Goal: Information Seeking & Learning: Learn about a topic

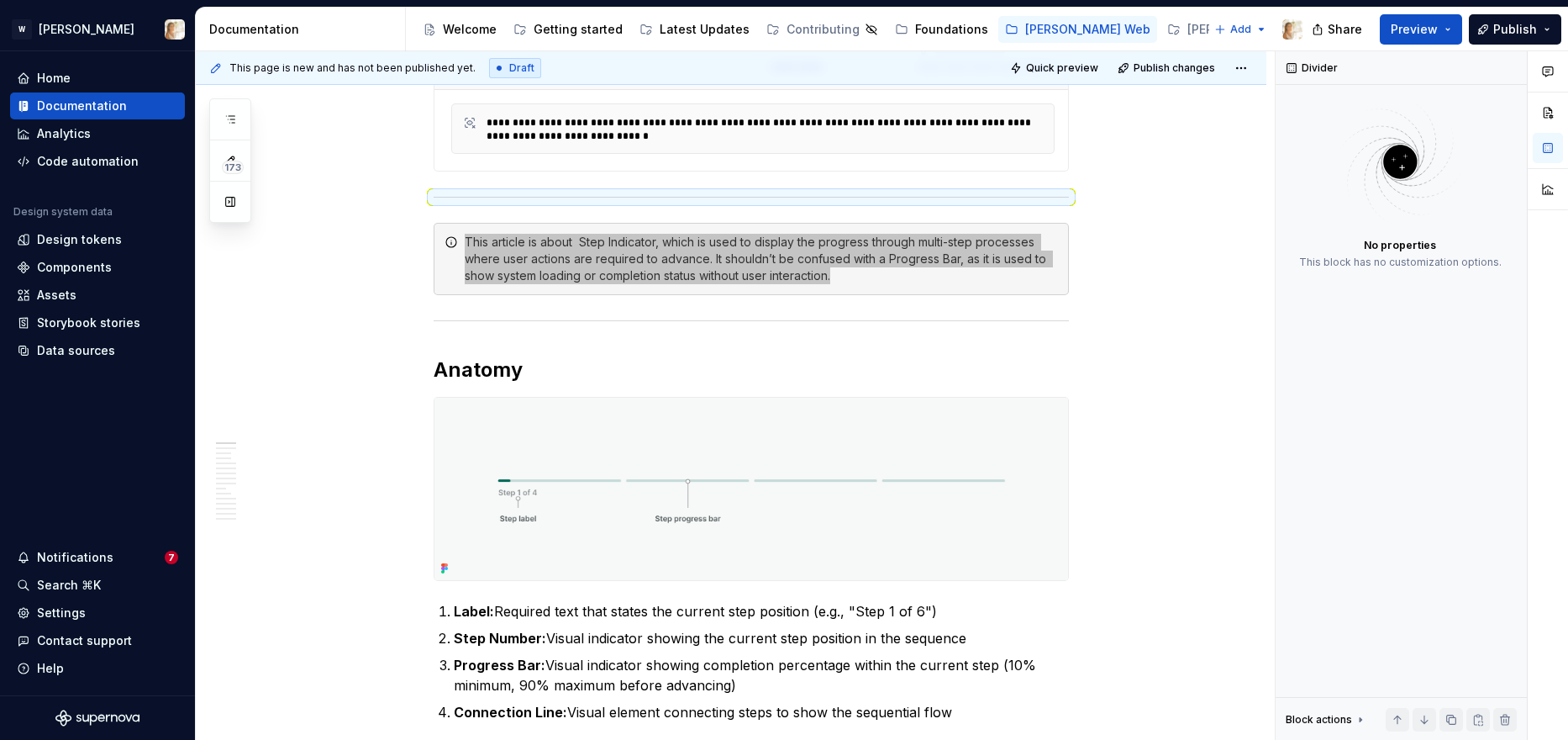
scroll to position [548, 0]
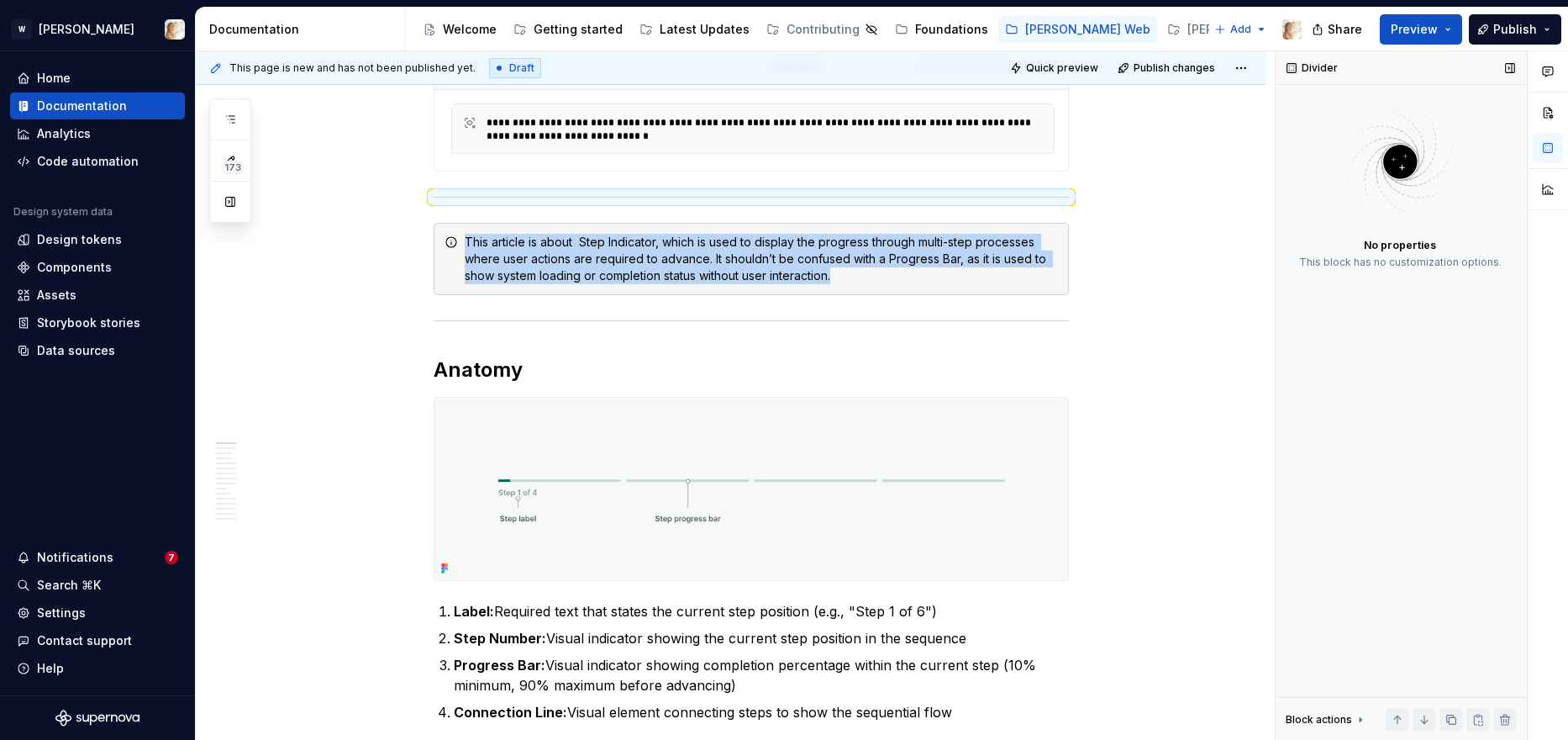
type textarea "*"
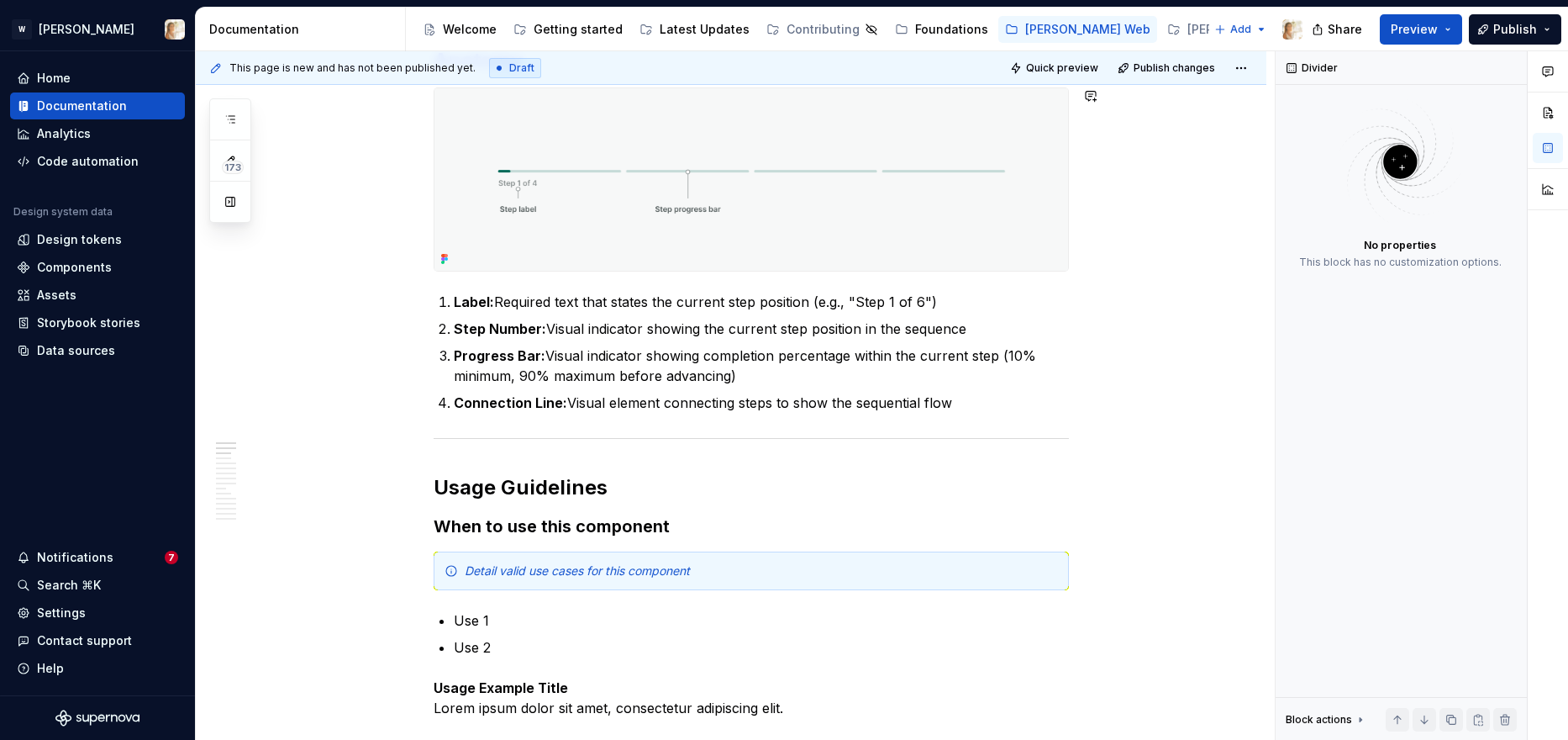
scroll to position [857, 0]
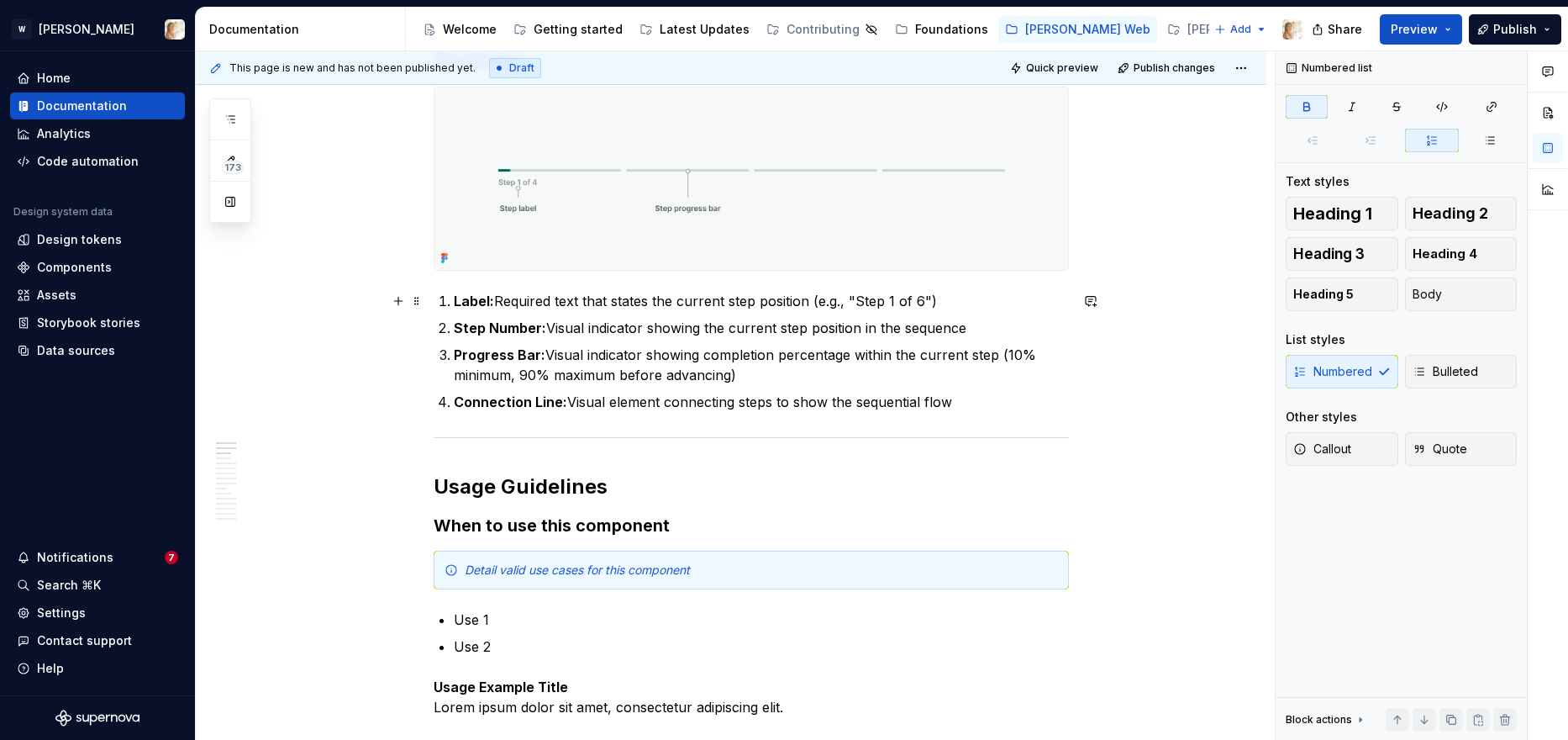
click at [459, 301] on strong "Label:" at bounding box center [474, 301] width 41 height 17
drag, startPoint x: 978, startPoint y: 326, endPoint x: 453, endPoint y: 323, distance: 525.0
click at [454, 323] on li "Step Number: Visual indicator showing the current step position in the sequence" at bounding box center [762, 327] width 615 height 20
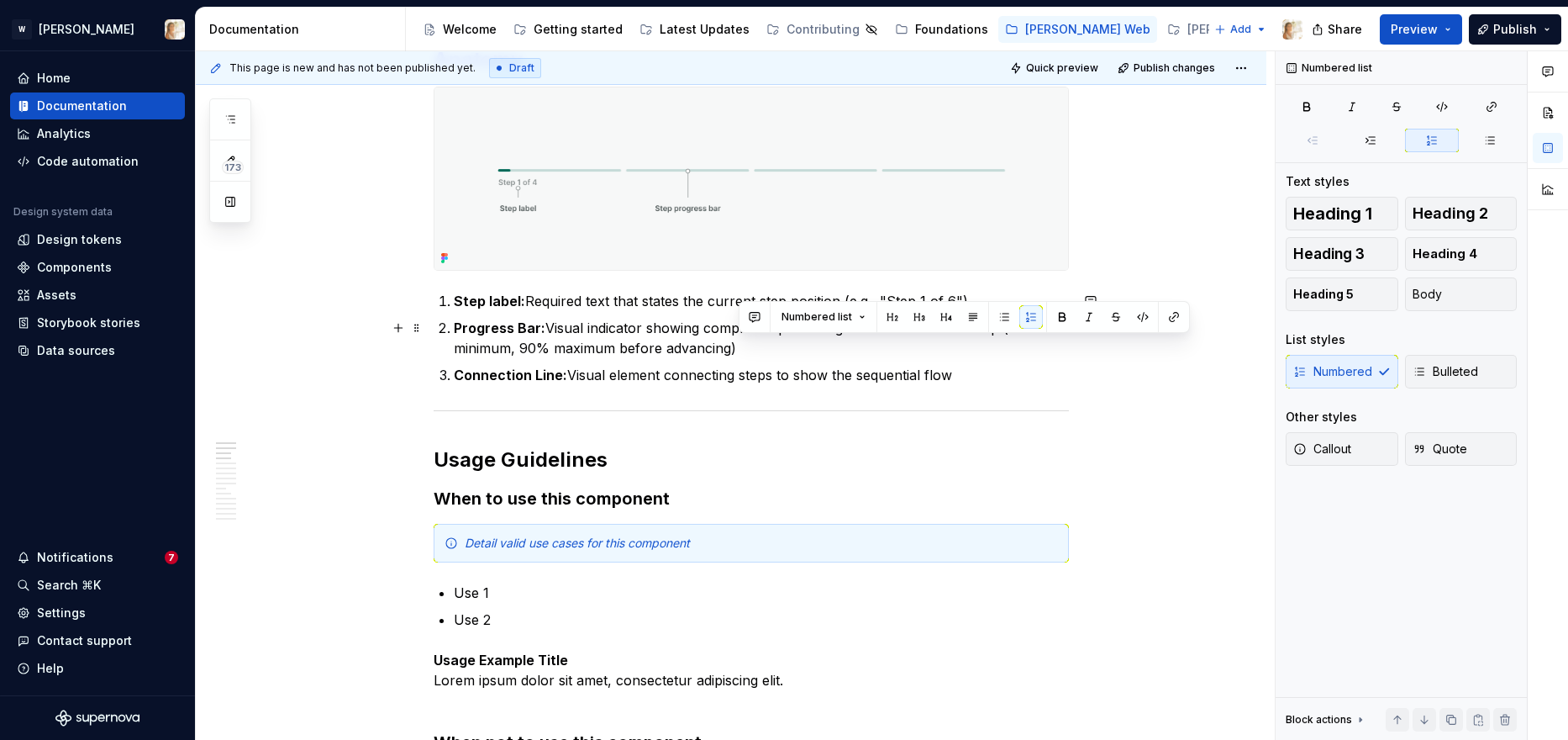
drag, startPoint x: 969, startPoint y: 371, endPoint x: 867, endPoint y: 344, distance: 105.5
click at [867, 344] on ol "Step label: Required text that states the current step position (e.g., "Step 1 …" at bounding box center [762, 337] width 615 height 94
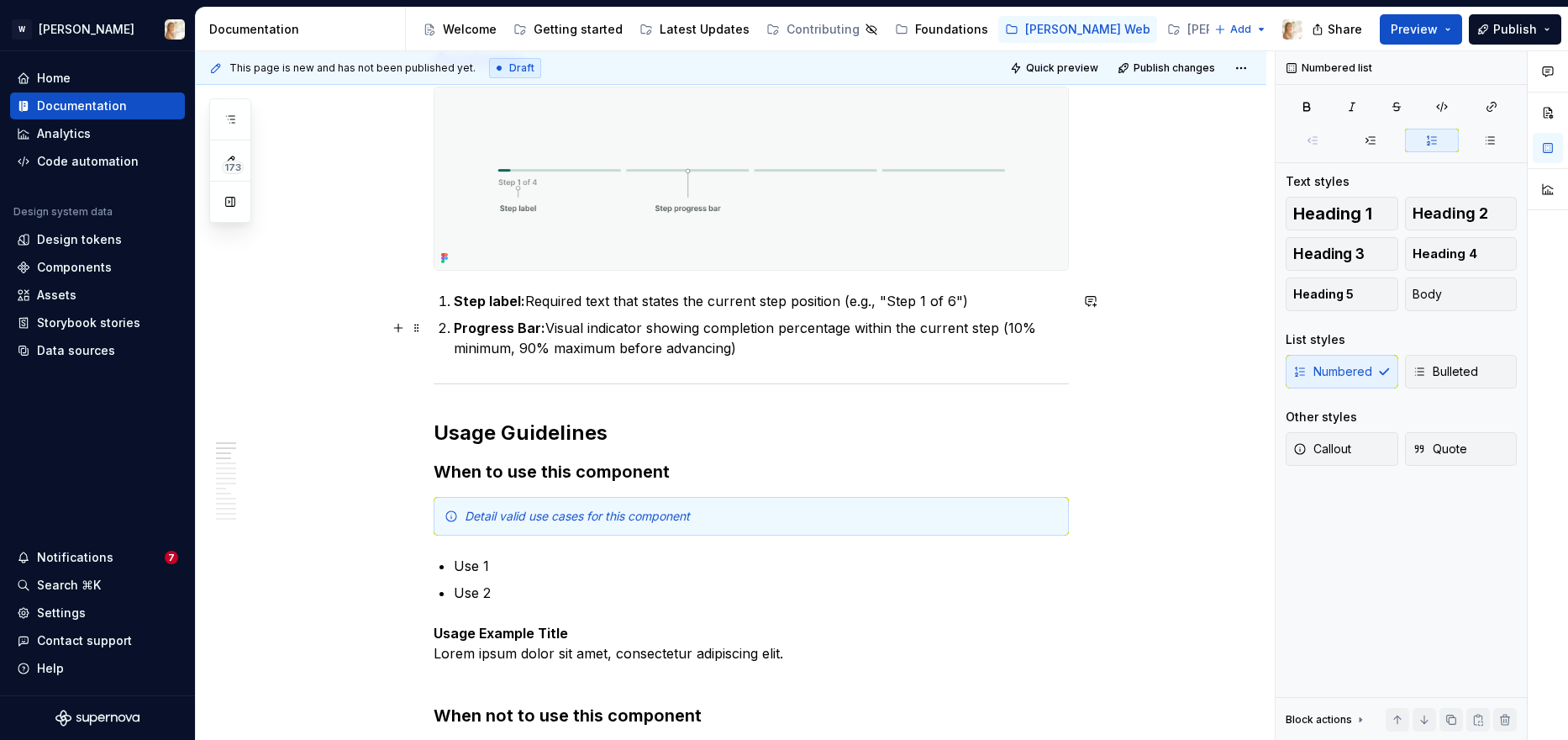
click at [464, 324] on strong "Progress Bar:" at bounding box center [500, 327] width 91 height 17
type textarea "*"
click at [511, 562] on p "Use 1" at bounding box center [762, 565] width 615 height 20
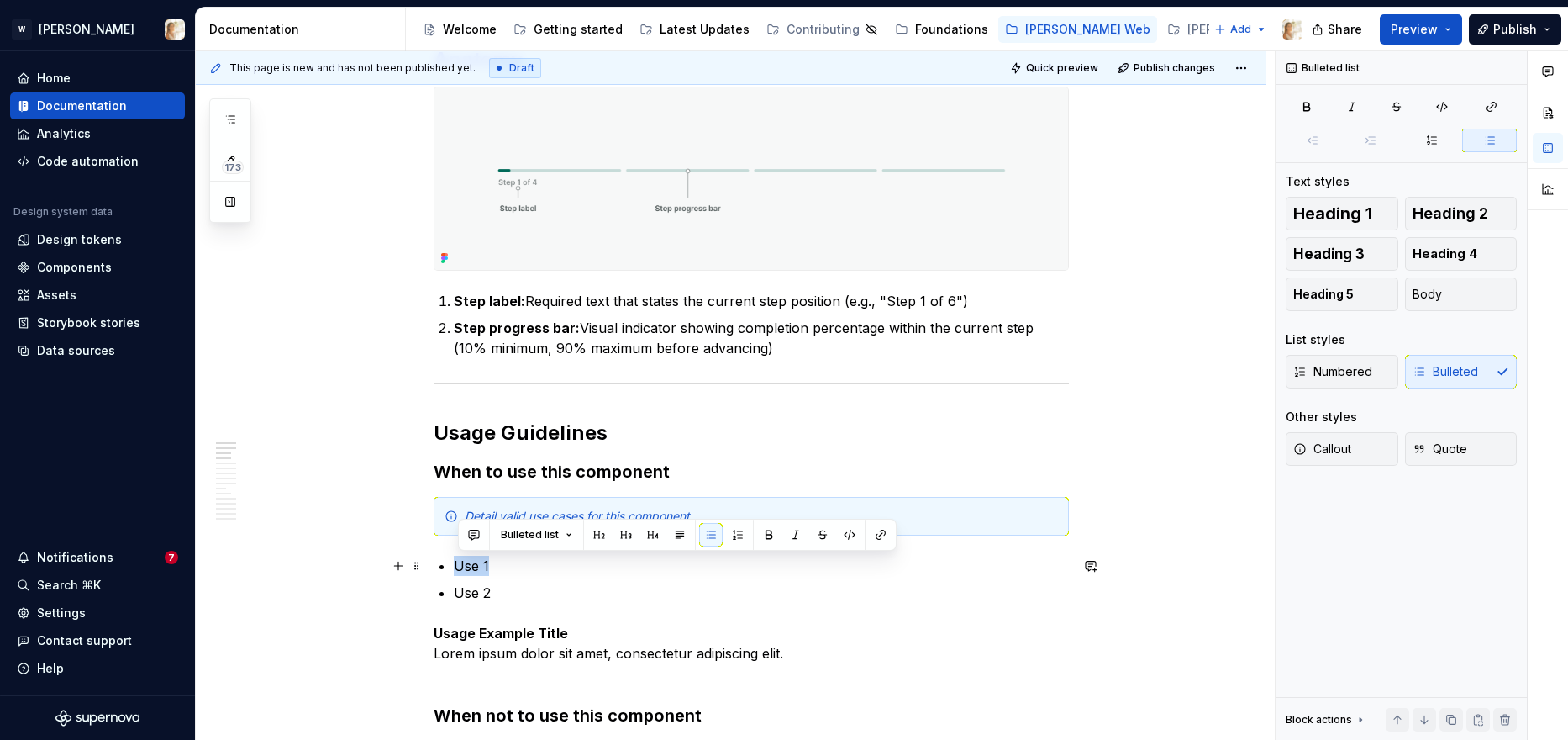
drag, startPoint x: 492, startPoint y: 565, endPoint x: 459, endPoint y: 566, distance: 33.0
click at [459, 566] on p "Use 1" at bounding box center [762, 565] width 615 height 20
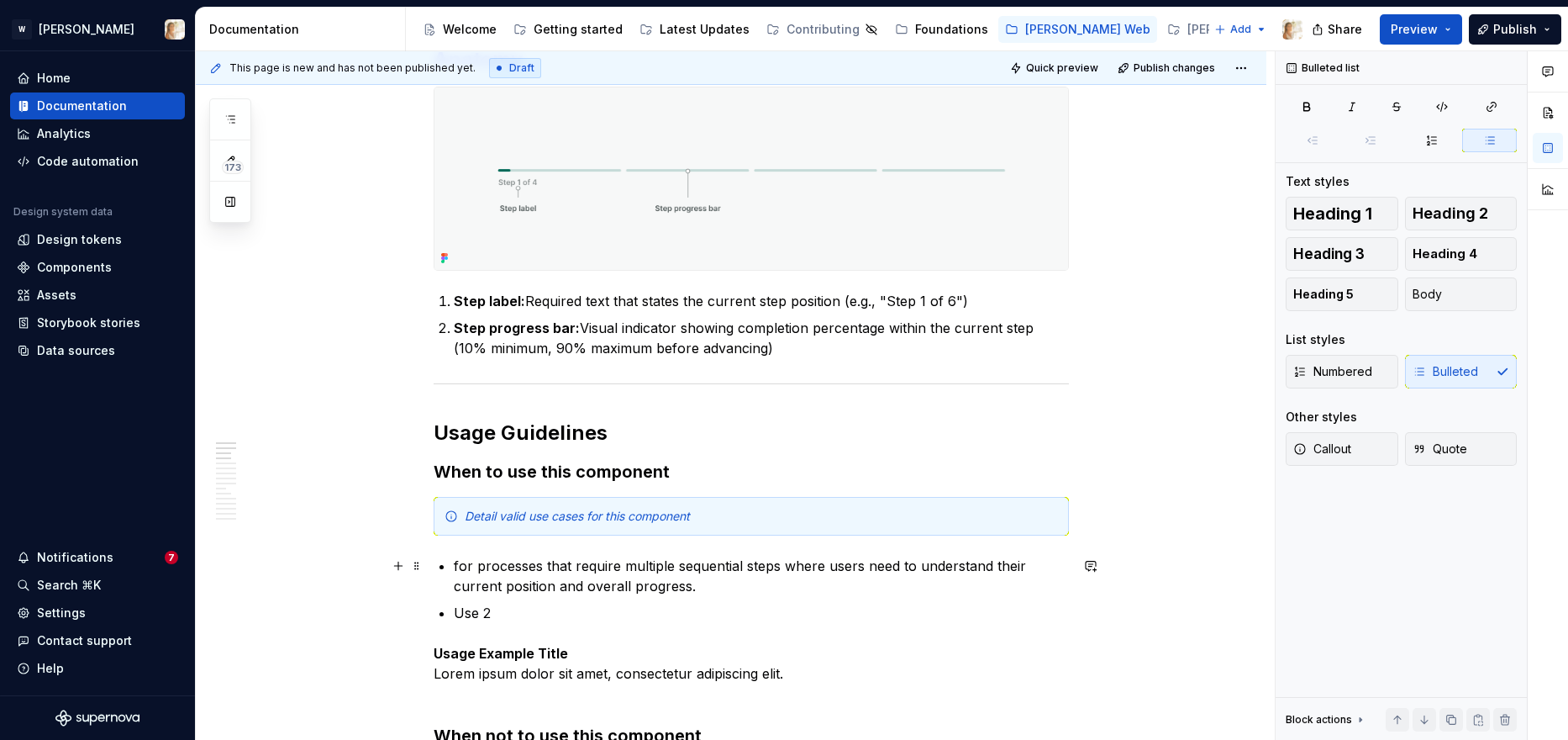
click at [464, 564] on p "for processes that require multiple sequential steps where users need to unders…" at bounding box center [762, 575] width 615 height 41
click at [514, 513] on em "Detail valid use cases for this component" at bounding box center [577, 516] width 225 height 14
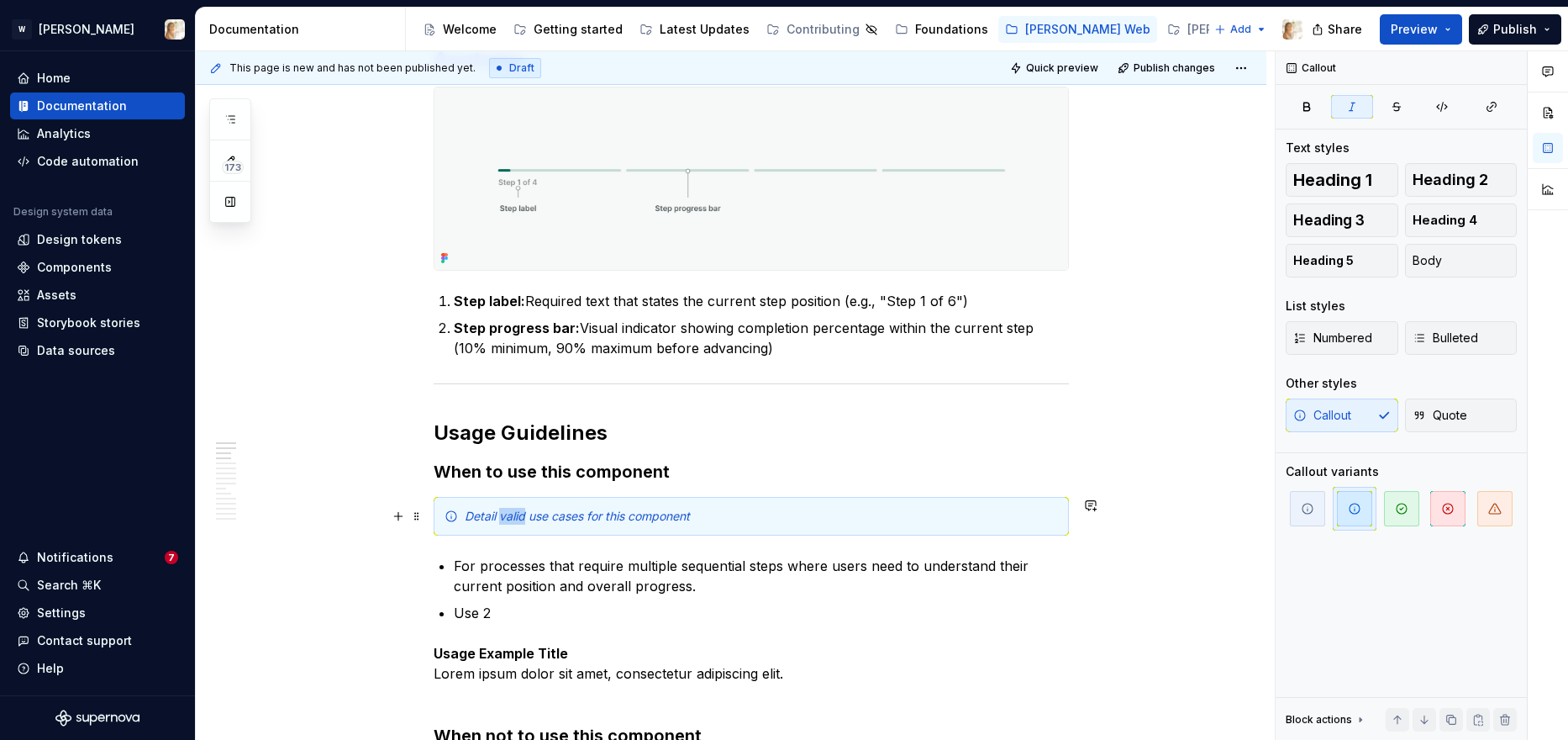
click at [514, 513] on em "Detail valid use cases for this component" at bounding box center [577, 516] width 225 height 14
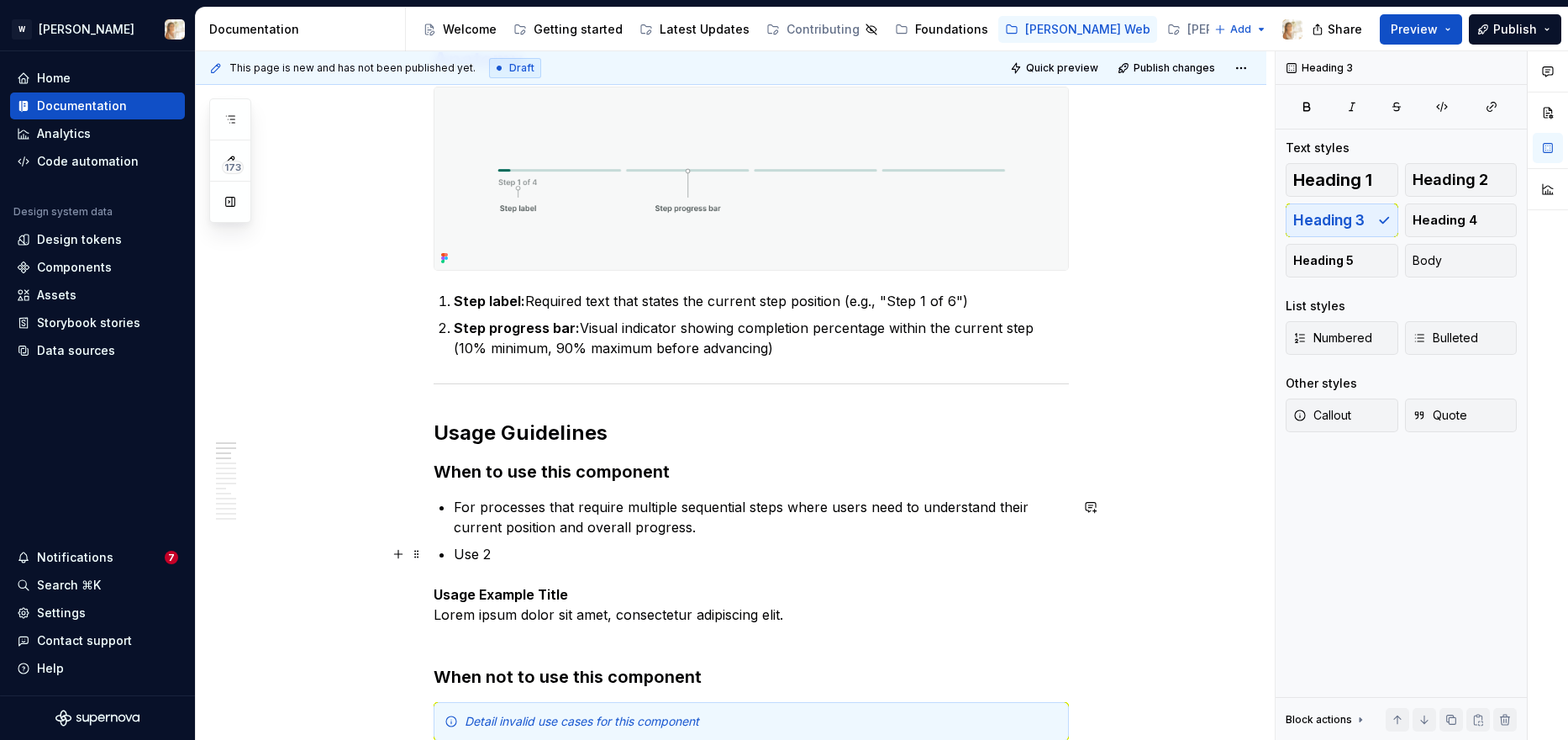
click at [643, 553] on p "Use 2" at bounding box center [762, 554] width 615 height 20
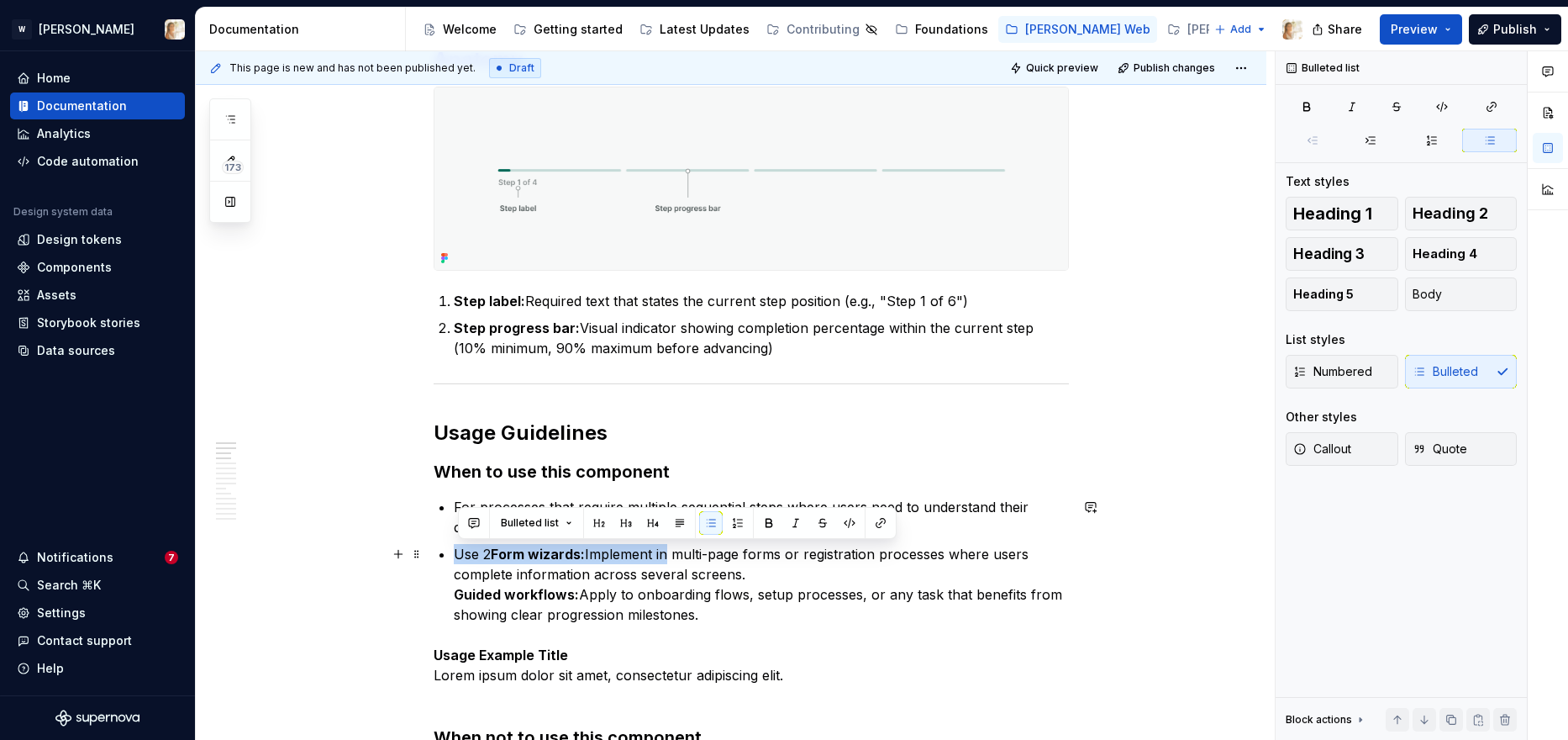
drag, startPoint x: 666, startPoint y: 554, endPoint x: 459, endPoint y: 548, distance: 207.1
click at [459, 548] on p "Use 2 Form wizards: Implement in multi-page forms or registration processes whe…" at bounding box center [762, 583] width 615 height 80
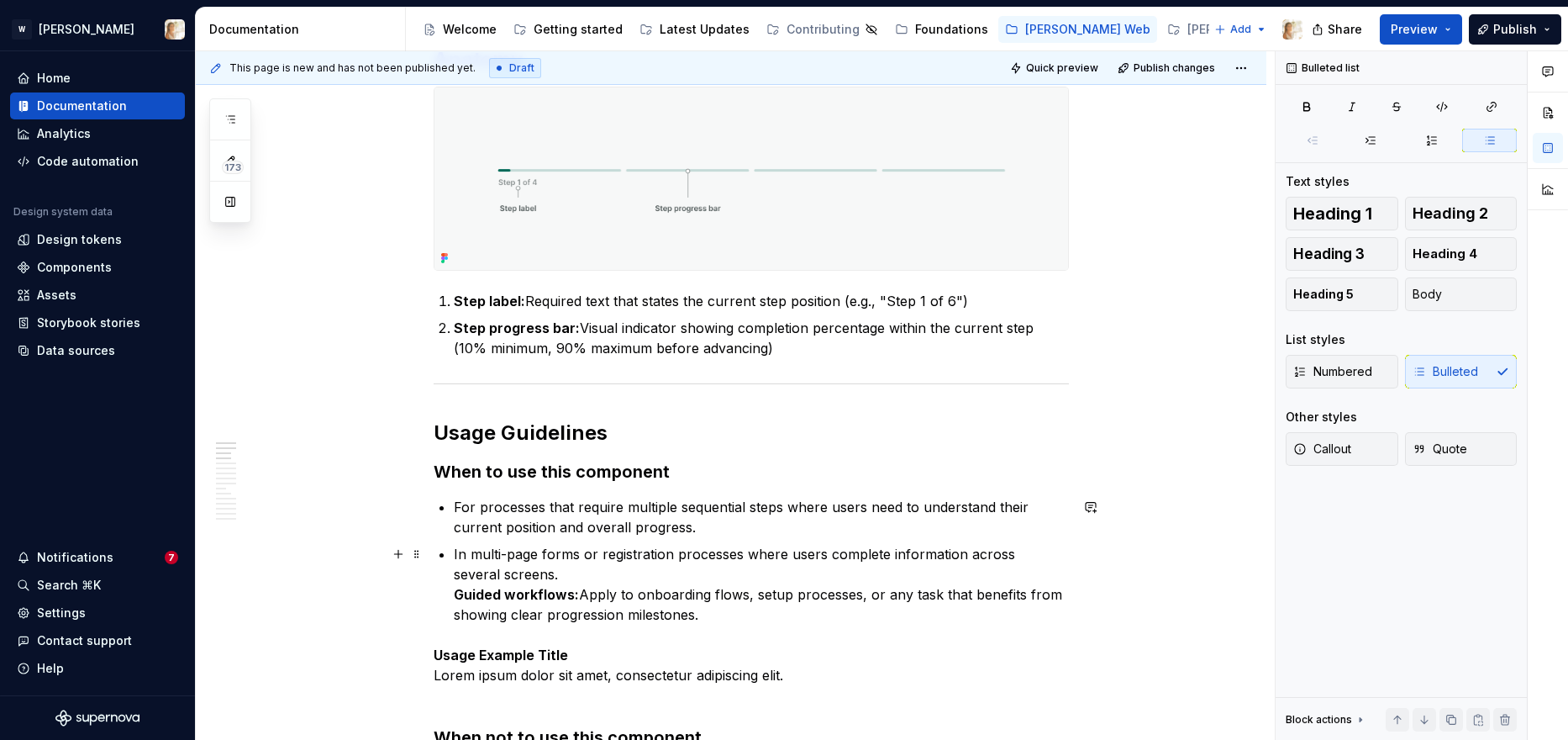
click at [458, 596] on strong "Guided workflows:" at bounding box center [517, 594] width 125 height 17
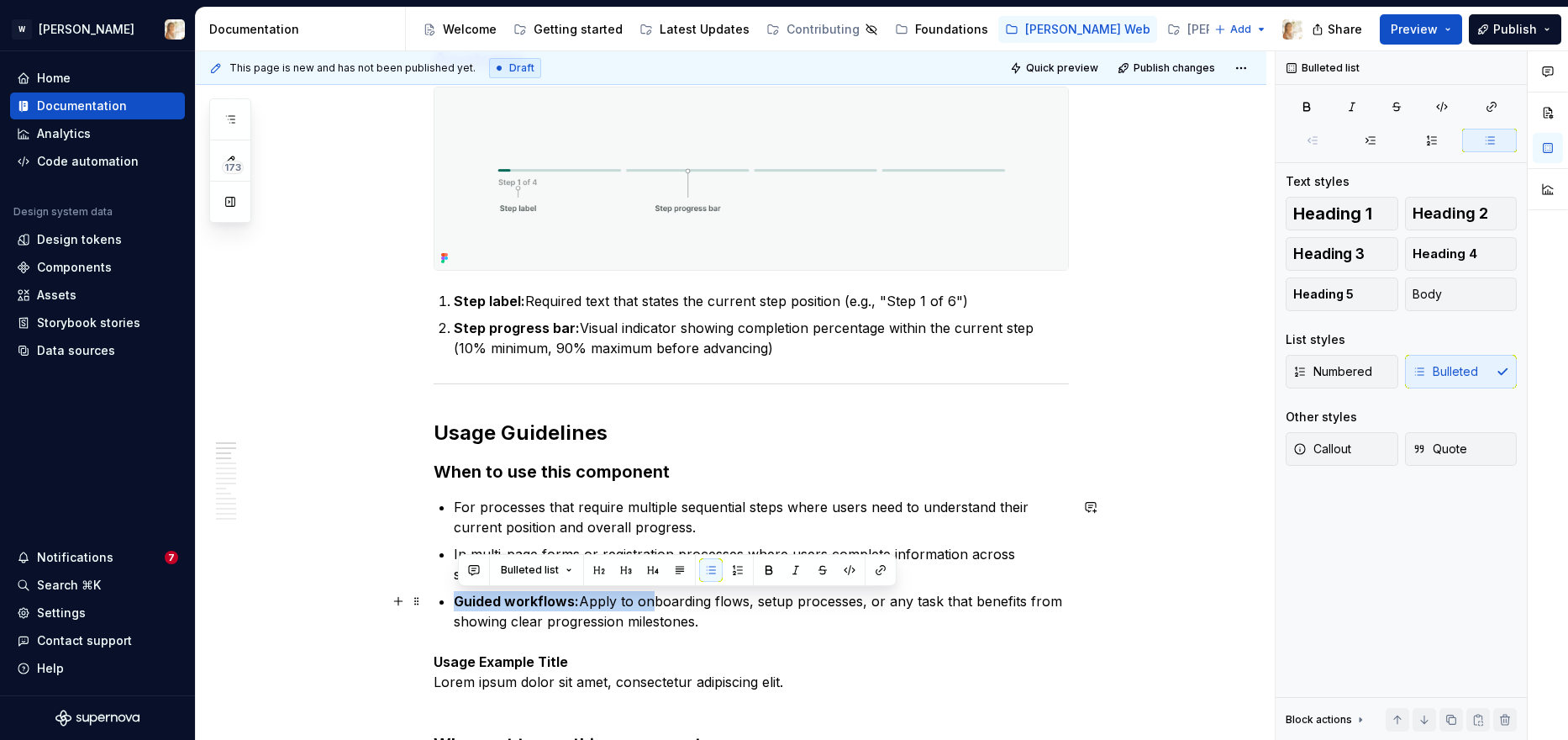
drag, startPoint x: 647, startPoint y: 604, endPoint x: 459, endPoint y: 597, distance: 188.1
click at [459, 597] on p "Guided workflows: Apply to onboarding flows, setup processes, or any task that …" at bounding box center [762, 611] width 615 height 41
drag, startPoint x: 456, startPoint y: 603, endPoint x: 470, endPoint y: 603, distance: 14.0
click at [485, 609] on p "Onboarding flows, setup processes, or any task that benefits from showing clear…" at bounding box center [762, 611] width 615 height 41
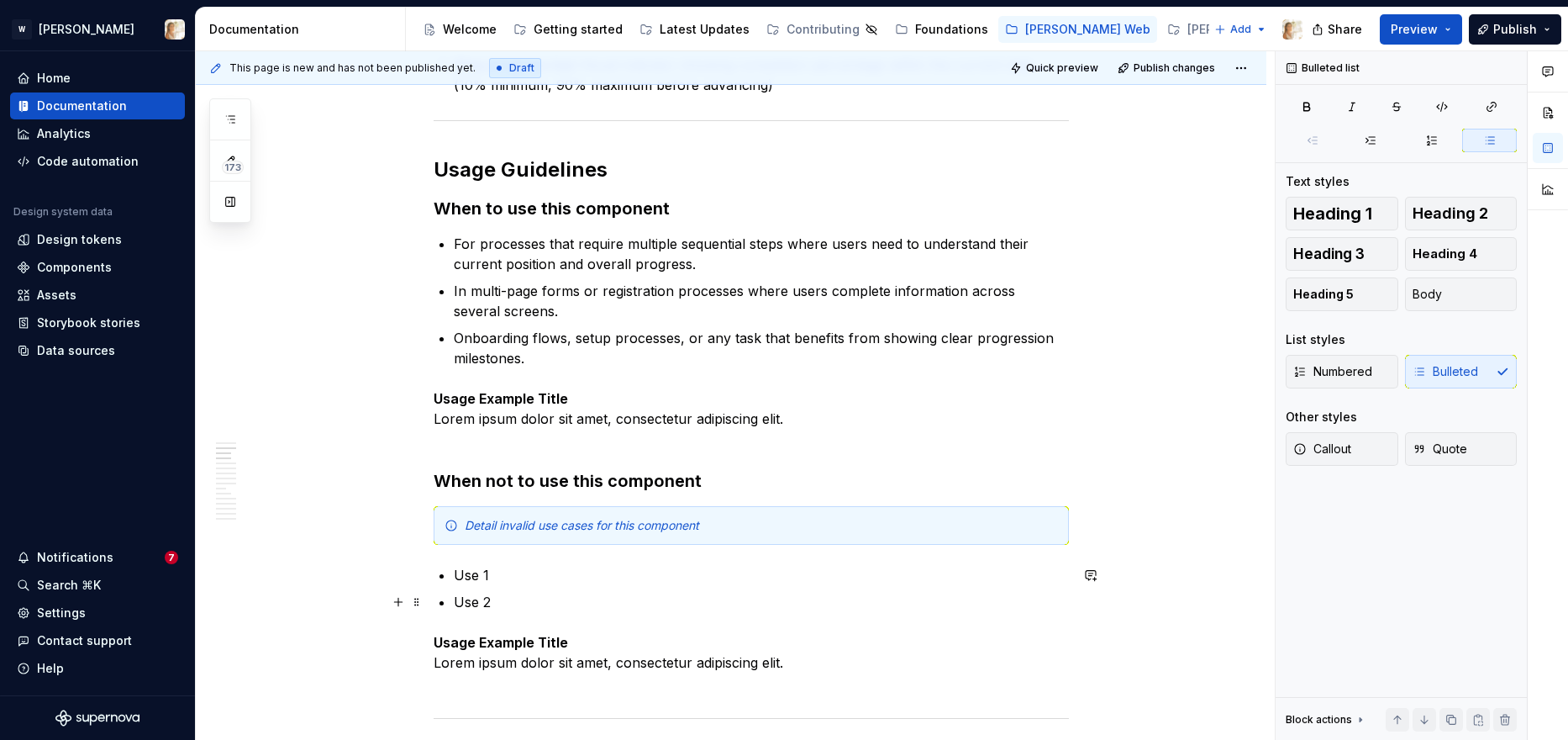
scroll to position [1129, 0]
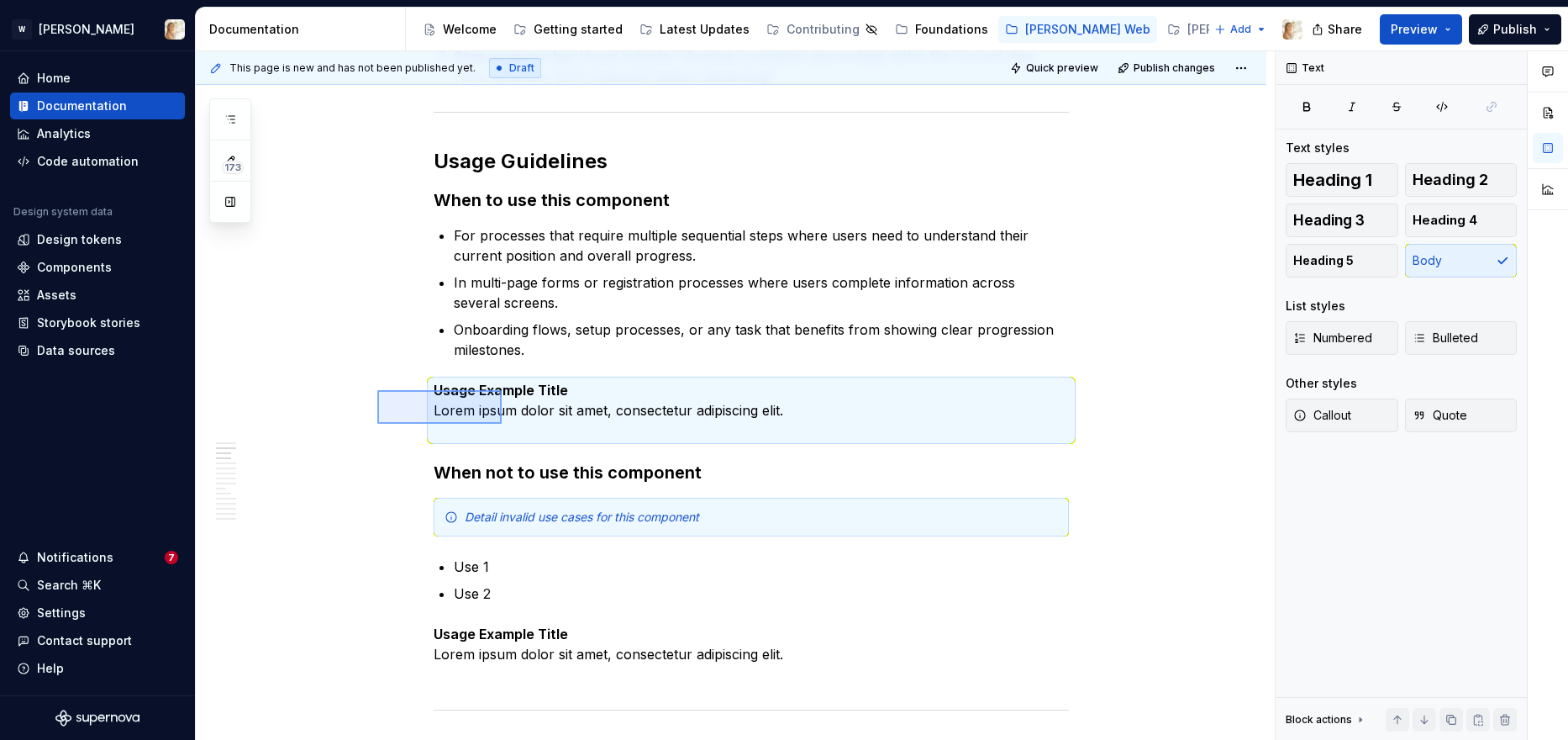
drag, startPoint x: 377, startPoint y: 390, endPoint x: 502, endPoint y: 424, distance: 129.5
click at [502, 424] on div "**********" at bounding box center [735, 396] width 1079 height 689
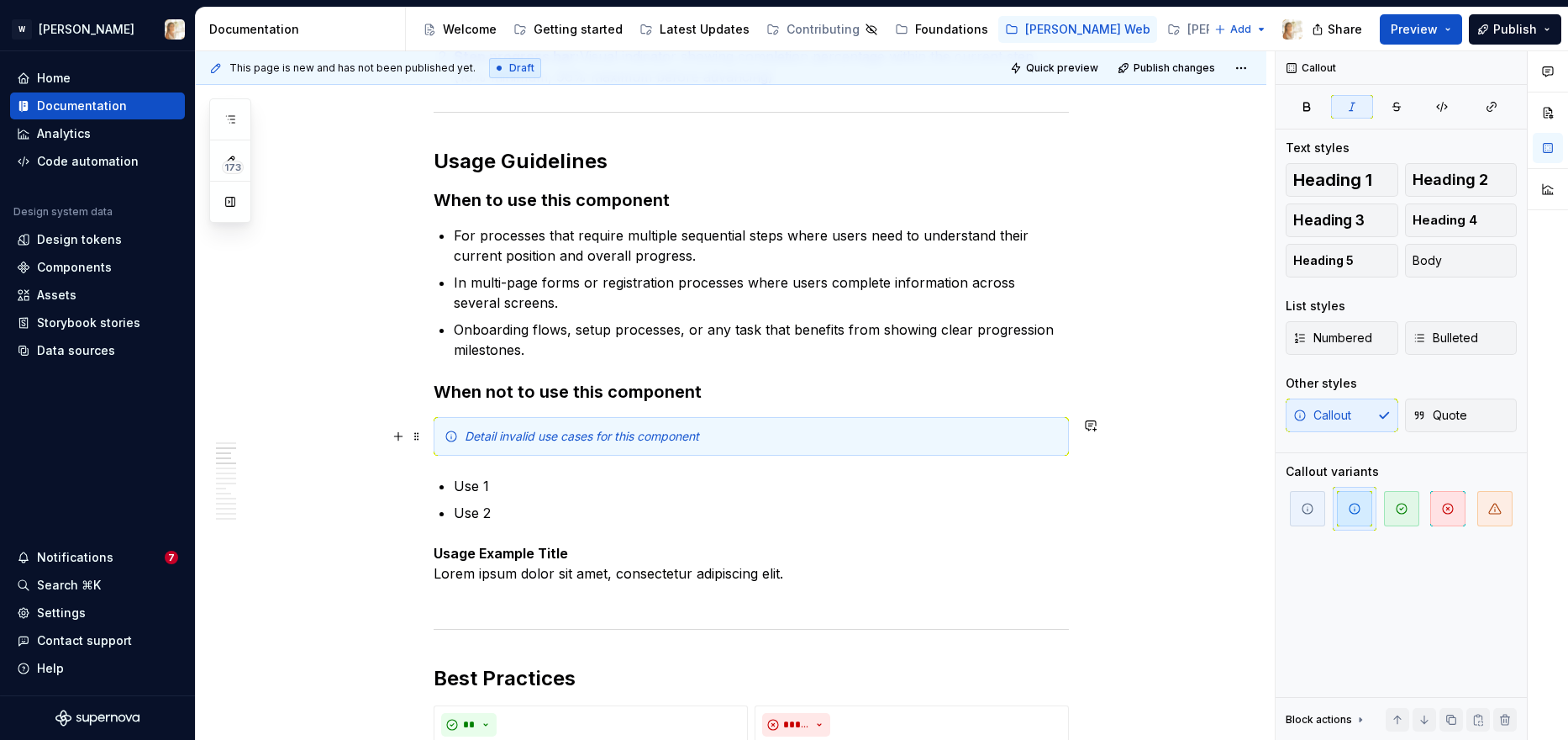
click at [502, 440] on em "Detail invalid use cases for this component" at bounding box center [582, 435] width 234 height 14
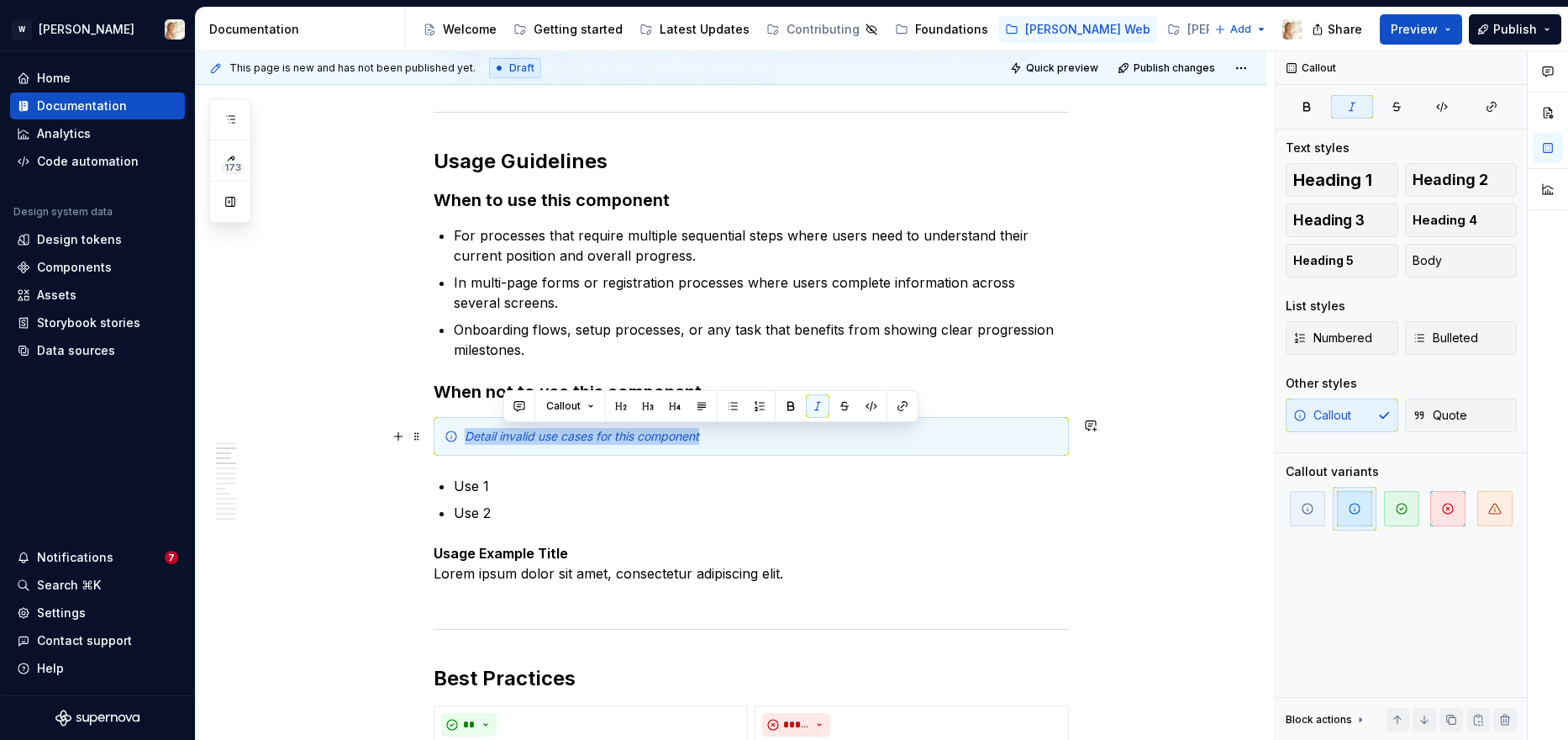
click at [502, 440] on em "Detail invalid use cases for this component" at bounding box center [582, 435] width 234 height 14
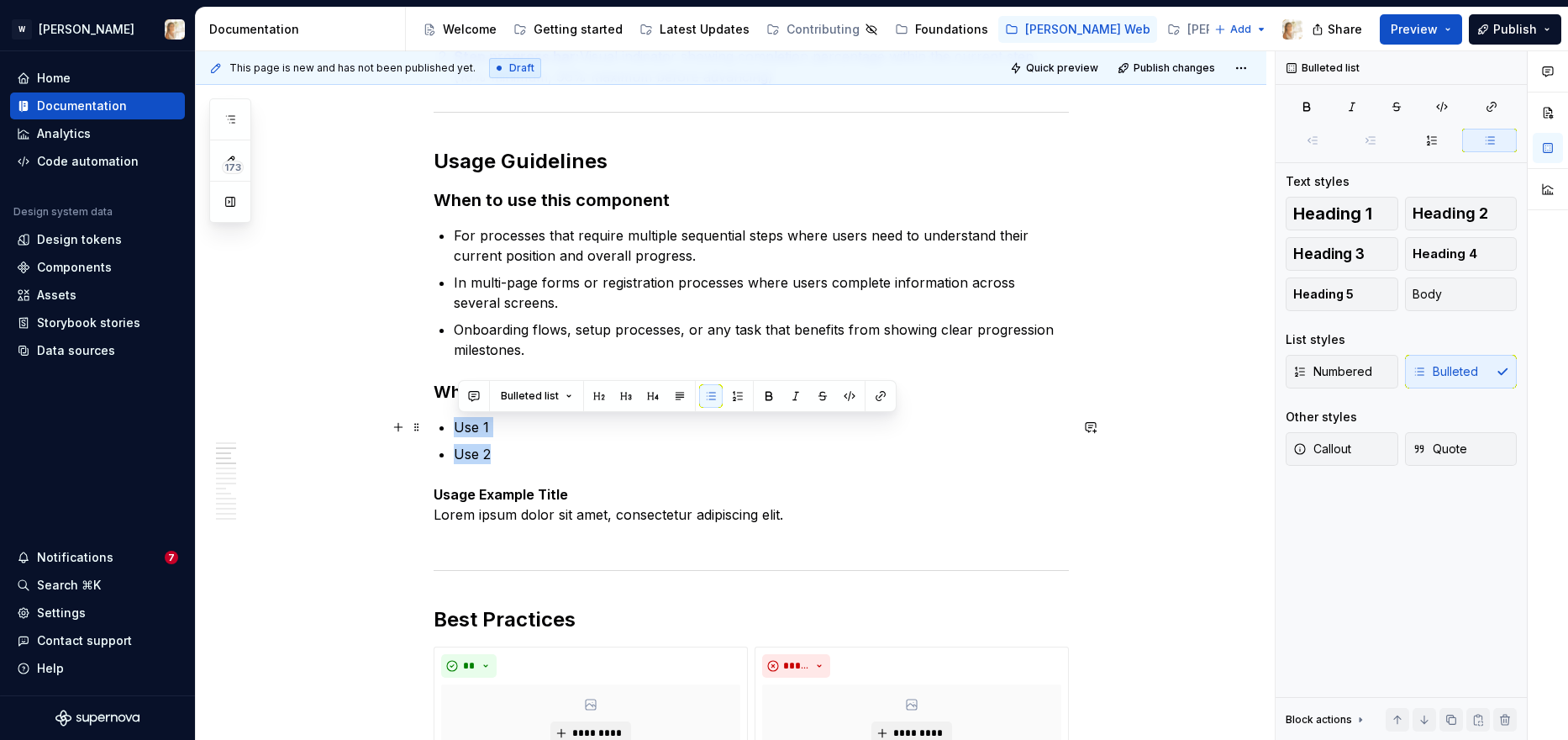
drag, startPoint x: 496, startPoint y: 451, endPoint x: 460, endPoint y: 425, distance: 44.4
click at [460, 425] on ul "Use 1 Use 2" at bounding box center [762, 439] width 615 height 47
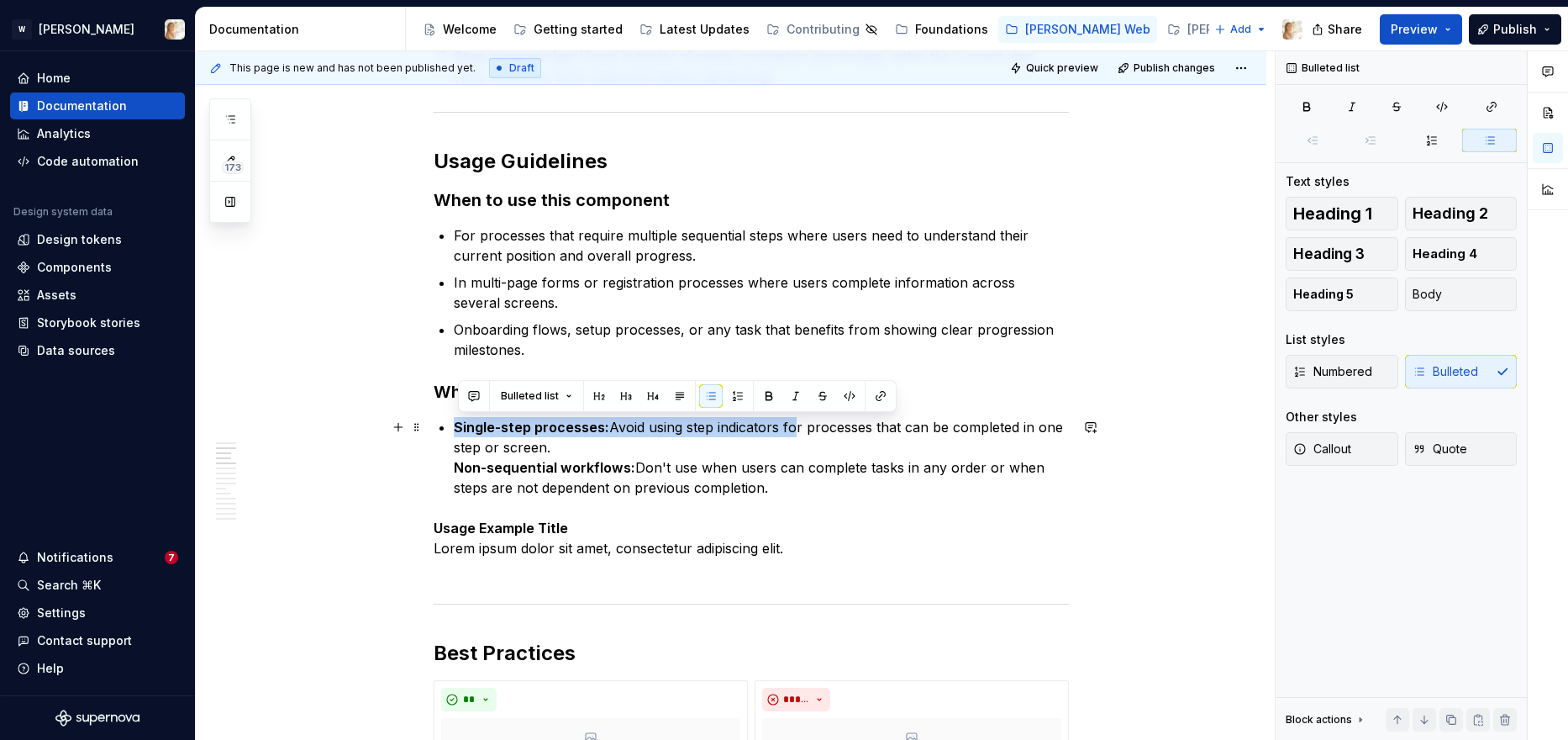
drag, startPoint x: 793, startPoint y: 429, endPoint x: 459, endPoint y: 420, distance: 334.1
click at [459, 420] on p "Single-step processes: Avoid using step indicators for processes that can be co…" at bounding box center [762, 456] width 615 height 80
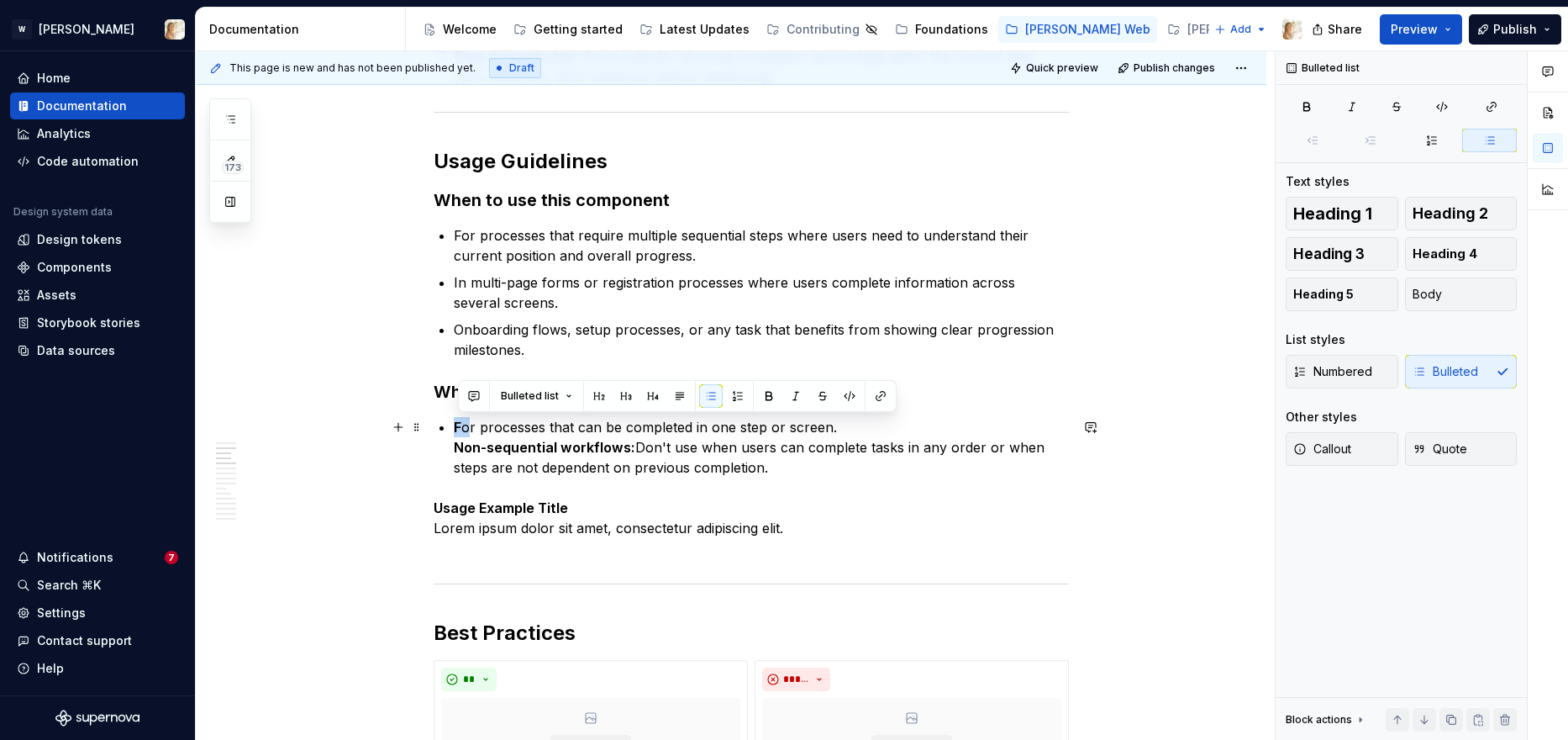
drag, startPoint x: 470, startPoint y: 427, endPoint x: 455, endPoint y: 427, distance: 15.0
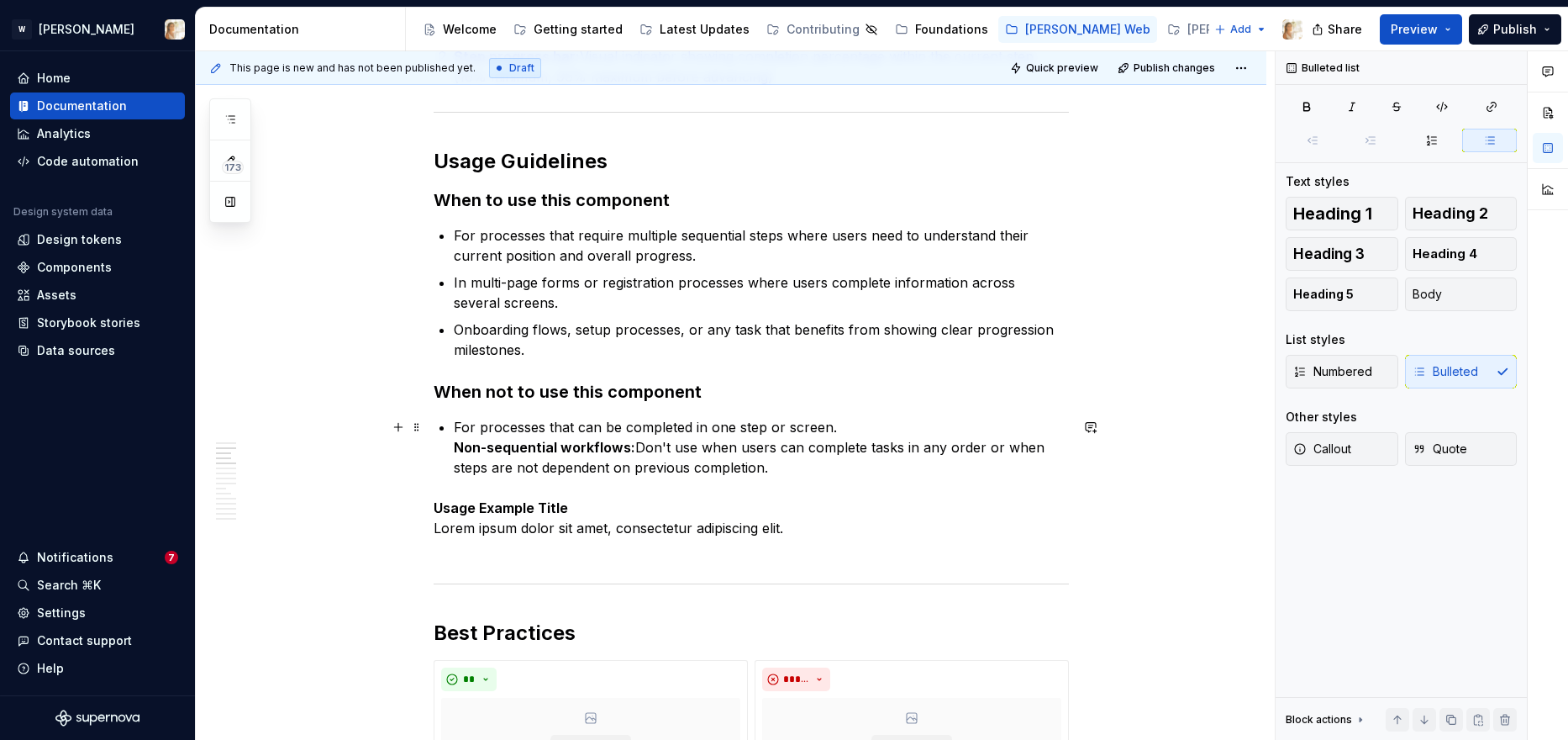
click at [460, 446] on strong "Non-sequential workflows:" at bounding box center [544, 446] width 181 height 17
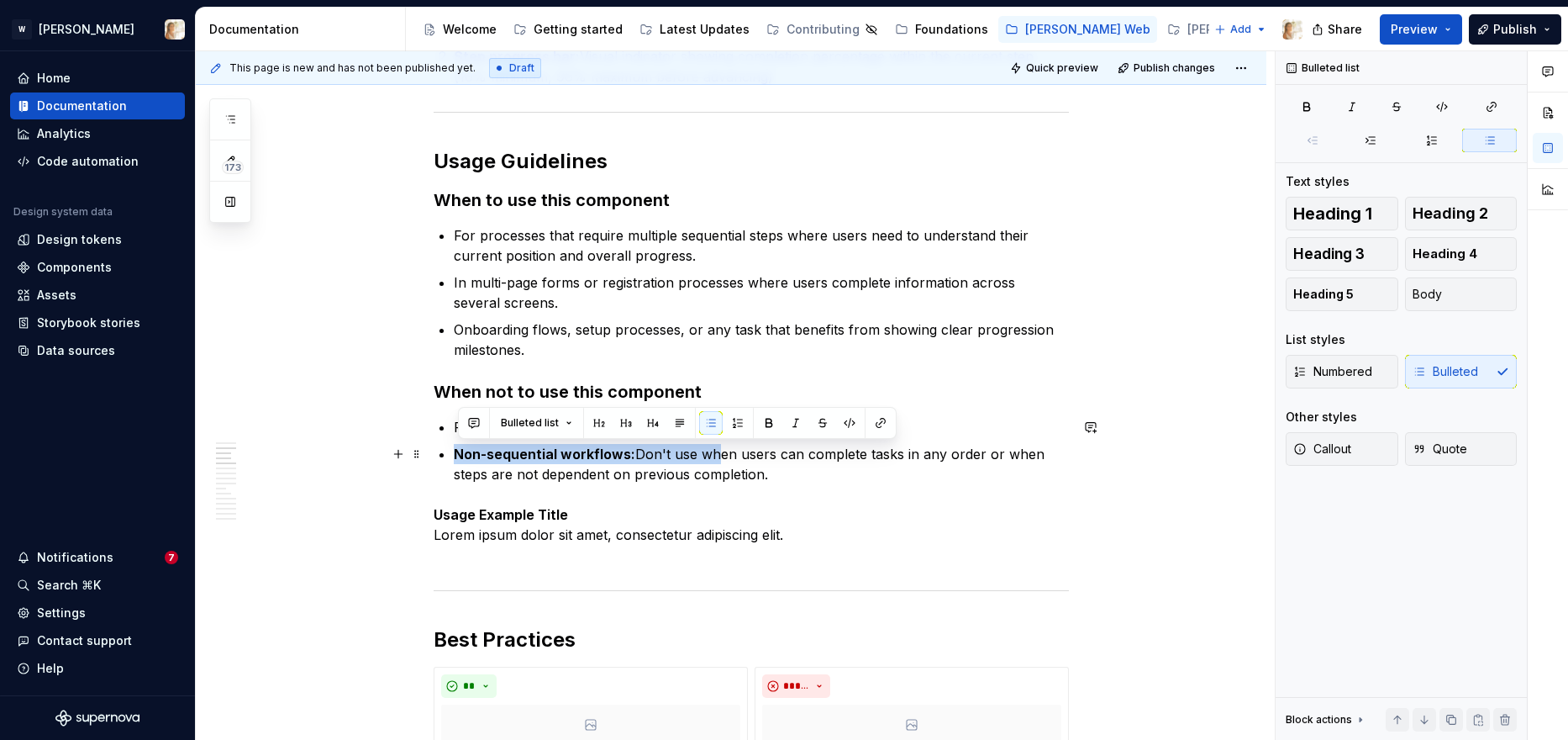
drag, startPoint x: 713, startPoint y: 458, endPoint x: 456, endPoint y: 448, distance: 257.2
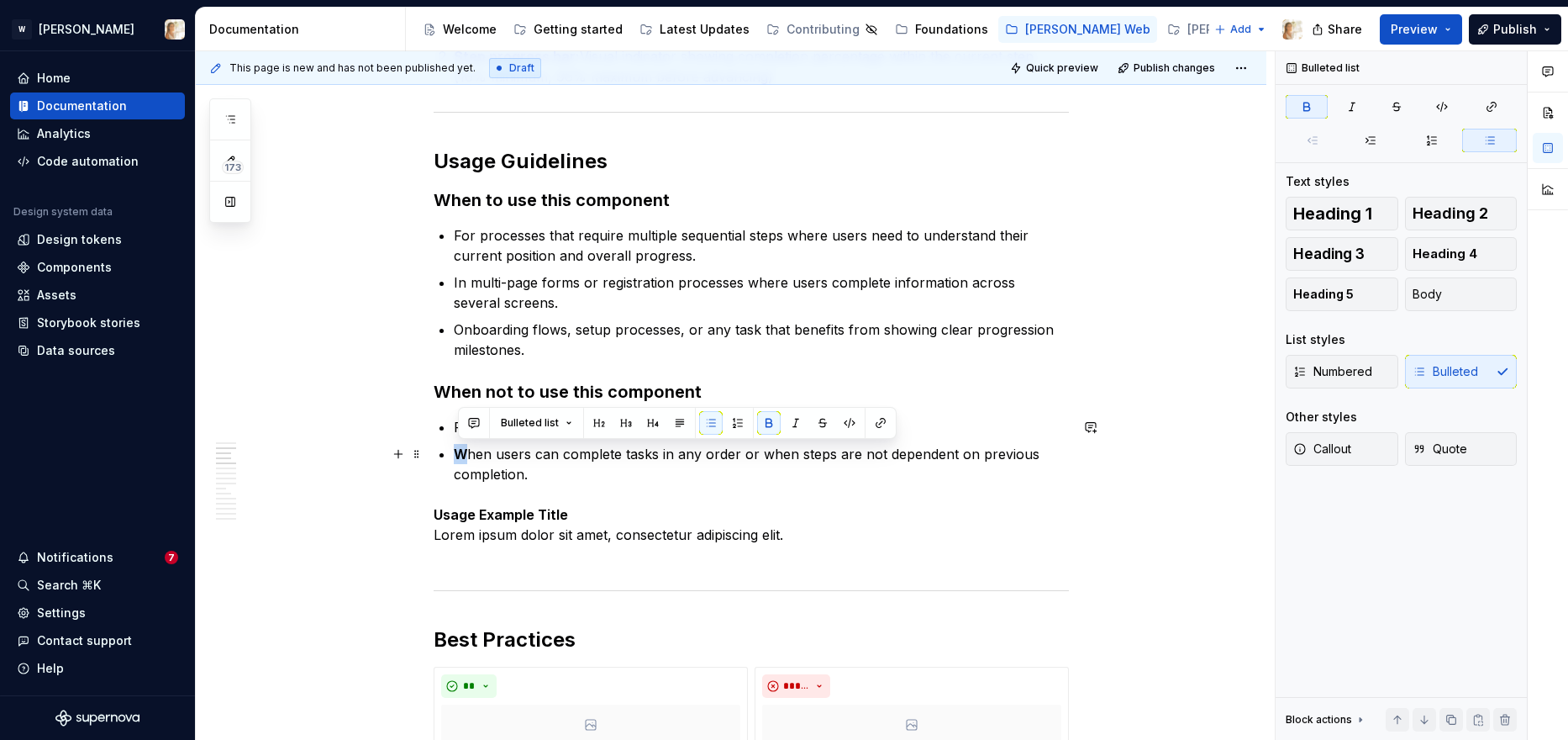
drag, startPoint x: 472, startPoint y: 449, endPoint x: 460, endPoint y: 448, distance: 12.0
click at [460, 448] on p "W hen users can complete tasks in any order or when steps are not dependent on …" at bounding box center [762, 463] width 615 height 41
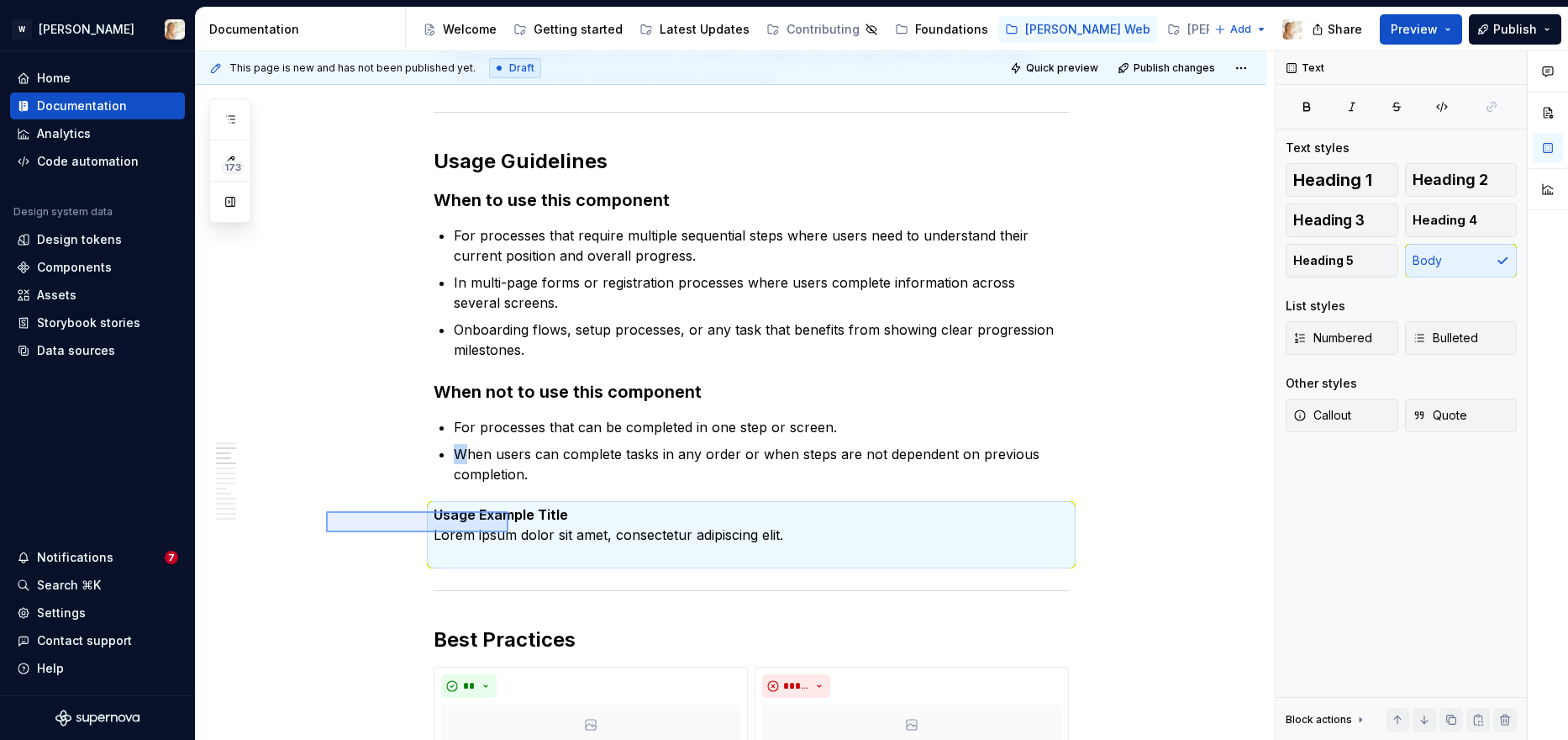
drag, startPoint x: 326, startPoint y: 511, endPoint x: 509, endPoint y: 532, distance: 184.2
click at [509, 532] on div "**********" at bounding box center [735, 396] width 1079 height 689
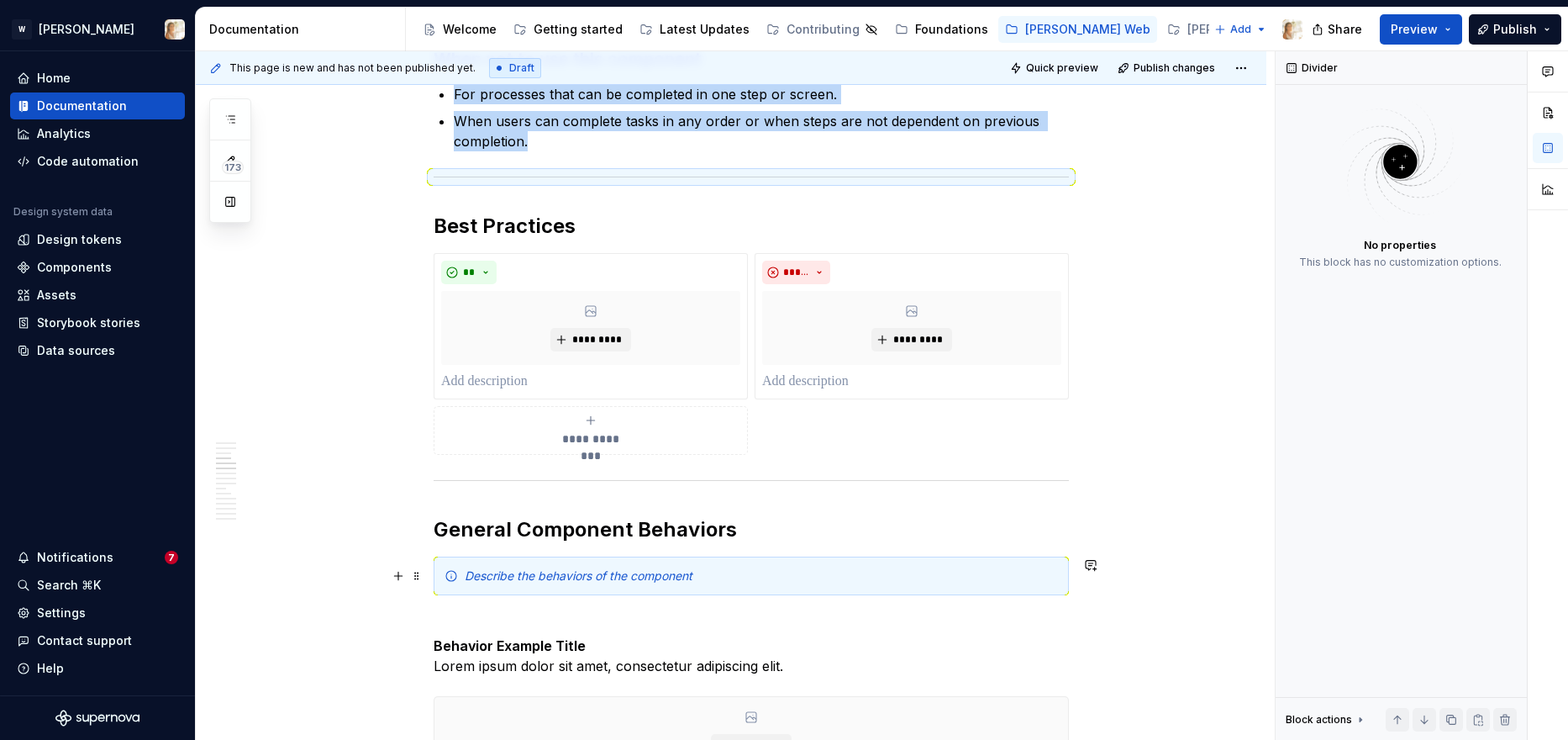
scroll to position [1472, 0]
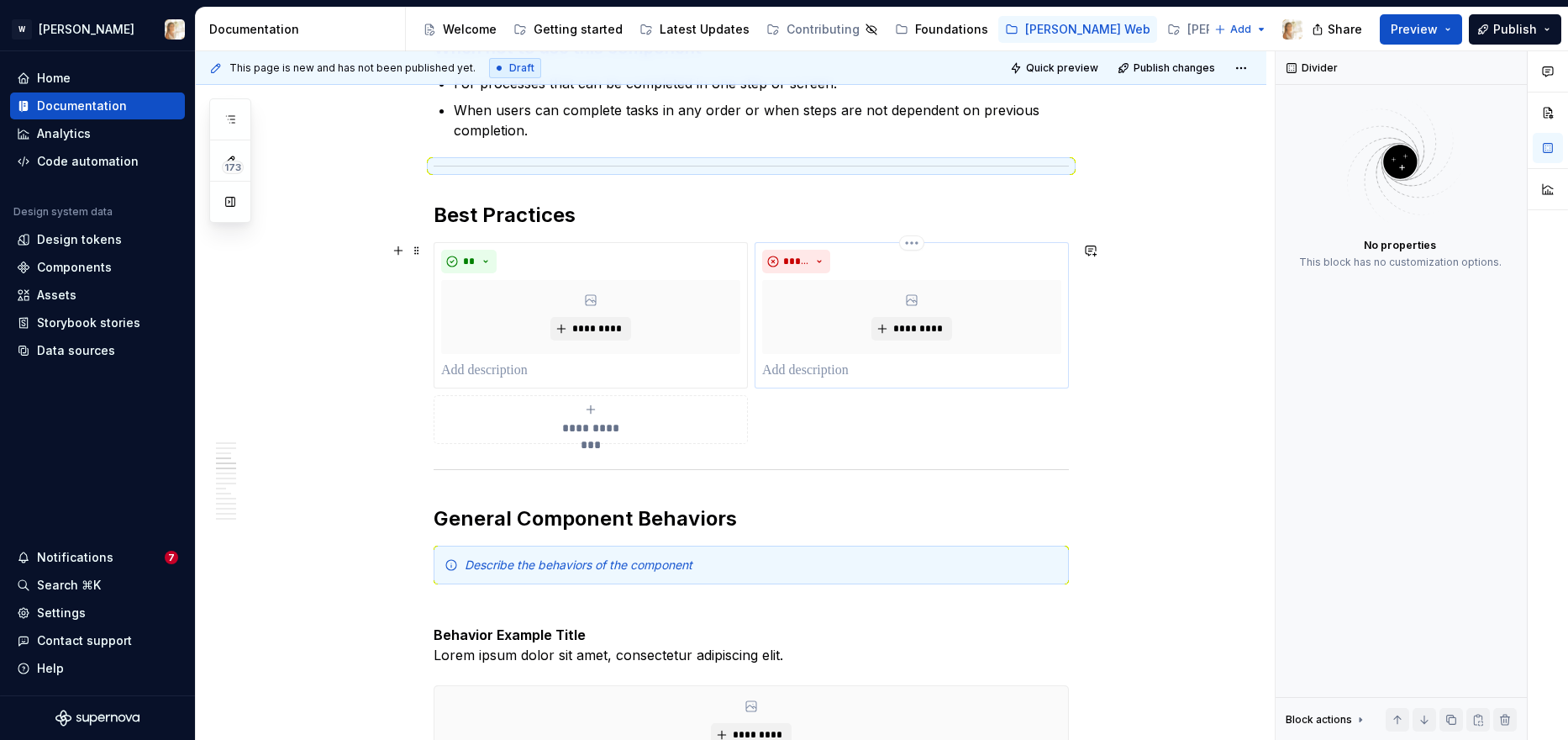
click at [787, 378] on p at bounding box center [912, 370] width 300 height 20
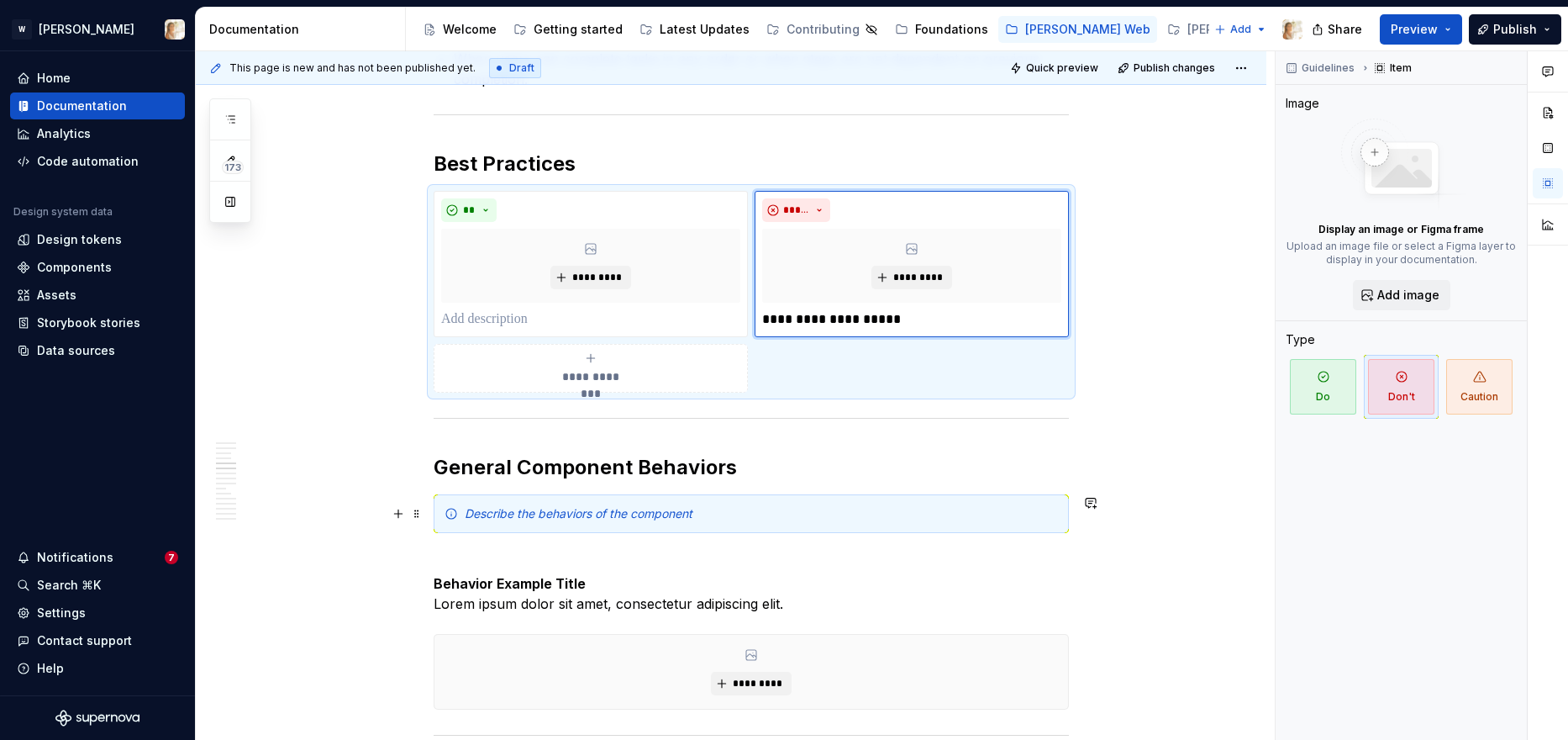
scroll to position [1538, 0]
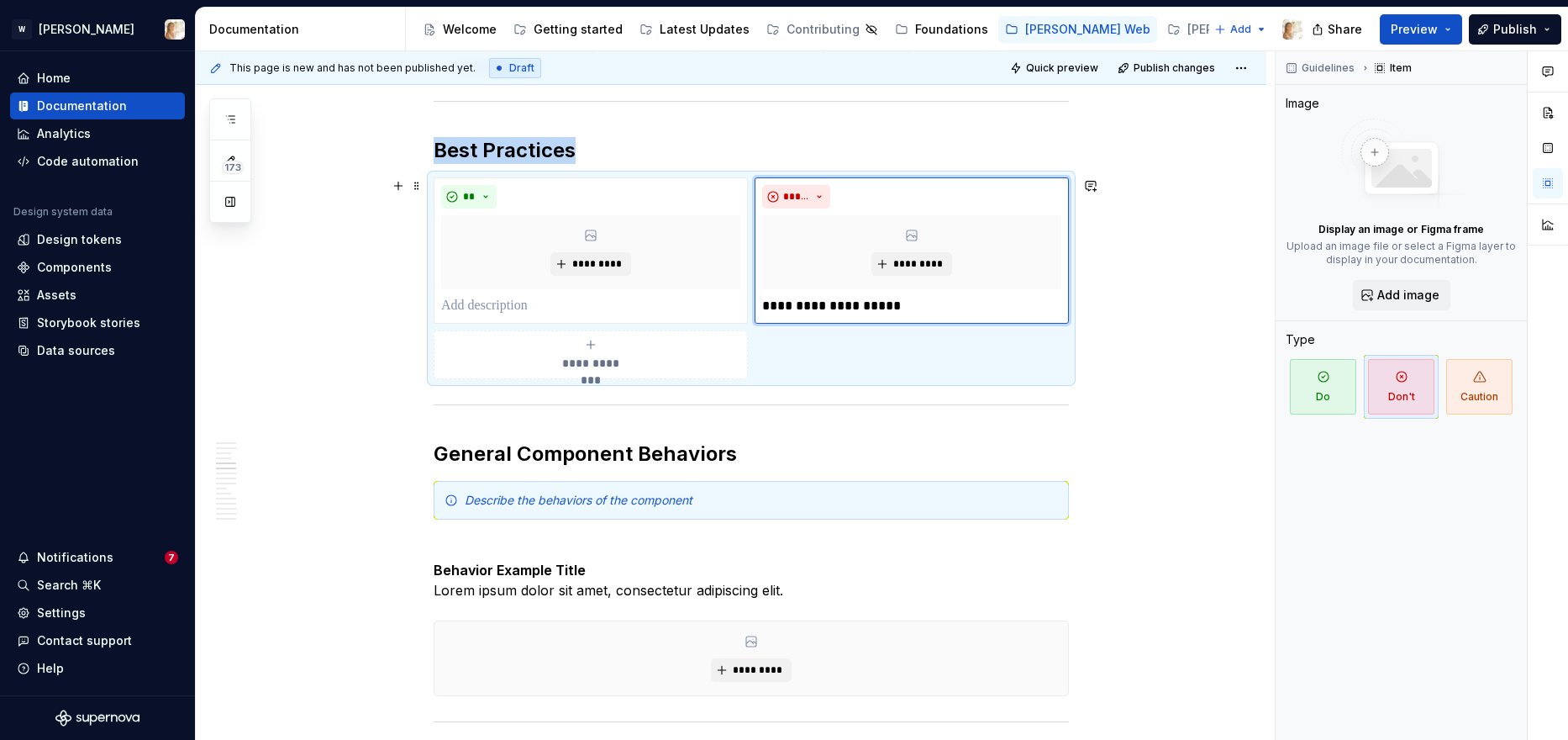
click at [1069, 354] on div "**********" at bounding box center [751, 278] width 636 height 201
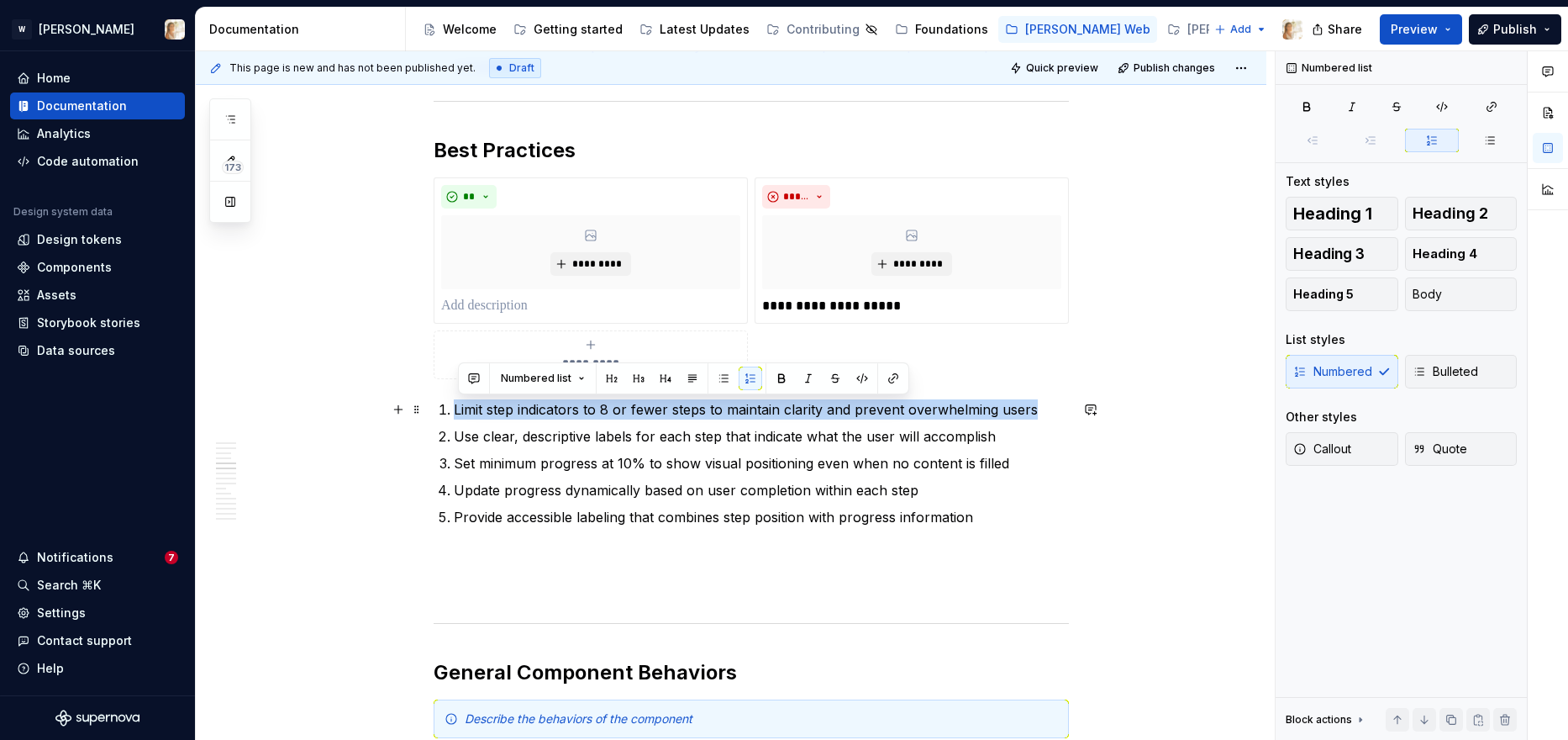
drag, startPoint x: 457, startPoint y: 406, endPoint x: 1041, endPoint y: 420, distance: 584.2
click at [1041, 420] on ol "Limit step indicators to 8 or fewer steps to maintain clarity and prevent overw…" at bounding box center [762, 462] width 615 height 128
copy p "Limit step indicators to 8 or fewer steps to maintain clarity and prevent overw…"
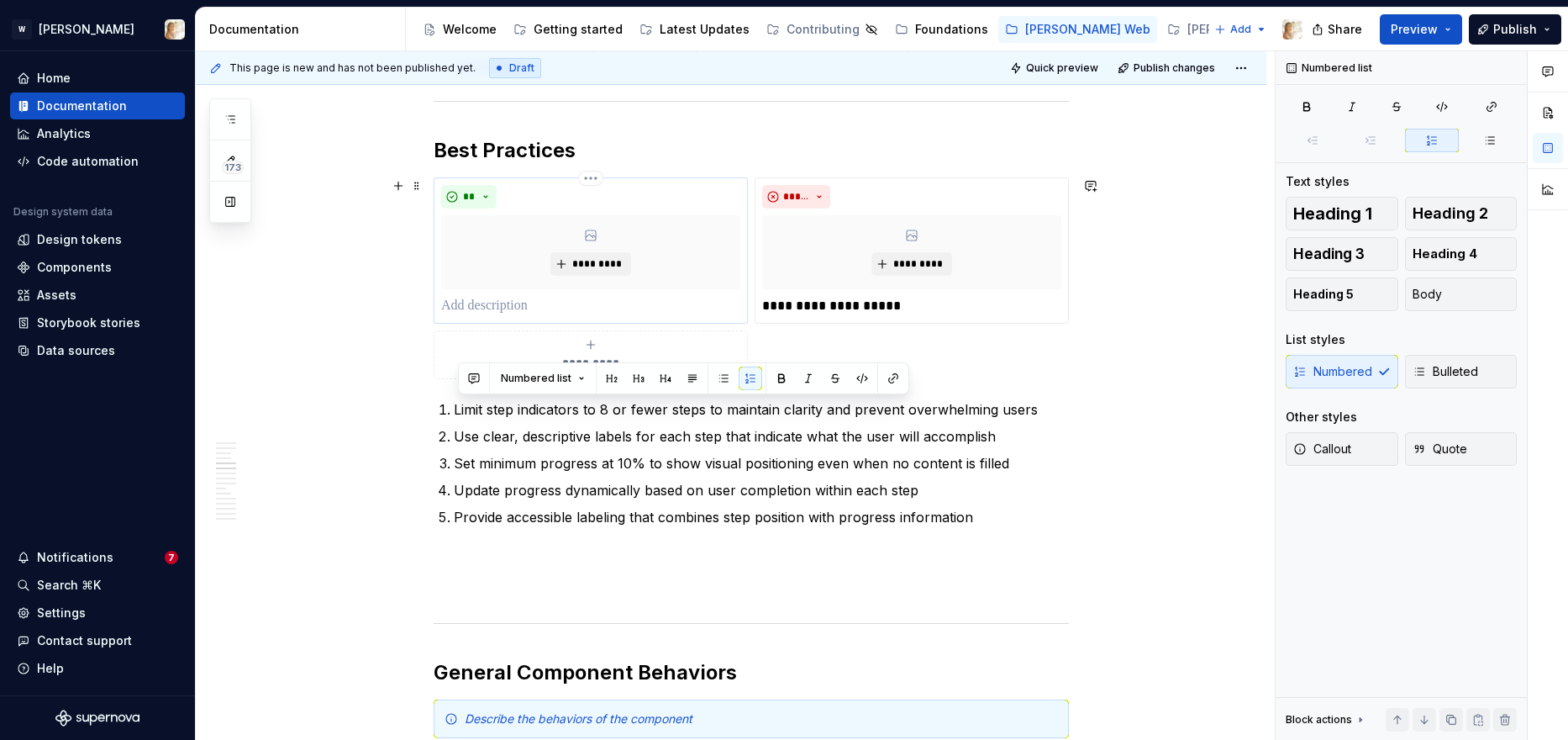
click at [472, 306] on p at bounding box center [591, 306] width 300 height 20
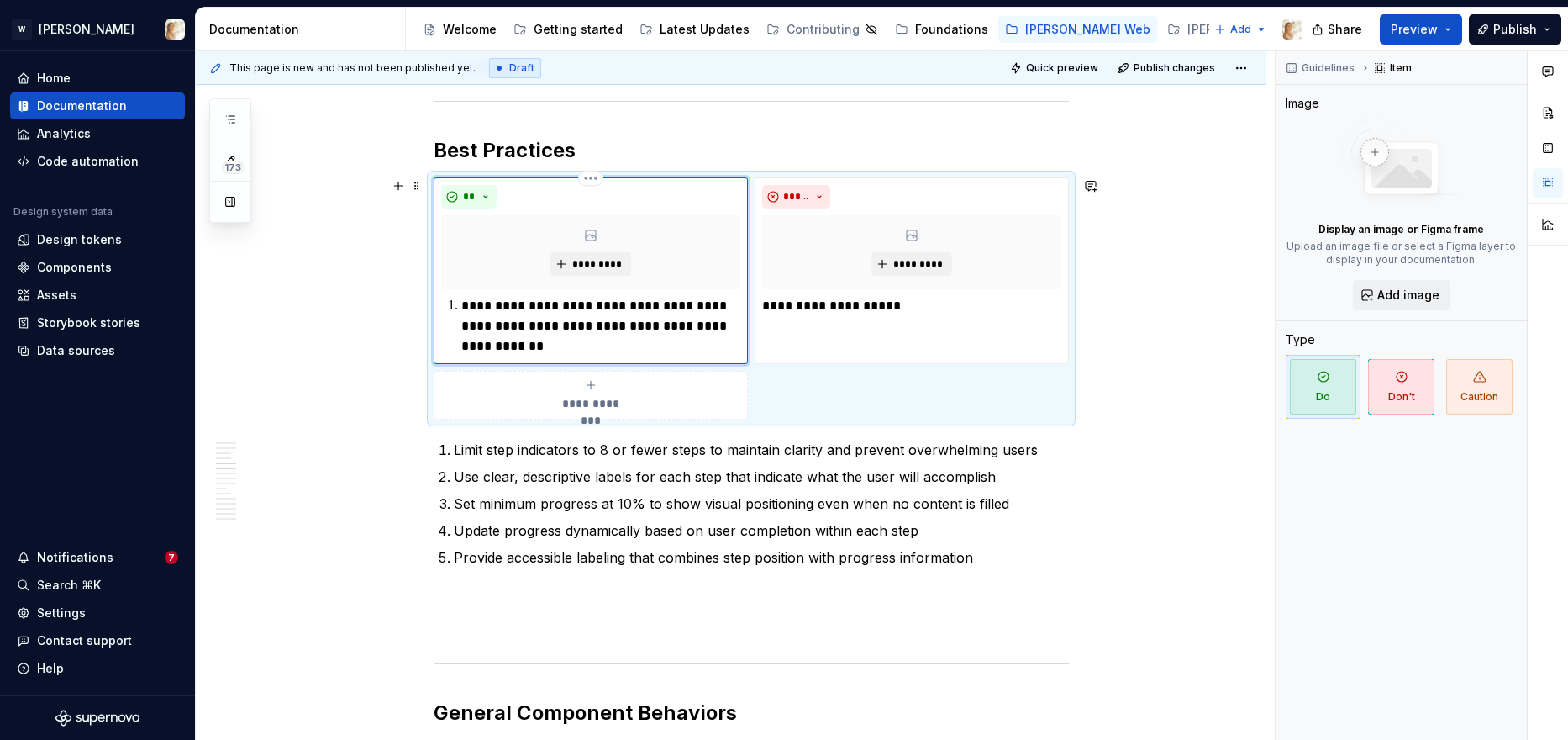
click at [467, 308] on p "**********" at bounding box center [600, 325] width 279 height 61
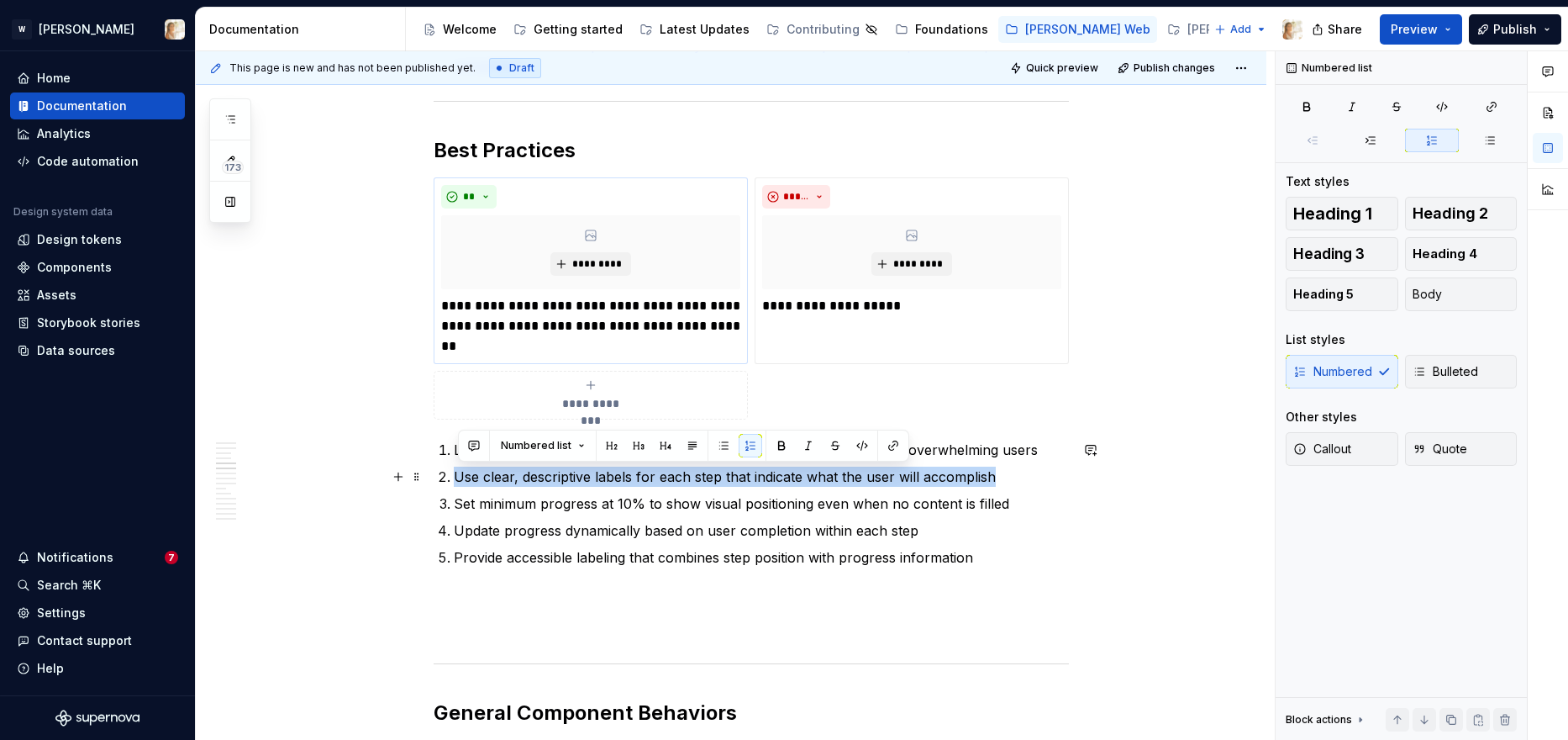
drag, startPoint x: 458, startPoint y: 478, endPoint x: 999, endPoint y: 478, distance: 541.0
click at [999, 478] on p "Use clear, descriptive labels for each step that indicate what the user will ac…" at bounding box center [762, 476] width 615 height 20
click at [592, 380] on icon "submit" at bounding box center [591, 385] width 14 height 14
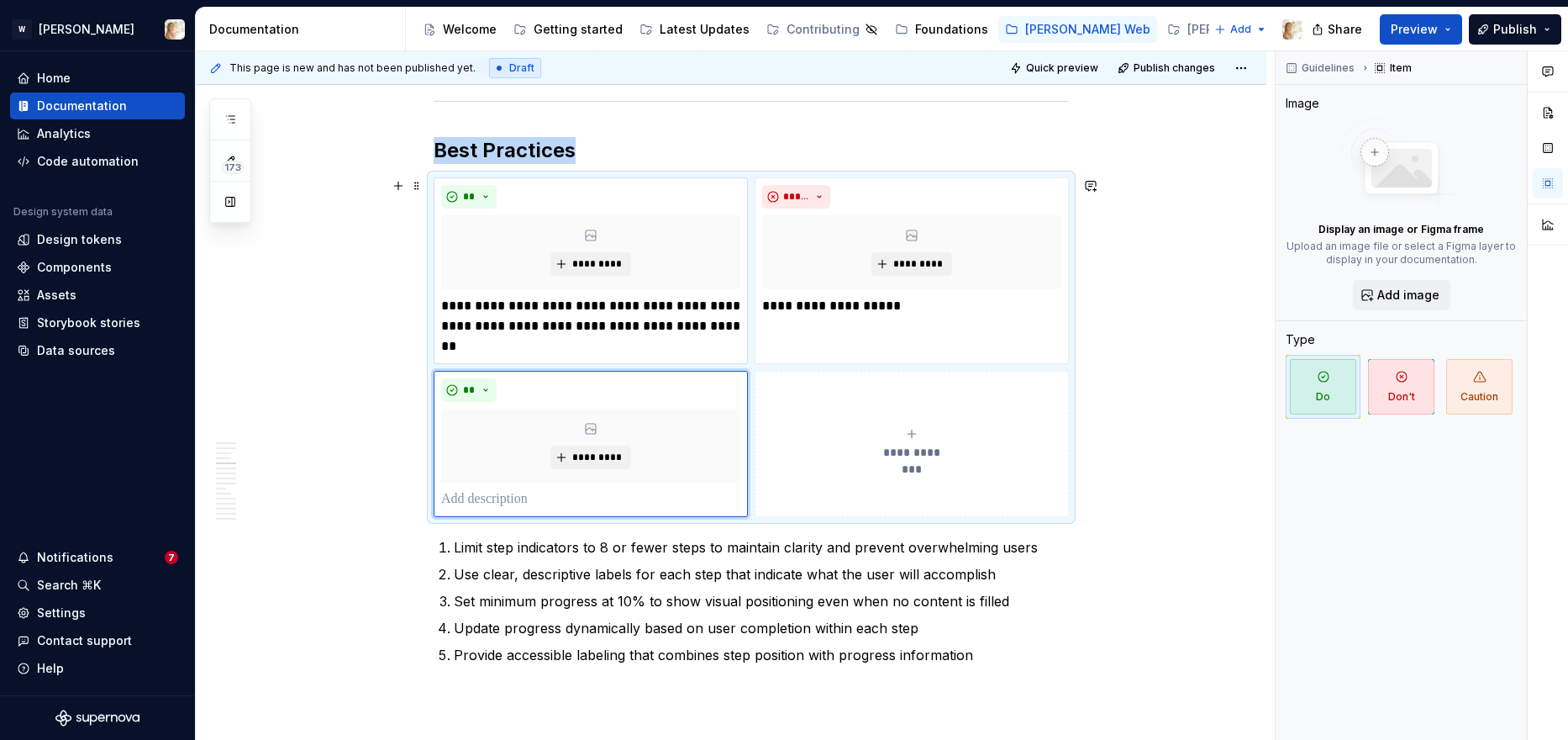
click at [878, 457] on span "**********" at bounding box center [911, 451] width 77 height 17
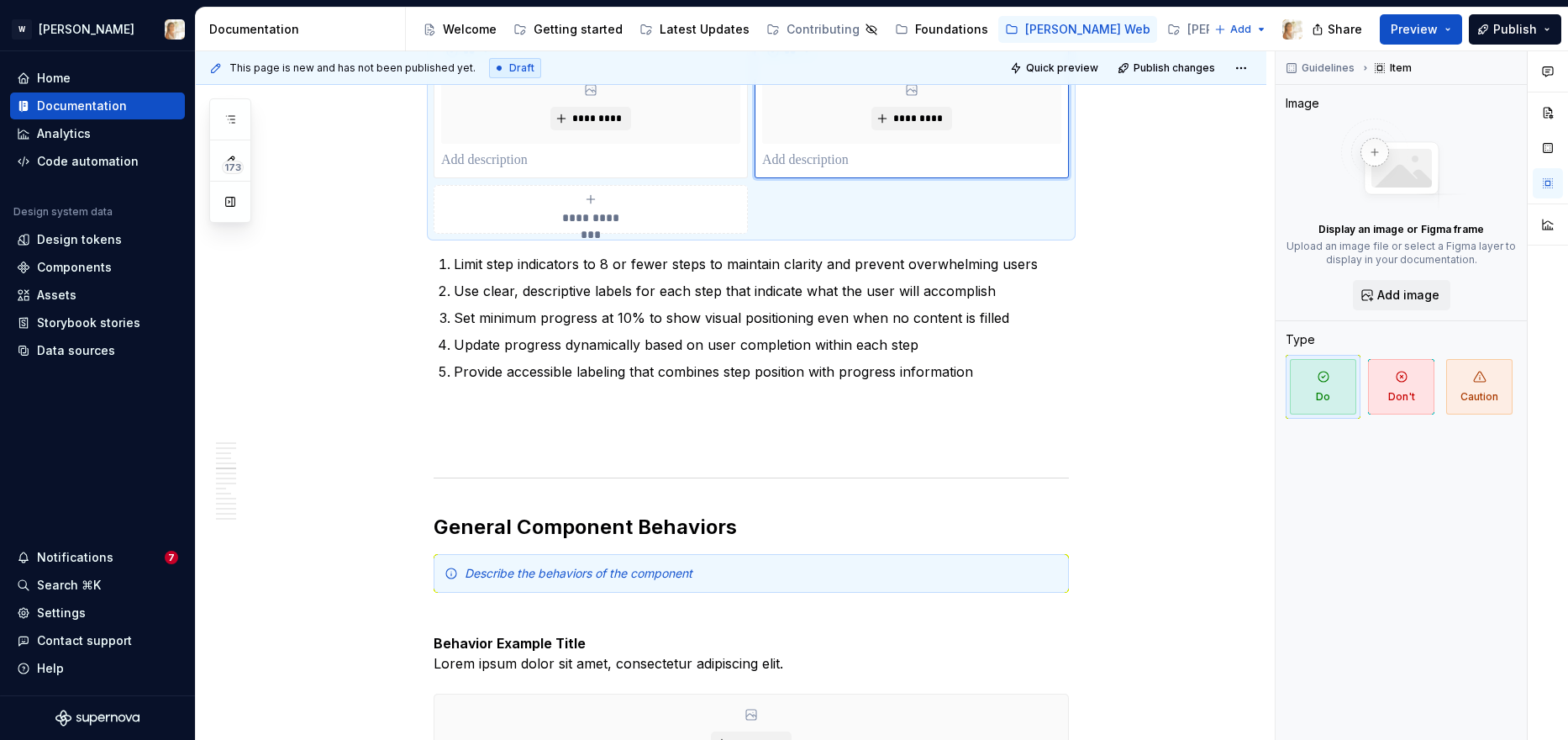
scroll to position [1874, 0]
click at [597, 220] on span "**********" at bounding box center [591, 220] width 77 height 17
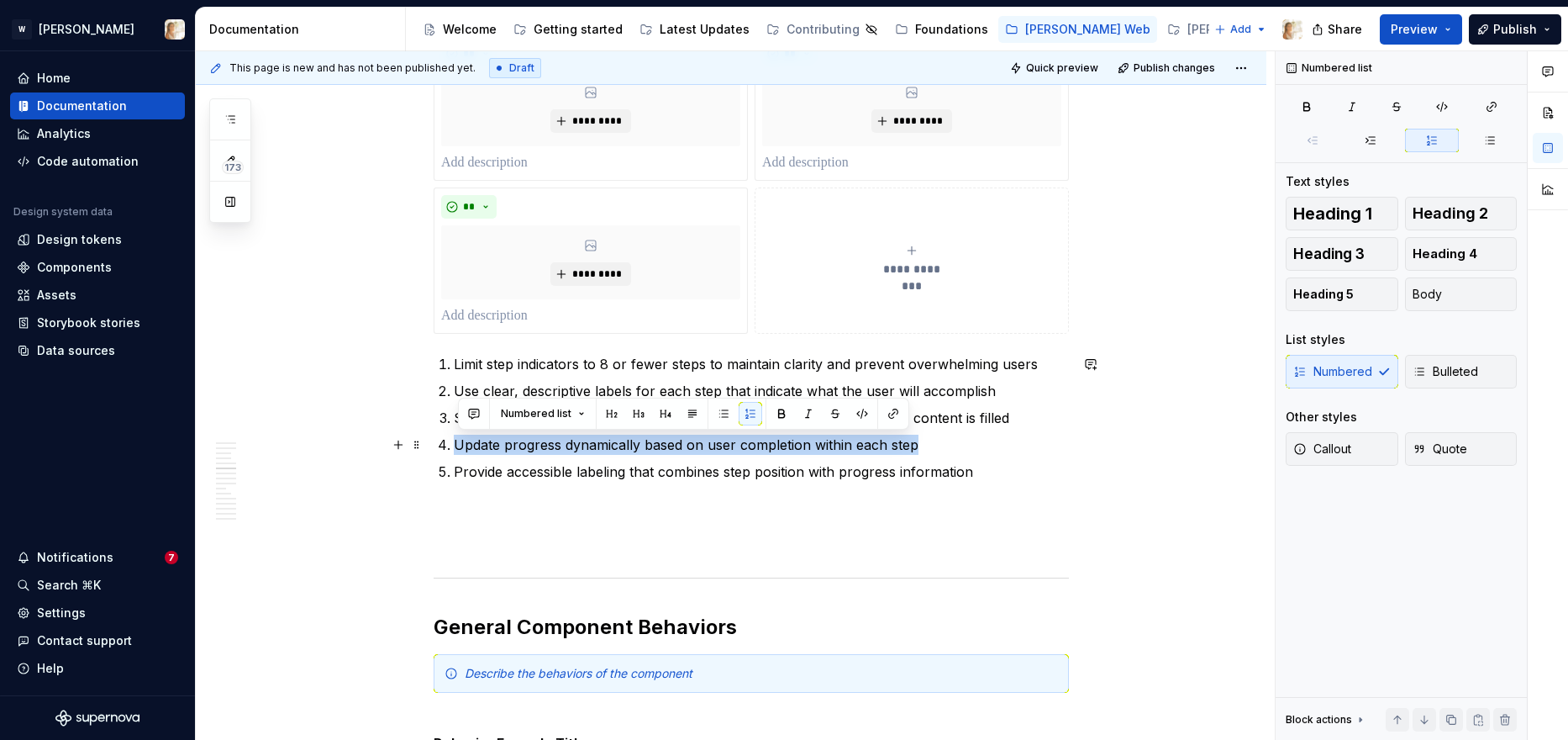
drag, startPoint x: 460, startPoint y: 443, endPoint x: 918, endPoint y: 448, distance: 458.0
click at [918, 448] on p "Update progress dynamically based on user completion within each step" at bounding box center [762, 444] width 615 height 20
copy p "Update progress dynamically based on user completion within each step"
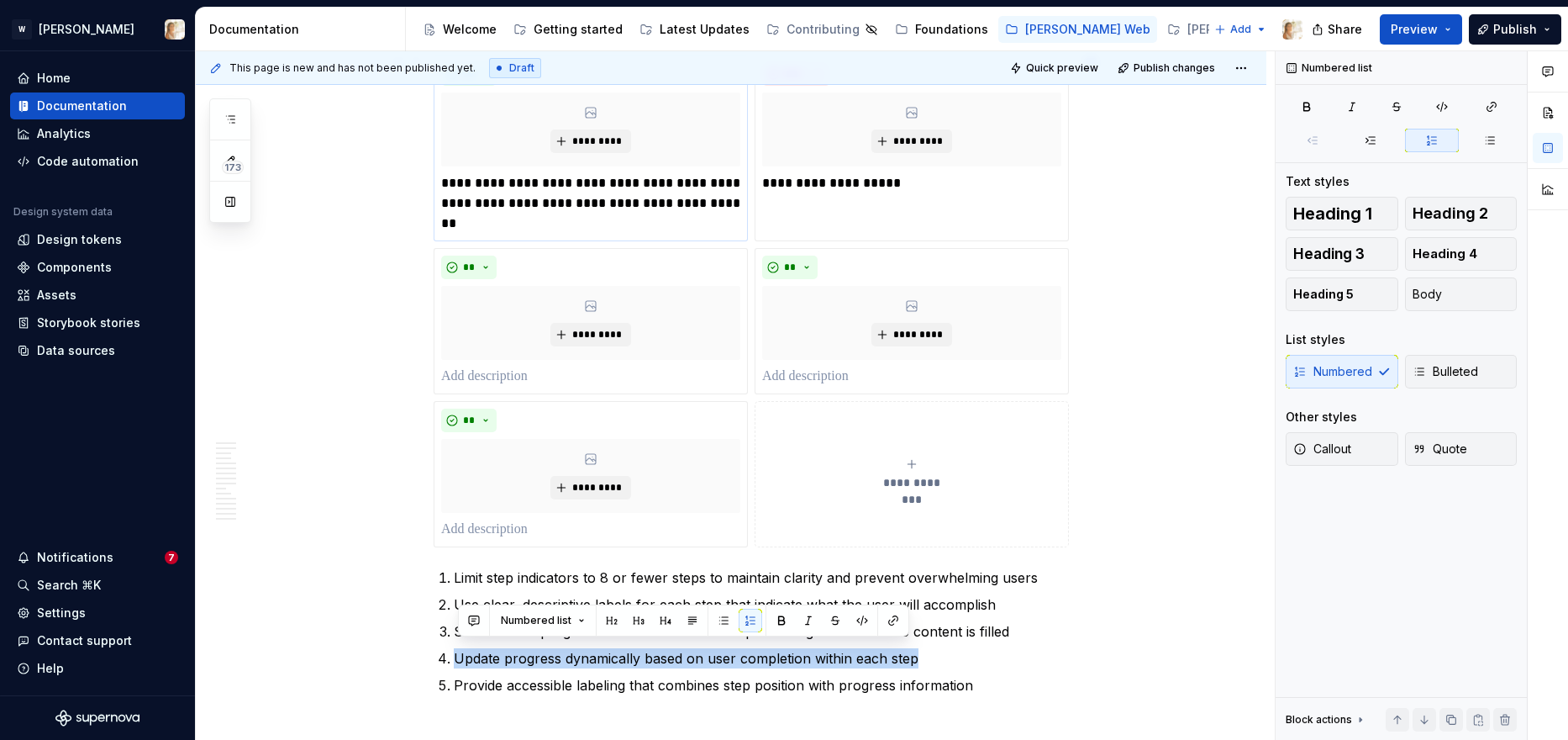
scroll to position [1666, 0]
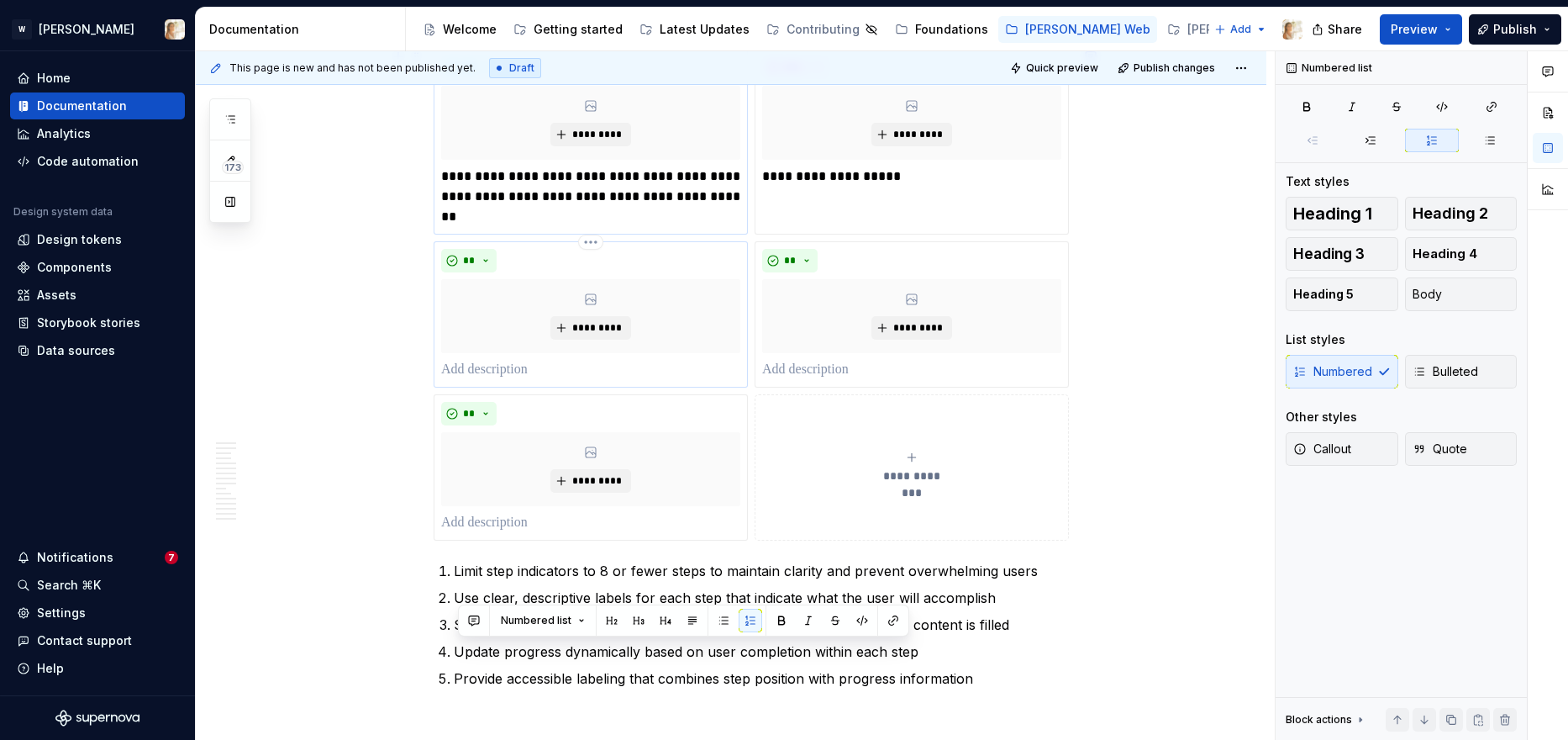
click at [458, 365] on p at bounding box center [591, 370] width 300 height 20
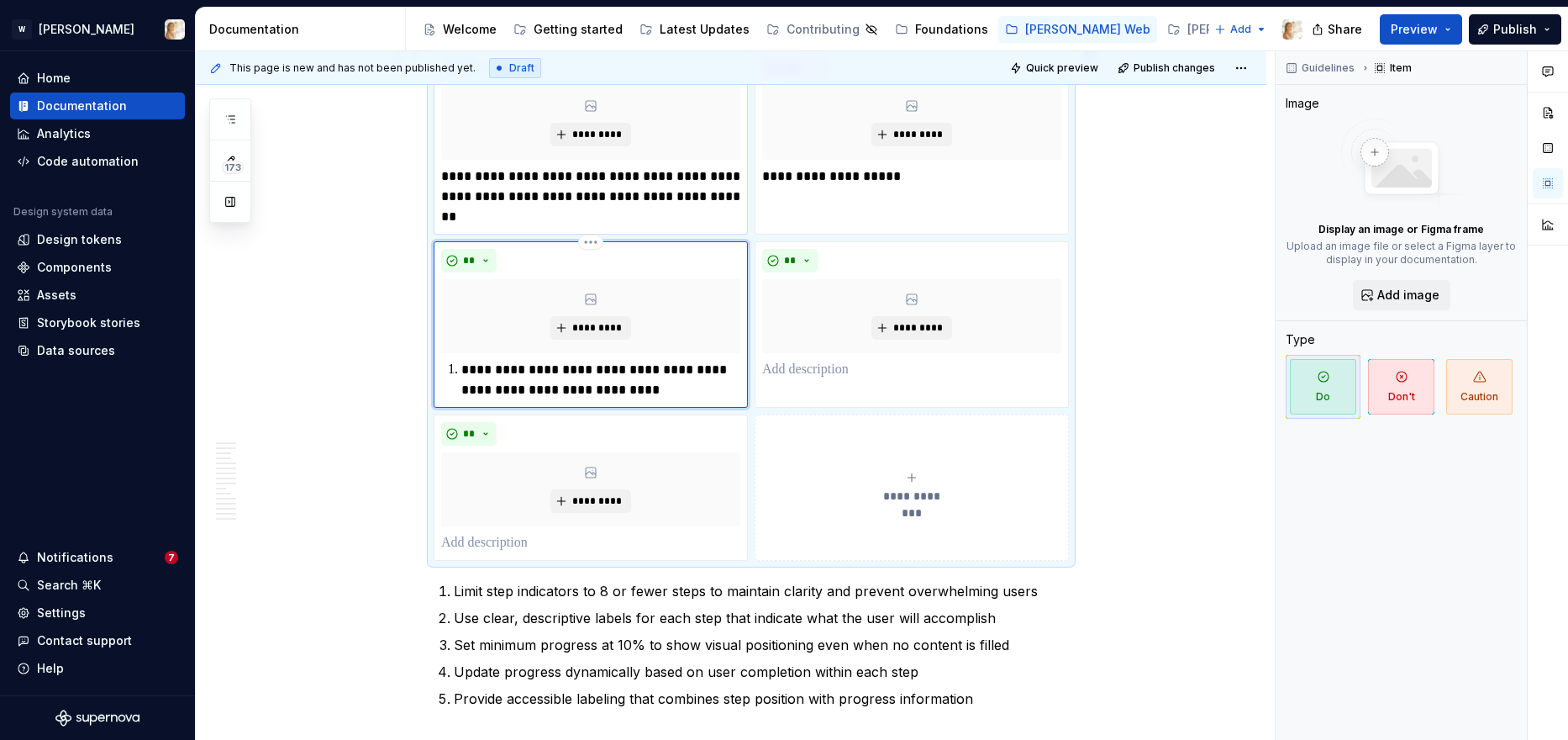
click at [470, 367] on p "**********" at bounding box center [600, 380] width 279 height 41
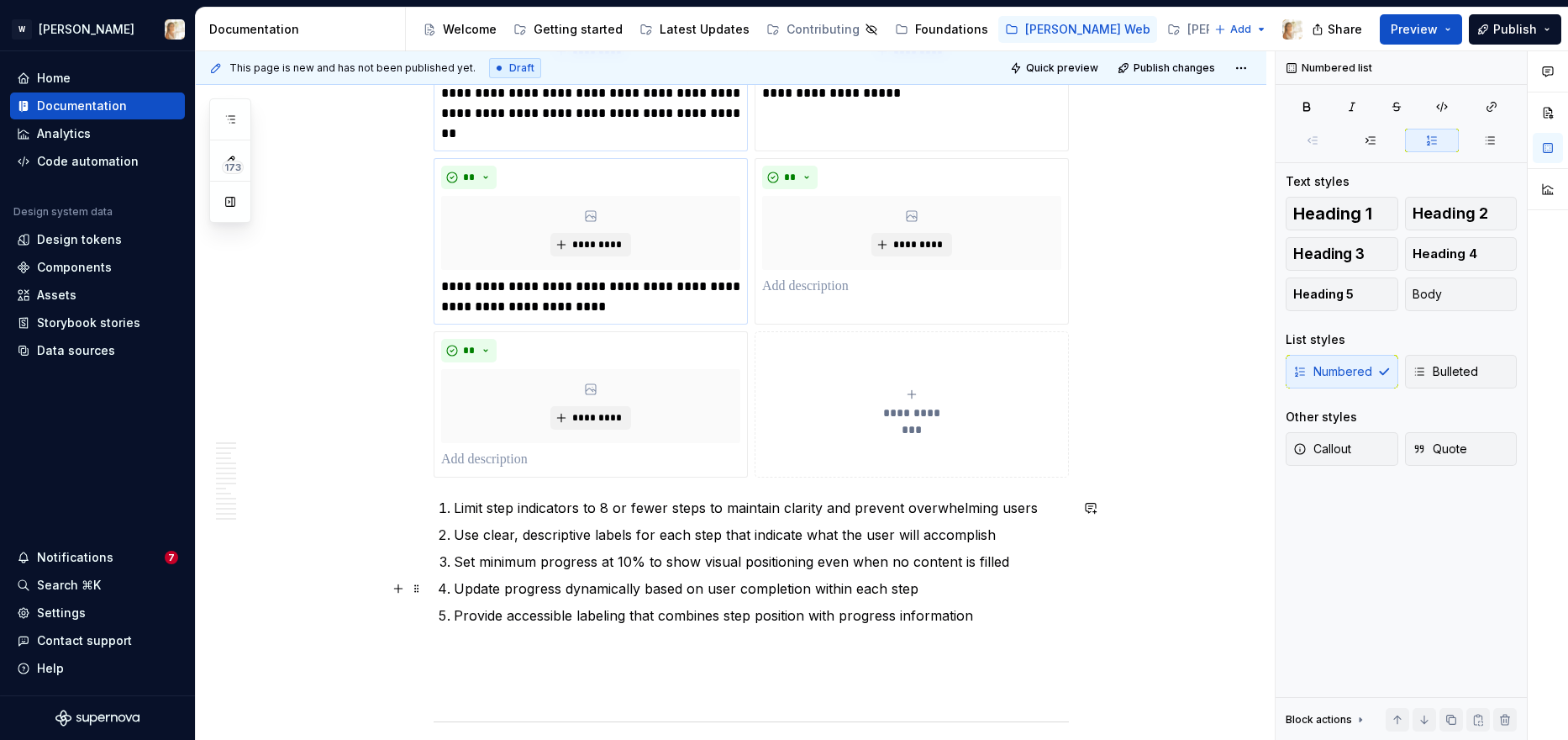
click at [927, 591] on p "Update progress dynamically based on user completion within each step" at bounding box center [762, 588] width 615 height 20
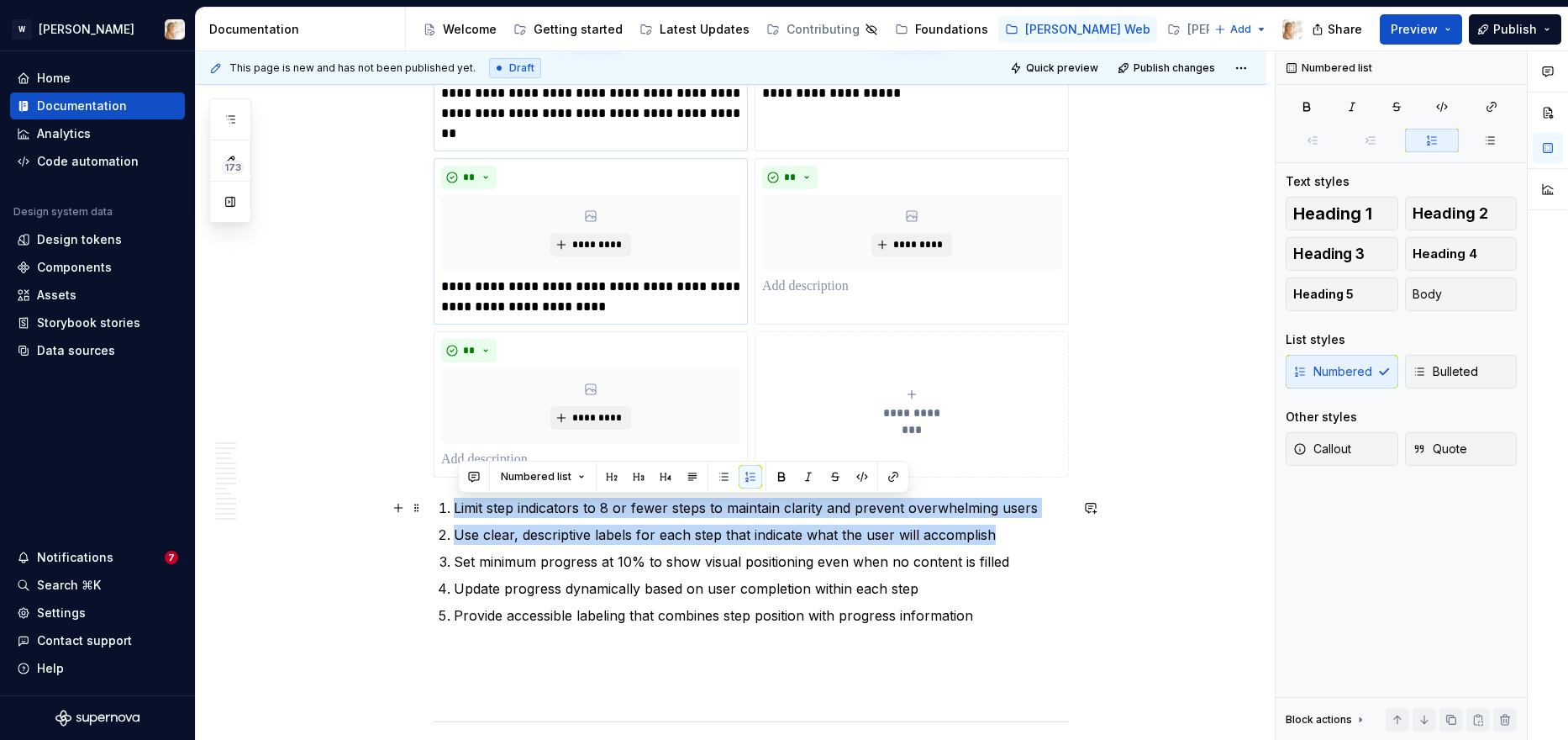
drag, startPoint x: 1005, startPoint y: 536, endPoint x: 456, endPoint y: 510, distance: 549.6
click at [456, 510] on ol "Limit step indicators to 8 or fewer steps to maintain clarity and prevent overw…" at bounding box center [762, 561] width 615 height 128
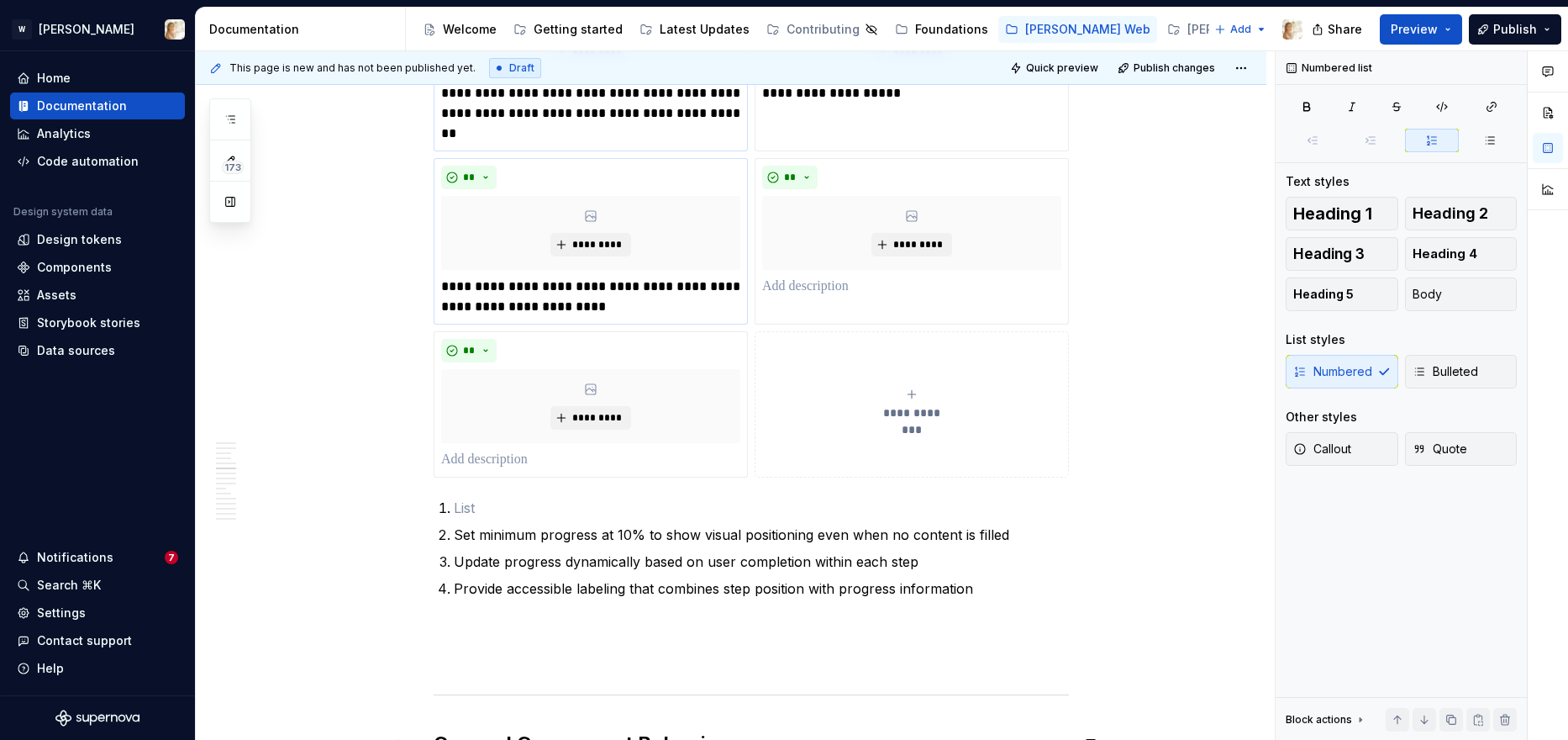
type textarea "*"
click at [482, 455] on p at bounding box center [591, 459] width 300 height 20
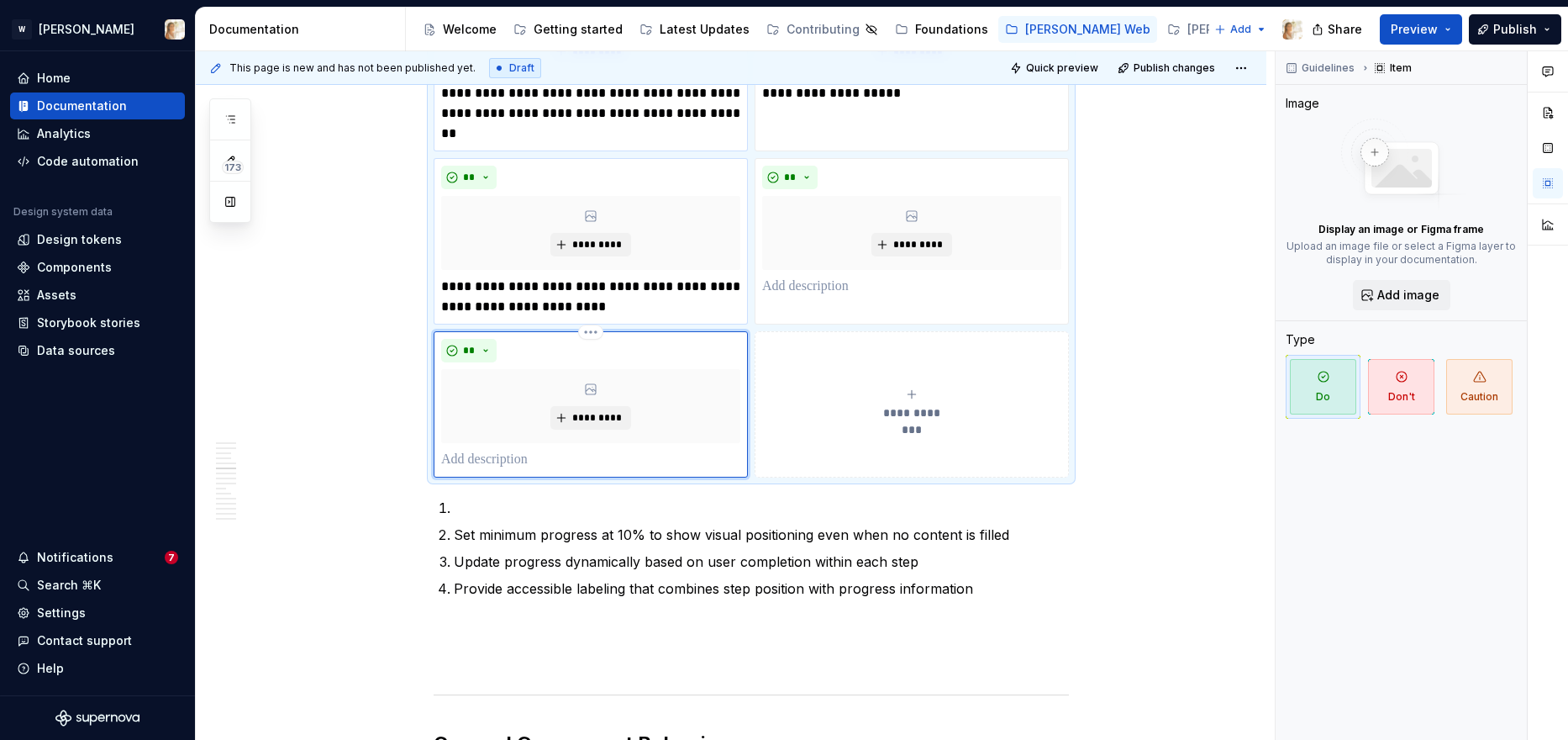
paste div
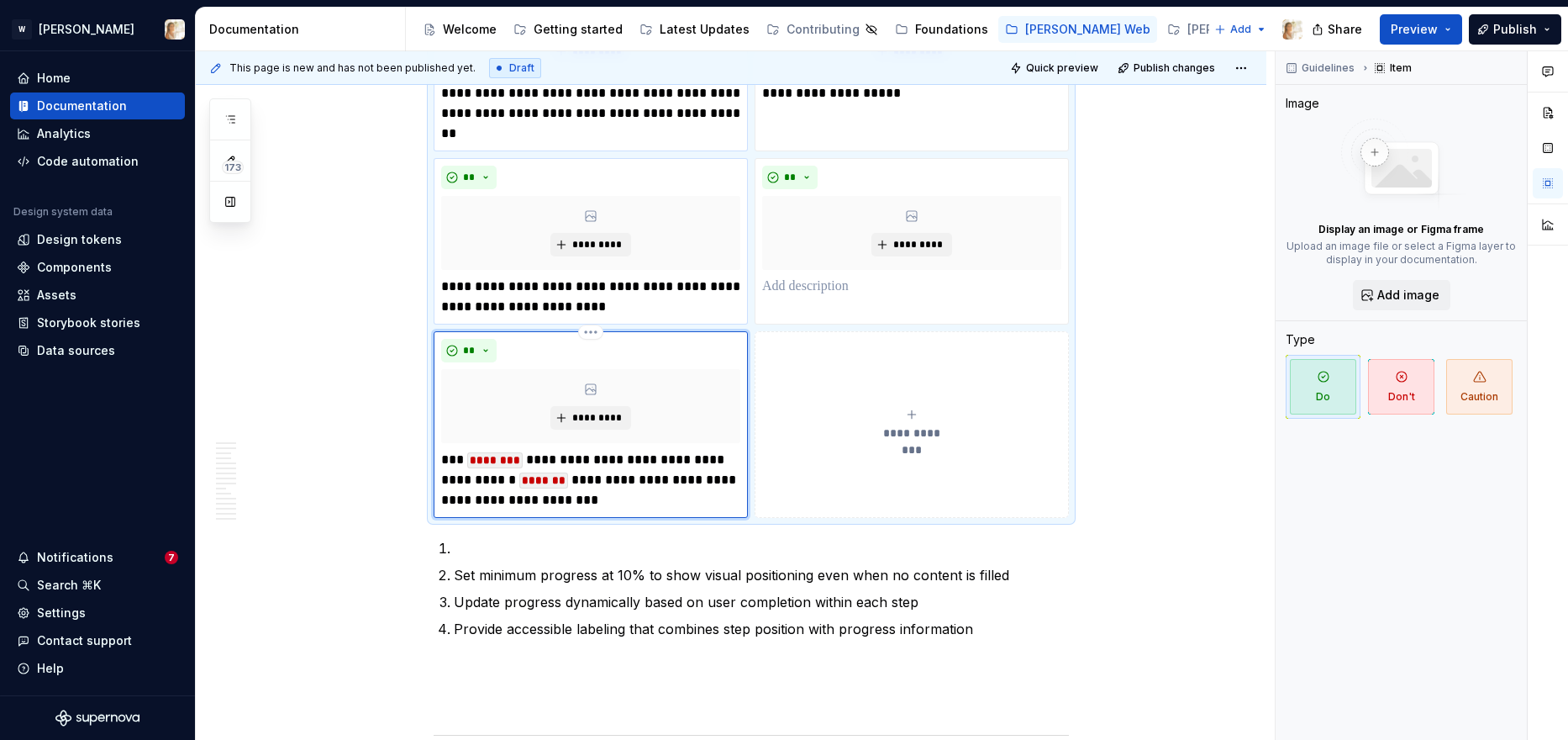
click at [467, 459] on p "**********" at bounding box center [591, 479] width 300 height 61
drag, startPoint x: 597, startPoint y: 460, endPoint x: 620, endPoint y: 460, distance: 23.0
click at [620, 460] on p "**********" at bounding box center [591, 479] width 300 height 61
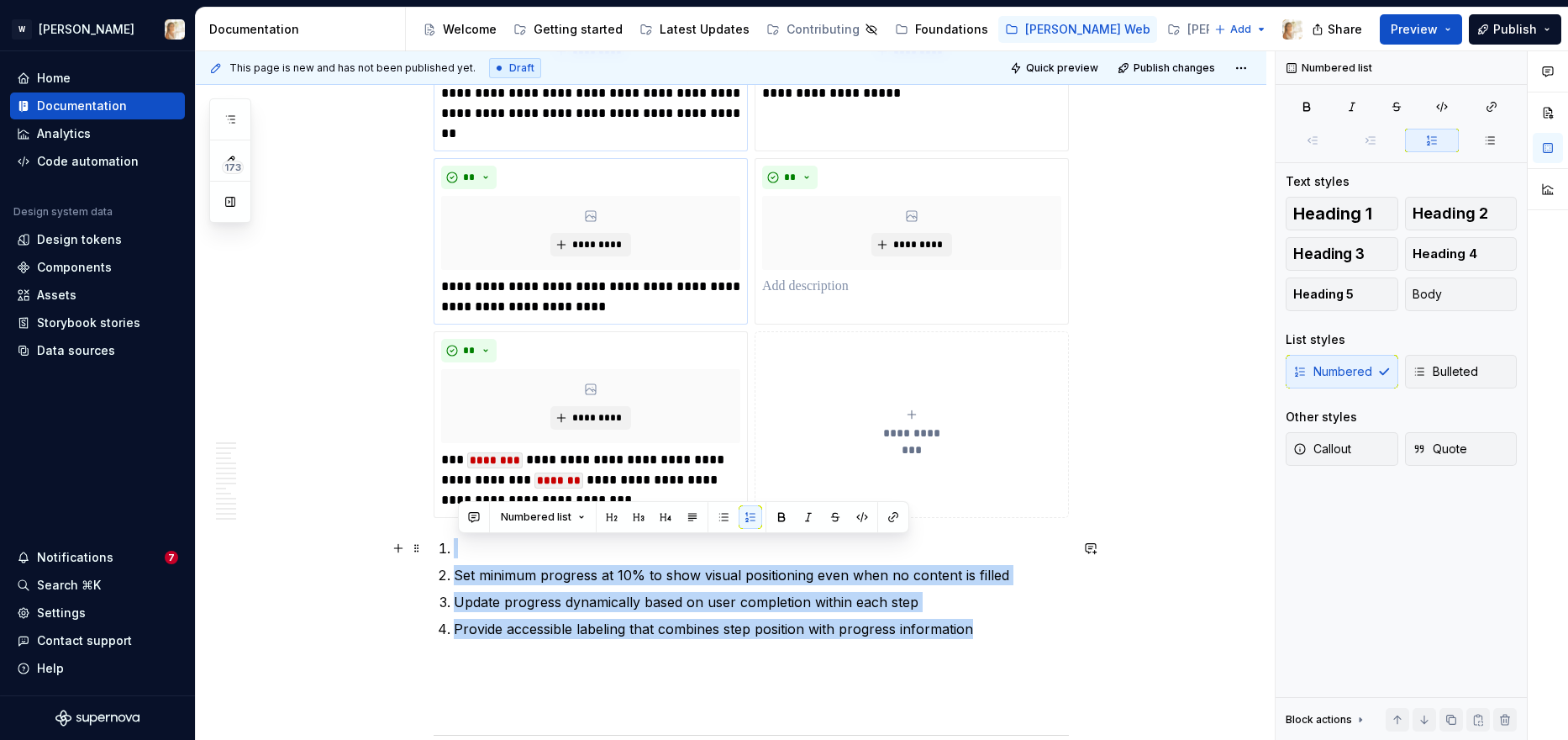
drag, startPoint x: 997, startPoint y: 629, endPoint x: 448, endPoint y: 547, distance: 555.1
click at [454, 547] on ol "Set minimum progress at 10% to show visual positioning even when no content is …" at bounding box center [762, 588] width 615 height 101
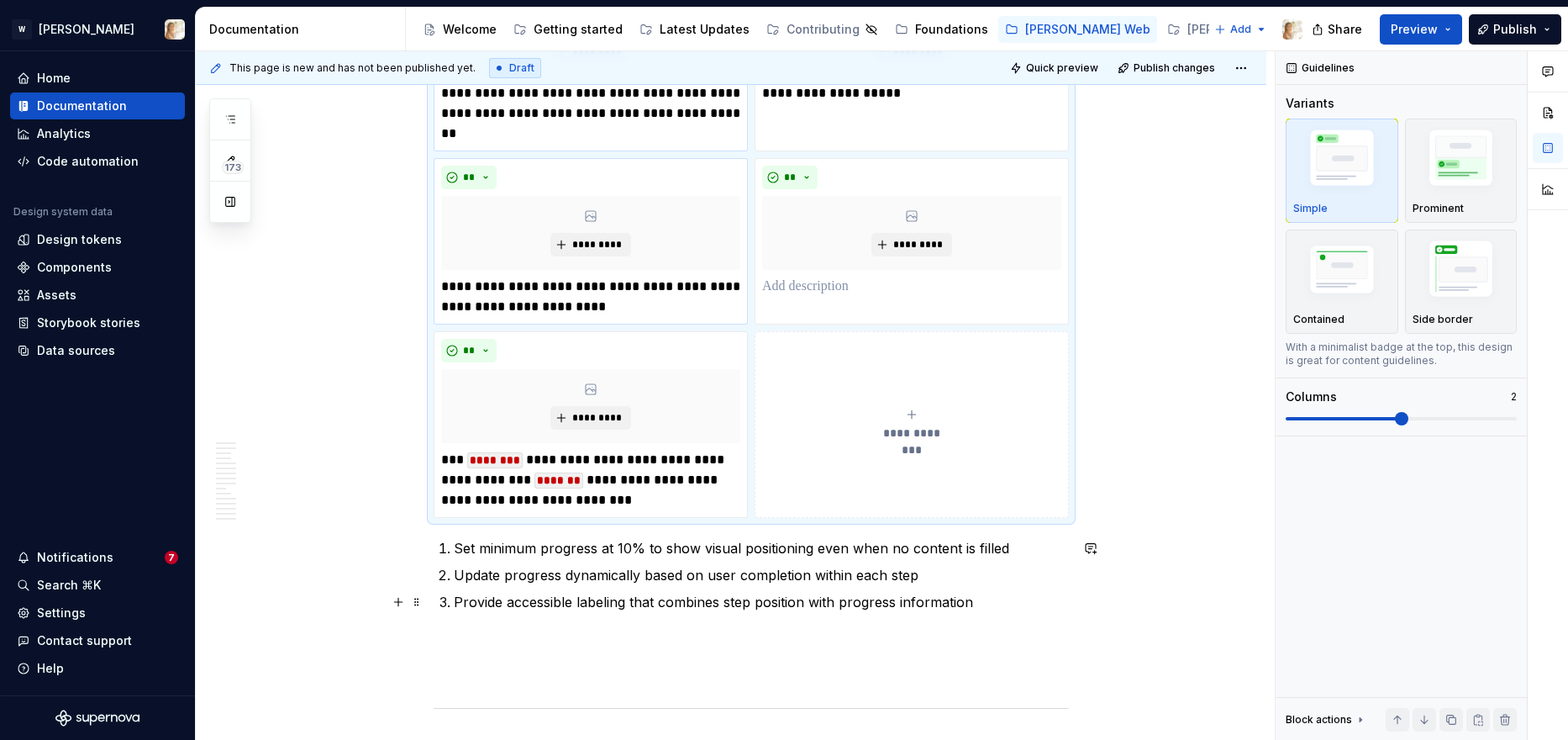
click at [658, 603] on p "Provide accessible labeling that combines step position with progress informati…" at bounding box center [762, 602] width 615 height 20
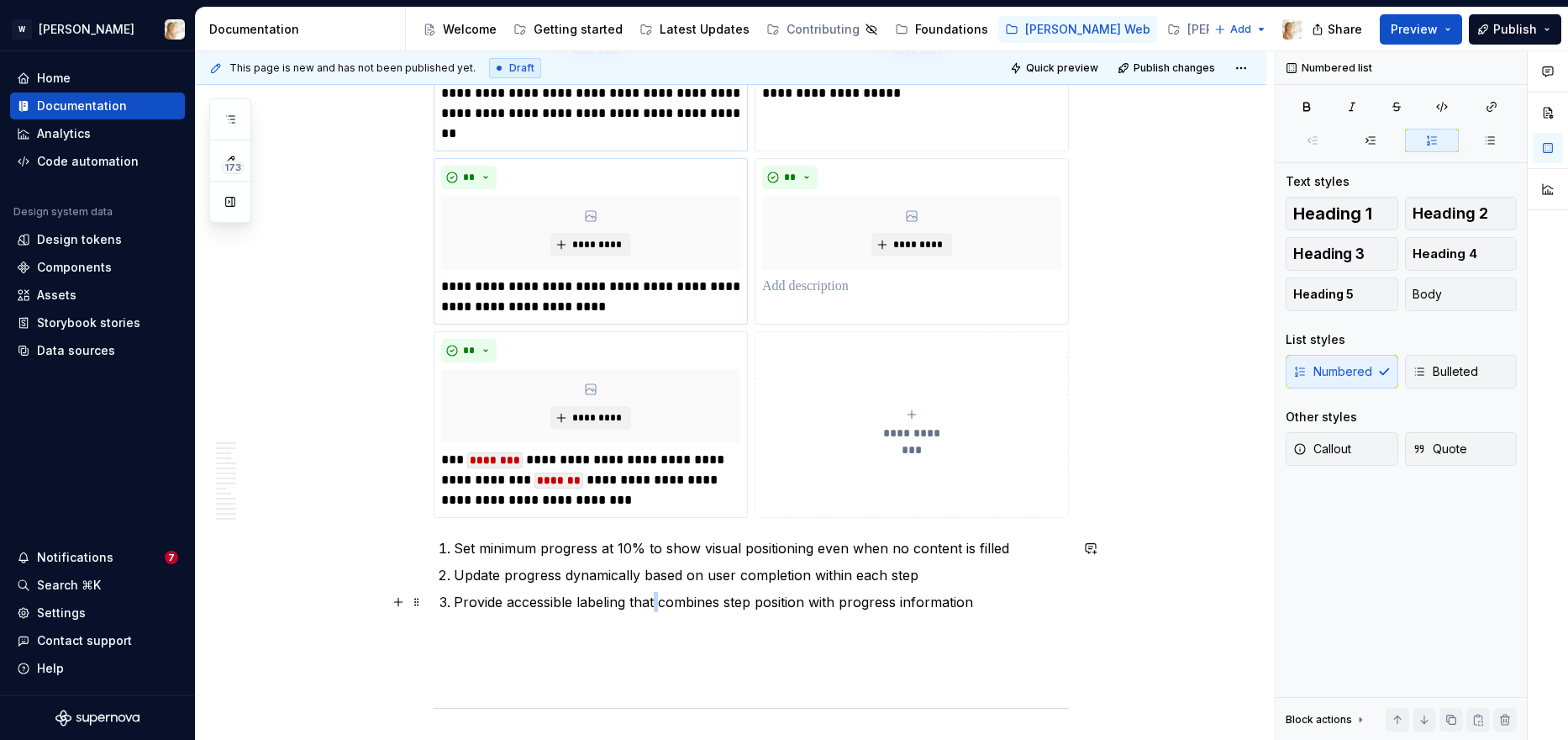
click at [658, 603] on p "Provide accessible labeling that combines step position with progress informati…" at bounding box center [762, 602] width 615 height 20
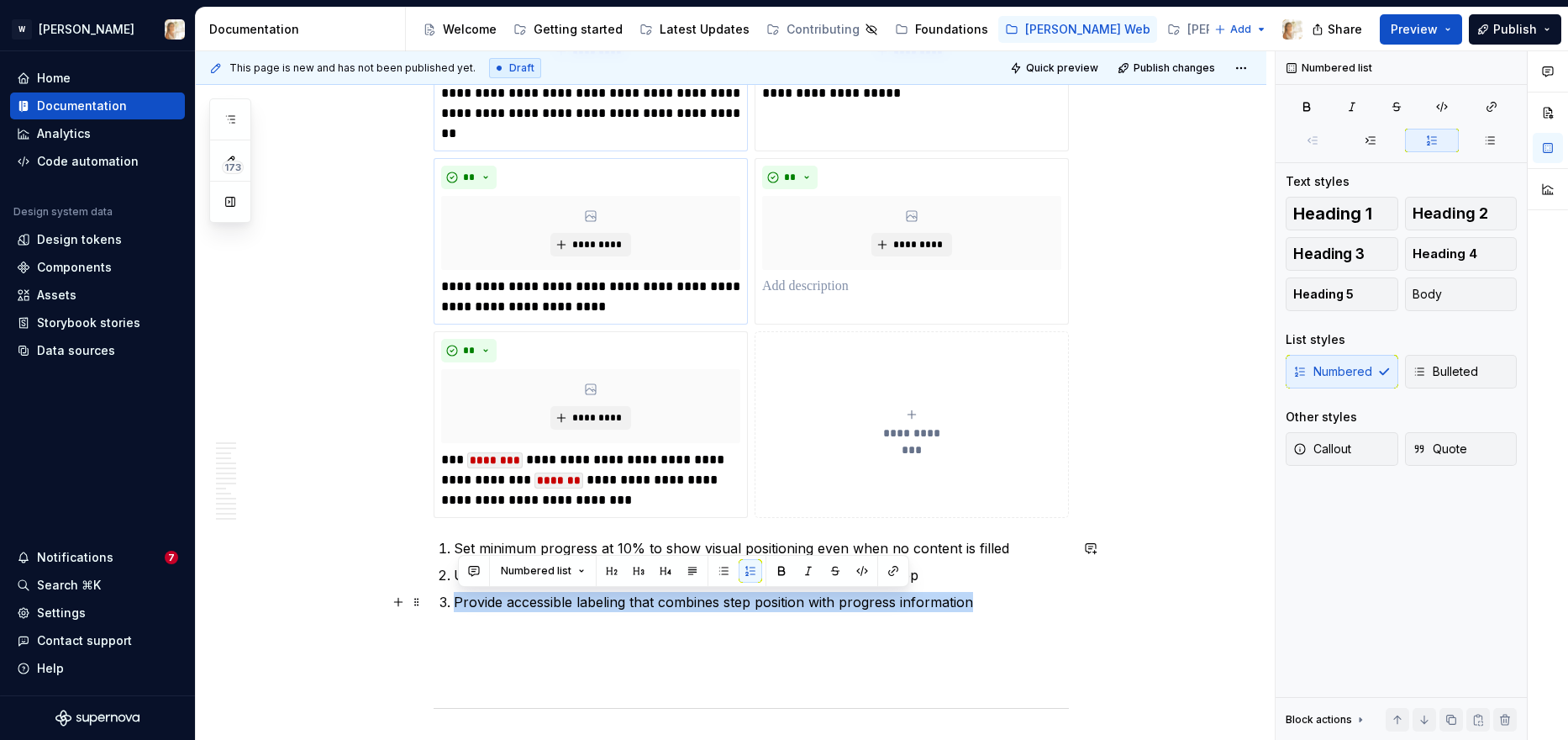
click at [658, 603] on p "Provide accessible labeling that combines step position with progress informati…" at bounding box center [762, 602] width 615 height 20
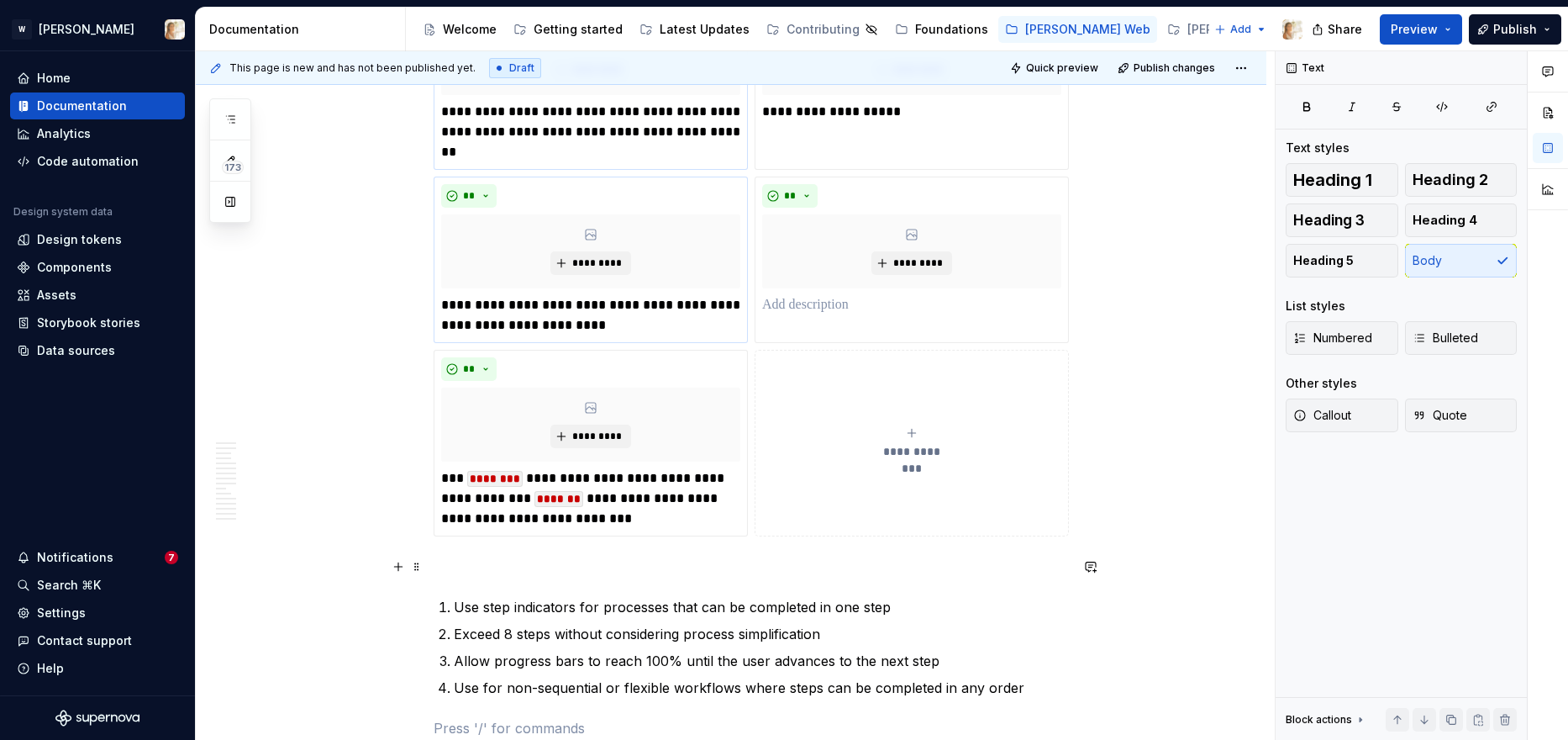
scroll to position [1728, 0]
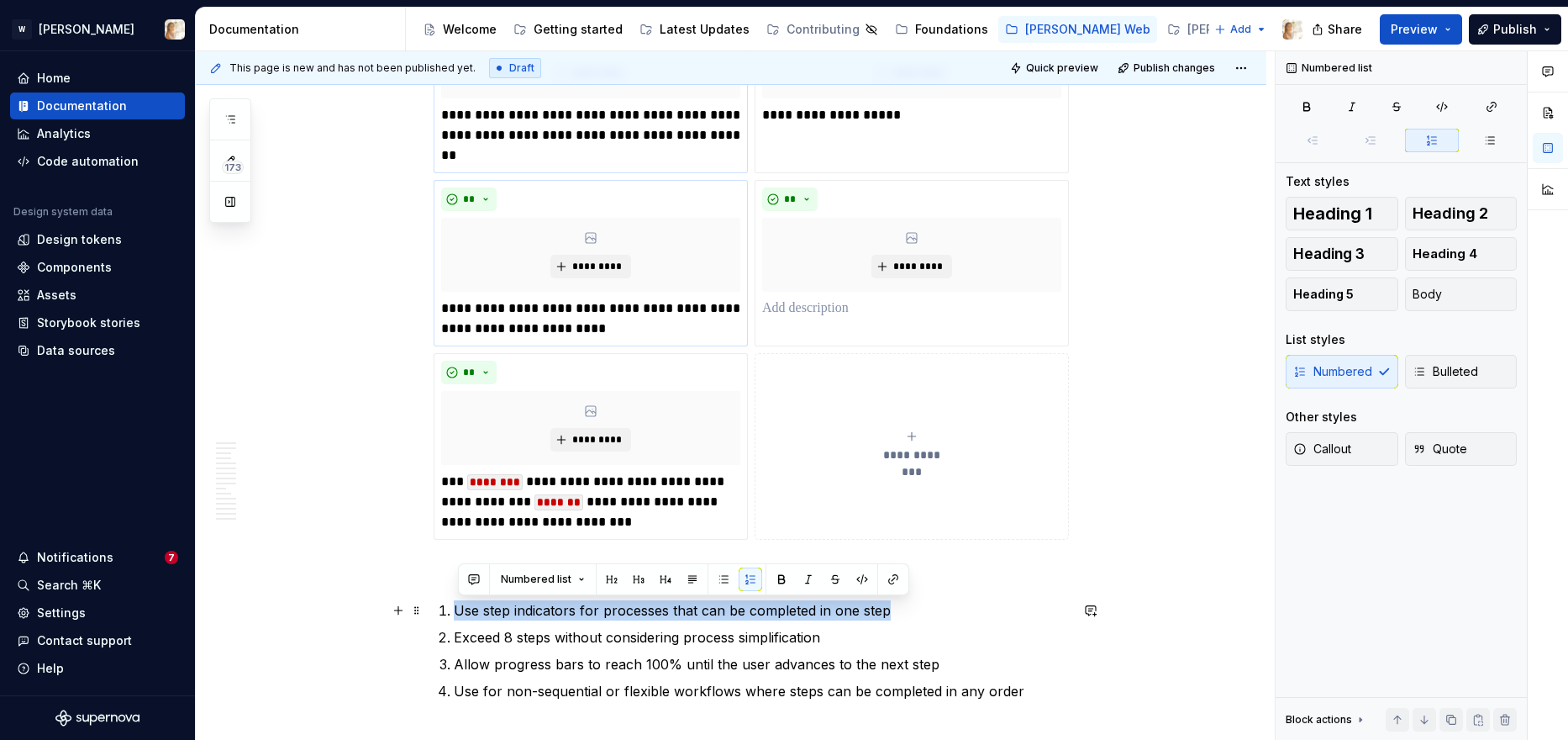
drag, startPoint x: 892, startPoint y: 613, endPoint x: 459, endPoint y: 614, distance: 433.0
click at [459, 614] on p "Use step indicators for processes that can be completed in one step" at bounding box center [762, 610] width 615 height 20
copy p "Use step indicators for processes that can be completed in one step"
click at [871, 115] on p "**********" at bounding box center [912, 115] width 300 height 20
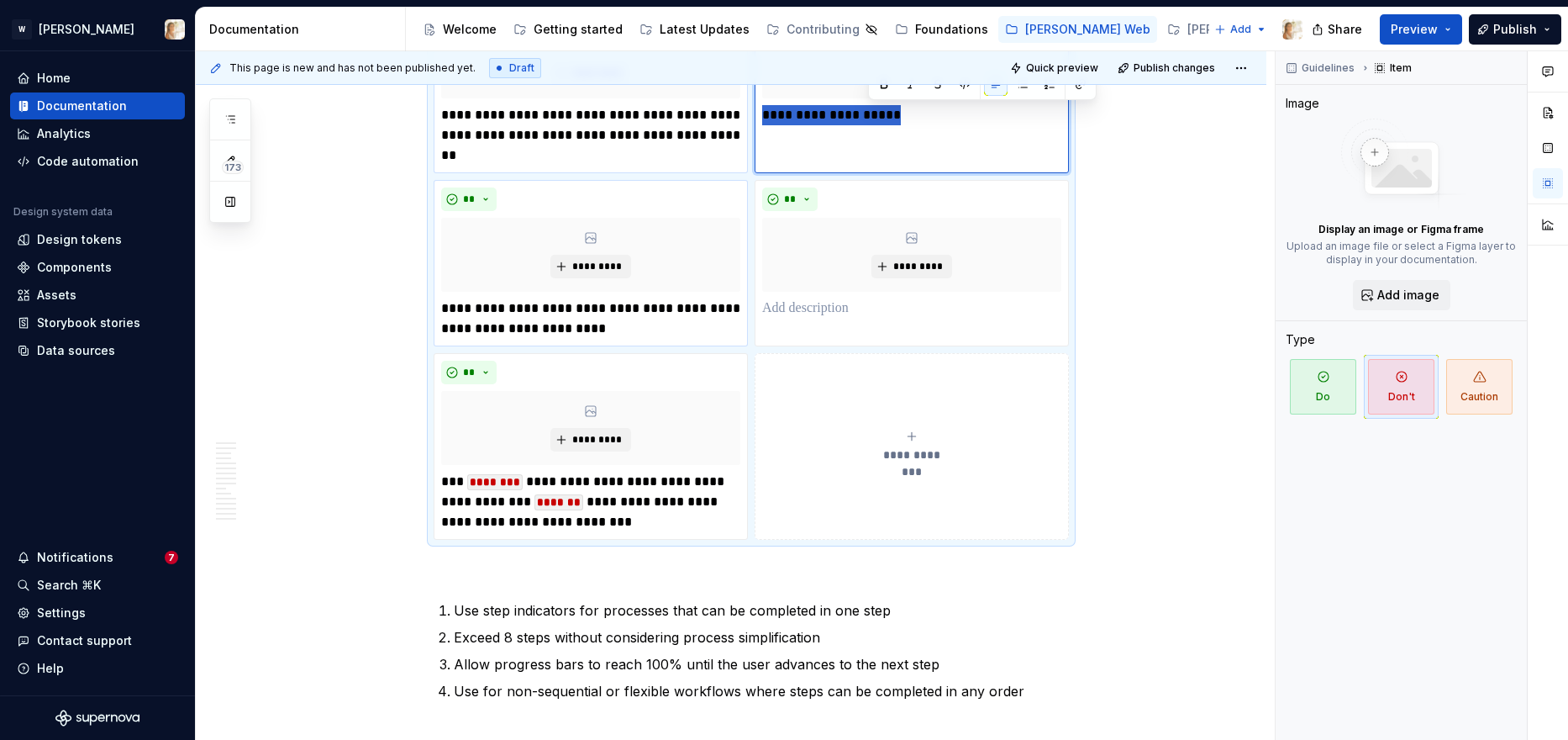
click at [871, 115] on p "**********" at bounding box center [912, 115] width 300 height 20
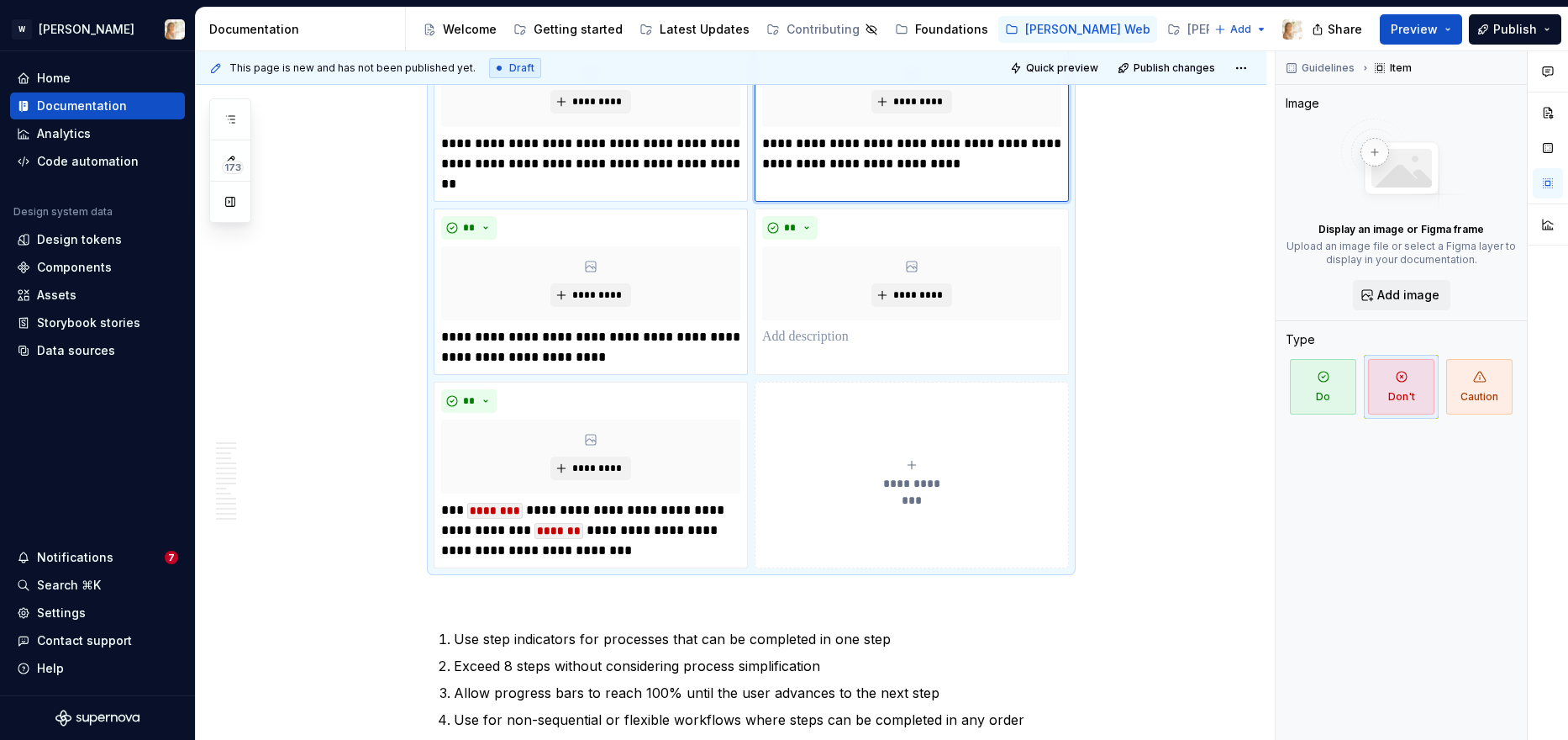
click at [819, 142] on p "**********" at bounding box center [912, 154] width 300 height 41
click at [845, 146] on p "**********" at bounding box center [912, 154] width 300 height 41
drag, startPoint x: 932, startPoint y: 146, endPoint x: 840, endPoint y: 147, distance: 92.0
click at [840, 147] on p "**********" at bounding box center [912, 154] width 300 height 41
click at [485, 144] on p "**********" at bounding box center [591, 164] width 300 height 61
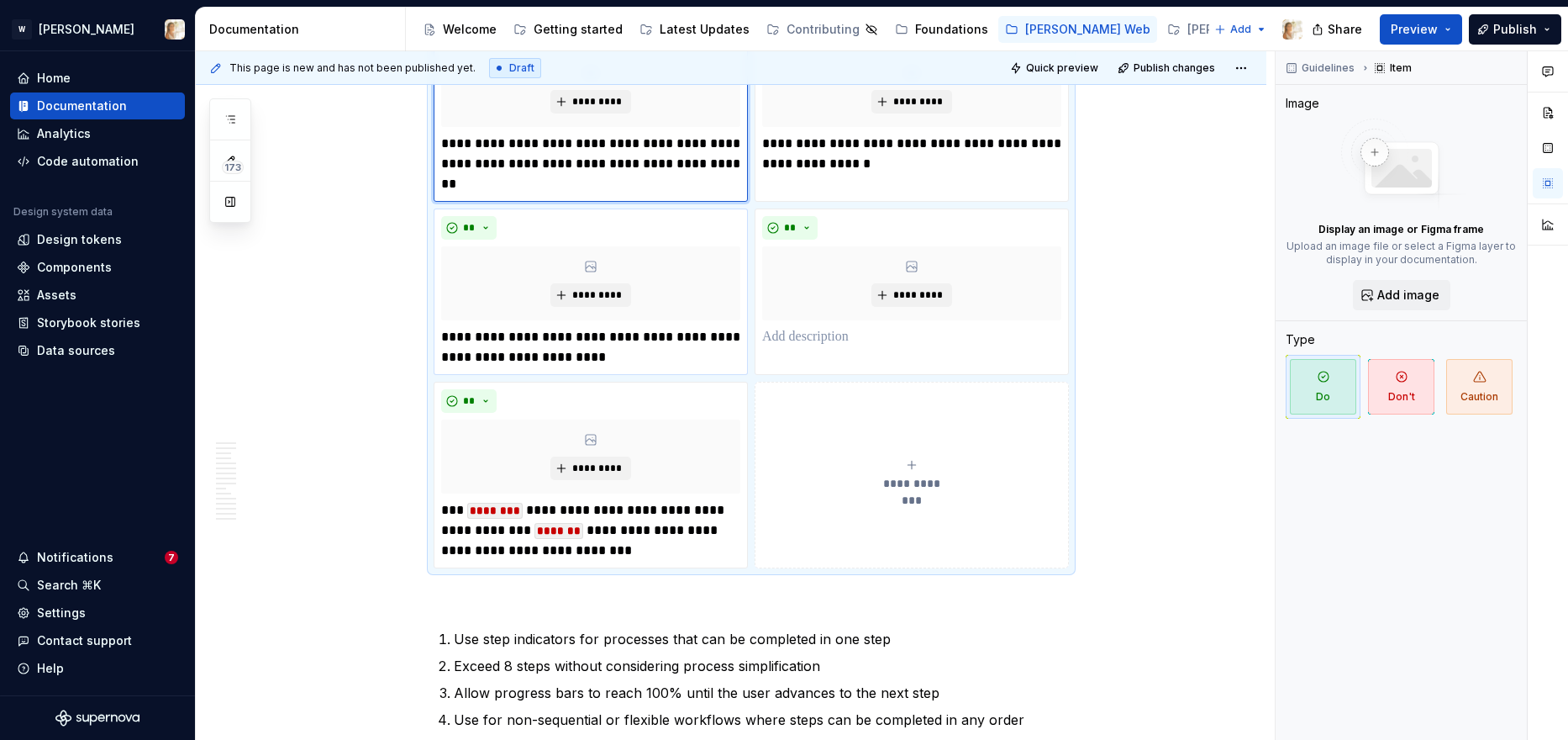
click at [571, 145] on p "**********" at bounding box center [591, 164] width 300 height 61
click at [515, 148] on p "**********" at bounding box center [591, 164] width 300 height 61
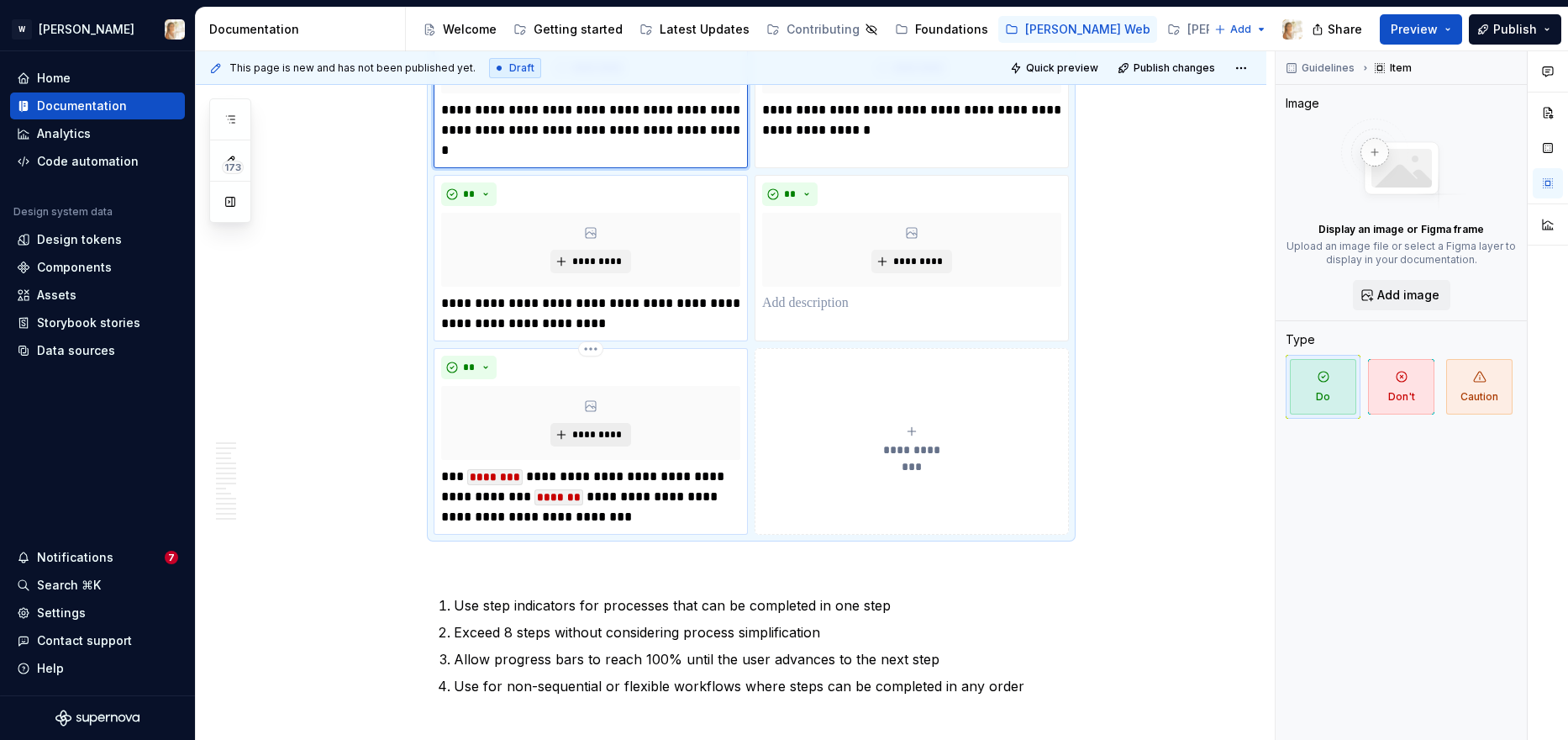
scroll to position [1735, 0]
click at [727, 649] on p "Allow progress bars to reach 100% until the user advances to the next step" at bounding box center [762, 657] width 615 height 20
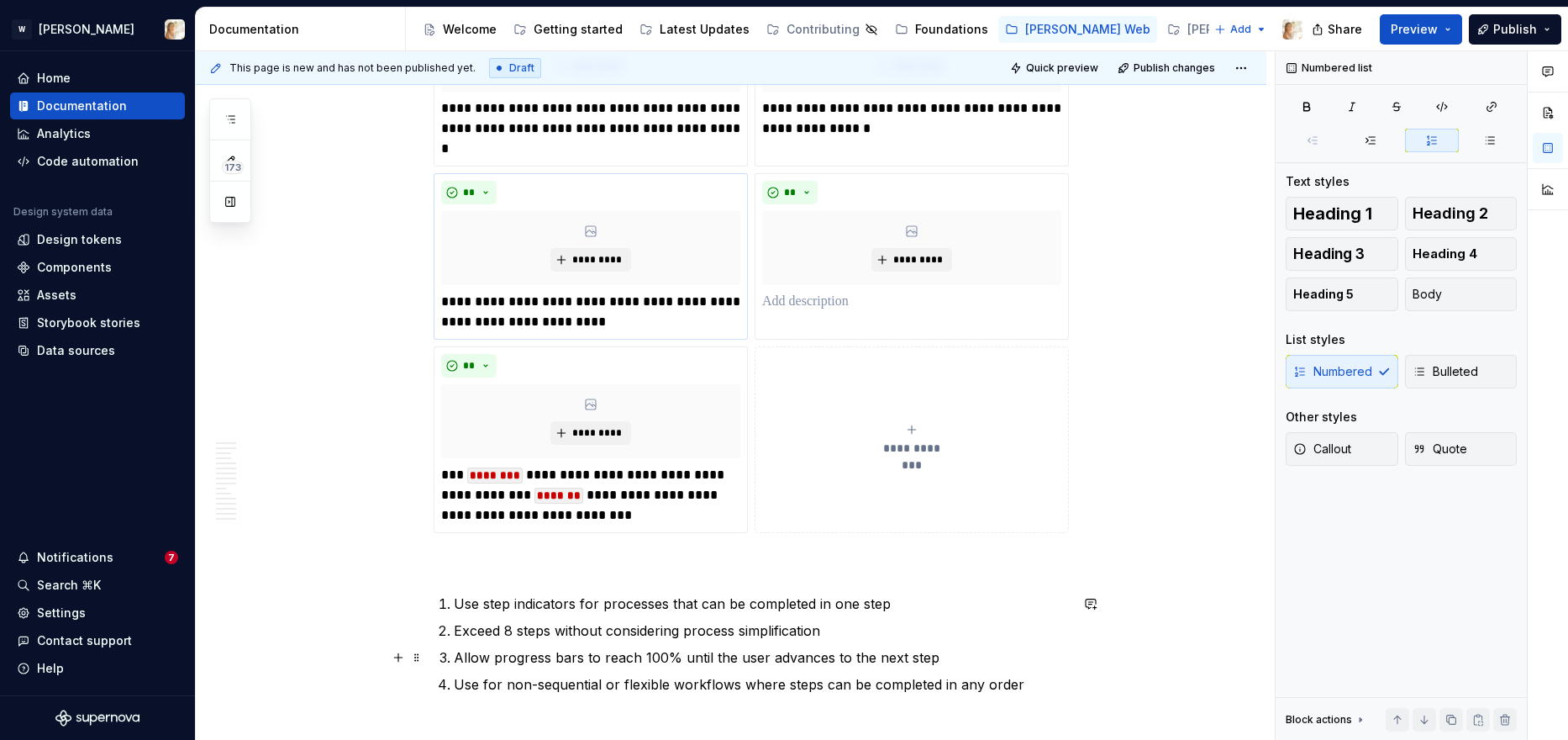
click at [727, 649] on p "Allow progress bars to reach 100% until the user advances to the next step" at bounding box center [762, 657] width 615 height 20
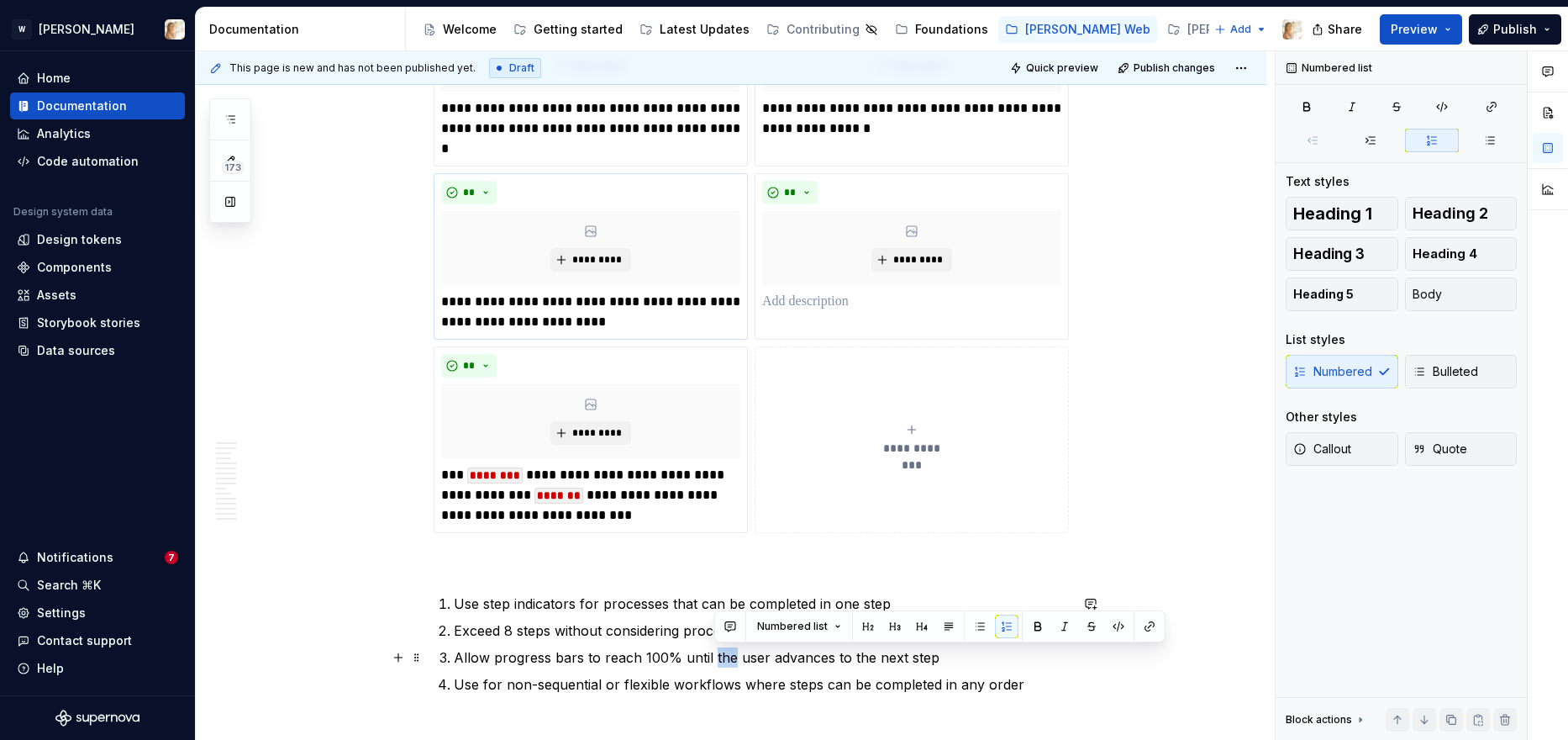
click at [727, 649] on p "Allow progress bars to reach 100% until the user advances to the next step" at bounding box center [762, 657] width 615 height 20
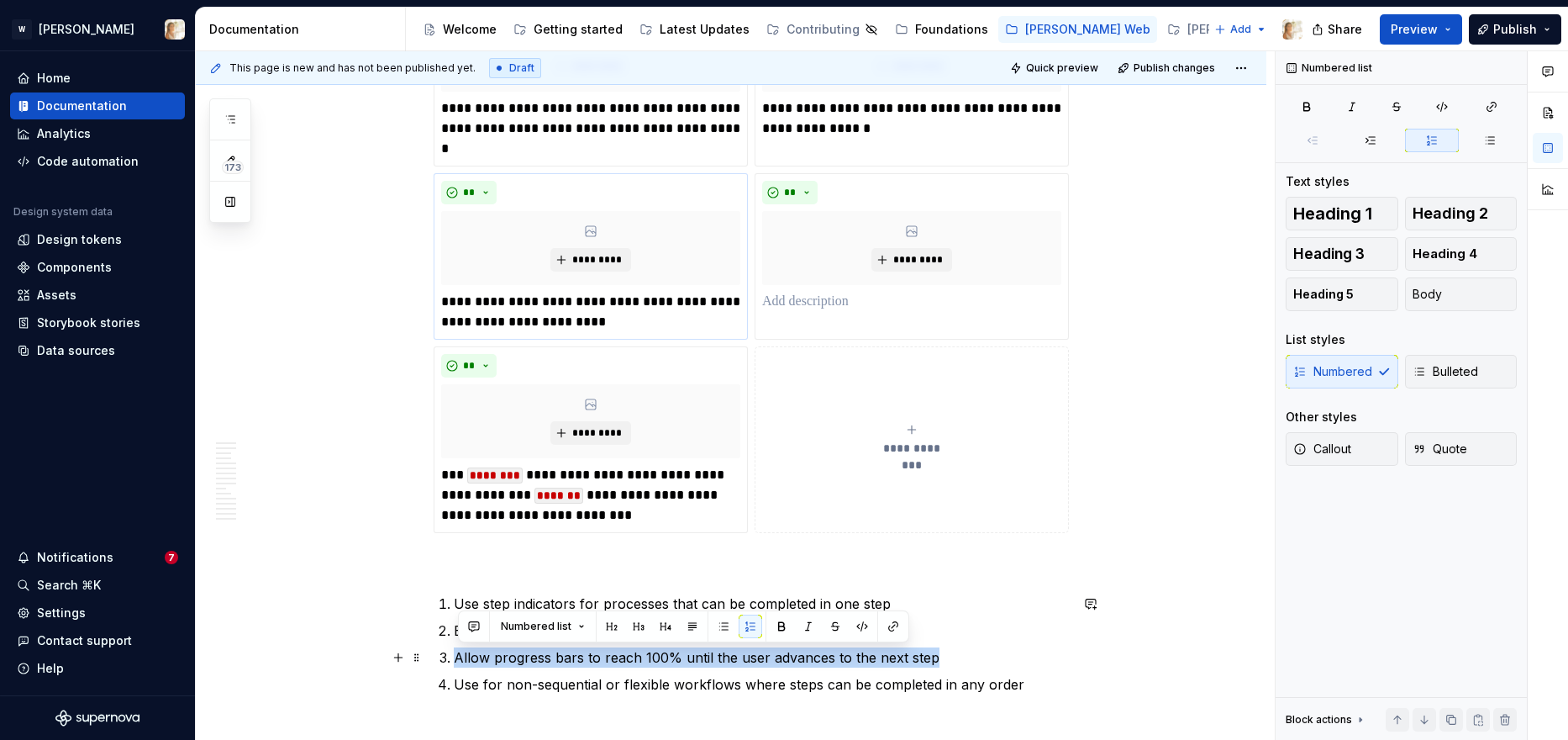
click at [727, 649] on p "Allow progress bars to reach 100% until the user advances to the next step" at bounding box center [762, 657] width 615 height 20
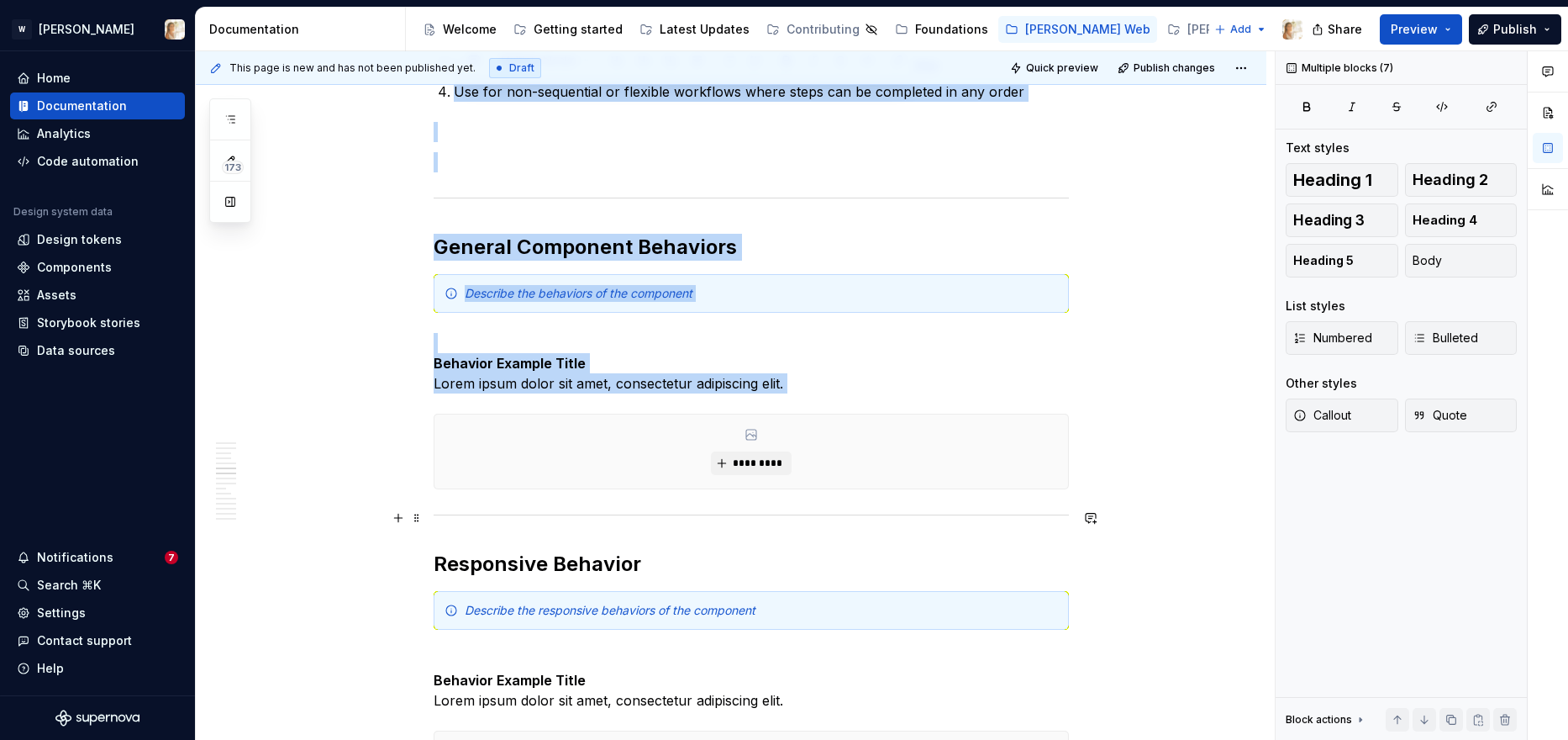
drag, startPoint x: 459, startPoint y: 683, endPoint x: 597, endPoint y: 410, distance: 305.9
click at [597, 410] on div "**********" at bounding box center [751, 460] width 636 height 4872
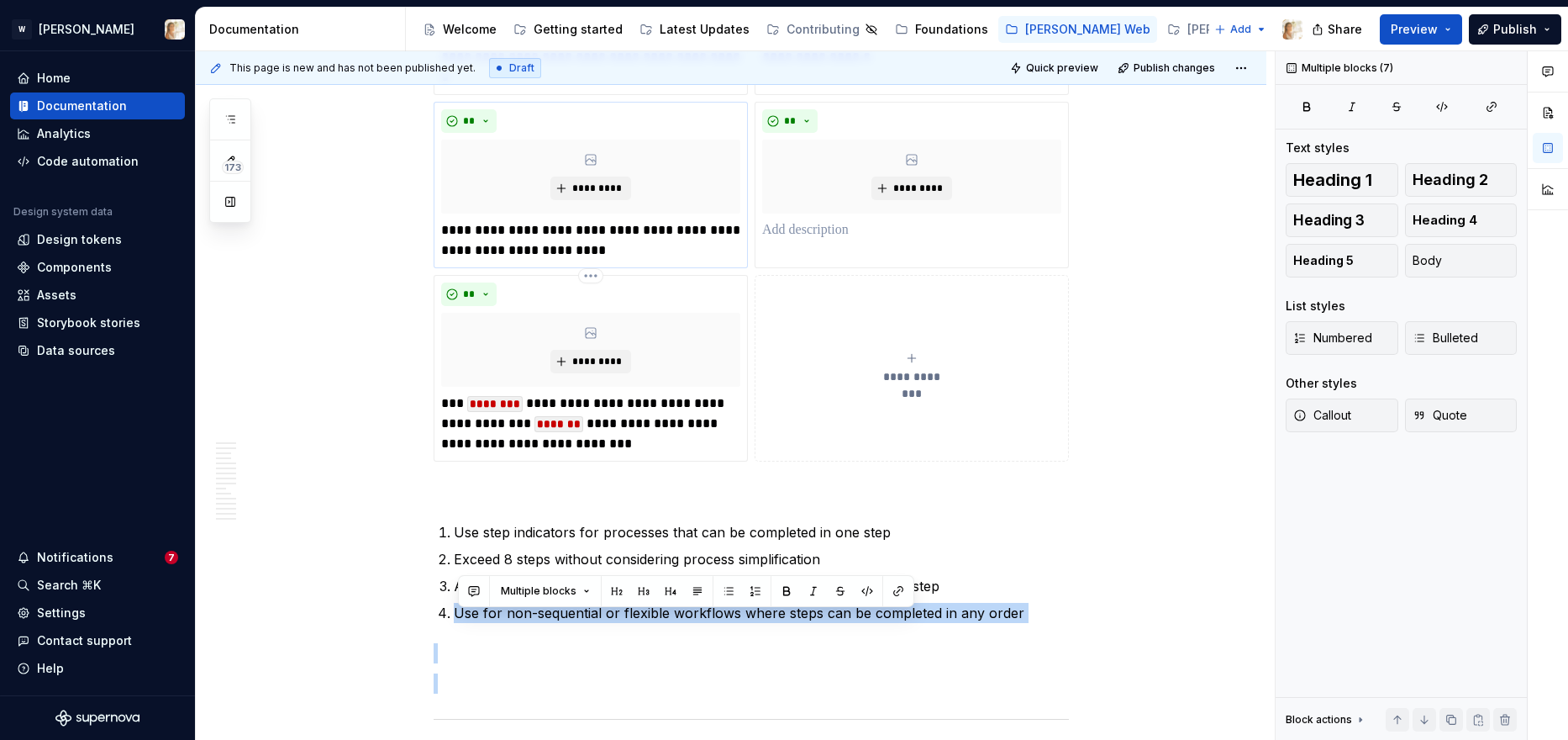
scroll to position [1797, 0]
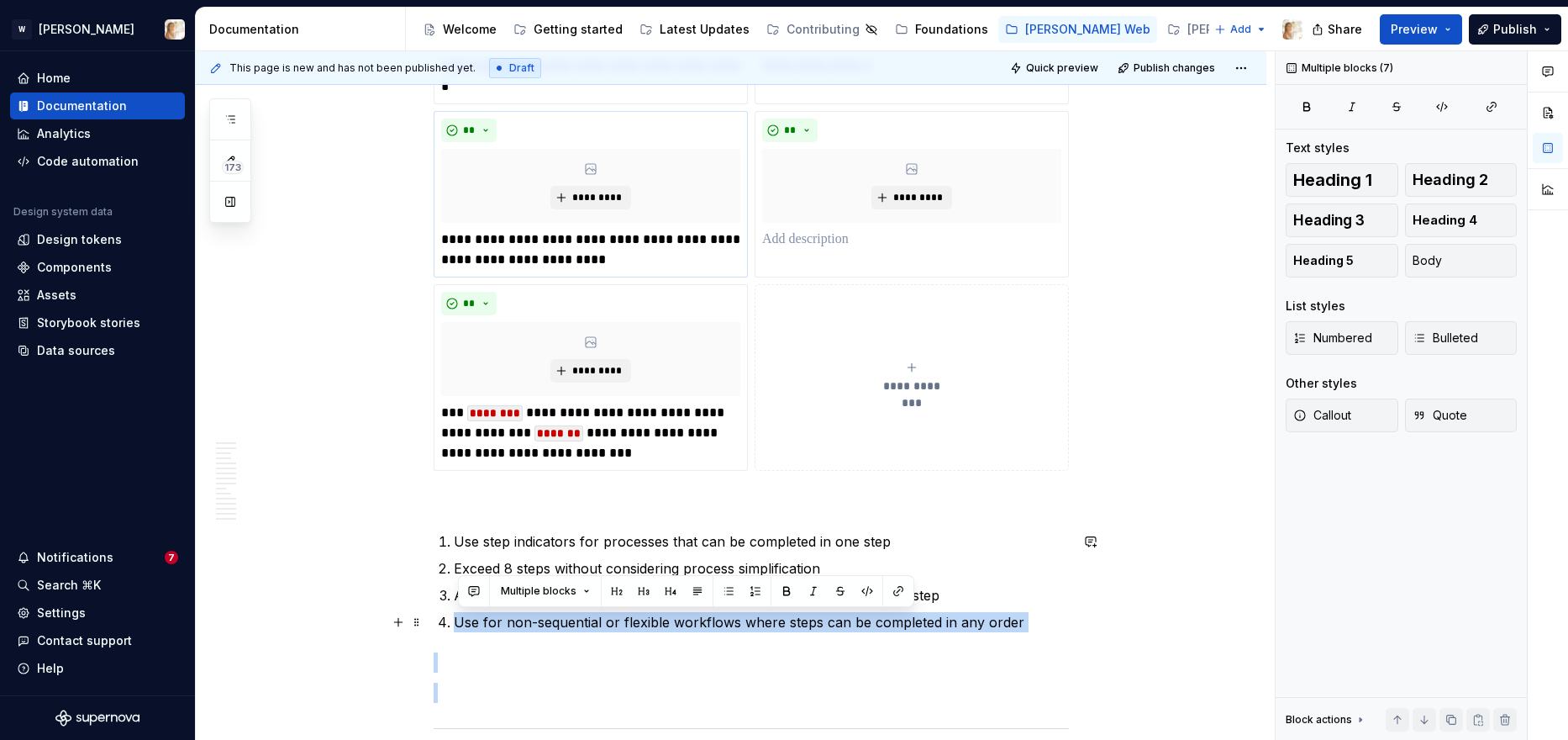
click at [475, 615] on p "Use for non-sequential or flexible workflows where steps can be completed in an…" at bounding box center [762, 622] width 615 height 20
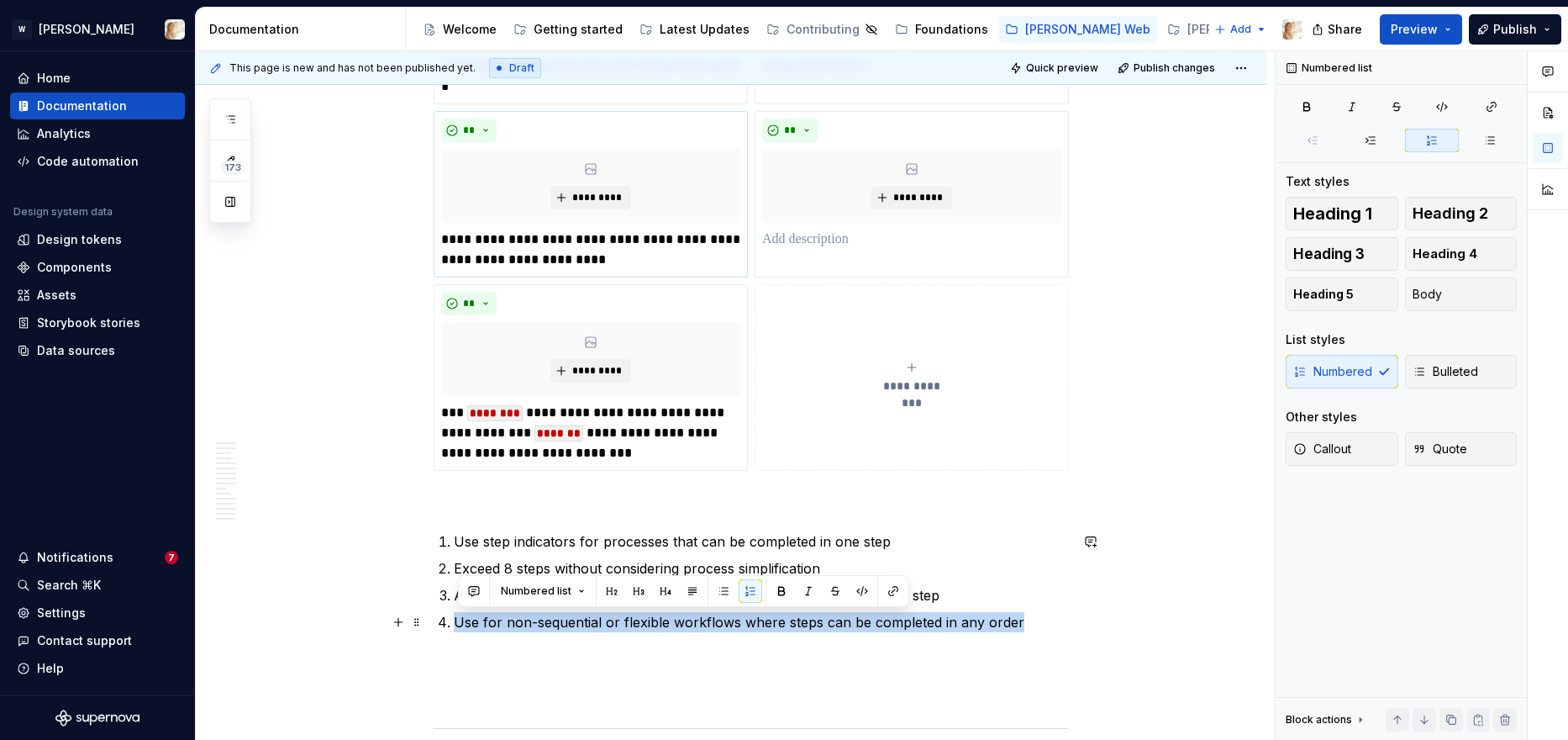
drag, startPoint x: 459, startPoint y: 619, endPoint x: 1018, endPoint y: 614, distance: 559.0
click at [1018, 614] on p "Use for non-sequential or flexible workflows where steps can be completed in an…" at bounding box center [762, 622] width 615 height 20
copy p "Use for non-sequential or flexible workflows where steps can be completed in an…"
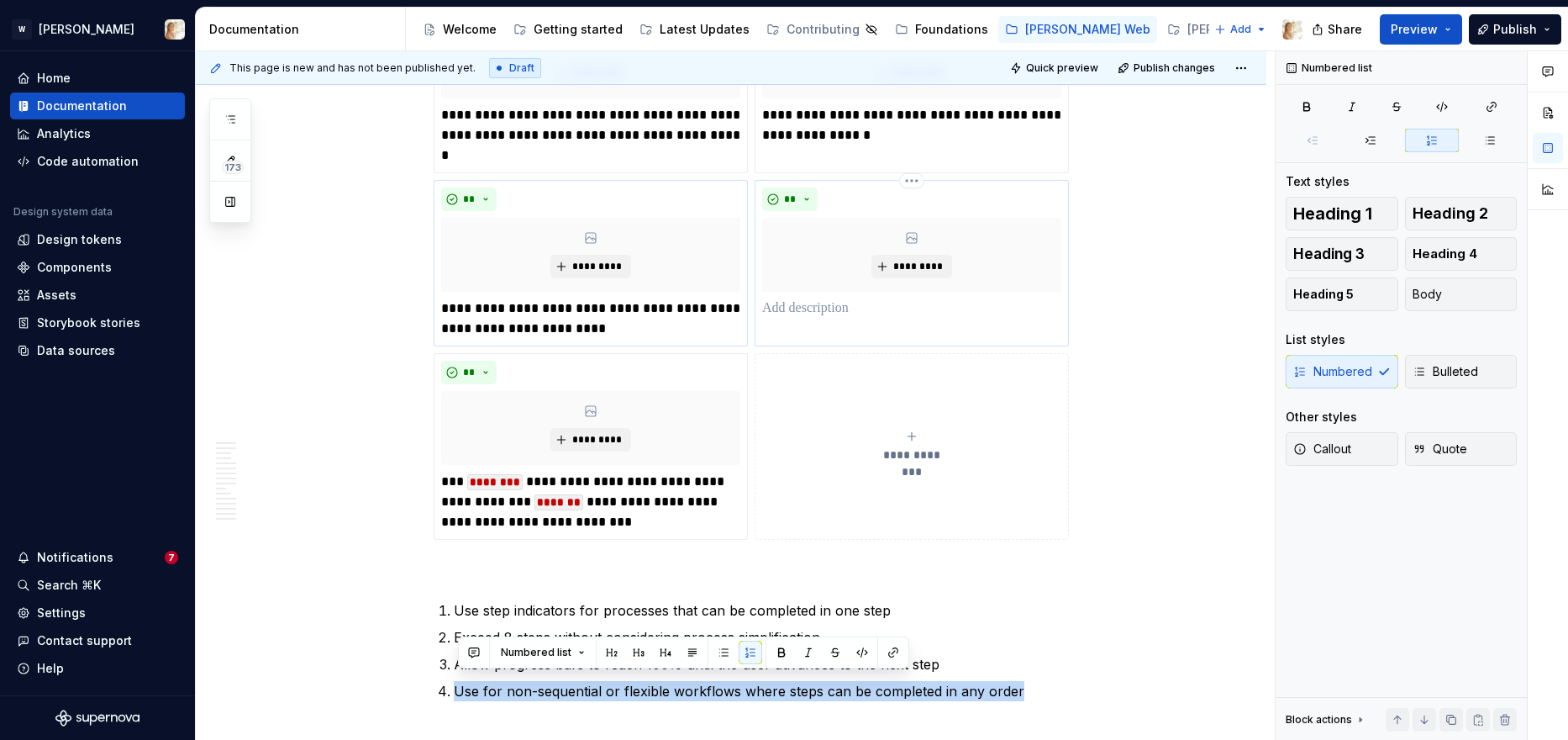
scroll to position [1736, 0]
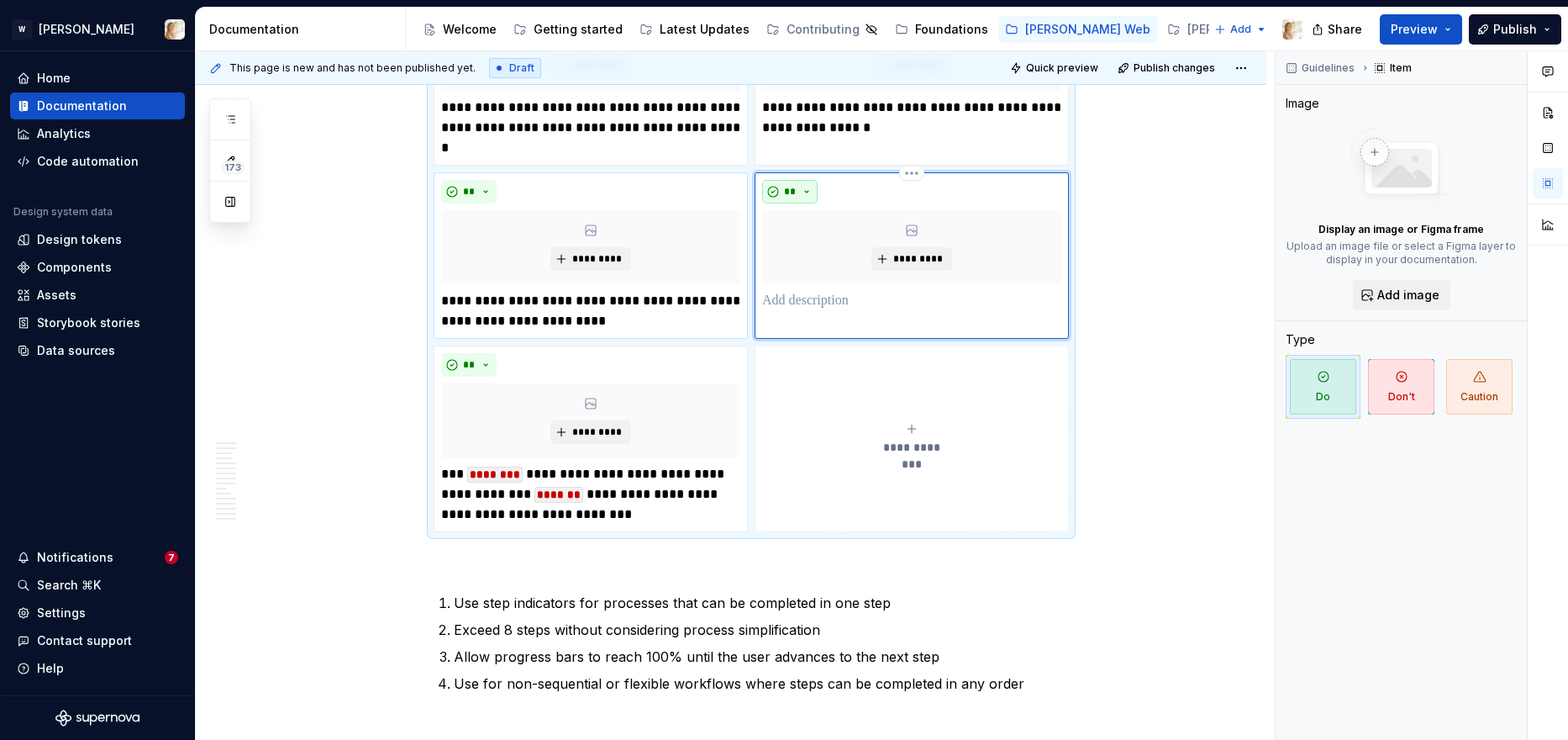
click at [806, 191] on button "**" at bounding box center [790, 191] width 56 height 24
click at [808, 254] on div "Suggestions" at bounding box center [804, 252] width 14 height 14
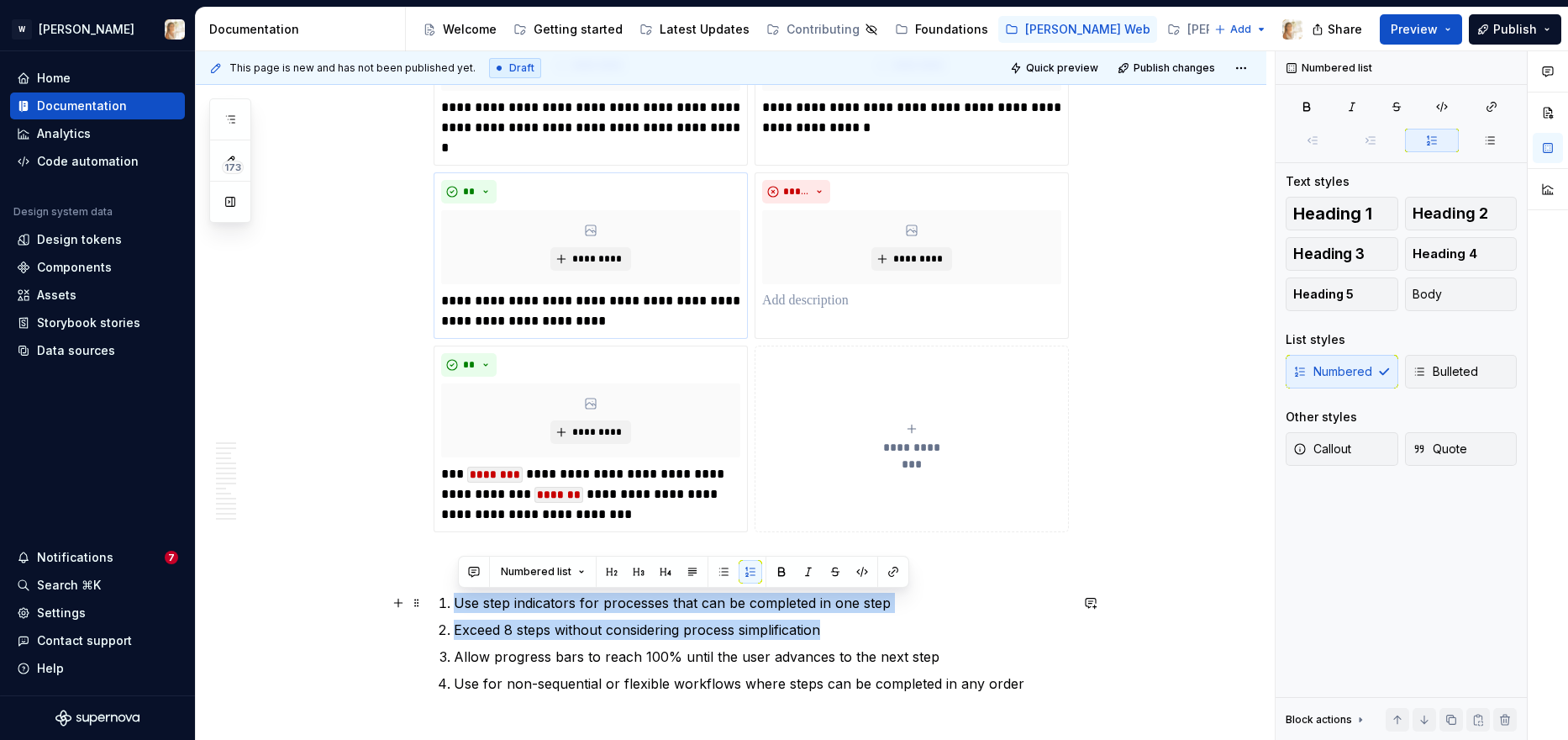
drag, startPoint x: 829, startPoint y: 629, endPoint x: 452, endPoint y: 606, distance: 377.7
click at [454, 606] on ol "Use step indicators for processes that can be completed in one step Exceed 8 st…" at bounding box center [762, 643] width 615 height 101
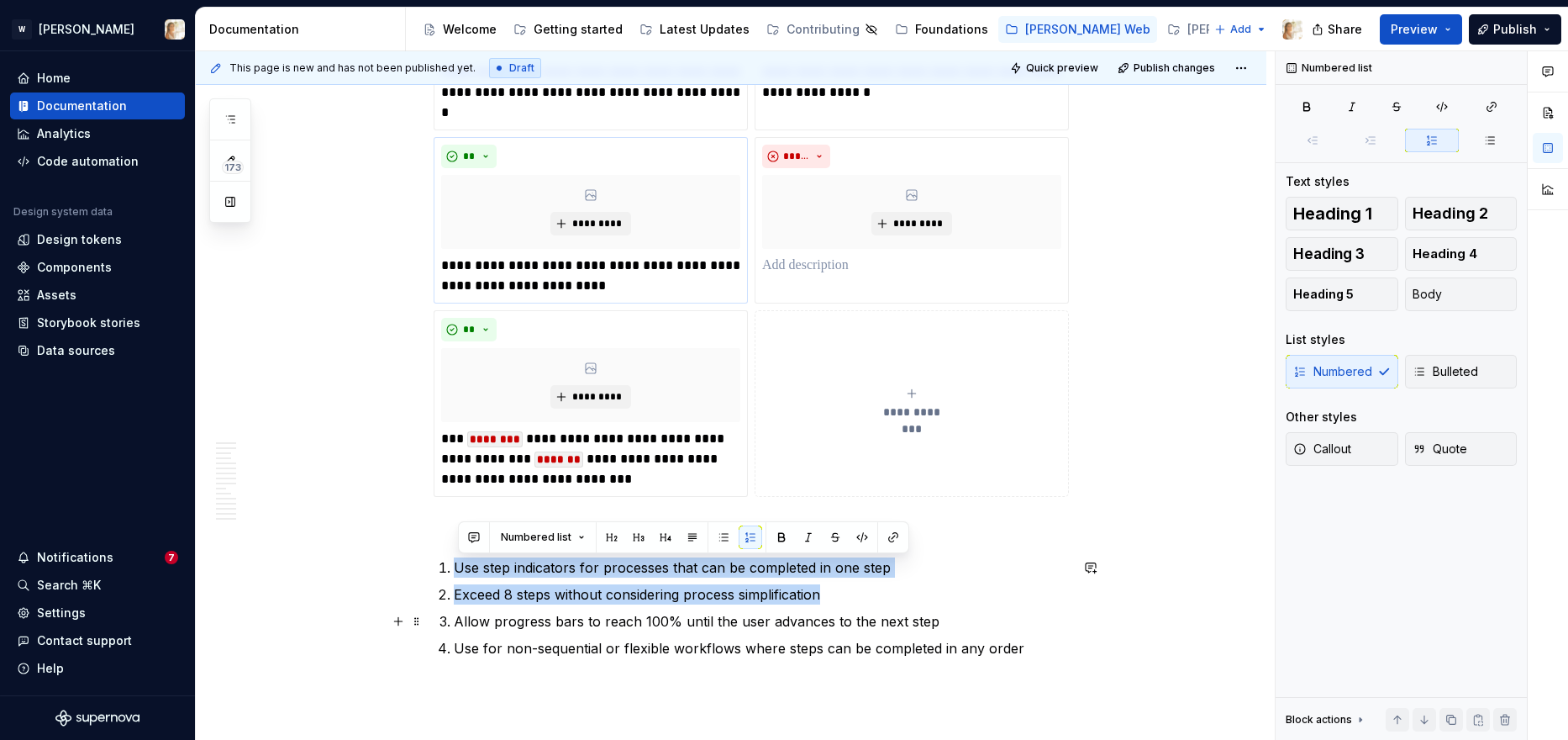
scroll to position [1773, 0]
type textarea "*"
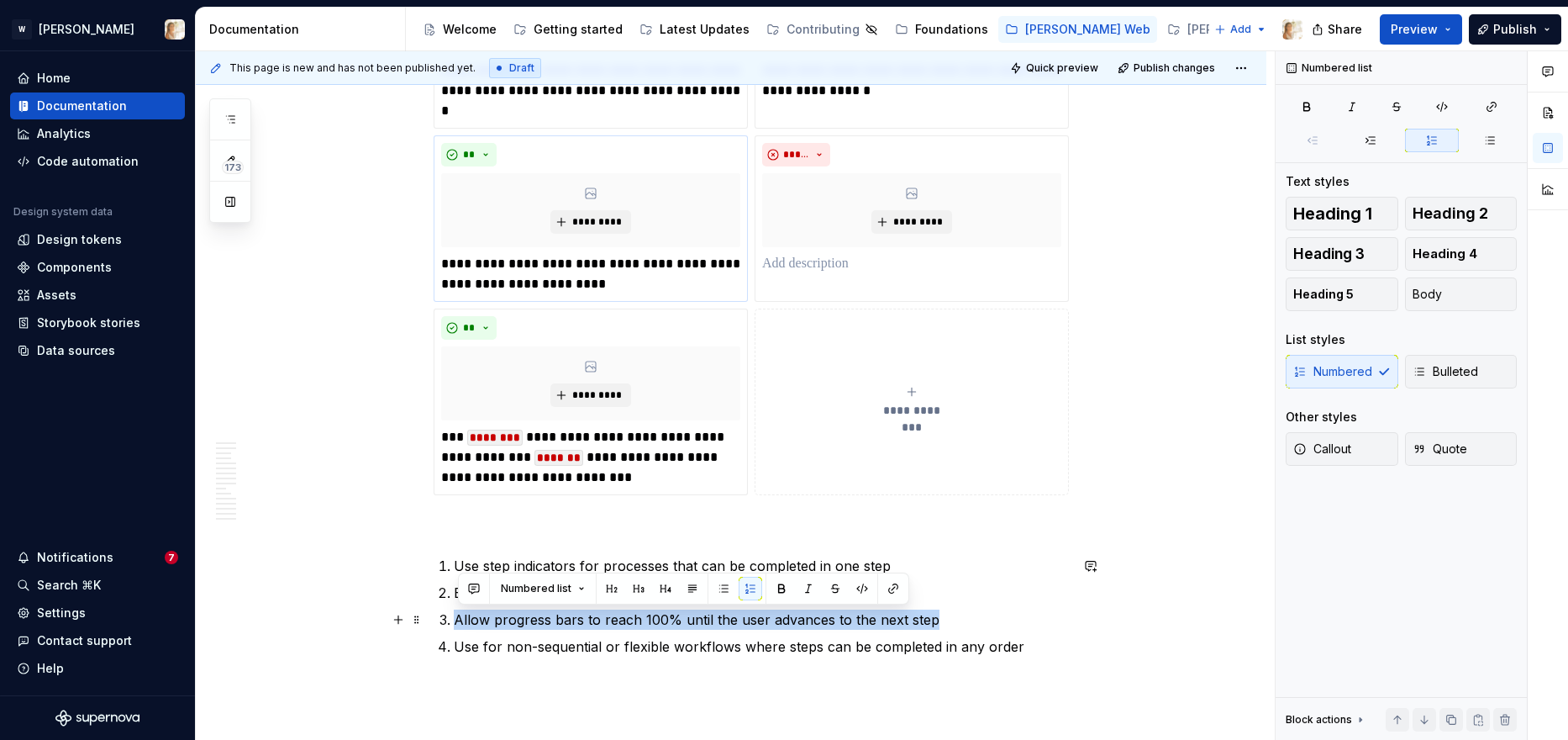
drag, startPoint x: 459, startPoint y: 619, endPoint x: 937, endPoint y: 616, distance: 478.0
click at [937, 616] on p "Allow progress bars to reach 100% until the user advances to the next step" at bounding box center [762, 619] width 615 height 20
copy p "Allow progress bars to reach 100% until the user advances to the next step"
click at [811, 271] on p at bounding box center [912, 264] width 300 height 20
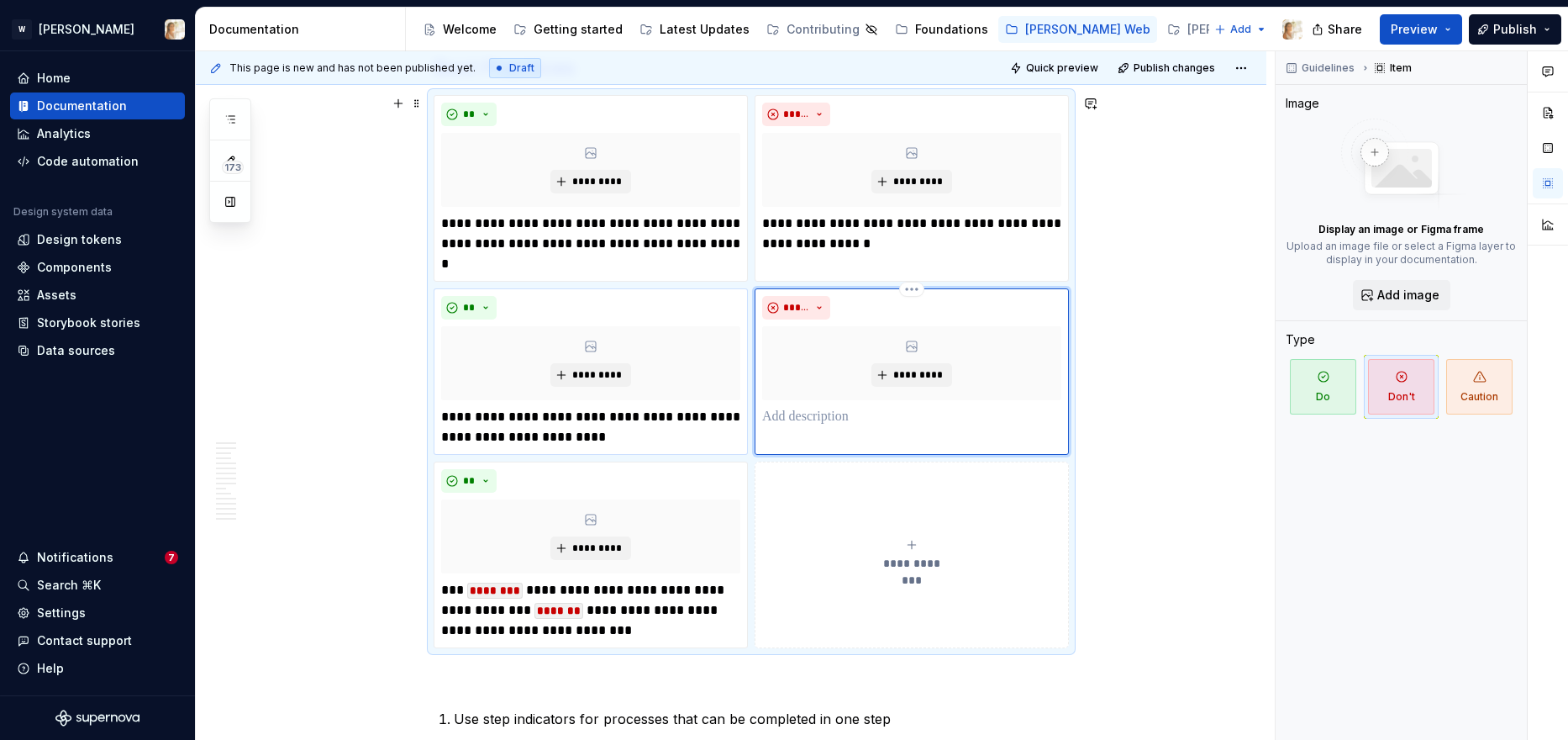
scroll to position [1599, 0]
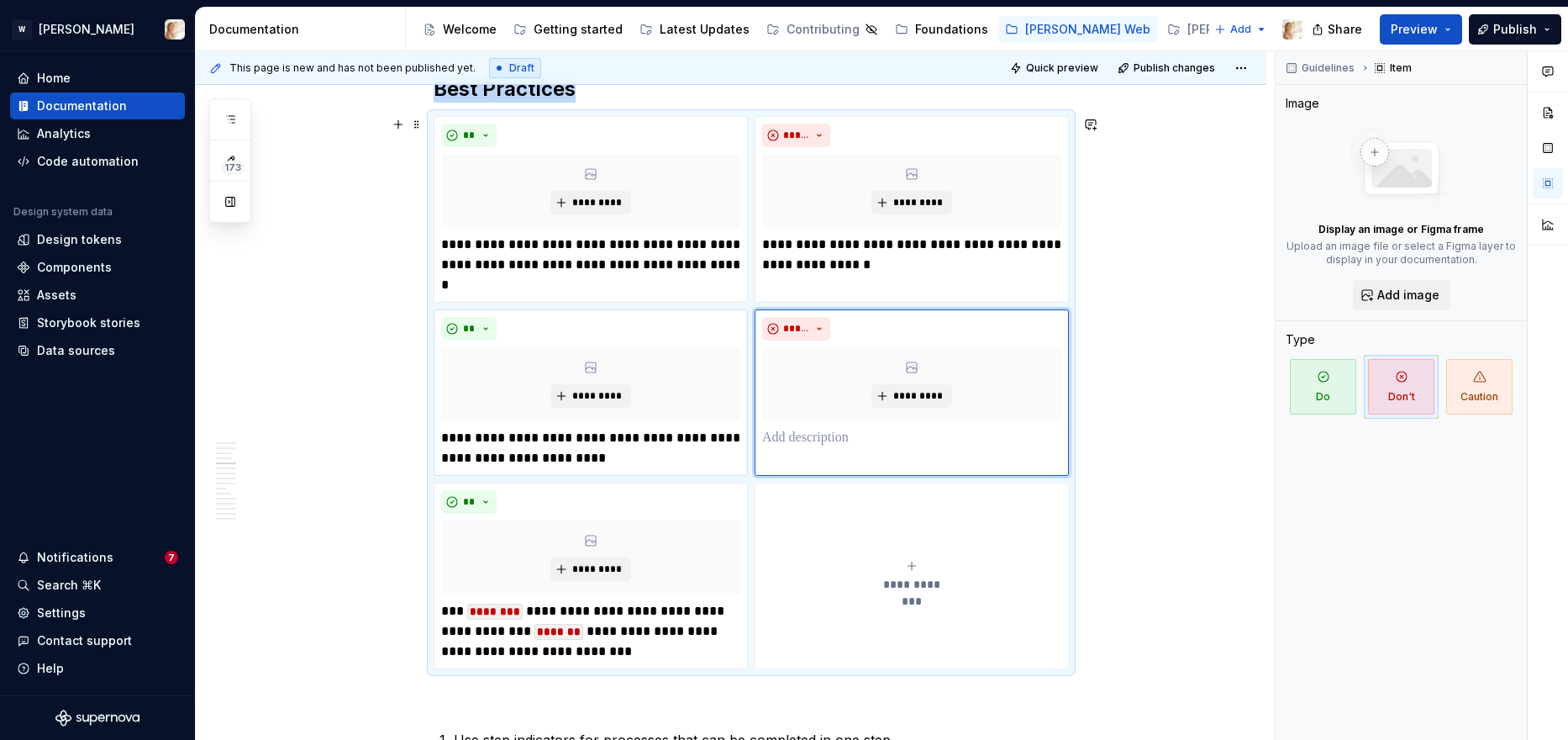
click at [924, 612] on button "**********" at bounding box center [911, 575] width 314 height 186
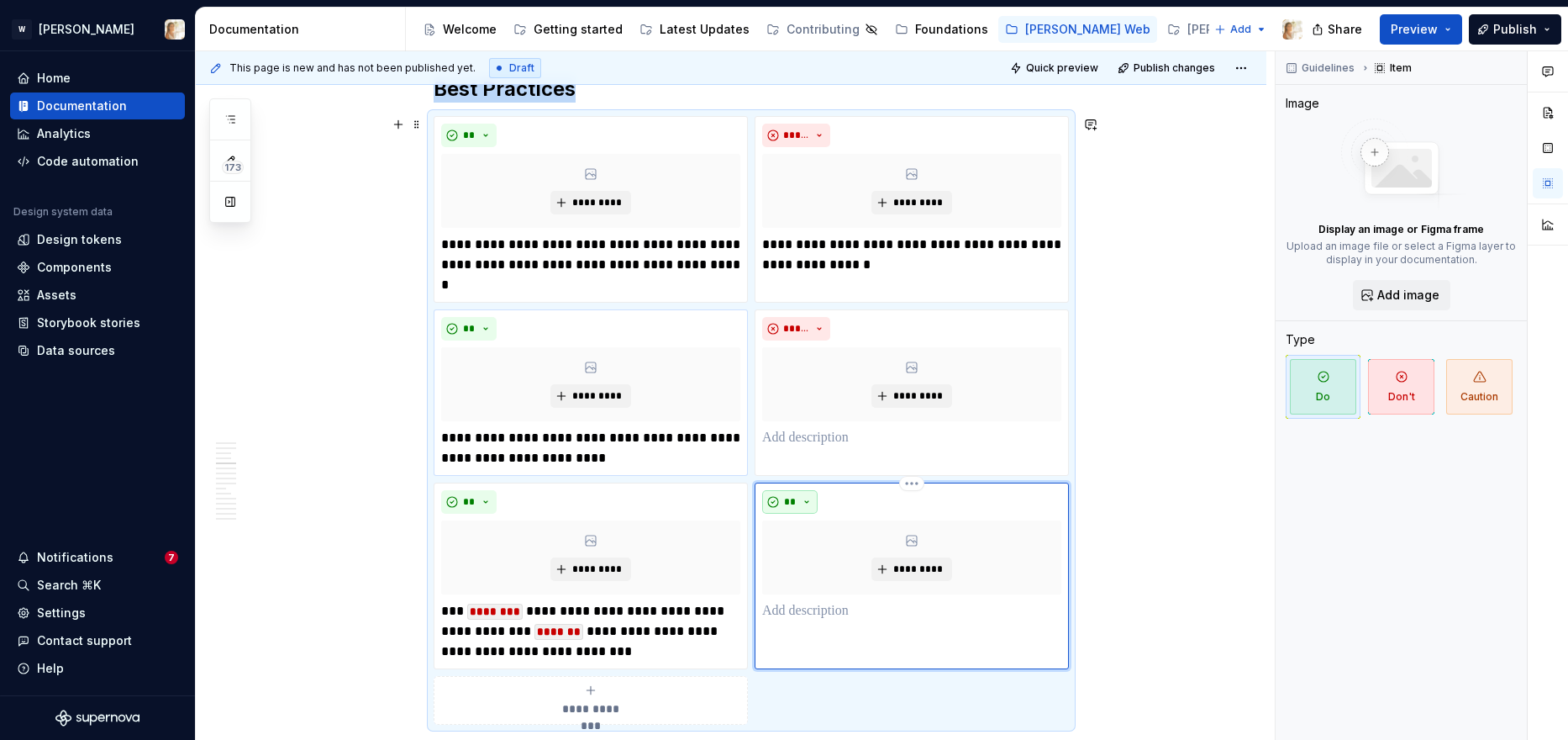
click at [809, 507] on button "**" at bounding box center [790, 502] width 56 height 24
click at [806, 561] on div "Suggestions" at bounding box center [804, 561] width 14 height 14
click at [806, 614] on p at bounding box center [912, 611] width 300 height 20
paste div
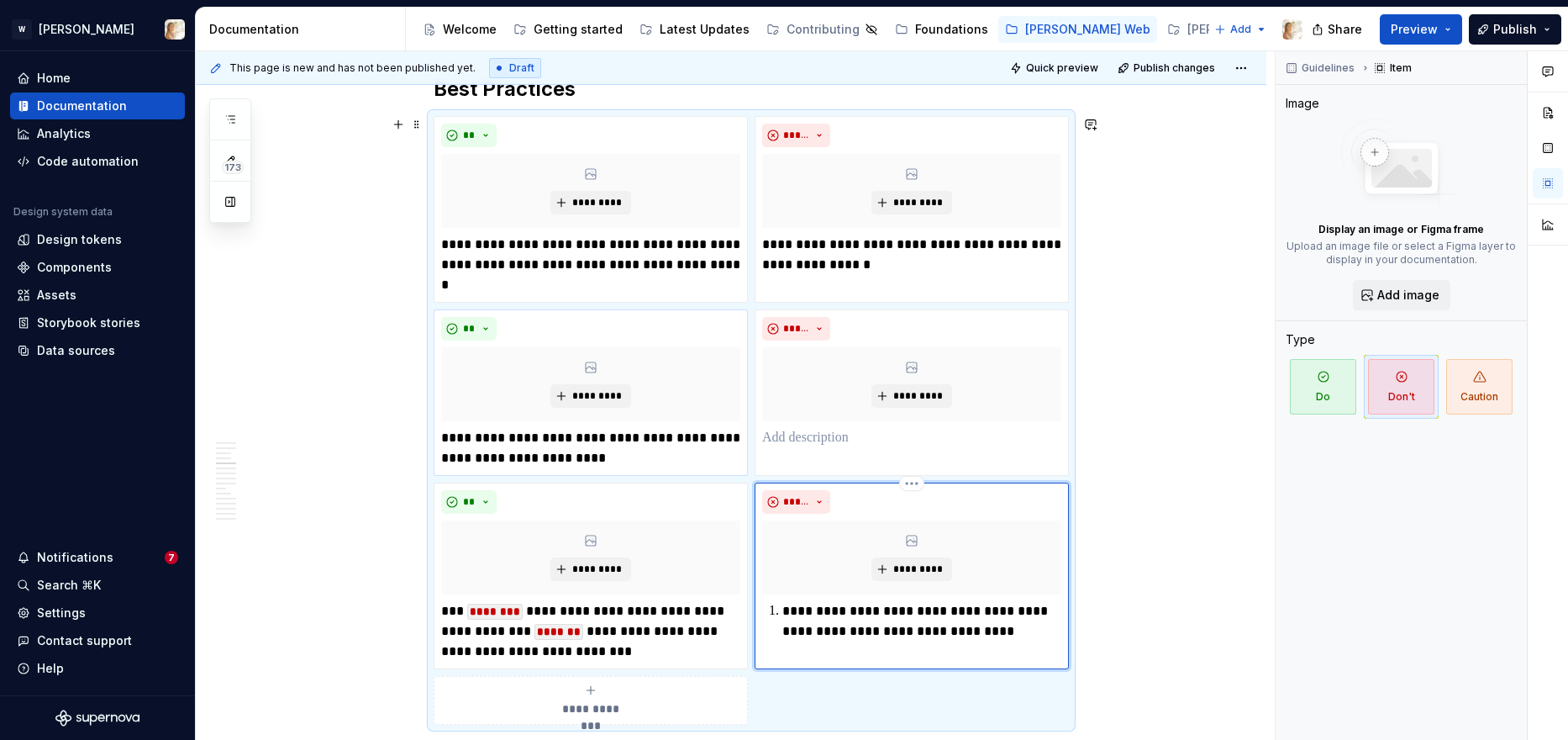
click at [789, 614] on p "**********" at bounding box center [921, 621] width 279 height 41
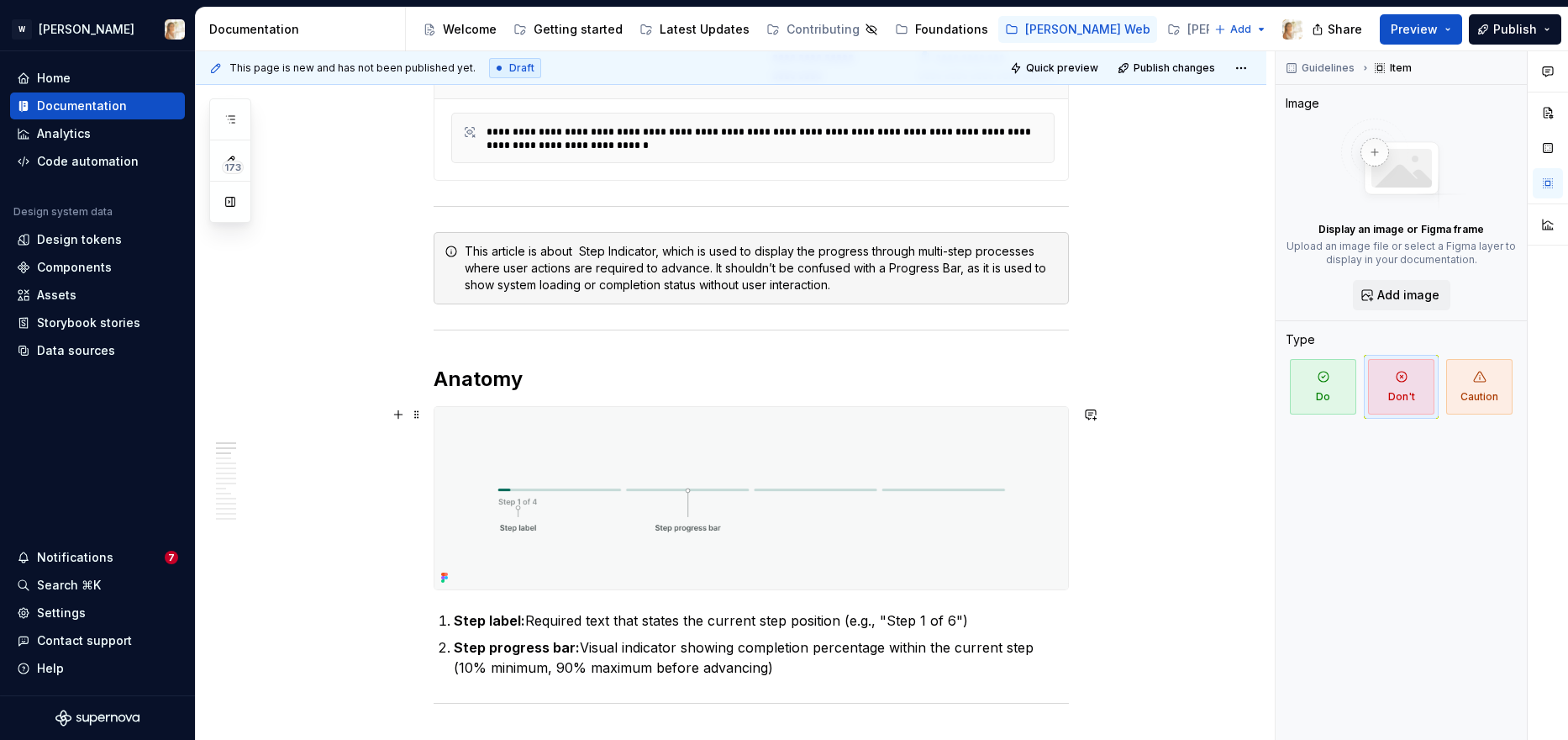
scroll to position [637, 0]
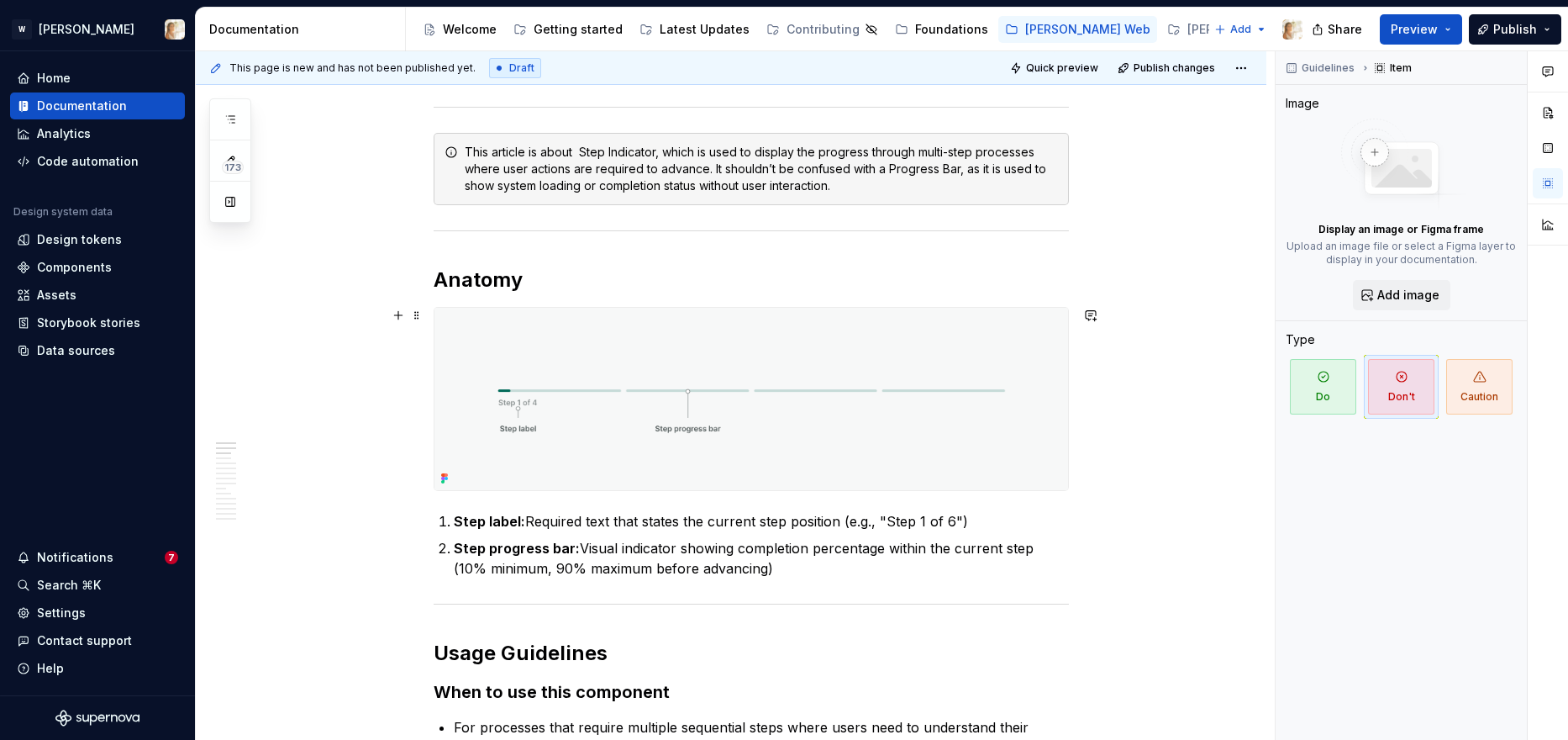
click at [655, 383] on img at bounding box center [751, 399] width 634 height 183
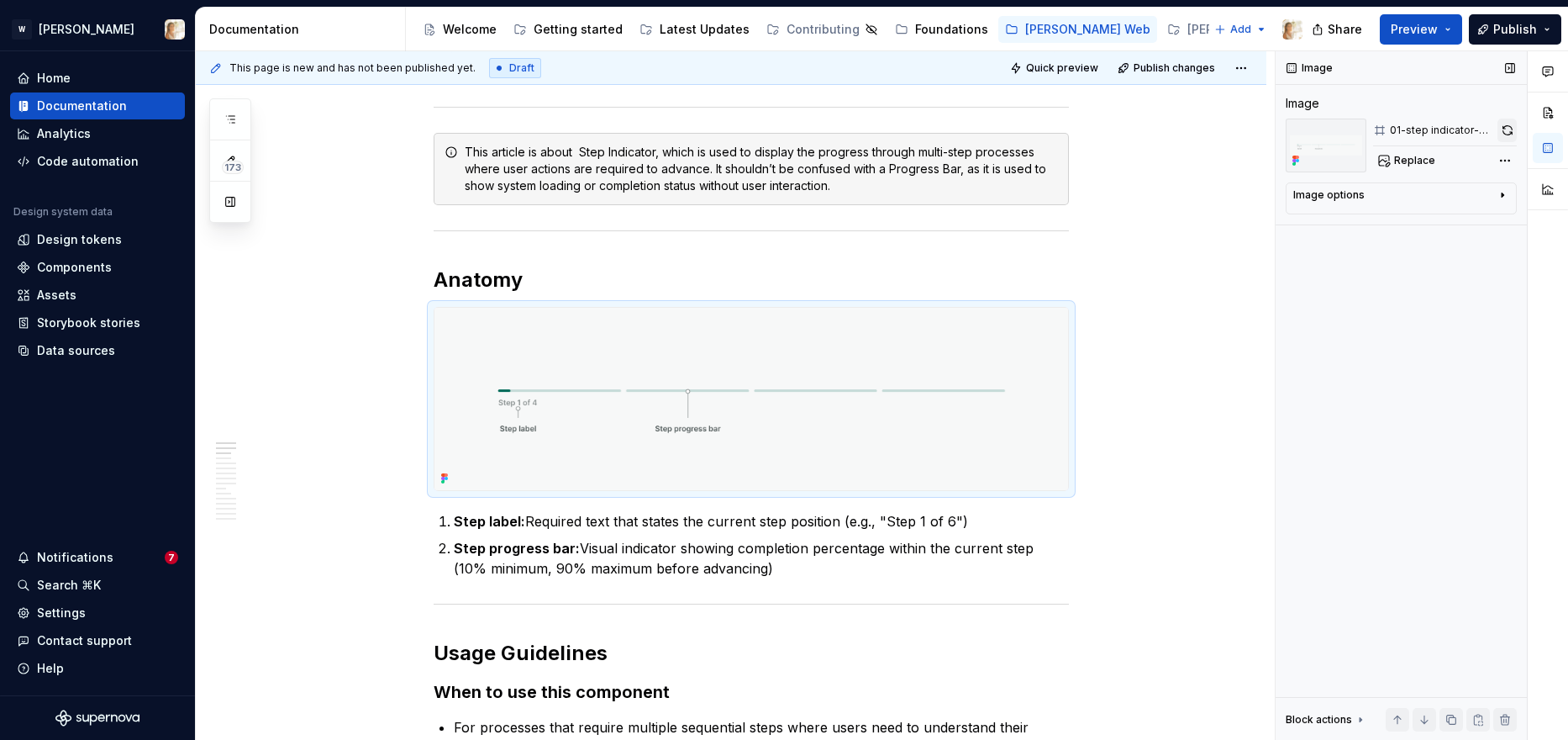
click at [1269, 129] on button "button" at bounding box center [1507, 130] width 19 height 24
click at [784, 572] on p "Step progress bar: Visual indicator showing completion percentage within the cu…" at bounding box center [762, 557] width 615 height 41
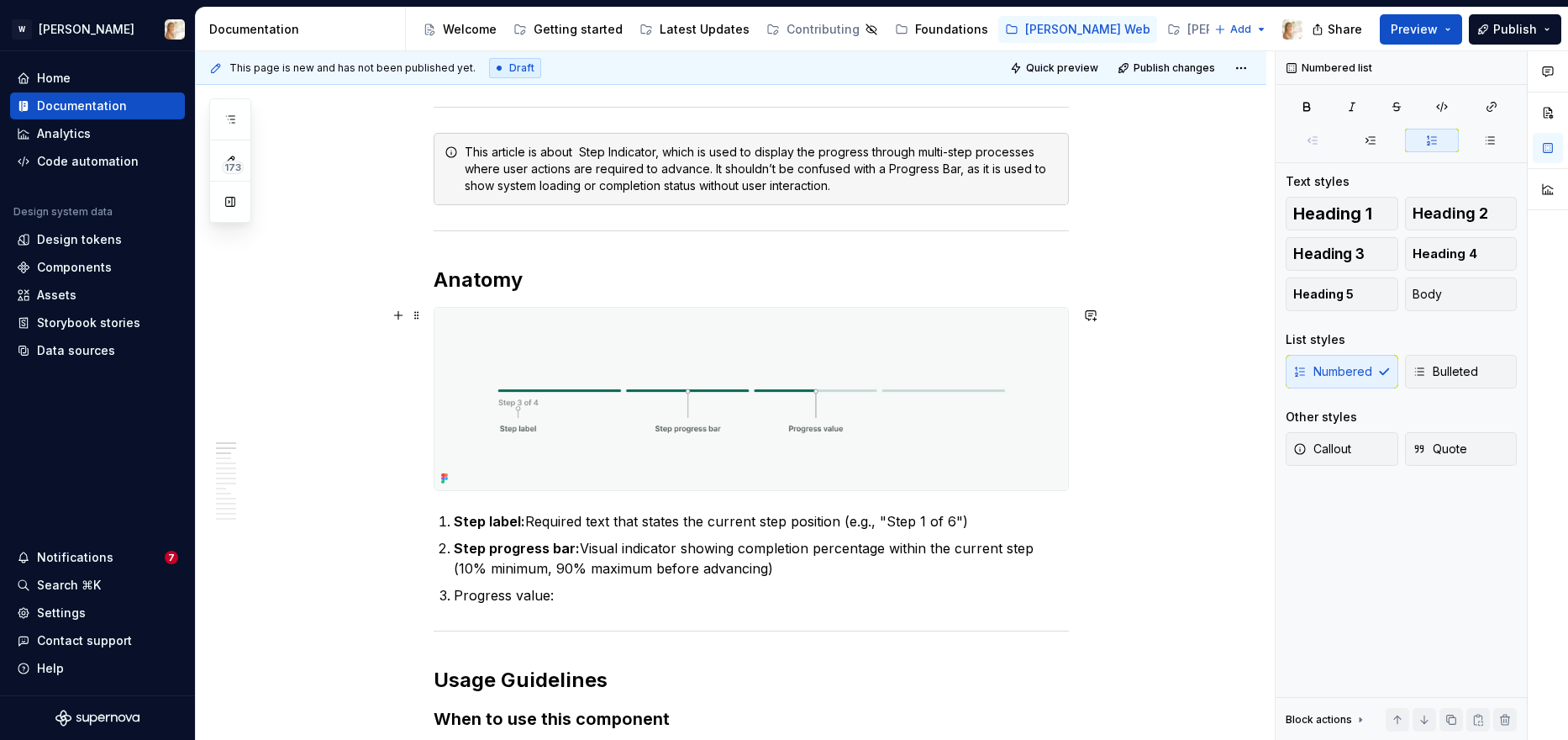
click at [769, 411] on img at bounding box center [751, 399] width 634 height 183
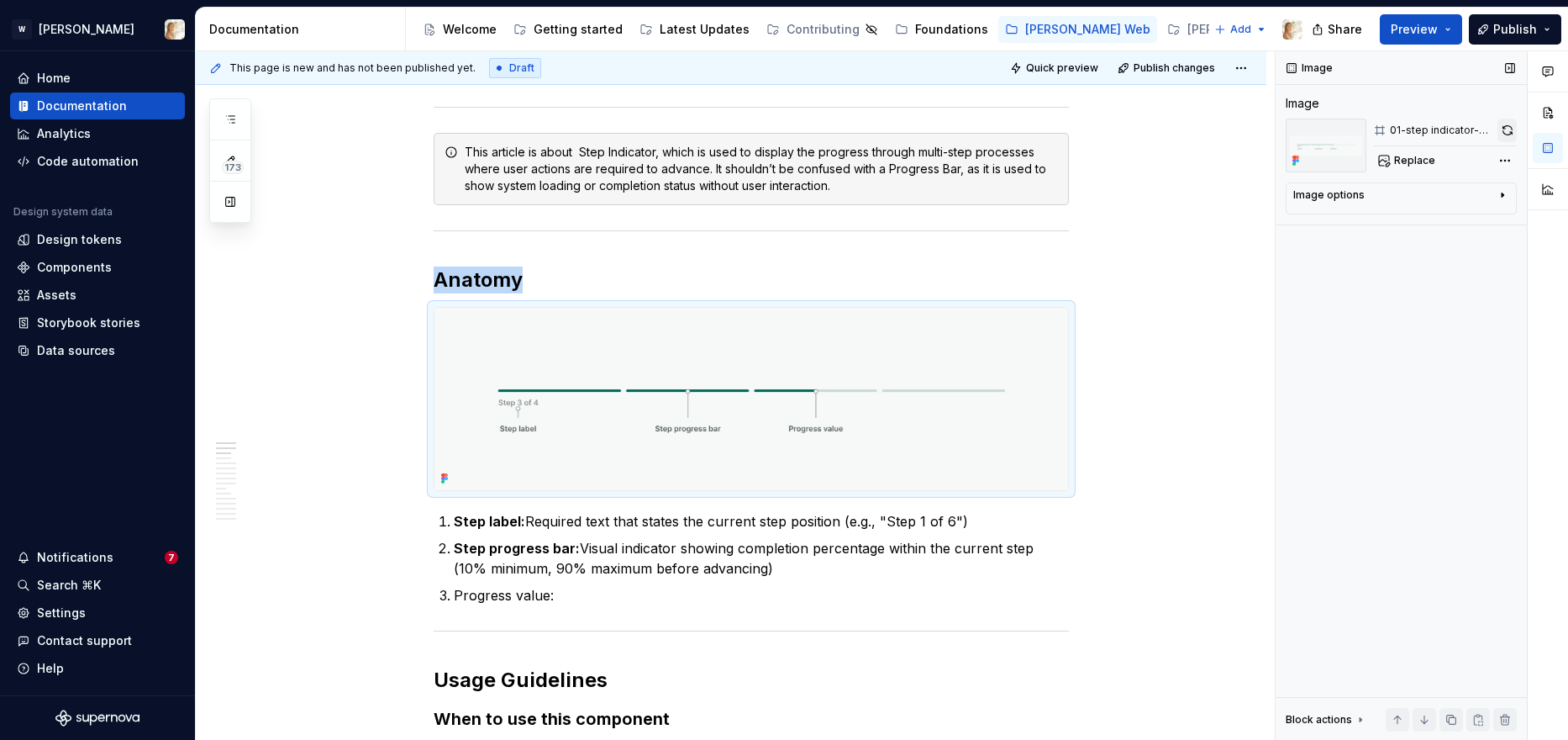
click at [1269, 130] on button "button" at bounding box center [1507, 130] width 19 height 24
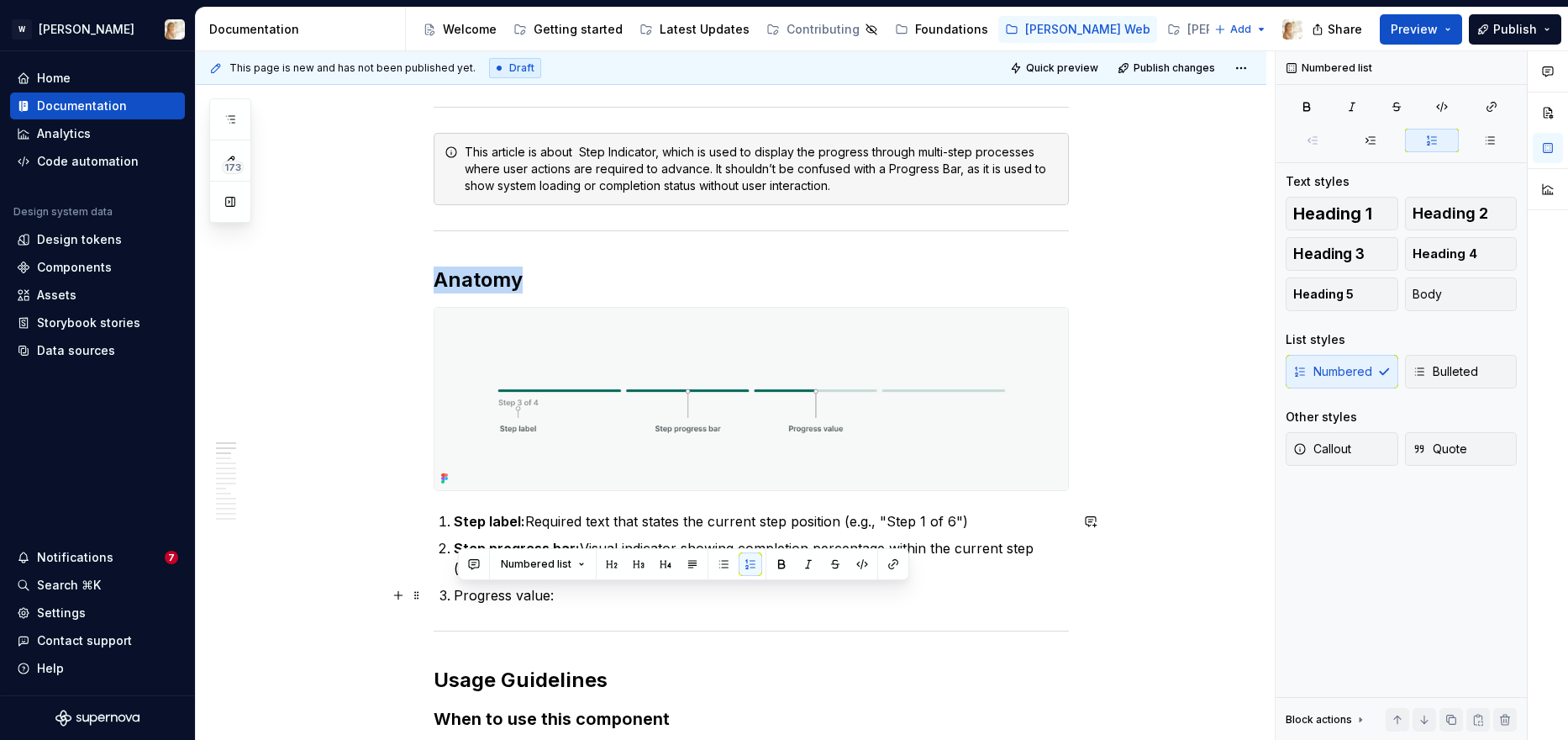
drag, startPoint x: 564, startPoint y: 597, endPoint x: 460, endPoint y: 598, distance: 104.0
click at [460, 598] on p "Progress value:" at bounding box center [762, 595] width 615 height 20
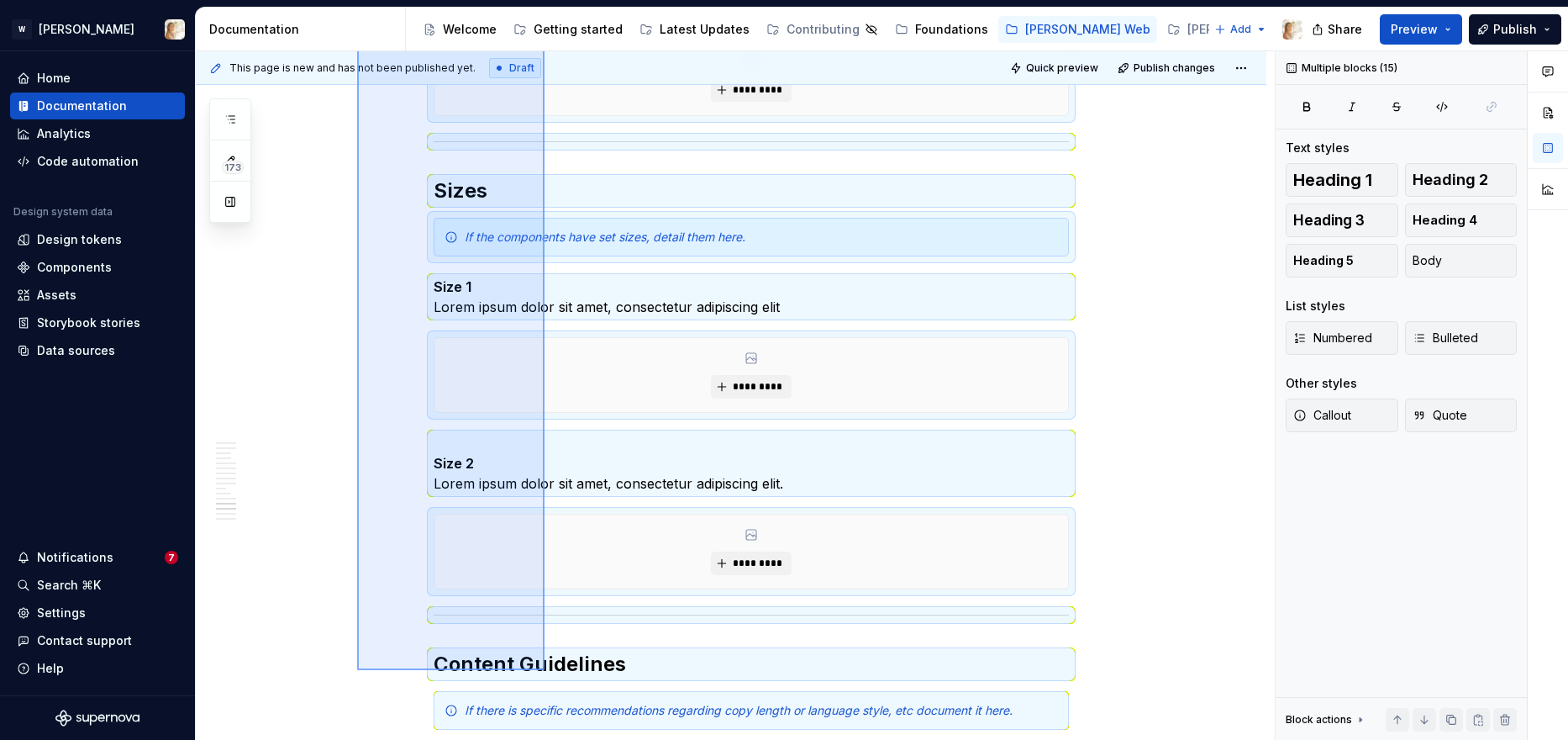
scroll to position [4201, 0]
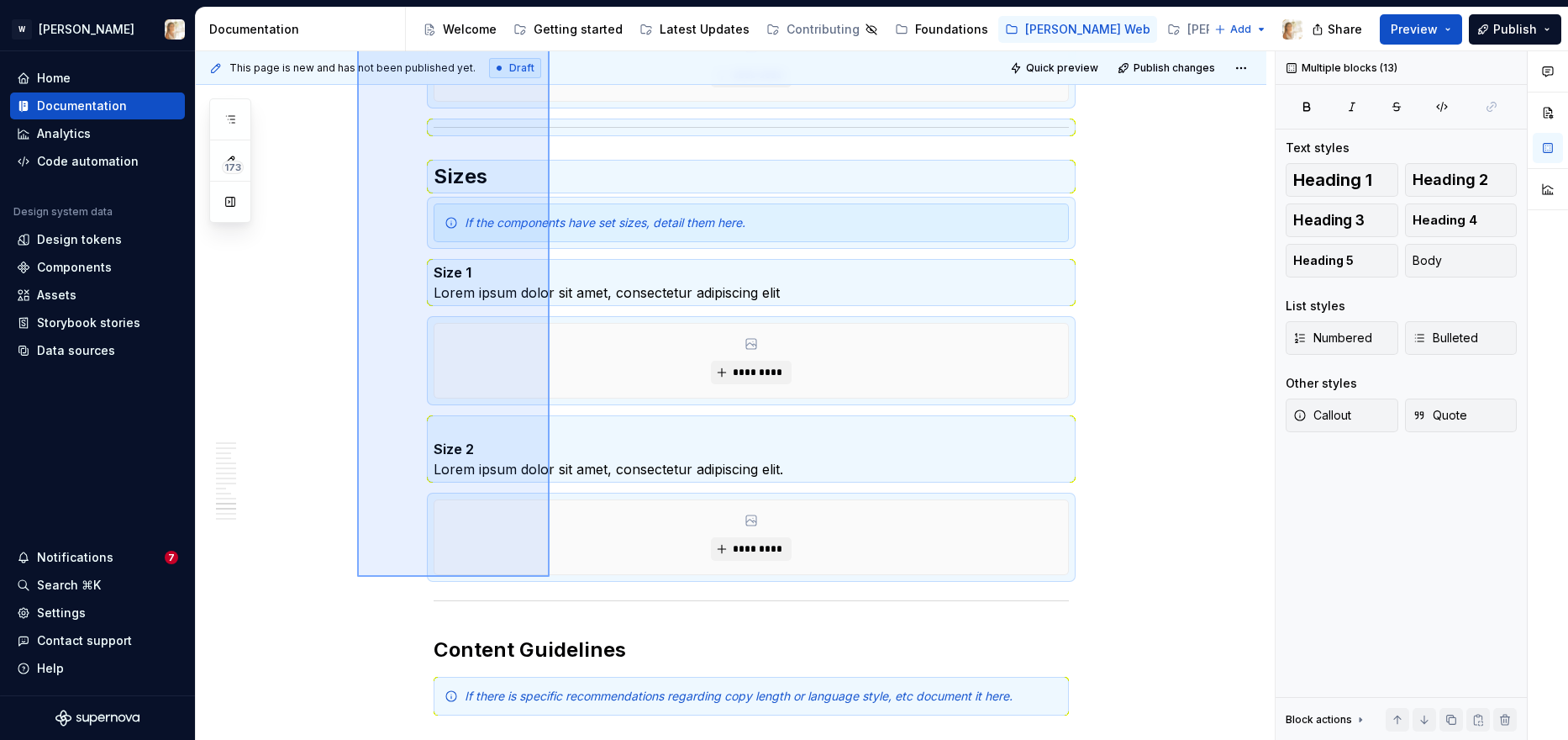
drag, startPoint x: 357, startPoint y: 381, endPoint x: 549, endPoint y: 576, distance: 273.7
click at [549, 576] on div "**********" at bounding box center [735, 396] width 1079 height 689
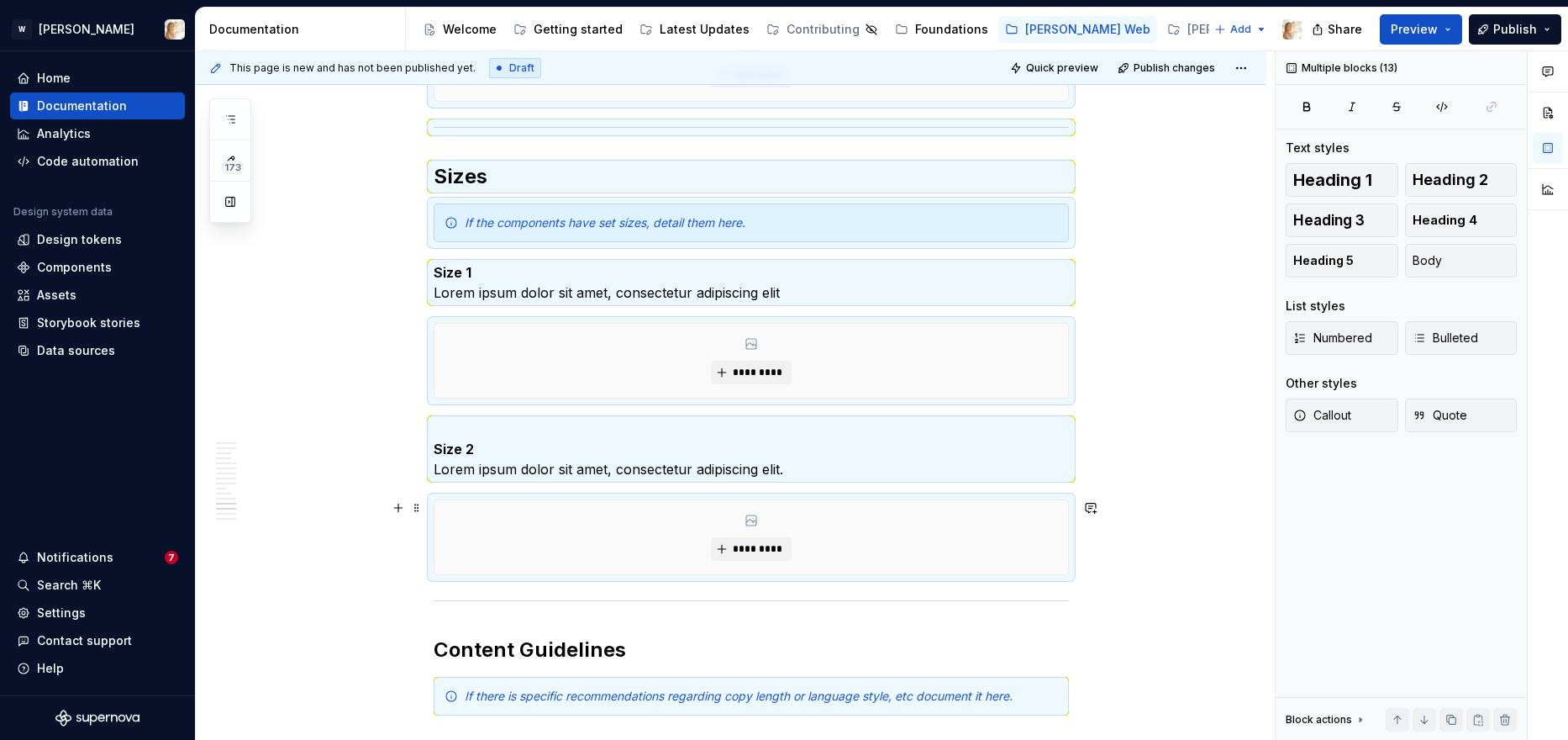
scroll to position [3305, 0]
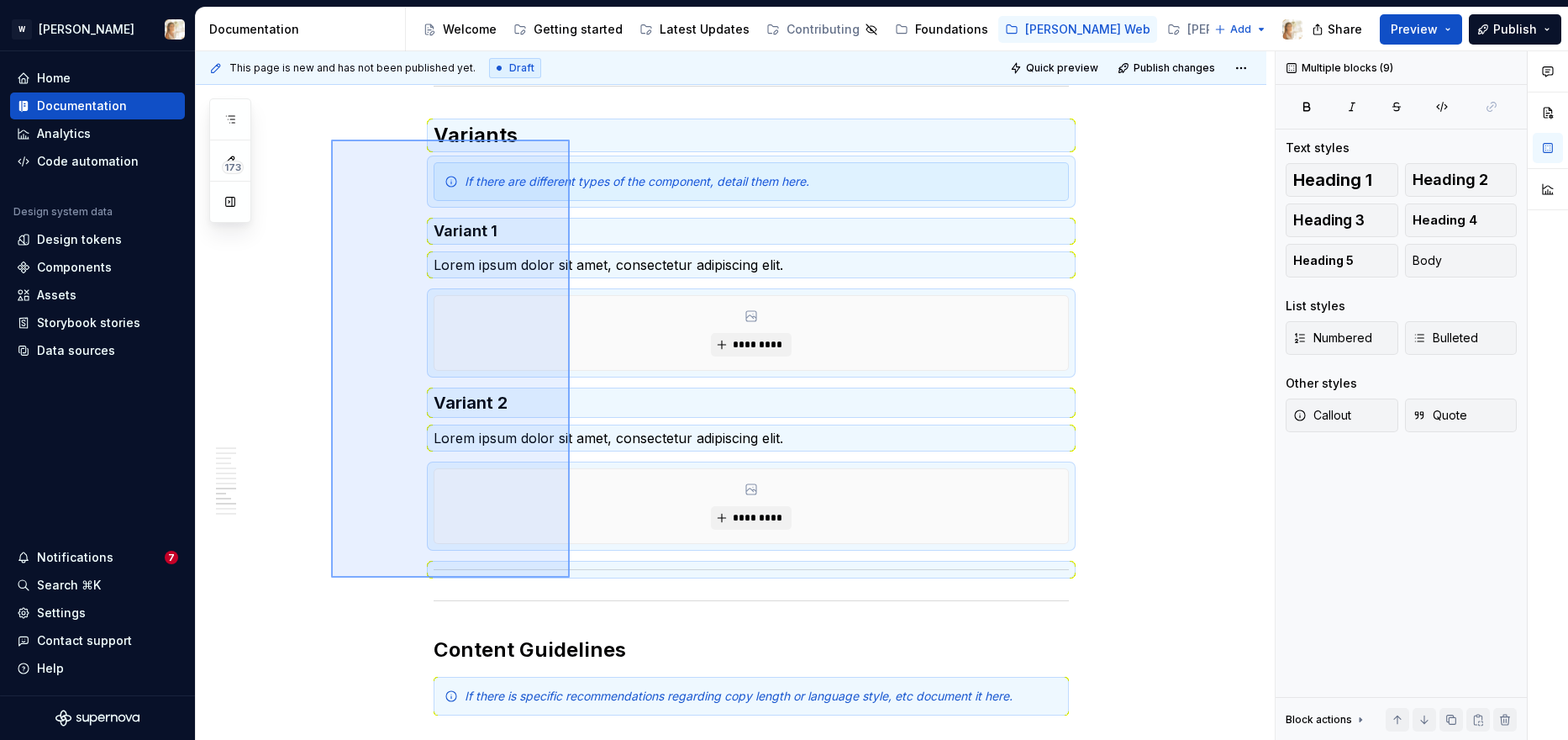
drag, startPoint x: 331, startPoint y: 140, endPoint x: 569, endPoint y: 577, distance: 497.6
click at [569, 577] on div "**********" at bounding box center [735, 396] width 1079 height 689
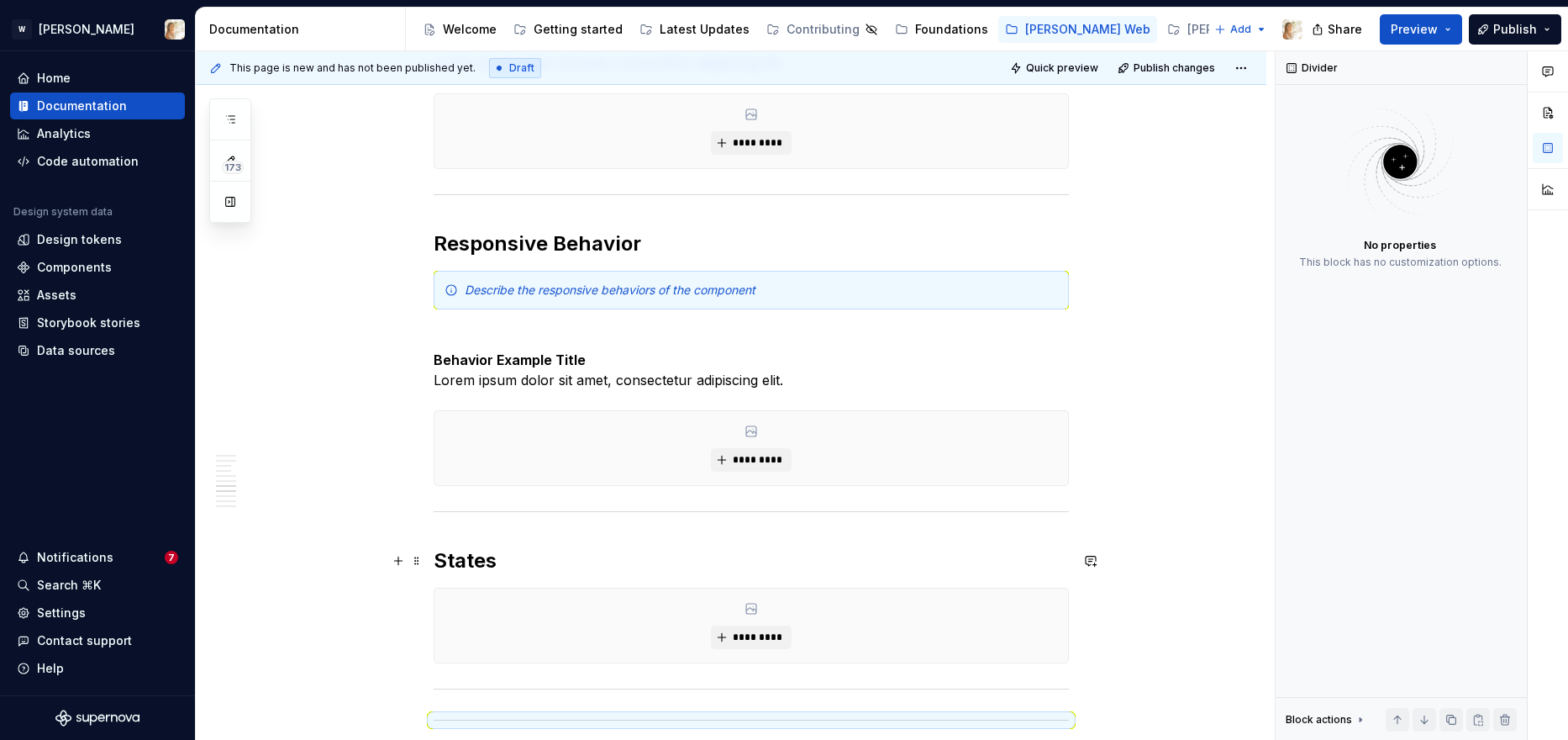
scroll to position [2673, 0]
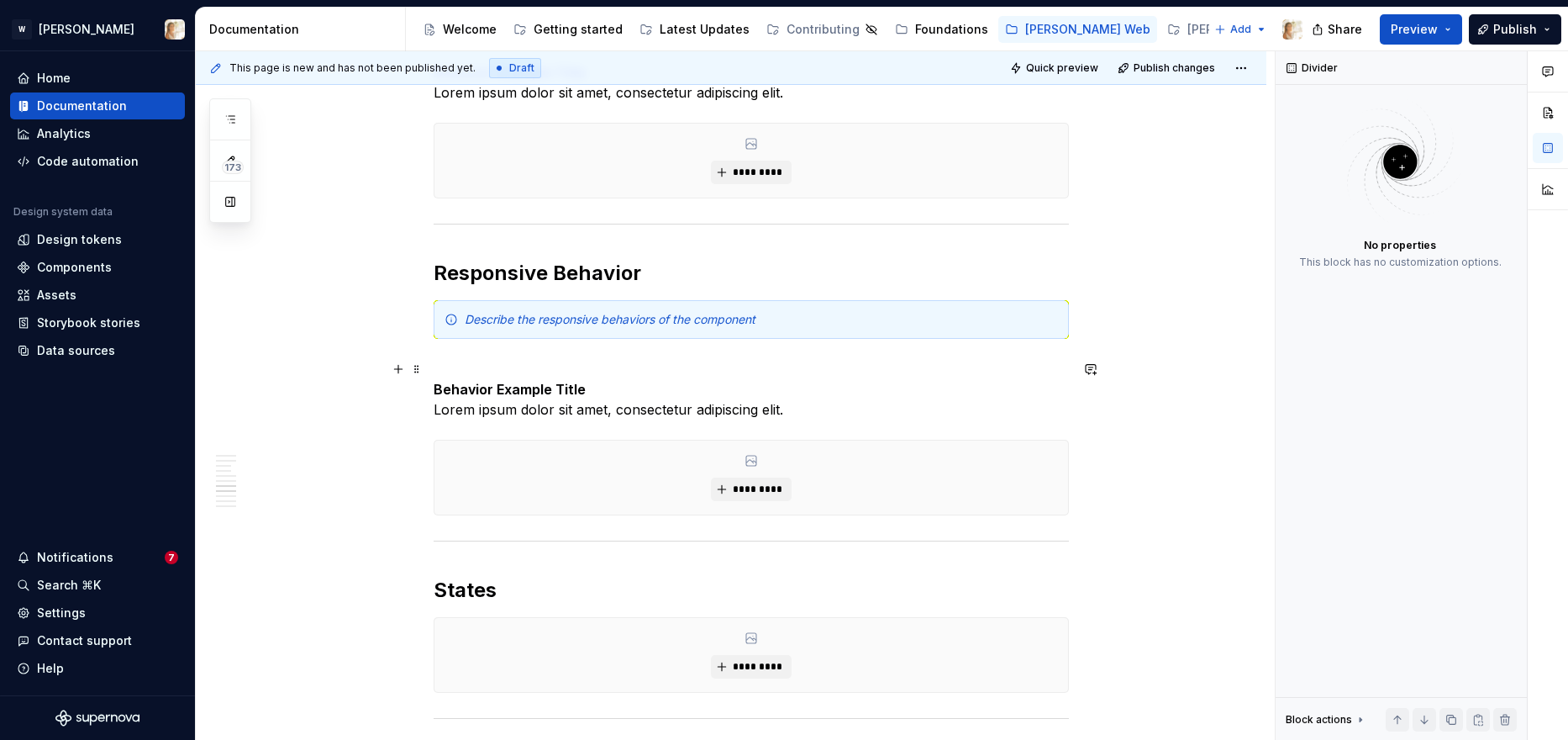
click at [533, 394] on strong "Behavior Example Title" at bounding box center [509, 389] width 152 height 17
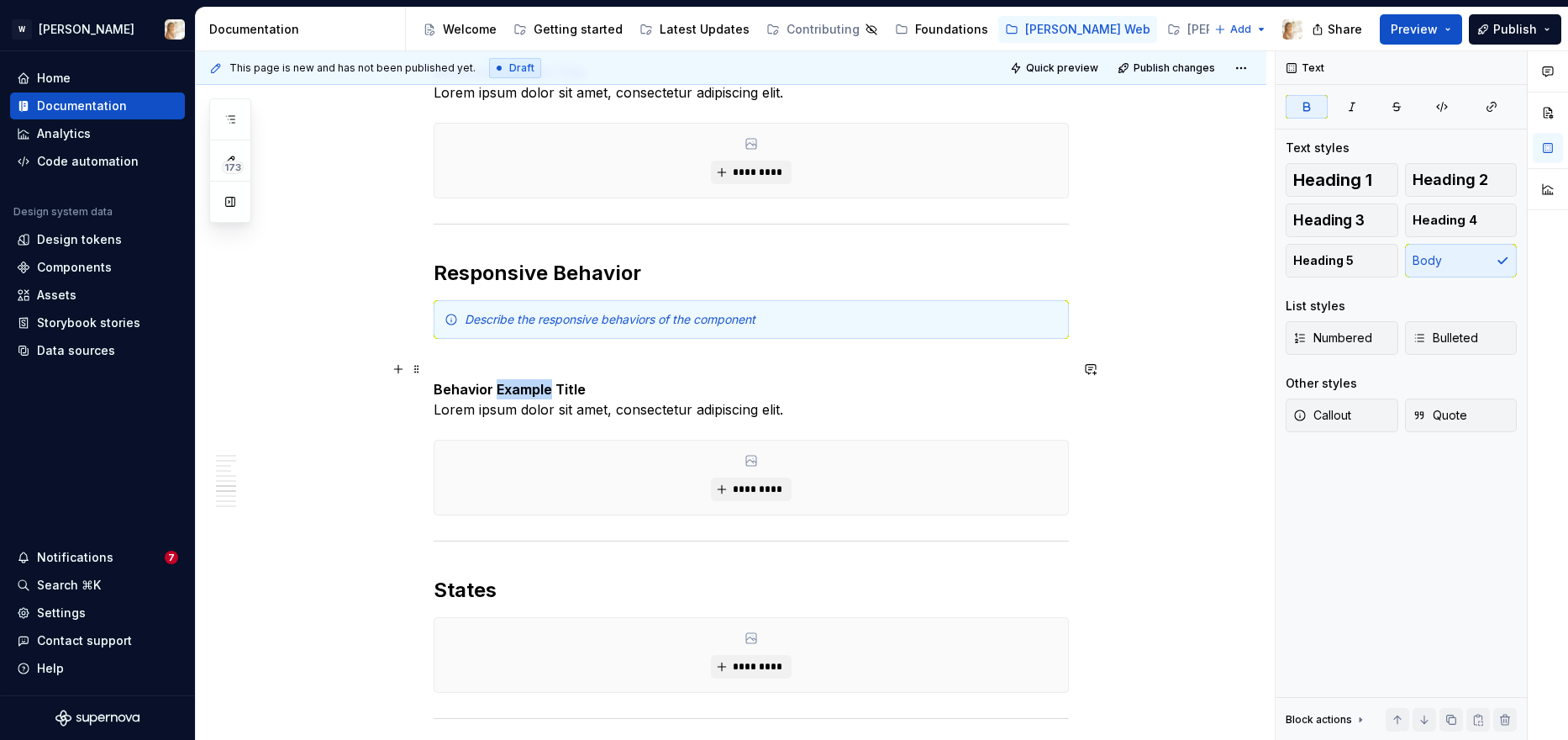
click at [533, 394] on strong "Behavior Example Title" at bounding box center [509, 389] width 152 height 17
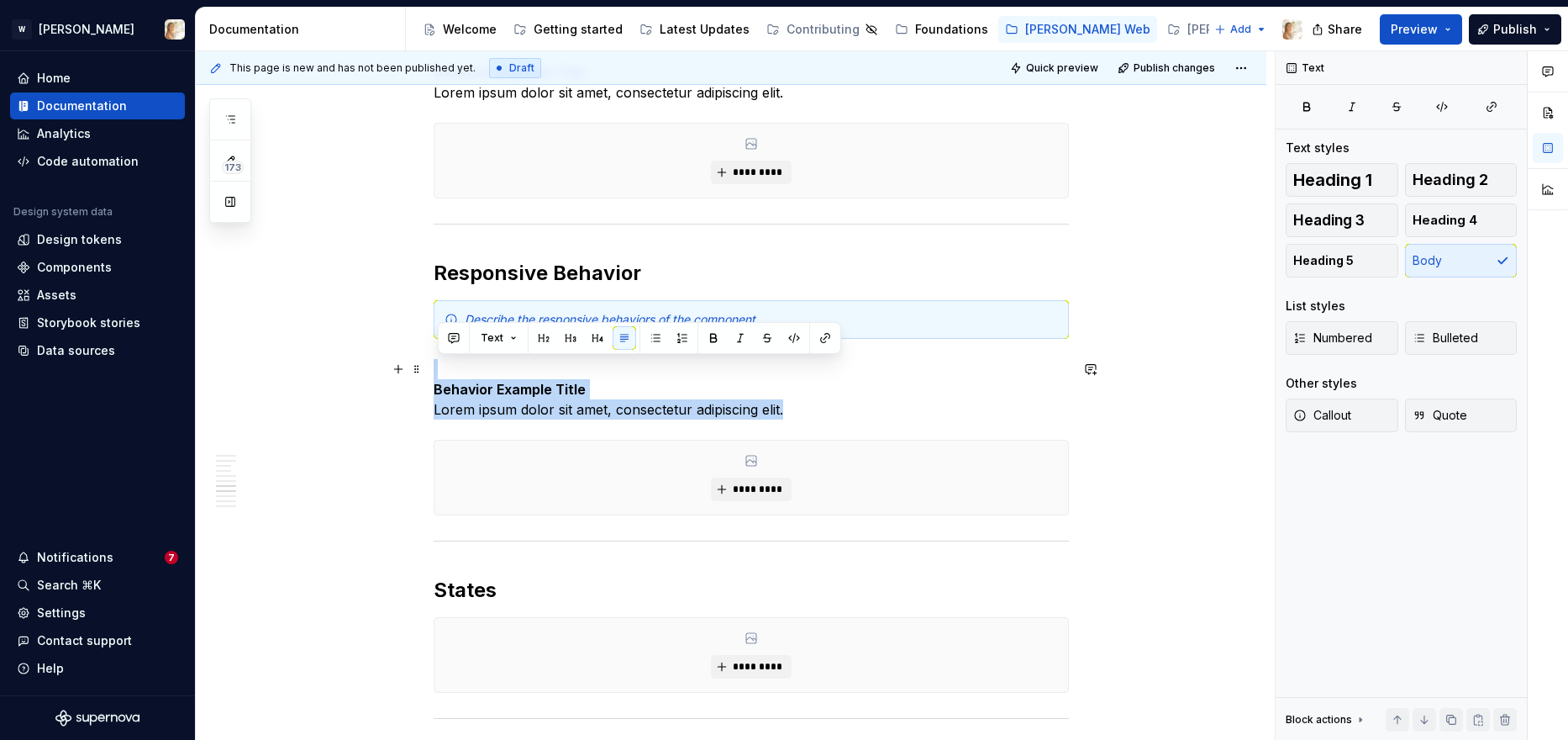
click at [533, 394] on strong "Behavior Example Title" at bounding box center [509, 389] width 152 height 17
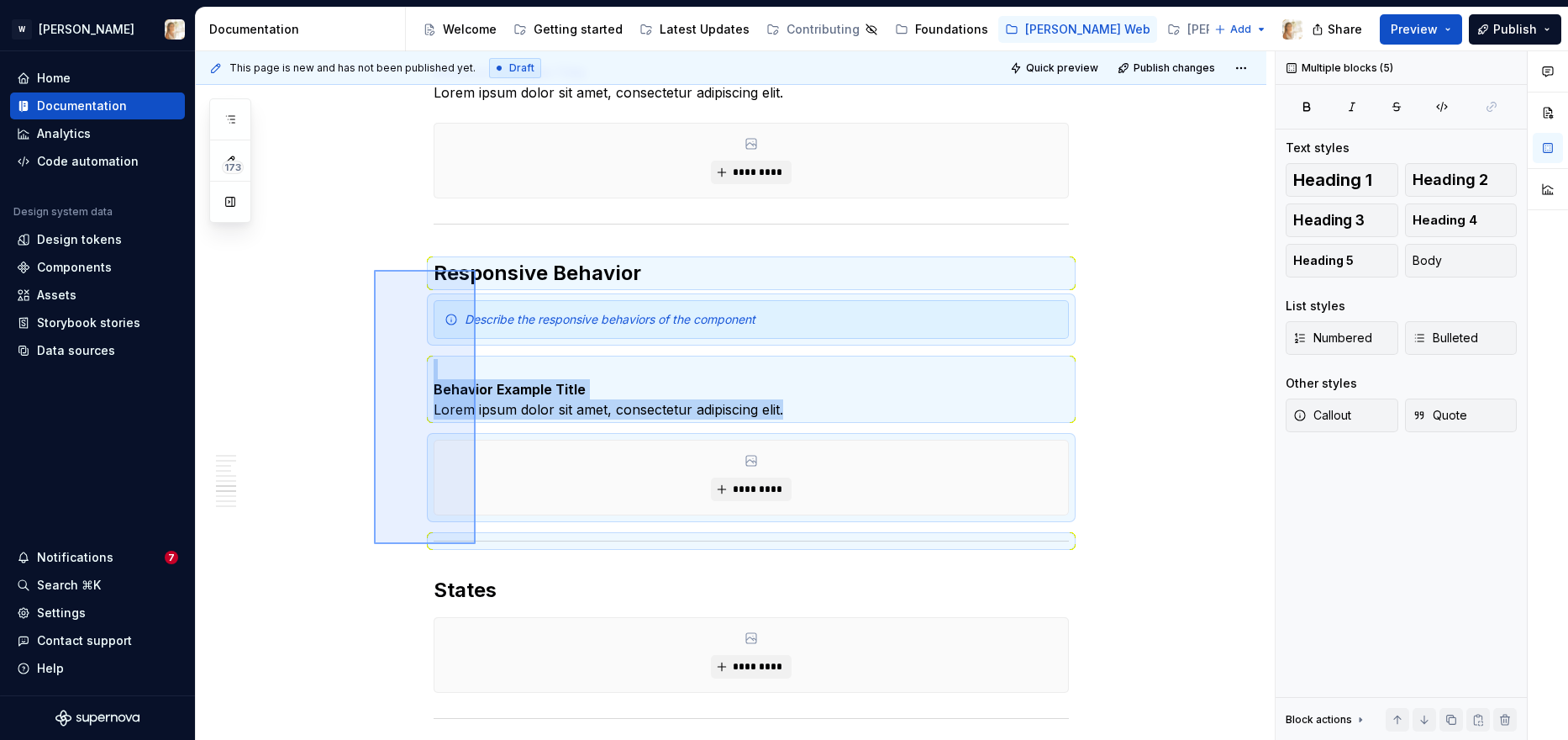
drag, startPoint x: 374, startPoint y: 270, endPoint x: 476, endPoint y: 544, distance: 292.4
click at [476, 544] on div "**********" at bounding box center [735, 396] width 1079 height 689
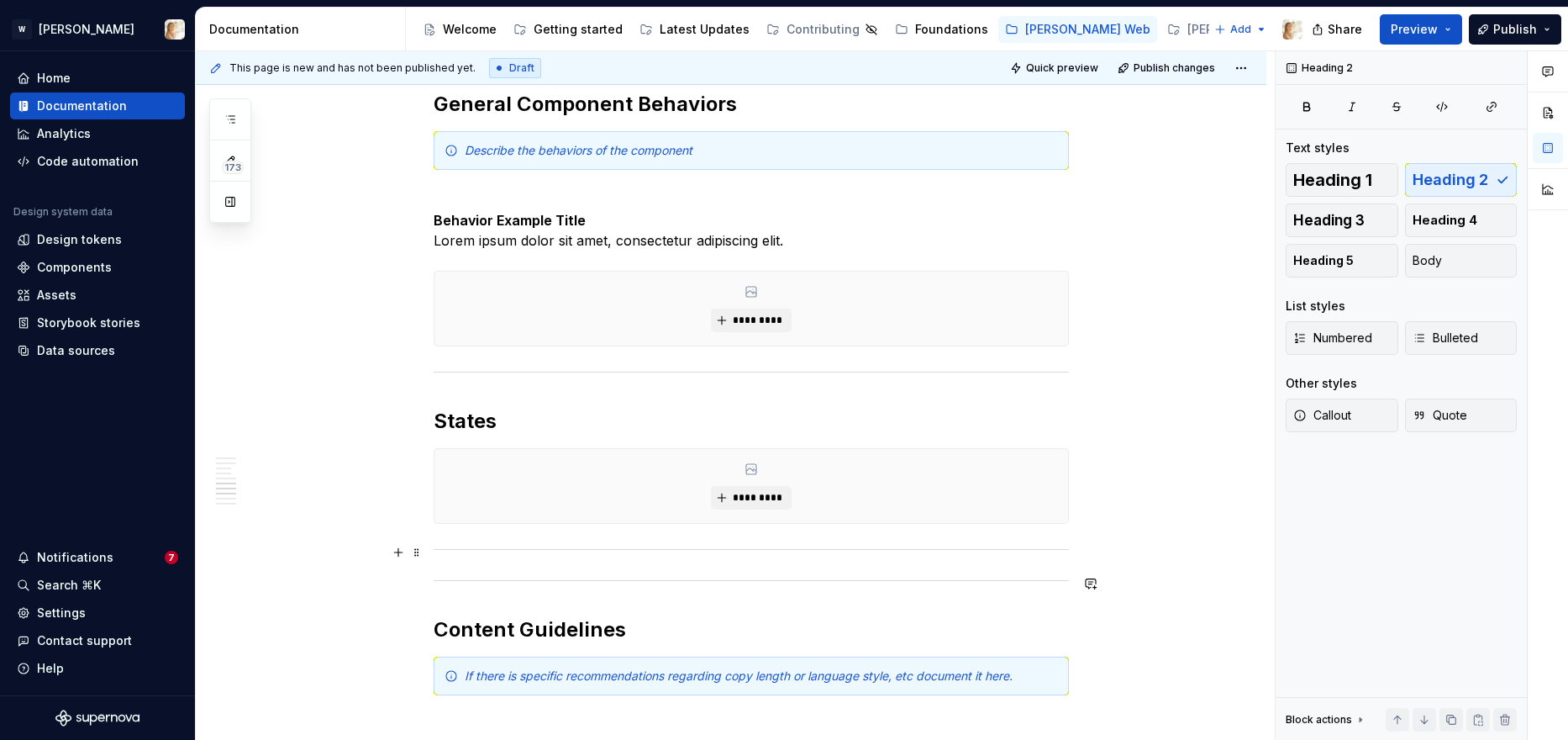
scroll to position [2497, 0]
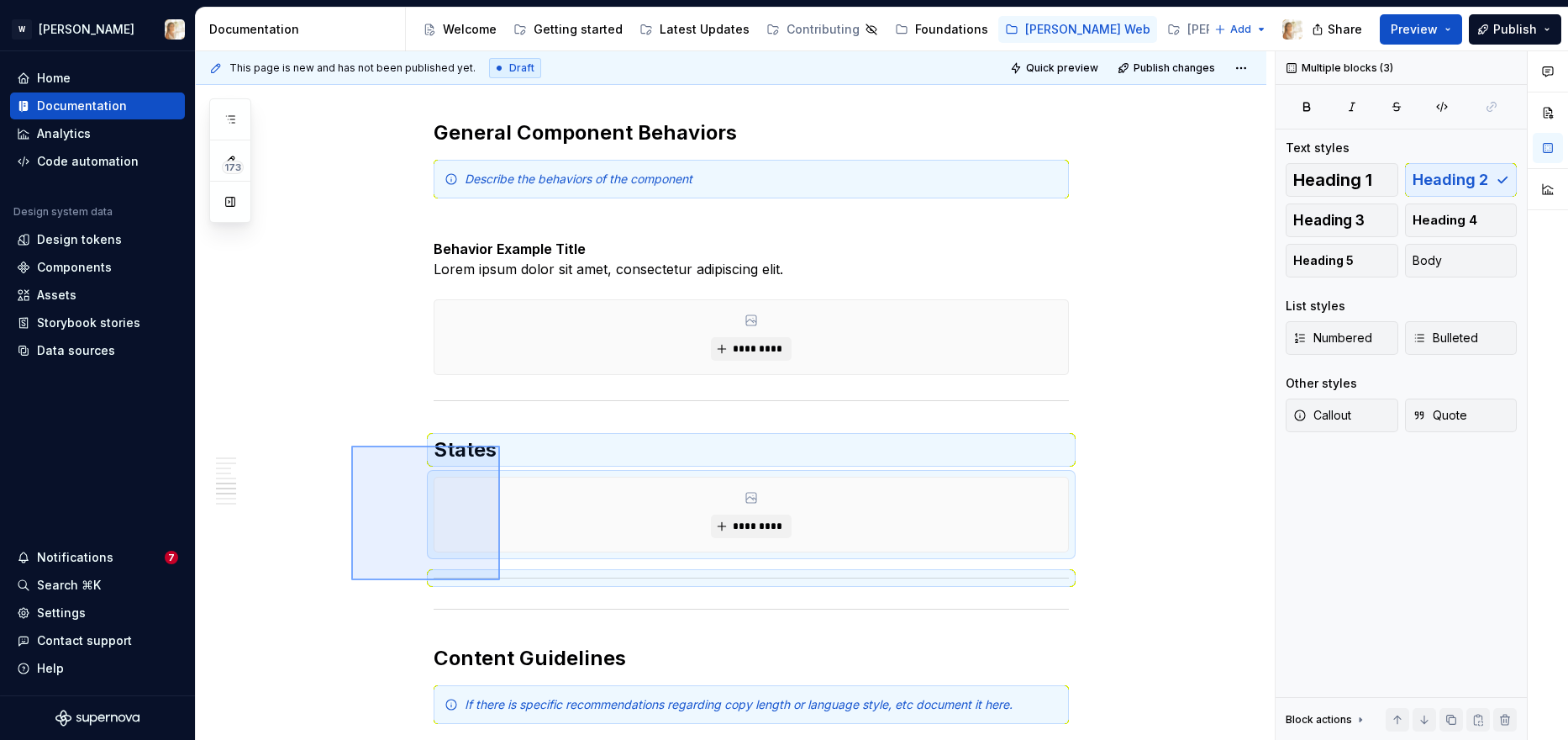
drag, startPoint x: 351, startPoint y: 445, endPoint x: 500, endPoint y: 580, distance: 201.1
click at [500, 580] on div "**********" at bounding box center [735, 396] width 1079 height 689
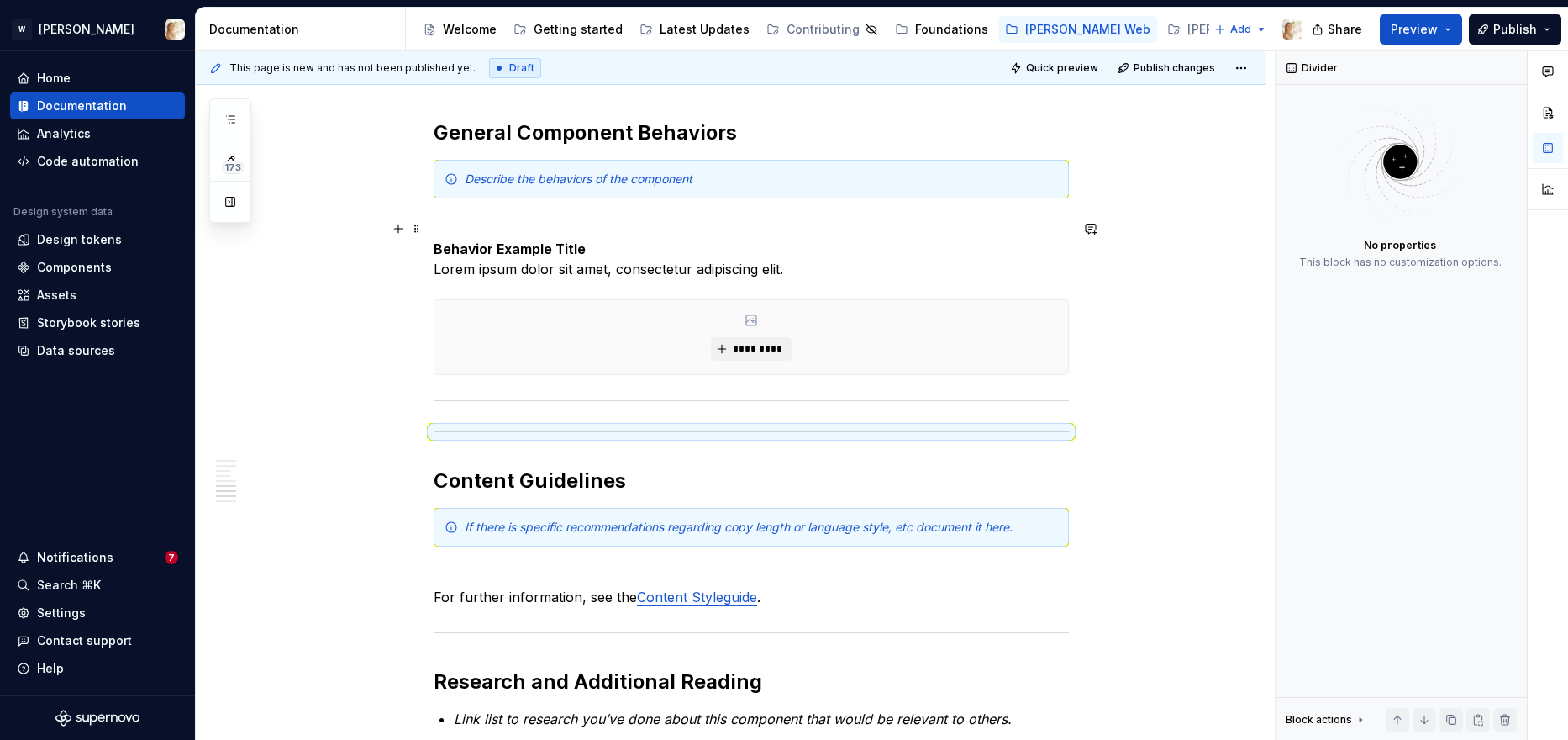
click at [467, 245] on strong "Behavior Example Title" at bounding box center [509, 248] width 152 height 17
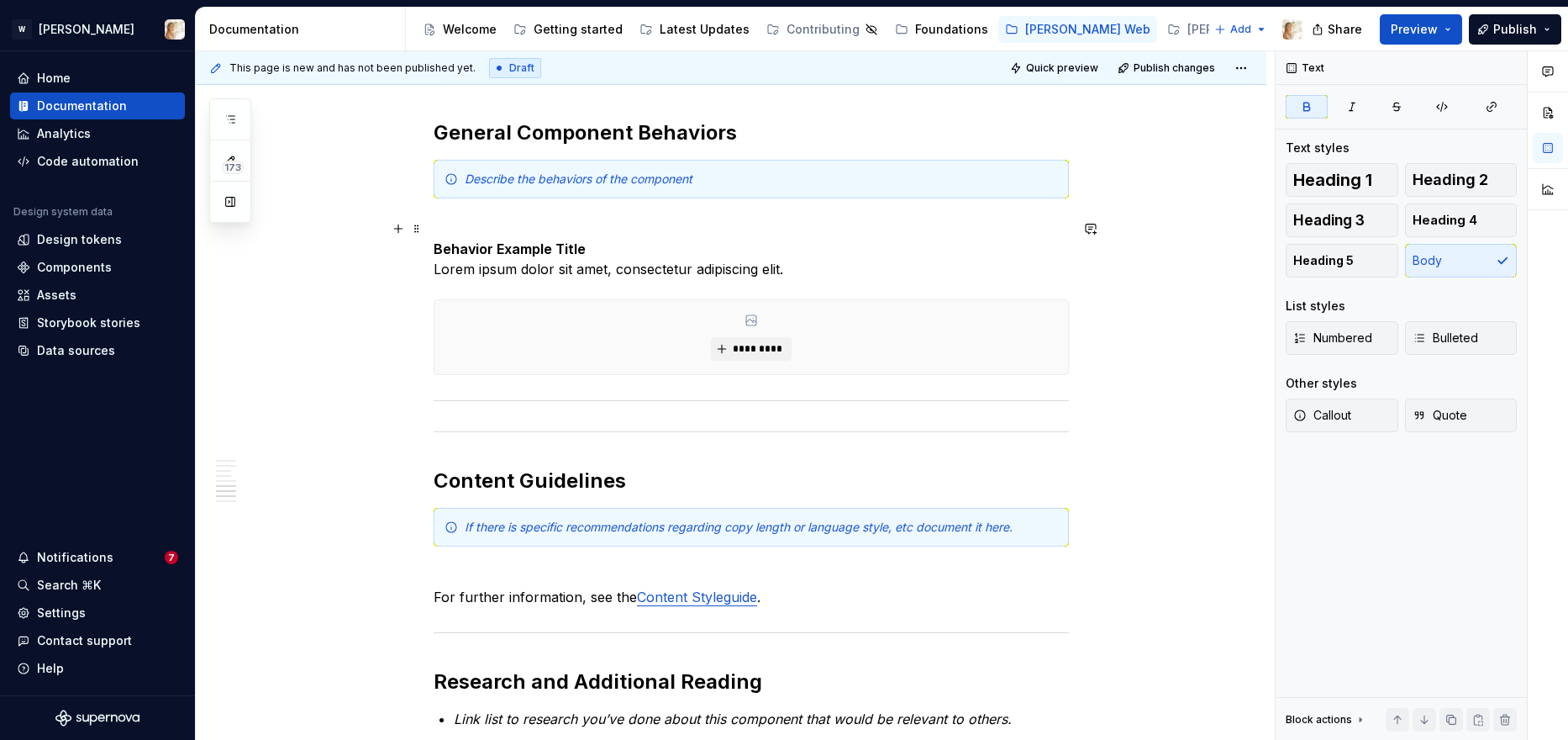
click at [443, 245] on strong "Behavior Example Title" at bounding box center [509, 248] width 152 height 17
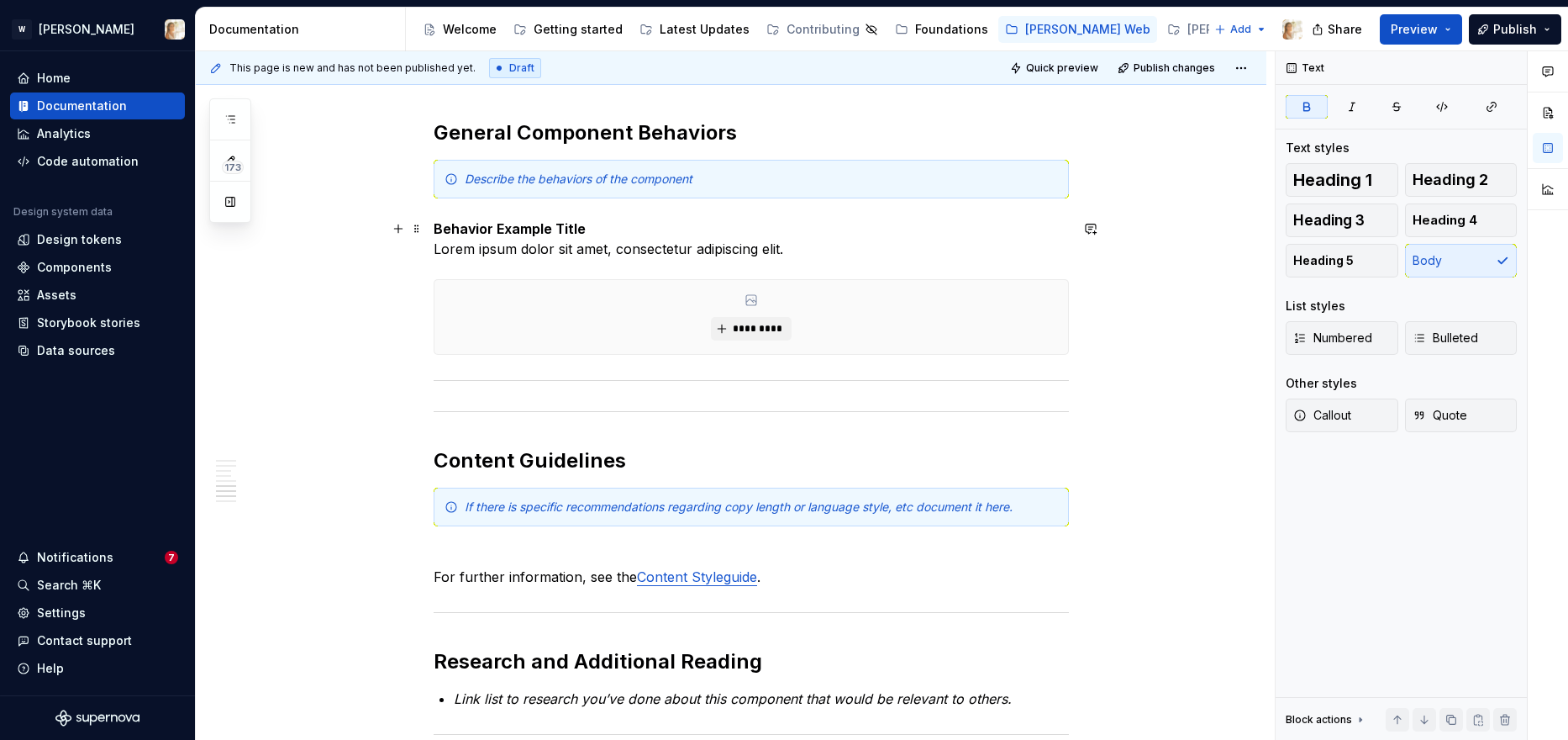
click at [595, 229] on p "Behavior Example Title Lorem ipsum dolor sit amet, consectetur adipiscing elit." at bounding box center [751, 238] width 636 height 41
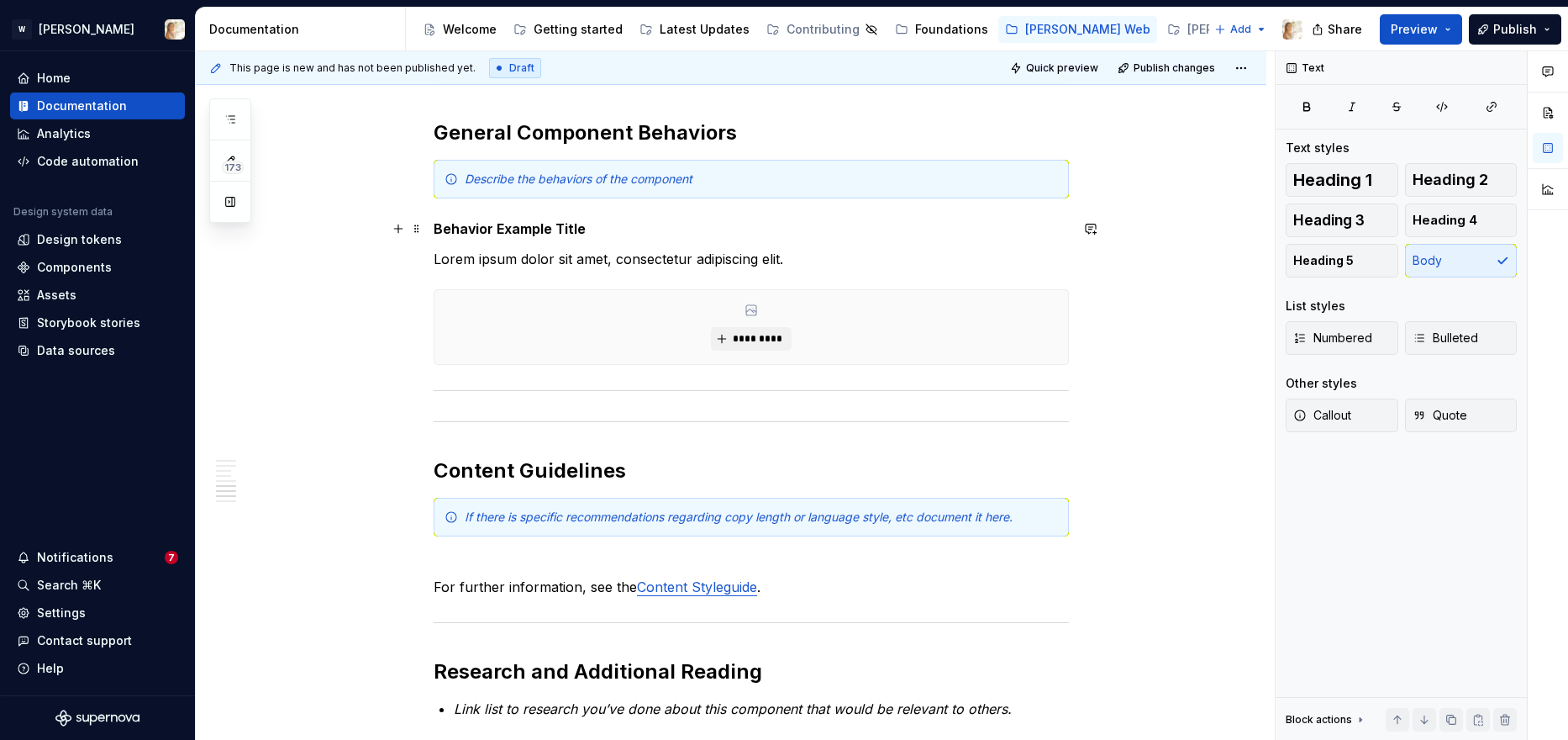
click at [470, 223] on strong "Behavior Example Title" at bounding box center [509, 228] width 152 height 17
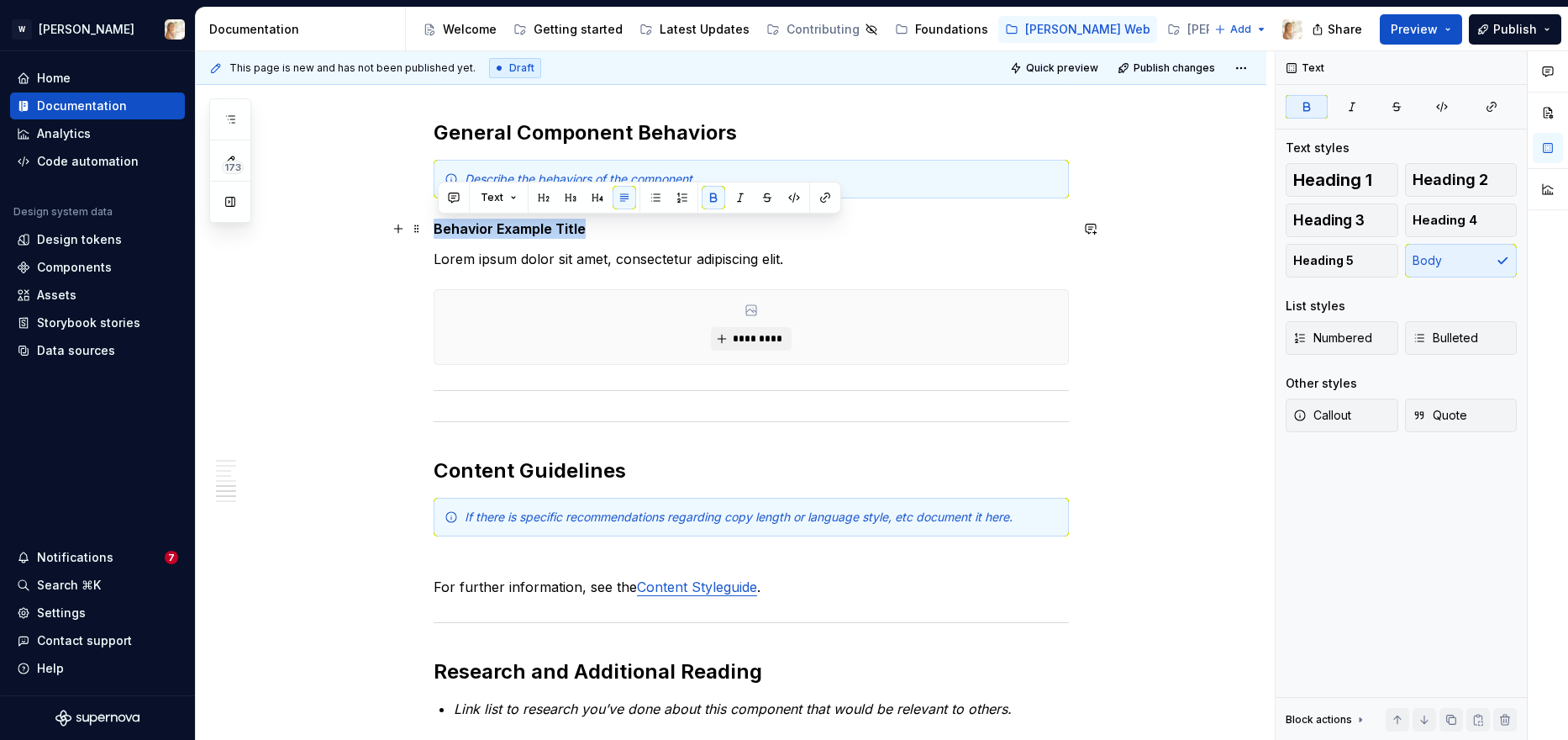
click at [470, 223] on strong "Behavior Example Title" at bounding box center [509, 228] width 152 height 17
click at [1269, 212] on span "Heading 4" at bounding box center [1444, 220] width 64 height 17
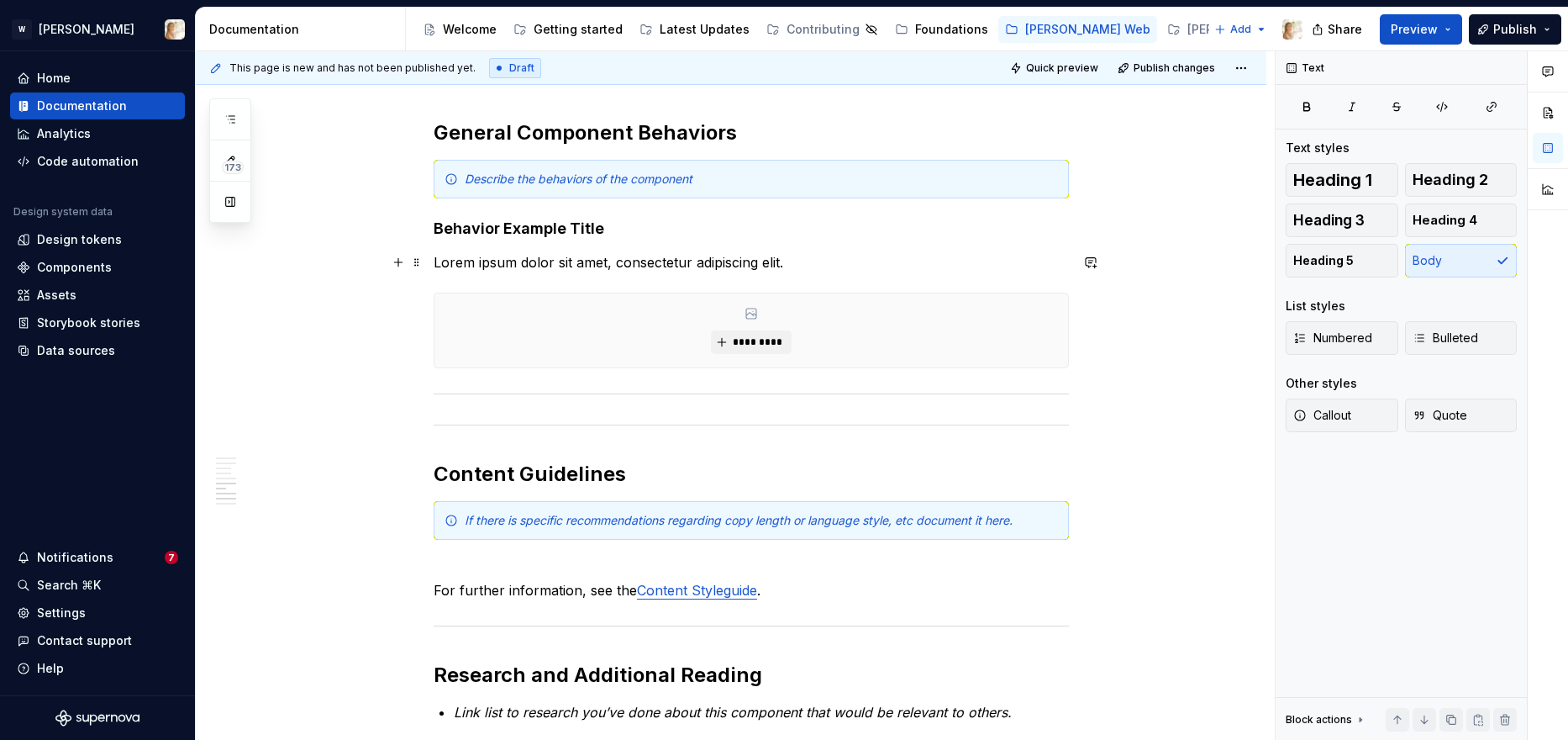
click at [579, 263] on p "Lorem ipsum dolor sit amet, consectetur adipiscing elit." at bounding box center [751, 262] width 636 height 20
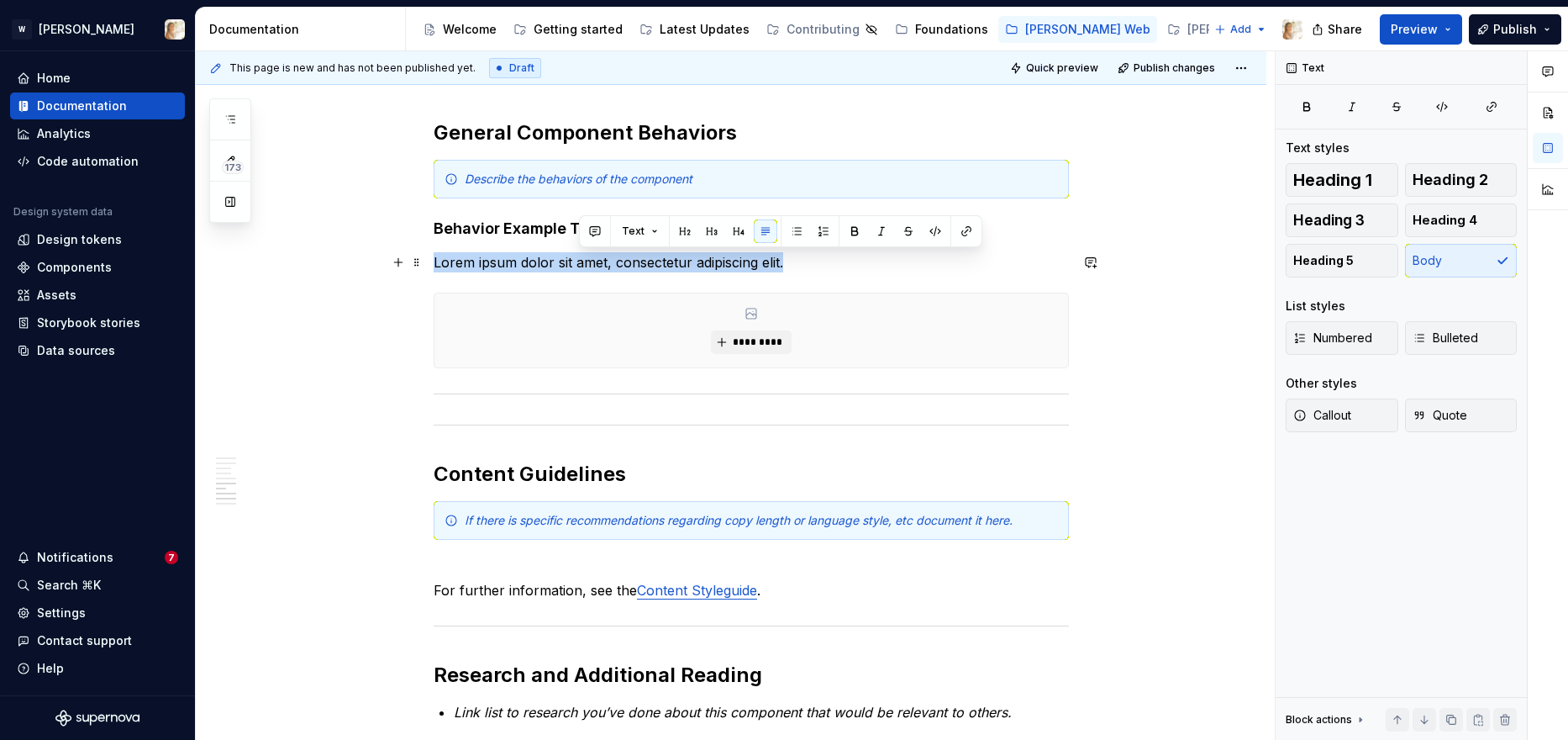
click at [579, 263] on p "Lorem ipsum dolor sit amet, consectetur adipiscing elit." at bounding box center [751, 262] width 636 height 20
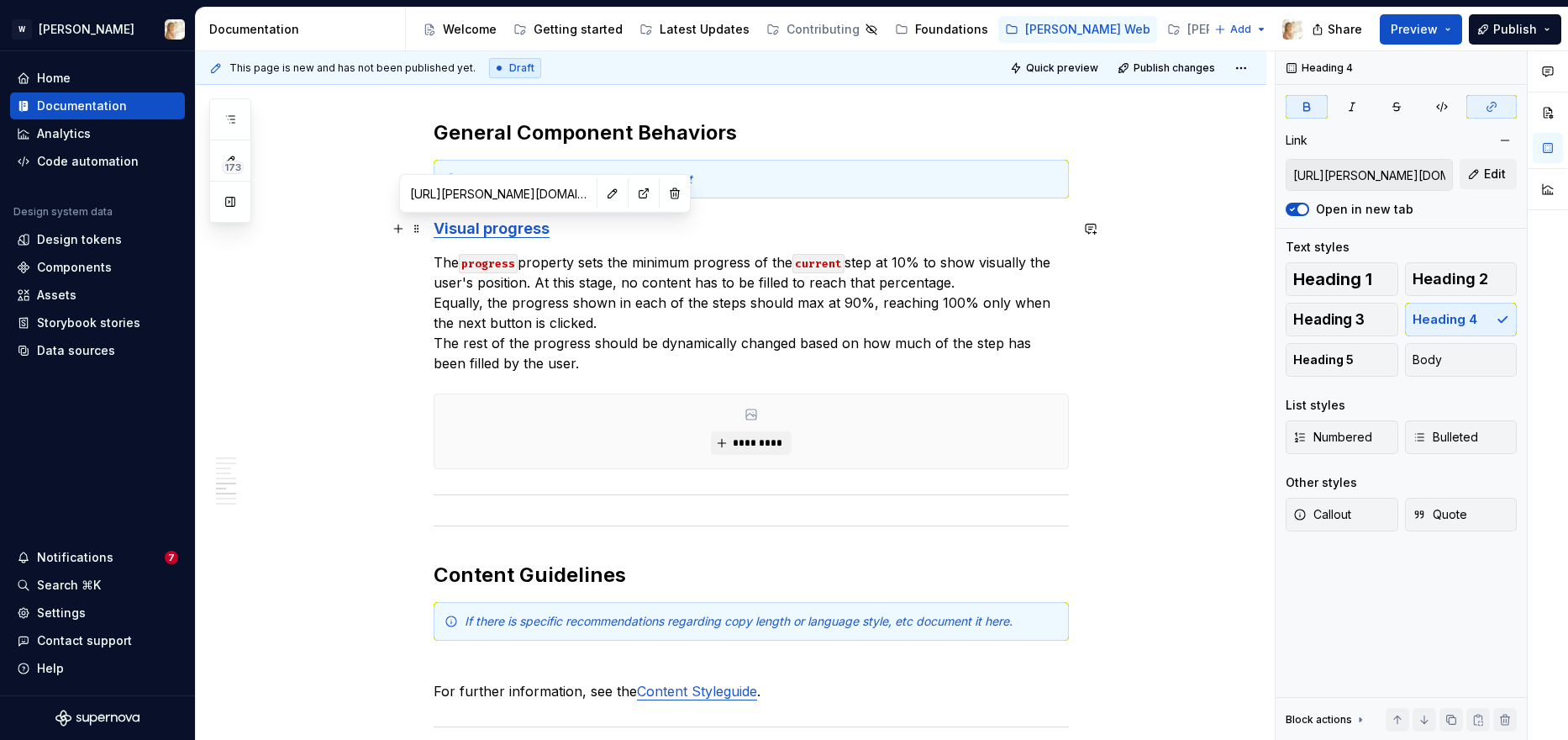
click at [526, 223] on strong "Visual progress" at bounding box center [491, 228] width 116 height 18
click at [663, 191] on button "button" at bounding box center [675, 193] width 24 height 24
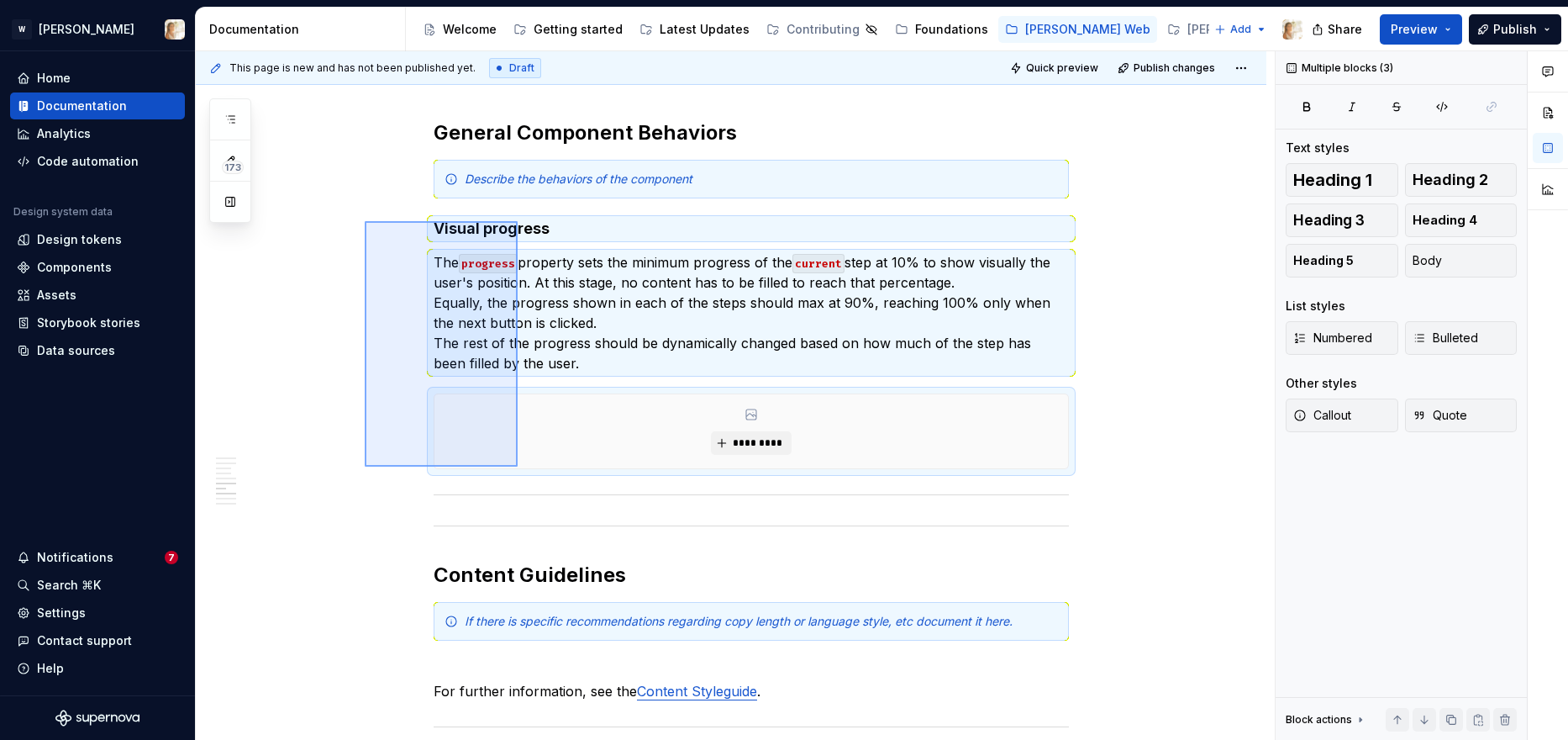
drag, startPoint x: 365, startPoint y: 221, endPoint x: 518, endPoint y: 466, distance: 288.8
click at [518, 466] on div "**********" at bounding box center [735, 396] width 1079 height 689
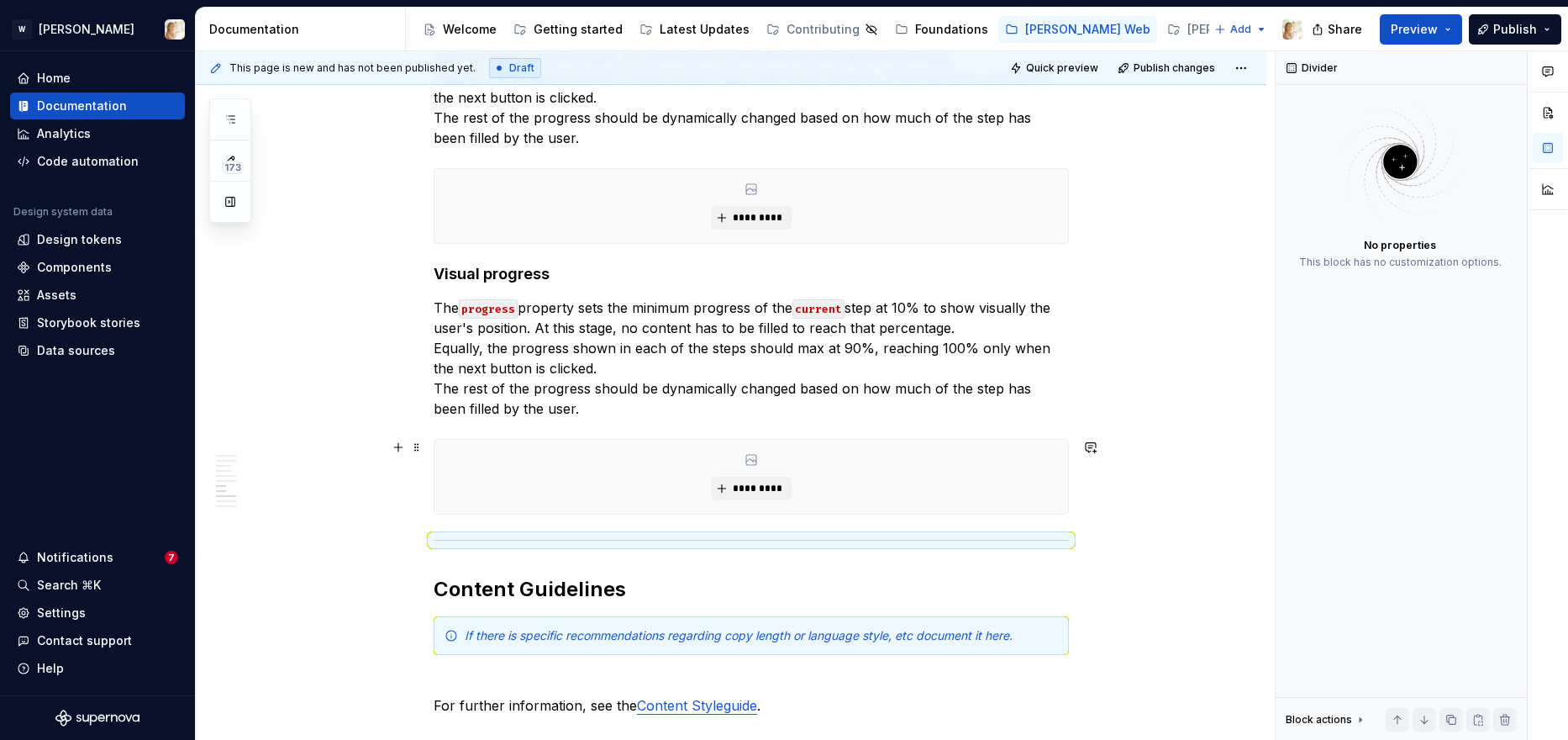
scroll to position [2770, 0]
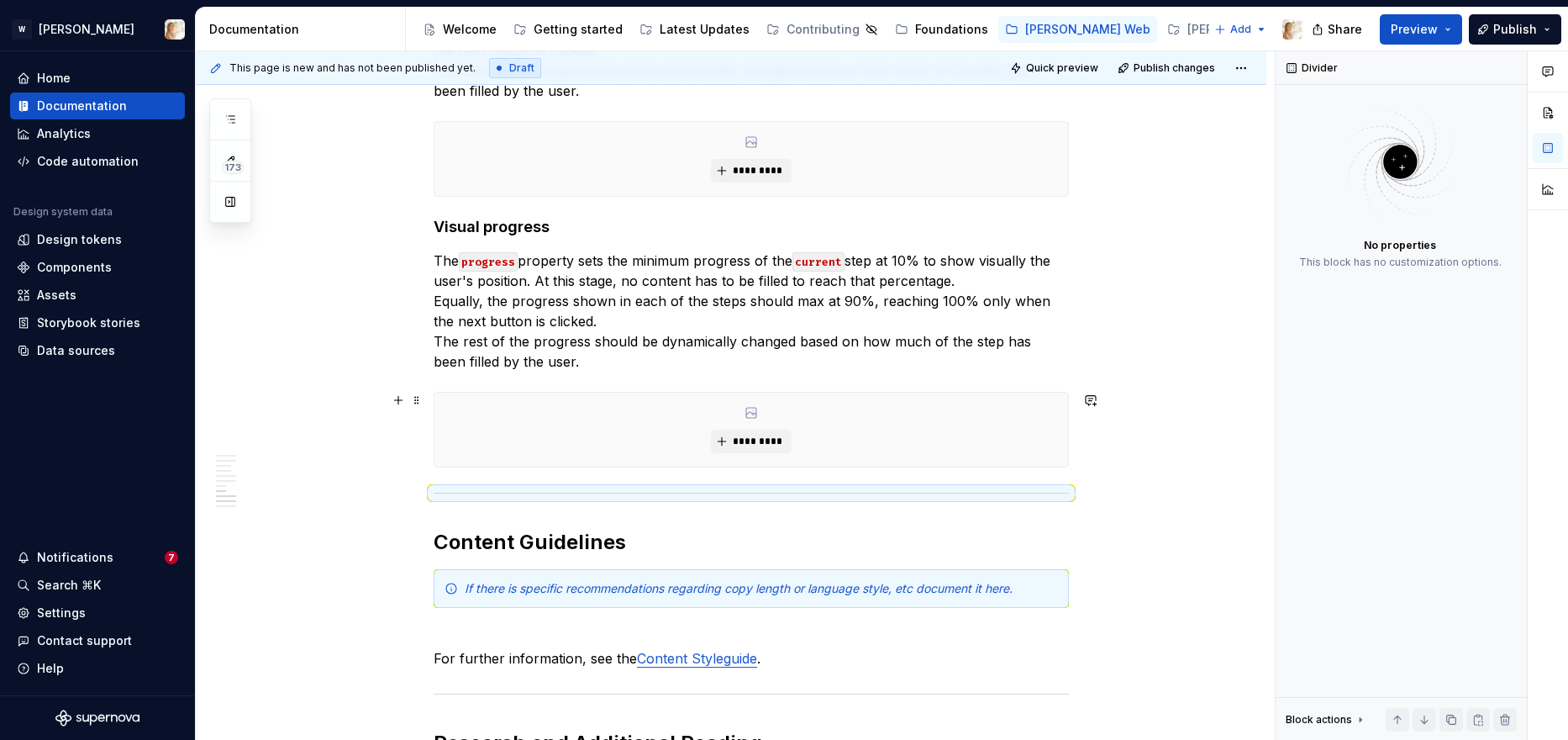
click at [600, 420] on div "*********" at bounding box center [751, 430] width 634 height 74
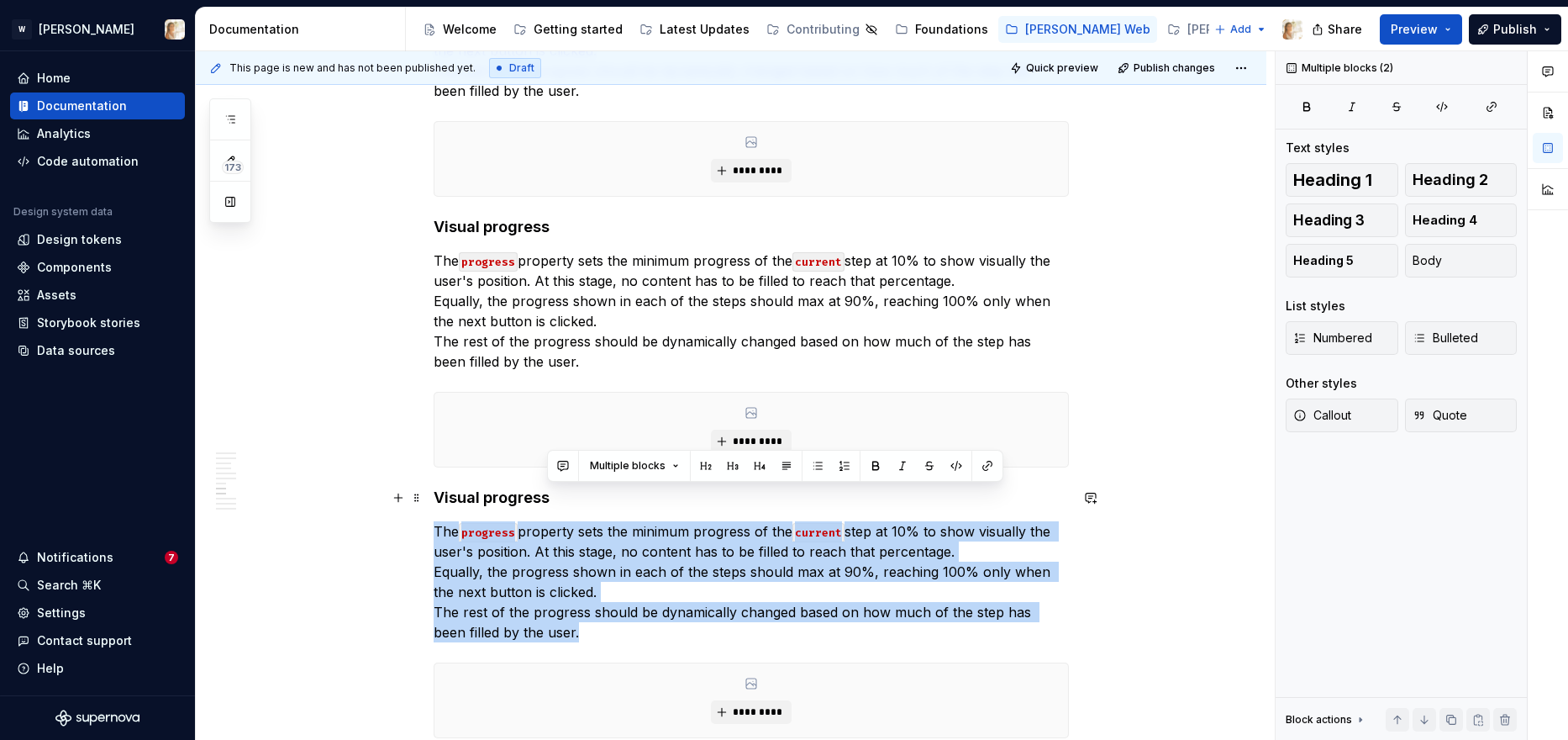
drag, startPoint x: 551, startPoint y: 641, endPoint x: 560, endPoint y: 498, distance: 143.3
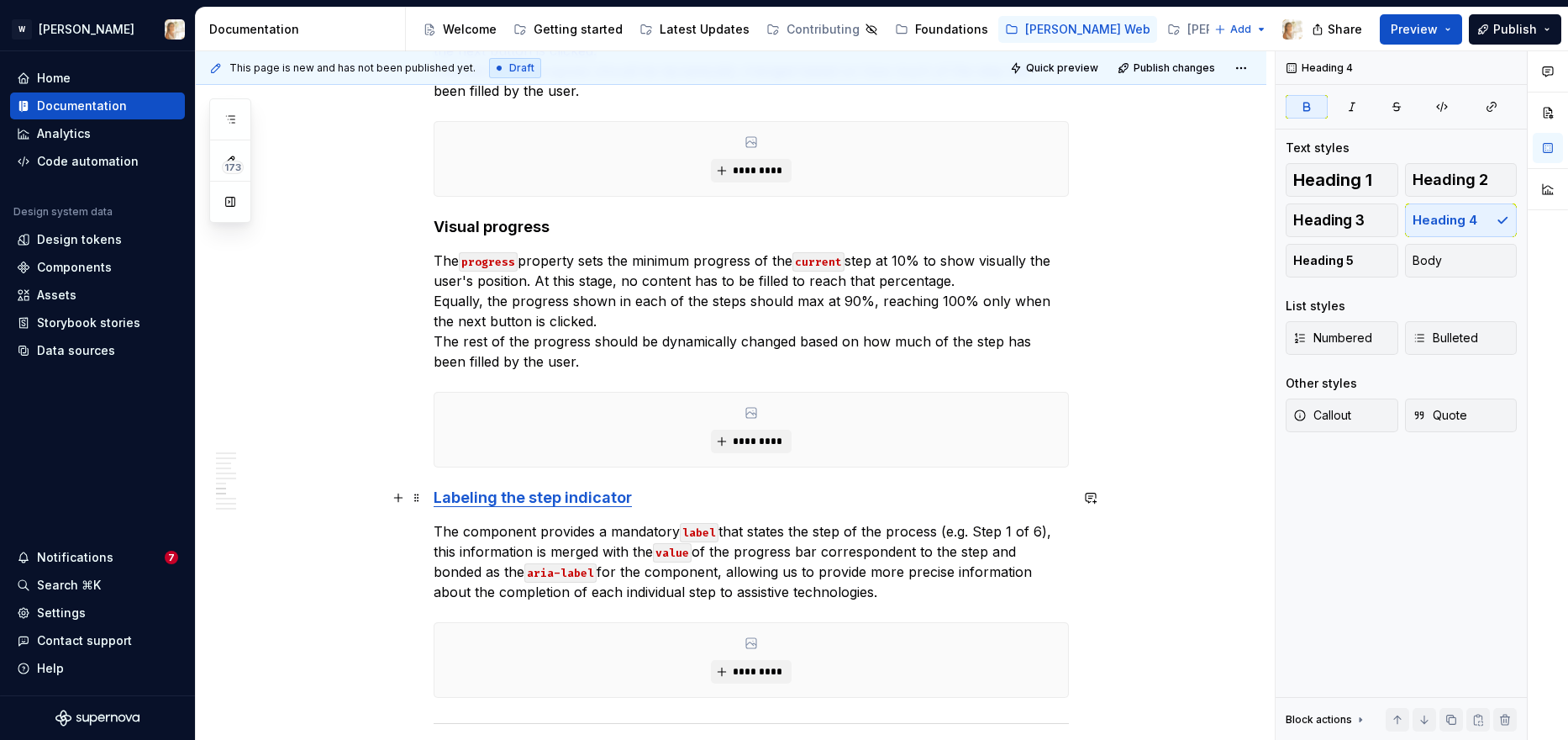
click at [484, 495] on strong "Labeling the step indicator" at bounding box center [533, 497] width 198 height 18
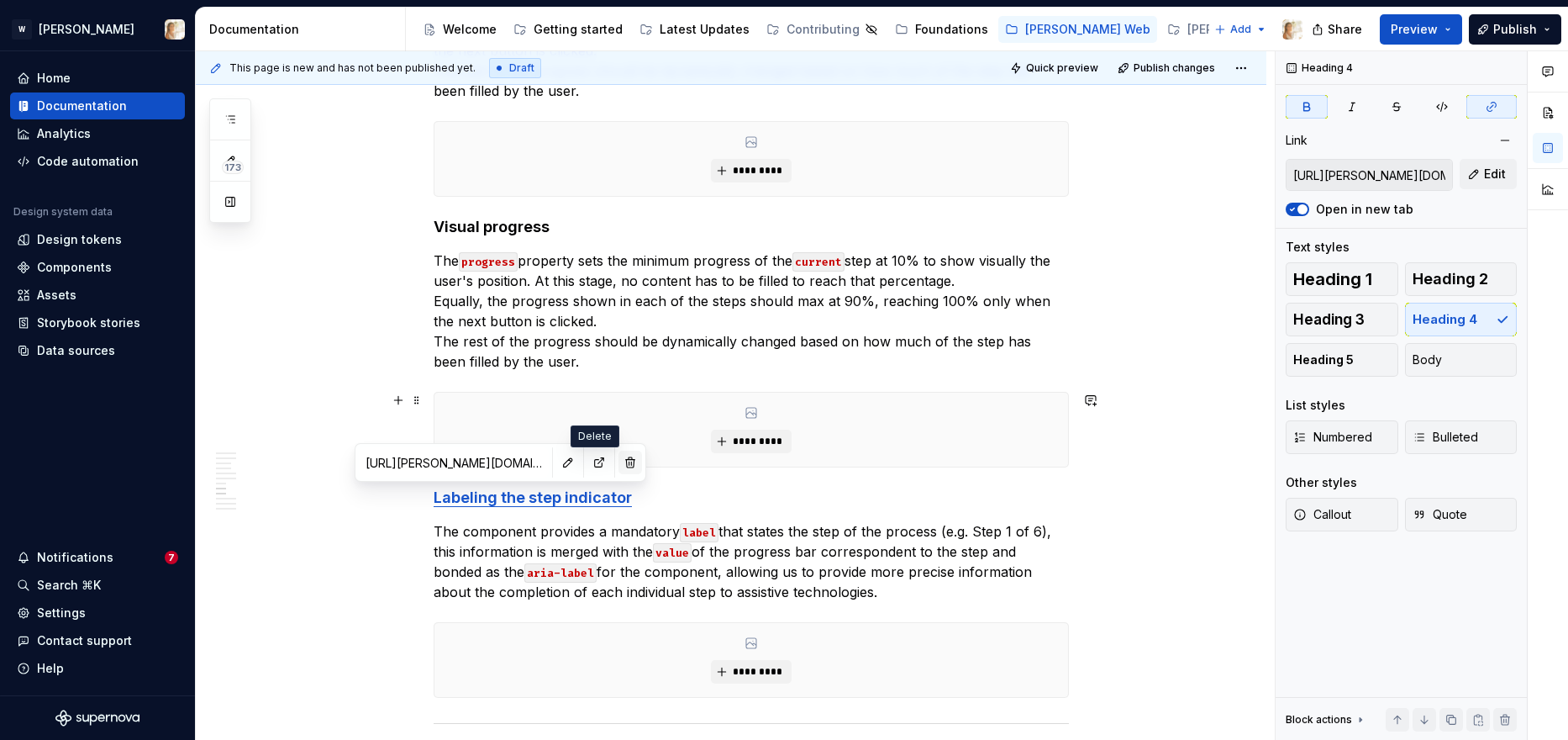
click at [619, 460] on button "button" at bounding box center [631, 462] width 24 height 24
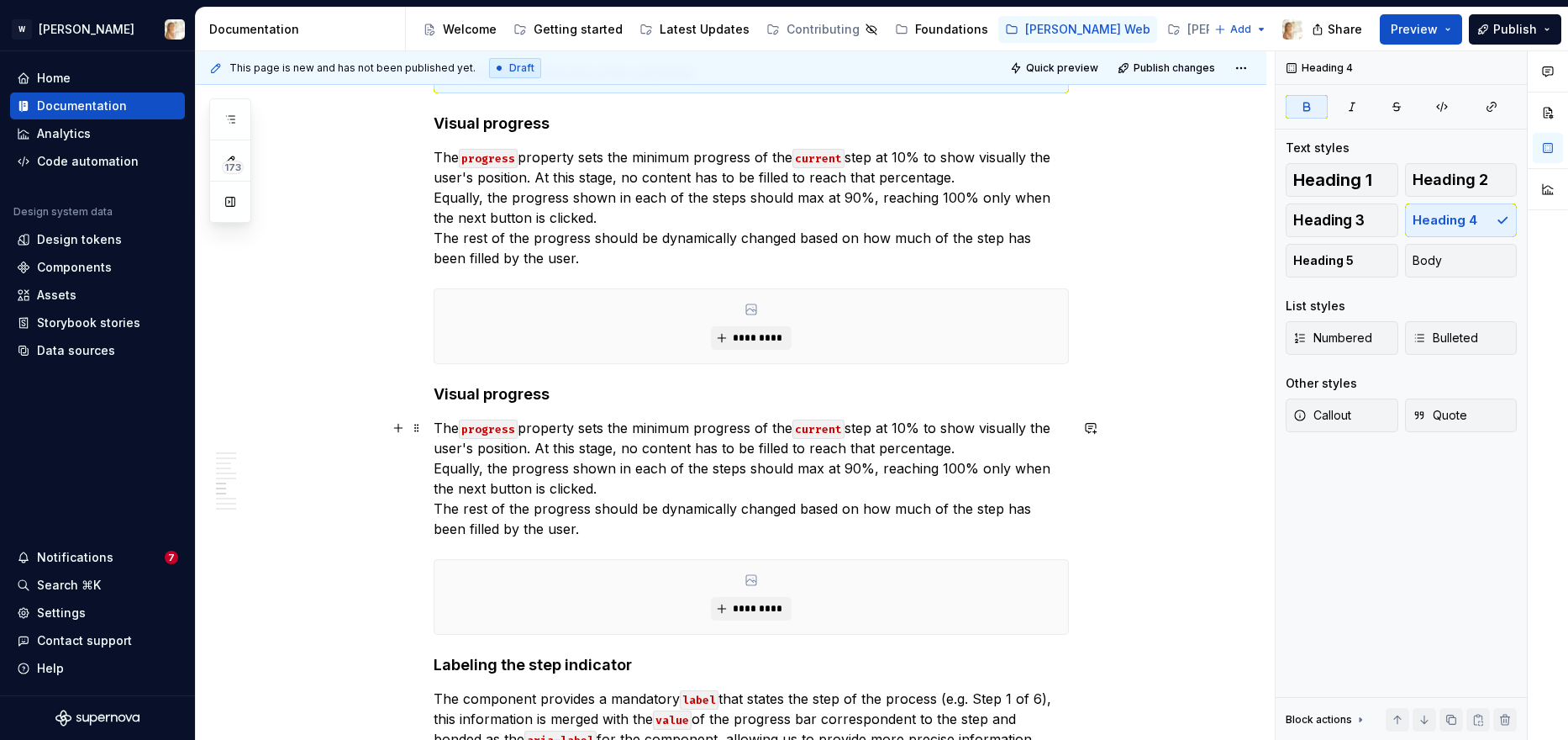
scroll to position [2599, 0]
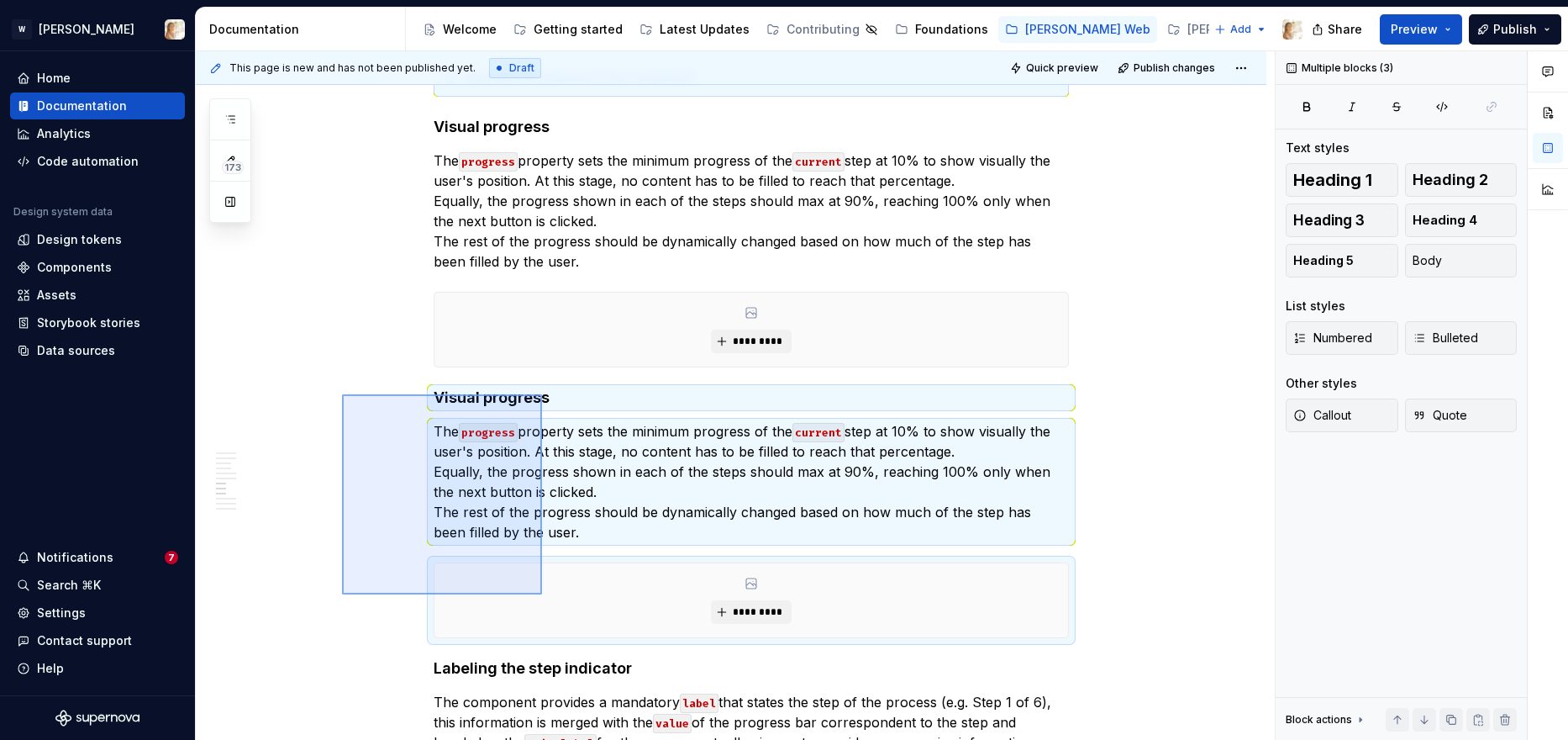
drag, startPoint x: 342, startPoint y: 394, endPoint x: 544, endPoint y: 598, distance: 287.1
click at [544, 598] on div "**********" at bounding box center [735, 396] width 1079 height 689
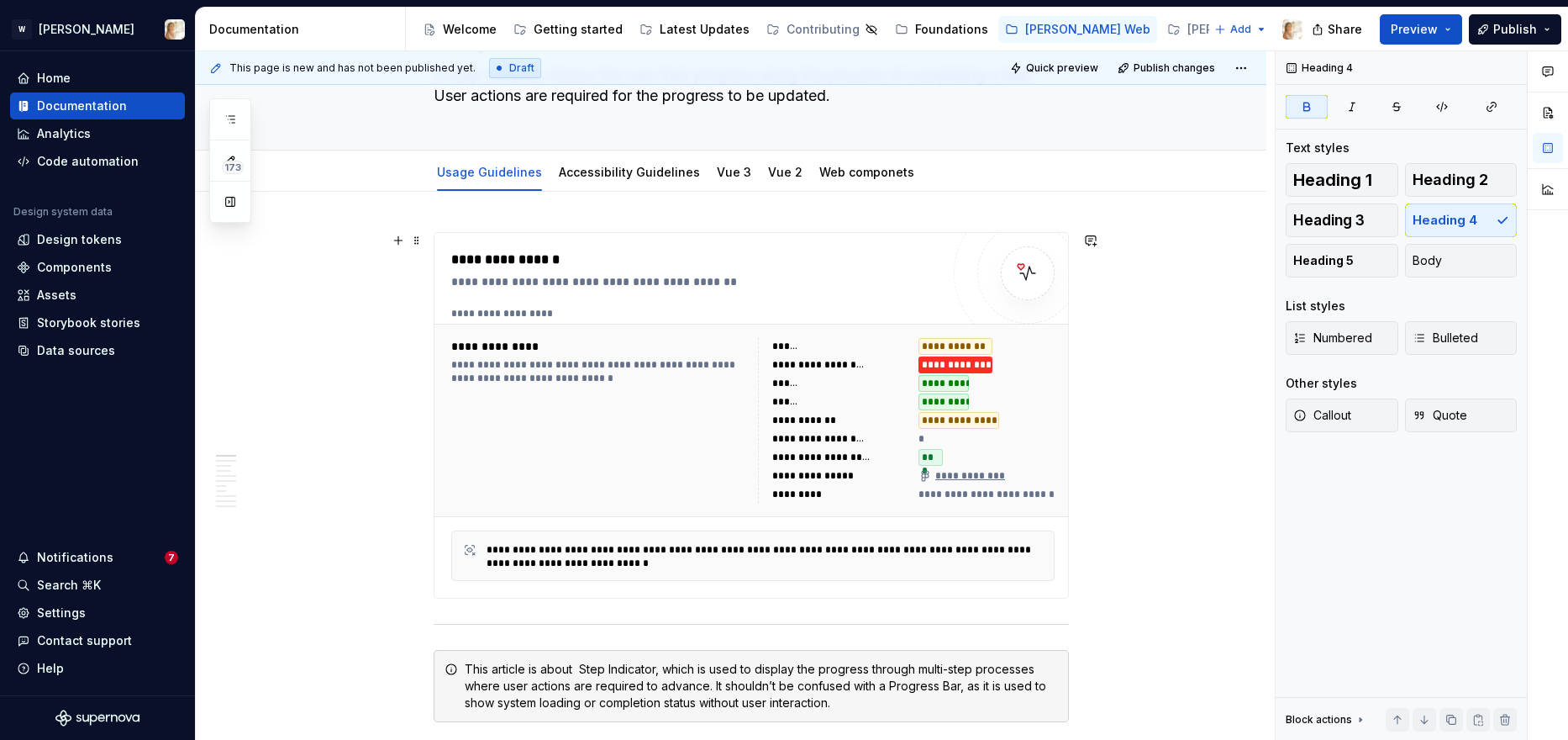
scroll to position [0, 0]
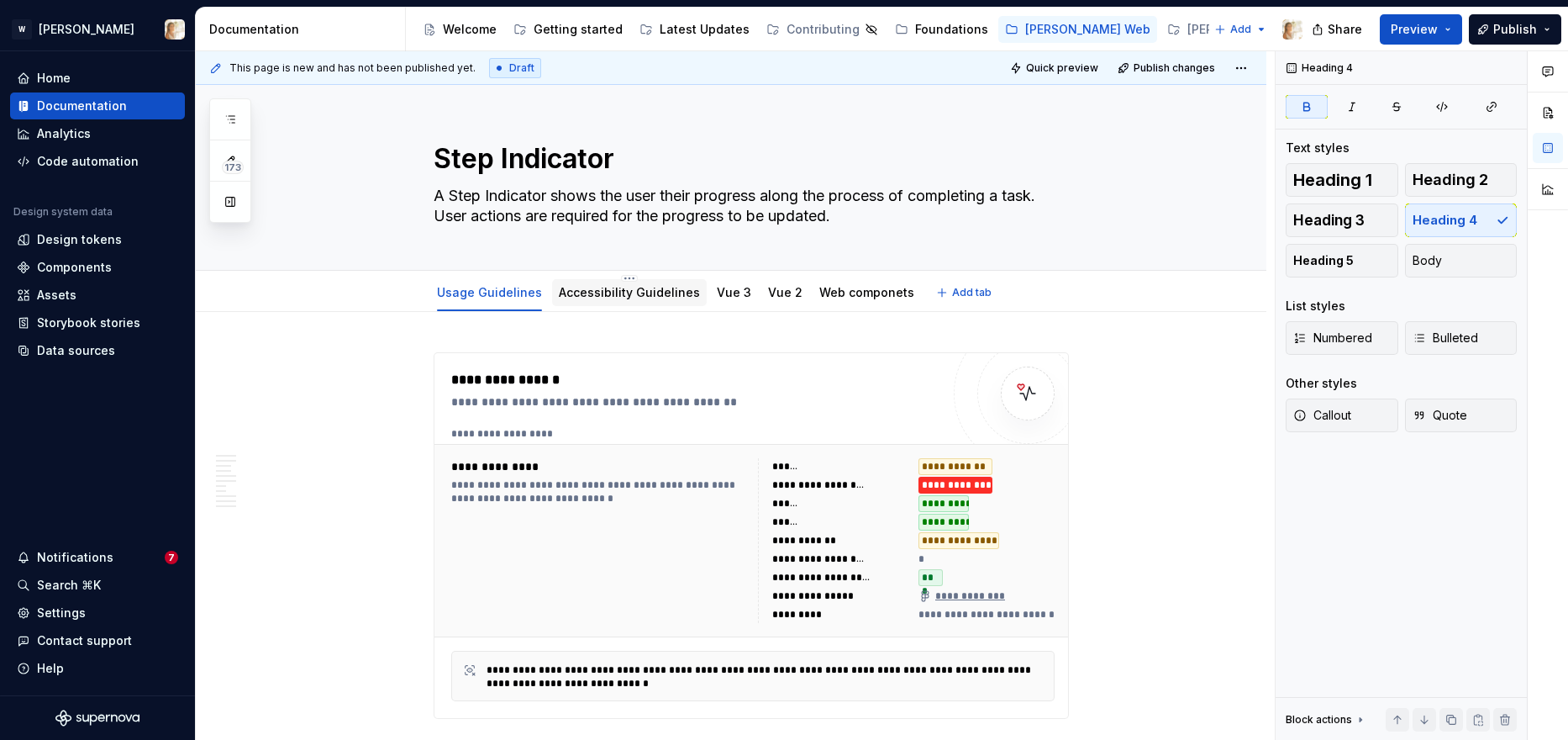
click at [643, 295] on link "Accessibility Guidelines" at bounding box center [629, 292] width 141 height 14
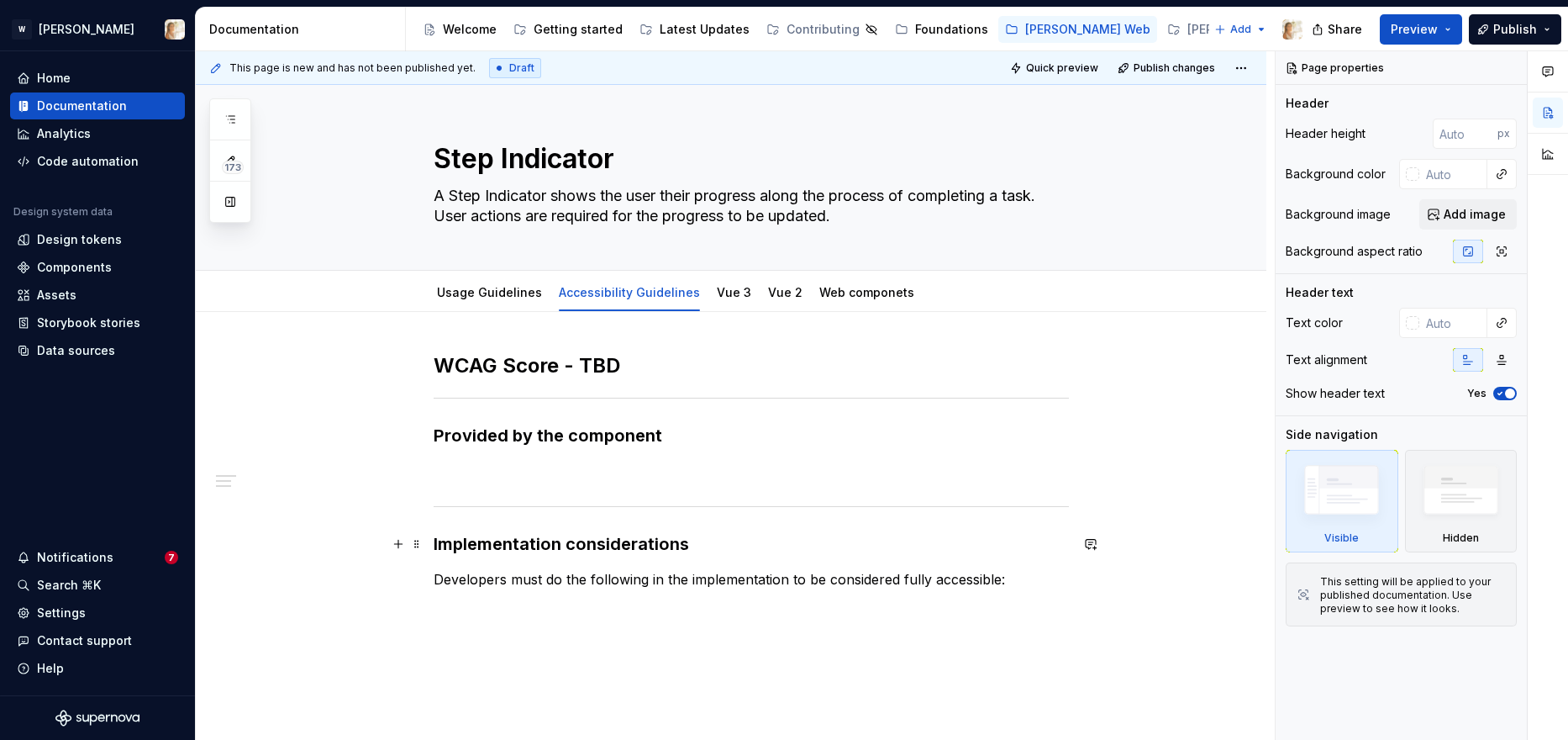
scroll to position [91, 0]
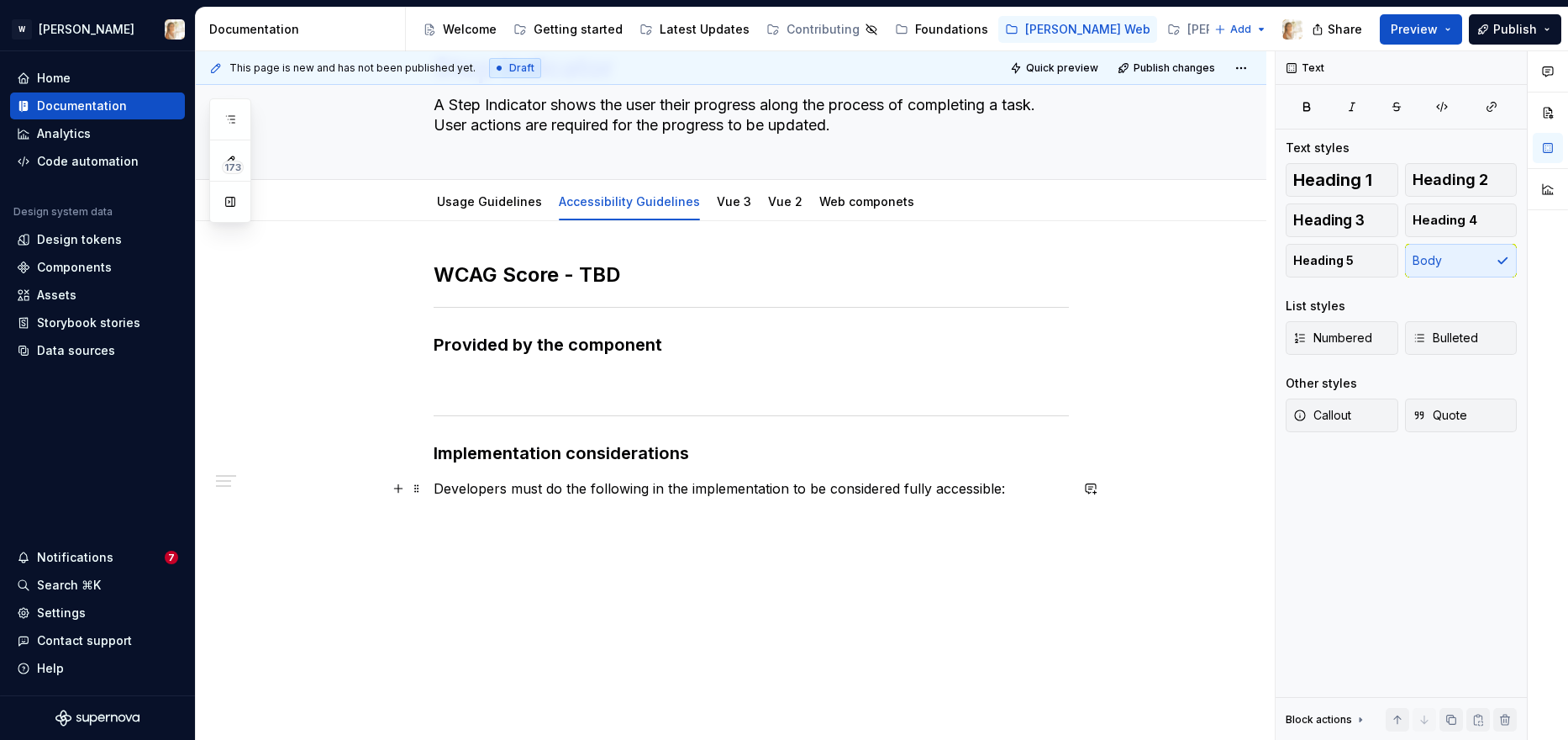
click at [801, 486] on p "Developers must do the following in the implementation to be considered fully a…" at bounding box center [751, 488] width 636 height 20
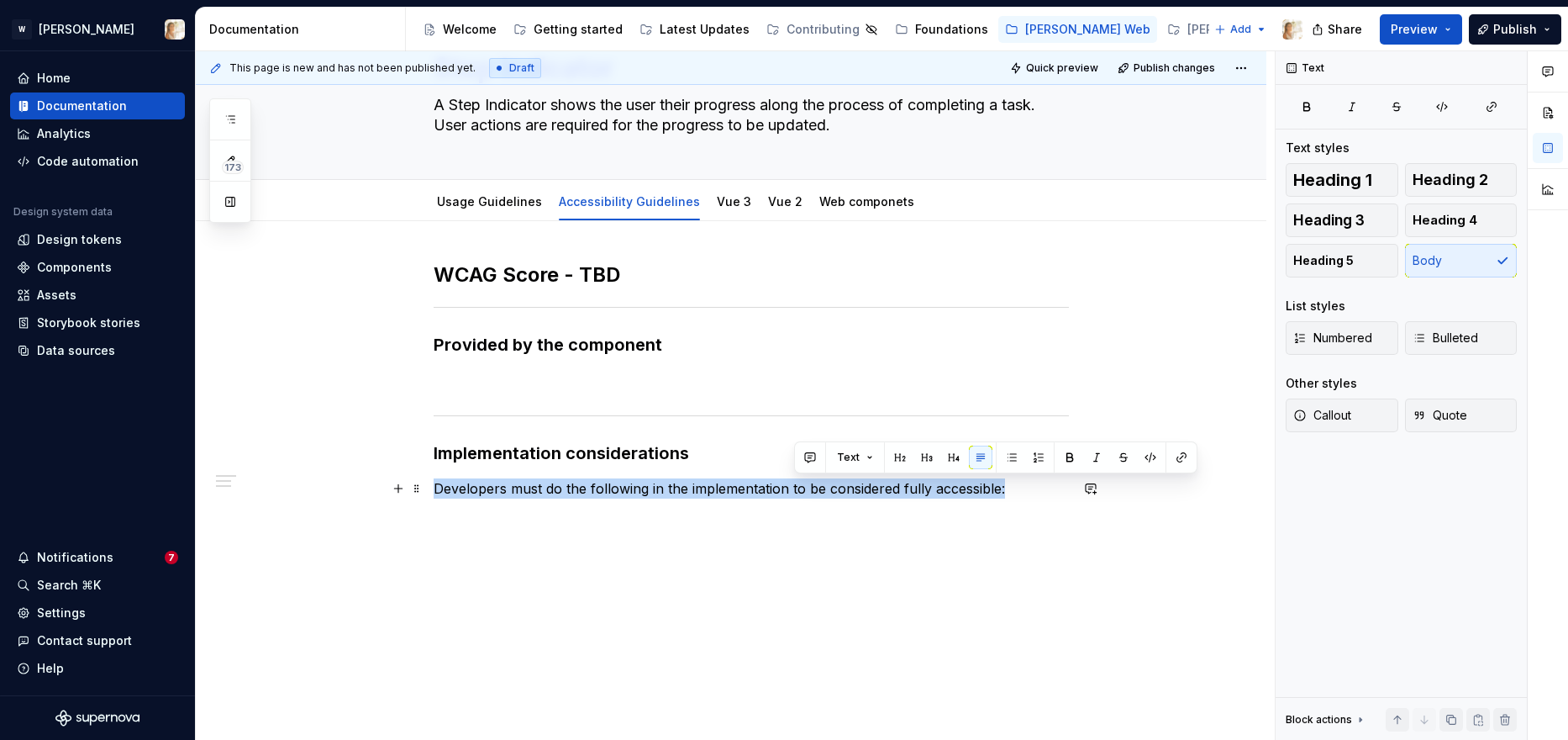
click at [801, 486] on p "Developers must do the following in the implementation to be considered fully a…" at bounding box center [751, 488] width 636 height 20
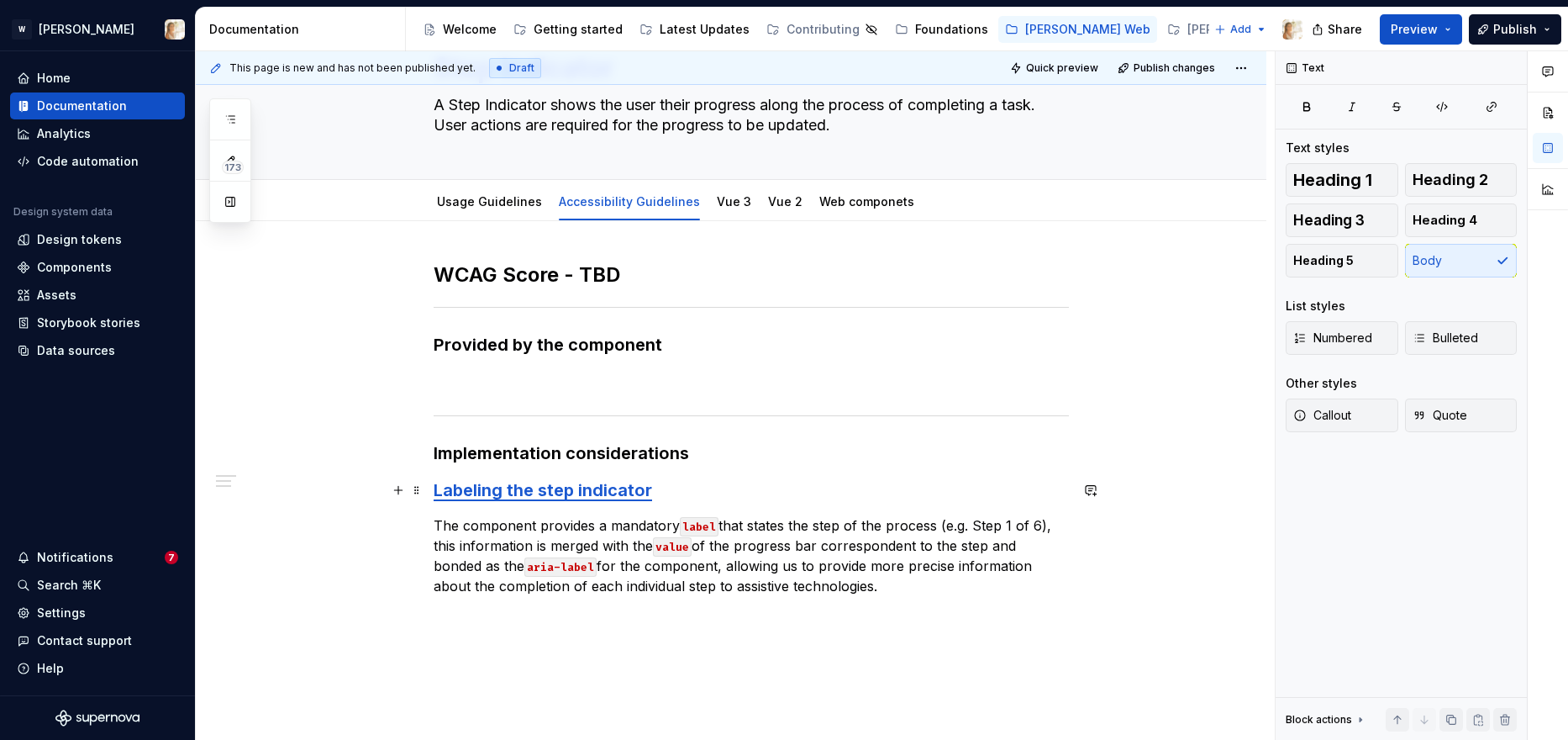
click at [586, 492] on strong "Labeling the step indicator" at bounding box center [543, 490] width 218 height 20
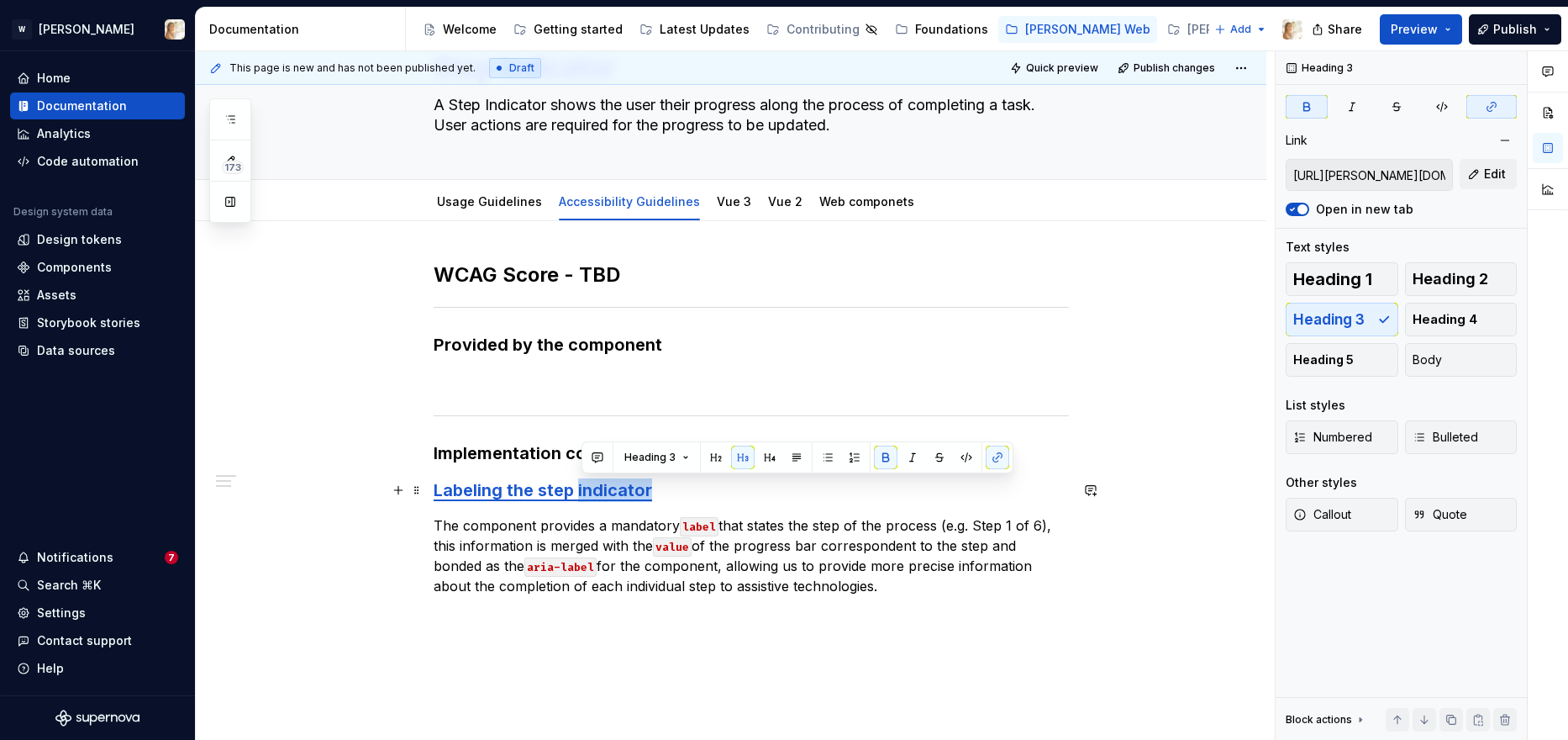
click at [586, 492] on strong "Labeling the step indicator" at bounding box center [543, 490] width 218 height 20
click at [997, 454] on button "button" at bounding box center [998, 457] width 24 height 24
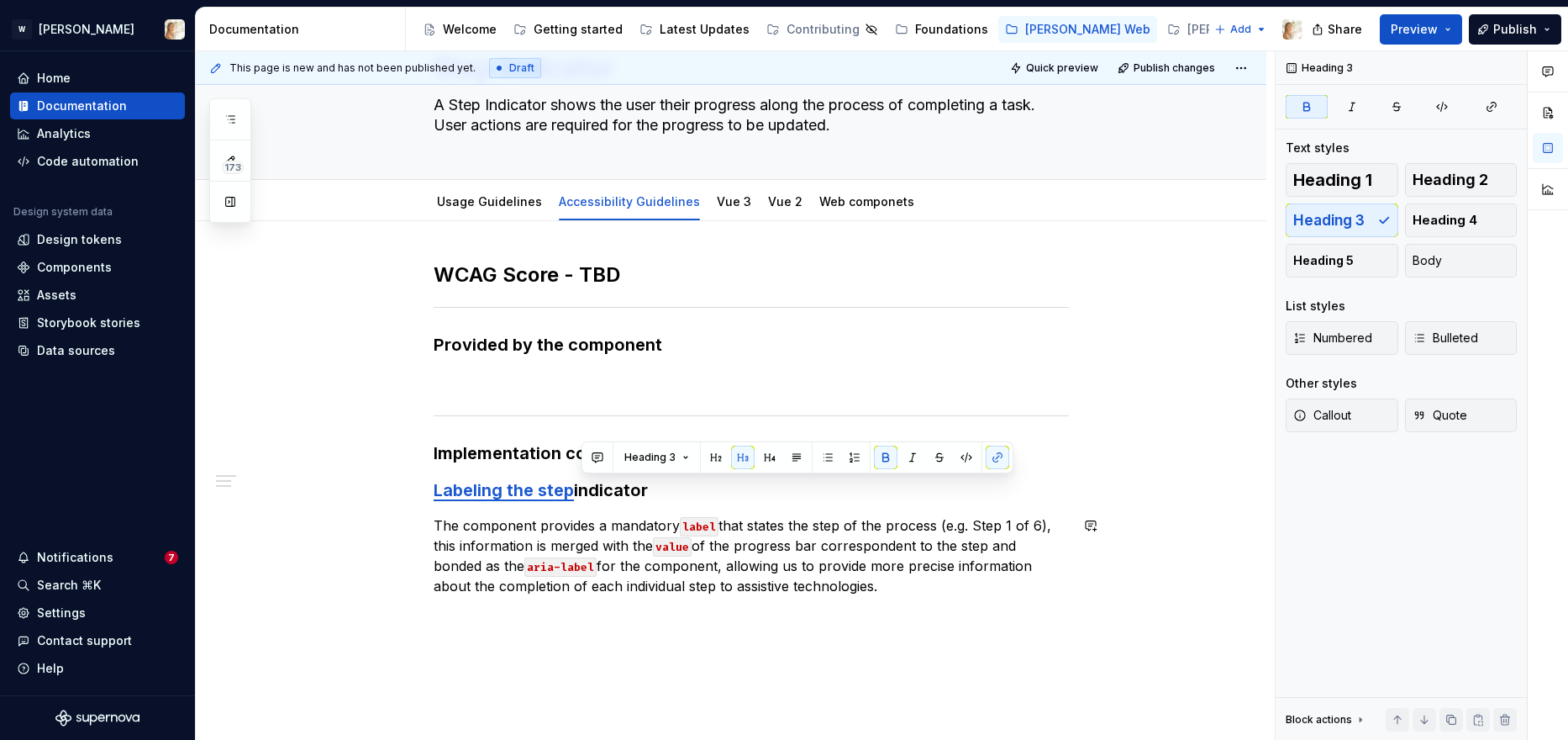
click at [522, 496] on strong "Labeling the step" at bounding box center [504, 490] width 141 height 20
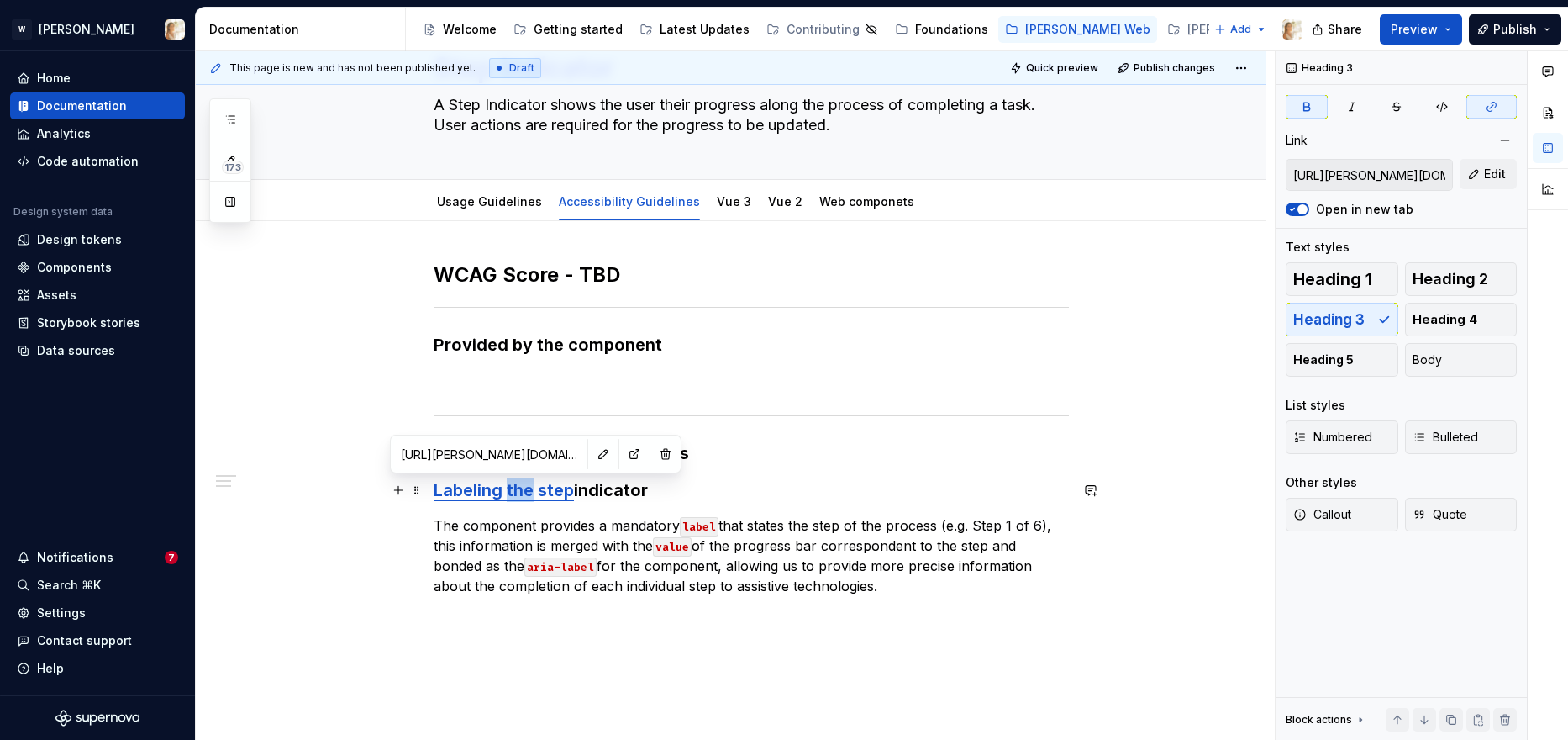
click at [522, 496] on strong "Labeling the step" at bounding box center [504, 490] width 141 height 20
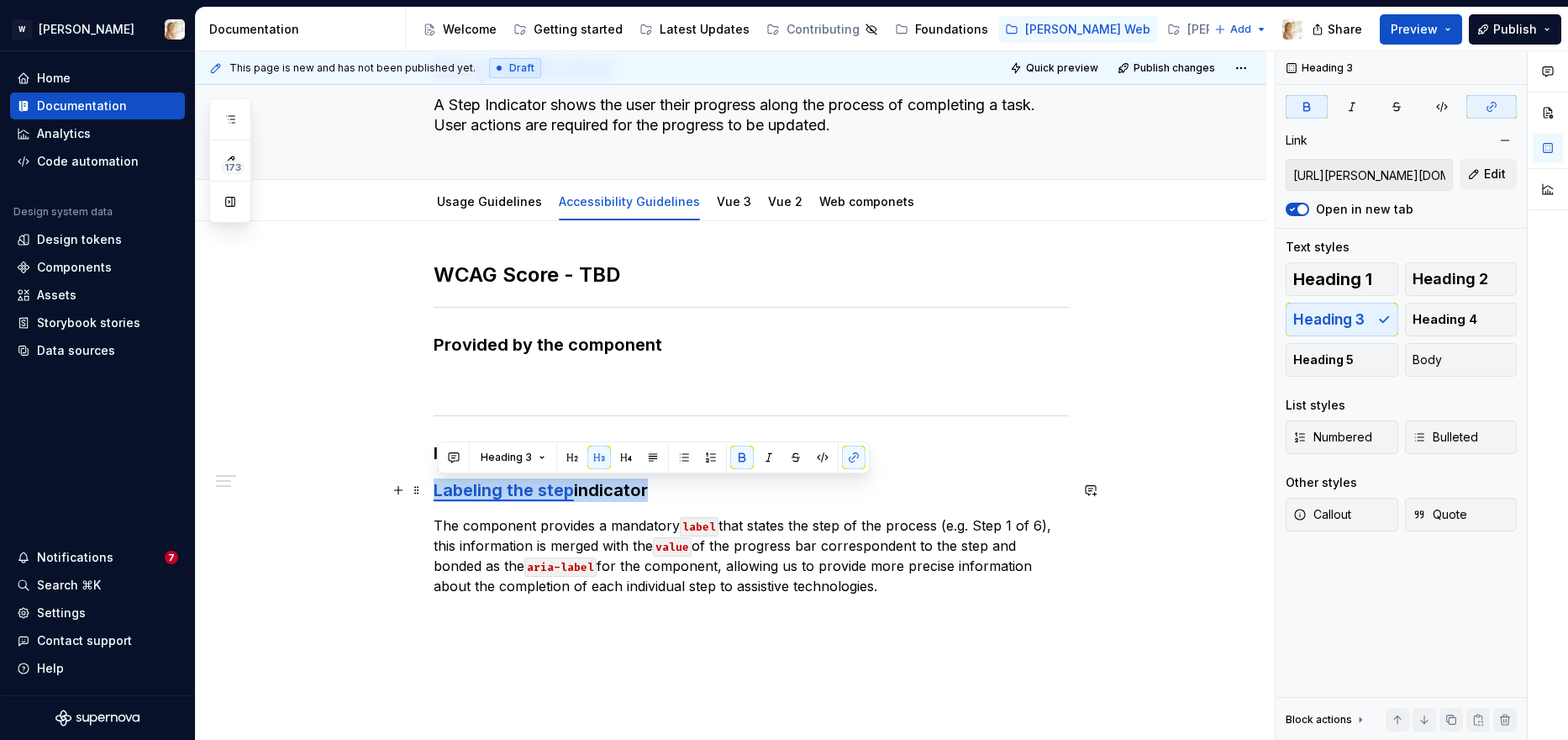
click at [522, 496] on strong "Labeling the step" at bounding box center [504, 490] width 141 height 20
click at [846, 459] on button "button" at bounding box center [854, 457] width 24 height 24
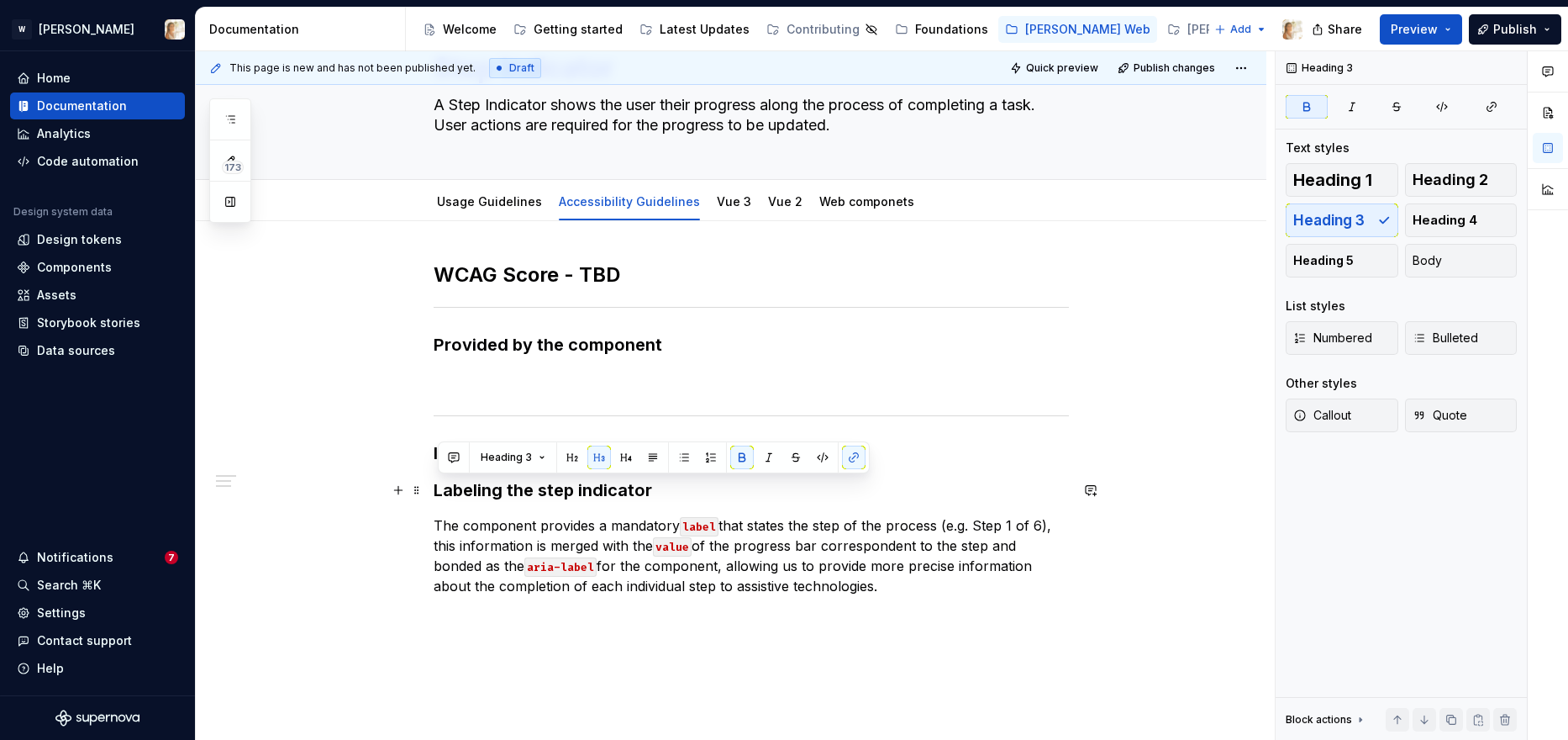
click at [554, 498] on strong "Labeling the step indicator" at bounding box center [543, 490] width 218 height 20
click at [1269, 218] on span "Heading 4" at bounding box center [1444, 220] width 64 height 17
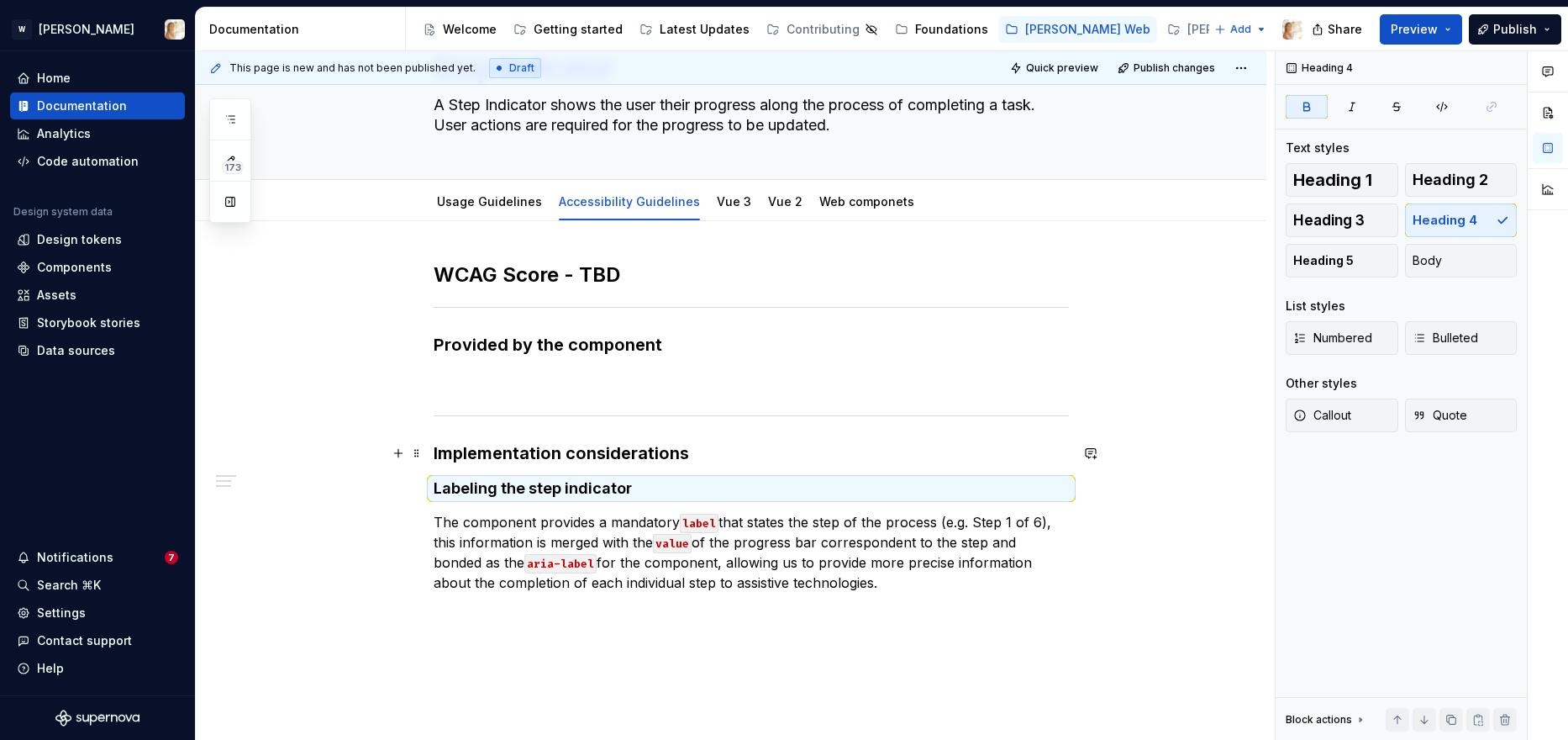
click at [616, 452] on h3 "Implementation considerations" at bounding box center [751, 453] width 636 height 24
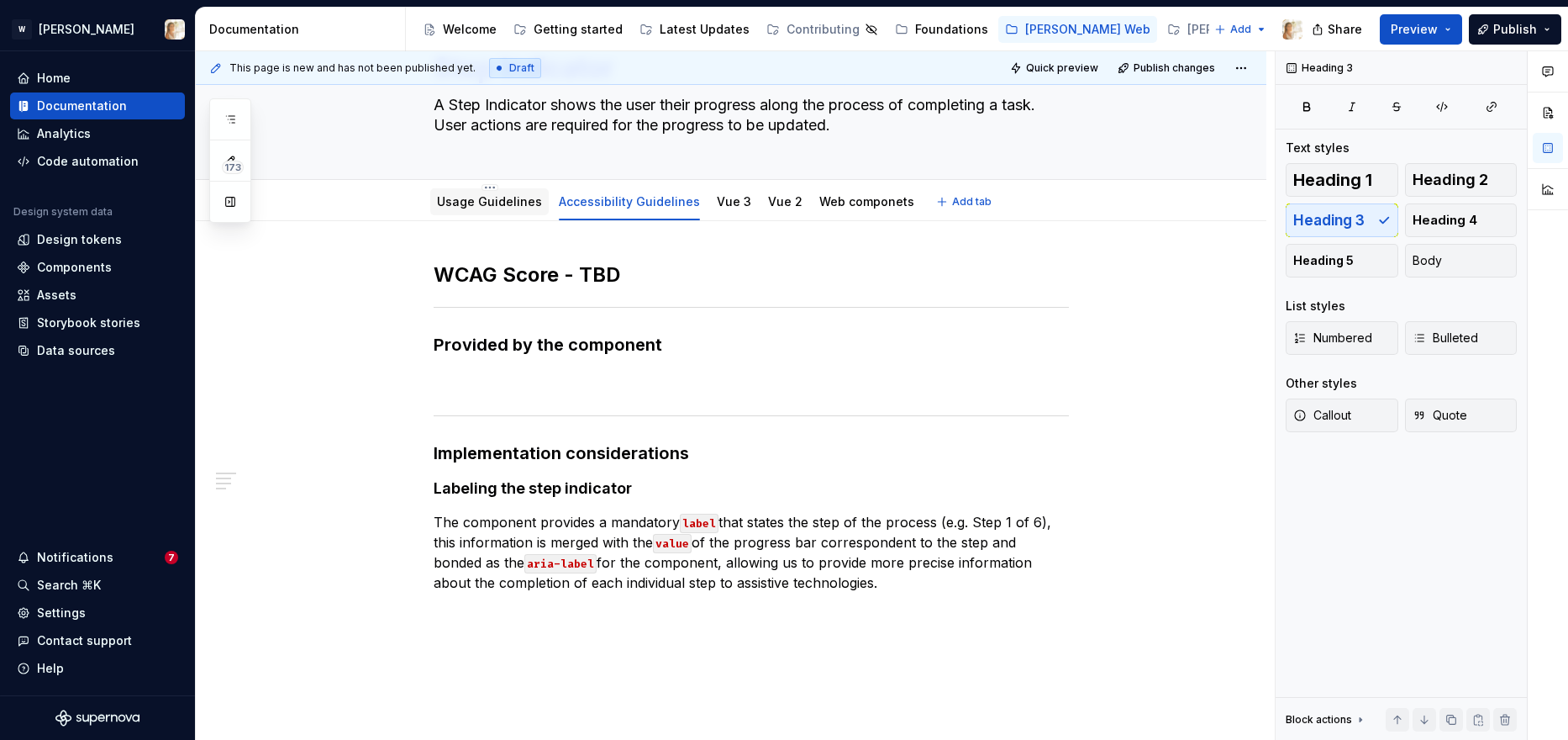
click at [498, 204] on link "Usage Guidelines" at bounding box center [490, 201] width 105 height 14
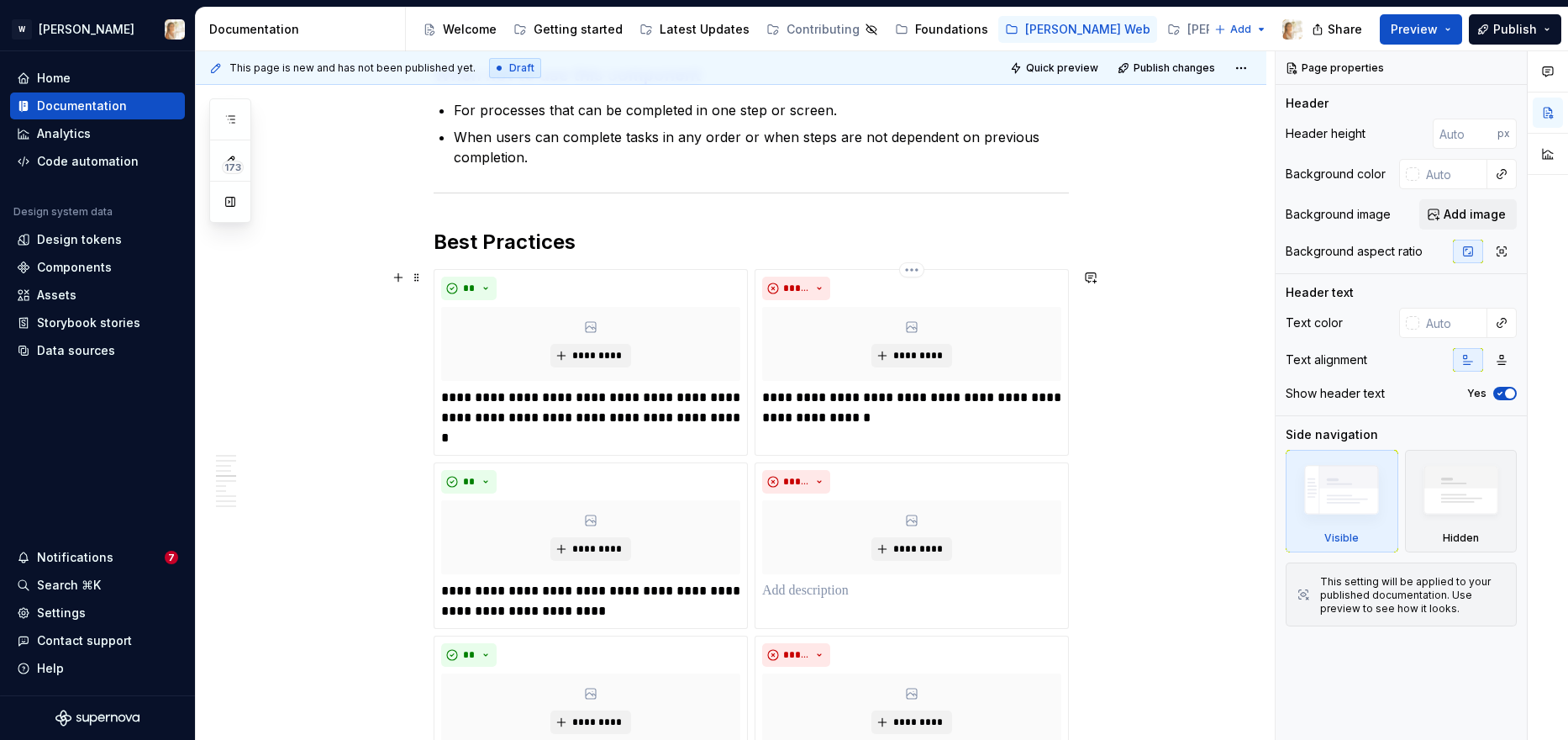
scroll to position [1552, 0]
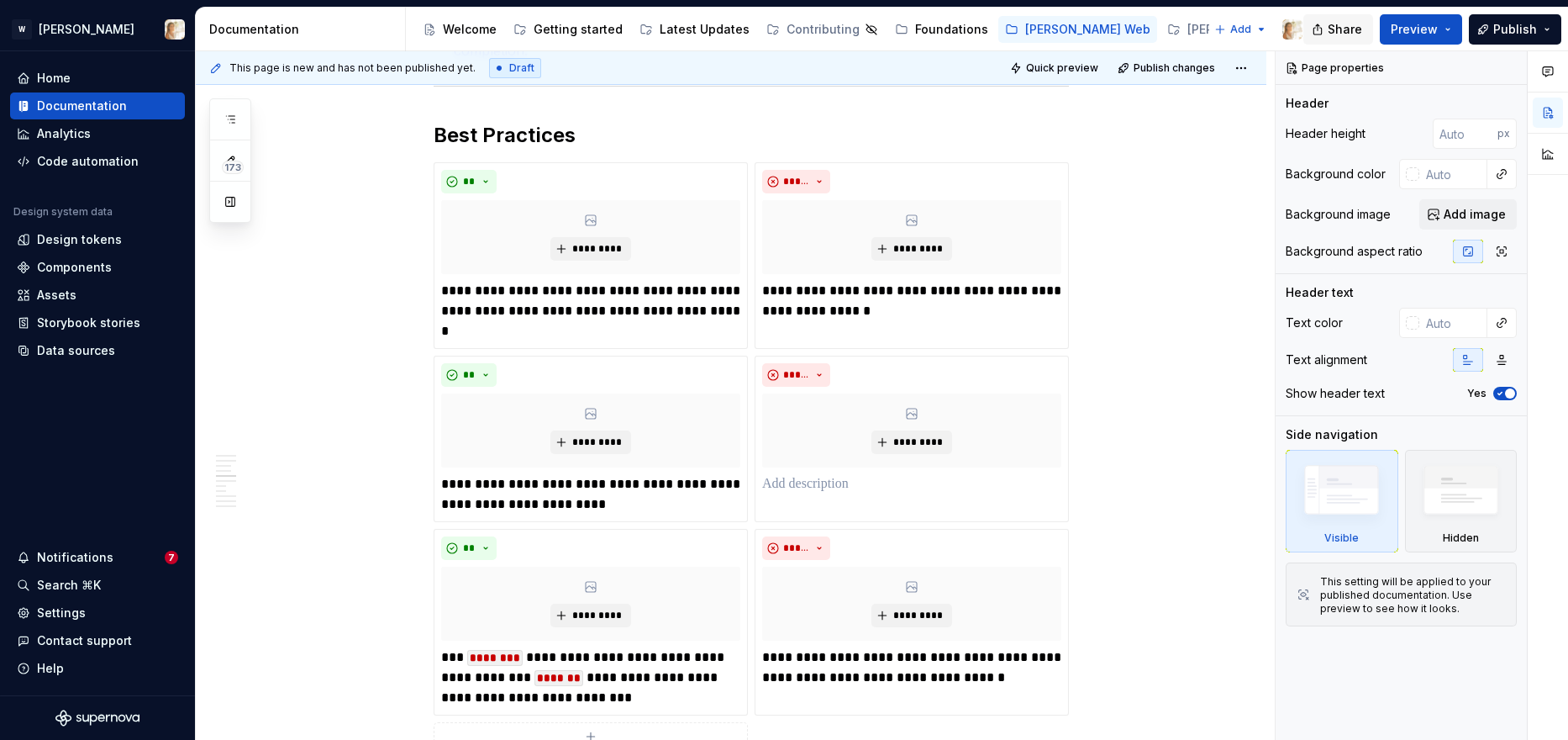
type textarea "*"
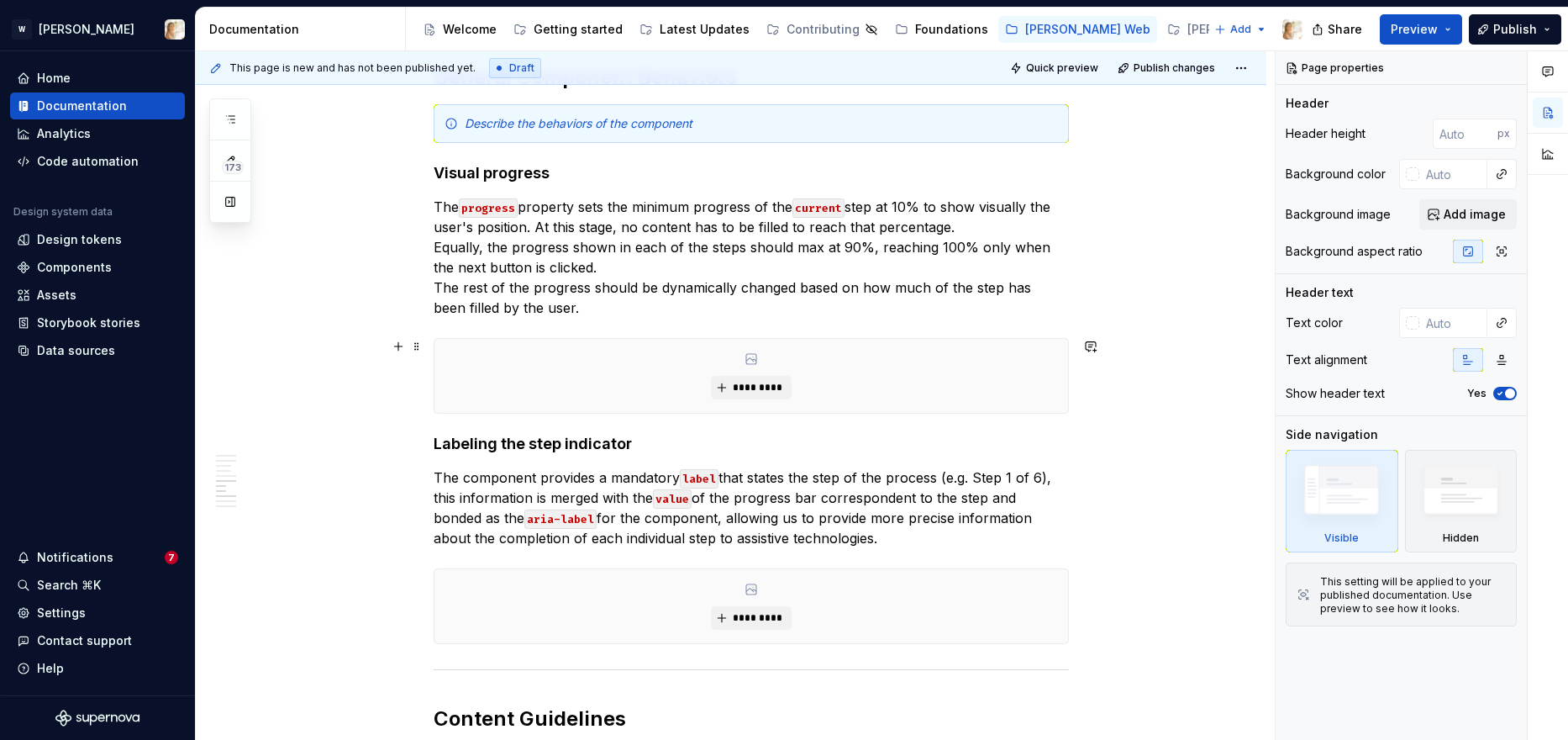
scroll to position [2575, 0]
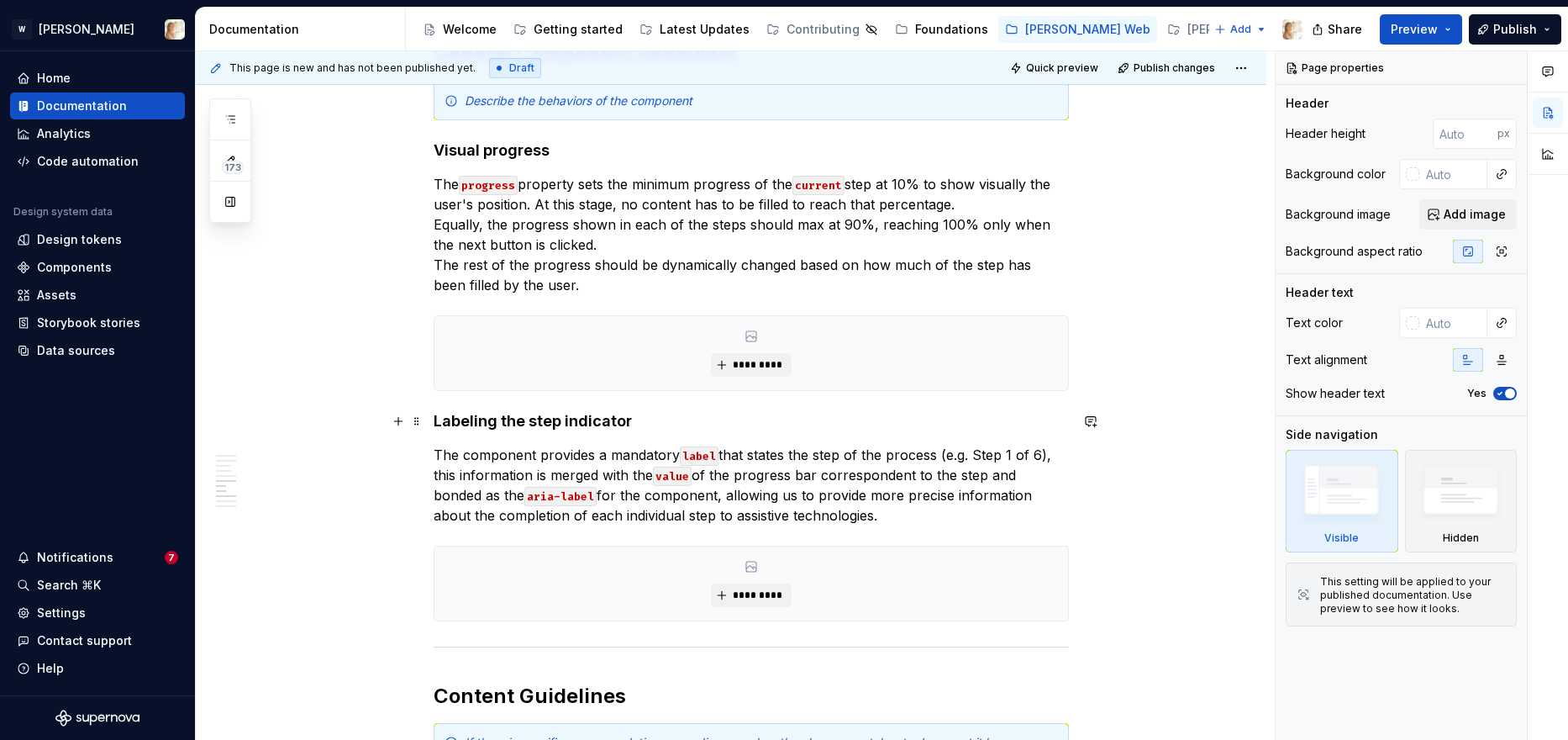
click at [491, 426] on strong "Labeling the step indicator" at bounding box center [533, 421] width 198 height 18
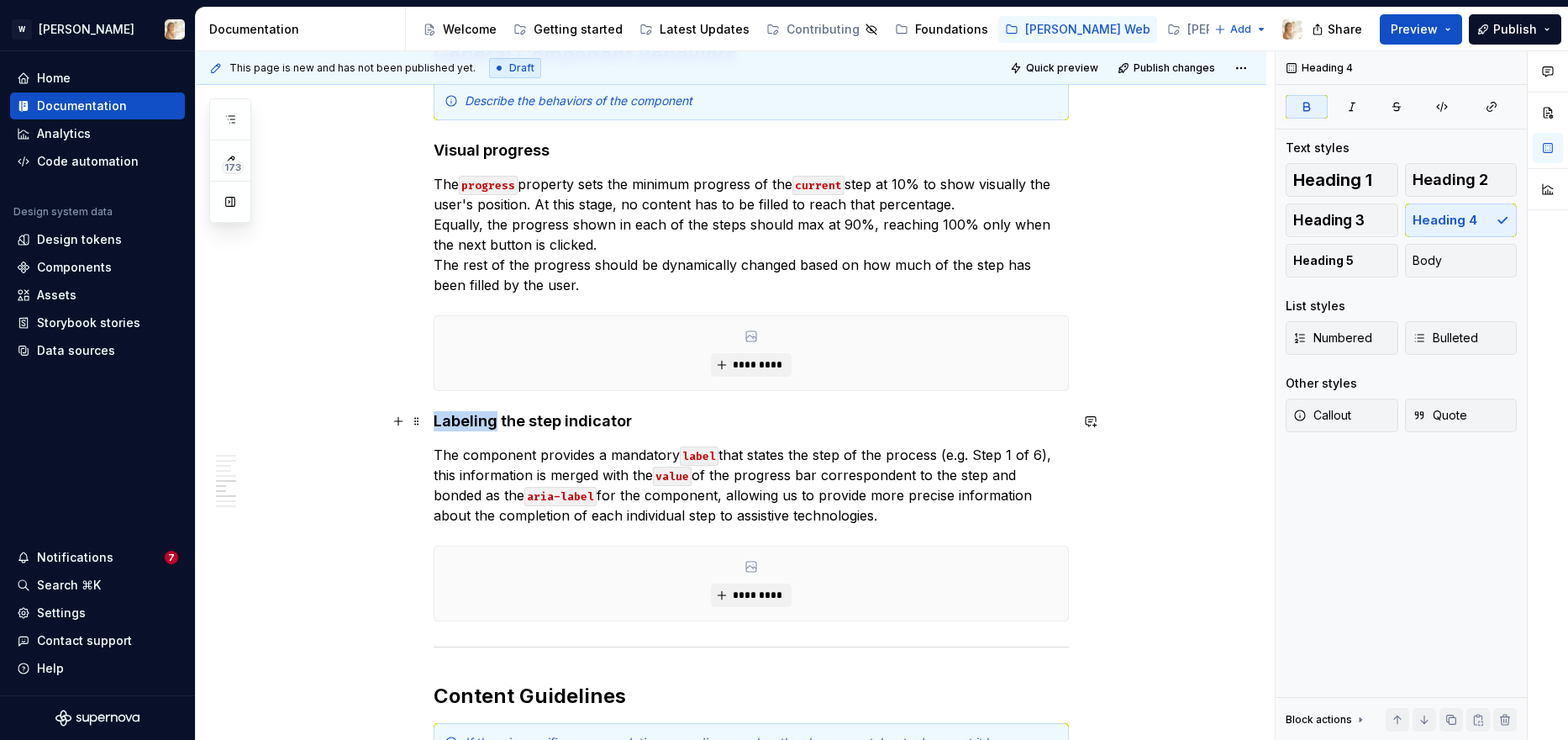
click at [491, 426] on strong "Labeling the step indicator" at bounding box center [533, 421] width 198 height 18
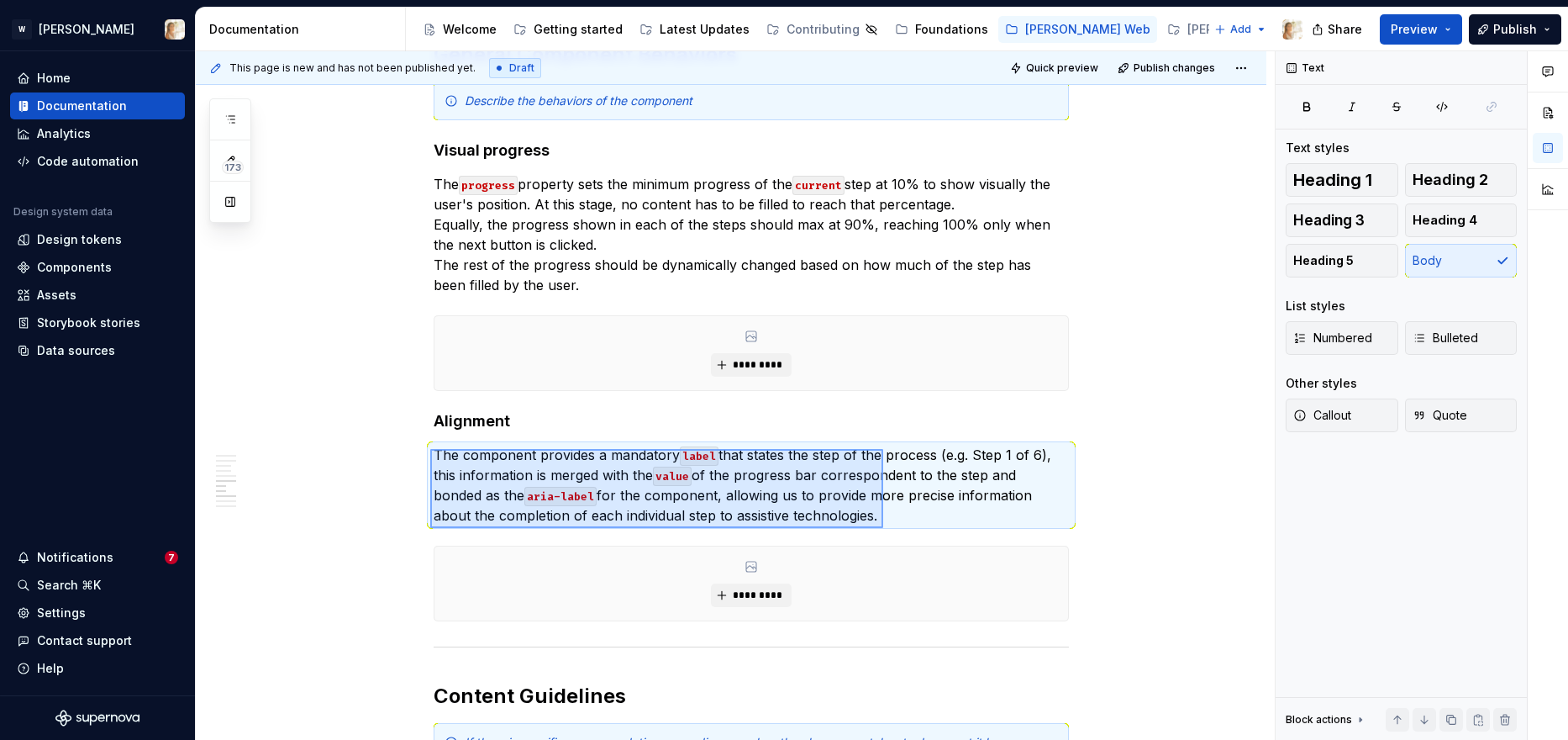
drag, startPoint x: 430, startPoint y: 448, endPoint x: 885, endPoint y: 528, distance: 462.0
click at [885, 528] on div "**********" at bounding box center [735, 396] width 1079 height 689
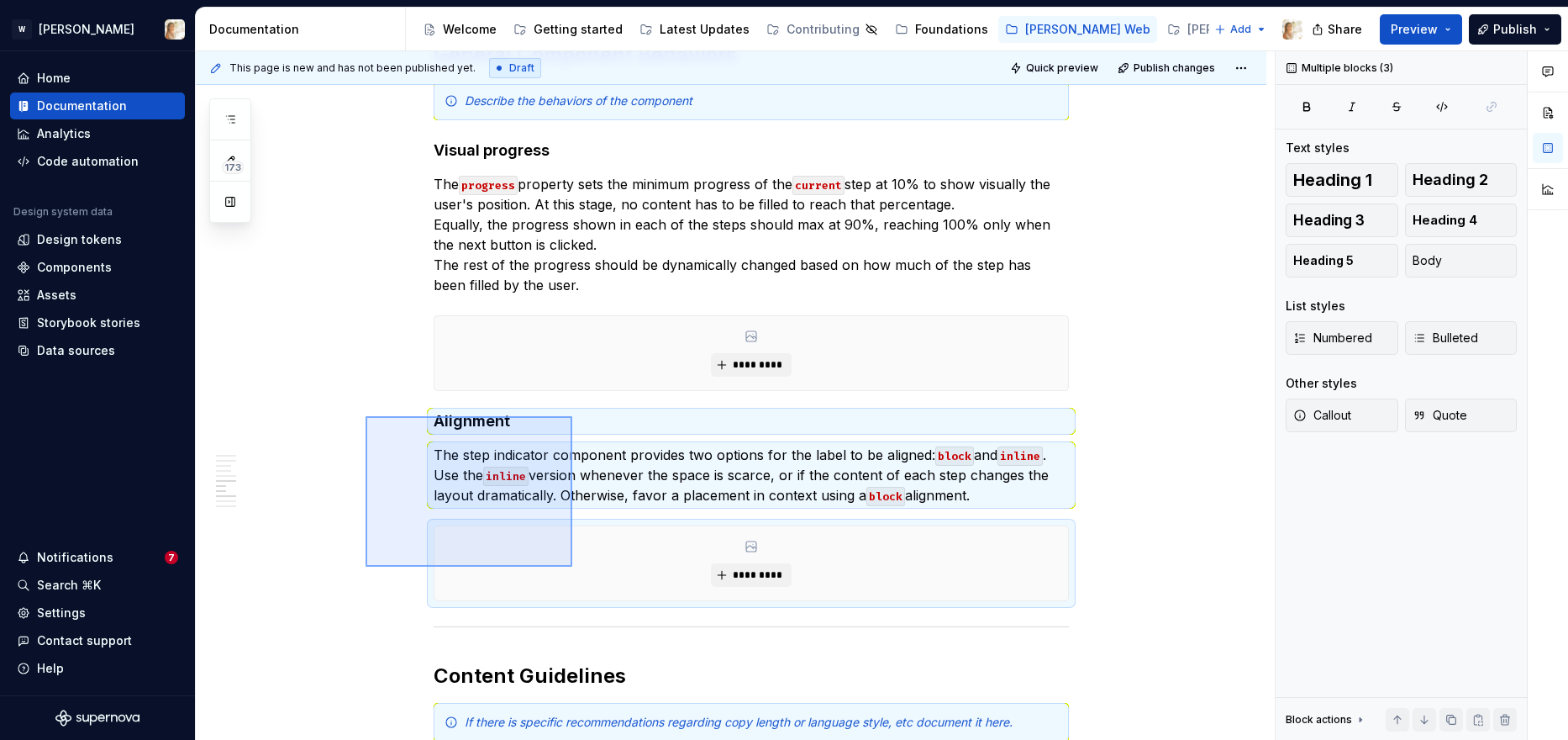
drag, startPoint x: 366, startPoint y: 416, endPoint x: 572, endPoint y: 566, distance: 254.8
click at [572, 566] on div "**********" at bounding box center [735, 396] width 1079 height 689
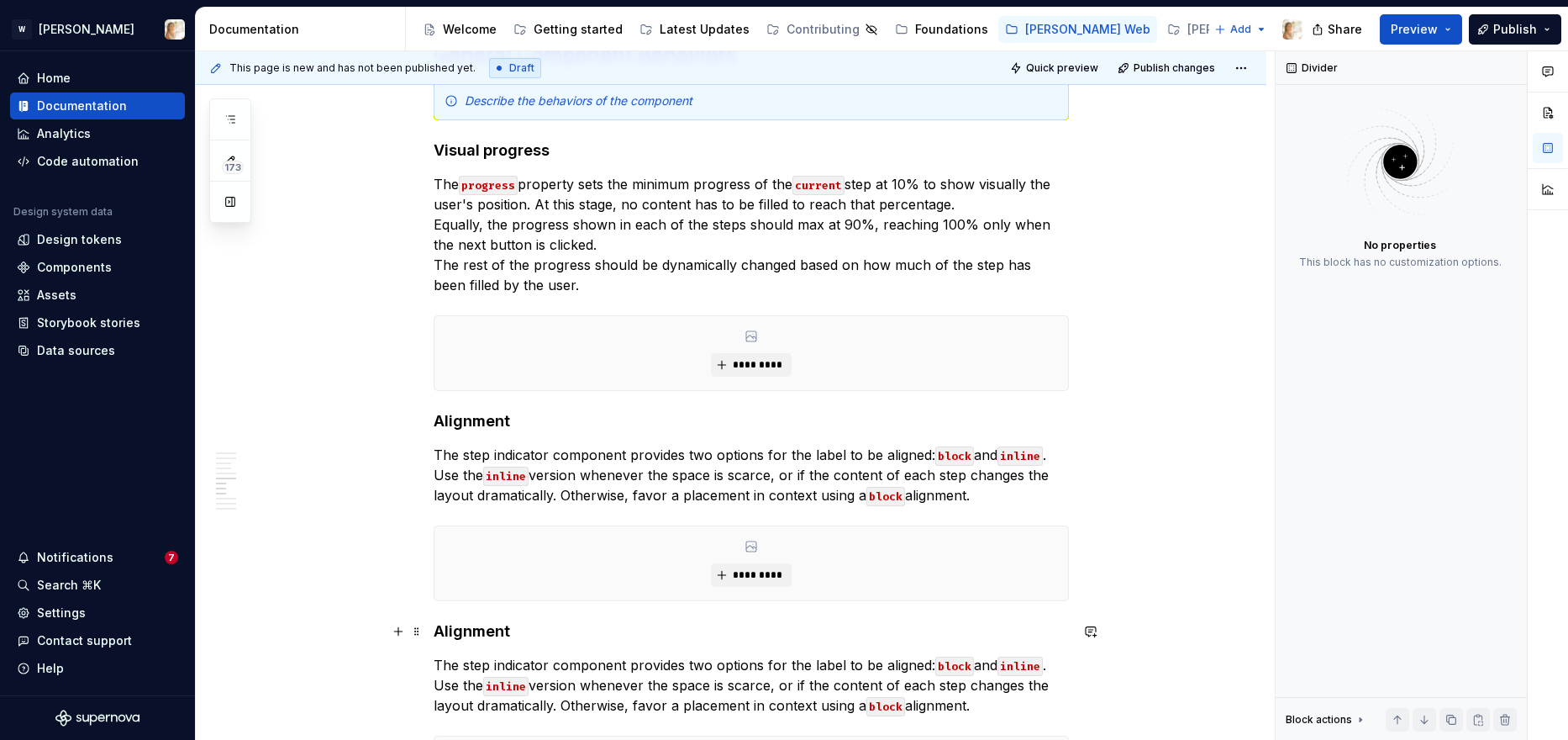
click at [466, 631] on strong "Alignment" at bounding box center [471, 631] width 76 height 18
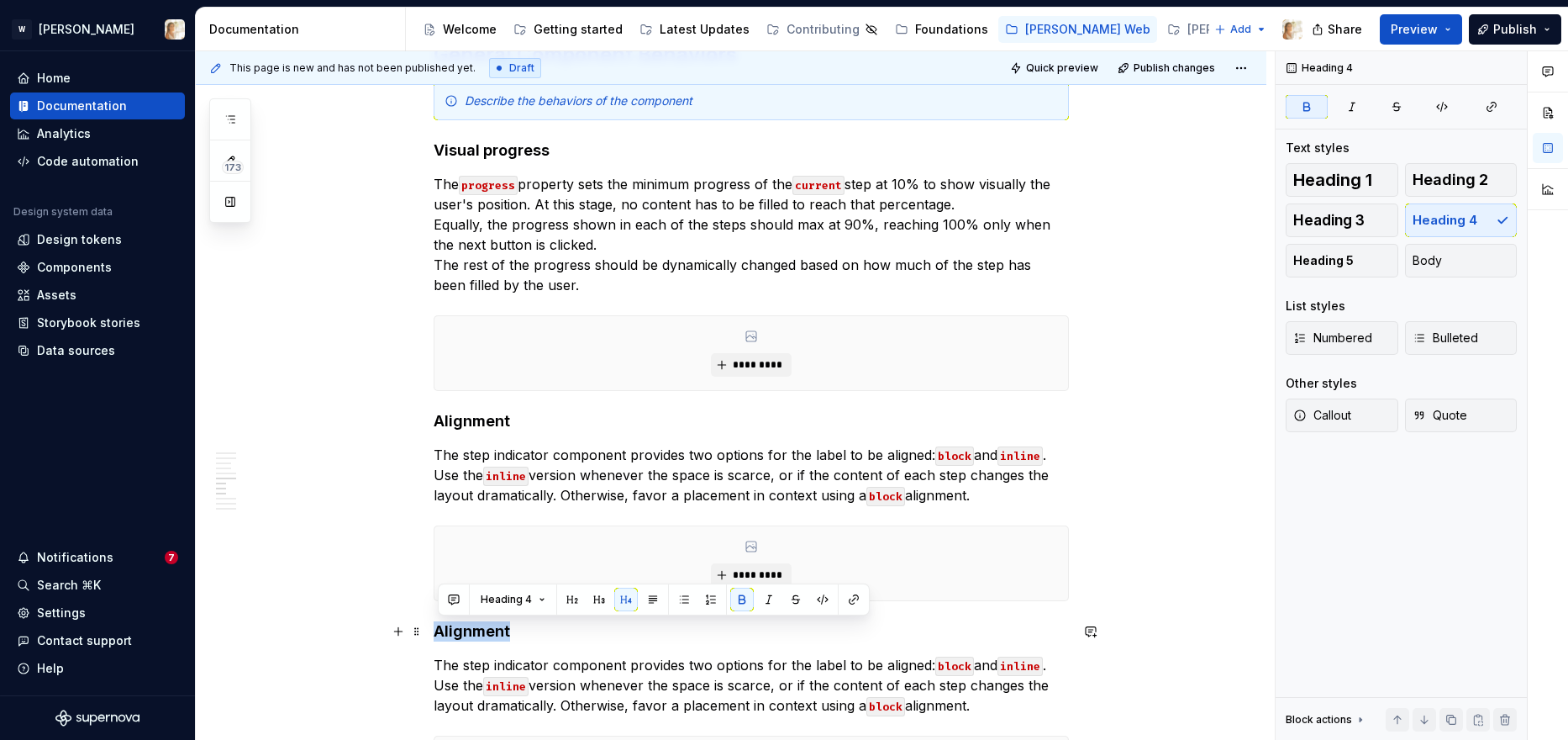
click at [466, 631] on strong "Alignment" at bounding box center [471, 631] width 76 height 18
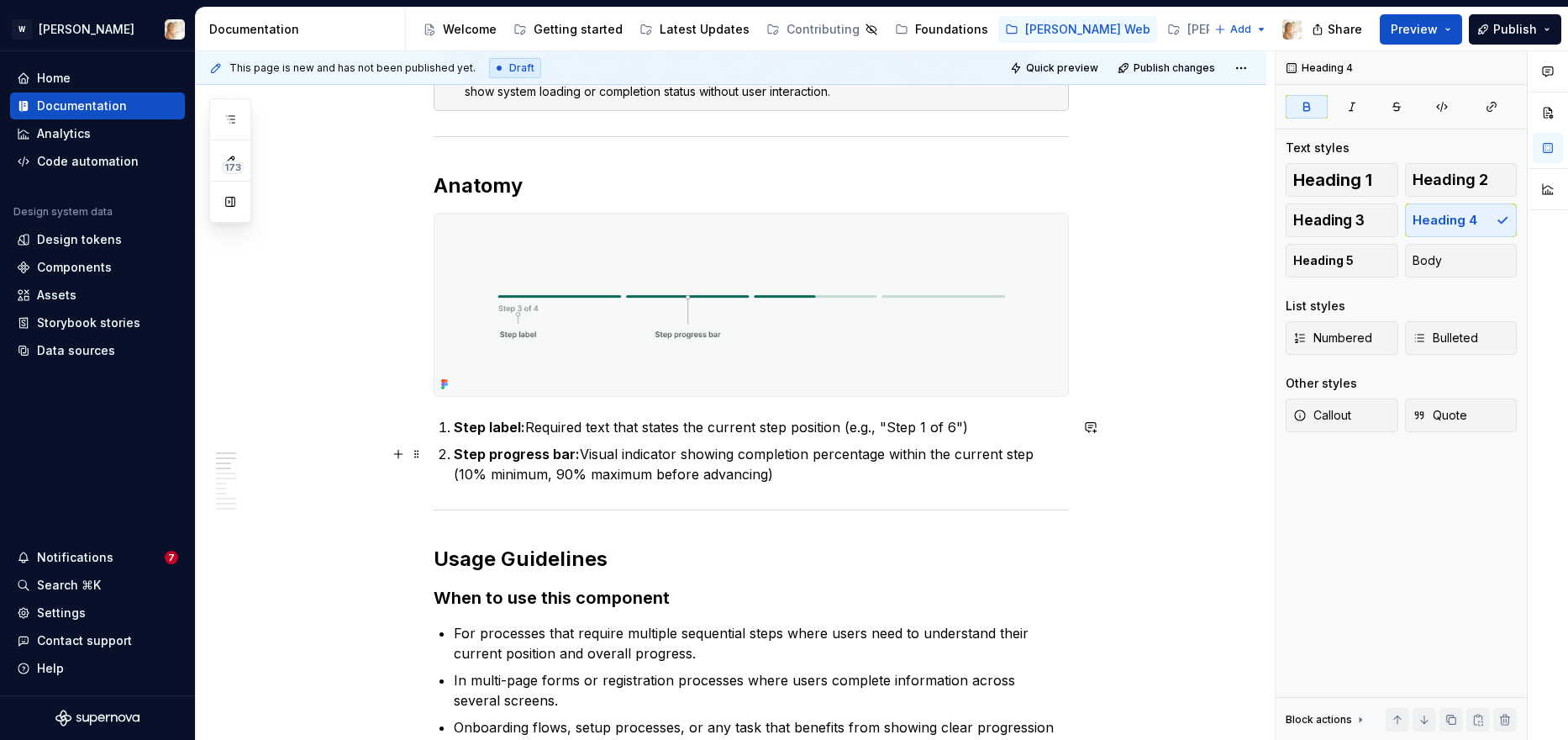
scroll to position [0, 0]
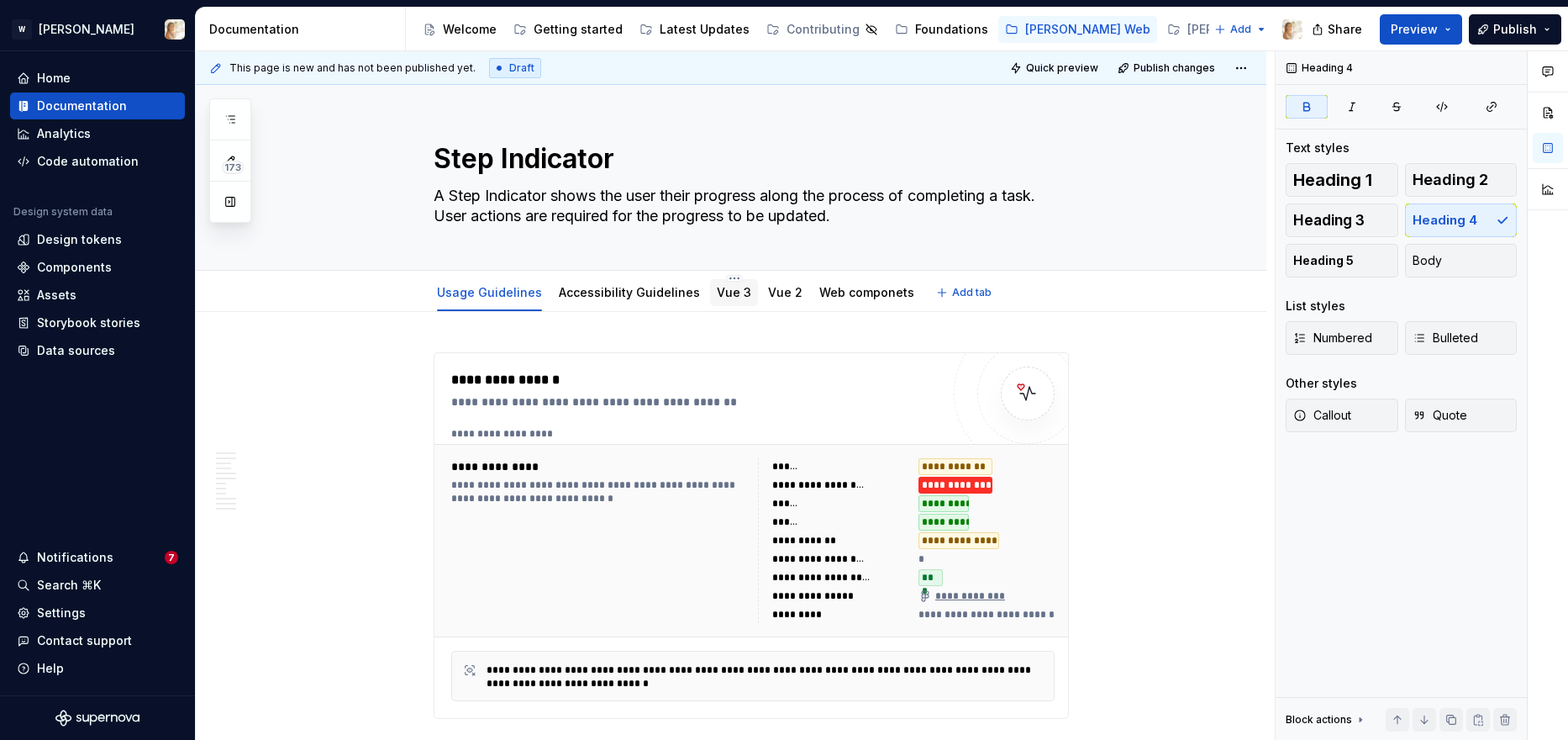
click at [723, 289] on link "Vue 3" at bounding box center [734, 292] width 35 height 14
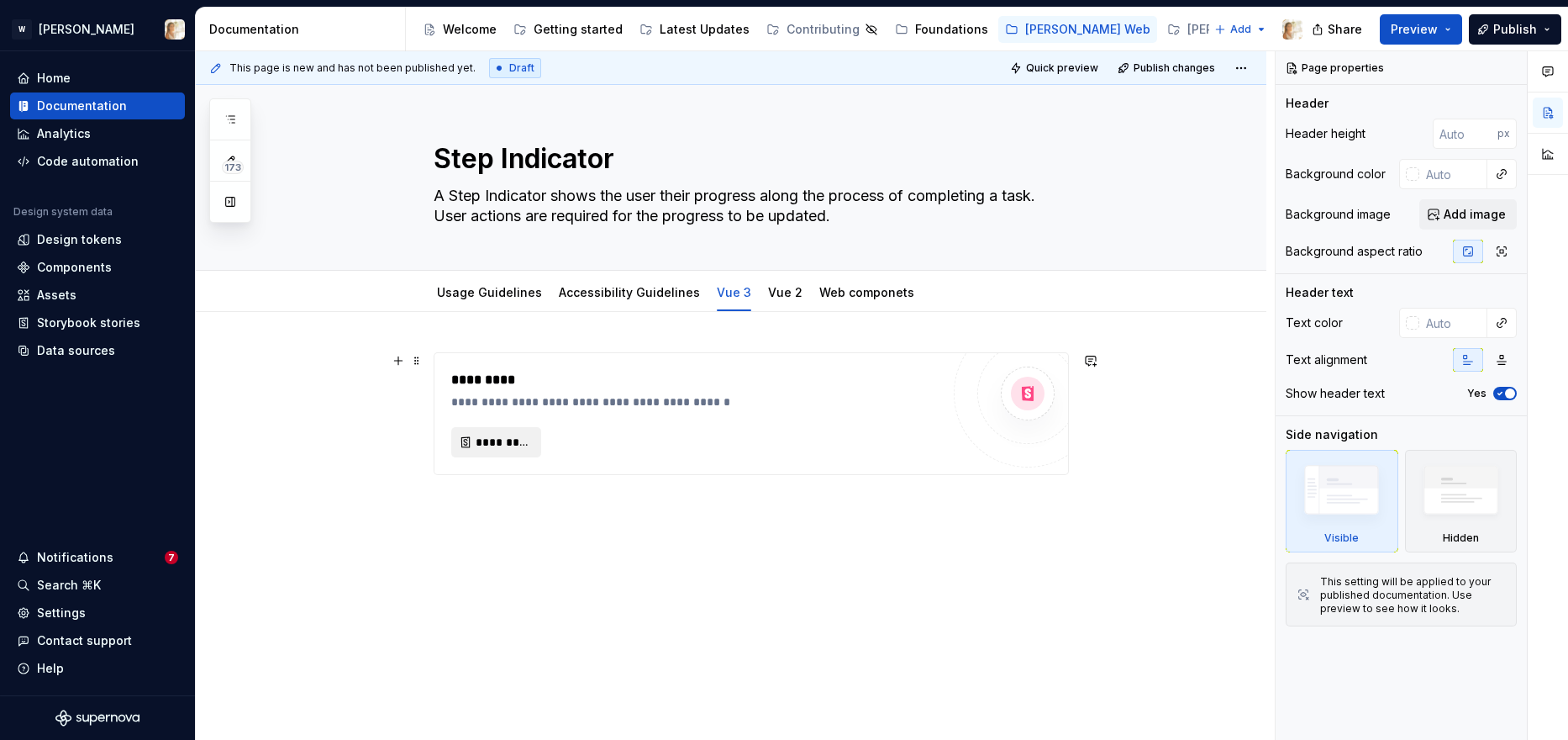
click at [531, 437] on span "*********" at bounding box center [503, 441] width 55 height 17
type textarea "*"
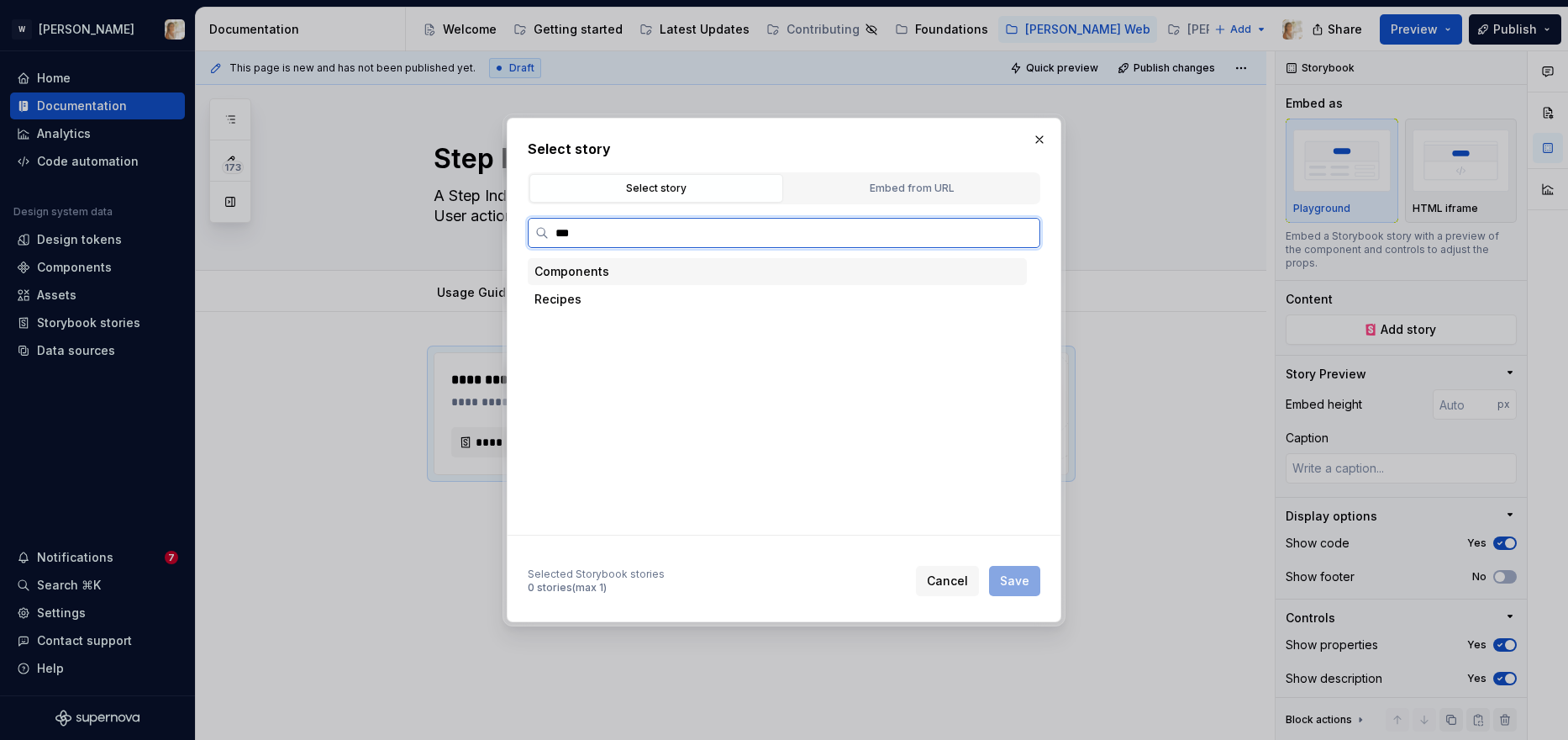
type input "****"
click at [618, 322] on div "Playground" at bounding box center [620, 326] width 67 height 17
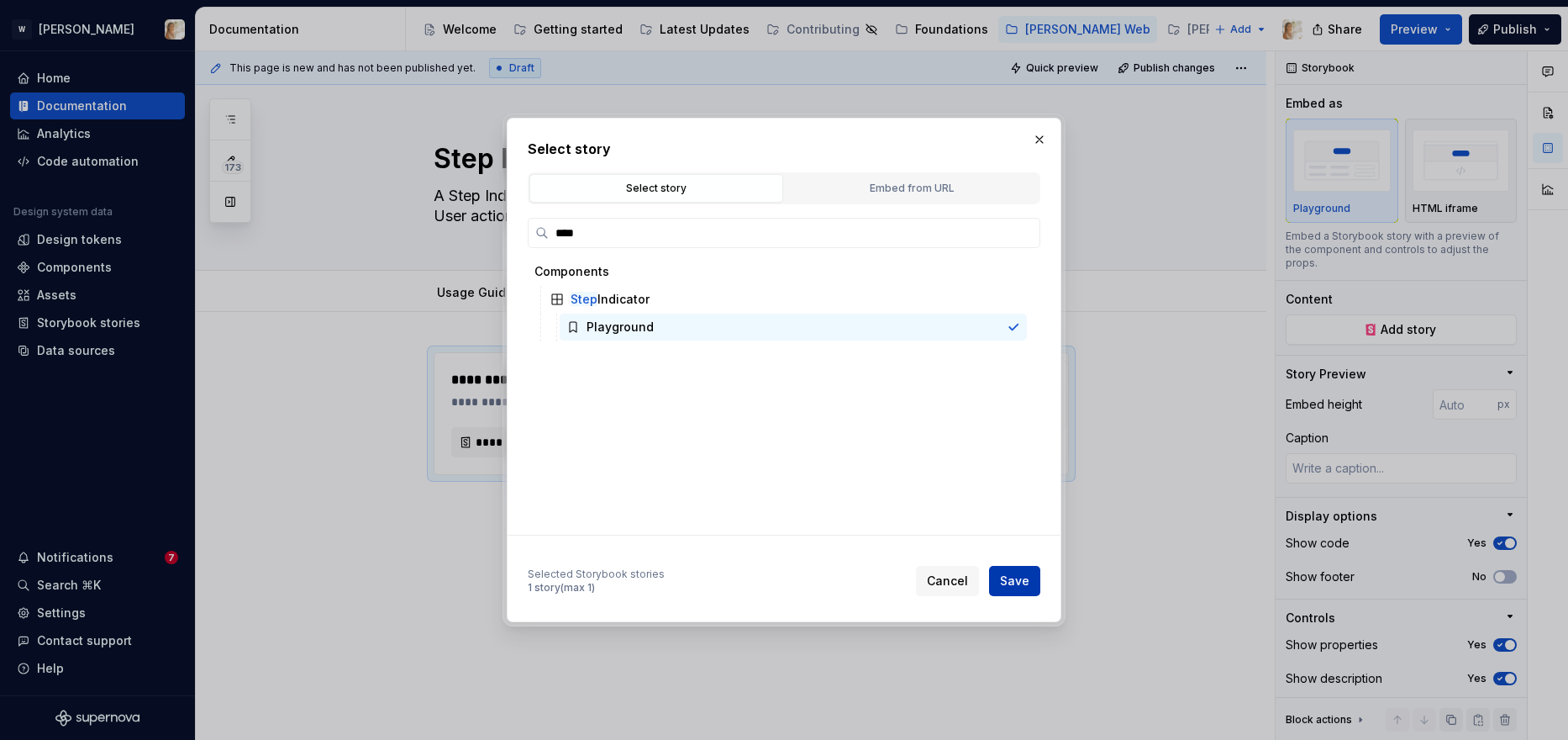
click at [1008, 584] on span "Save" at bounding box center [1015, 580] width 30 height 17
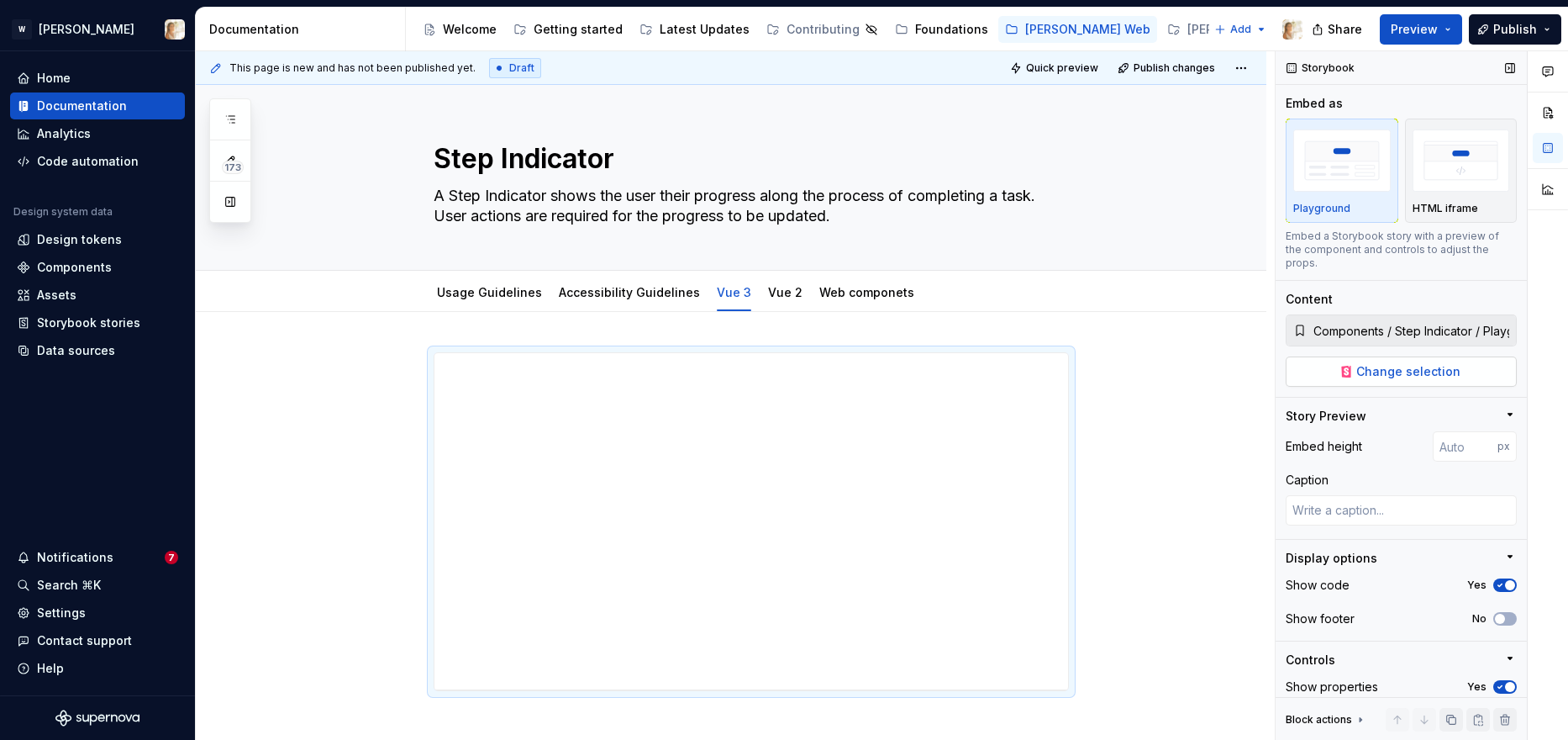
click at [1269, 363] on span "Change selection" at bounding box center [1408, 371] width 104 height 17
type textarea "*"
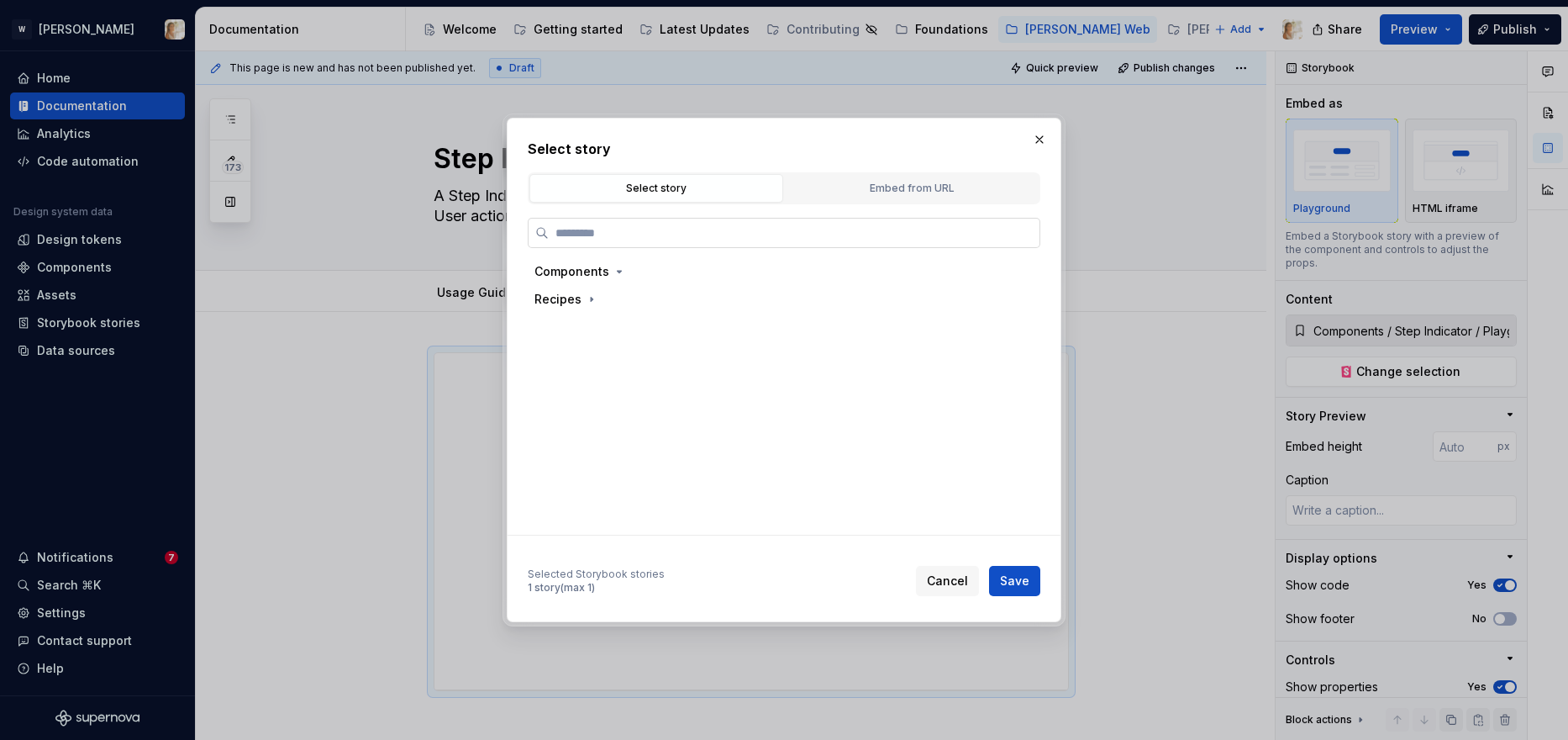
click at [608, 233] on input "search" at bounding box center [793, 232] width 491 height 17
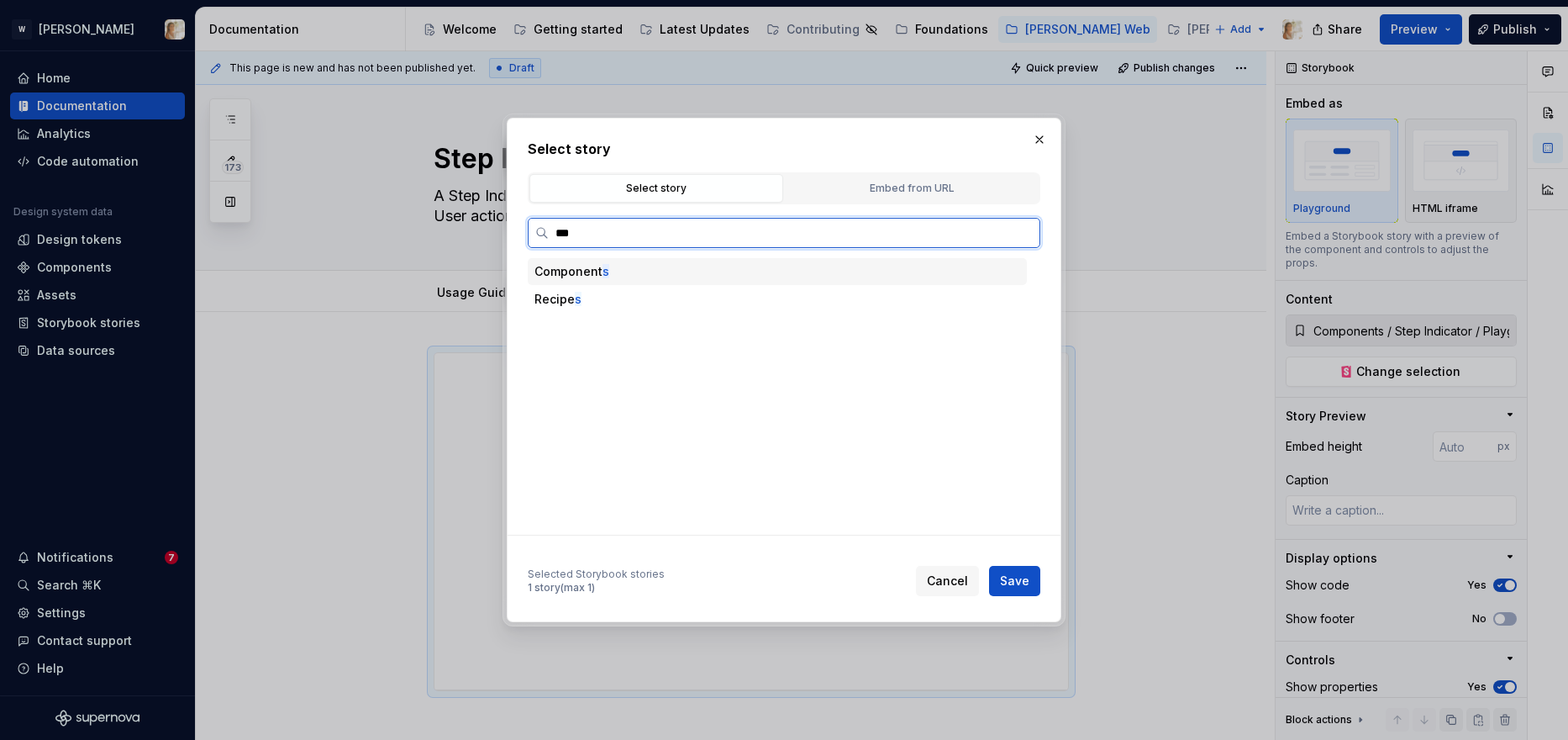
type input "****"
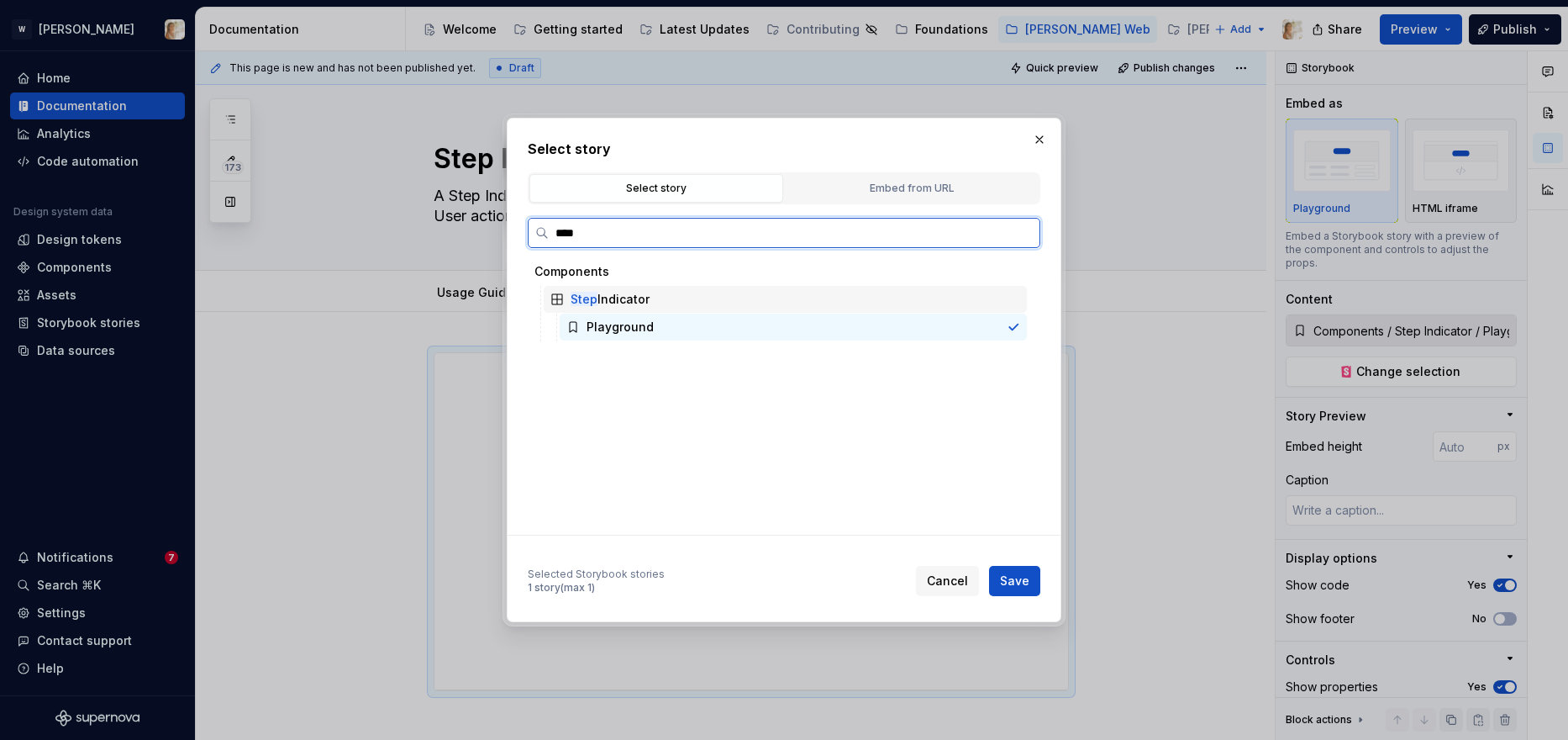
click at [602, 303] on div "Step Indicator" at bounding box center [610, 299] width 79 height 17
click at [625, 298] on div "Step Indicator" at bounding box center [610, 299] width 79 height 17
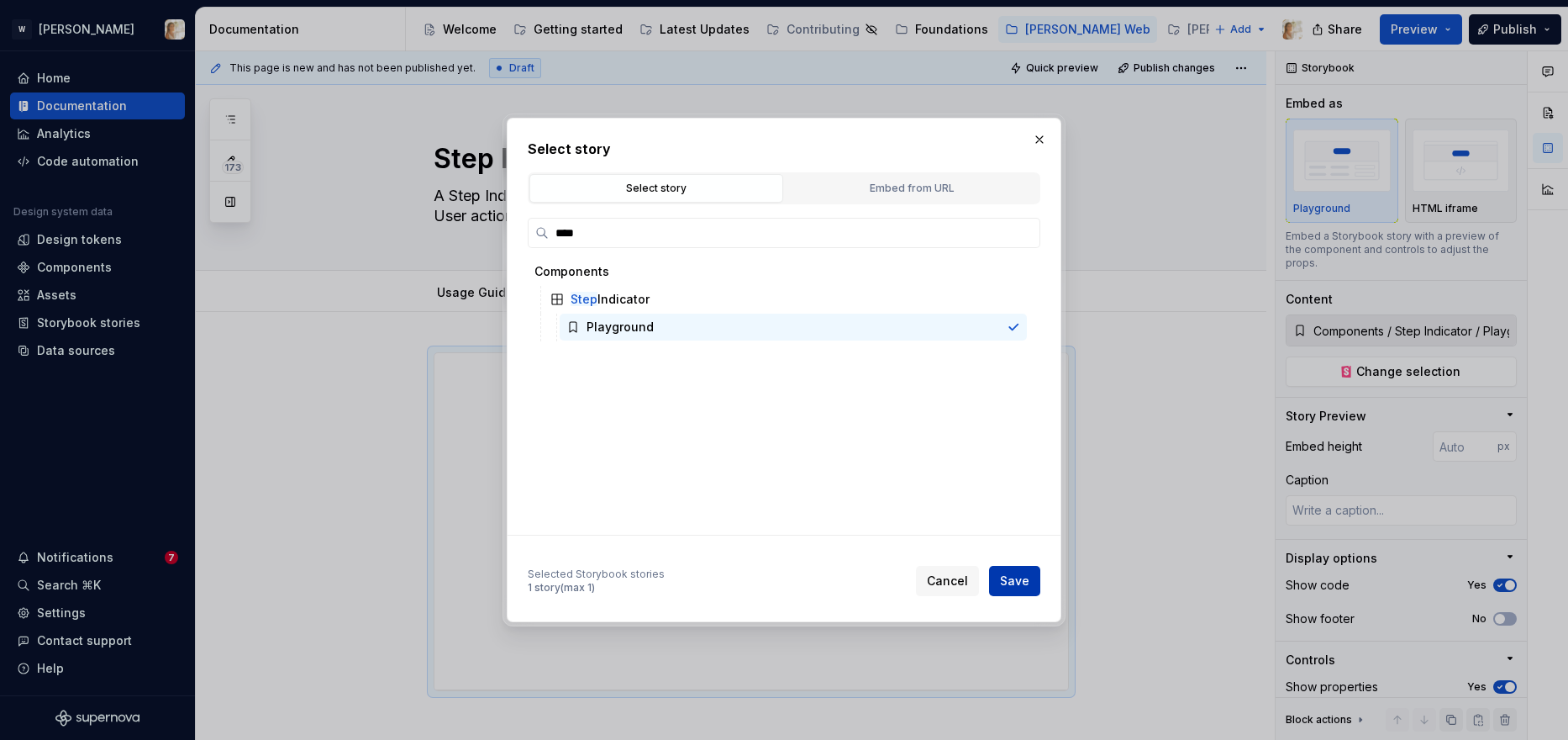
click at [1031, 577] on button "Save" at bounding box center [1015, 580] width 52 height 31
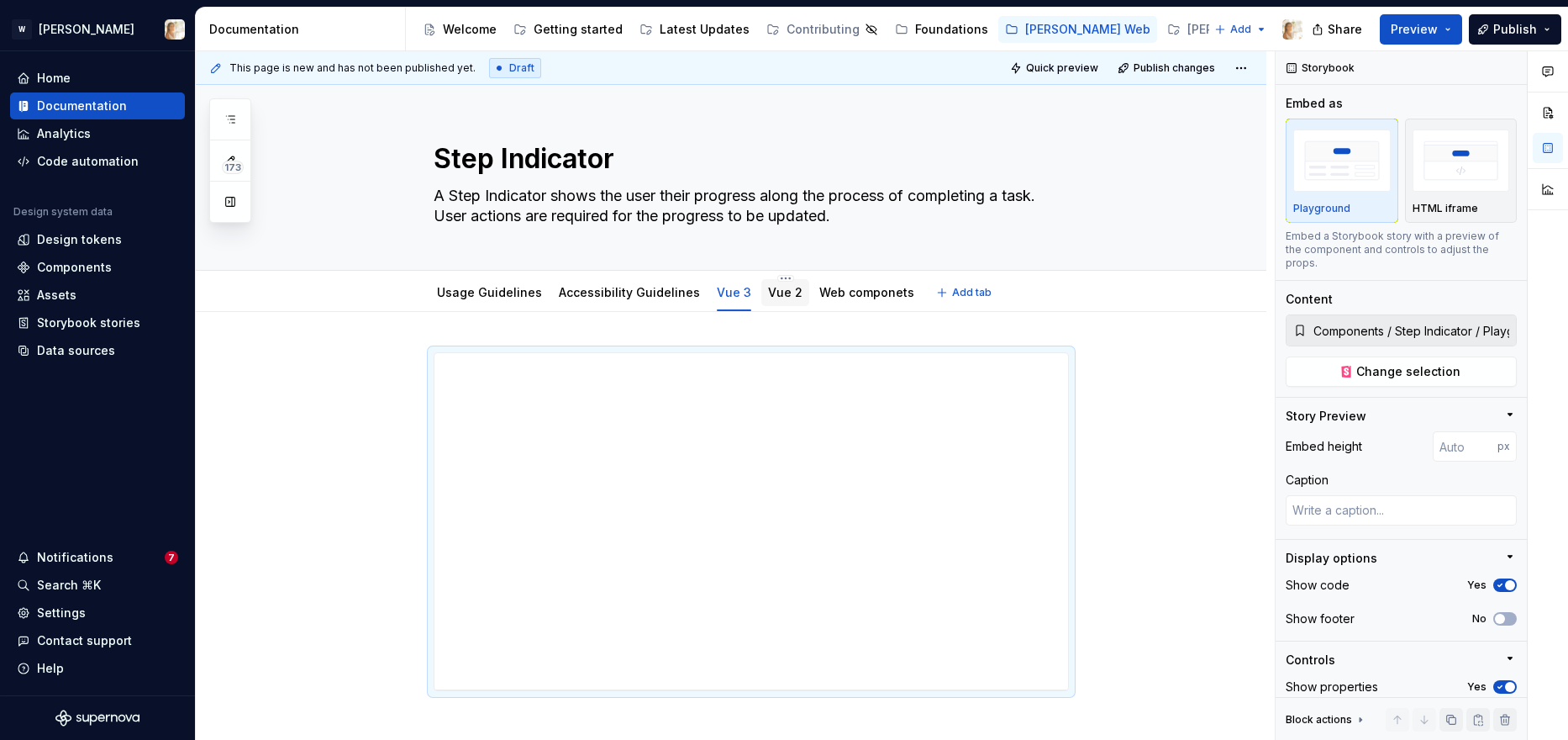
click at [768, 289] on link "Vue 2" at bounding box center [784, 292] width 35 height 14
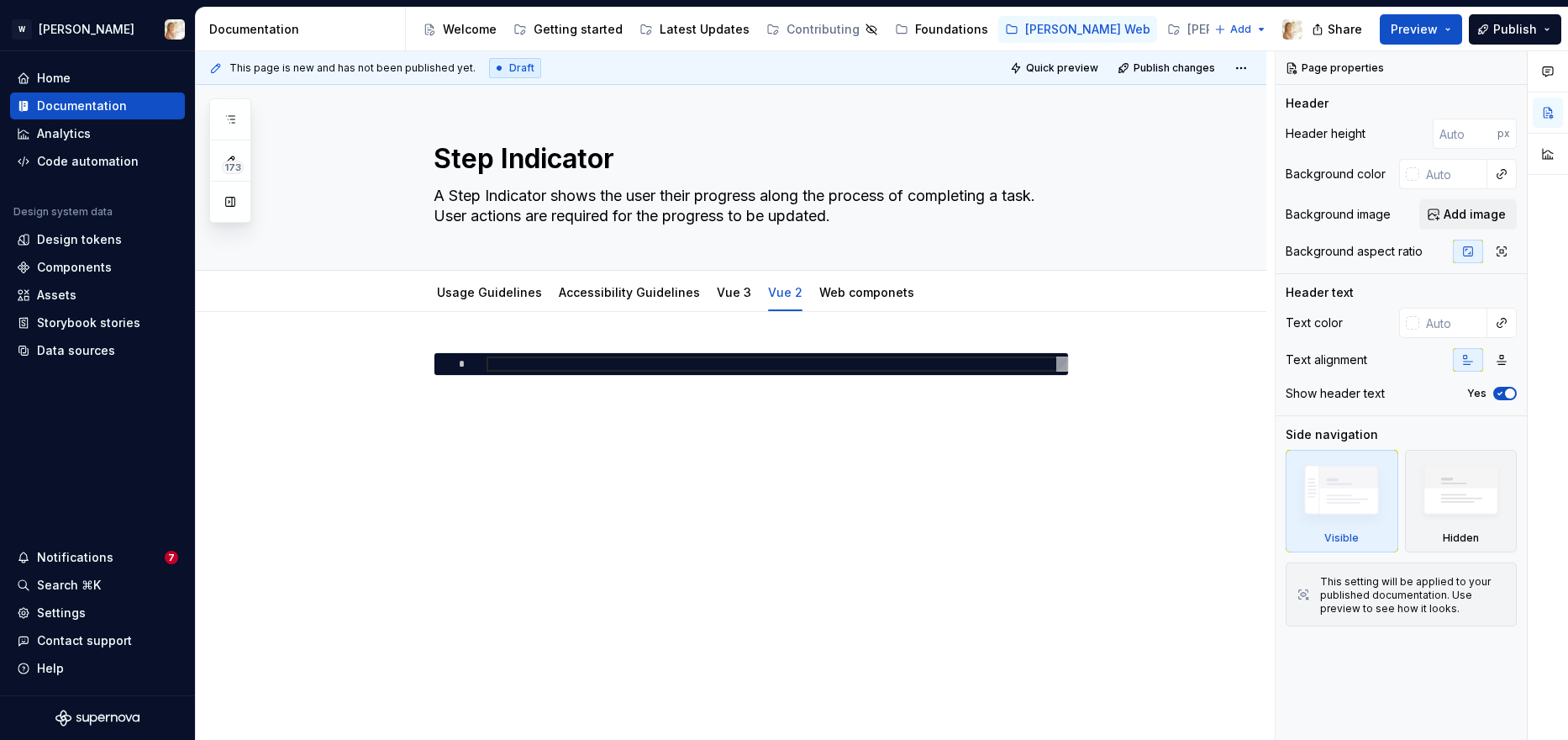
type textarea "*"
click at [463, 325] on div "*" at bounding box center [730, 484] width 1070 height 346
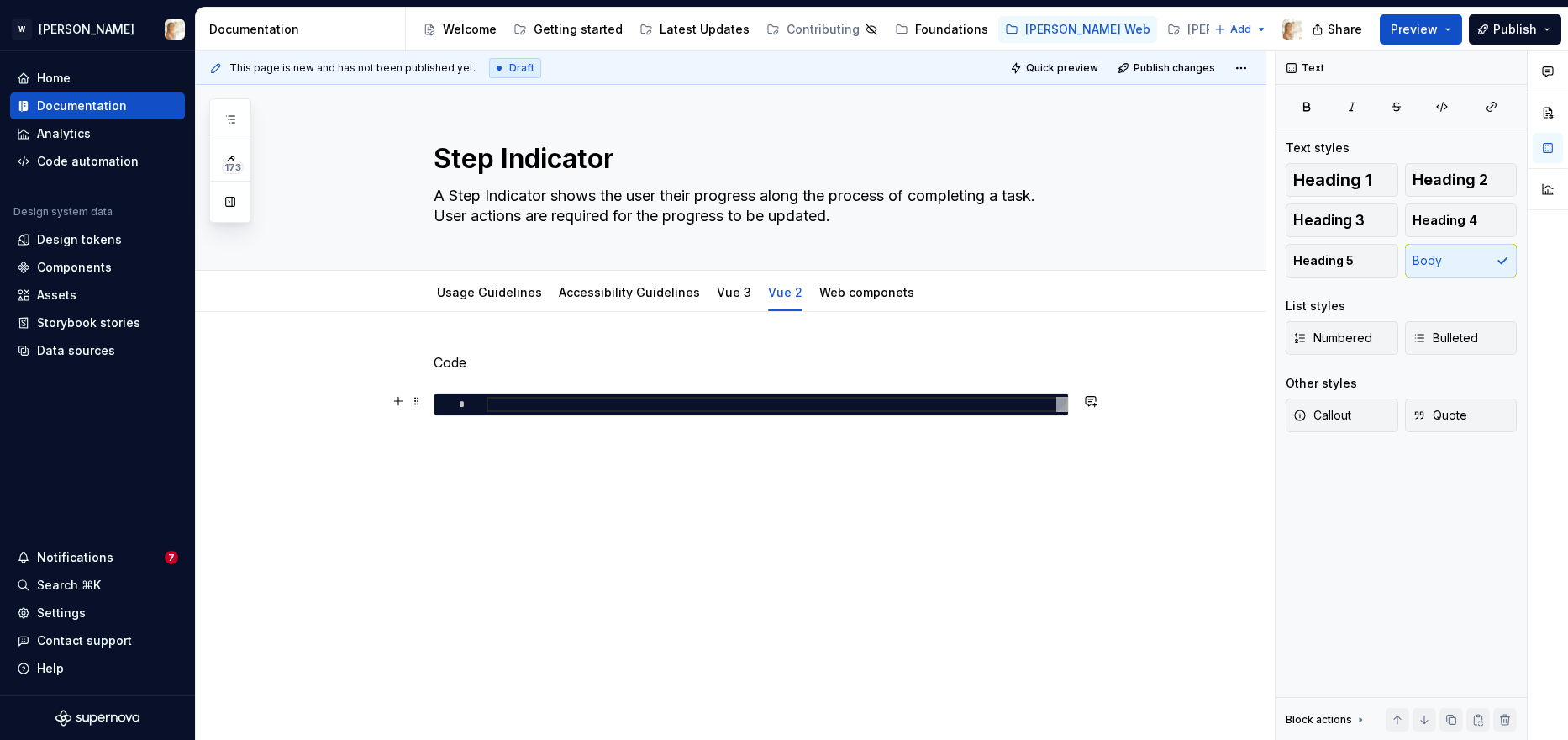
click at [492, 405] on div at bounding box center [778, 404] width 581 height 15
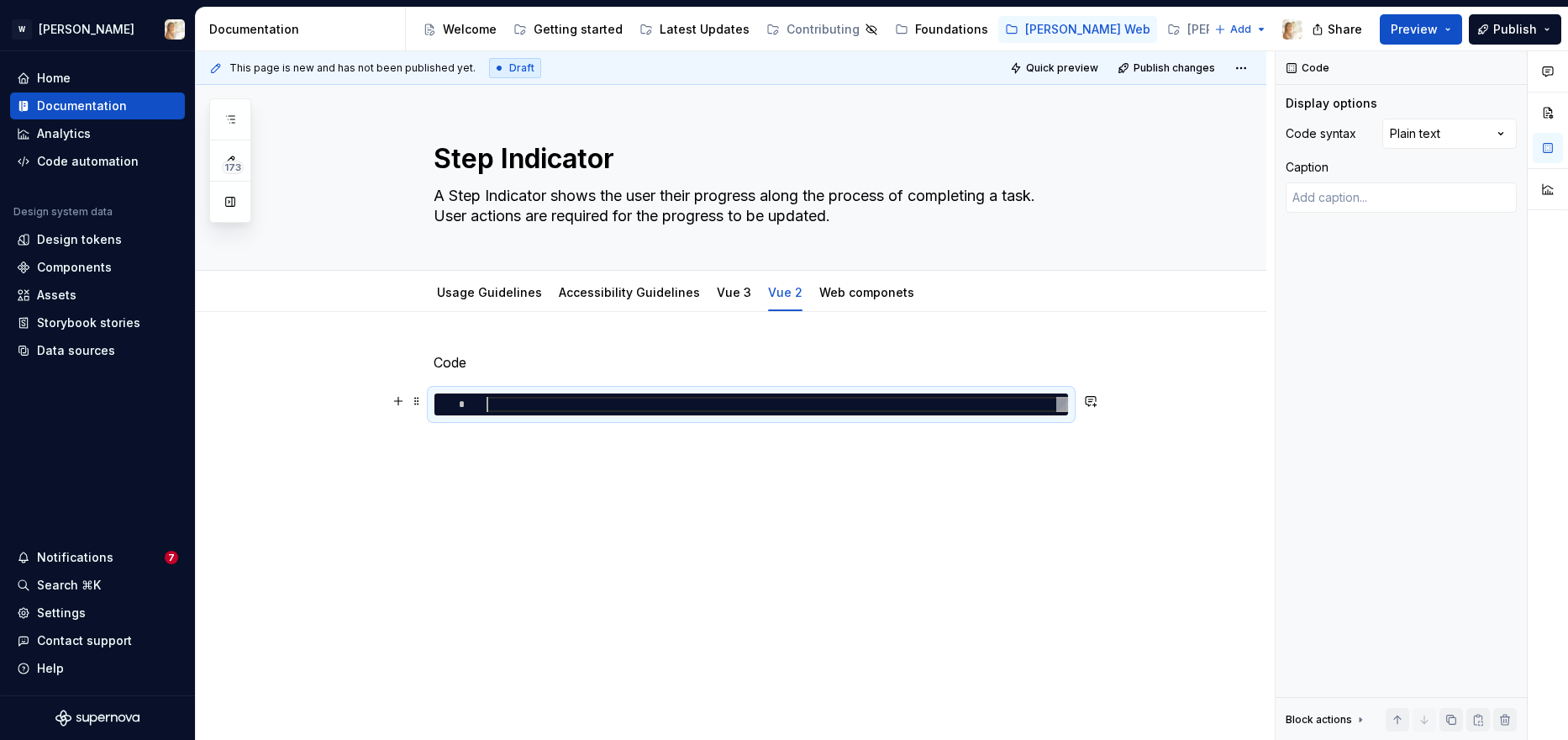
type textarea "*"
type textarea "**********"
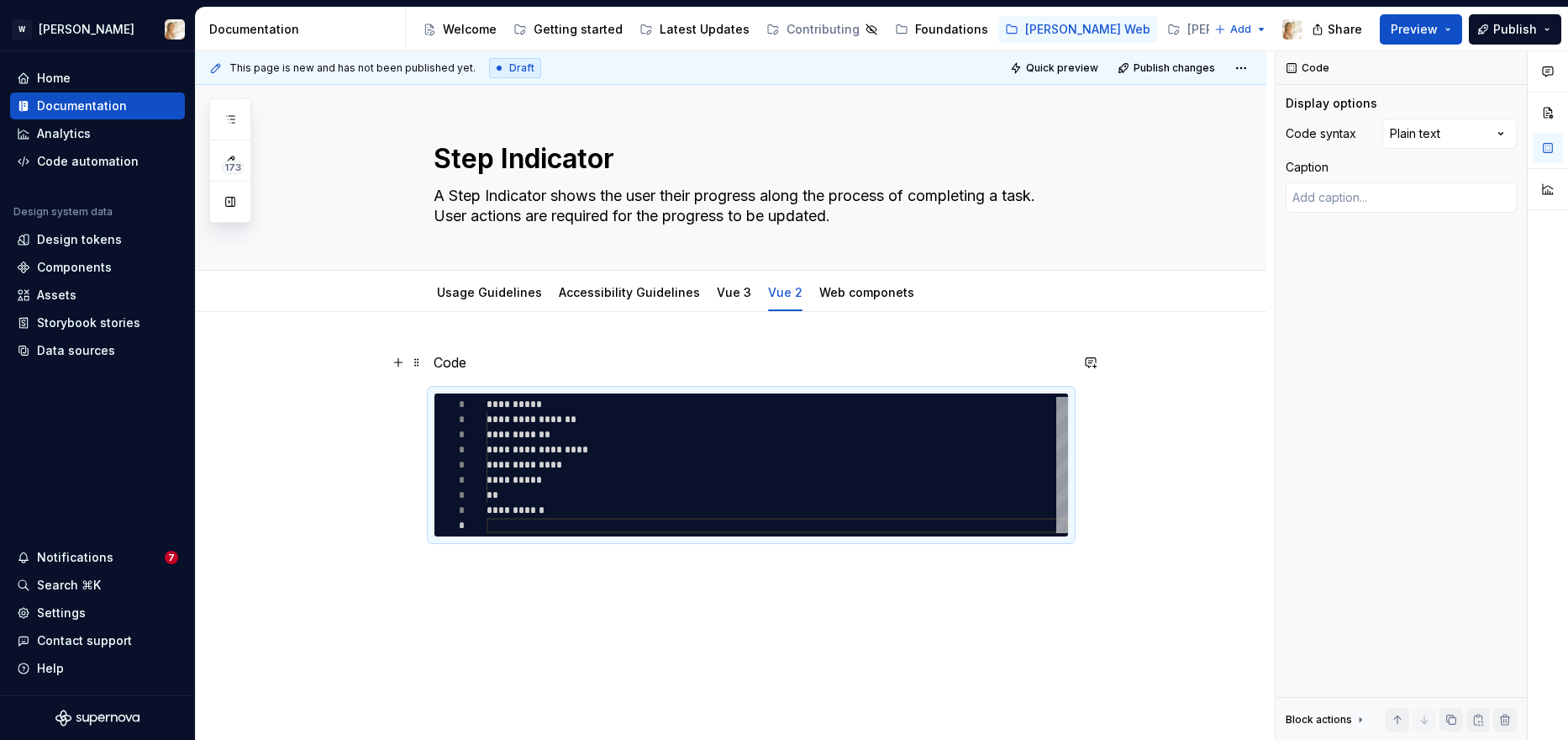
click at [465, 364] on p "Code" at bounding box center [751, 362] width 636 height 20
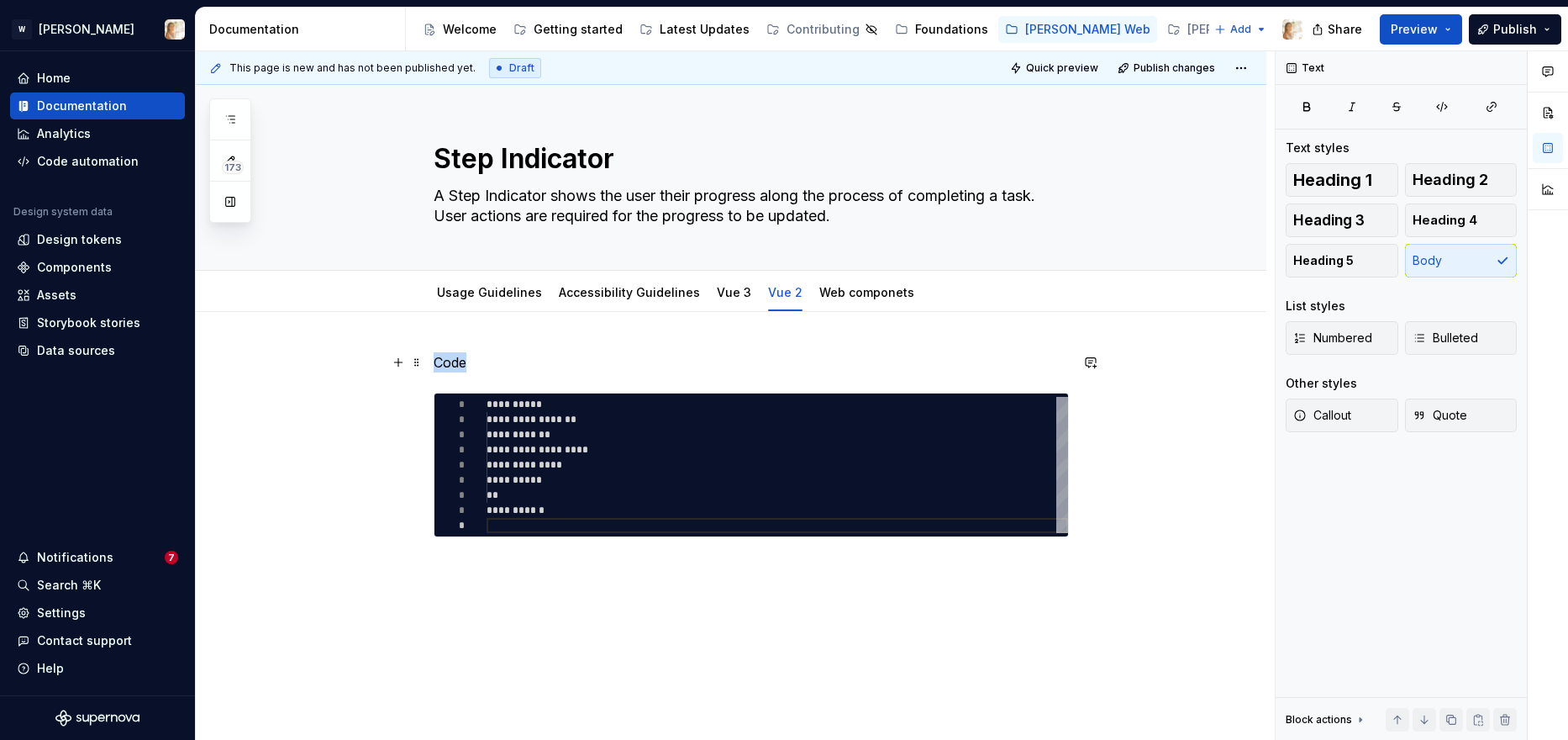
click at [465, 364] on p "Code" at bounding box center [751, 362] width 636 height 20
click at [1269, 212] on button "Heading 3" at bounding box center [1342, 220] width 113 height 34
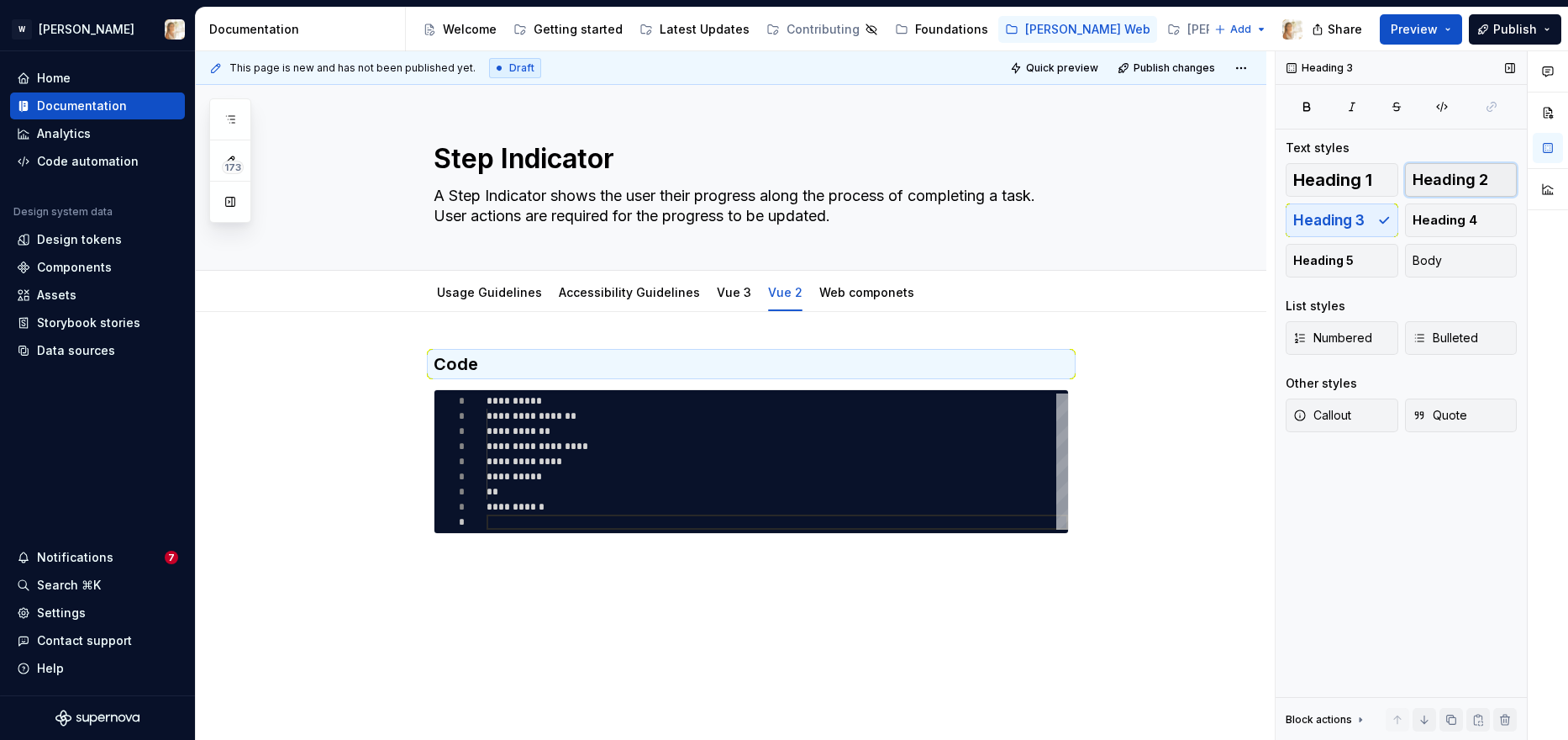
click at [1269, 180] on span "Heading 2" at bounding box center [1450, 180] width 75 height 17
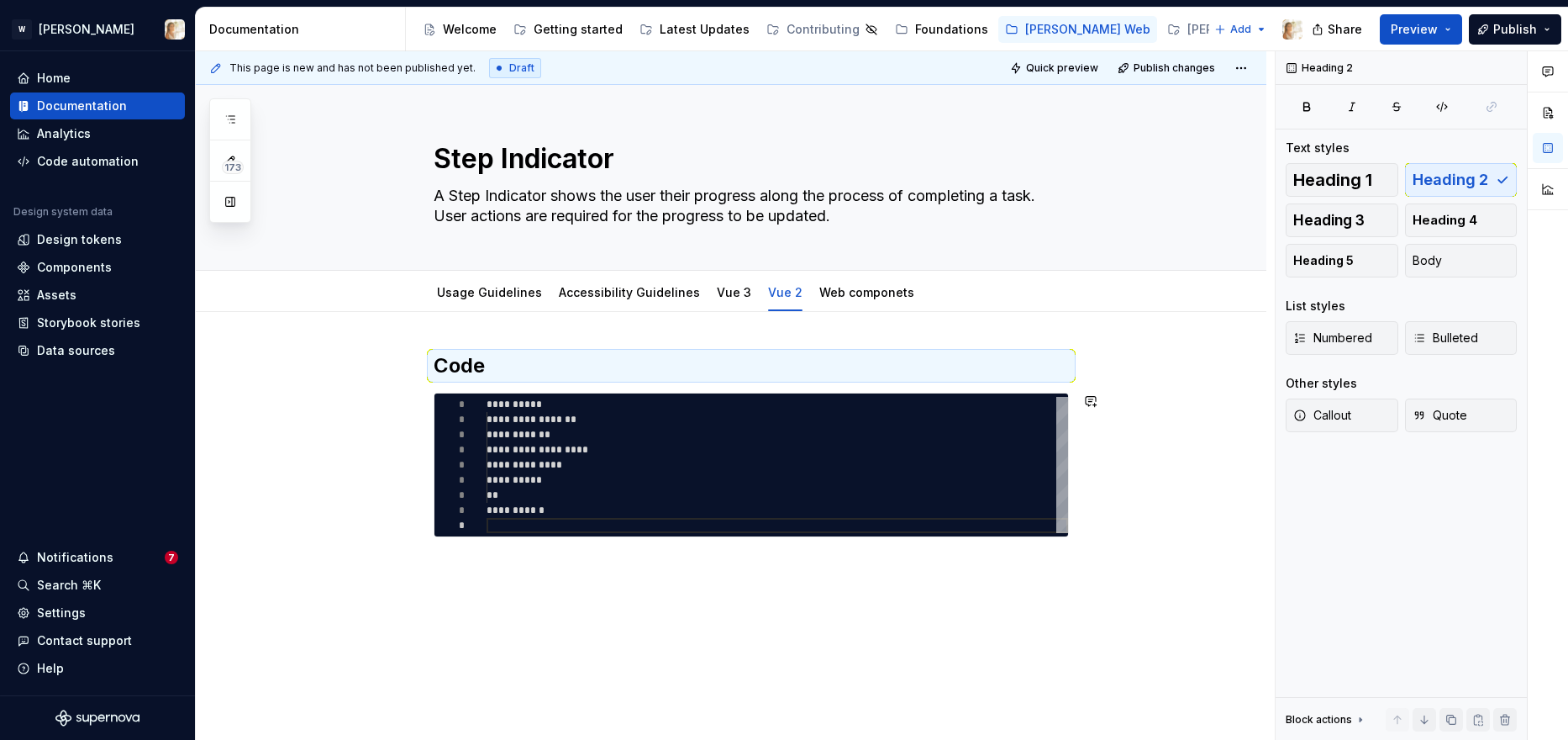
click at [487, 575] on div "**********" at bounding box center [735, 396] width 1079 height 689
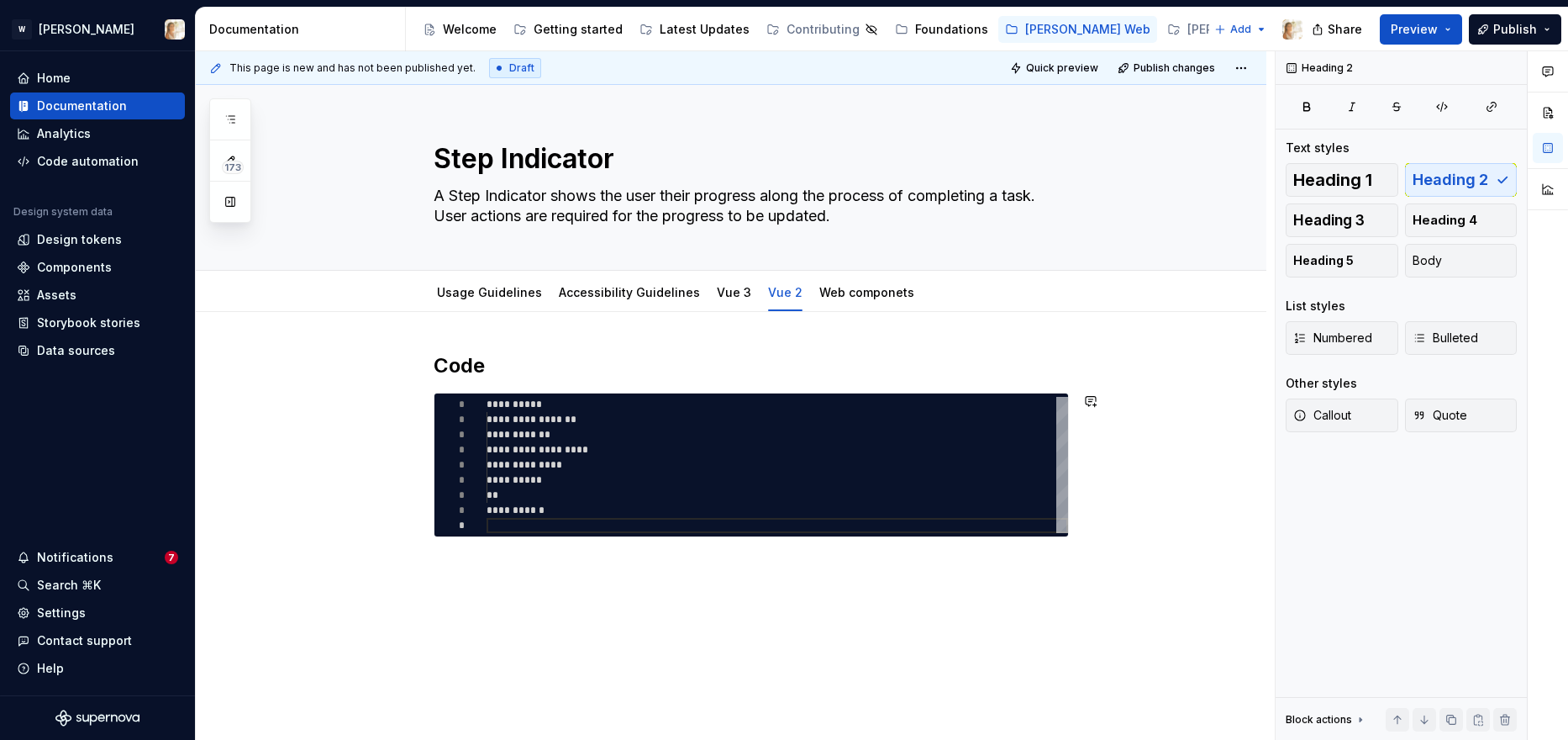
click at [476, 555] on div "**********" at bounding box center [751, 454] width 636 height 205
click at [1083, 518] on div "**********" at bounding box center [730, 545] width 1070 height 467
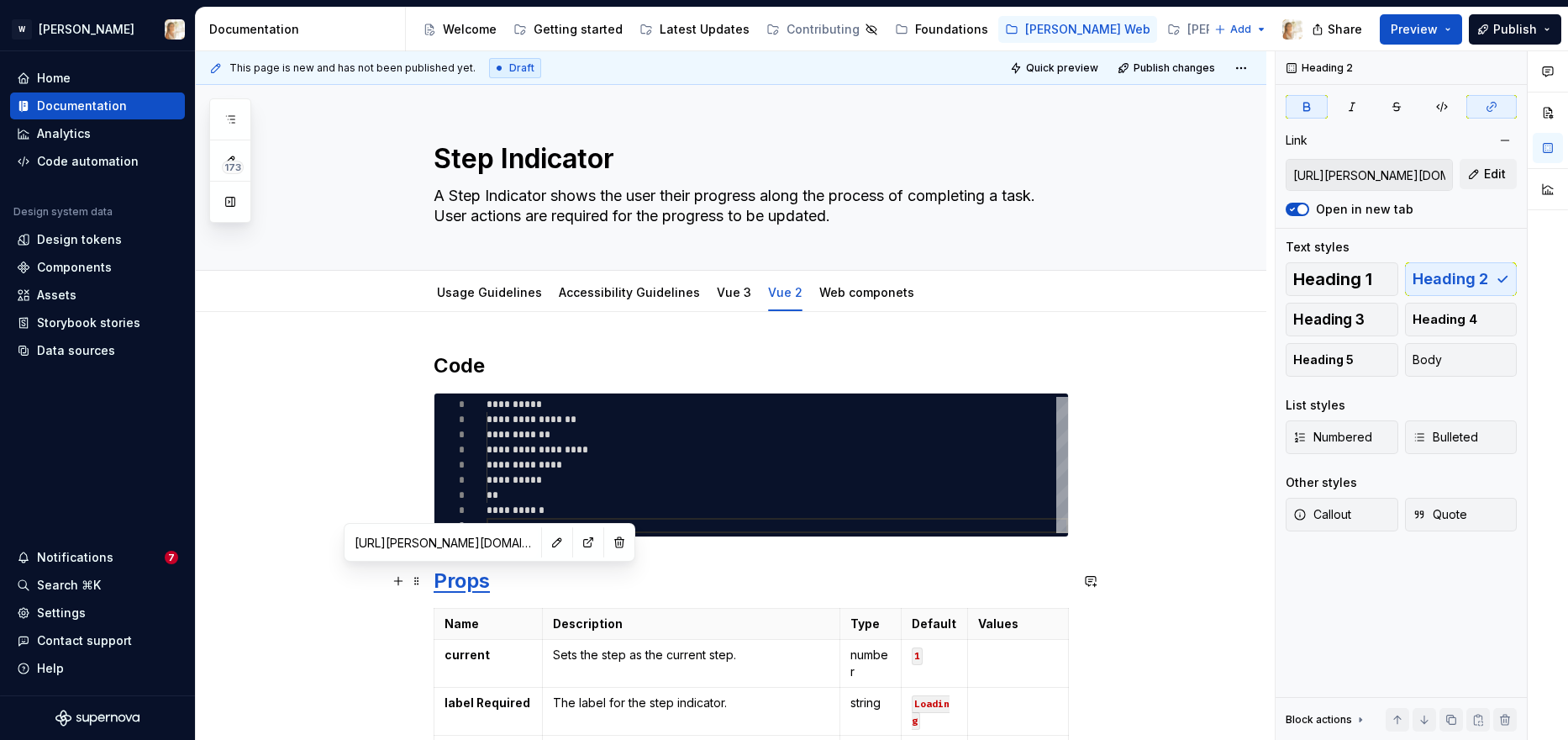
click at [473, 579] on strong "Props" at bounding box center [461, 580] width 57 height 25
click at [608, 541] on button "button" at bounding box center [620, 543] width 24 height 24
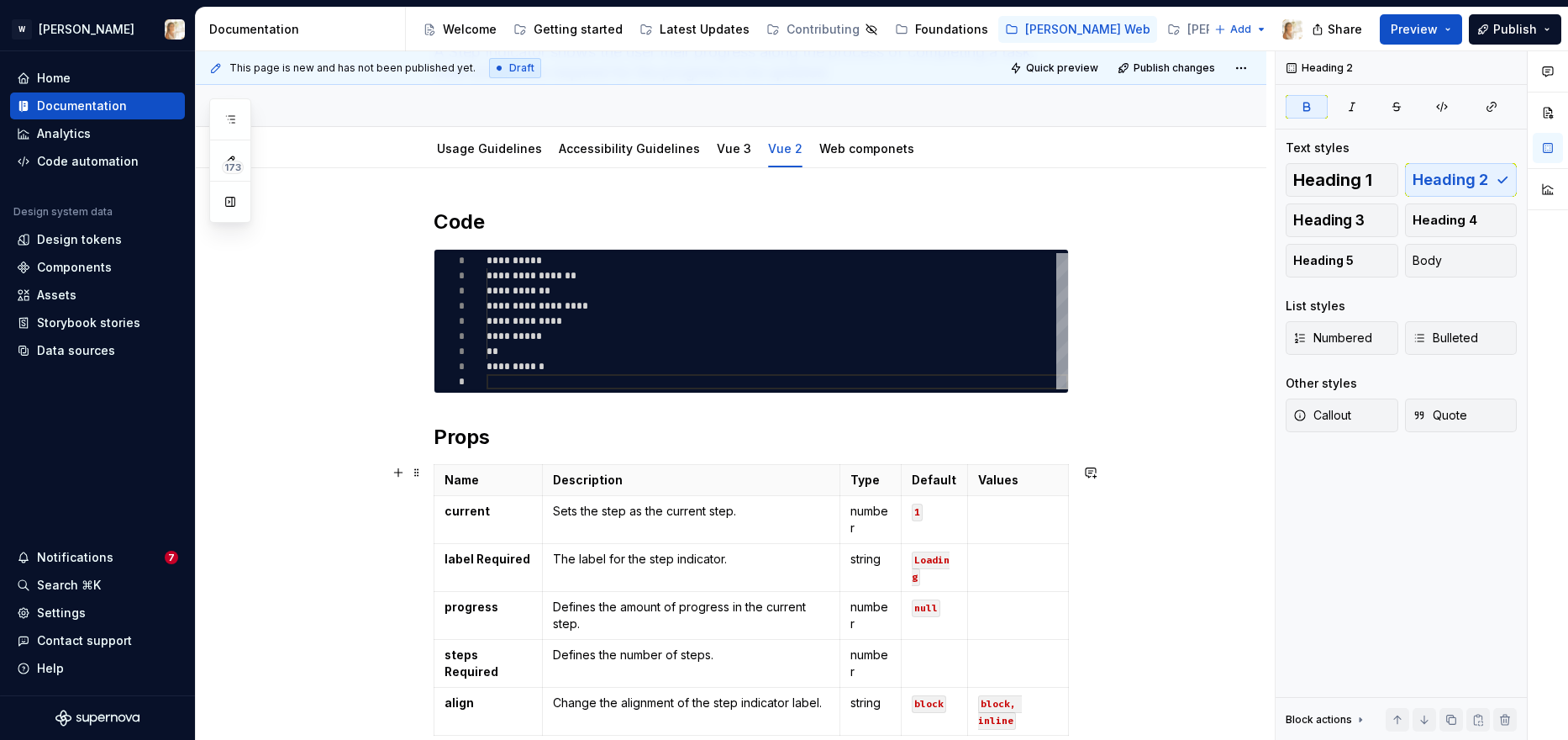
scroll to position [170, 0]
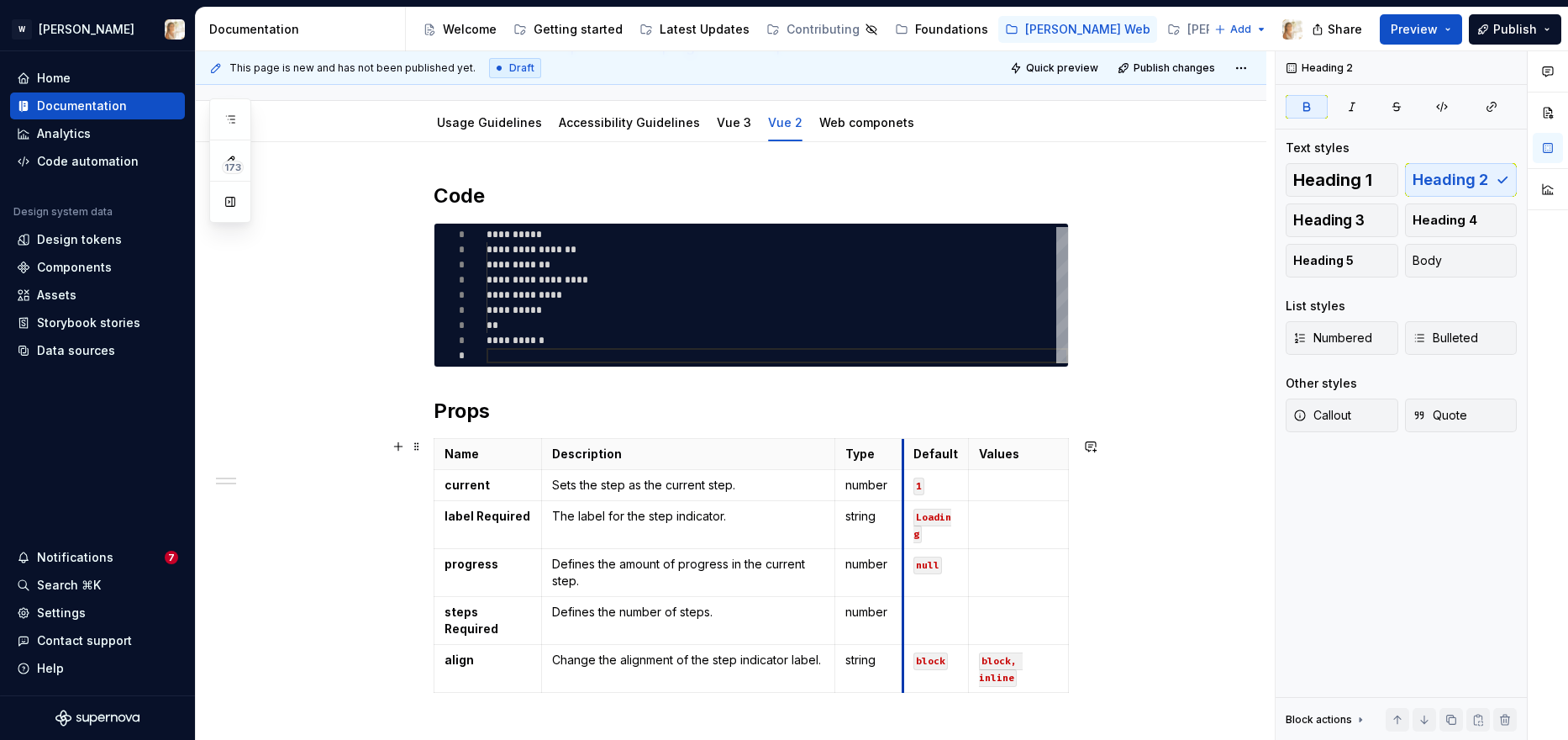
click at [910, 458] on th "Default" at bounding box center [936, 453] width 65 height 31
click at [979, 470] on td at bounding box center [1019, 485] width 98 height 31
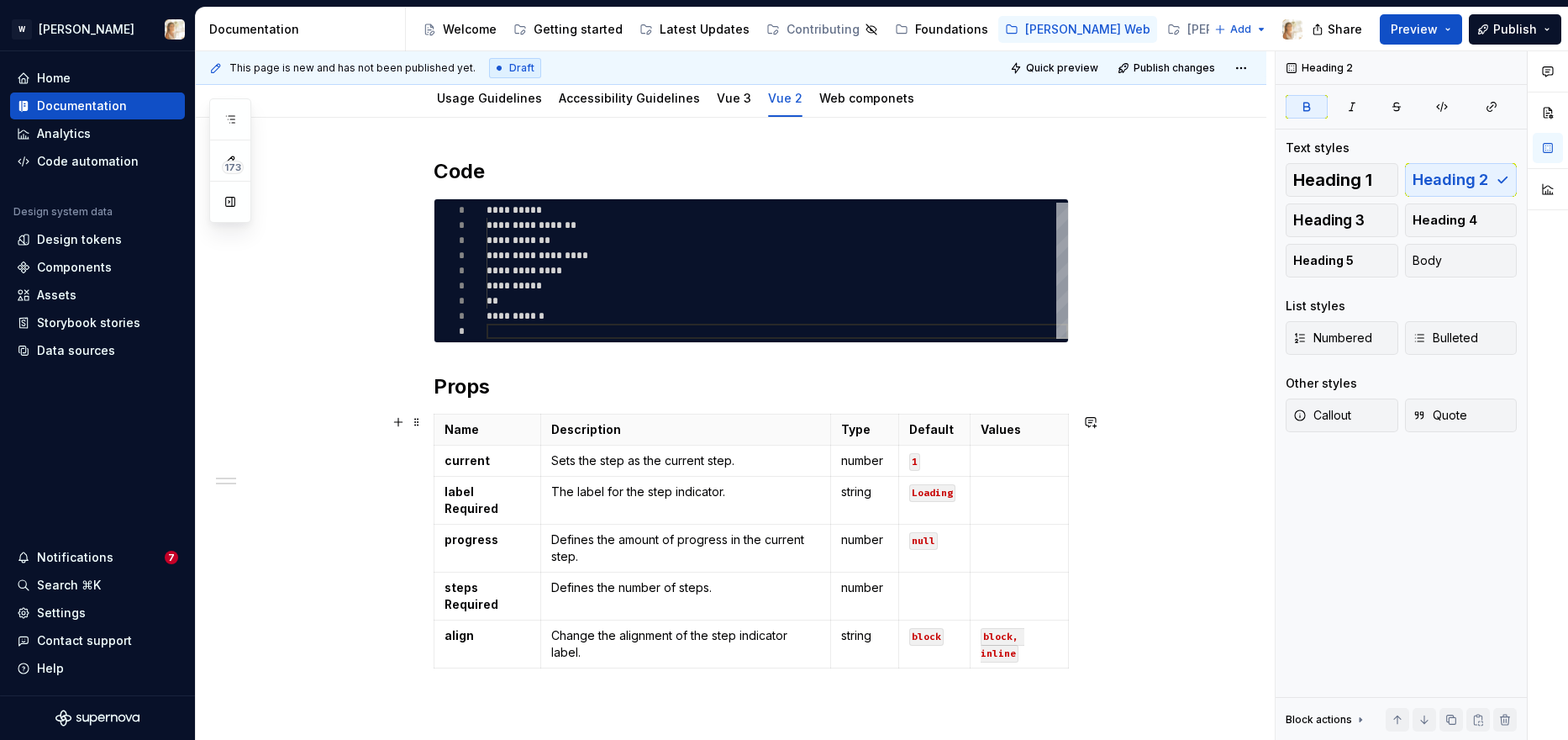
scroll to position [189, 0]
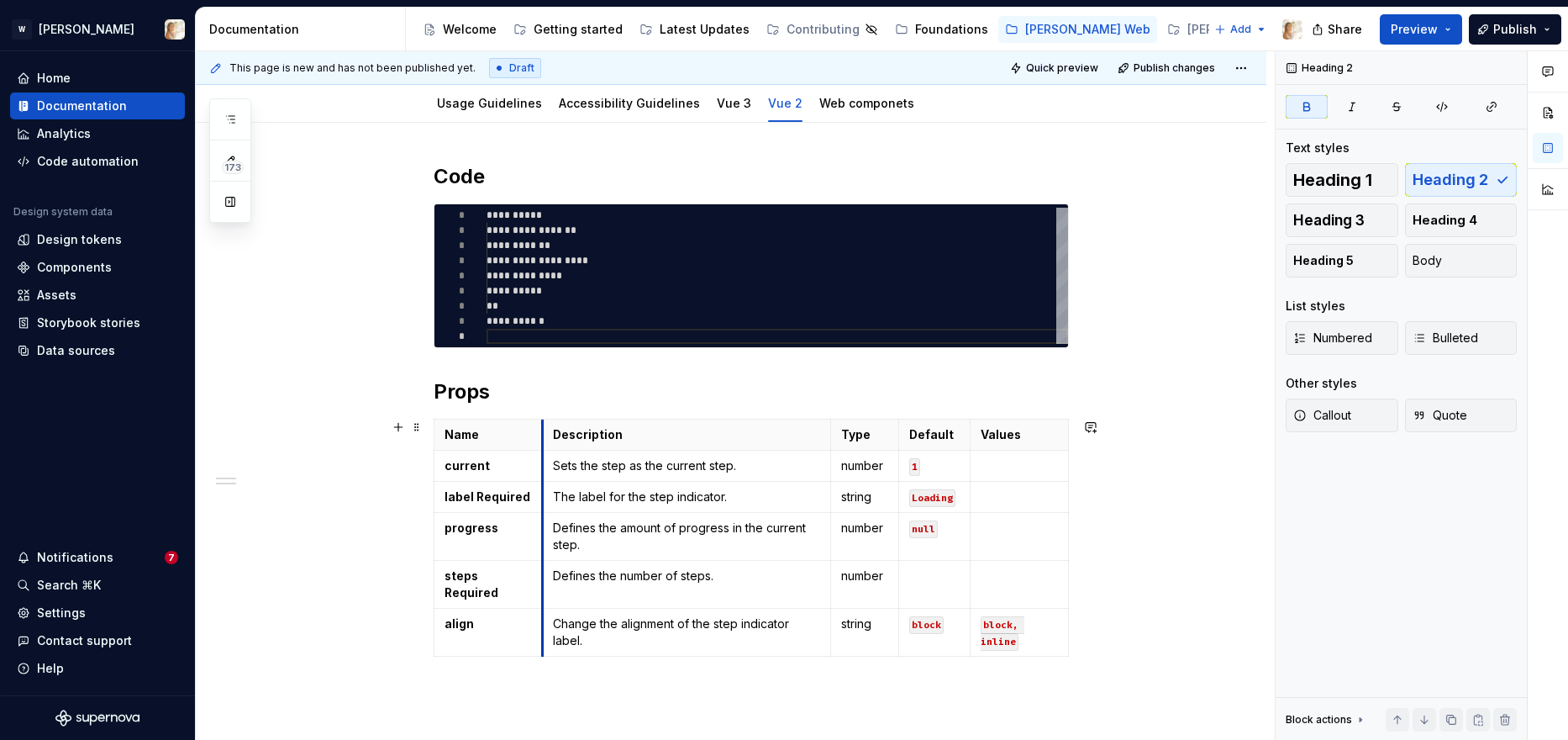
click at [546, 455] on td "Sets the step as the current step." at bounding box center [686, 465] width 289 height 31
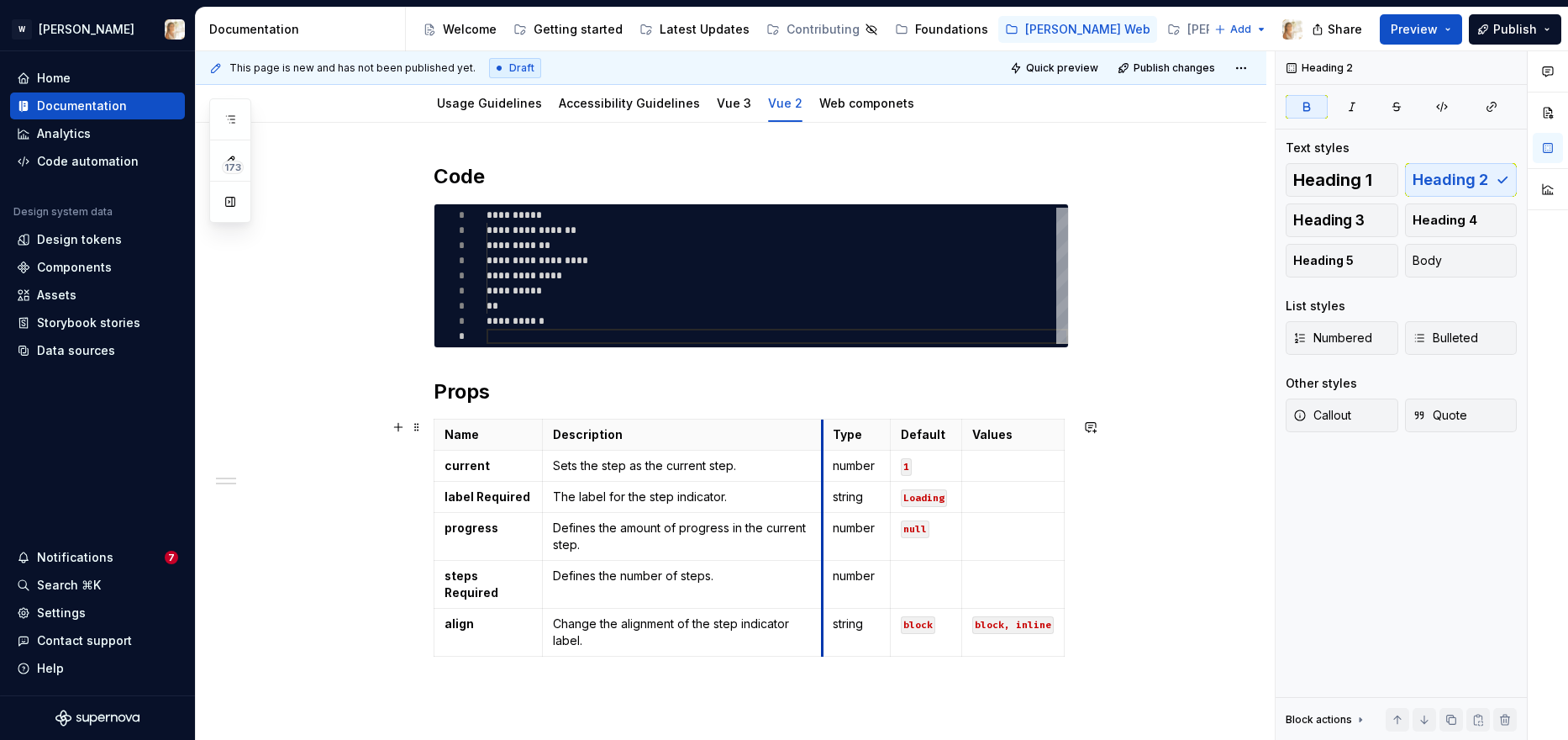
click at [826, 477] on td "number" at bounding box center [857, 465] width 68 height 31
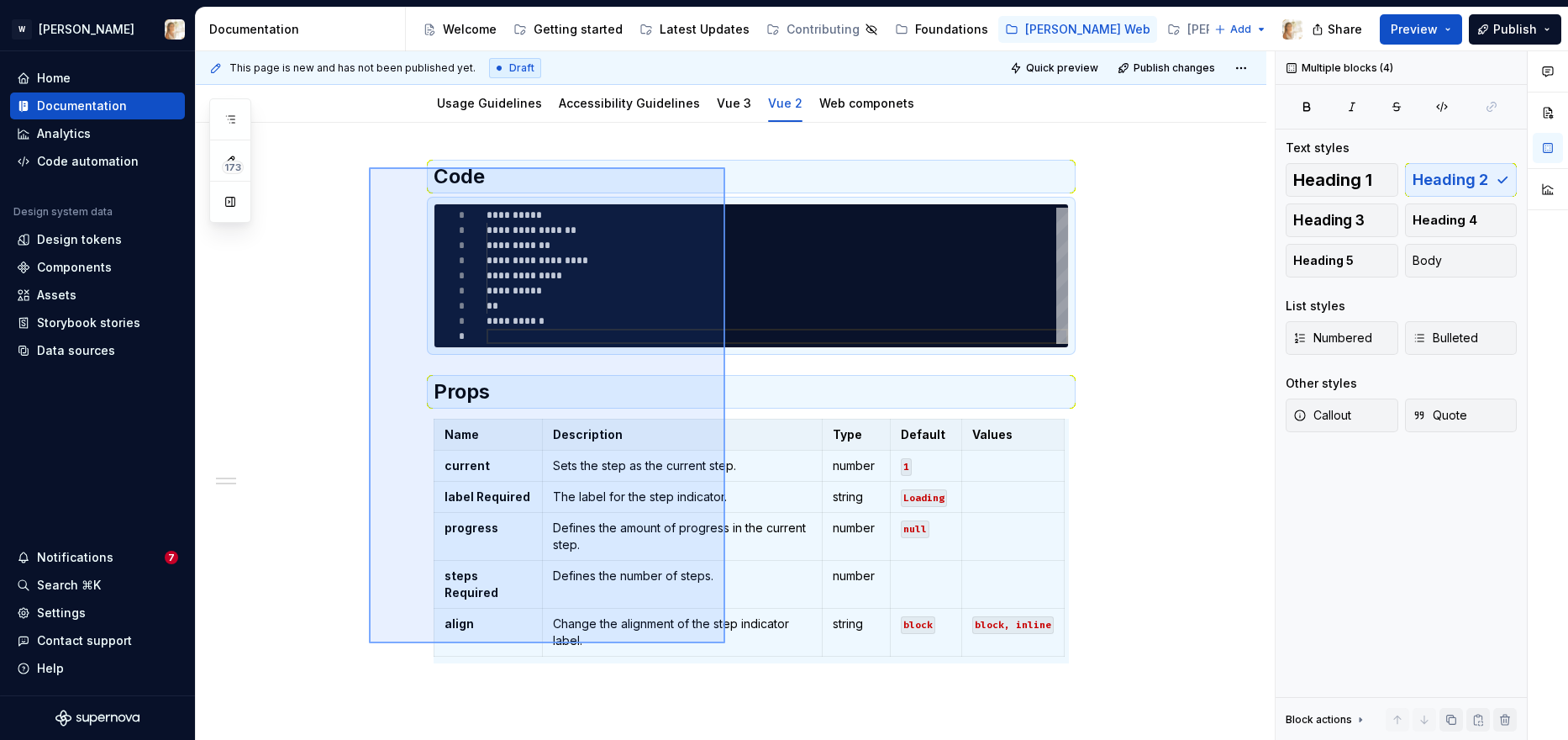
drag, startPoint x: 377, startPoint y: 170, endPoint x: 718, endPoint y: 663, distance: 599.4
click at [718, 649] on div "**********" at bounding box center [735, 396] width 1079 height 689
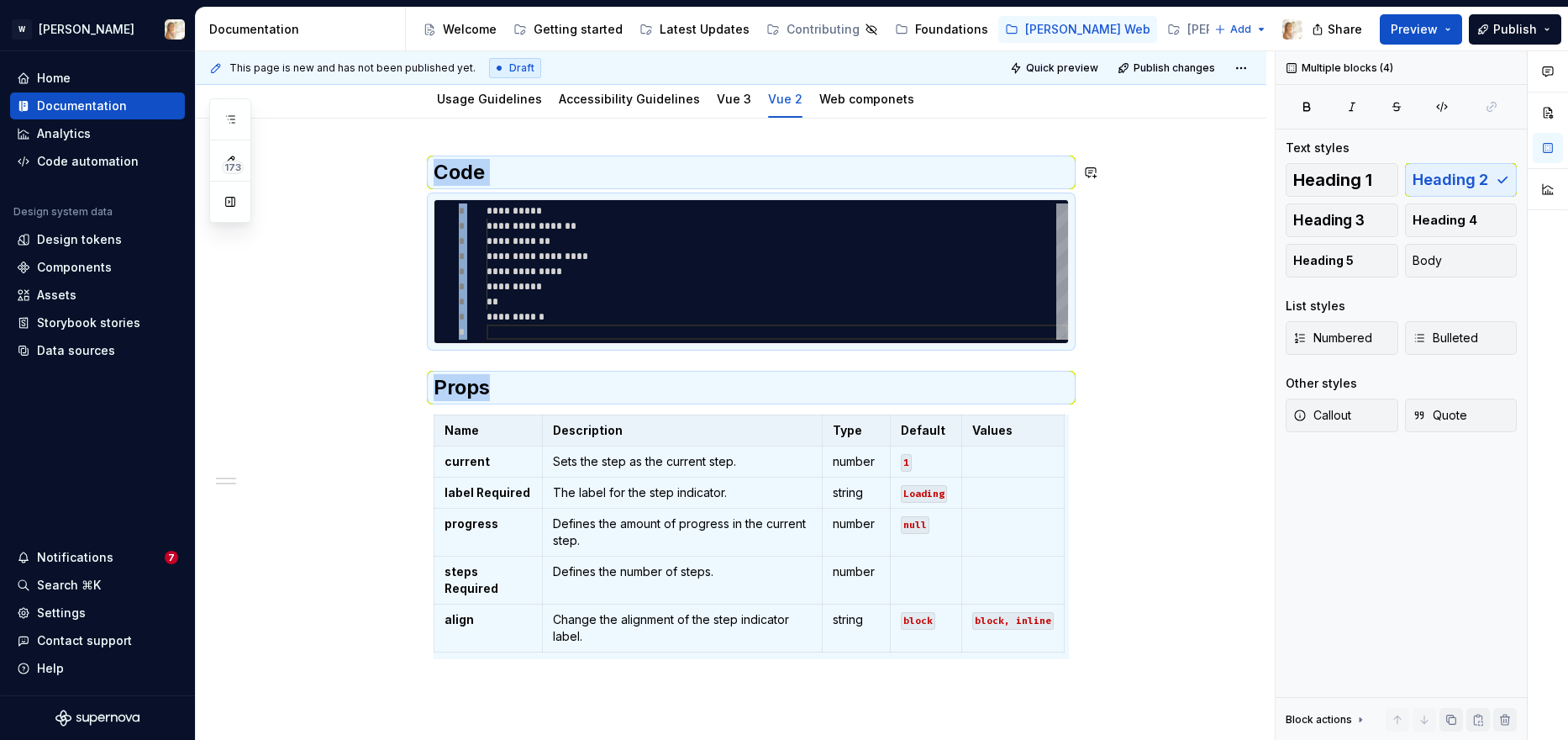
copy div "**********"
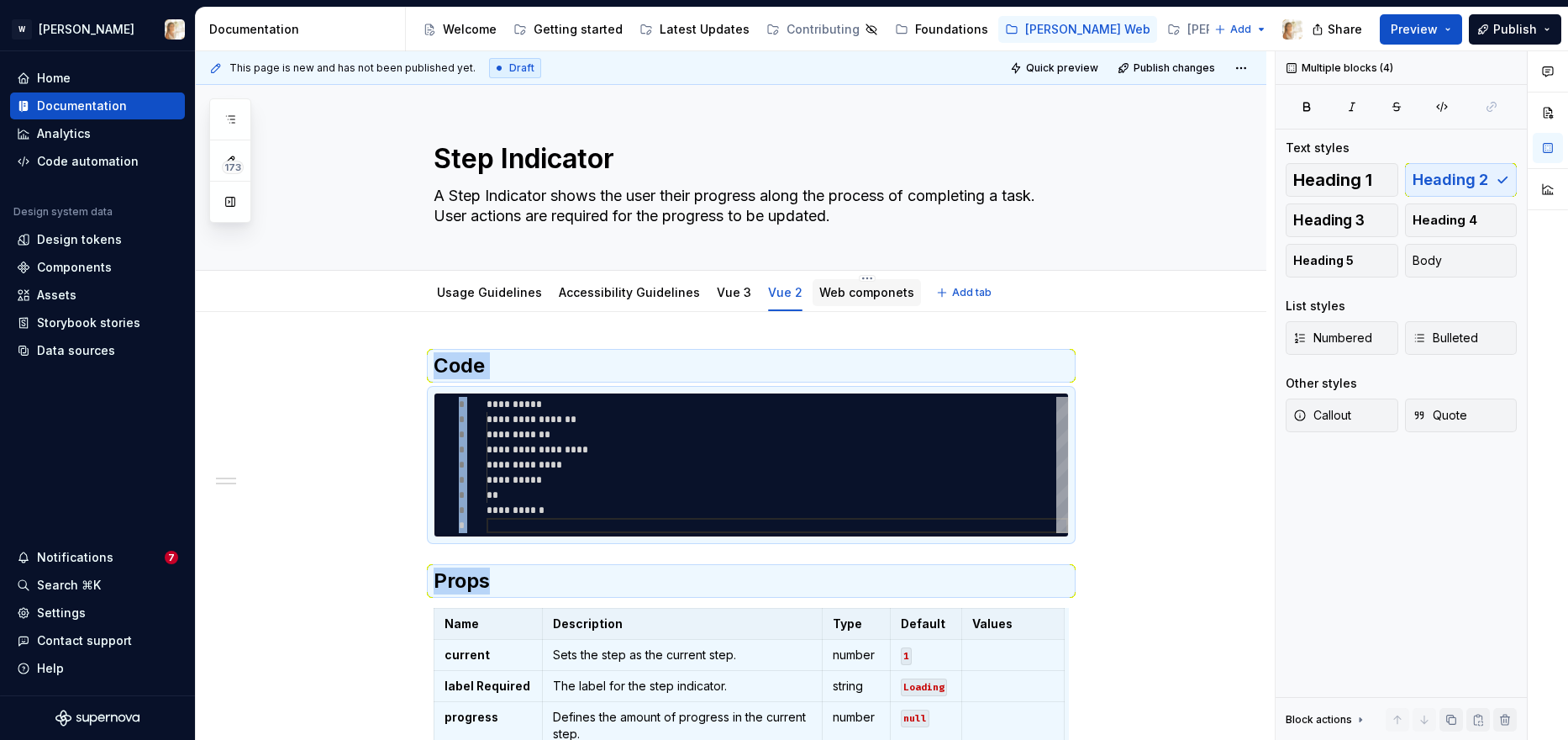
click at [832, 286] on link "Web componets" at bounding box center [867, 292] width 95 height 14
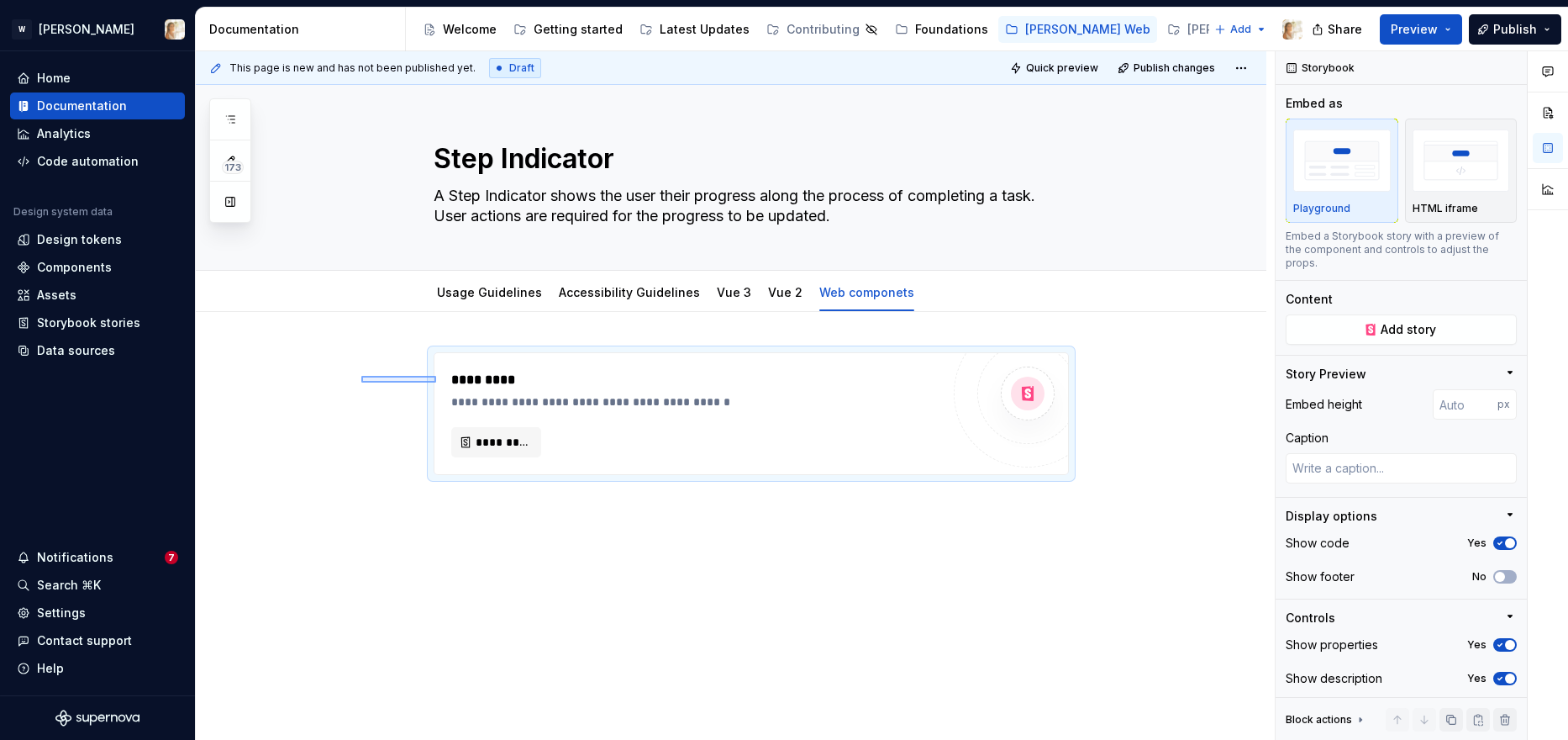
drag, startPoint x: 361, startPoint y: 376, endPoint x: 596, endPoint y: 474, distance: 254.6
click at [596, 474] on div "**********" at bounding box center [735, 396] width 1079 height 689
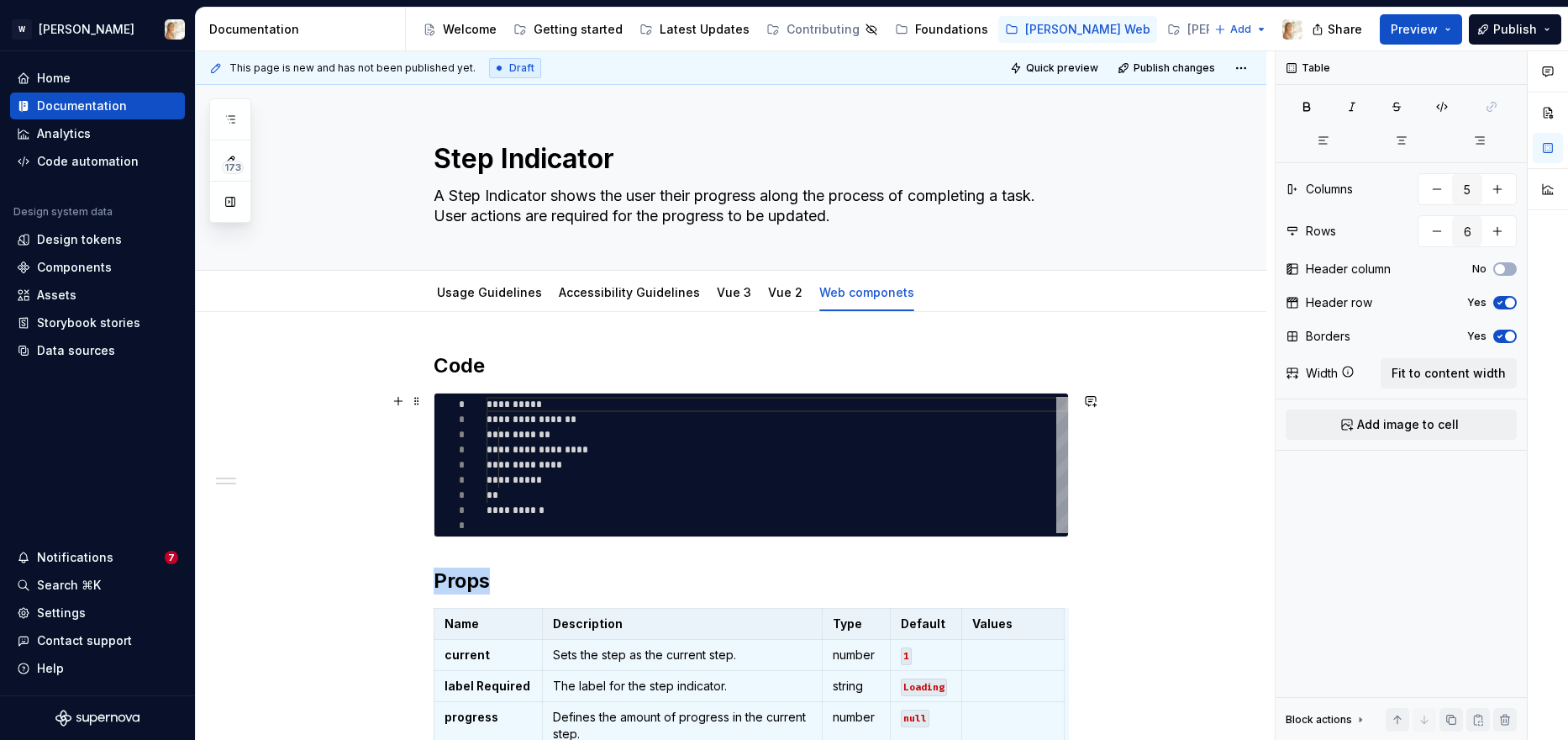
type textarea "*"
type textarea "**********"
click at [544, 453] on div "**********" at bounding box center [778, 464] width 581 height 136
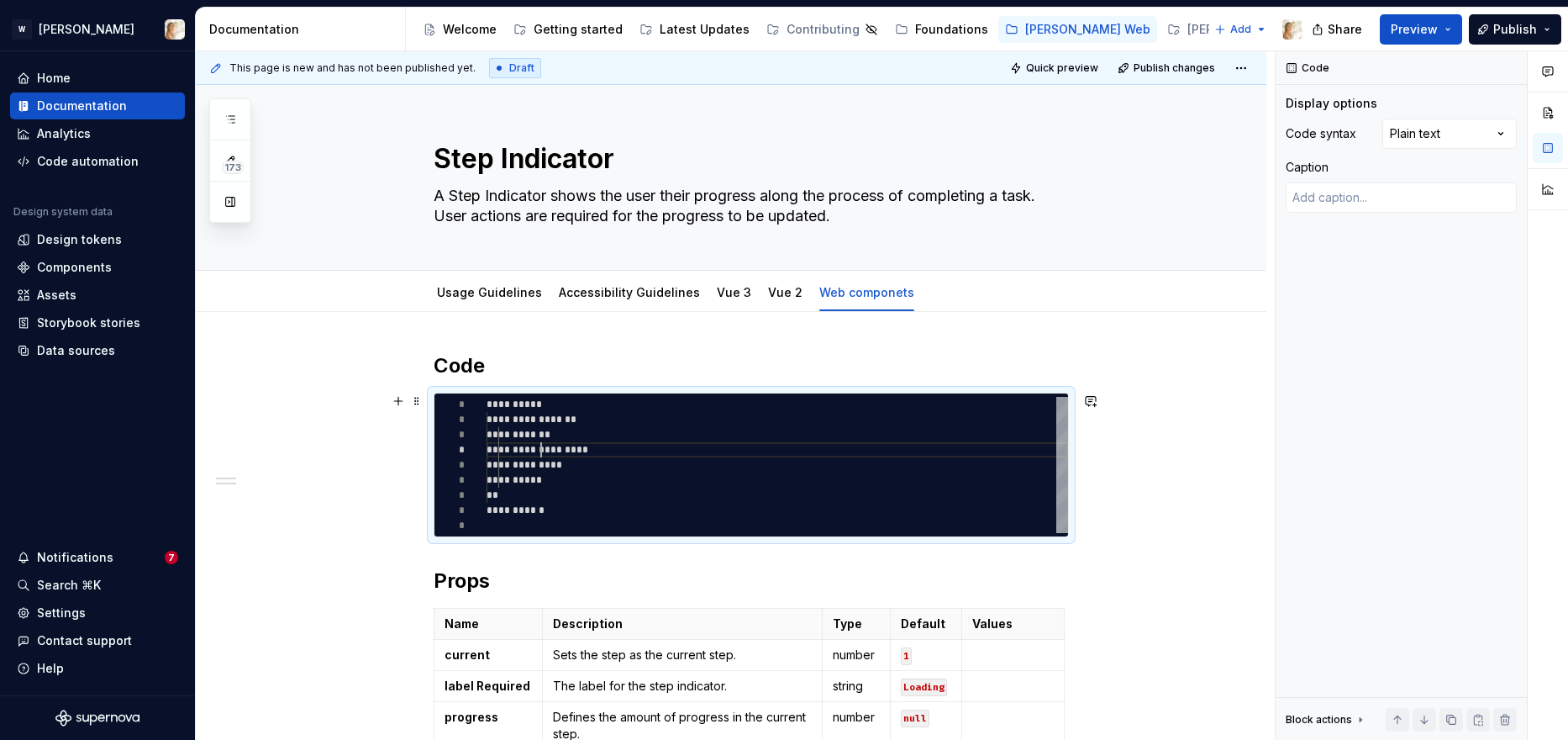
click at [544, 453] on div "**********" at bounding box center [778, 464] width 581 height 136
type textarea "*"
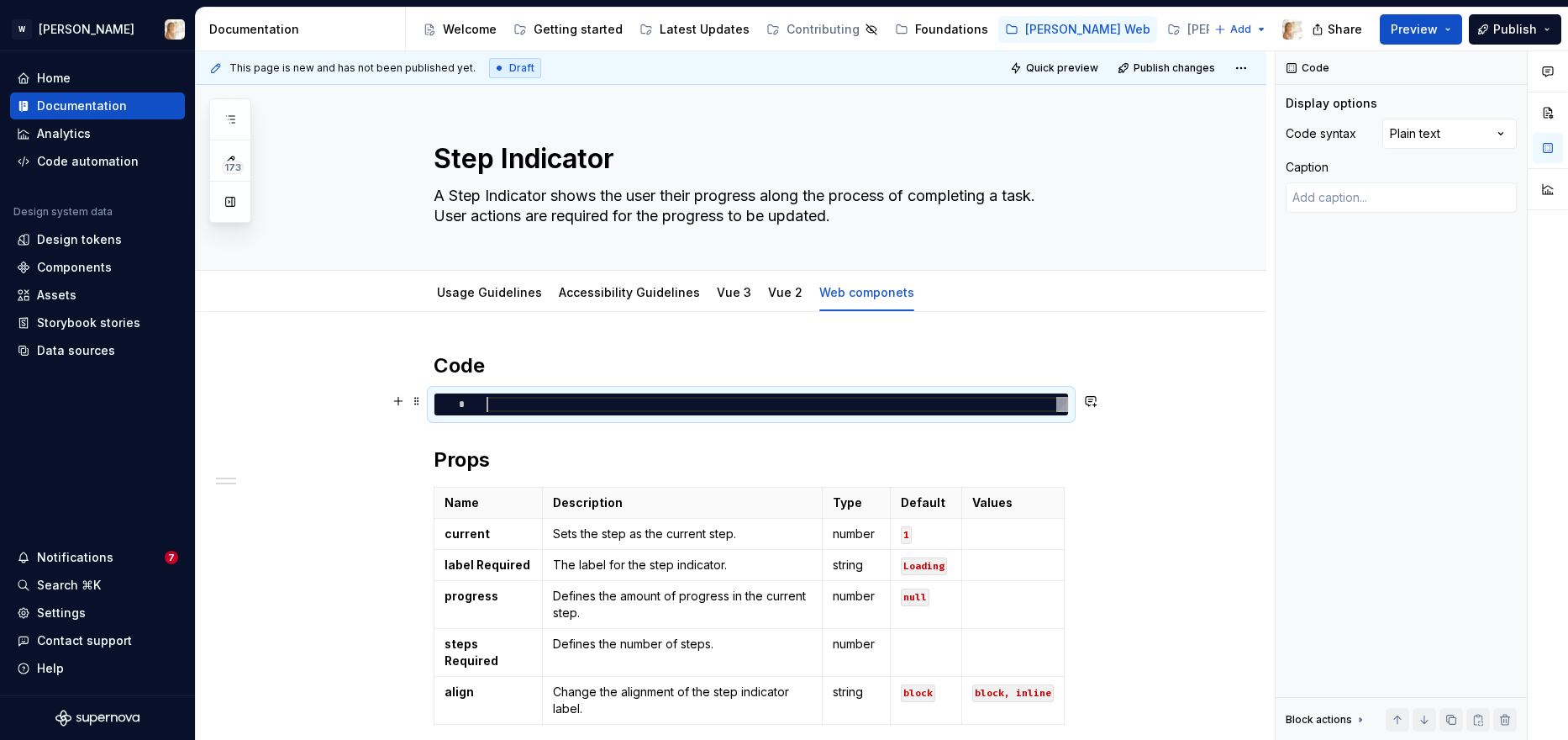
type textarea "*"
type textarea "**********"
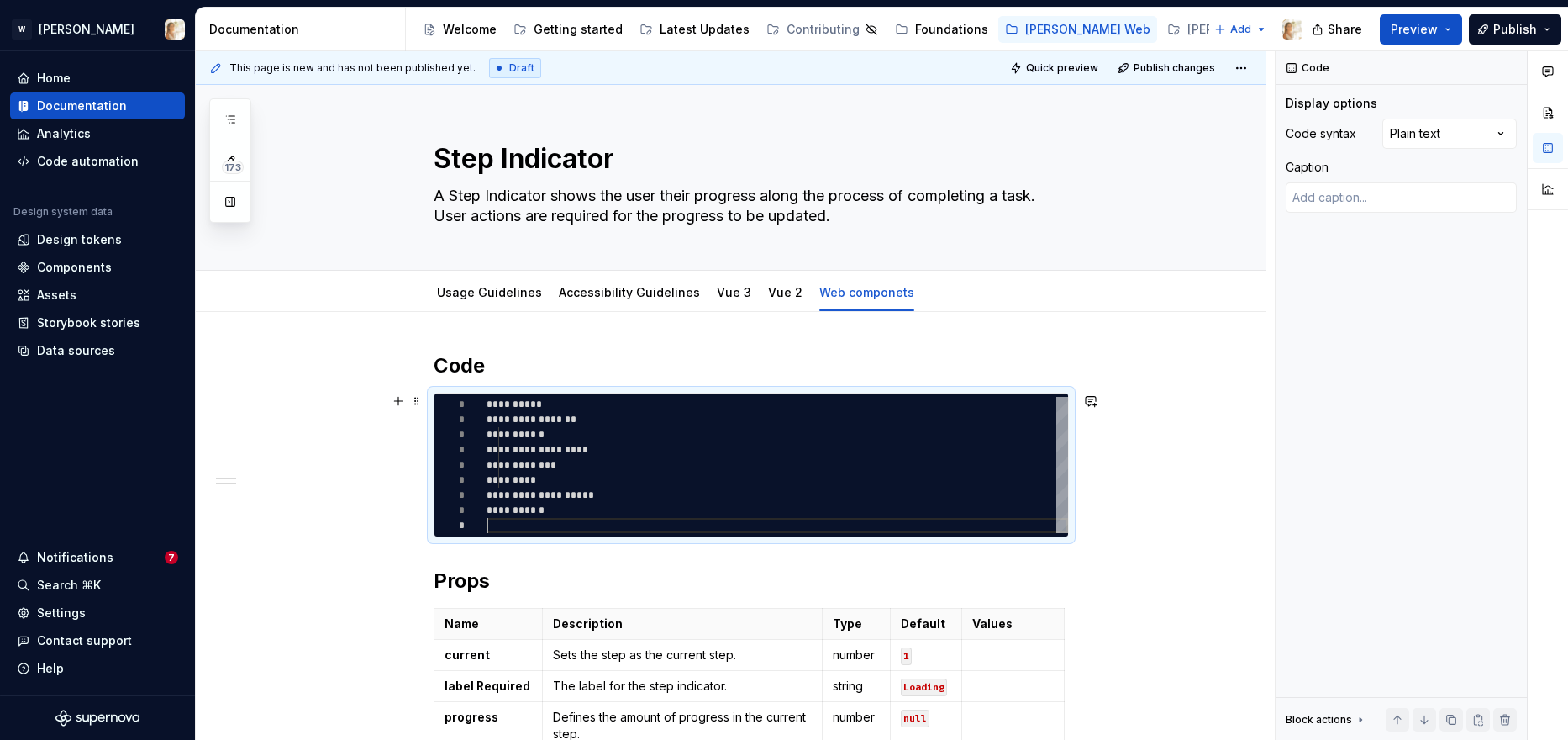
scroll to position [121, 0]
type textarea "*"
type textarea "**********"
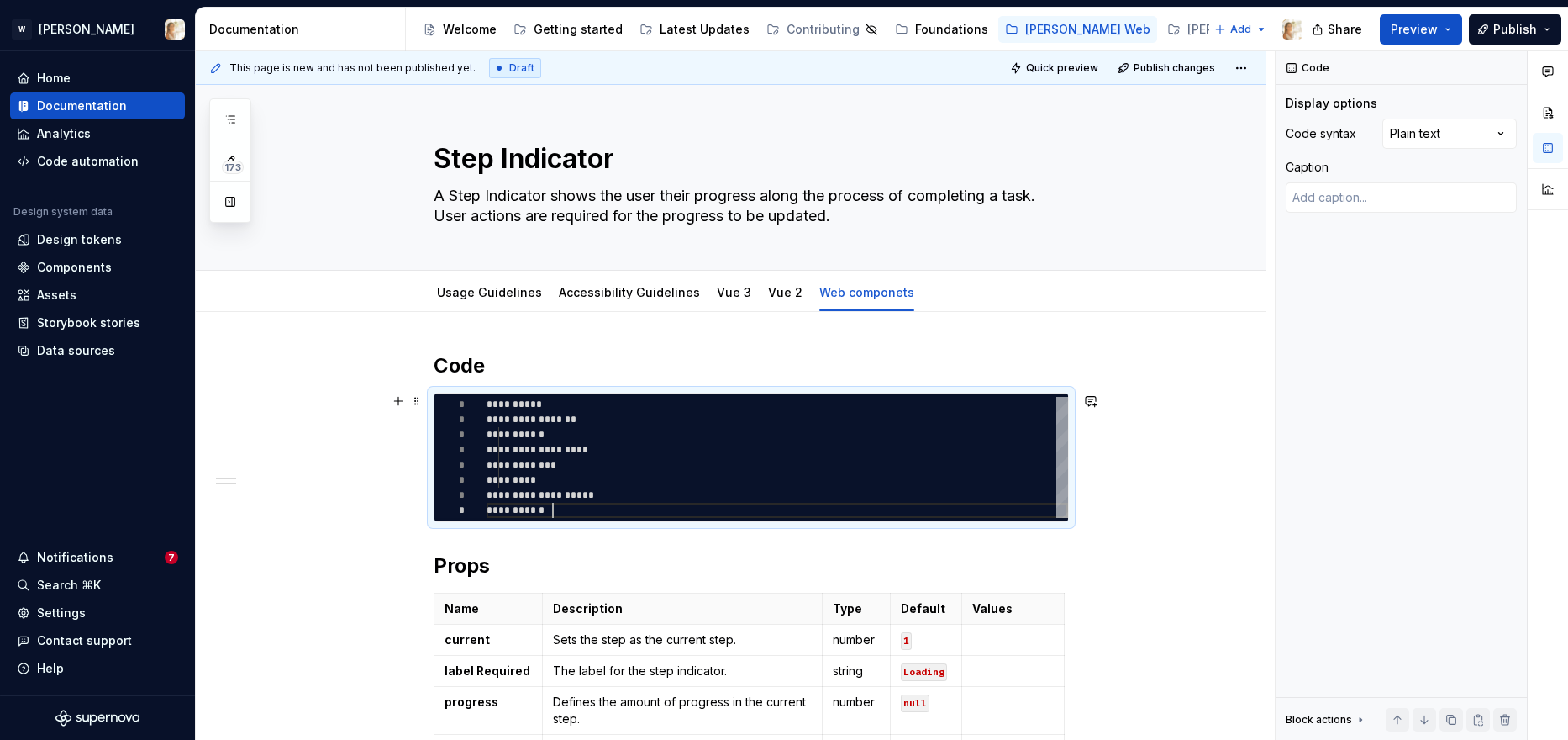
scroll to position [106, 66]
click at [396, 591] on div "**********" at bounding box center [735, 396] width 1079 height 689
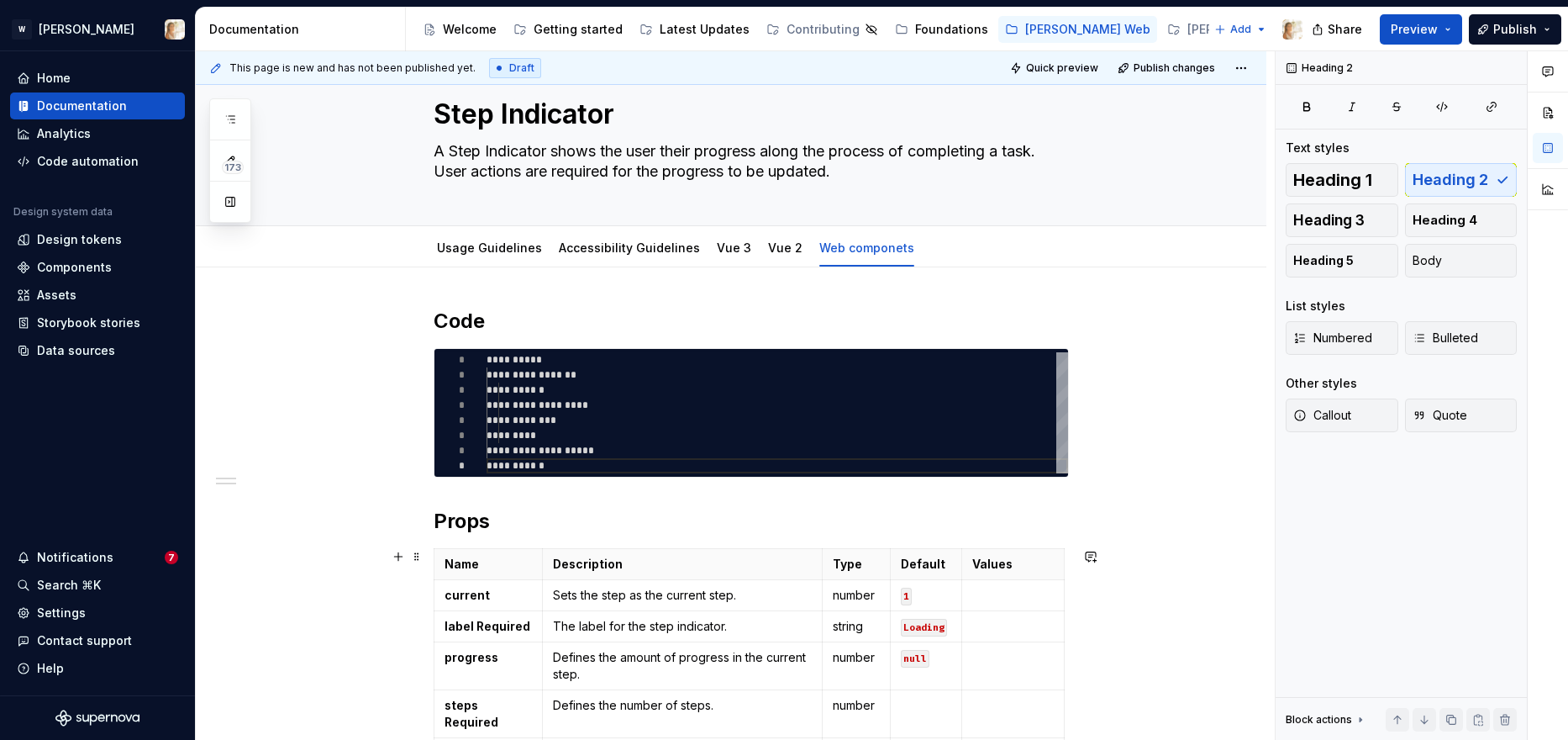
scroll to position [0, 0]
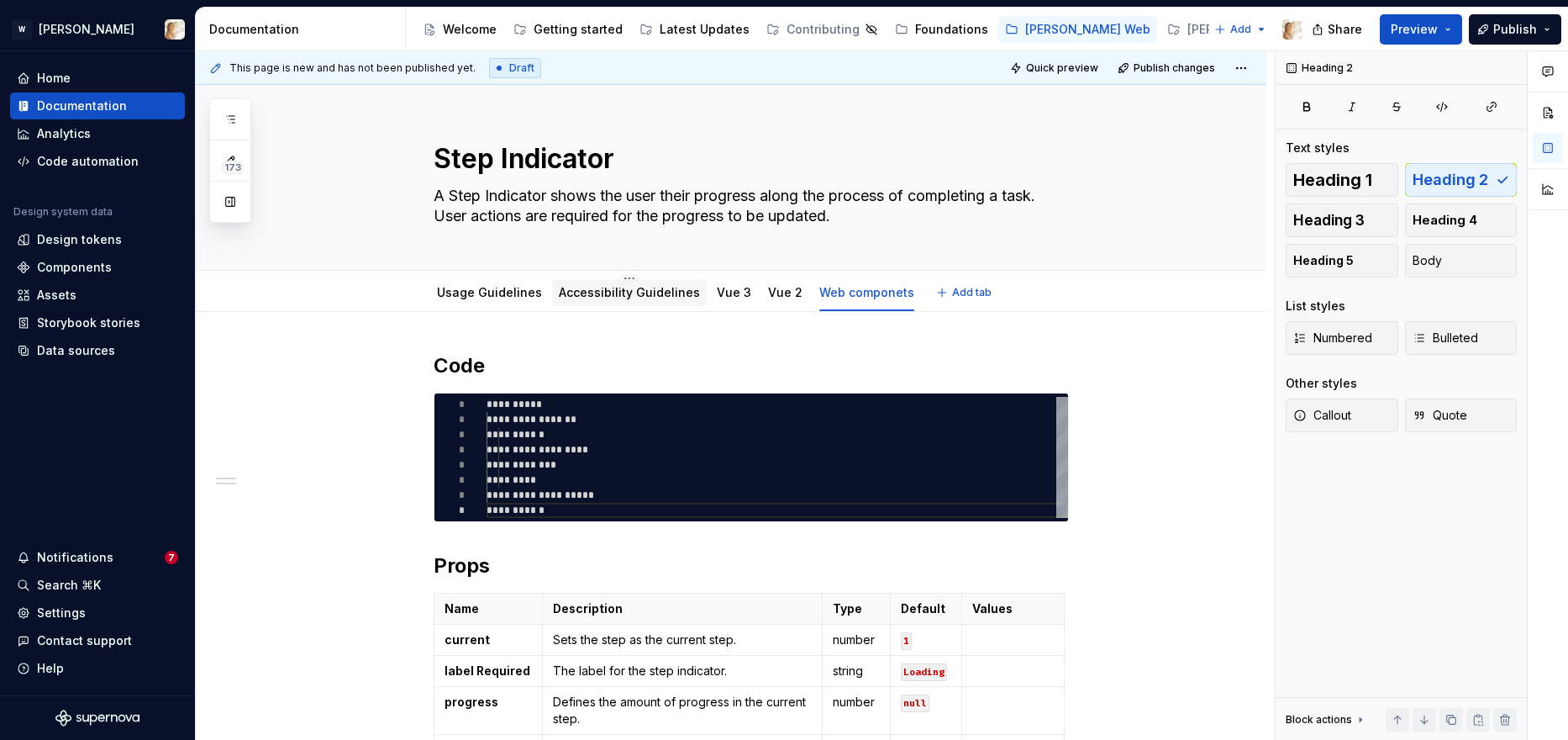
click at [593, 289] on link "Accessibility Guidelines" at bounding box center [629, 292] width 141 height 14
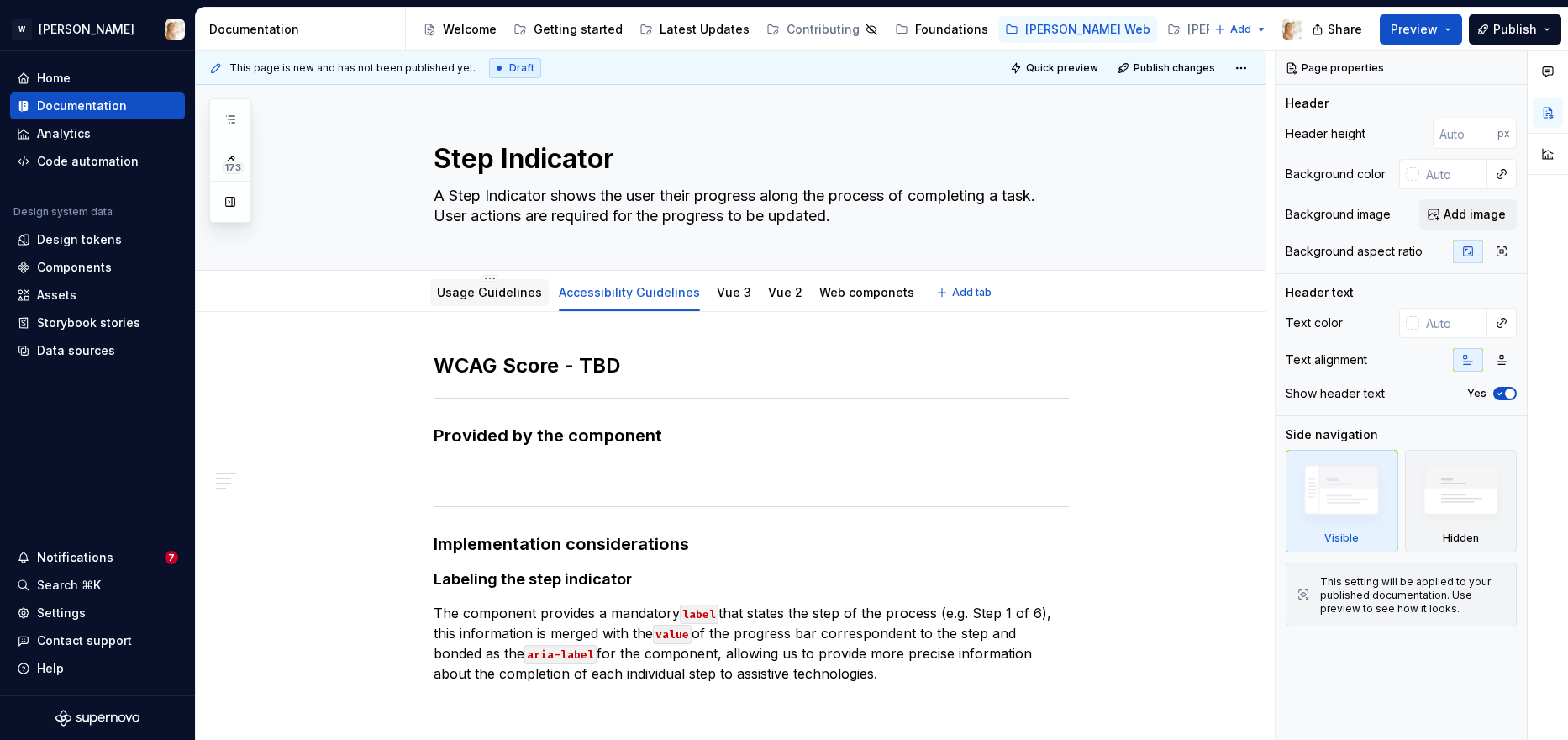
click at [470, 295] on link "Usage Guidelines" at bounding box center [490, 292] width 105 height 14
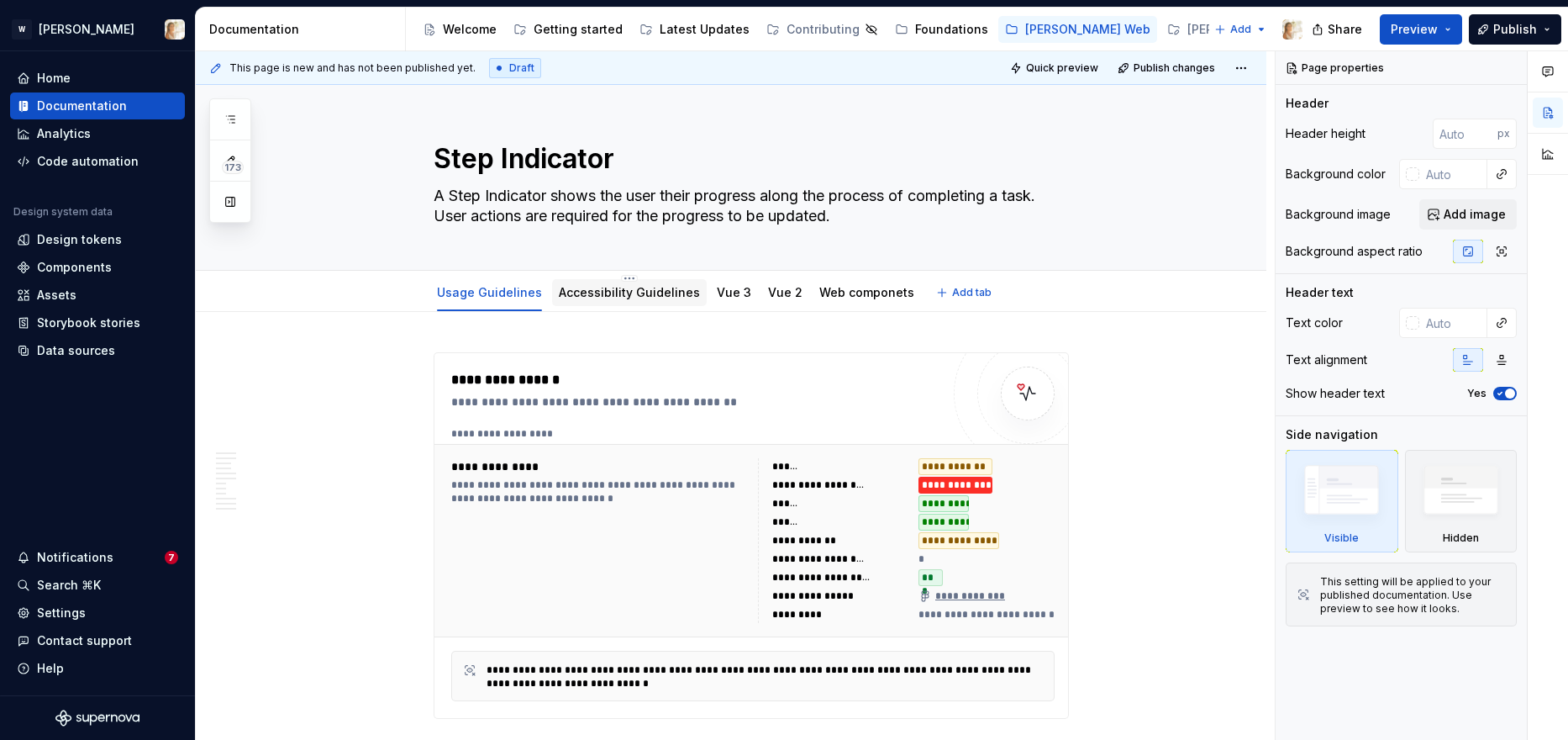
click at [611, 285] on link "Accessibility Guidelines" at bounding box center [629, 292] width 141 height 14
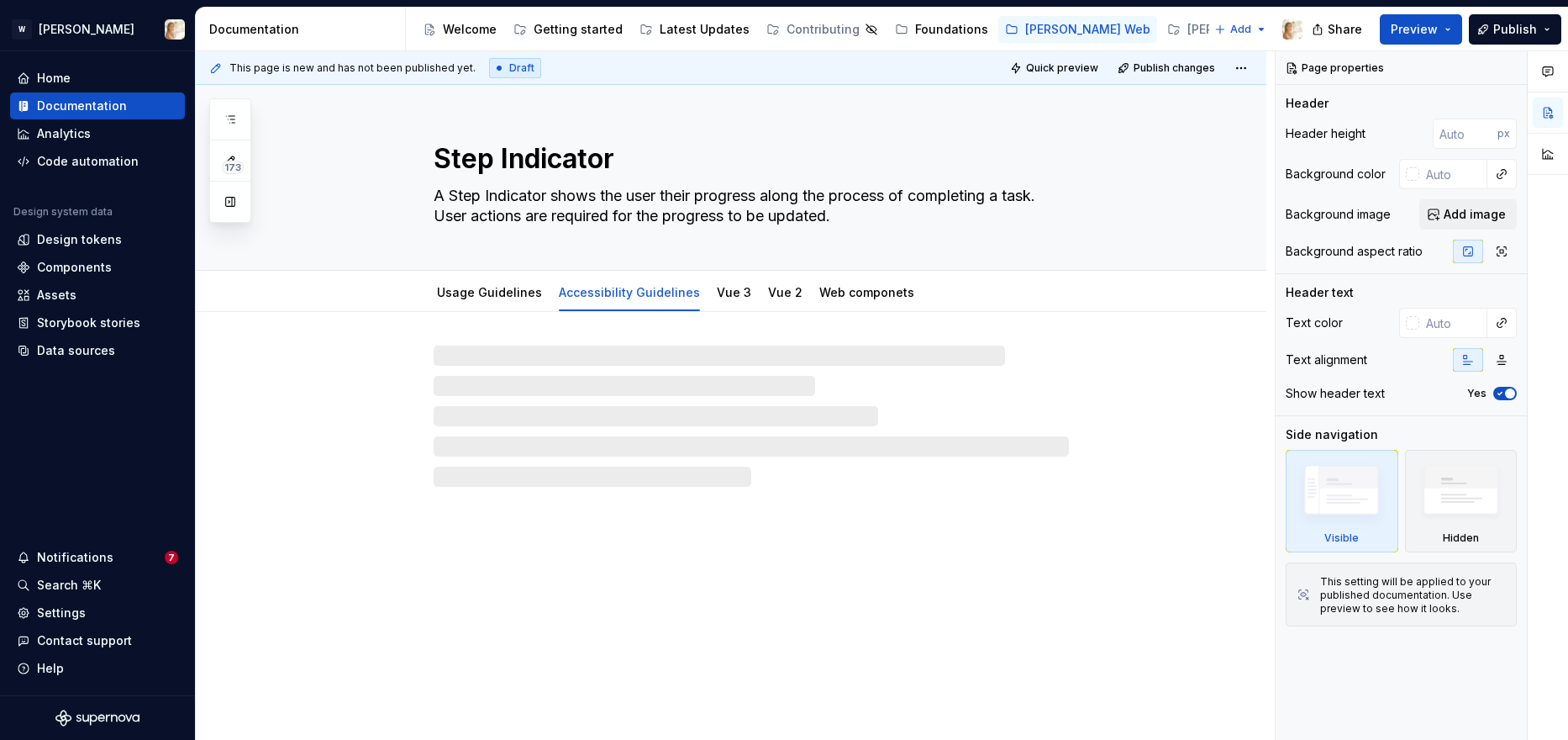
type textarea "*"
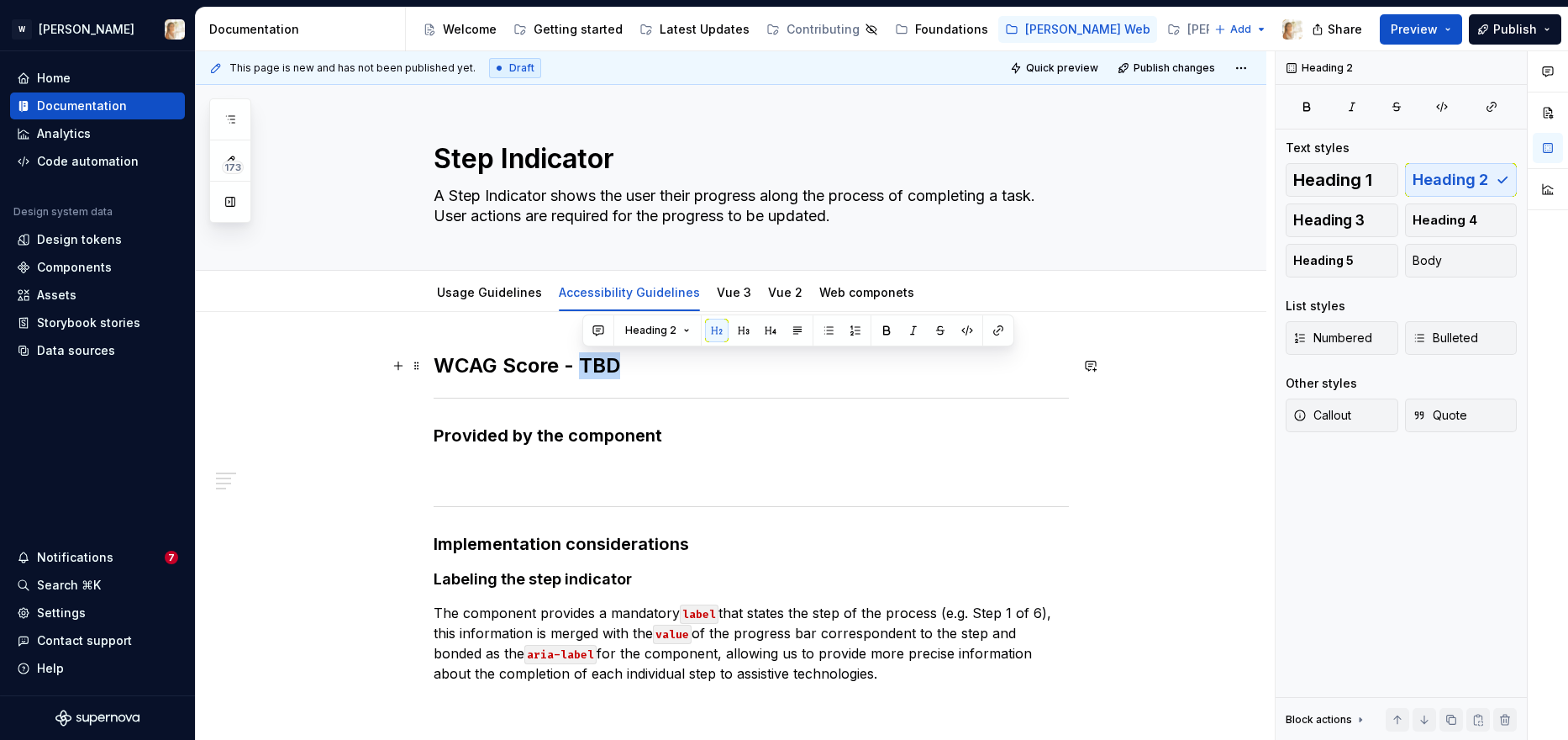
drag, startPoint x: 625, startPoint y: 366, endPoint x: 588, endPoint y: 360, distance: 37.5
click at [588, 360] on h2 "WCAG Score - TBD" at bounding box center [751, 365] width 636 height 27
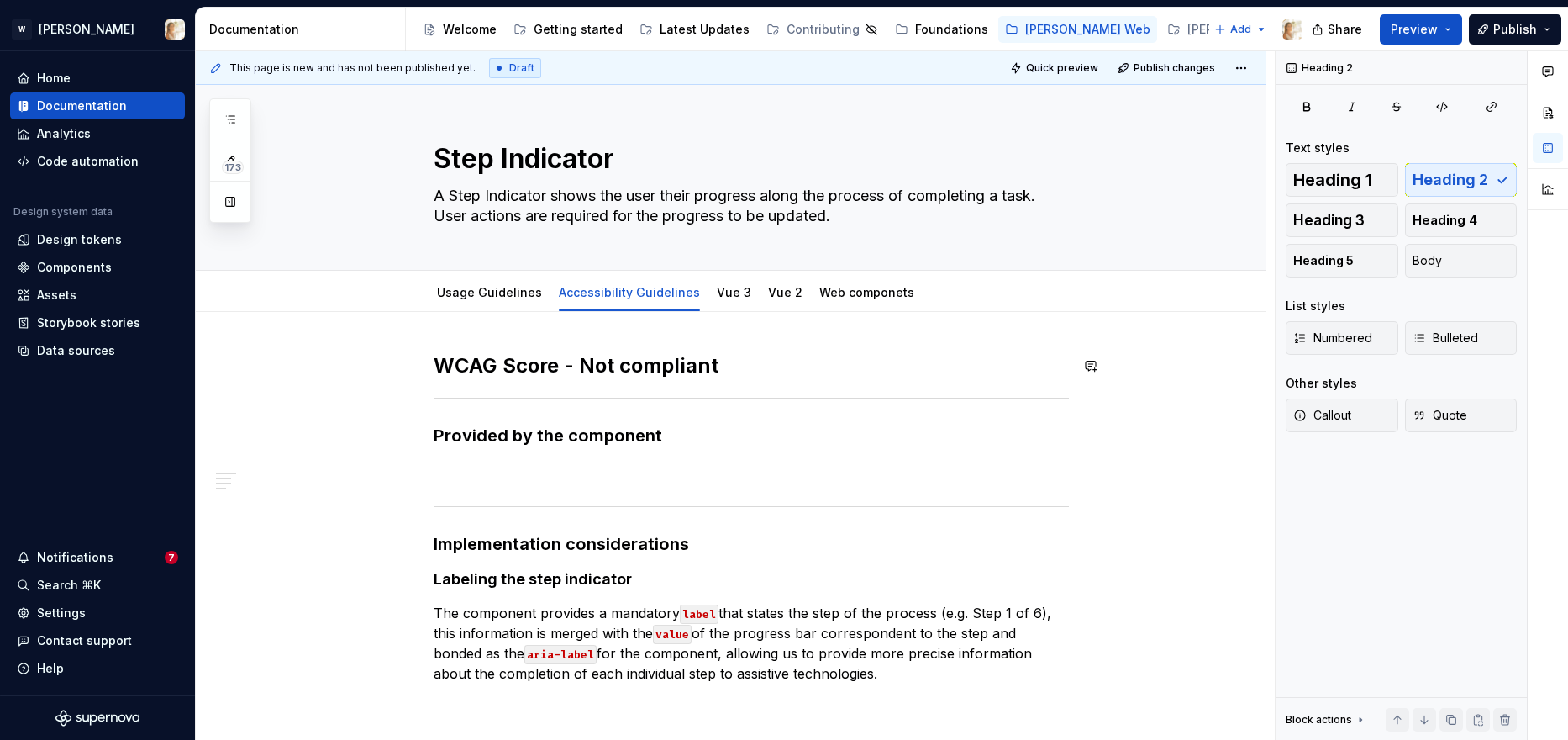
click at [482, 309] on div "Usage Guidelines Accessibility Guidelines Vue 3 Vue 2 Web componets" at bounding box center [675, 297] width 504 height 46
click at [478, 294] on link "Usage Guidelines" at bounding box center [490, 292] width 105 height 14
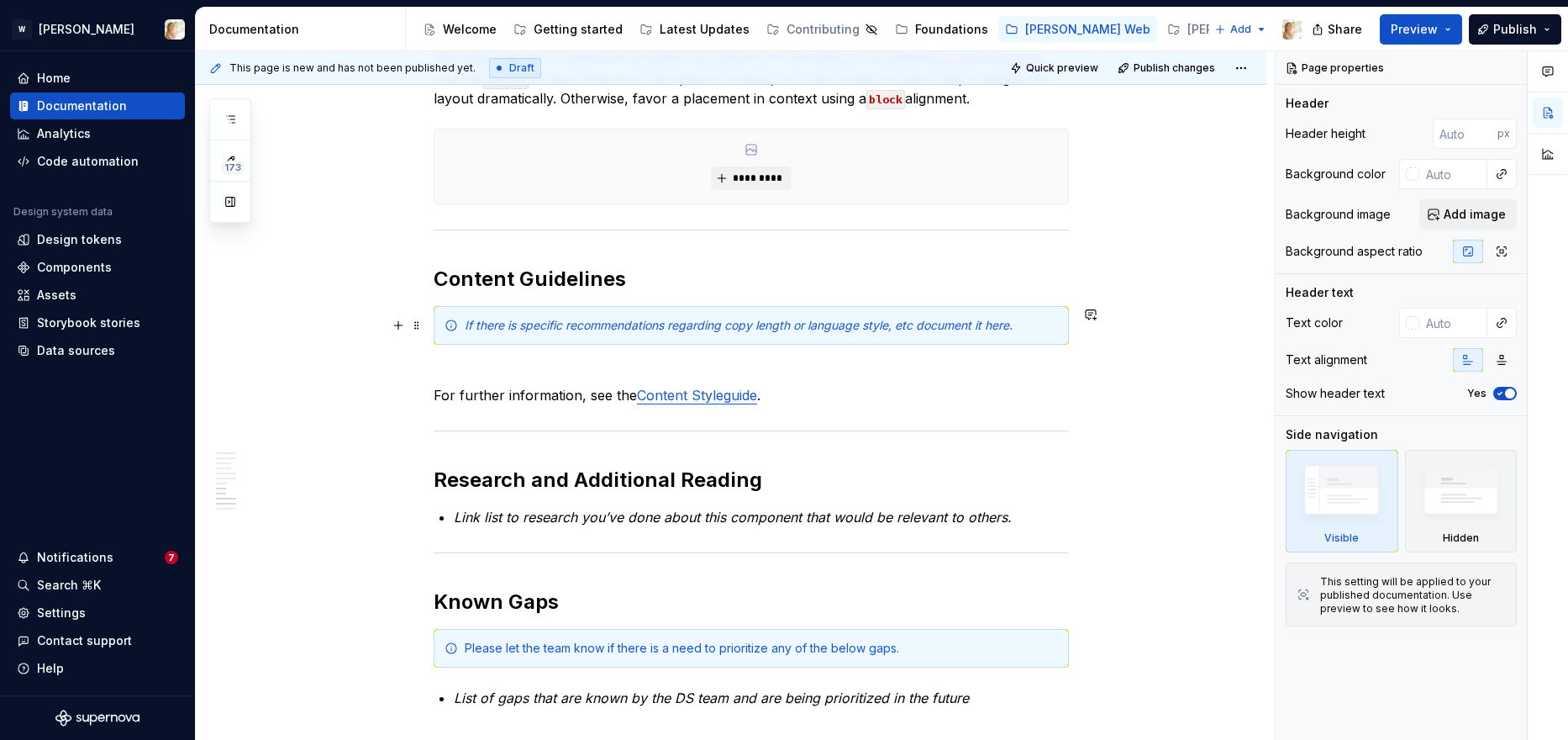
scroll to position [3392, 0]
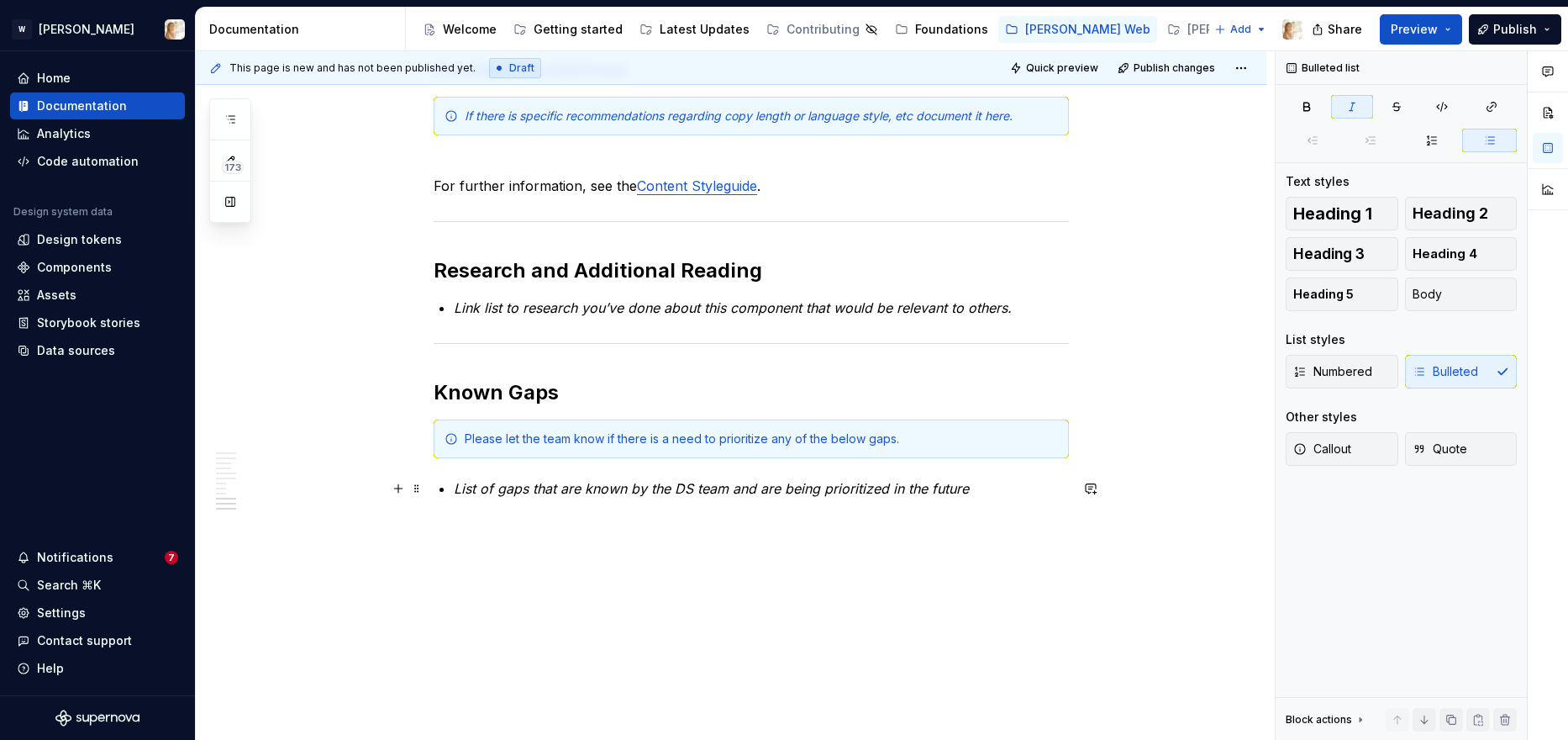
click at [509, 490] on em "List of gaps that are known by the DS team and are being prioritized in the fut…" at bounding box center [711, 488] width 515 height 17
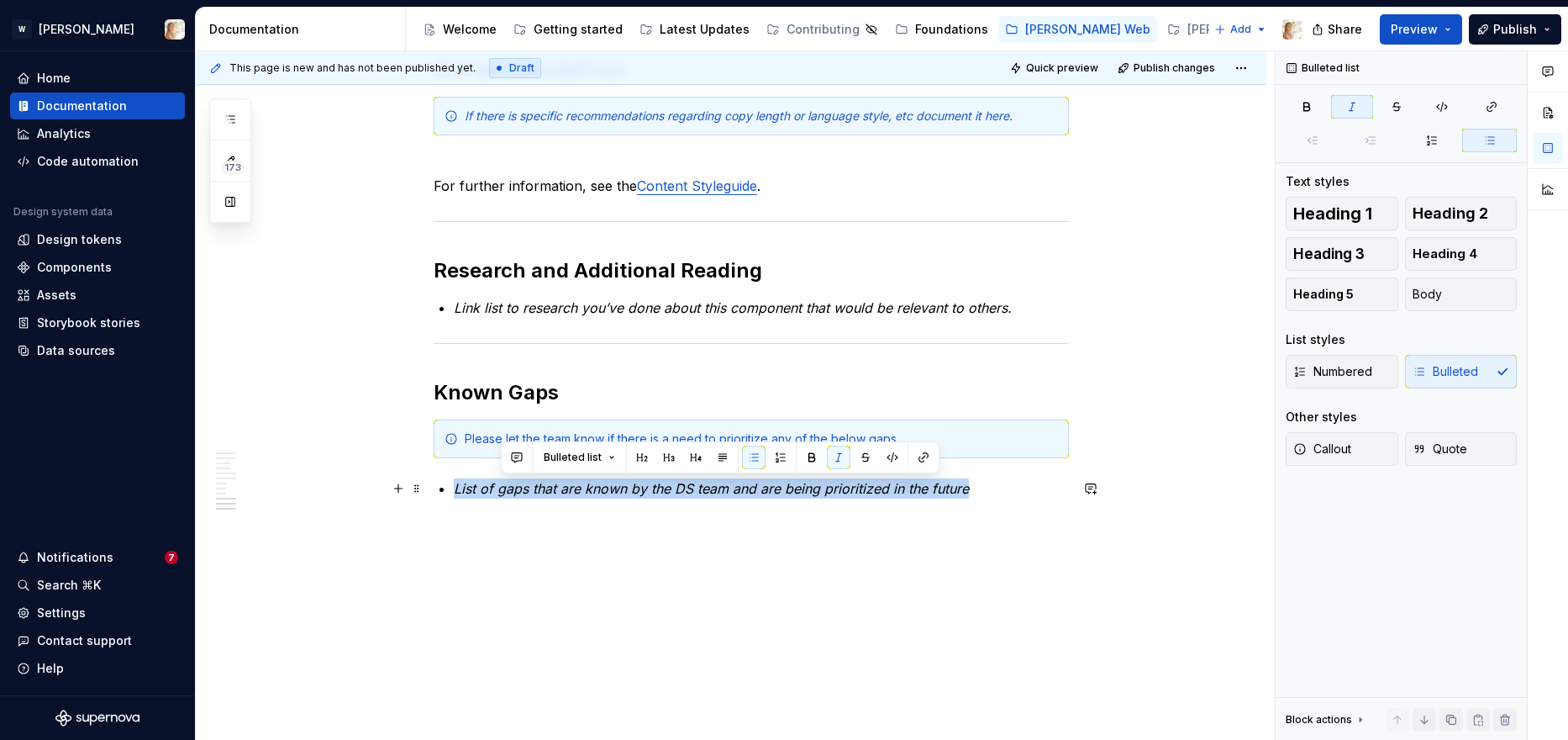
click at [509, 490] on em "List of gaps that are known by the DS team and are being prioritized in the fut…" at bounding box center [711, 488] width 515 height 17
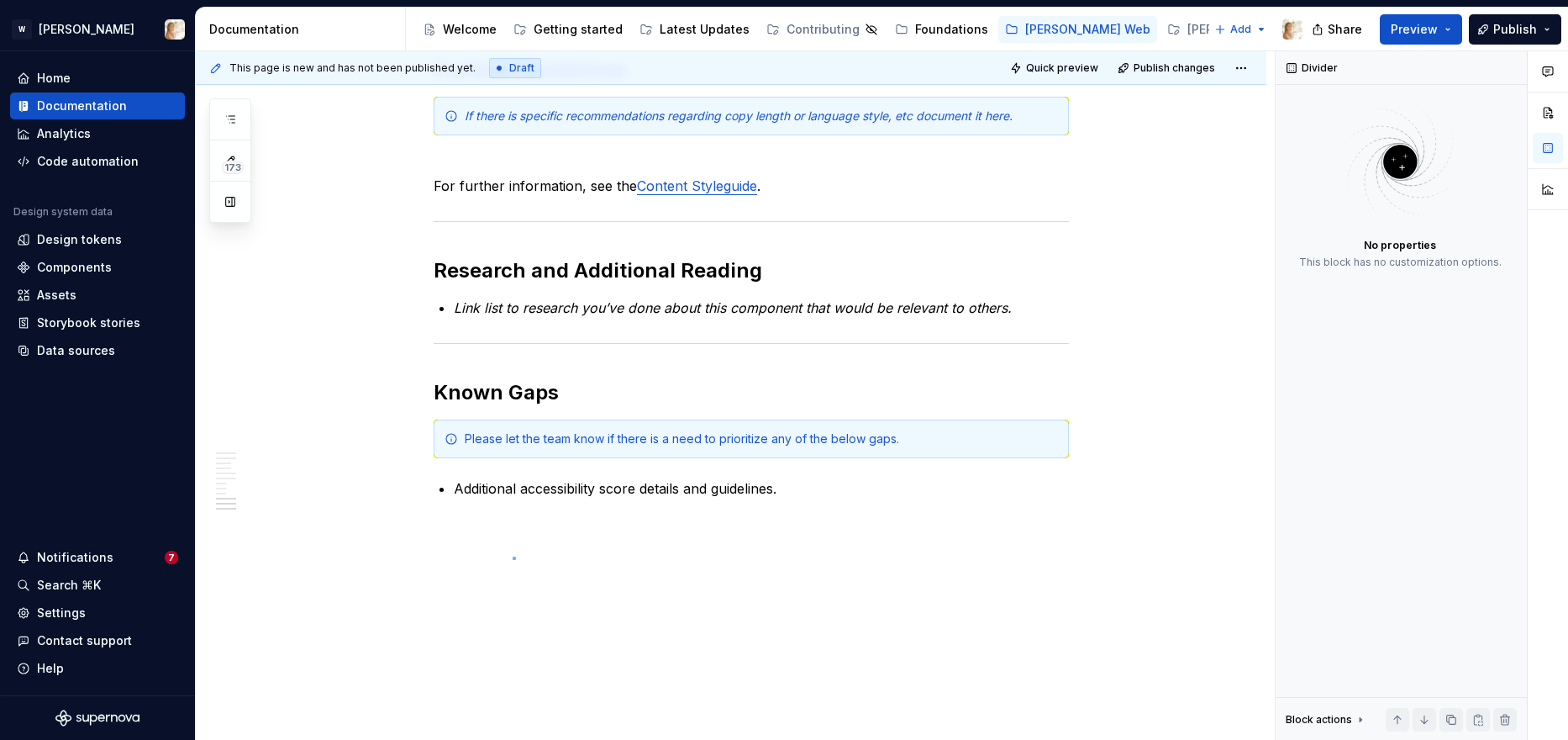
click at [513, 557] on div "**********" at bounding box center [735, 396] width 1079 height 689
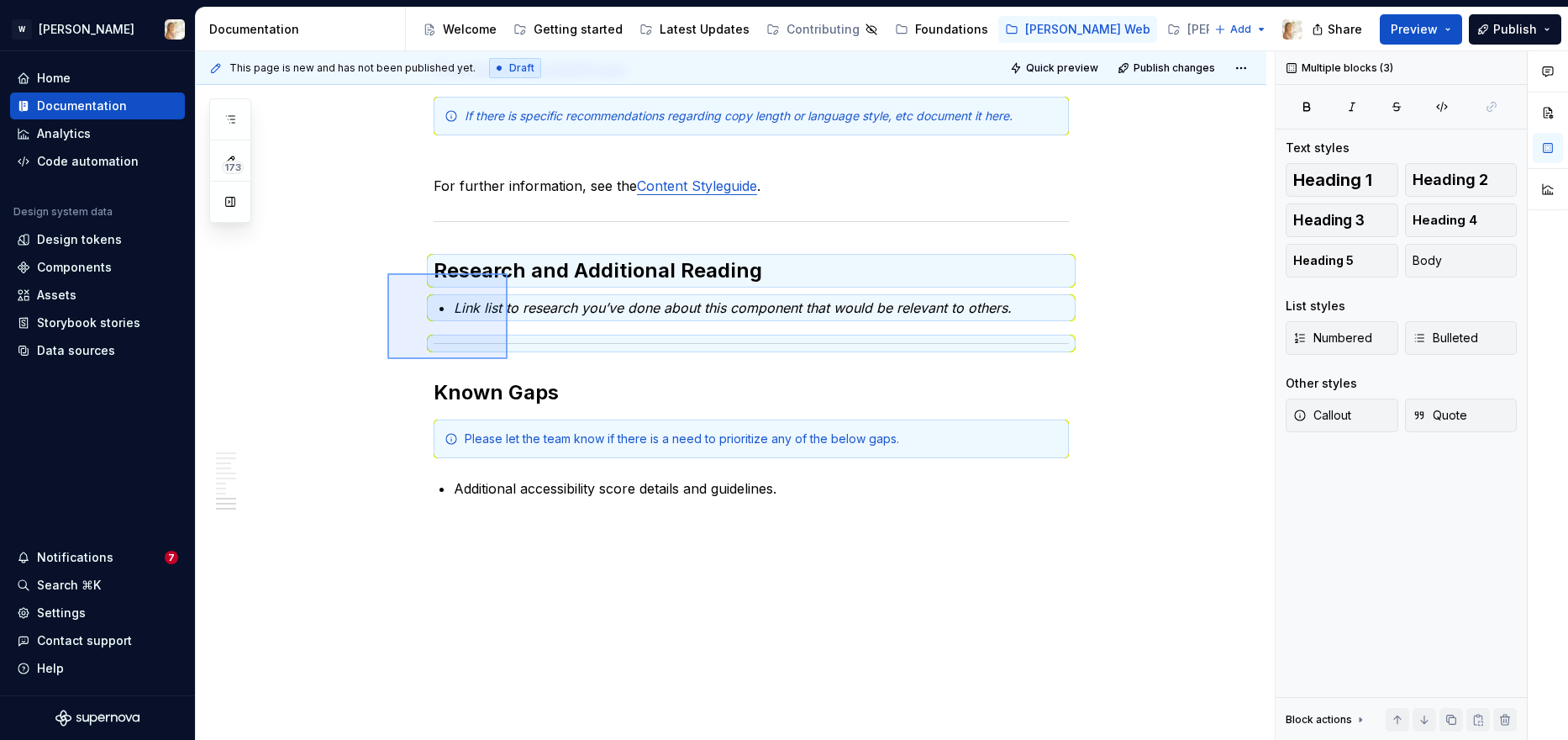
drag, startPoint x: 388, startPoint y: 273, endPoint x: 508, endPoint y: 359, distance: 147.6
click at [508, 359] on div "**********" at bounding box center [735, 396] width 1079 height 689
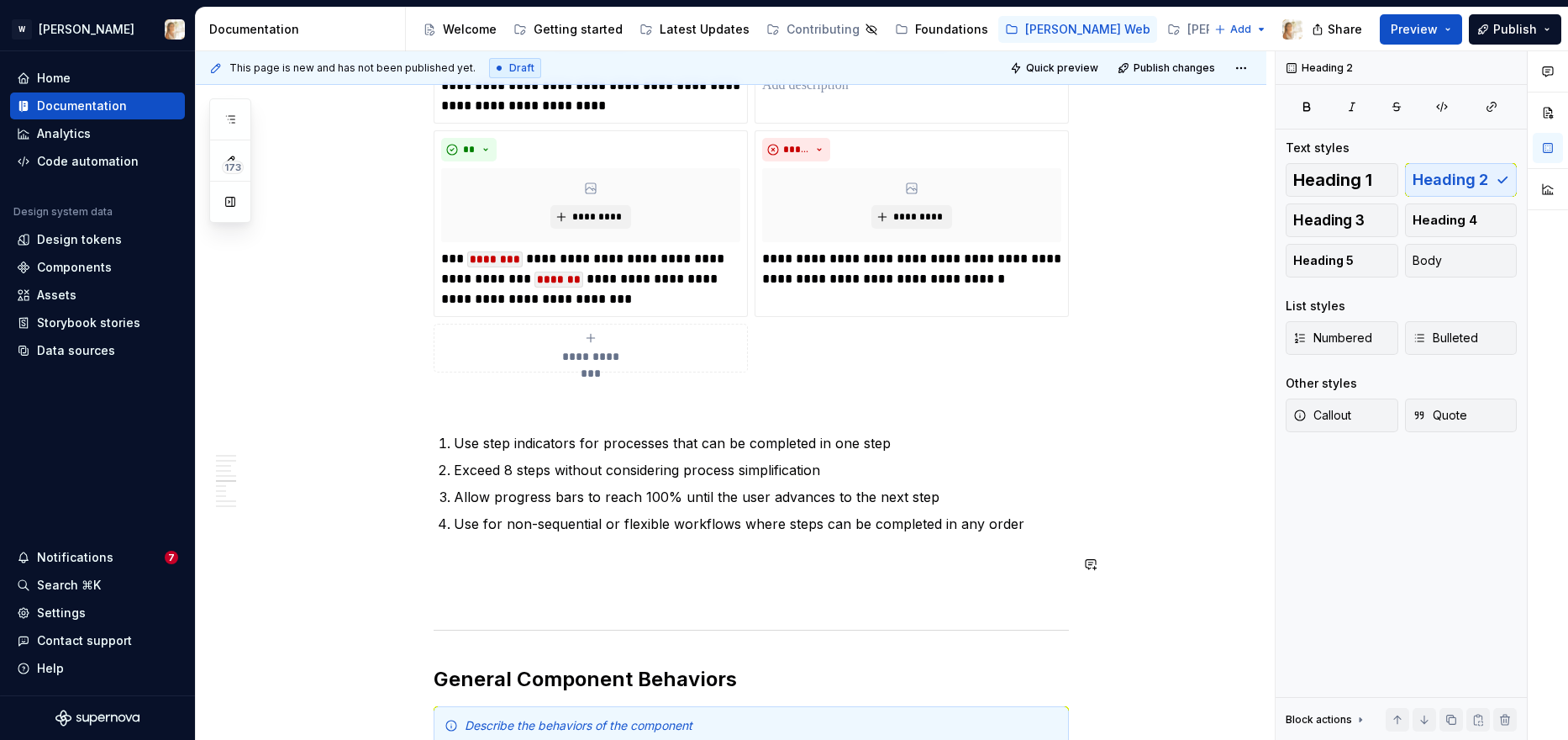
scroll to position [1956, 0]
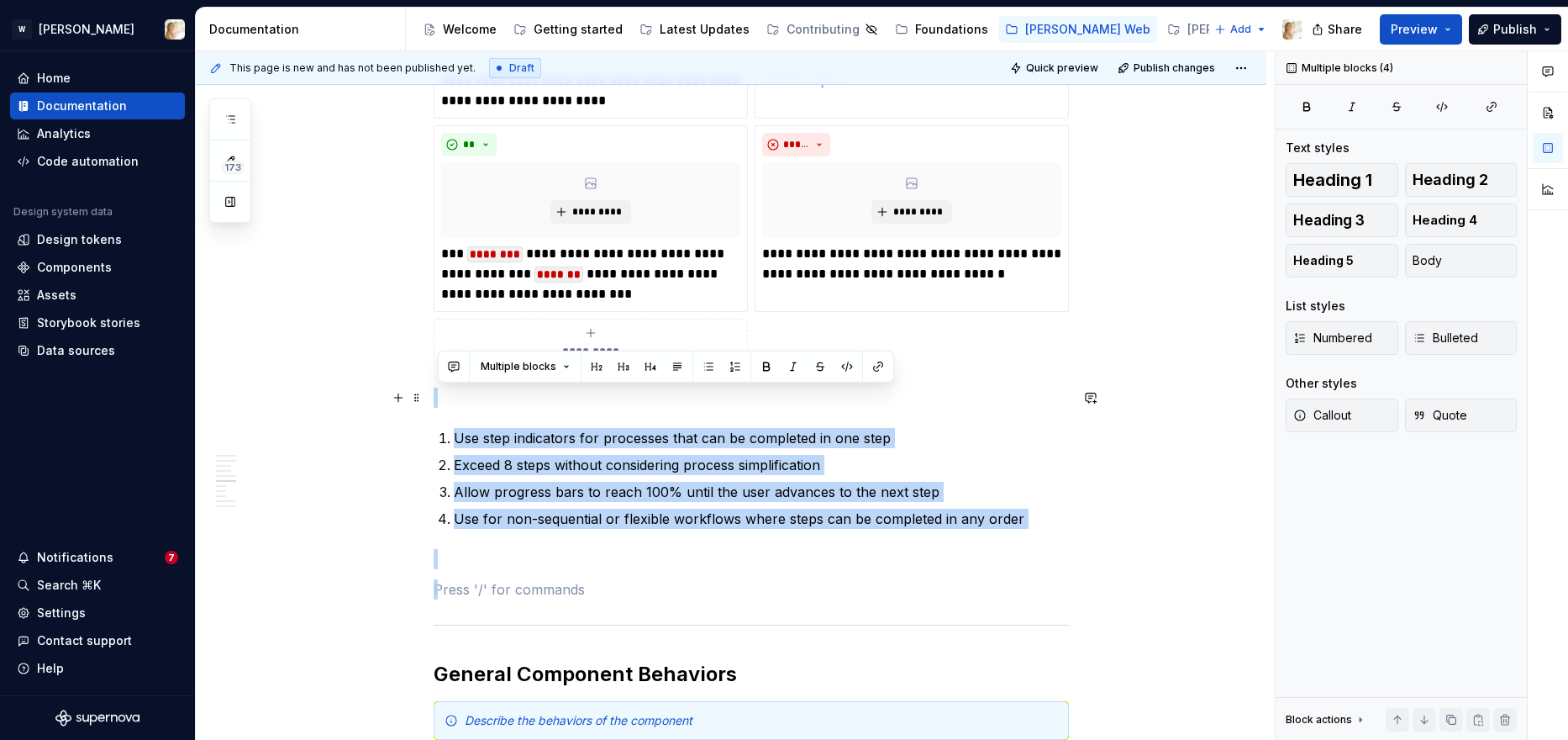
drag, startPoint x: 442, startPoint y: 586, endPoint x: 451, endPoint y: 398, distance: 188.2
click at [451, 398] on div "**********" at bounding box center [751, 103] width 636 height 3415
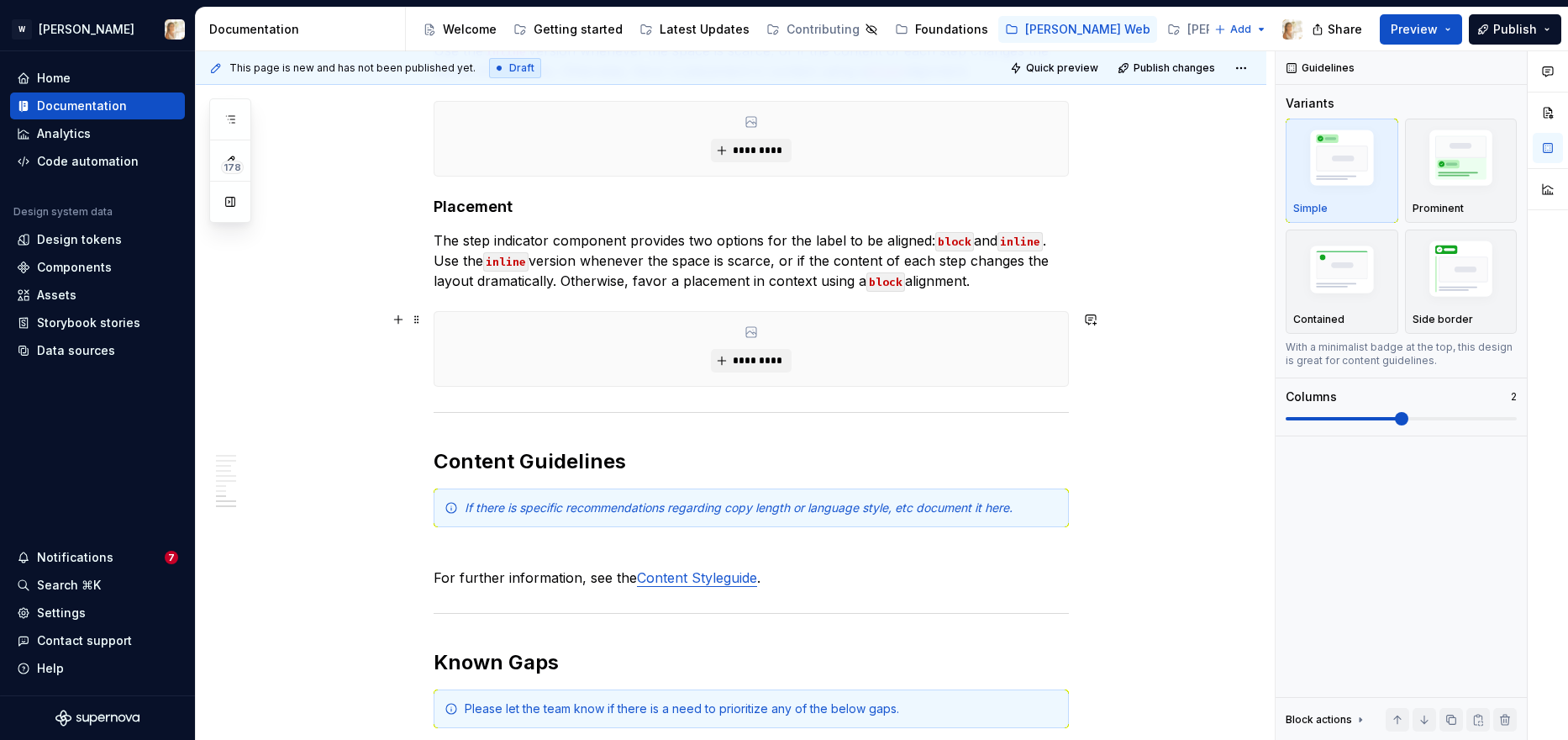
scroll to position [2779, 0]
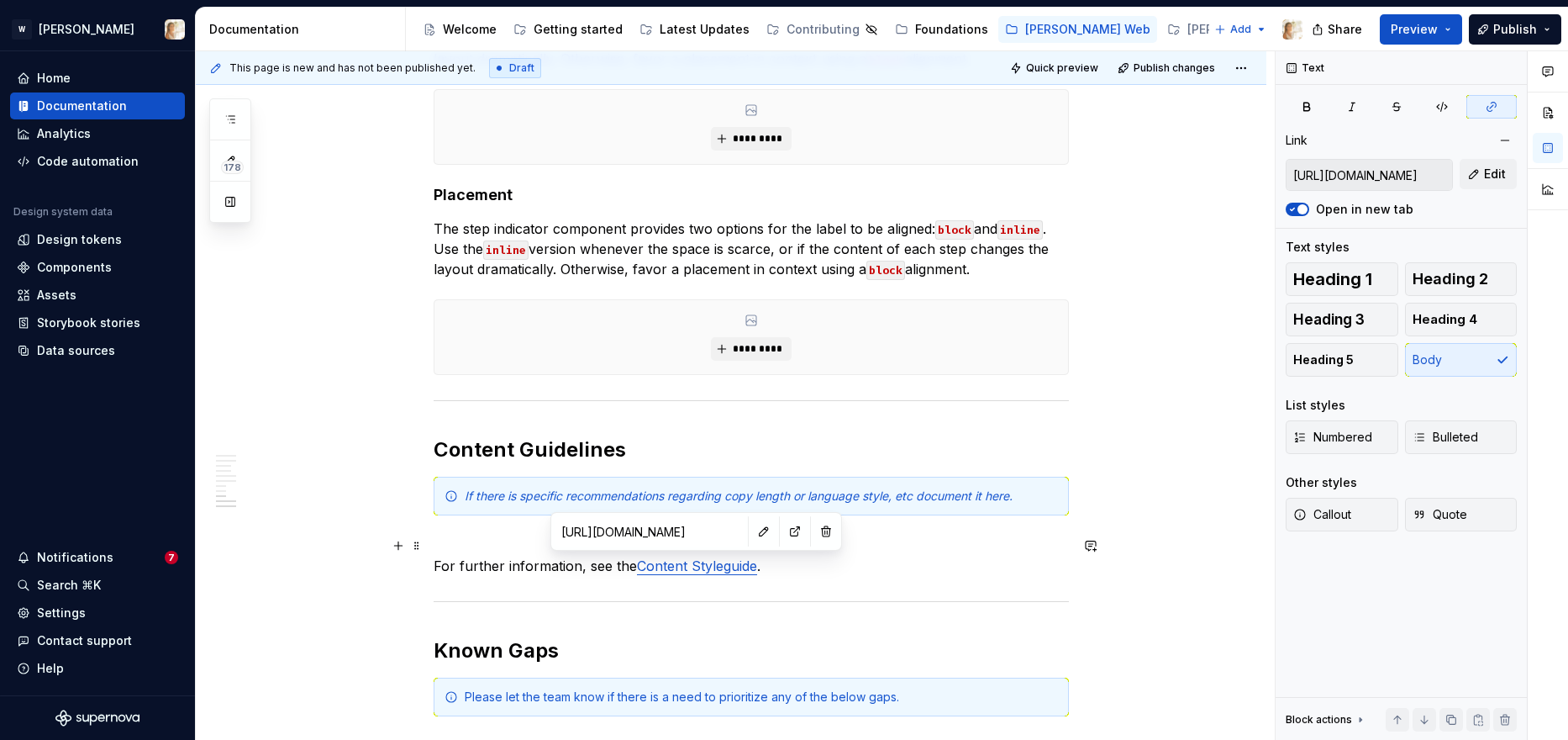
click at [676, 568] on link "Content Styleguide" at bounding box center [696, 565] width 120 height 17
click at [784, 527] on button "button" at bounding box center [795, 532] width 24 height 24
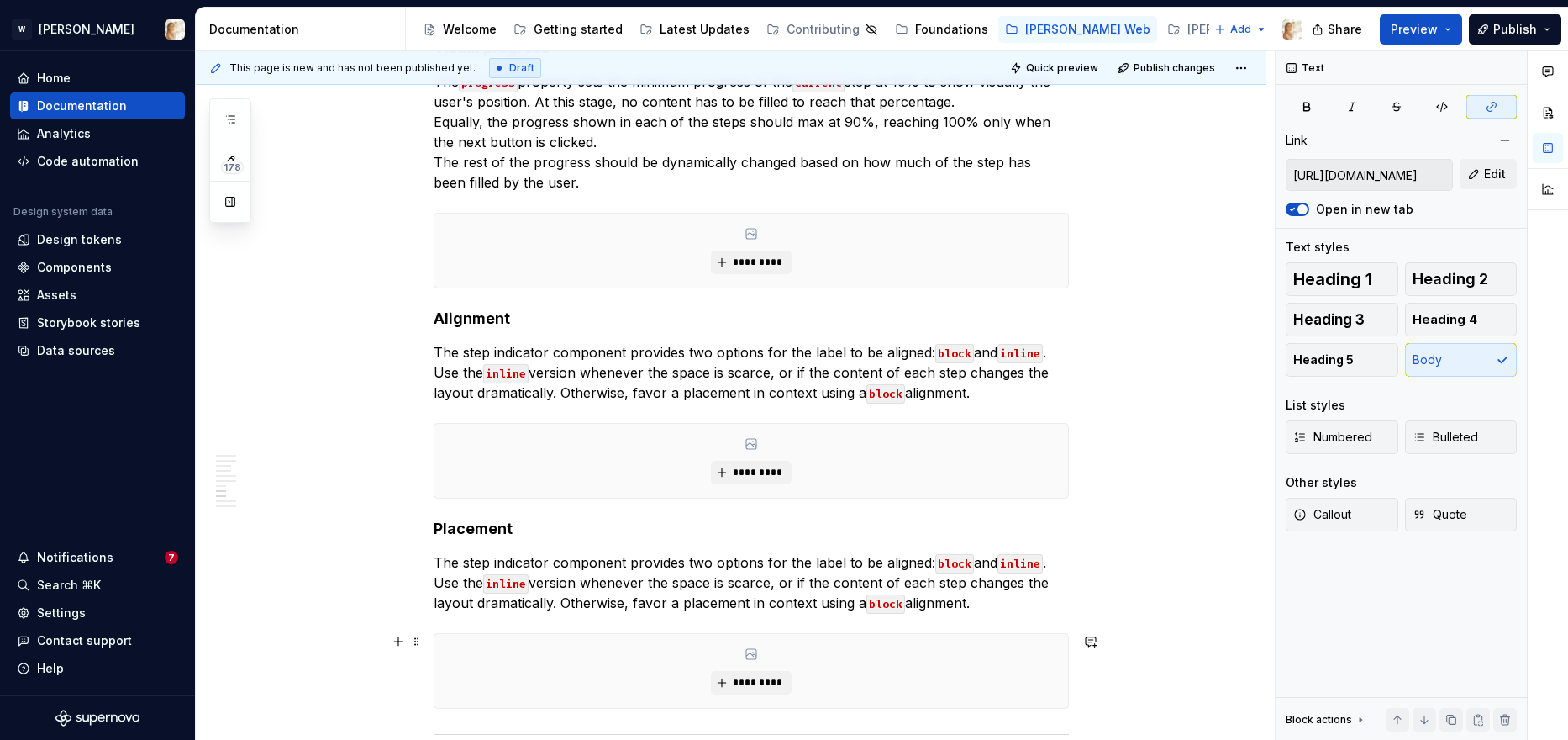
scroll to position [2579, 0]
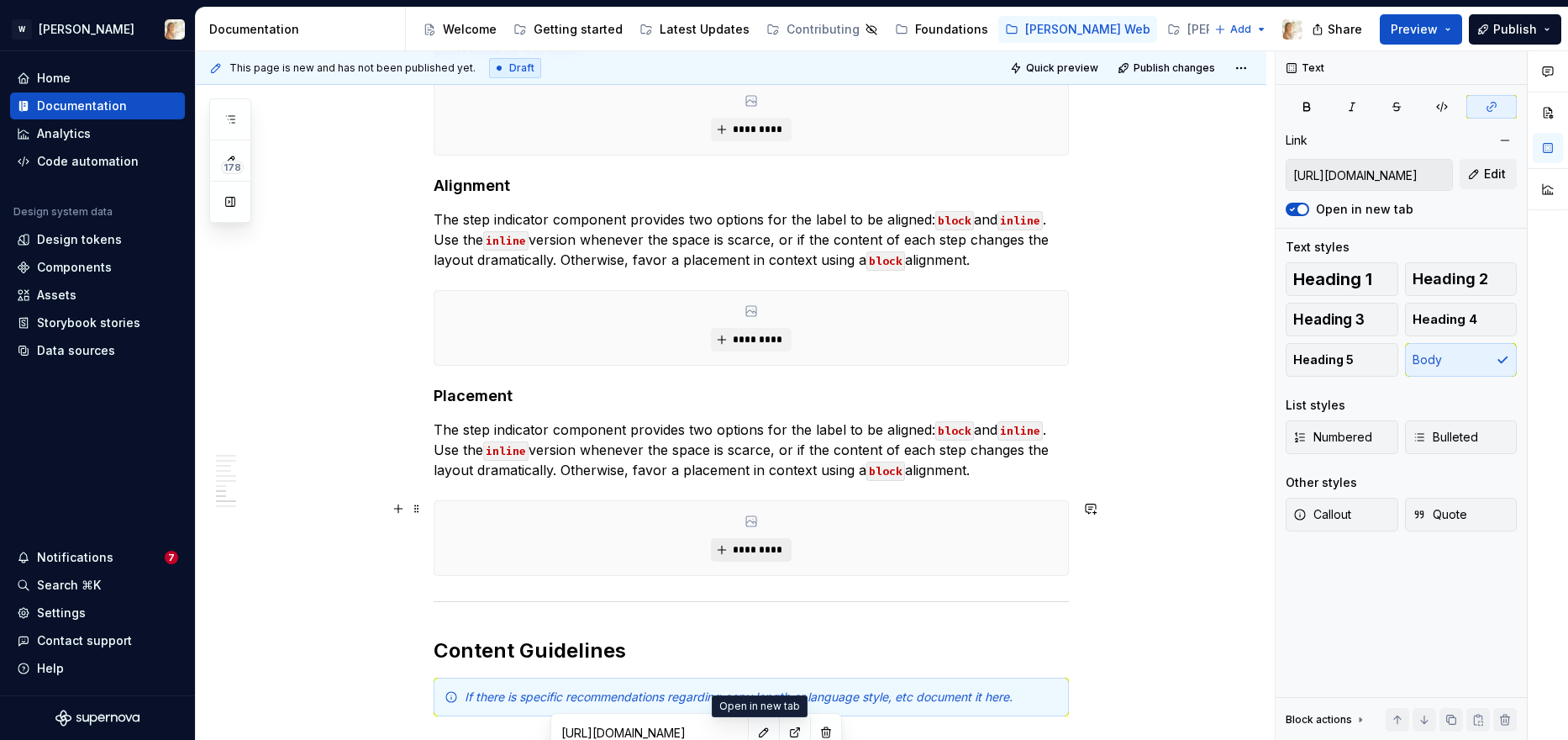
click at [731, 550] on button "*********" at bounding box center [751, 550] width 79 height 24
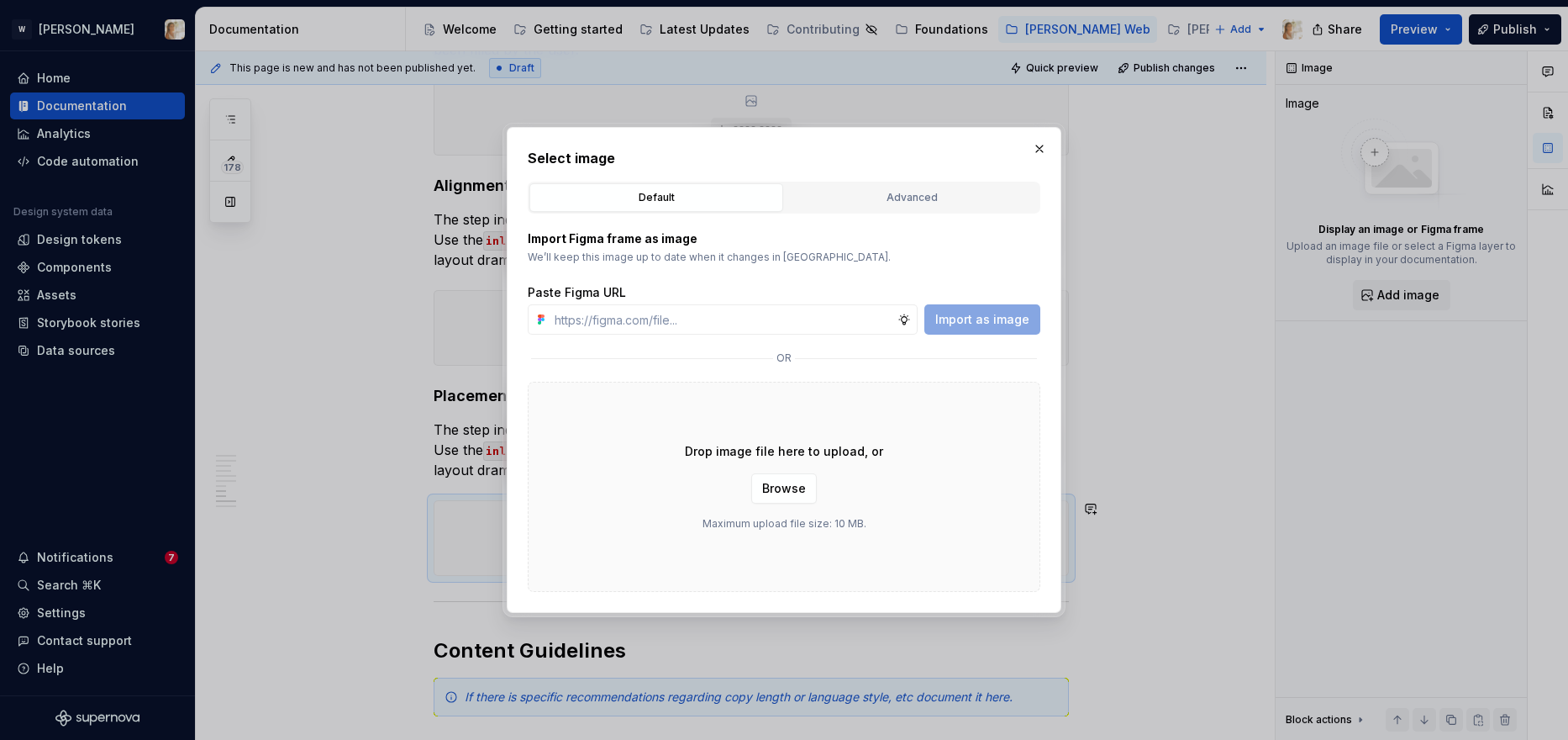
type textarea "*"
type input "https://www.figma.com/design/oPxB51PBWpdybzXO7ZYVlQ/Documentation?node-id=6405-…"
click at [964, 316] on span "Import as image" at bounding box center [982, 319] width 94 height 17
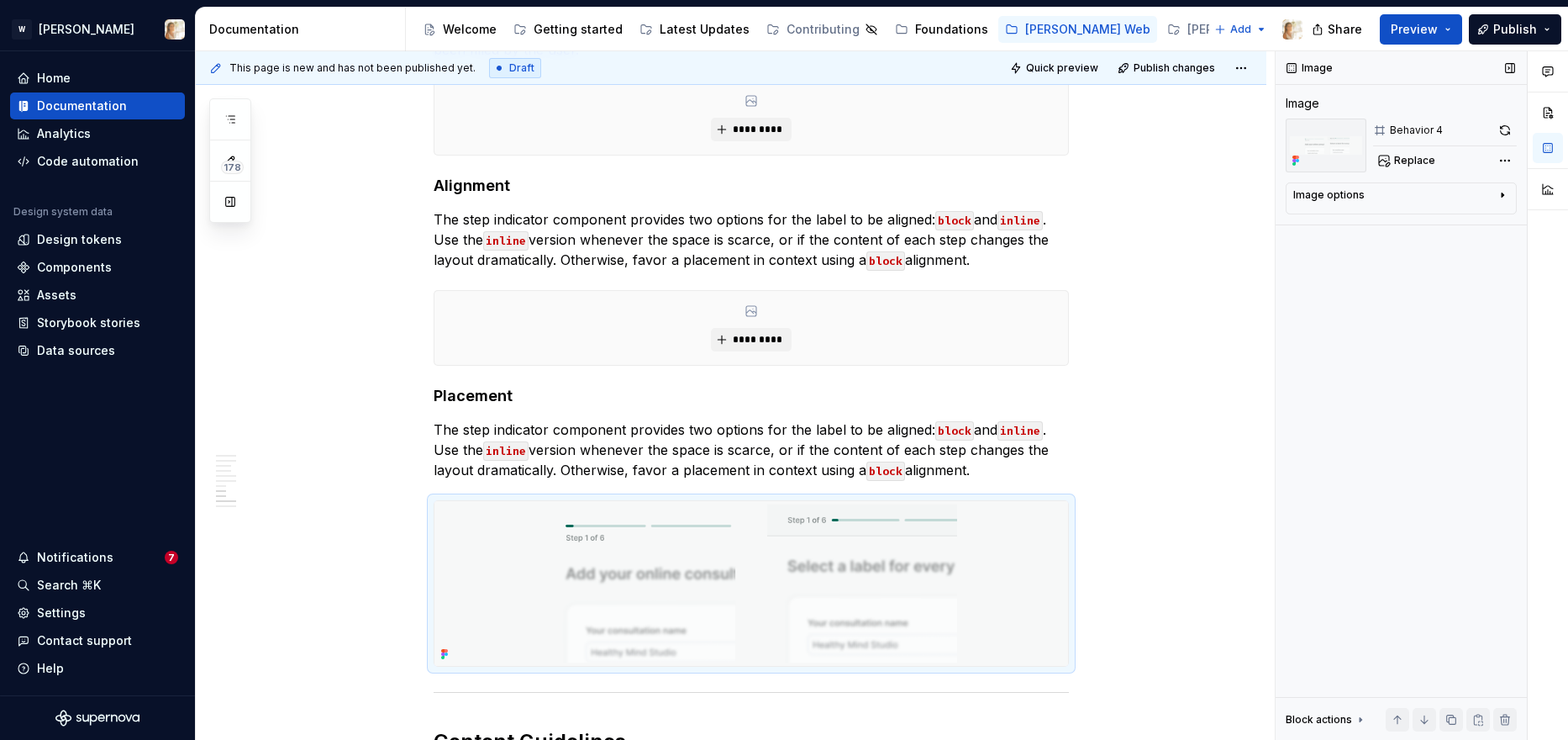
type textarea "*"
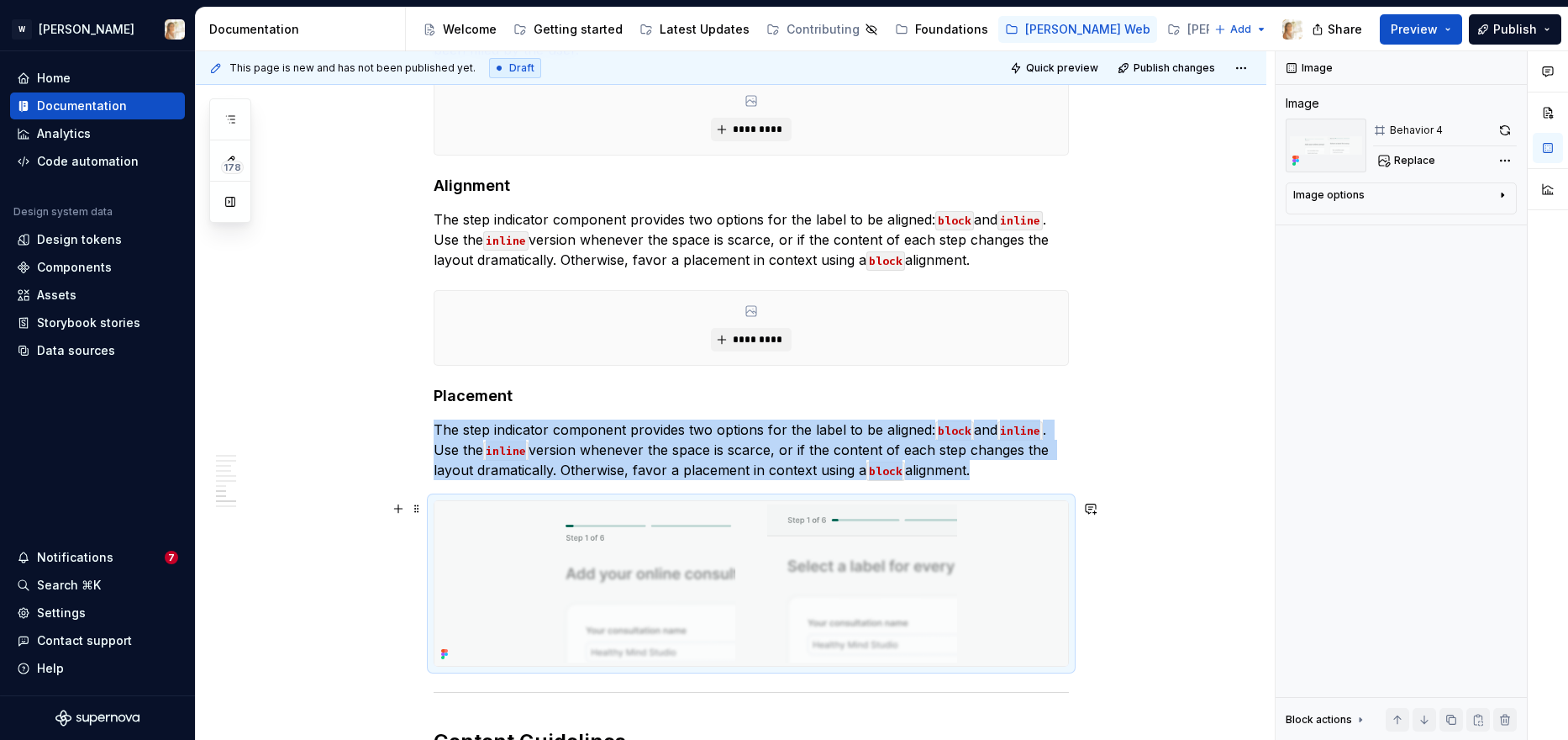
scroll to position [3129, 0]
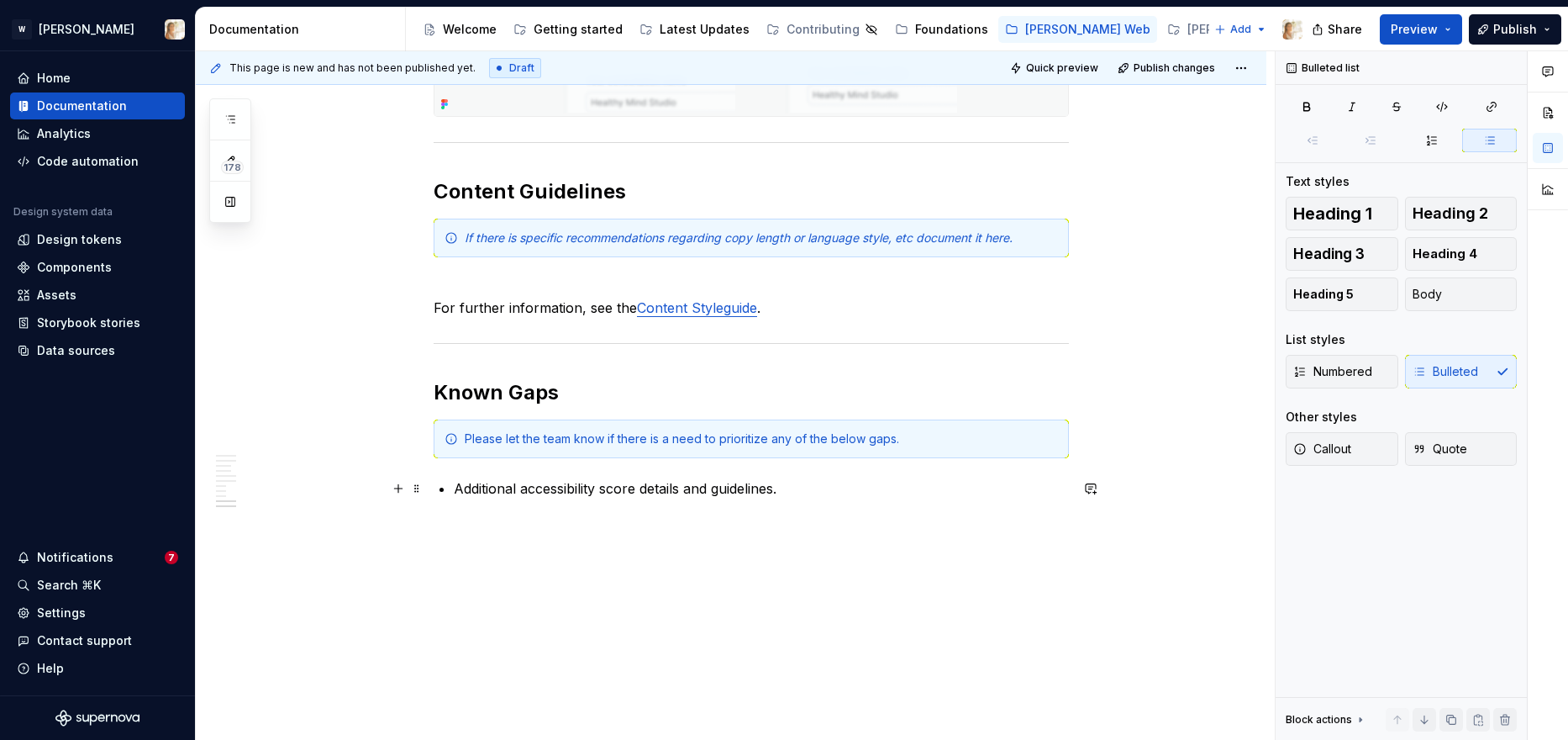
click at [793, 493] on p "Additional accessibility score details and guidelines." at bounding box center [762, 488] width 615 height 20
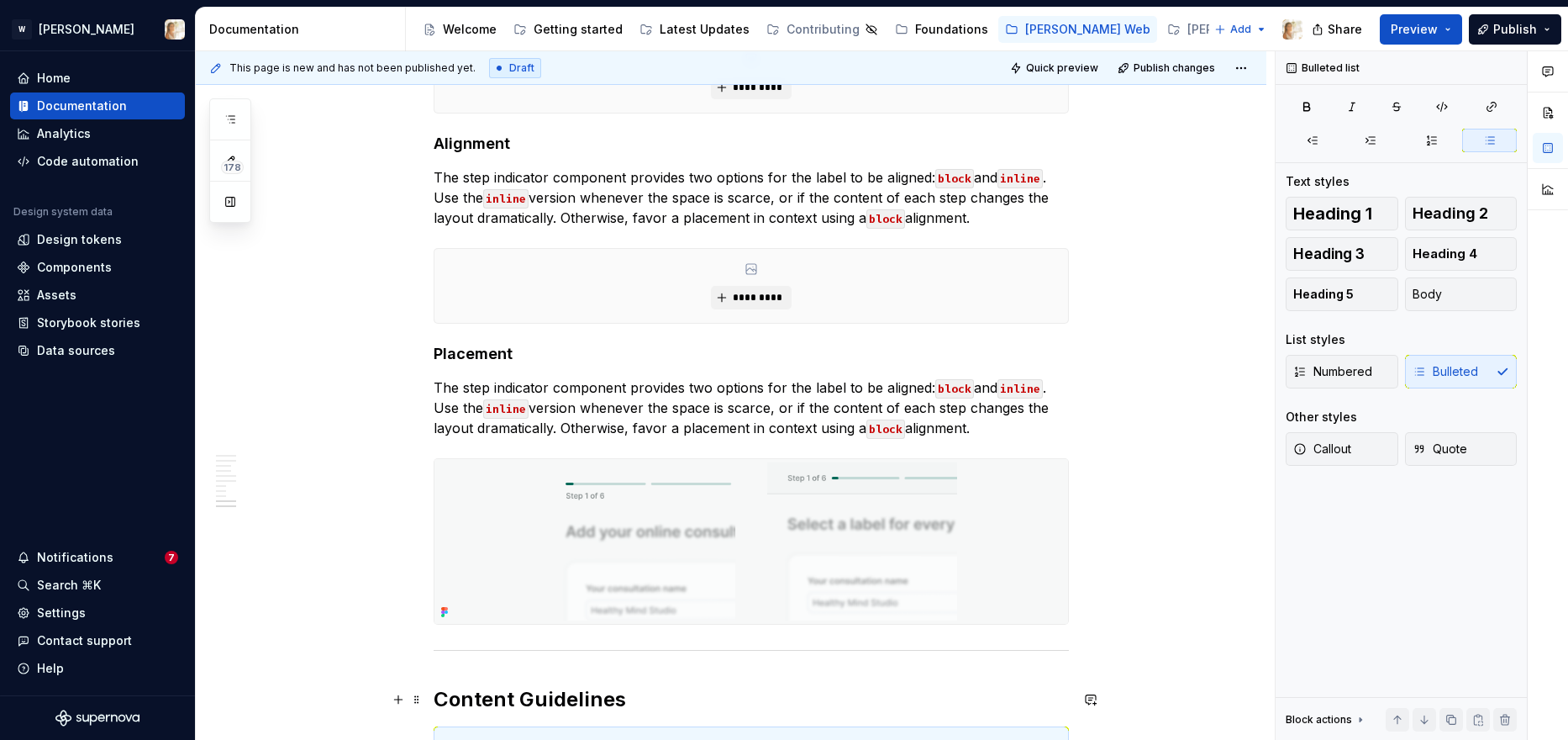
scroll to position [2520, 0]
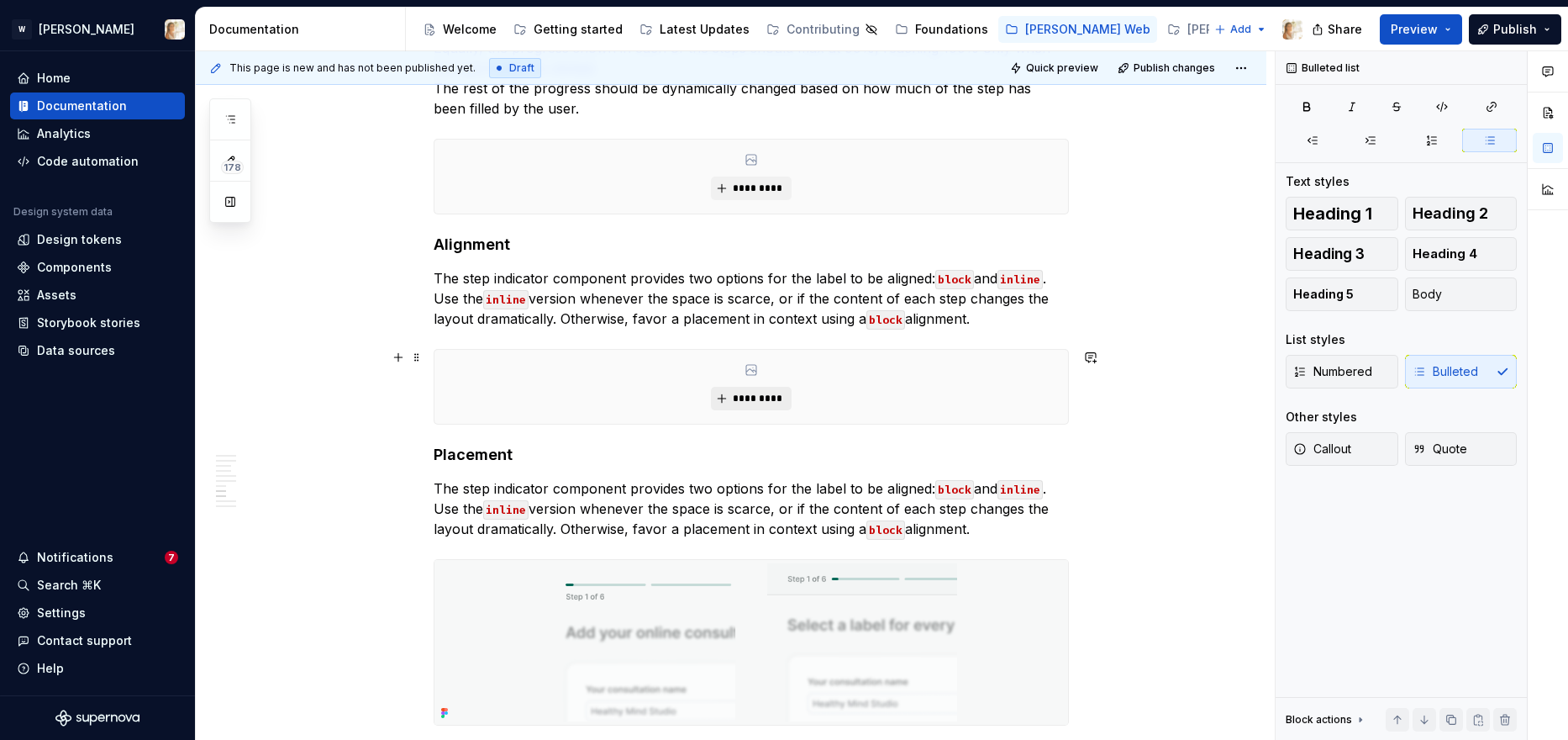
click at [768, 394] on span "*********" at bounding box center [758, 399] width 52 height 14
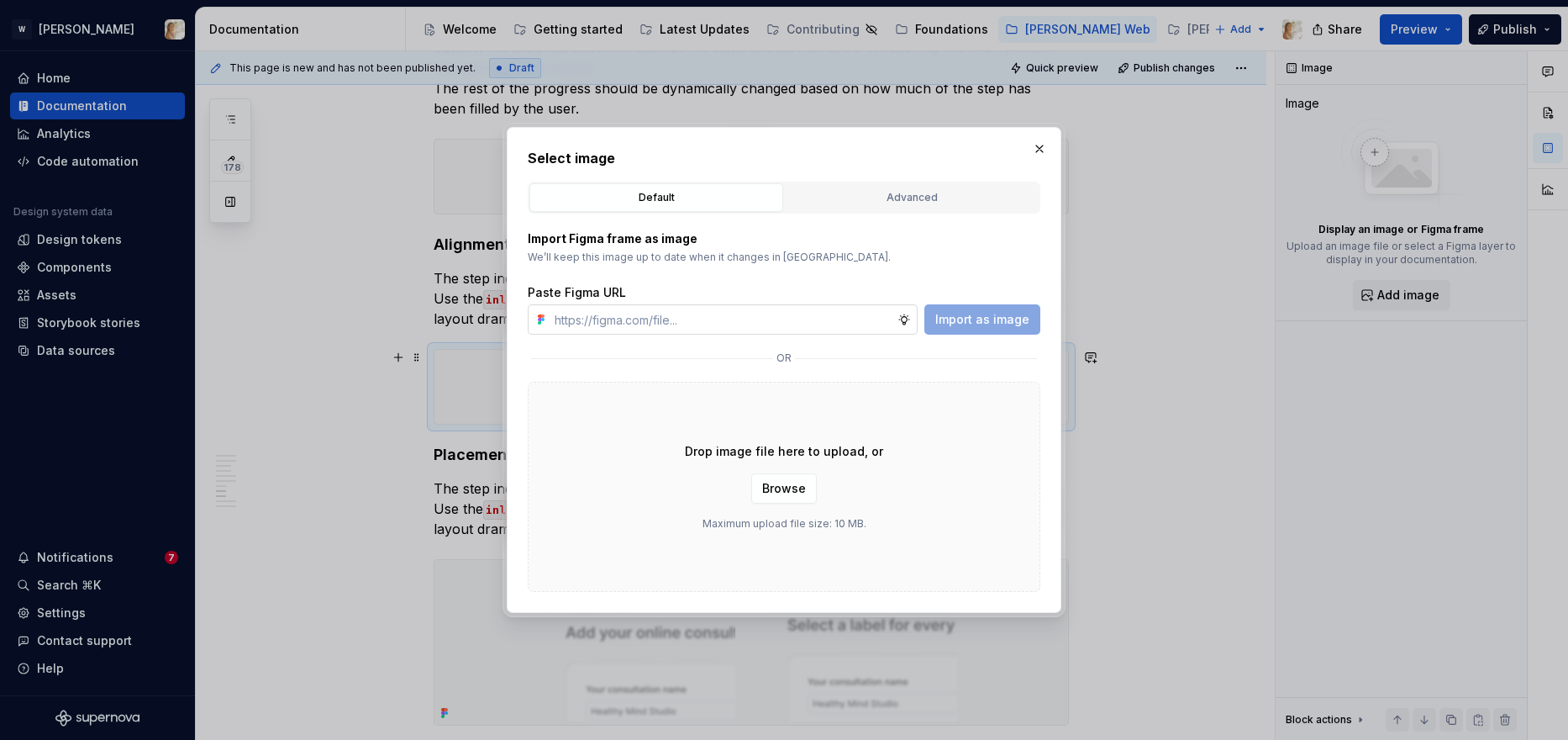
type textarea "*"
type input "https://www.figma.com/design/oPxB51PBWpdybzXO7ZYVlQ/Documentation?node-id=6405-…"
click at [979, 328] on button "Import as image" at bounding box center [982, 319] width 116 height 31
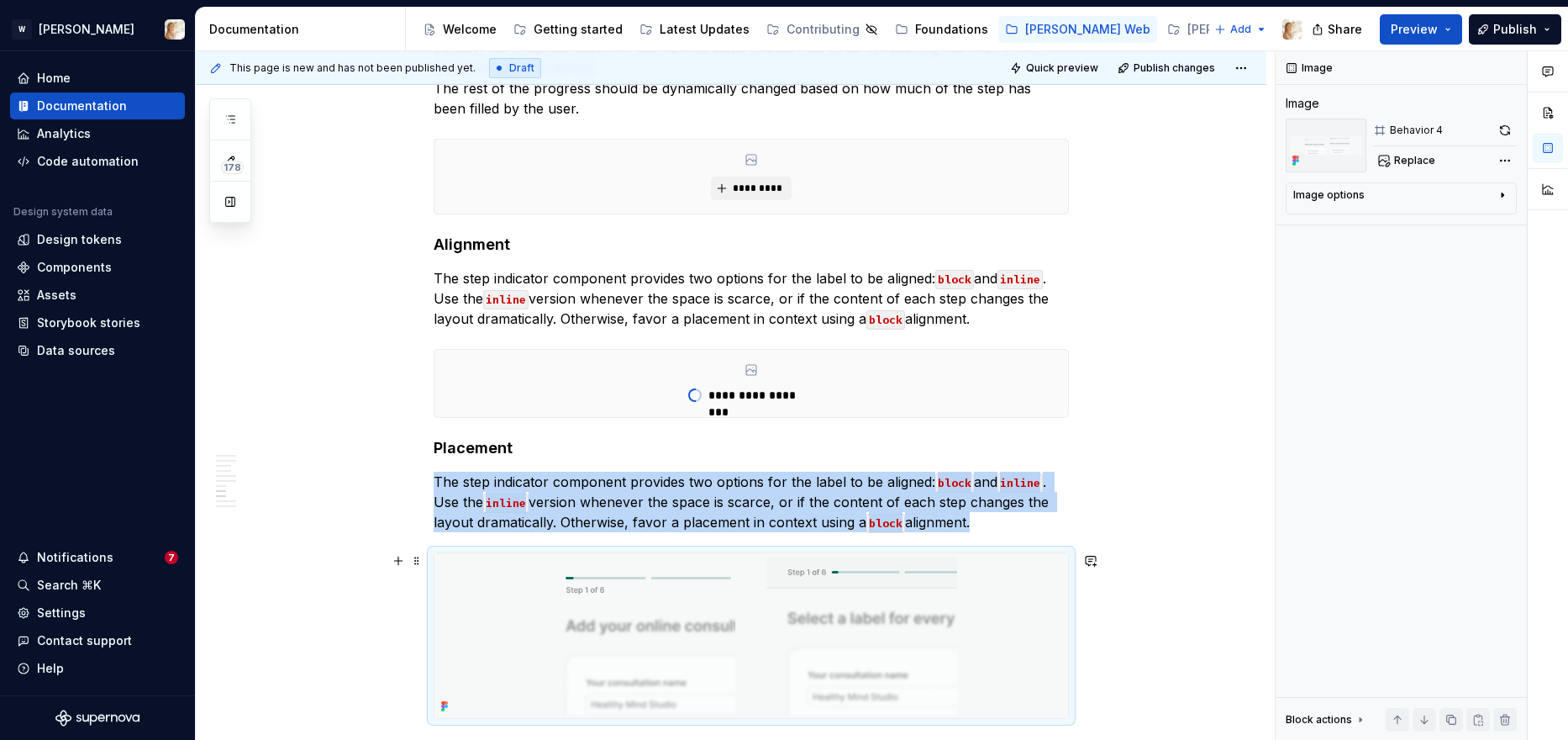
click at [900, 649] on img at bounding box center [751, 636] width 634 height 165
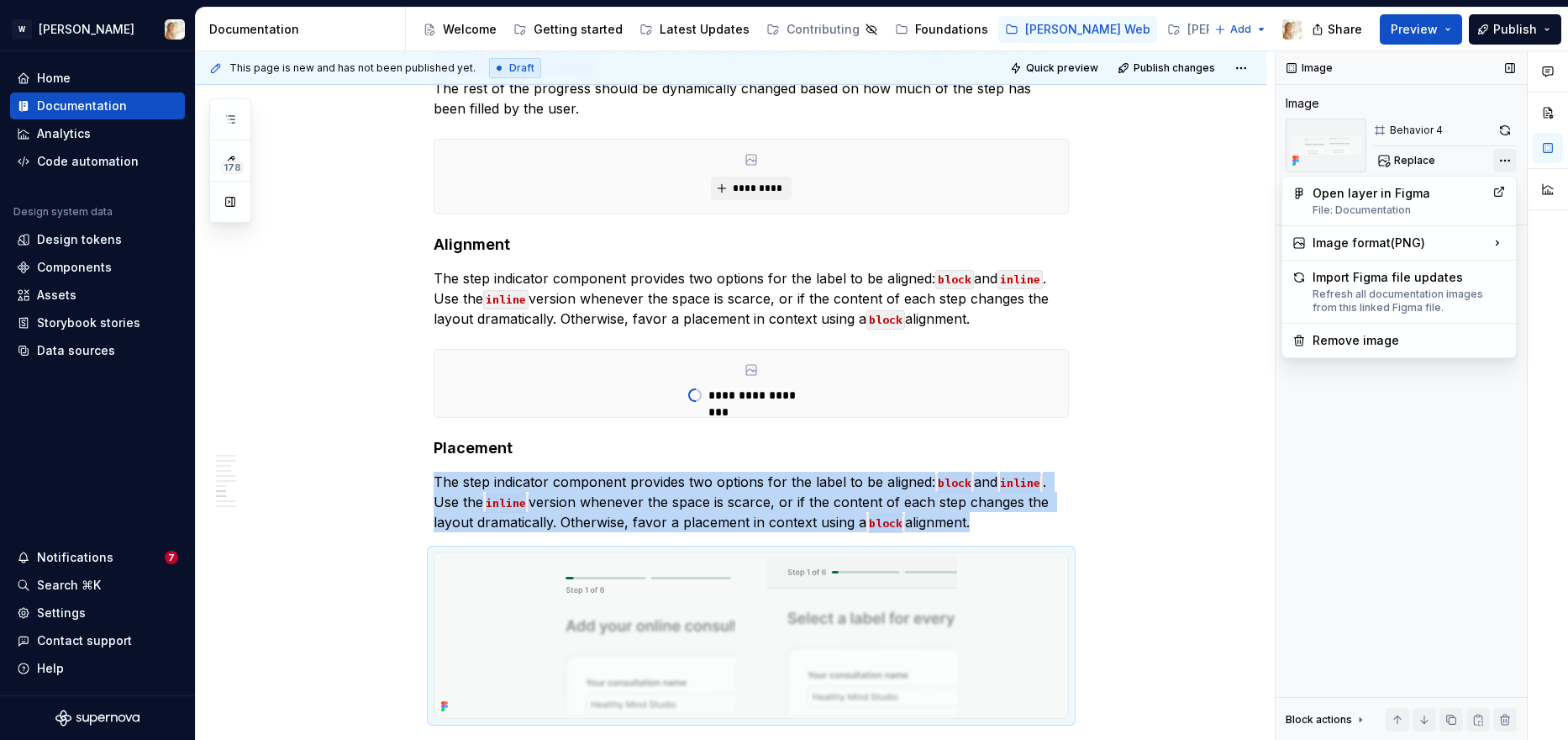
click at [1269, 165] on div "Comments Open comments No comments yet Select ‘Comment’ from the block context …" at bounding box center [1421, 396] width 293 height 689
click at [1269, 235] on div "Image format ( PNG )" at bounding box center [1398, 242] width 227 height 27
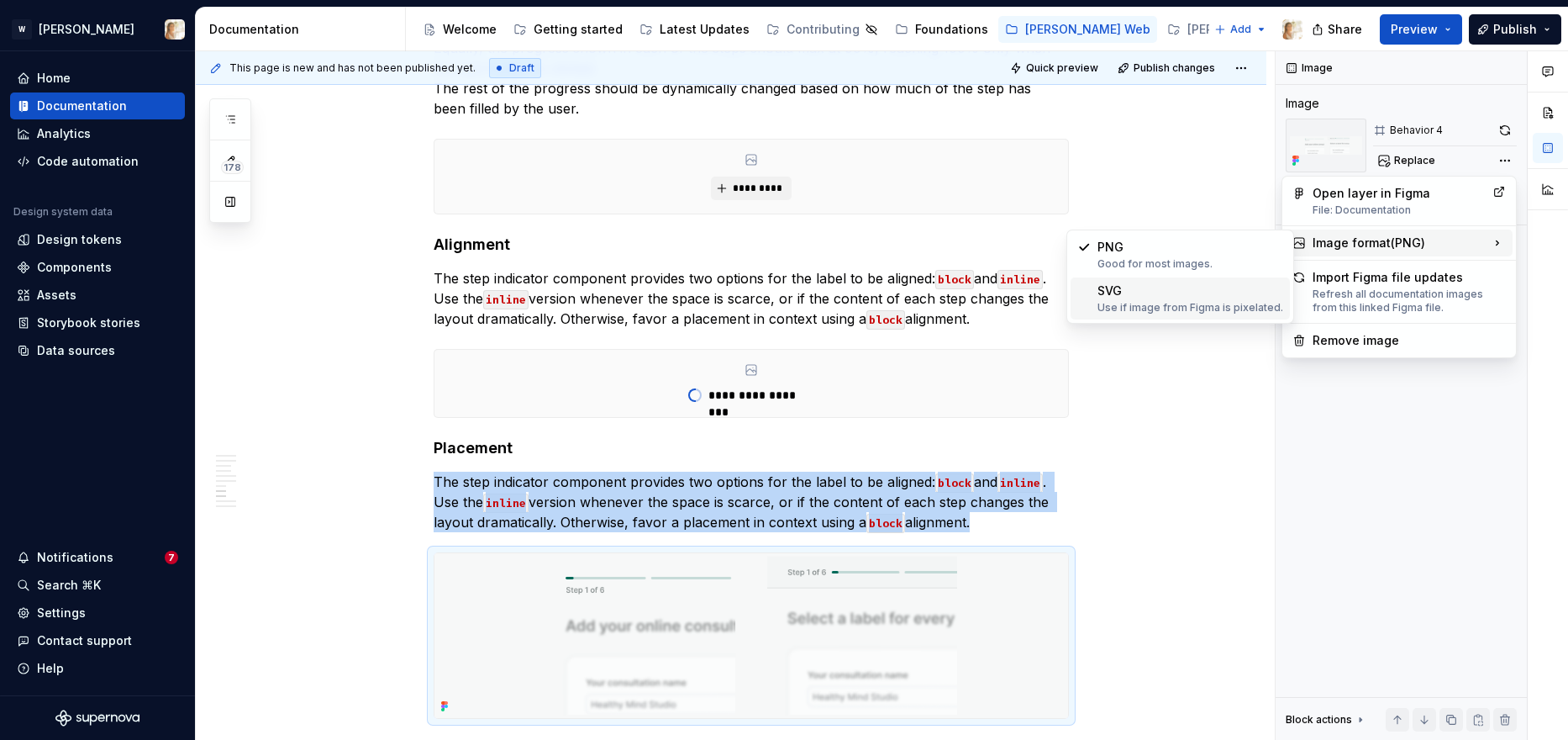
click at [1181, 294] on div "SVG Use if image from Figma is pixelated." at bounding box center [1190, 299] width 185 height 32
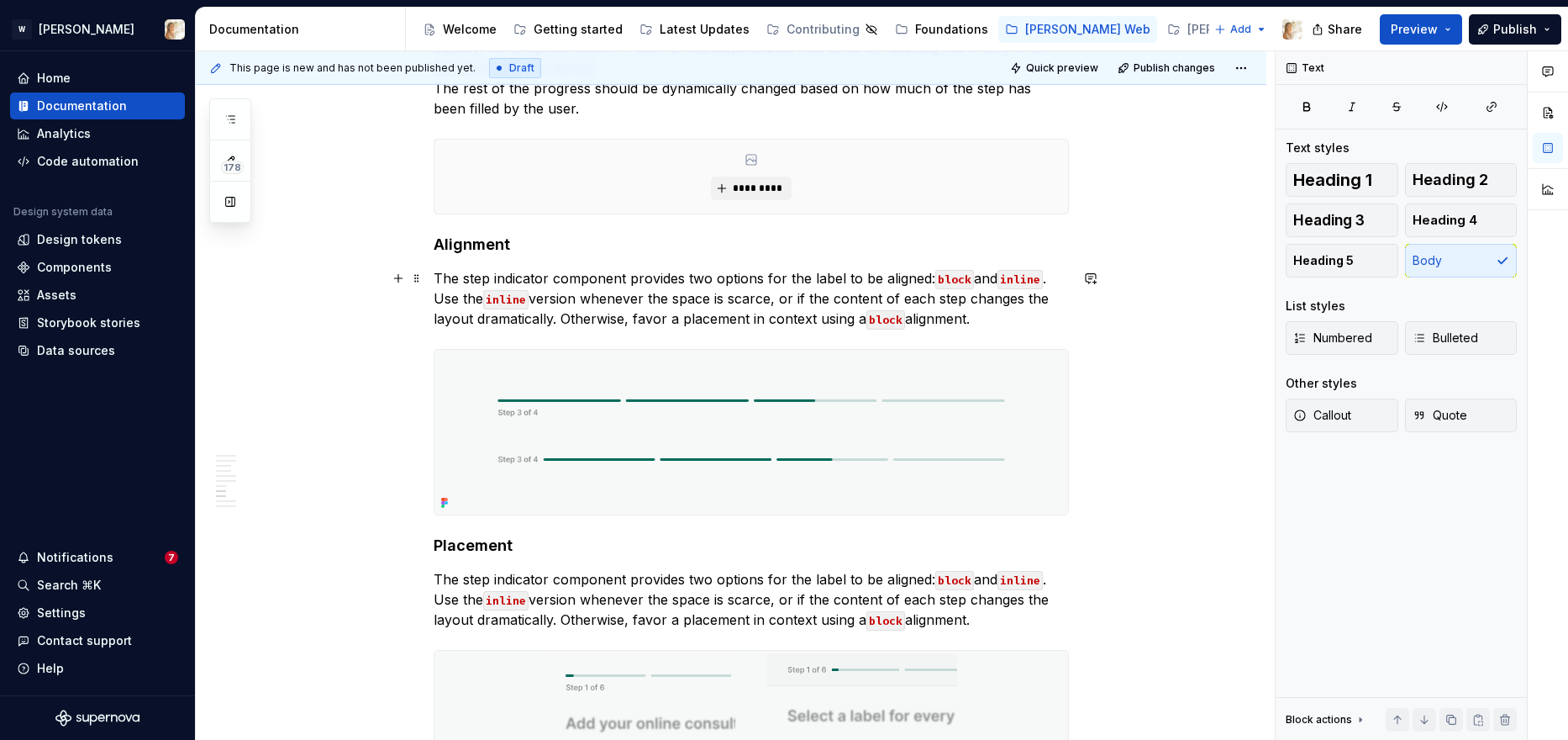
click at [987, 327] on p "The step indicator component provides two options for the label to be aligned: …" at bounding box center [751, 298] width 636 height 61
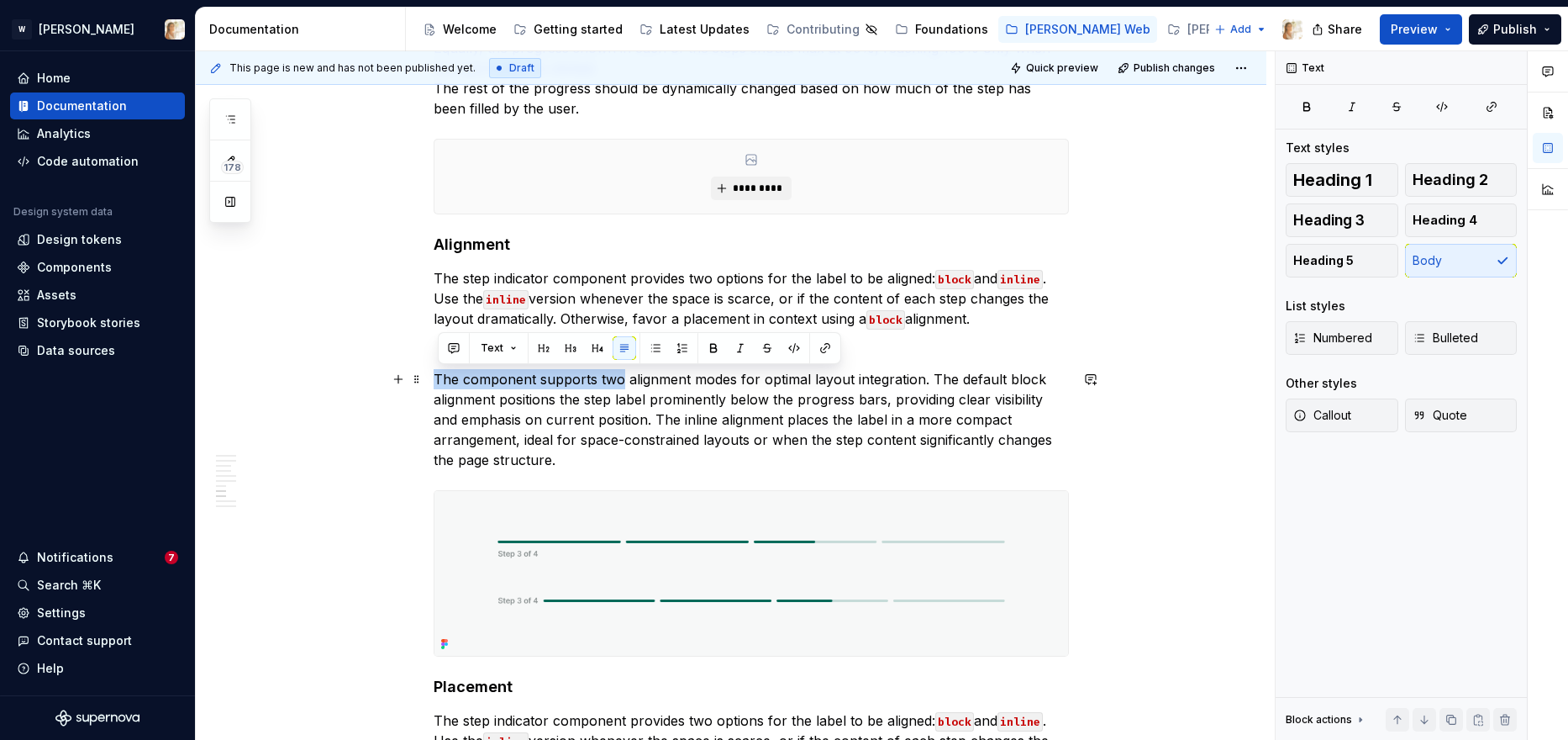
drag, startPoint x: 626, startPoint y: 382, endPoint x: 447, endPoint y: 369, distance: 179.5
click at [447, 369] on p "The component supports two alignment modes for optimal layout integration. The …" at bounding box center [751, 420] width 636 height 101
copy p "The component supports two"
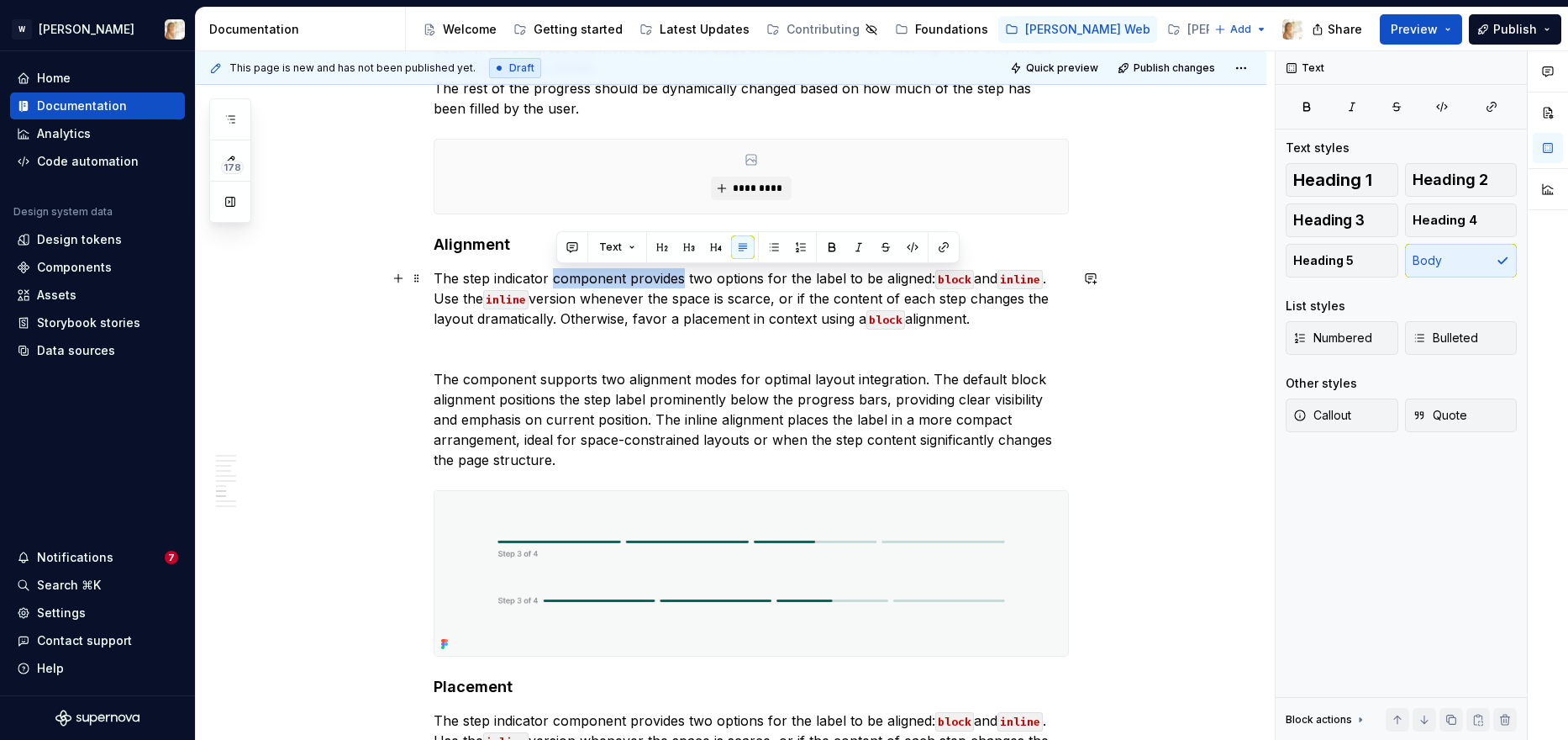
drag, startPoint x: 556, startPoint y: 278, endPoint x: 686, endPoint y: 285, distance: 130.2
click at [686, 285] on p "The step indicator component provides two options for the label to be aligned: …" at bounding box center [751, 298] width 636 height 61
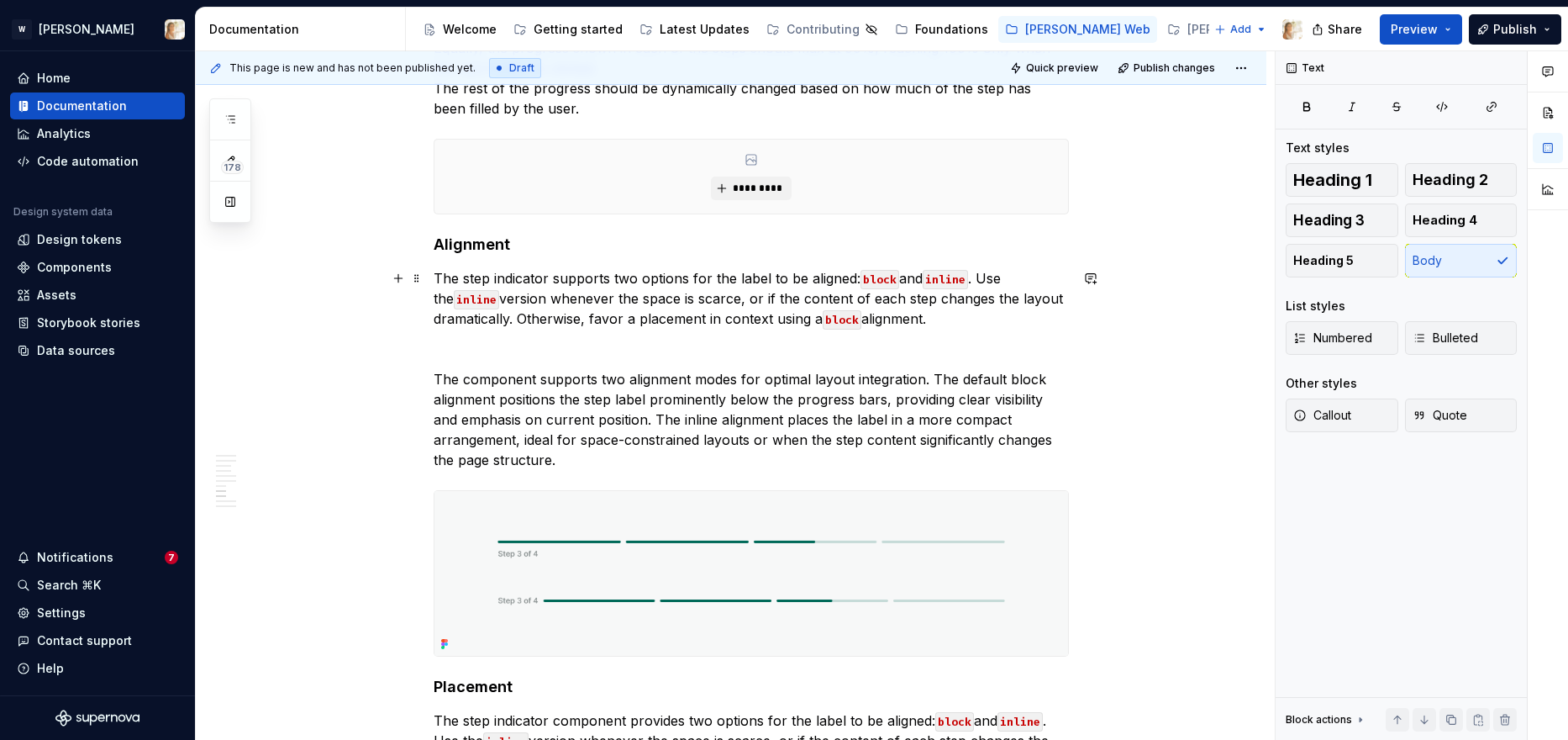
click at [470, 281] on p "The step indicator supports two options for the label to be aligned: block and …" at bounding box center [751, 298] width 636 height 61
drag, startPoint x: 646, startPoint y: 278, endPoint x: 676, endPoint y: 278, distance: 30.0
click at [676, 278] on p "The Step Indicator supports two options for the label to be aligned: block and …" at bounding box center [751, 298] width 636 height 61
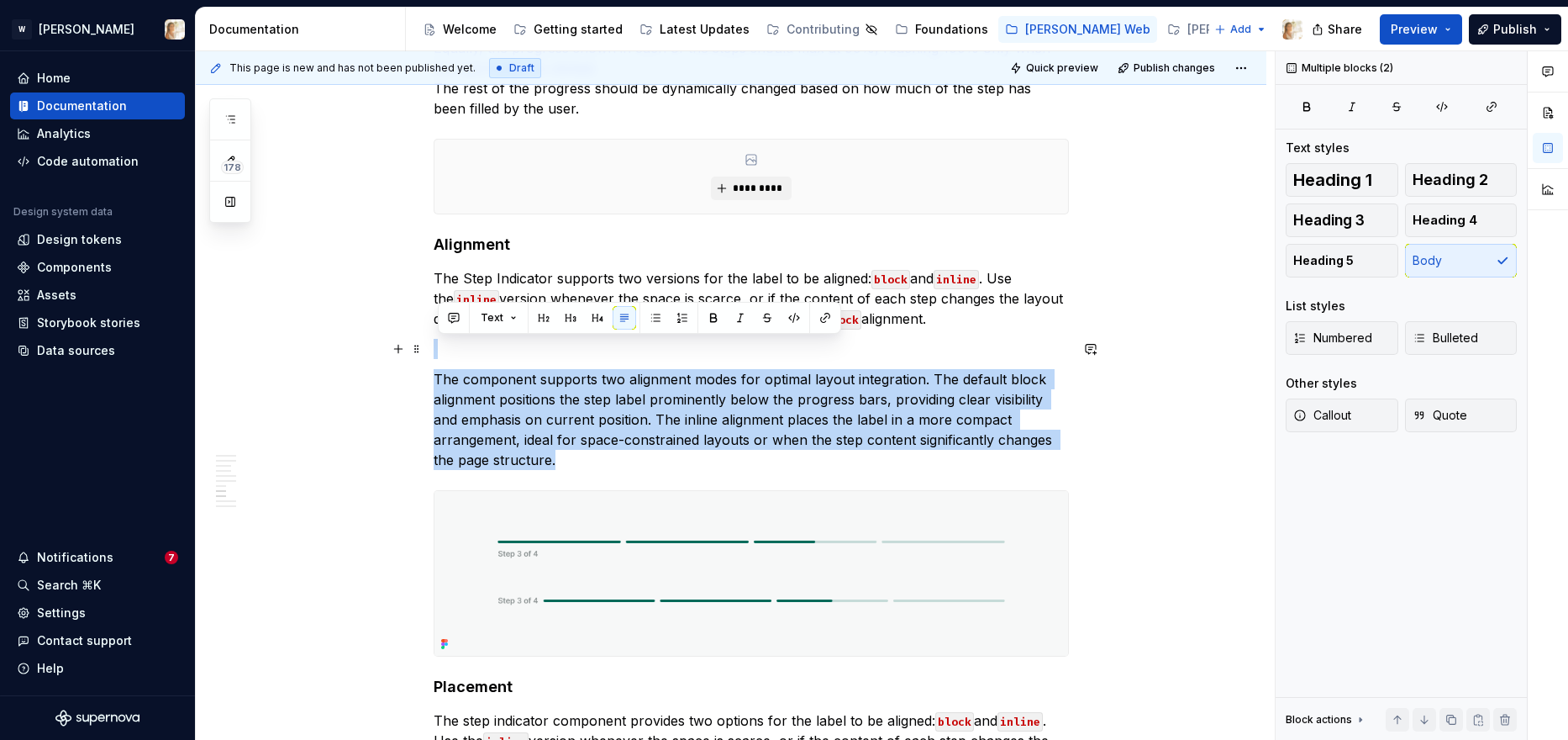
drag, startPoint x: 562, startPoint y: 470, endPoint x: 434, endPoint y: 354, distance: 172.7
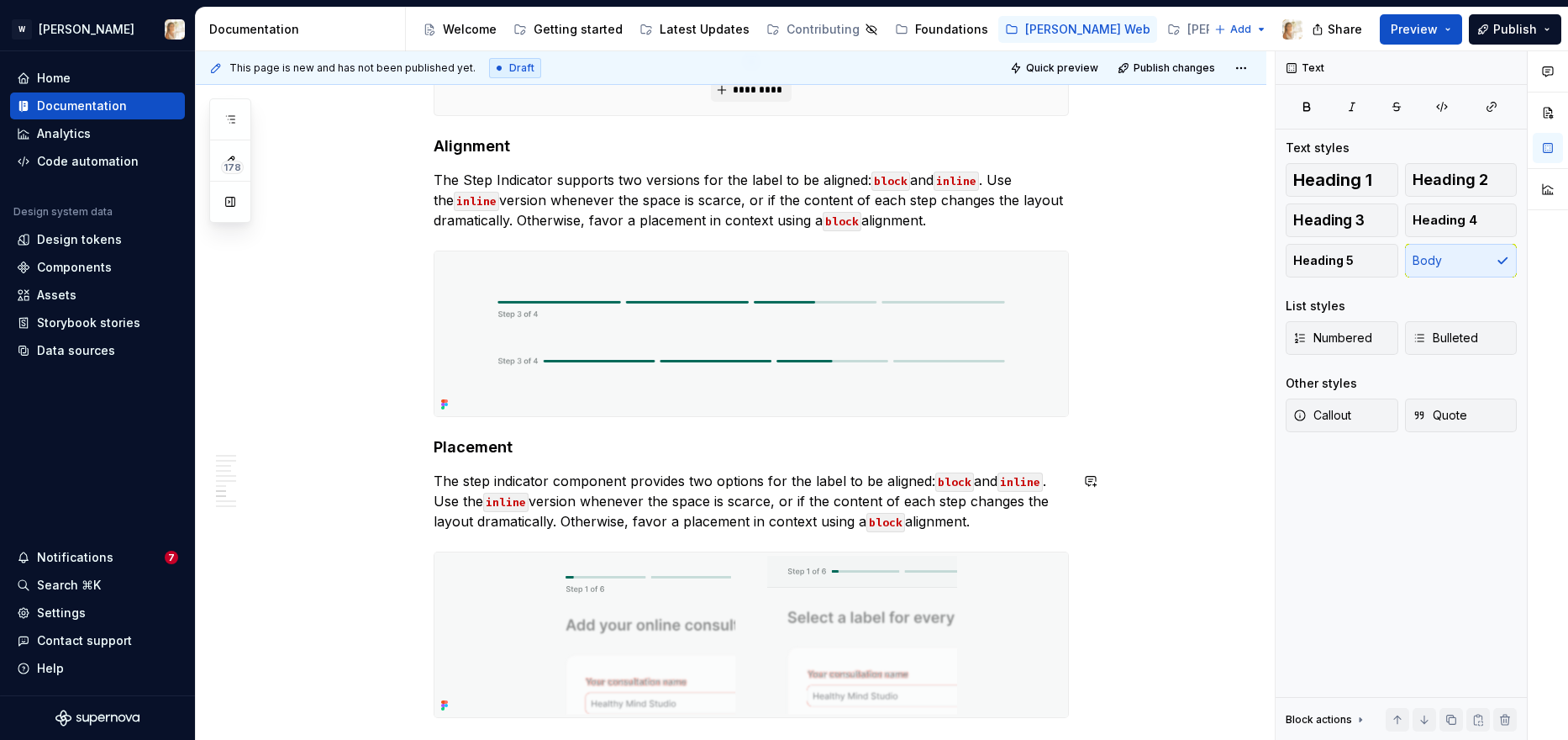
scroll to position [2658, 0]
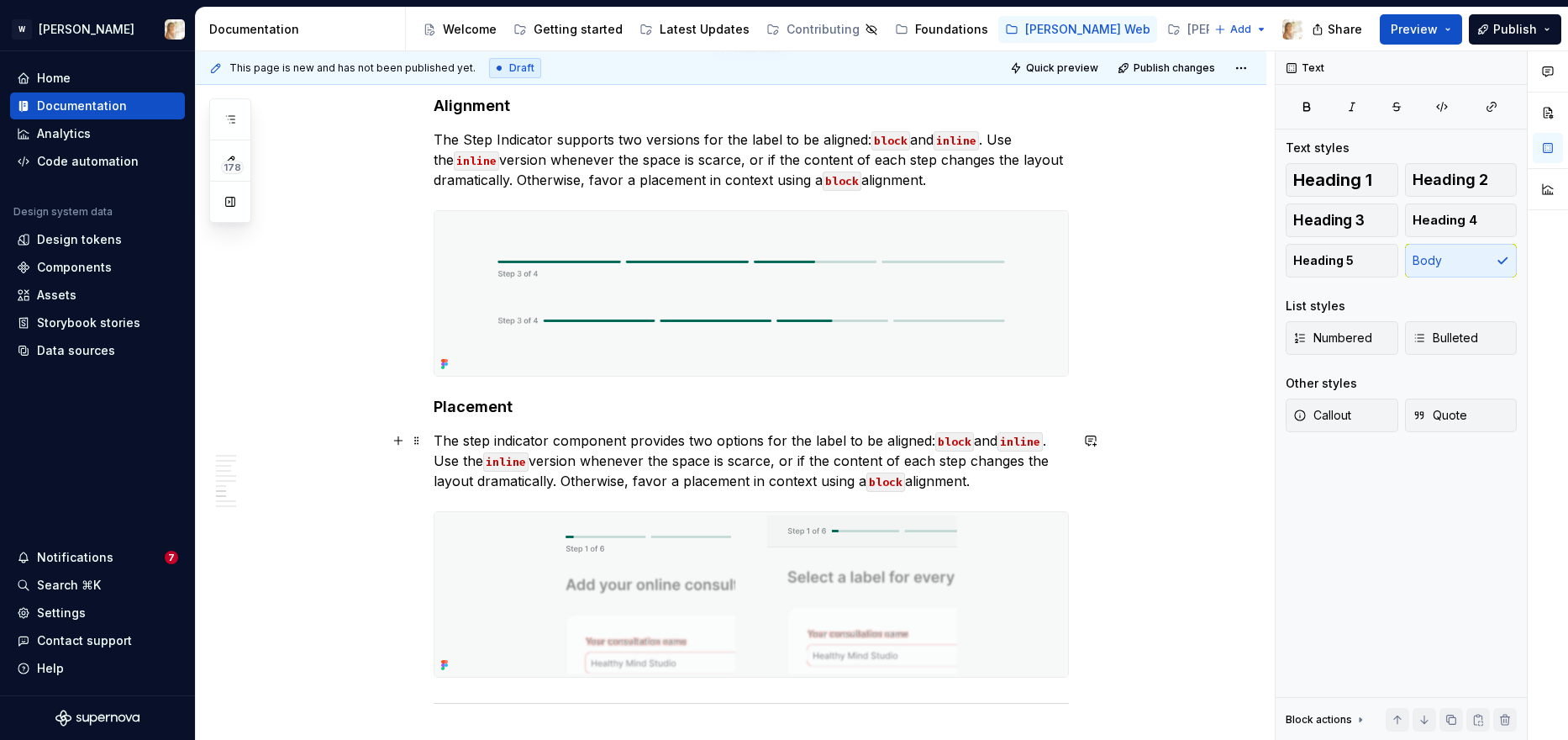
click at [563, 452] on p "The step indicator component provides two options for the label to be aligned: …" at bounding box center [751, 460] width 636 height 61
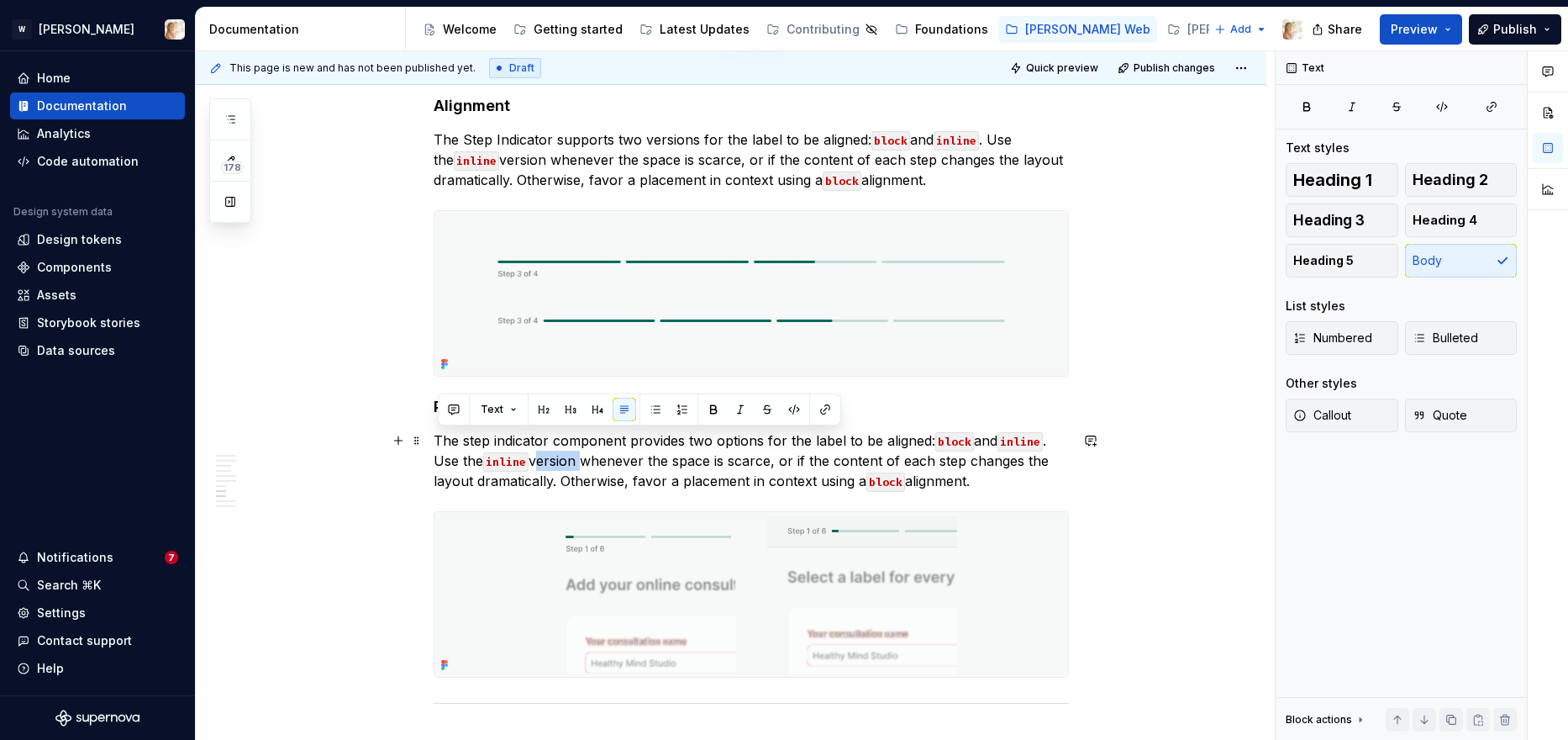
click at [563, 452] on p "The step indicator component provides two options for the label to be aligned: …" at bounding box center [751, 460] width 636 height 61
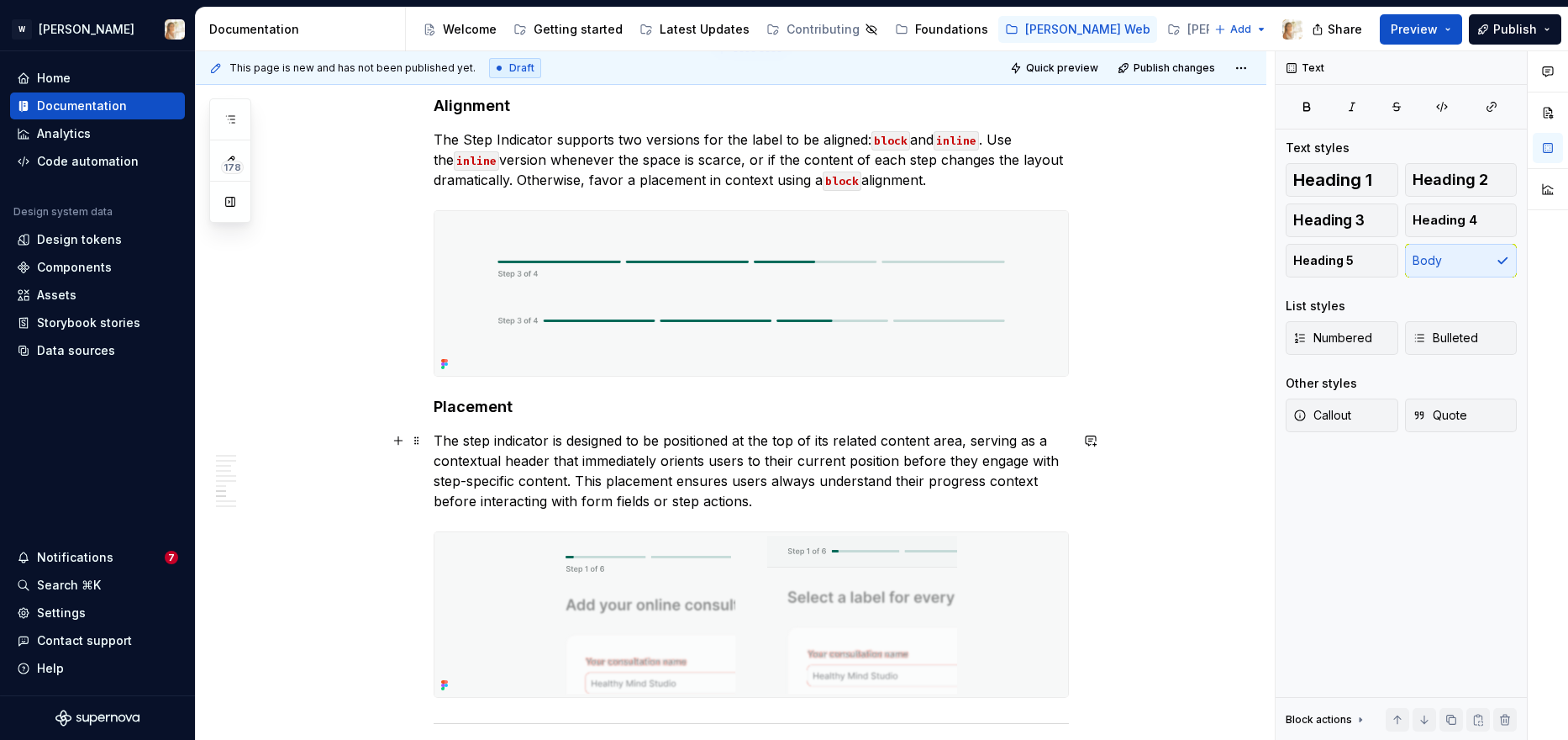
click at [470, 437] on p "The step indicator is designed to be positioned at the top of its related conte…" at bounding box center [751, 470] width 636 height 80
click at [502, 441] on p "The Step indicator is designed to be positioned at the top of its related conte…" at bounding box center [751, 470] width 636 height 80
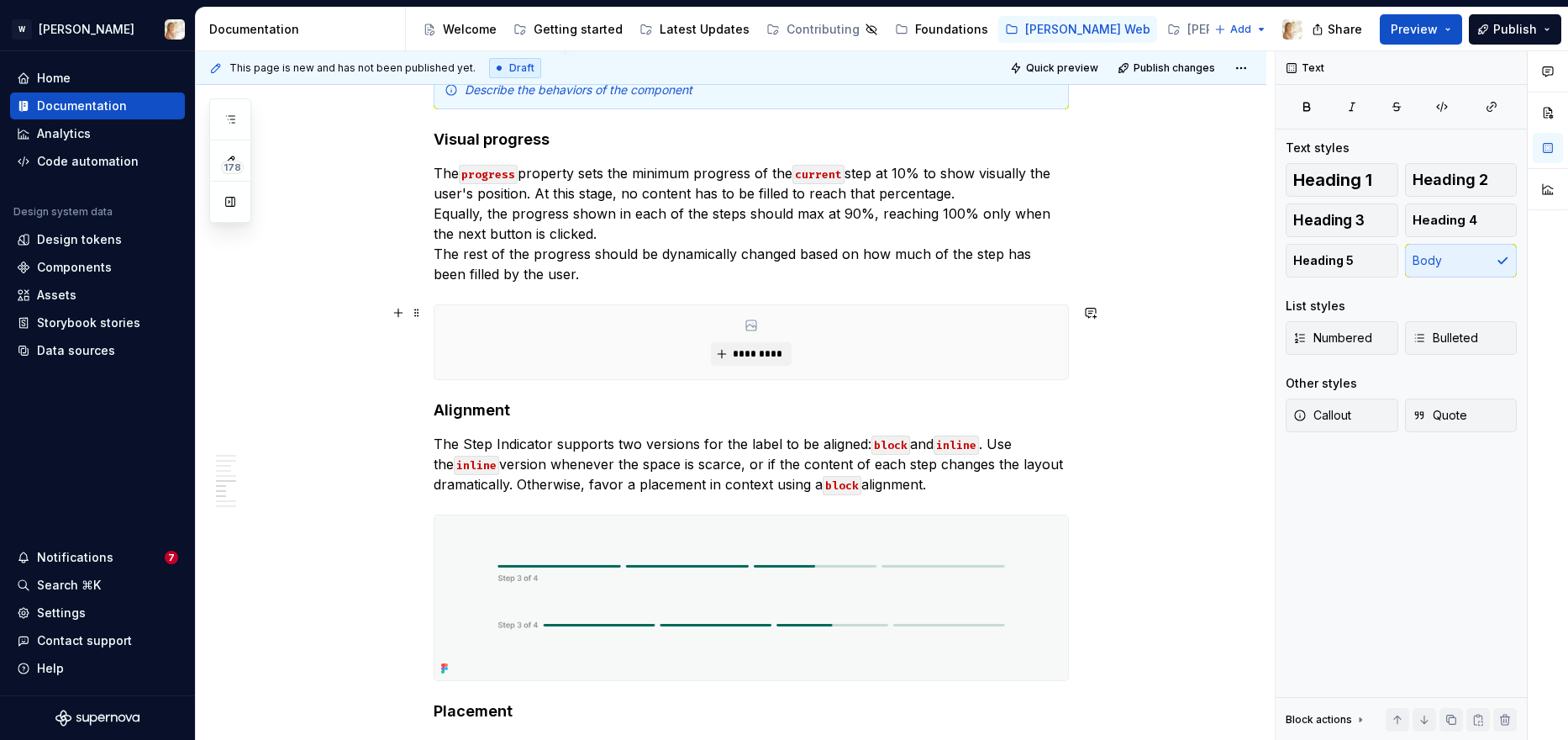
scroll to position [2340, 0]
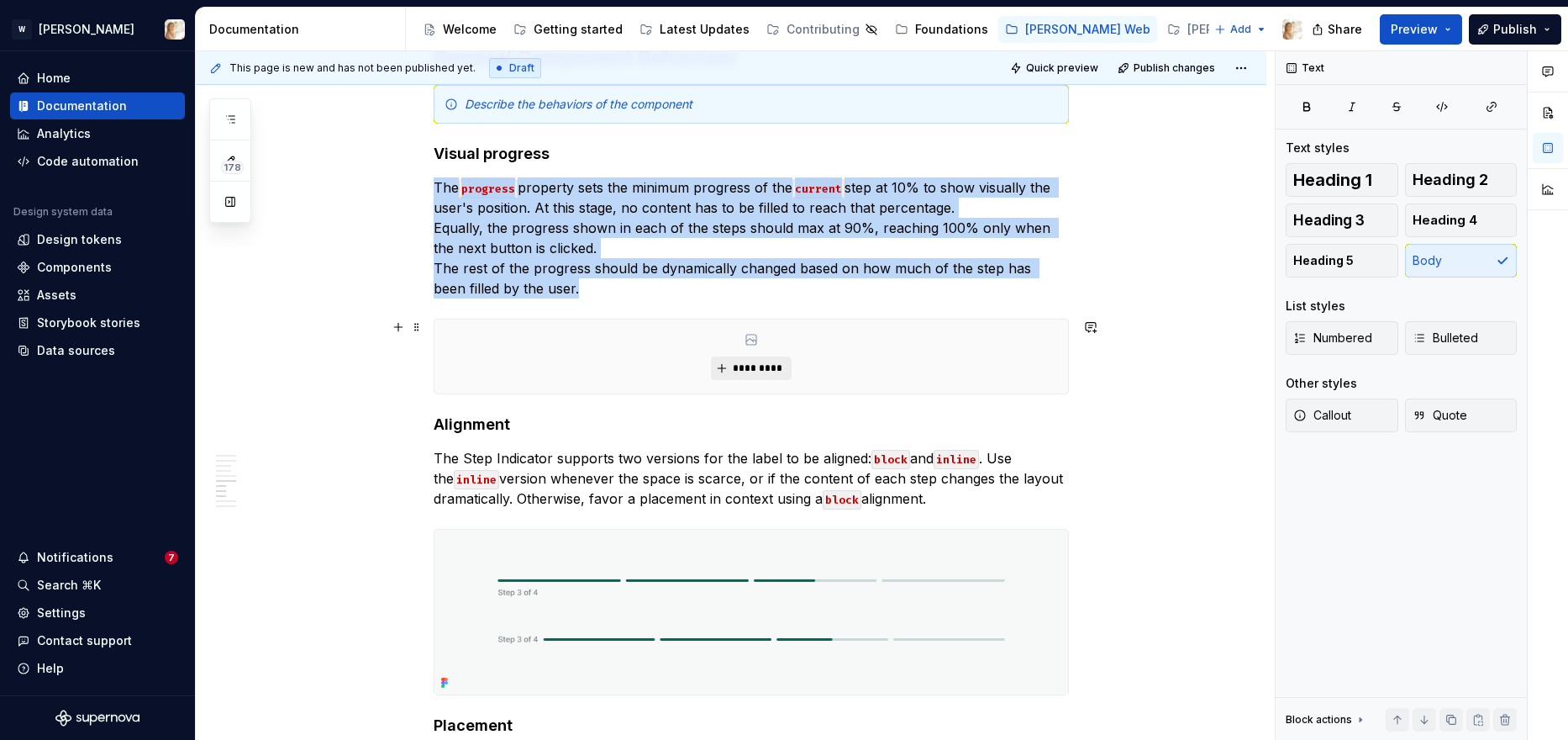
click at [756, 368] on span "*********" at bounding box center [758, 368] width 52 height 14
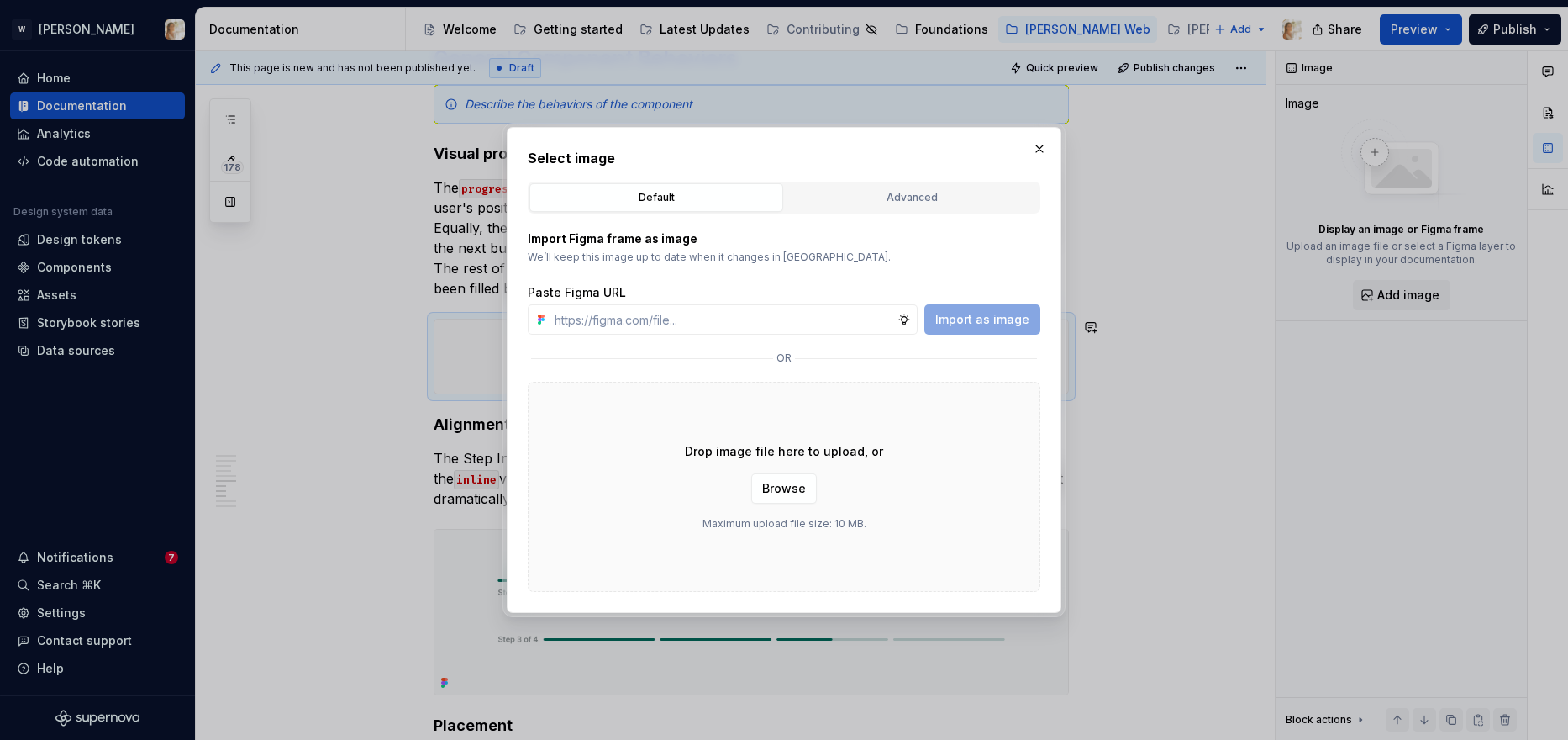
type textarea "*"
type input "https://www.figma.com/design/oPxB51PBWpdybzXO7ZYVlQ/Documentation?node-id=6397-…"
click at [969, 313] on span "Import as image" at bounding box center [982, 319] width 94 height 17
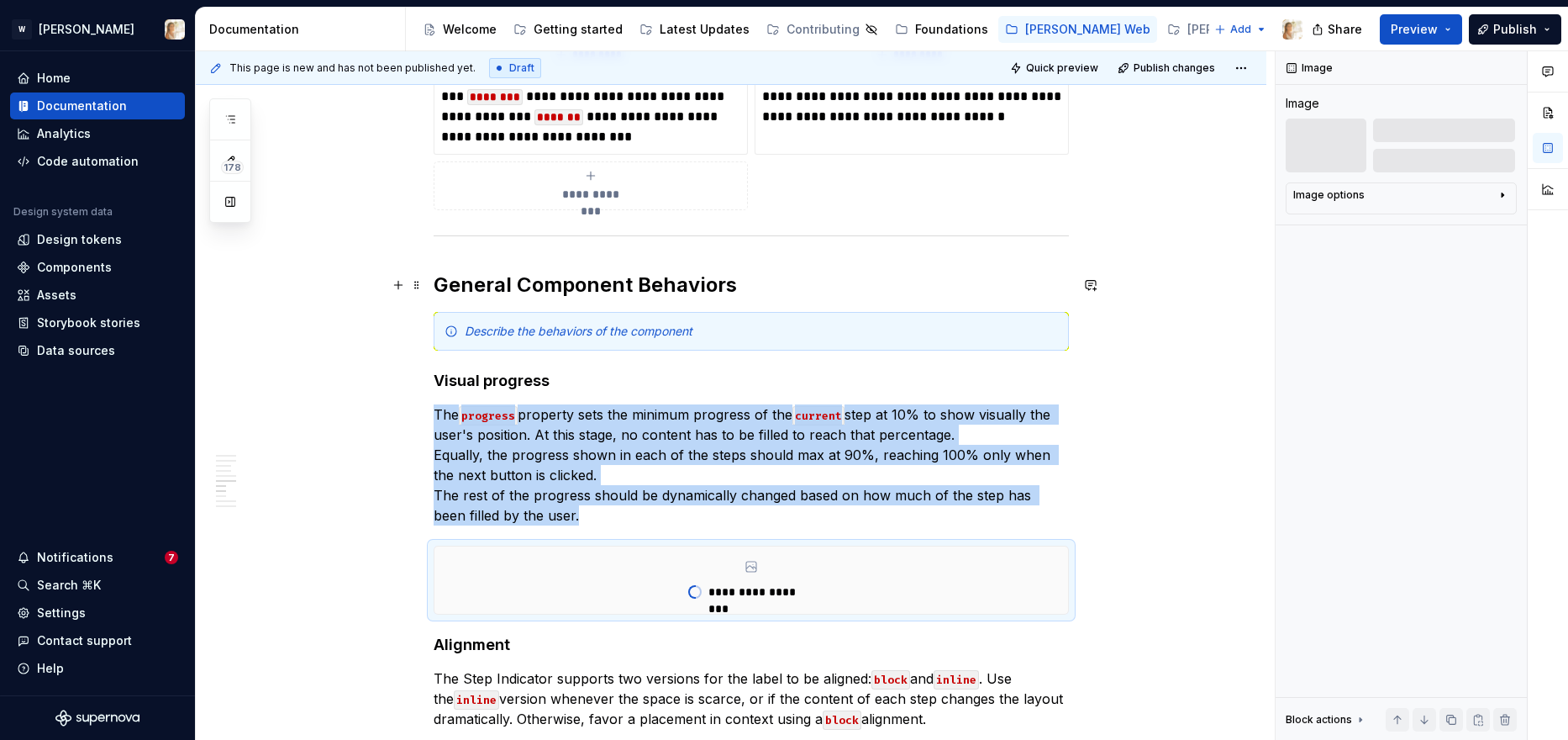
scroll to position [2097, 0]
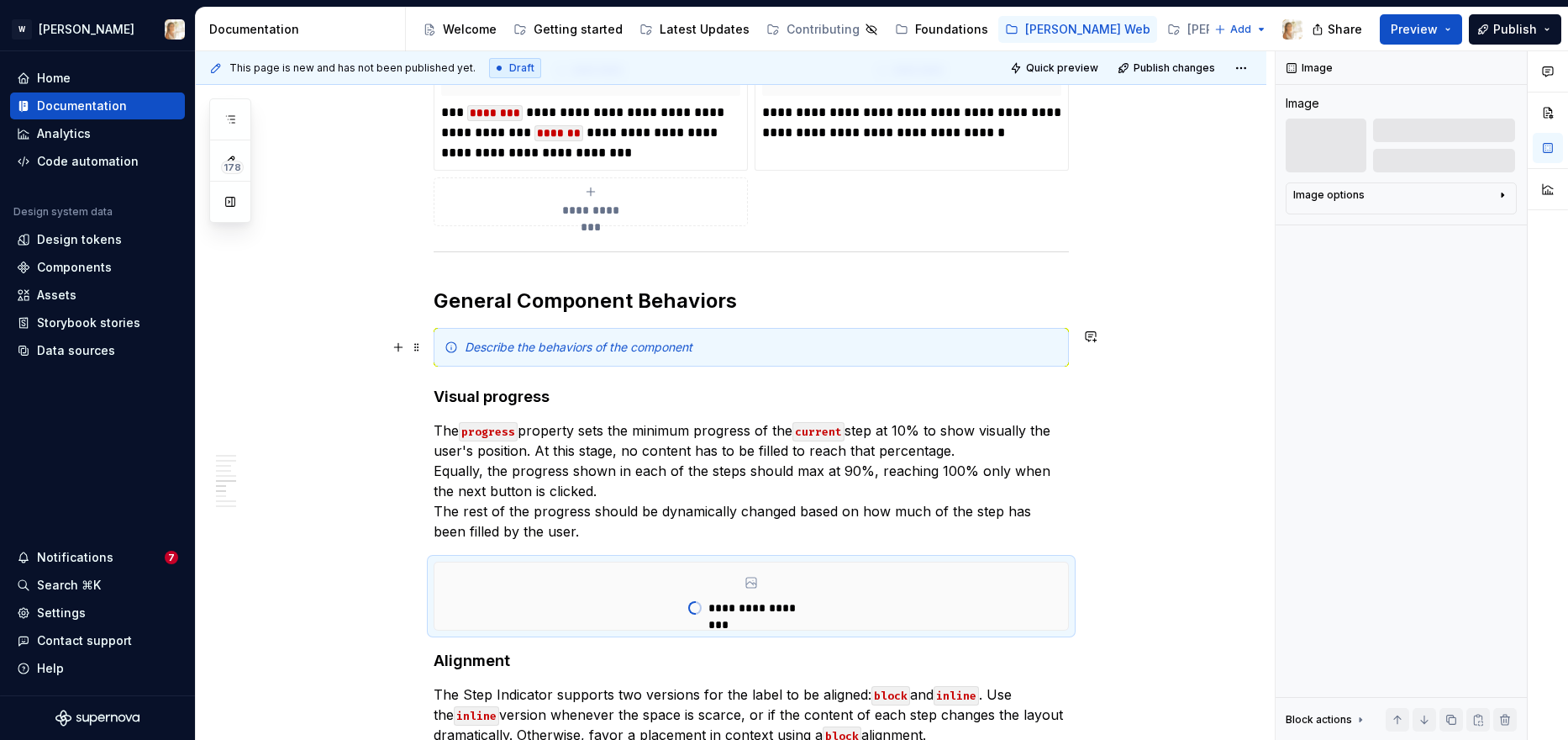
click at [657, 354] on div "Describe the behaviors of the component" at bounding box center [762, 346] width 593 height 17
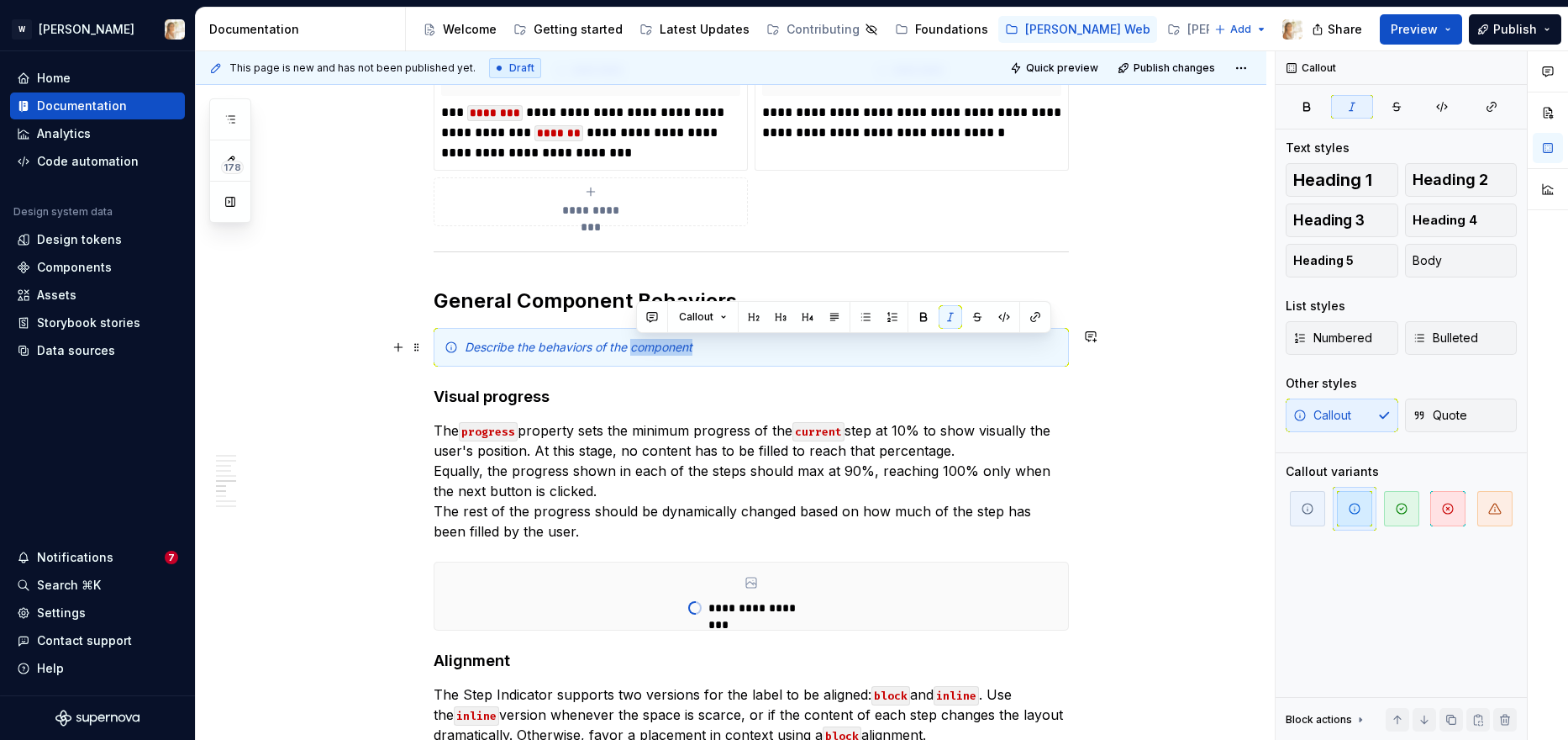
click at [657, 354] on div "Describe the behaviors of the component" at bounding box center [762, 346] width 593 height 17
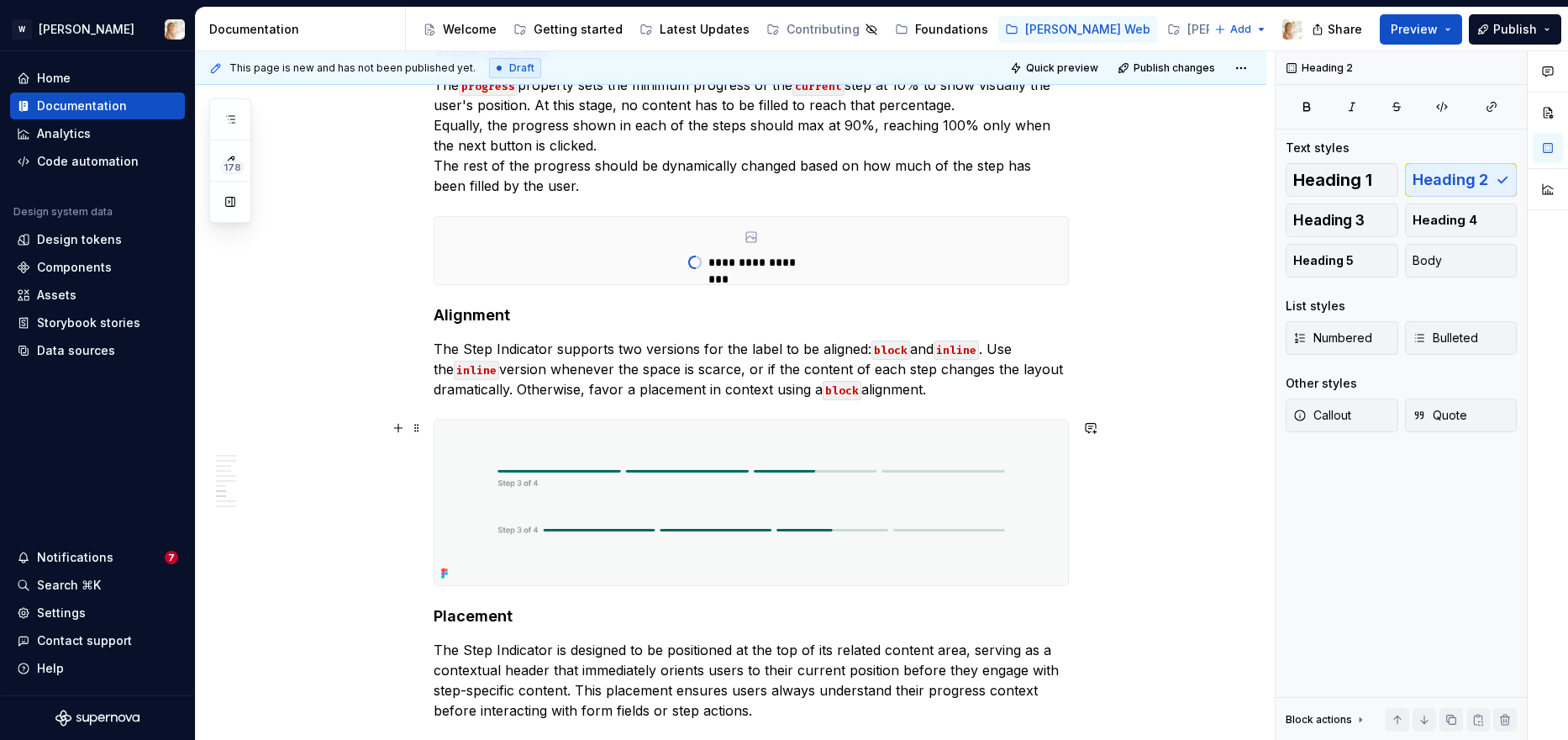
scroll to position [2497, 0]
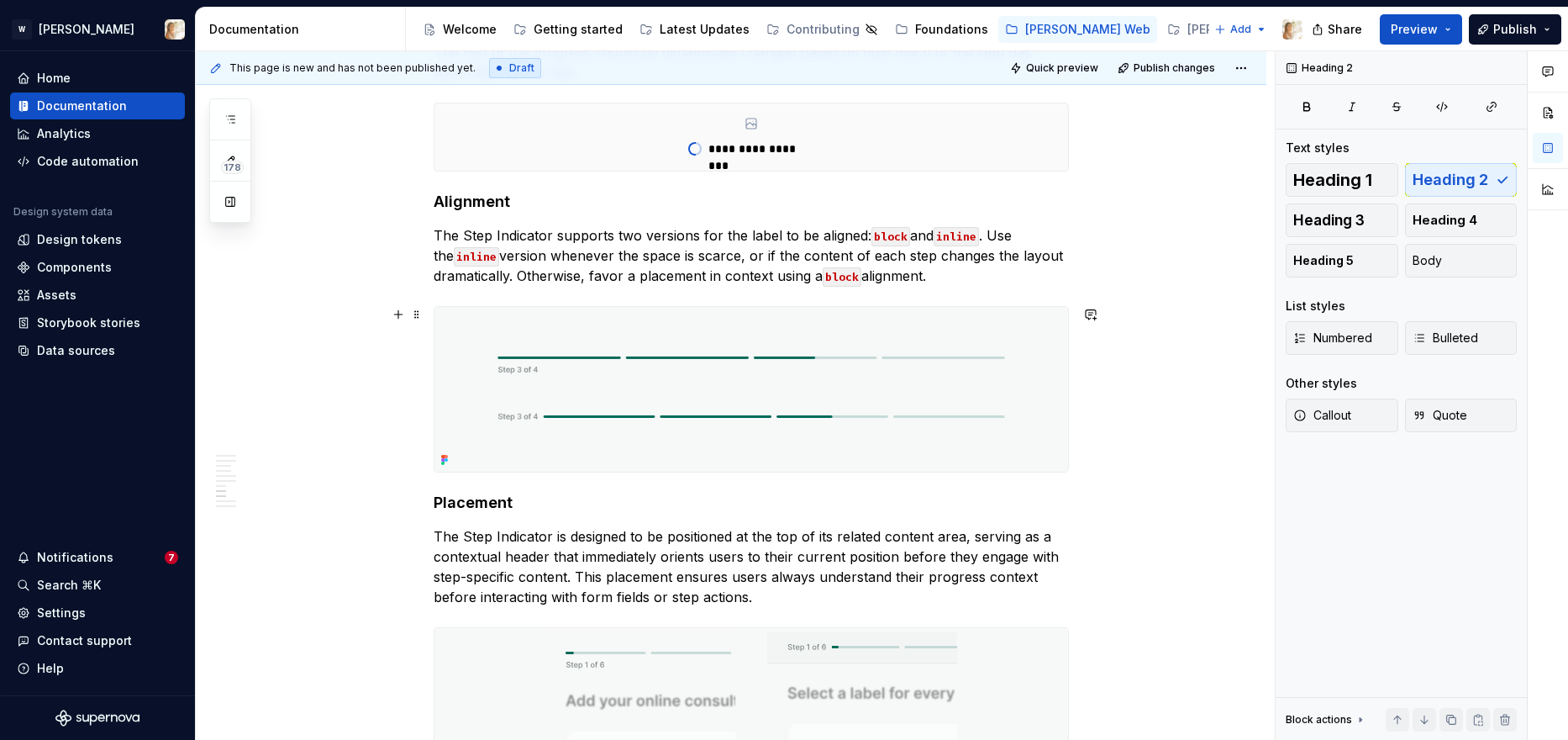
click at [757, 399] on img at bounding box center [751, 389] width 634 height 165
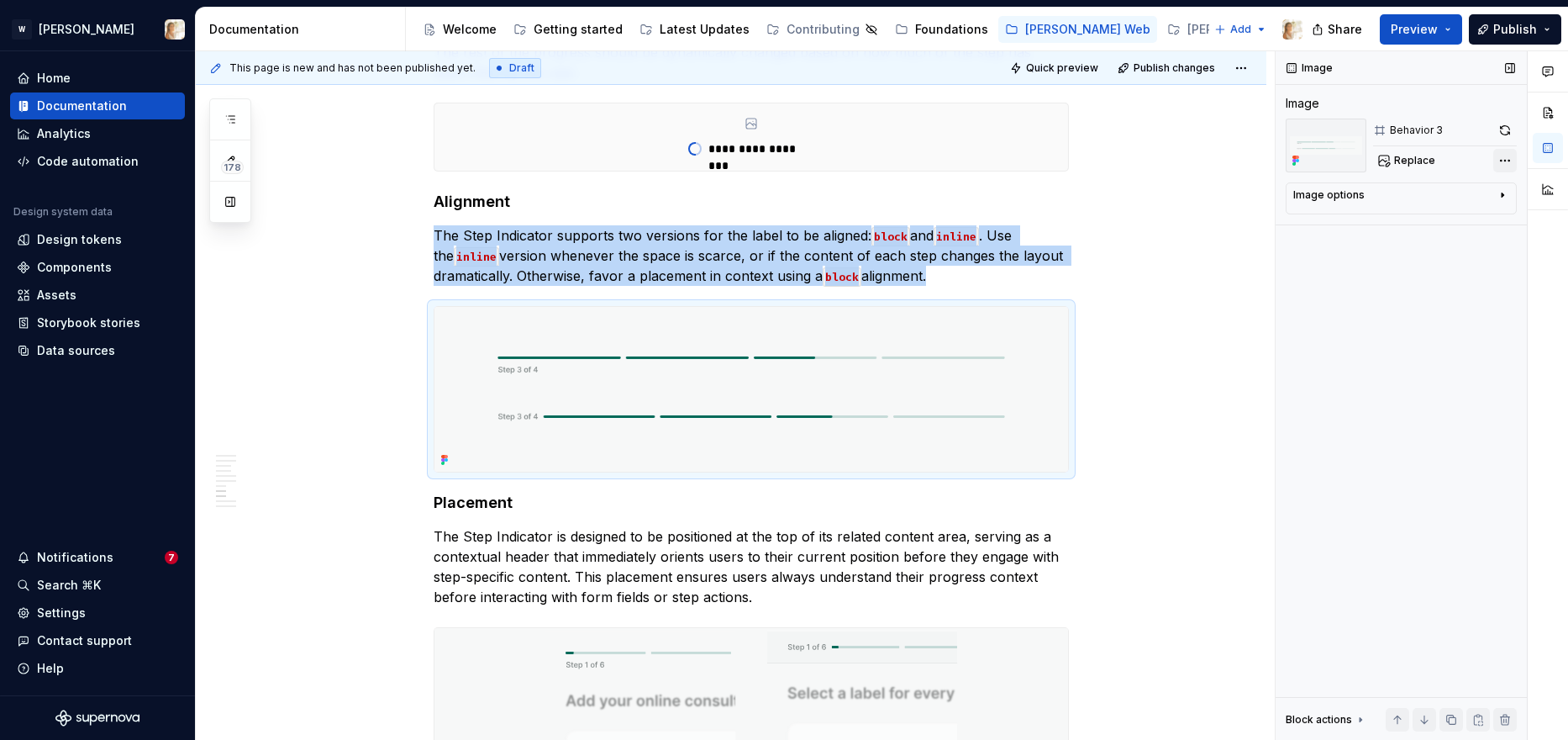
click at [1269, 166] on div "Comments Open comments No comments yet Select ‘Comment’ from the block context …" at bounding box center [1421, 396] width 293 height 689
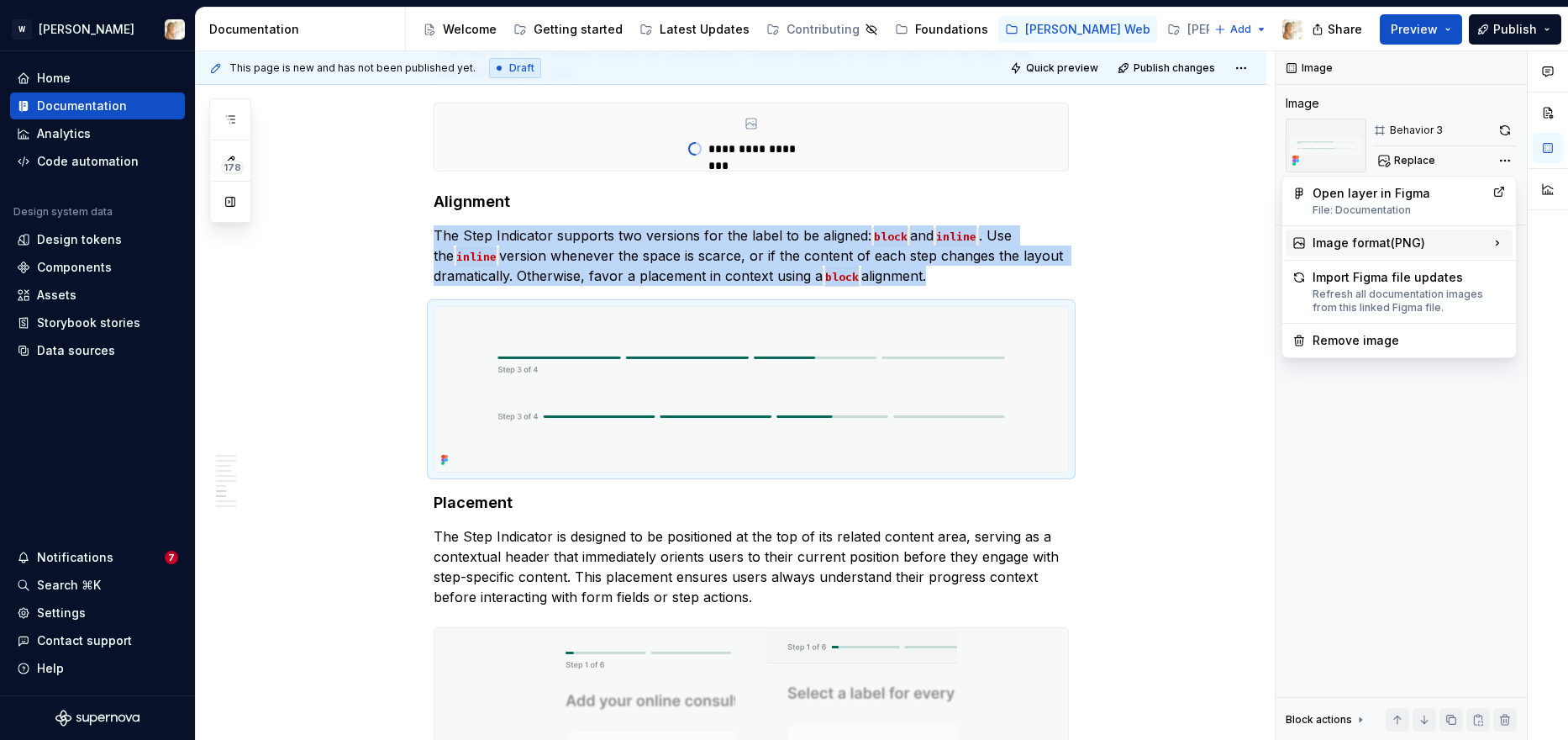
click at [1269, 242] on div "Image format ( PNG )" at bounding box center [1398, 242] width 227 height 27
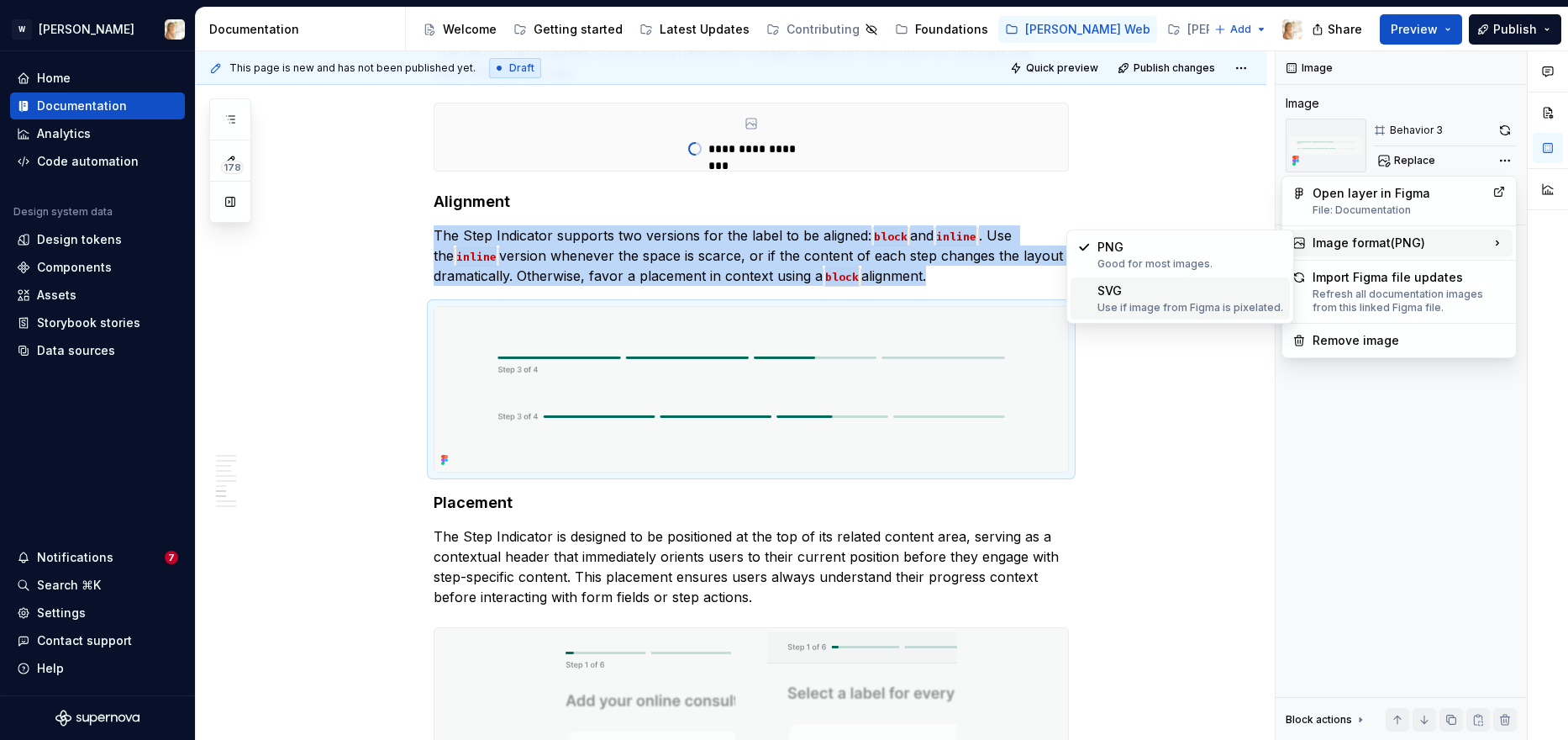
click at [1202, 295] on div "SVG Use if image from Figma is pixelated." at bounding box center [1190, 299] width 185 height 32
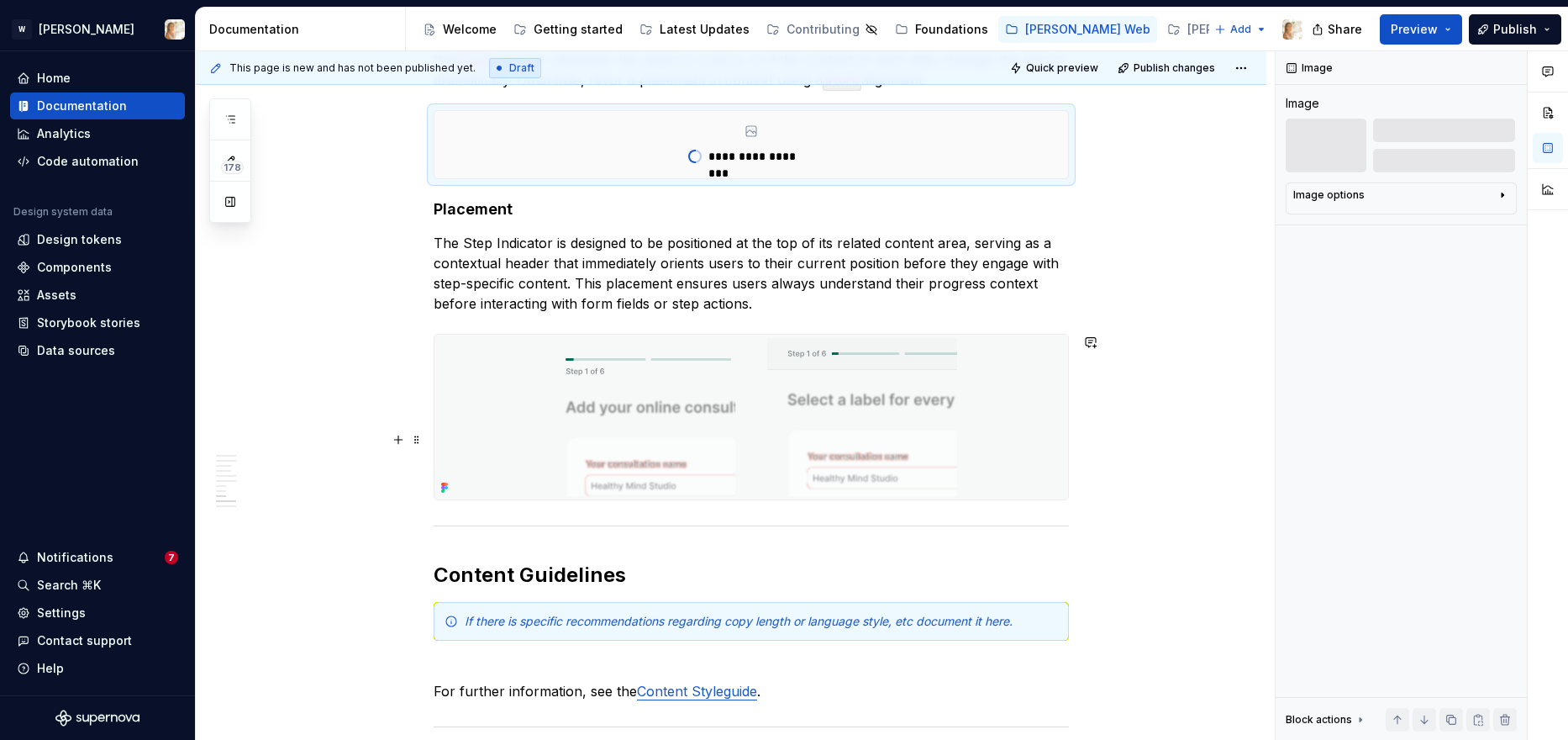
click at [904, 561] on h2 "Content Guidelines" at bounding box center [751, 574] width 636 height 27
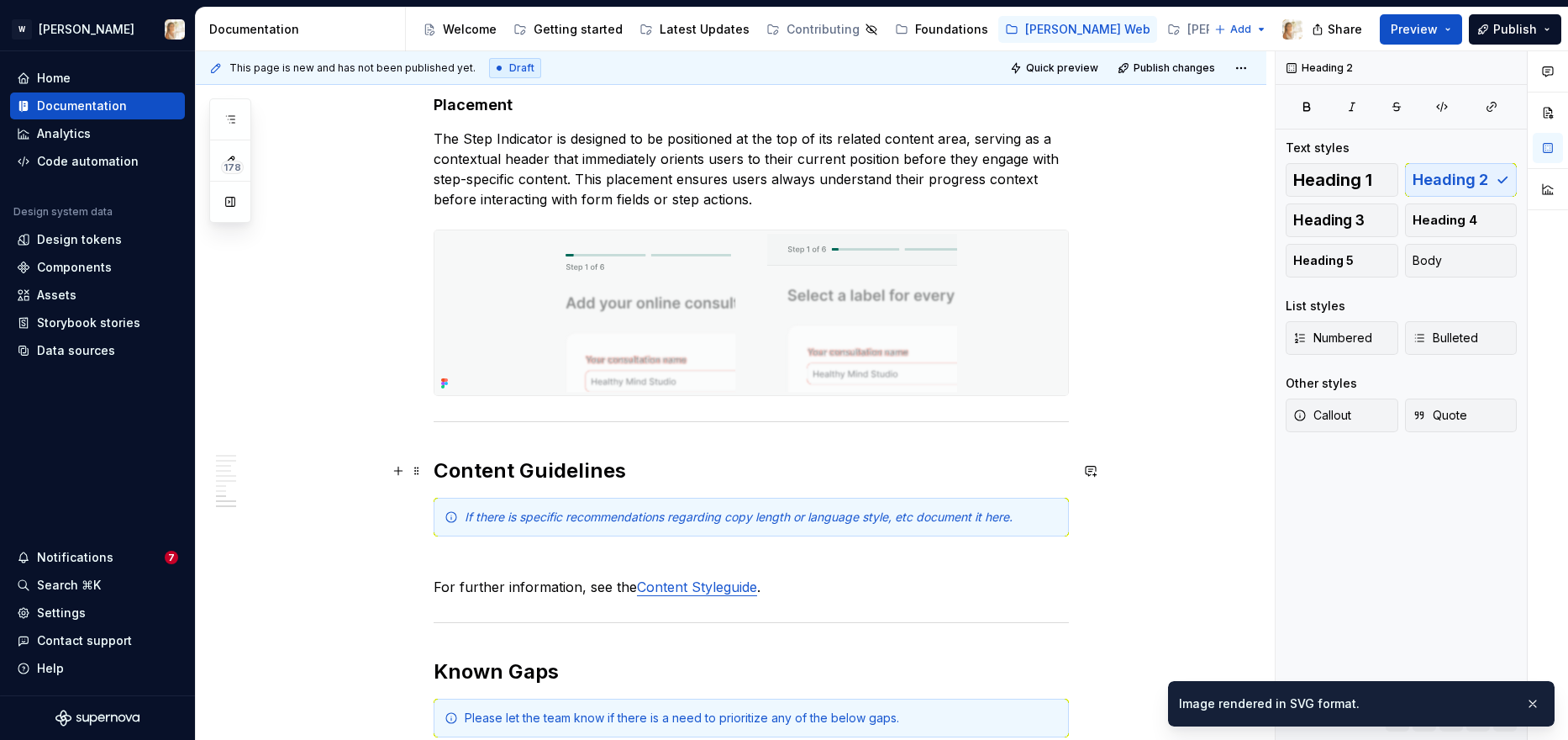
scroll to position [2641, 0]
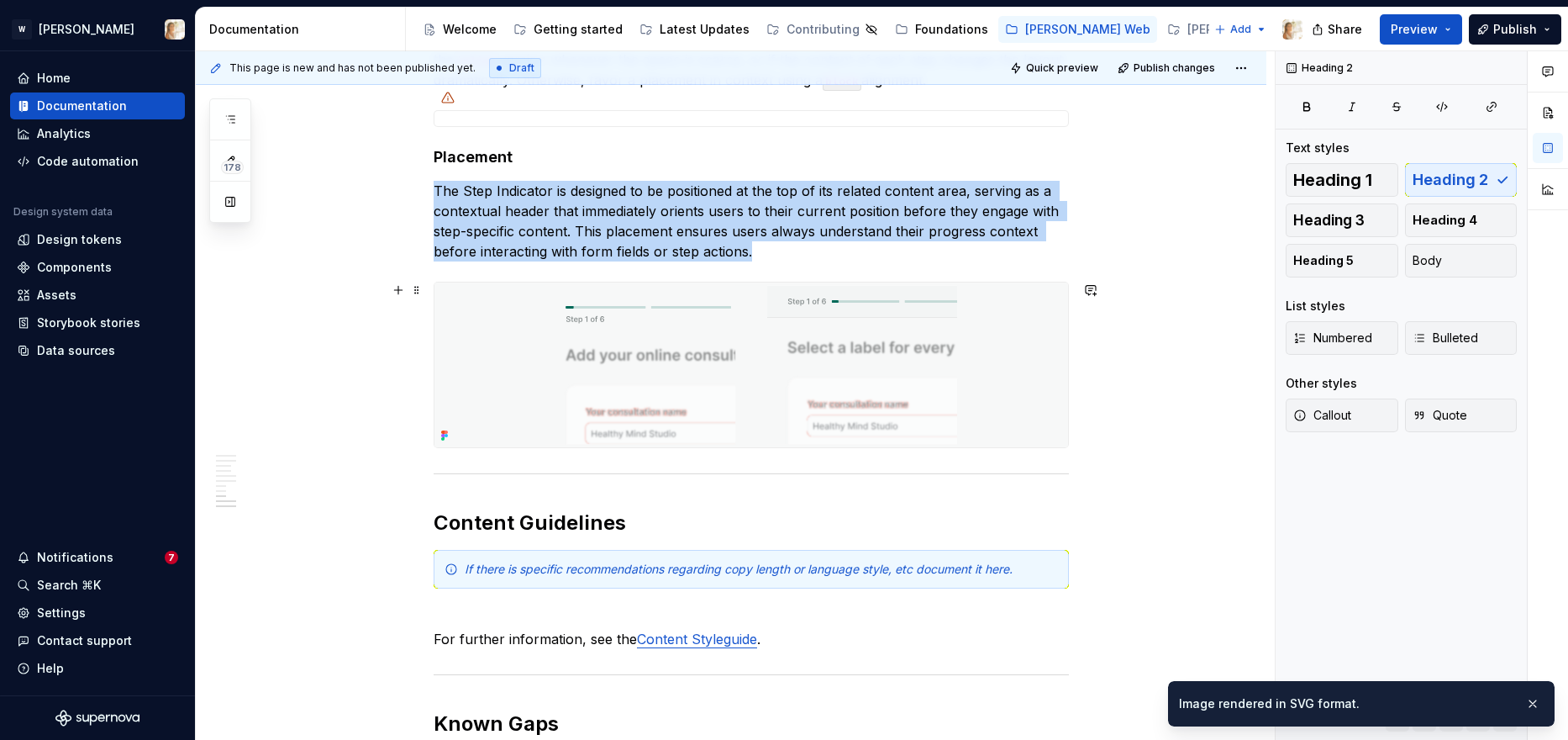
click at [889, 361] on img at bounding box center [751, 365] width 634 height 165
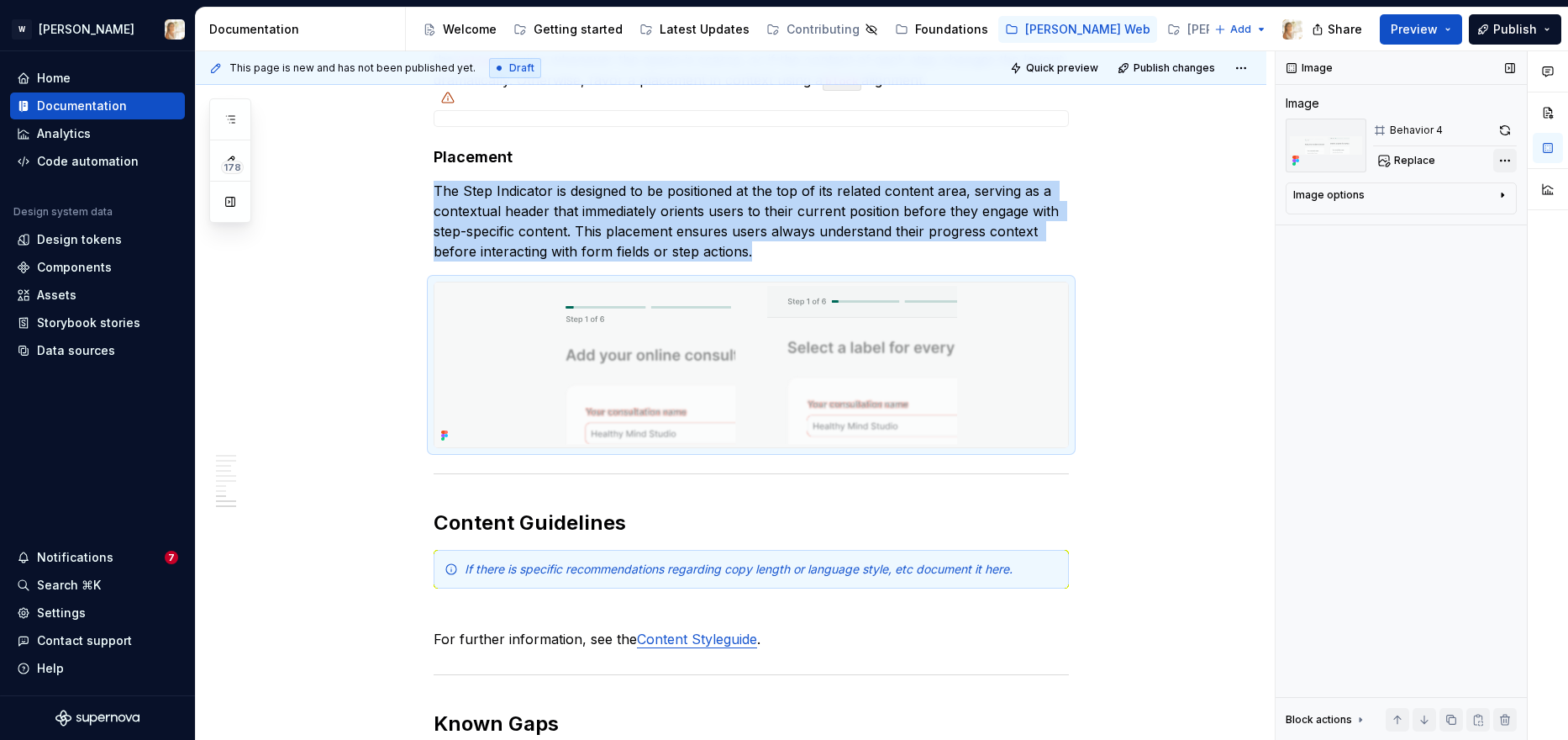
click at [1269, 158] on div "Comments Open comments No comments yet Select ‘Comment’ from the block context …" at bounding box center [1421, 396] width 293 height 689
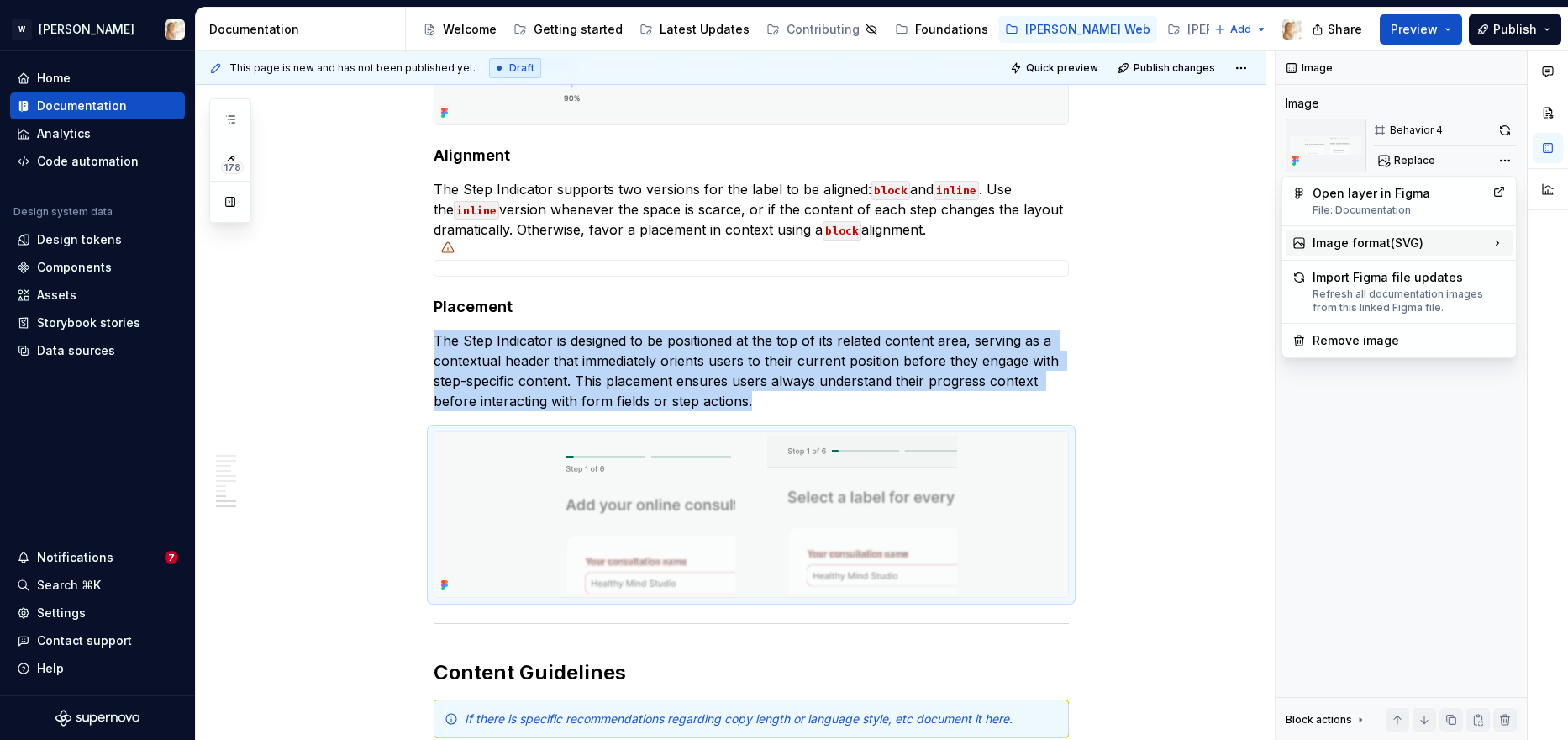
scroll to position [2790, 0]
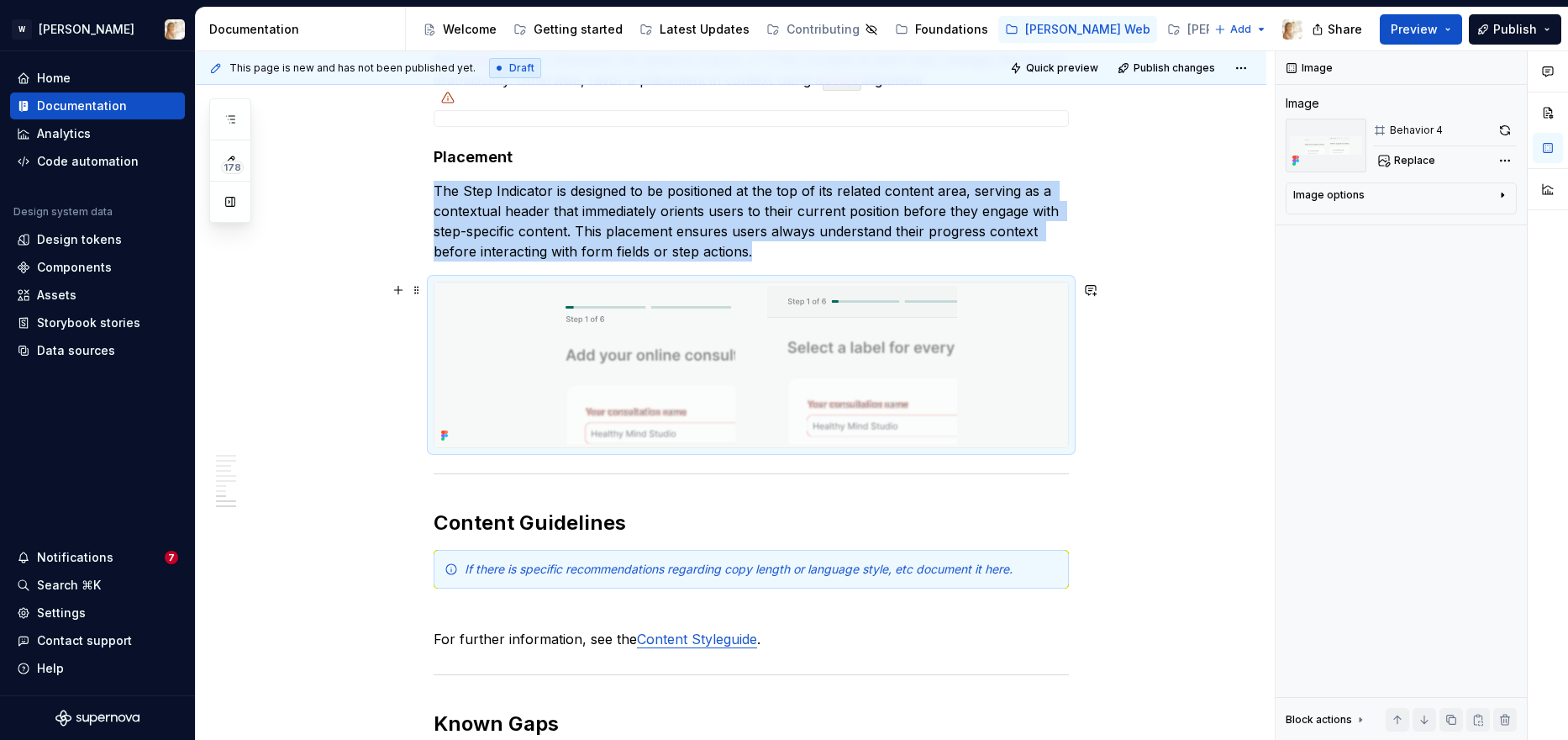
click at [1236, 388] on html "W Watson Home Documentation Analytics Code automation Design system data Design…" at bounding box center [784, 370] width 1568 height 740
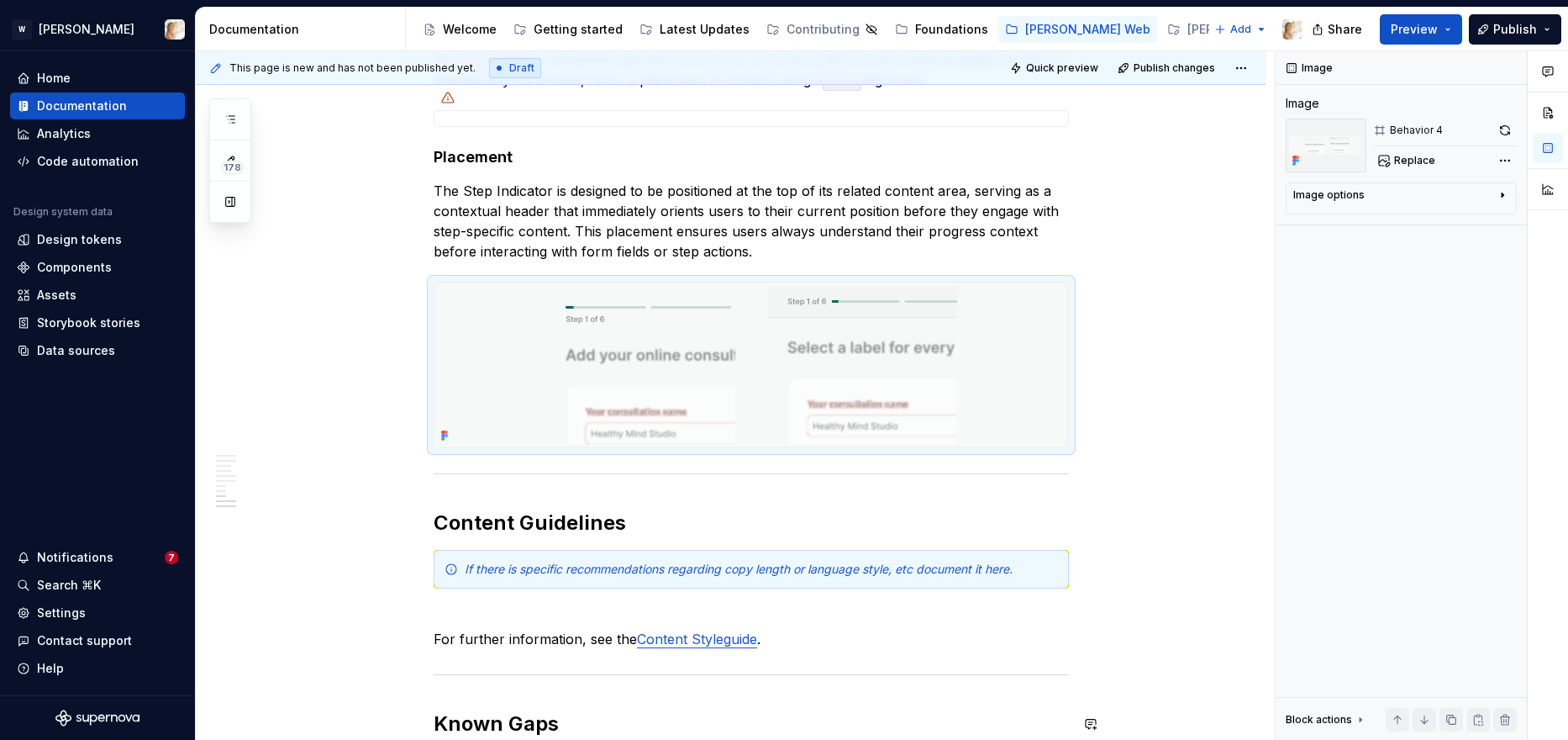
scroll to position [2940, 0]
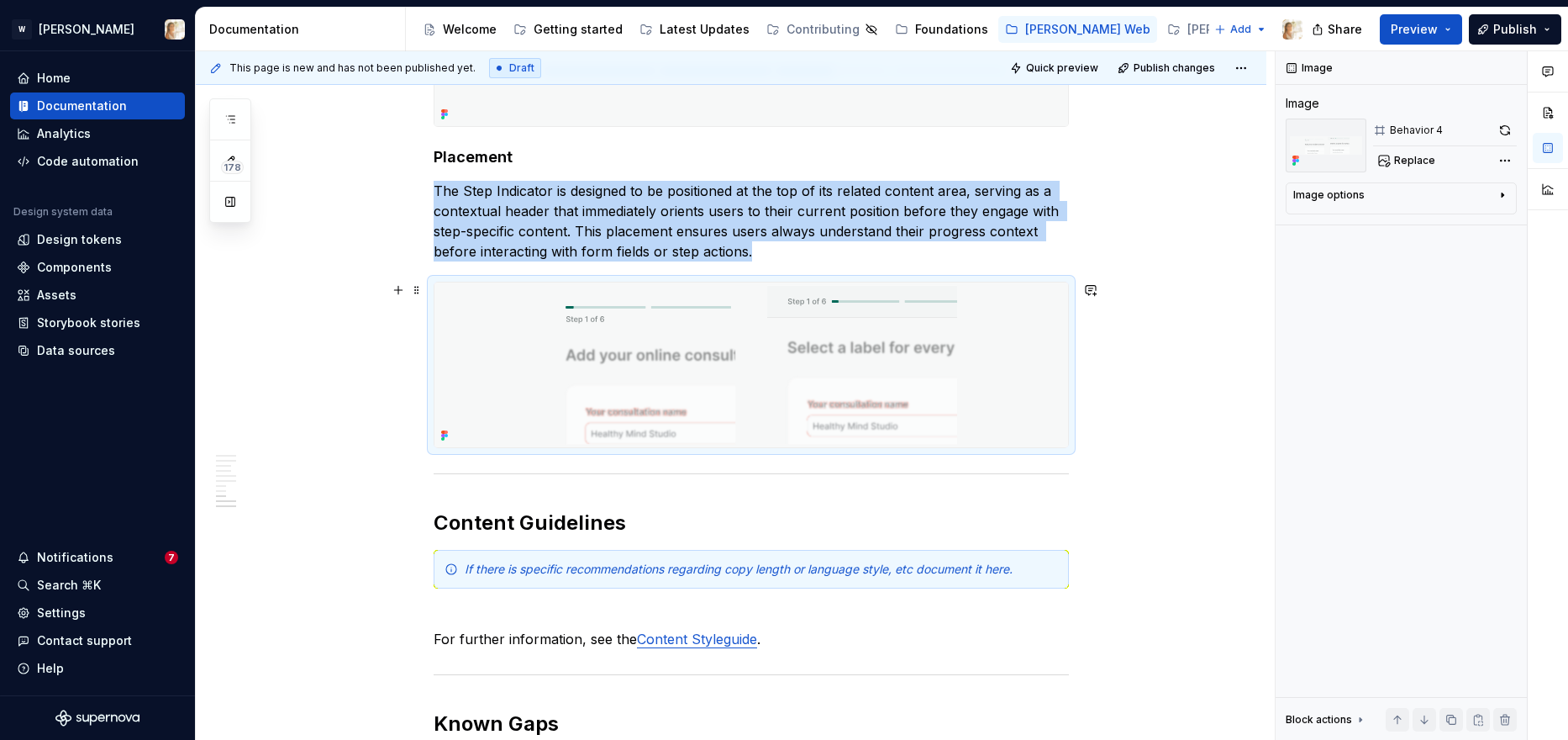
click at [685, 361] on img at bounding box center [751, 365] width 634 height 165
click at [1269, 163] on div "Comments Open comments No comments yet Select ‘Comment’ from the block context …" at bounding box center [1421, 396] width 293 height 689
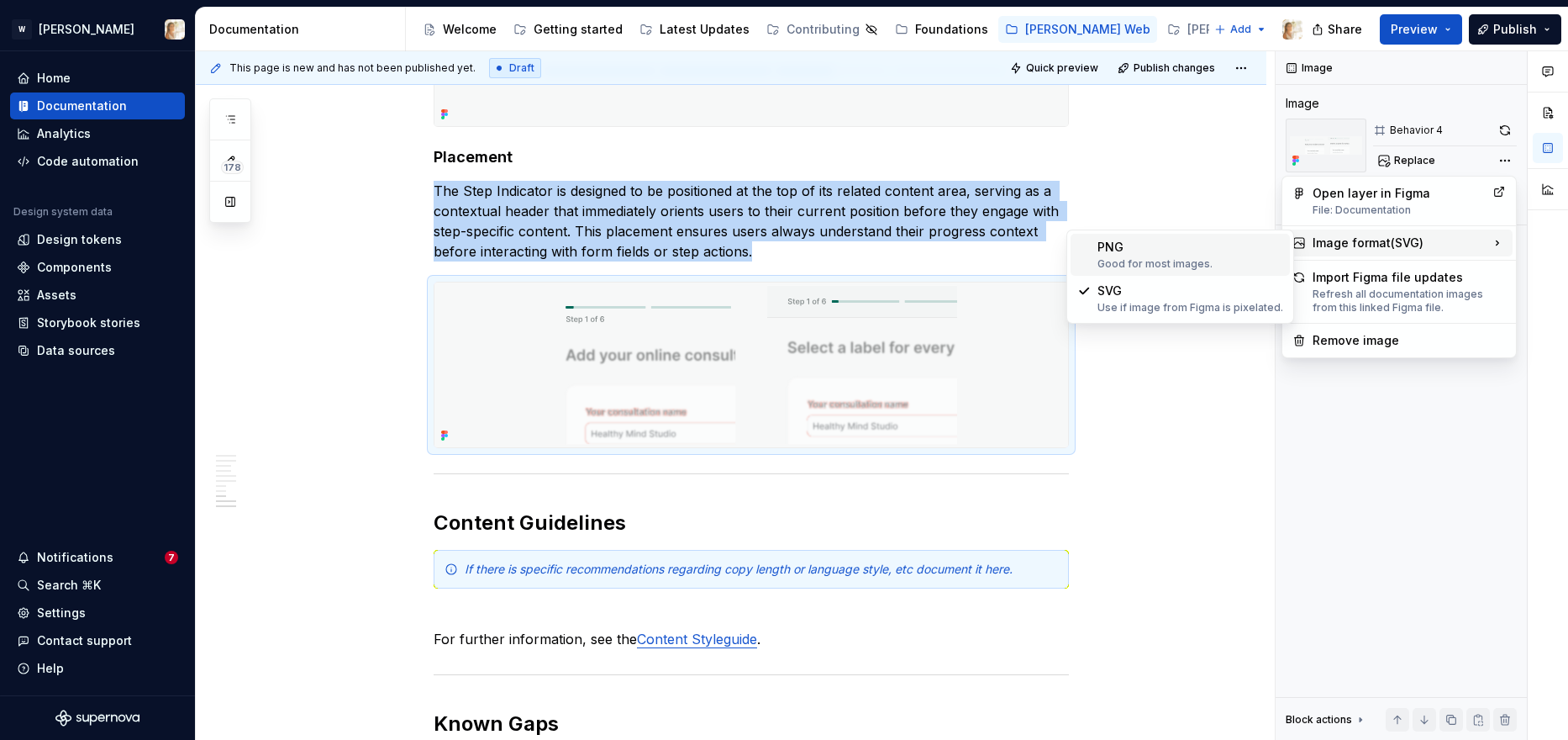
click at [1158, 255] on div "PNG Good for most images." at bounding box center [1190, 255] width 185 height 32
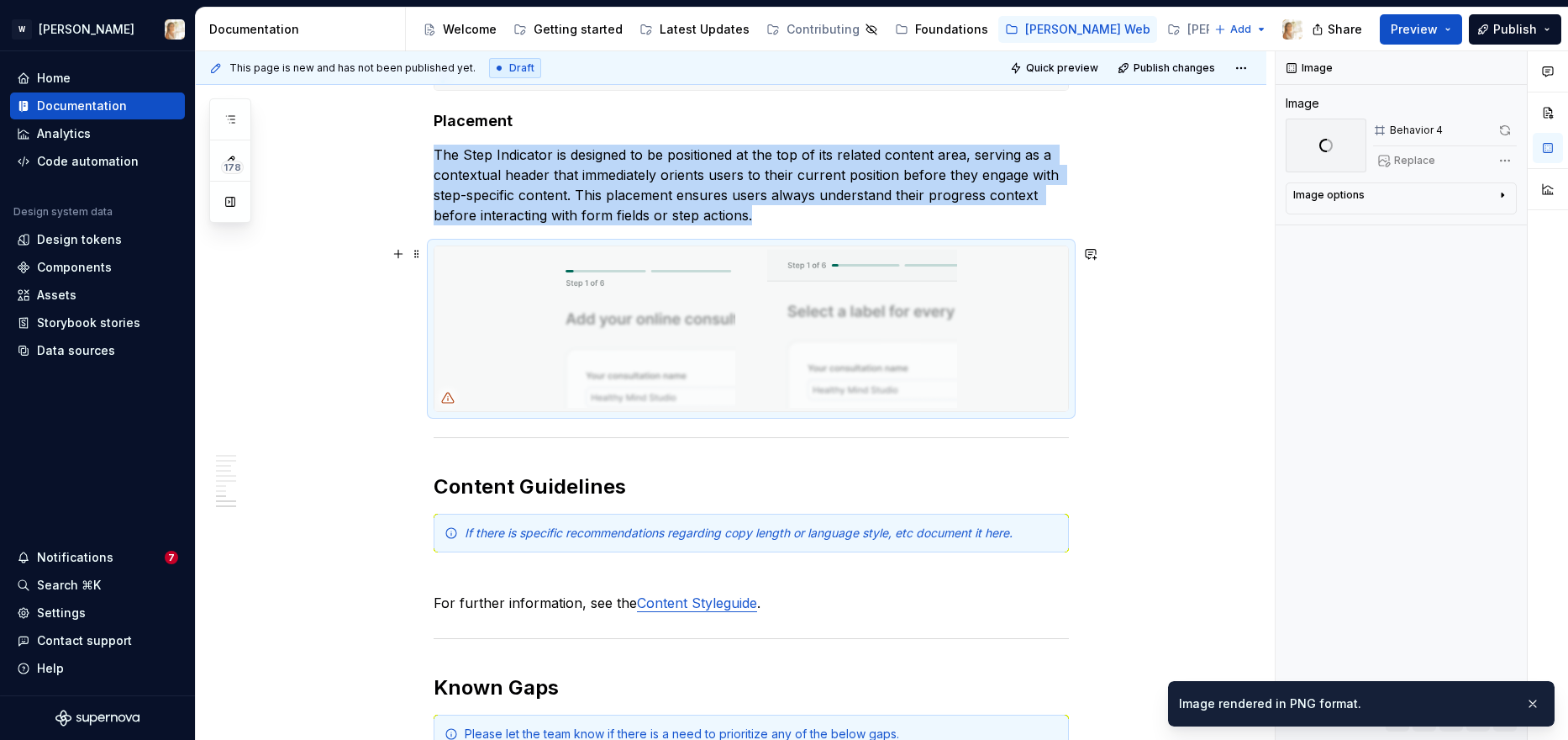
scroll to position [2983, 0]
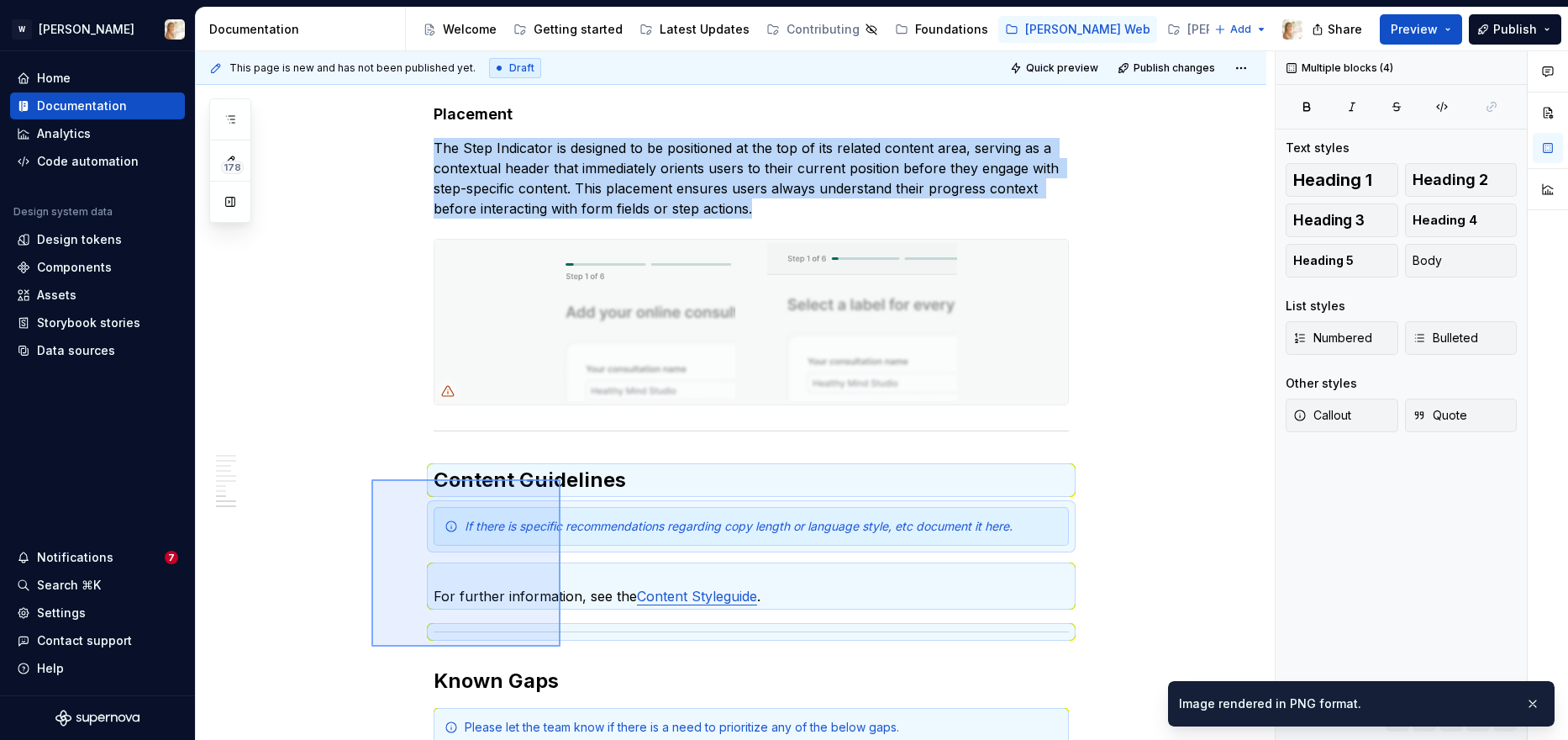
drag, startPoint x: 372, startPoint y: 479, endPoint x: 560, endPoint y: 647, distance: 252.1
click at [560, 647] on div "**********" at bounding box center [735, 396] width 1079 height 689
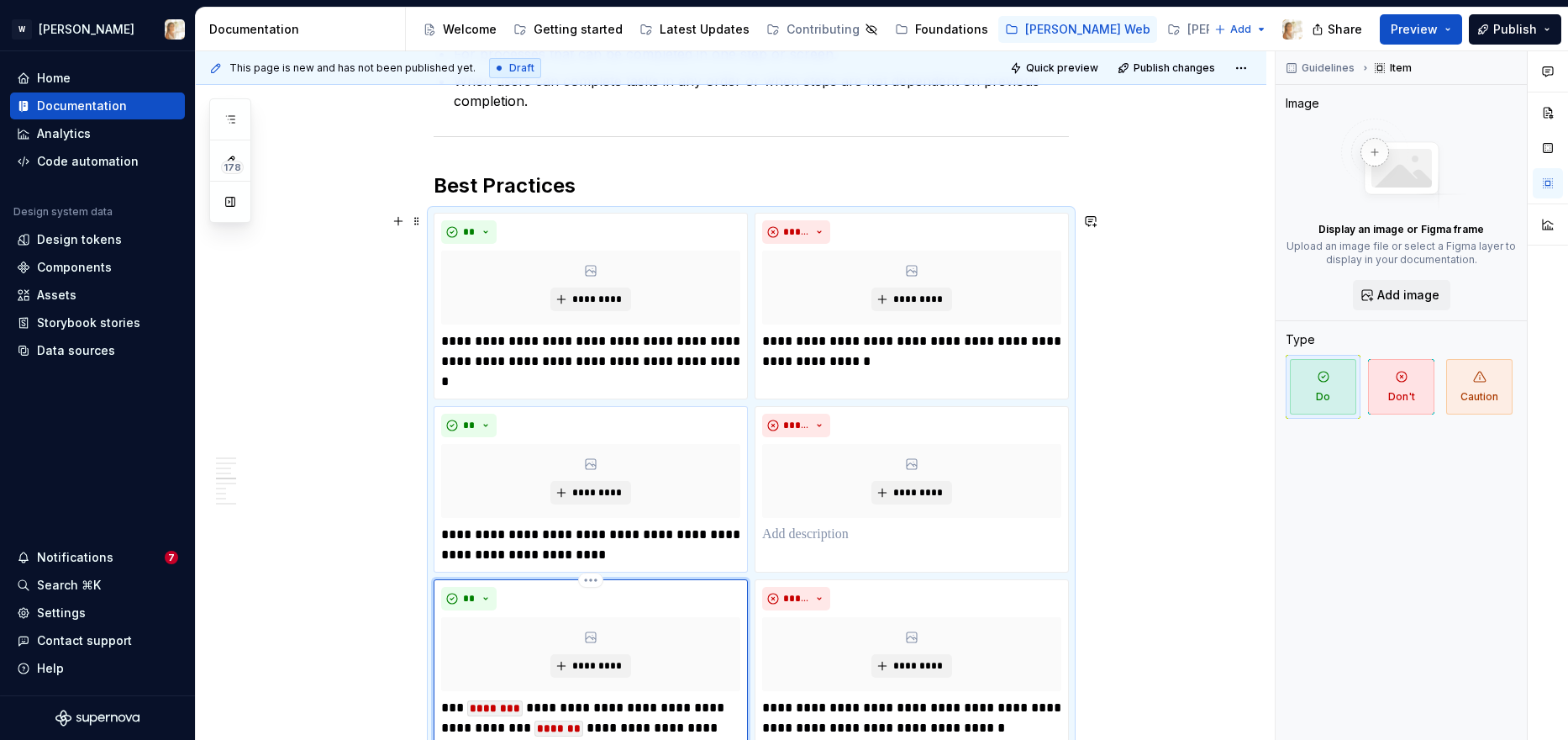
scroll to position [1522, 0]
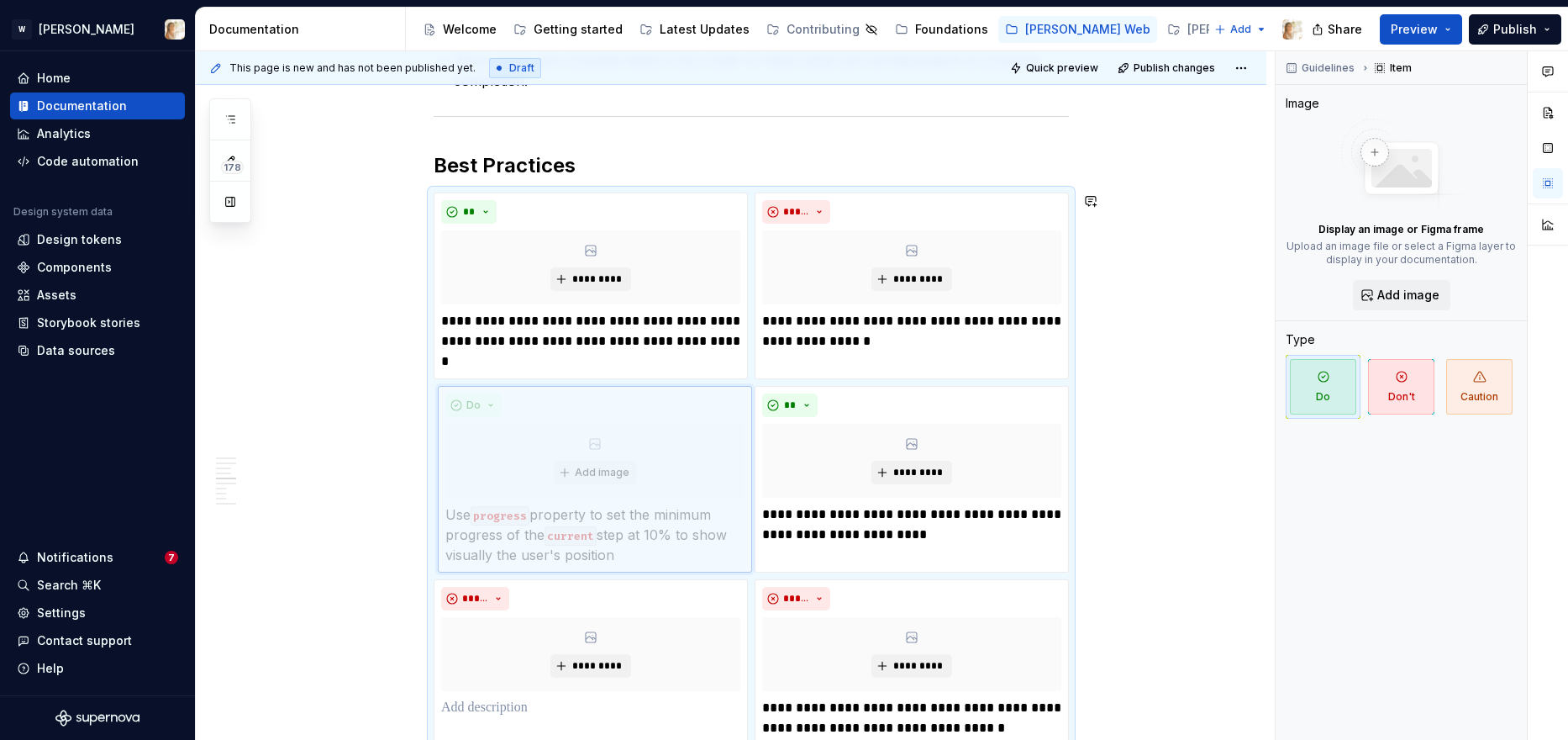
drag, startPoint x: 561, startPoint y: 588, endPoint x: 570, endPoint y: 429, distance: 159.3
click at [570, 429] on body "W Watson Home Documentation Analytics Code automation Design system data Design…" at bounding box center [784, 370] width 1568 height 740
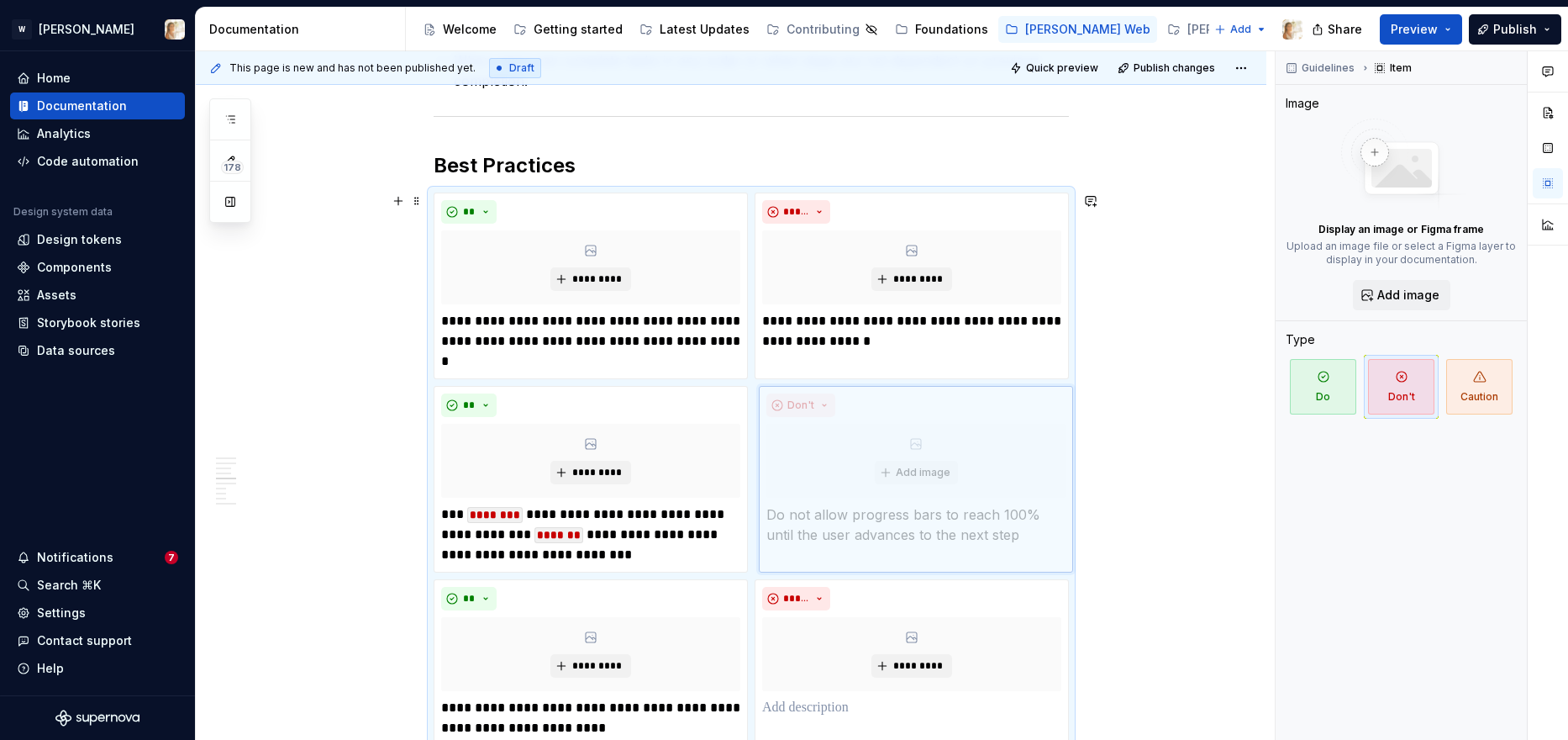
drag, startPoint x: 887, startPoint y: 597, endPoint x: 898, endPoint y: 464, distance: 133.5
click at [898, 464] on body "W Watson Home Documentation Analytics Code automation Design system data Design…" at bounding box center [784, 370] width 1568 height 740
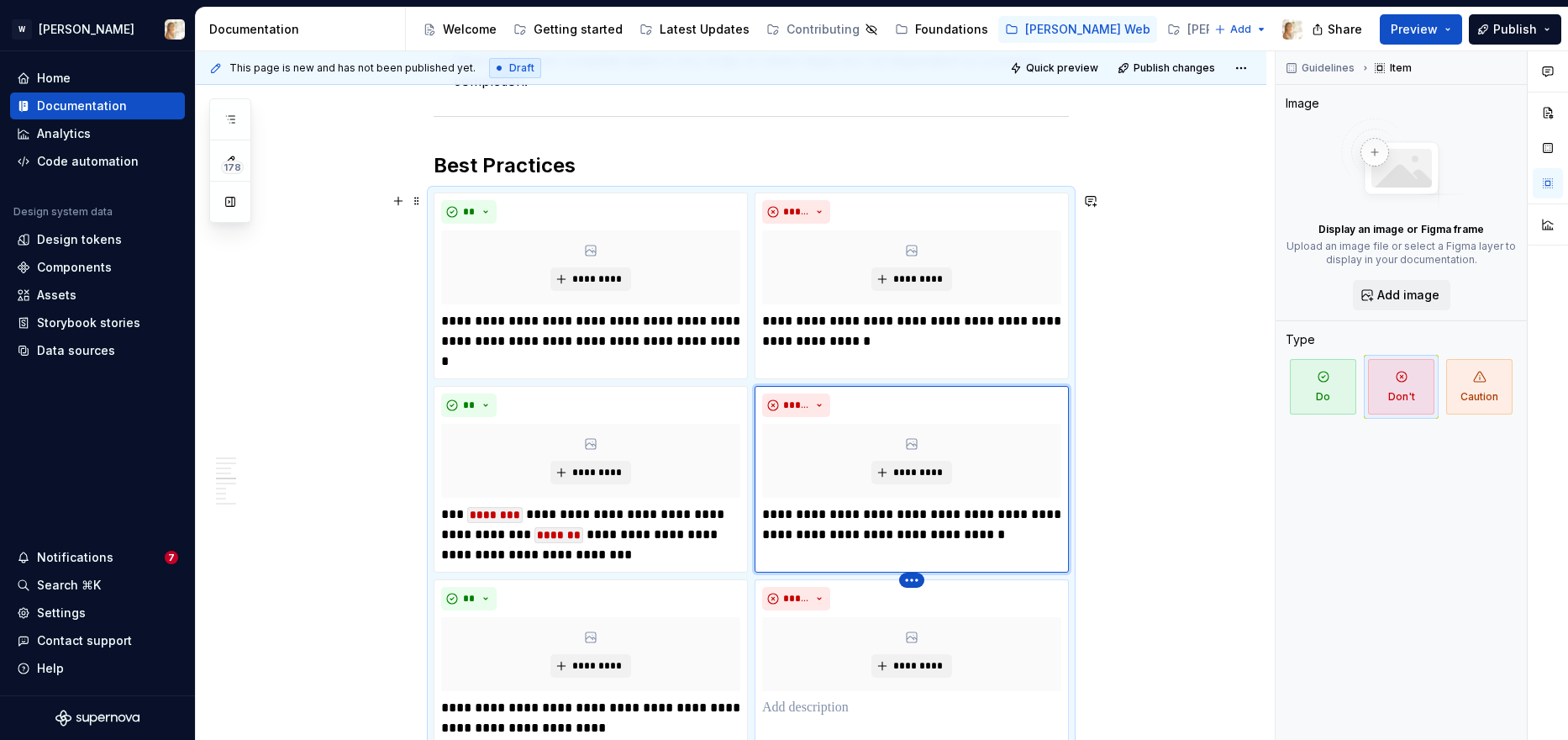
click at [919, 580] on html "W Watson Home Documentation Analytics Code automation Design system data Design…" at bounding box center [784, 370] width 1568 height 740
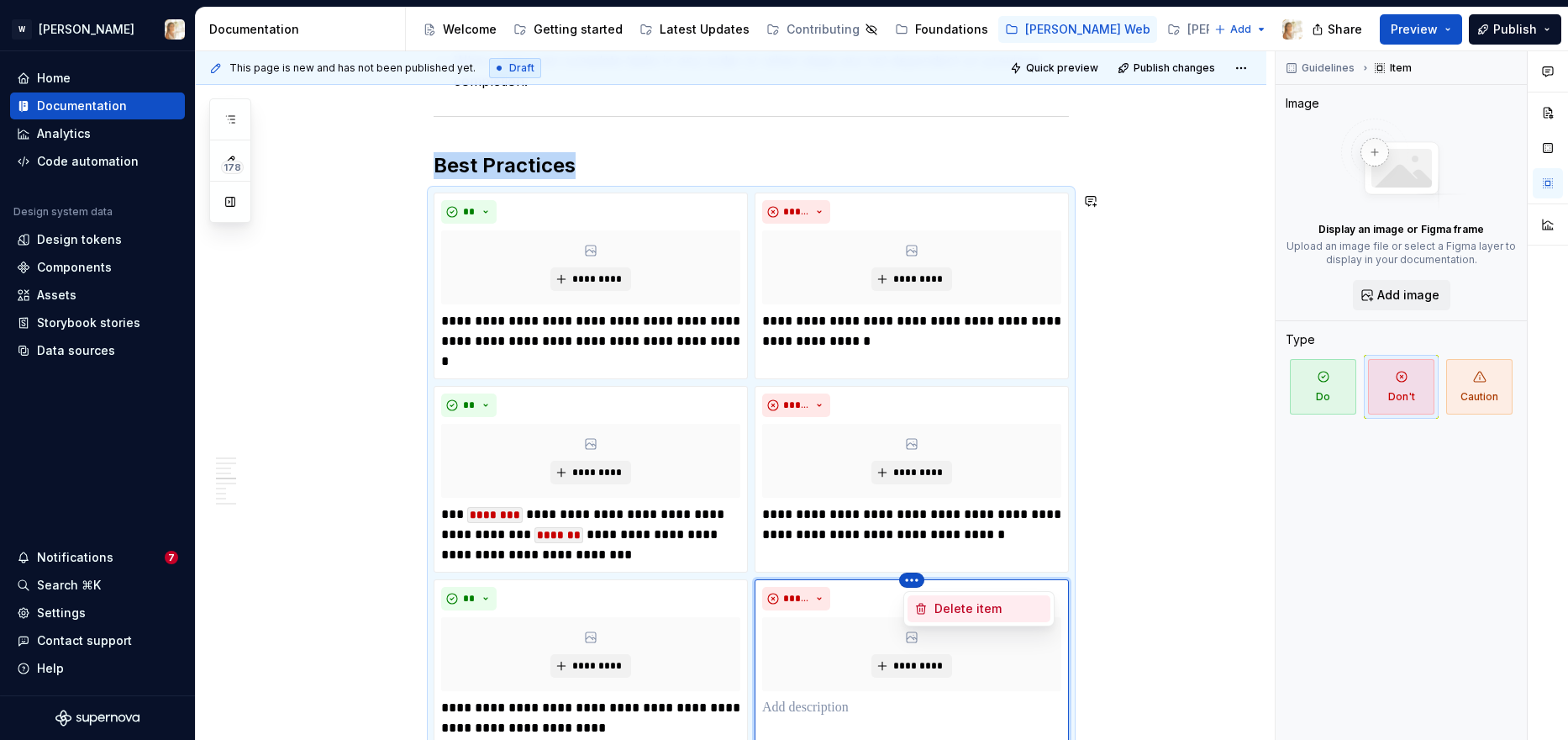
click at [939, 603] on div "Delete item" at bounding box center [989, 608] width 109 height 17
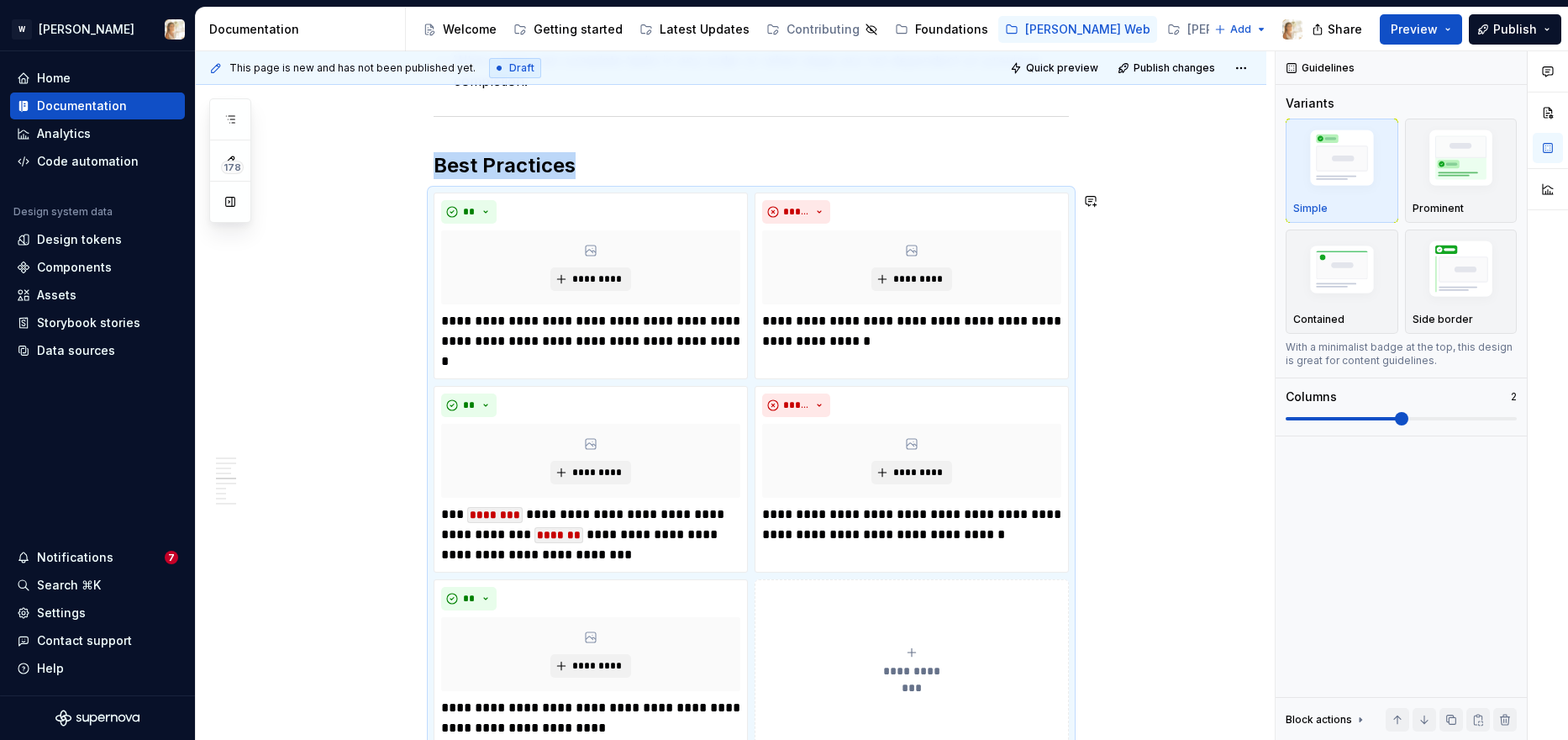
scroll to position [1528, 0]
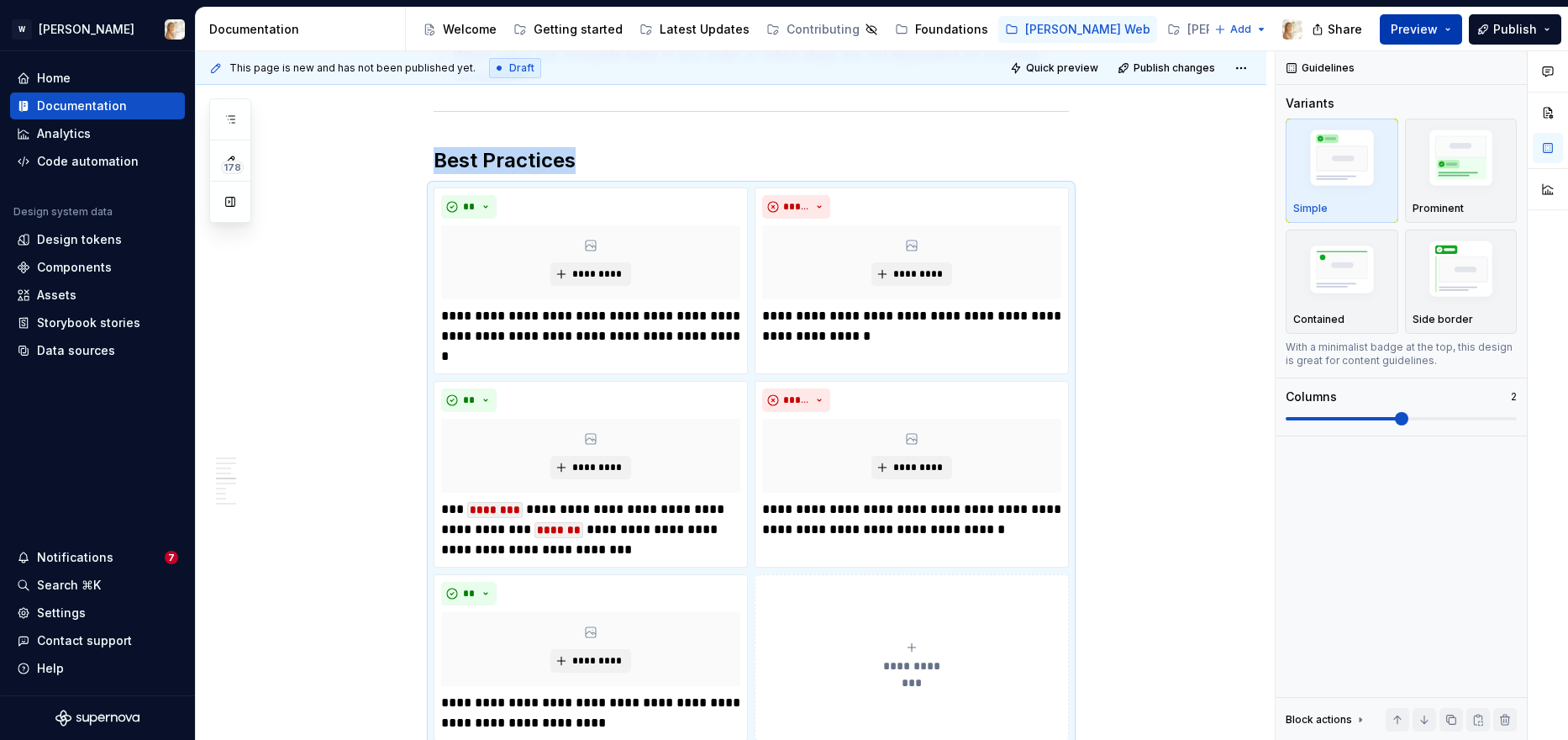
click at [1269, 31] on span "Preview" at bounding box center [1413, 29] width 47 height 17
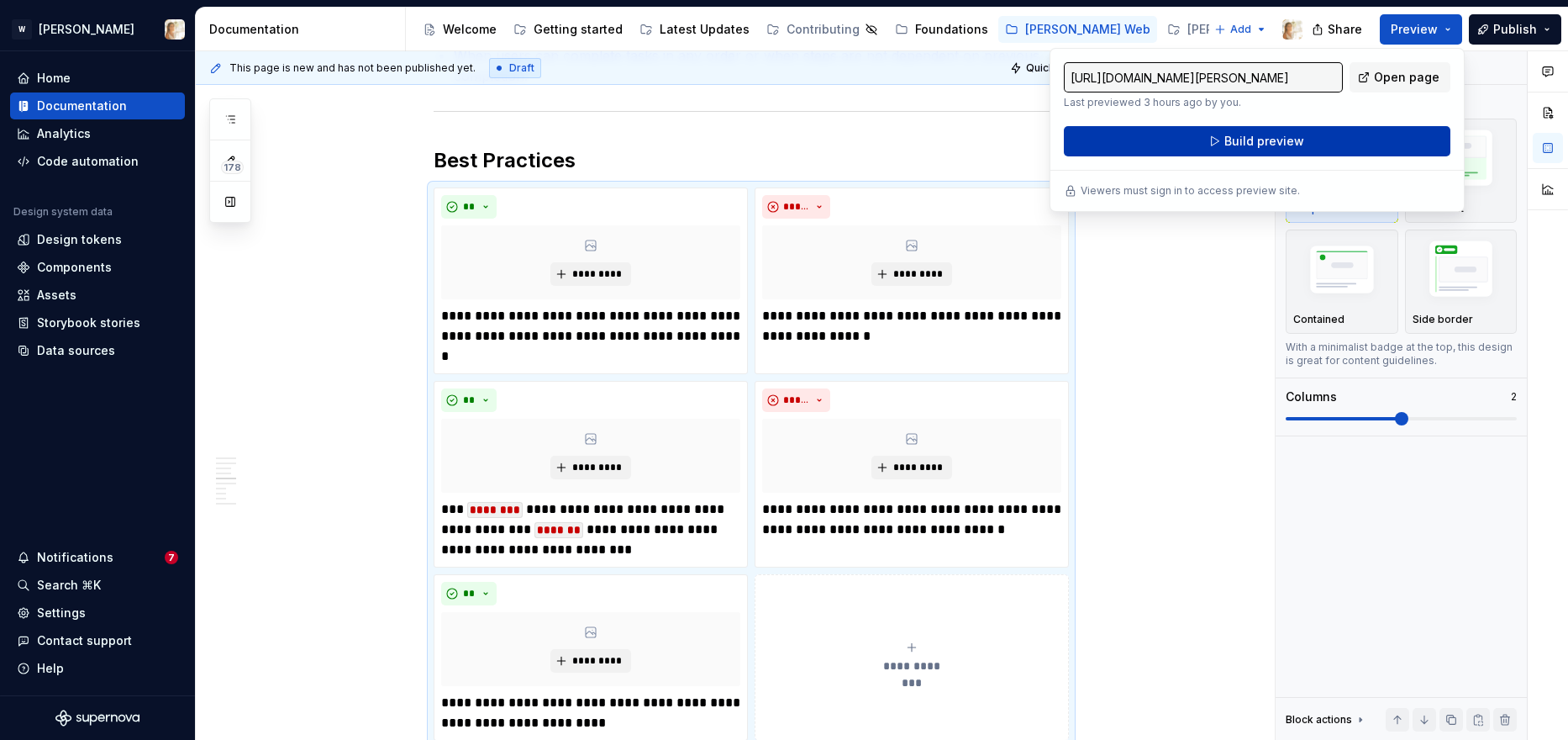
click at [1269, 135] on span "Build preview" at bounding box center [1265, 141] width 79 height 17
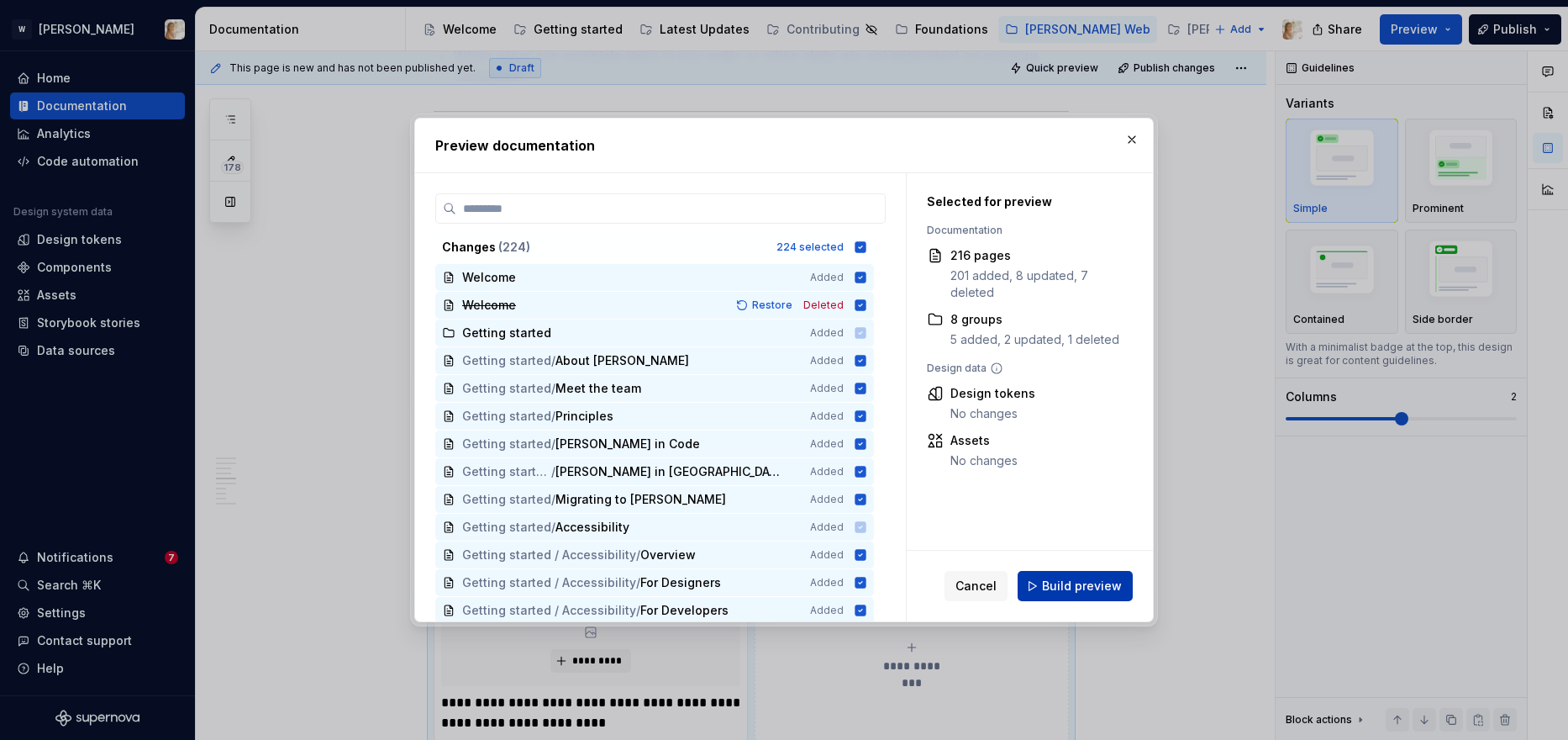
click at [1038, 576] on button "Build preview" at bounding box center [1075, 585] width 115 height 31
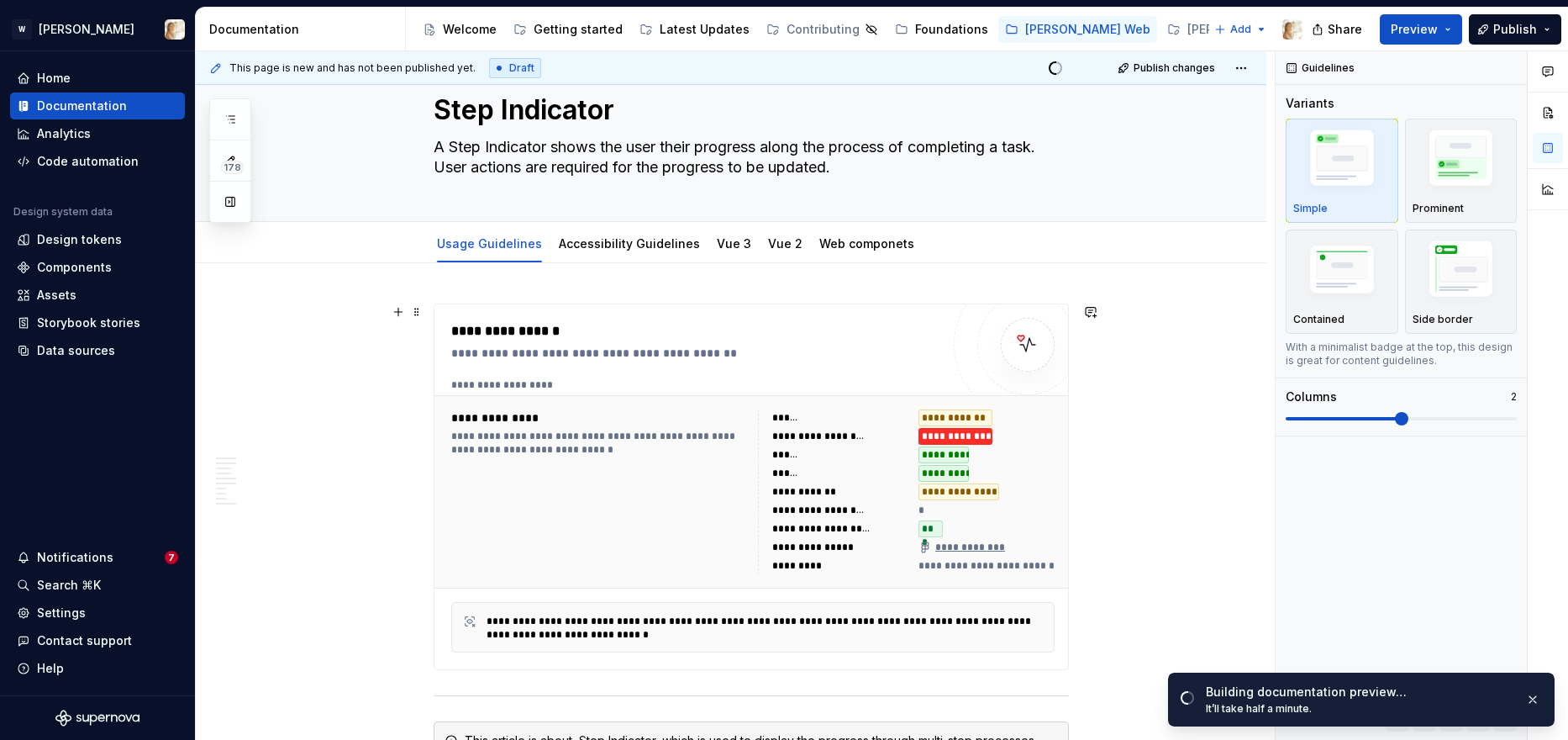
scroll to position [0, 0]
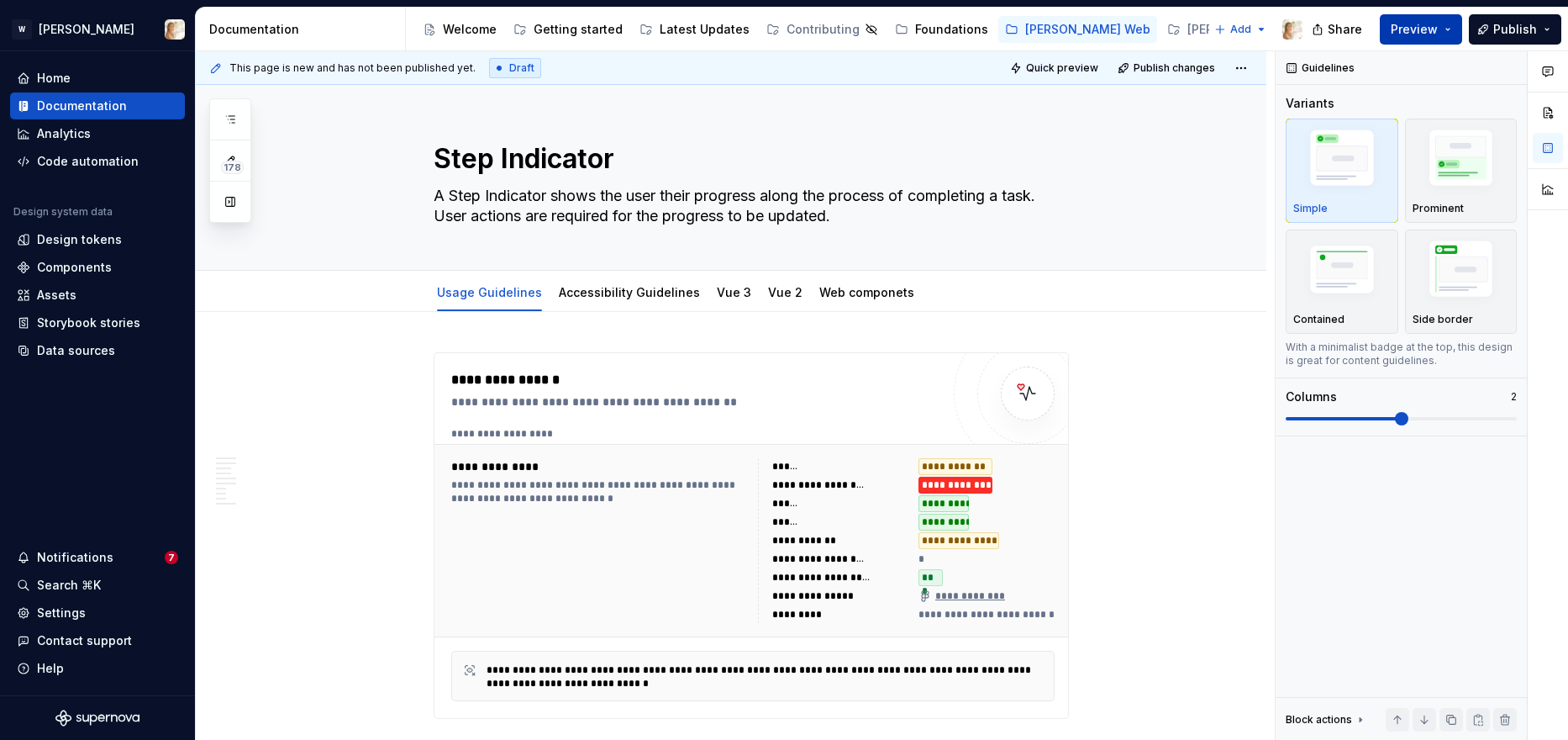
click at [1269, 28] on span "Preview" at bounding box center [1413, 29] width 47 height 17
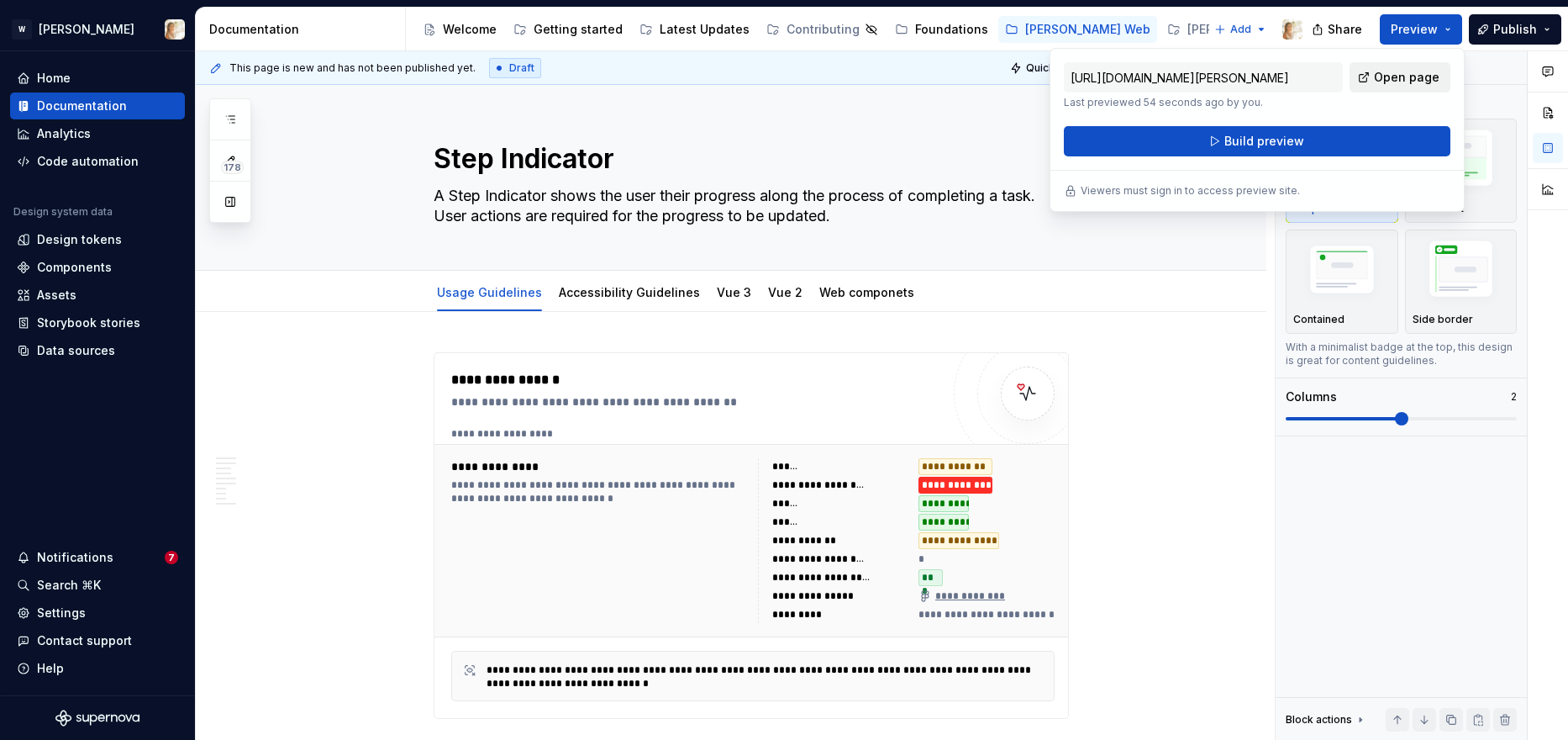
click at [1269, 70] on span "Open page" at bounding box center [1406, 76] width 65 height 17
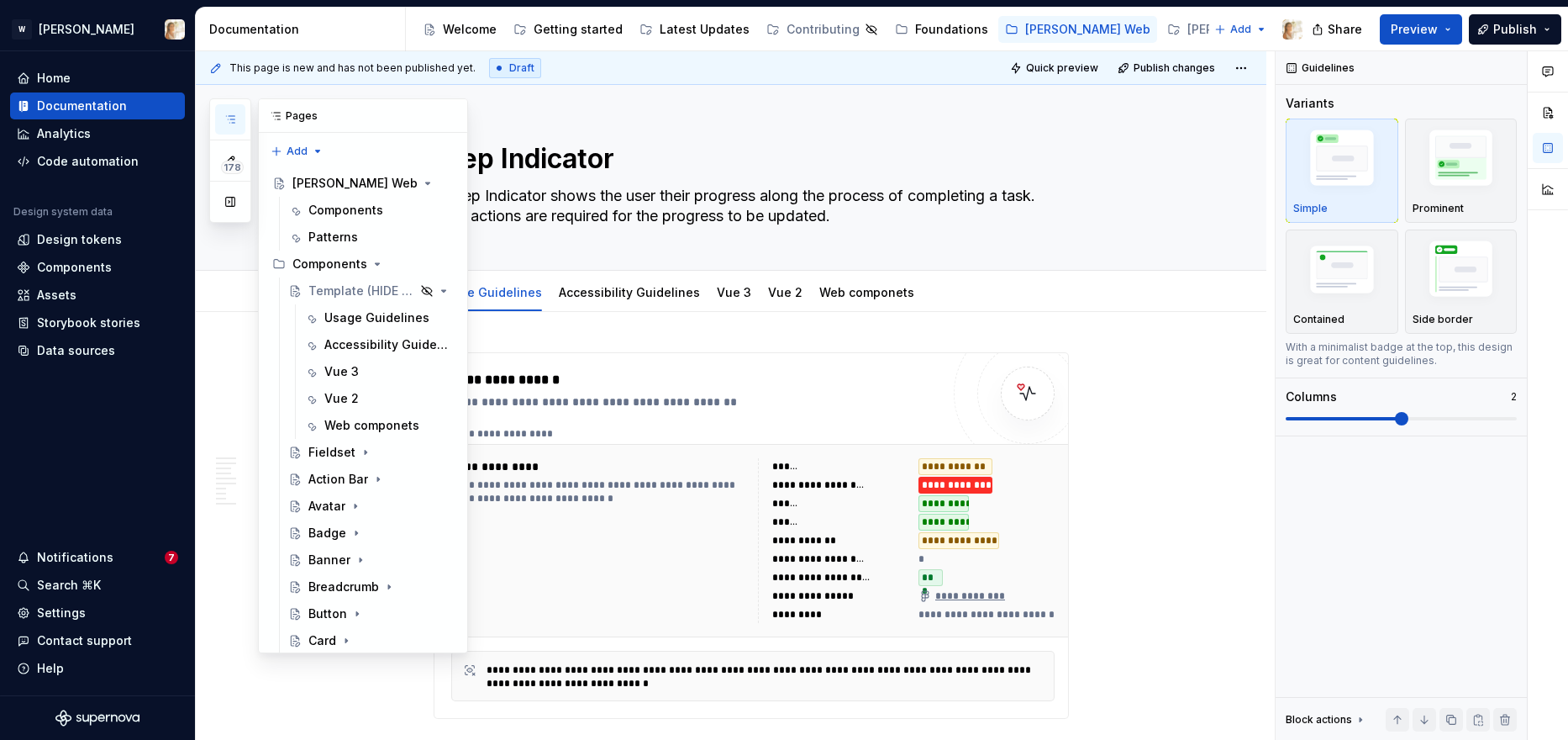
click at [239, 121] on button "button" at bounding box center [230, 119] width 31 height 31
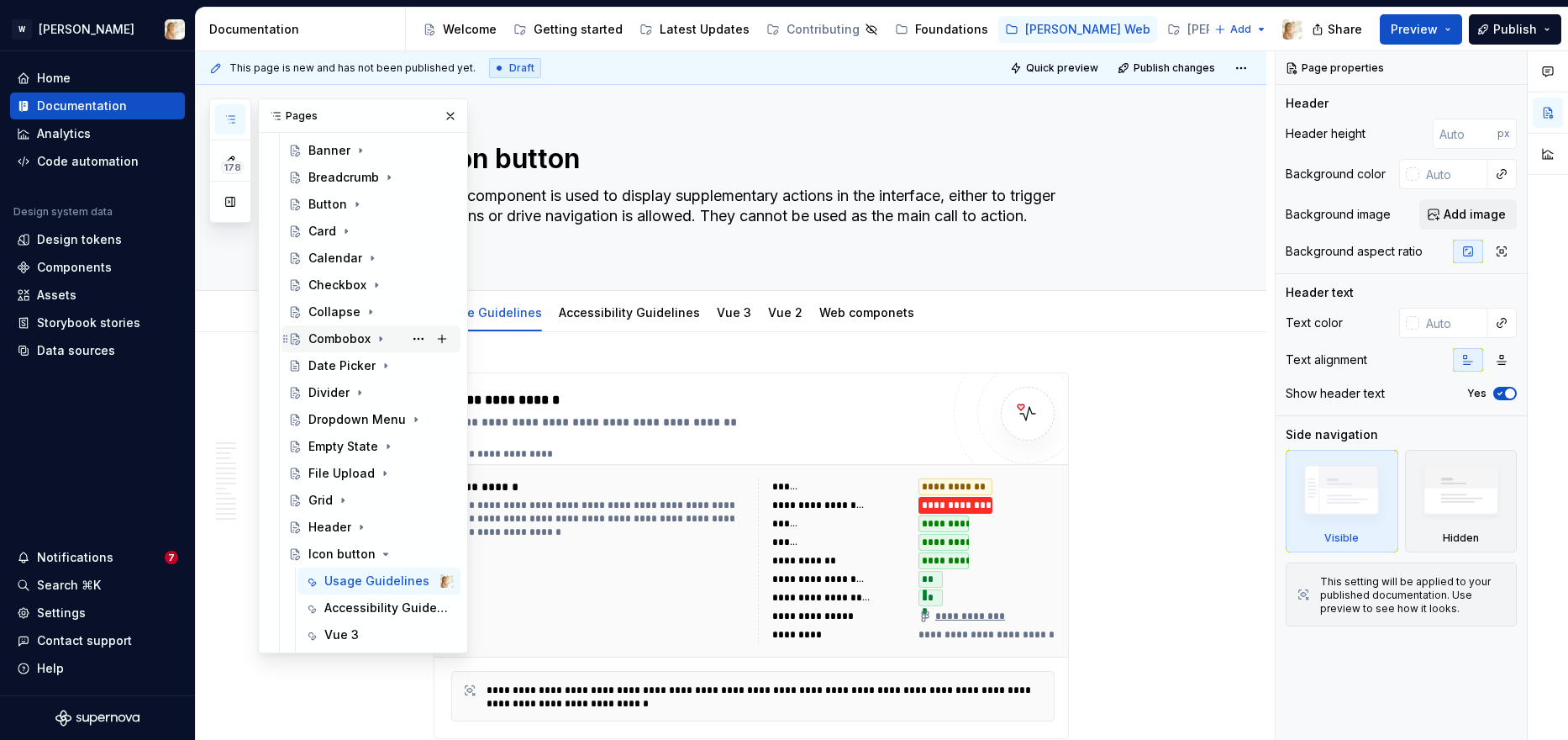
scroll to position [371, 0]
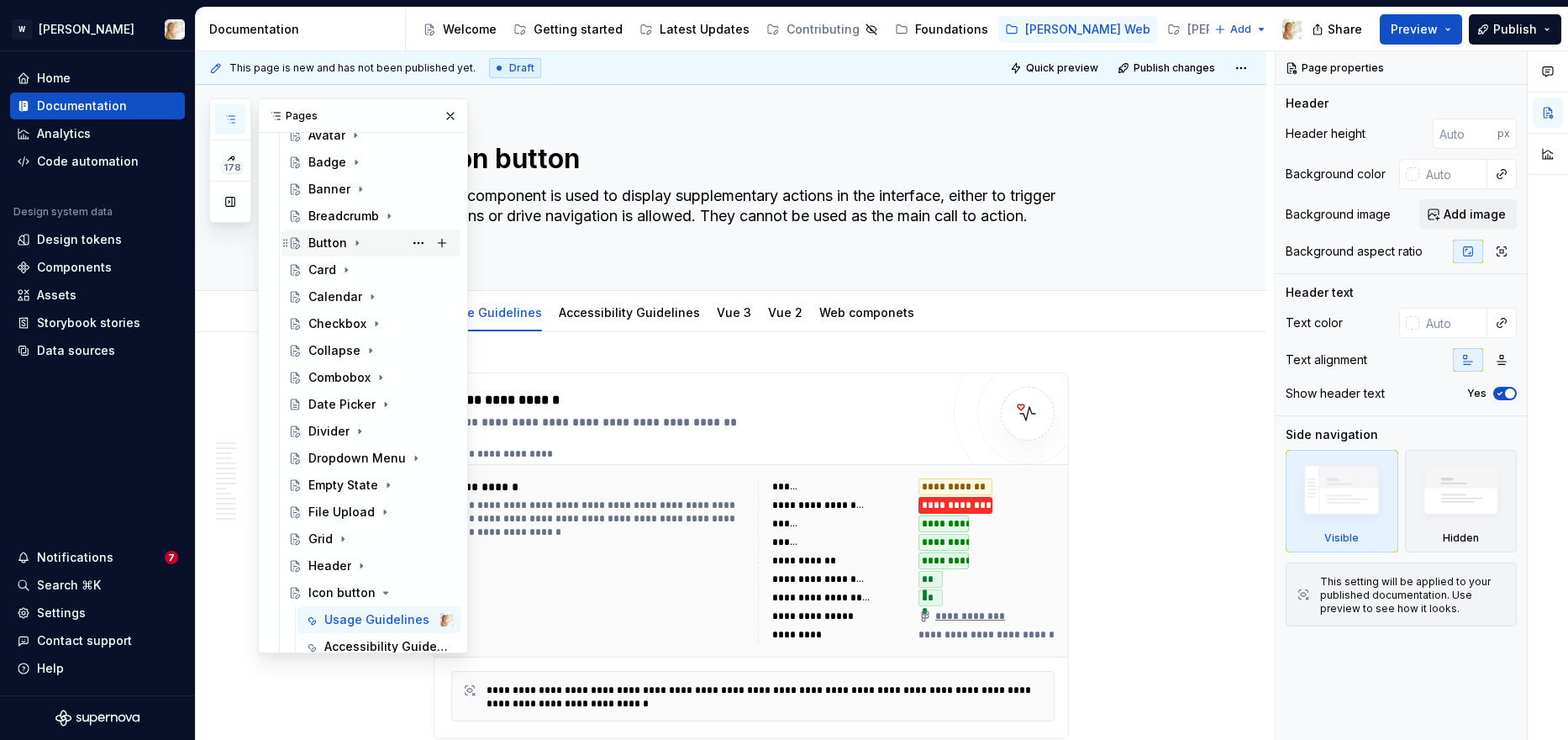
click at [357, 239] on icon "Page tree" at bounding box center [357, 243] width 14 height 14
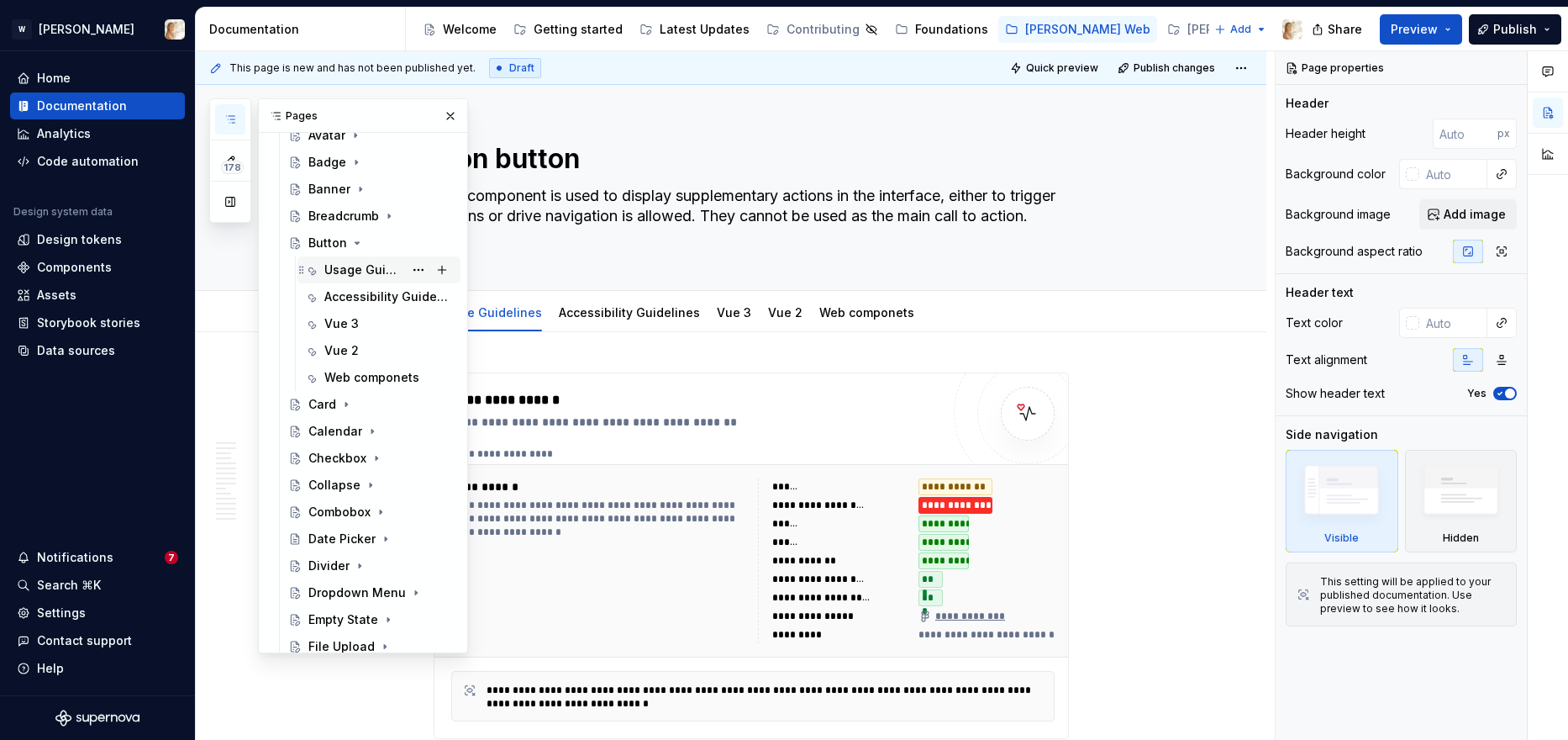
click at [346, 267] on div "Usage Guidelines" at bounding box center [364, 270] width 79 height 17
click at [354, 249] on icon "Page tree" at bounding box center [357, 243] width 14 height 14
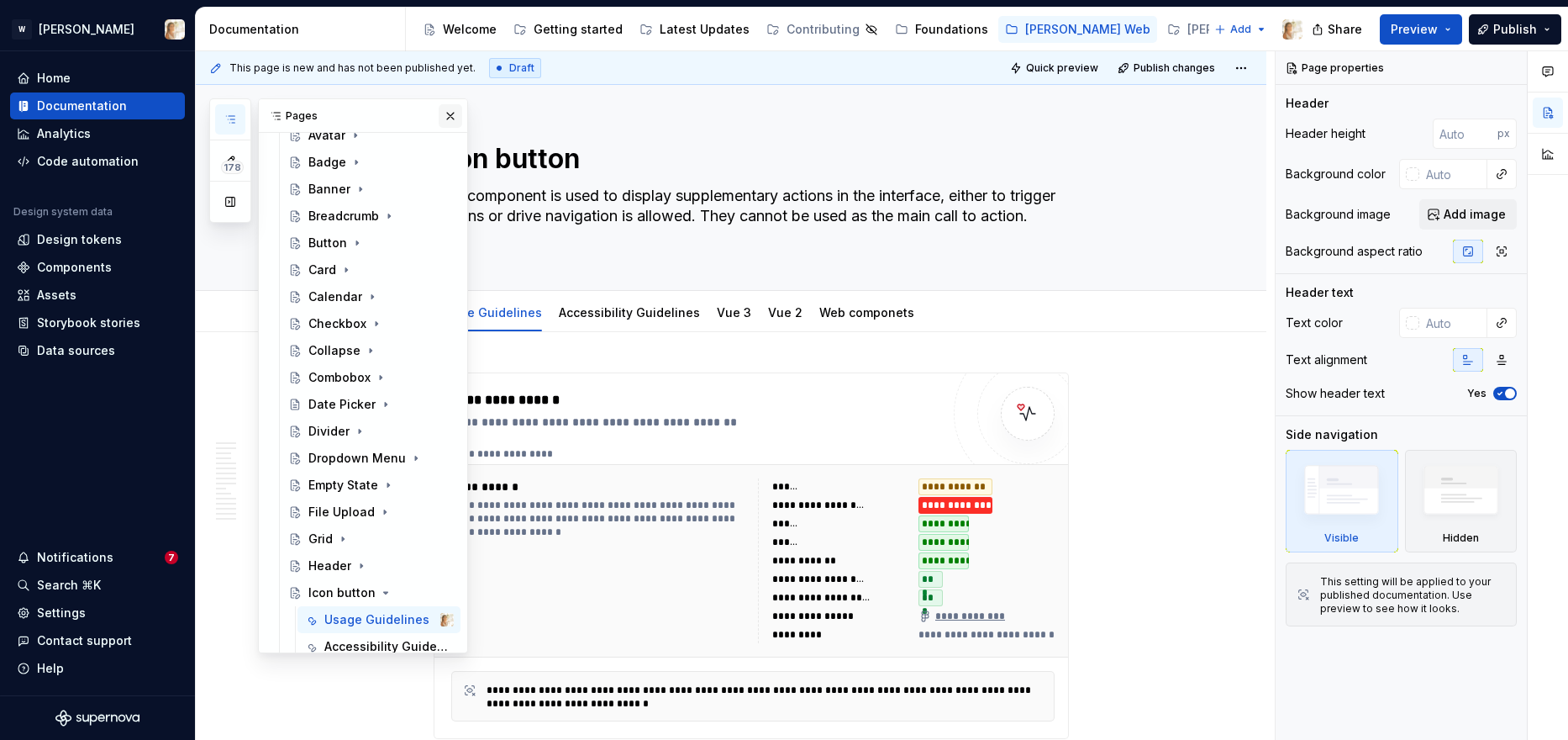
click at [449, 115] on button "button" at bounding box center [450, 116] width 24 height 24
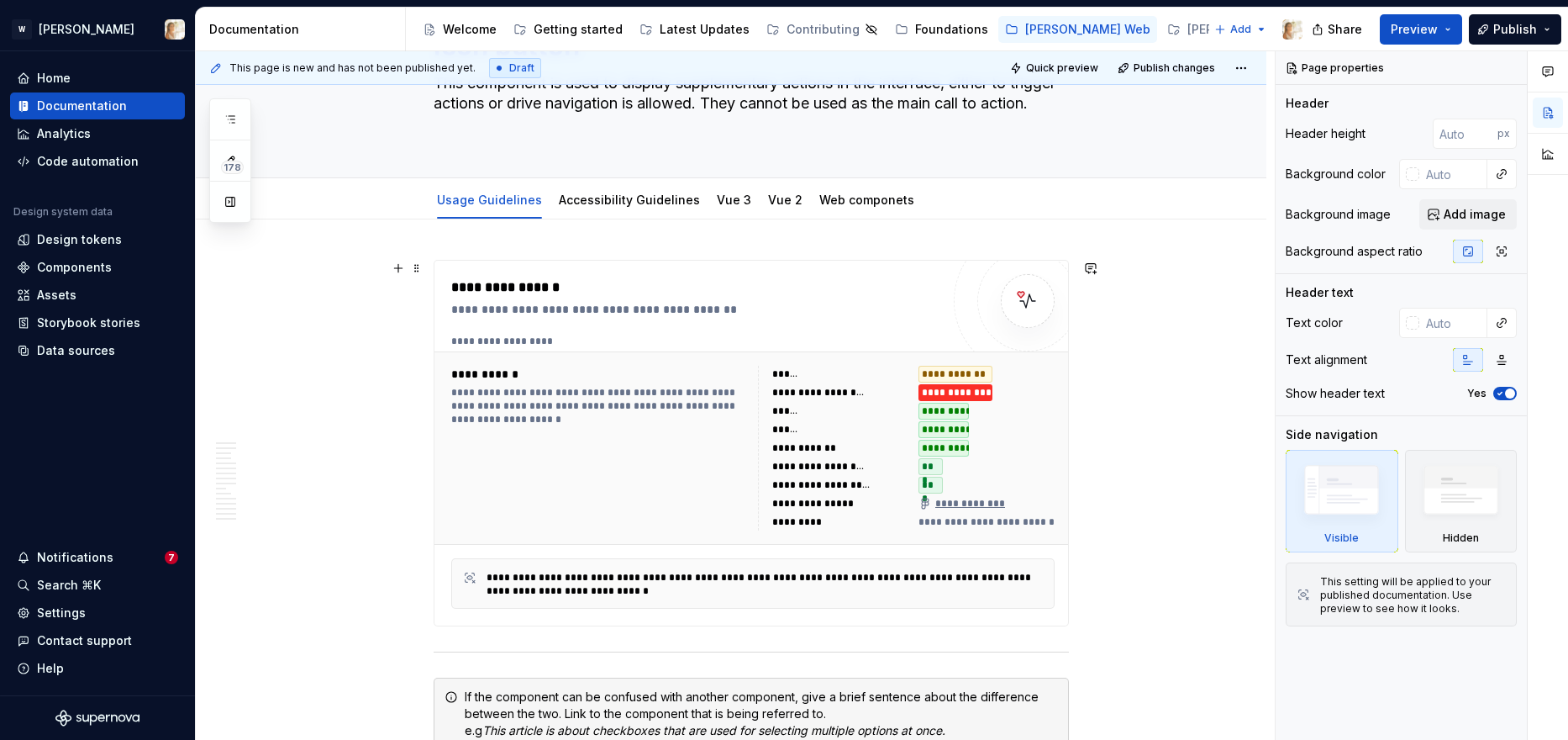
scroll to position [0, 0]
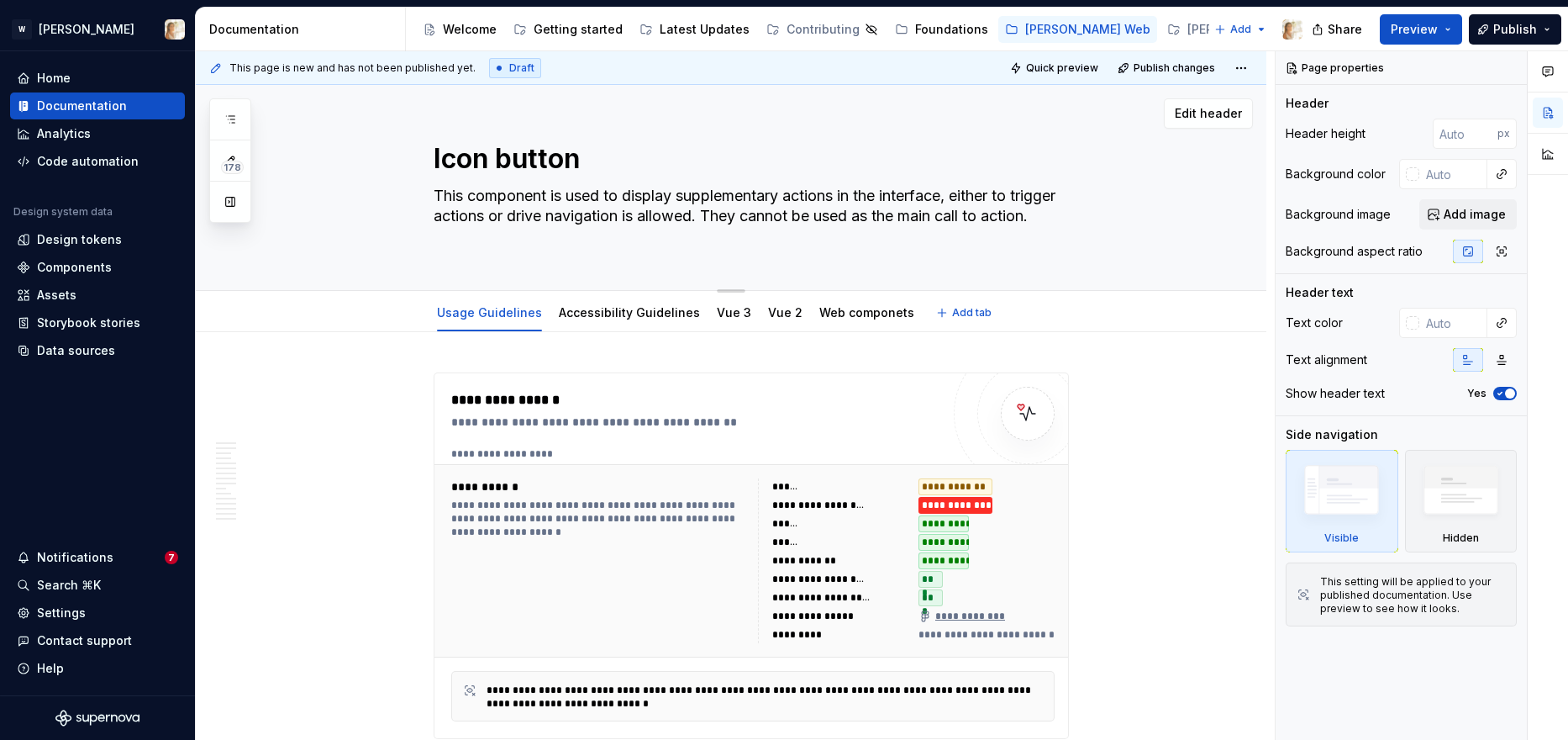
drag, startPoint x: 553, startPoint y: 192, endPoint x: 459, endPoint y: 200, distance: 94.3
click at [458, 200] on textarea "This component is used to display supplementary actions in the interface, eithe…" at bounding box center [748, 216] width 636 height 67
click at [459, 200] on textarea "This component is used to display supplementary actions in the interface, eithe…" at bounding box center [748, 216] width 636 height 67
drag, startPoint x: 457, startPoint y: 198, endPoint x: 554, endPoint y: 197, distance: 97.0
click at [554, 197] on textarea "This component is used to display supplementary actions in the interface, eithe…" at bounding box center [748, 216] width 636 height 67
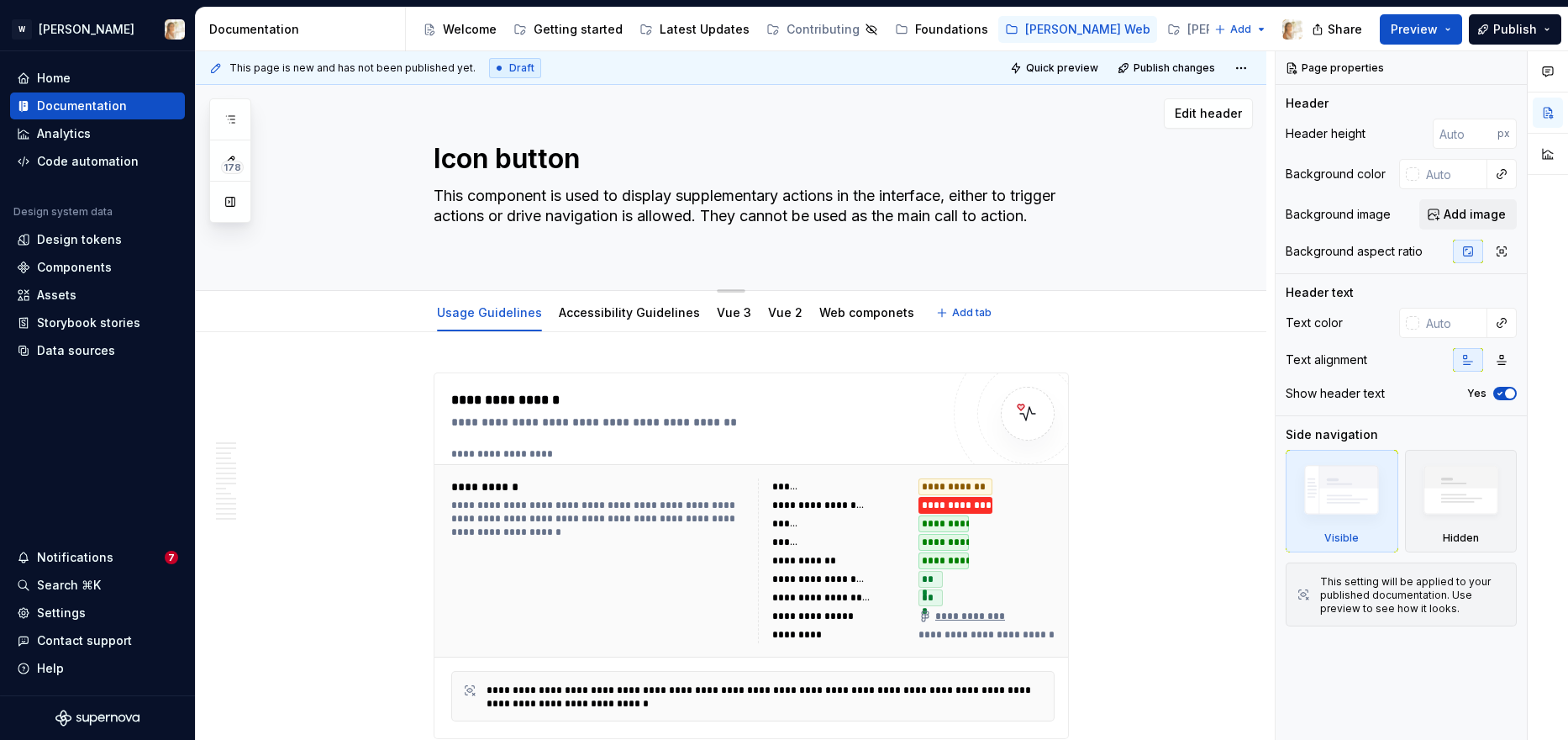
type textarea "*"
type textarea "The is used to display supplementary actions in the interface, either to trigge…"
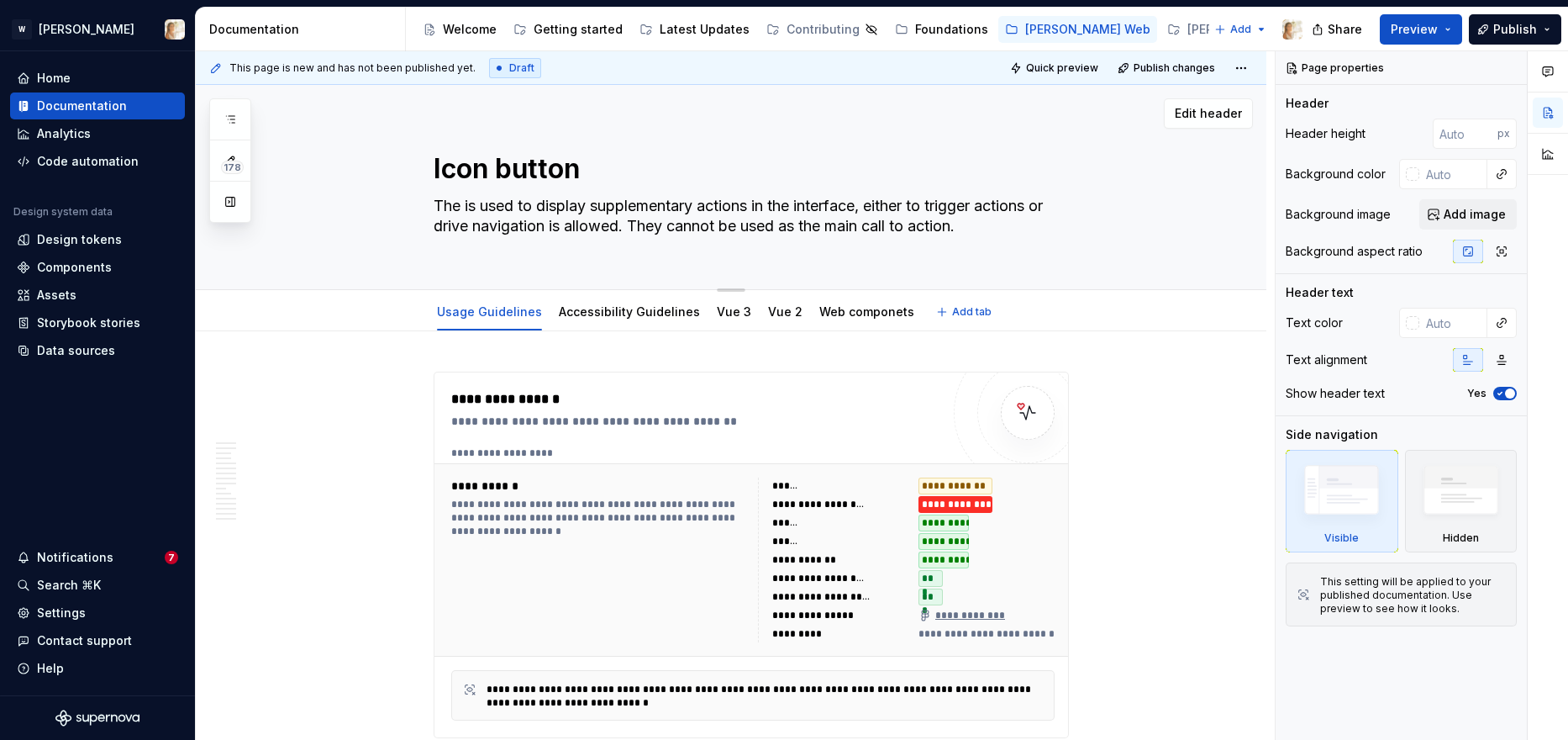
type textarea "*"
type textarea "The is used to display supplementary actions in the interface, either to trigge…"
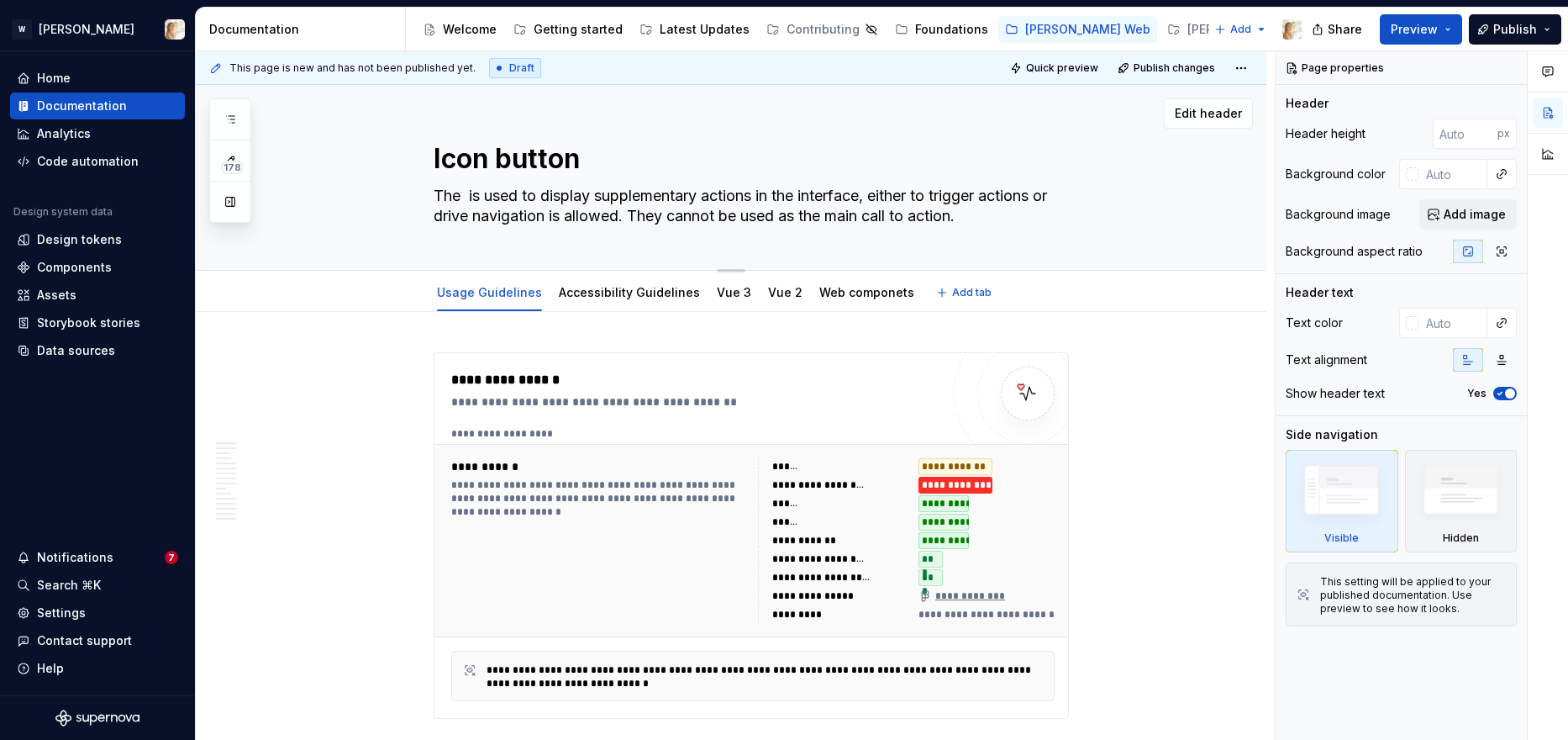
type textarea "*"
type textarea "The I is used to display supplementary actions in the interface, either to trig…"
type textarea "*"
type textarea "The Ic is used to display supplementary actions in the interface, either to tri…"
type textarea "*"
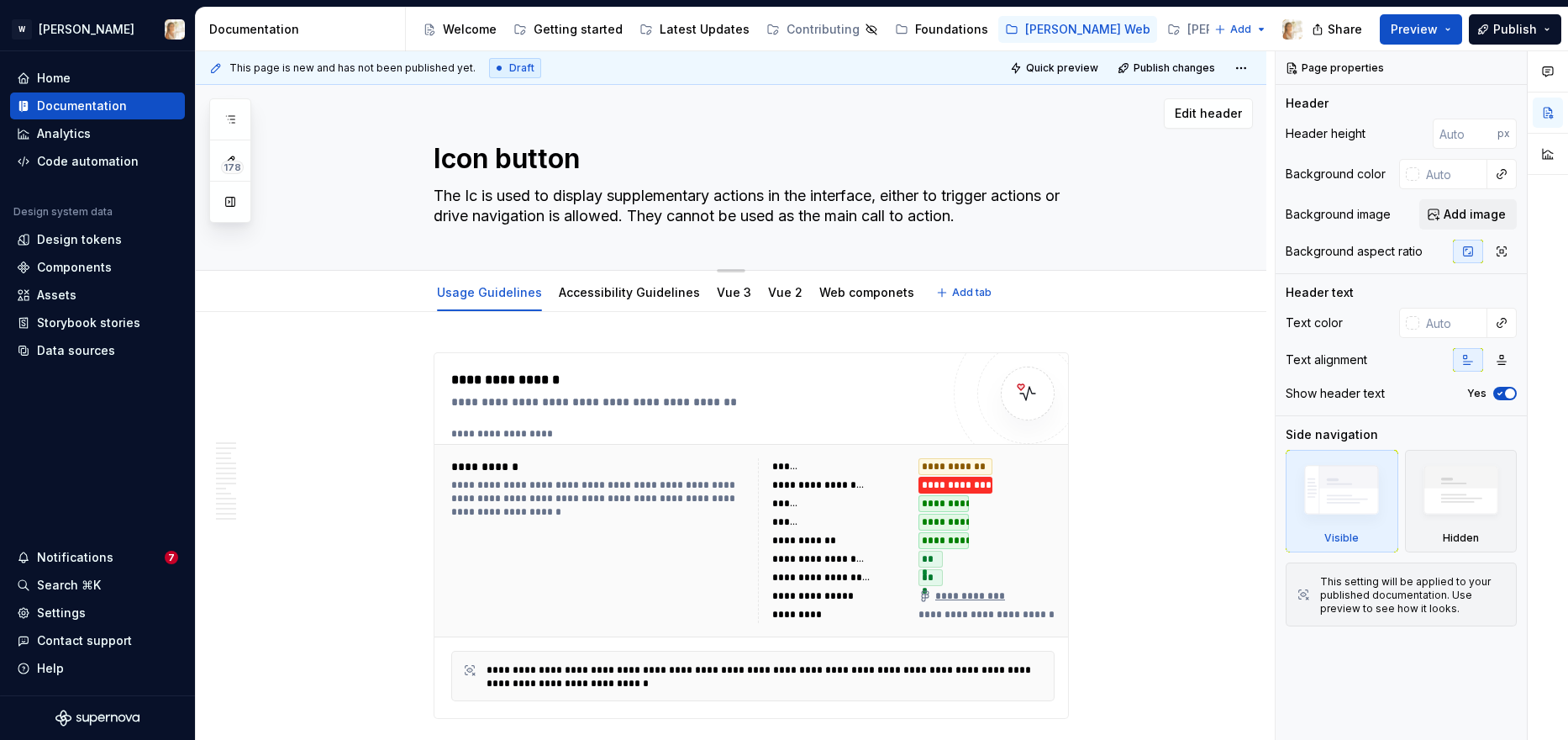
type textarea "The Ico is used to display supplementary actions in the interface, either to tr…"
type textarea "*"
type textarea "The Icon is used to display supplementary actions in the interface, either to t…"
type textarea "*"
type textarea "The Icon is used to display supplementary actions in the interface, either to t…"
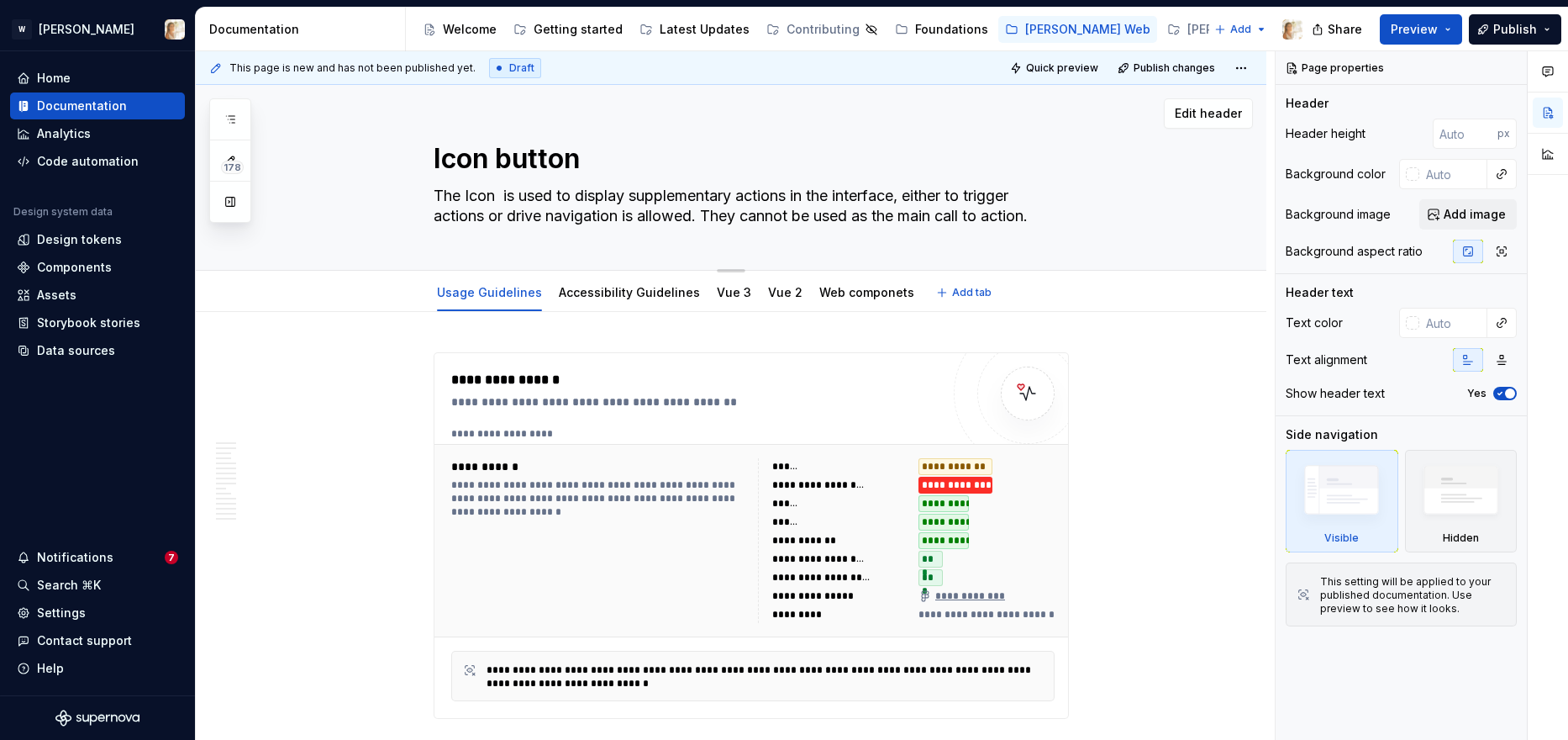
type textarea "*"
type textarea "The Icon B is used to display supplementary actions in the interface, either to…"
type textarea "*"
type textarea "The Icon Bu is used to display supplementary actions in the interface, either t…"
type textarea "*"
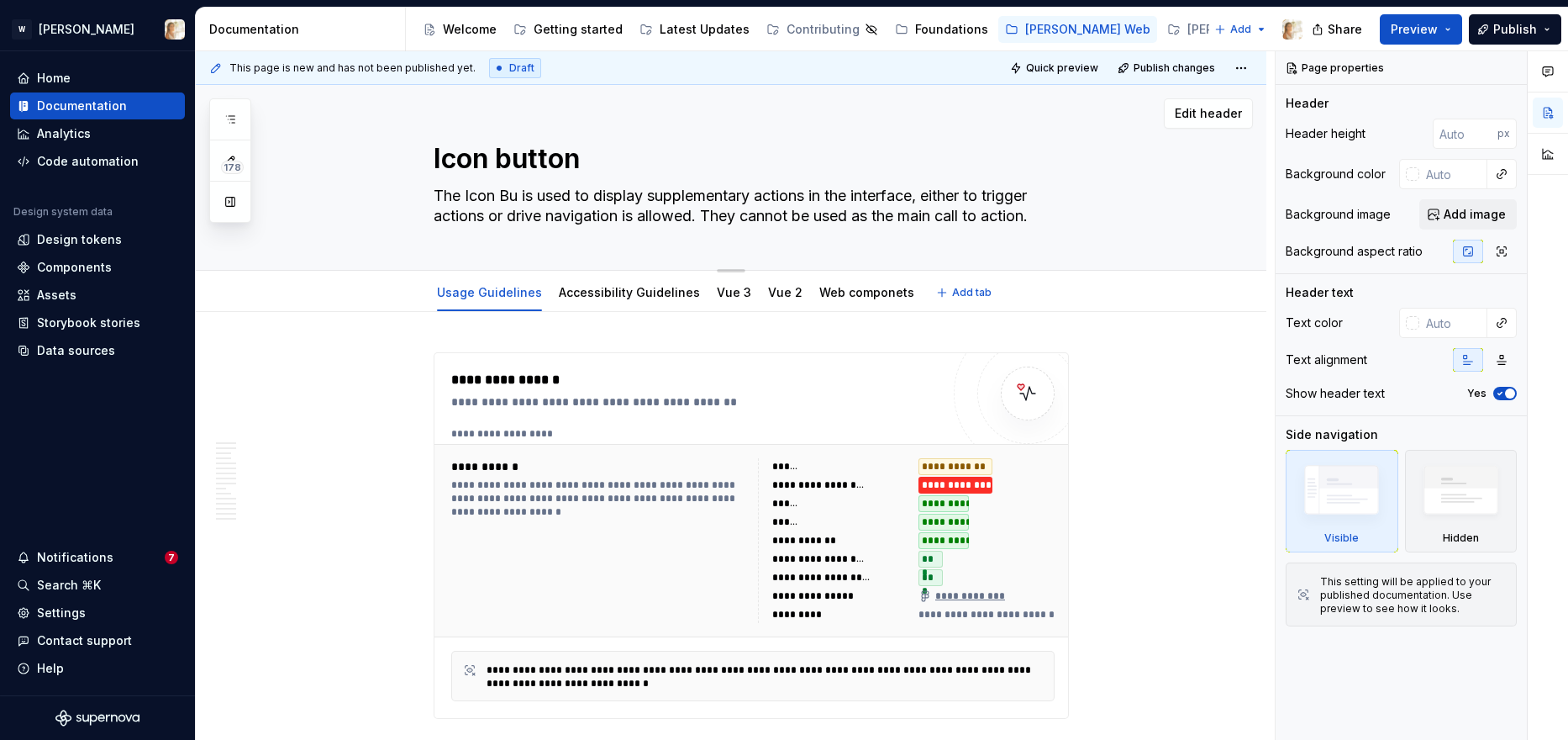
type textarea "The Icon But is used to display supplementary actions in the interface, either …"
type textarea "*"
type textarea "The Icon Butt is used to display supplementary actions in the interface, either…"
type textarea "*"
type textarea "The Icon Butto is used to display supplementary actions in the interface, eithe…"
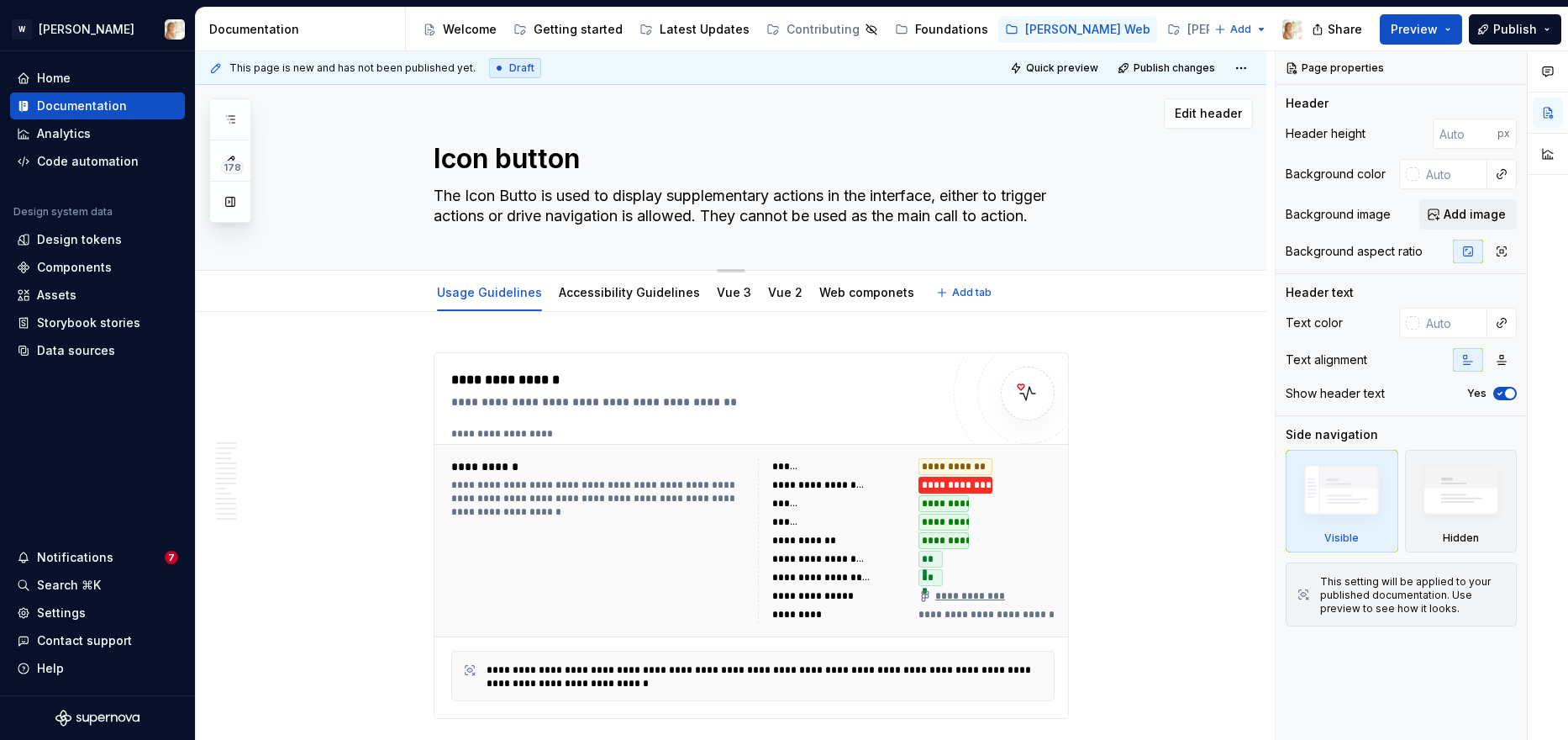
type textarea "*"
type textarea "The Icon Button is used to display supplementary actions in the interface, eith…"
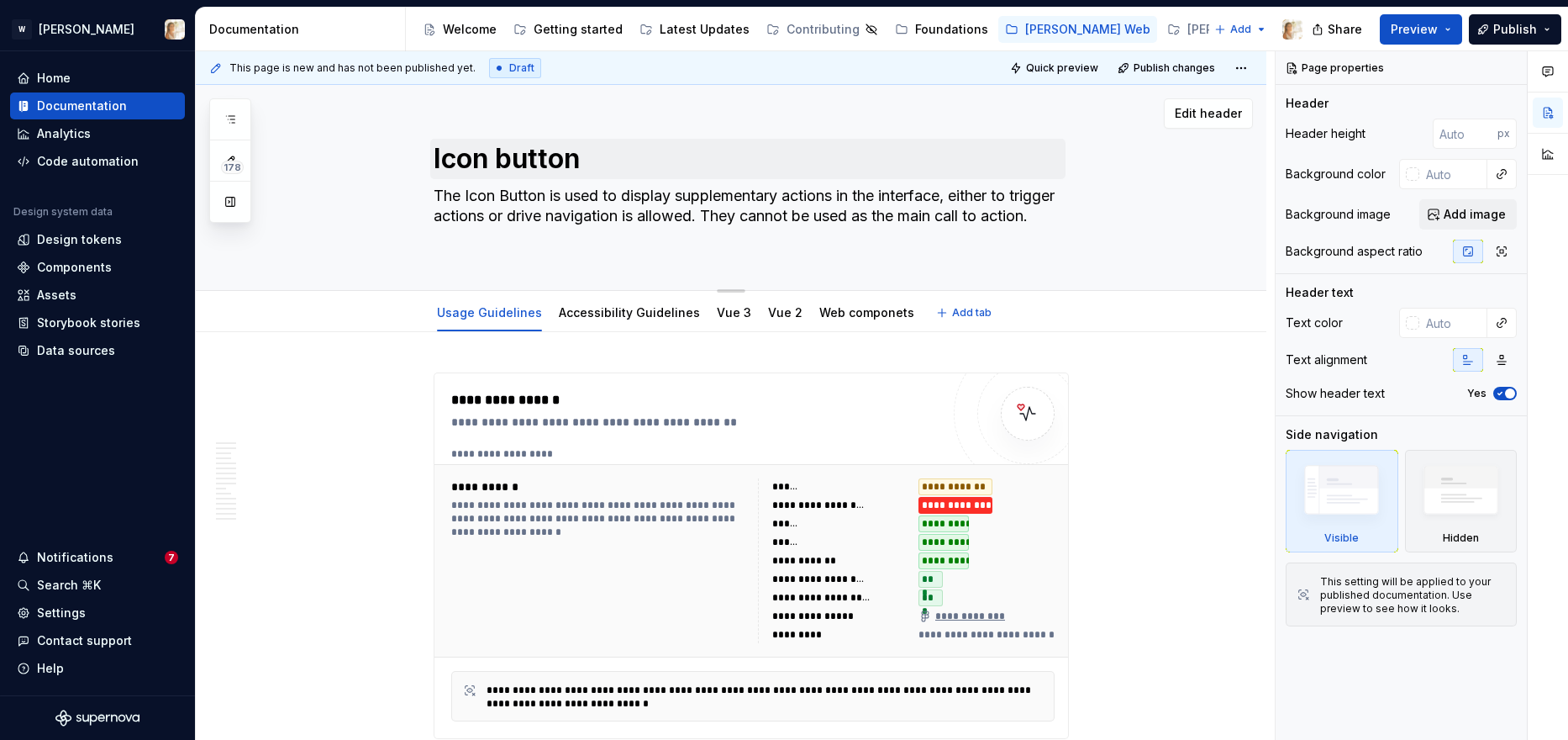
type textarea "*"
type textarea "The Icon Button is used to display supplementary actions in the interface, eith…"
click at [511, 154] on textarea "Icon button" at bounding box center [748, 159] width 636 height 41
type textarea "*"
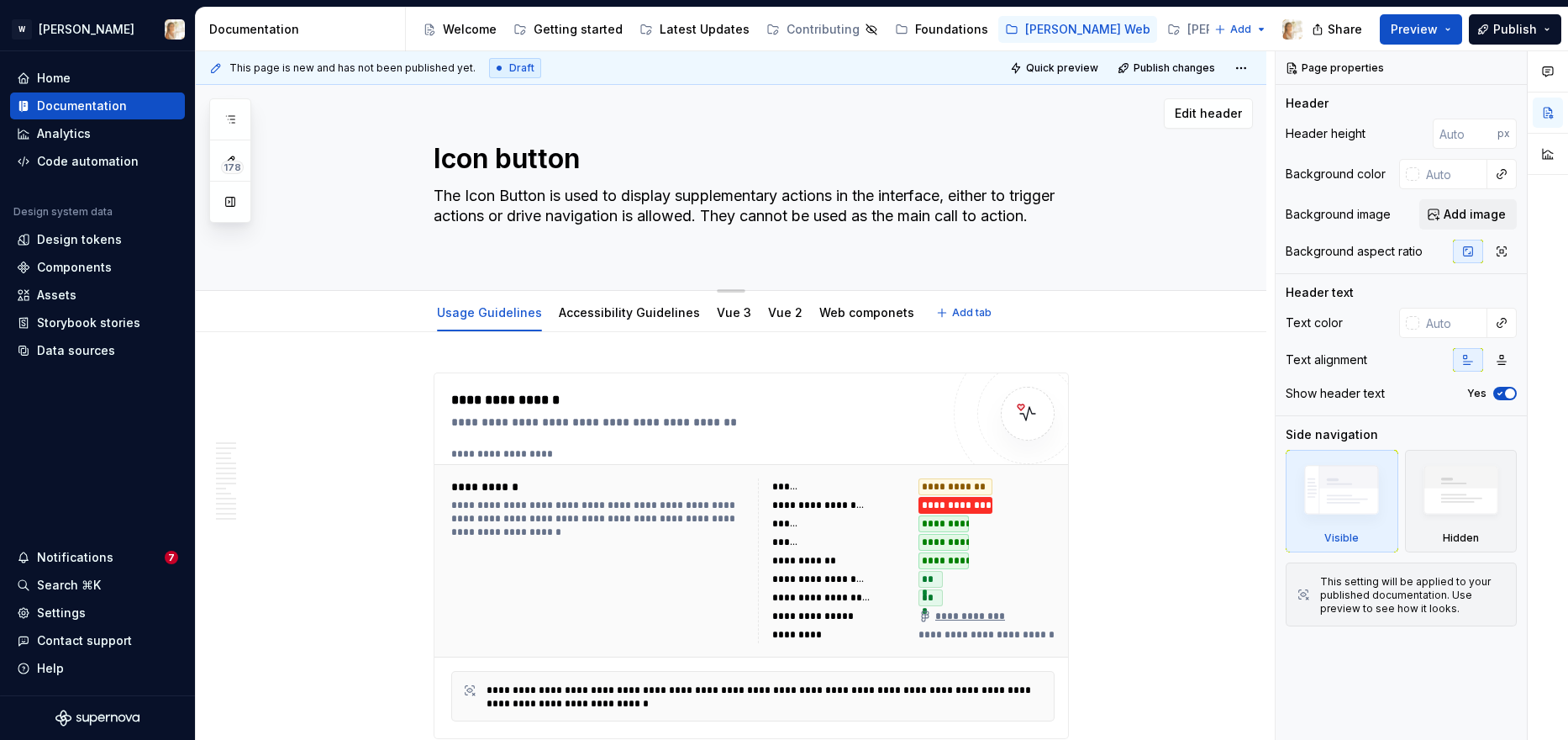
type textarea "Icon utton"
type textarea "*"
type textarea "Icon Button"
type textarea "*"
type textarea "Icon Button"
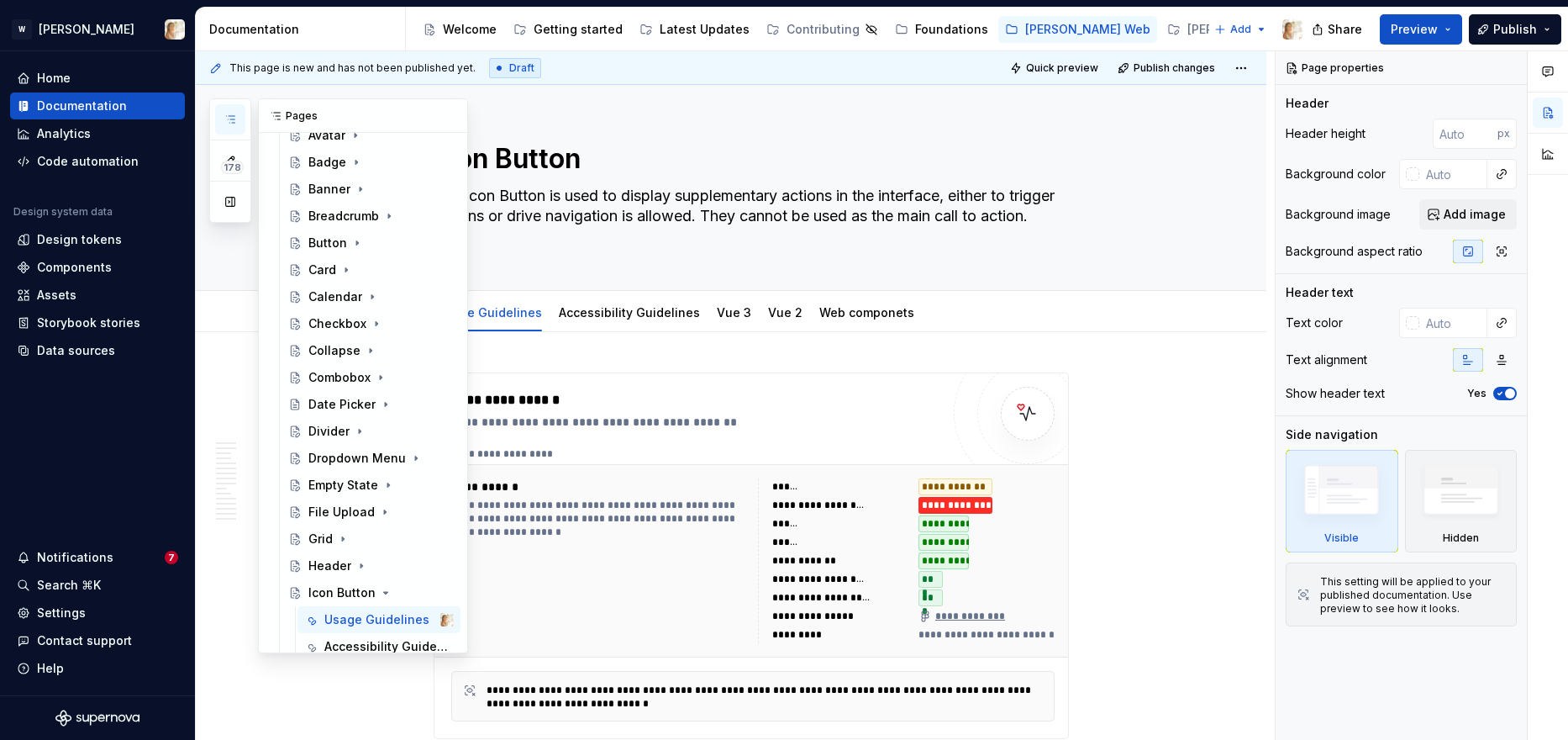
click at [227, 117] on icon "button" at bounding box center [230, 120] width 14 height 14
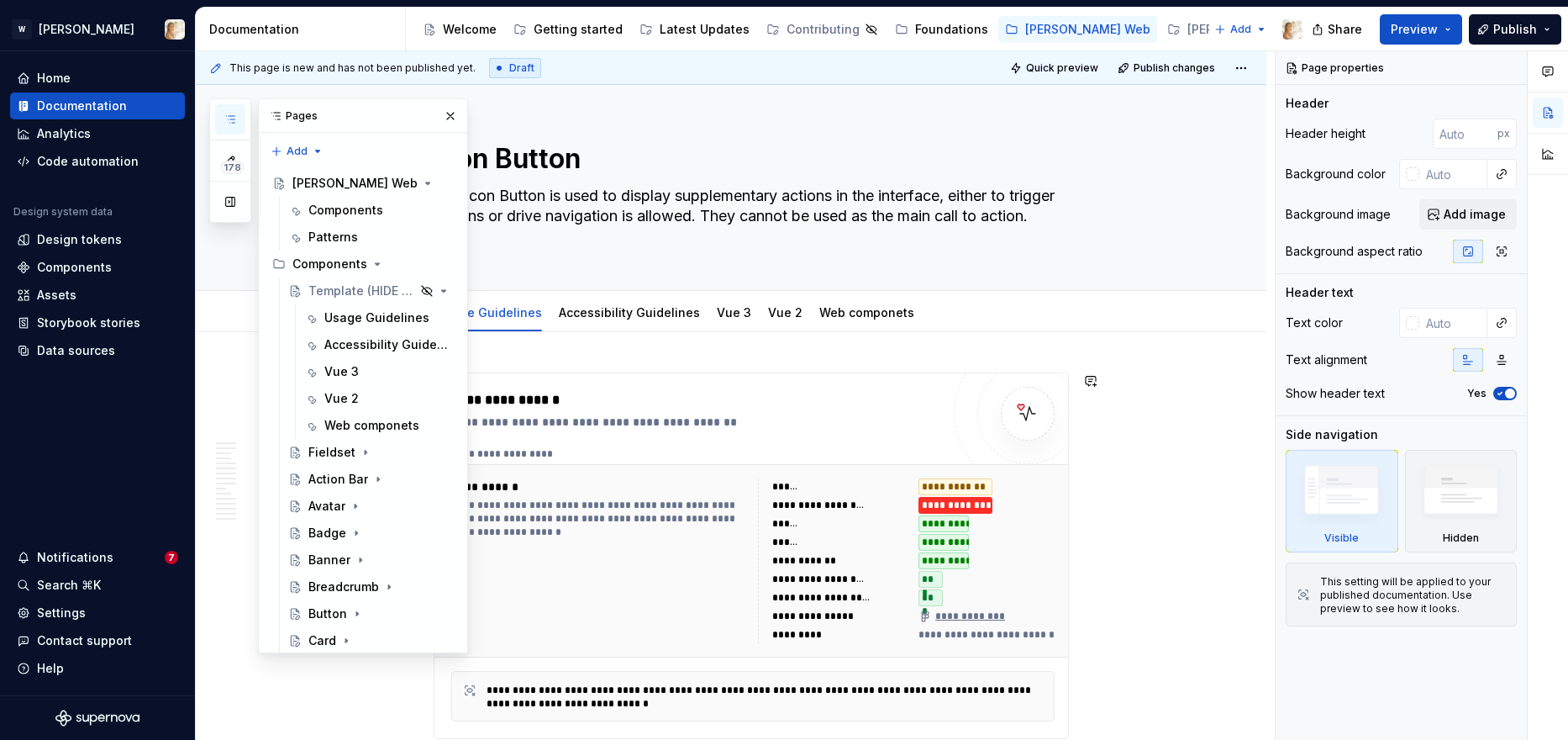
click at [678, 405] on div "**********" at bounding box center [695, 400] width 489 height 20
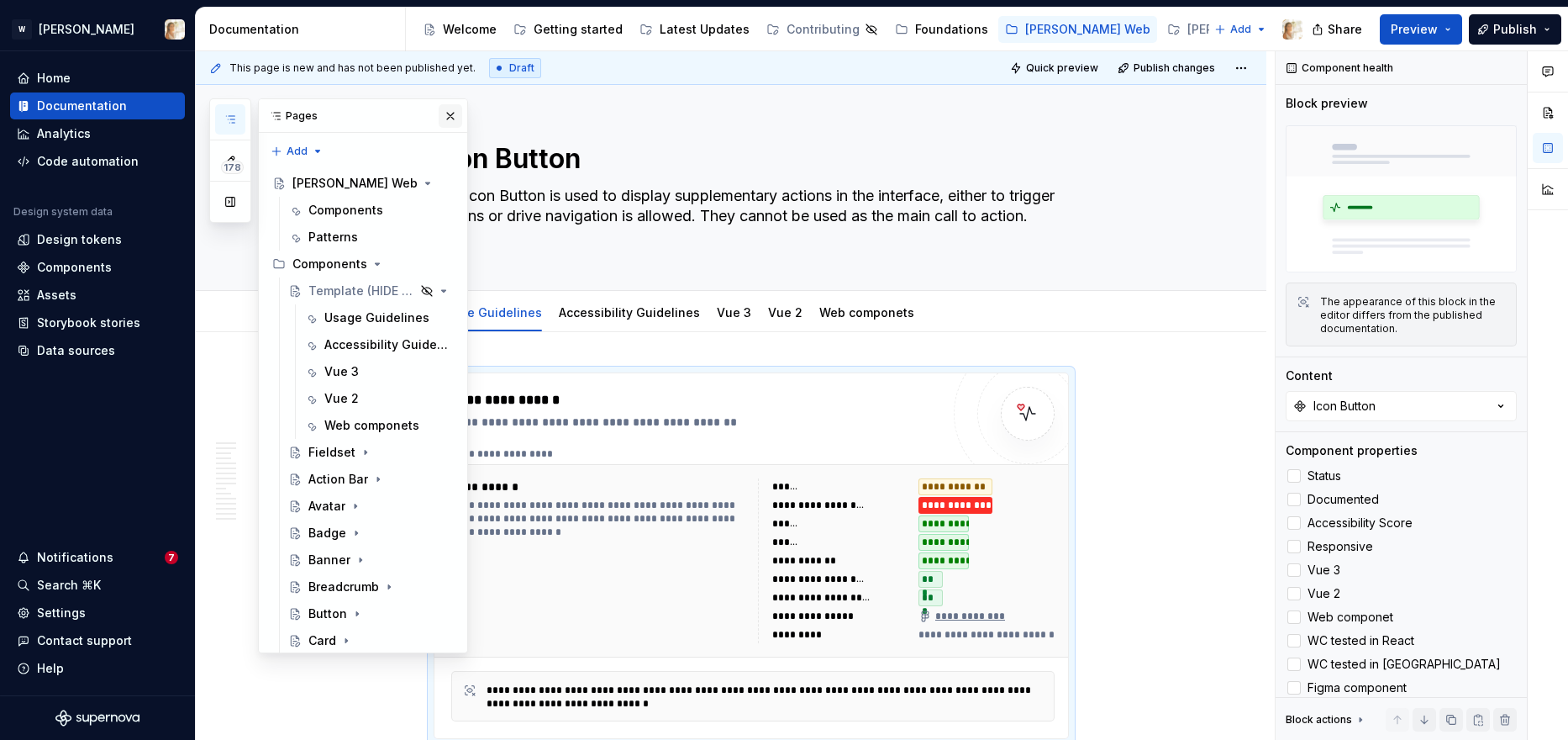
click at [453, 118] on button "button" at bounding box center [450, 116] width 24 height 24
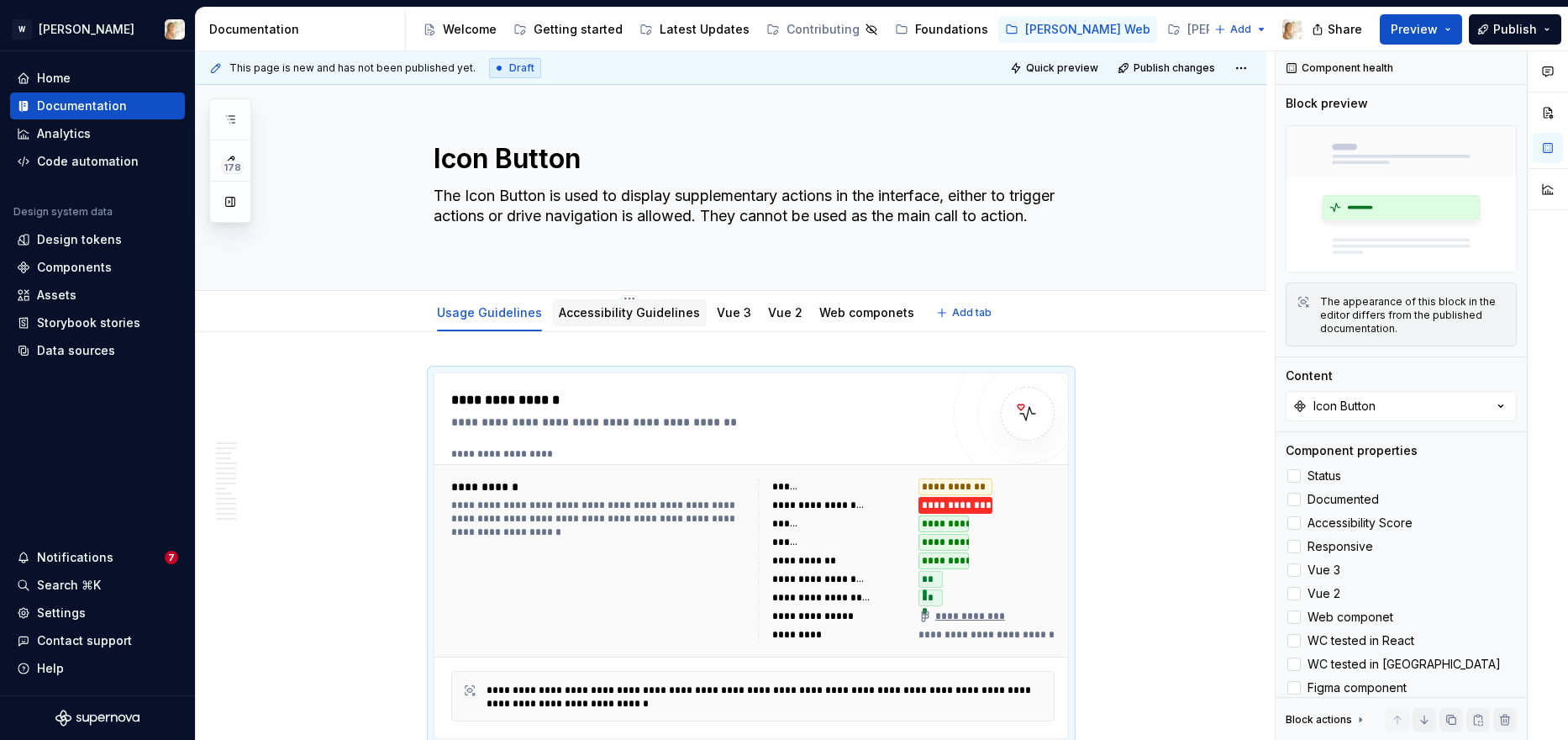
click at [601, 306] on link "Accessibility Guidelines" at bounding box center [629, 312] width 141 height 14
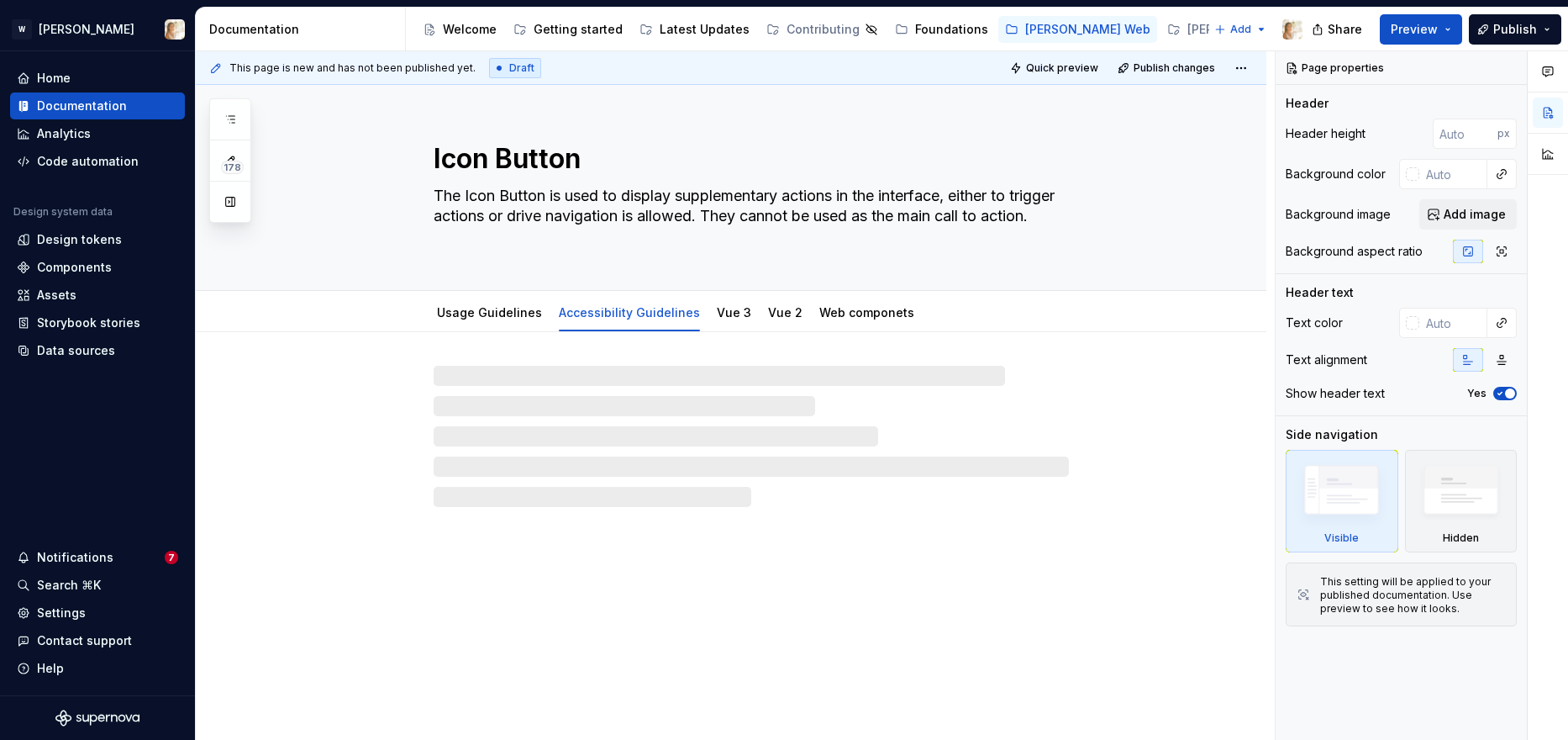
type textarea "*"
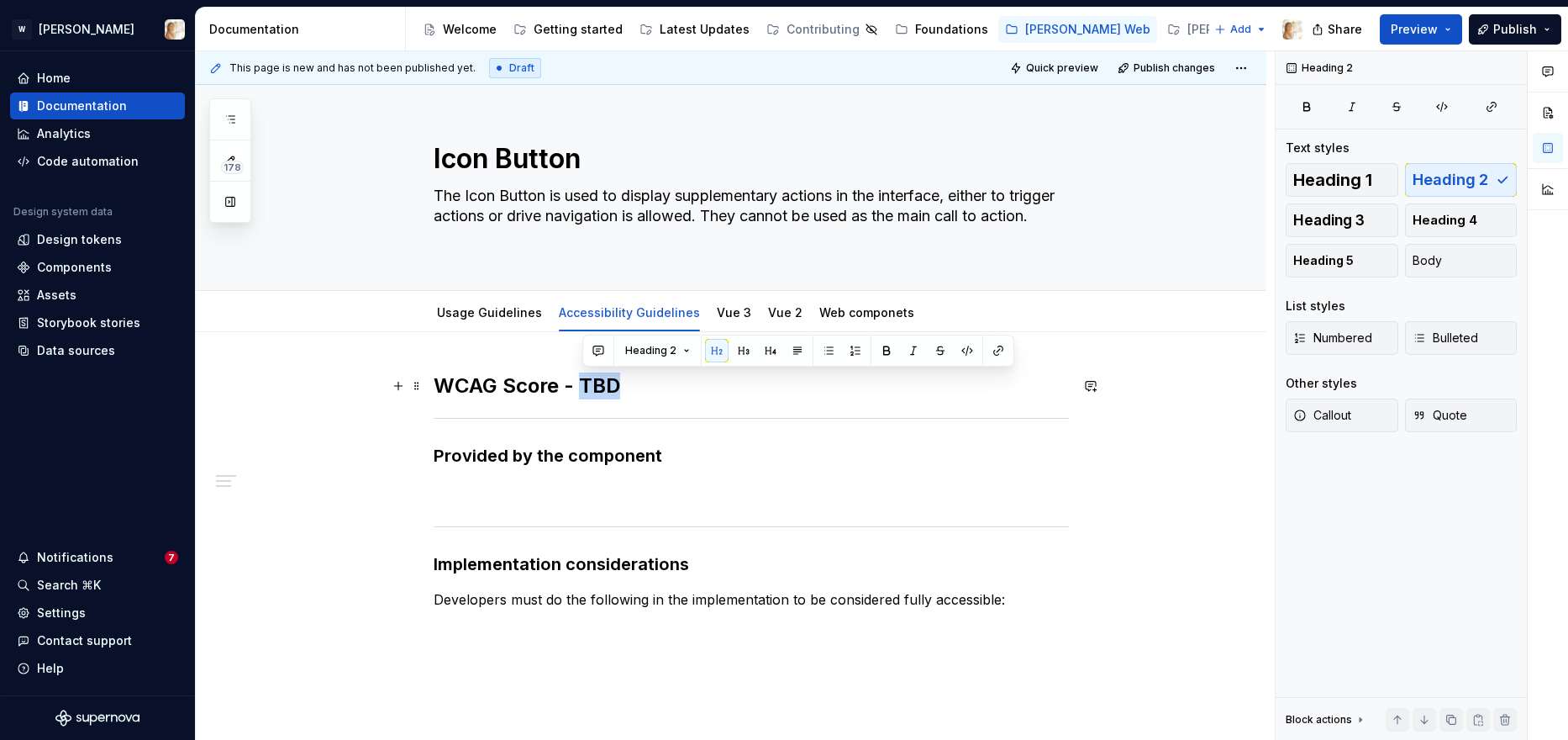
drag, startPoint x: 625, startPoint y: 389, endPoint x: 588, endPoint y: 389, distance: 37.0
click at [588, 389] on h2 "WCAG Score - TBD" at bounding box center [751, 385] width 636 height 27
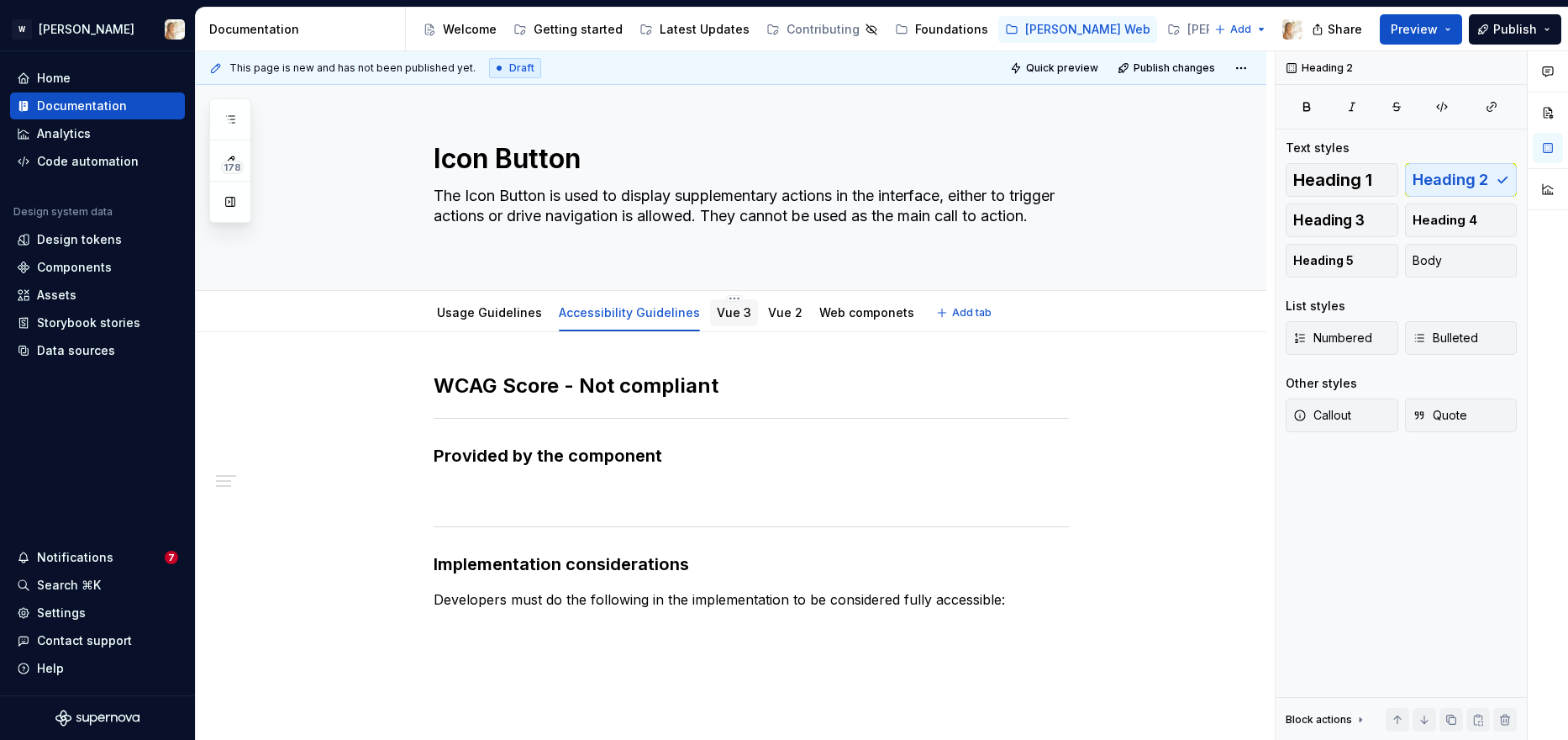
click at [717, 311] on link "Vue 3" at bounding box center [734, 312] width 35 height 14
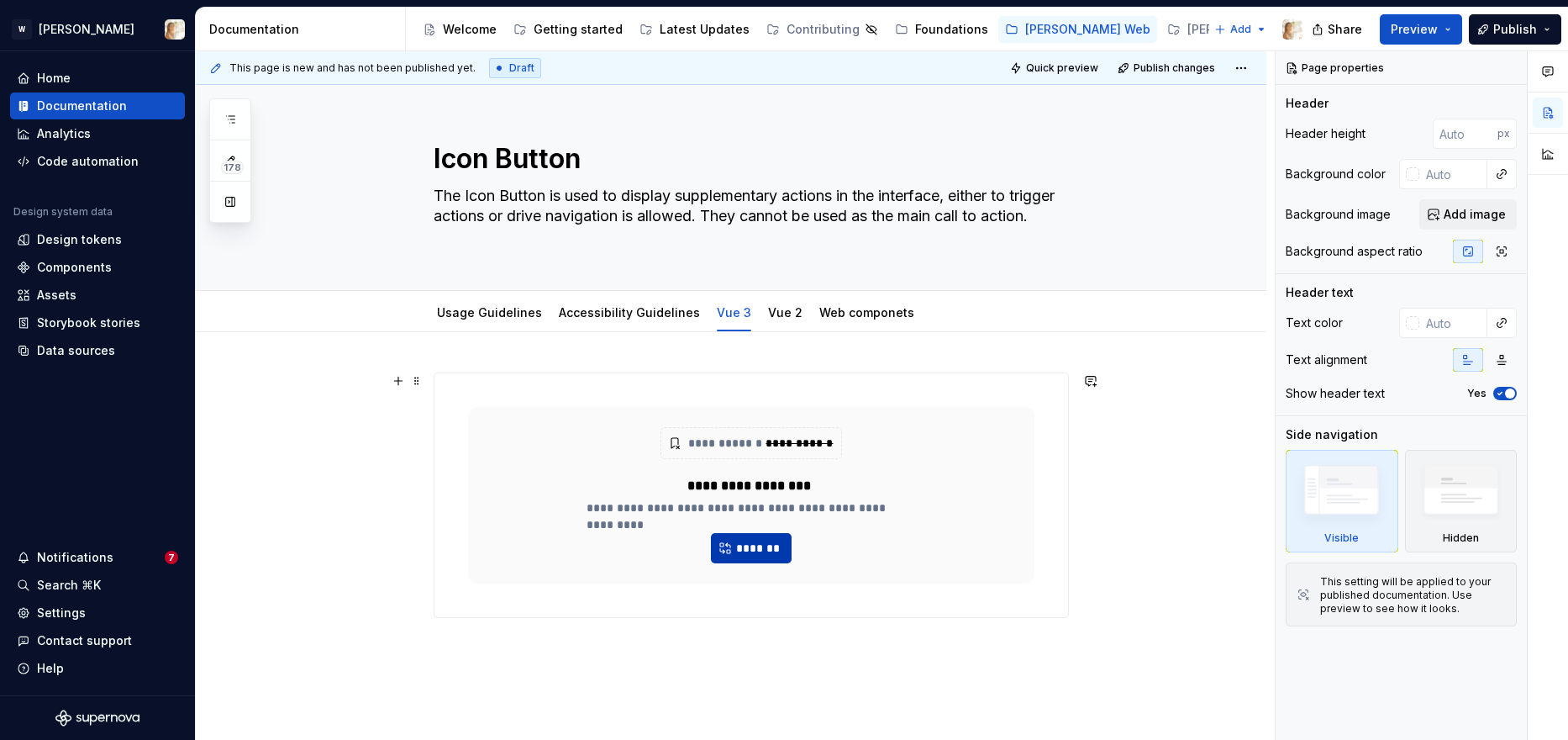
click at [748, 551] on span "*******" at bounding box center [758, 548] width 46 height 17
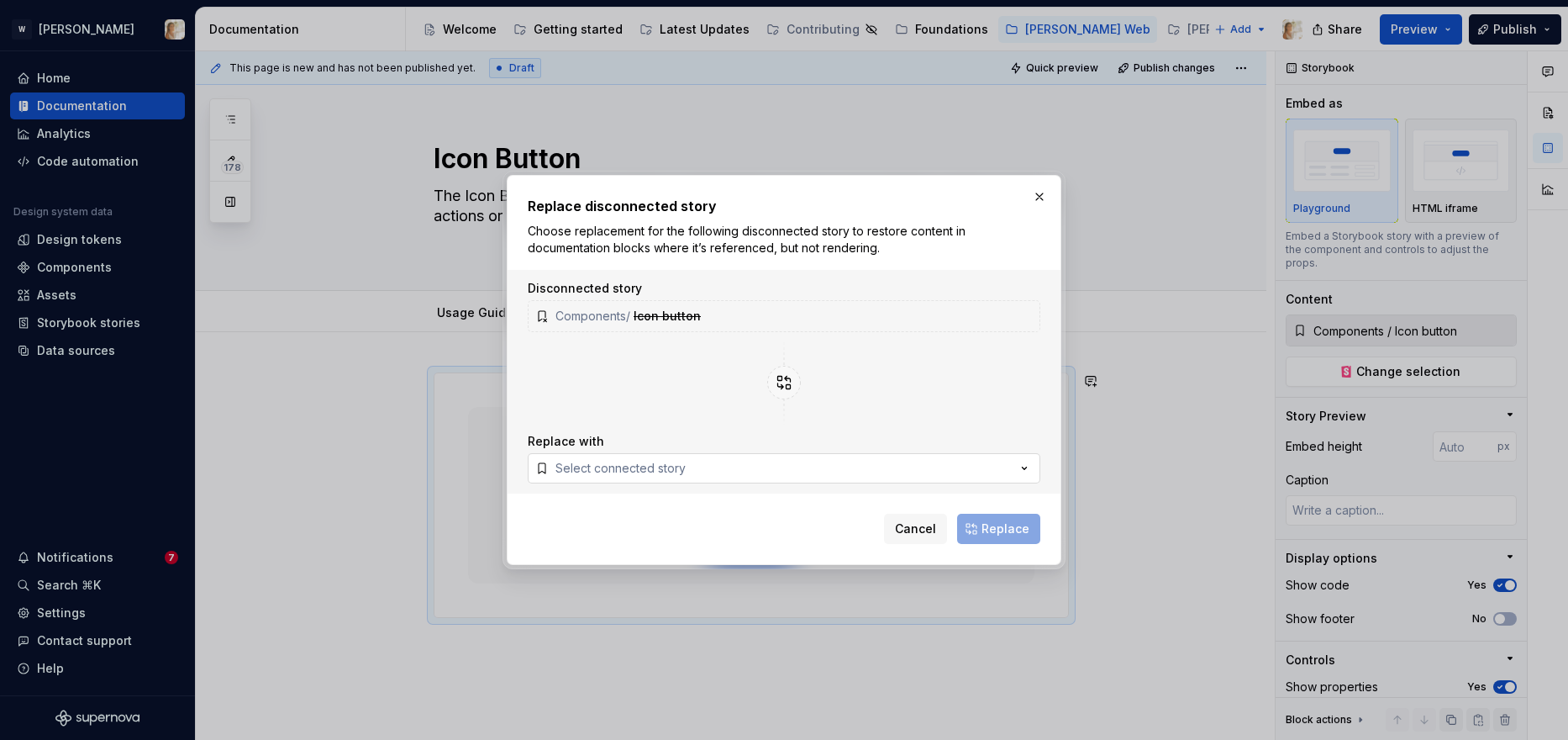
click at [641, 469] on div "Select connected story" at bounding box center [620, 467] width 130 height 17
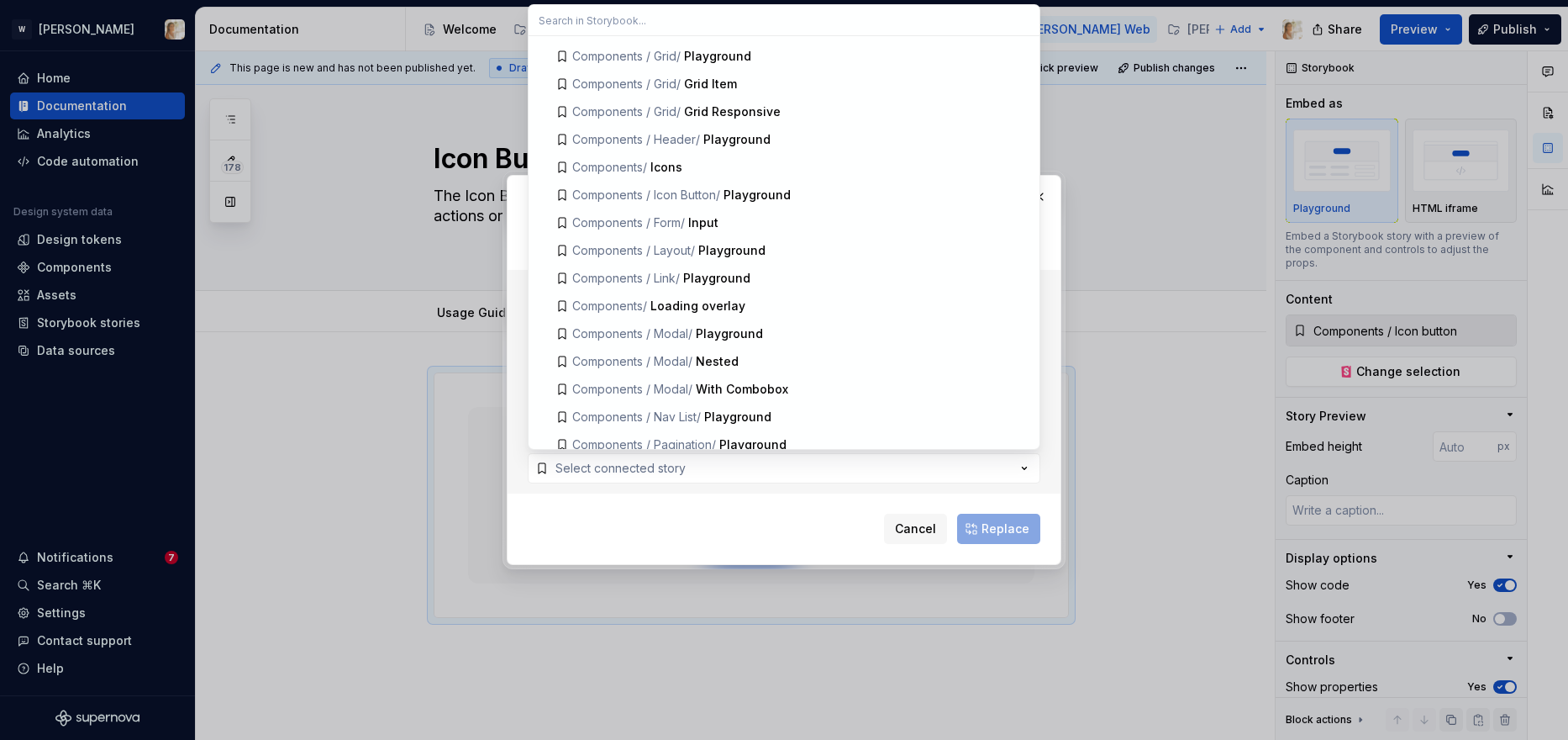
scroll to position [1288, 0]
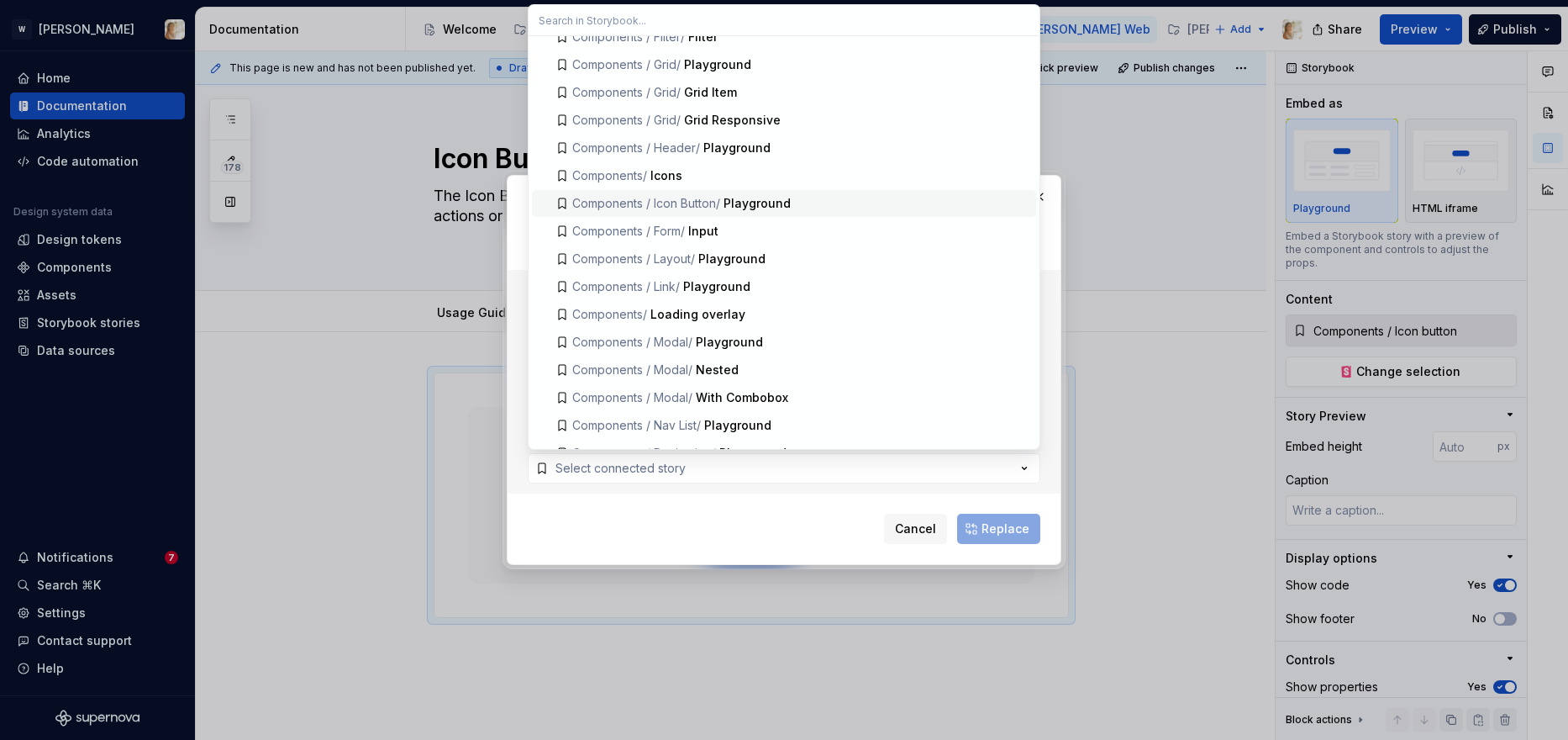
click at [756, 199] on div "Playground" at bounding box center [758, 203] width 67 height 17
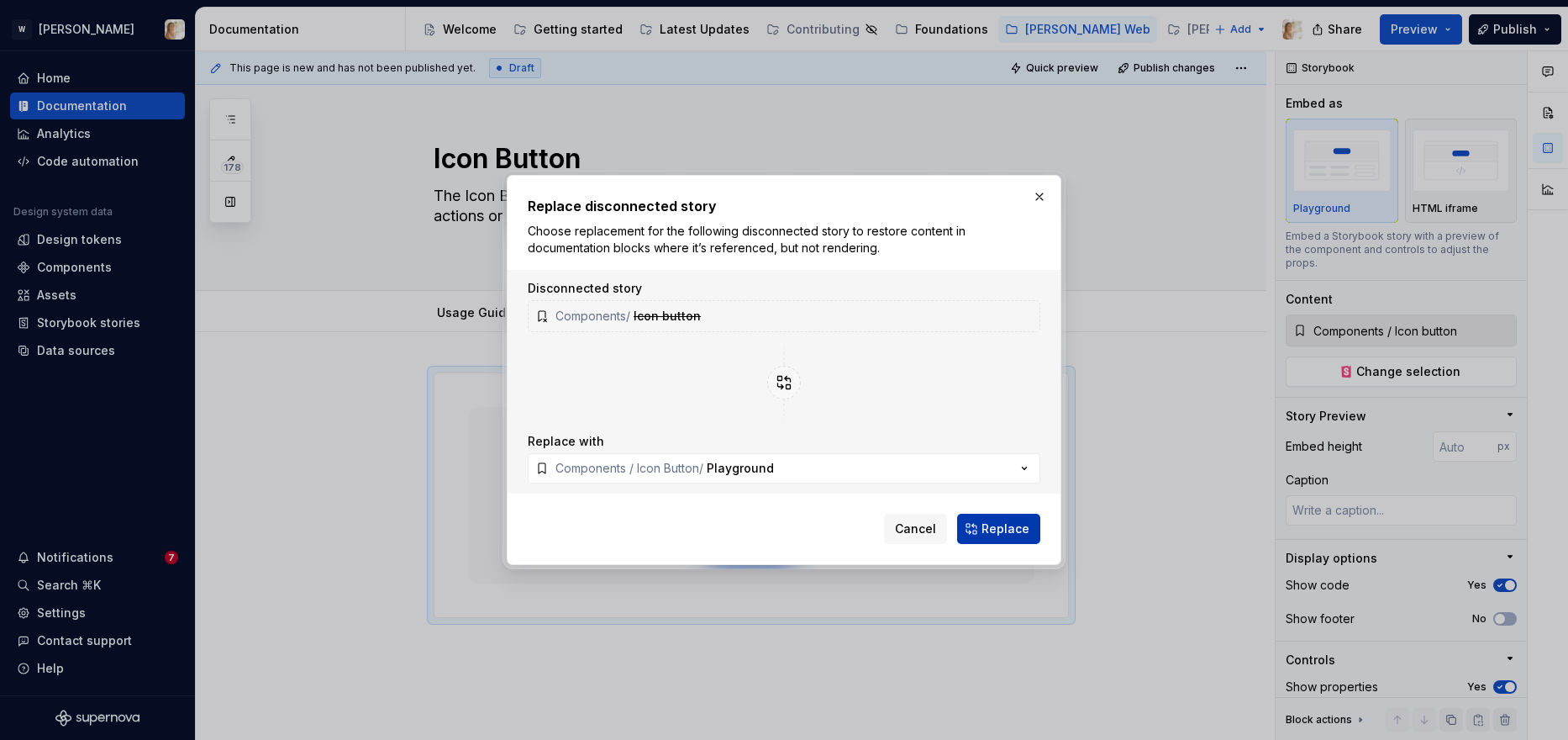
click at [984, 530] on span "Replace" at bounding box center [1006, 528] width 48 height 17
type textarea "*"
type input "Components / Icon Button / Playground"
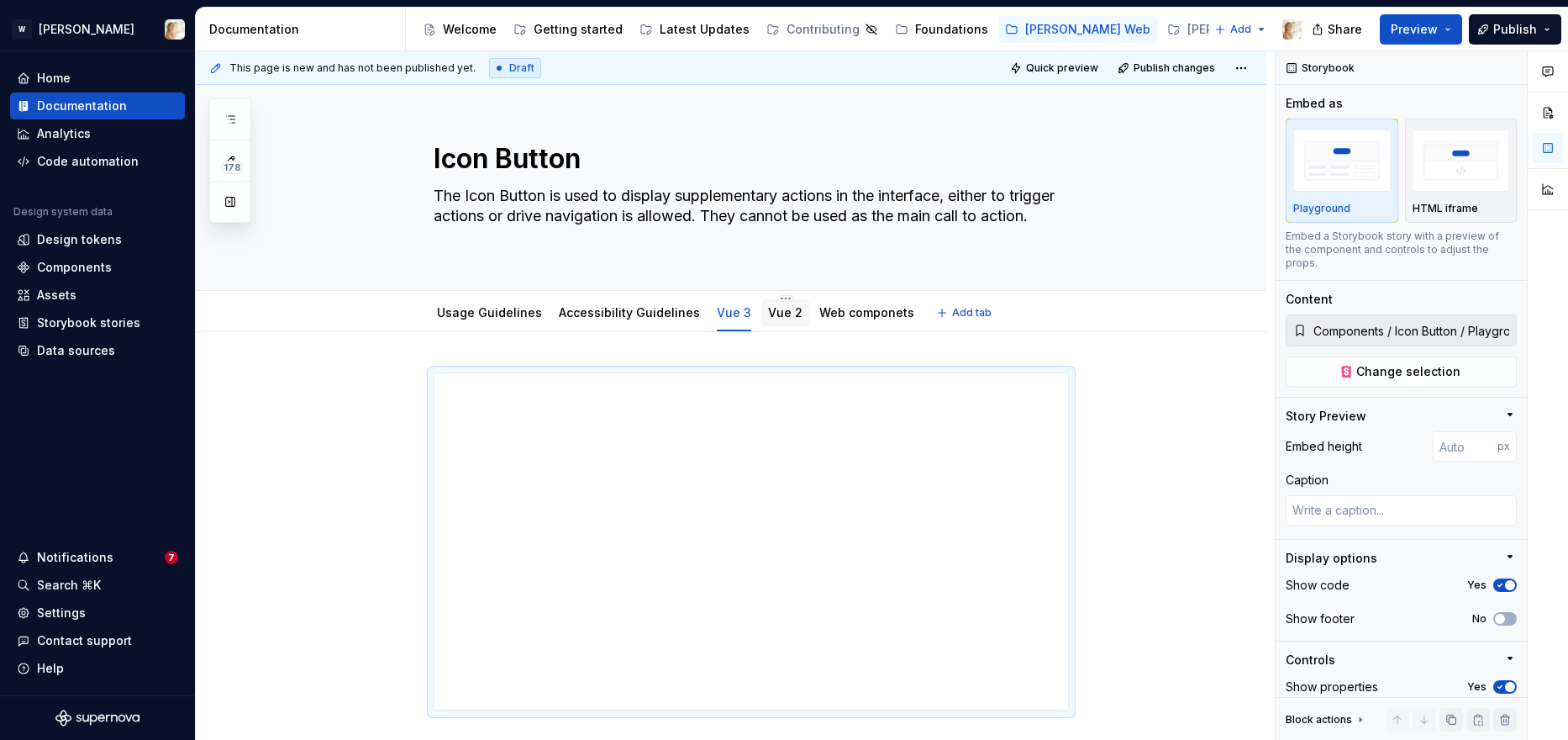
click at [780, 318] on link "Vue 2" at bounding box center [784, 312] width 35 height 14
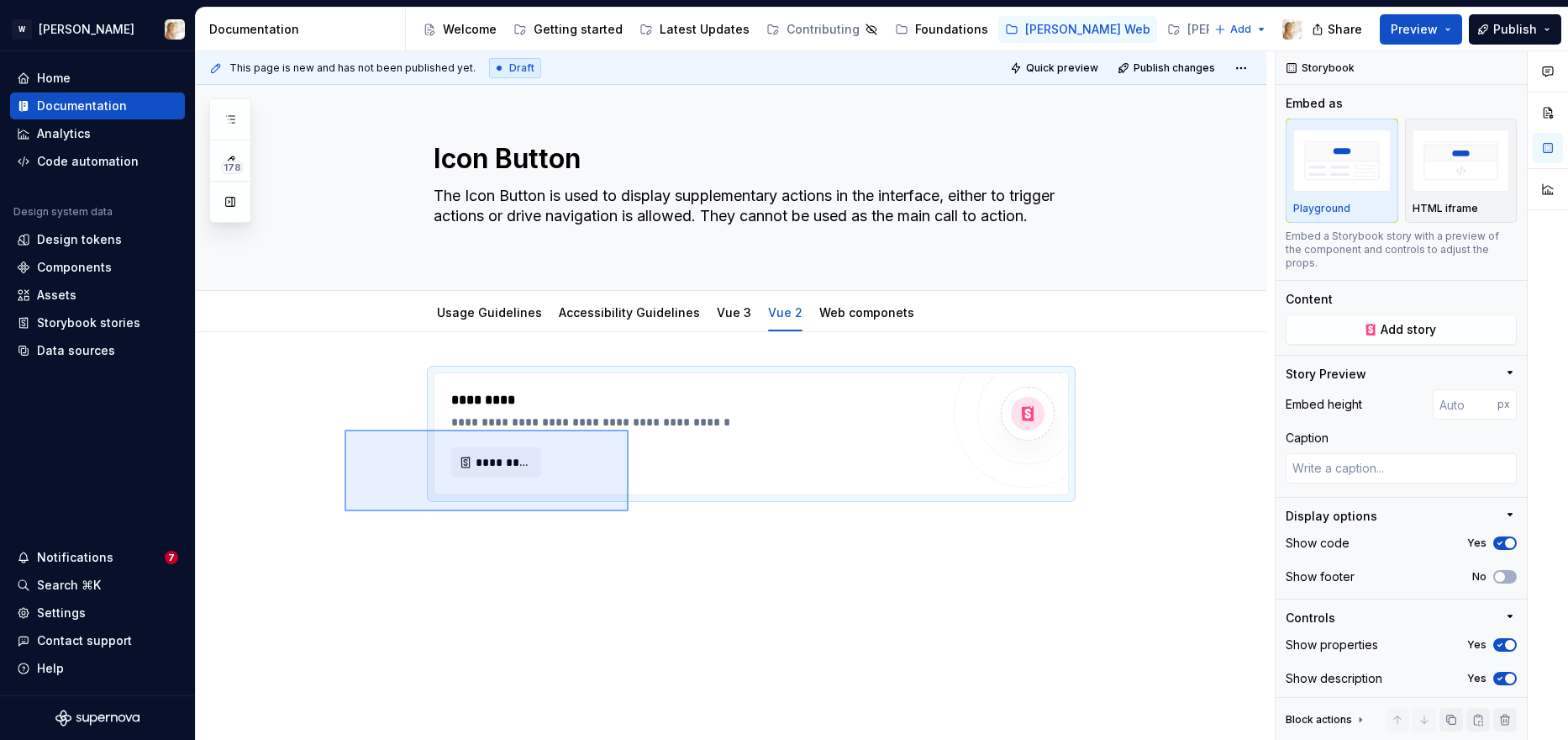
drag, startPoint x: 344, startPoint y: 430, endPoint x: 635, endPoint y: 516, distance: 303.4
click at [635, 516] on div "**********" at bounding box center [735, 396] width 1079 height 689
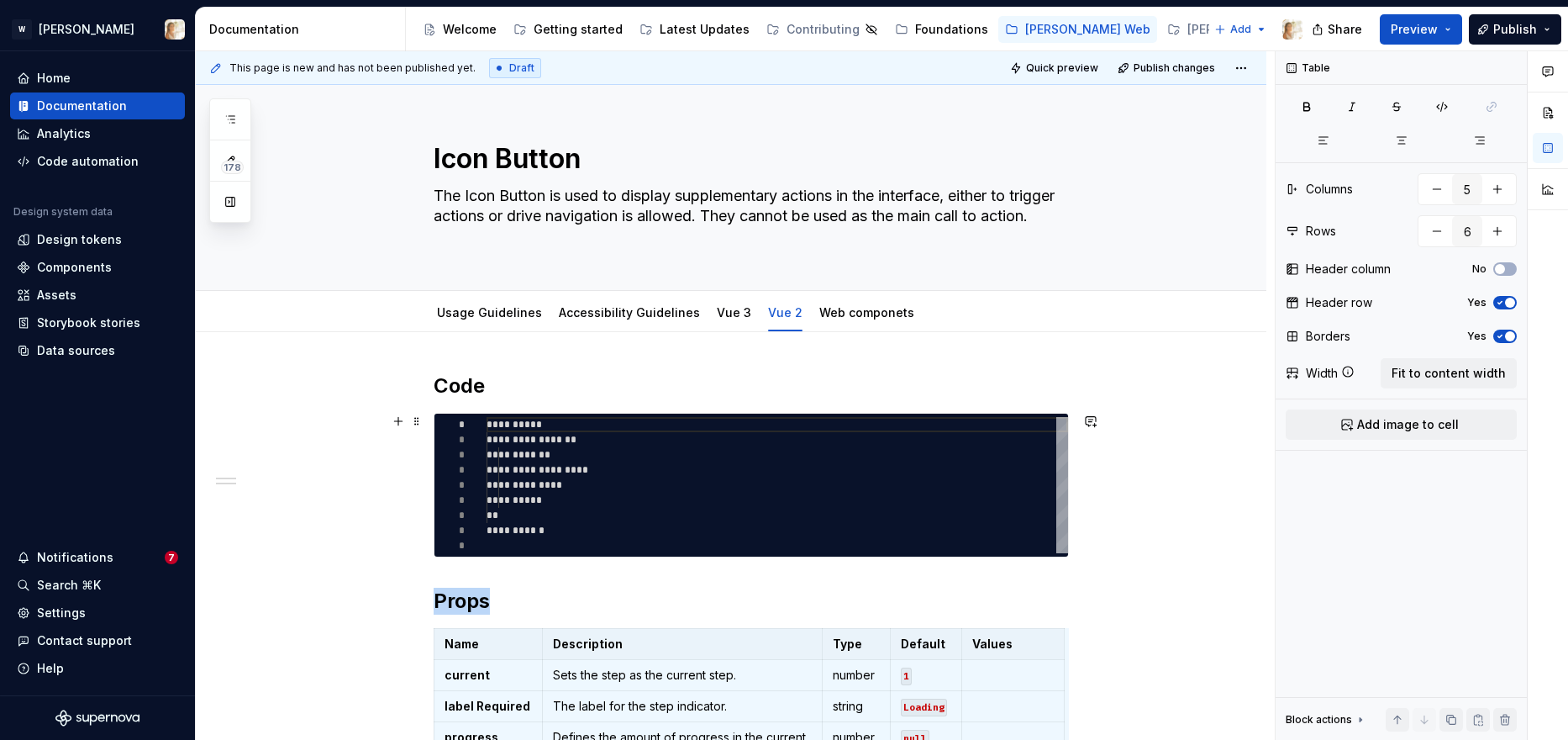
type textarea "*"
type textarea "**********"
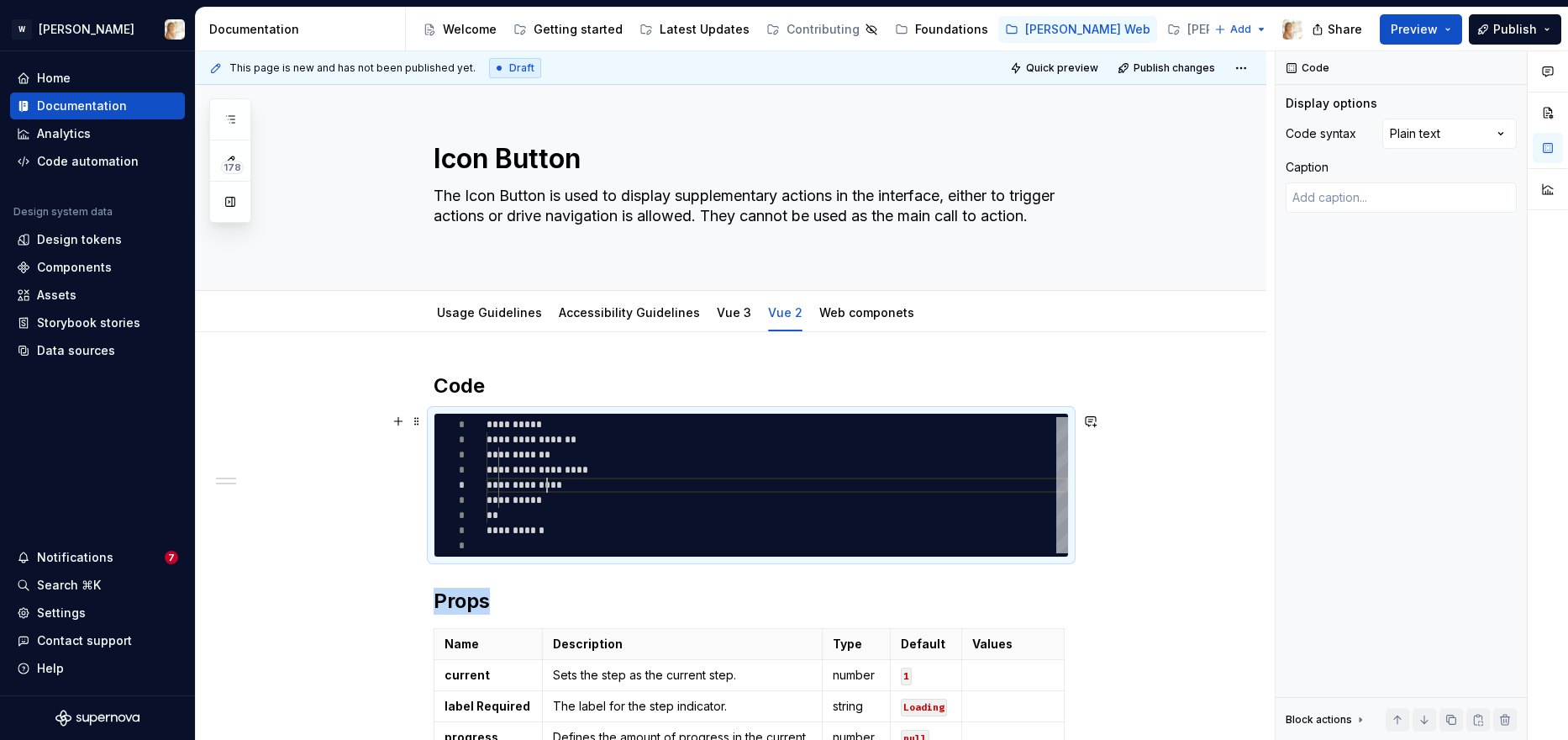
click at [552, 482] on div "**********" at bounding box center [778, 484] width 581 height 136
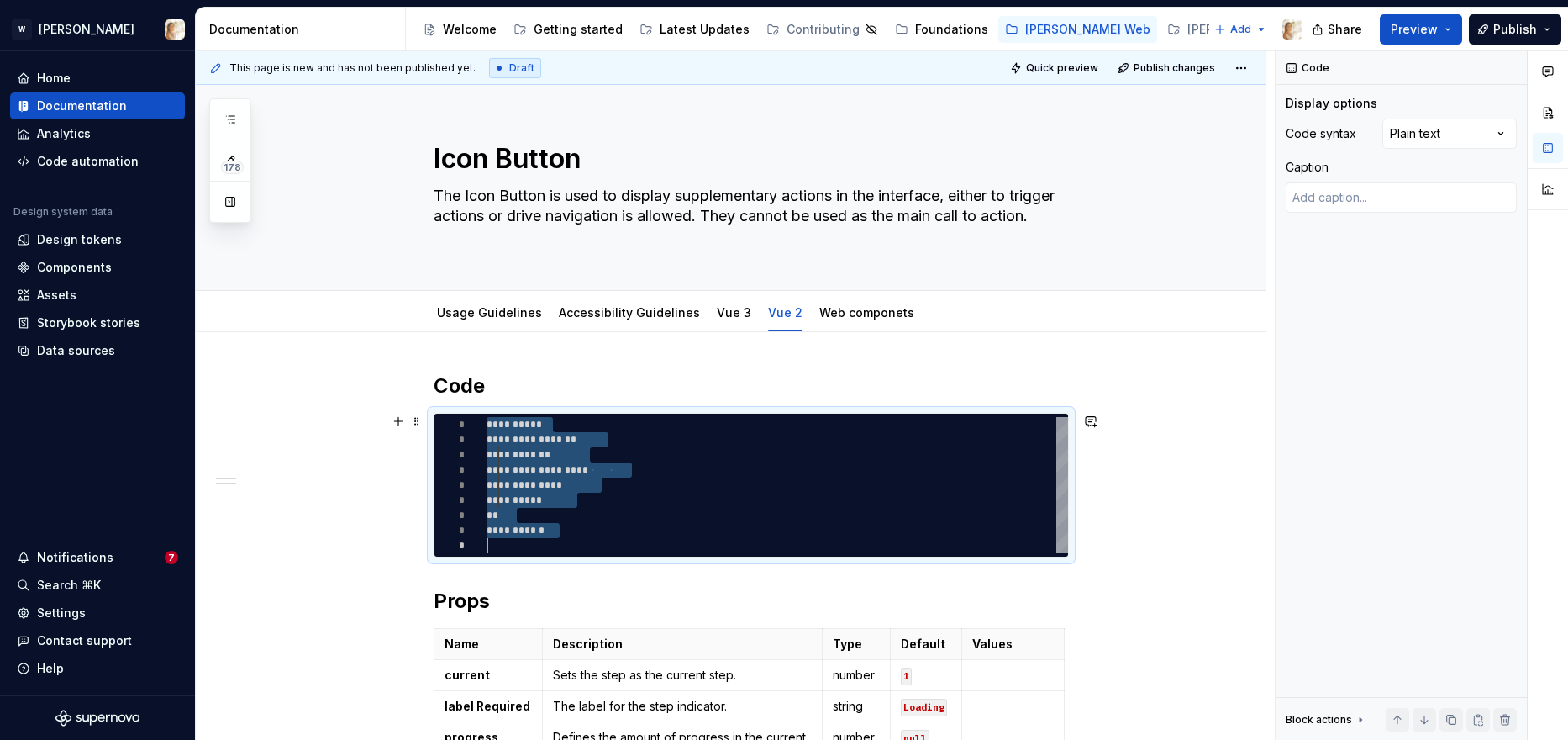
type textarea "*"
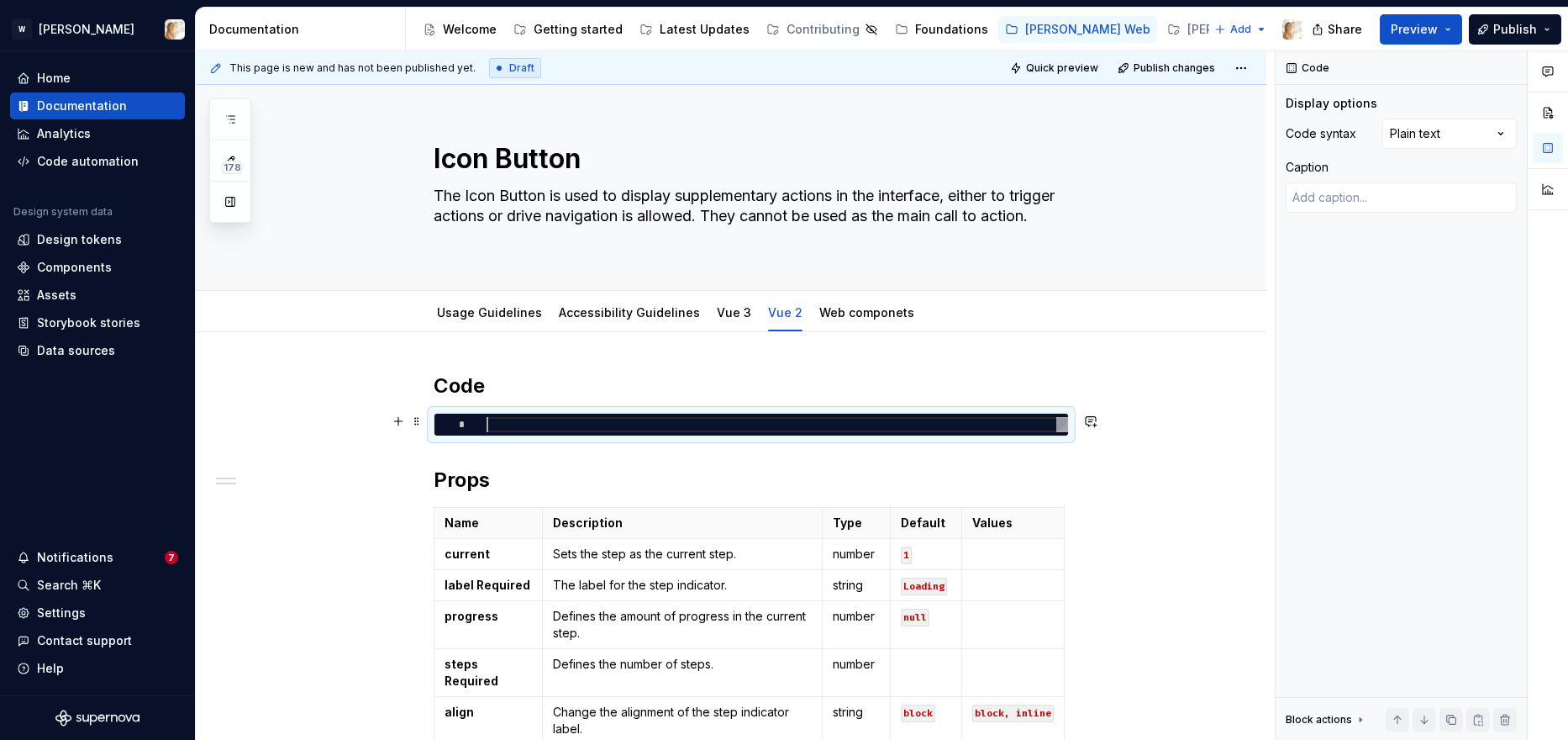
type textarea "*"
type textarea "**********"
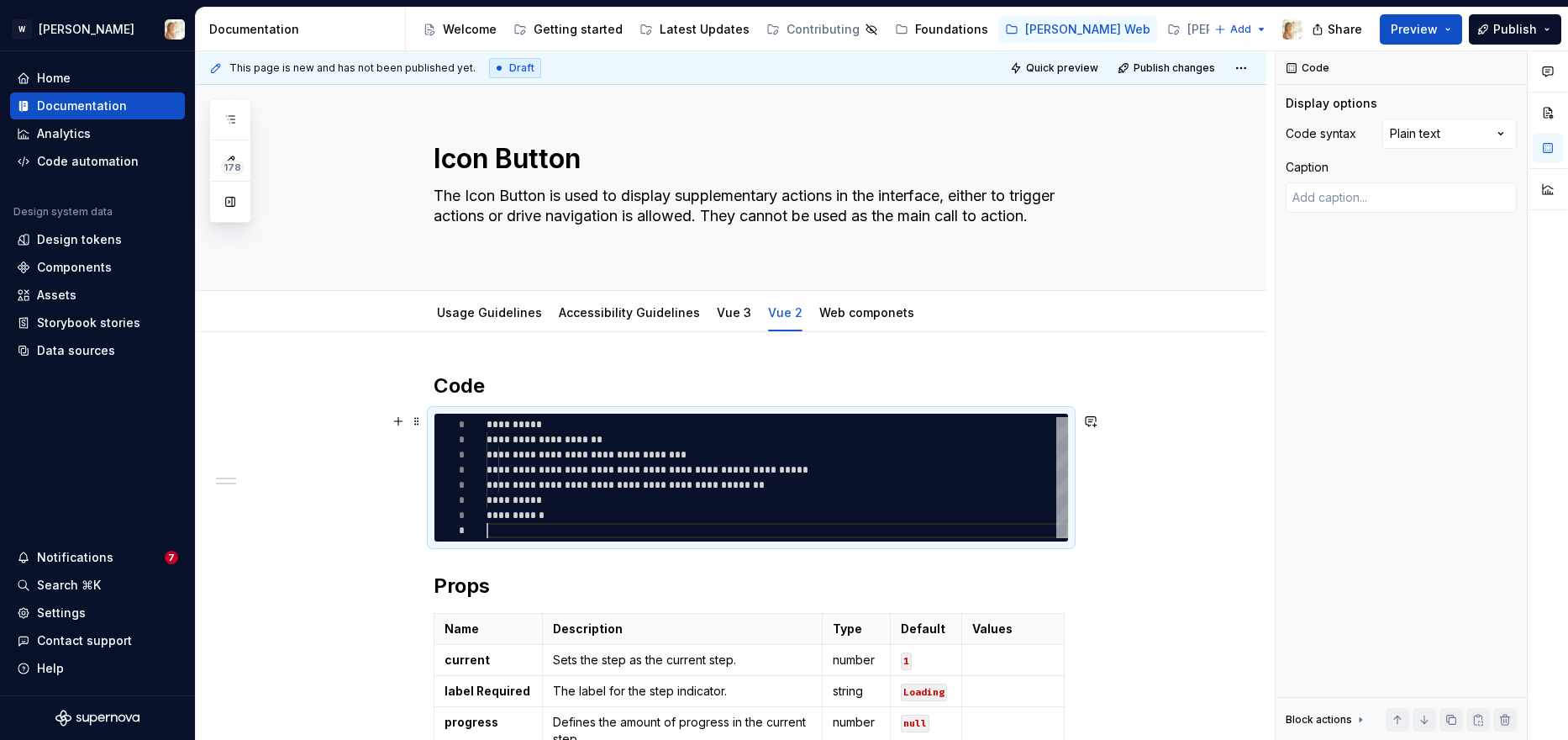
scroll to position [106, 0]
type textarea "*"
type textarea "**********"
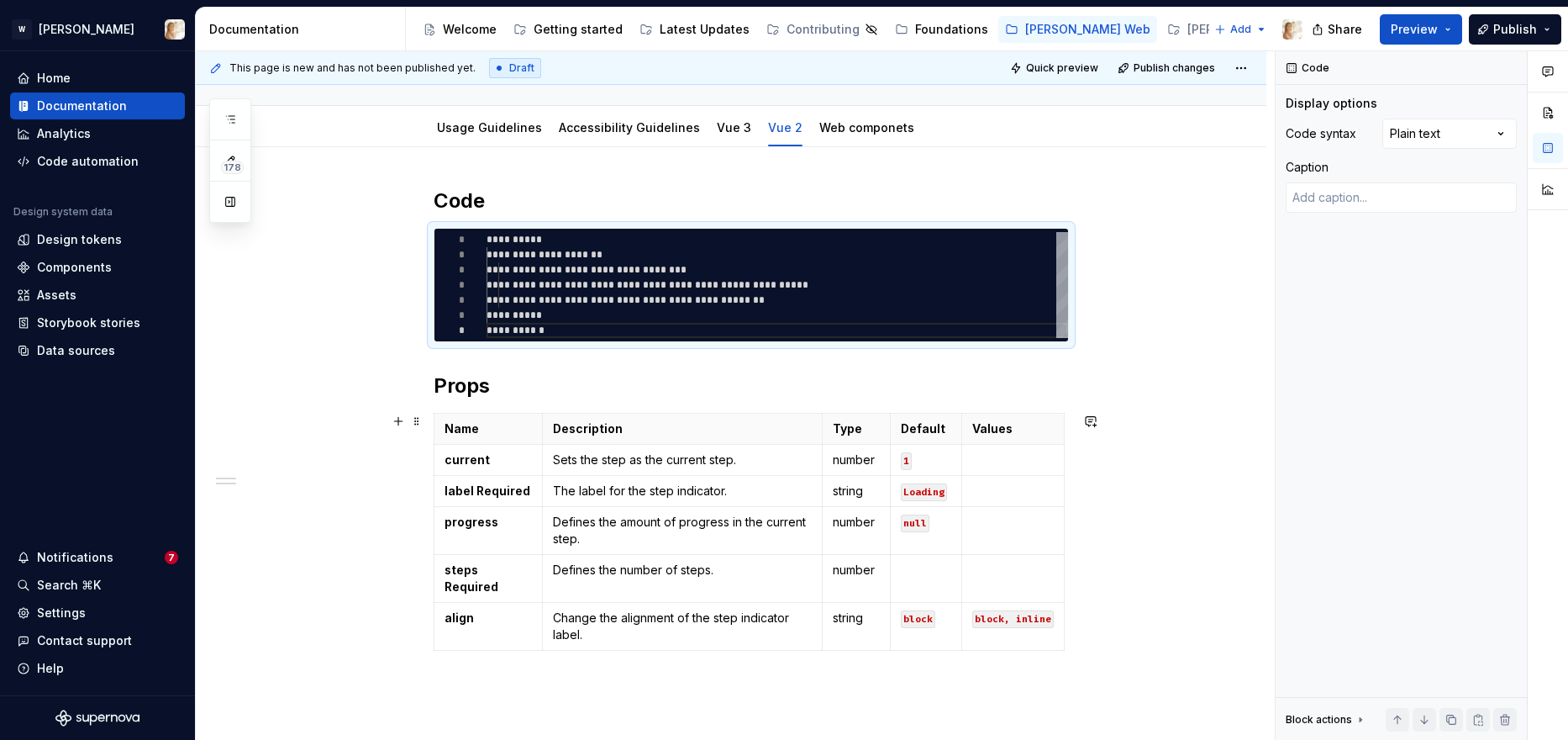
scroll to position [277, 0]
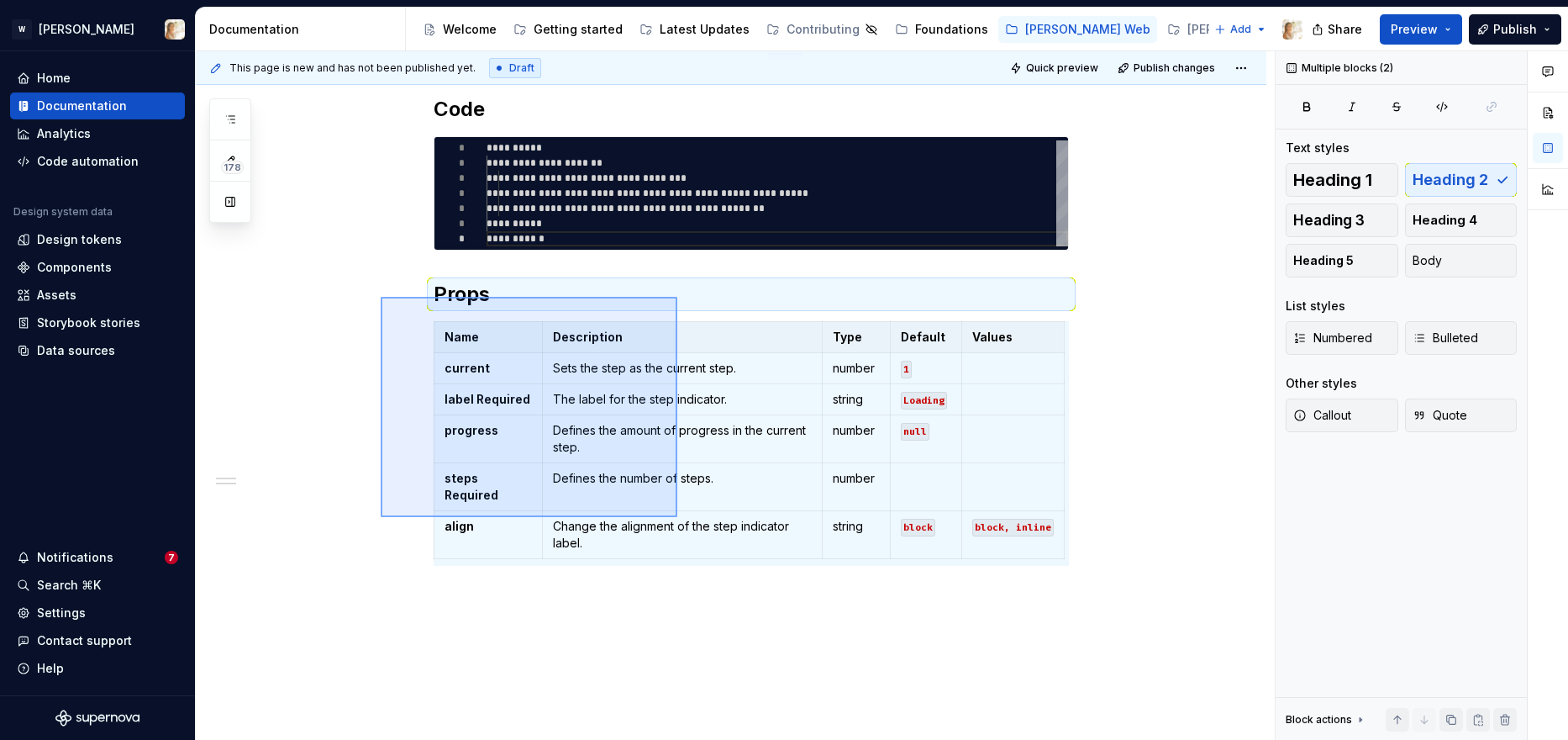
drag, startPoint x: 381, startPoint y: 297, endPoint x: 713, endPoint y: 596, distance: 446.8
click at [713, 596] on div "**********" at bounding box center [735, 396] width 1079 height 689
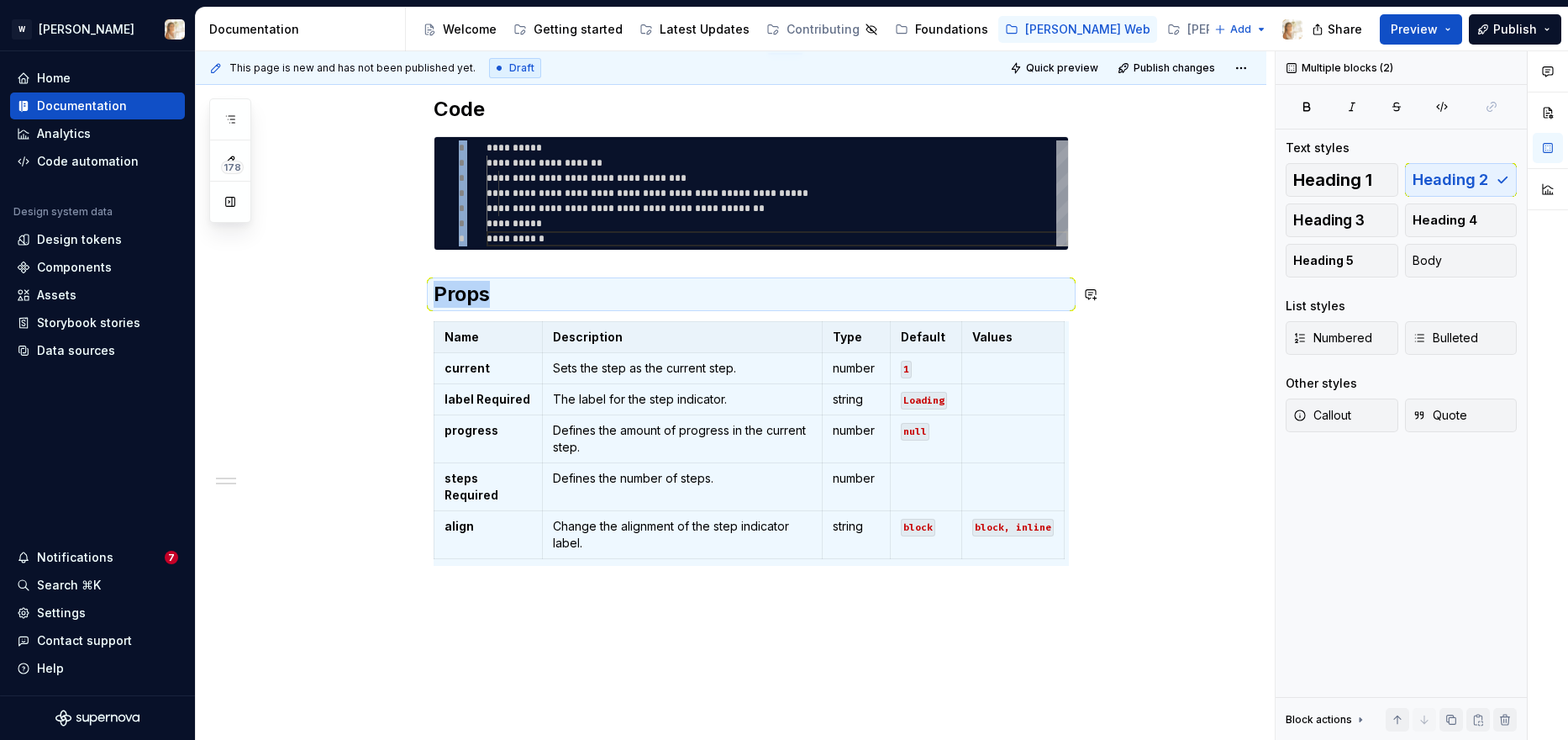
type textarea "*"
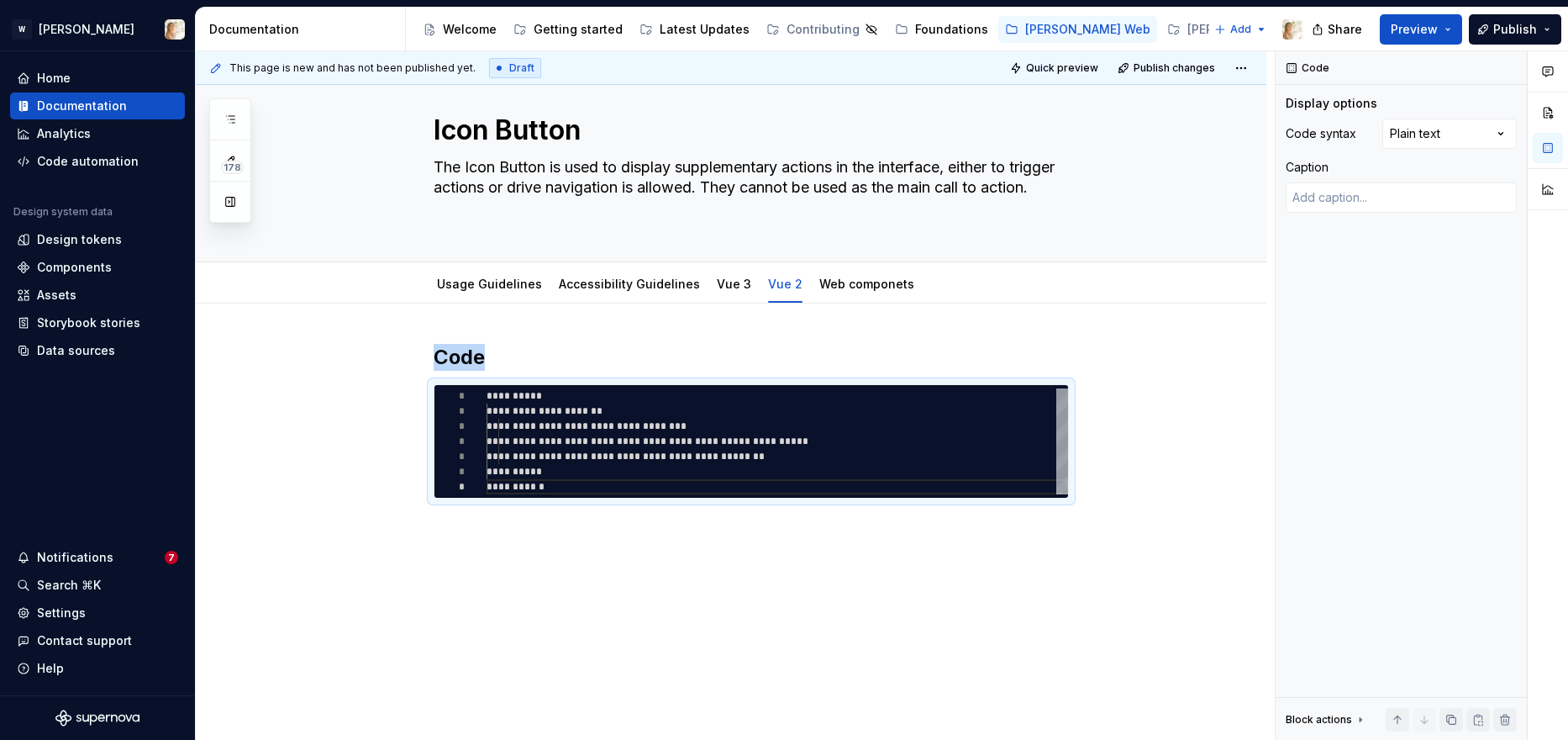
scroll to position [29, 0]
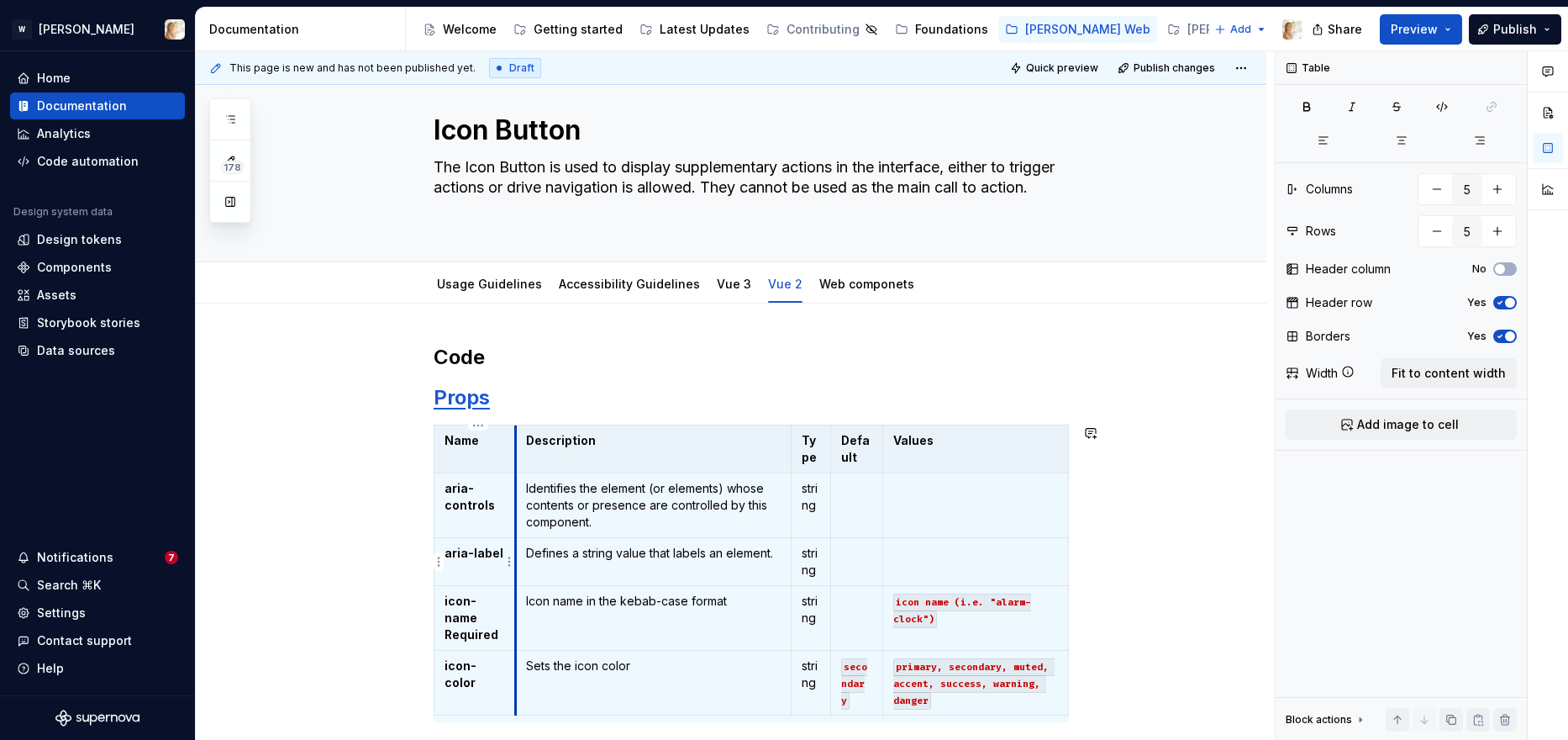
type input "6"
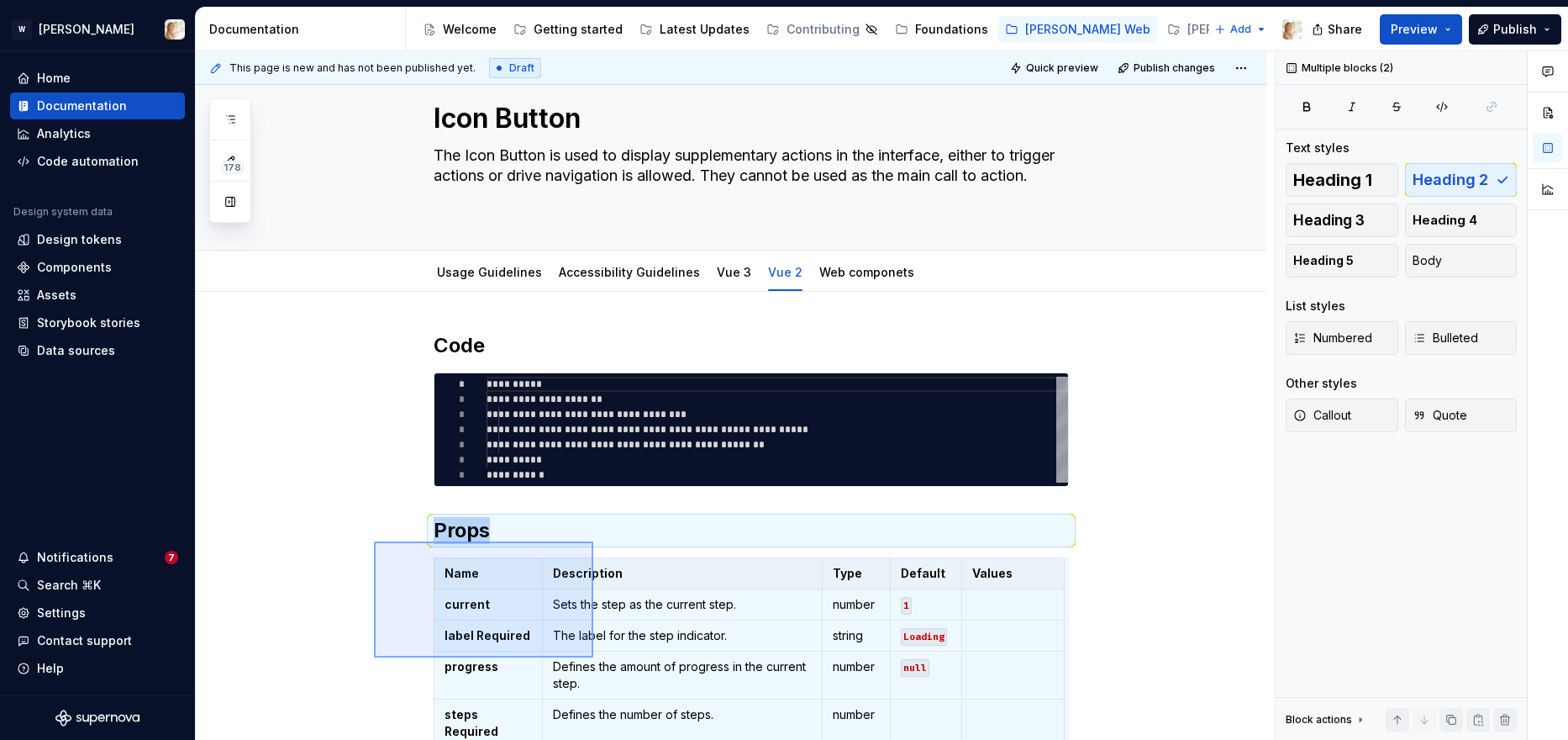
drag, startPoint x: 374, startPoint y: 544, endPoint x: 592, endPoint y: 658, distance: 246.0
click at [592, 649] on div "**********" at bounding box center [735, 396] width 1079 height 689
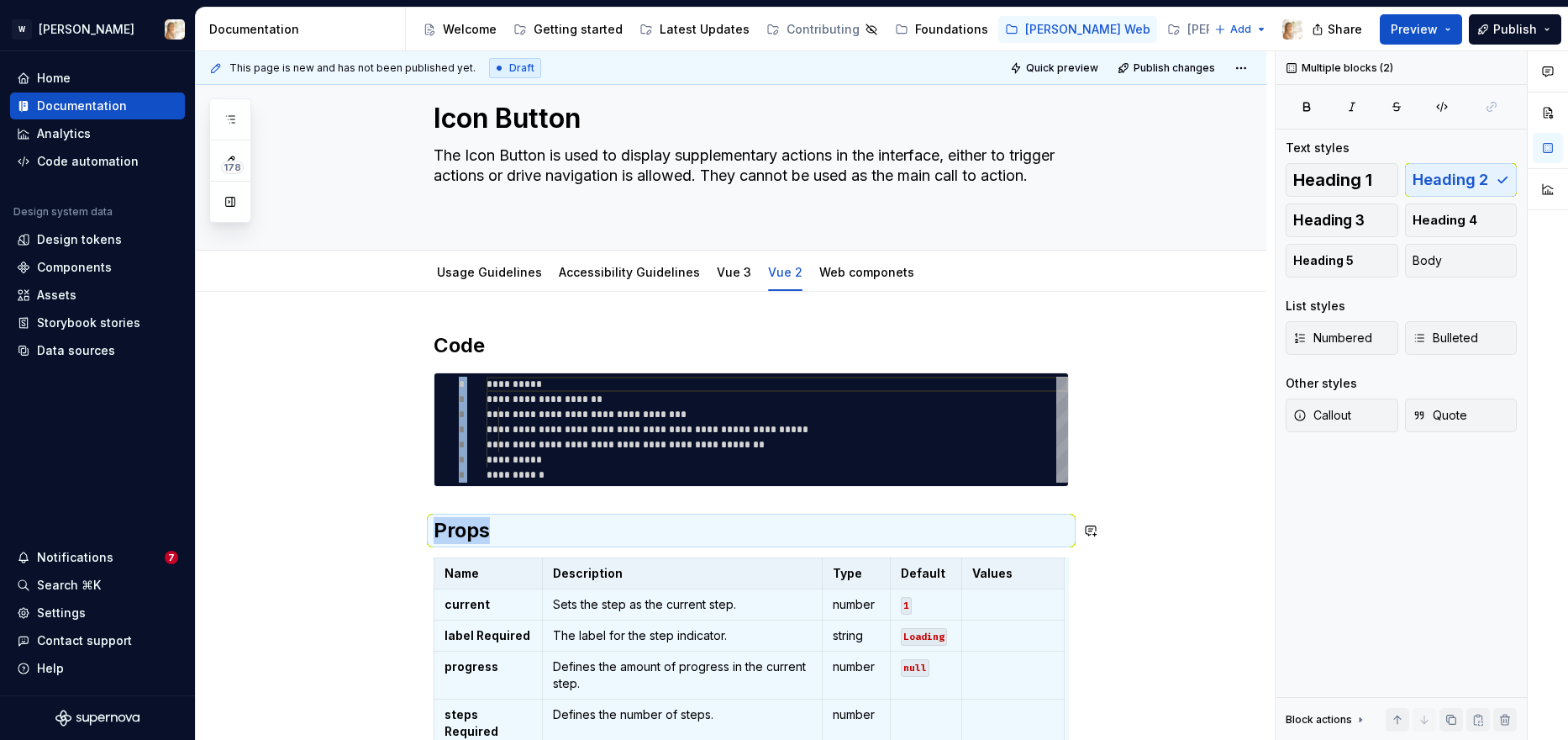
scroll to position [85, 0]
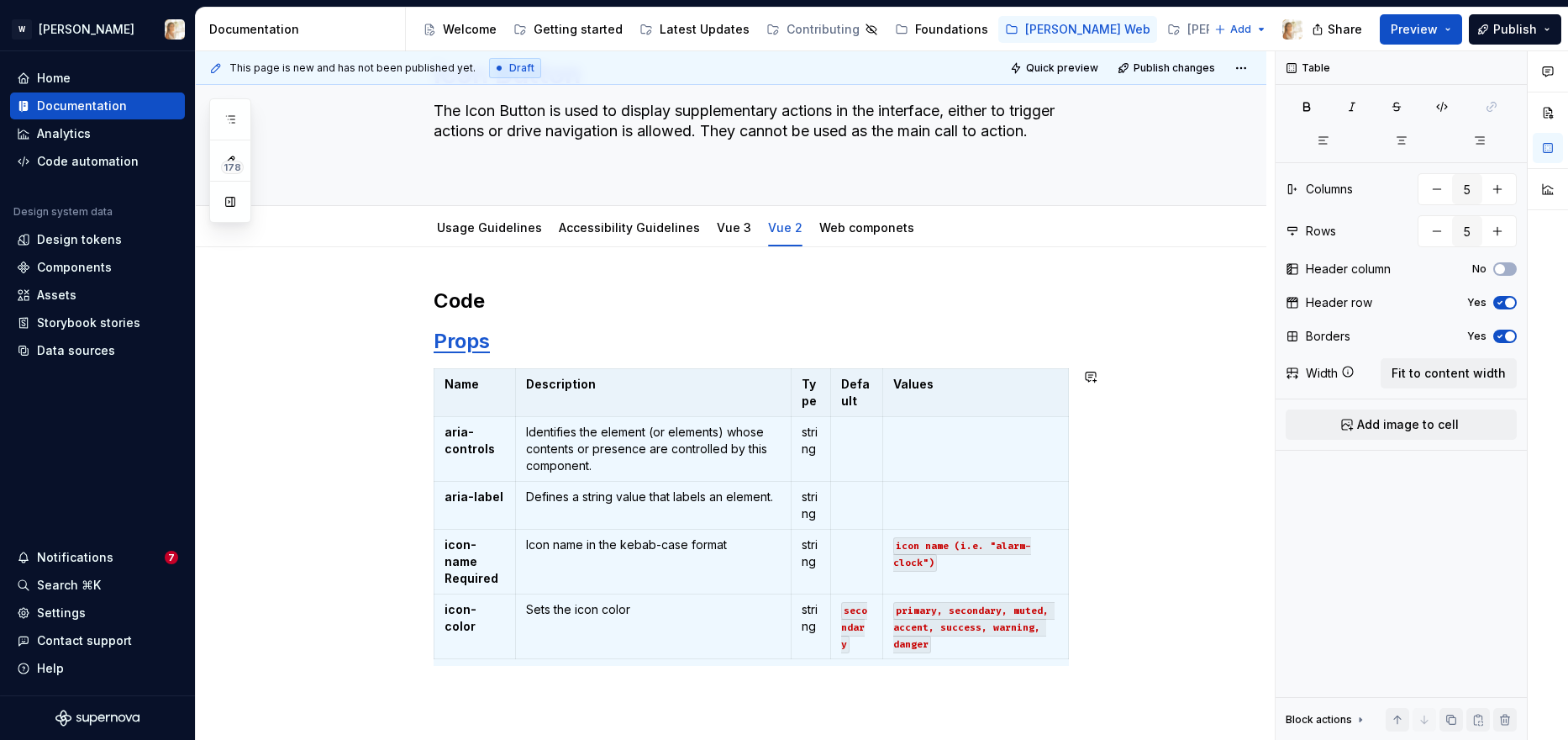
type input "6"
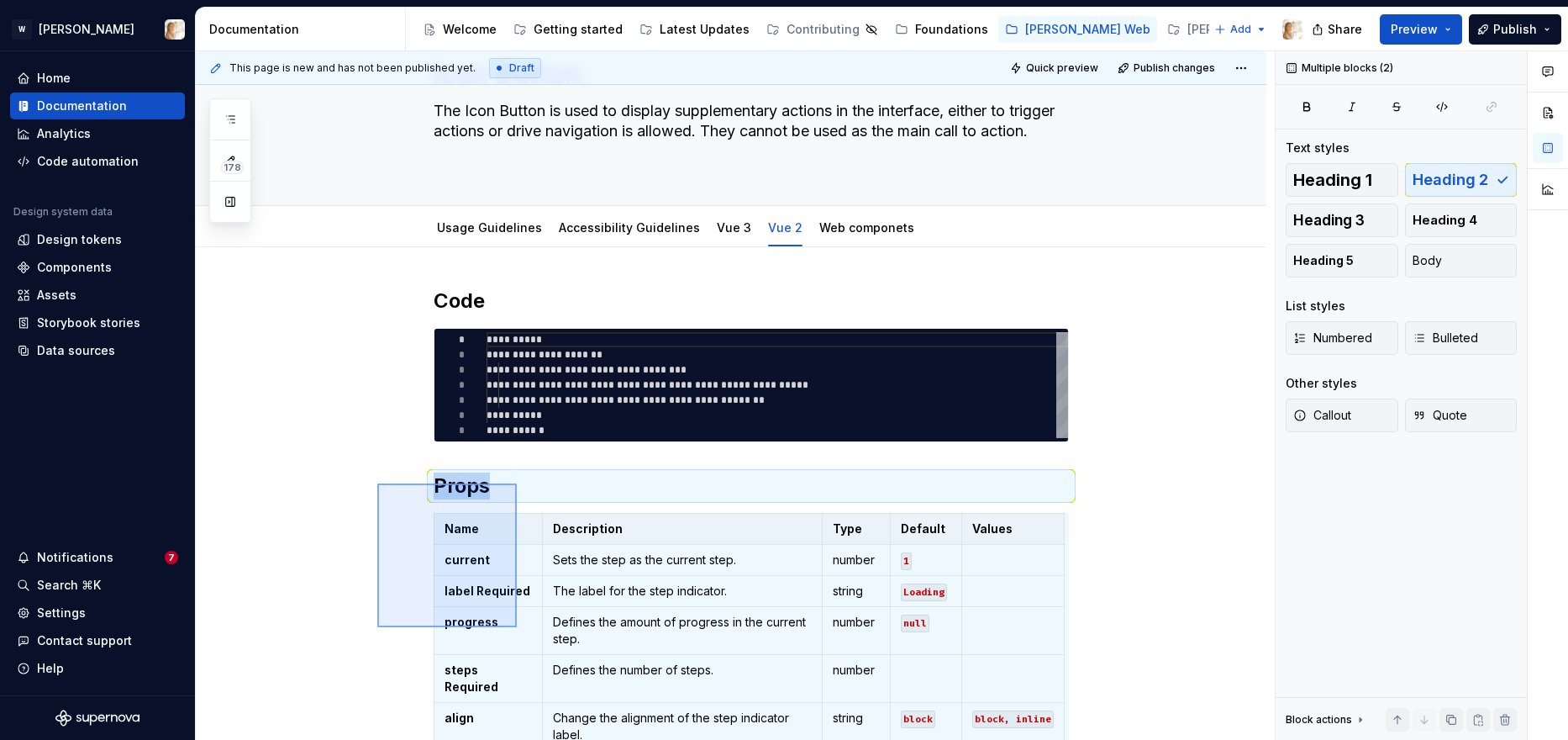
drag, startPoint x: 377, startPoint y: 483, endPoint x: 517, endPoint y: 627, distance: 200.8
click at [517, 627] on div "**********" at bounding box center [735, 396] width 1079 height 689
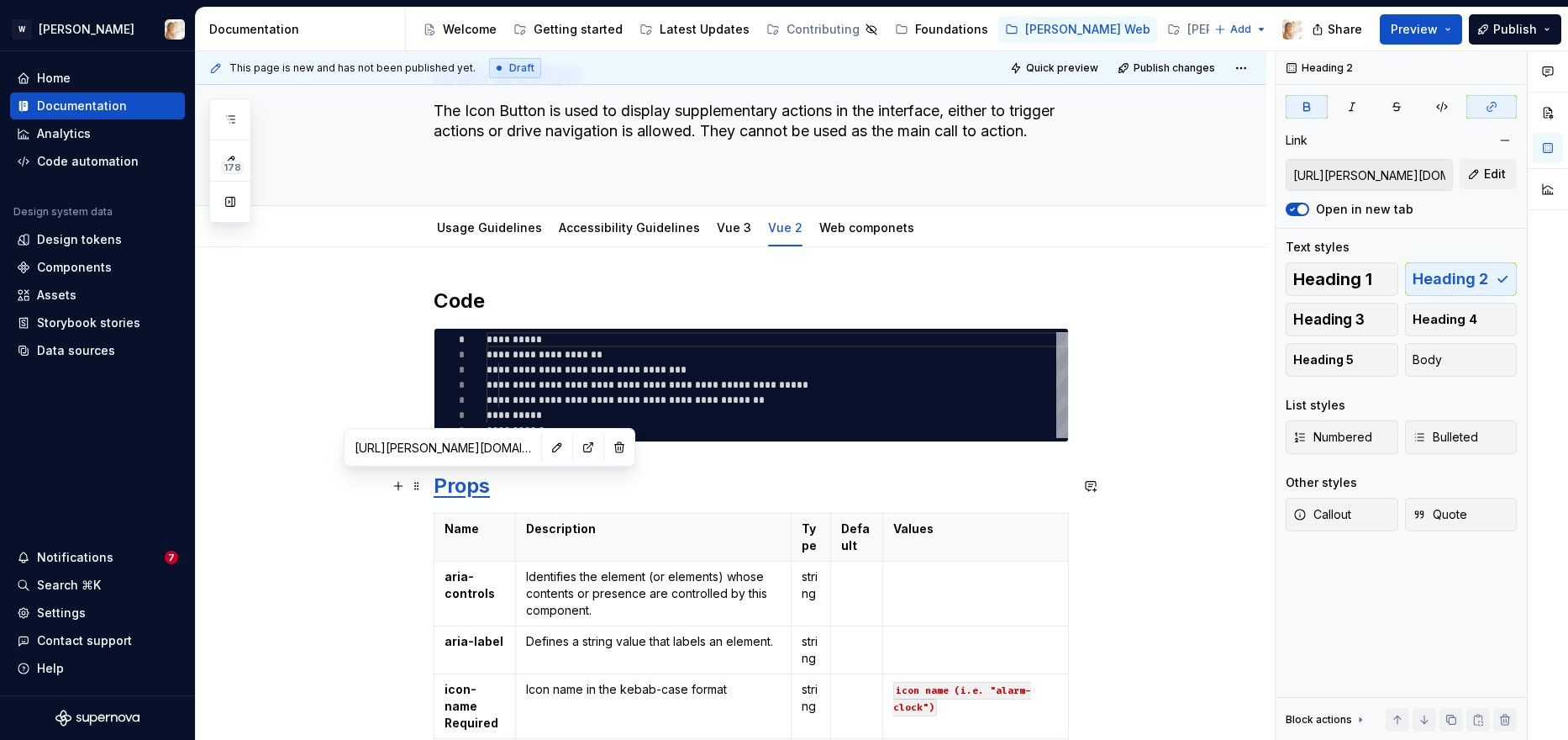
click at [473, 481] on strong "Props" at bounding box center [461, 485] width 57 height 25
click at [608, 436] on button "button" at bounding box center [620, 447] width 24 height 24
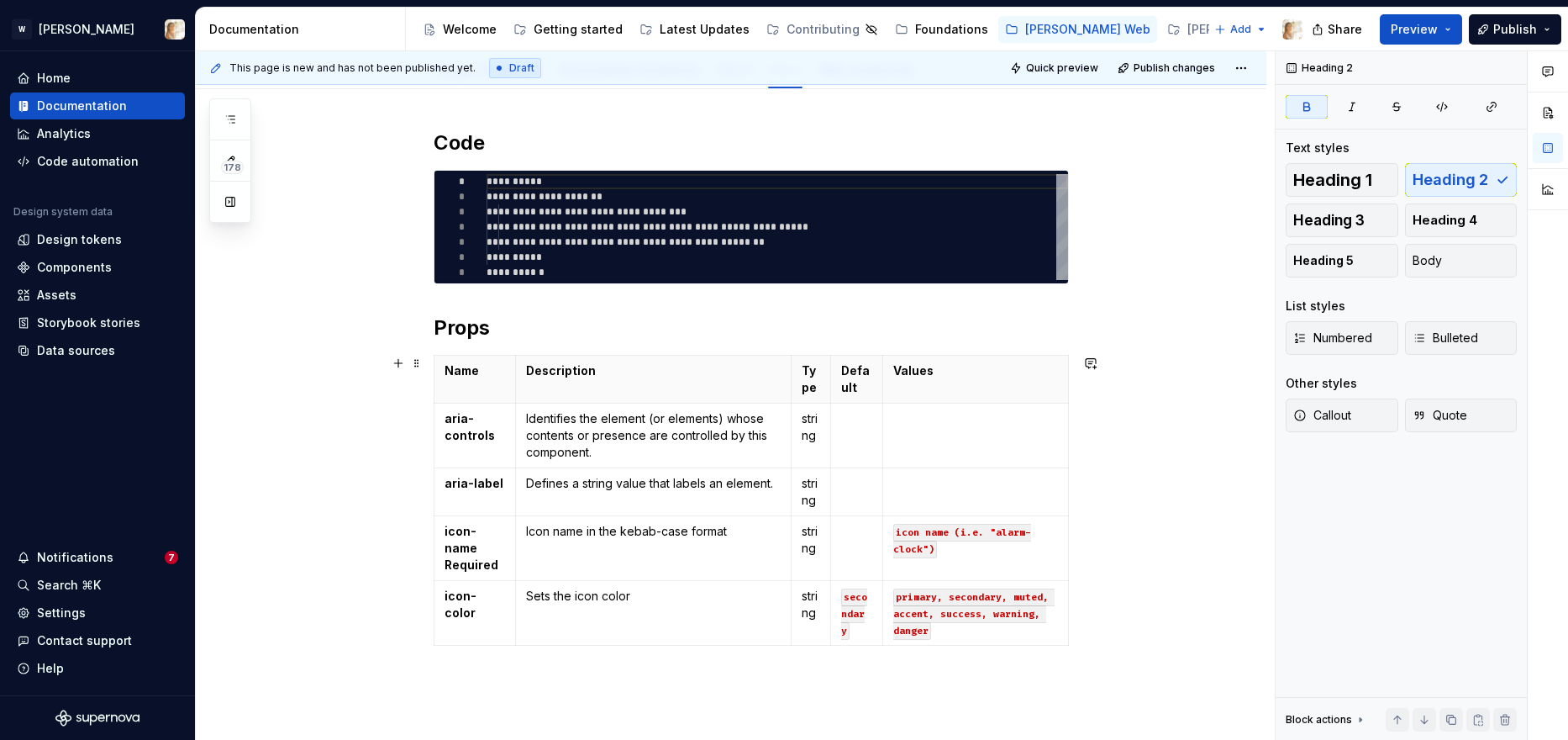
scroll to position [327, 0]
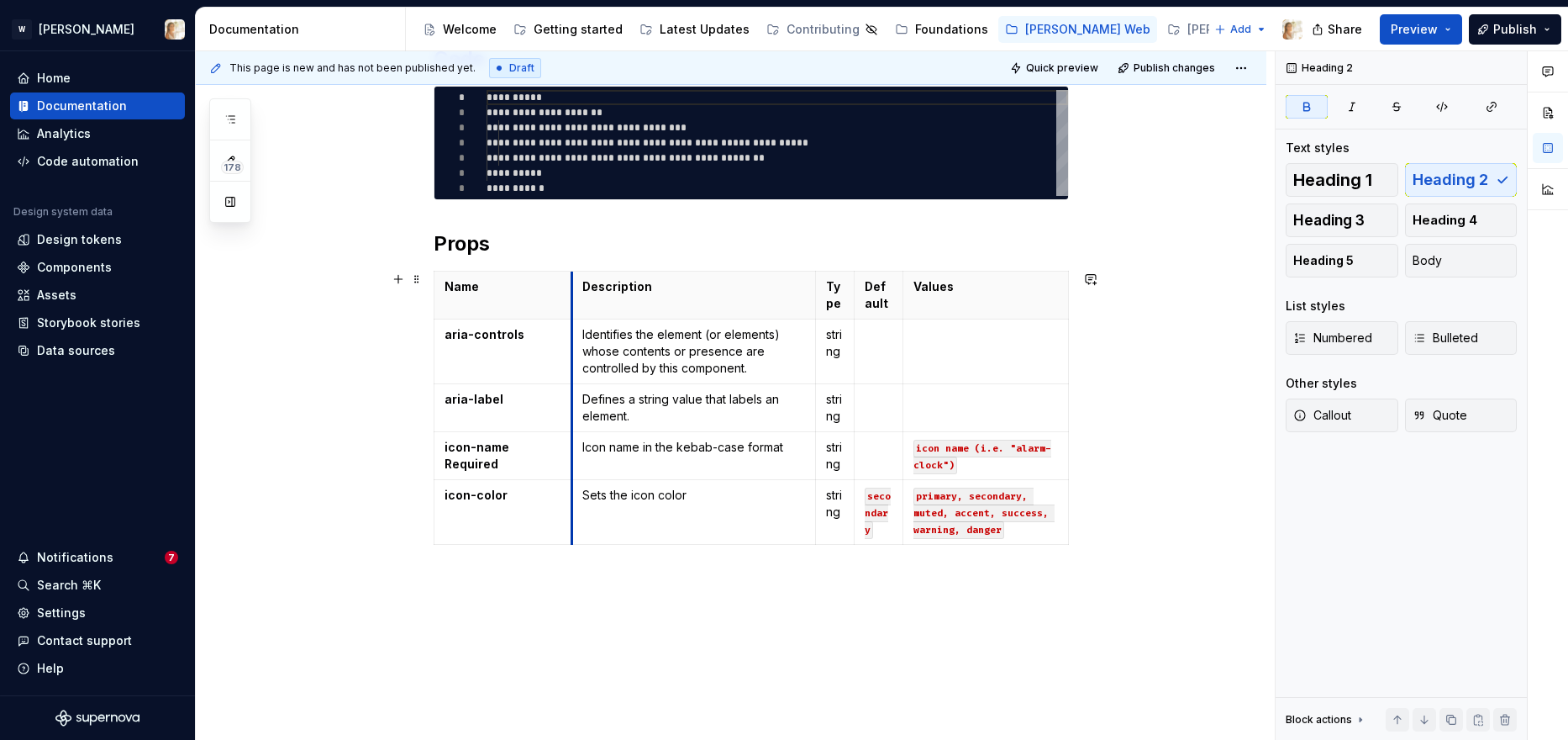
drag, startPoint x: 519, startPoint y: 404, endPoint x: 576, endPoint y: 407, distance: 57.1
click at [576, 407] on td "Defines a string value that labels an element." at bounding box center [694, 408] width 244 height 48
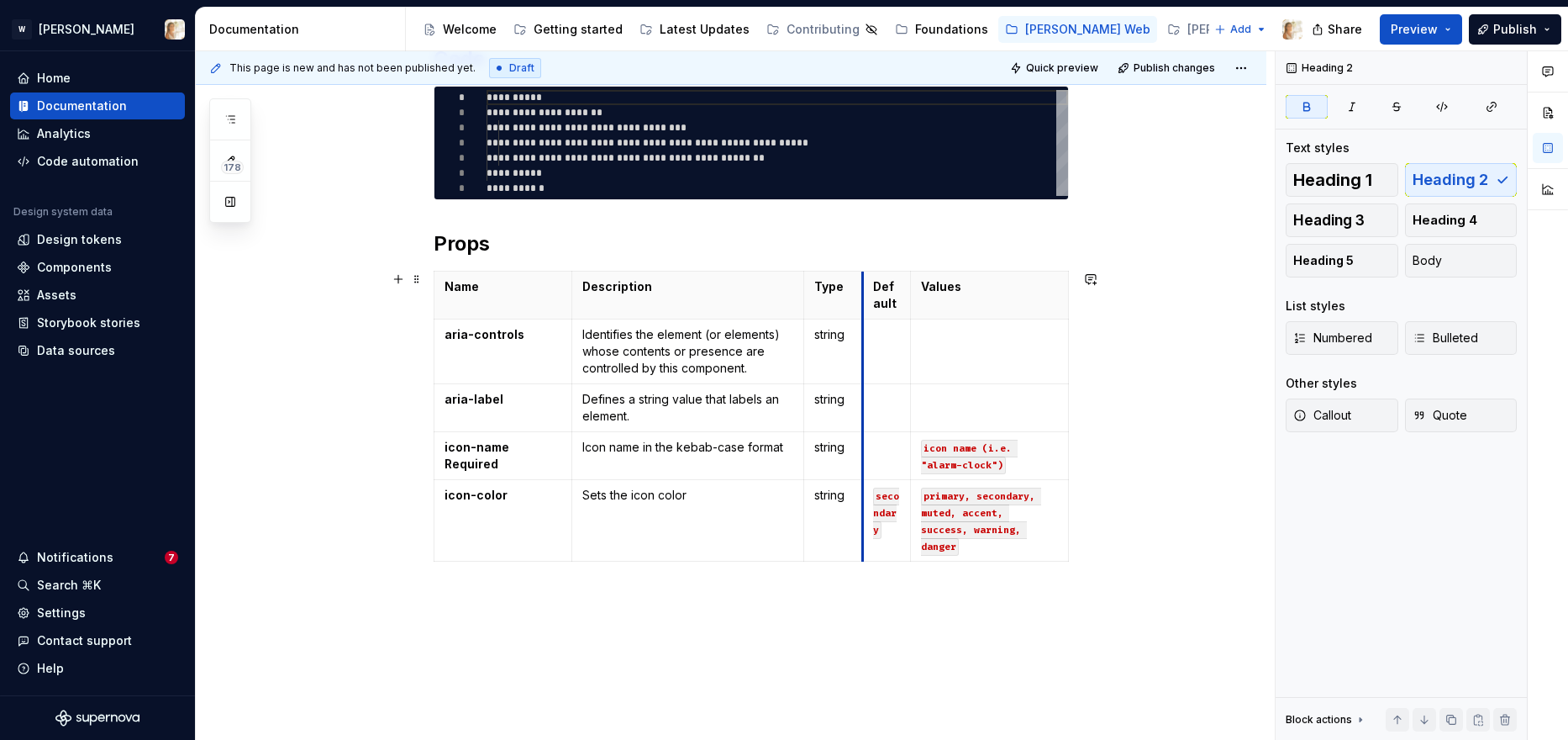
drag, startPoint x: 862, startPoint y: 386, endPoint x: 882, endPoint y: 388, distance: 20.1
click at [882, 388] on td at bounding box center [886, 408] width 49 height 48
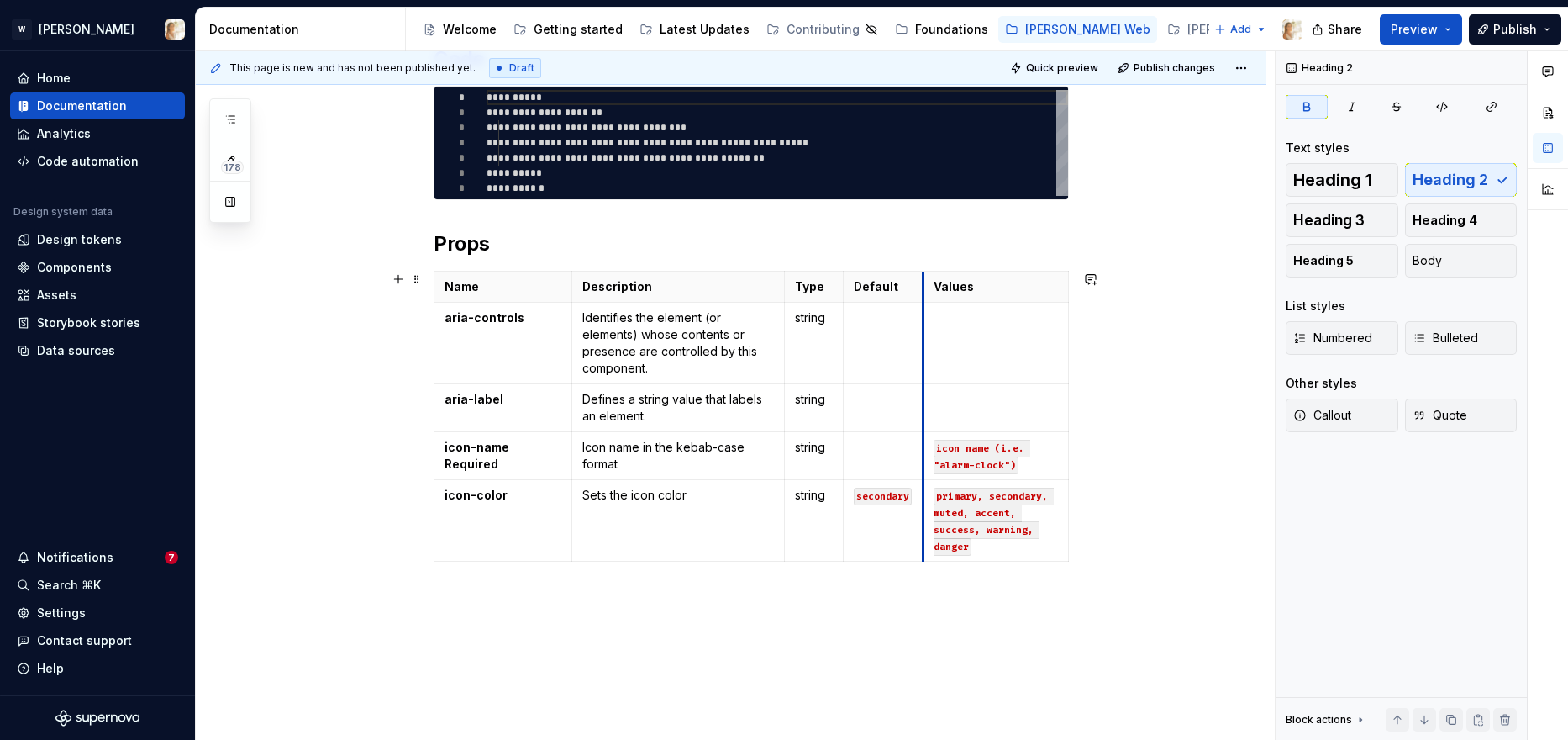
drag, startPoint x: 916, startPoint y: 386, endPoint x: 949, endPoint y: 386, distance: 33.0
click at [949, 386] on td at bounding box center [995, 408] width 146 height 48
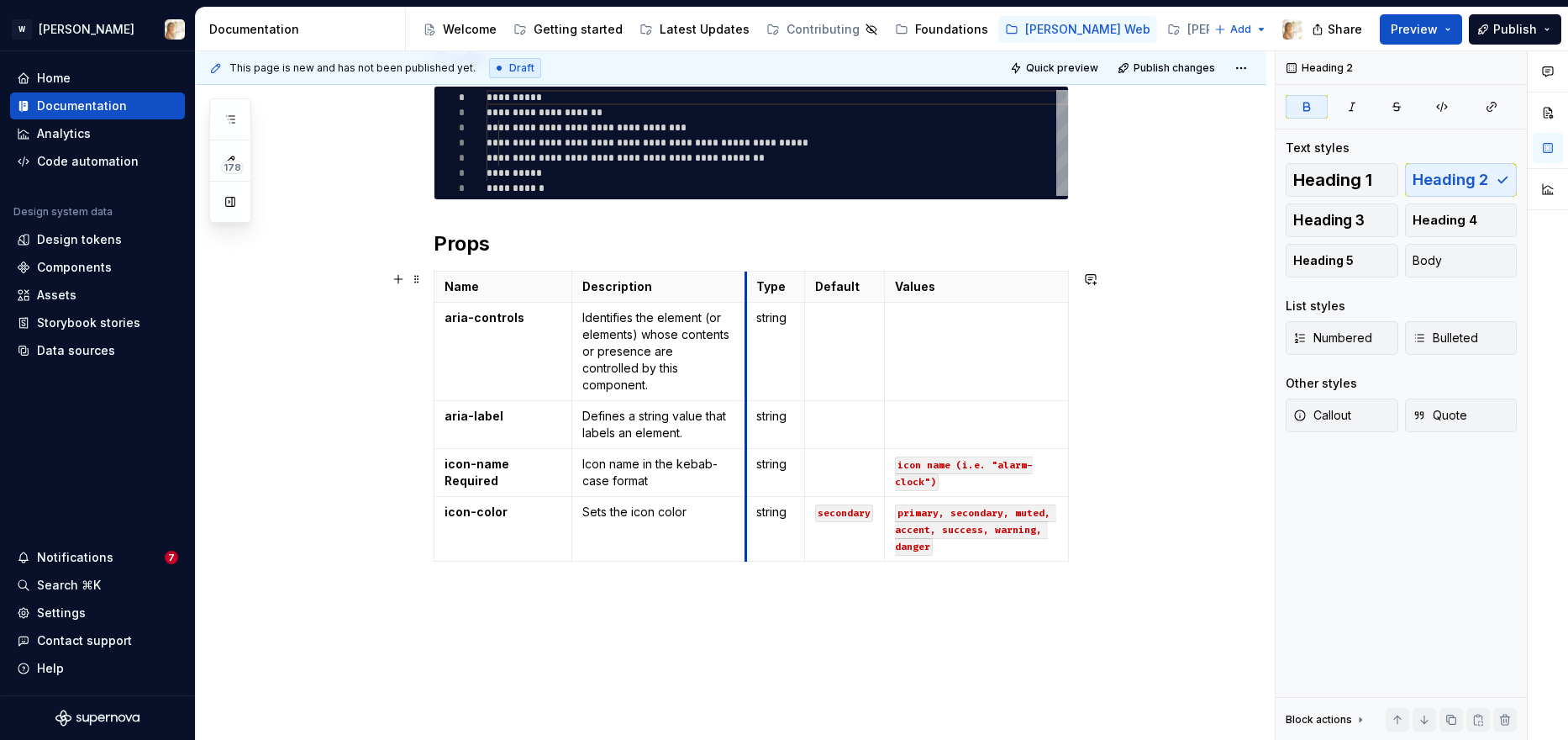
drag, startPoint x: 791, startPoint y: 432, endPoint x: 752, endPoint y: 432, distance: 39.0
click at [752, 448] on td "string" at bounding box center [775, 472] width 59 height 48
drag, startPoint x: 334, startPoint y: 528, endPoint x: 459, endPoint y: 367, distance: 203.8
click at [459, 367] on div "**********" at bounding box center [735, 396] width 1079 height 689
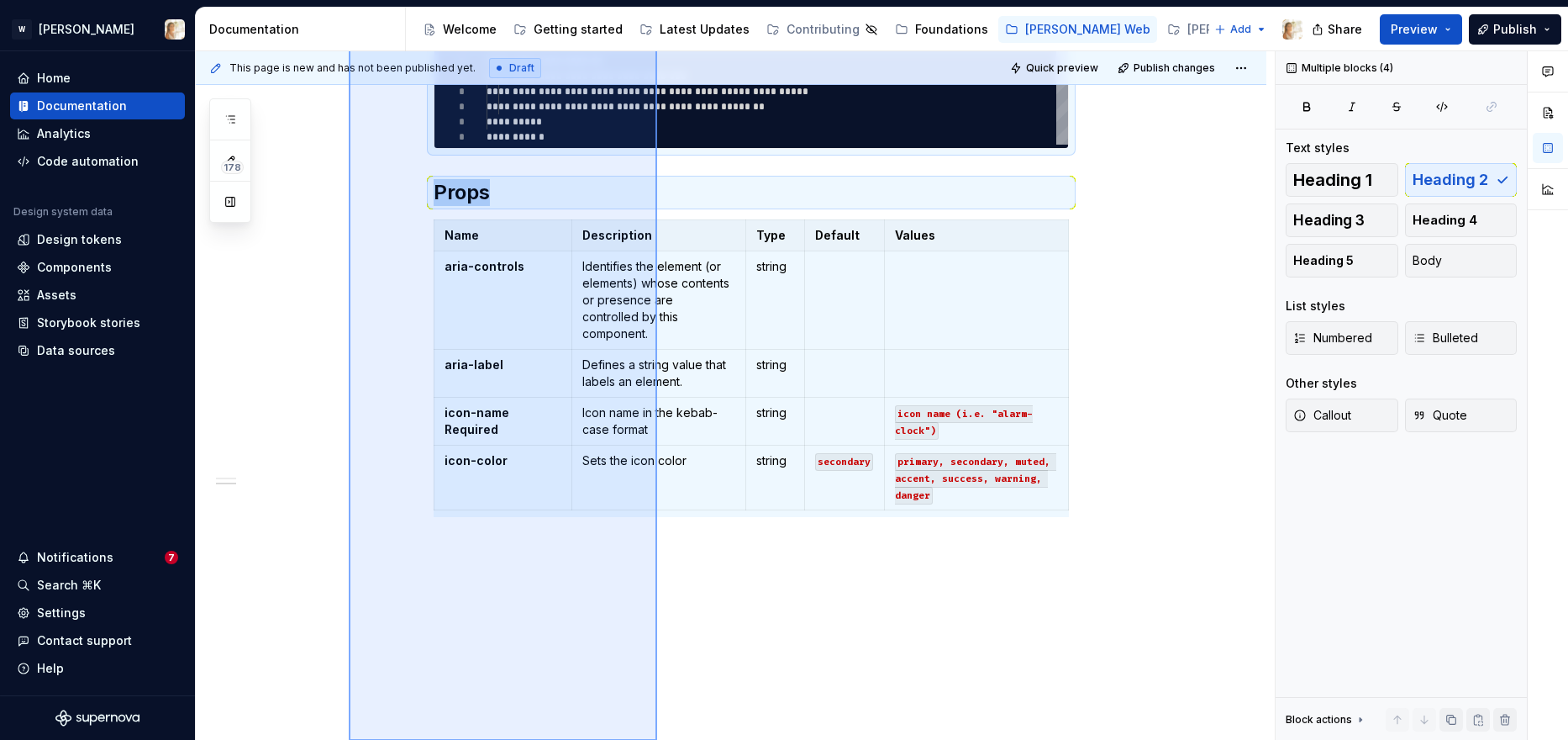
scroll to position [380, 0]
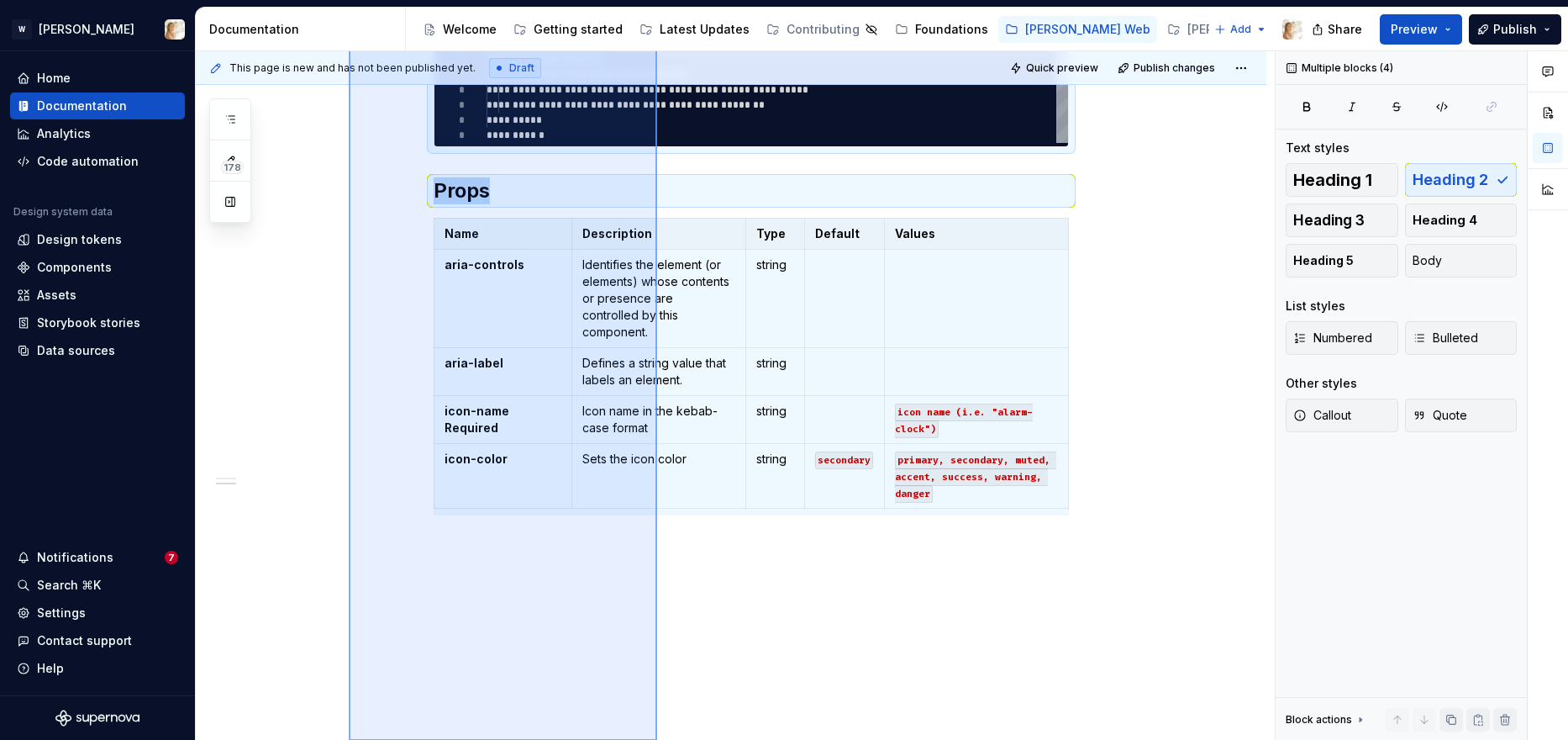
drag, startPoint x: 349, startPoint y: 261, endPoint x: 717, endPoint y: 738, distance: 602.5
click at [717, 649] on div "**********" at bounding box center [735, 396] width 1079 height 689
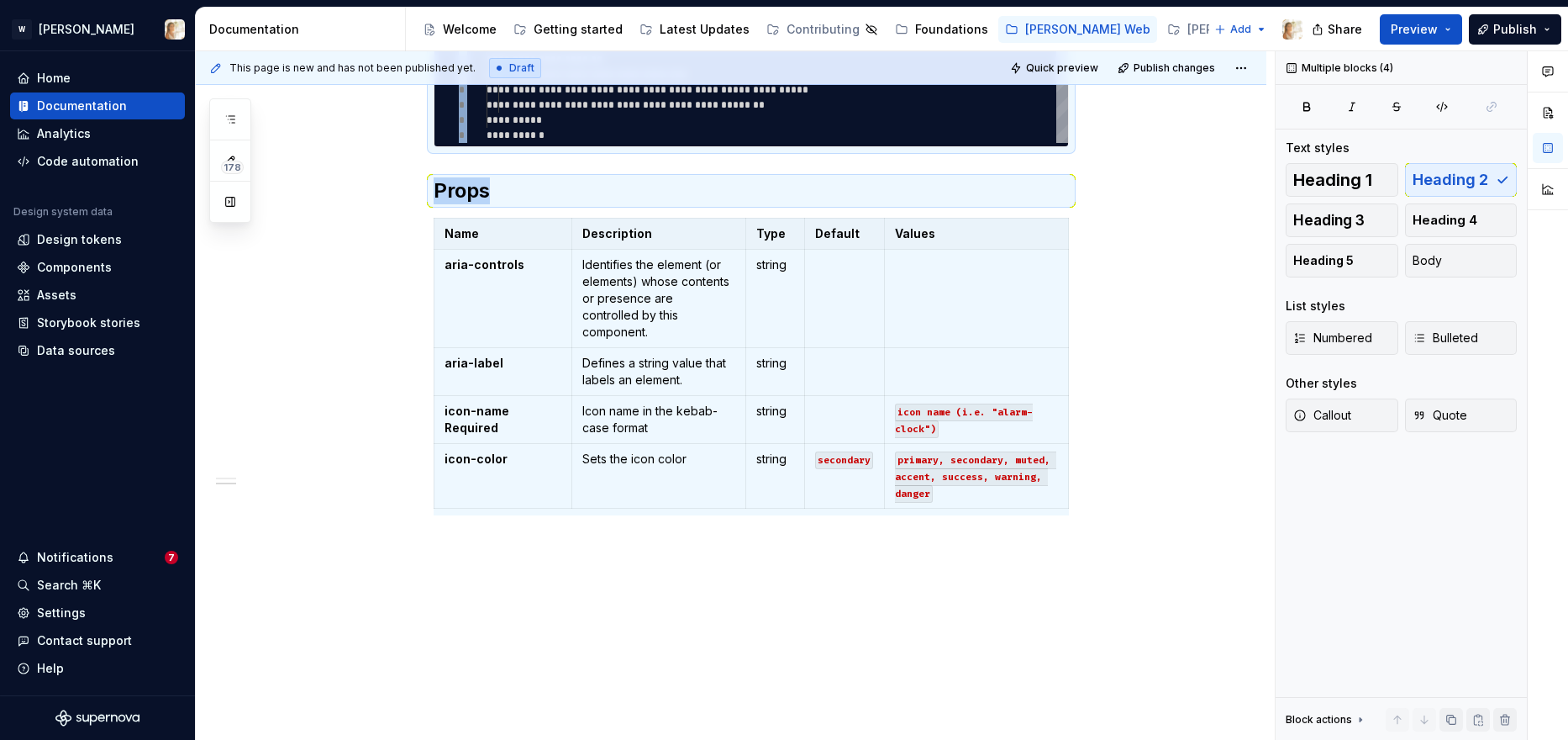
copy div "**********"
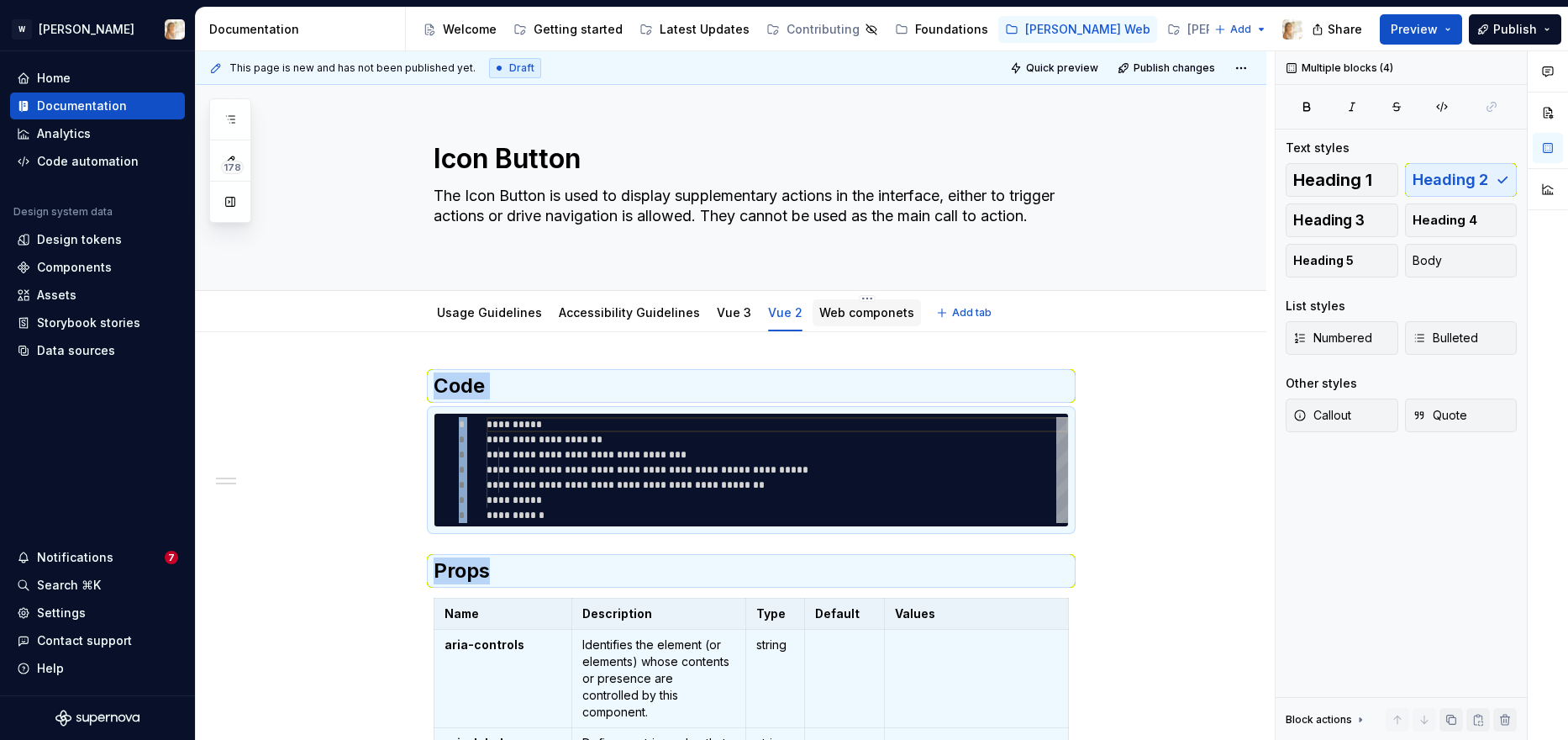
click at [827, 315] on link "Web componets" at bounding box center [867, 312] width 95 height 14
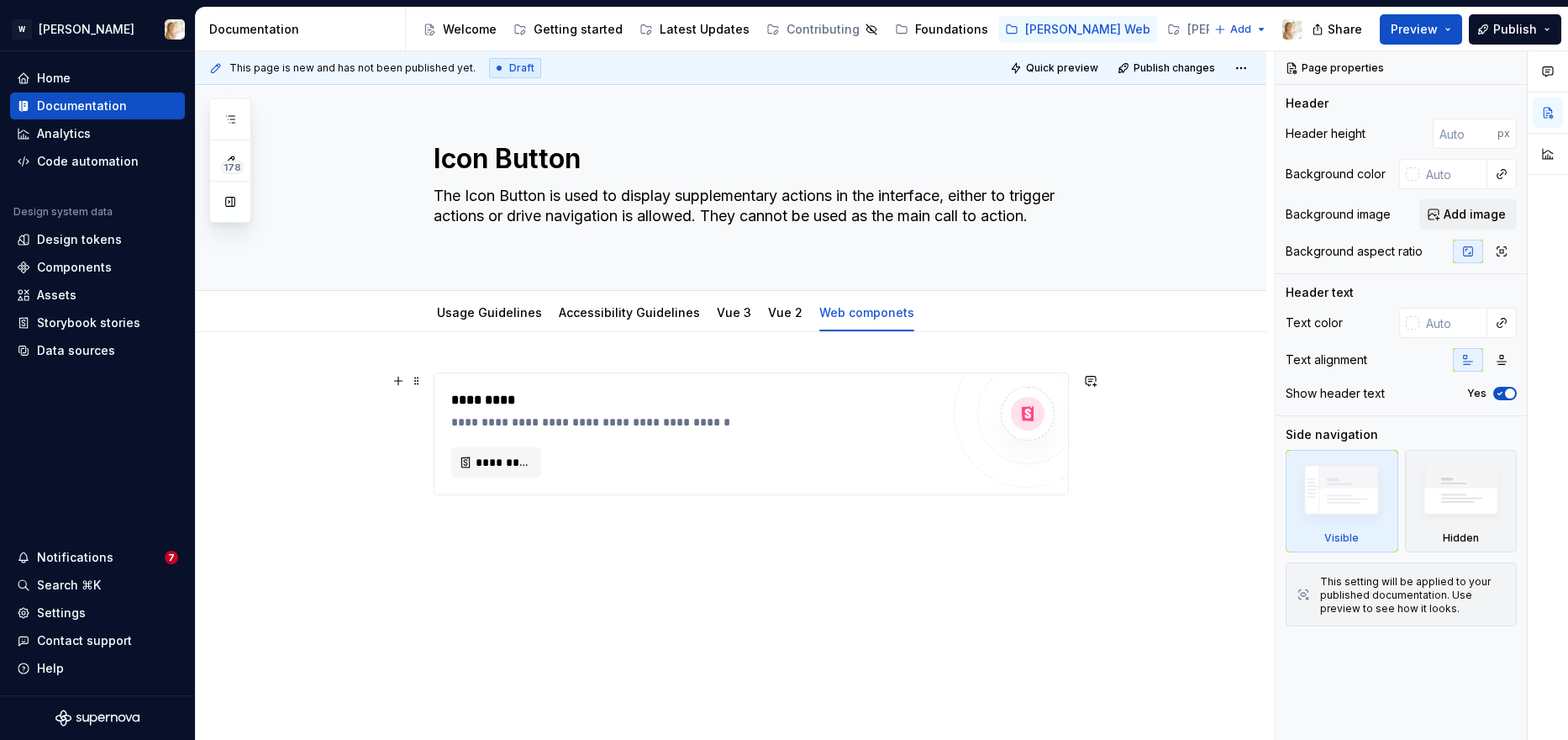
drag, startPoint x: 338, startPoint y: 377, endPoint x: 622, endPoint y: 646, distance: 391.2
click at [622, 646] on div "**********" at bounding box center [735, 396] width 1079 height 689
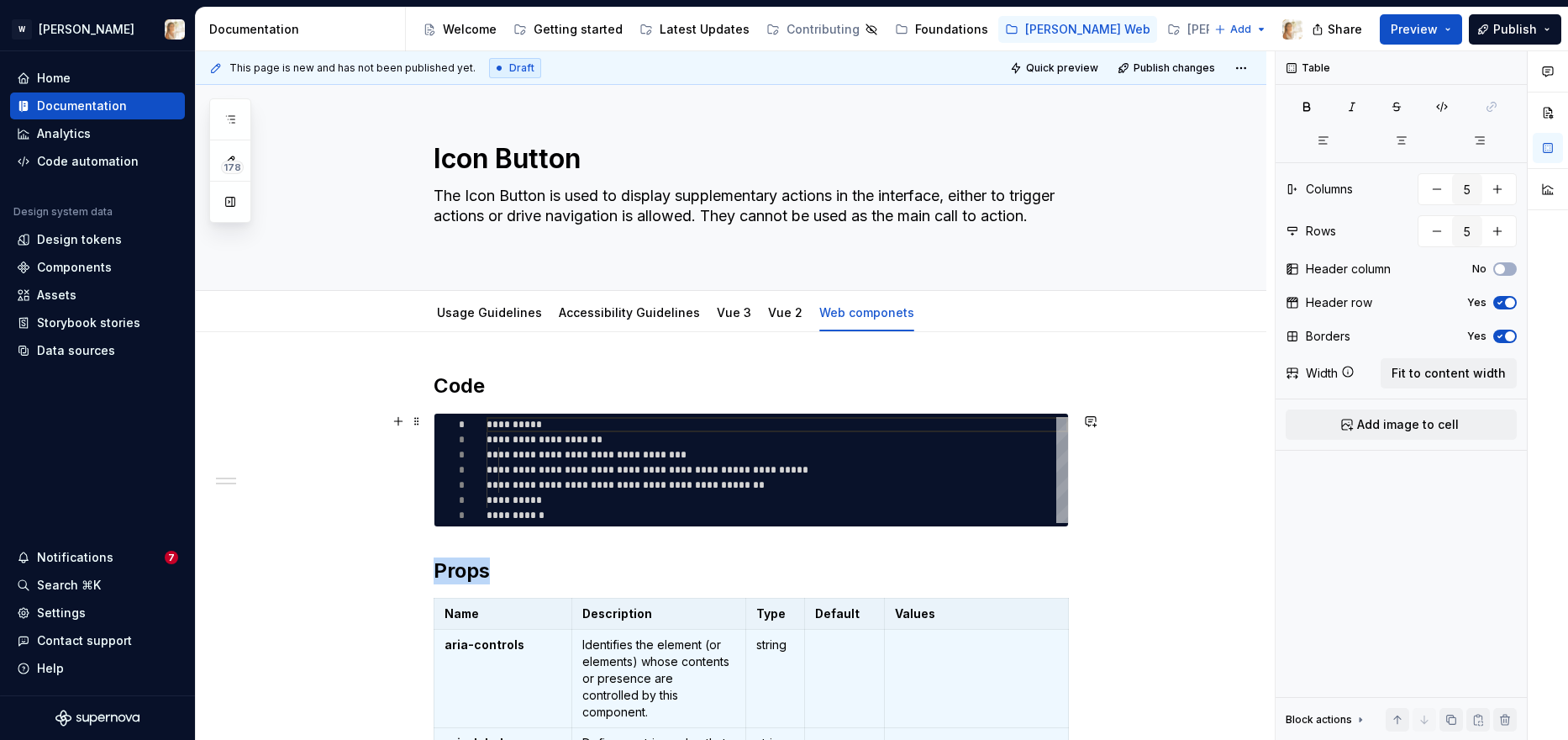
type textarea "*"
type textarea "**********"
click at [597, 475] on div "**********" at bounding box center [778, 469] width 581 height 106
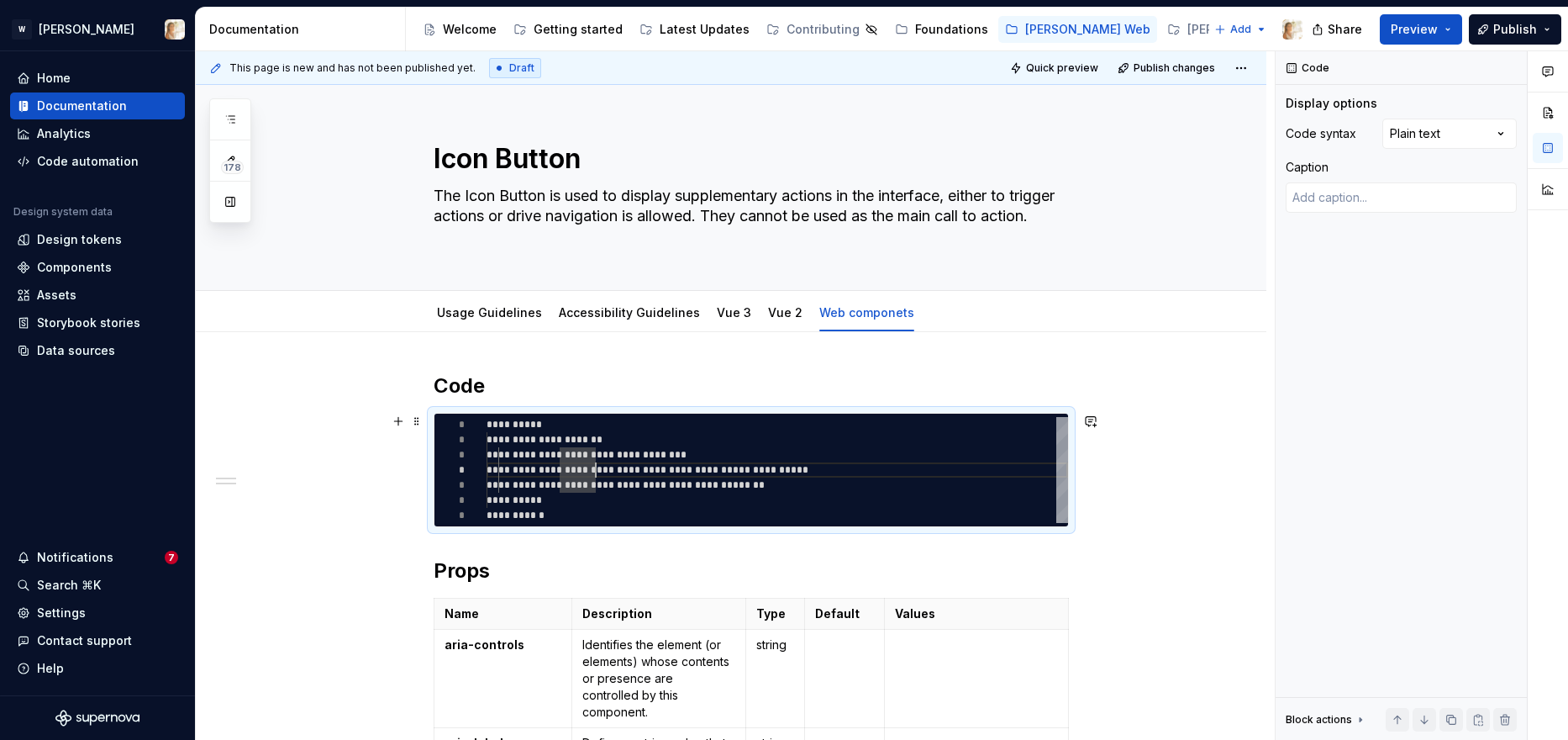
scroll to position [0, 66]
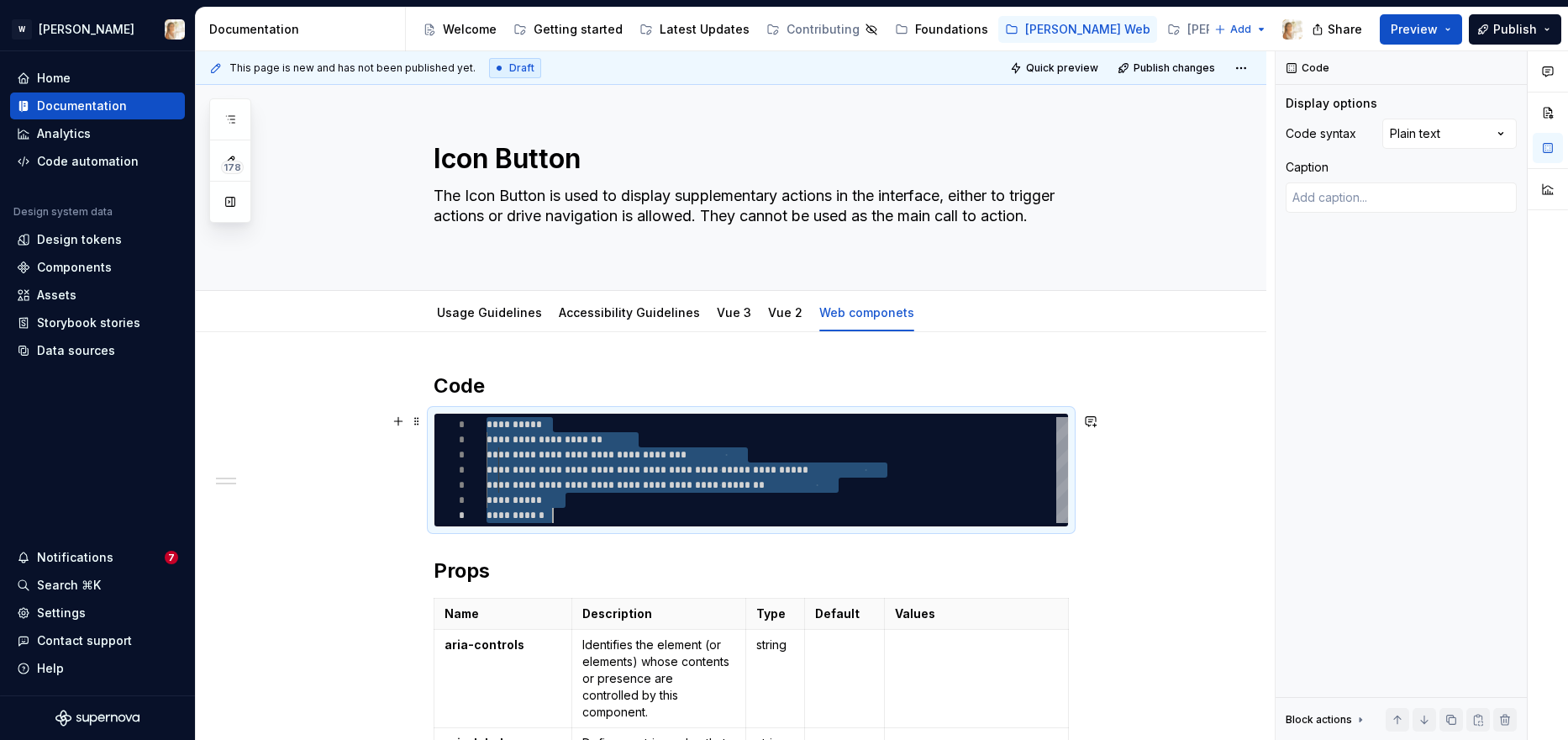
type textarea "*"
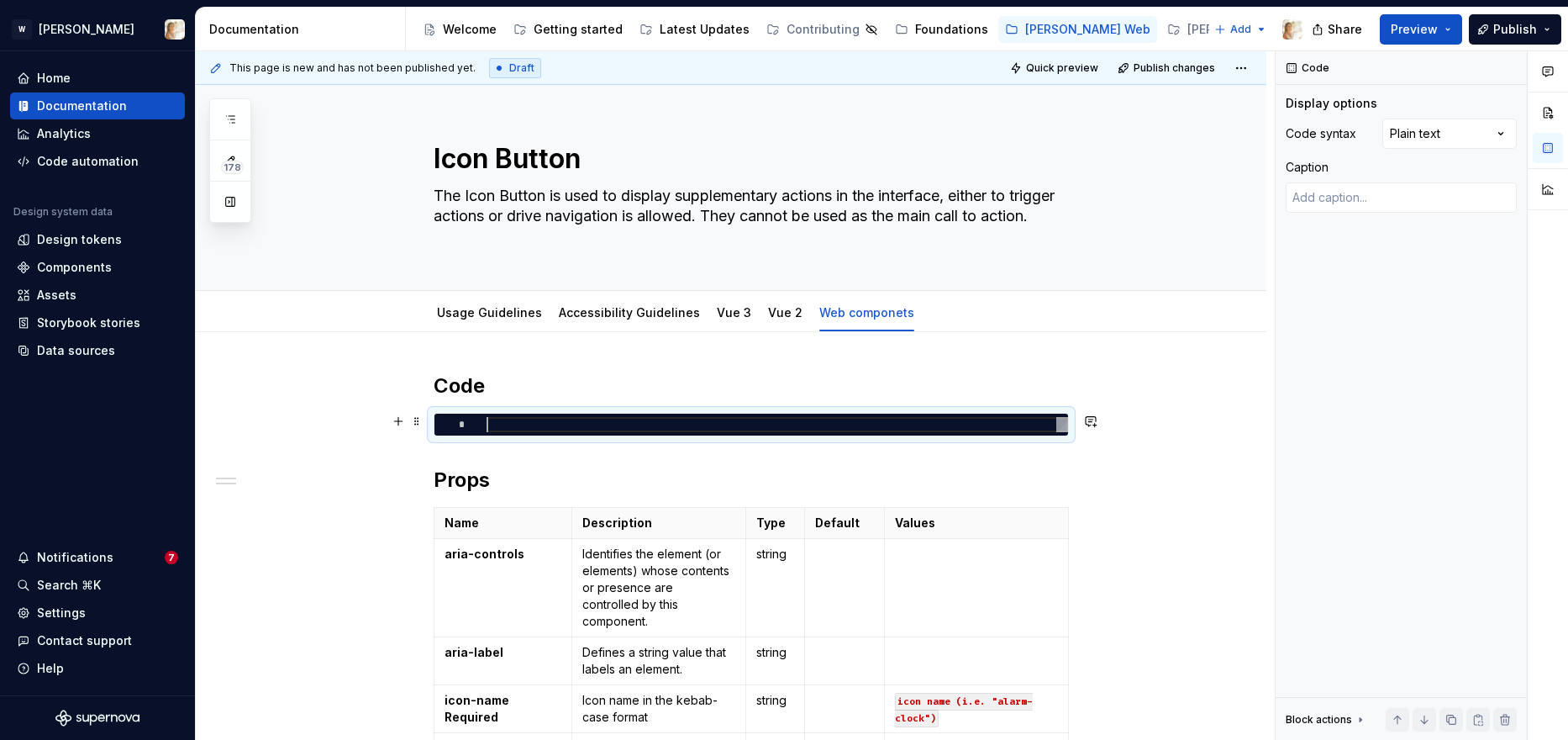
type textarea "*"
type textarea "**********"
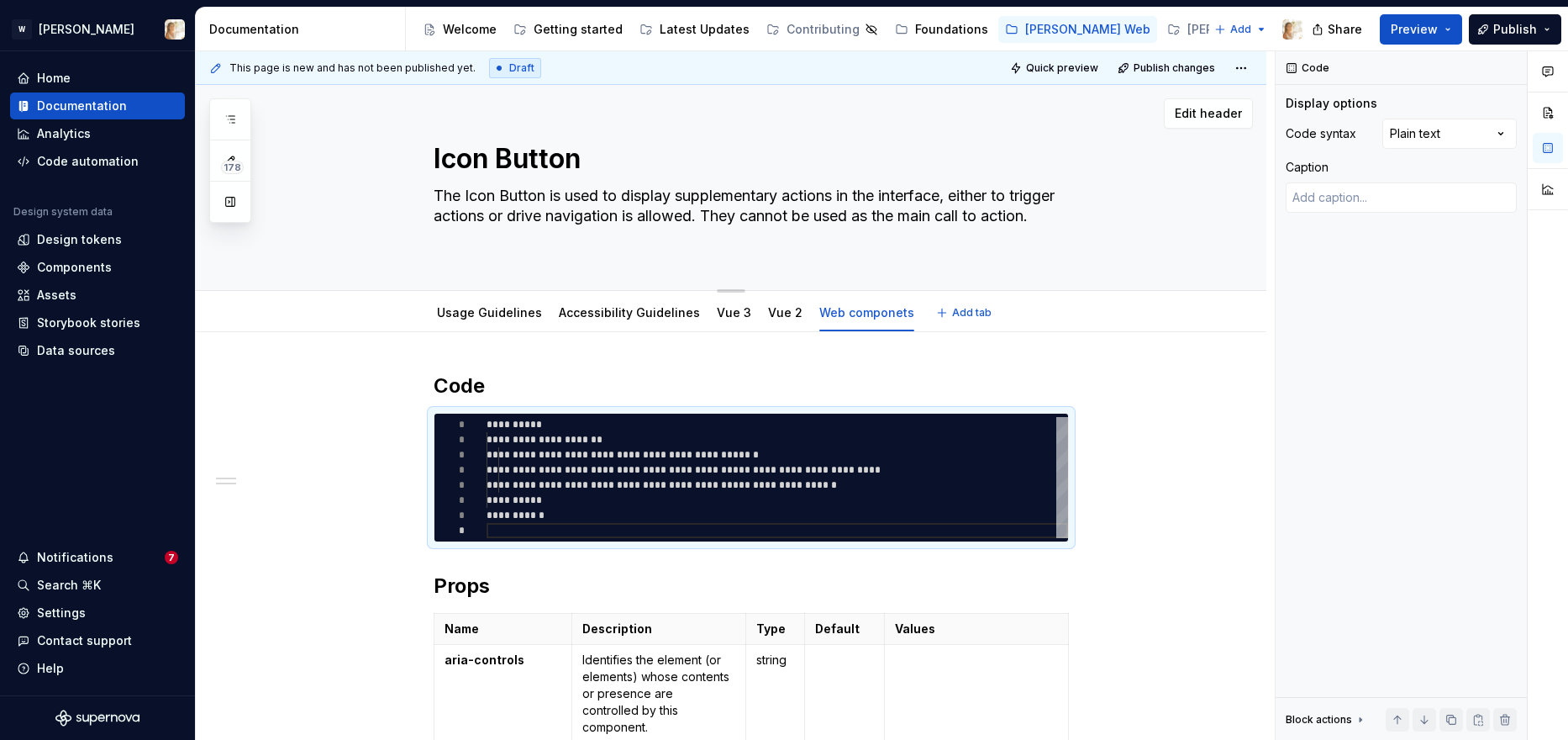
type textarea "*"
type textarea "**********"
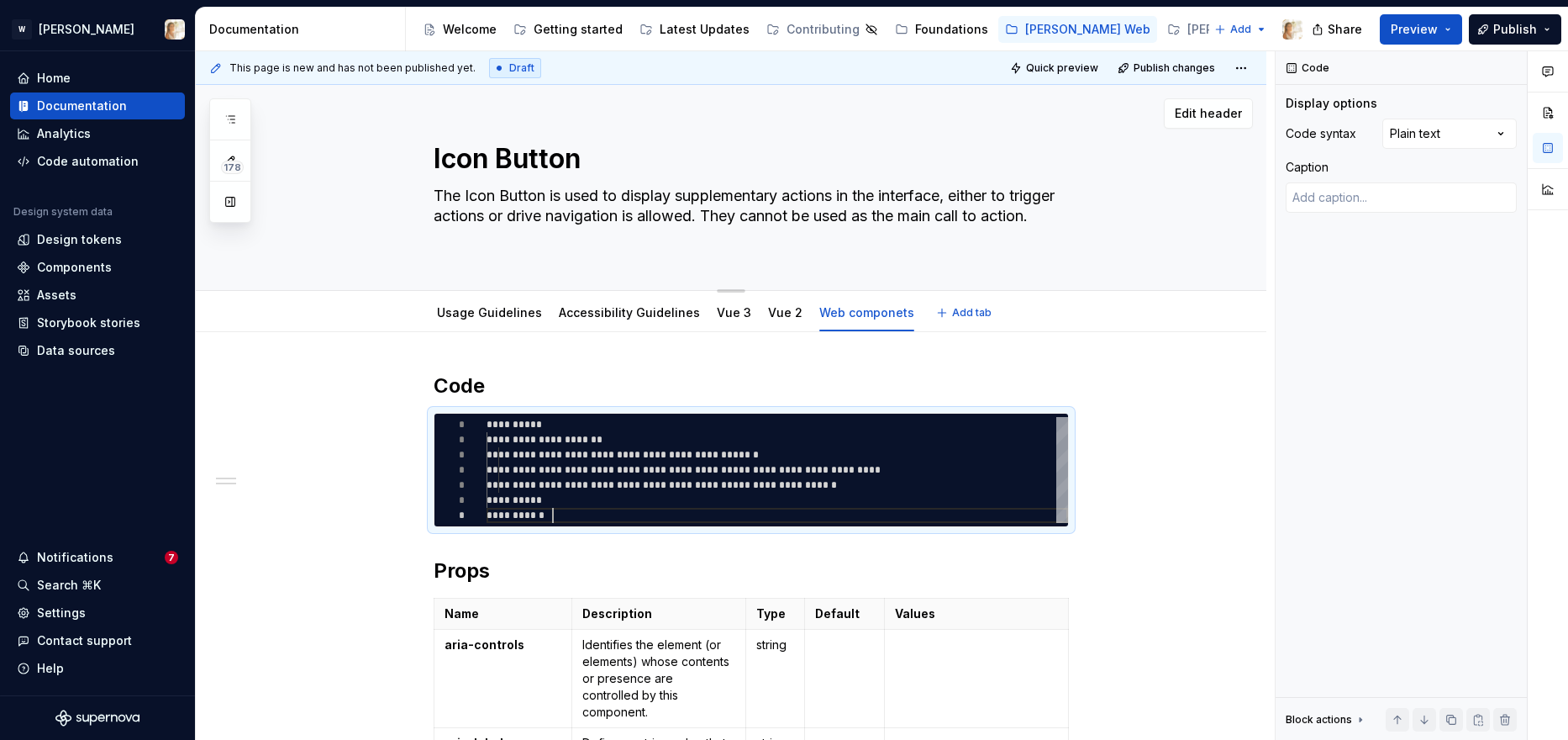
scroll to position [91, 66]
click at [768, 310] on link "Vue 2" at bounding box center [784, 312] width 35 height 14
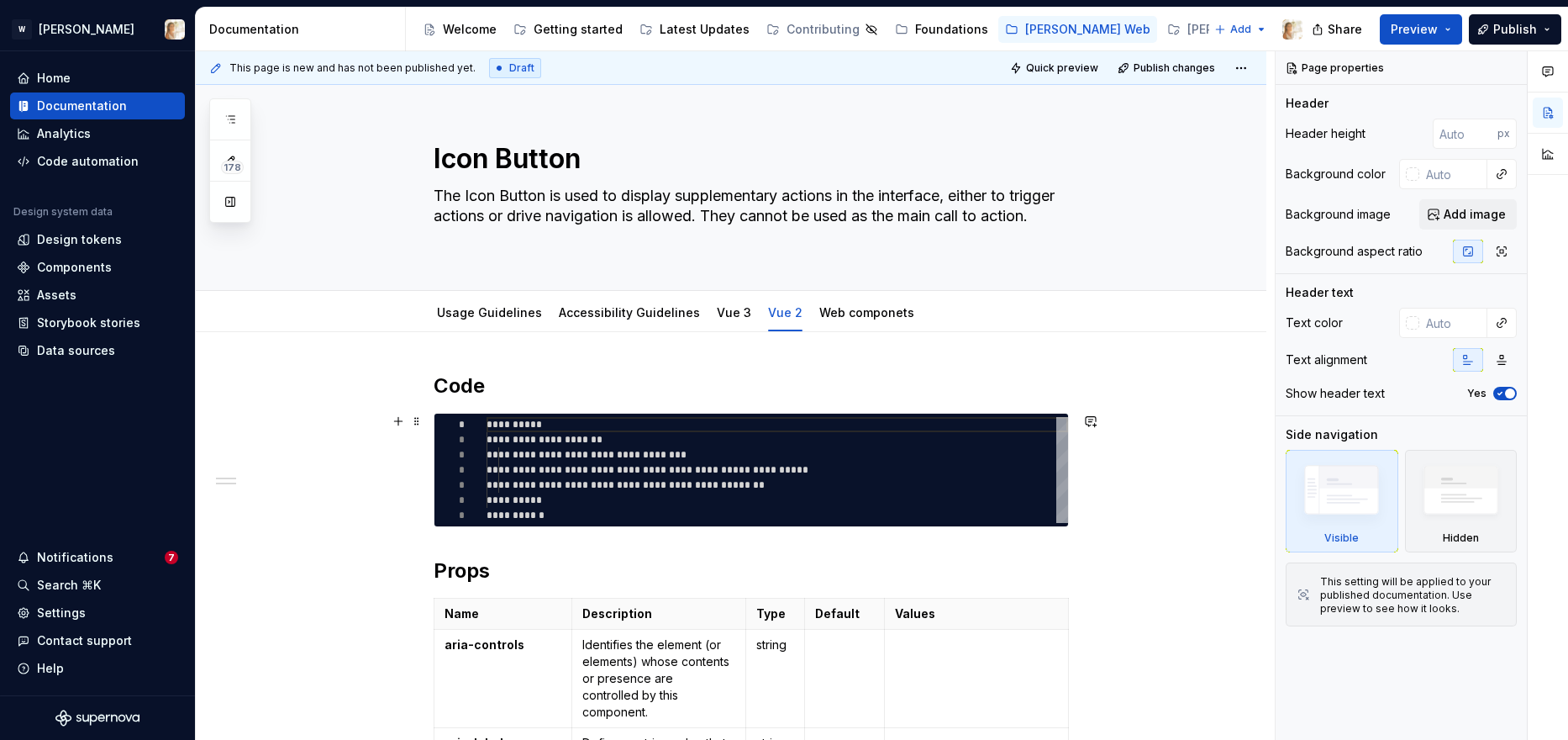
type textarea "*"
type textarea "**********"
click at [558, 504] on div "**********" at bounding box center [778, 469] width 581 height 106
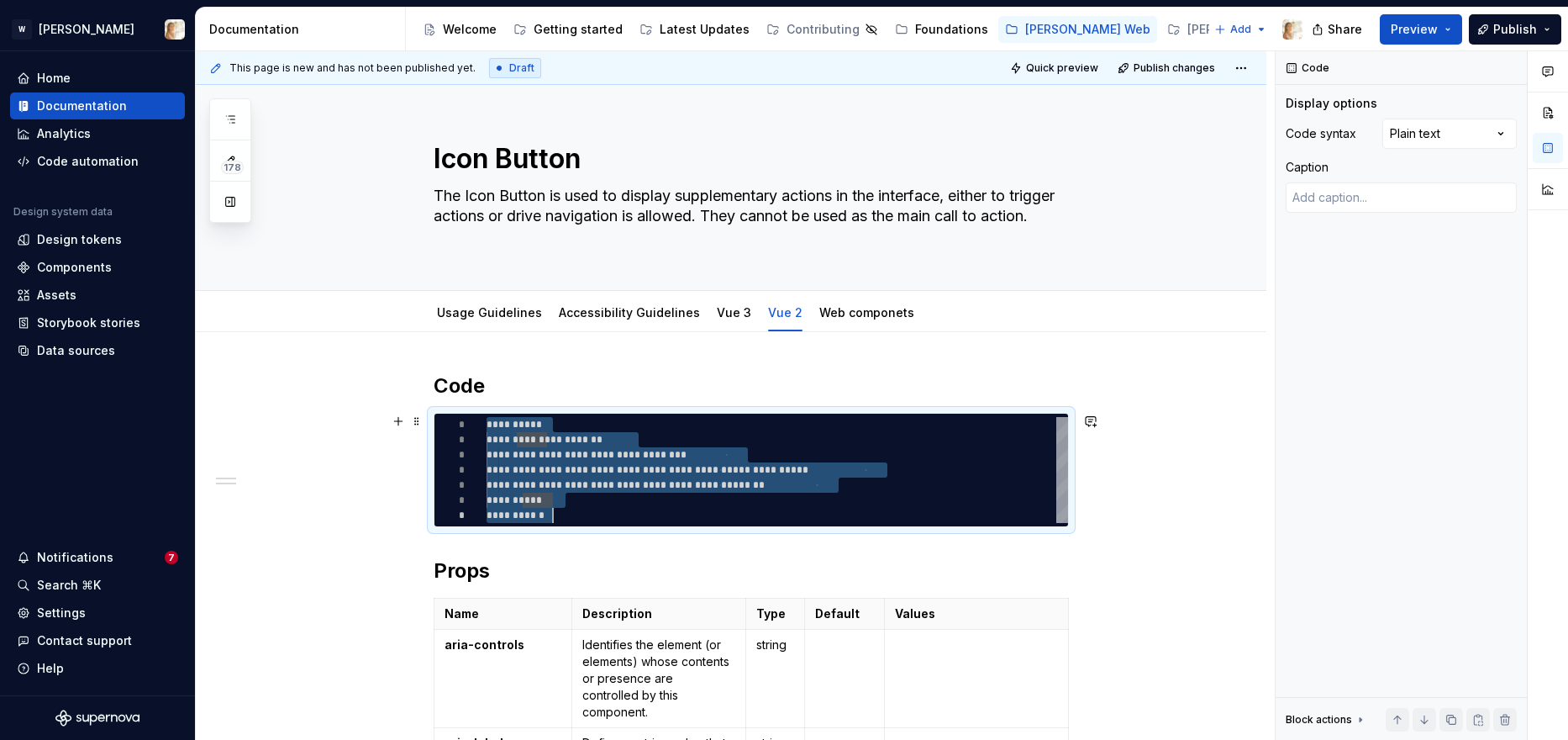
scroll to position [0, 66]
type textarea "*"
type textarea "**********"
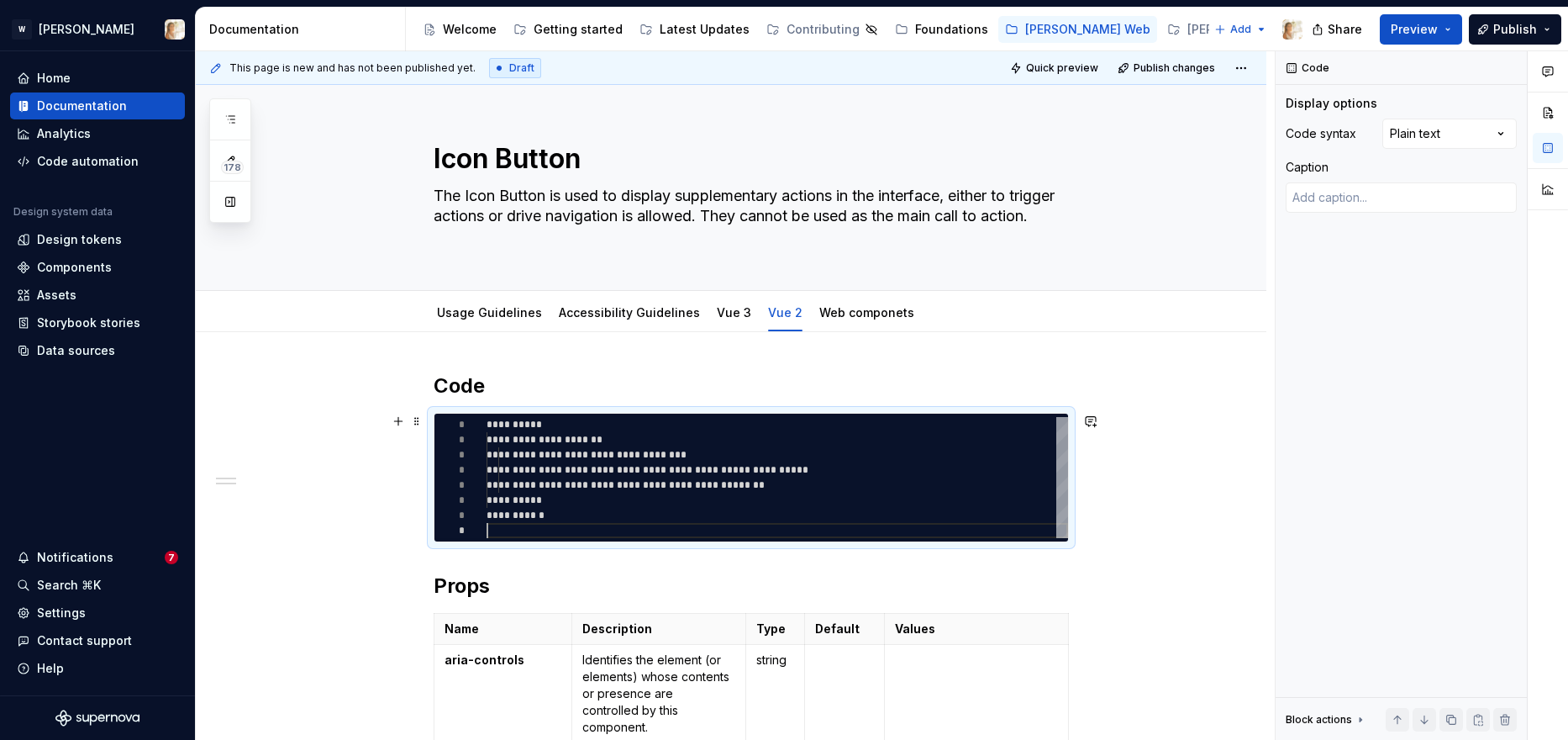
scroll to position [106, 0]
type textarea "*"
type textarea "**********"
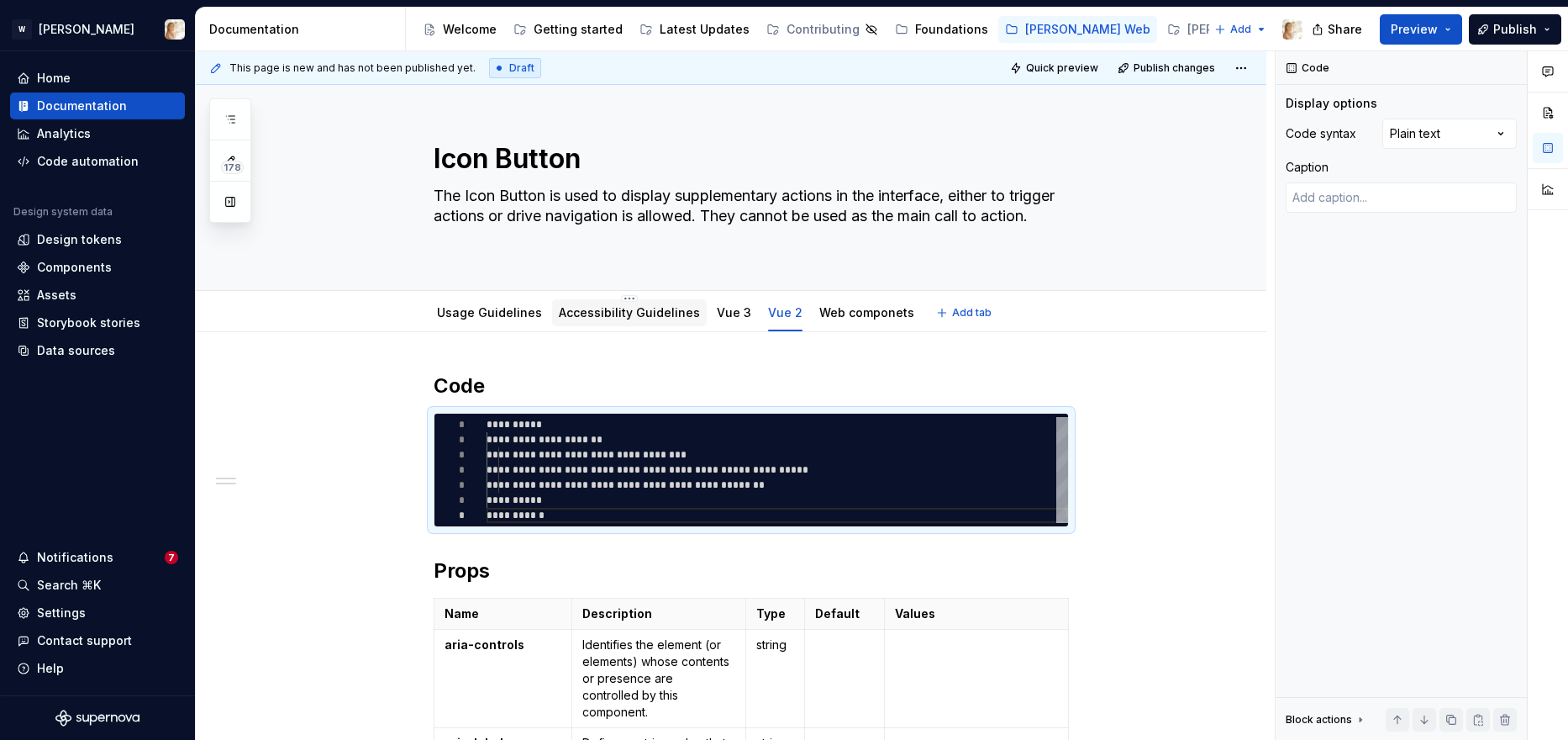
click at [616, 311] on link "Accessibility Guidelines" at bounding box center [629, 312] width 141 height 14
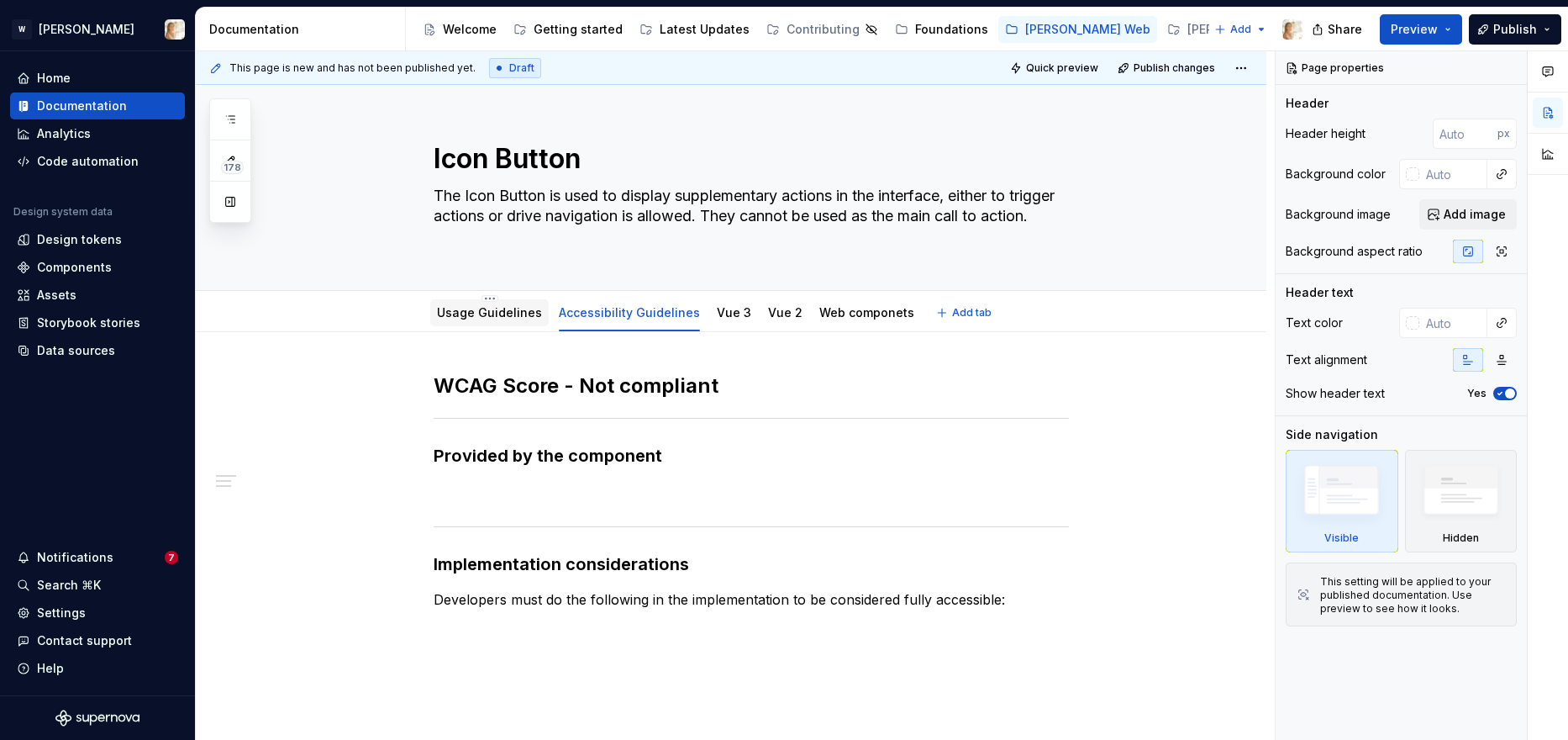
click at [516, 315] on link "Usage Guidelines" at bounding box center [490, 312] width 105 height 14
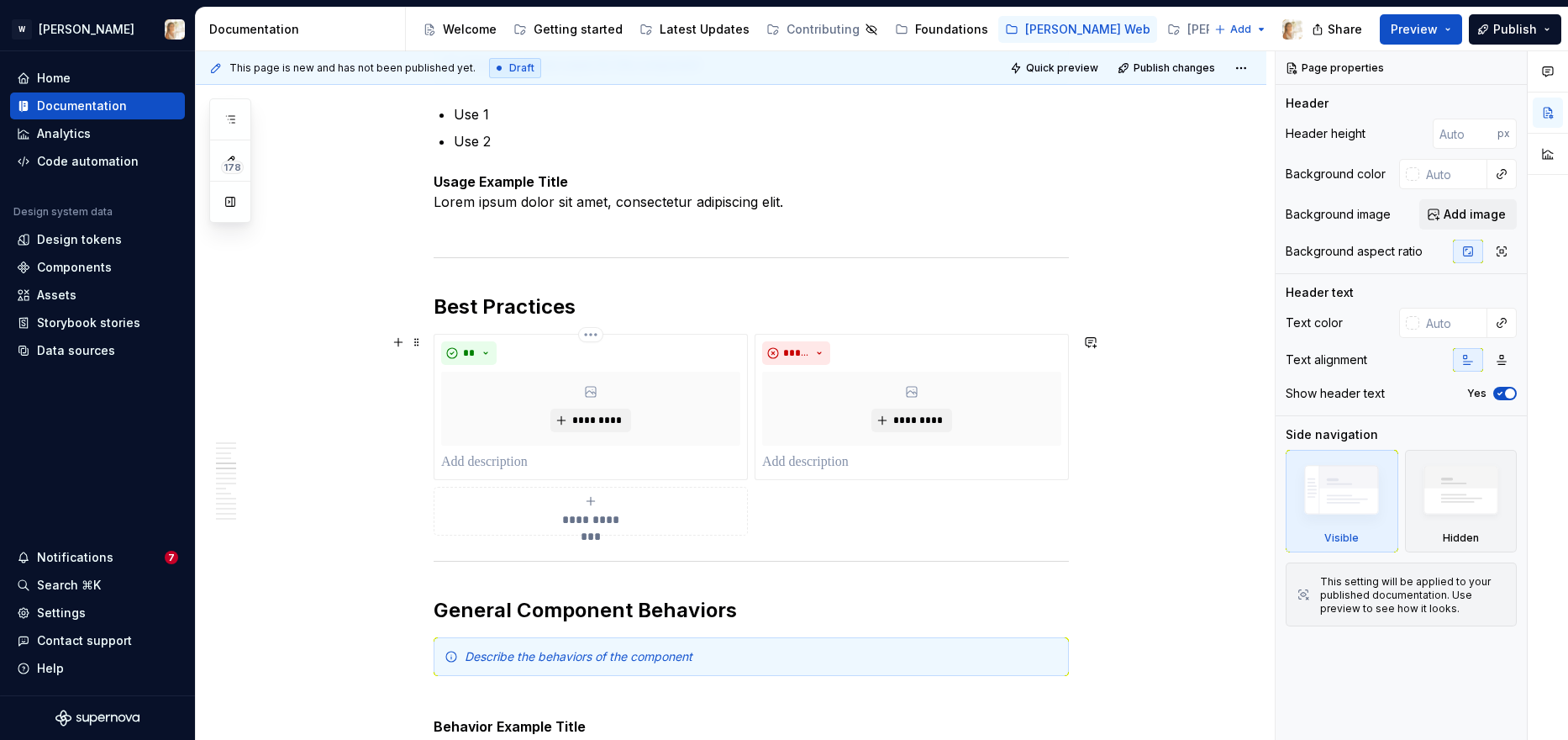
scroll to position [1599, 0]
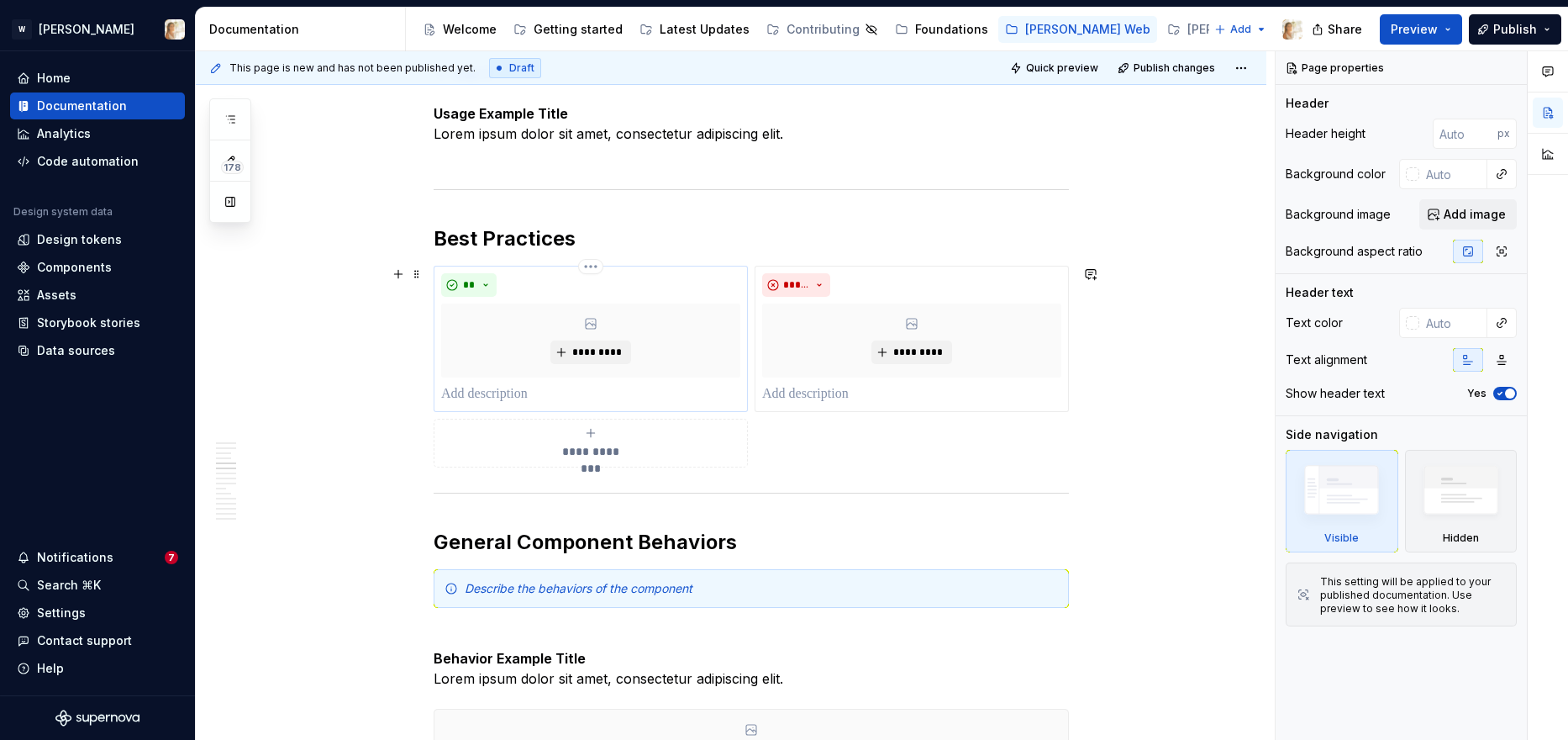
click at [549, 392] on p at bounding box center [591, 394] width 300 height 20
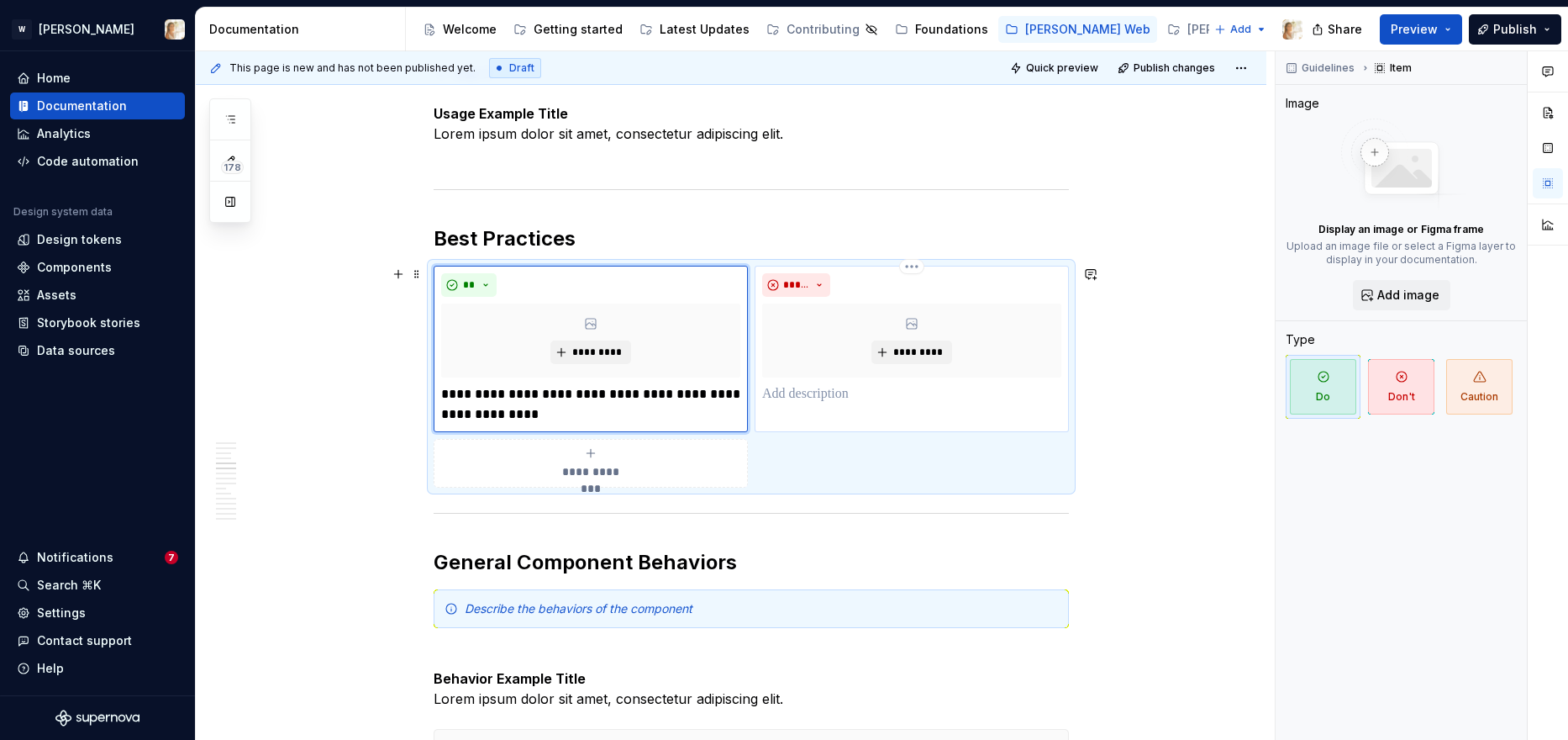
click at [839, 400] on p at bounding box center [912, 394] width 300 height 20
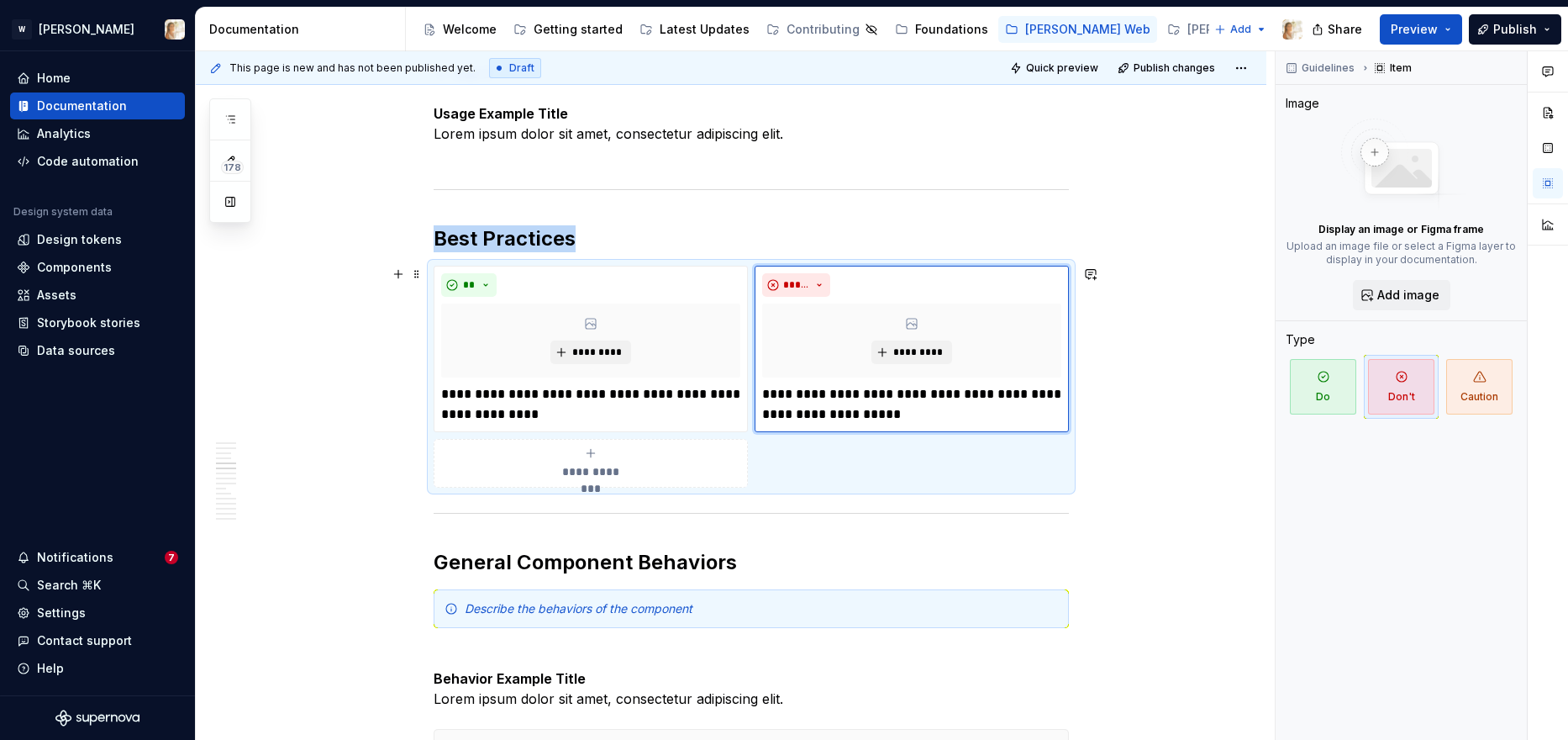
click at [668, 465] on div "**********" at bounding box center [591, 463] width 300 height 34
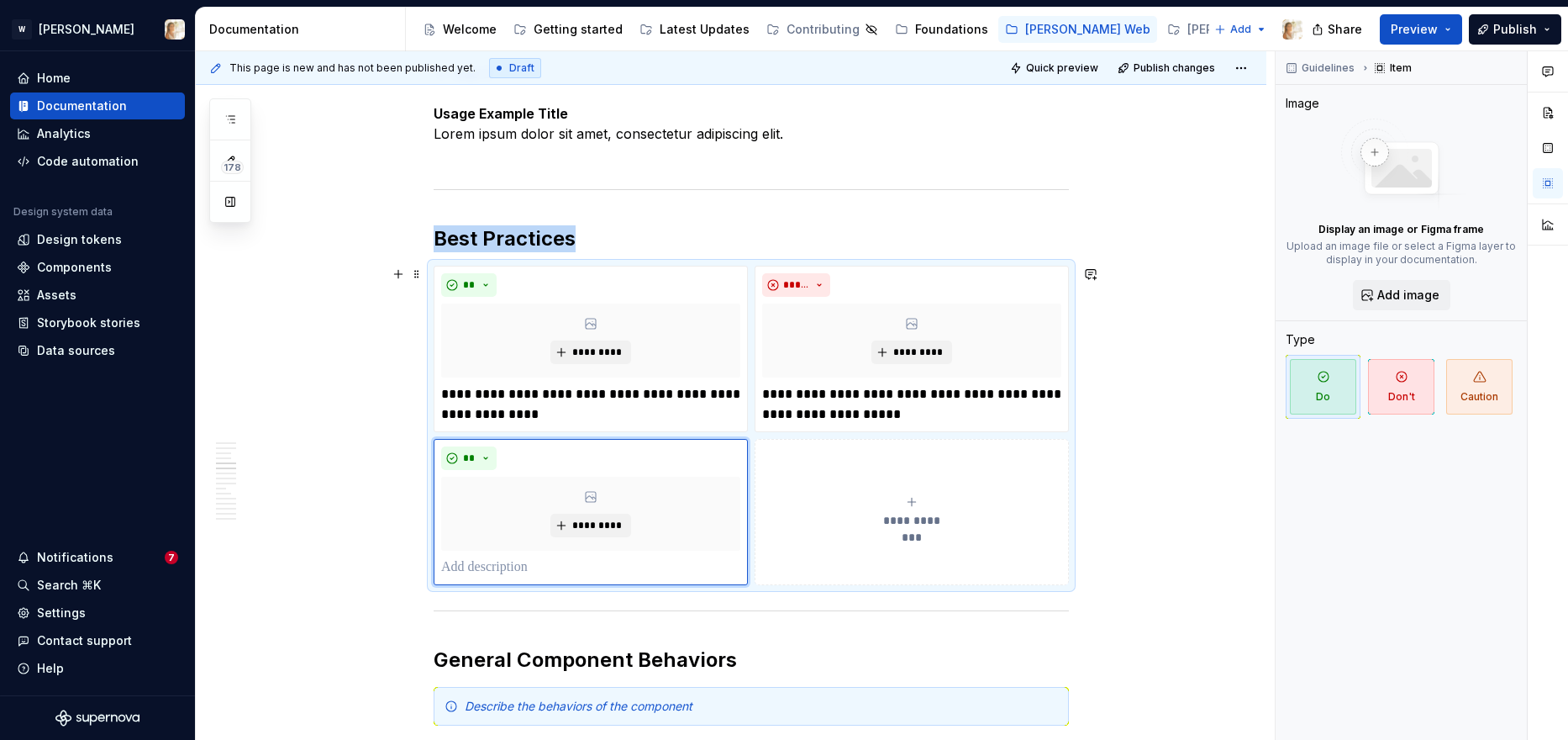
click at [854, 486] on button "**********" at bounding box center [911, 511] width 314 height 146
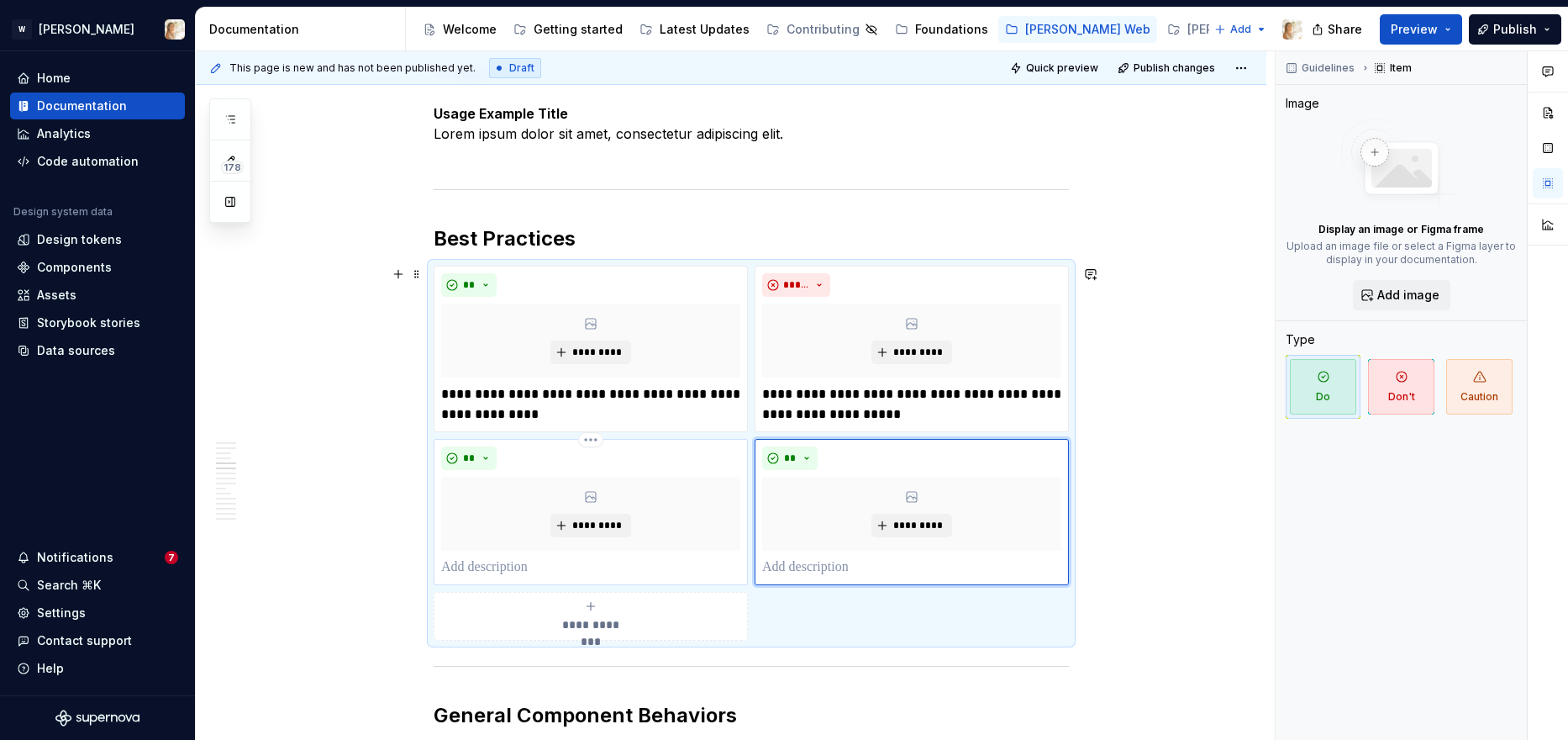
click at [468, 563] on p at bounding box center [591, 567] width 300 height 20
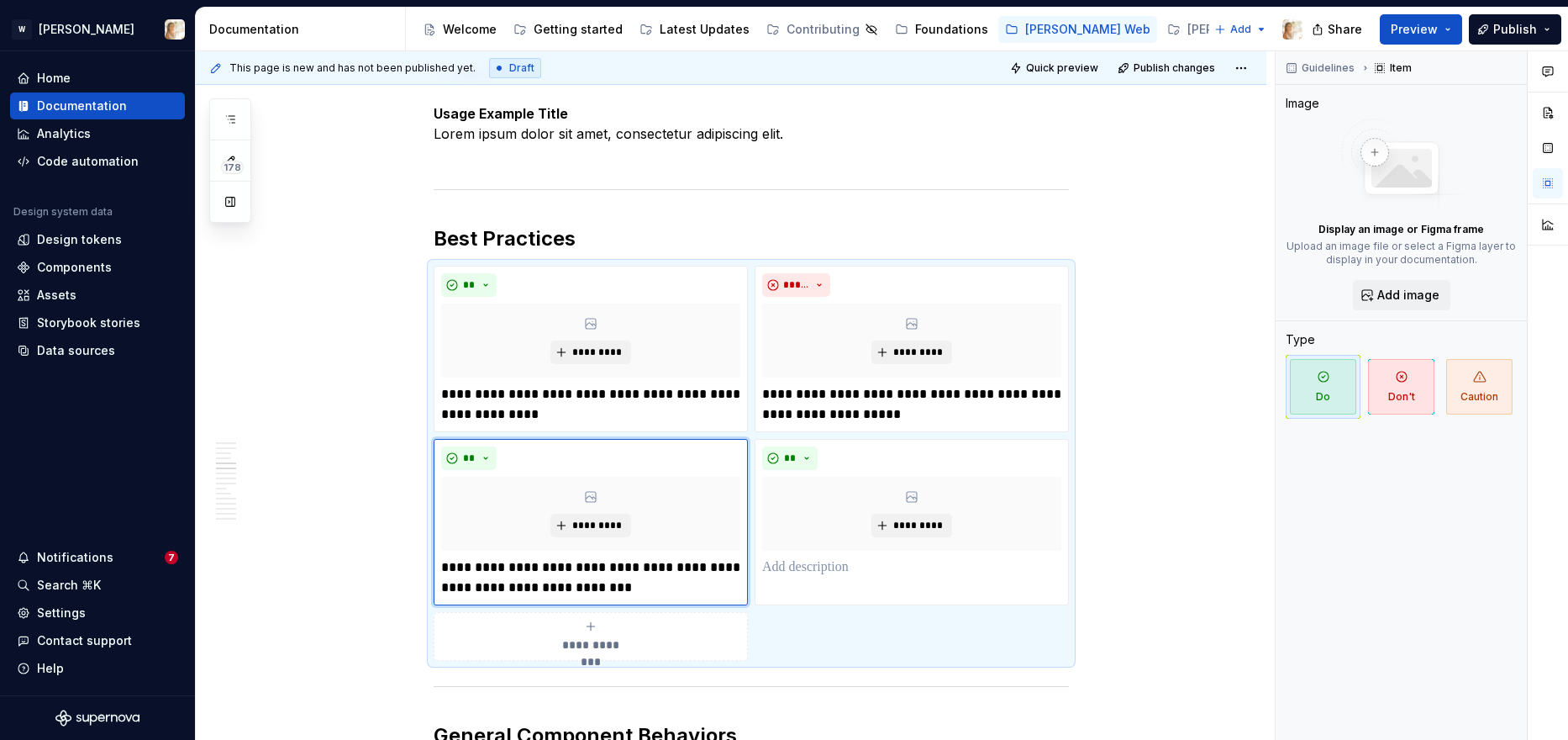
type textarea "*"
click at [782, 564] on p at bounding box center [912, 567] width 300 height 20
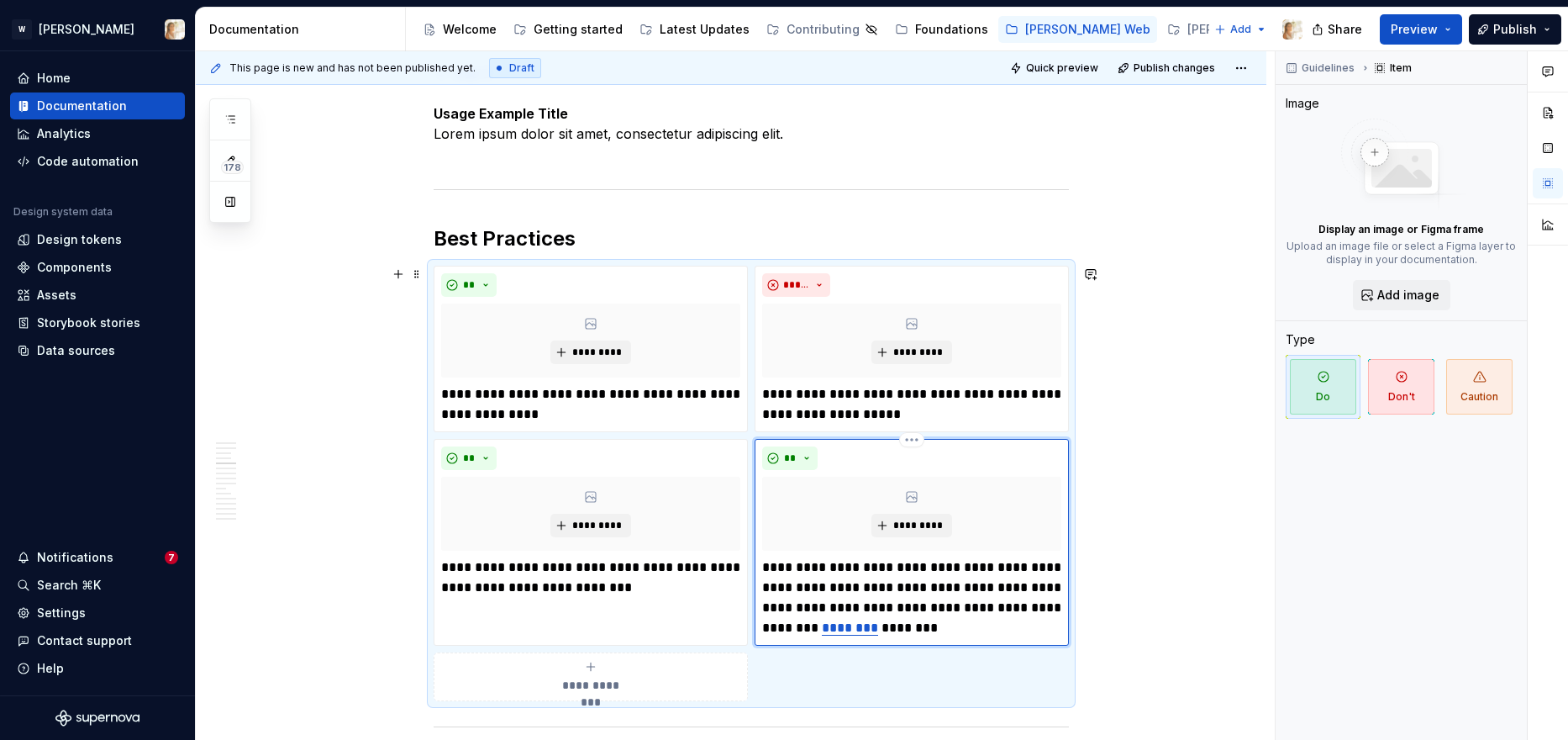
click at [822, 630] on link "********" at bounding box center [850, 627] width 57 height 13
click at [855, 630] on link "********" at bounding box center [850, 627] width 57 height 13
click at [1012, 594] on button "button" at bounding box center [1017, 597] width 24 height 24
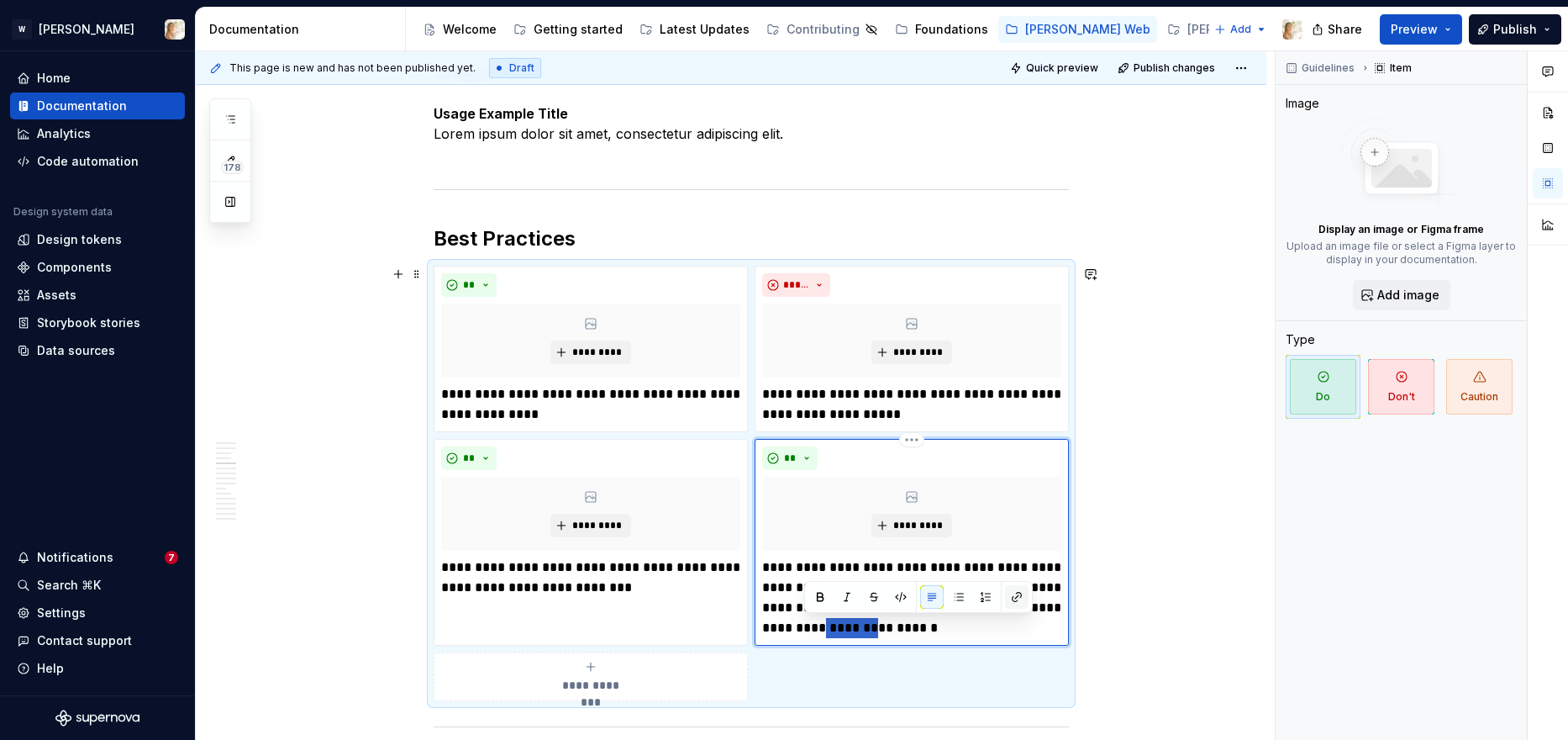
click at [1012, 594] on button "button" at bounding box center [1017, 597] width 24 height 24
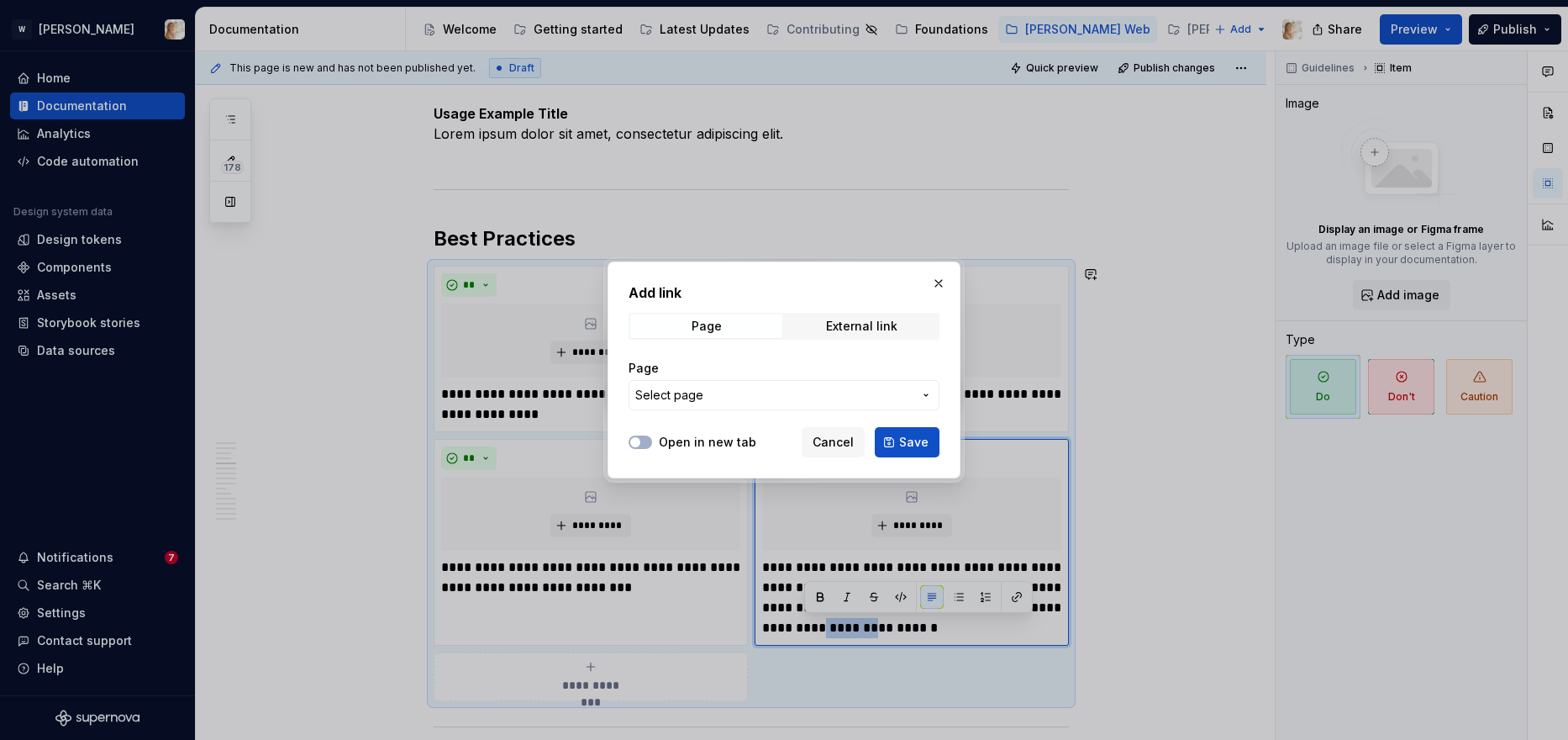
click at [724, 395] on span "Select page" at bounding box center [775, 395] width 278 height 17
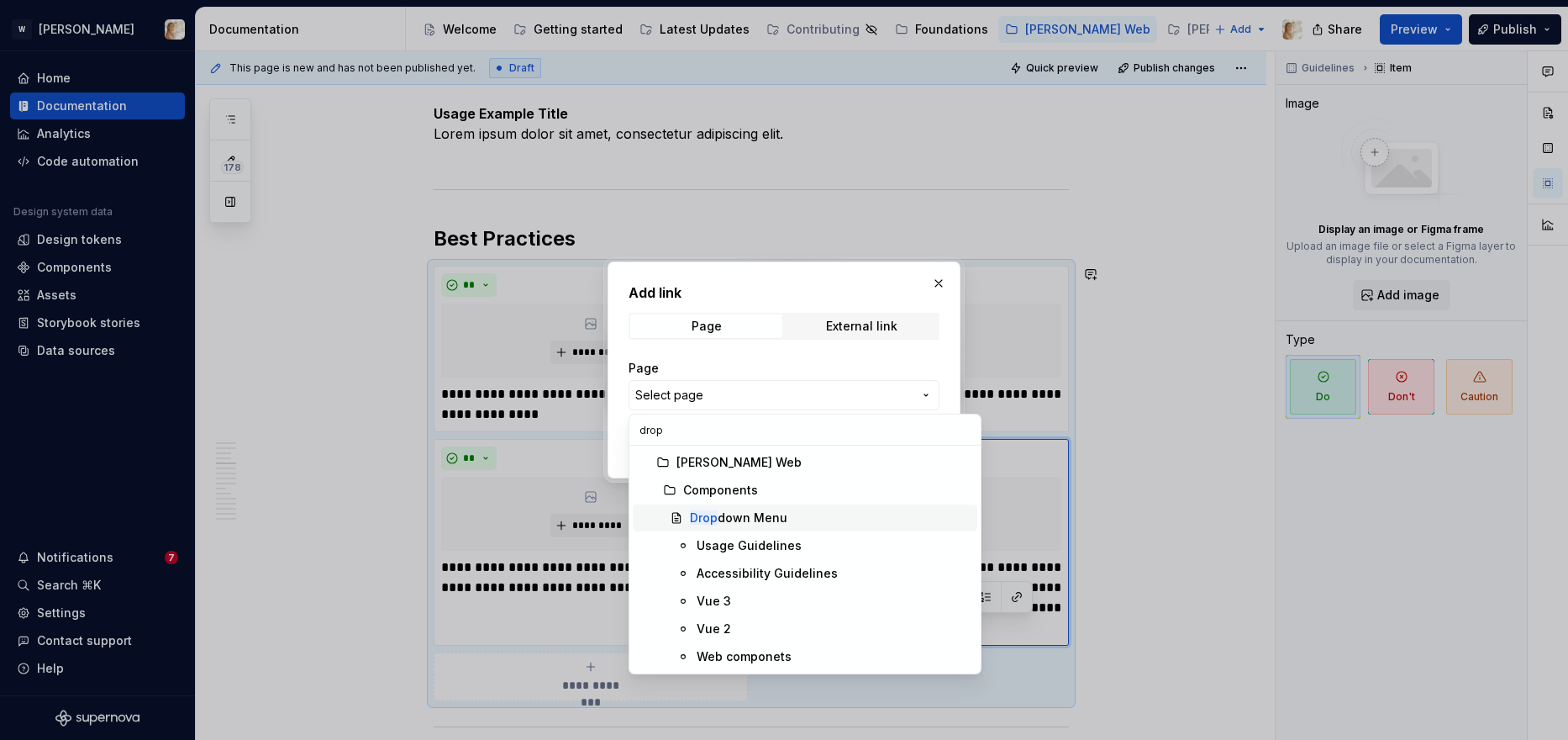
type input "drop"
click at [731, 515] on div "Drop down Menu" at bounding box center [739, 517] width 97 height 17
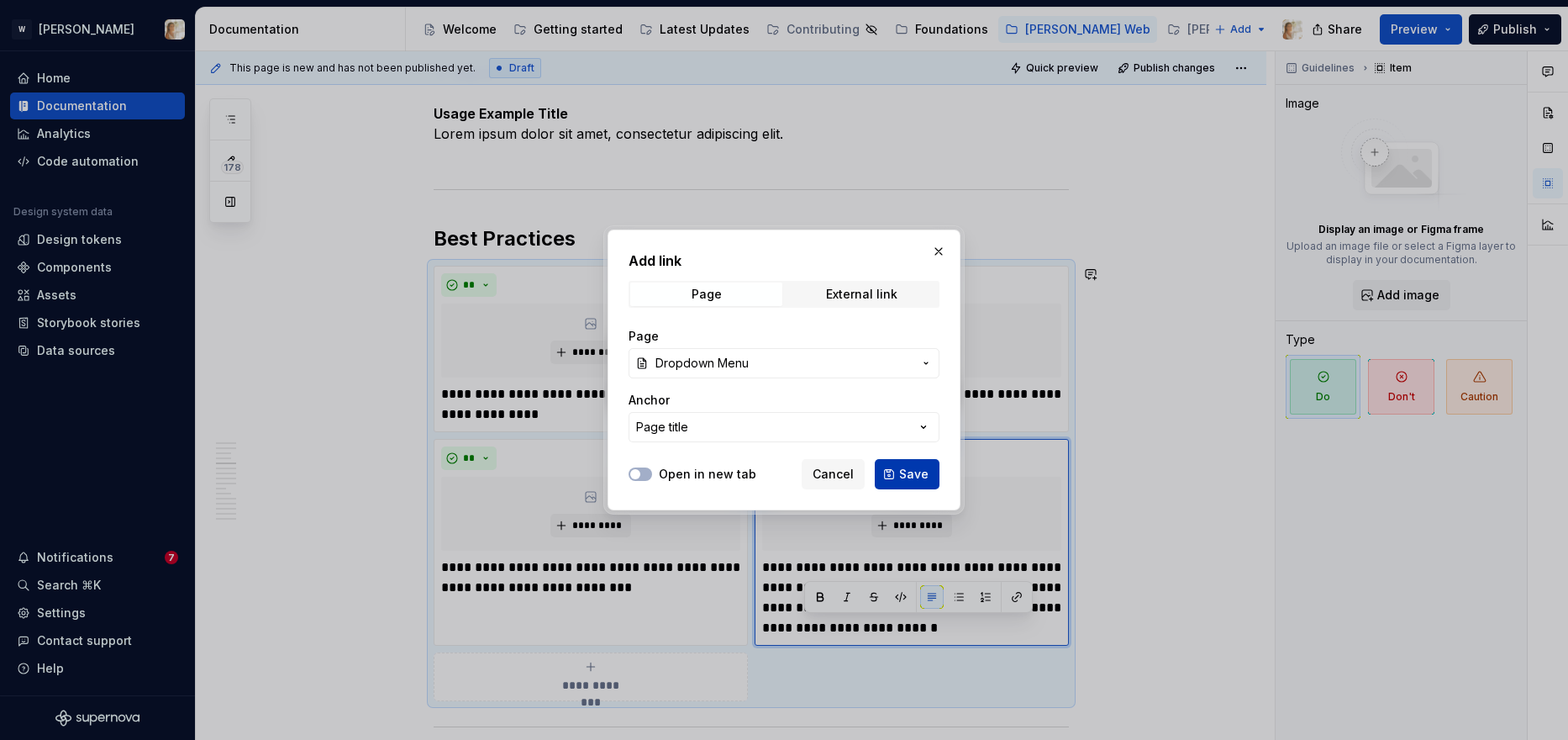
click at [904, 474] on span "Save" at bounding box center [914, 473] width 30 height 17
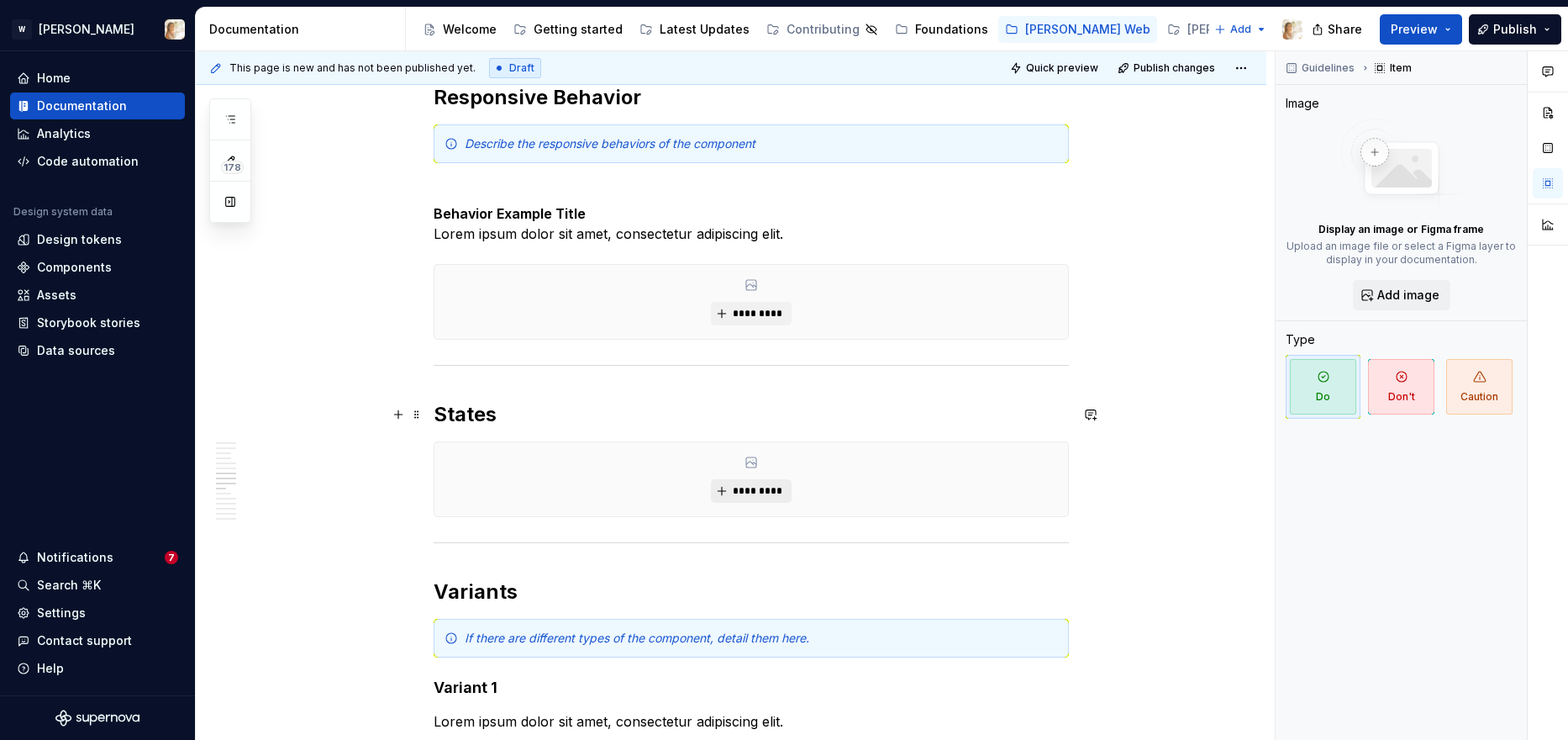
scroll to position [2616, 0]
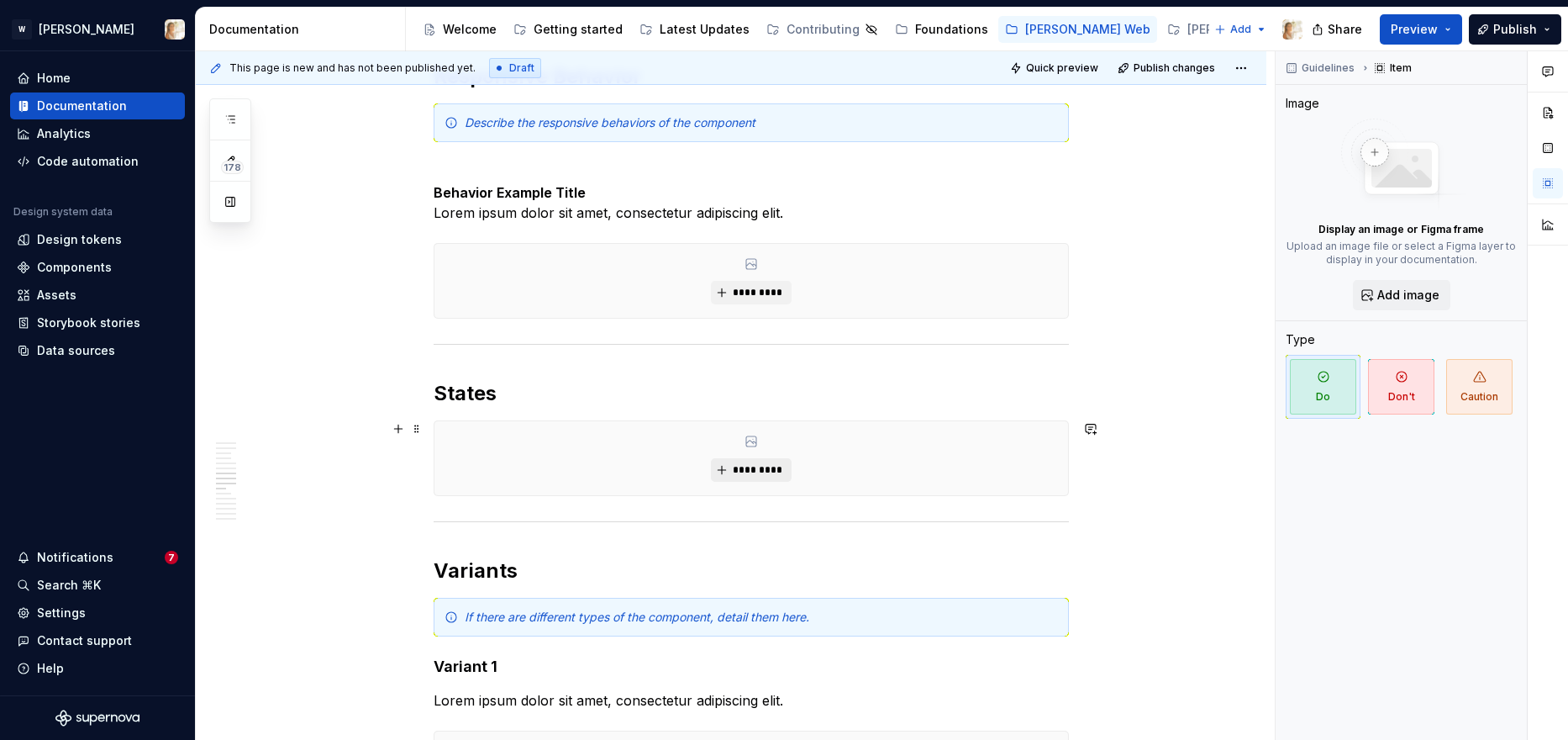
click at [765, 476] on button "*********" at bounding box center [751, 470] width 79 height 24
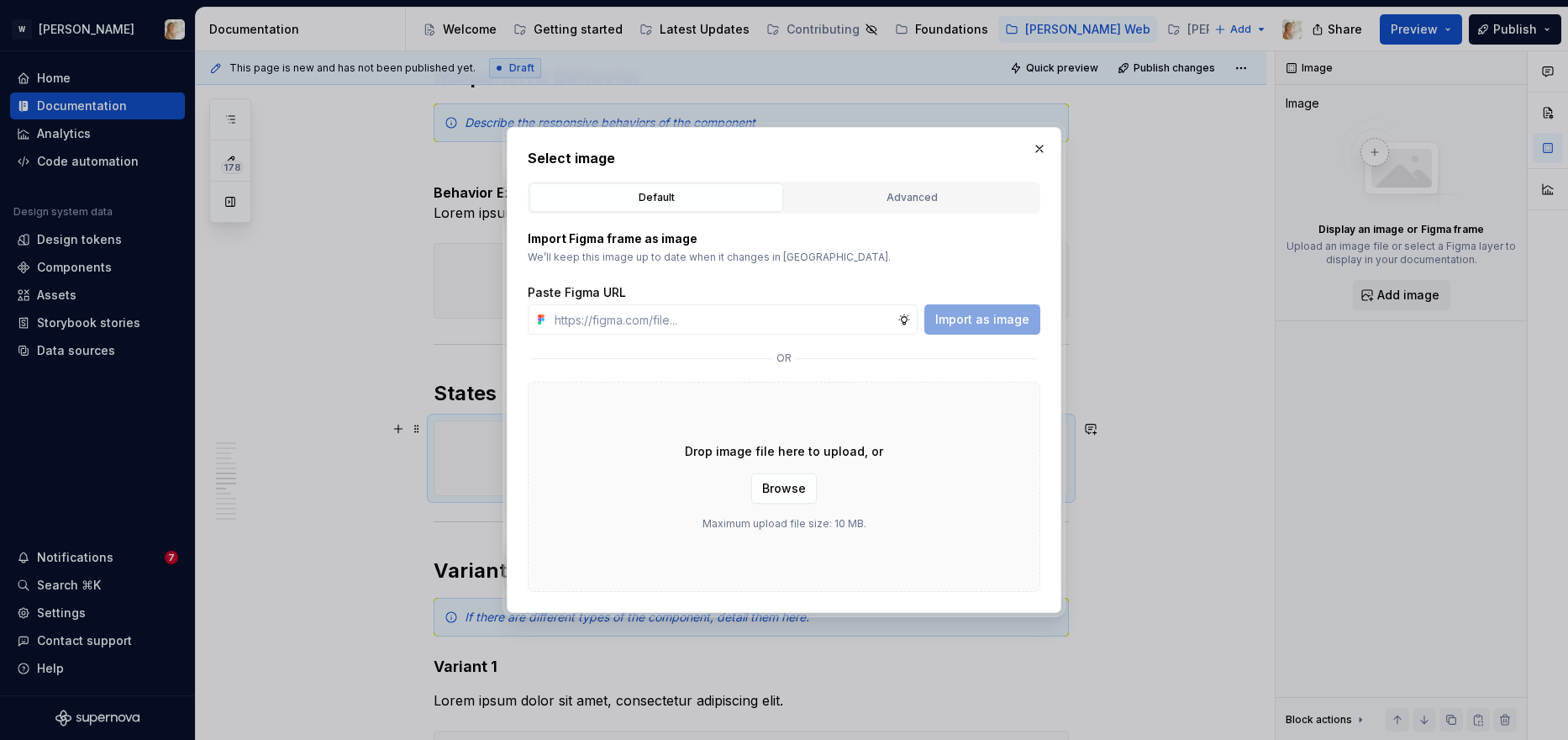
type textarea "*"
type input "https://www.figma.com/design/oPxB51PBWpdybzXO7ZYVlQ/Documentation?node-id=6292-…"
click at [981, 315] on span "Import as image" at bounding box center [982, 319] width 94 height 17
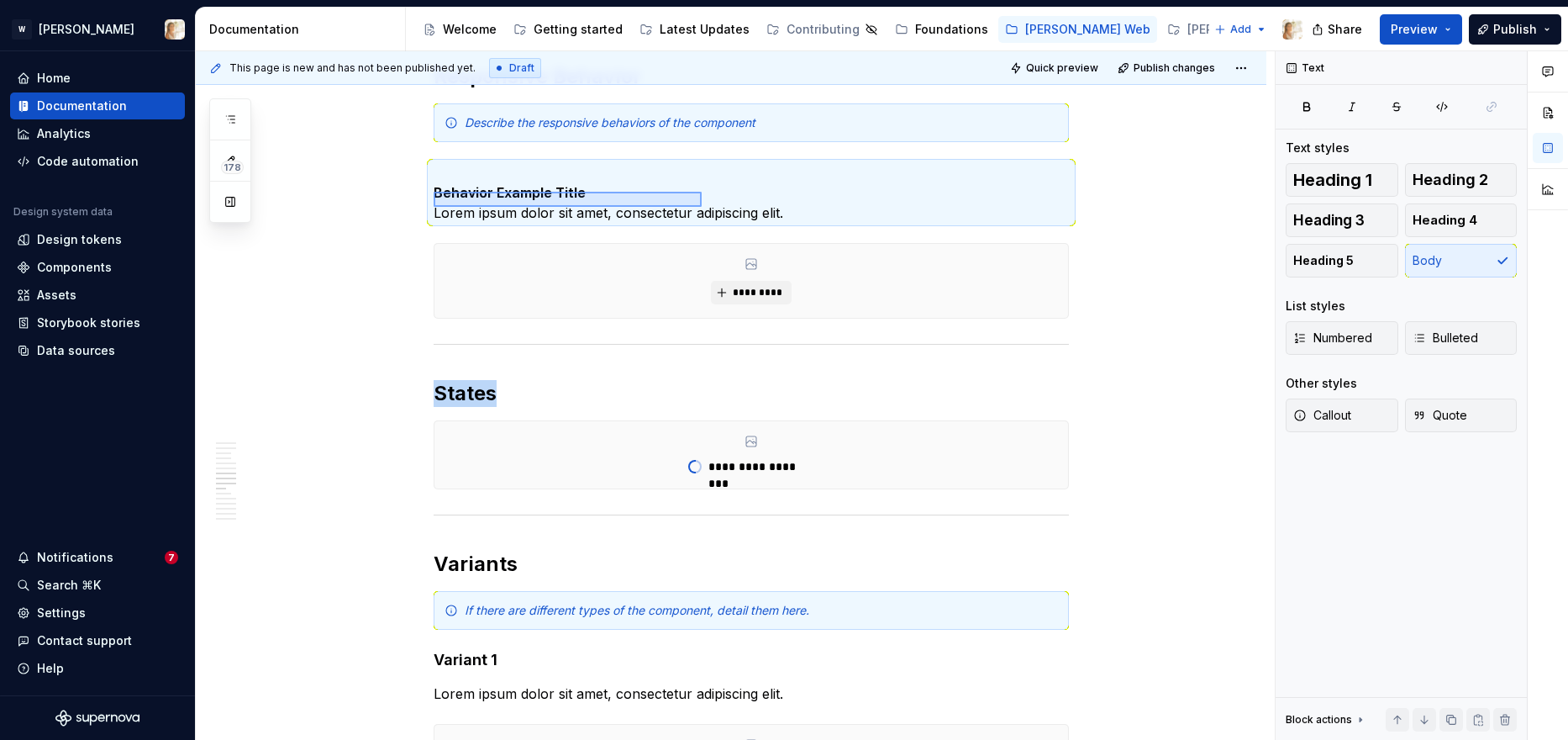
drag, startPoint x: 465, startPoint y: 193, endPoint x: 702, endPoint y: 206, distance: 237.4
click at [702, 206] on div "**********" at bounding box center [735, 396] width 1079 height 689
copy div "Describe the responsive behaviors of the component"
click at [1014, 473] on div "**********" at bounding box center [751, 455] width 634 height 67
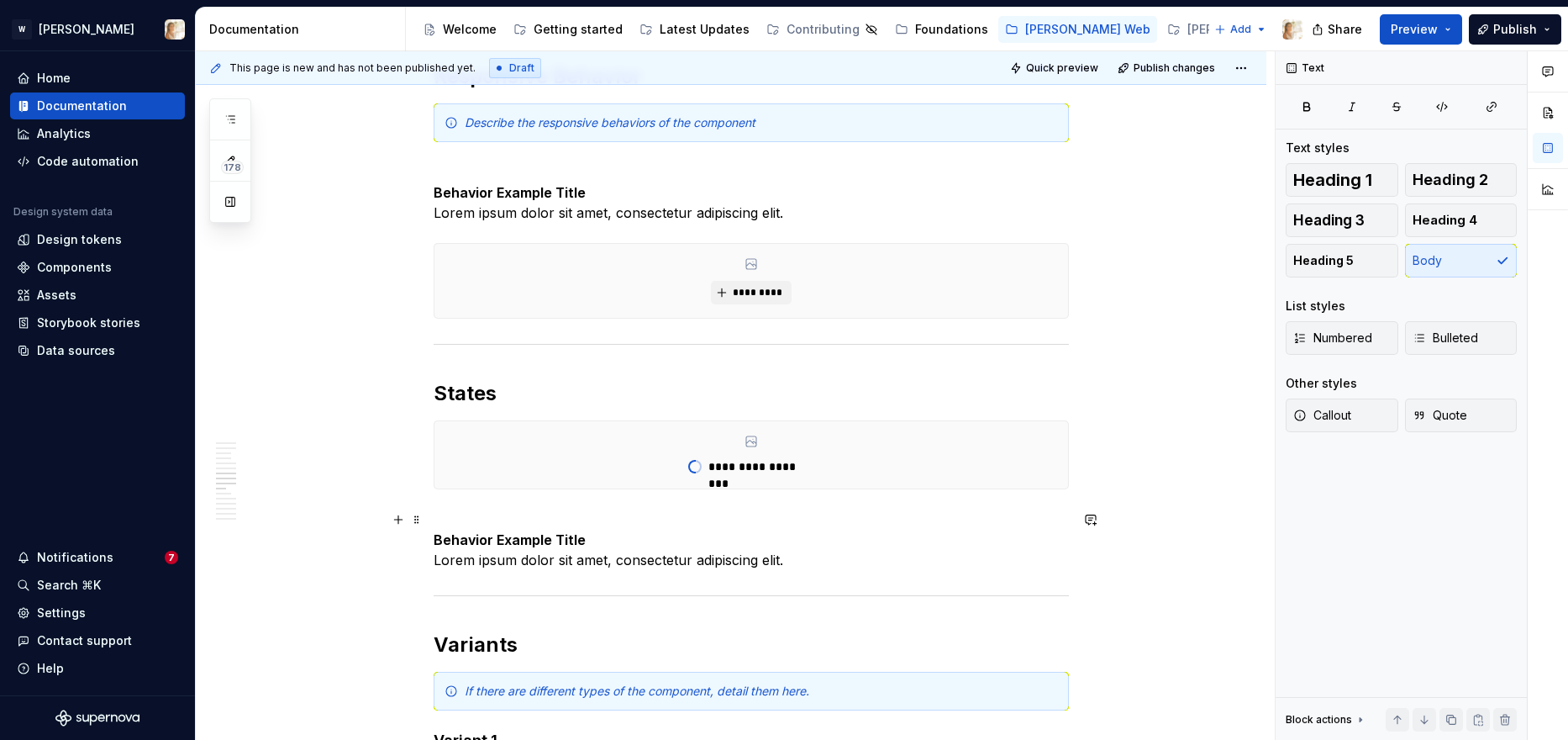
click at [441, 543] on strong "Behavior Example Title" at bounding box center [509, 539] width 152 height 17
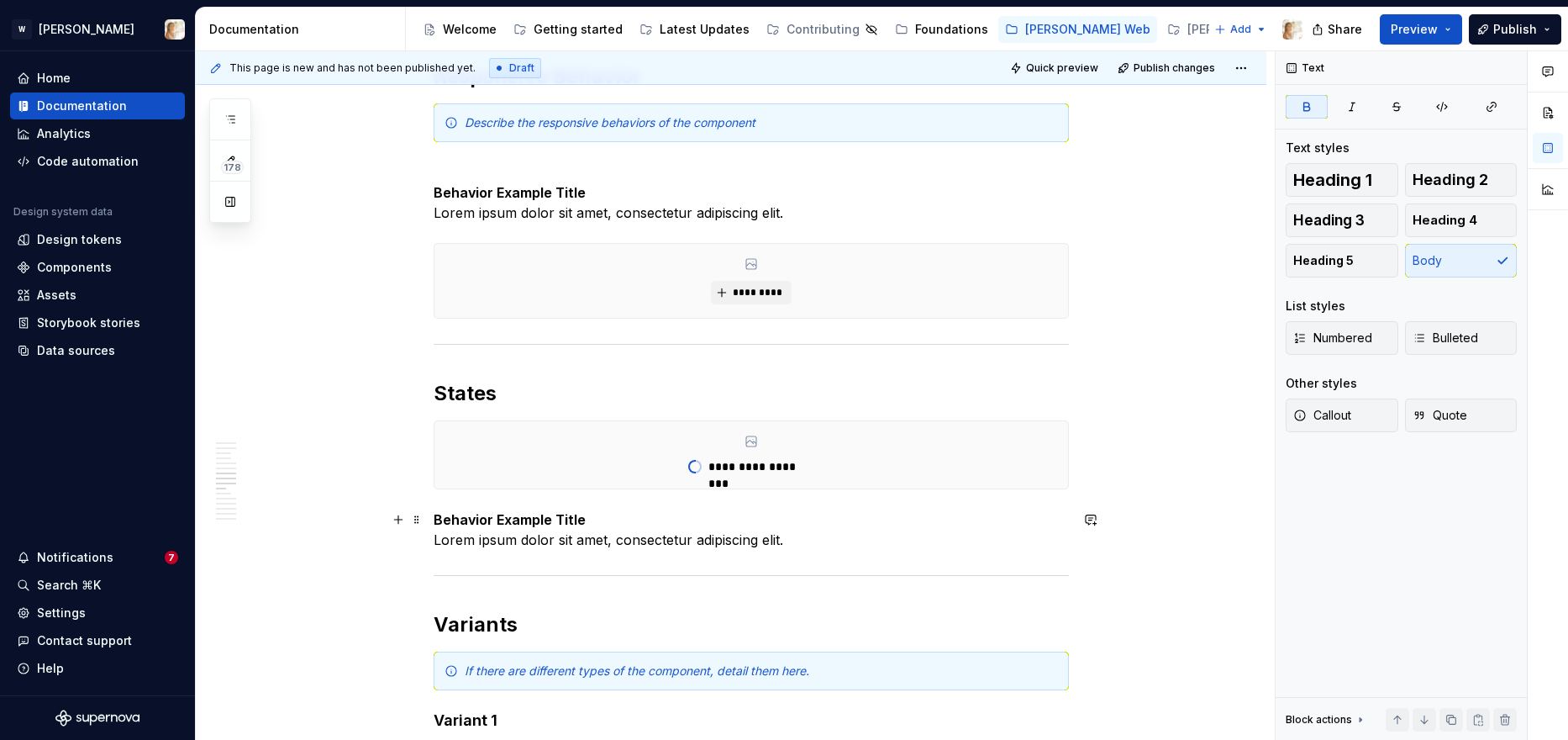
click at [476, 524] on strong "Behavior Example Title" at bounding box center [509, 519] width 152 height 17
click at [438, 539] on p "Behavior Example Title Lorem ipsum dolor sit amet, consectetur adipiscing elit." at bounding box center [751, 529] width 636 height 41
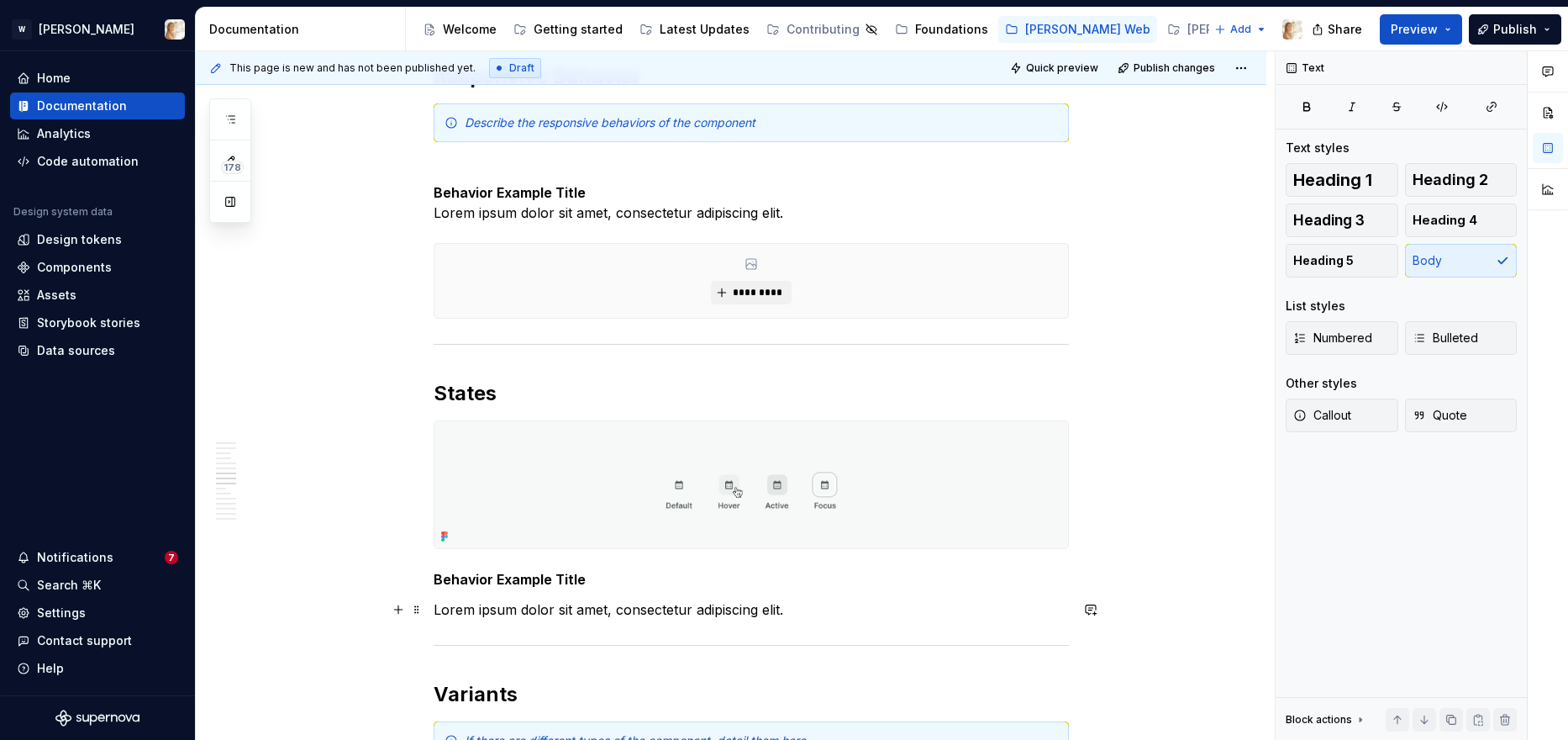
click at [470, 603] on p "Lorem ipsum dolor sit amet, consectetur adipiscing elit." at bounding box center [751, 609] width 636 height 20
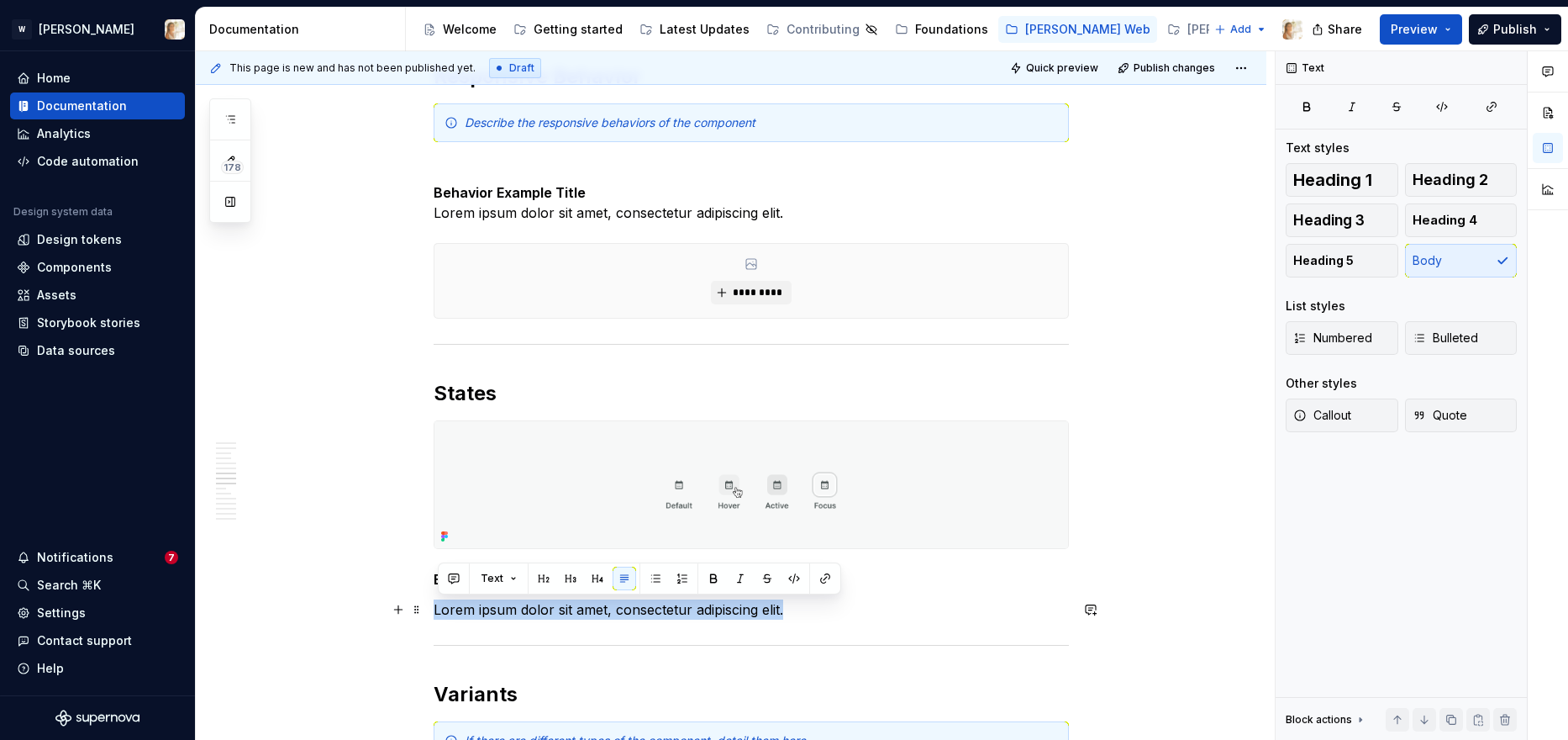
click at [470, 603] on p "Lorem ipsum dolor sit amet, consectetur adipiscing elit." at bounding box center [751, 609] width 636 height 20
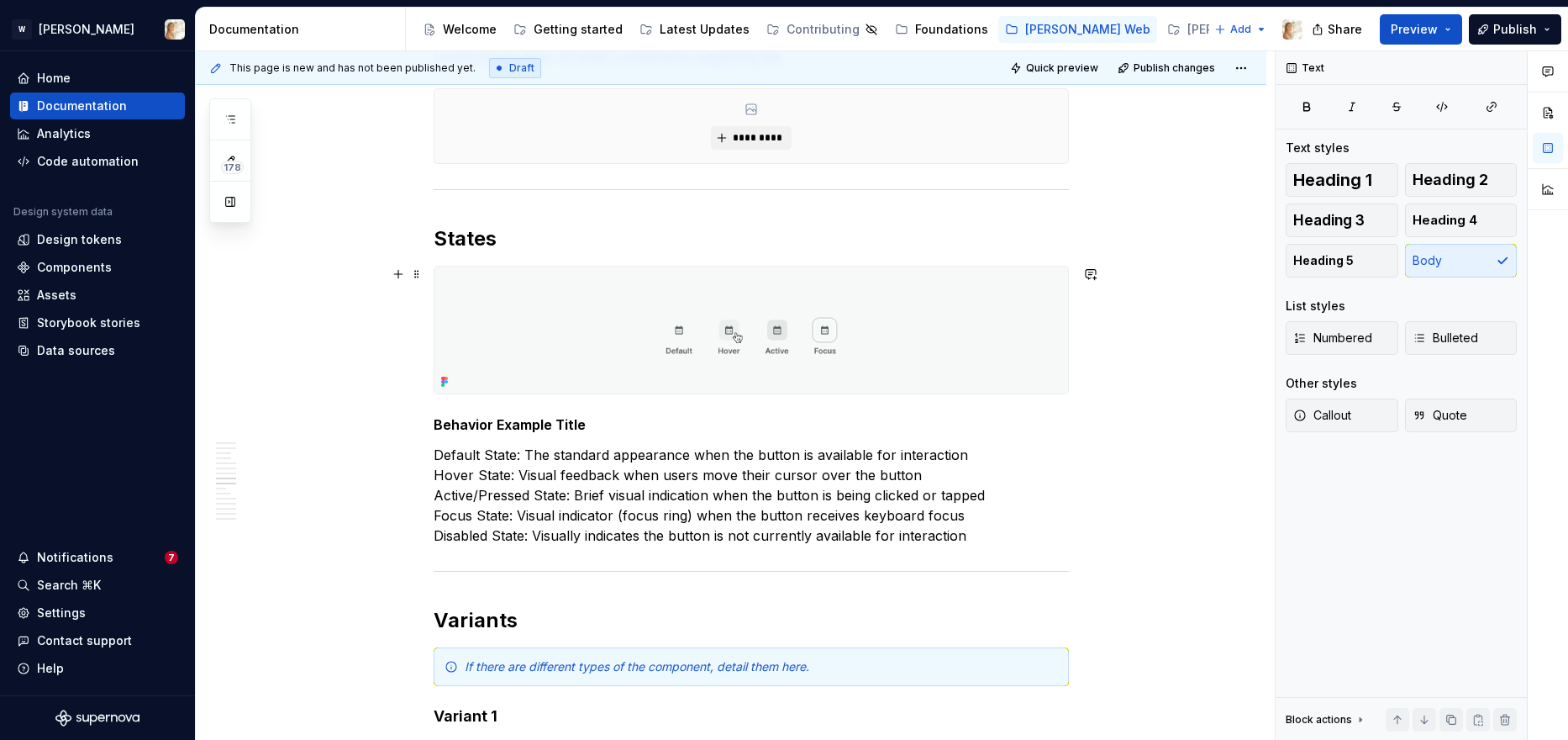
scroll to position [2782, 0]
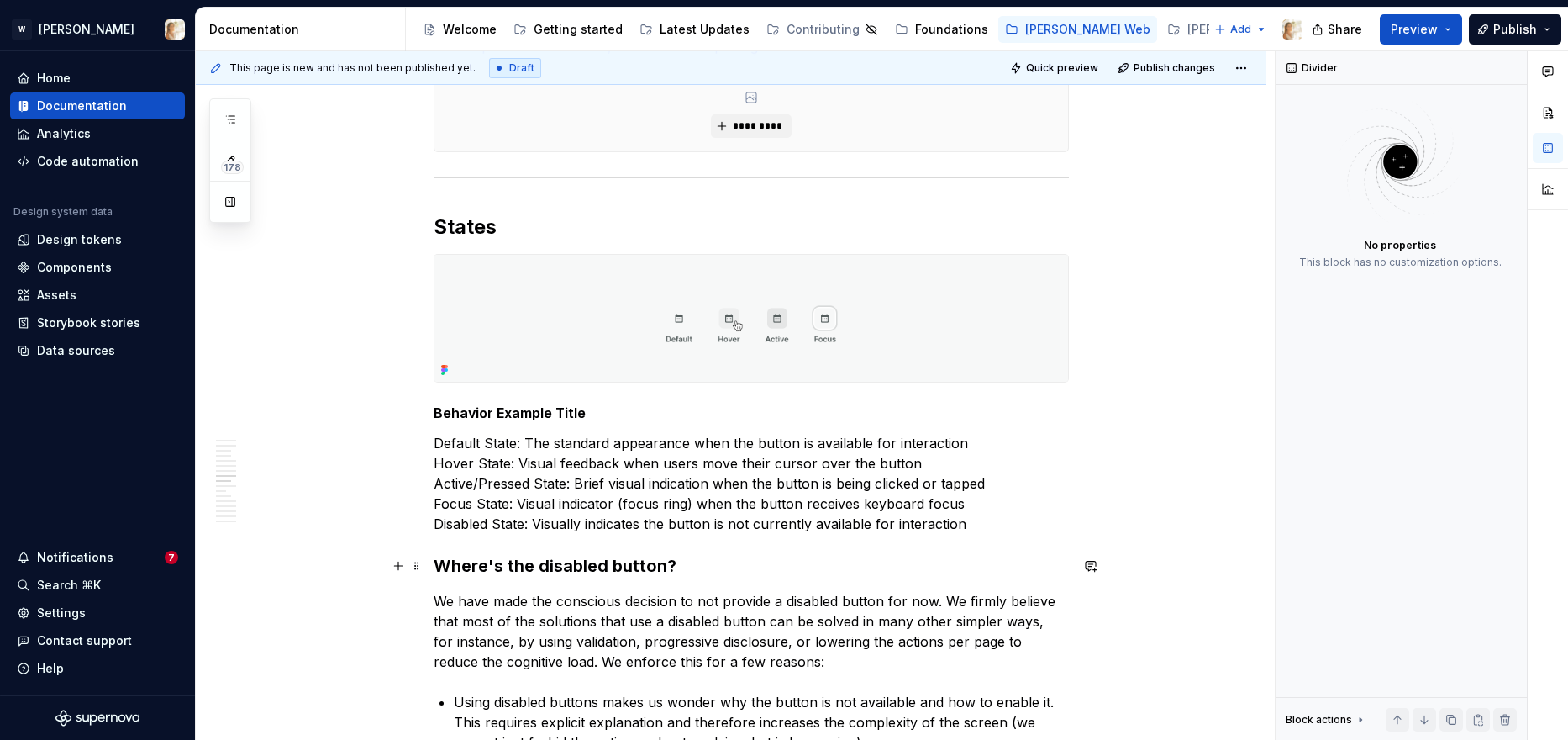
click at [622, 575] on h3 "Where's the disabled button?" at bounding box center [751, 565] width 636 height 24
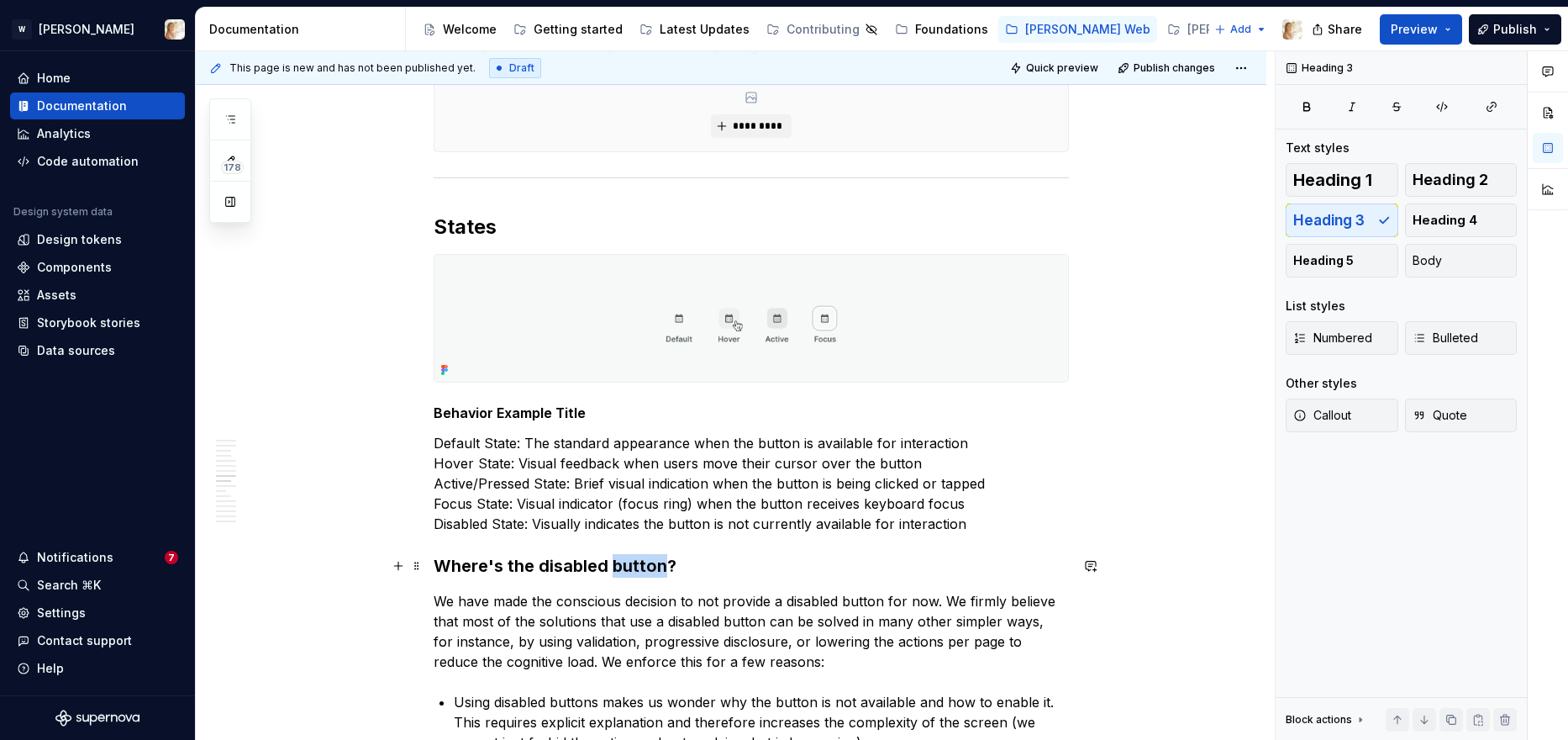
click at [622, 575] on h3 "Where's the disabled button?" at bounding box center [751, 565] width 636 height 24
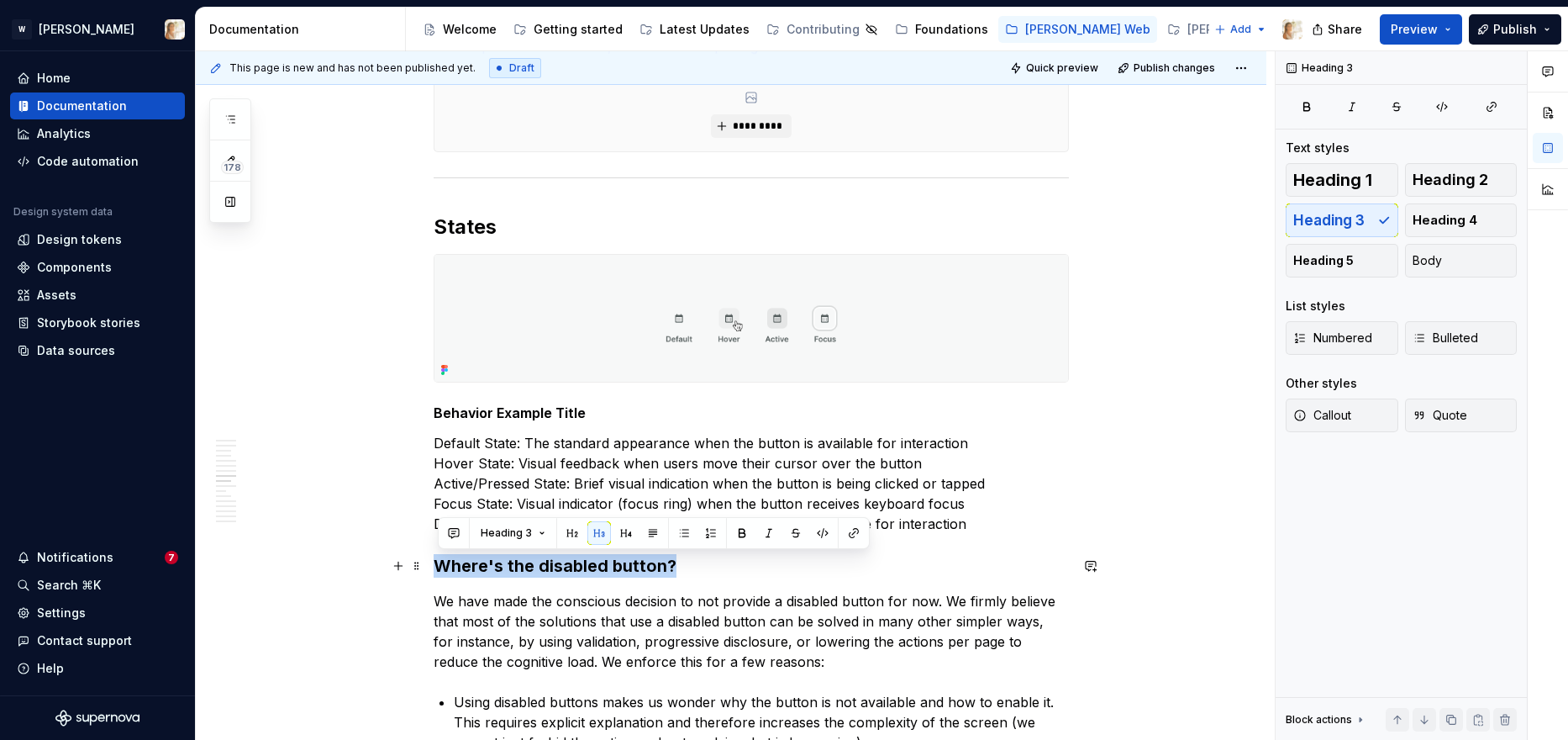
click at [622, 575] on h3 "Where's the disabled button?" at bounding box center [751, 565] width 636 height 24
click at [1269, 219] on span "Heading 4" at bounding box center [1444, 220] width 64 height 17
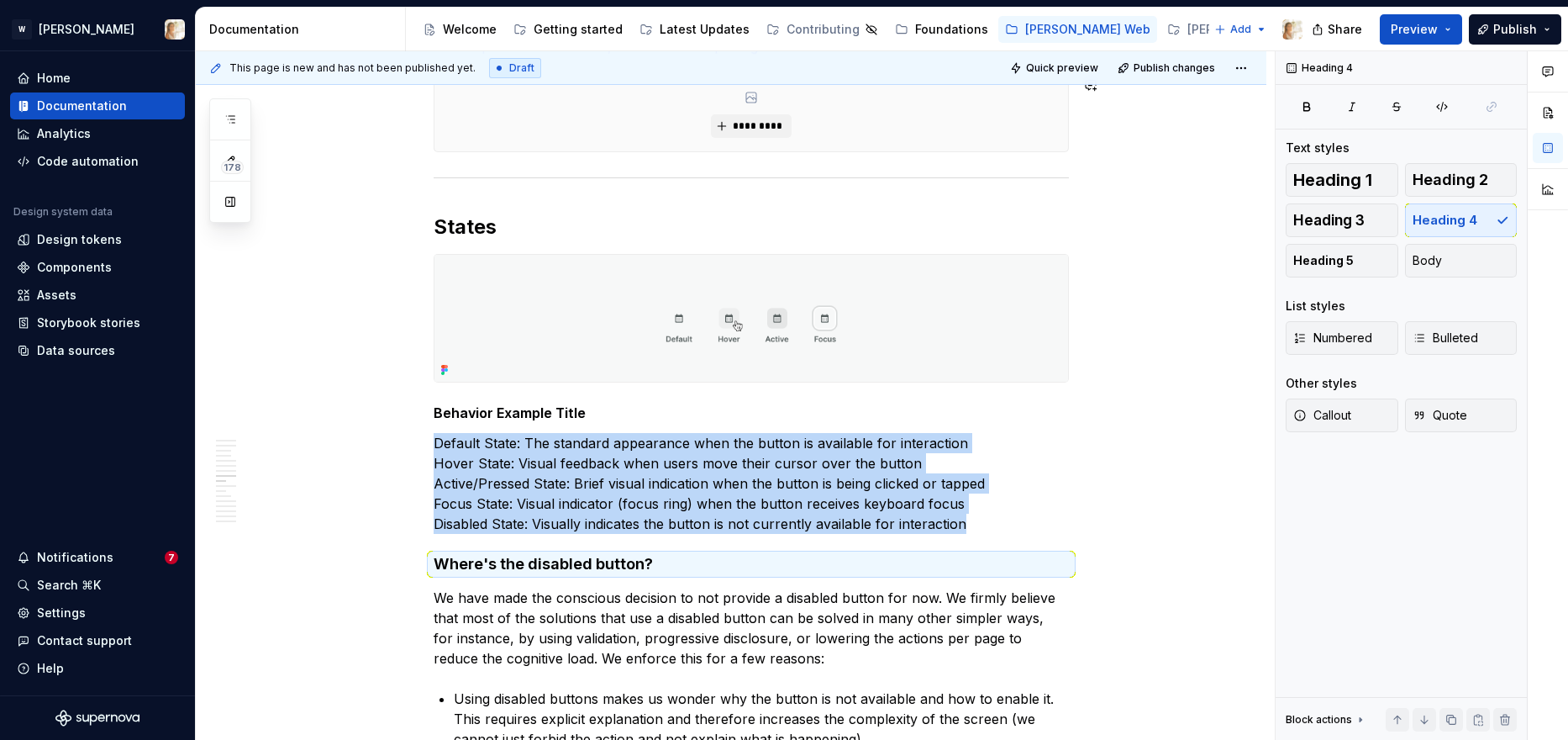
type textarea "*"
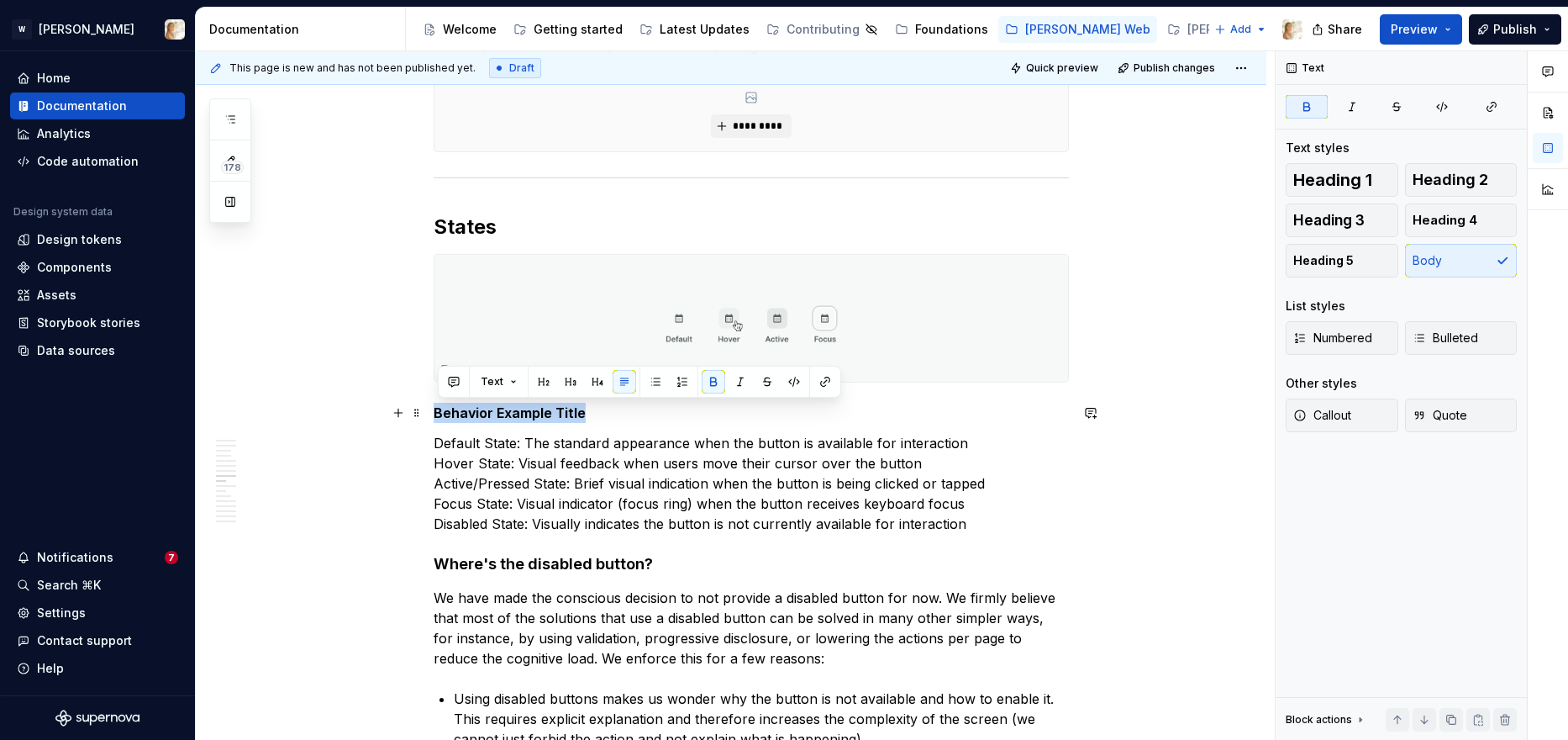
drag, startPoint x: 594, startPoint y: 415, endPoint x: 438, endPoint y: 411, distance: 156.1
click at [438, 411] on p "Behavior Example Title" at bounding box center [751, 413] width 636 height 20
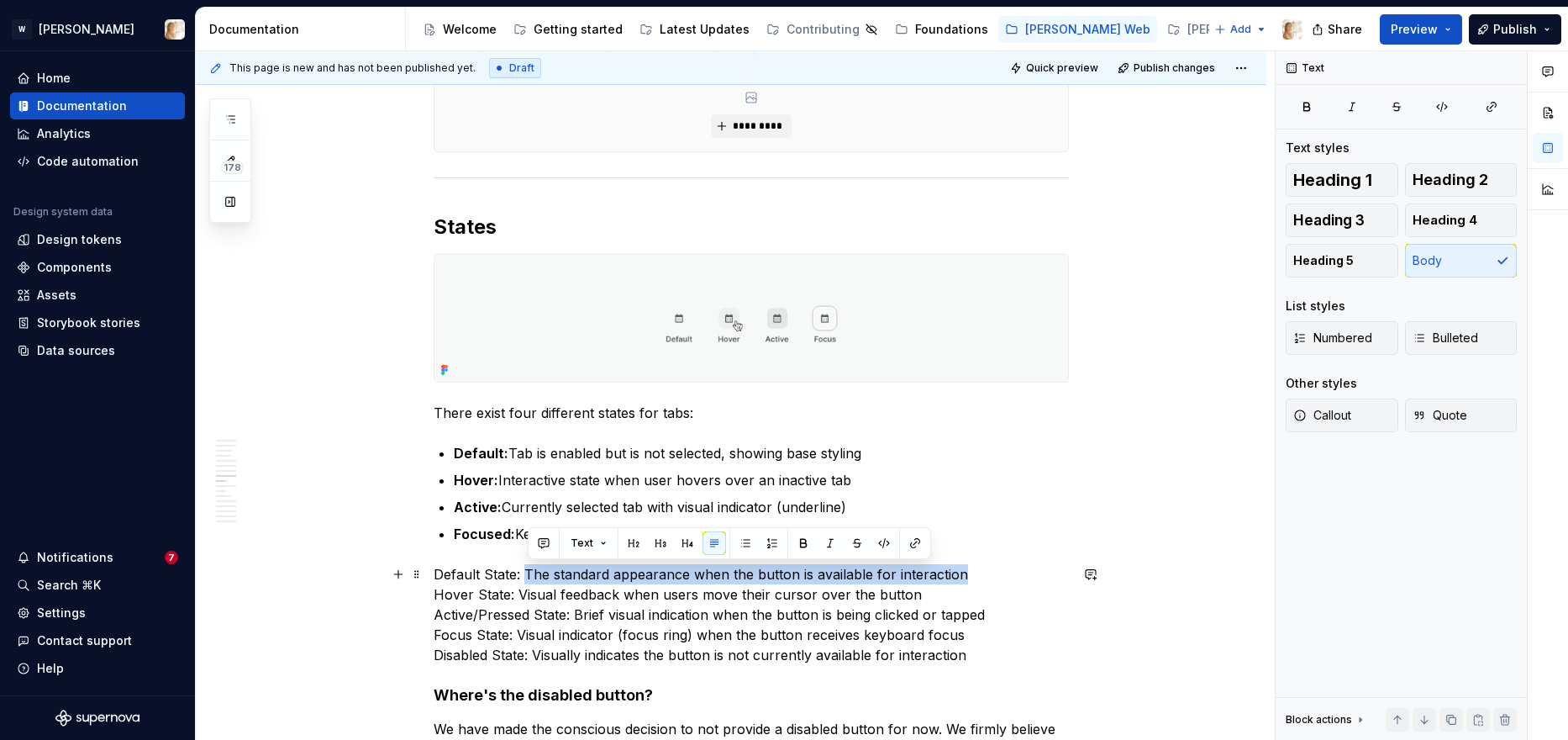
drag, startPoint x: 530, startPoint y: 575, endPoint x: 966, endPoint y: 571, distance: 436.0
click at [966, 571] on p "Default State: The standard appearance when the button is available for interac…" at bounding box center [751, 615] width 636 height 101
copy p "The standard appearance when the button is available for interaction"
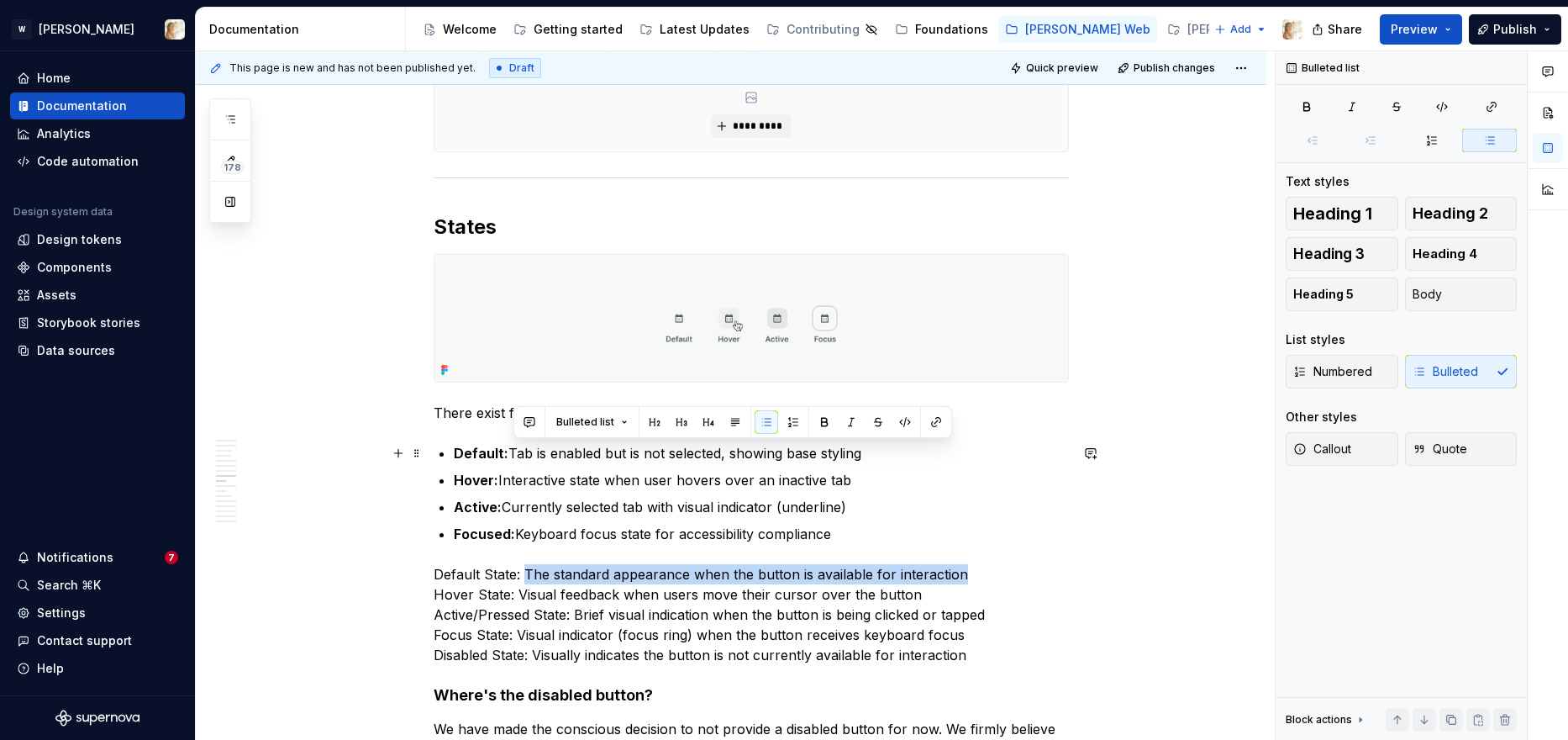
drag, startPoint x: 512, startPoint y: 453, endPoint x: 867, endPoint y: 458, distance: 355.0
click at [867, 458] on p "Default: Tab is enabled but is not selected, showing base styling" at bounding box center [762, 453] width 615 height 20
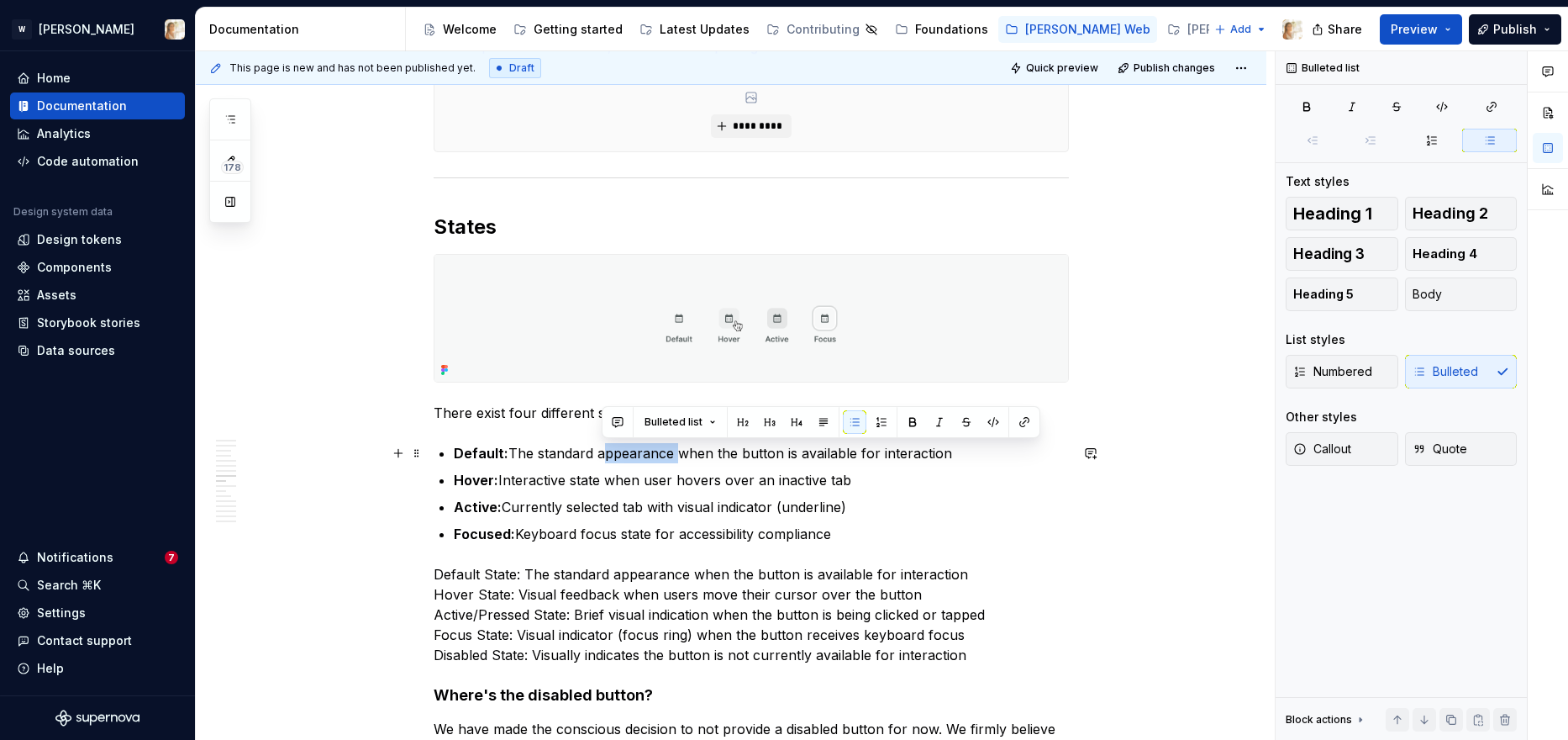
drag, startPoint x: 675, startPoint y: 455, endPoint x: 602, endPoint y: 456, distance: 73.0
click at [602, 456] on p "Default: The standard appearance when the button is available for interaction" at bounding box center [762, 453] width 615 height 20
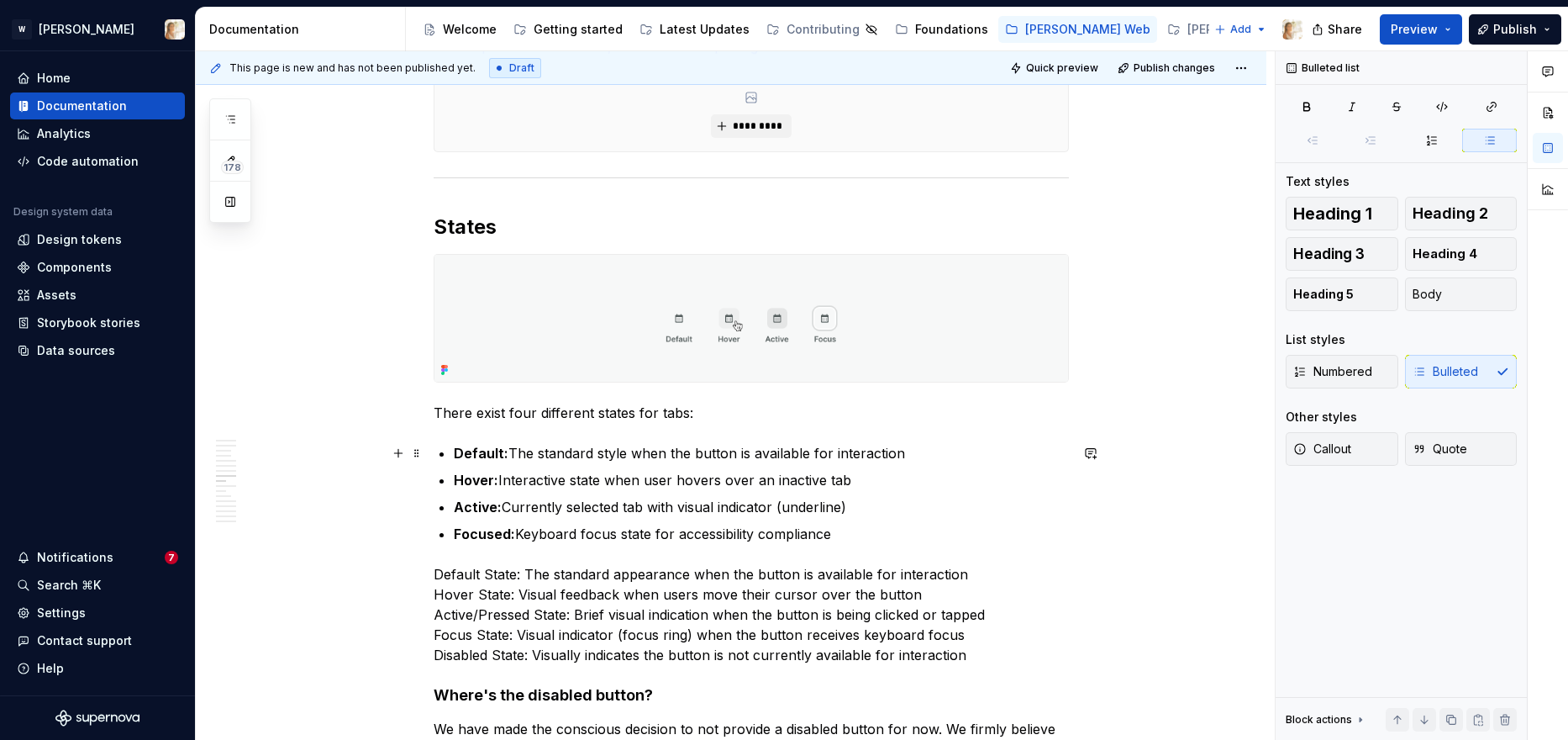
click at [703, 454] on p "Default: The standard style when the button is available for interaction" at bounding box center [762, 453] width 615 height 20
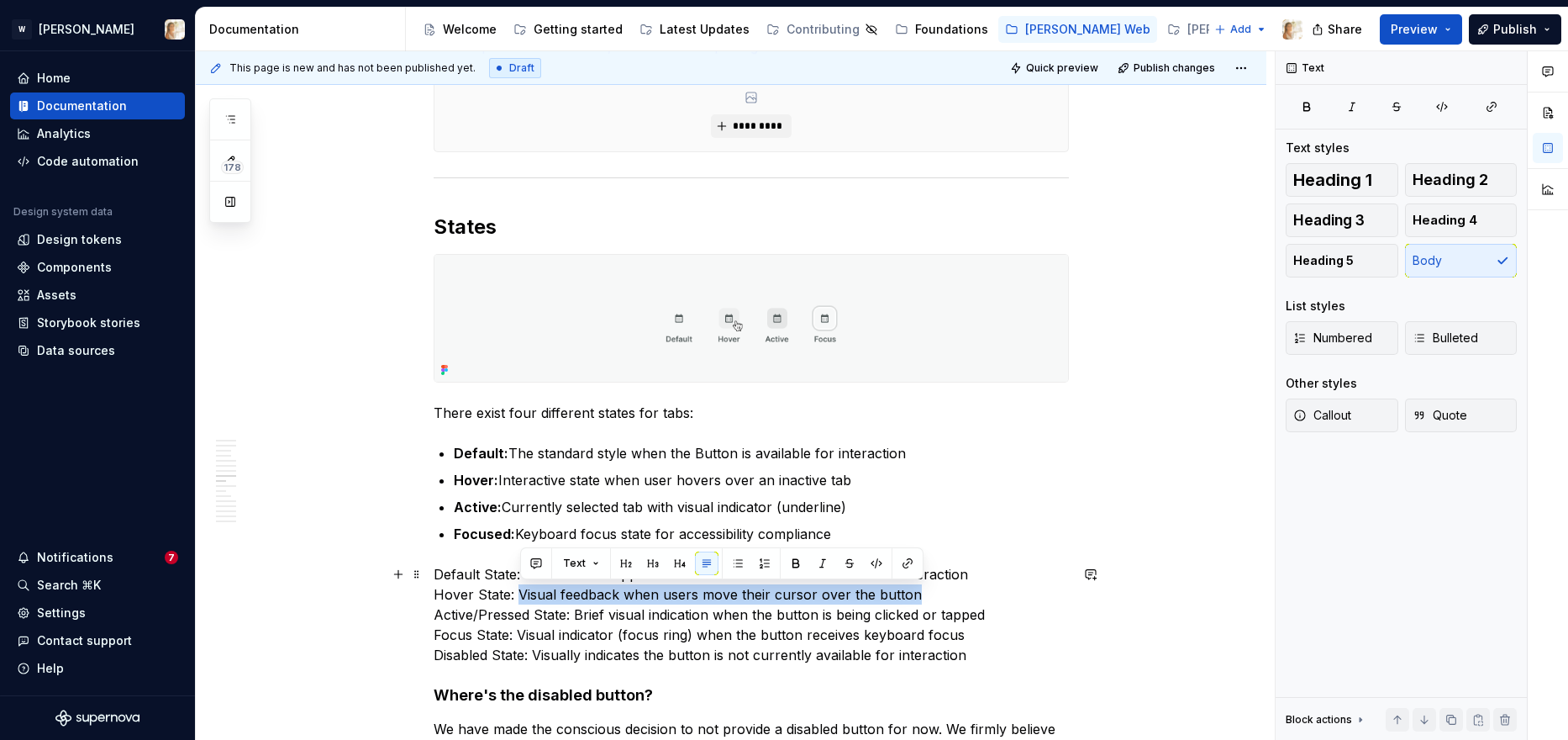
drag, startPoint x: 521, startPoint y: 593, endPoint x: 916, endPoint y: 592, distance: 395.0
click at [916, 592] on p "Default State: The standard appearance when the button is available for interac…" at bounding box center [751, 615] width 636 height 101
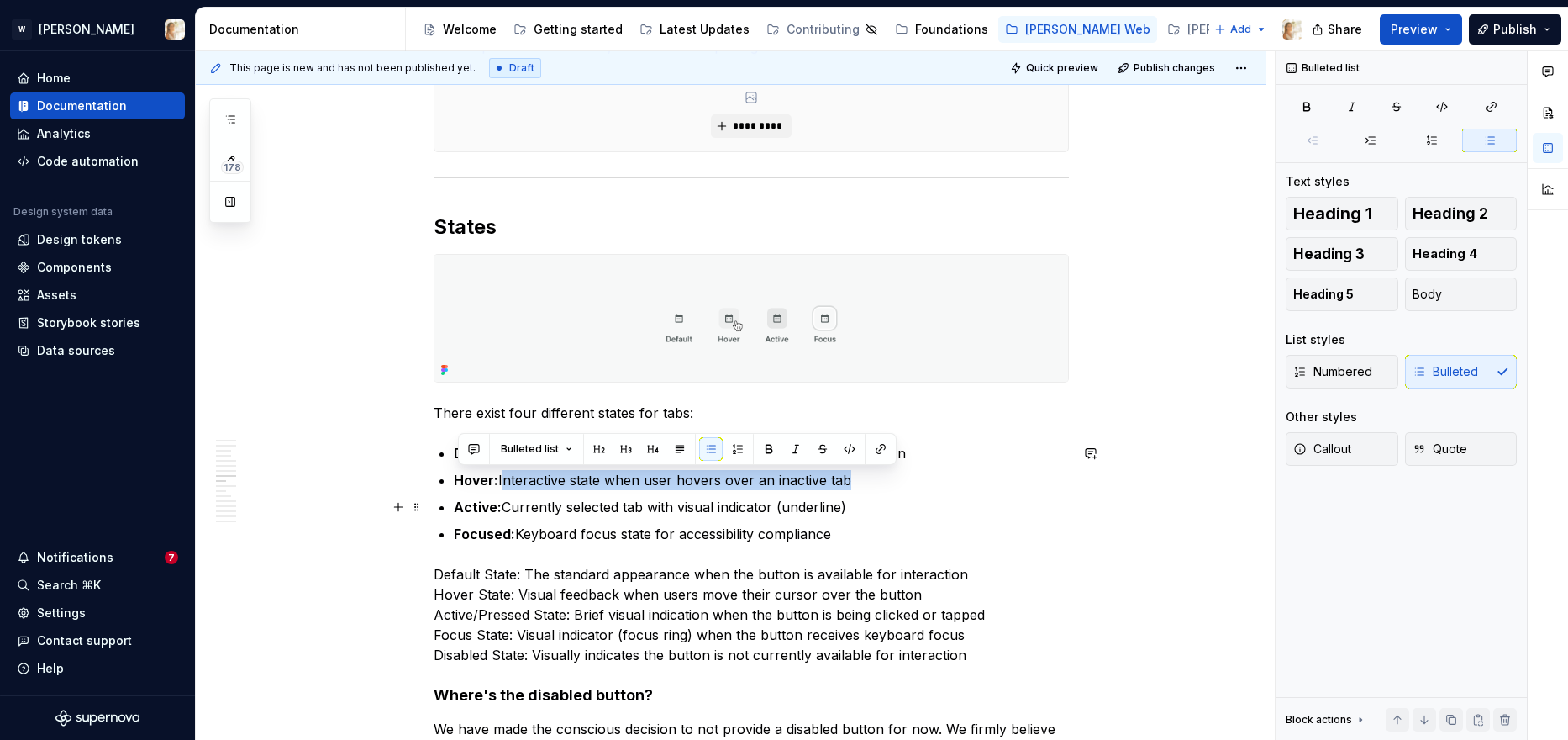
drag, startPoint x: 506, startPoint y: 481, endPoint x: 850, endPoint y: 491, distance: 344.1
click at [850, 491] on ul "Default: The standard style when the Button is available for interaction Hover:…" at bounding box center [762, 494] width 615 height 101
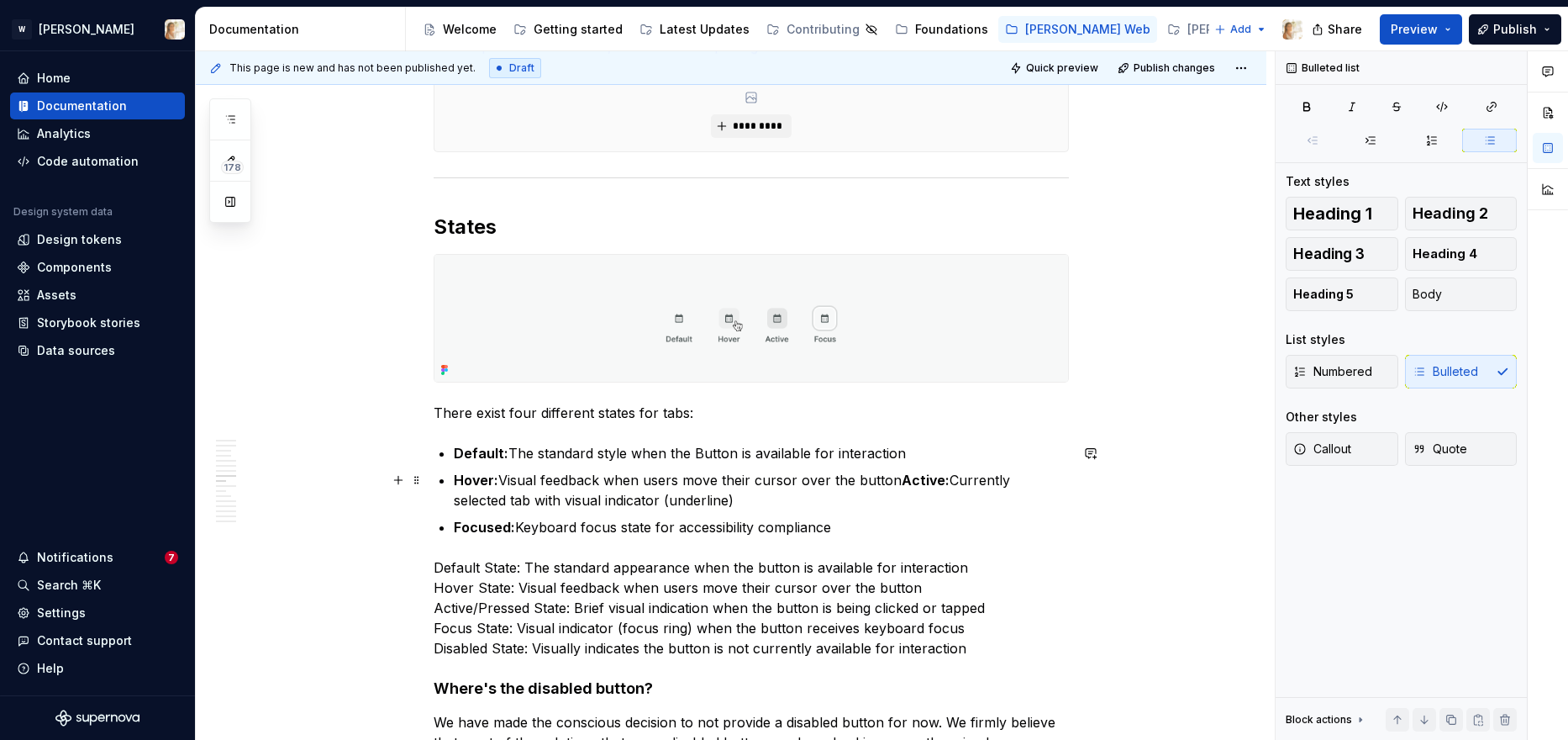
click at [547, 482] on p "Hover: Visual feedback when users move their cursor over the button Active: Cur…" at bounding box center [762, 490] width 615 height 41
click at [939, 483] on strong "Active:" at bounding box center [963, 479] width 48 height 17
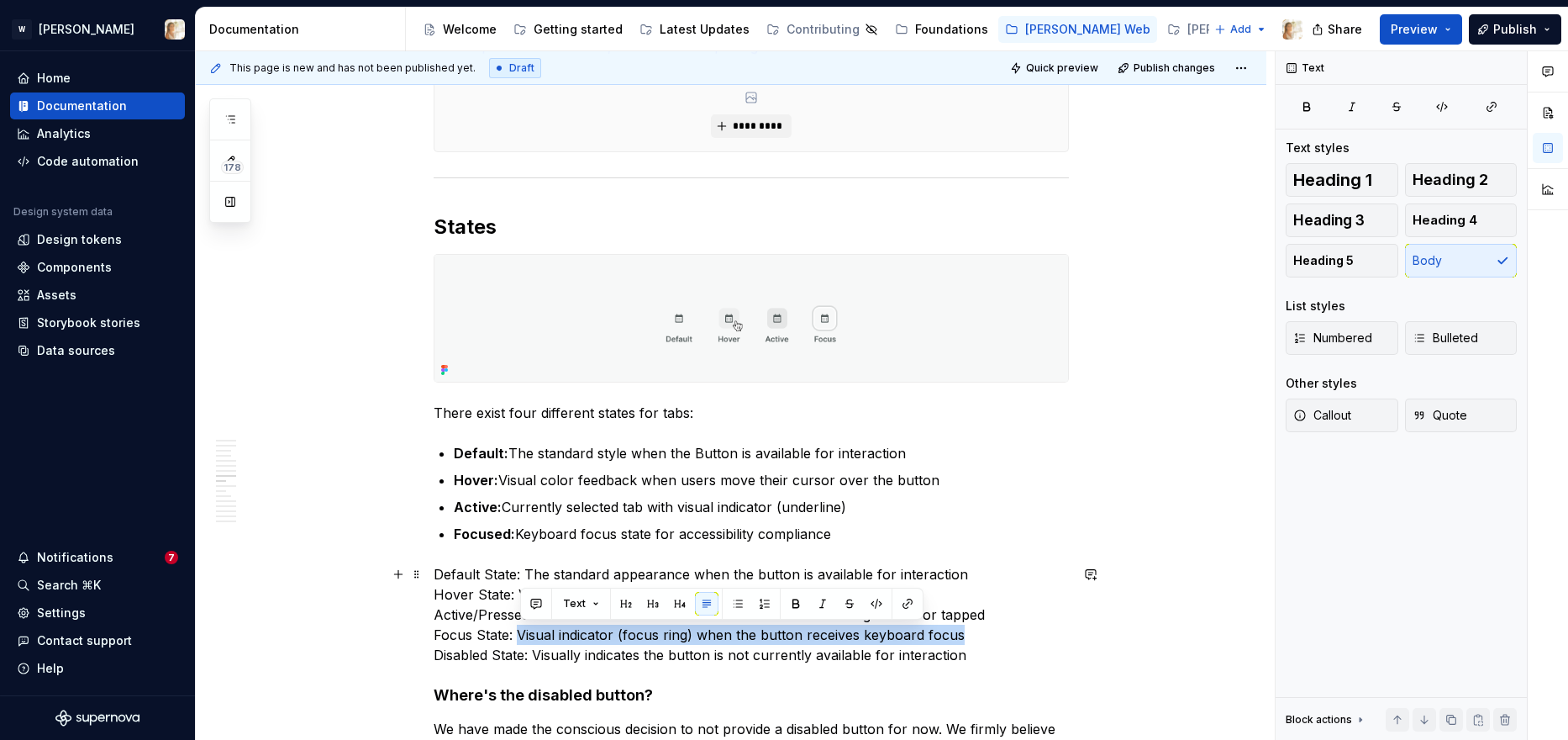
drag, startPoint x: 523, startPoint y: 635, endPoint x: 963, endPoint y: 635, distance: 440.0
click at [963, 635] on p "Default State: The standard appearance when the button is available for interac…" at bounding box center [751, 615] width 636 height 101
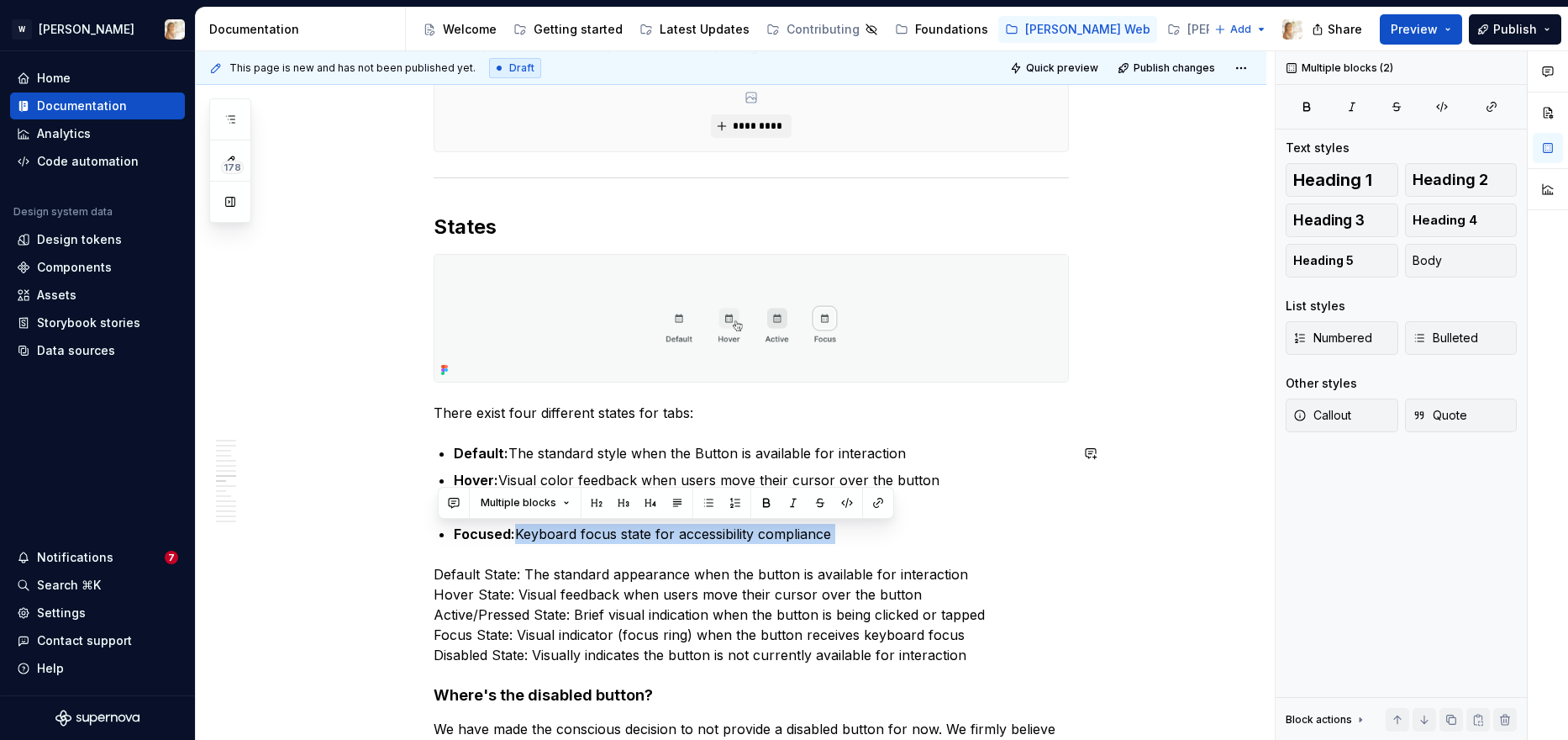
drag, startPoint x: 523, startPoint y: 537, endPoint x: 856, endPoint y: 548, distance: 333.2
click at [856, 548] on div "**********" at bounding box center [751, 249] width 636 height 5317
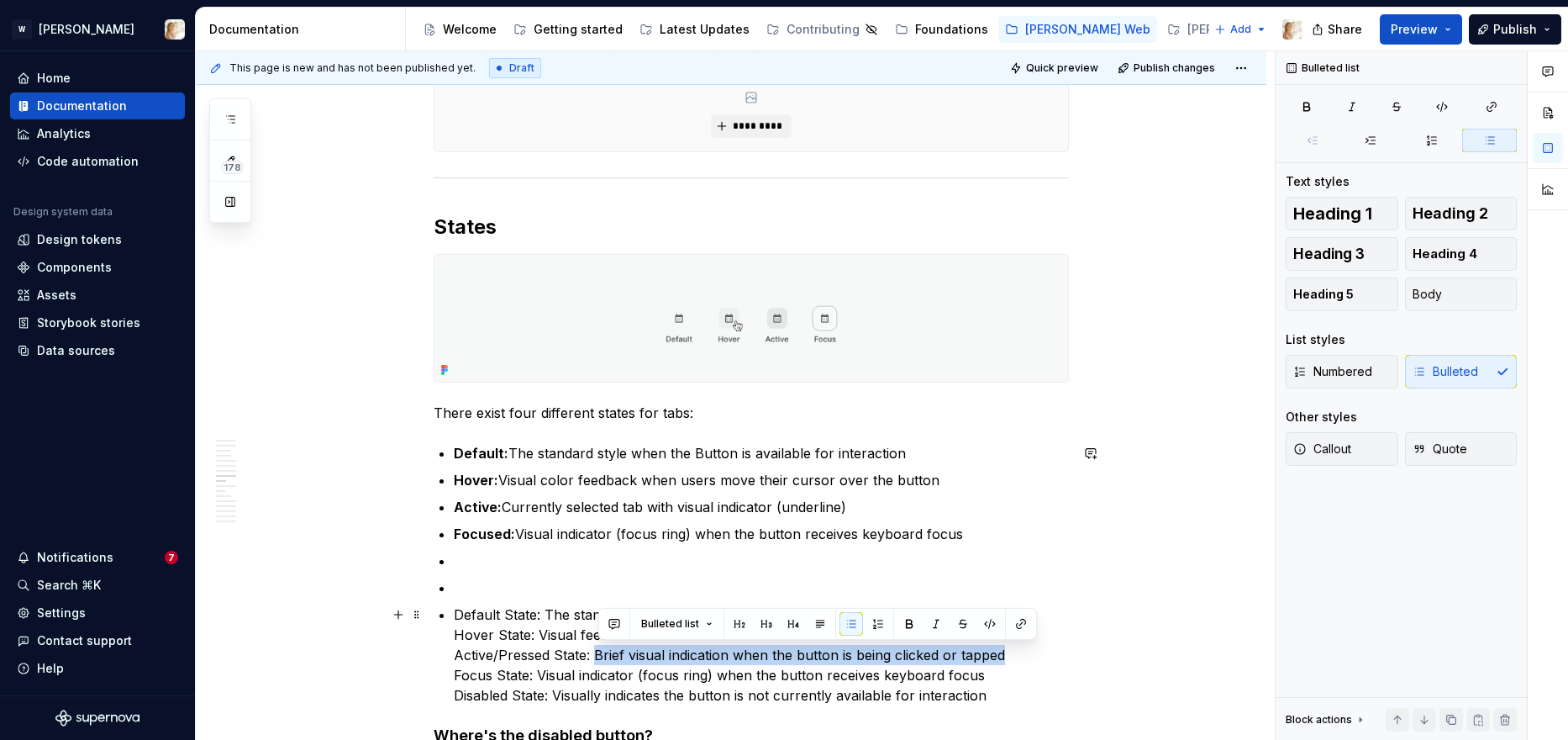
drag, startPoint x: 601, startPoint y: 655, endPoint x: 1007, endPoint y: 653, distance: 406.0
click at [1007, 649] on p "Default State: The standard appearance when the button is available for interac…" at bounding box center [762, 655] width 615 height 101
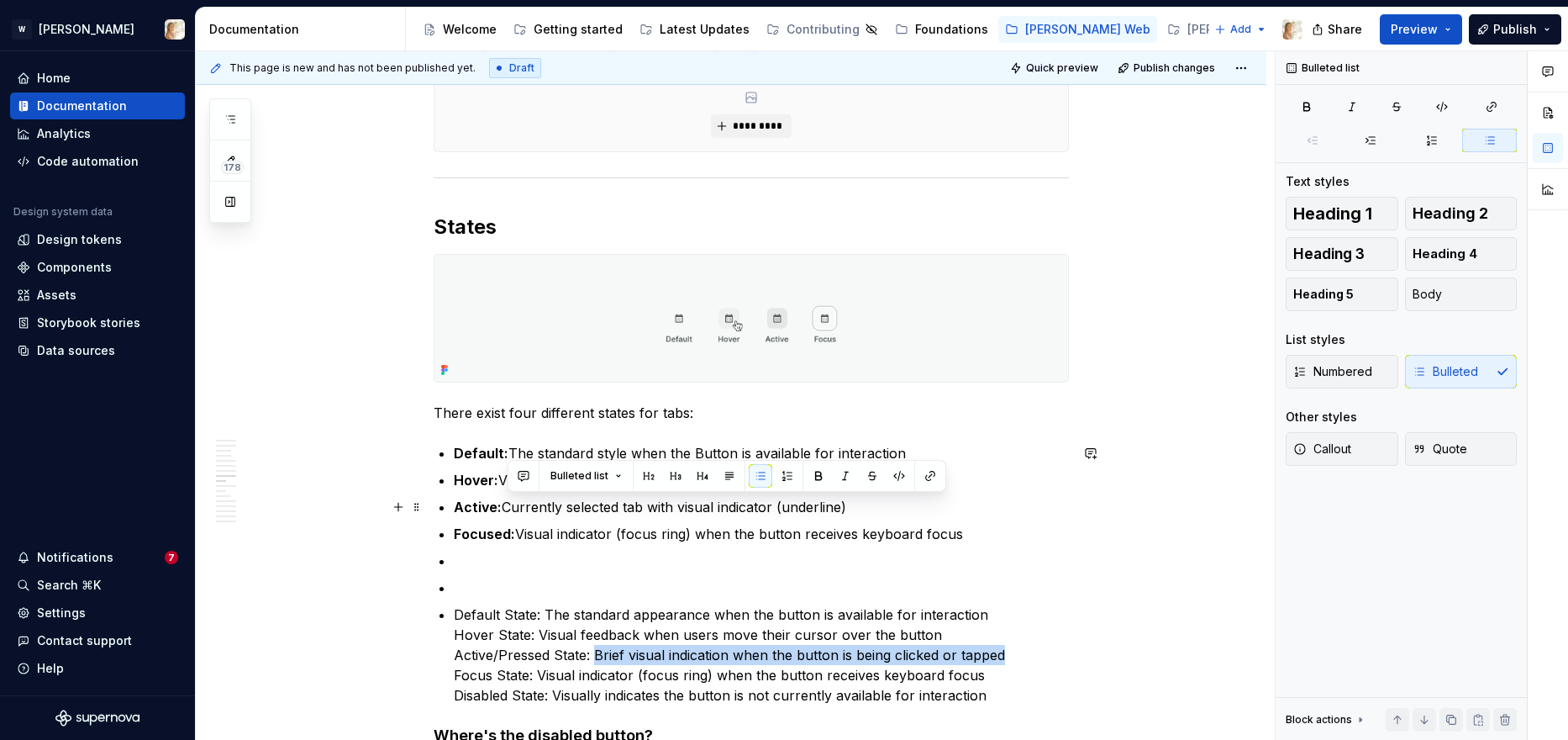
drag, startPoint x: 510, startPoint y: 502, endPoint x: 856, endPoint y: 501, distance: 346.0
click at [856, 501] on p "Active: Currently selected tab with visual indicator (underline)" at bounding box center [762, 507] width 615 height 20
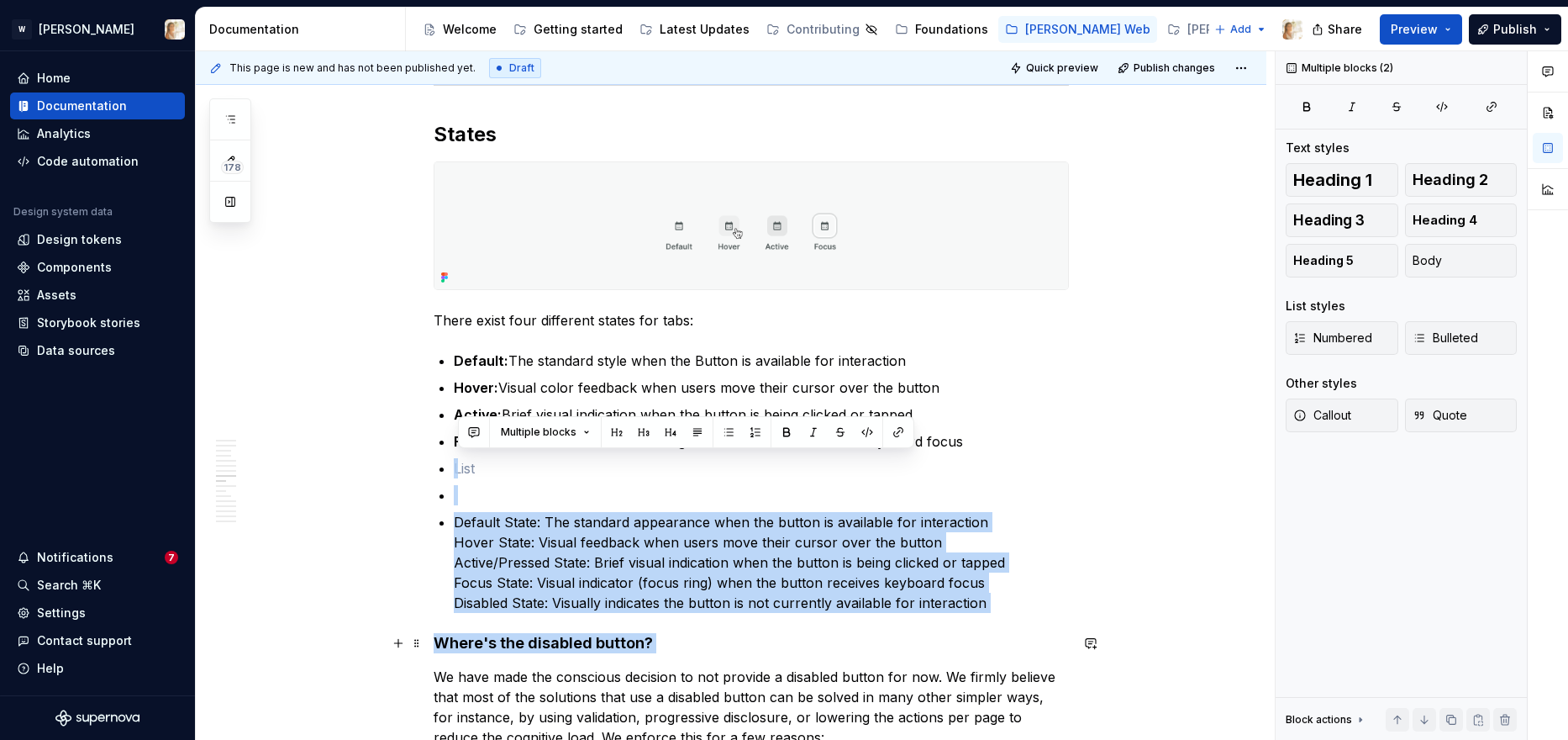
scroll to position [2880, 0]
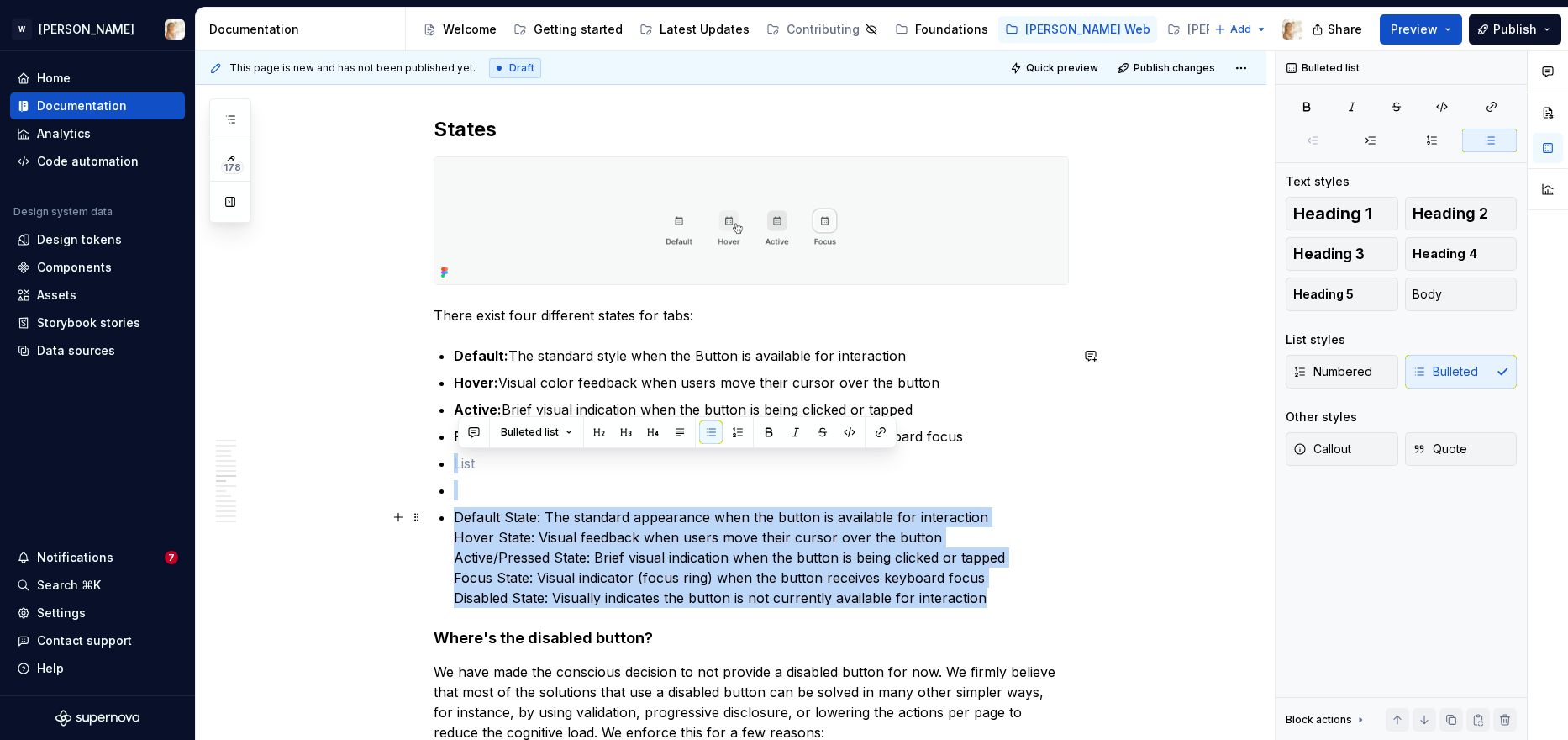
drag, startPoint x: 477, startPoint y: 564, endPoint x: 991, endPoint y: 603, distance: 515.5
click at [991, 603] on ul "Default: The standard style when the Button is available for interaction Hover:…" at bounding box center [762, 476] width 615 height 262
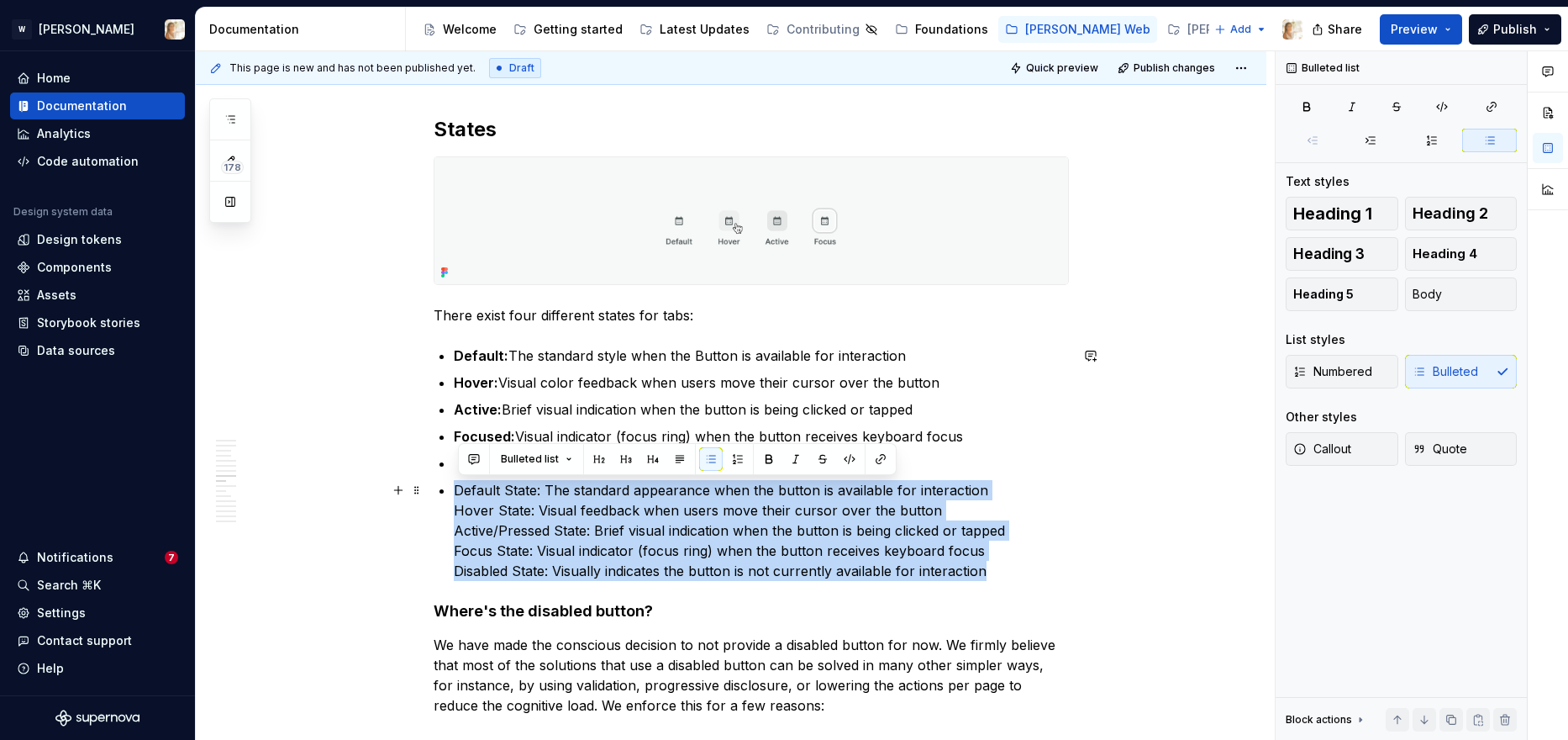
drag, startPoint x: 1015, startPoint y: 574, endPoint x: 456, endPoint y: 488, distance: 565.6
click at [456, 488] on div "**********" at bounding box center [751, 158] width 636 height 5331
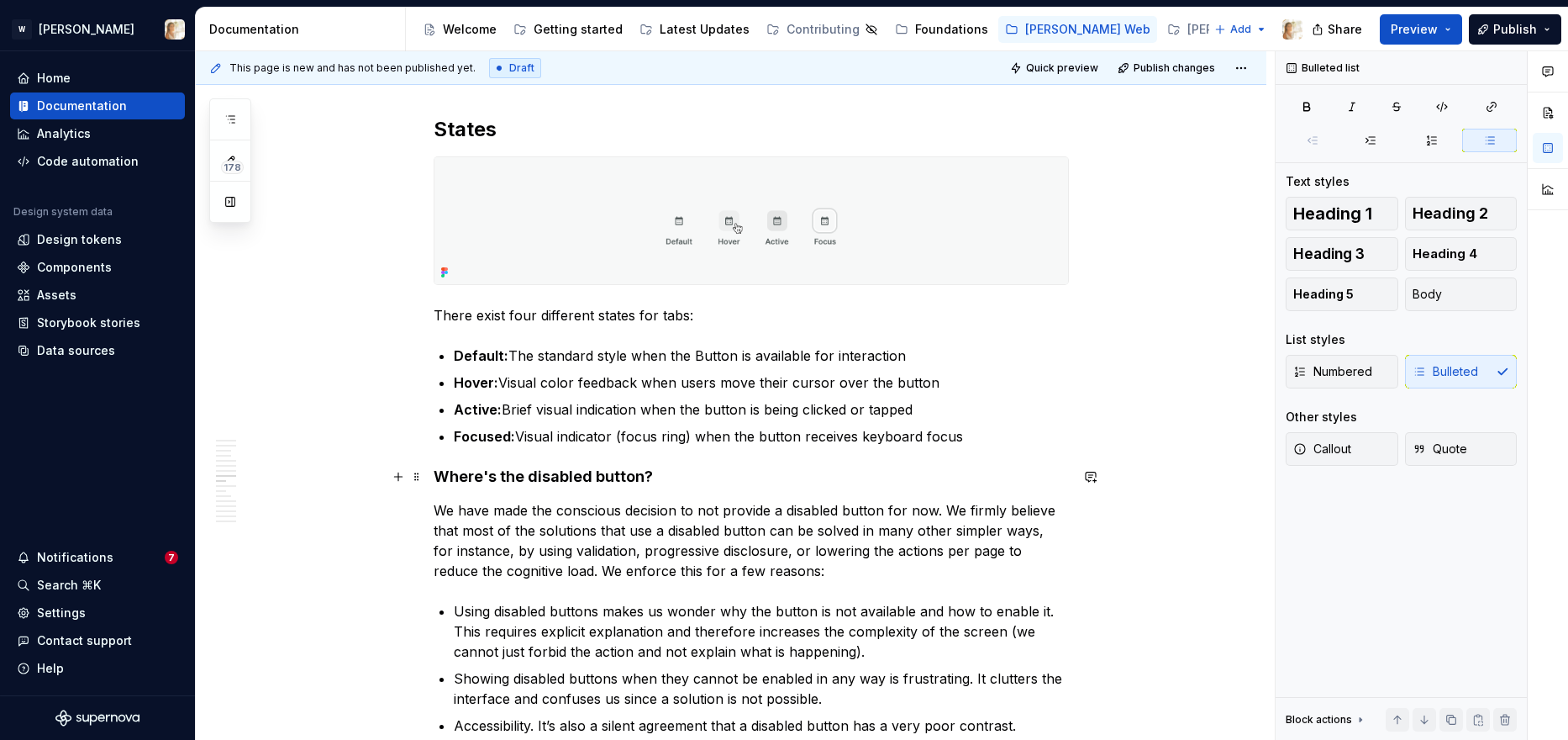
click at [439, 477] on h4 "Where's the disabled button?" at bounding box center [751, 476] width 636 height 20
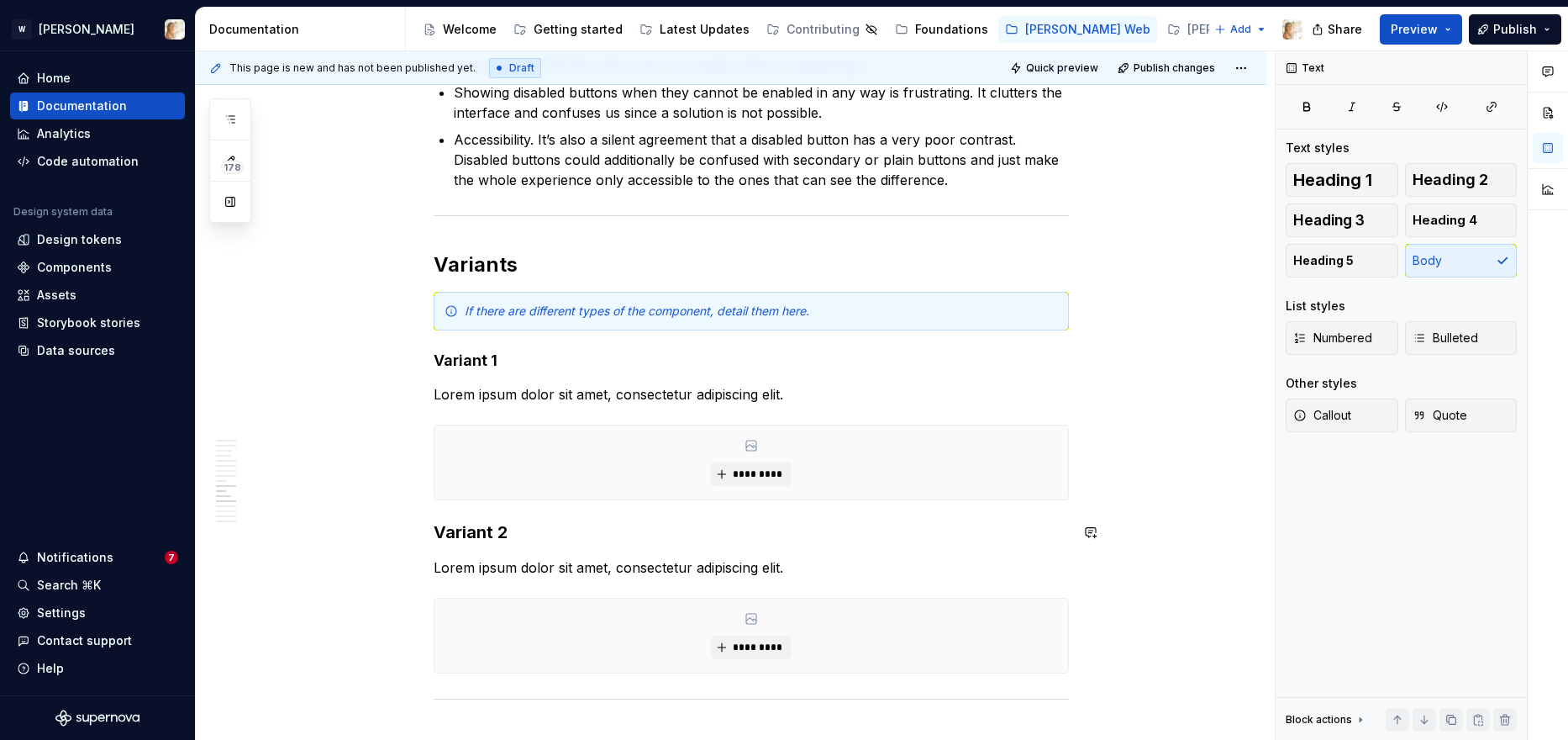
scroll to position [3512, 0]
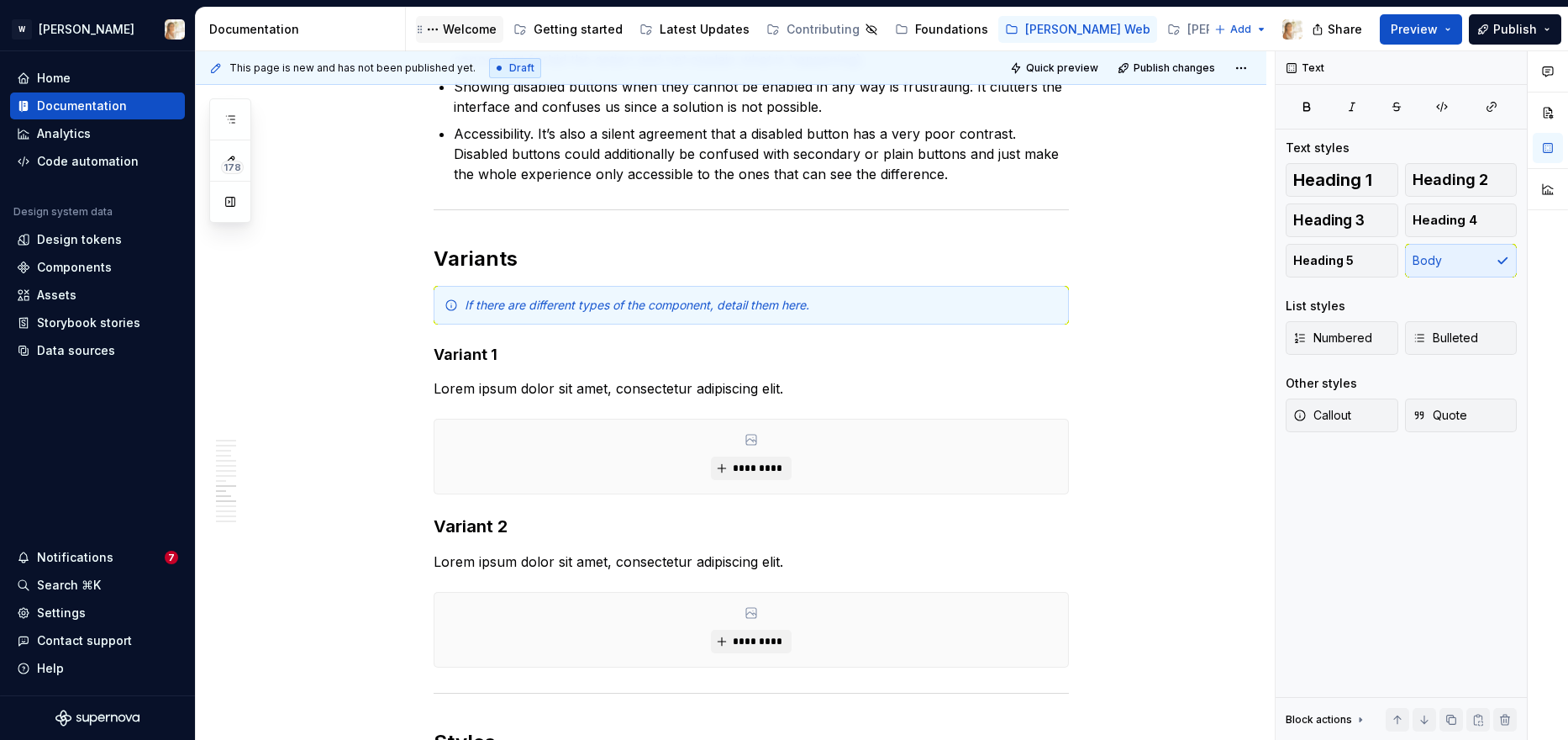
type textarea "*"
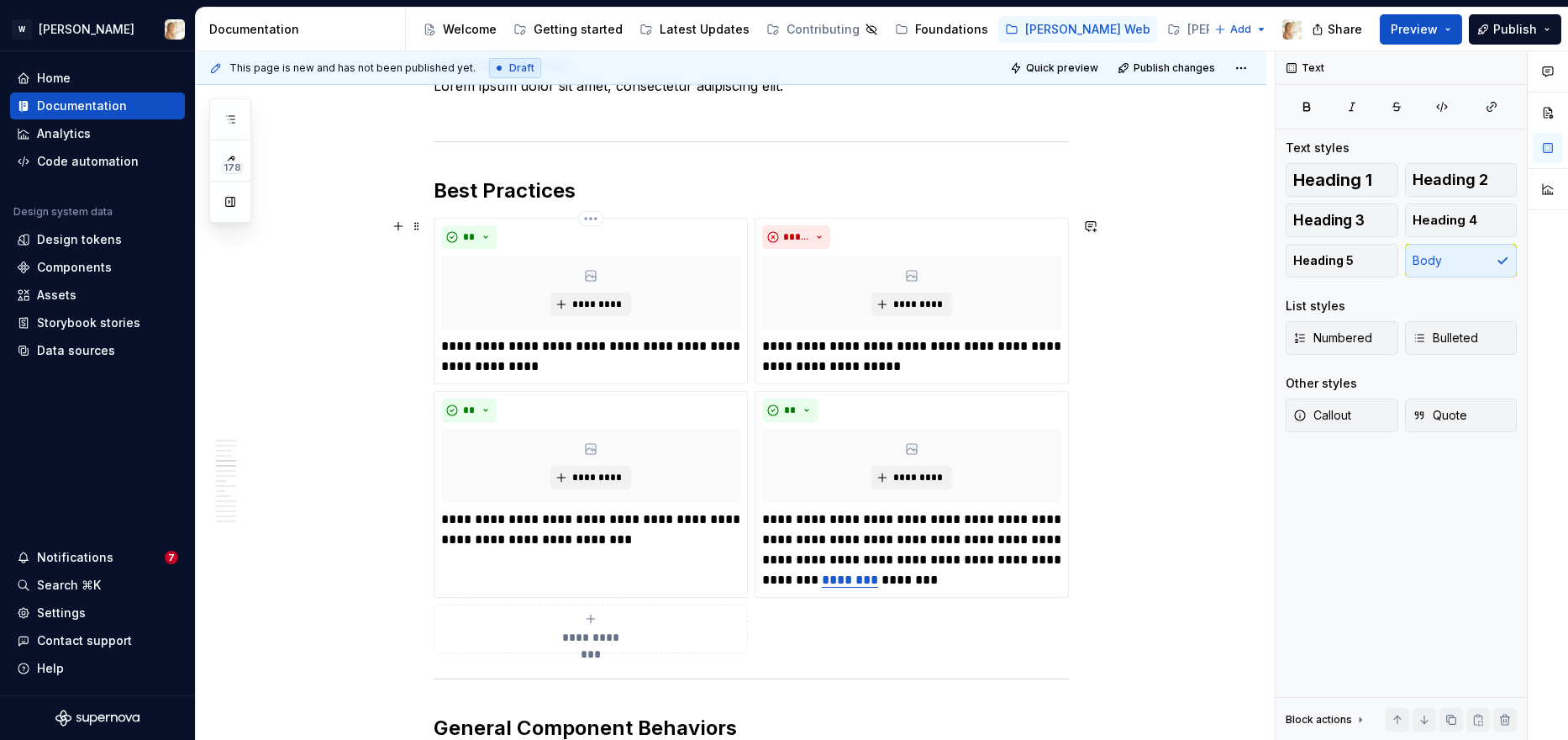
scroll to position [1643, 0]
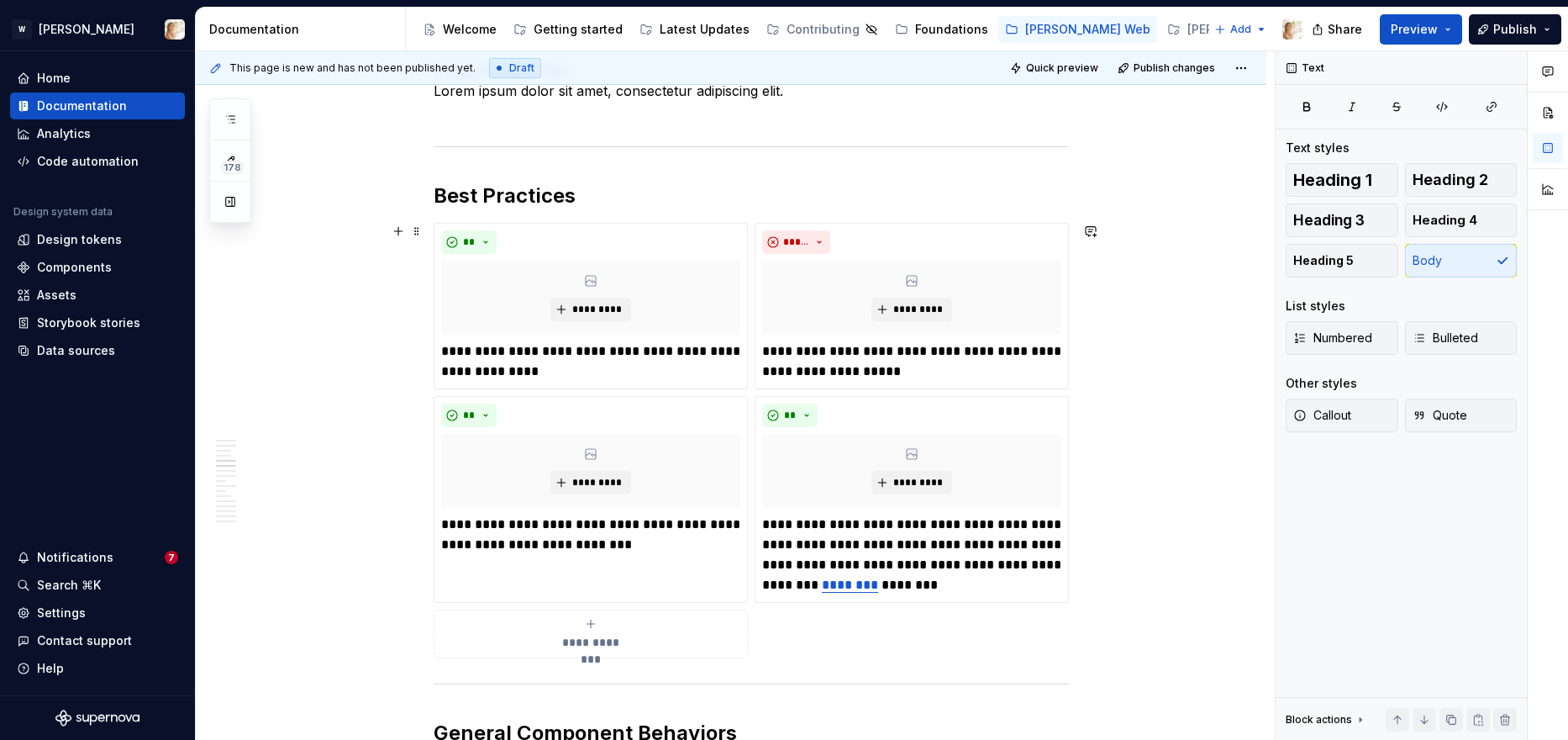
click at [587, 625] on icon "submit" at bounding box center [591, 624] width 14 height 14
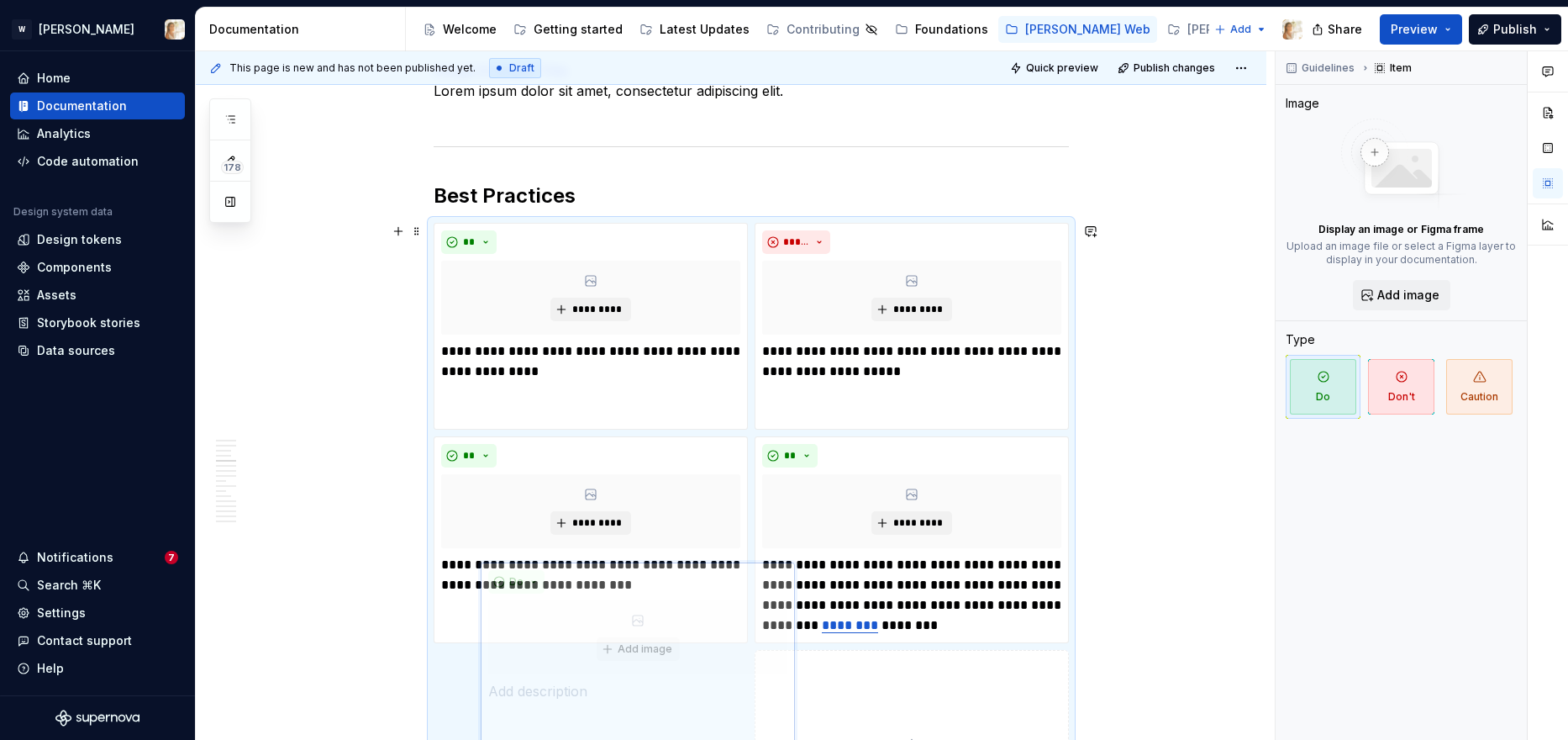
scroll to position [1682, 0]
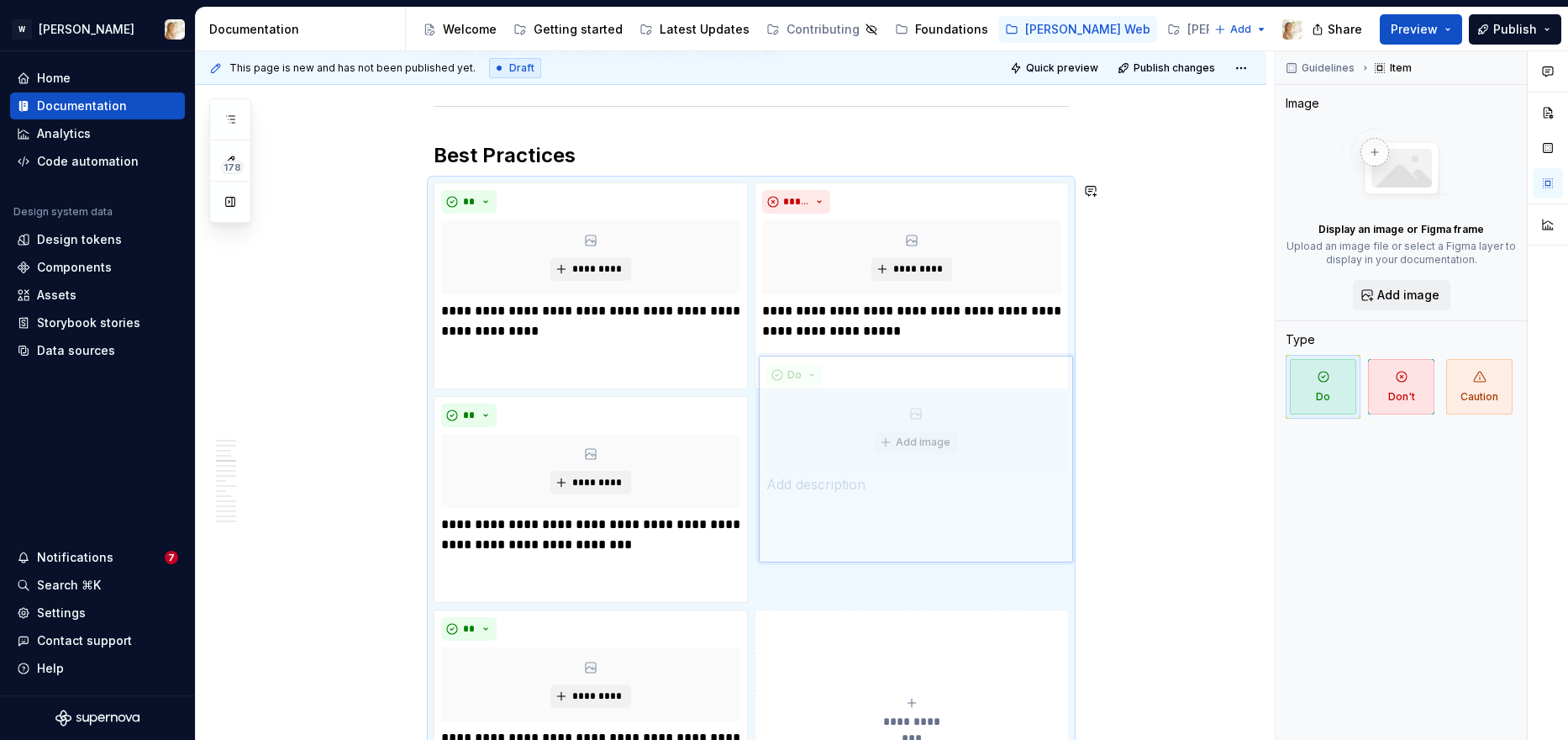
drag, startPoint x: 603, startPoint y: 633, endPoint x: 873, endPoint y: 416, distance: 346.4
click at [873, 416] on body "W Watson Home Documentation Analytics Code automation Design system data Design…" at bounding box center [784, 370] width 1568 height 740
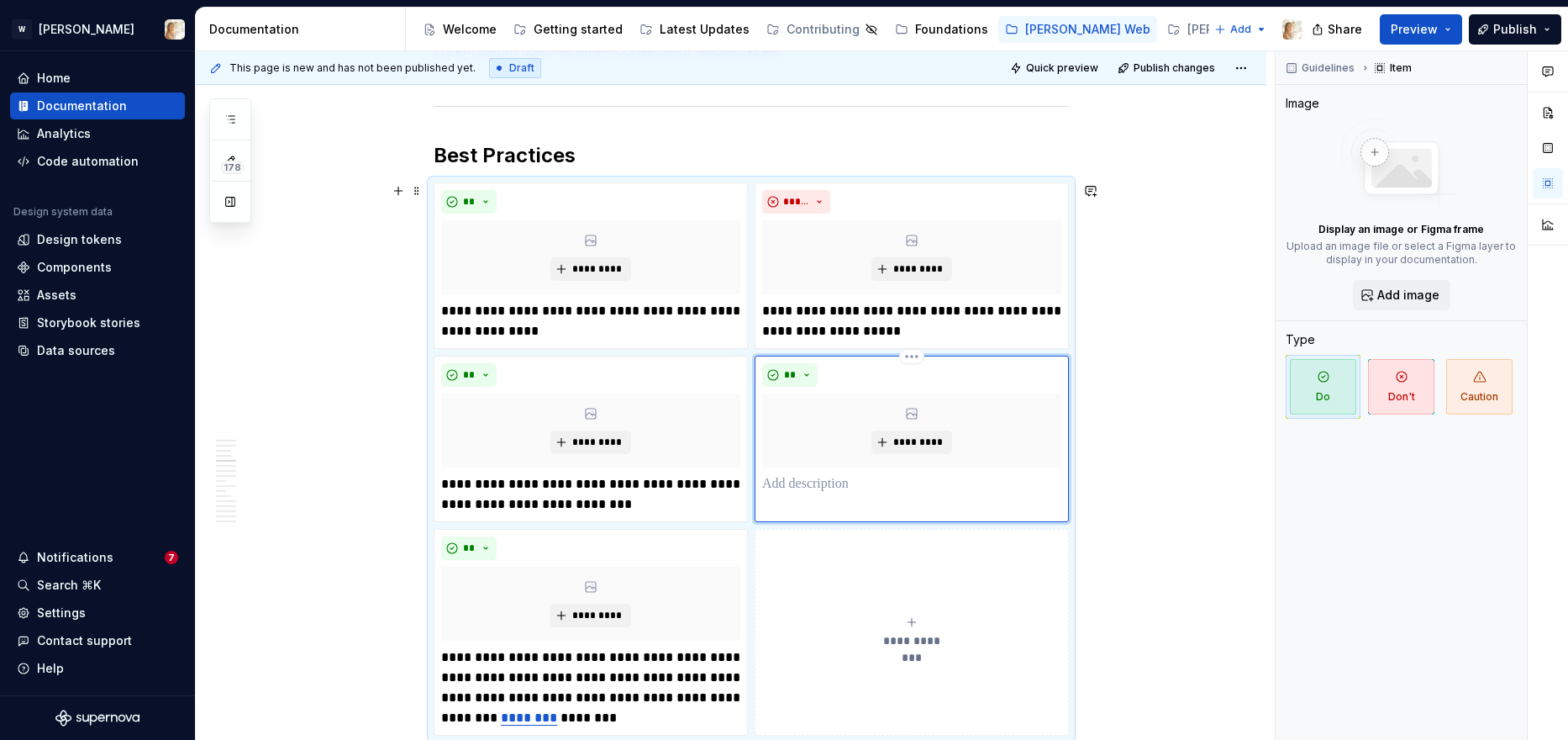
click at [867, 487] on p at bounding box center [912, 484] width 300 height 20
click at [794, 373] on span "**" at bounding box center [790, 375] width 14 height 14
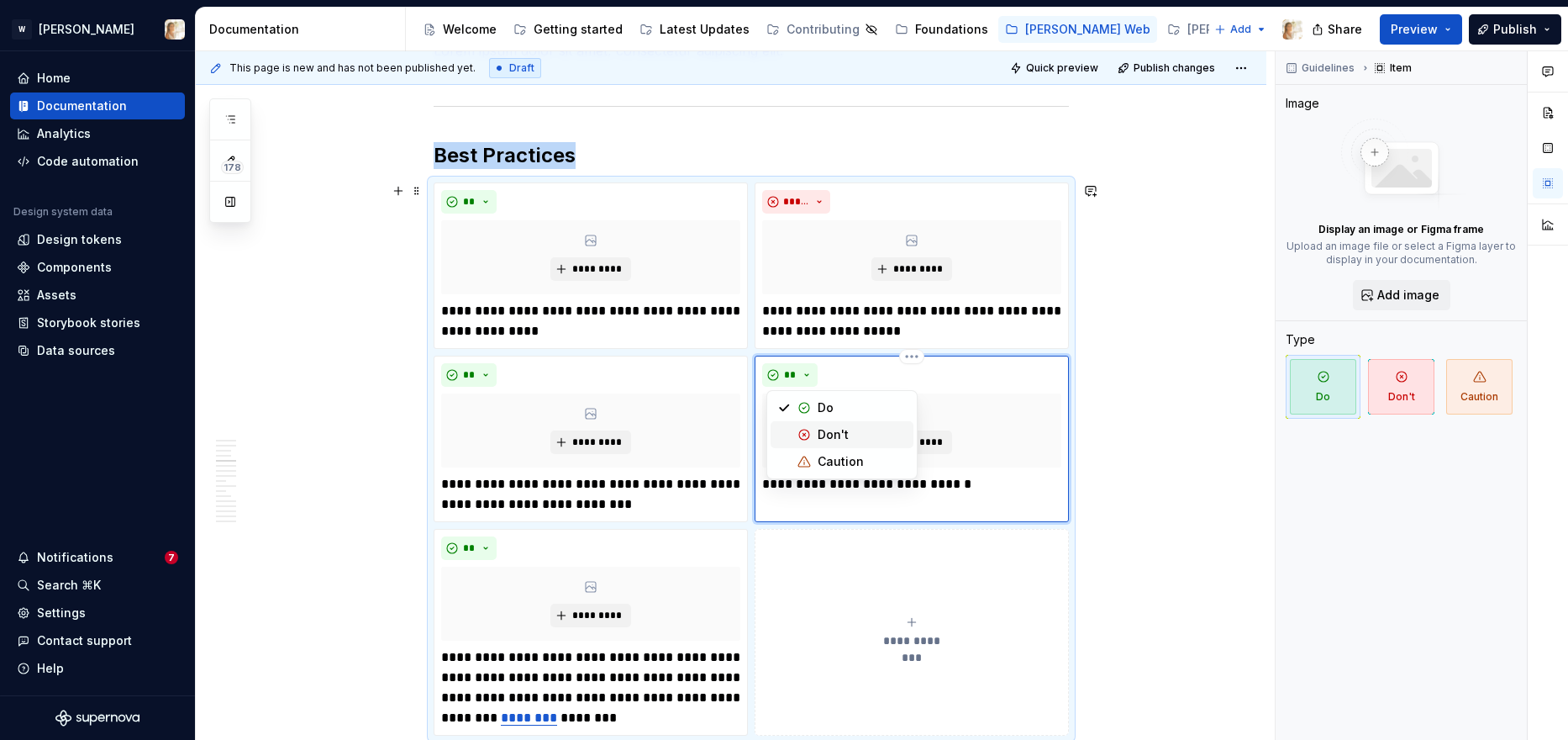
click at [815, 434] on span "Don't" at bounding box center [842, 434] width 143 height 27
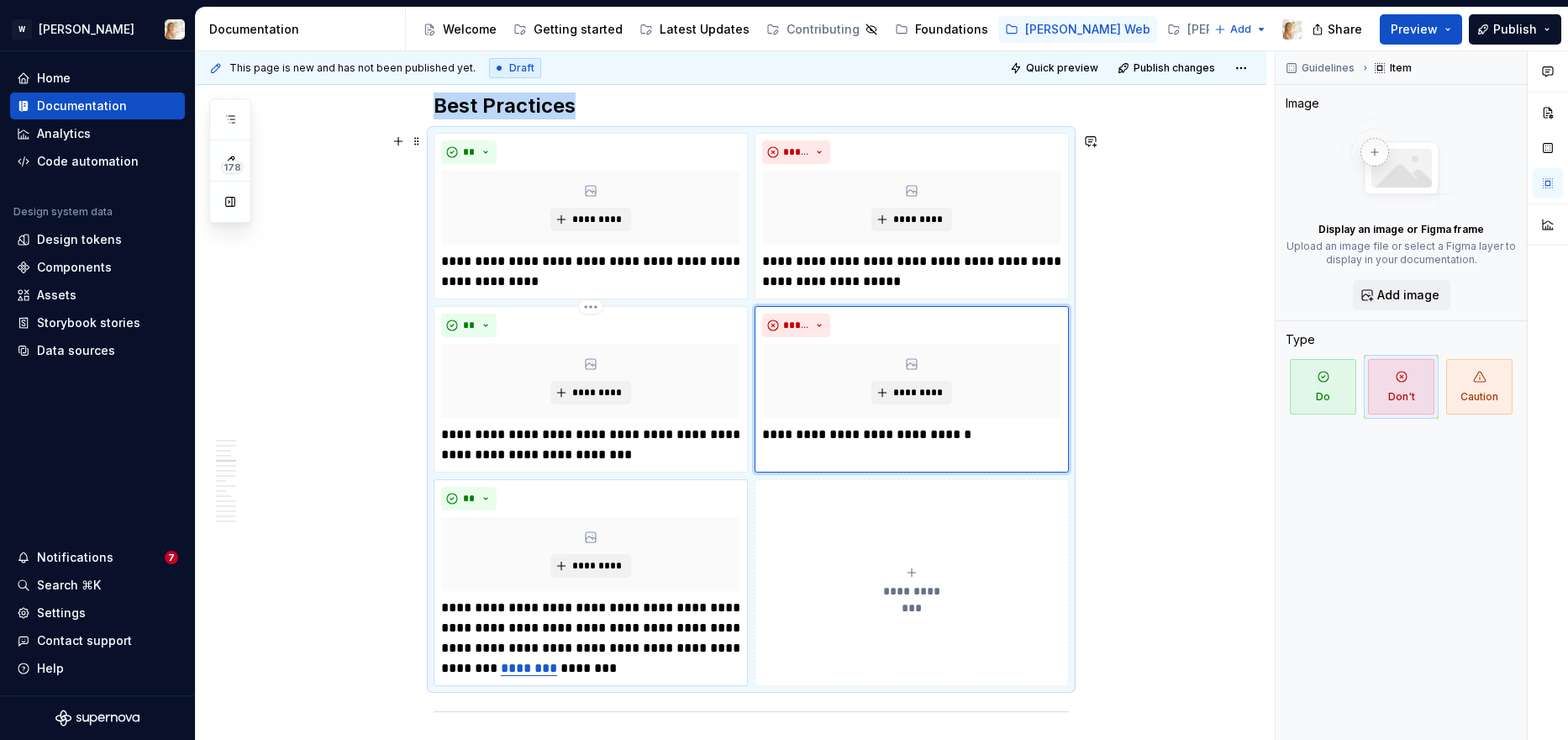
scroll to position [1744, 0]
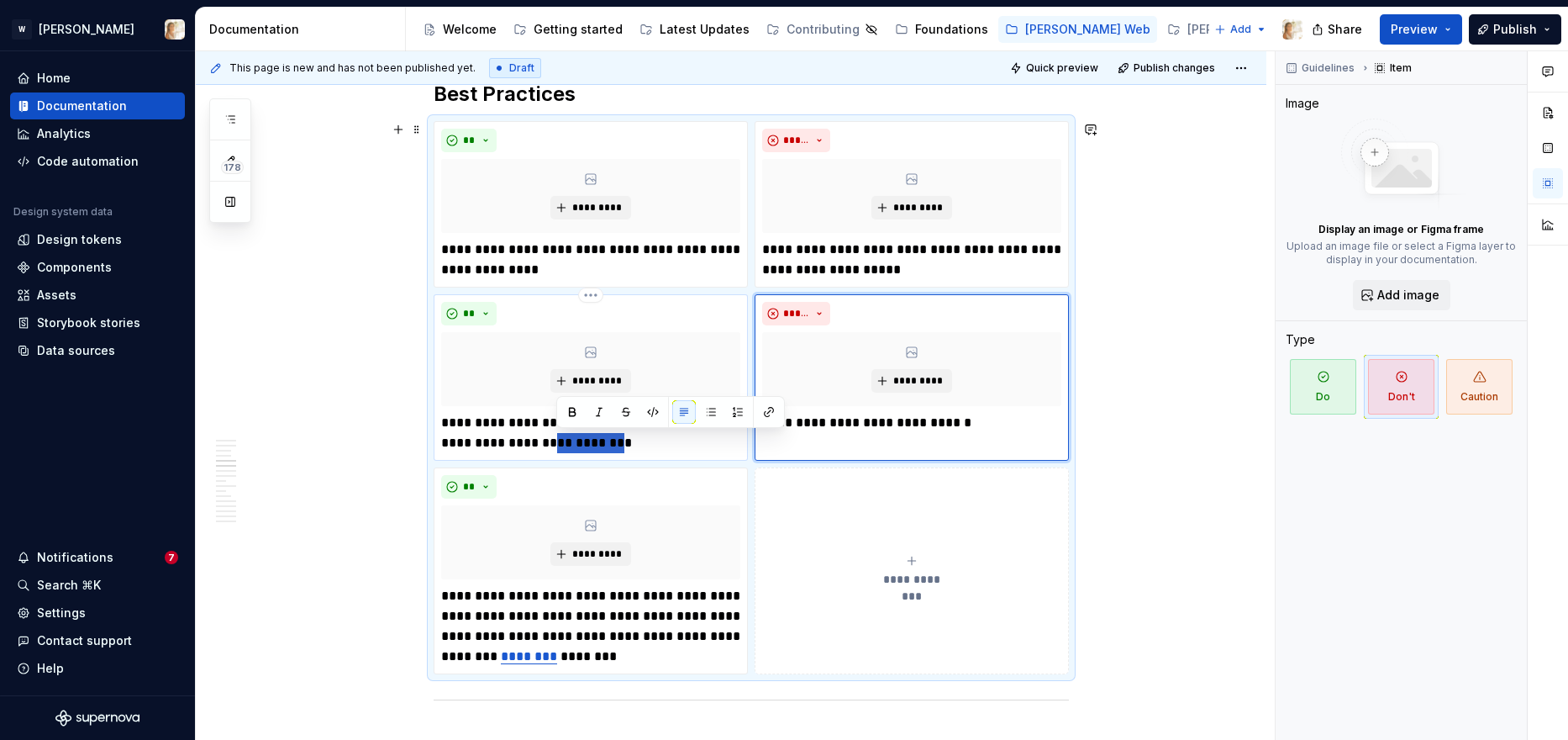
drag, startPoint x: 557, startPoint y: 444, endPoint x: 616, endPoint y: 447, distance: 59.1
click at [616, 447] on p "**********" at bounding box center [591, 432] width 300 height 41
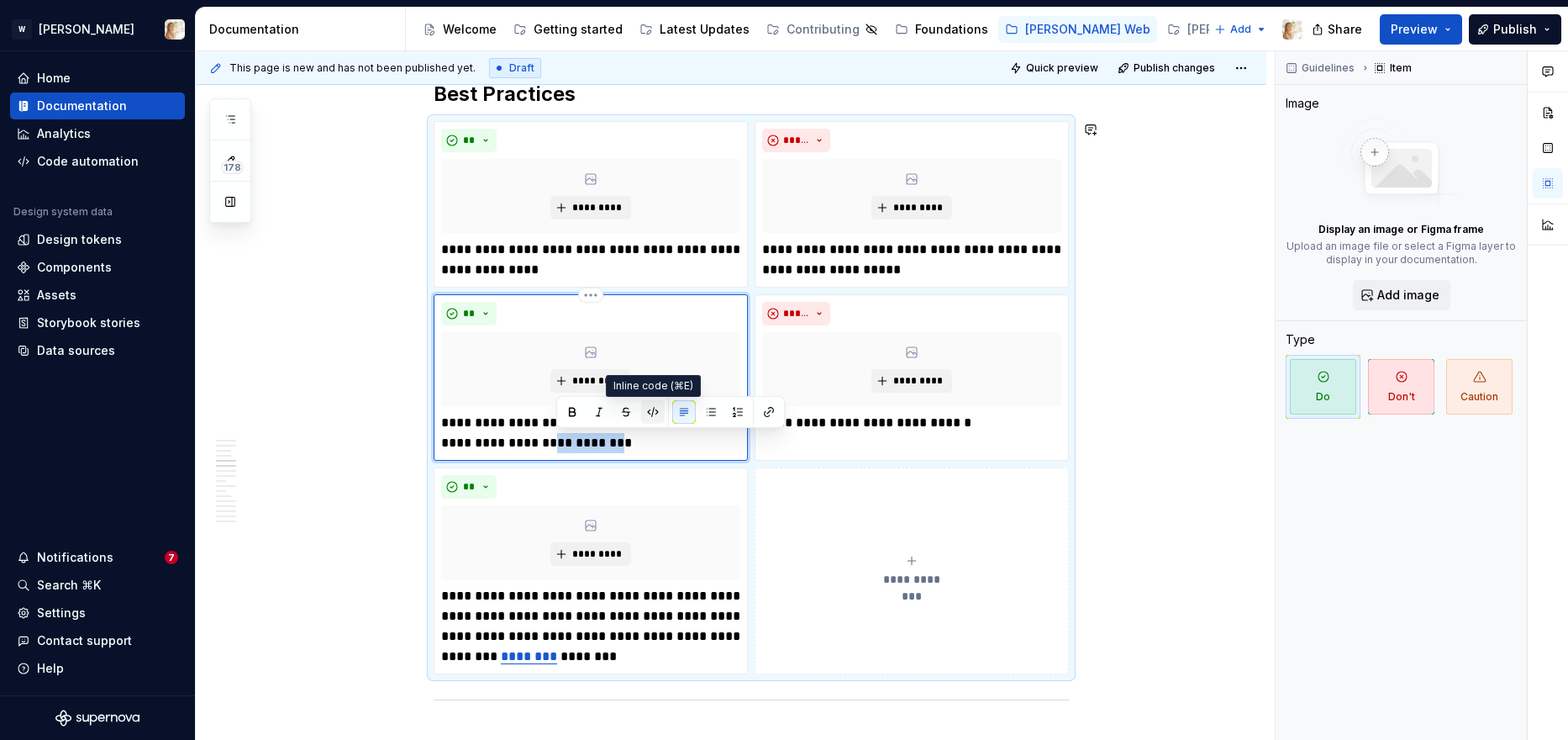
click at [652, 412] on button "button" at bounding box center [653, 412] width 24 height 24
click at [977, 423] on p "**********" at bounding box center [912, 423] width 300 height 20
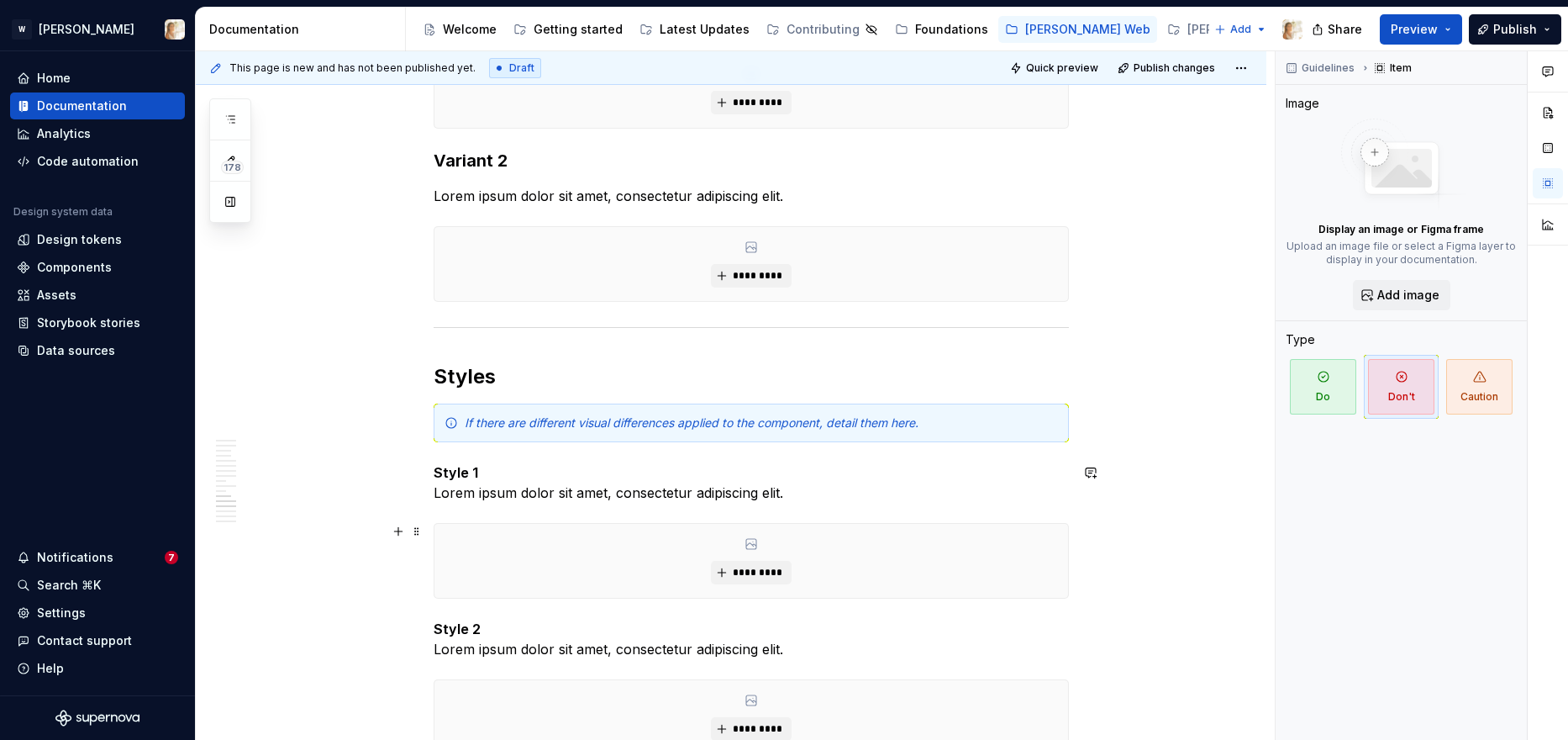
scroll to position [4166, 0]
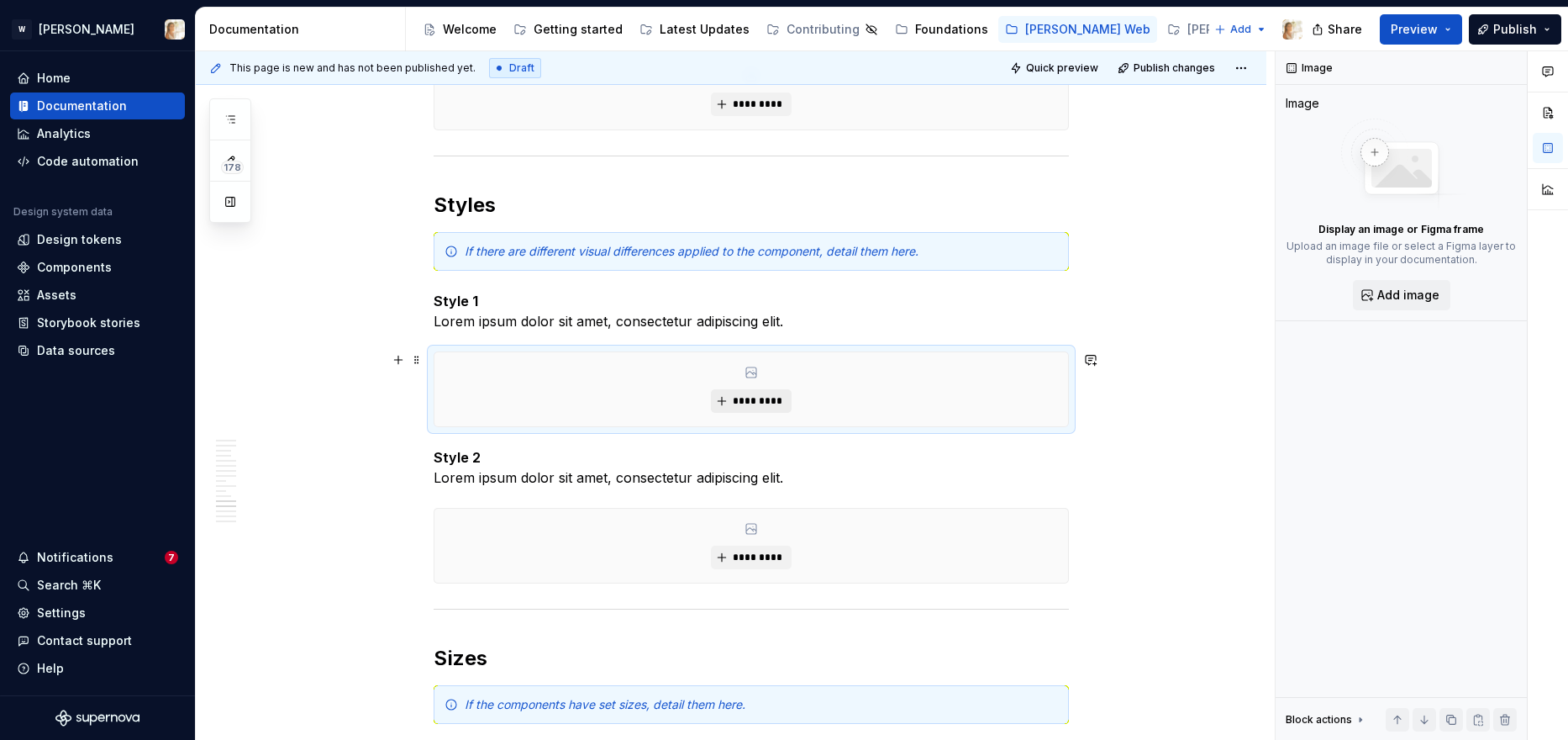
click at [727, 395] on button "*********" at bounding box center [751, 401] width 79 height 24
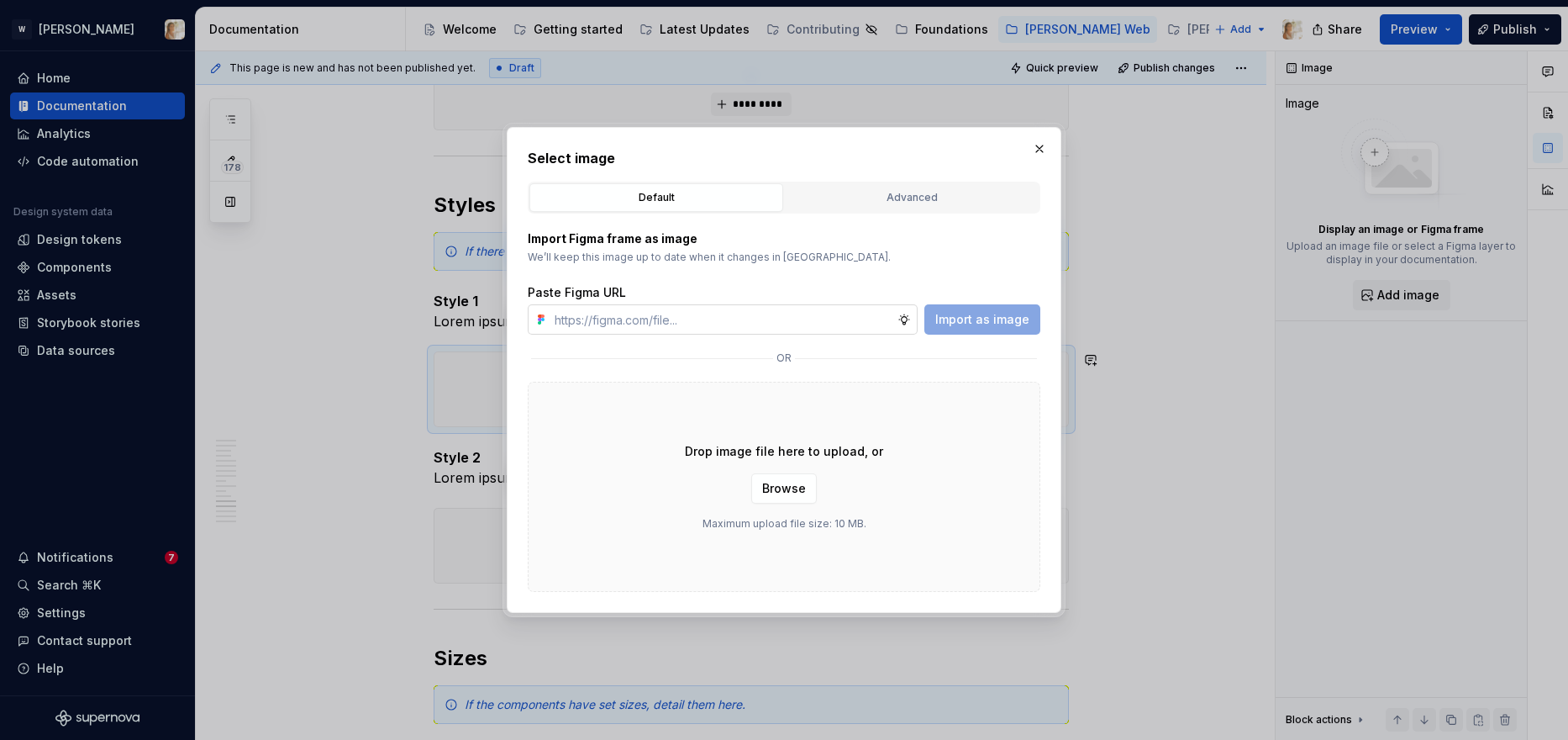
type textarea "*"
type input "https://www.figma.com/design/oPxB51PBWpdybzXO7ZYVlQ/Documentation?node-id=6405-…"
click at [952, 331] on button "Import as image" at bounding box center [982, 319] width 116 height 31
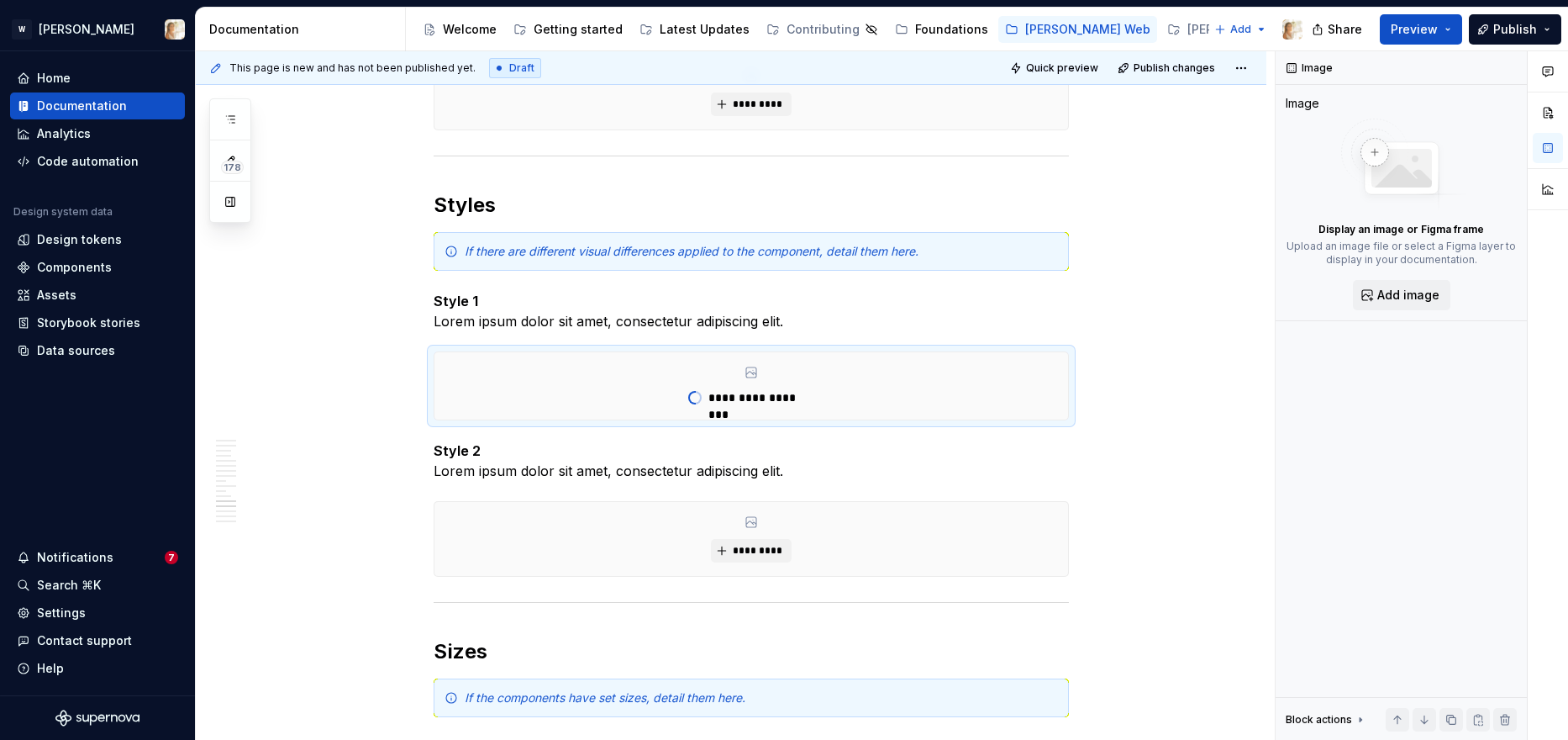
type textarea "*"
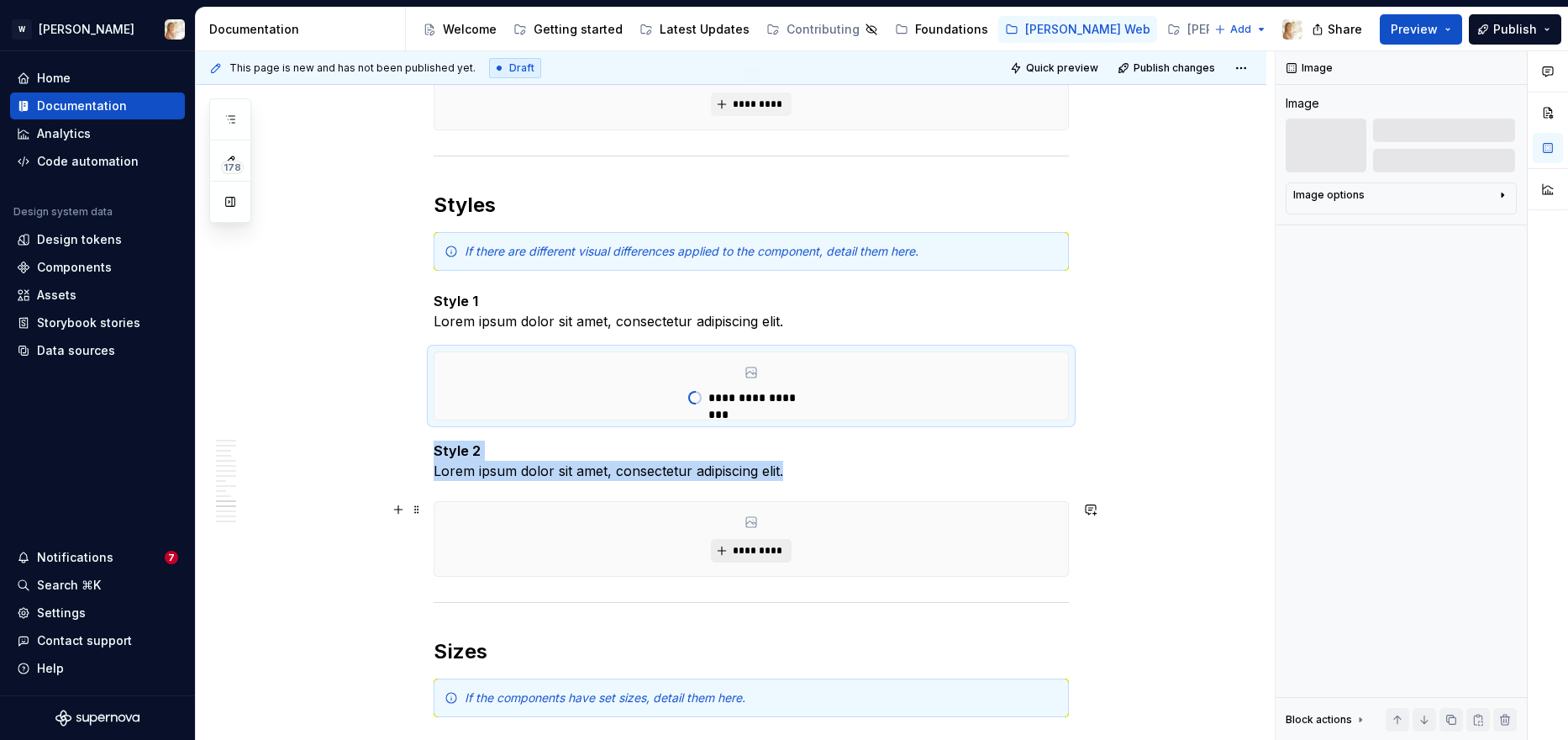
click at [736, 557] on button "*********" at bounding box center [751, 551] width 79 height 24
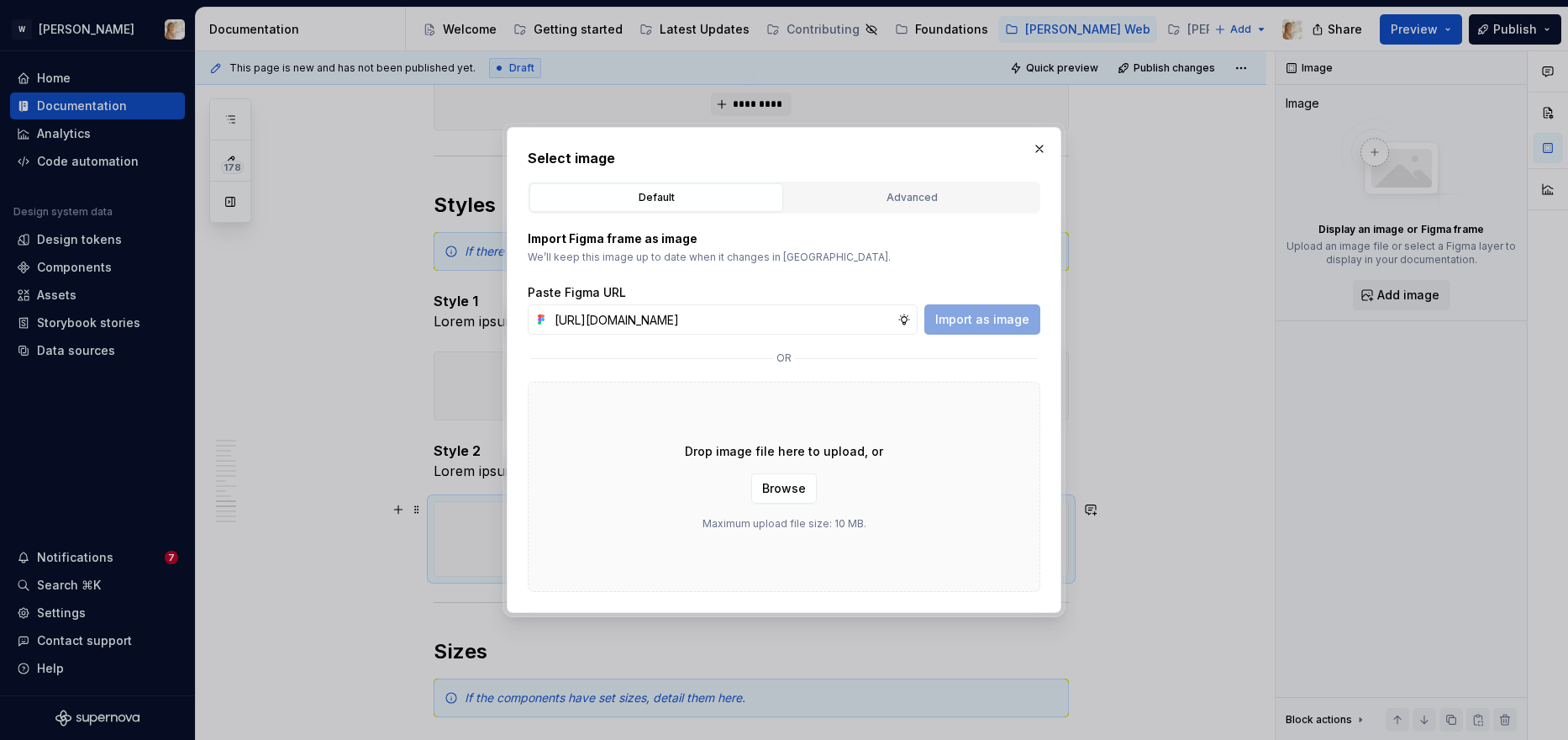
scroll to position [0, 353]
type input "https://www.figma.com/design/oPxB51PBWpdybzXO7ZYVlQ/Documentation?node-id=6405-…"
click at [965, 322] on span "Import as image" at bounding box center [982, 319] width 94 height 17
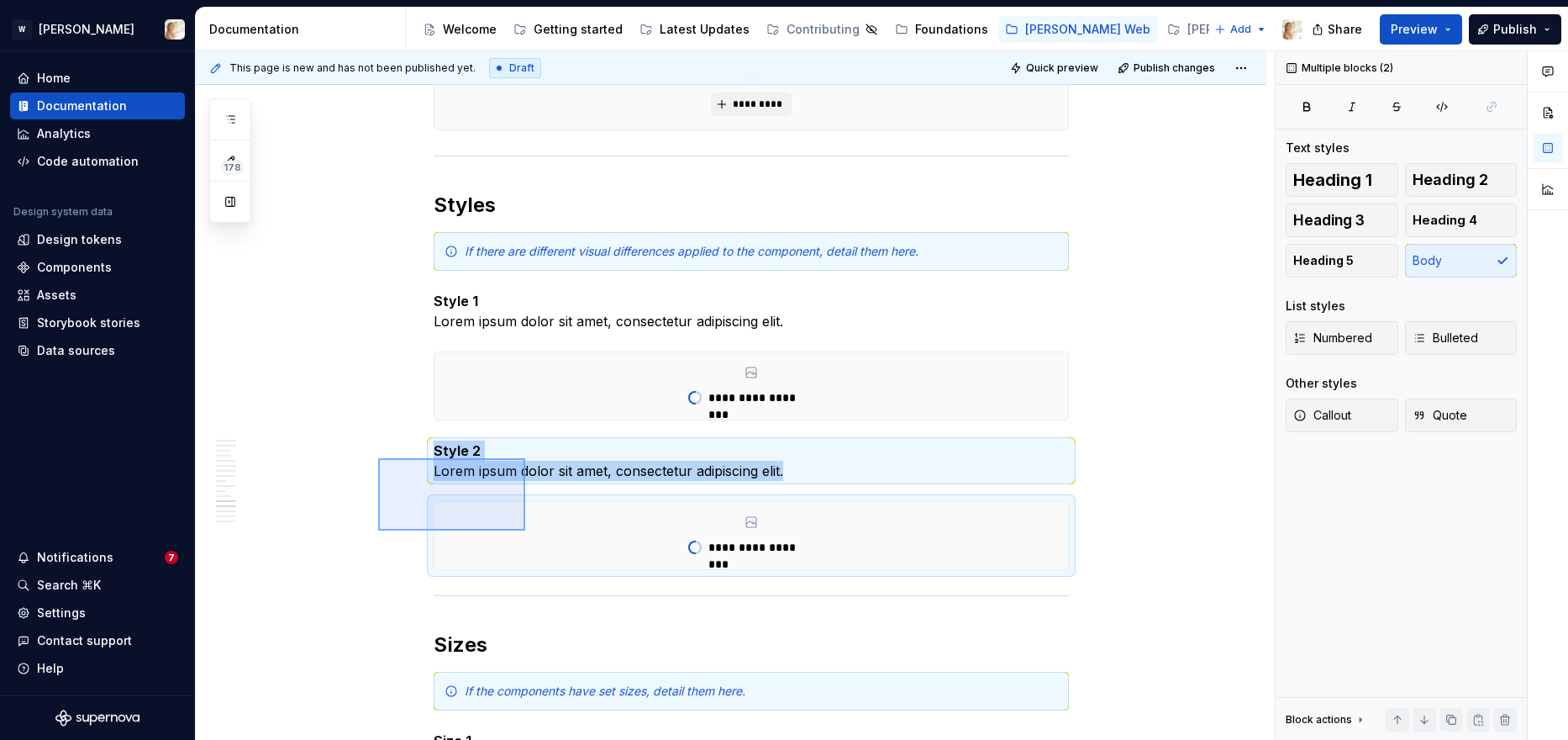
drag, startPoint x: 378, startPoint y: 458, endPoint x: 526, endPoint y: 531, distance: 165.0
click at [526, 531] on div "**********" at bounding box center [735, 396] width 1079 height 689
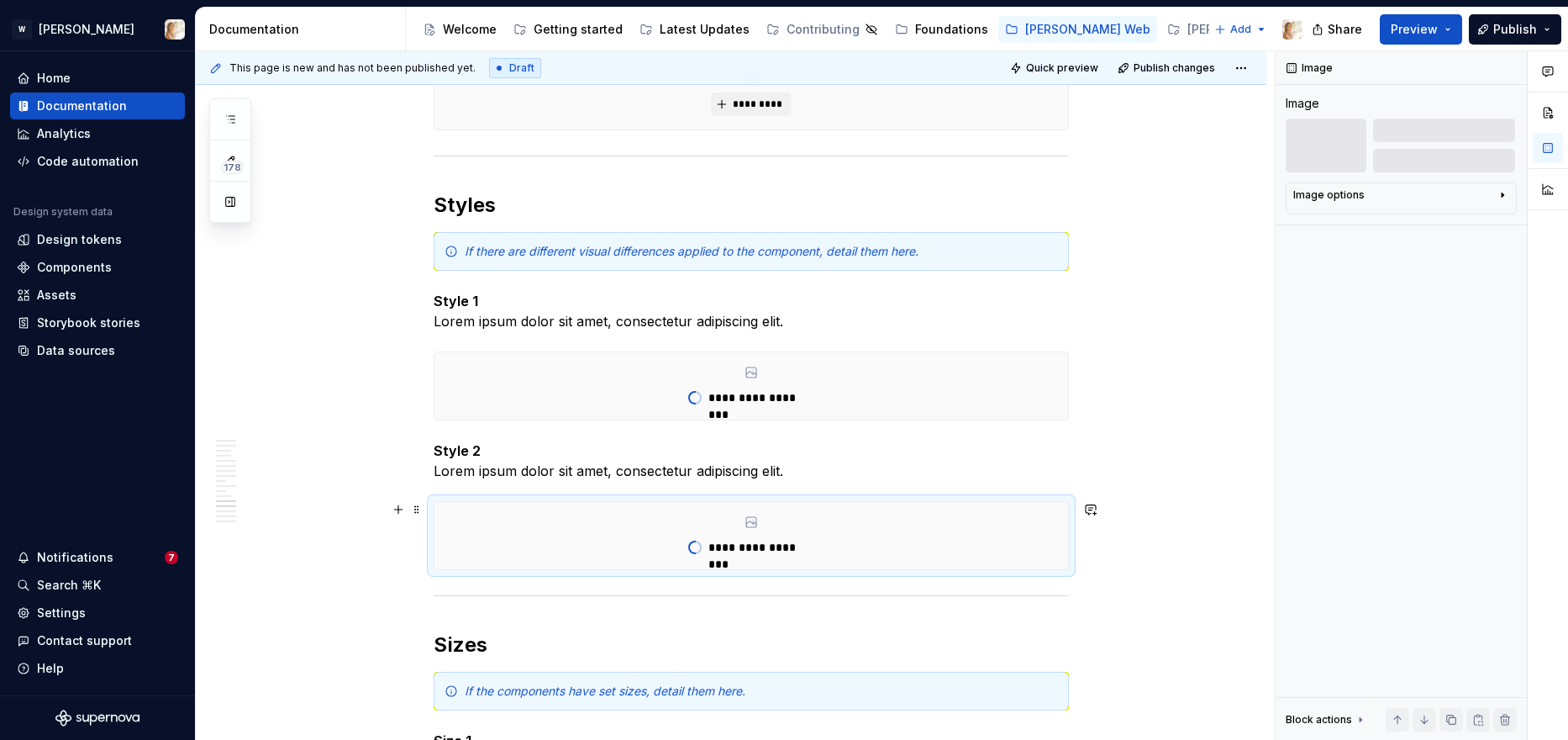
click at [634, 542] on div "**********" at bounding box center [751, 536] width 634 height 67
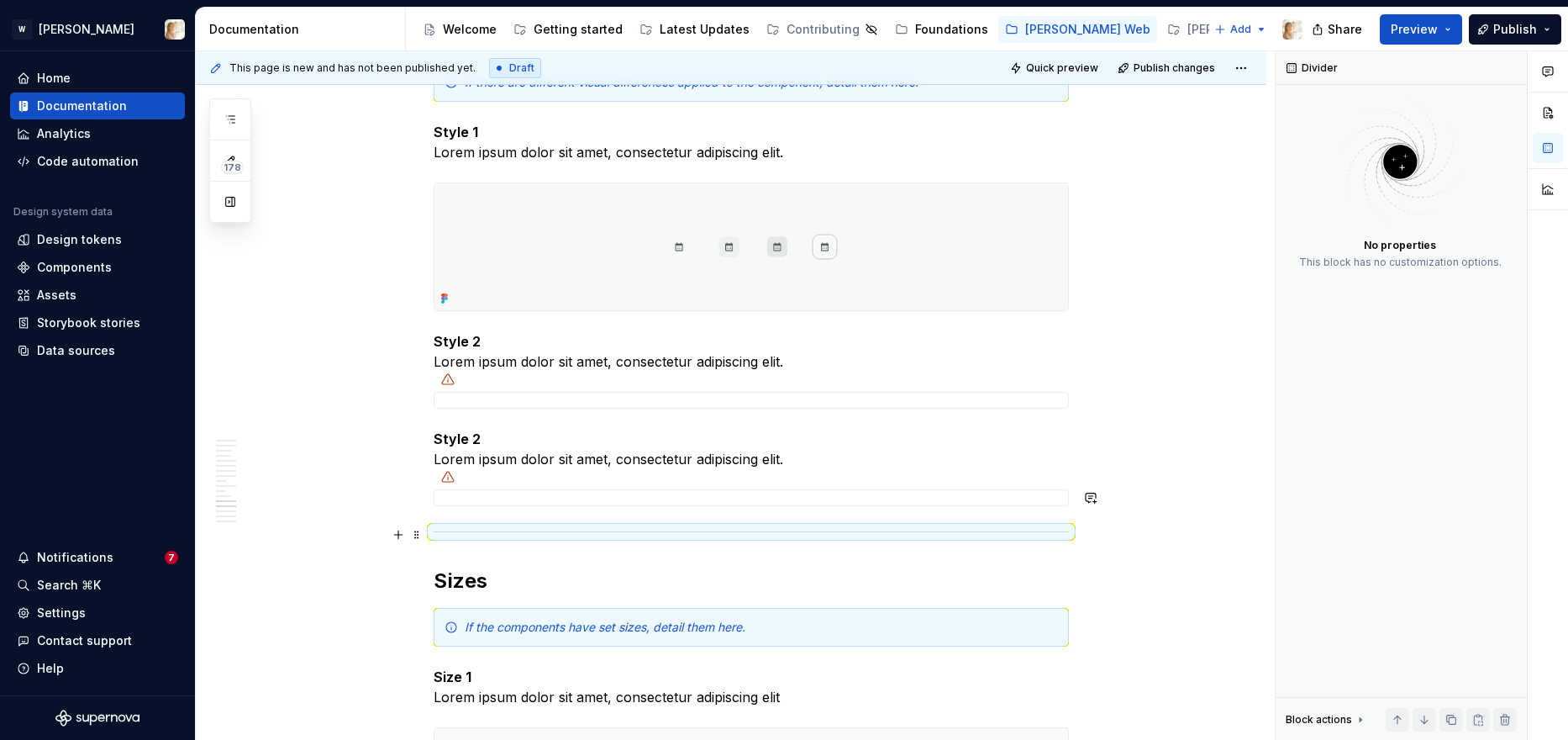
scroll to position [4386, 0]
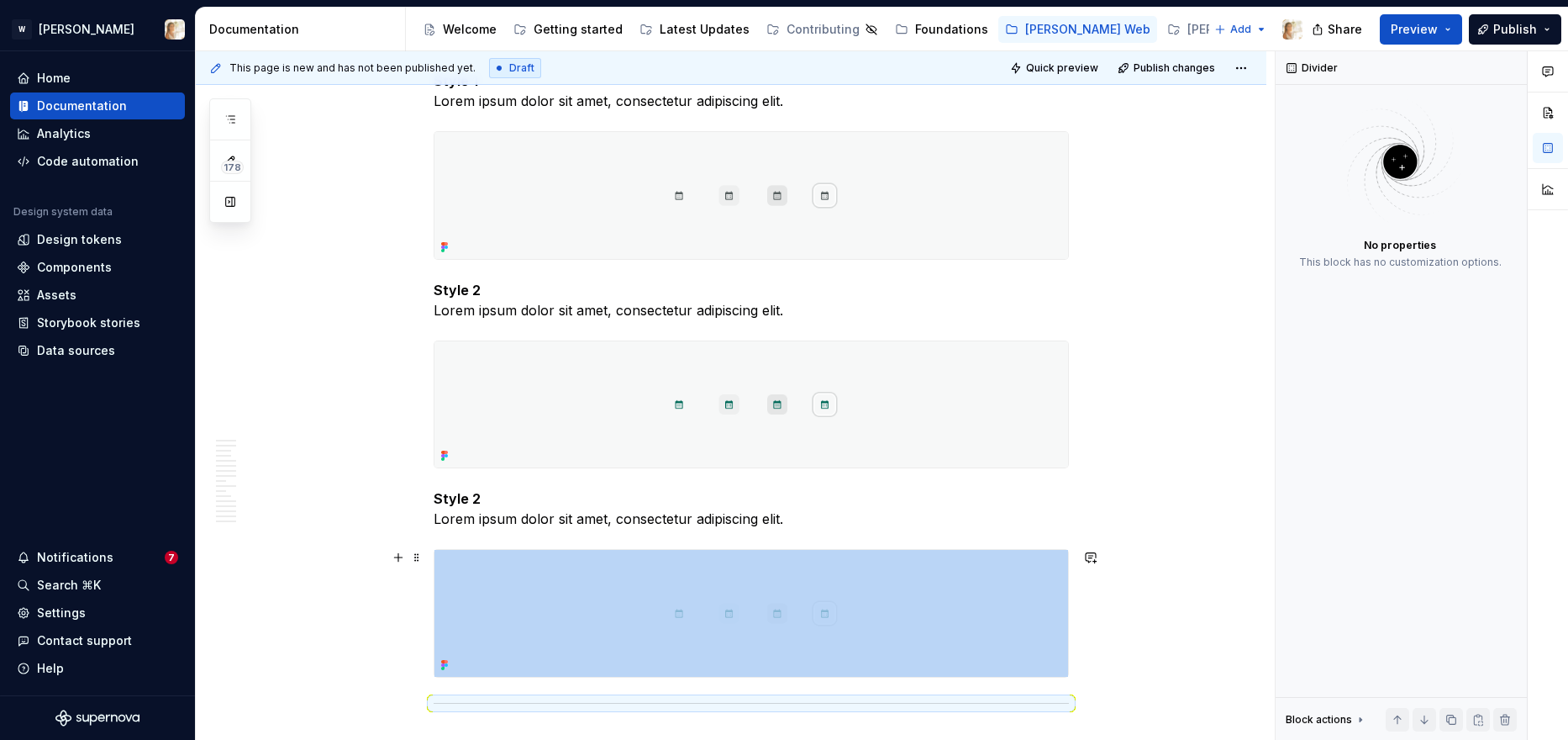
click at [528, 597] on img at bounding box center [751, 613] width 634 height 127
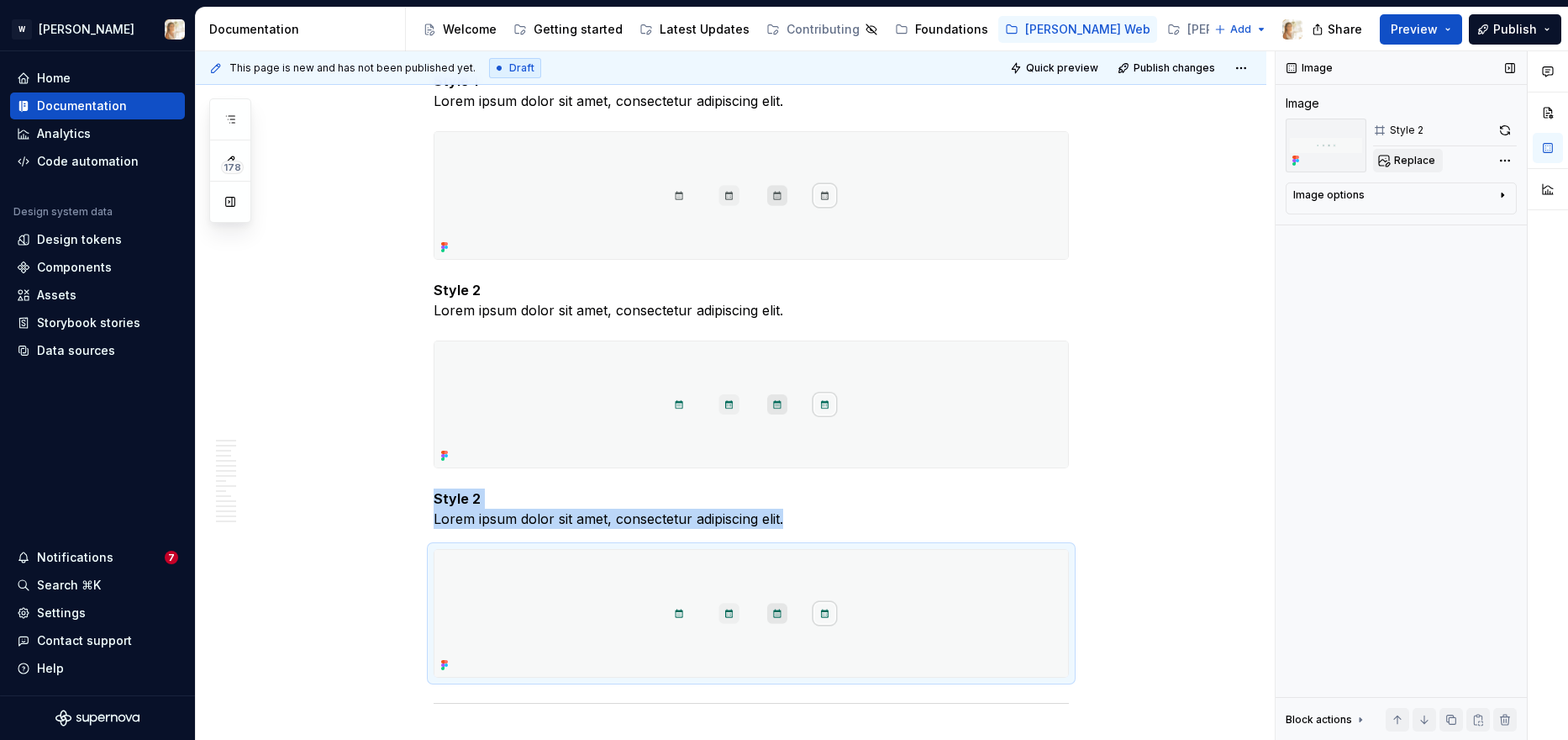
click at [1269, 157] on span "Replace" at bounding box center [1415, 161] width 42 height 14
type textarea "*"
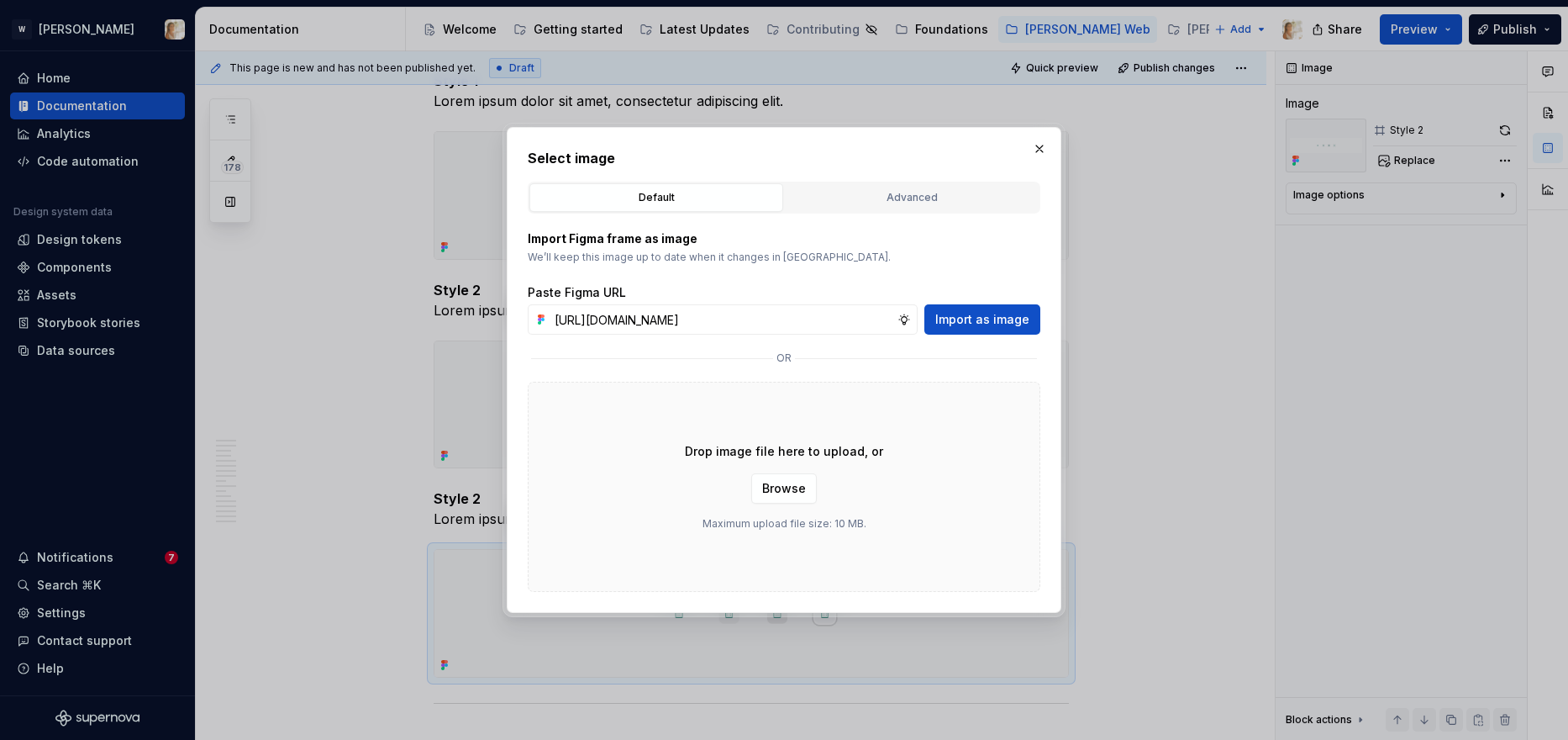
scroll to position [0, 354]
type input "https://www.figma.com/design/oPxB51PBWpdybzXO7ZYVlQ/Documentation?node-id=6405-…"
click at [972, 308] on button "Import as image" at bounding box center [982, 319] width 116 height 31
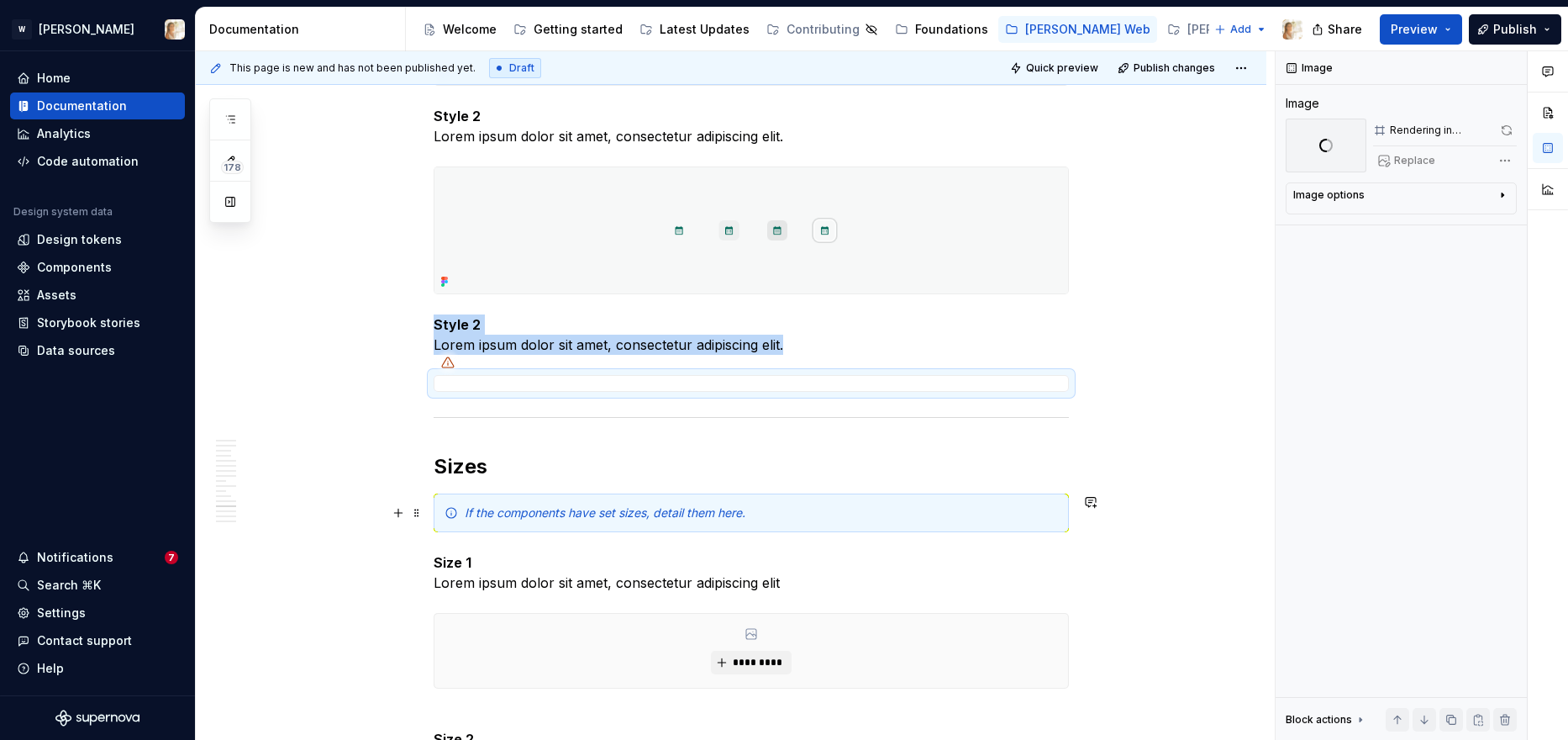
scroll to position [4505, 0]
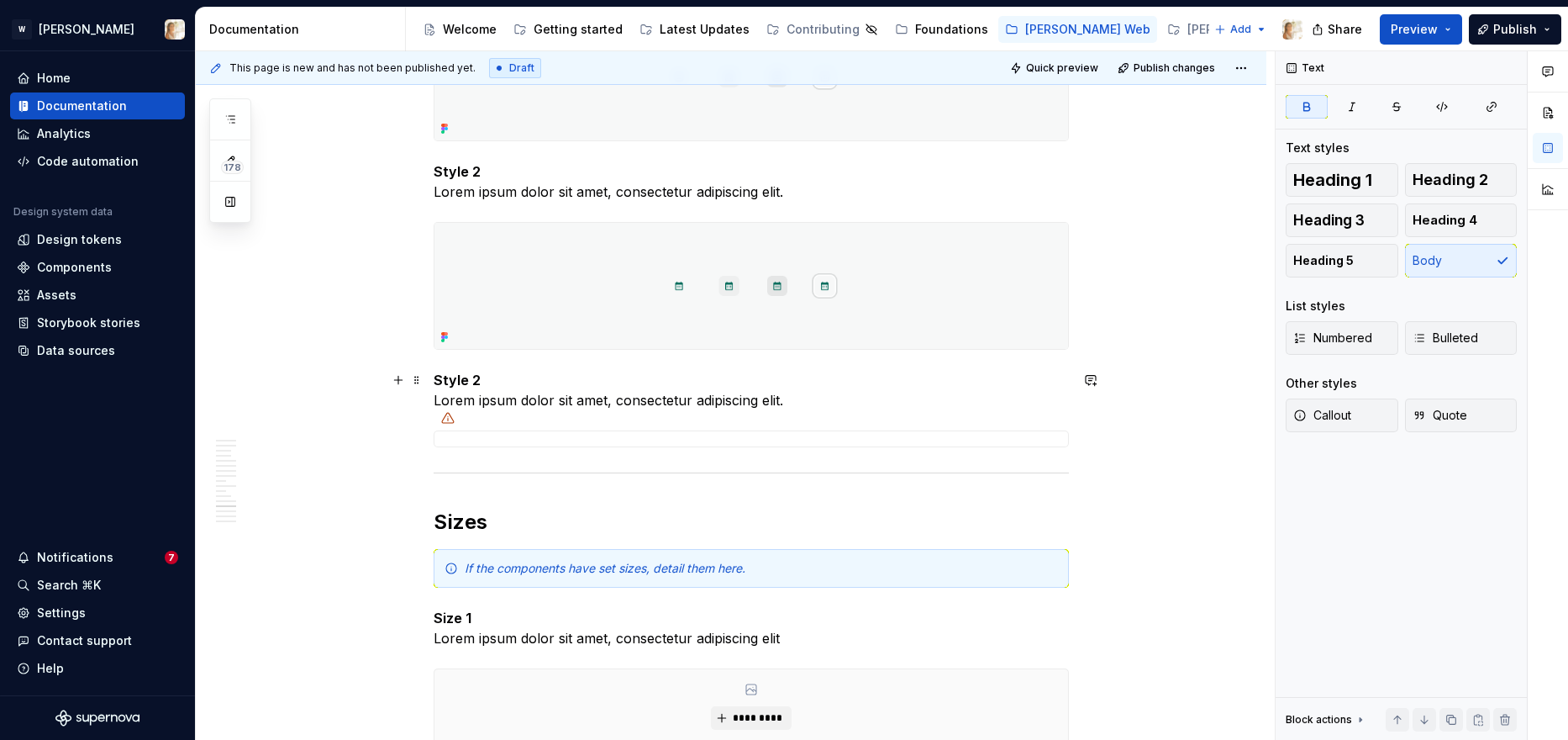
click at [470, 382] on strong "Style 2" at bounding box center [456, 380] width 47 height 17
click at [465, 382] on strong "Style 2" at bounding box center [456, 380] width 47 height 17
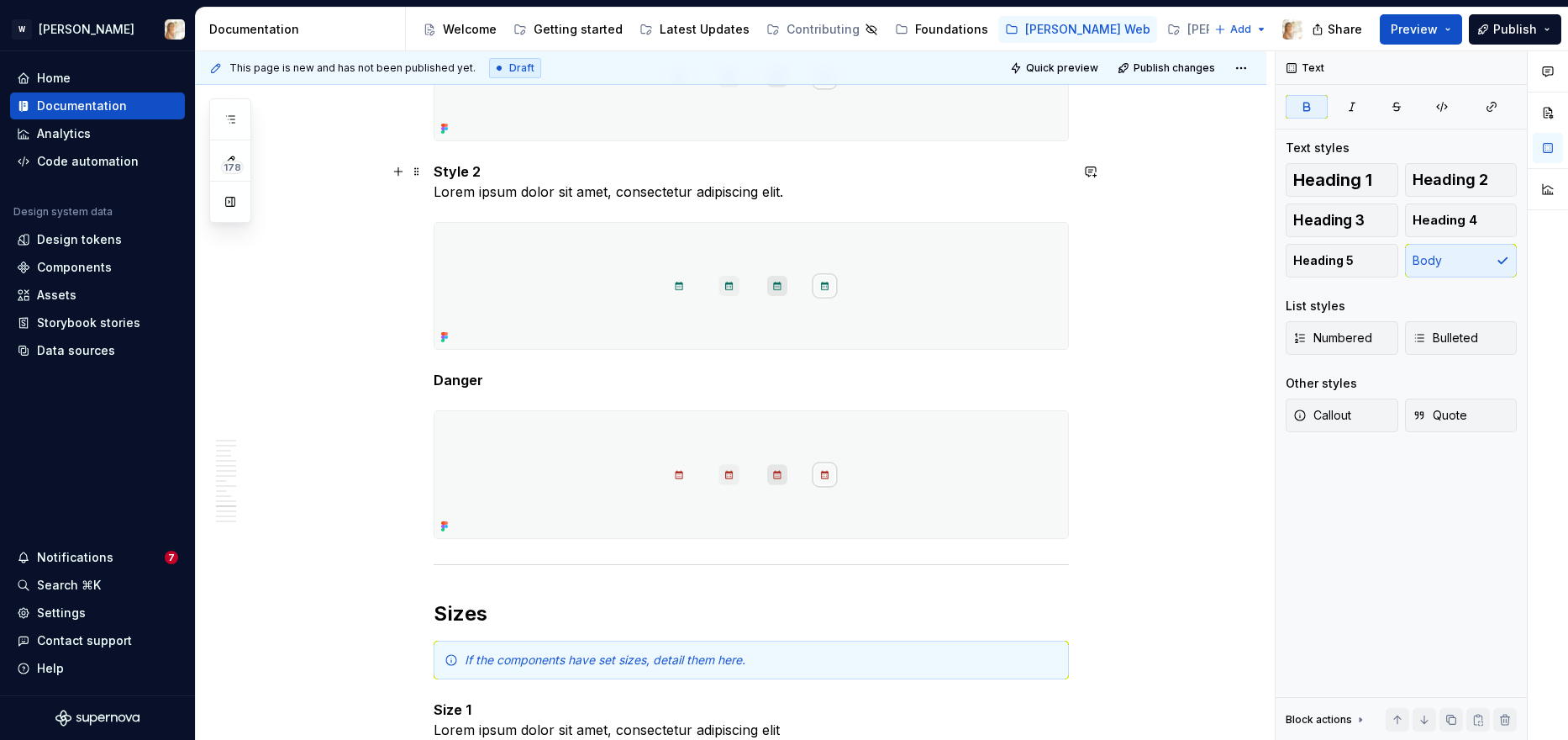
click at [455, 166] on strong "Style 2" at bounding box center [456, 171] width 47 height 17
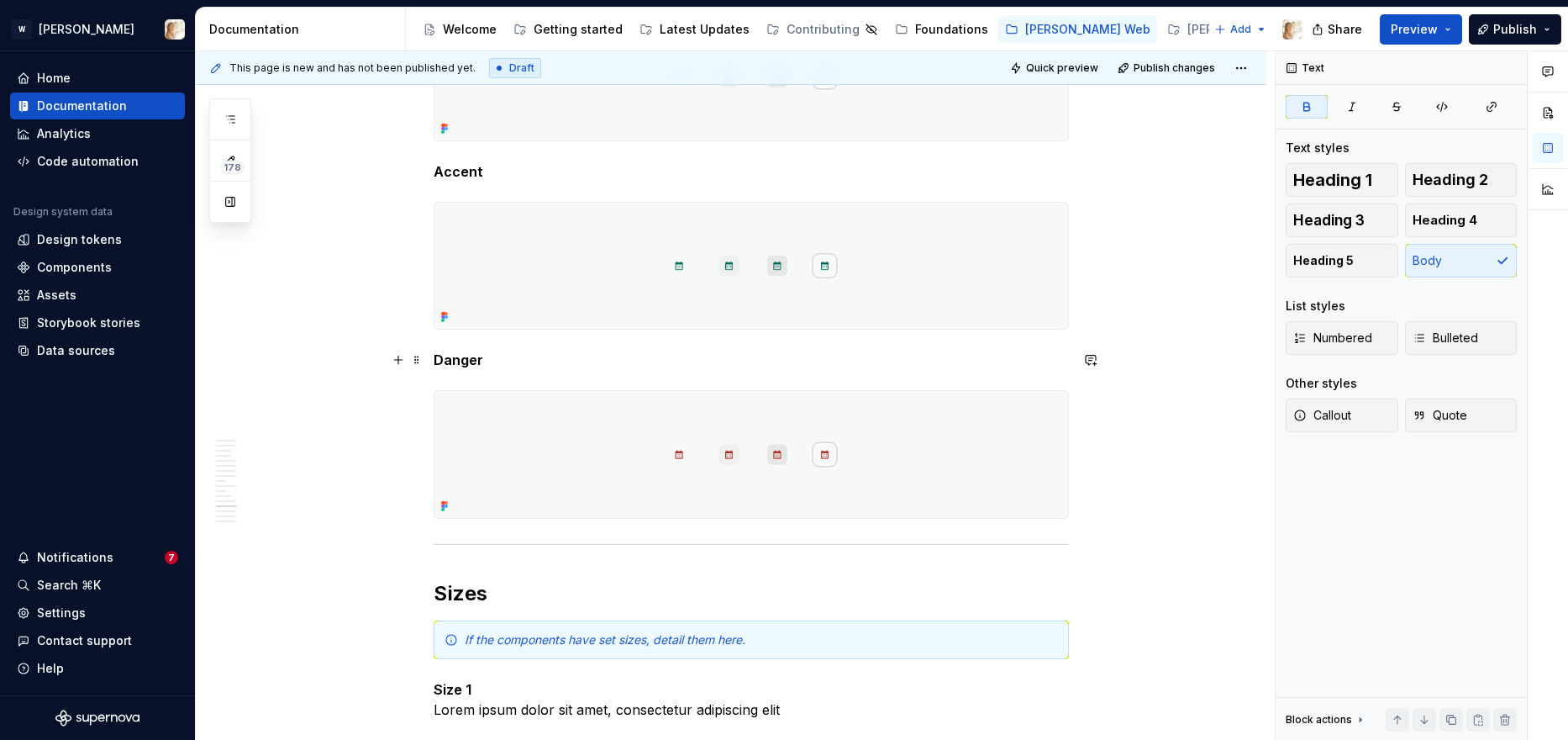
click at [456, 364] on strong "Danger" at bounding box center [458, 359] width 50 height 17
click at [1269, 214] on span "Heading 4" at bounding box center [1444, 220] width 64 height 17
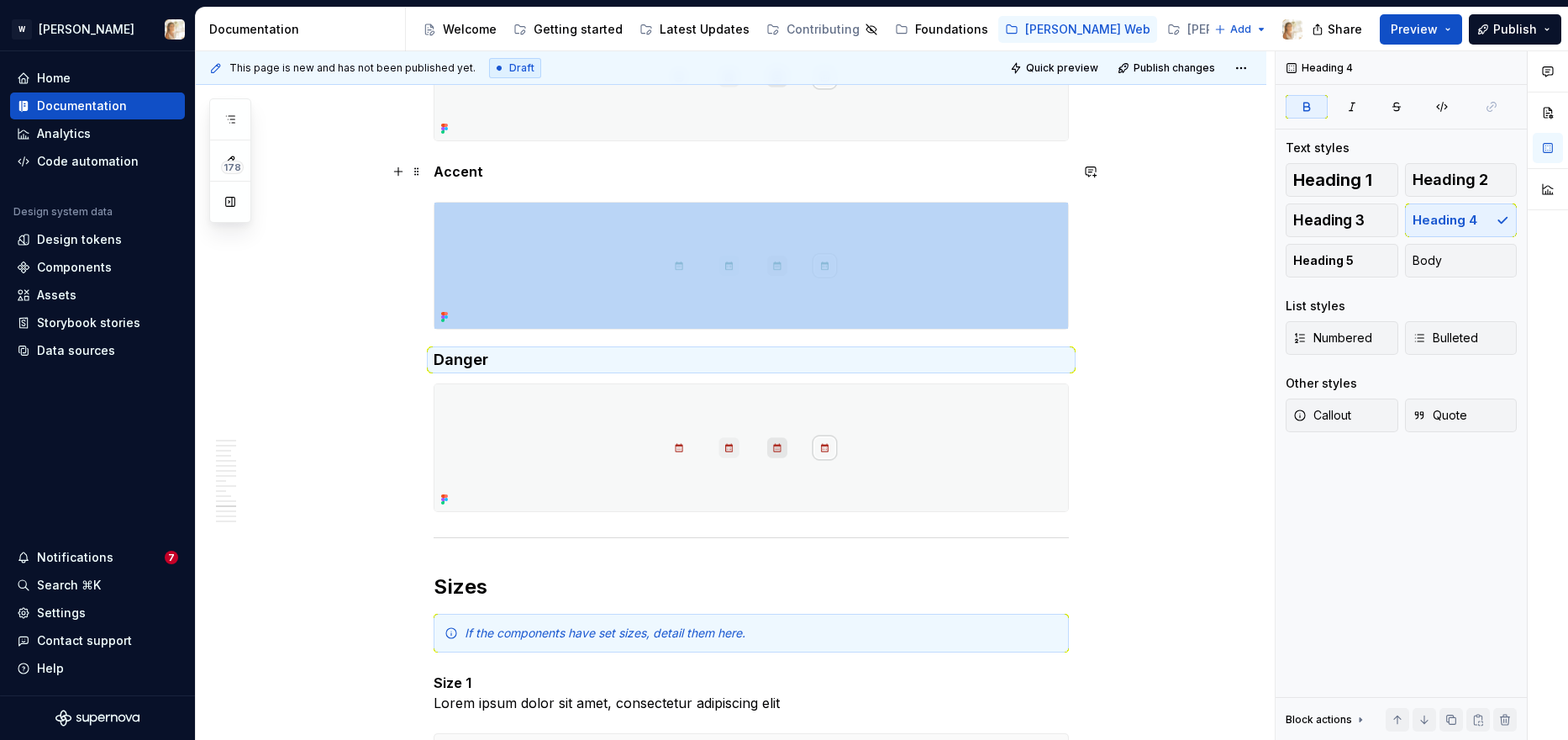
click at [474, 167] on strong "Accent" at bounding box center [458, 171] width 50 height 17
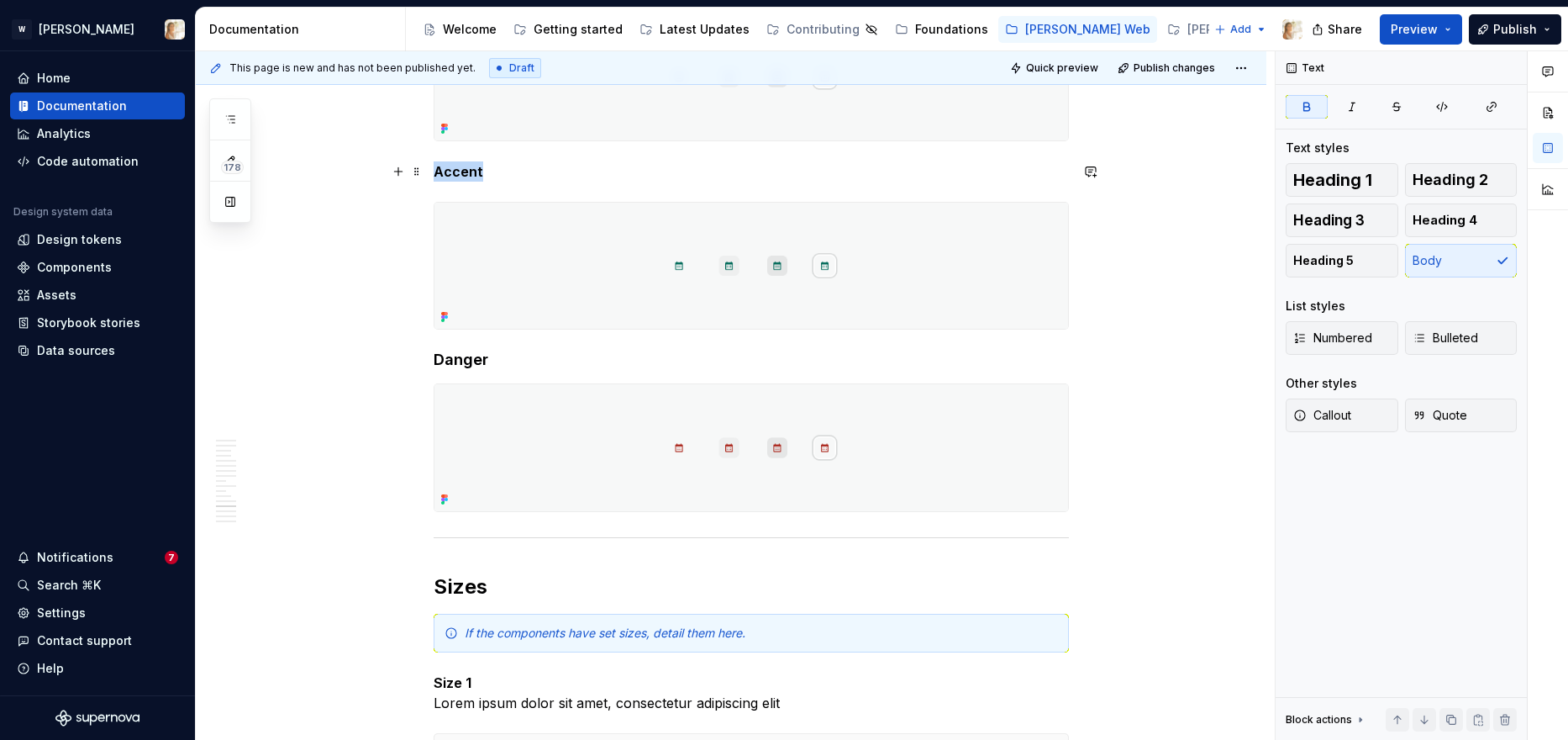
click at [474, 167] on strong "Accent" at bounding box center [458, 171] width 50 height 17
click at [1269, 221] on button "Heading 4" at bounding box center [1462, 220] width 113 height 34
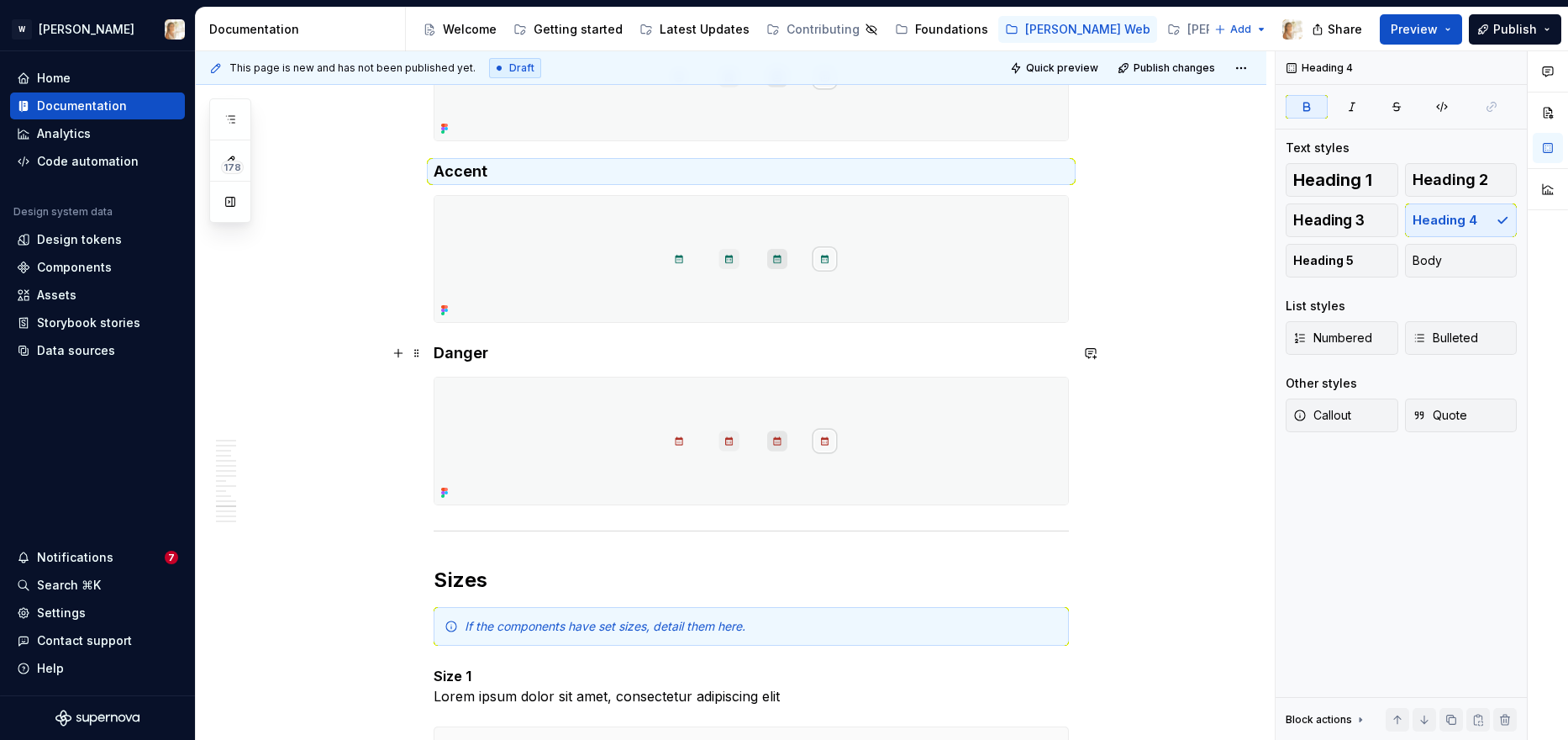
scroll to position [4287, 0]
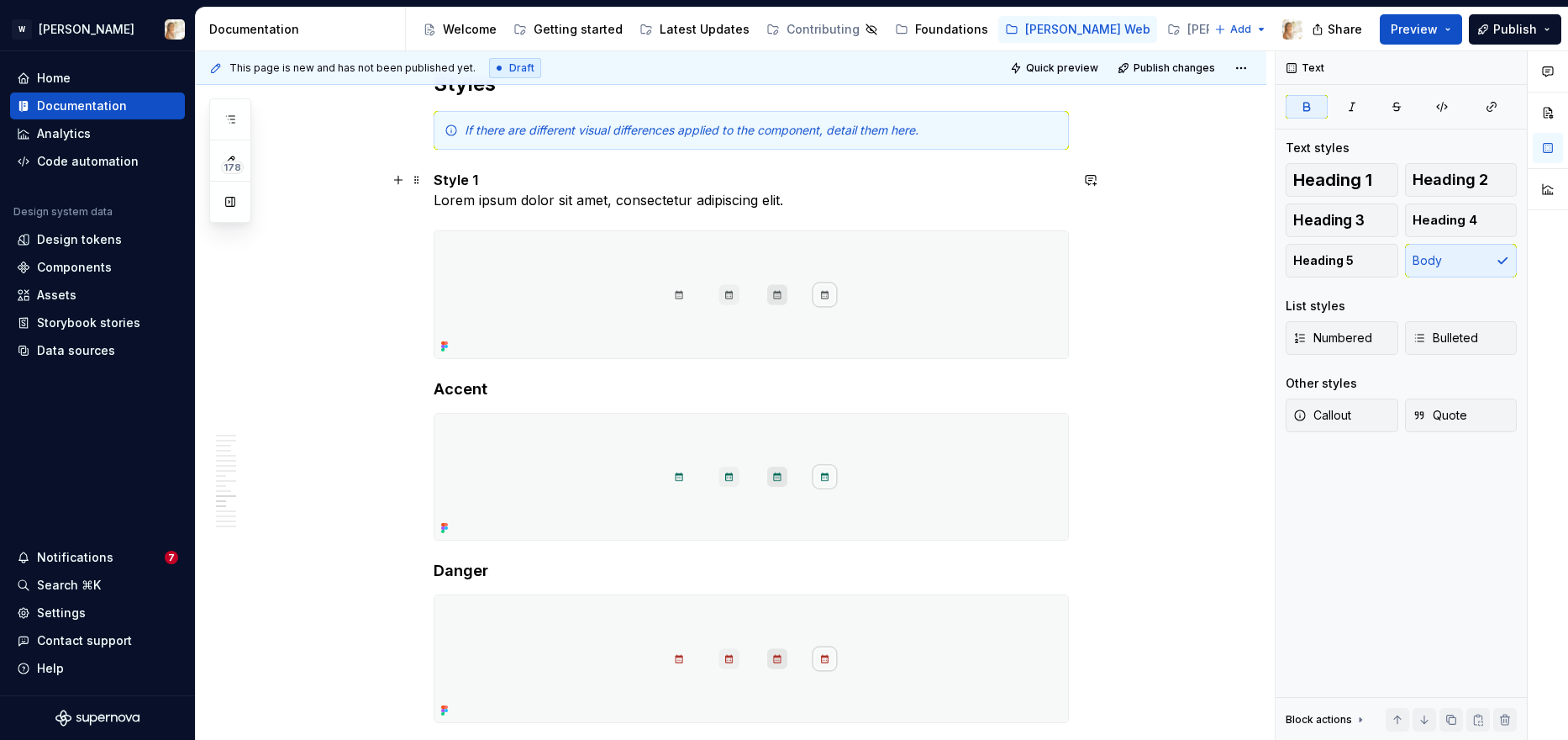
click at [475, 187] on strong "Style 1" at bounding box center [455, 180] width 45 height 17
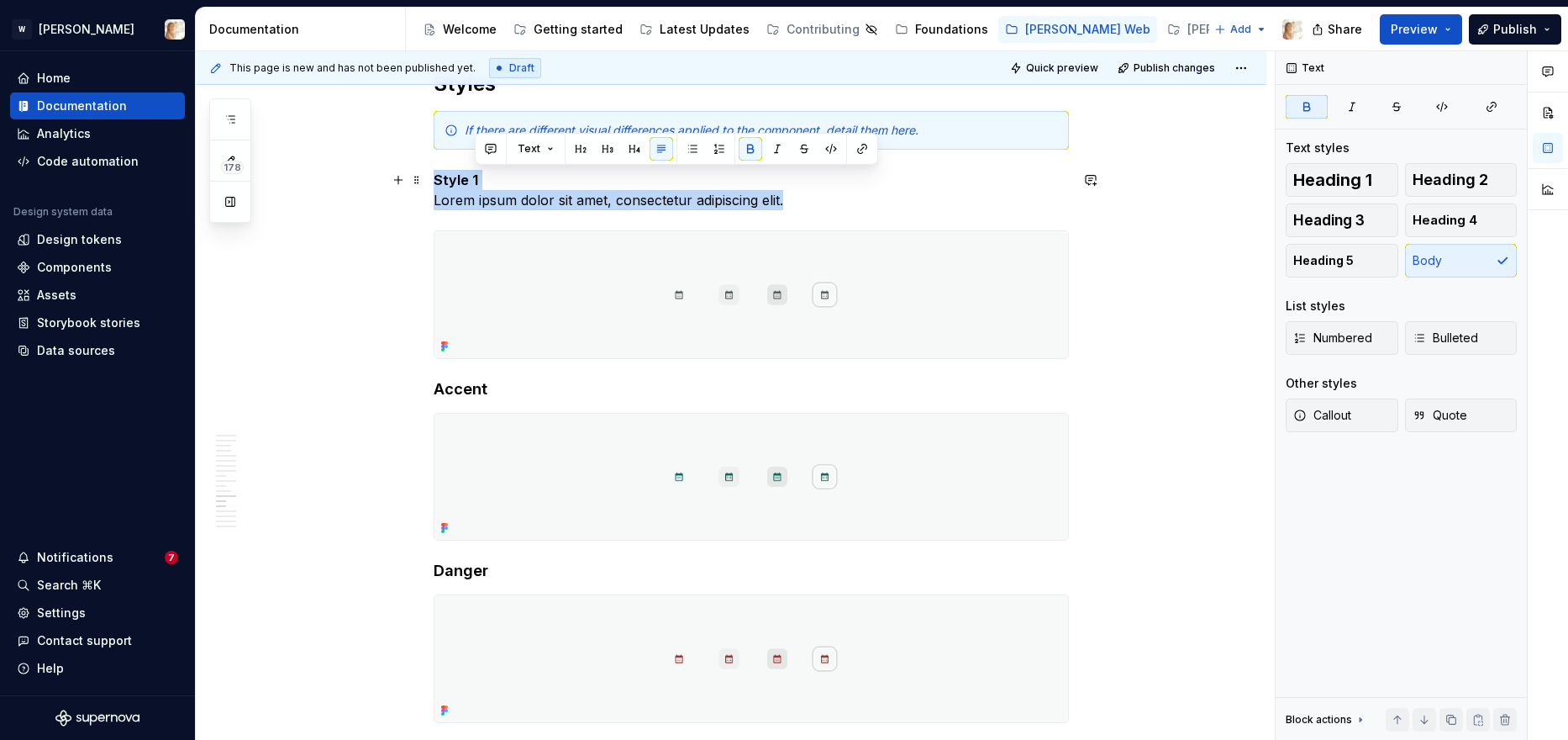
click at [475, 187] on strong "Style 1" at bounding box center [455, 180] width 45 height 17
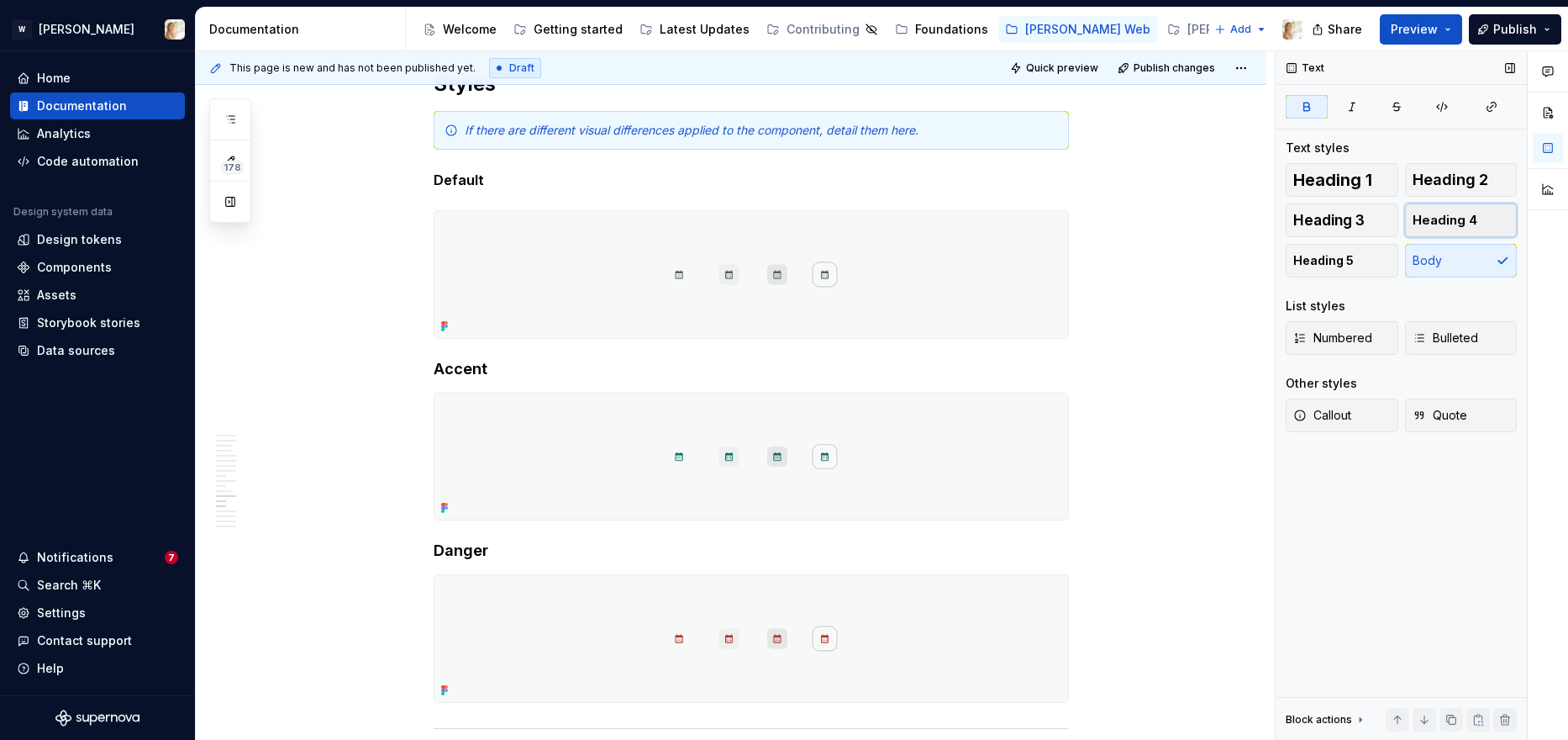
click at [1269, 233] on button "Heading 4" at bounding box center [1462, 220] width 113 height 34
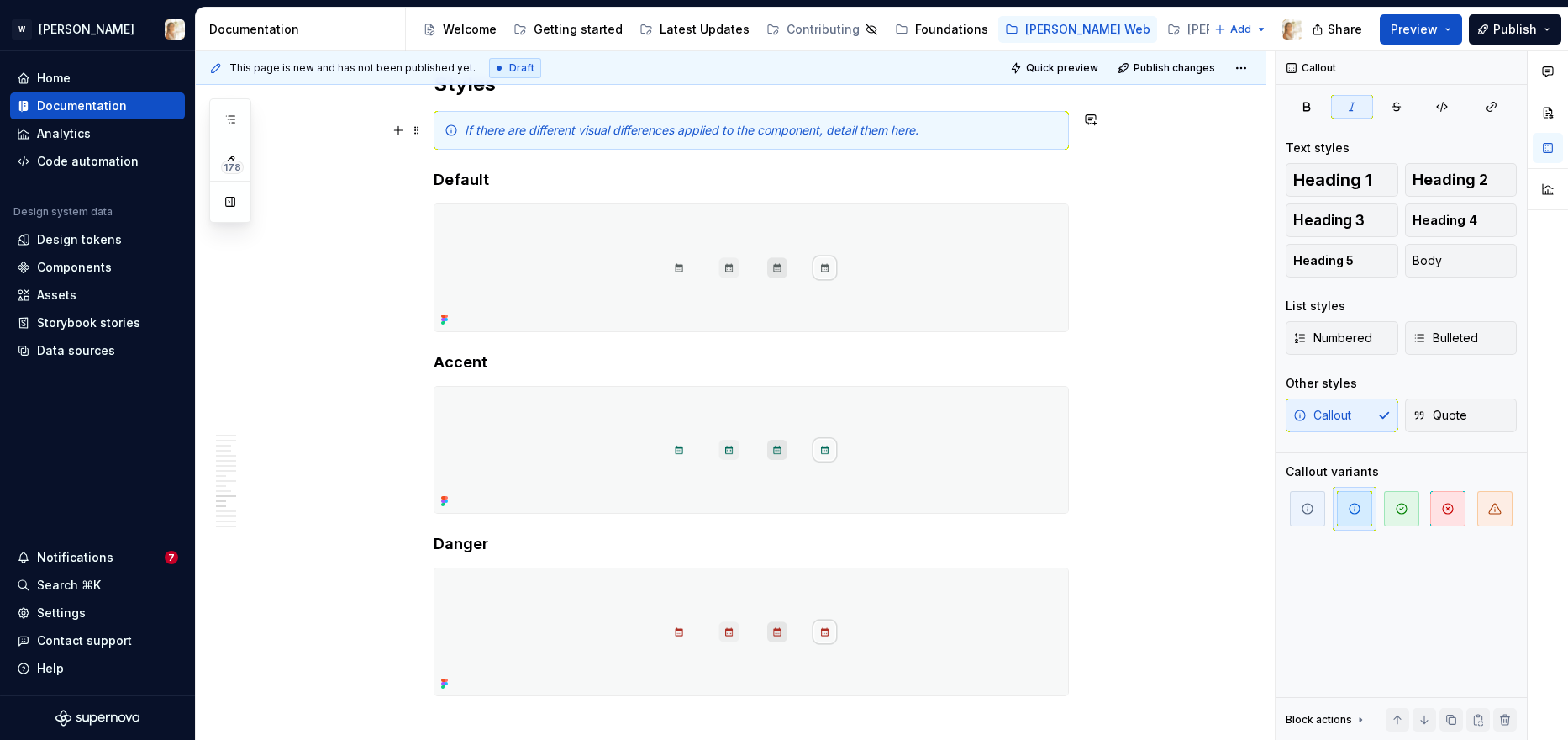
click at [732, 125] on em "If there are different visual differences applied to the component, detail them…" at bounding box center [692, 130] width 454 height 14
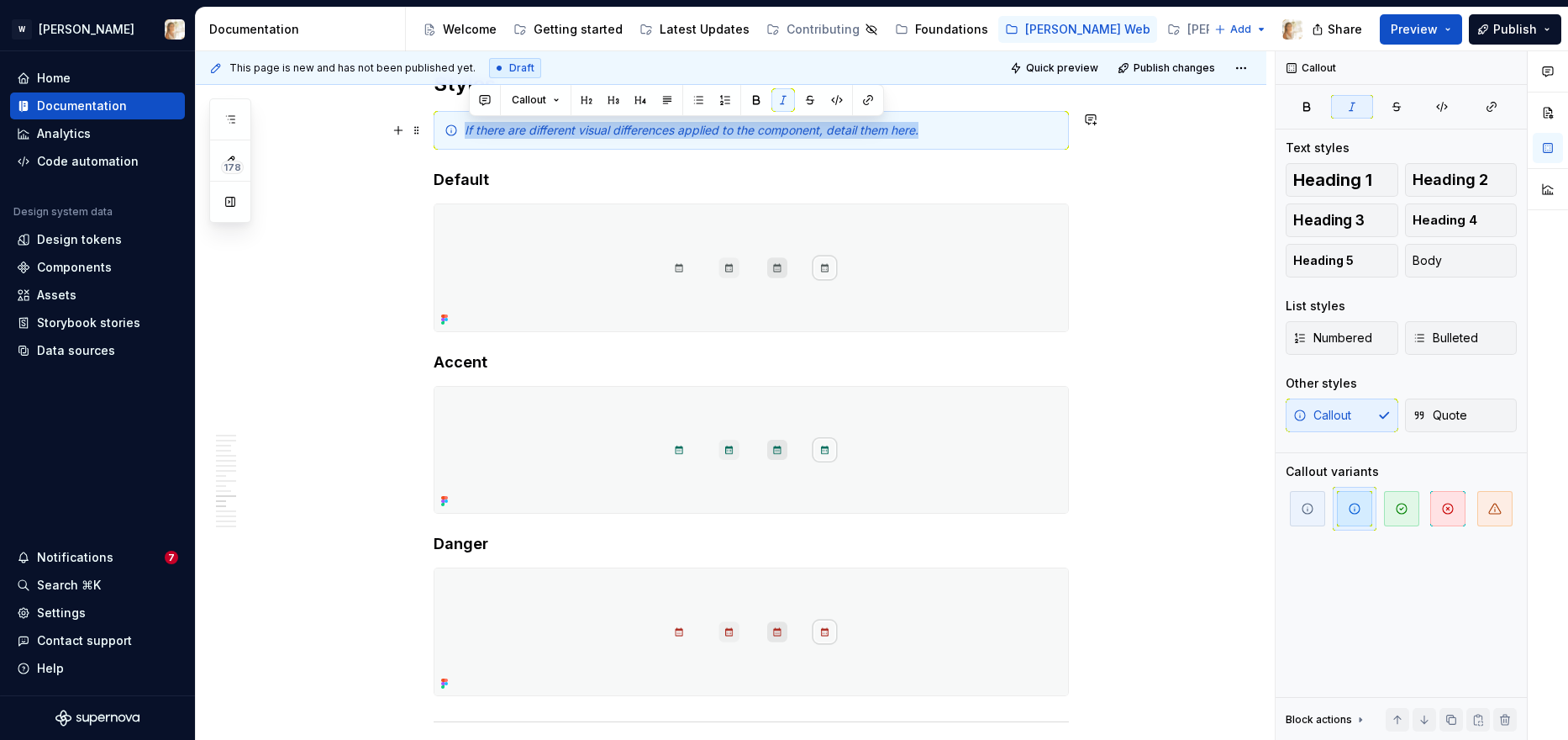
click at [732, 125] on em "If there are different visual differences applied to the component, detail them…" at bounding box center [692, 130] width 454 height 14
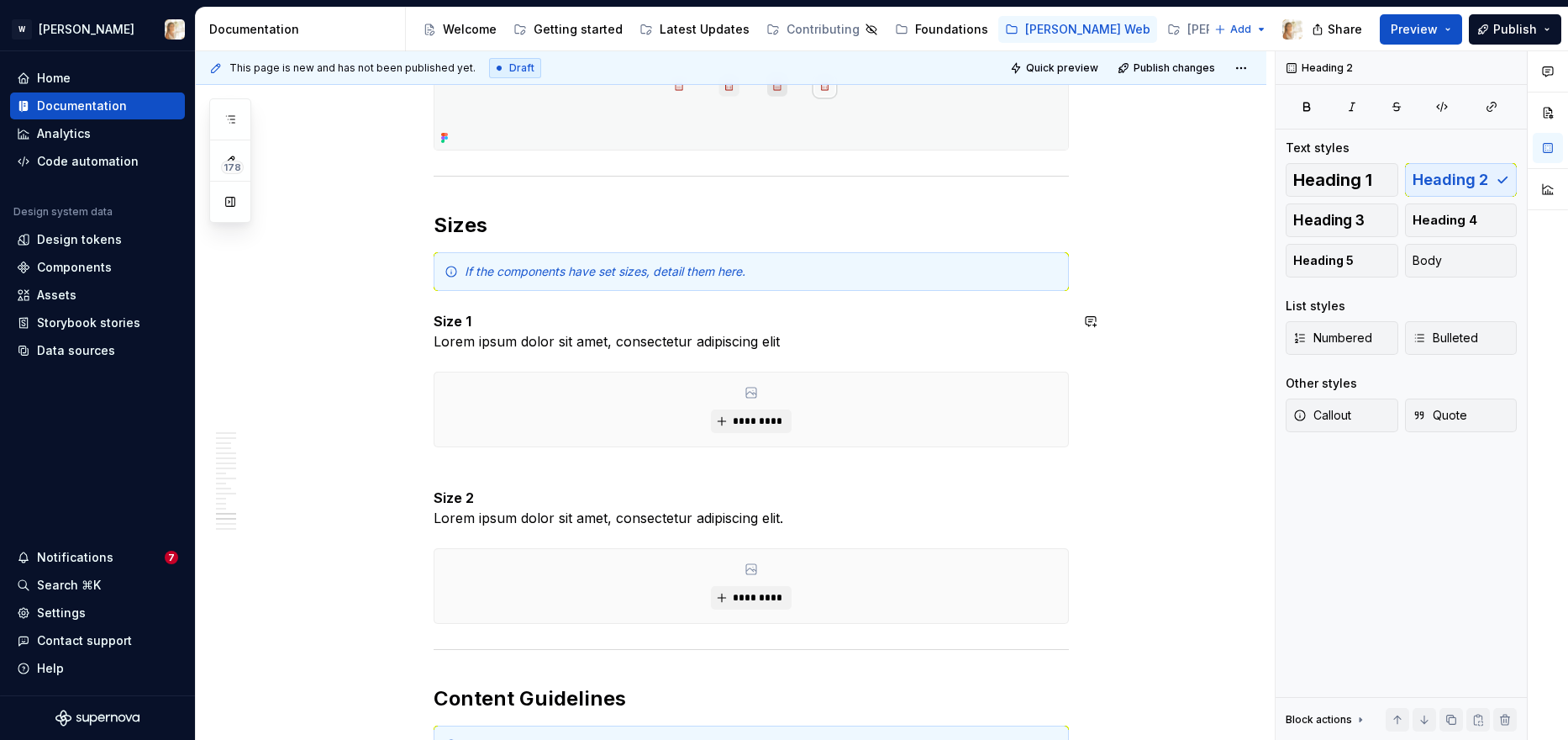
scroll to position [4776, 0]
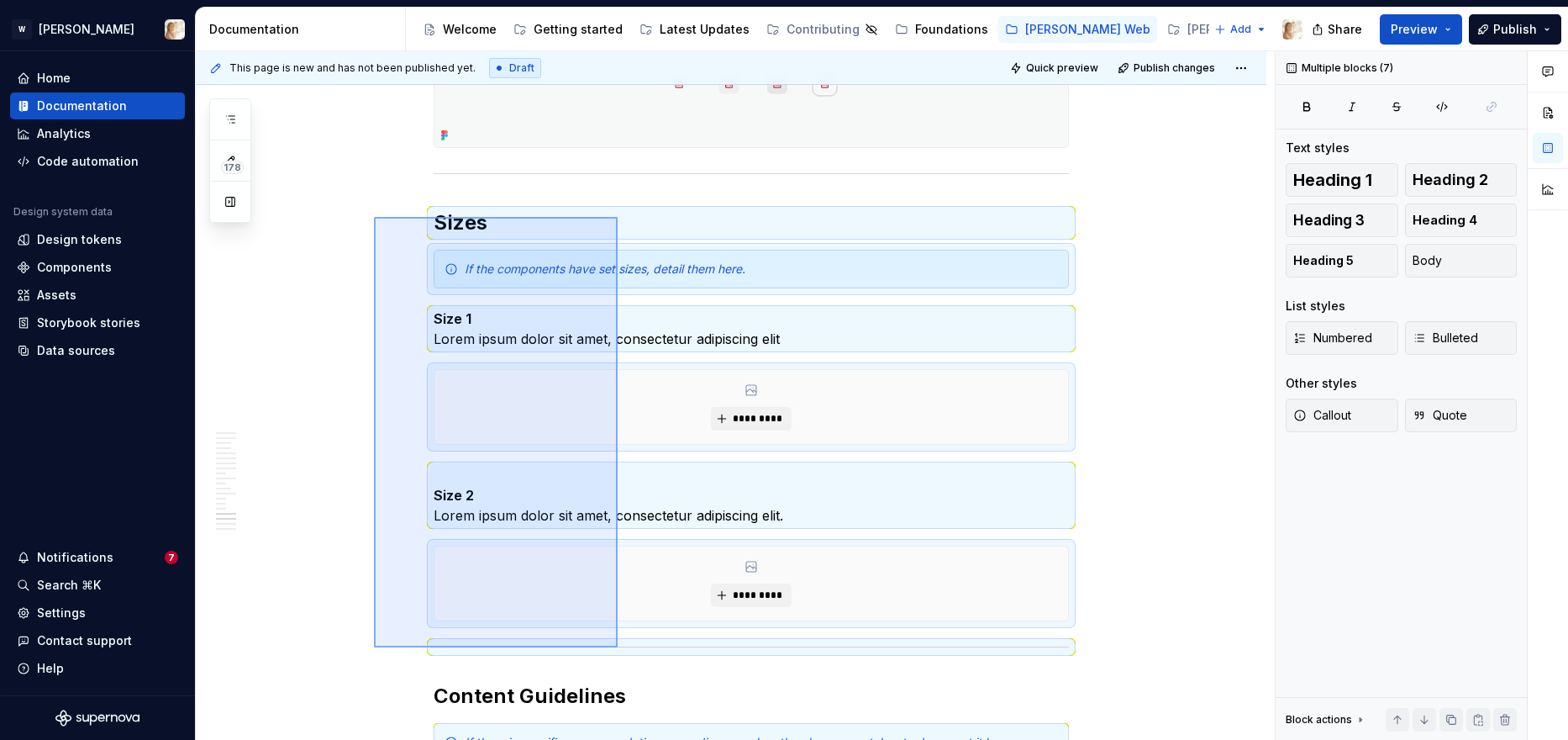
drag, startPoint x: 374, startPoint y: 217, endPoint x: 618, endPoint y: 647, distance: 494.4
click at [618, 647] on div "**********" at bounding box center [735, 396] width 1079 height 689
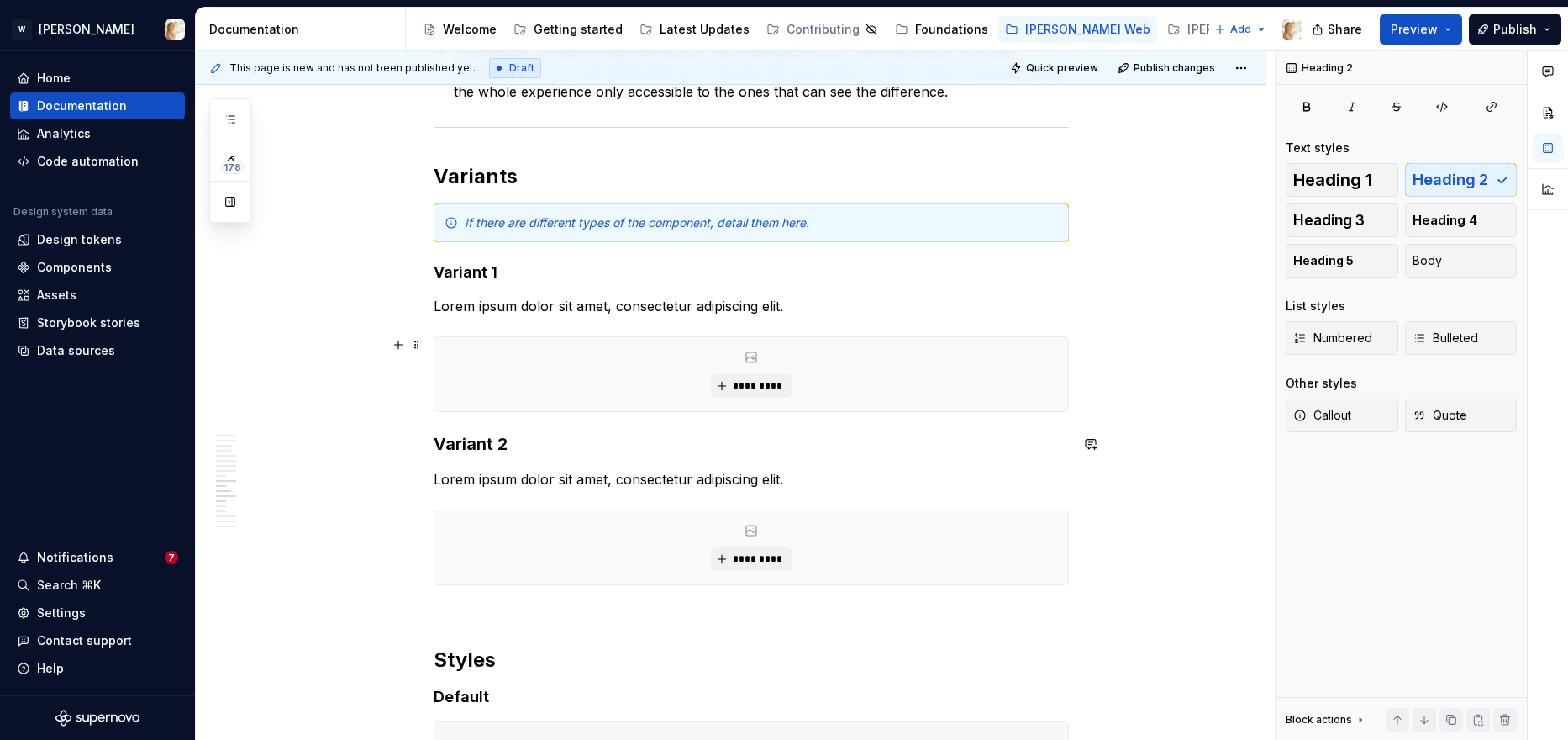
scroll to position [3728, 0]
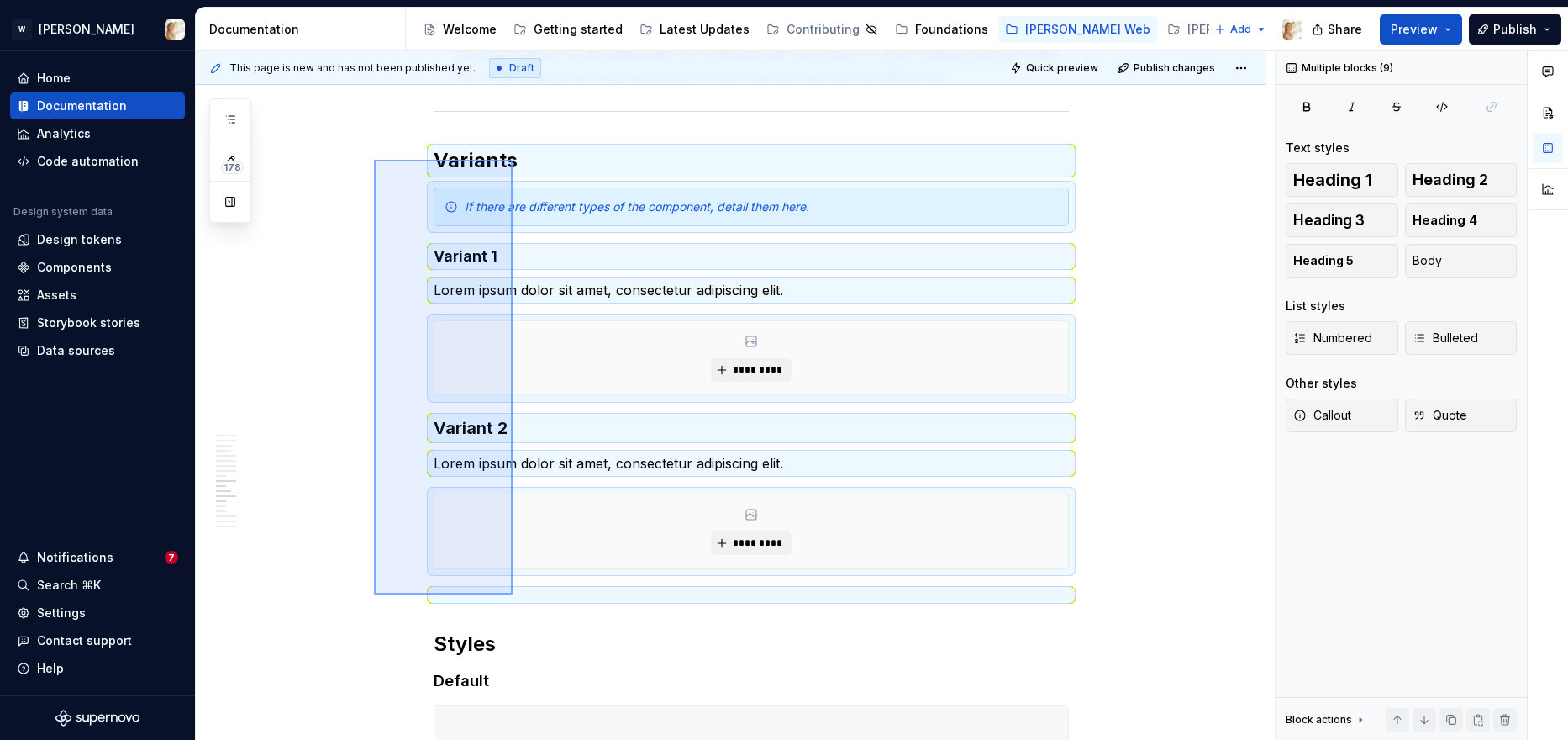
drag, startPoint x: 374, startPoint y: 160, endPoint x: 513, endPoint y: 594, distance: 455.7
click at [513, 594] on div "**********" at bounding box center [735, 396] width 1079 height 689
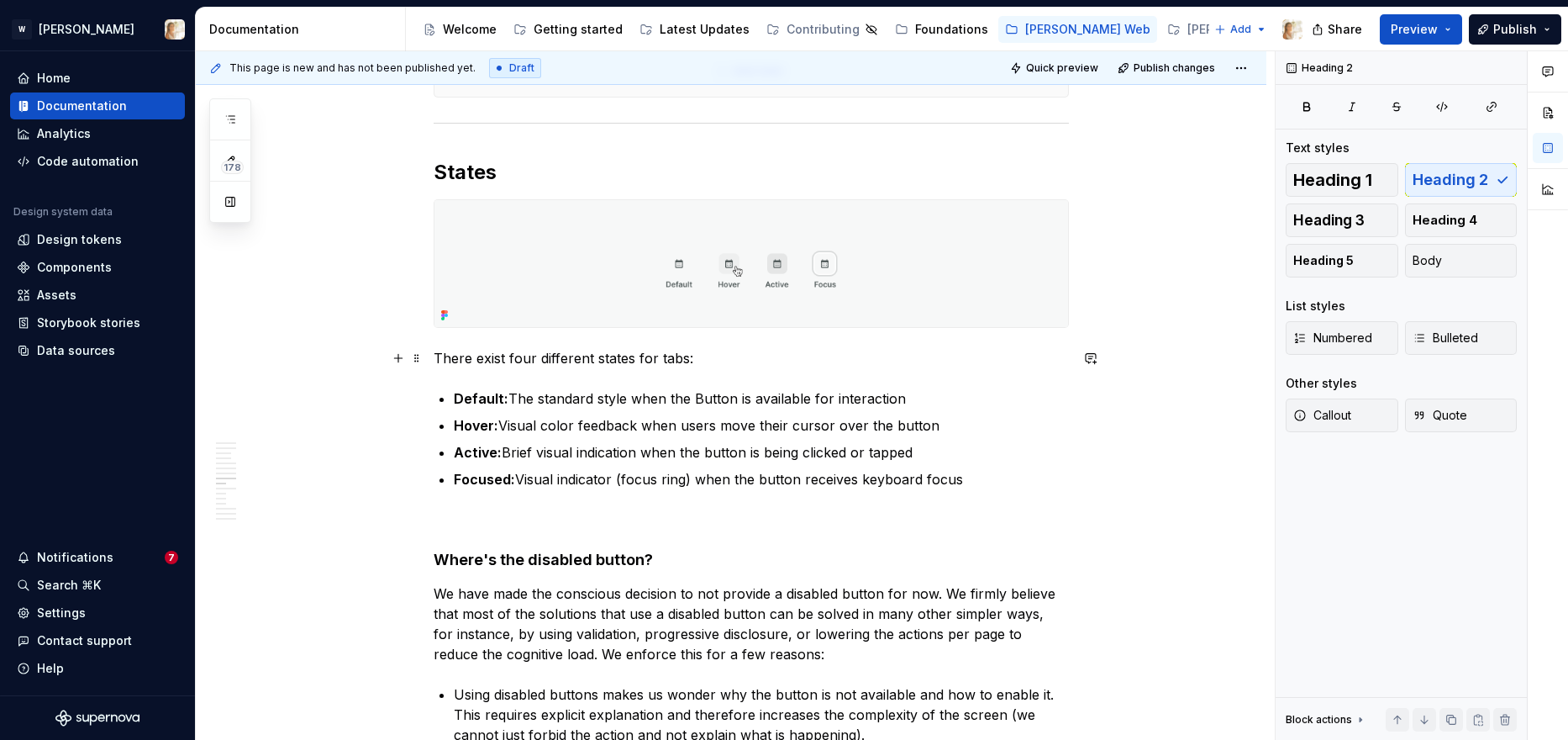
scroll to position [2966, 0]
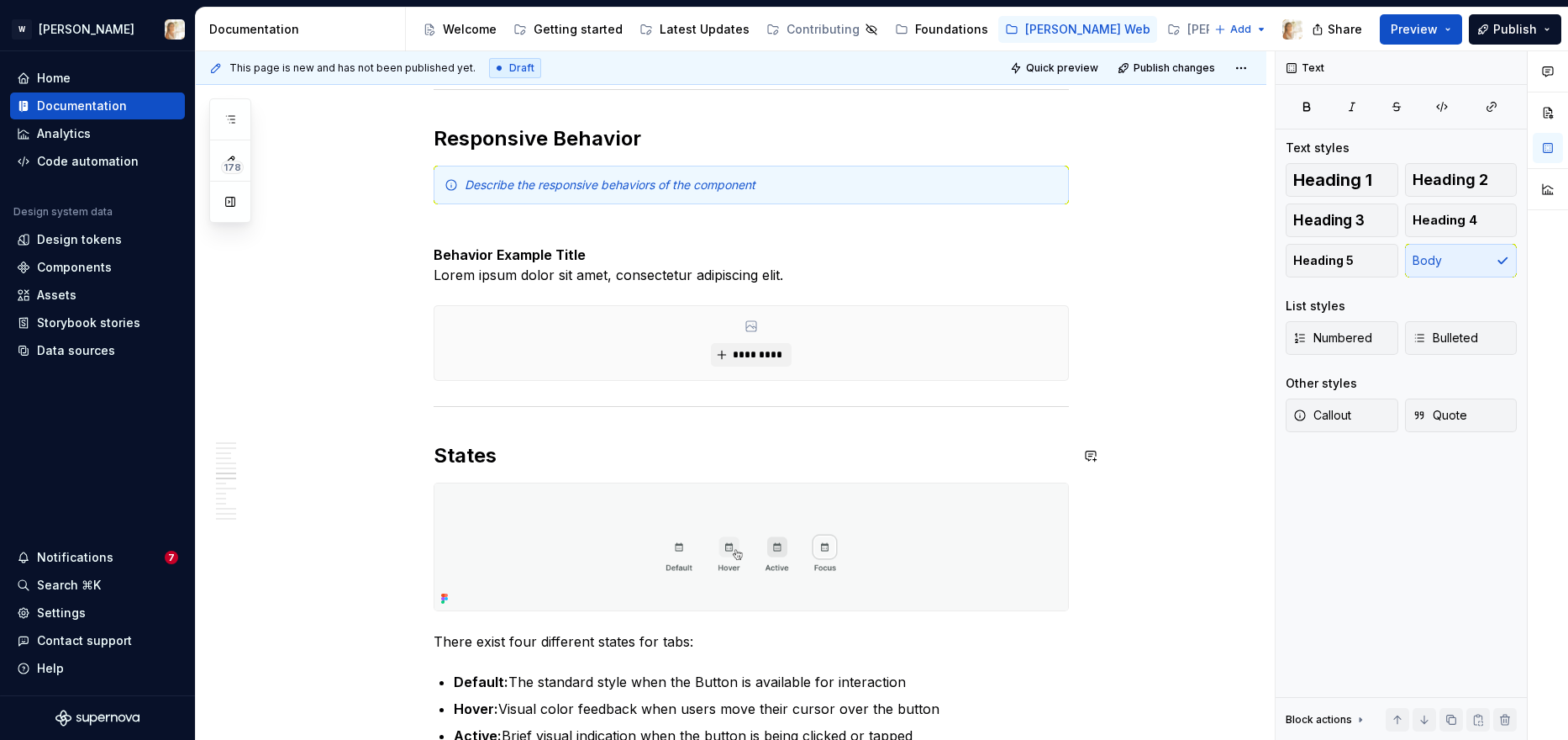
scroll to position [2594, 0]
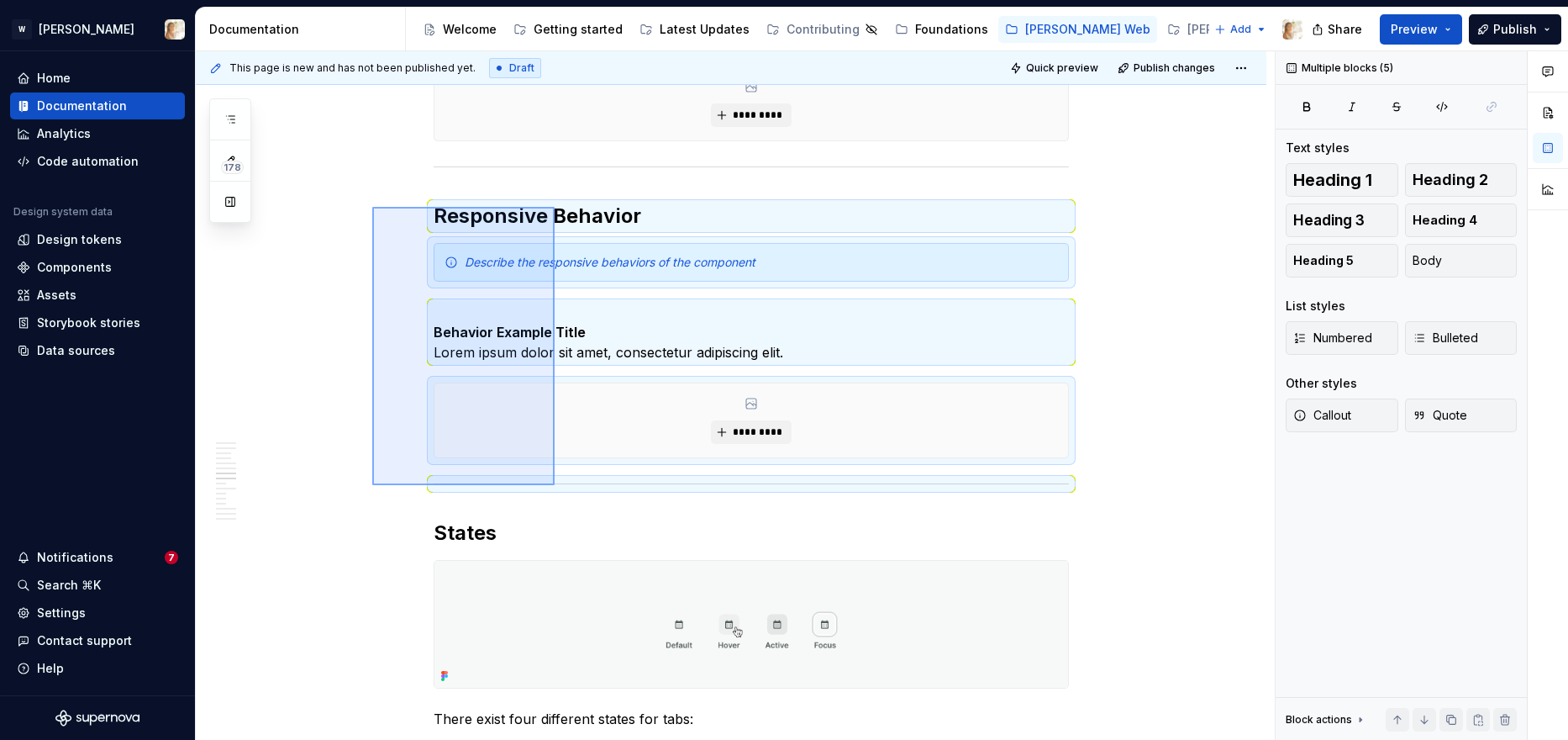
drag, startPoint x: 372, startPoint y: 206, endPoint x: 554, endPoint y: 485, distance: 333.1
click at [554, 485] on div "**********" at bounding box center [735, 396] width 1079 height 689
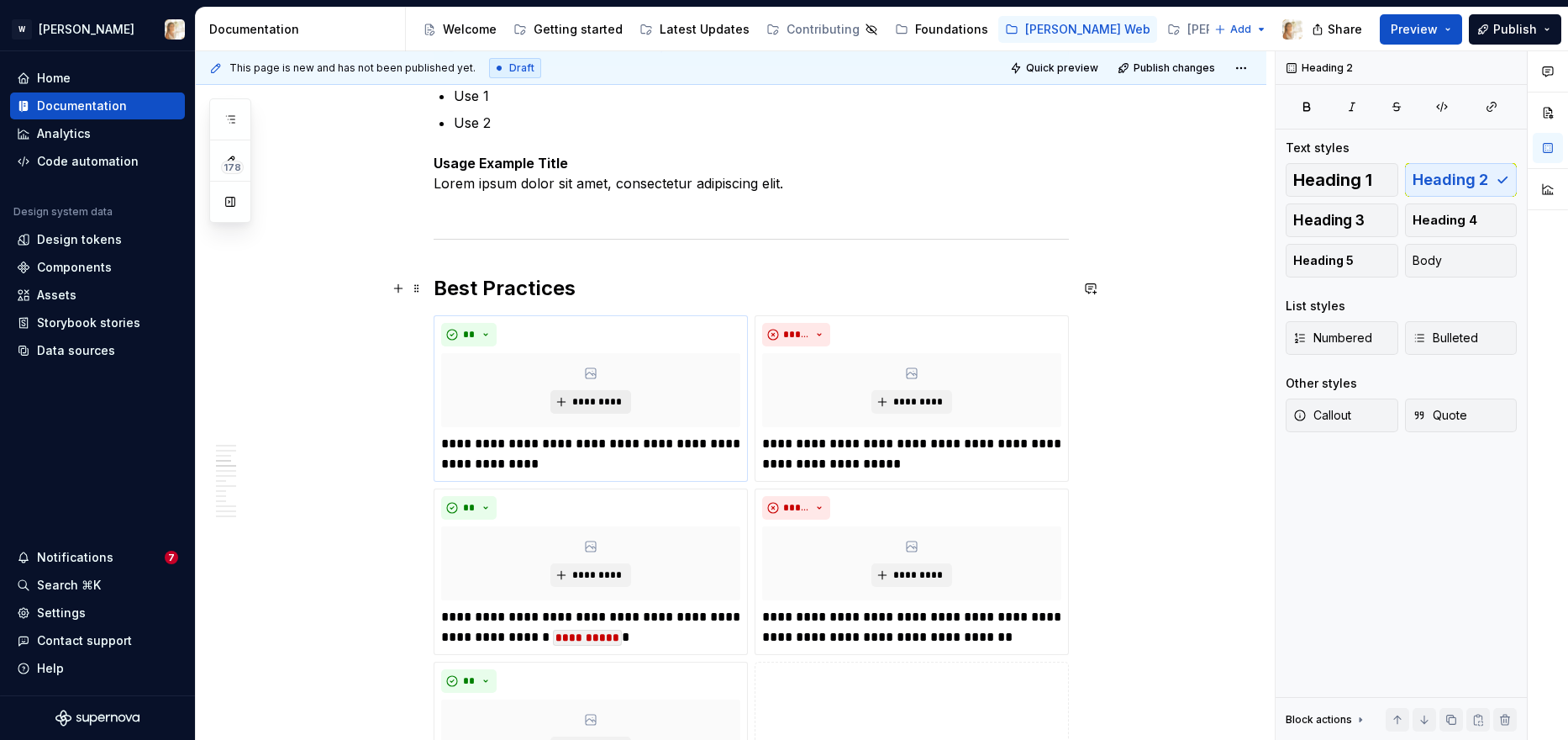
scroll to position [1561, 0]
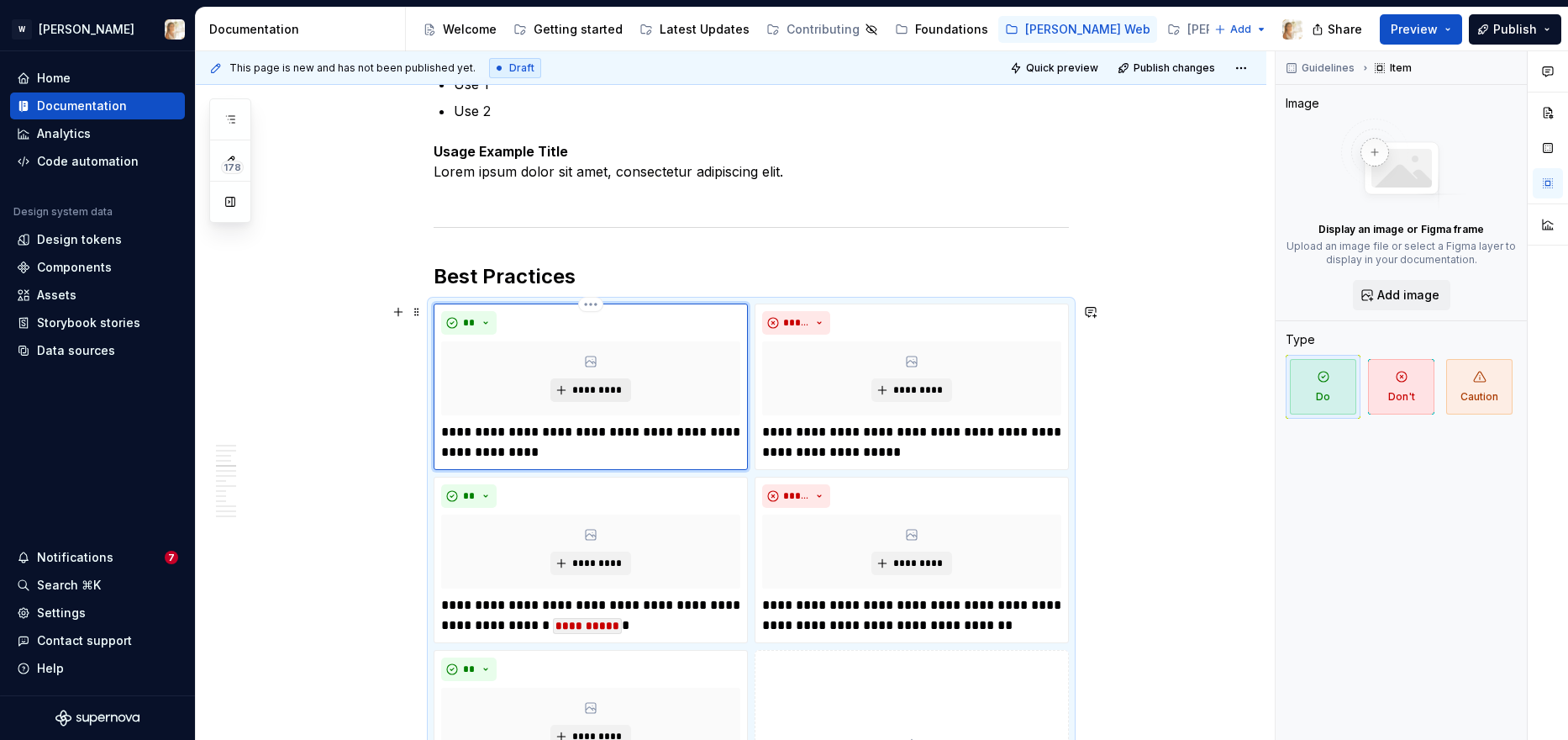
click at [603, 387] on span "*********" at bounding box center [597, 390] width 52 height 14
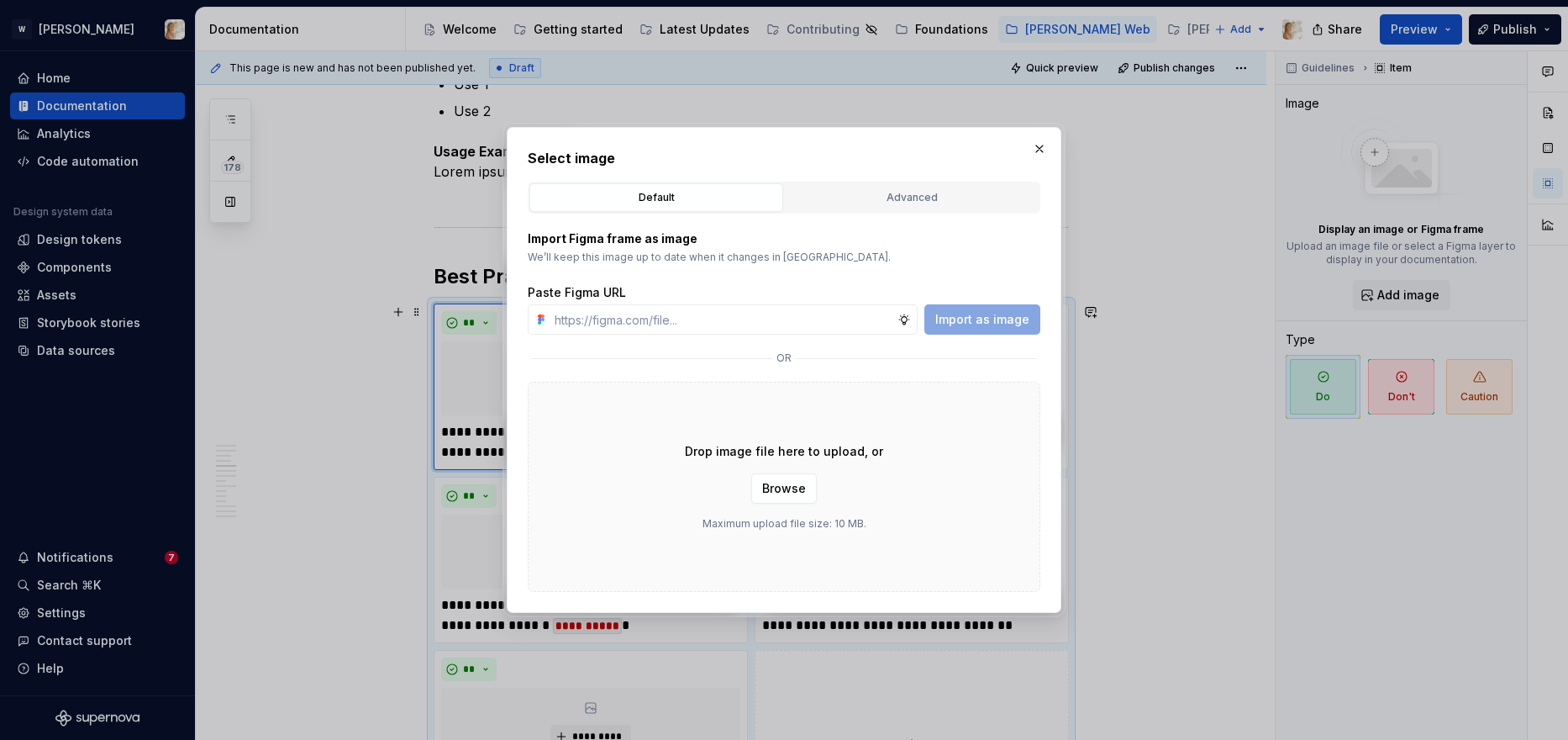
type textarea "*"
type input "https://www.figma.com/design/oPxB51PBWpdybzXO7ZYVlQ/Documentation?node-id=6292-…"
click at [986, 325] on span "Import as image" at bounding box center [982, 319] width 94 height 17
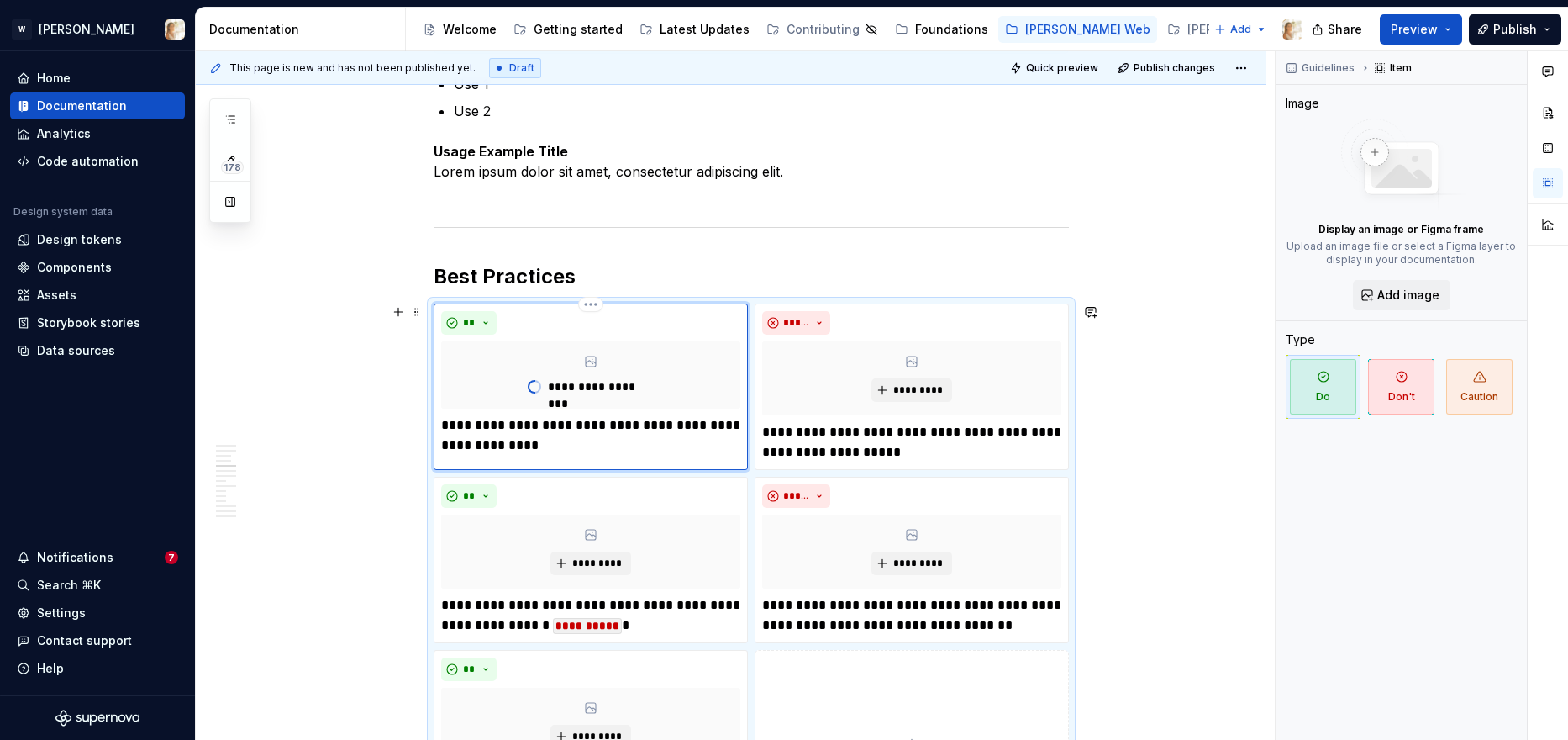
type textarea "*"
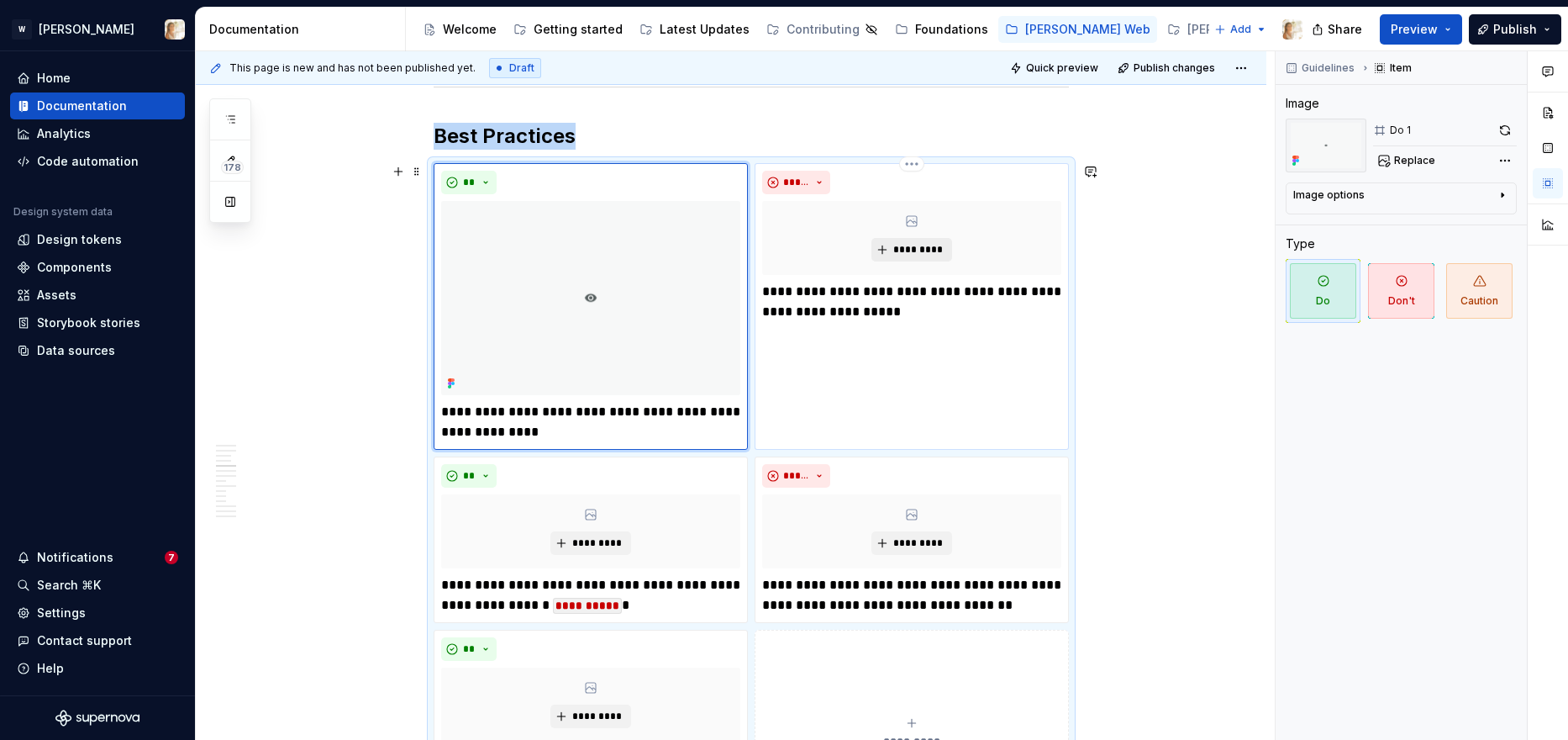
click at [918, 247] on span "*********" at bounding box center [918, 250] width 52 height 14
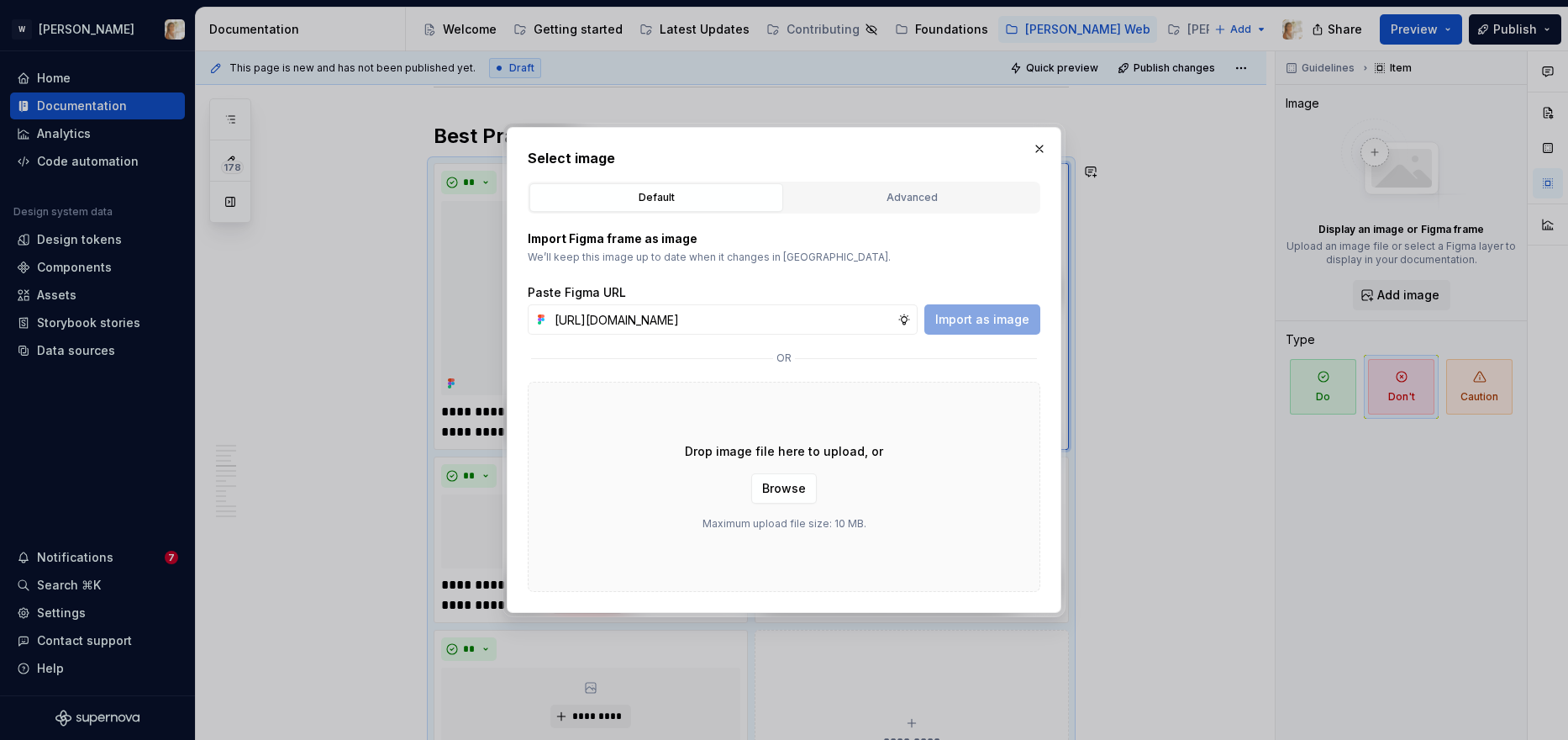
scroll to position [0, 354]
type input "https://www.figma.com/design/oPxB51PBWpdybzXO7ZYVlQ/Documentation?node-id=6292-…"
click at [957, 317] on span "Import as image" at bounding box center [982, 319] width 94 height 17
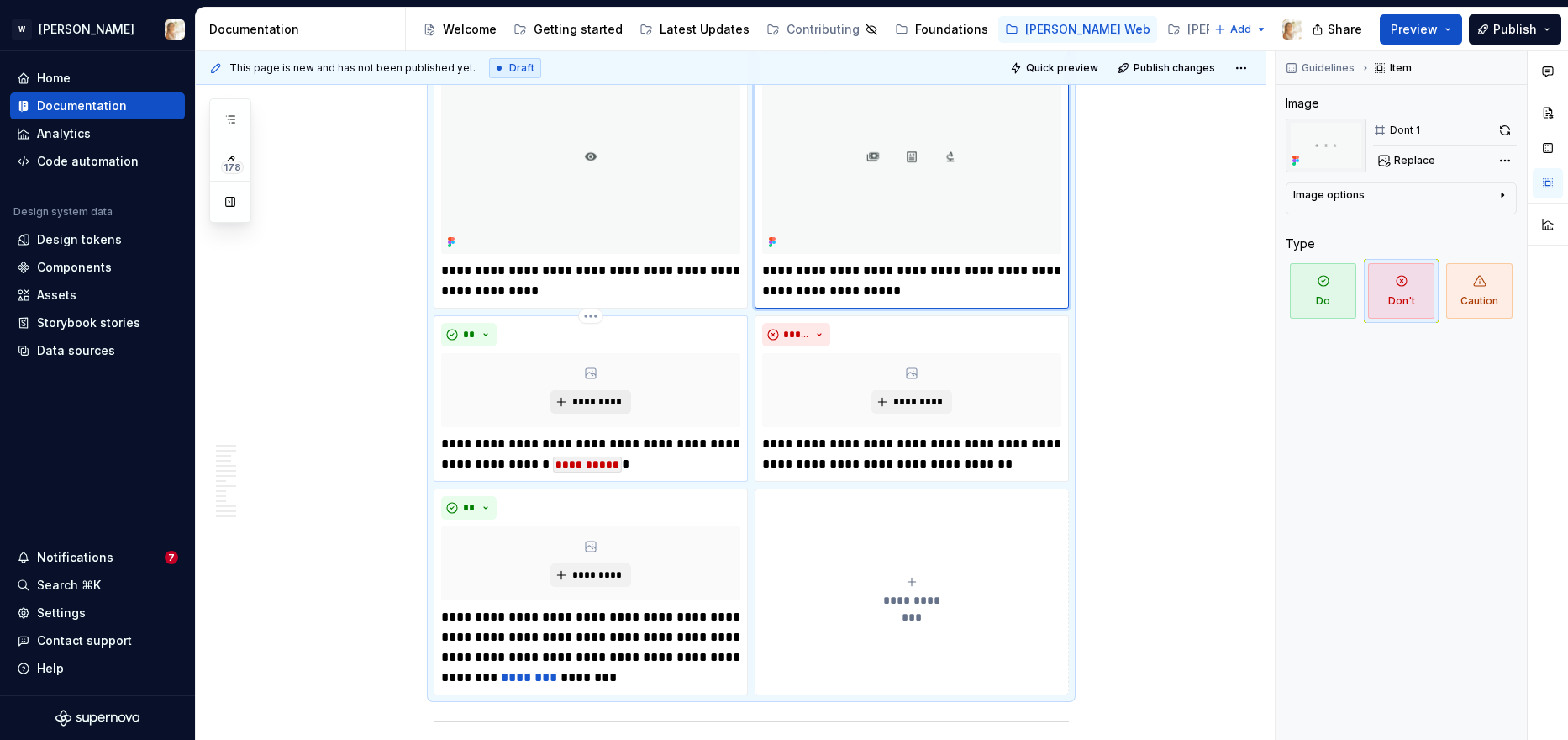
scroll to position [1847, 0]
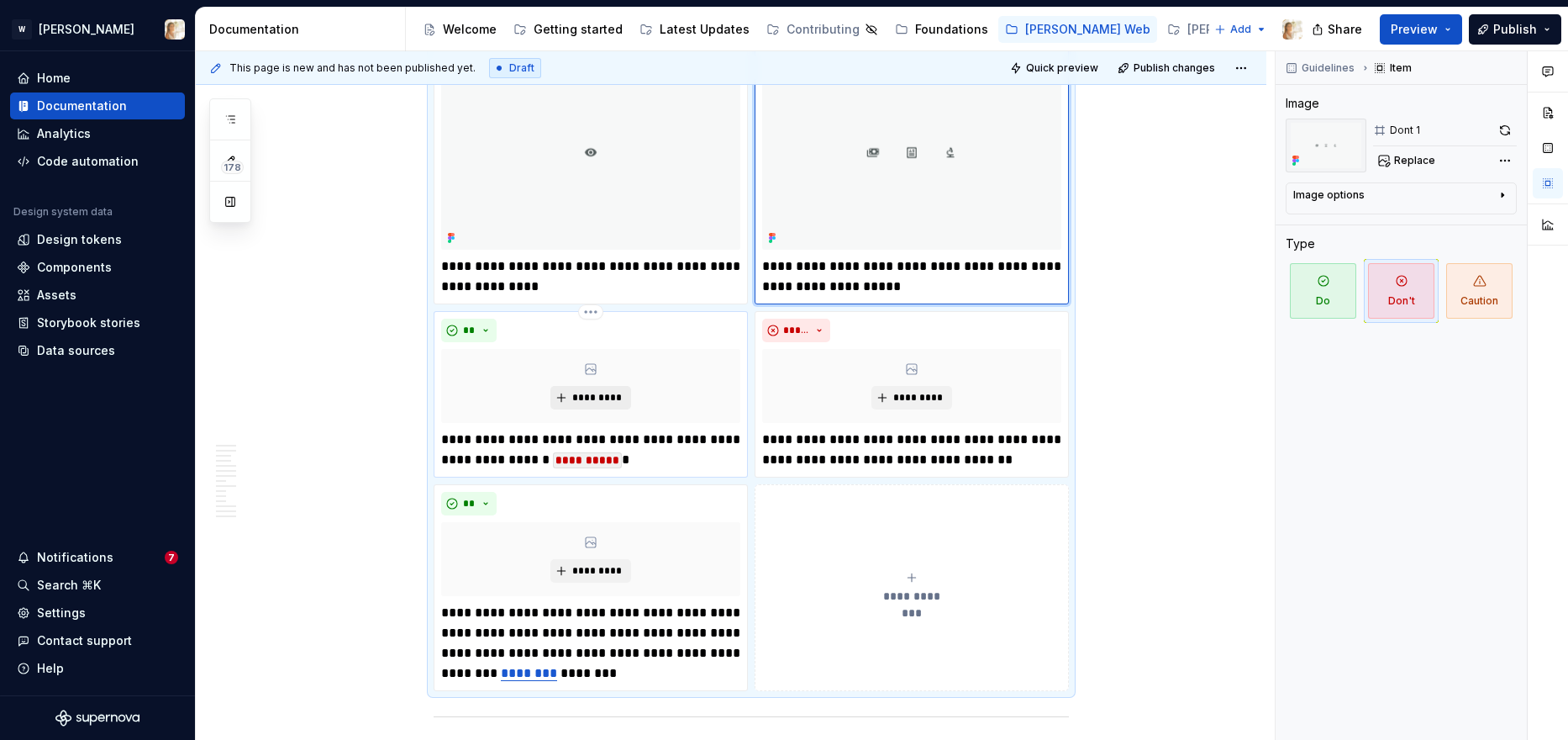
click at [578, 399] on span "*********" at bounding box center [597, 398] width 52 height 14
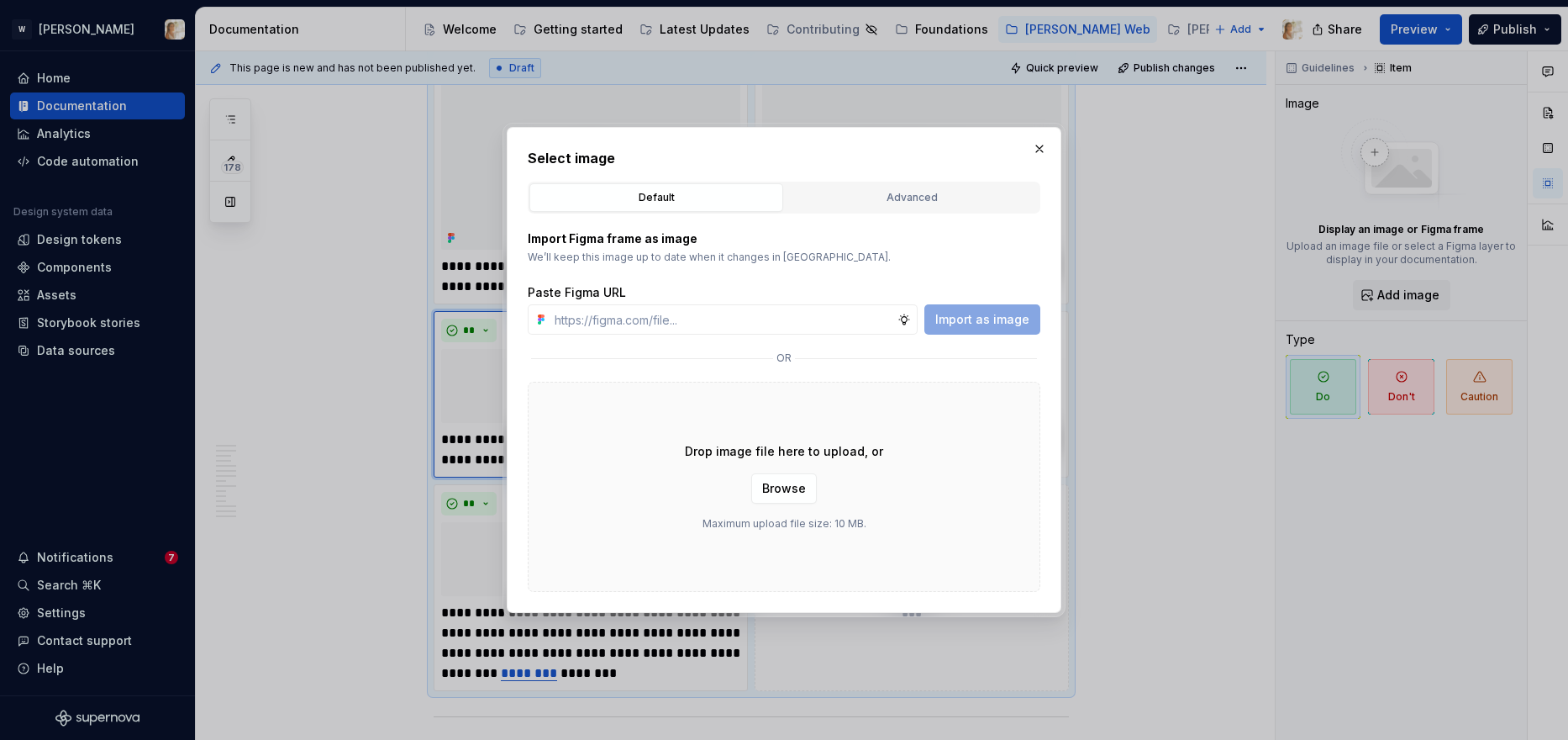
type textarea "*"
type input "https://www.figma.com/design/oPxB51PBWpdybzXO7ZYVlQ/Documentation?node-id=6292-…"
click at [974, 319] on span "Import as image" at bounding box center [982, 319] width 94 height 17
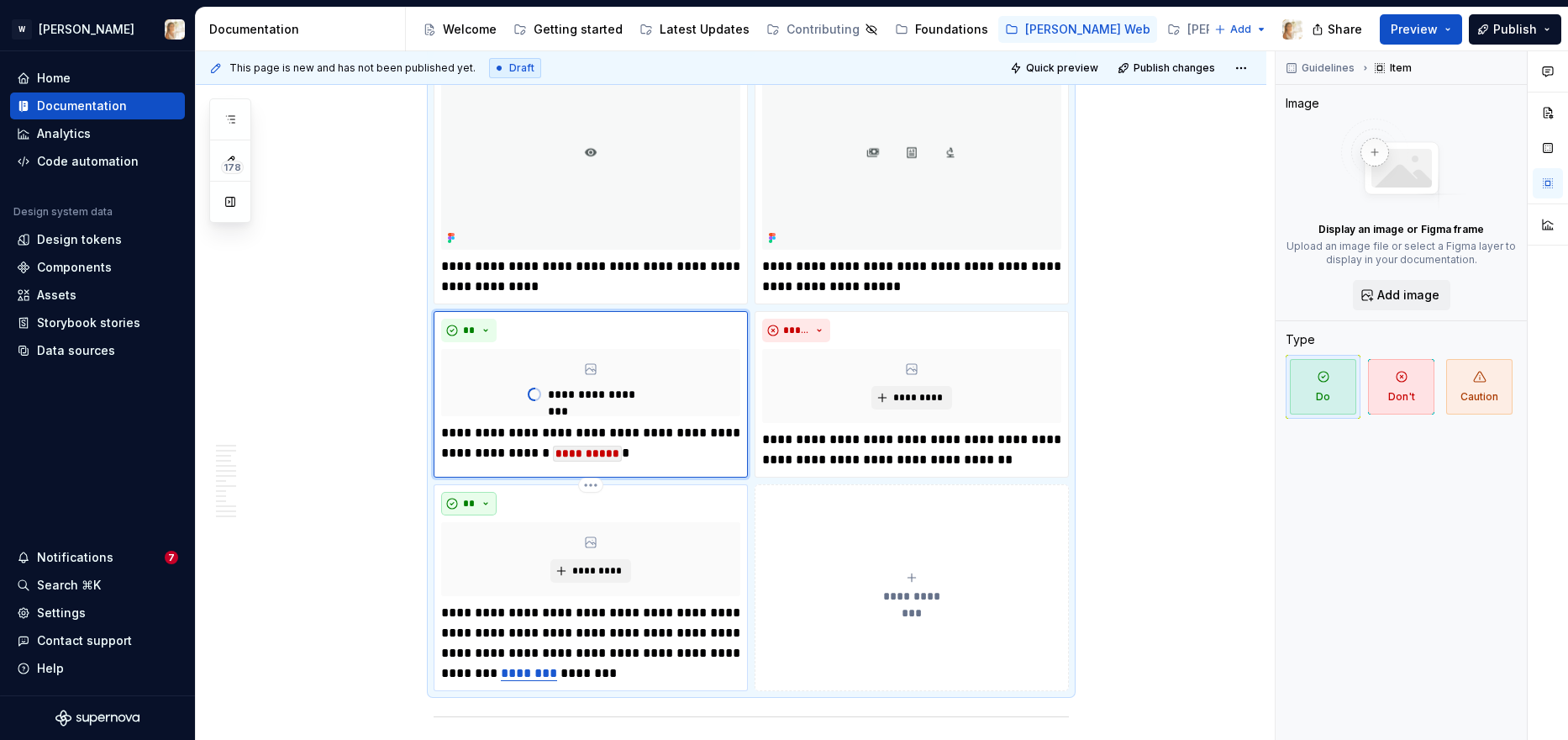
type textarea "*"
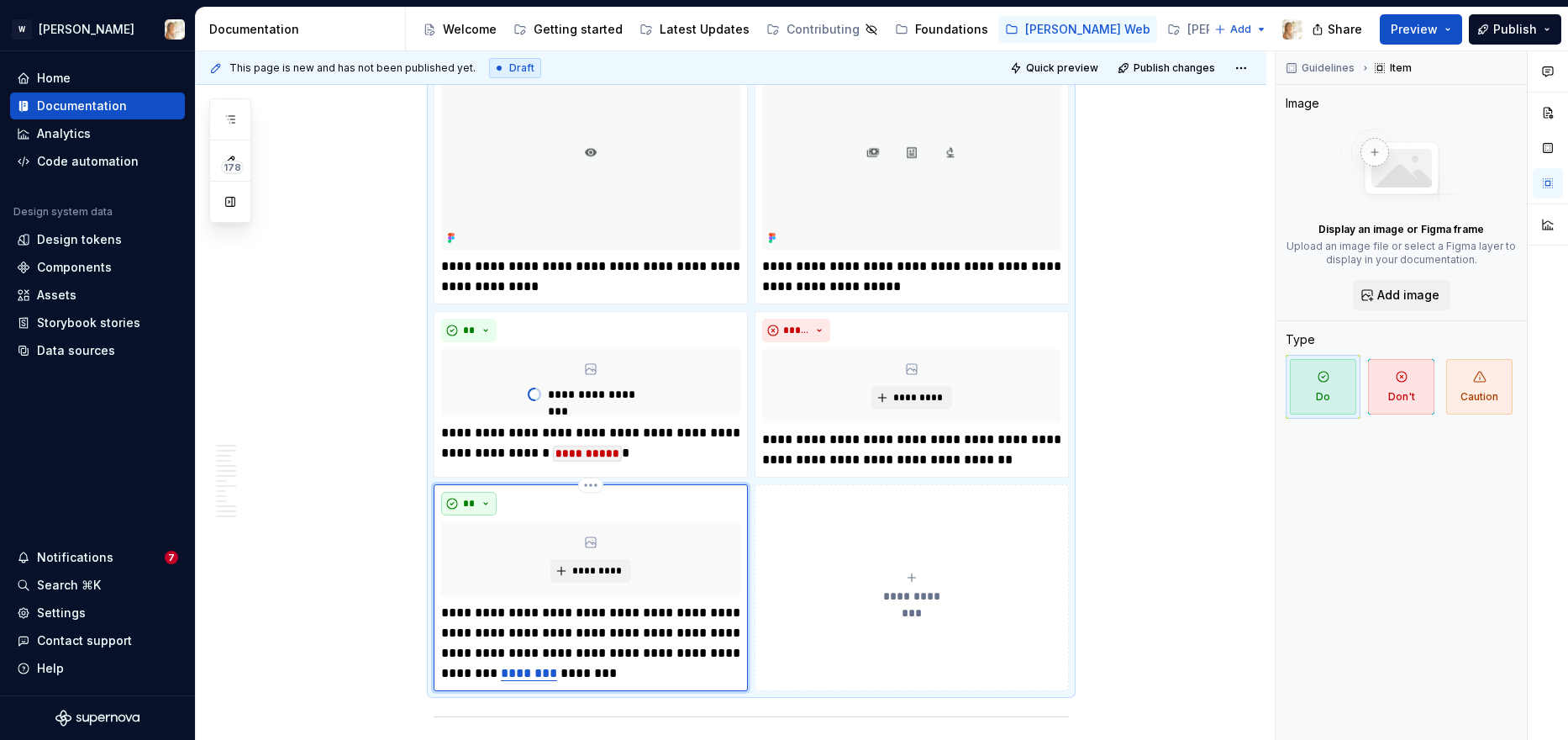
click at [481, 502] on button "**" at bounding box center [469, 504] width 56 height 24
click at [495, 559] on span "Don't" at bounding box center [521, 562] width 143 height 27
click at [818, 332] on button "*****" at bounding box center [796, 330] width 68 height 24
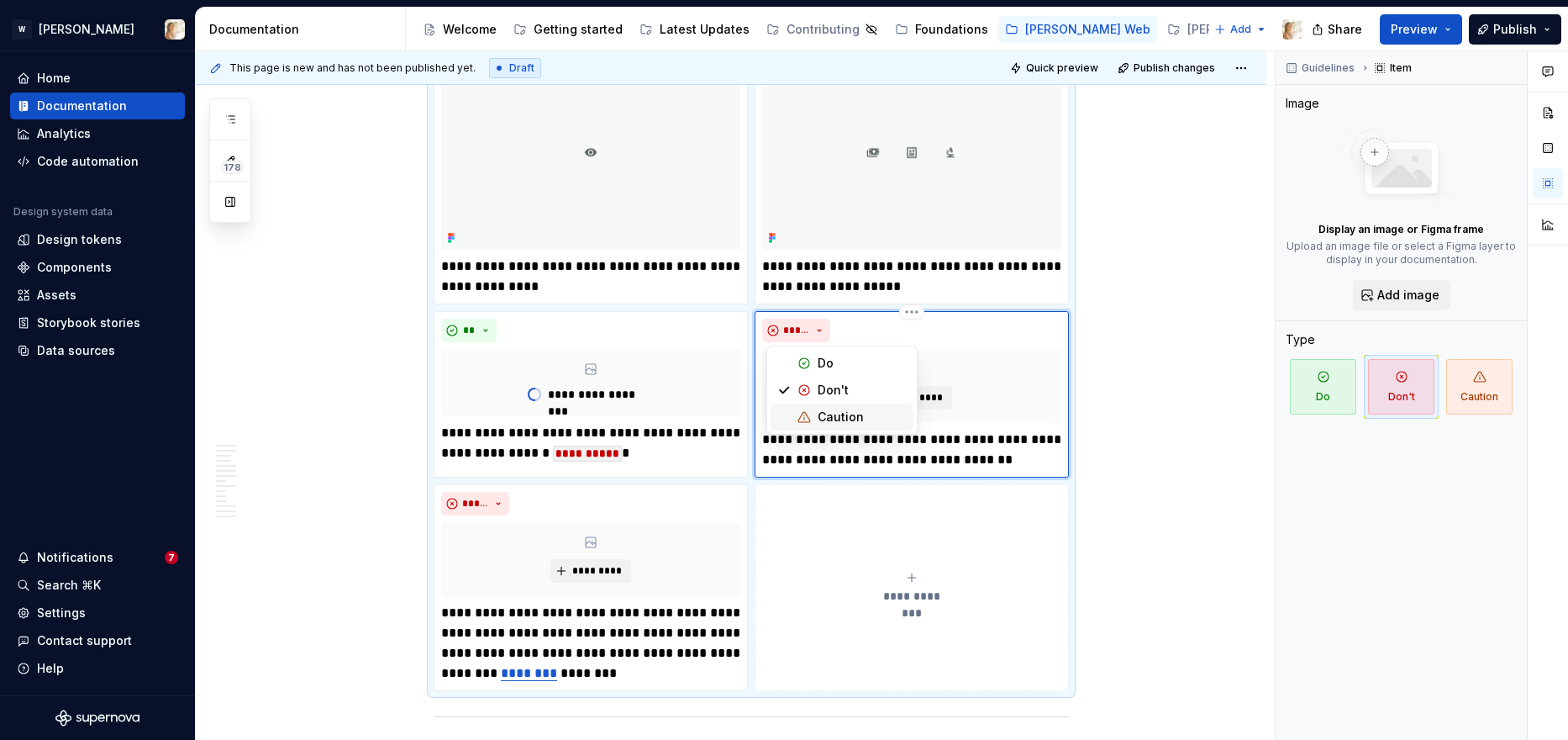
click at [812, 410] on span "Caution" at bounding box center [842, 417] width 143 height 27
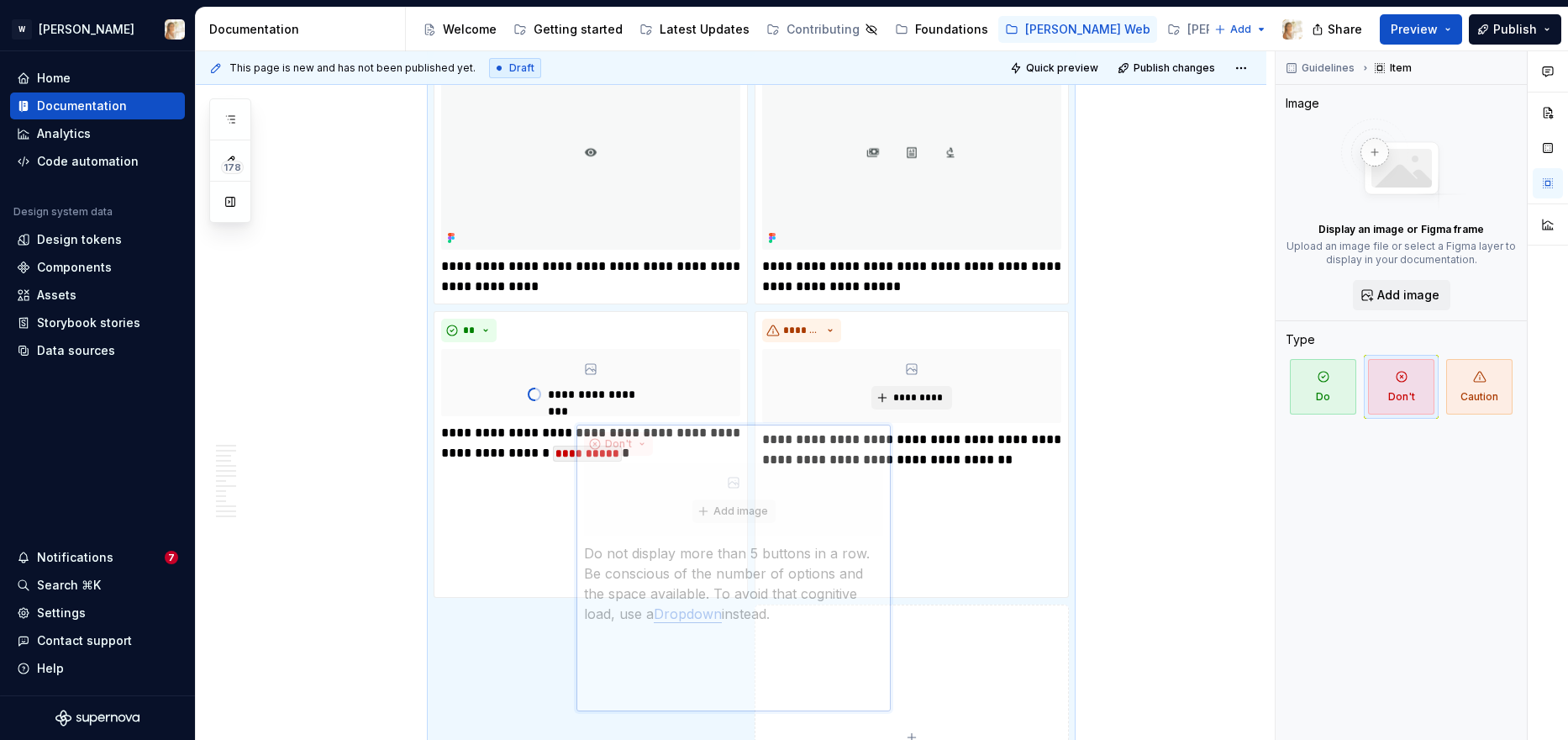
scroll to position [1968, 0]
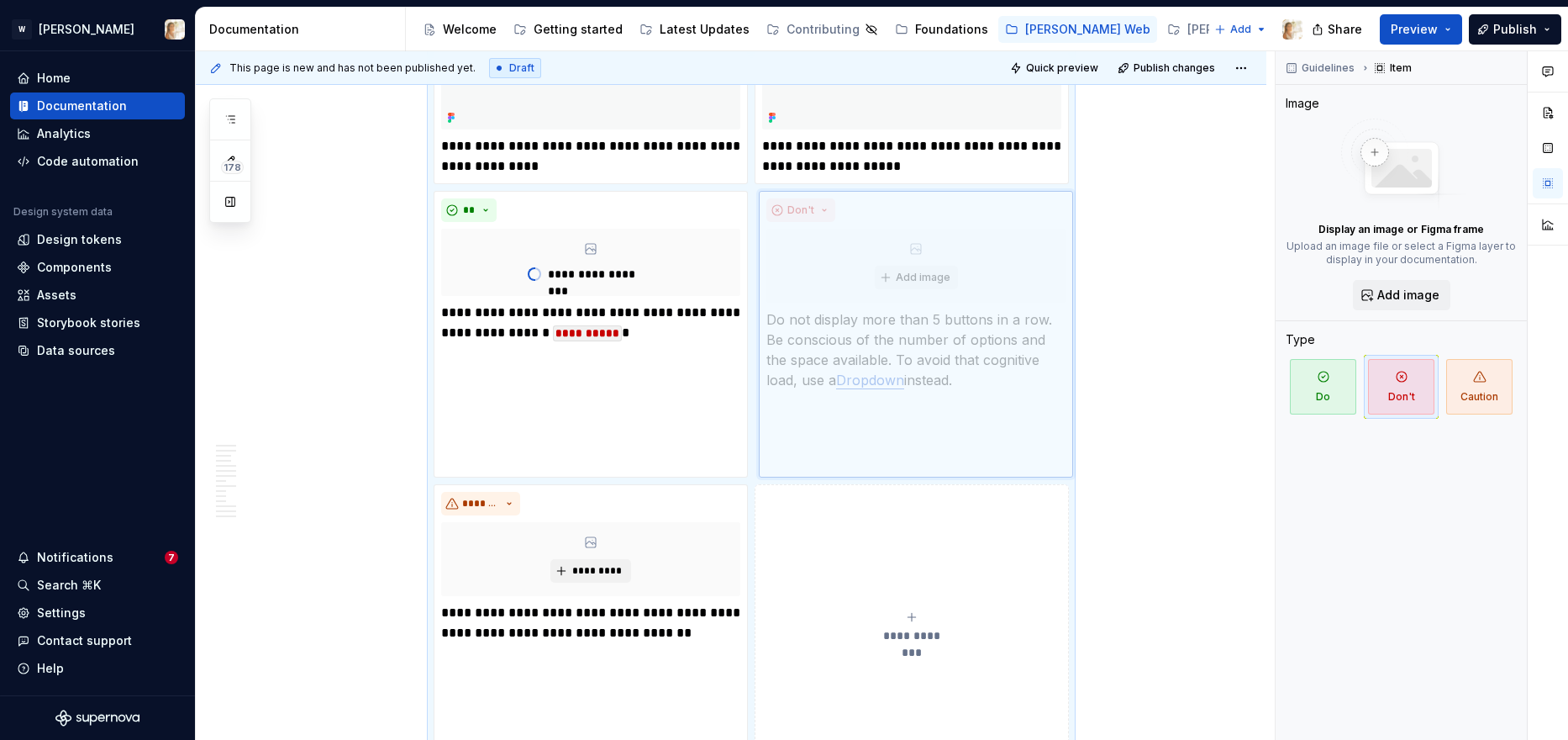
drag, startPoint x: 606, startPoint y: 504, endPoint x: 884, endPoint y: 362, distance: 312.2
click at [884, 362] on body "W Watson Home Documentation Analytics Code automation Design system data Design…" at bounding box center [784, 370] width 1568 height 740
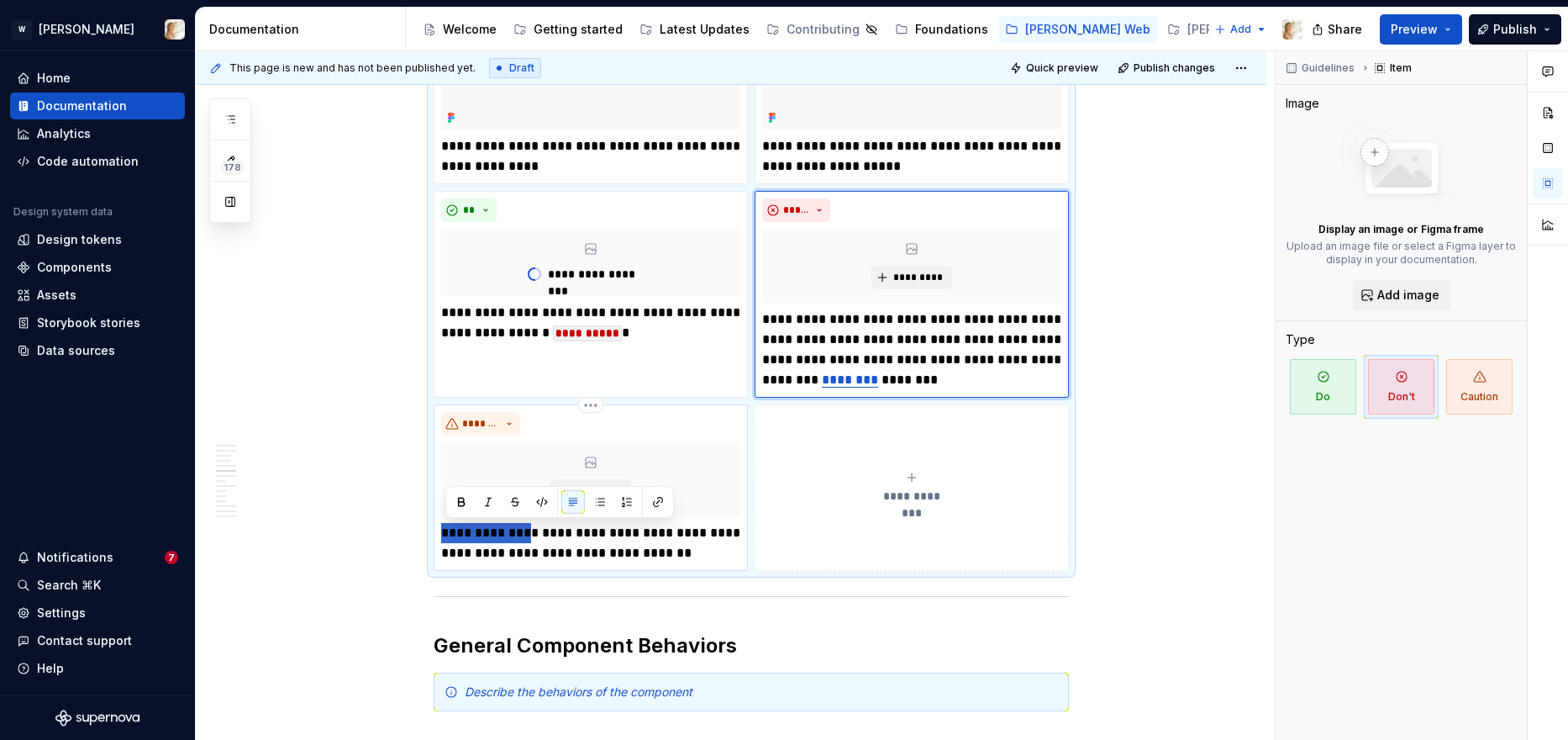
drag, startPoint x: 537, startPoint y: 537, endPoint x: 449, endPoint y: 537, distance: 88.0
click at [449, 537] on p "**********" at bounding box center [591, 543] width 300 height 41
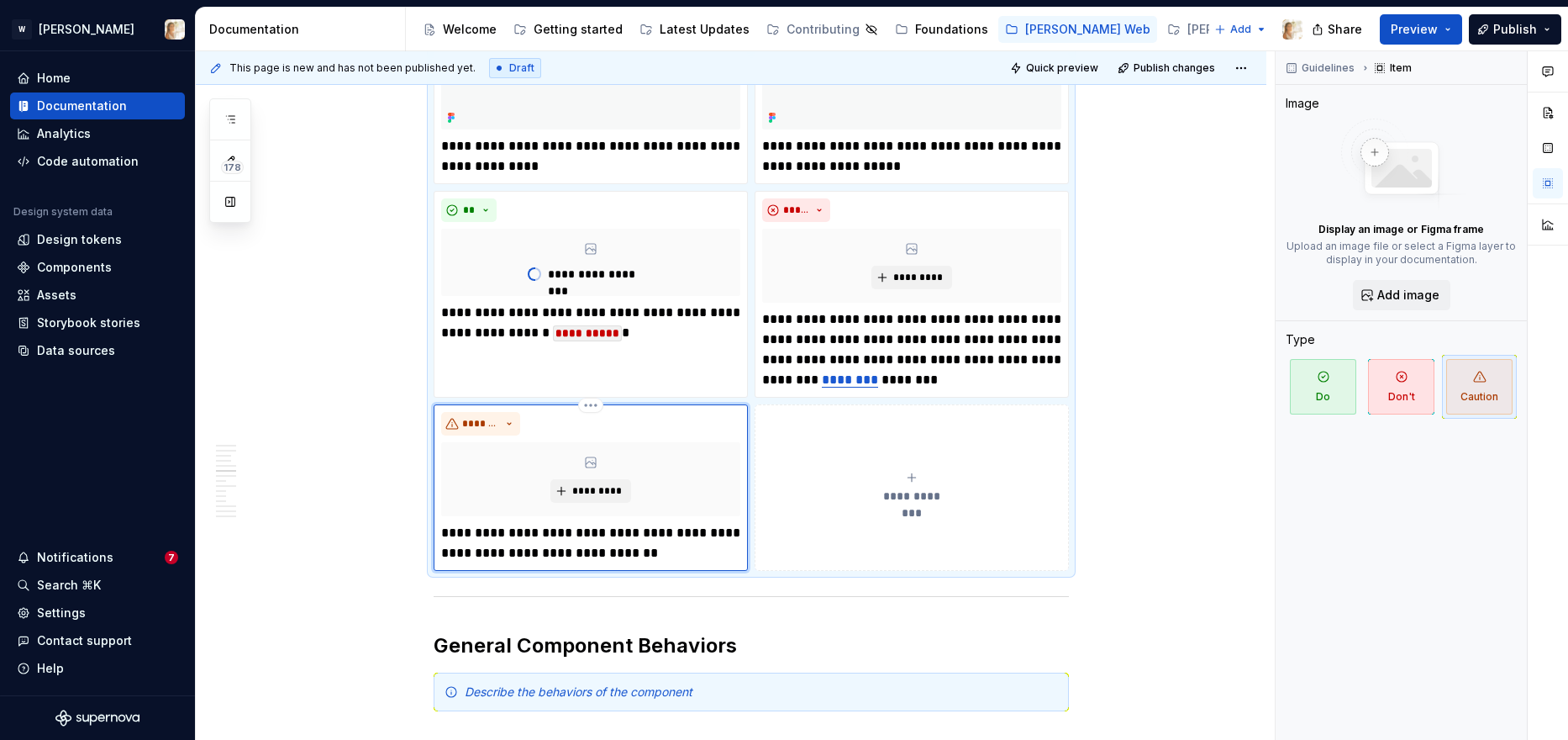
scroll to position [2047, 0]
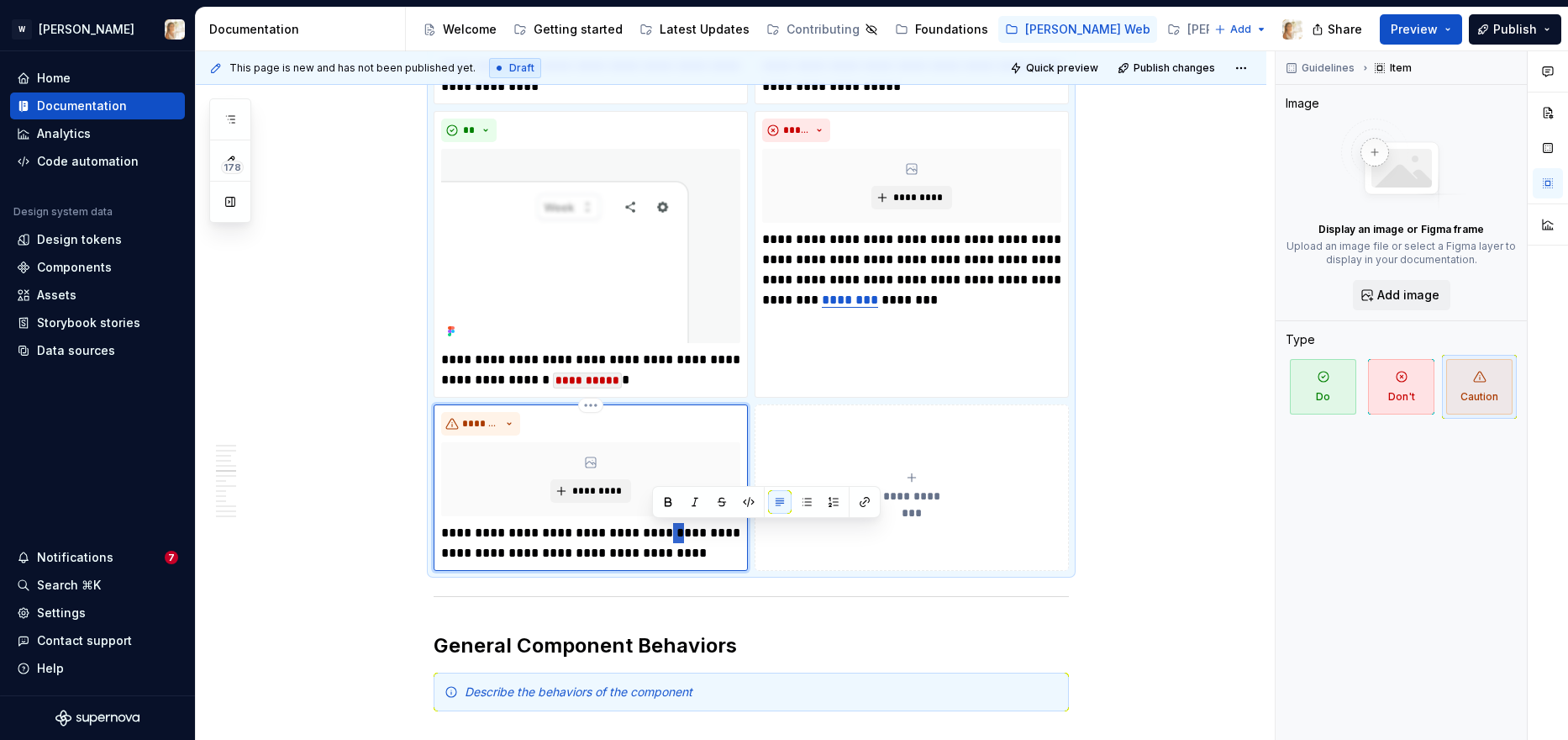
drag, startPoint x: 665, startPoint y: 534, endPoint x: 653, endPoint y: 535, distance: 12.0
click at [653, 535] on p "**********" at bounding box center [591, 543] width 300 height 41
type textarea "*"
click at [497, 555] on p "**********" at bounding box center [591, 543] width 300 height 41
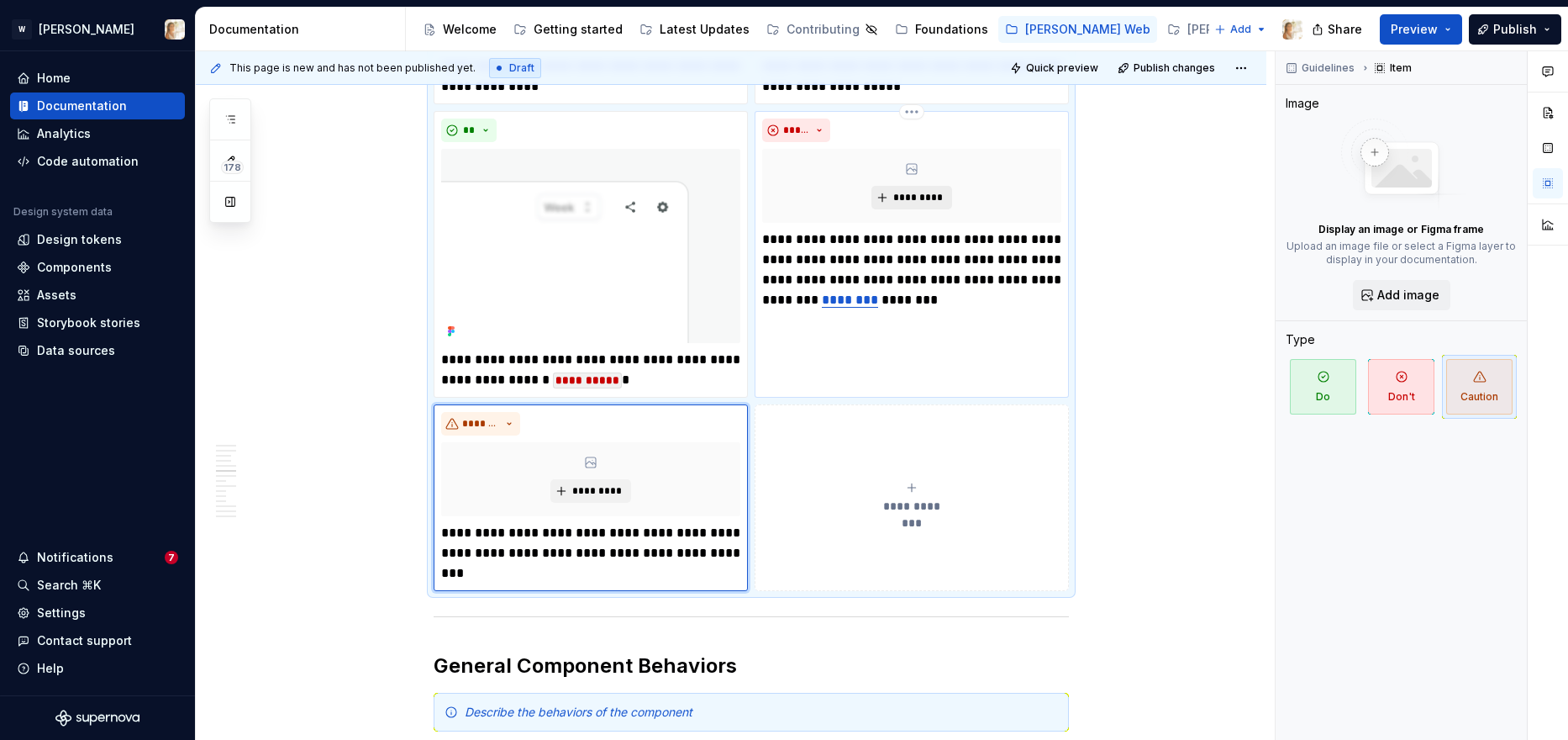
click at [916, 204] on button "*********" at bounding box center [911, 197] width 79 height 24
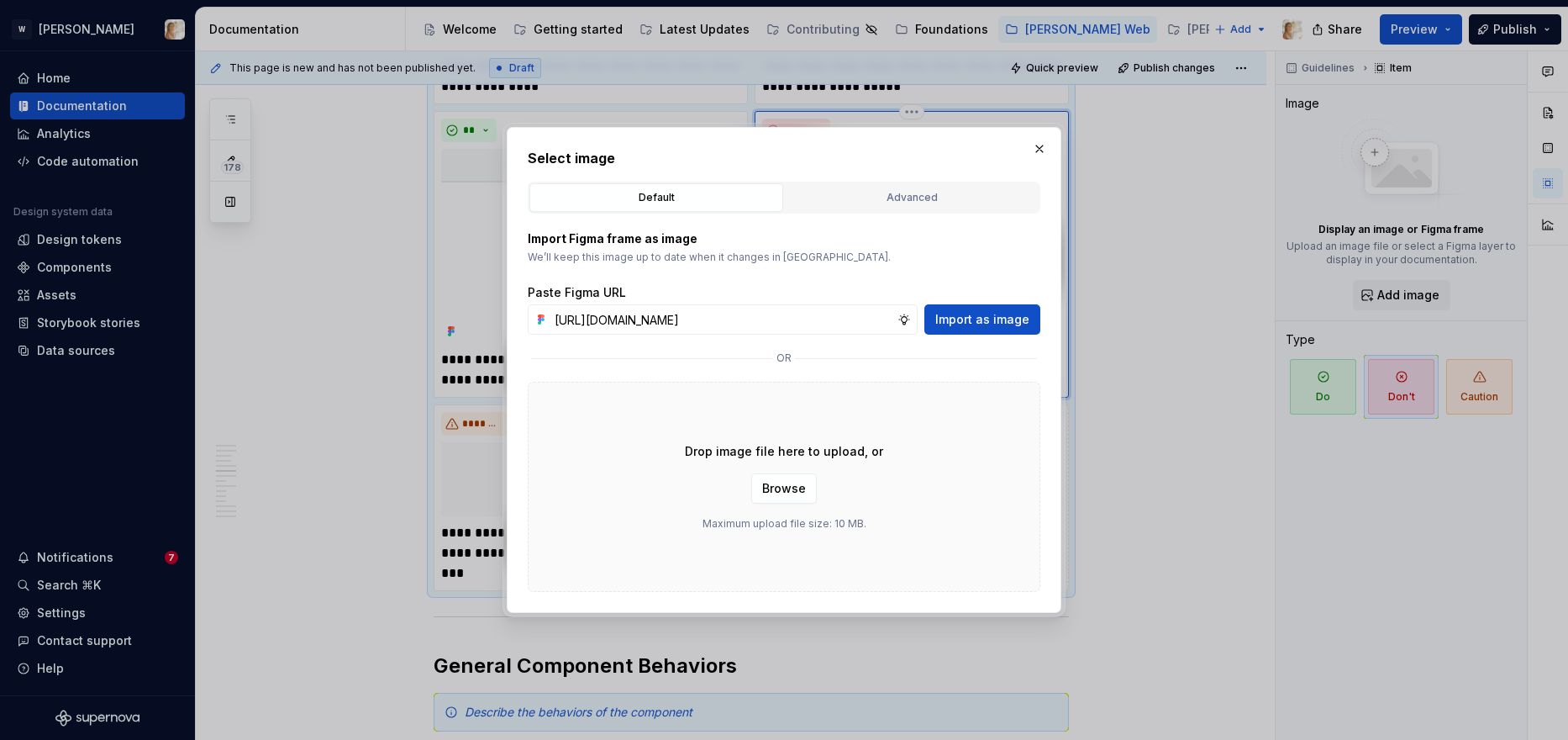
scroll to position [0, 353]
type input "https://www.figma.com/design/oPxB51PBWpdybzXO7ZYVlQ/Documentation?node-id=6292-…"
click at [988, 317] on span "Import as image" at bounding box center [982, 319] width 94 height 17
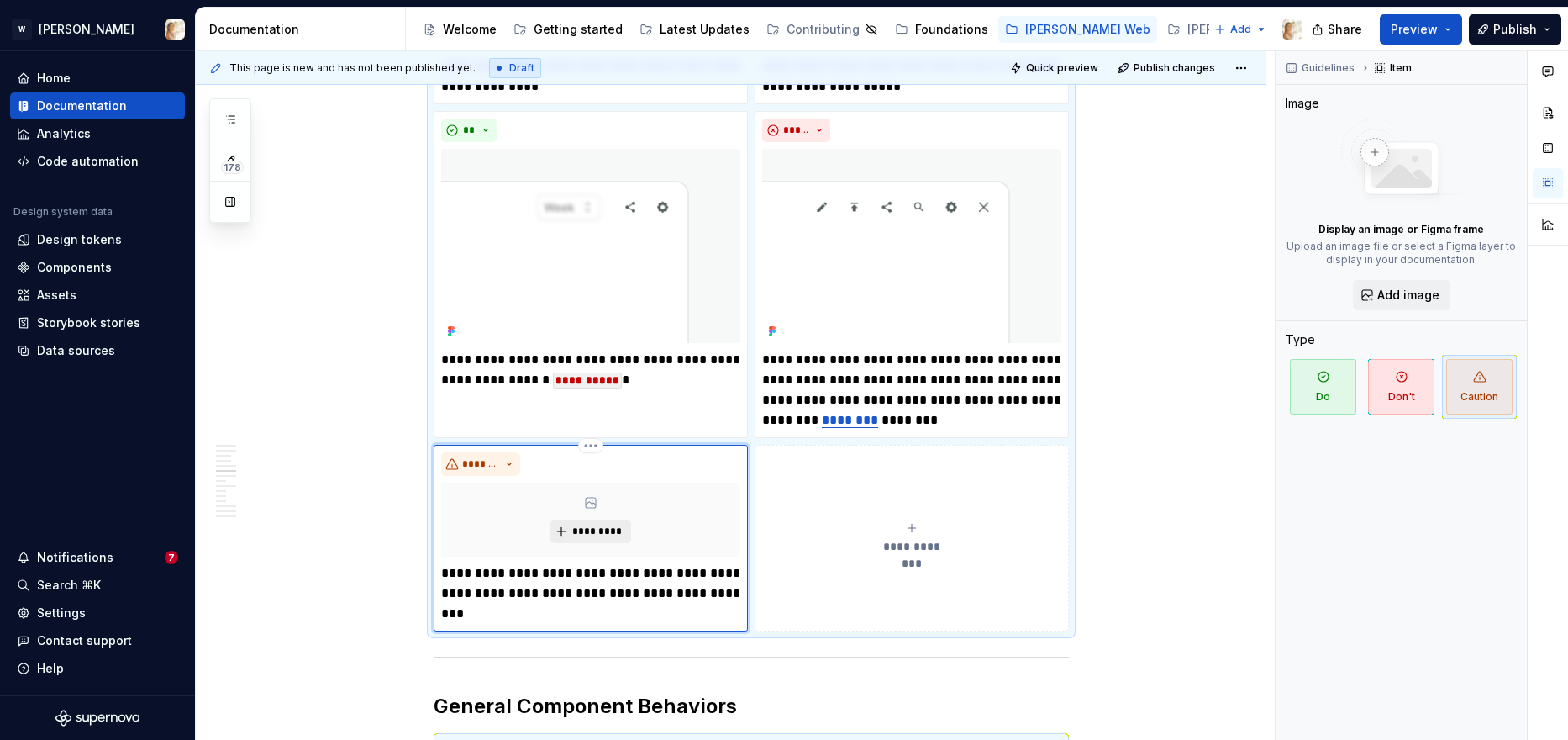
click at [584, 535] on span "*********" at bounding box center [597, 532] width 52 height 14
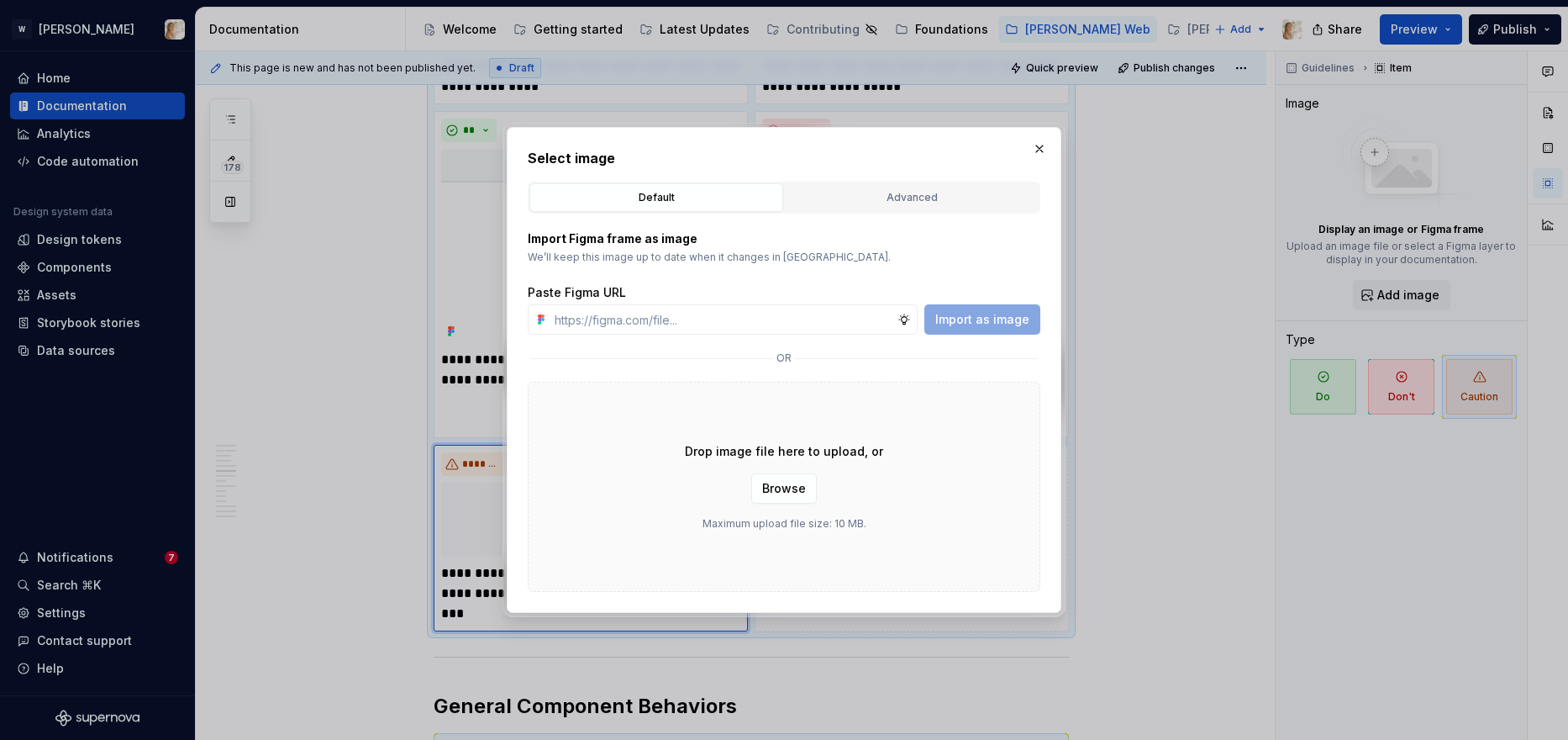
type textarea "*"
type input "https://www.figma.com/design/oPxB51PBWpdybzXO7ZYVlQ/Documentation?node-id=6292-…"
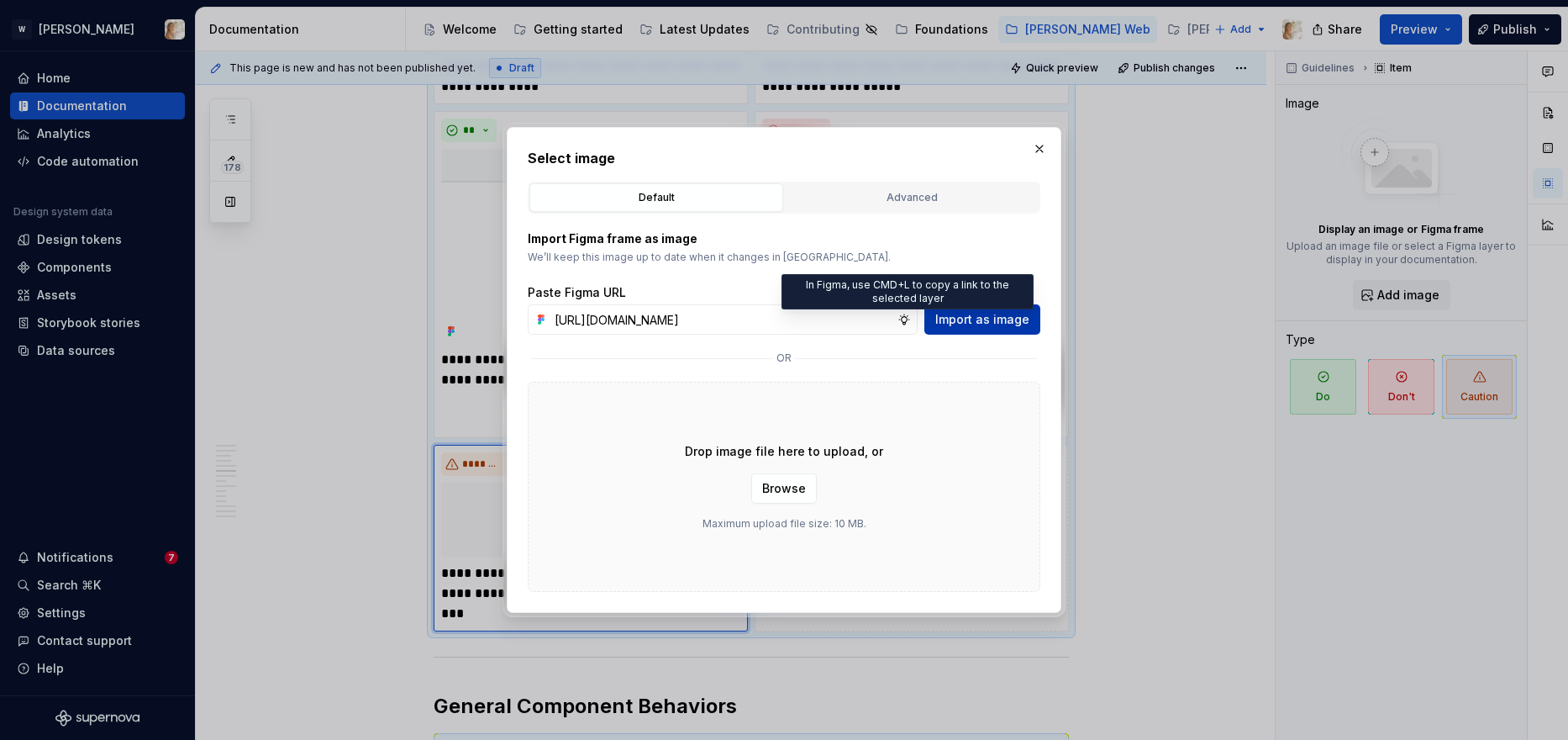
type textarea "*"
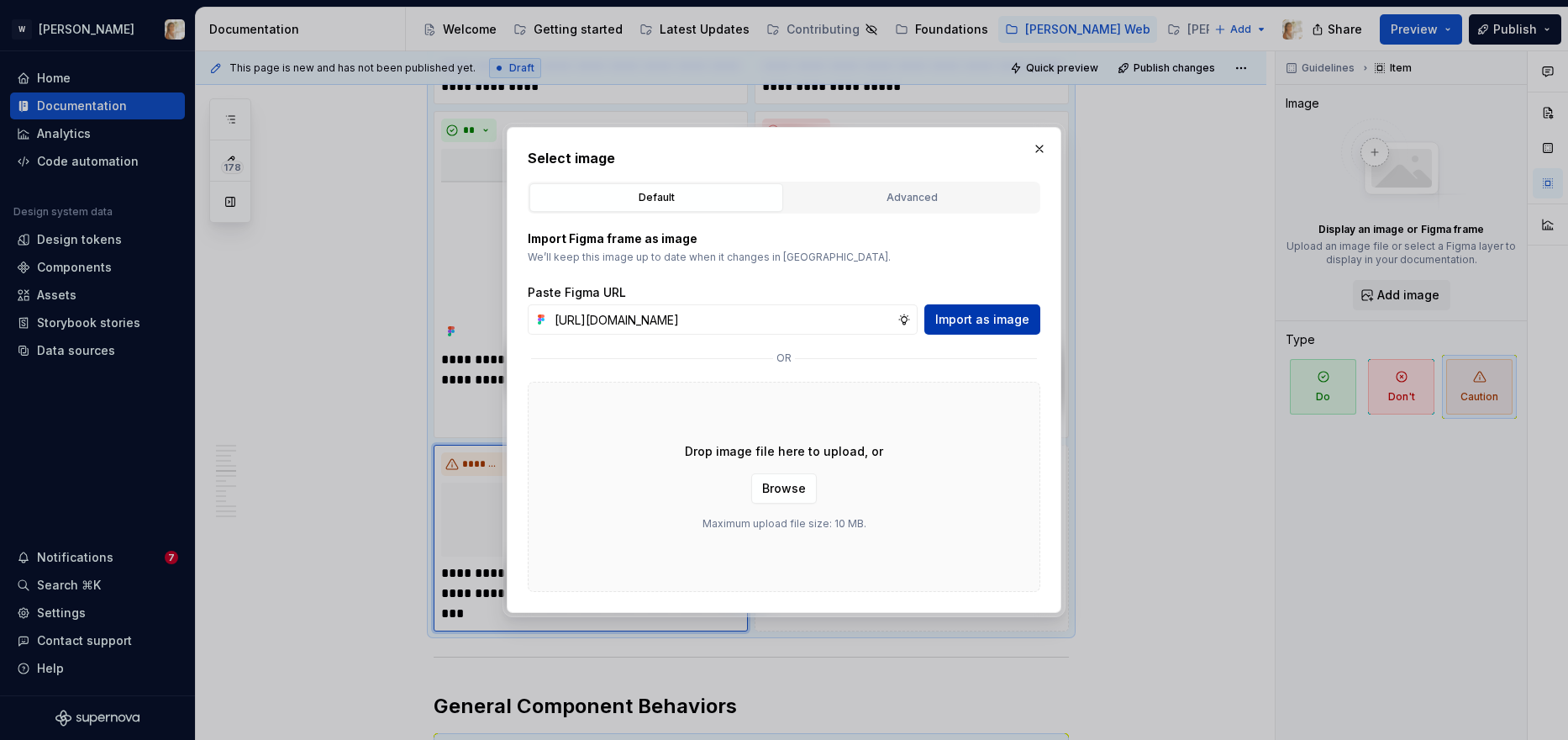
type input "https://www.figma.com/design/oPxB51PBWpdybzXO7ZYVlQ/Documentation?node-id=6292-…"
click at [1005, 313] on span "Import as image" at bounding box center [982, 319] width 94 height 17
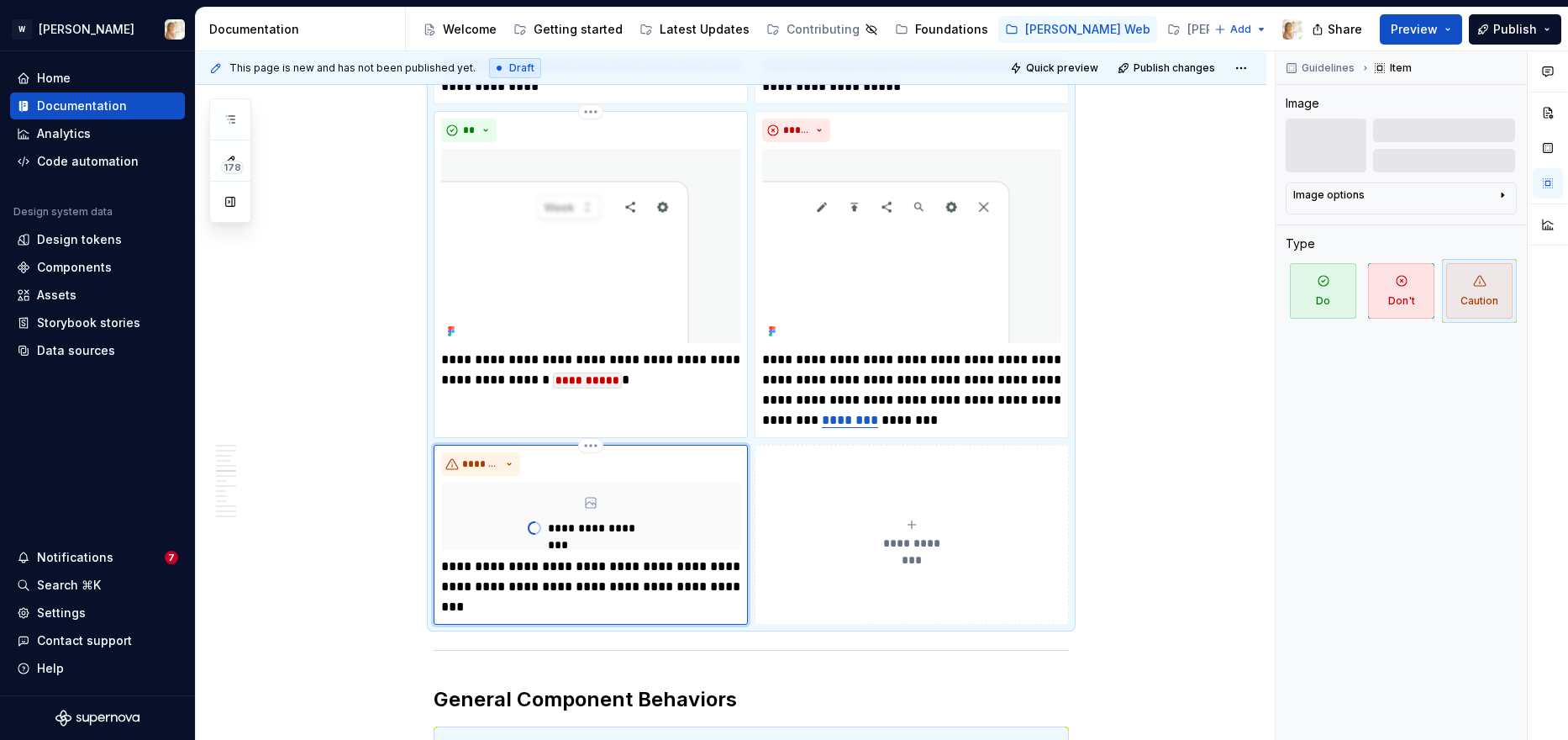
click at [500, 163] on img at bounding box center [591, 246] width 300 height 194
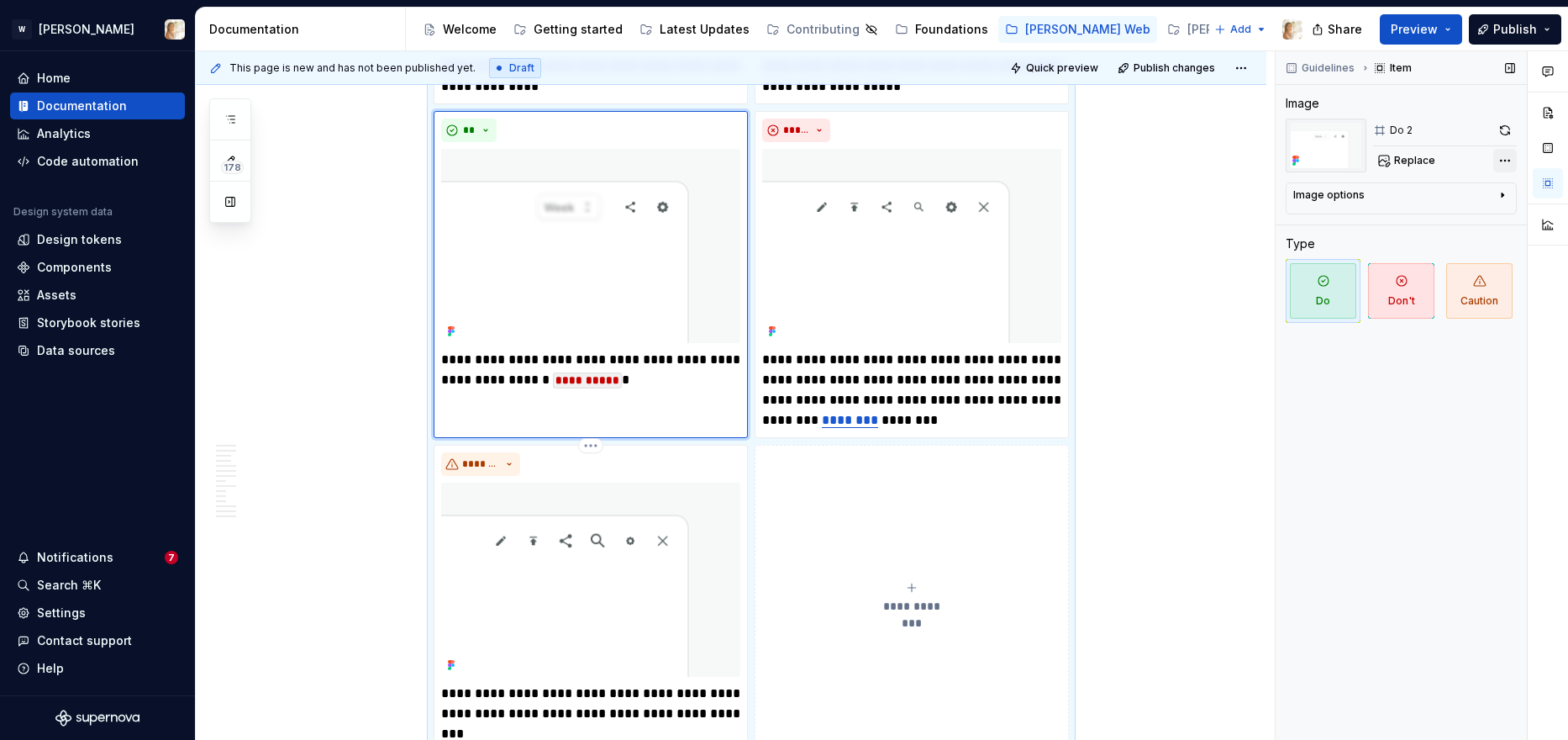
click at [1269, 164] on div "Comments Open comments No comments yet Select ‘Comment’ from the block context …" at bounding box center [1421, 396] width 293 height 689
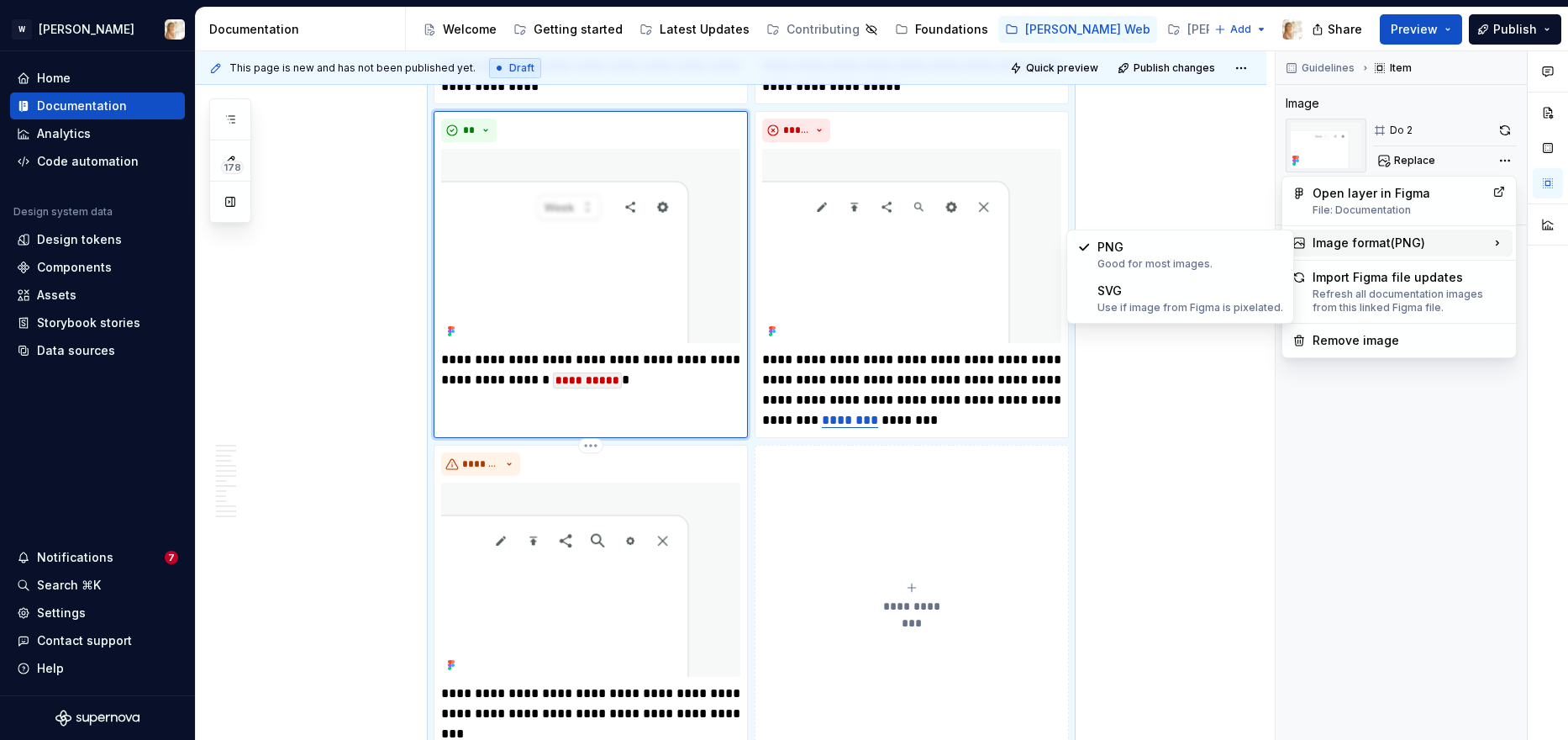
click at [1269, 239] on div "Image format ( PNG )" at bounding box center [1398, 242] width 227 height 27
click at [1196, 293] on div "SVG Use if image from Figma is pixelated." at bounding box center [1190, 299] width 185 height 32
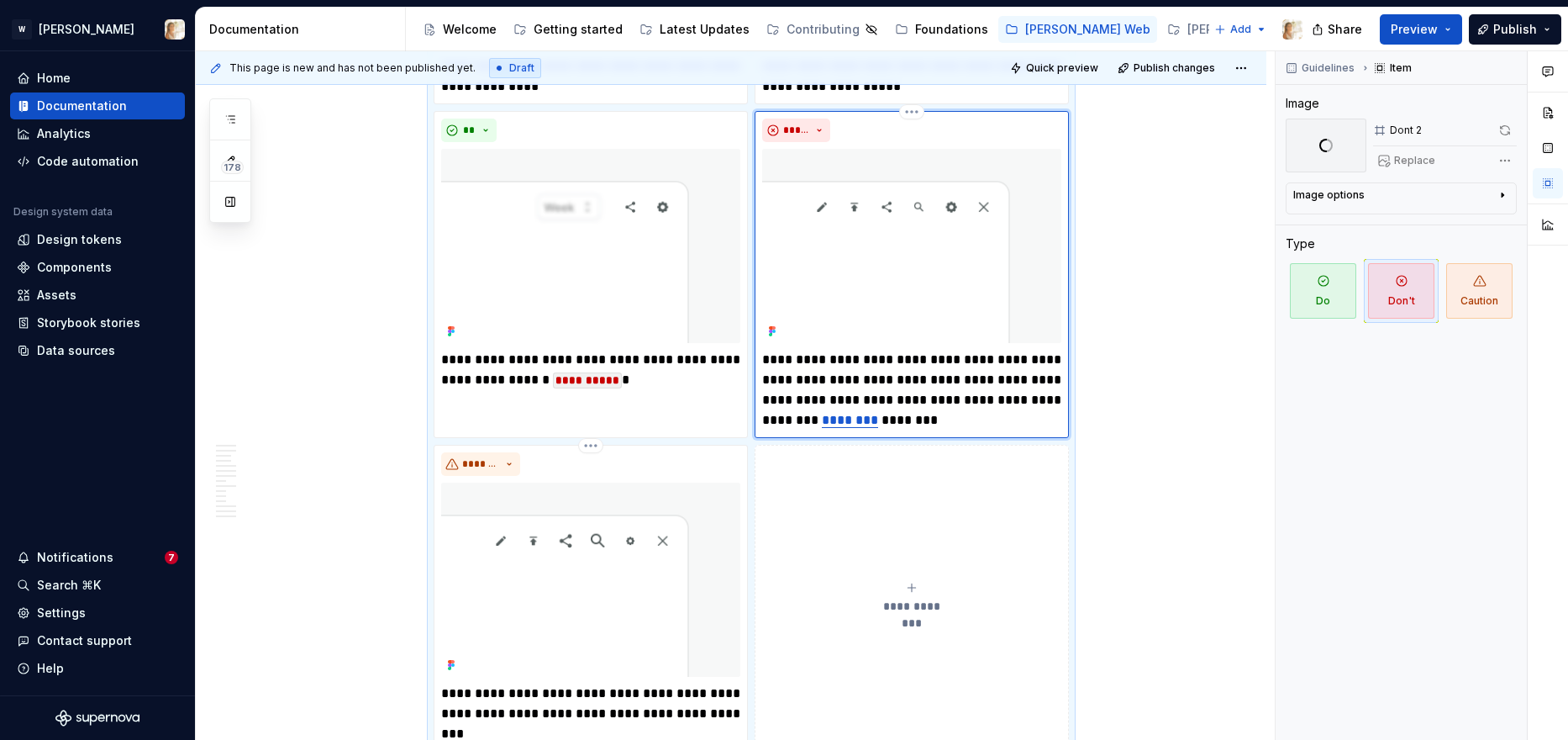
click at [979, 210] on img at bounding box center [912, 246] width 300 height 194
click at [1269, 159] on div "Comments Open comments No comments yet Select ‘Comment’ from the block context …" at bounding box center [1421, 396] width 293 height 689
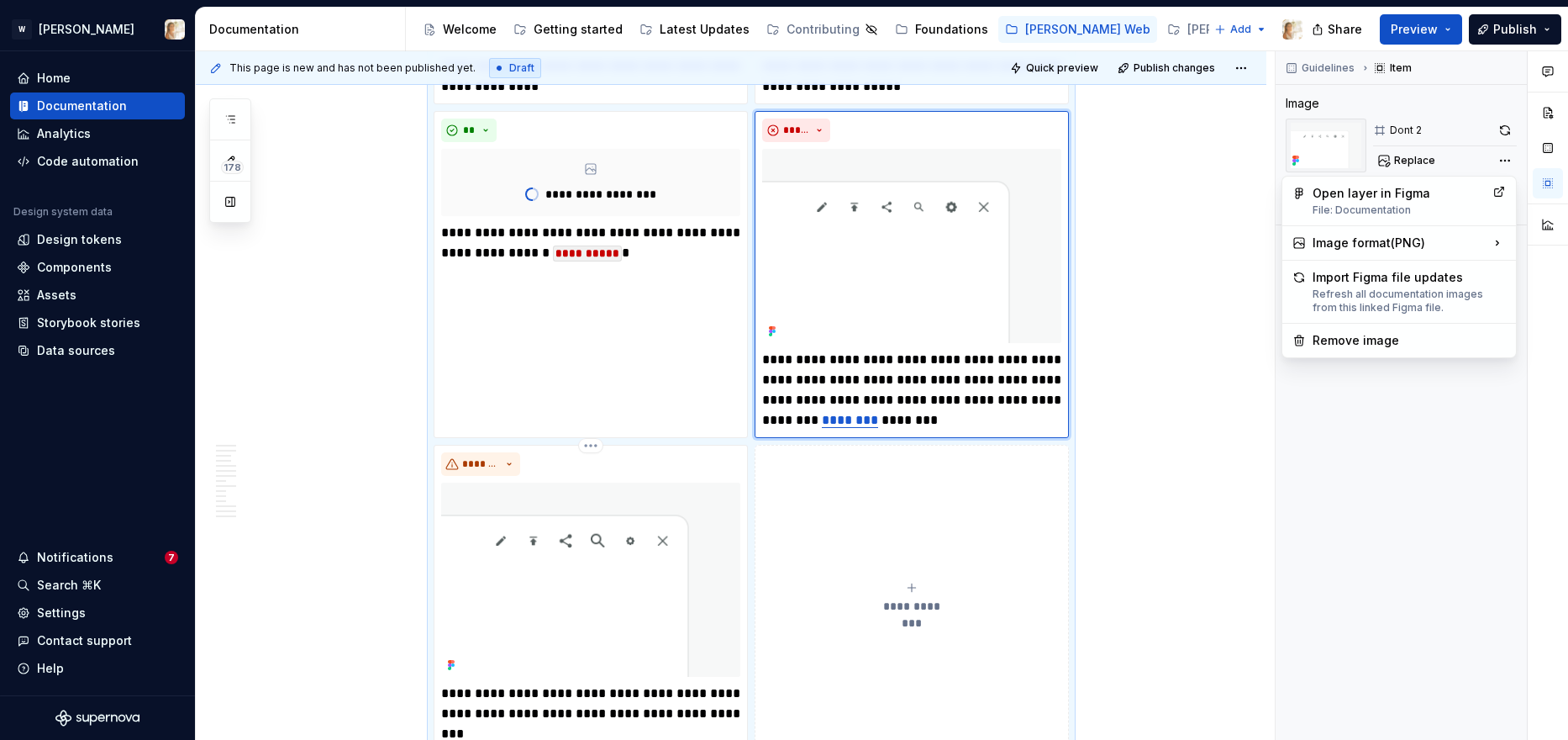
scroll to position [2083, 0]
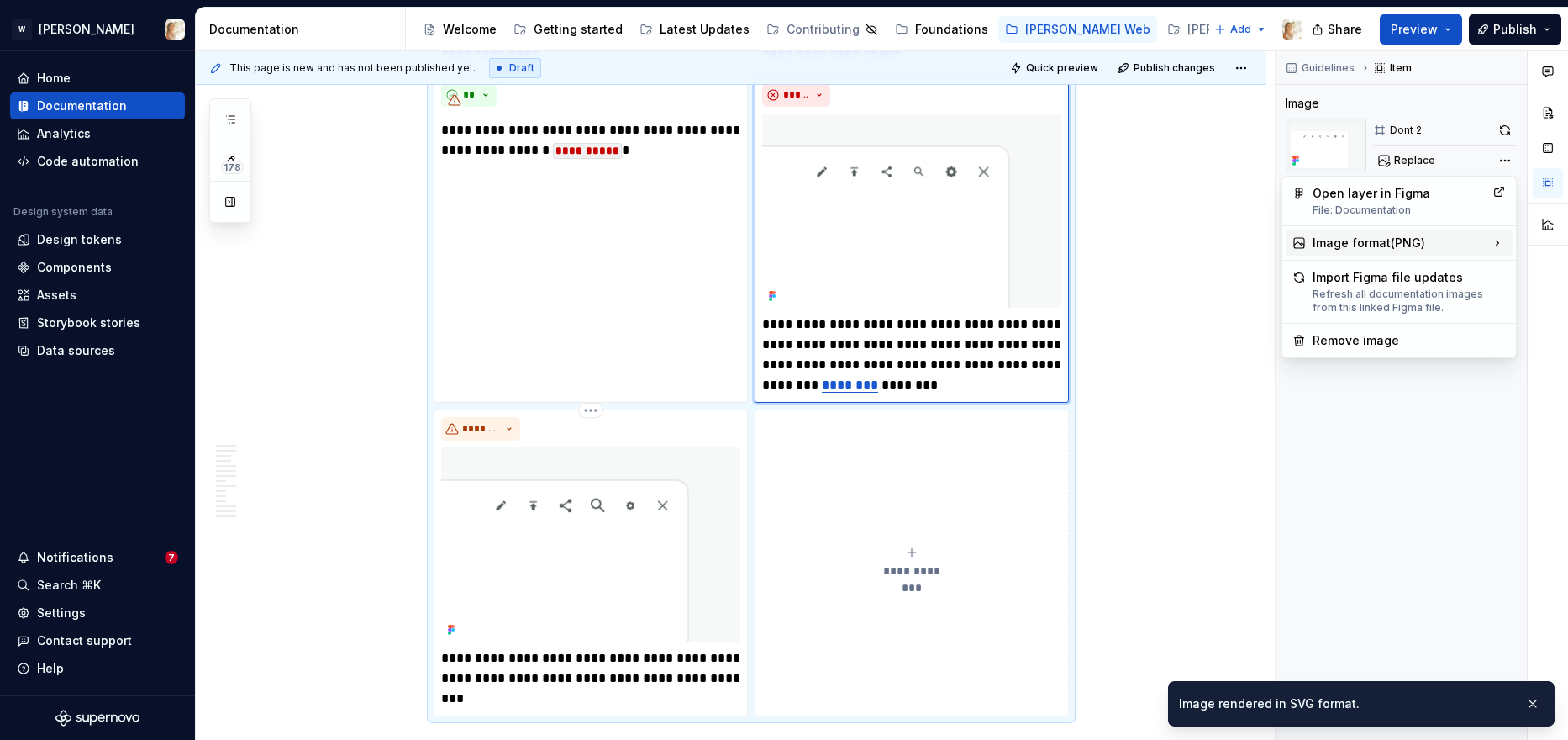
click at [1269, 231] on div "Image format ( PNG )" at bounding box center [1398, 242] width 227 height 27
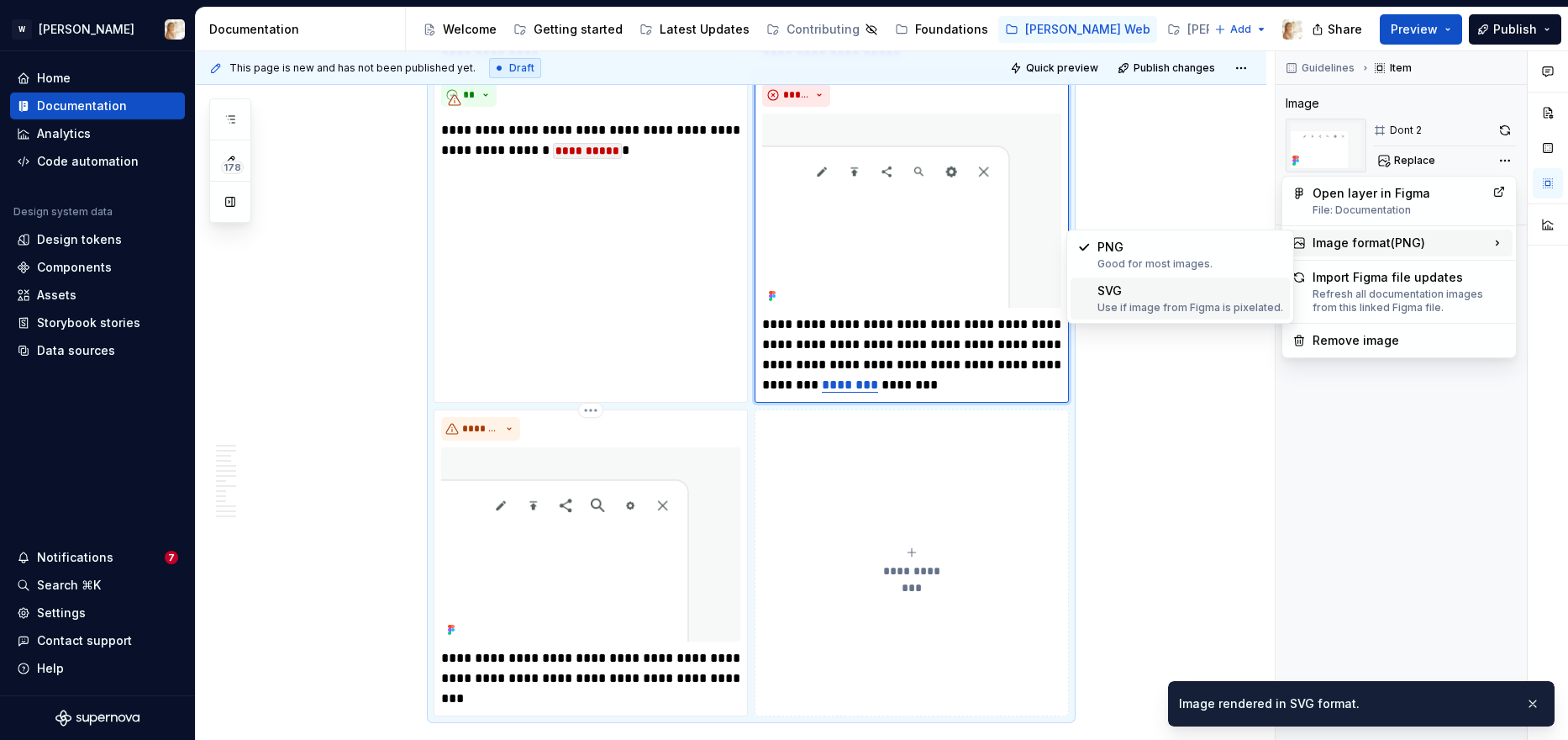
click at [1200, 278] on div "SVG Use if image from Figma is pixelated." at bounding box center [1179, 299] width 219 height 42
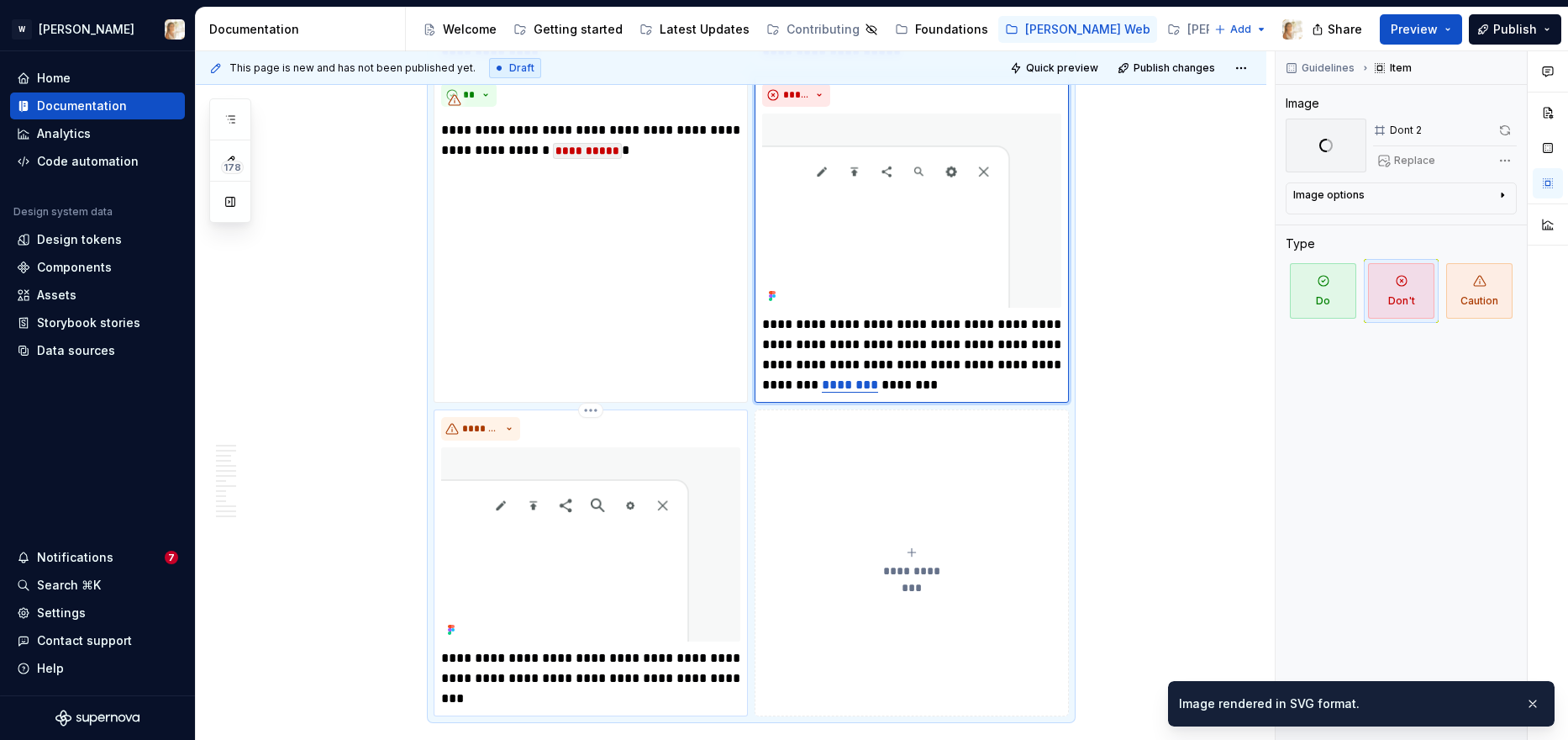
click at [629, 456] on img at bounding box center [591, 545] width 300 height 194
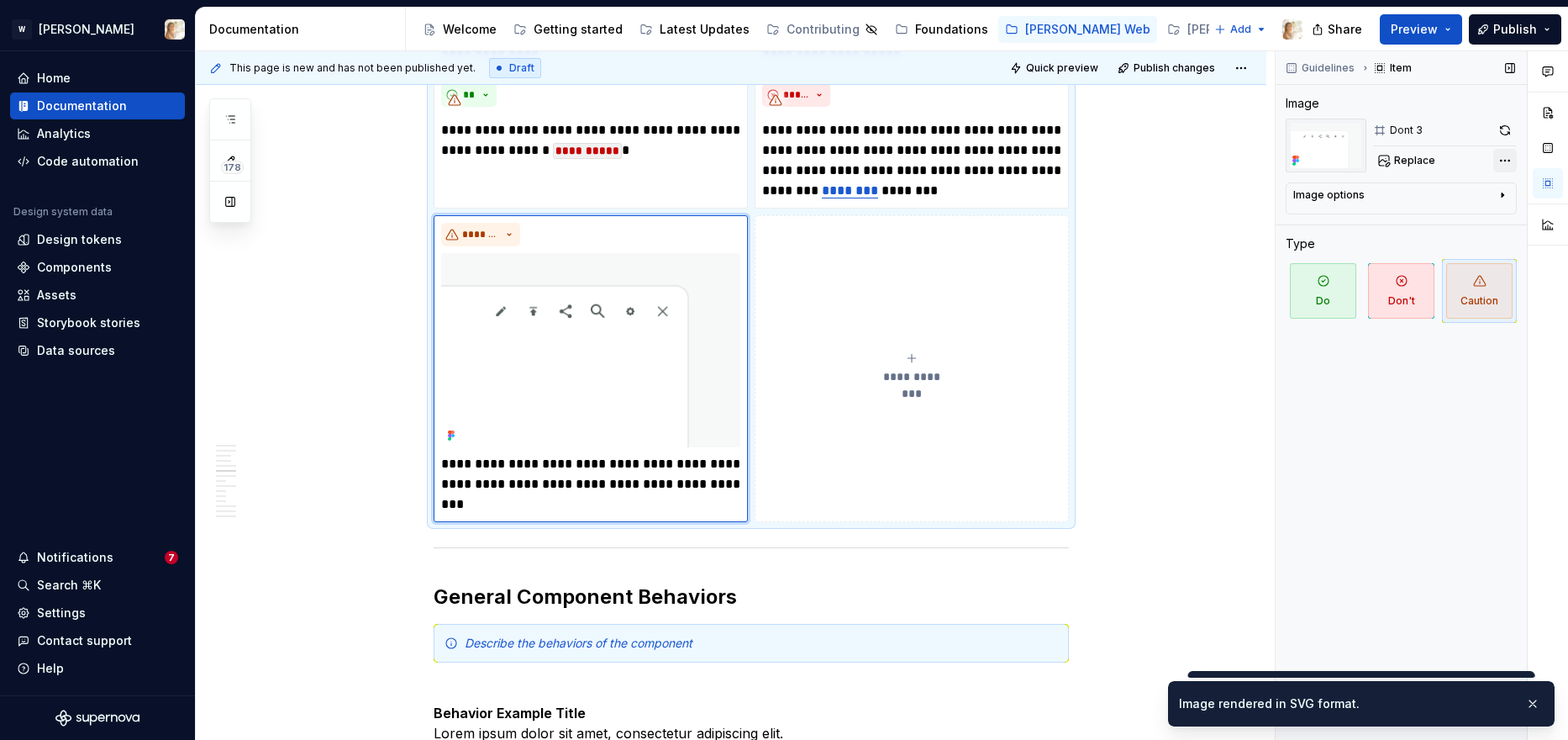
click at [1269, 164] on div "Comments Open comments No comments yet Select ‘Comment’ from the block context …" at bounding box center [1421, 396] width 293 height 689
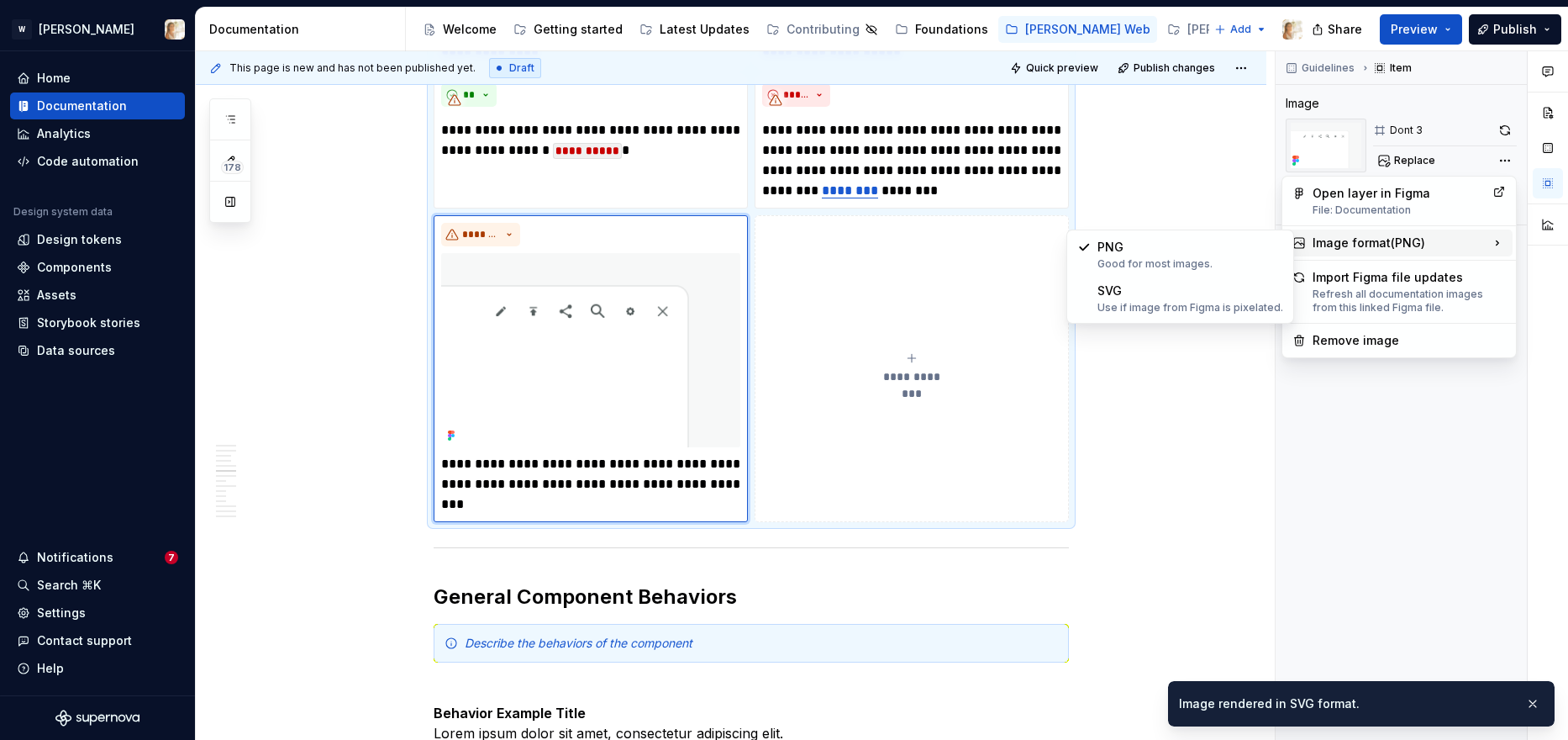
click at [1269, 242] on div "Image format ( PNG )" at bounding box center [1398, 242] width 227 height 27
click at [1173, 296] on div "SVG Use if image from Figma is pixelated." at bounding box center [1190, 299] width 185 height 32
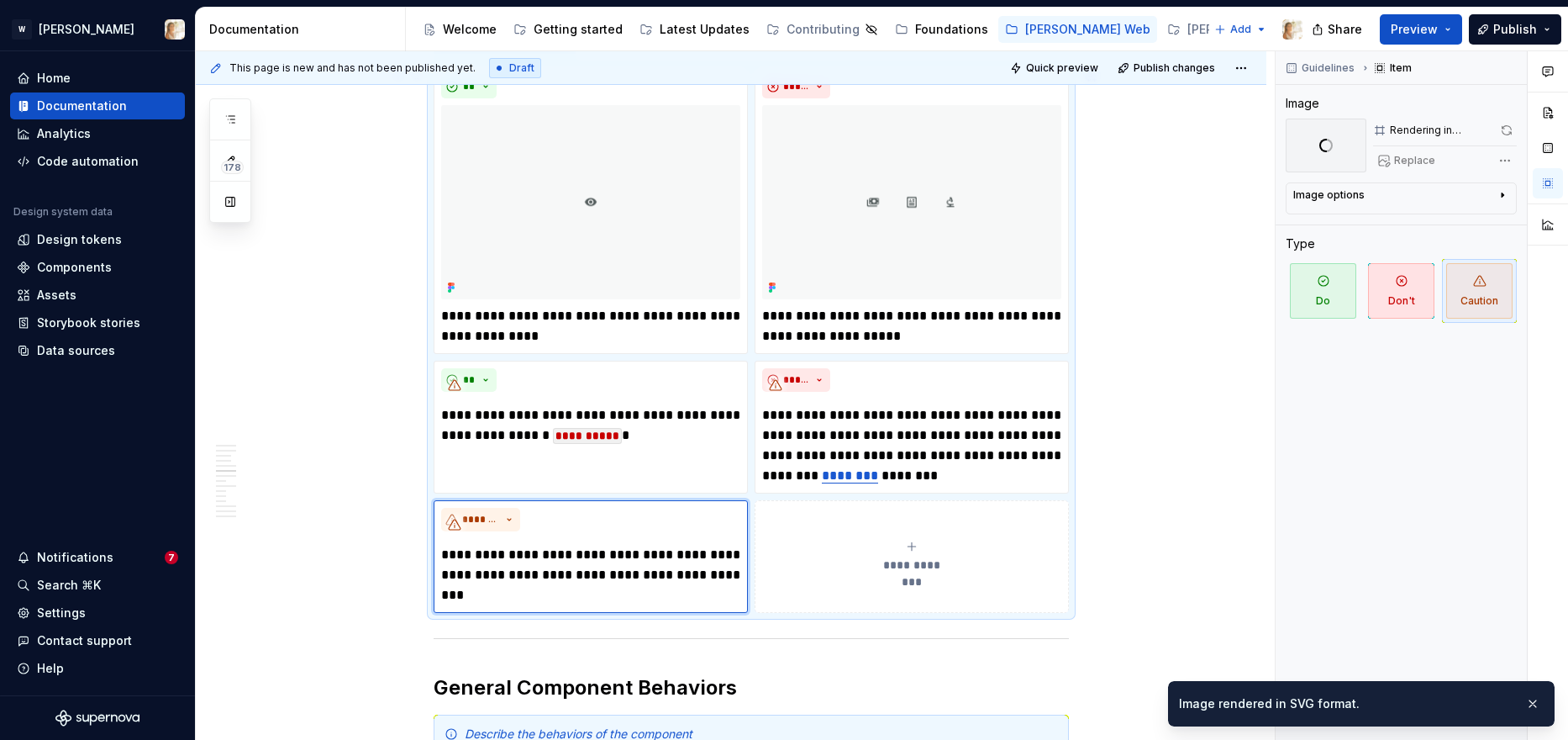
scroll to position [1785, 0]
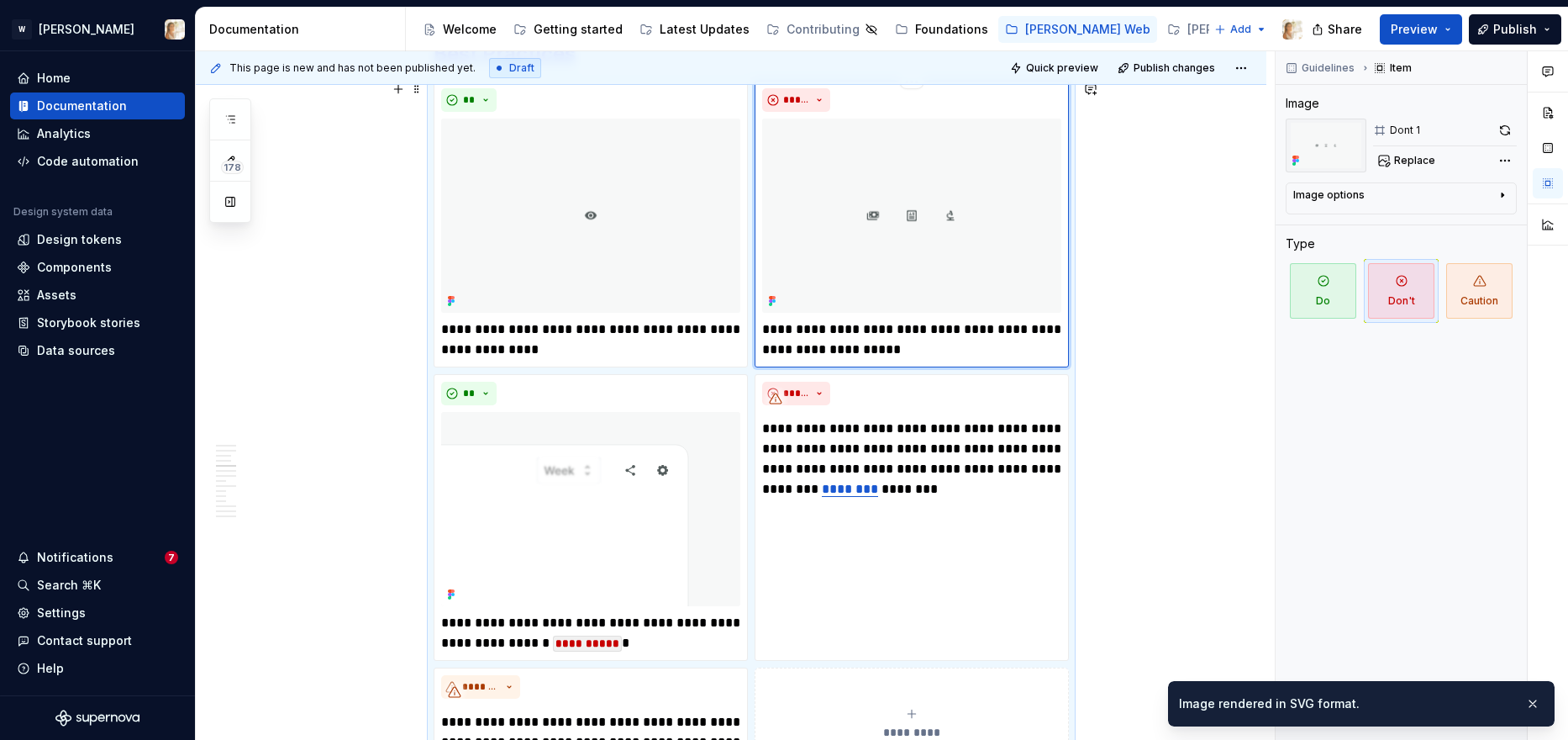
click at [932, 223] on img at bounding box center [912, 215] width 300 height 194
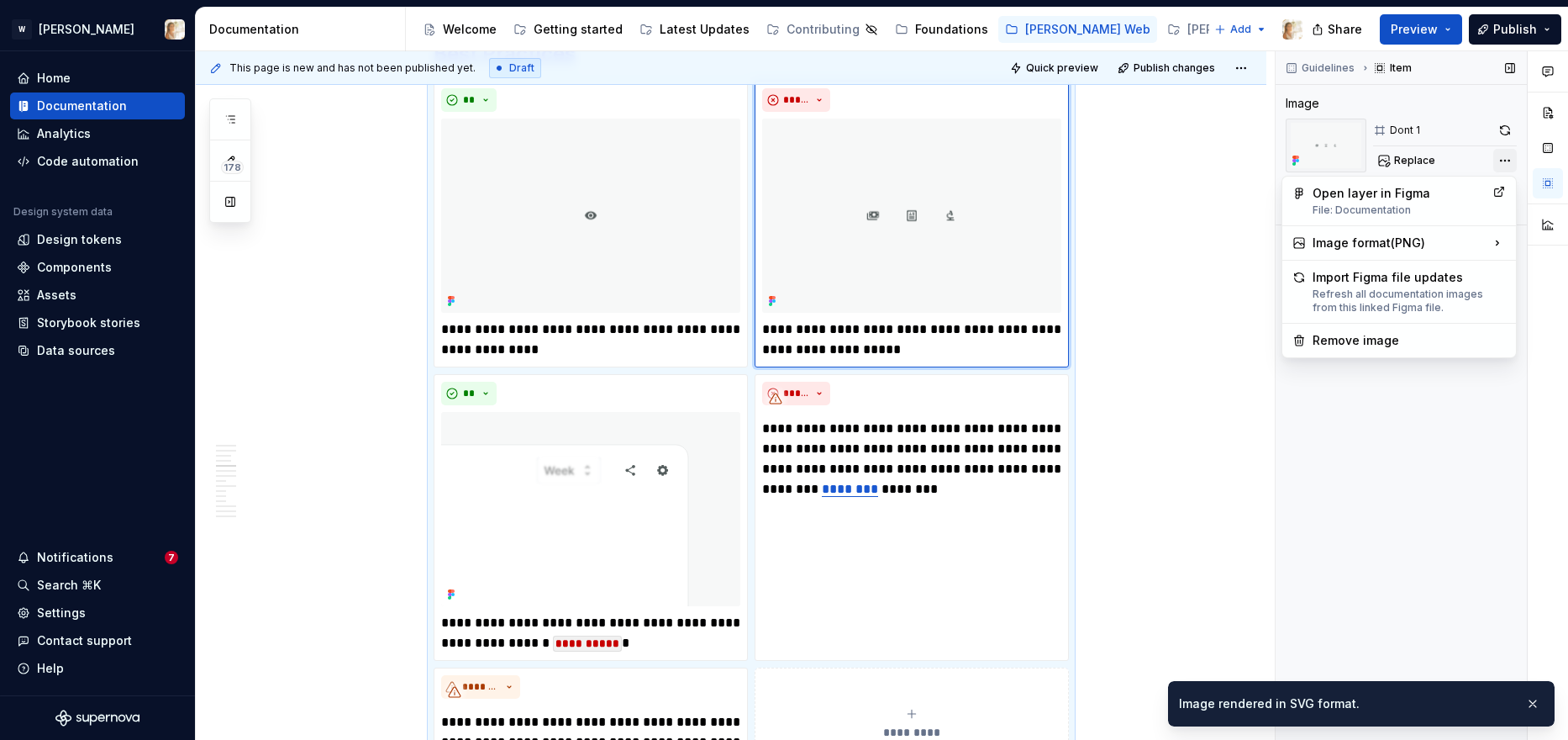
click at [1269, 163] on div "Comments Open comments No comments yet Select ‘Comment’ from the block context …" at bounding box center [1421, 396] width 293 height 689
click at [1269, 237] on div "Image format ( PNG )" at bounding box center [1398, 242] width 227 height 27
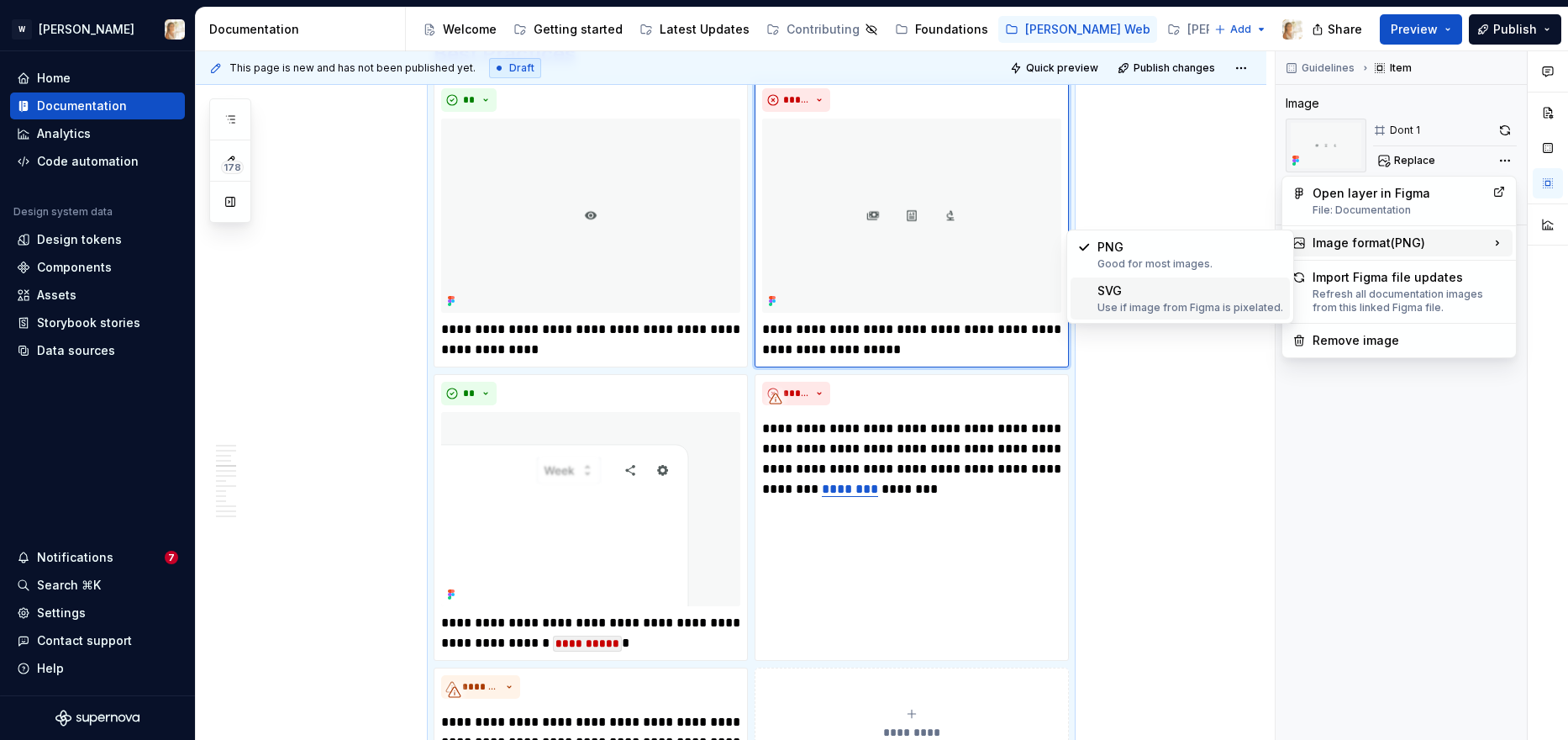
click at [1142, 295] on div "SVG Use if image from Figma is pixelated." at bounding box center [1190, 299] width 185 height 32
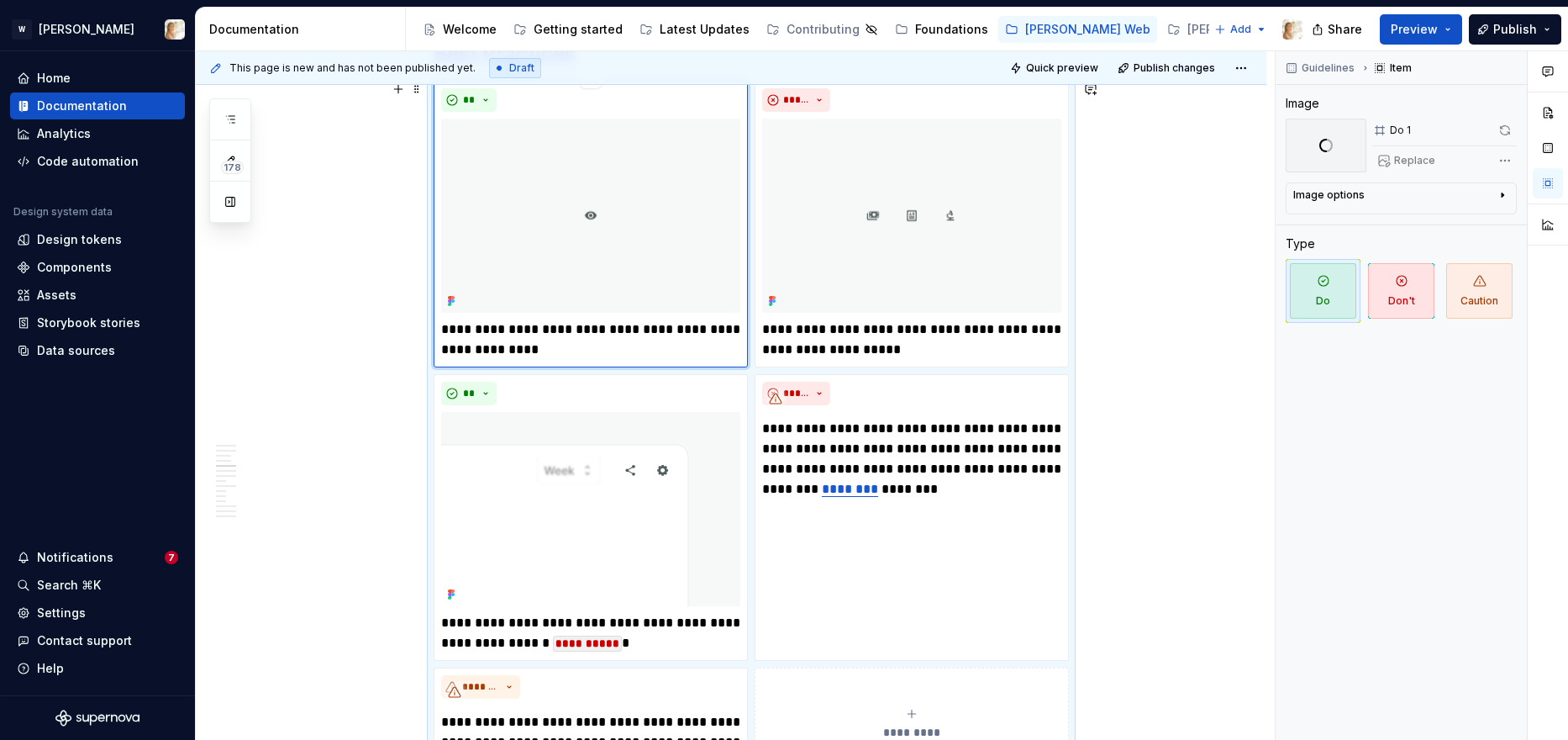
click at [697, 183] on img at bounding box center [591, 215] width 300 height 194
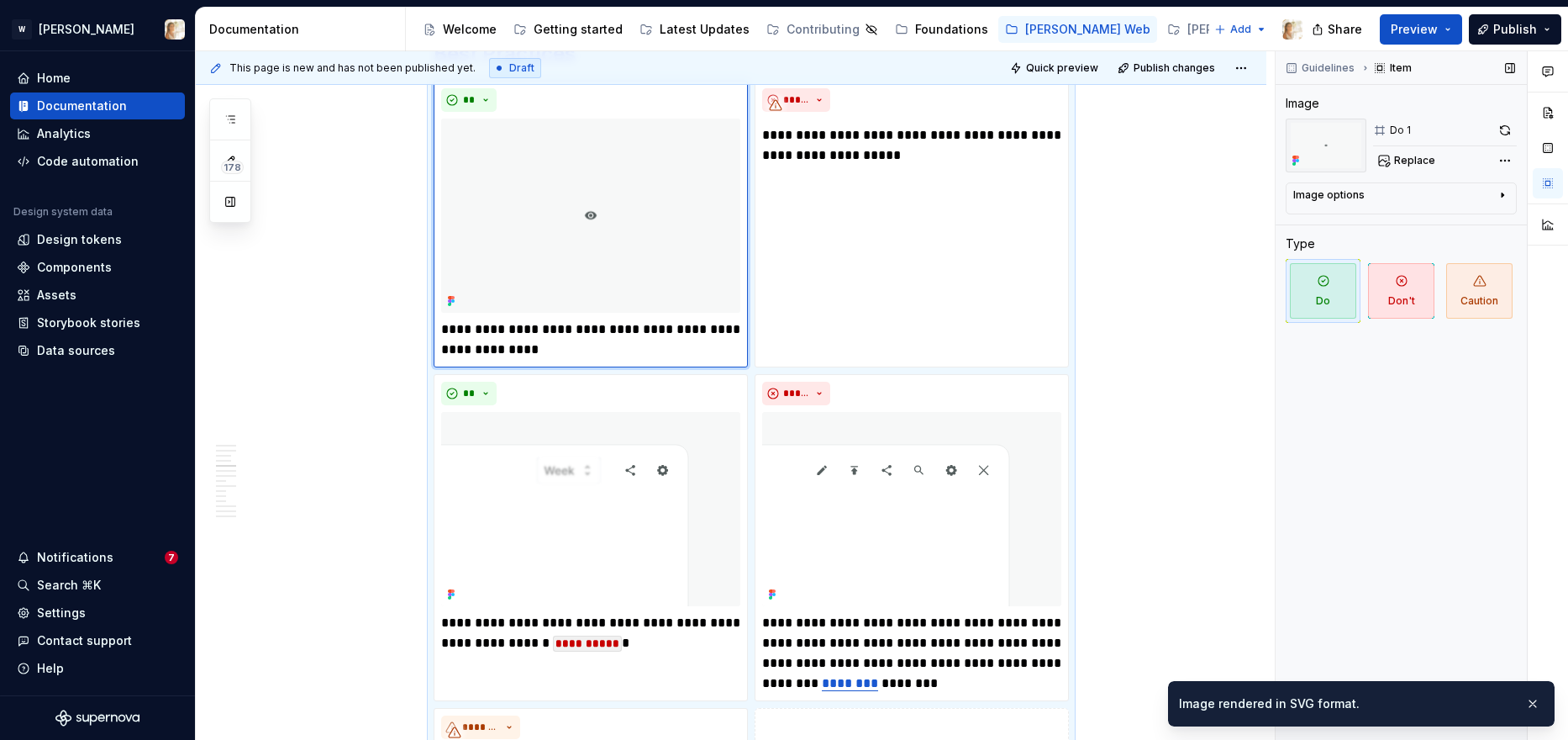
click at [1269, 156] on div "Guidelines Item Image Do 1 Replace Image options Alignment Caption Type Do Don'…" at bounding box center [1400, 396] width 251 height 689
click at [1269, 158] on div "Comments Open comments No comments yet Select ‘Comment’ from the block context …" at bounding box center [1421, 396] width 293 height 689
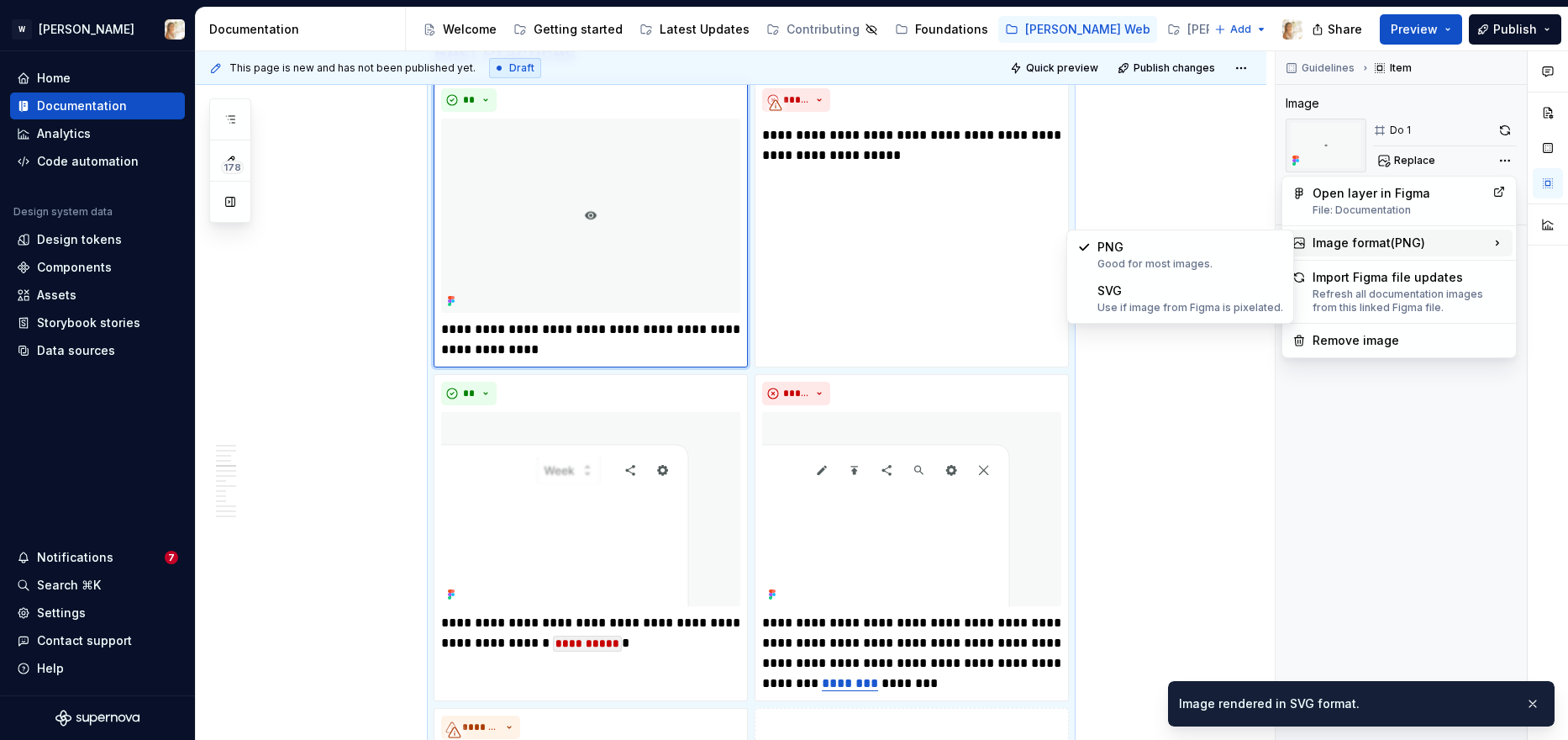
click at [1269, 242] on div "Image format ( PNG )" at bounding box center [1398, 242] width 227 height 27
click at [1144, 298] on div "SVG Use if image from Figma is pixelated." at bounding box center [1190, 299] width 185 height 32
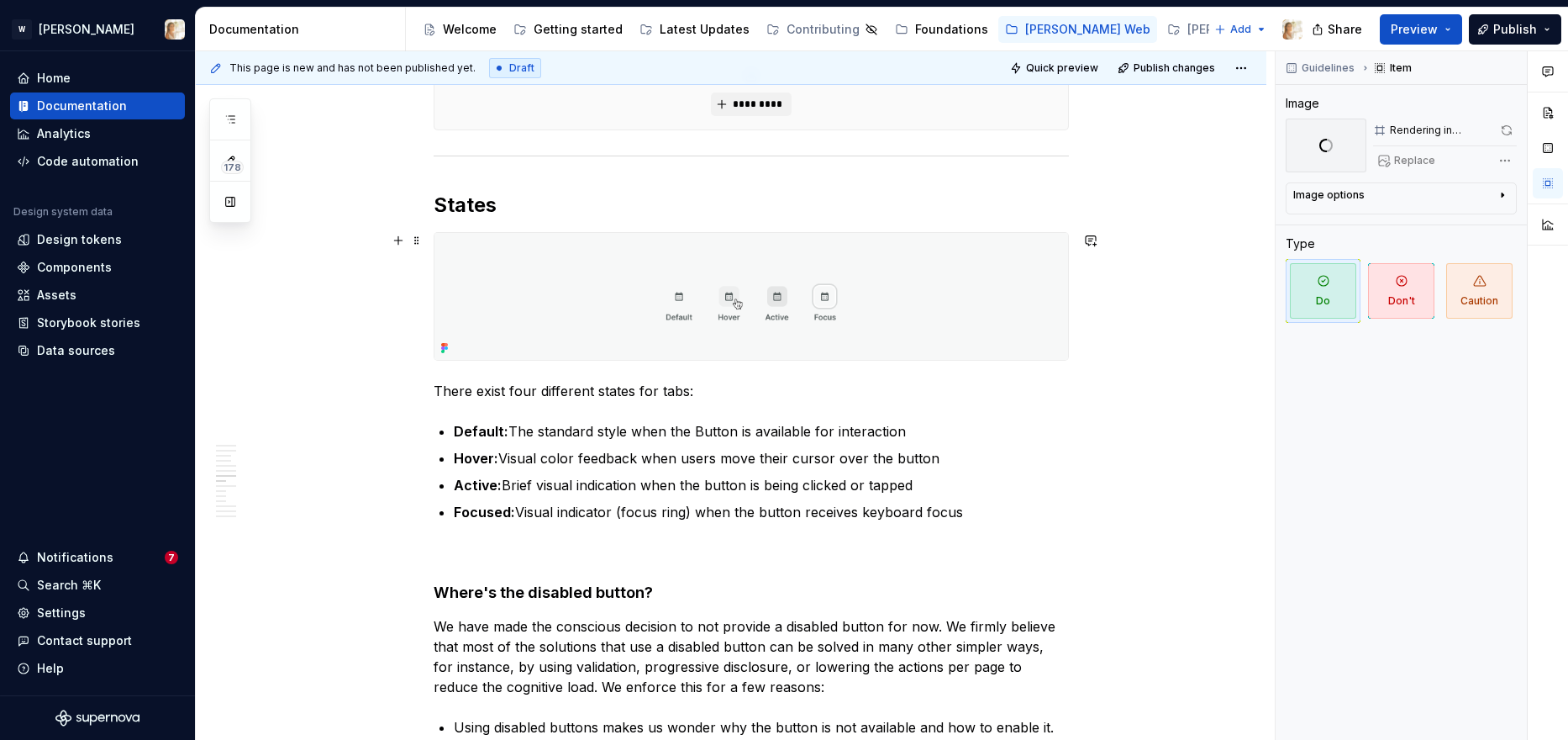
scroll to position [2900, 0]
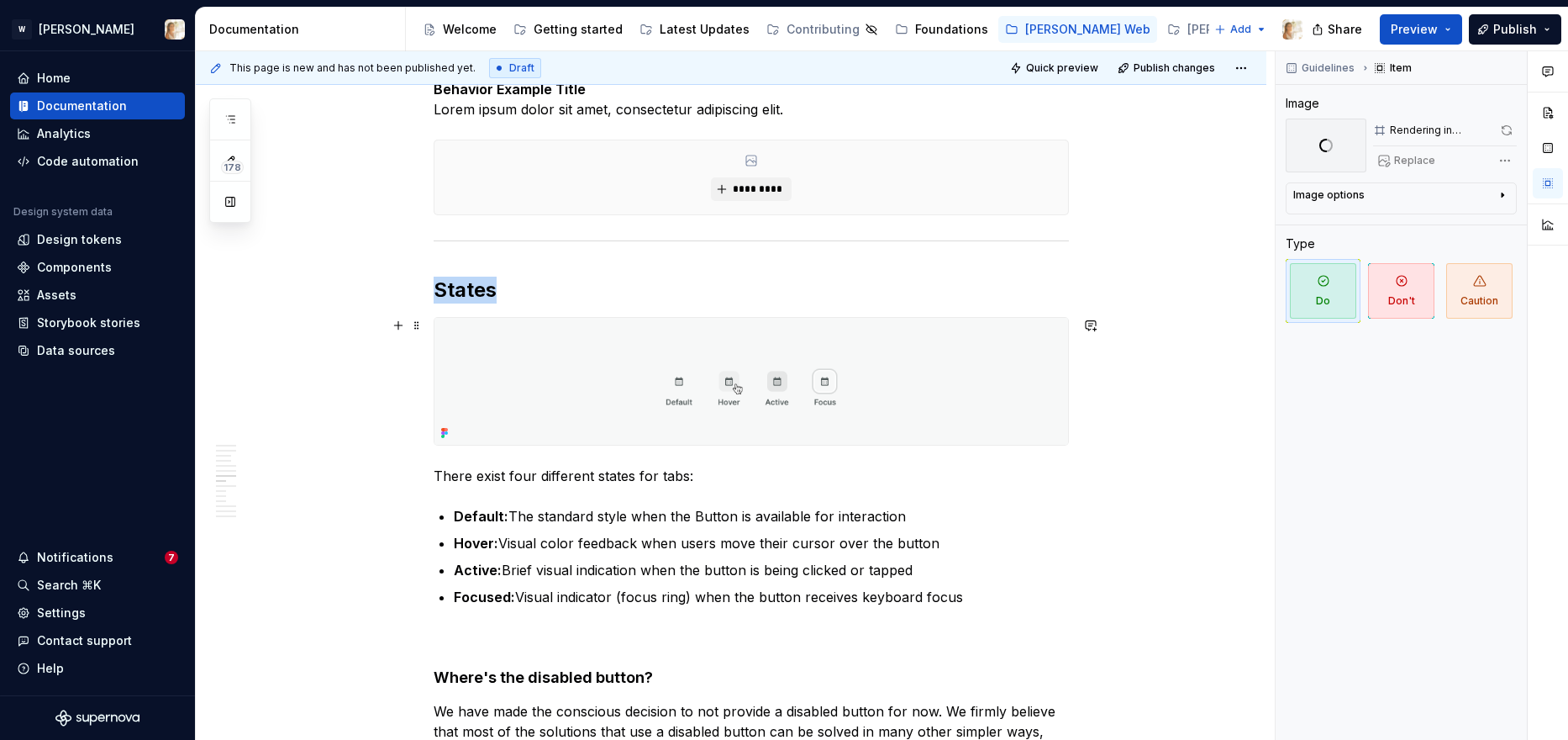
click at [806, 340] on img at bounding box center [751, 381] width 634 height 127
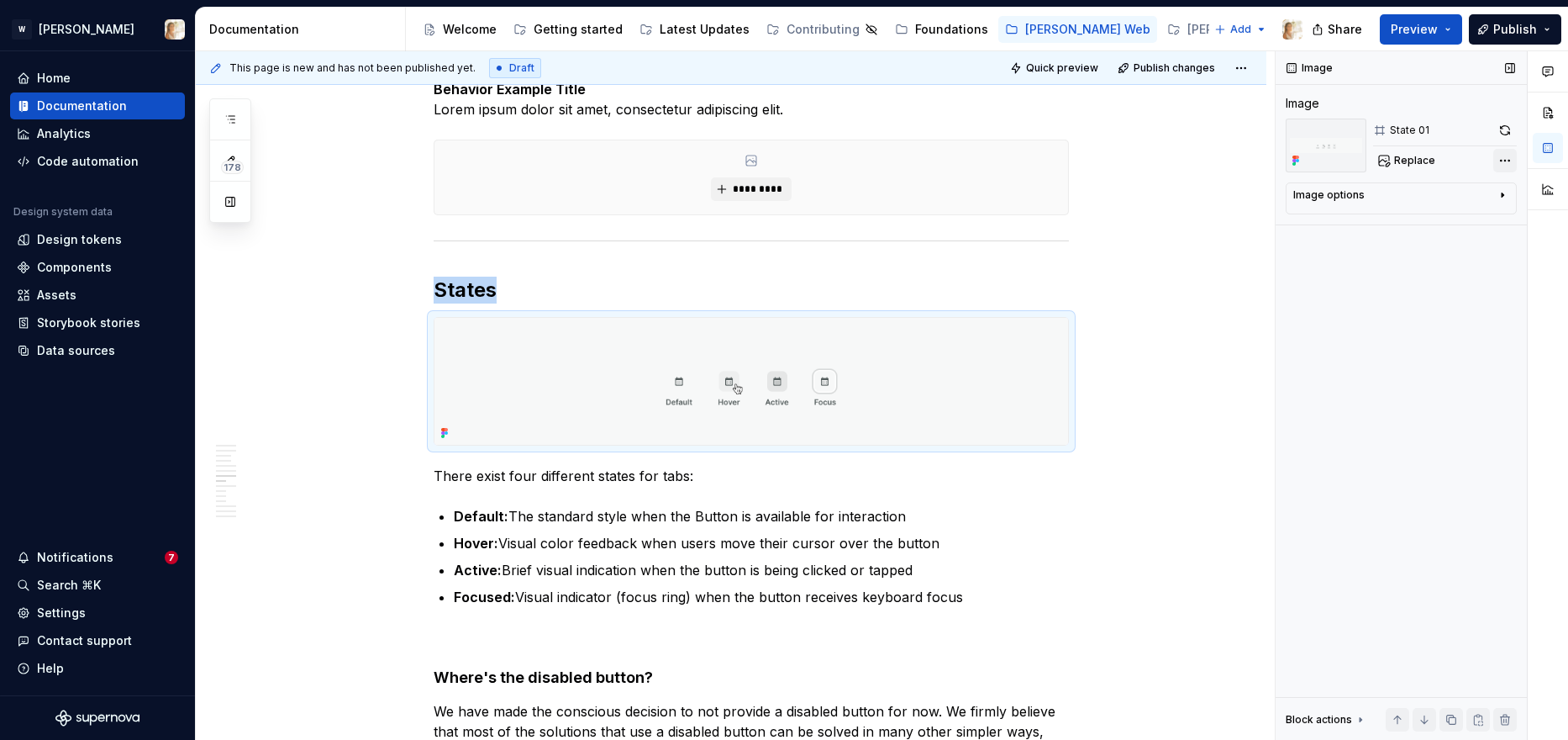
click at [1269, 157] on div "Comments Open comments No comments yet Select ‘Comment’ from the block context …" at bounding box center [1421, 396] width 293 height 689
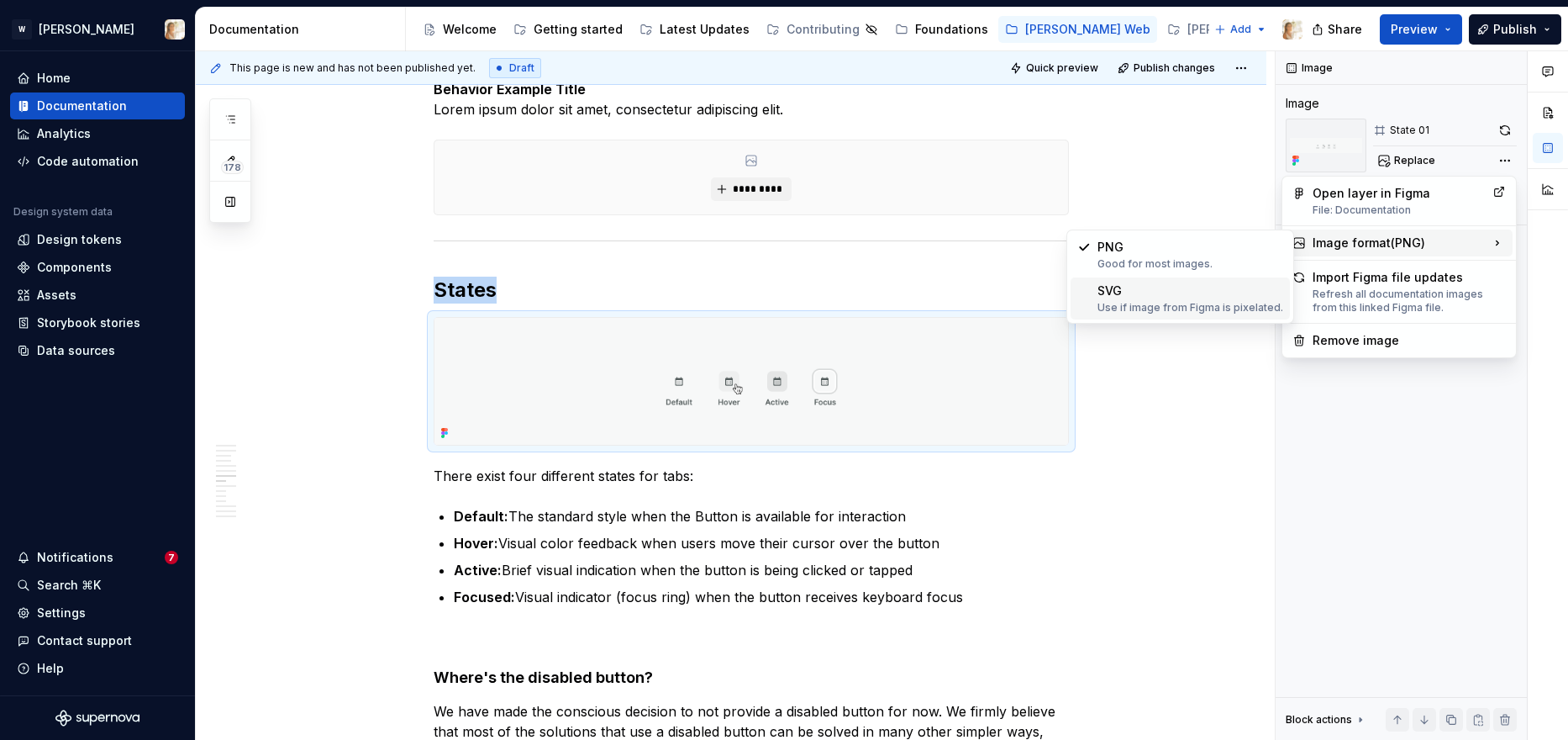
click at [1186, 290] on div "SVG Use if image from Figma is pixelated." at bounding box center [1190, 299] width 185 height 32
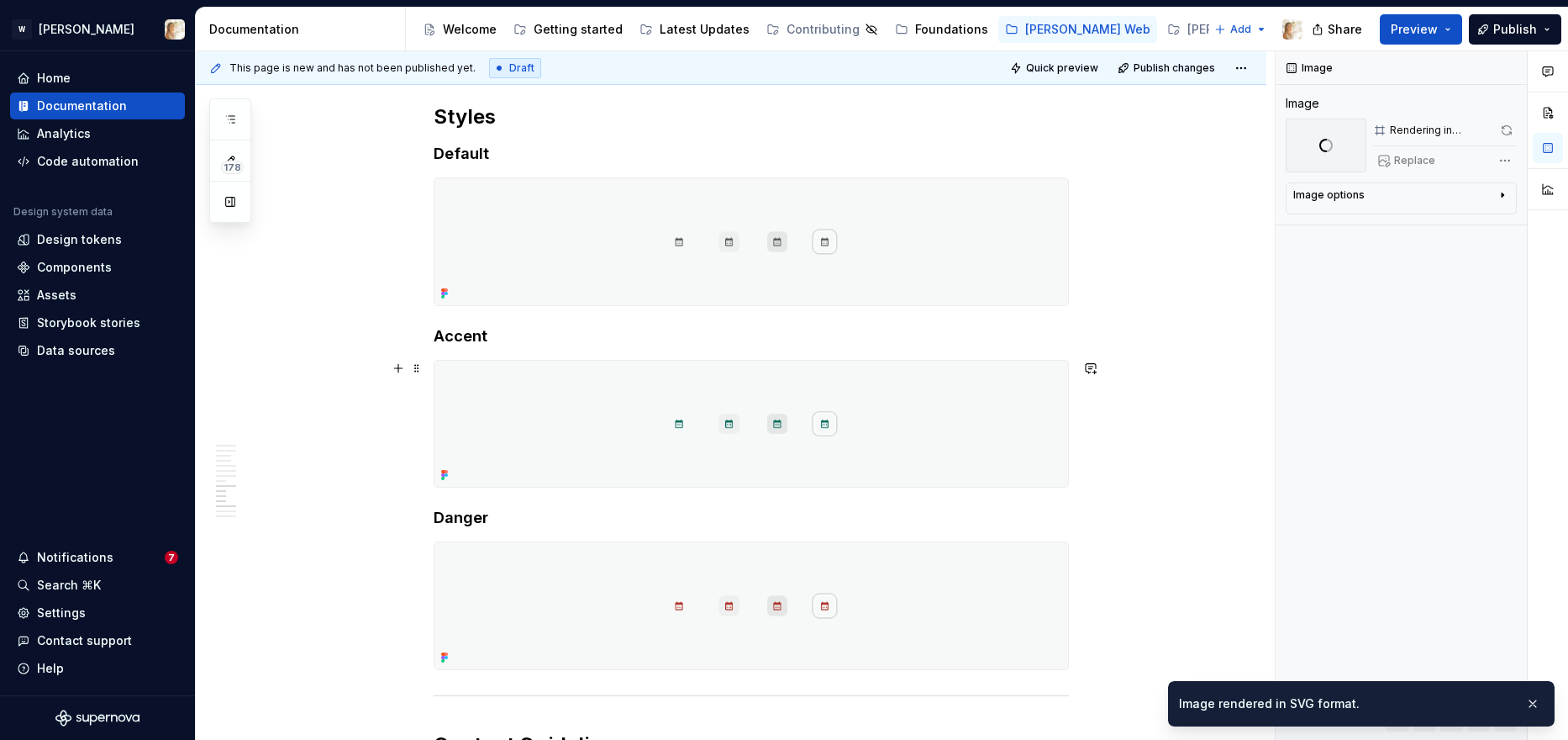
scroll to position [3746, 0]
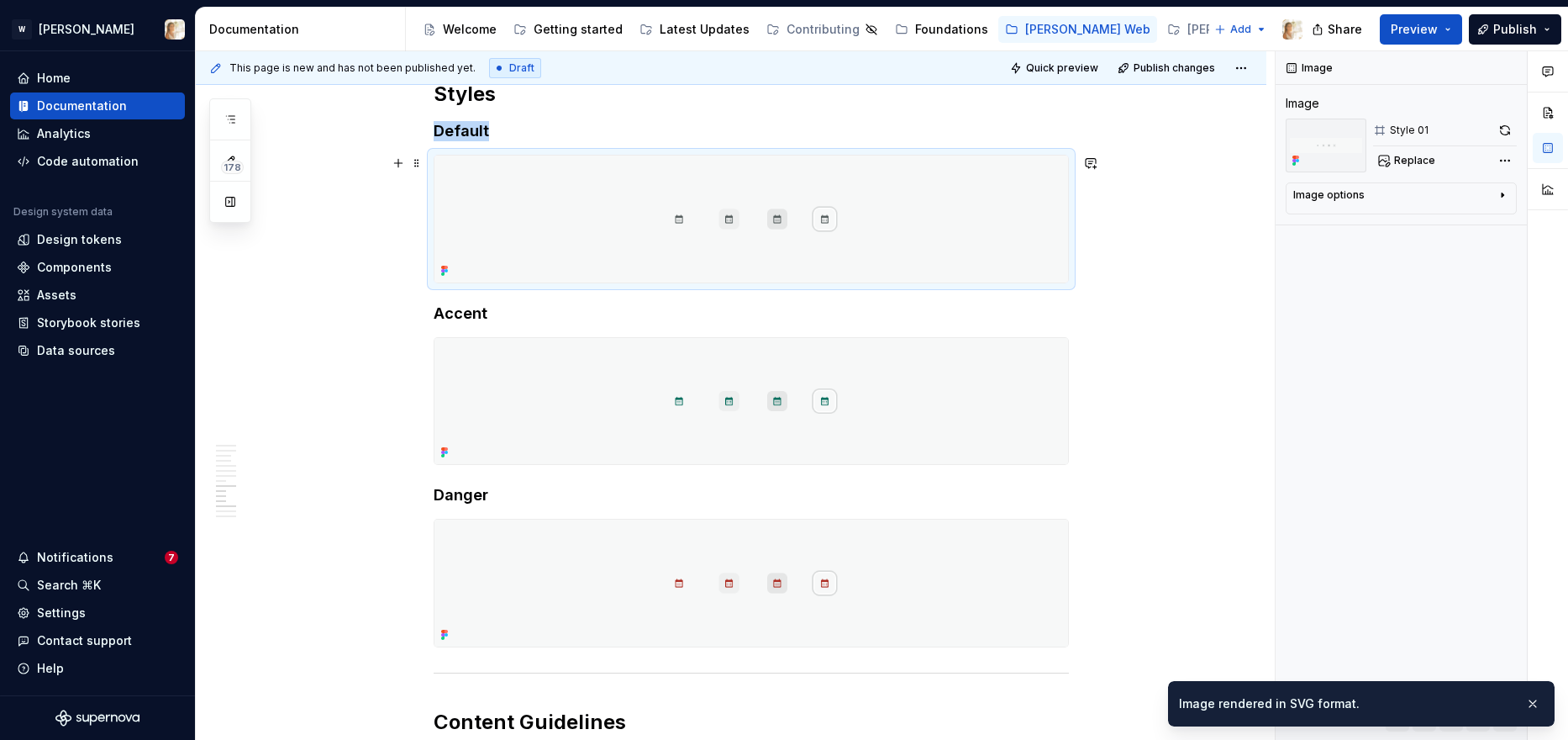
click at [908, 236] on img at bounding box center [751, 219] width 634 height 127
click at [1269, 163] on div "Comments Open comments No comments yet Select ‘Comment’ from the block context …" at bounding box center [1421, 396] width 293 height 689
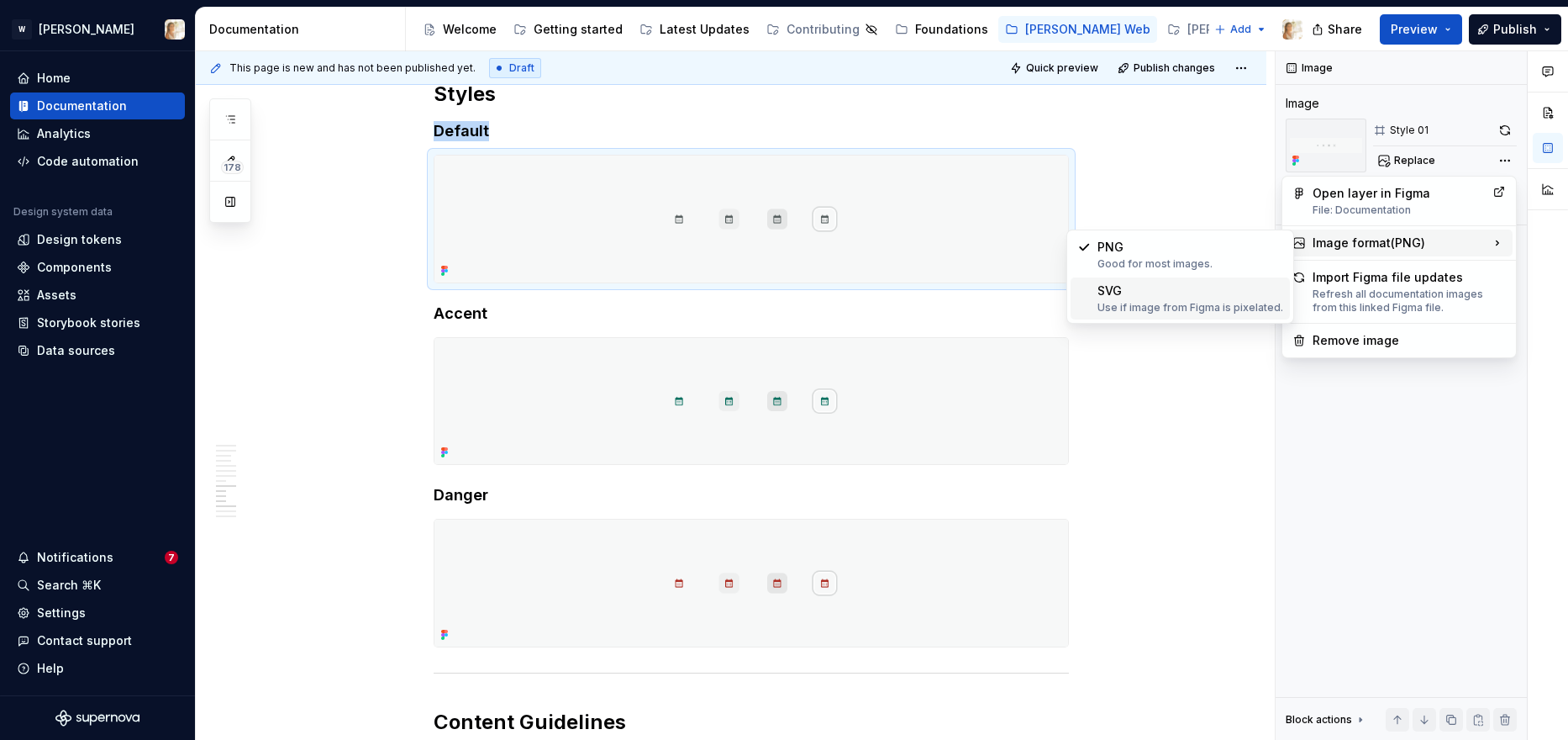
click at [1153, 287] on div "SVG Use if image from Figma is pixelated." at bounding box center [1190, 299] width 185 height 32
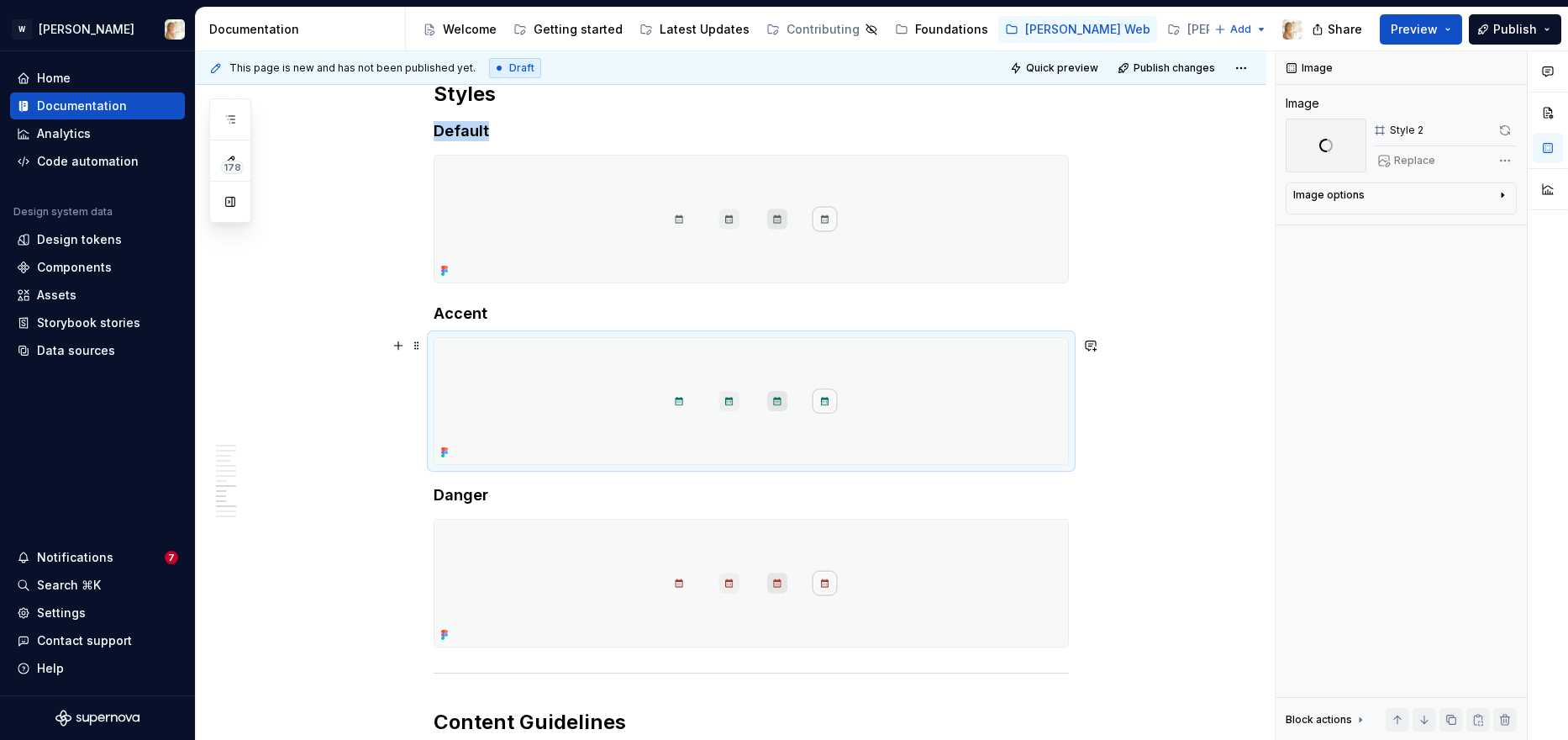
click at [879, 392] on img at bounding box center [751, 402] width 634 height 127
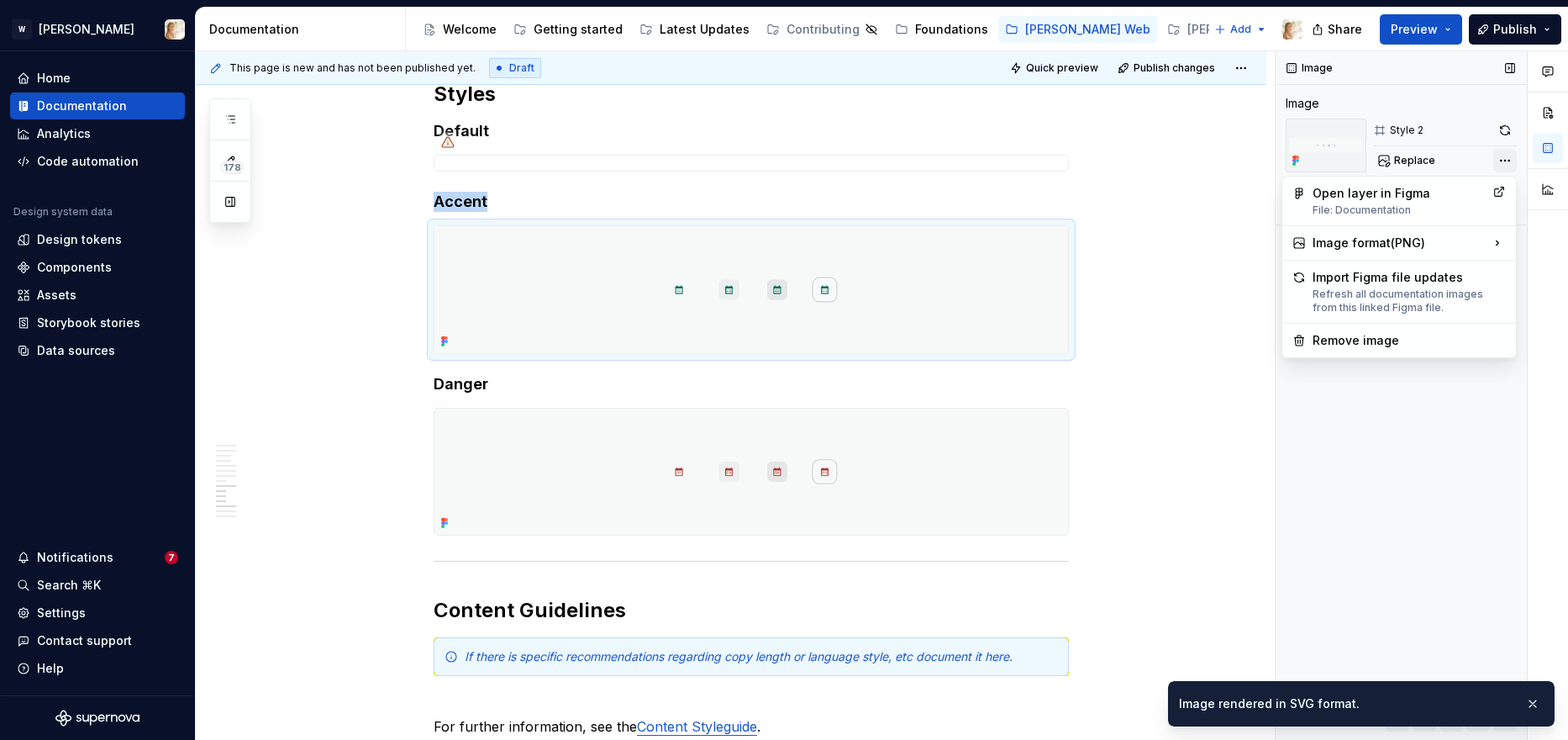
click at [1269, 157] on div "Comments Open comments No comments yet Select ‘Comment’ from the block context …" at bounding box center [1421, 396] width 293 height 689
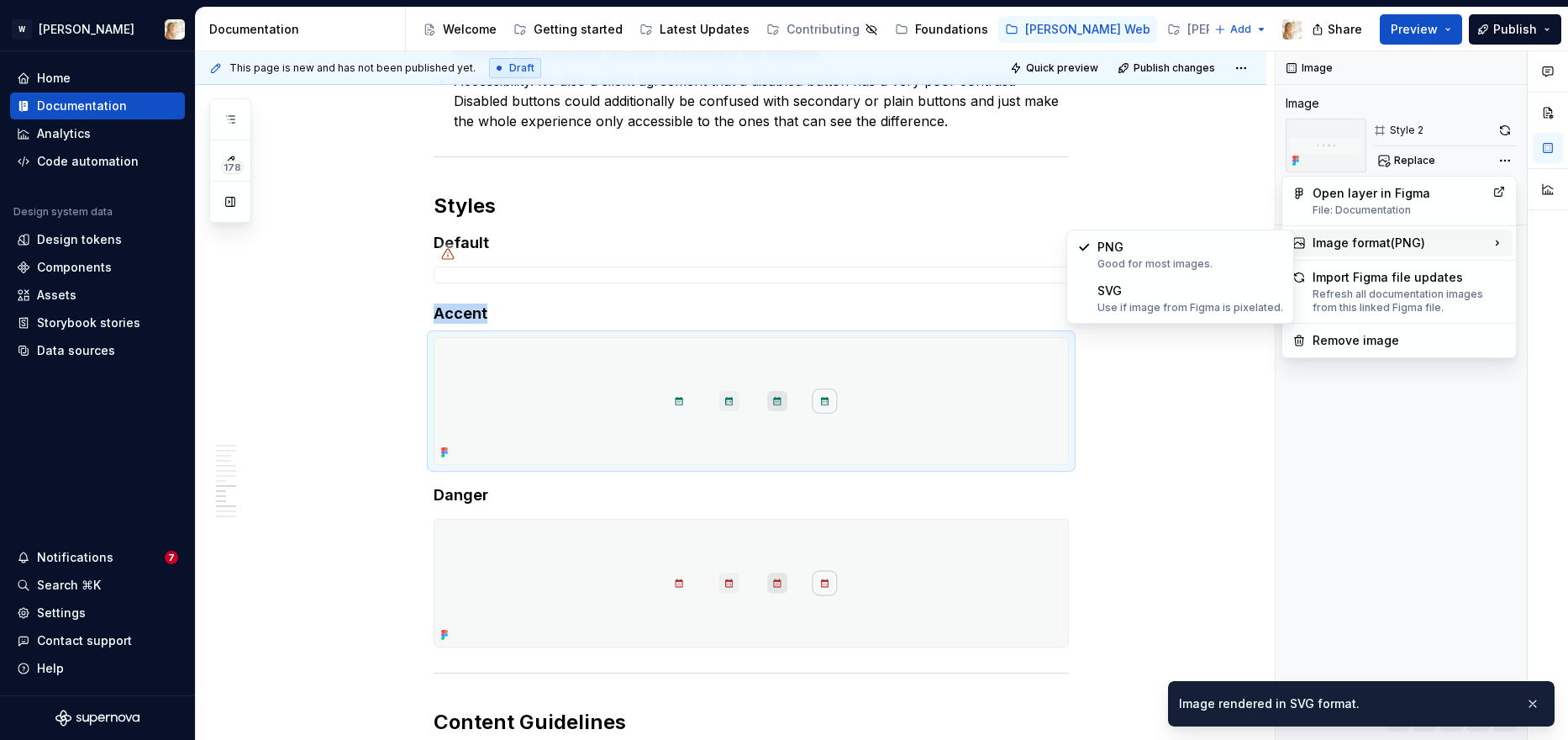
scroll to position [3858, 0]
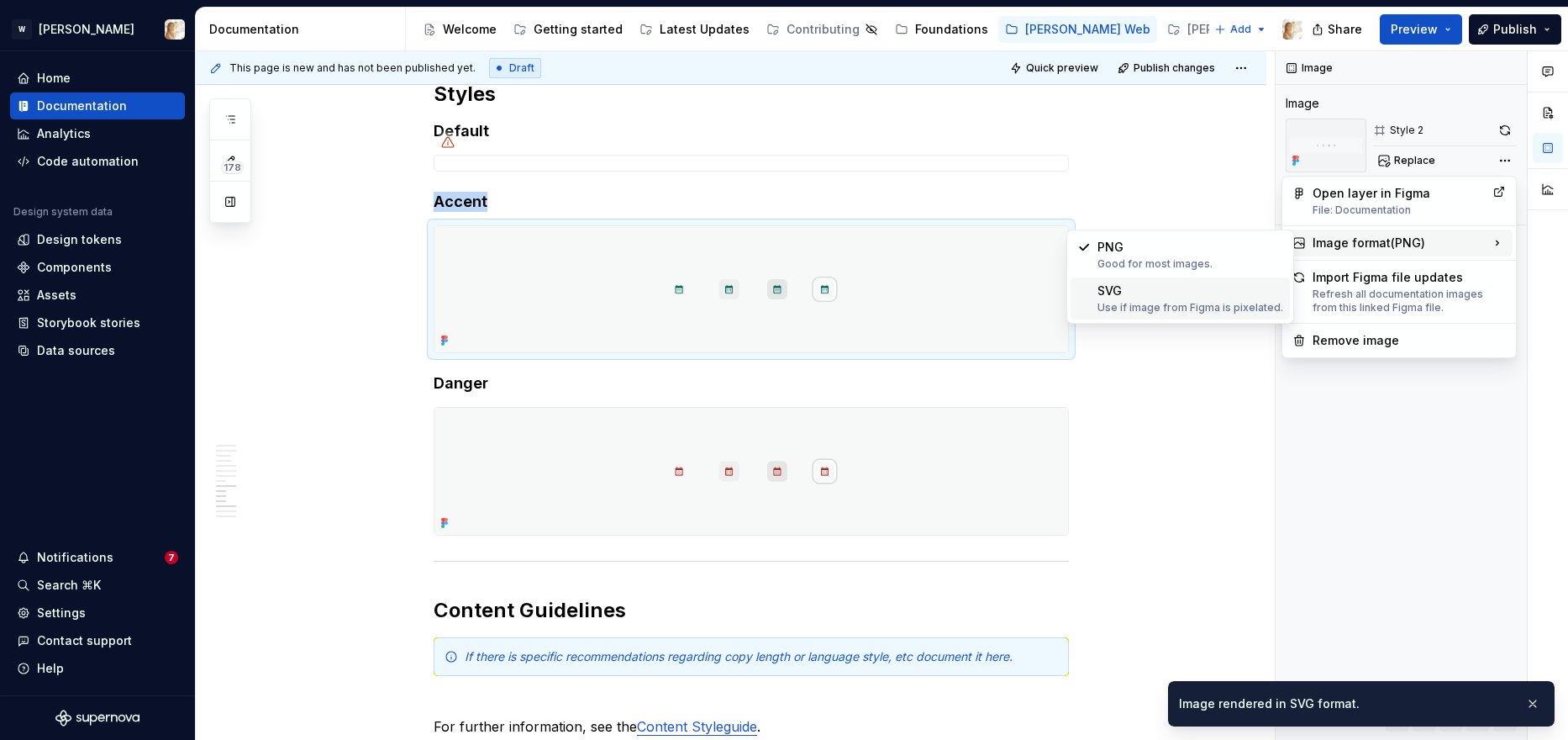
click at [1214, 306] on div "Use if image from Figma is pixelated." at bounding box center [1190, 308] width 185 height 14
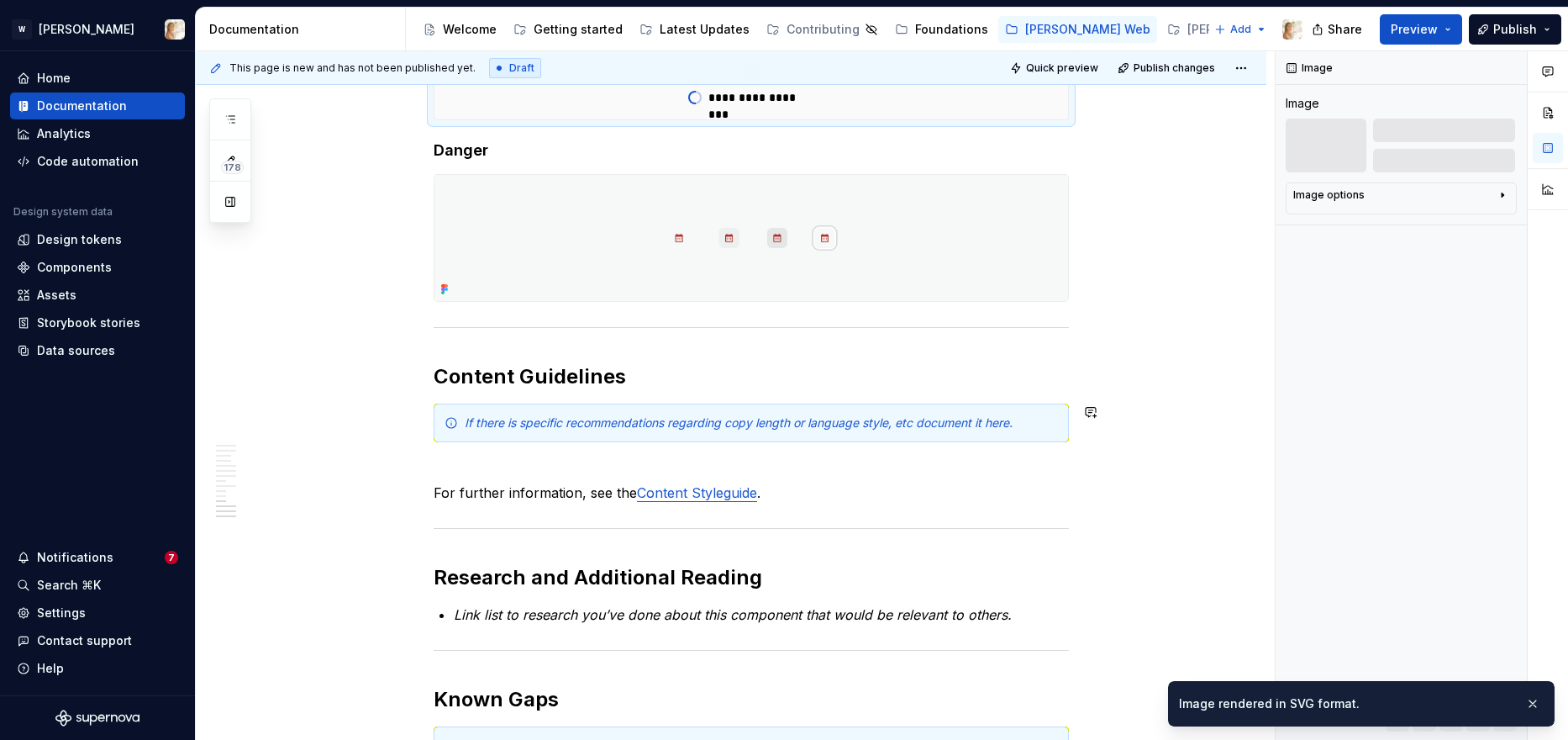
scroll to position [3980, 0]
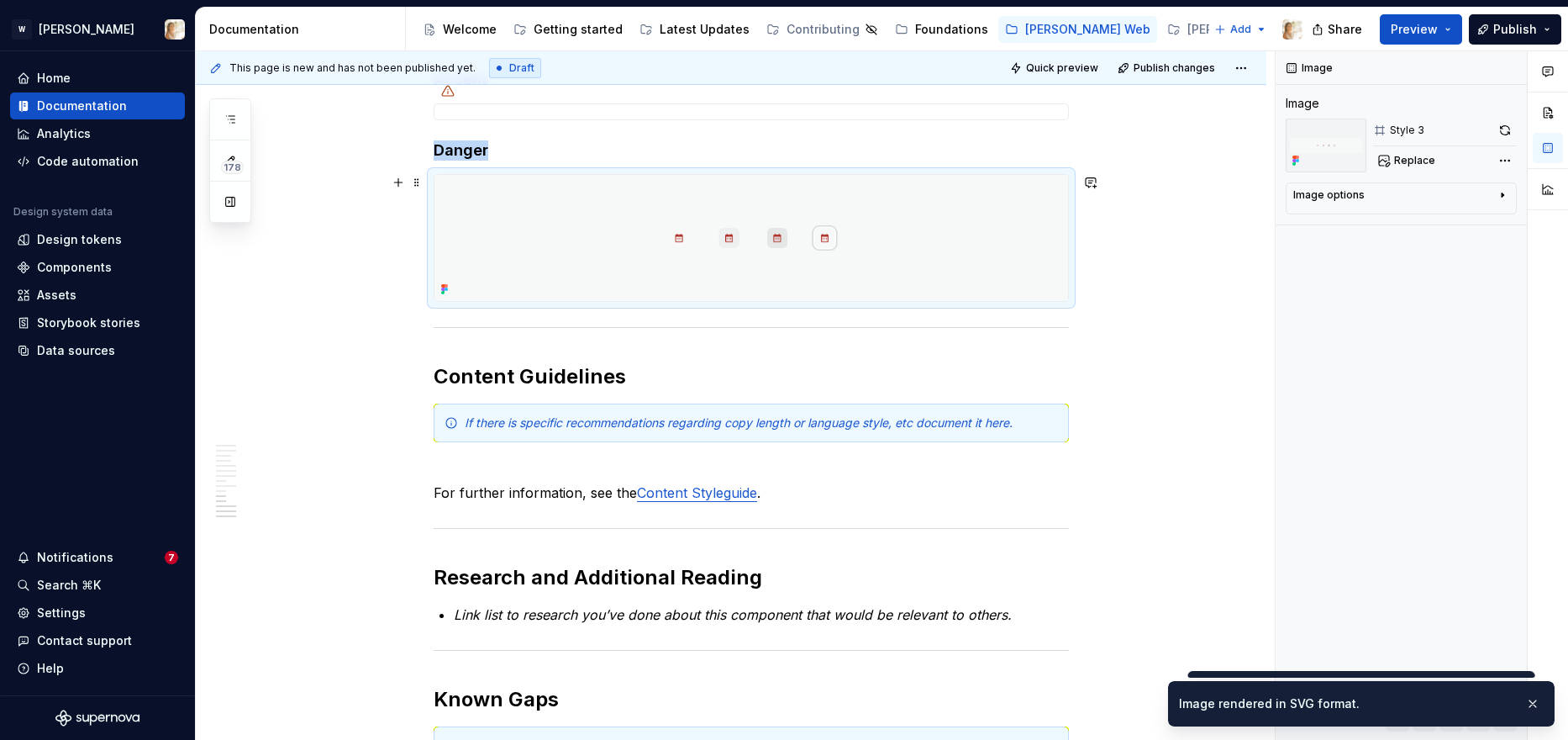
click at [885, 249] on img at bounding box center [751, 238] width 634 height 127
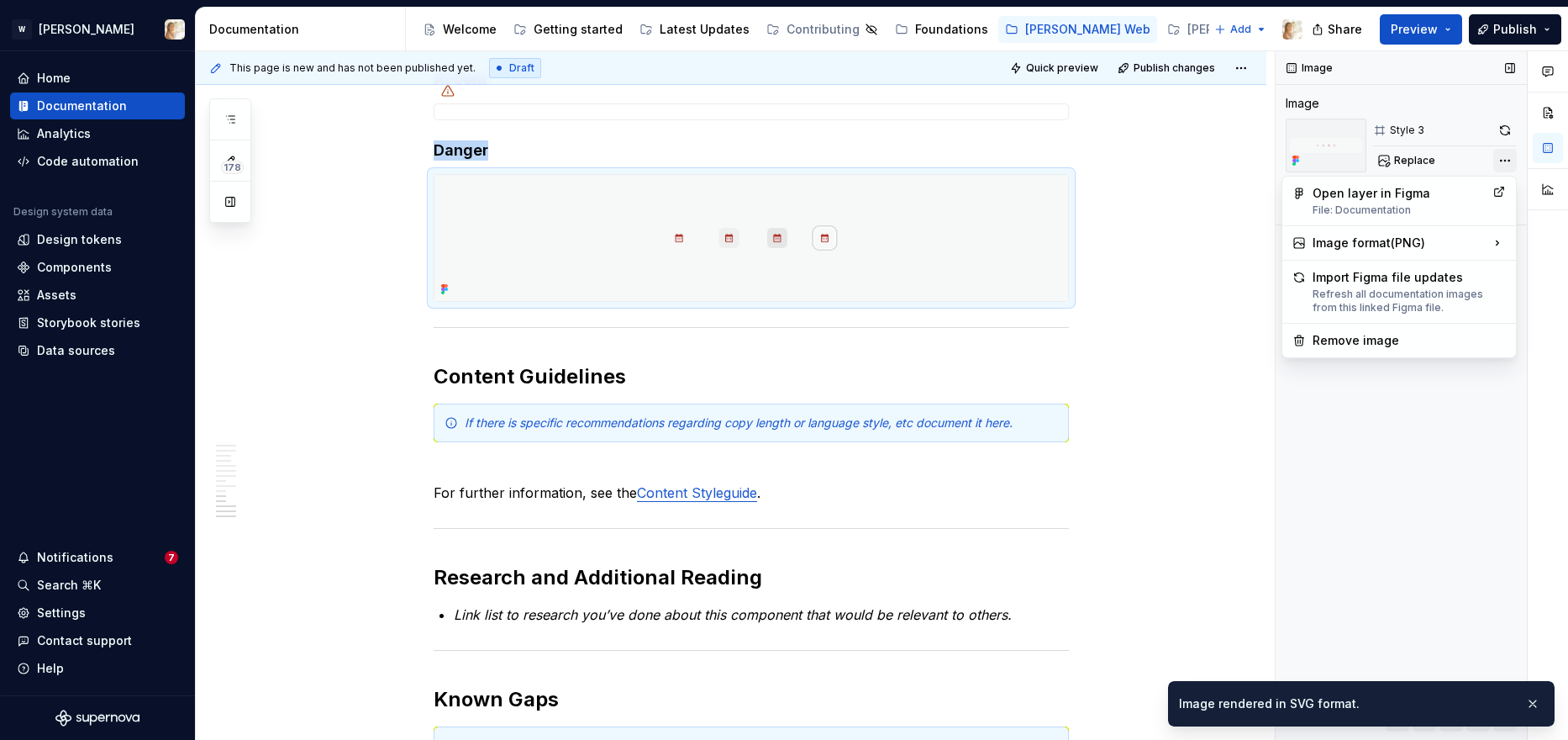
click at [1269, 157] on div "Comments Open comments No comments yet Select ‘Comment’ from the block context …" at bounding box center [1421, 396] width 293 height 689
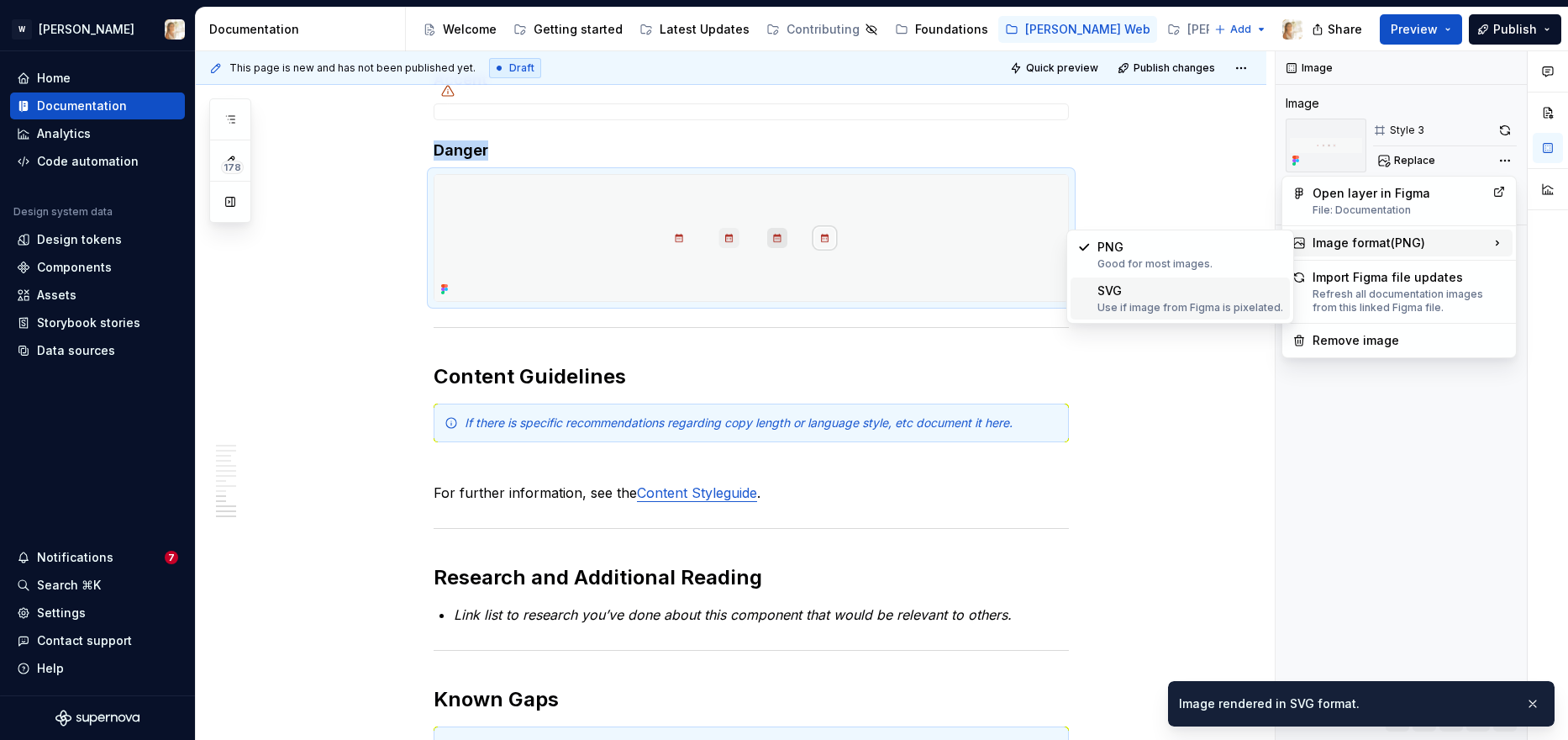
click at [1154, 293] on div "SVG Use if image from Figma is pixelated." at bounding box center [1190, 299] width 185 height 32
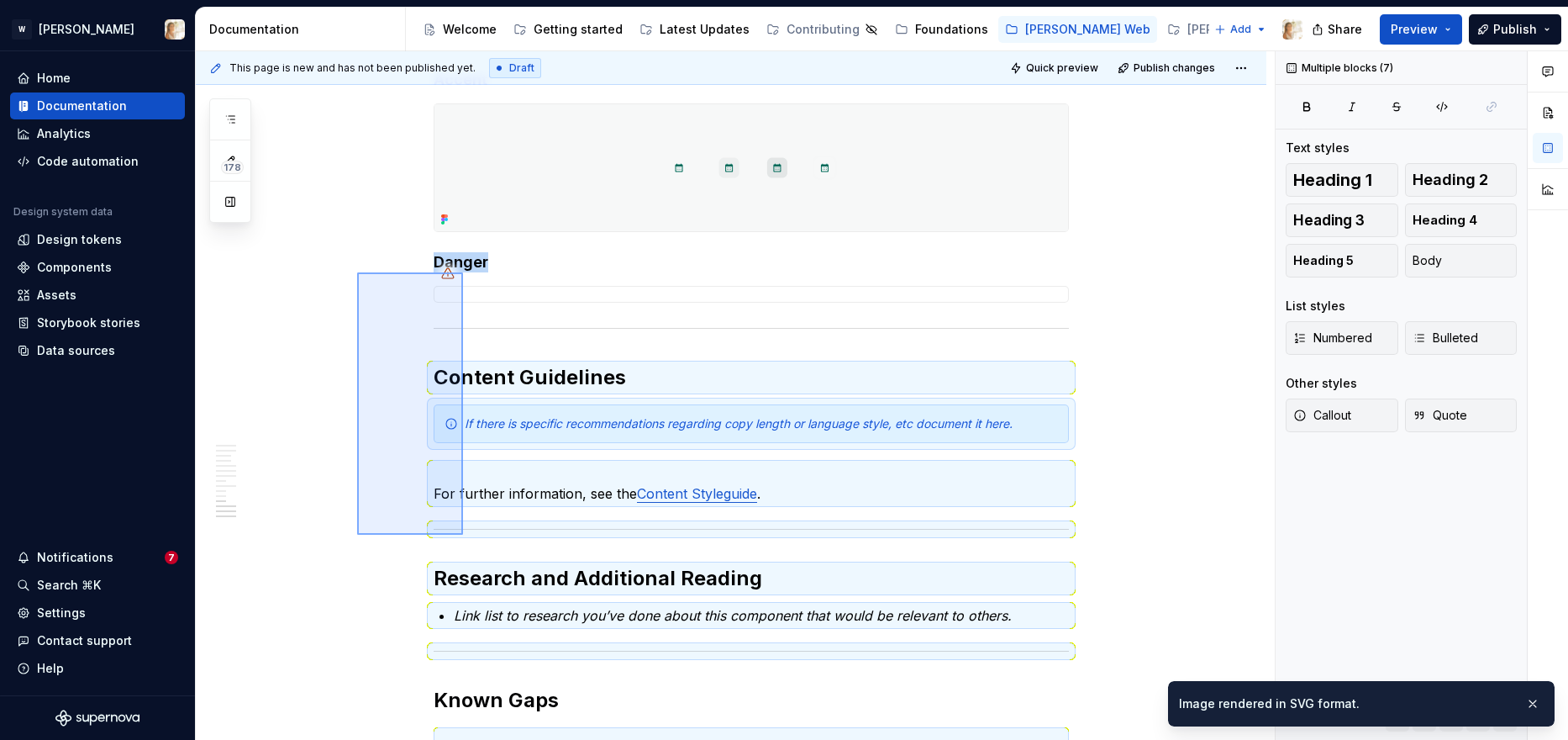
scroll to position [4203, 0]
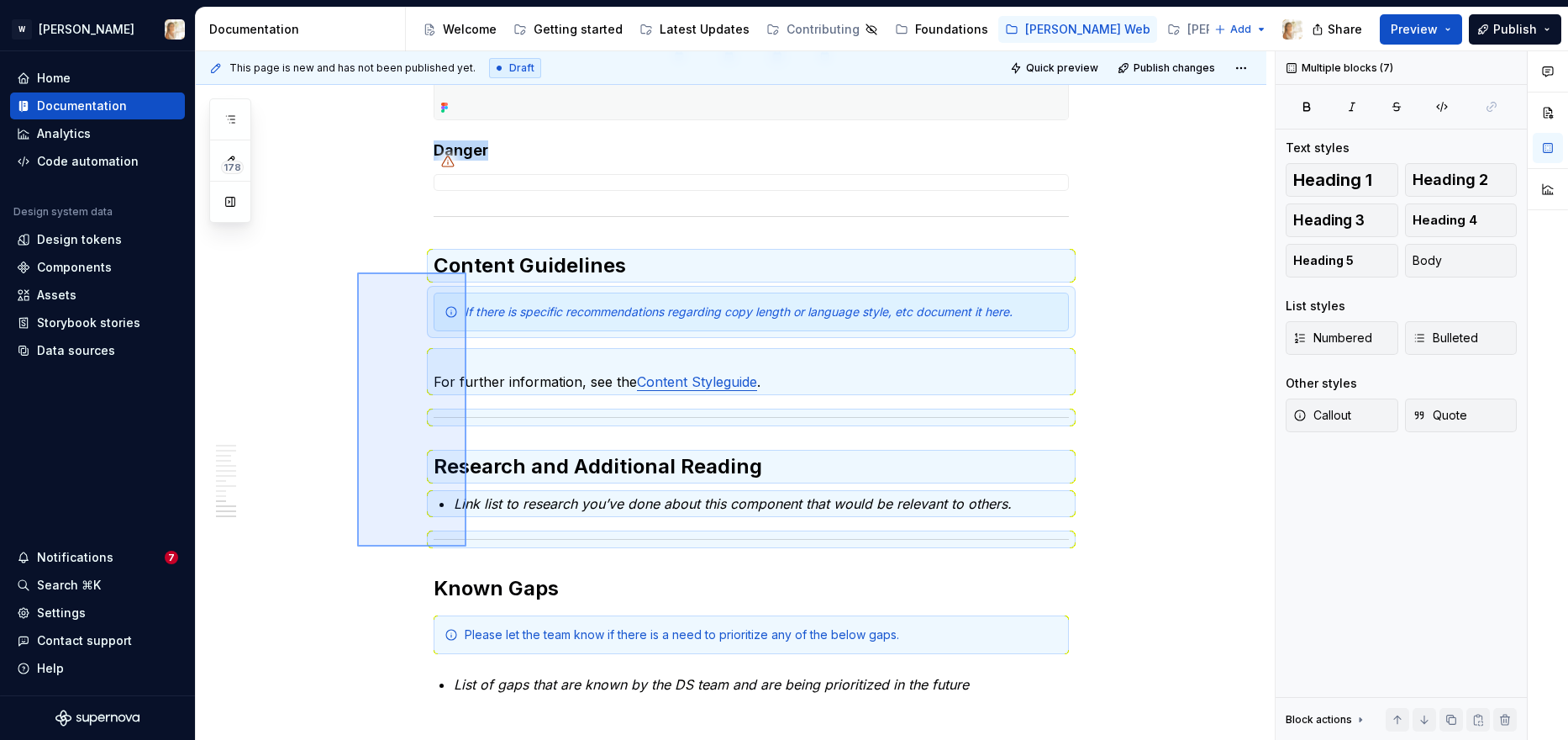
drag, startPoint x: 357, startPoint y: 273, endPoint x: 466, endPoint y: 548, distance: 295.8
click at [466, 548] on div "**********" at bounding box center [735, 396] width 1079 height 689
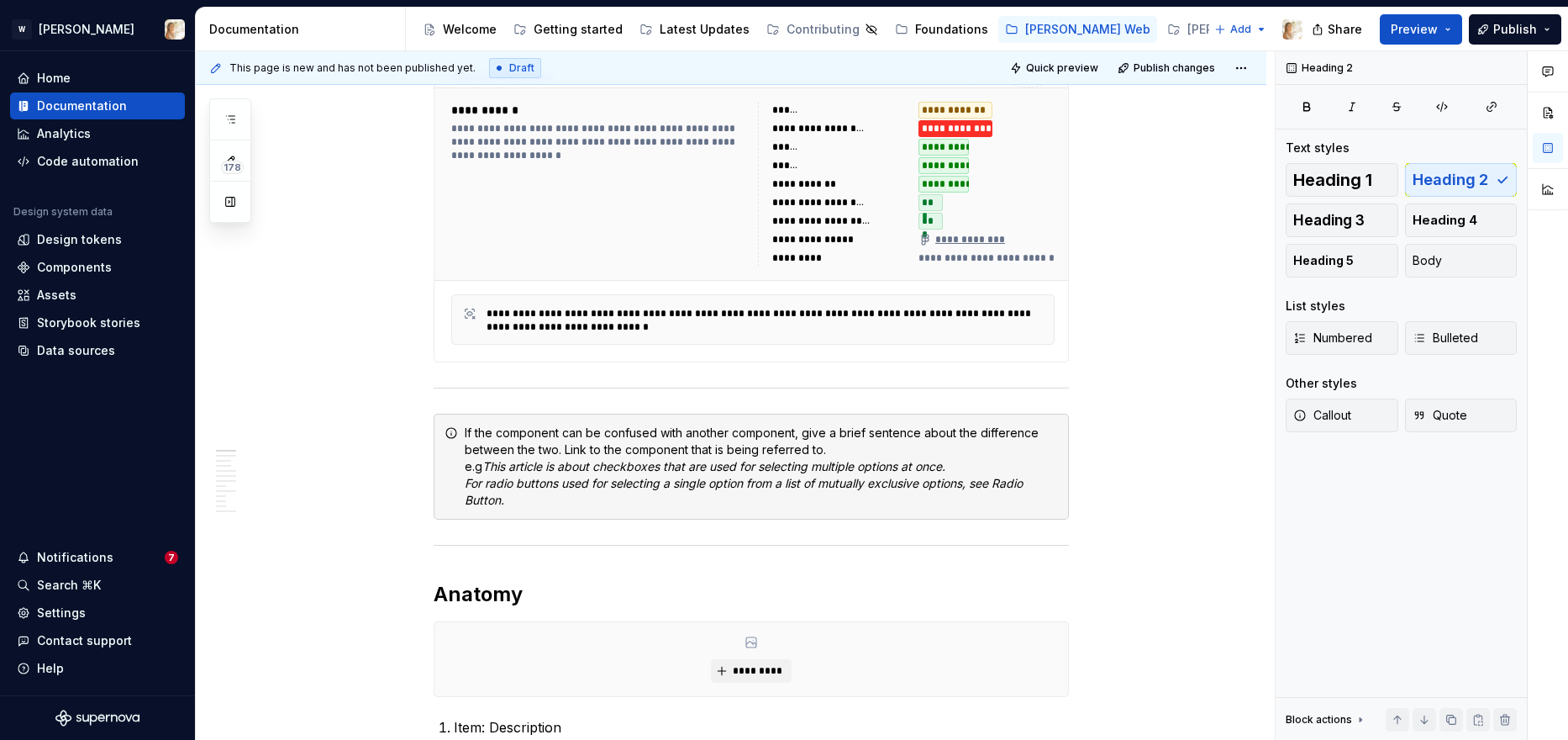
scroll to position [514, 0]
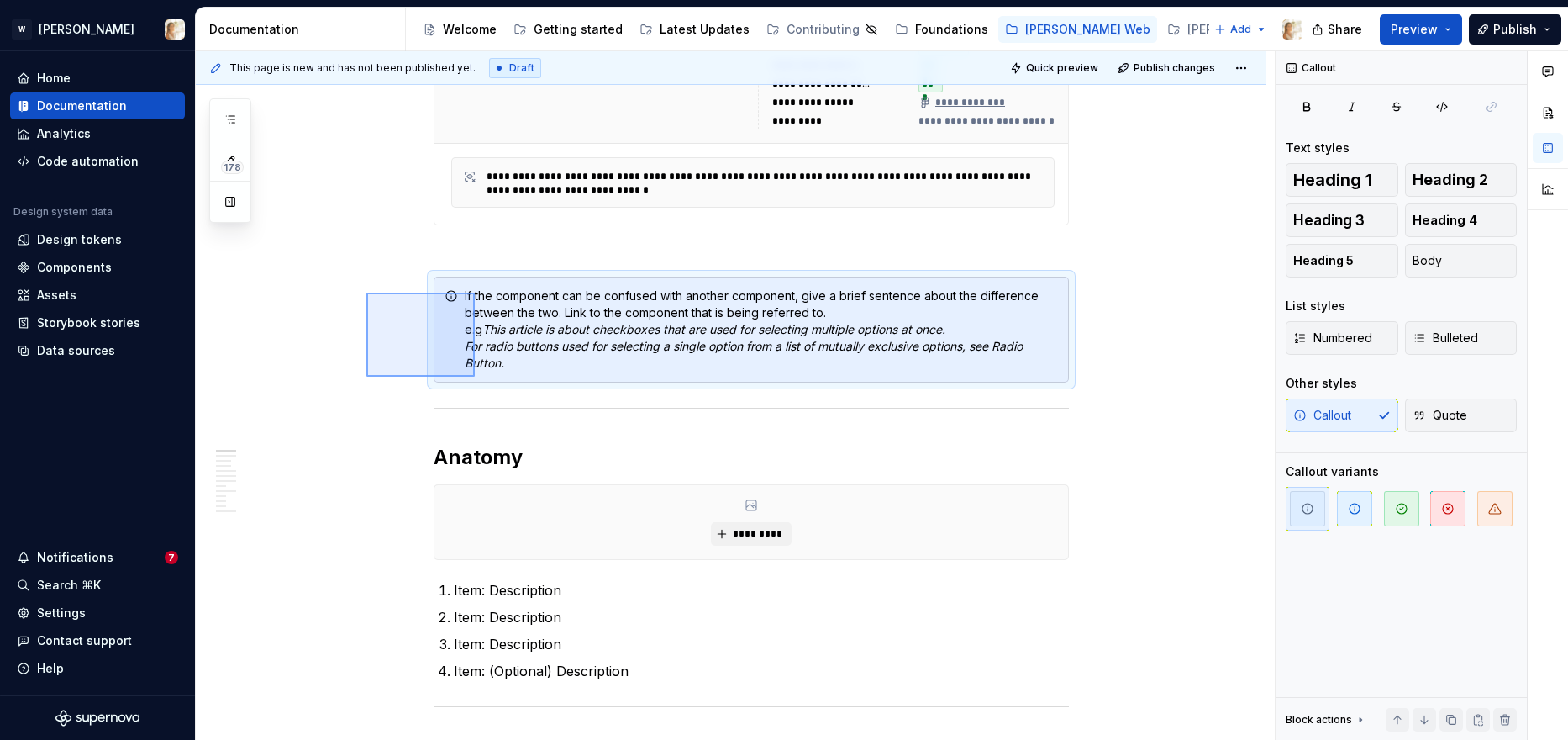
drag, startPoint x: 366, startPoint y: 293, endPoint x: 475, endPoint y: 377, distance: 137.6
click at [475, 377] on div "**********" at bounding box center [735, 396] width 1079 height 689
click at [536, 349] on em "For radio buttons used for selecting a single option from a list of mutually ex…" at bounding box center [746, 353] width 561 height 31
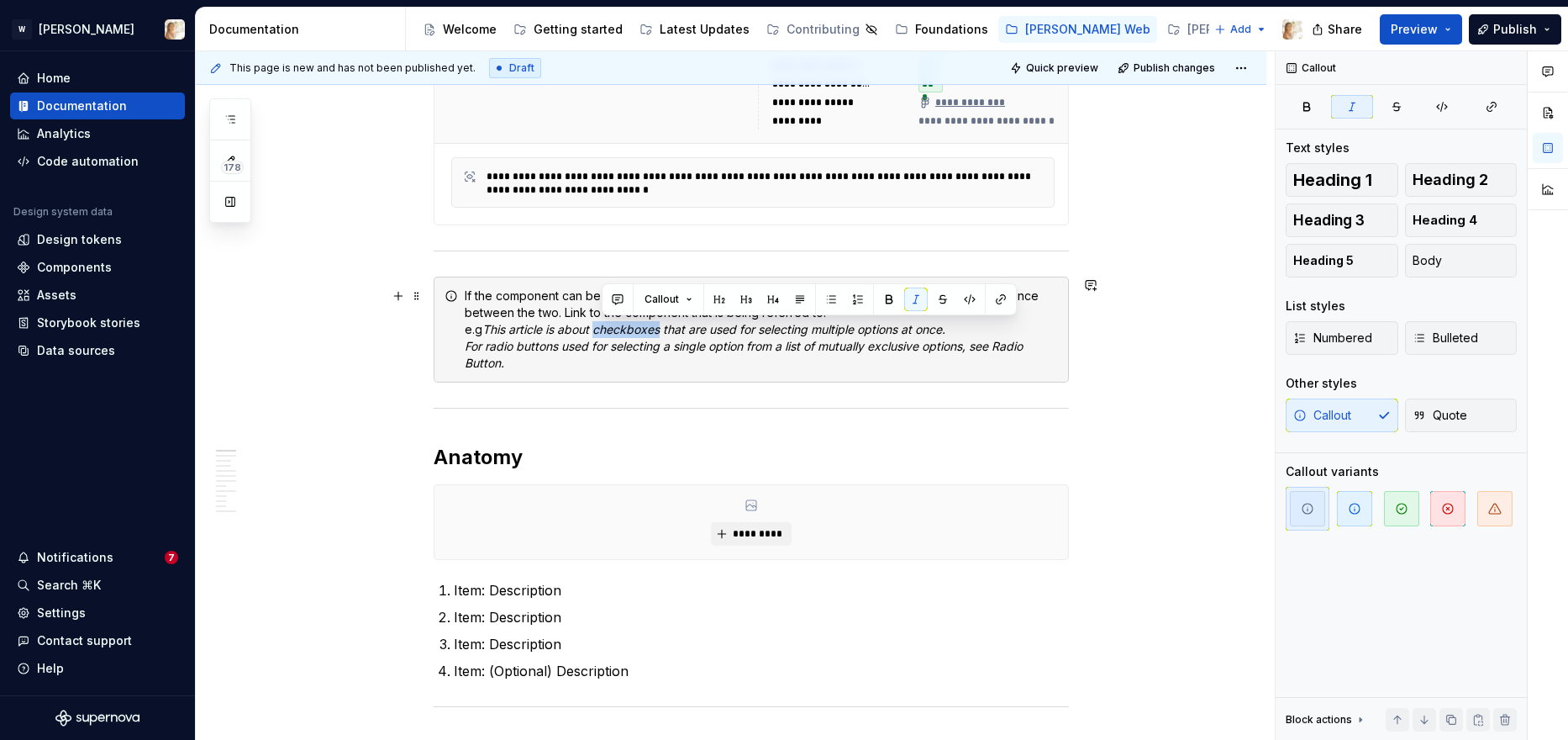
drag, startPoint x: 603, startPoint y: 332, endPoint x: 668, endPoint y: 334, distance: 65.0
click at [668, 334] on em "This article is about checkboxes that are used for selecting multiple options a…" at bounding box center [713, 329] width 463 height 14
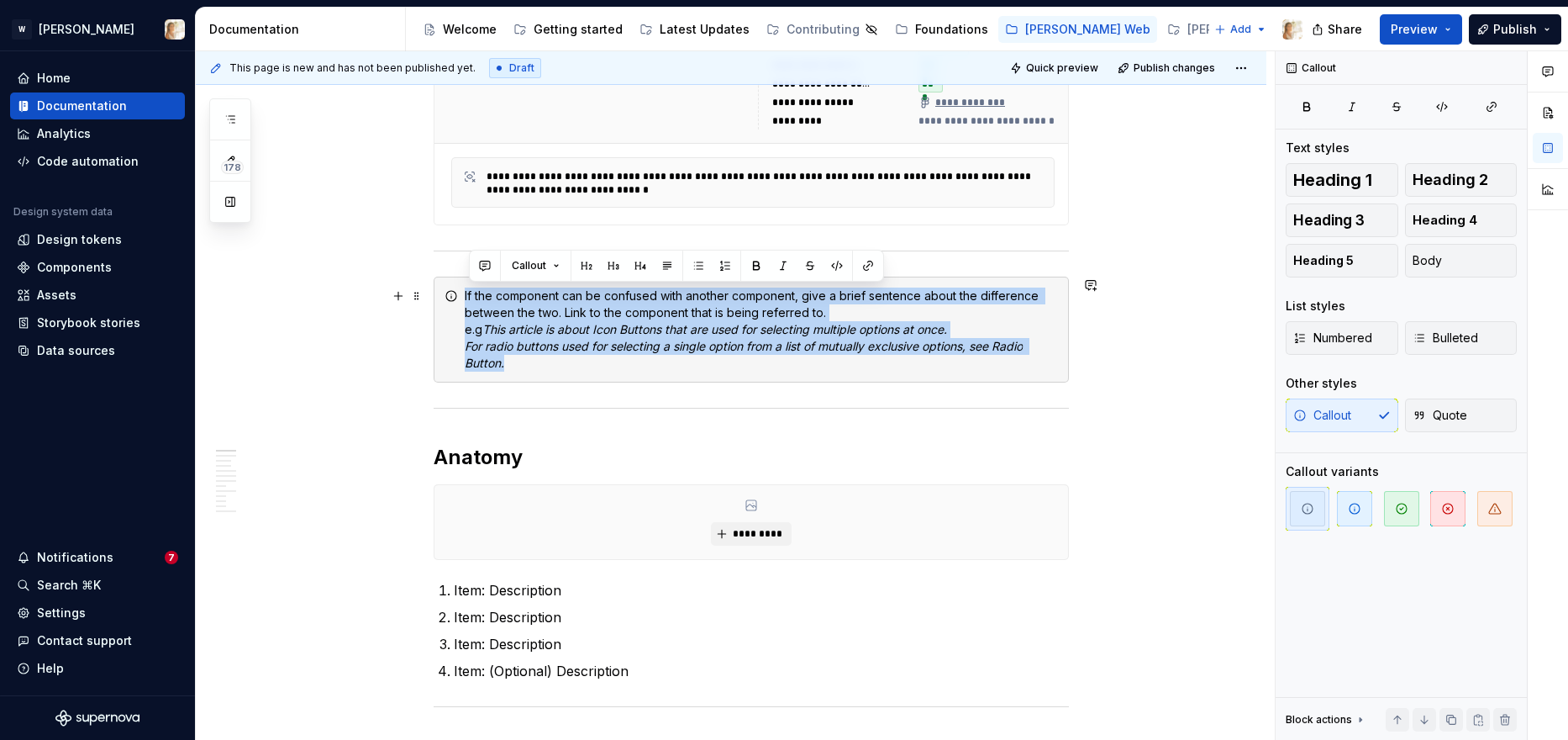
drag, startPoint x: 572, startPoint y: 369, endPoint x: 470, endPoint y: 295, distance: 126.0
click at [470, 295] on div "If the component can be confused with another component, give a brief sentence …" at bounding box center [762, 329] width 593 height 84
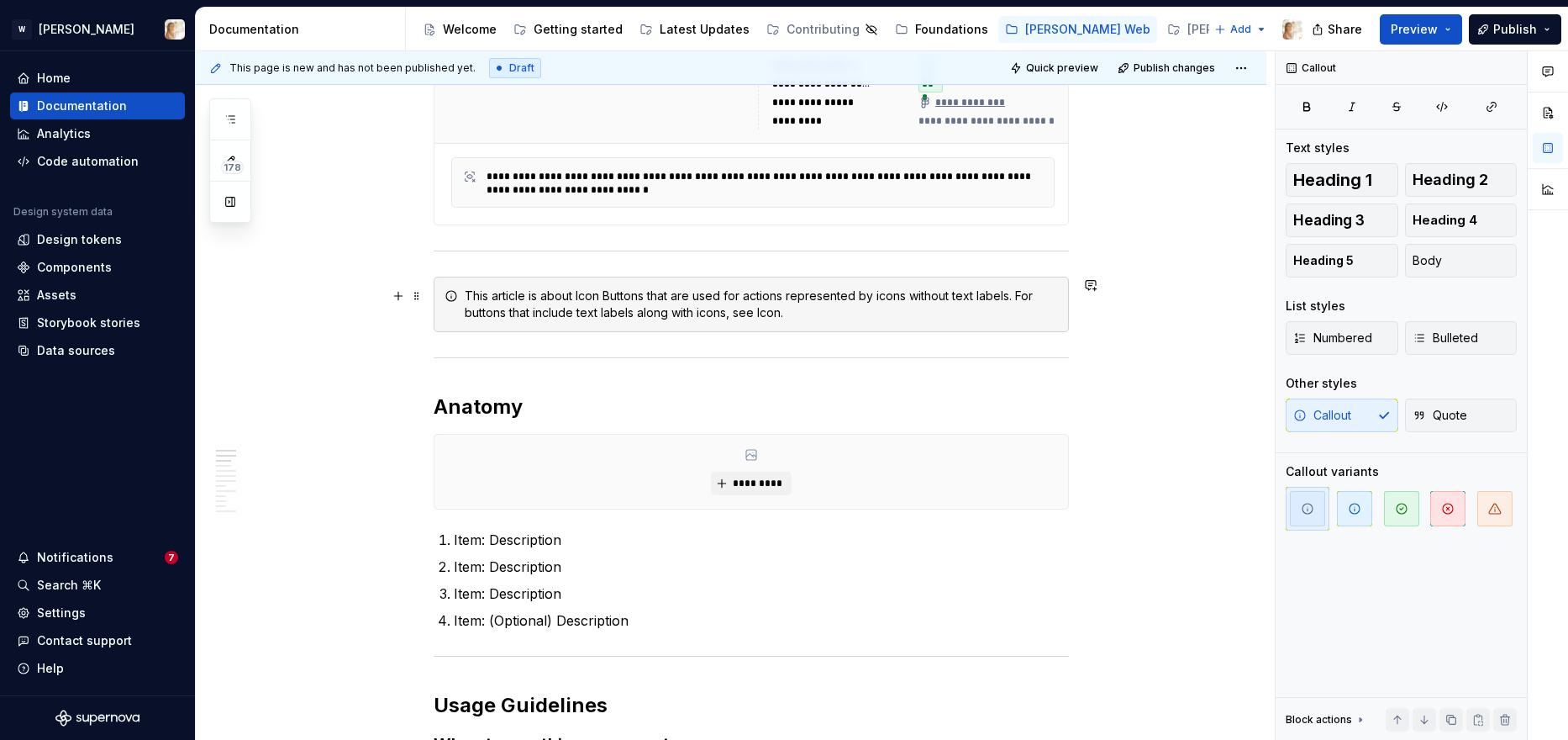
click at [725, 297] on div "This article is about Icon Buttons that are used for actions represented by ico…" at bounding box center [762, 305] width 593 height 34
drag, startPoint x: 597, startPoint y: 314, endPoint x: 861, endPoint y: 312, distance: 264.0
click at [861, 312] on div "This article is about Icon Buttons that are used, as interactive elements, for …" at bounding box center [762, 305] width 593 height 34
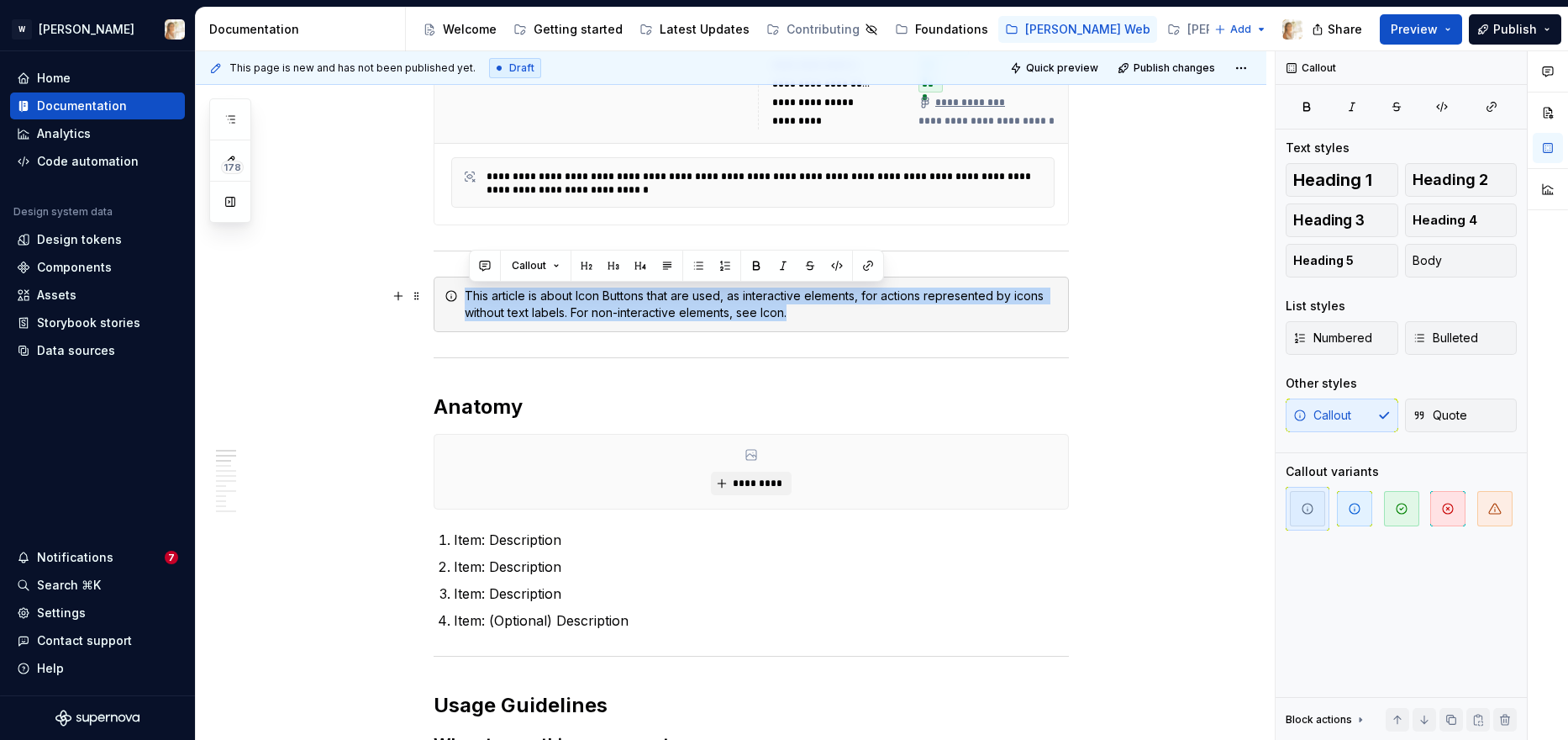
click at [730, 300] on div "This article is about Icon Buttons that are used, as interactive elements, for …" at bounding box center [762, 305] width 593 height 34
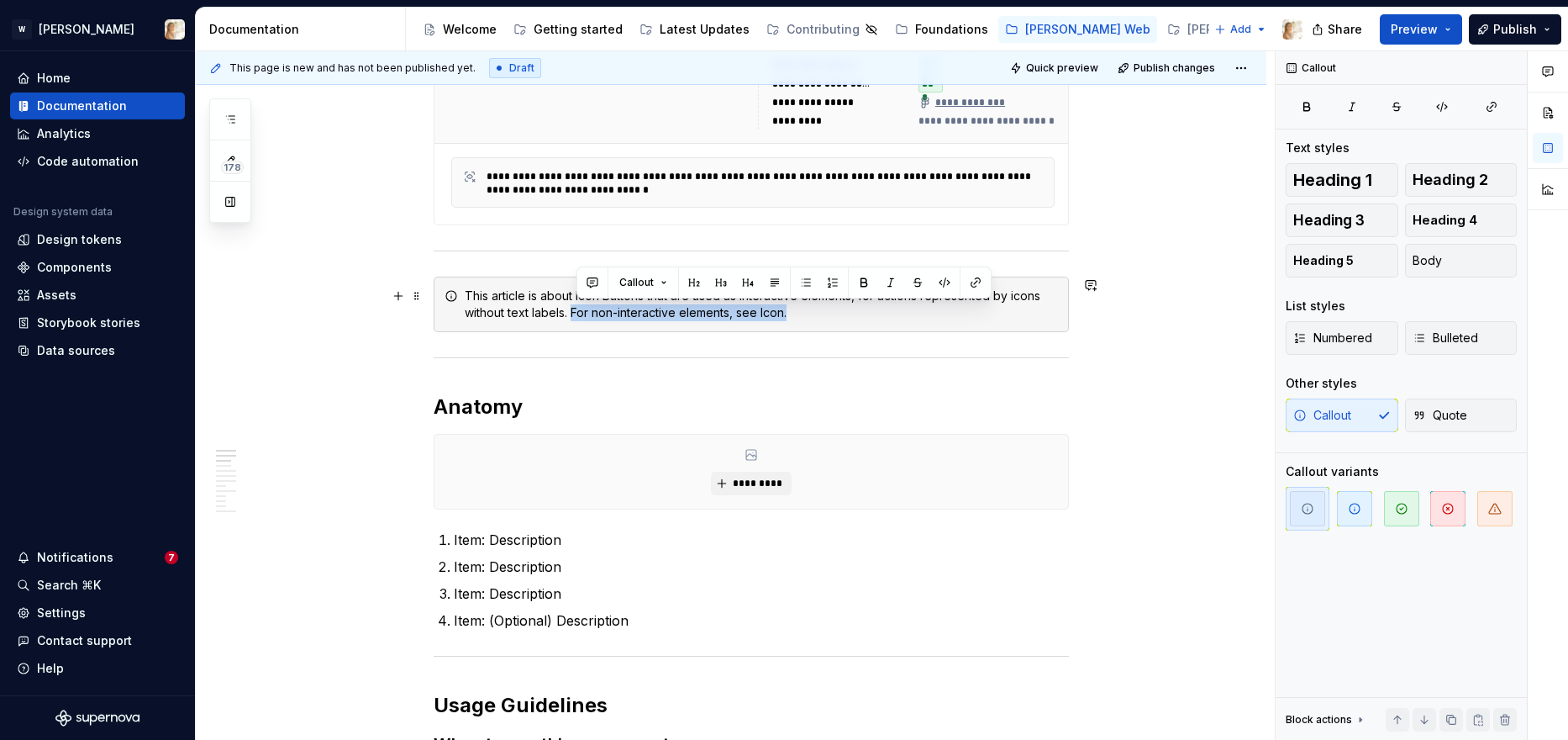
drag, startPoint x: 578, startPoint y: 311, endPoint x: 822, endPoint y: 309, distance: 244.0
click at [822, 309] on div "This article is about Icon Buttons that are used as interactive elements, for a…" at bounding box center [762, 305] width 593 height 34
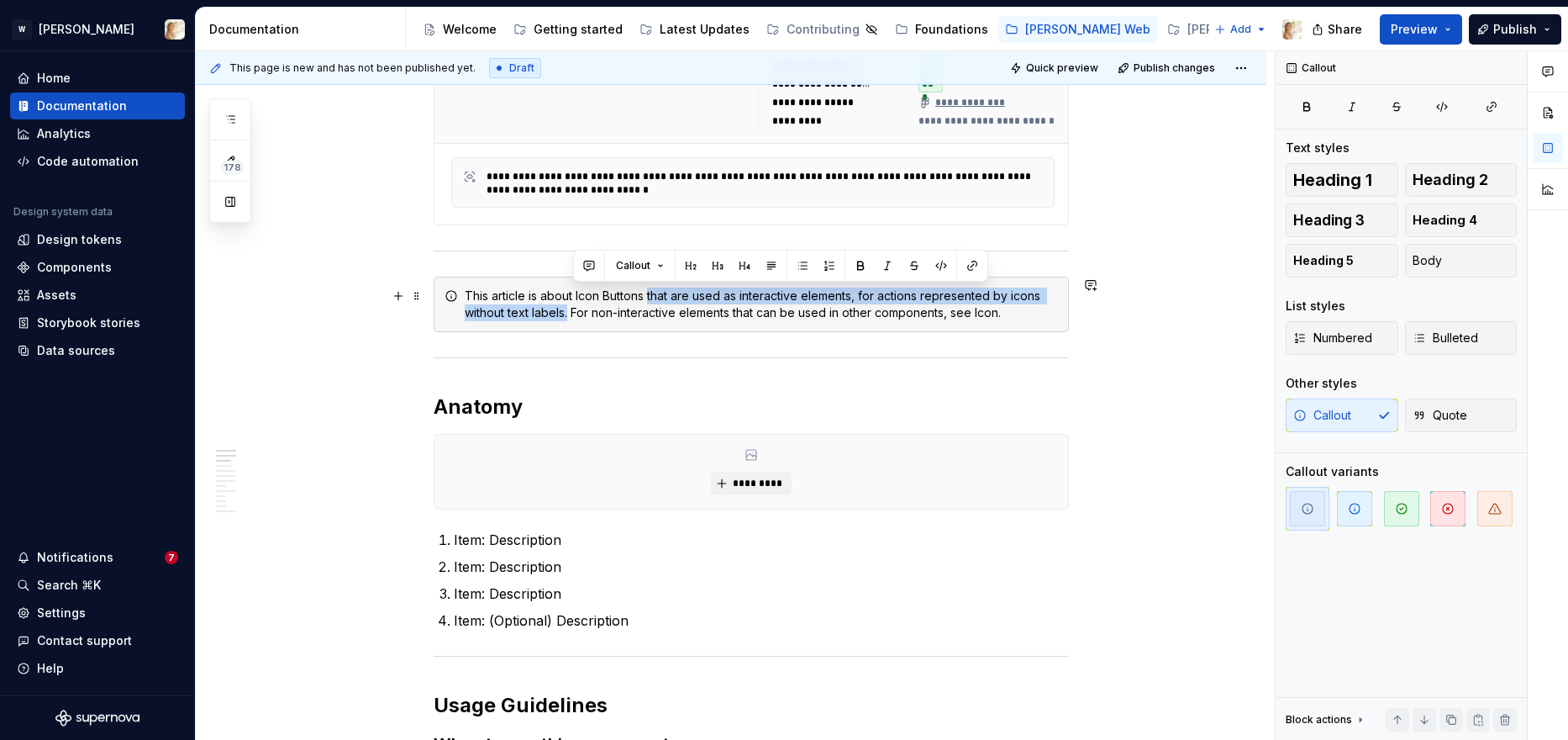
drag, startPoint x: 656, startPoint y: 295, endPoint x: 573, endPoint y: 312, distance: 84.7
click at [573, 312] on div "This article is about Icon Buttons that are used as interactive elements, for a…" at bounding box center [762, 305] width 593 height 34
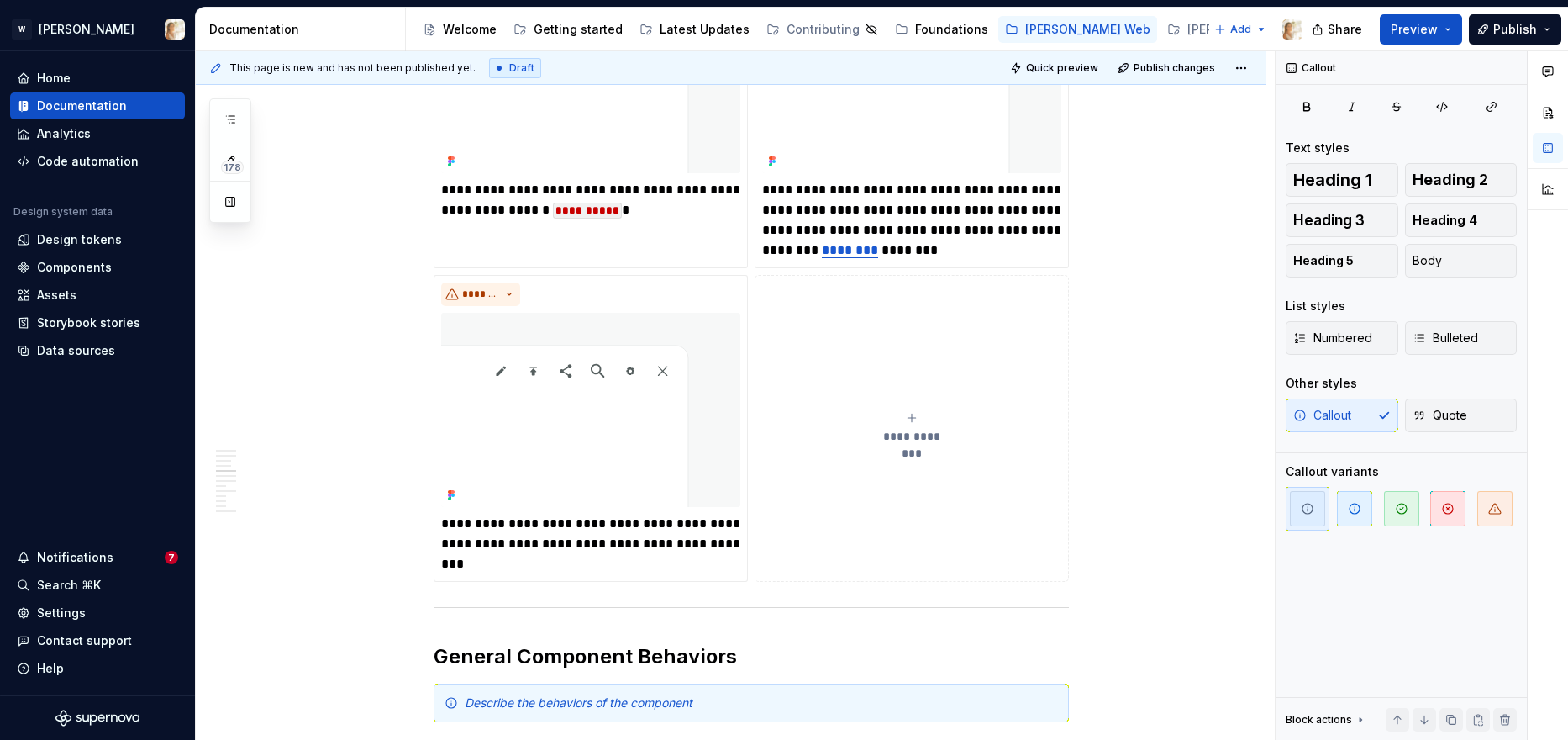
scroll to position [1053, 0]
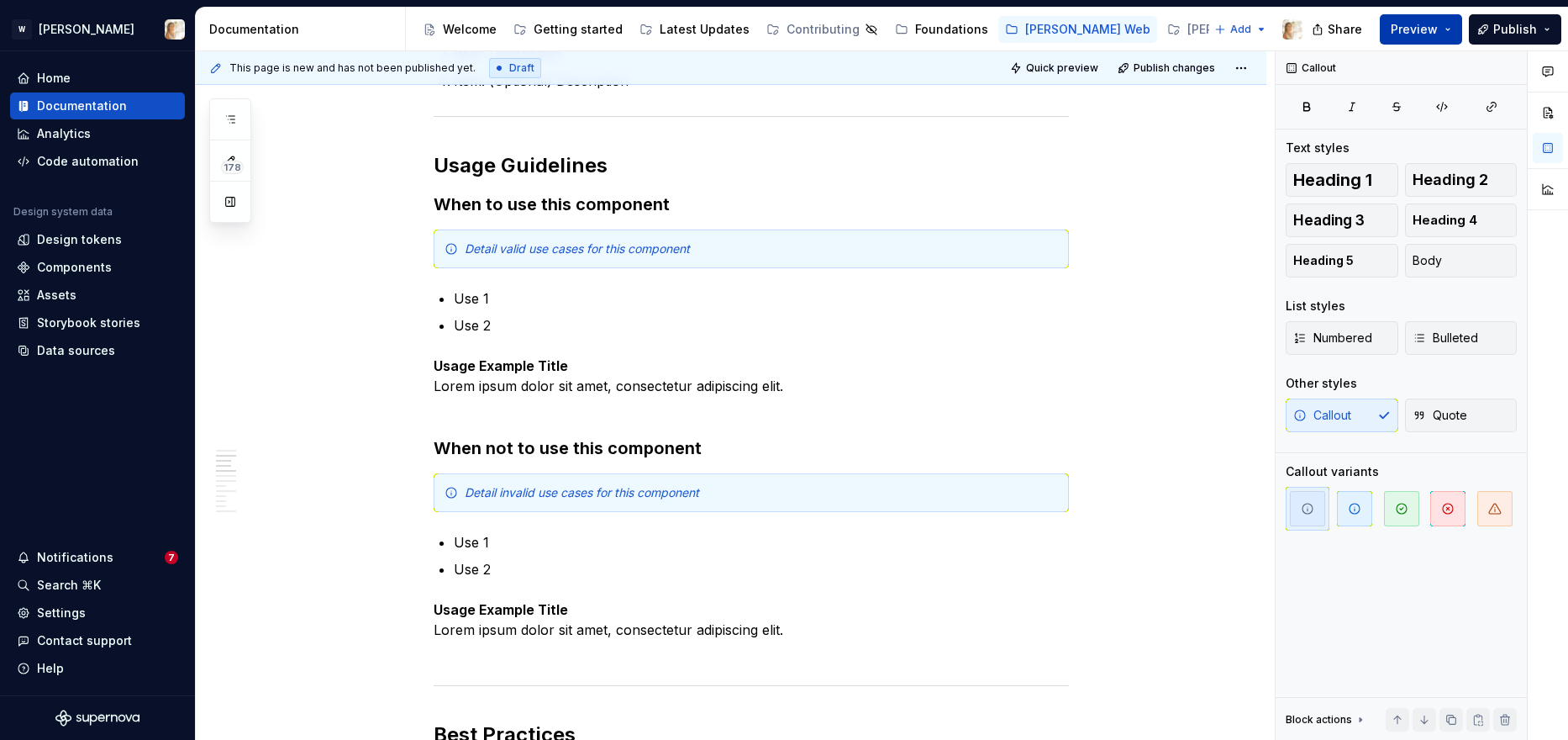
click at [1269, 30] on span "Preview" at bounding box center [1413, 29] width 47 height 17
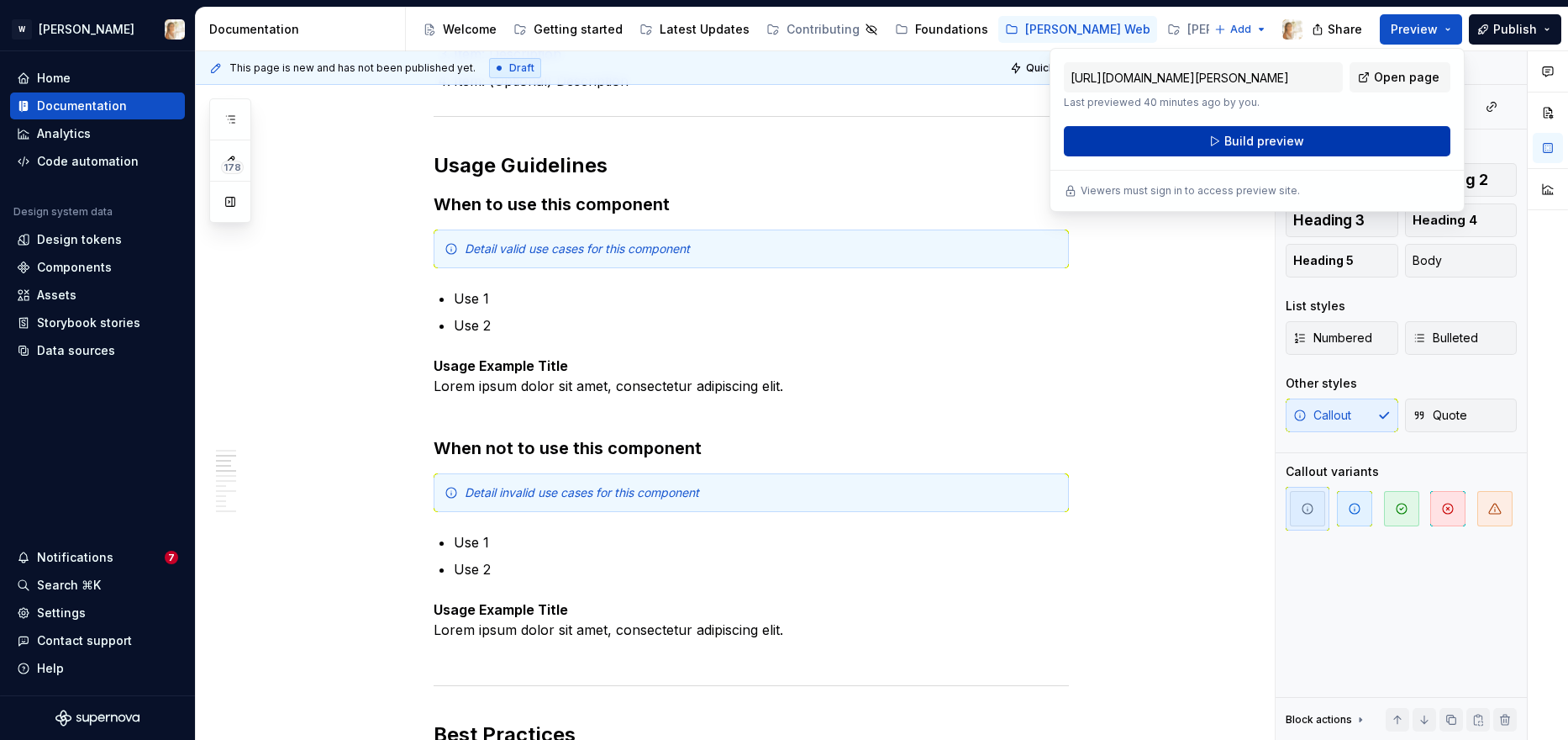
click at [1269, 144] on span "Build preview" at bounding box center [1265, 141] width 79 height 17
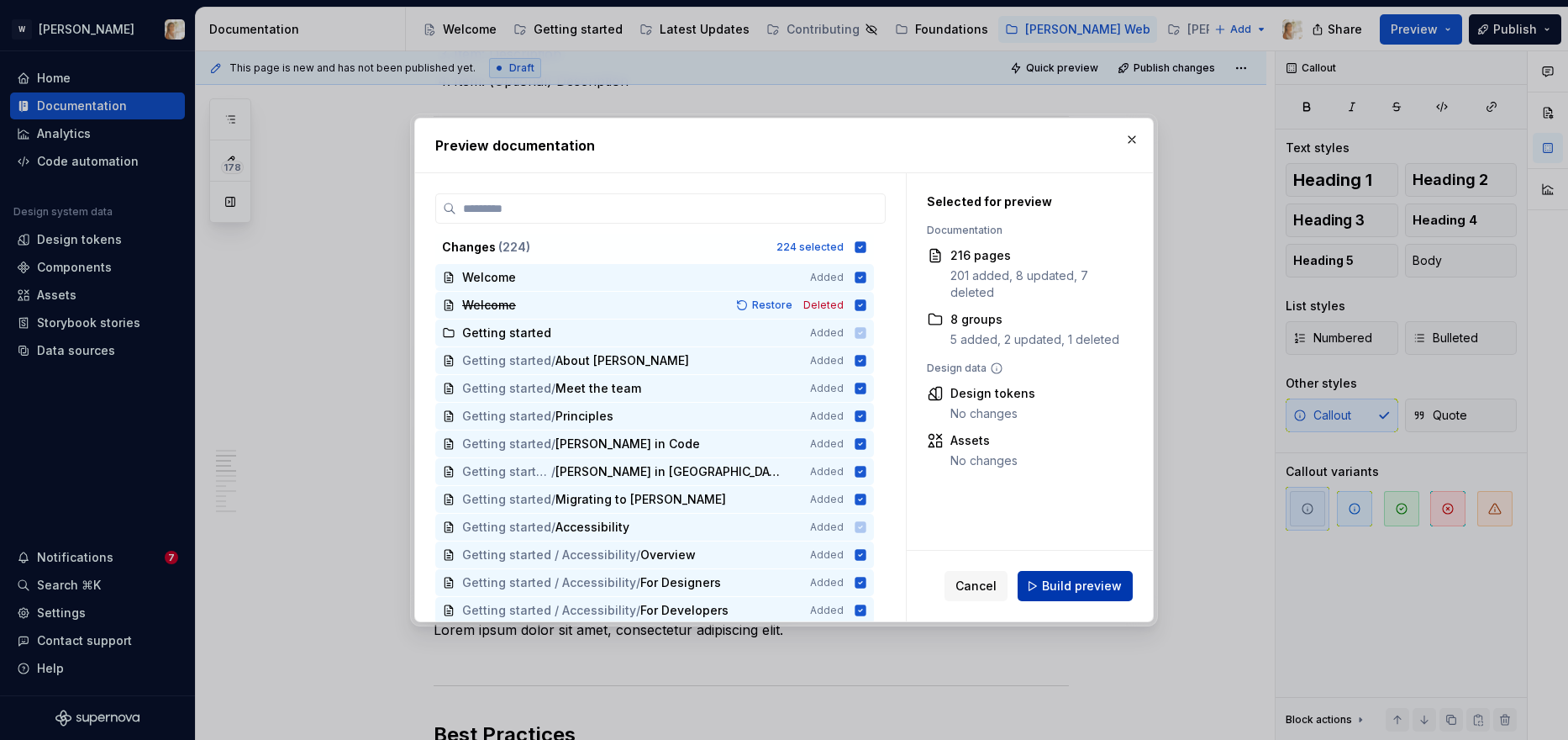
click at [1036, 588] on button "Build preview" at bounding box center [1075, 585] width 115 height 31
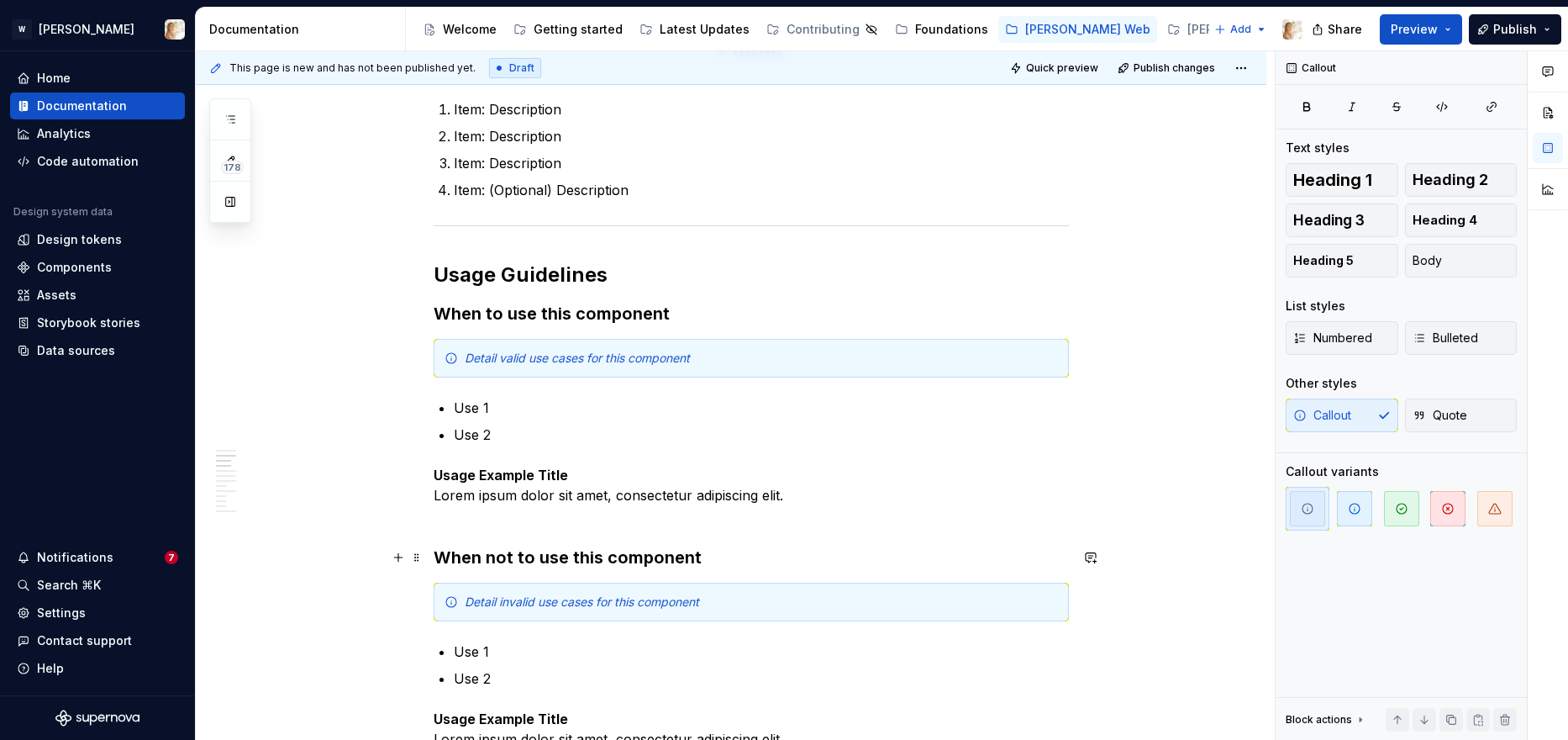
scroll to position [1010, 0]
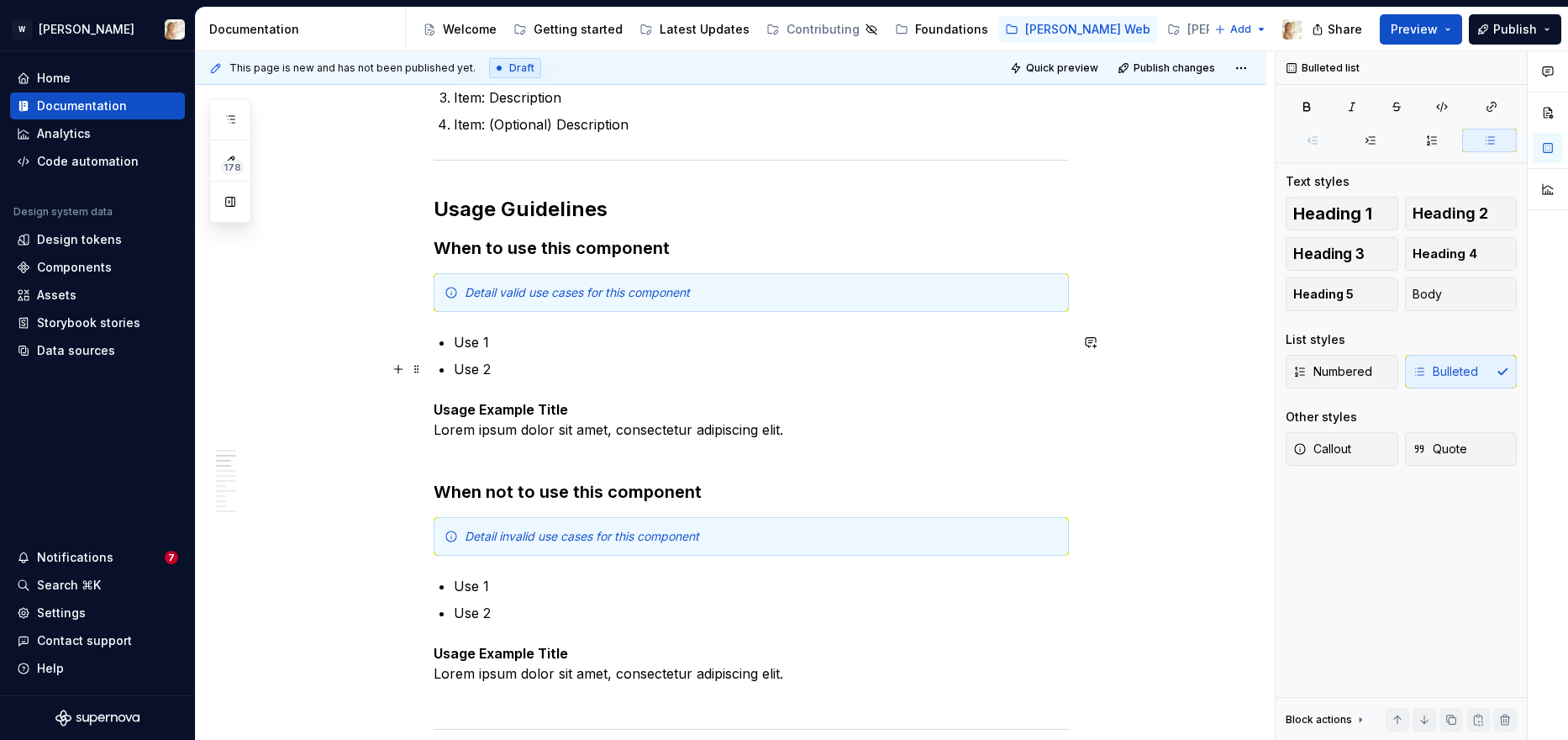
click at [537, 363] on p "Use 2" at bounding box center [762, 369] width 615 height 20
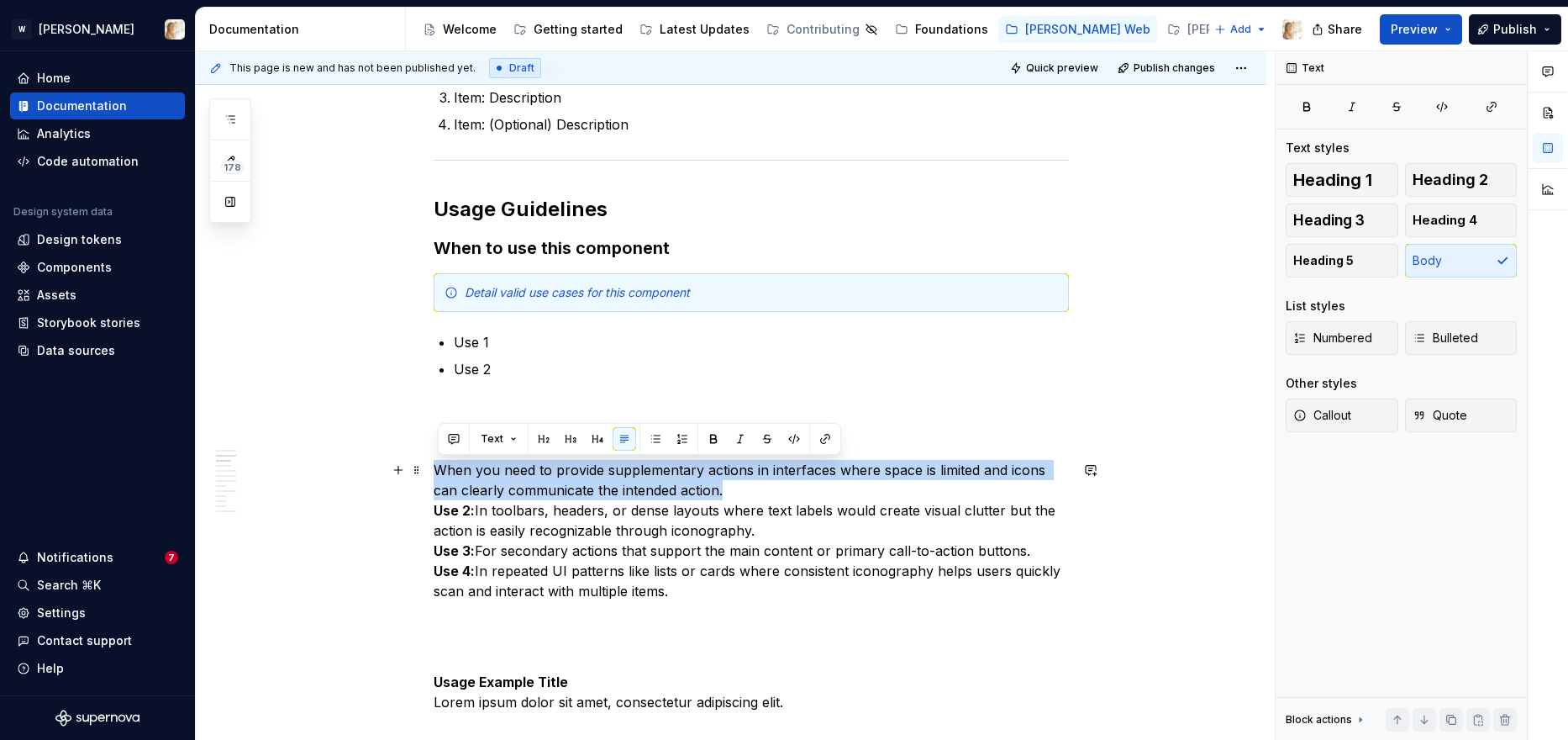
drag, startPoint x: 727, startPoint y: 492, endPoint x: 439, endPoint y: 476, distance: 288.4
click at [439, 476] on p "When you need to provide supplementary actions in interfaces where space is lim…" at bounding box center [751, 530] width 636 height 141
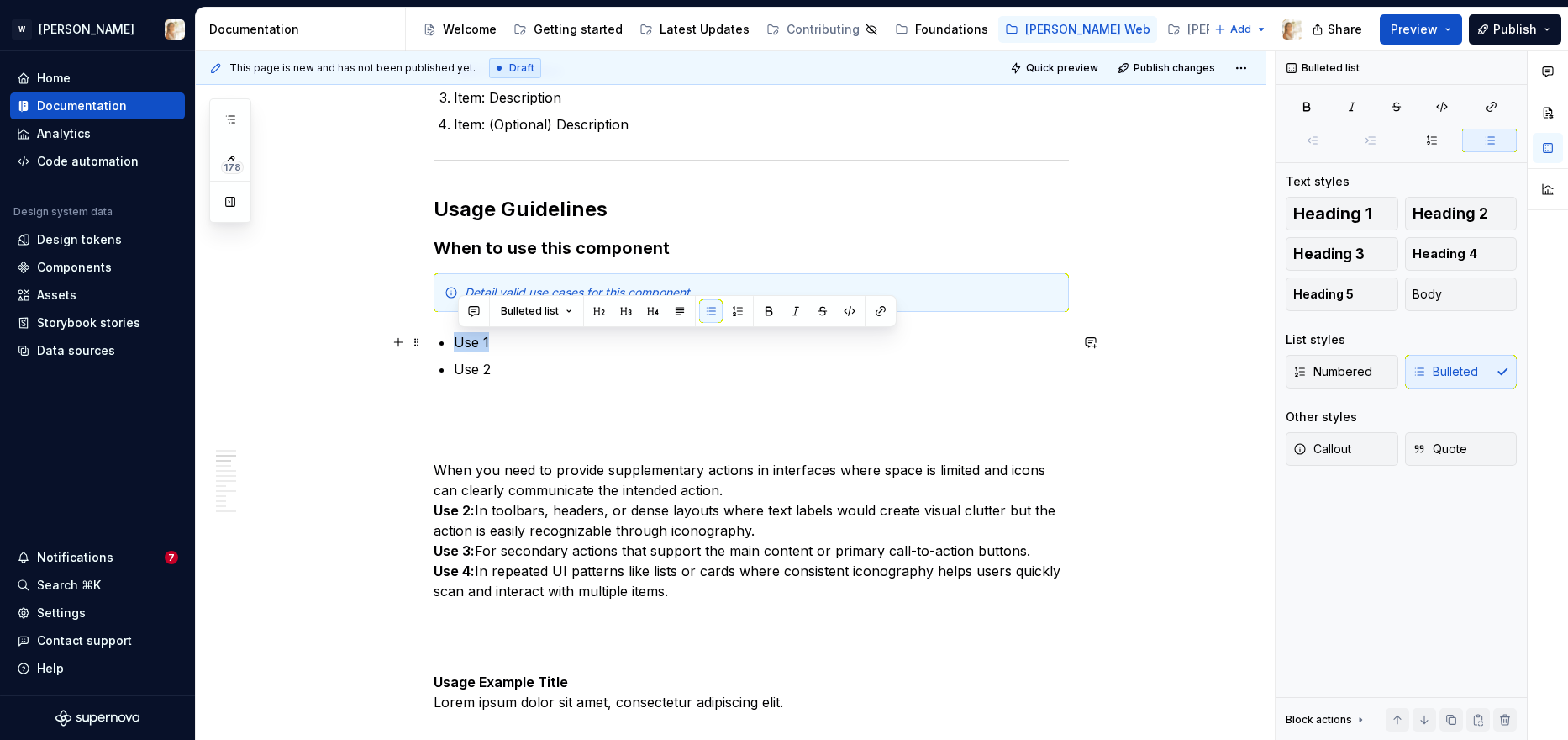
drag, startPoint x: 497, startPoint y: 340, endPoint x: 459, endPoint y: 341, distance: 38.0
click at [459, 341] on p "Use 1" at bounding box center [762, 342] width 615 height 20
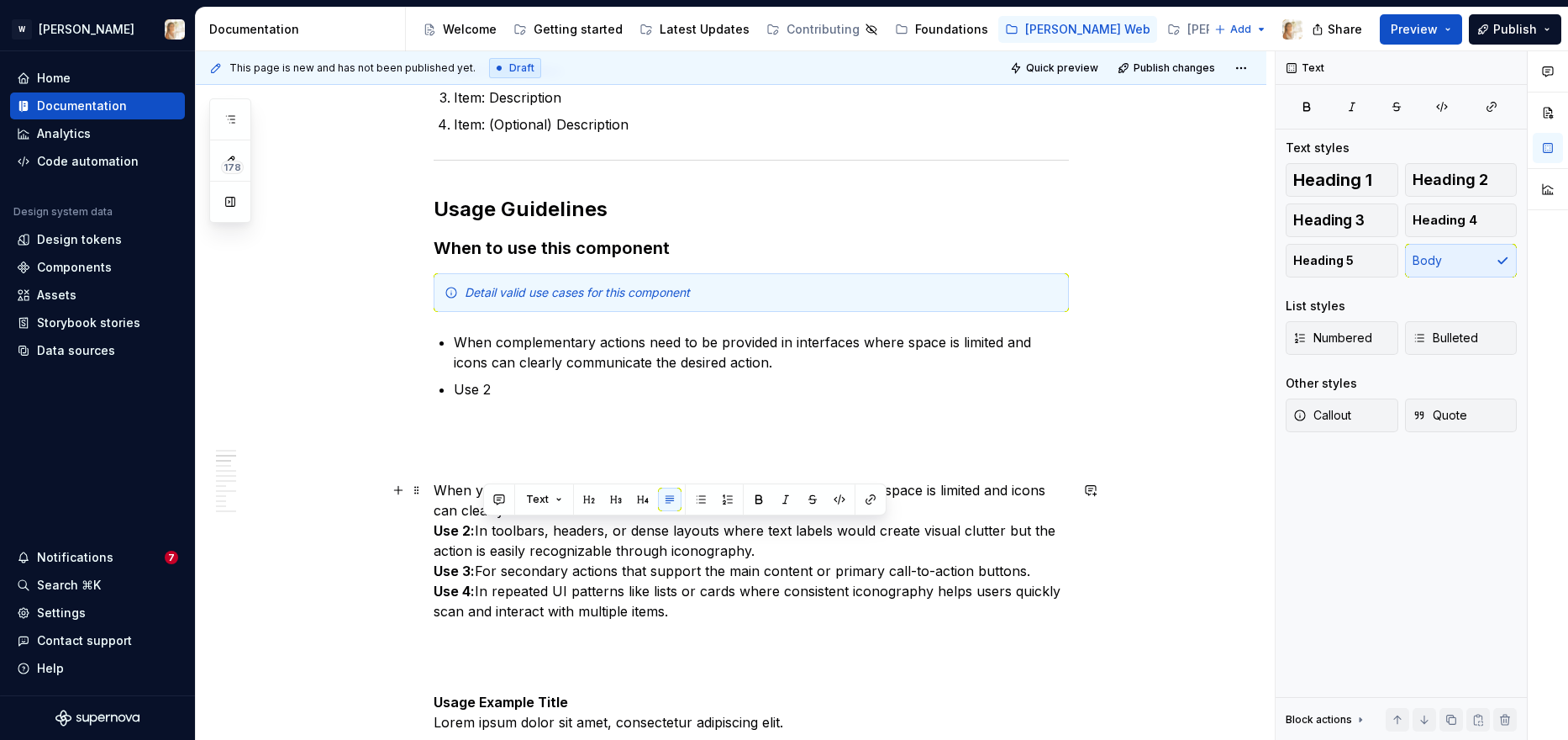
drag, startPoint x: 756, startPoint y: 553, endPoint x: 482, endPoint y: 533, distance: 274.7
click at [482, 533] on p "When you need to provide supplementary actions in interfaces where space is lim…" at bounding box center [751, 551] width 636 height 141
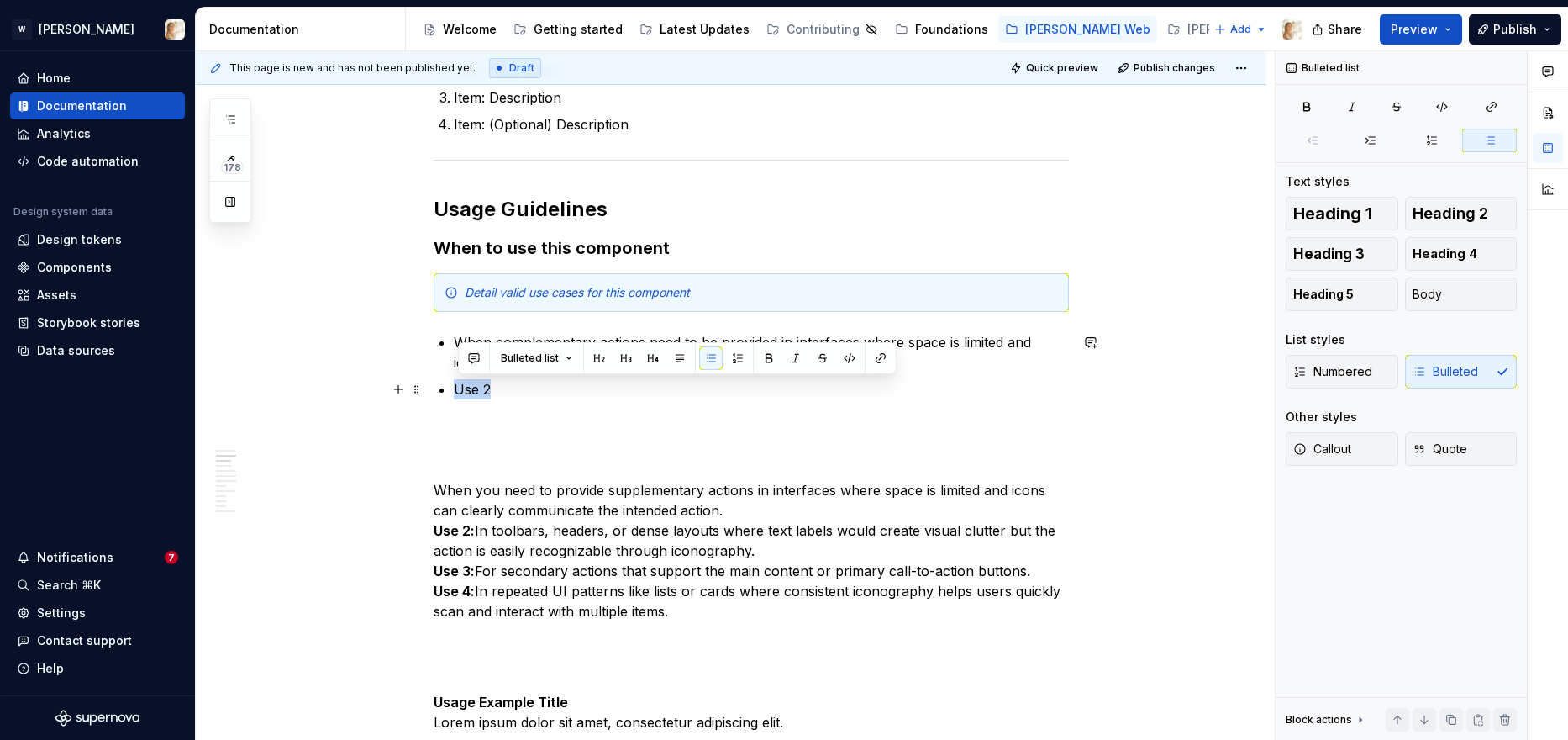
drag, startPoint x: 509, startPoint y: 393, endPoint x: 461, endPoint y: 387, distance: 48.4
click at [461, 387] on p "Use 2" at bounding box center [762, 389] width 615 height 20
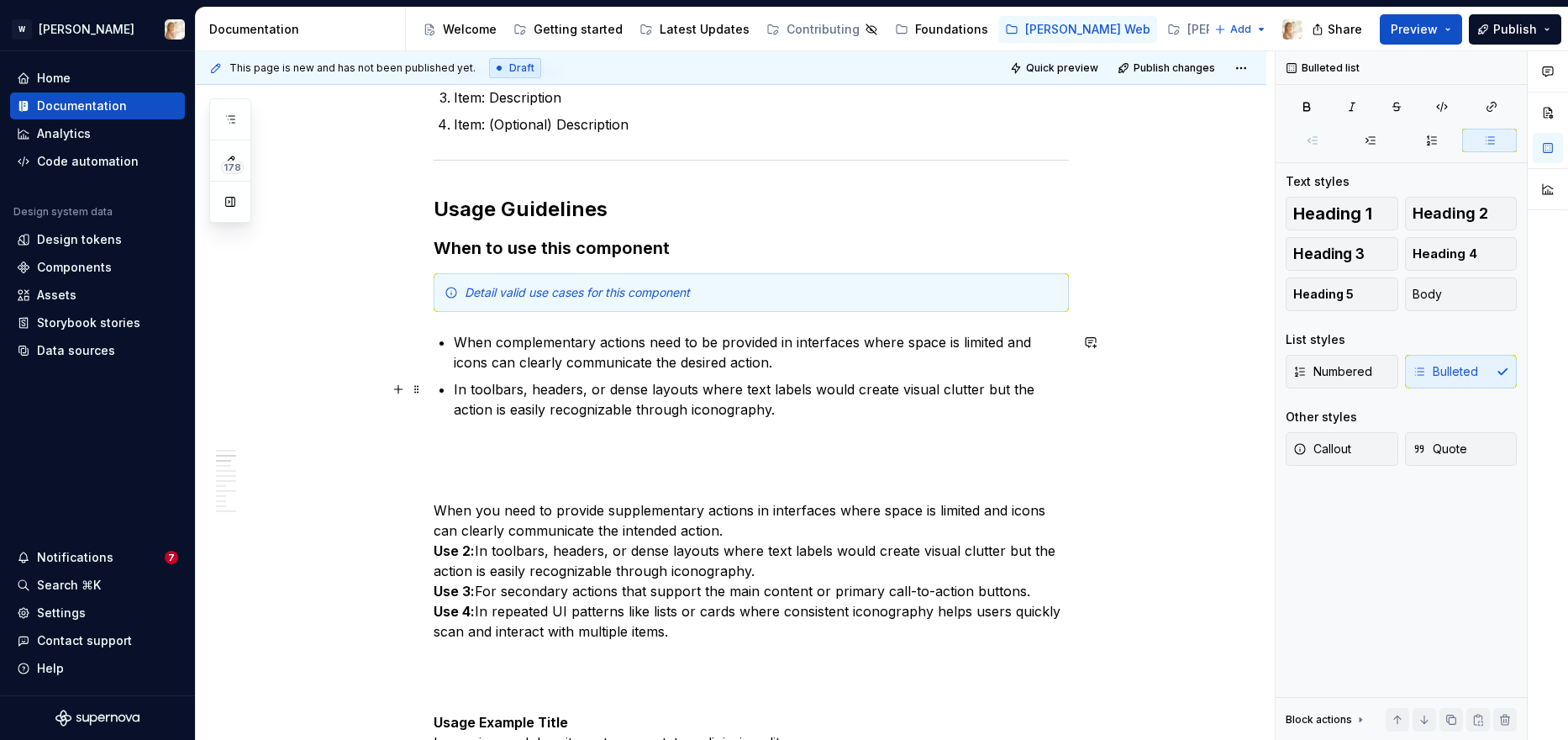
click at [823, 392] on p "In toolbars, headers, or dense layouts where text labels would create visual cl…" at bounding box center [762, 399] width 615 height 41
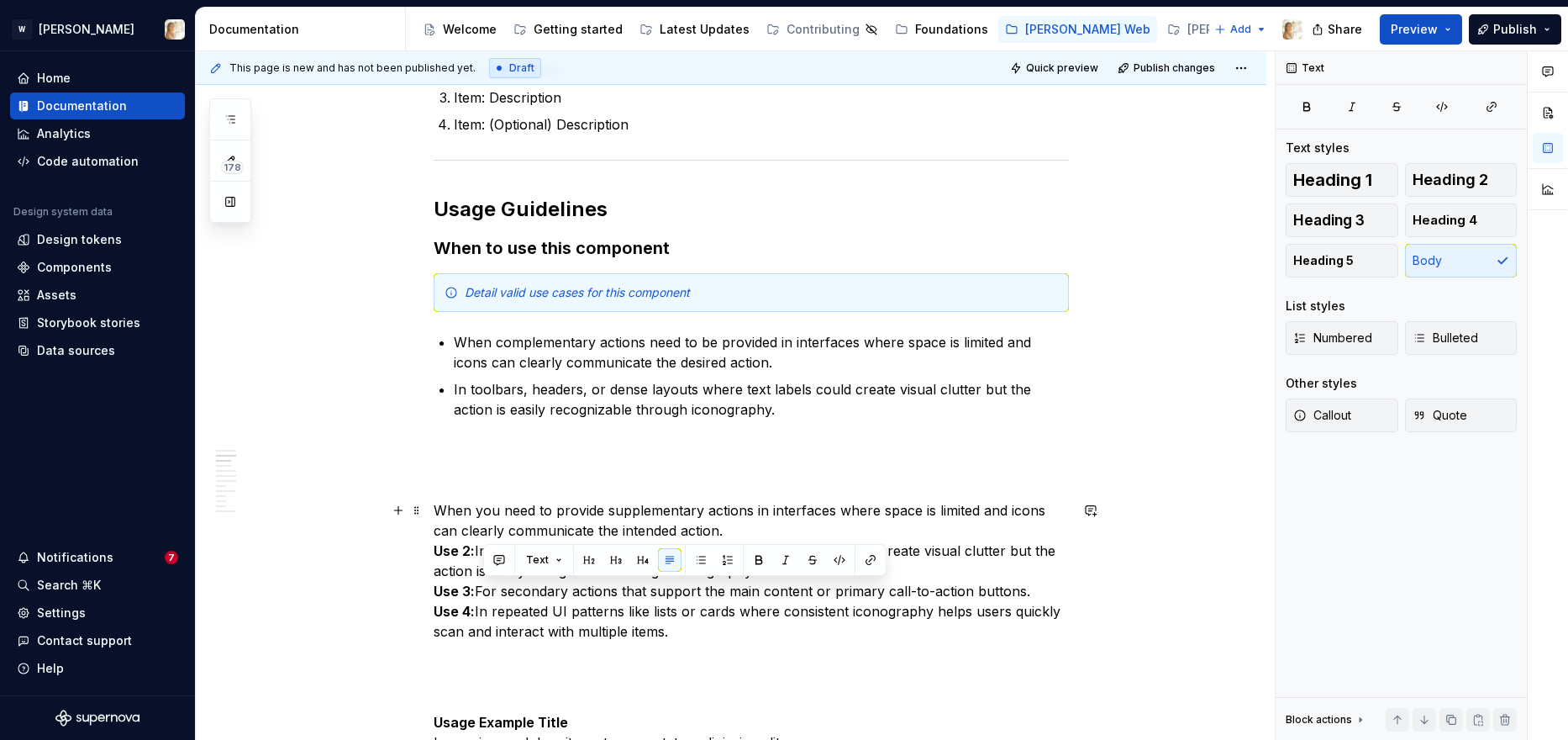
drag, startPoint x: 483, startPoint y: 592, endPoint x: 1030, endPoint y: 587, distance: 547.0
click at [1030, 587] on p "When you need to provide supplementary actions in interfaces where space is lim…" at bounding box center [751, 570] width 636 height 141
click at [738, 418] on p "In toolbars, headers, or dense layouts where text labels could create visual cl…" at bounding box center [762, 399] width 615 height 41
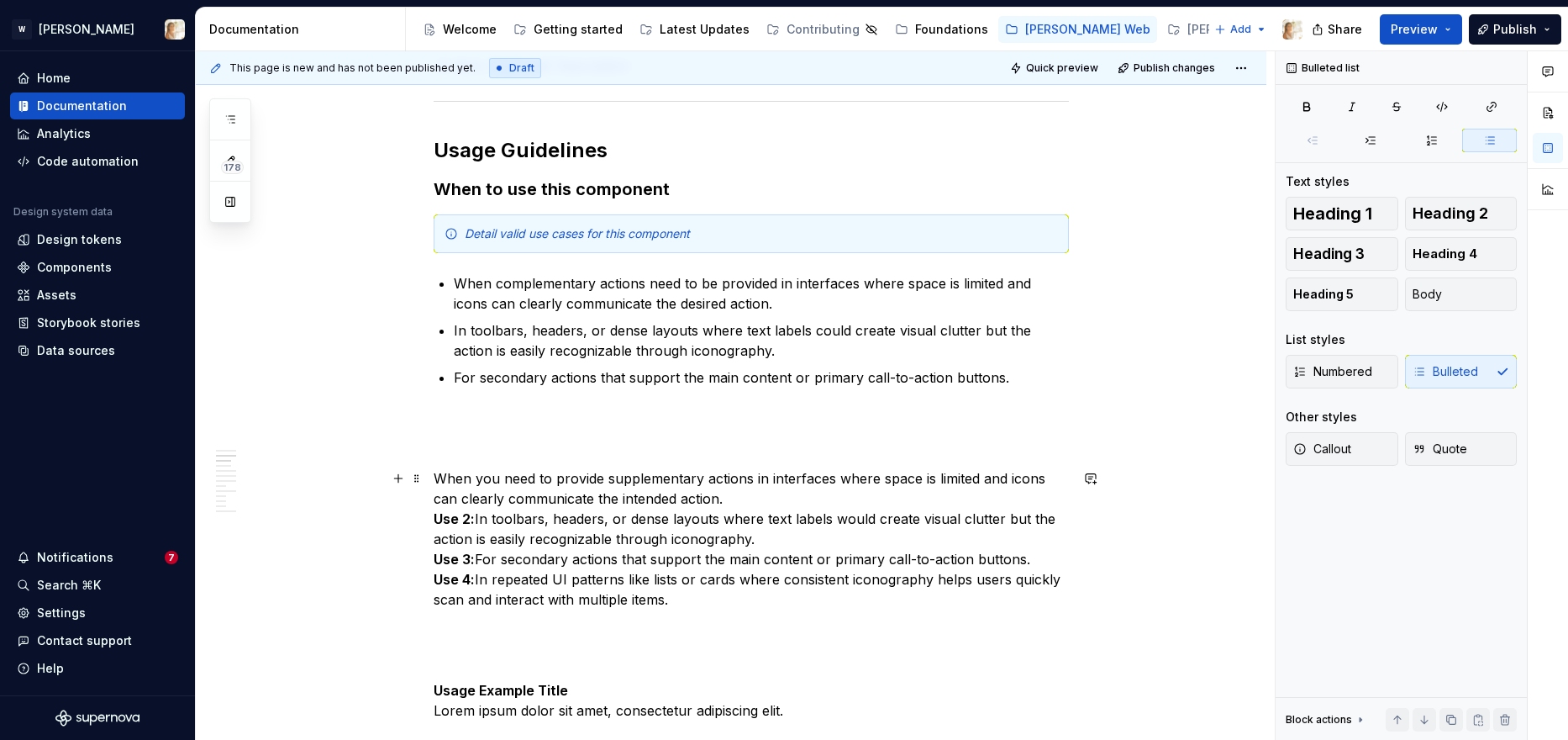
scroll to position [1113, 0]
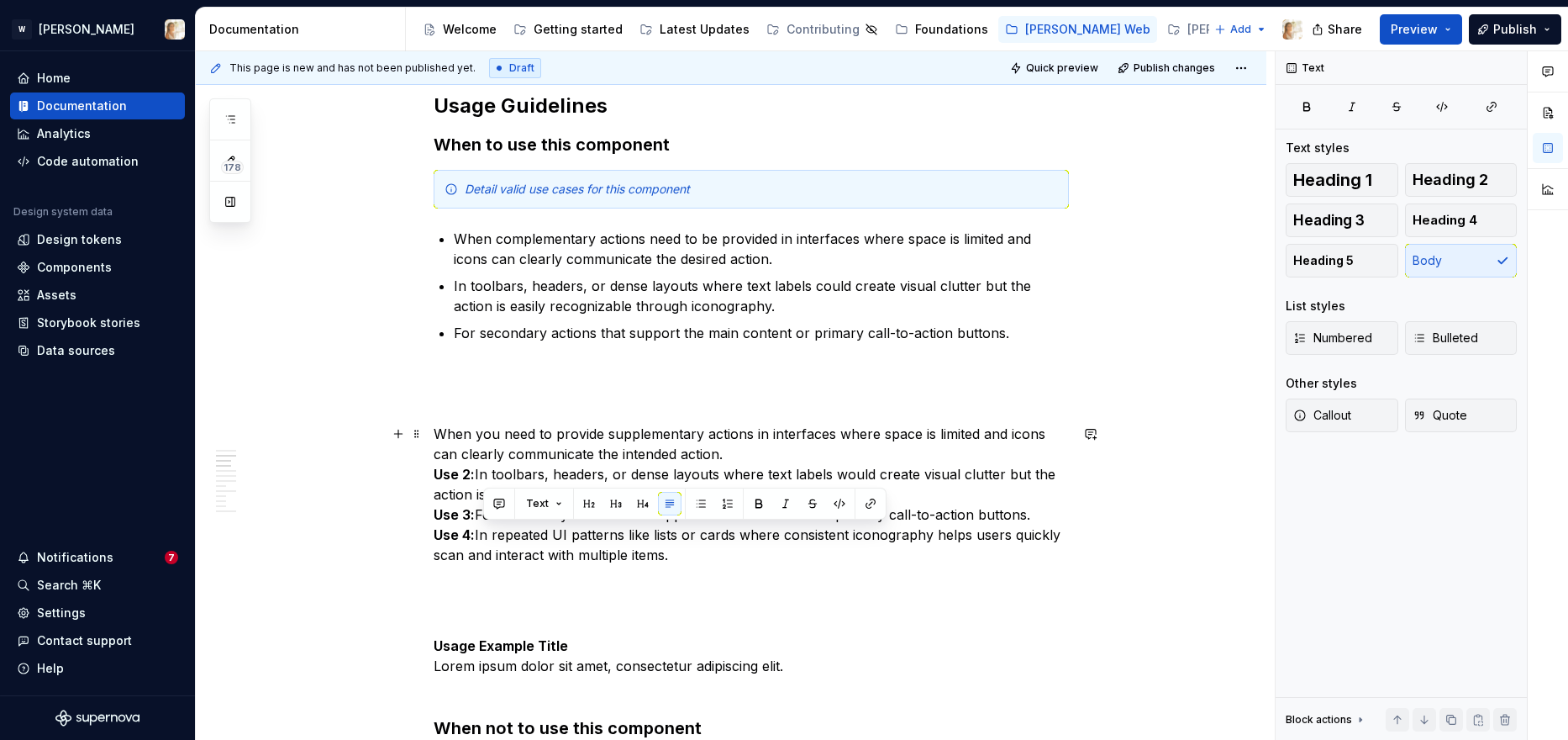
drag, startPoint x: 483, startPoint y: 537, endPoint x: 729, endPoint y: 555, distance: 246.7
click at [729, 555] on p "When you need to provide supplementary actions in interfaces where space is lim…" at bounding box center [751, 494] width 636 height 141
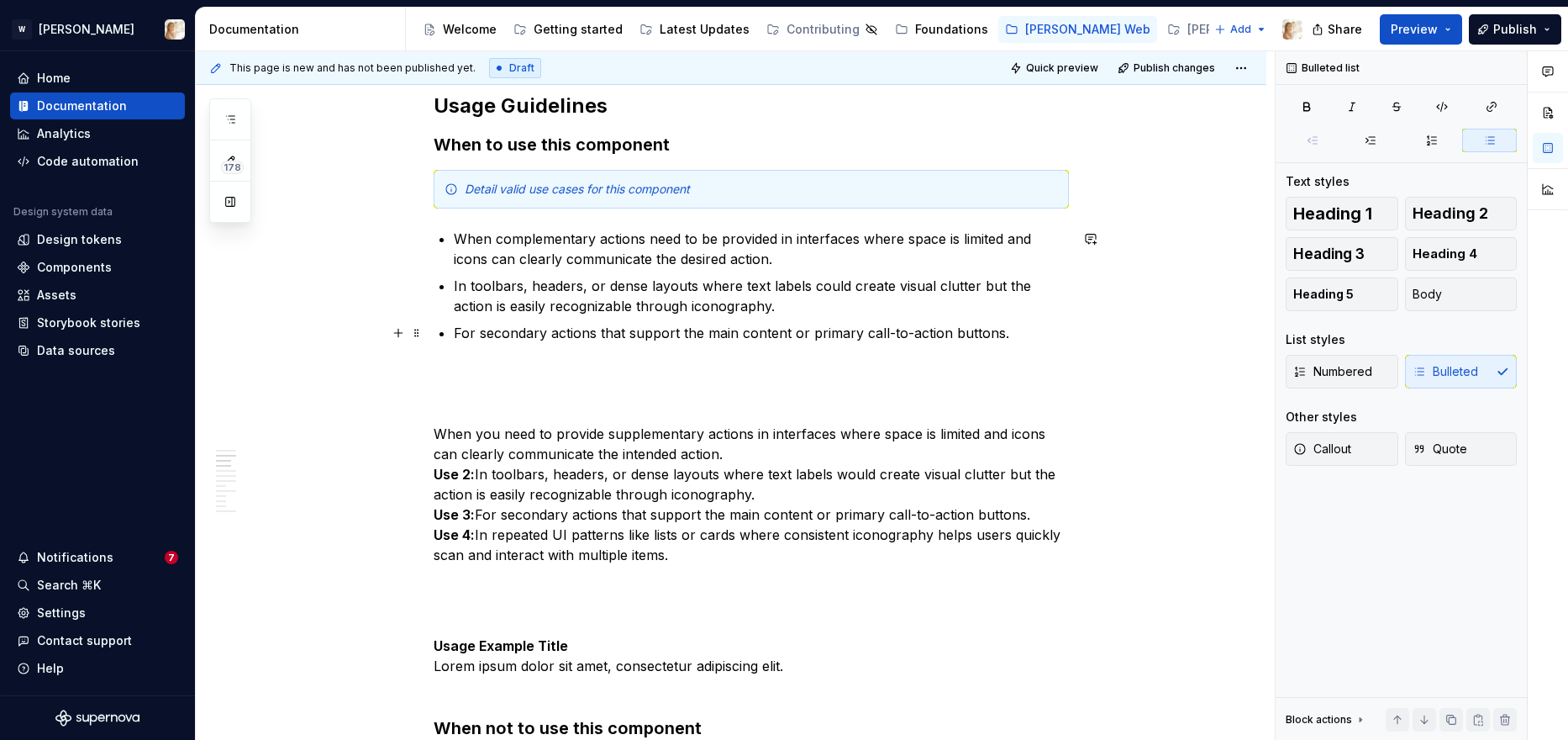
click at [1014, 335] on p "For secondary actions that support the main content or primary call-to-action b…" at bounding box center [762, 332] width 615 height 20
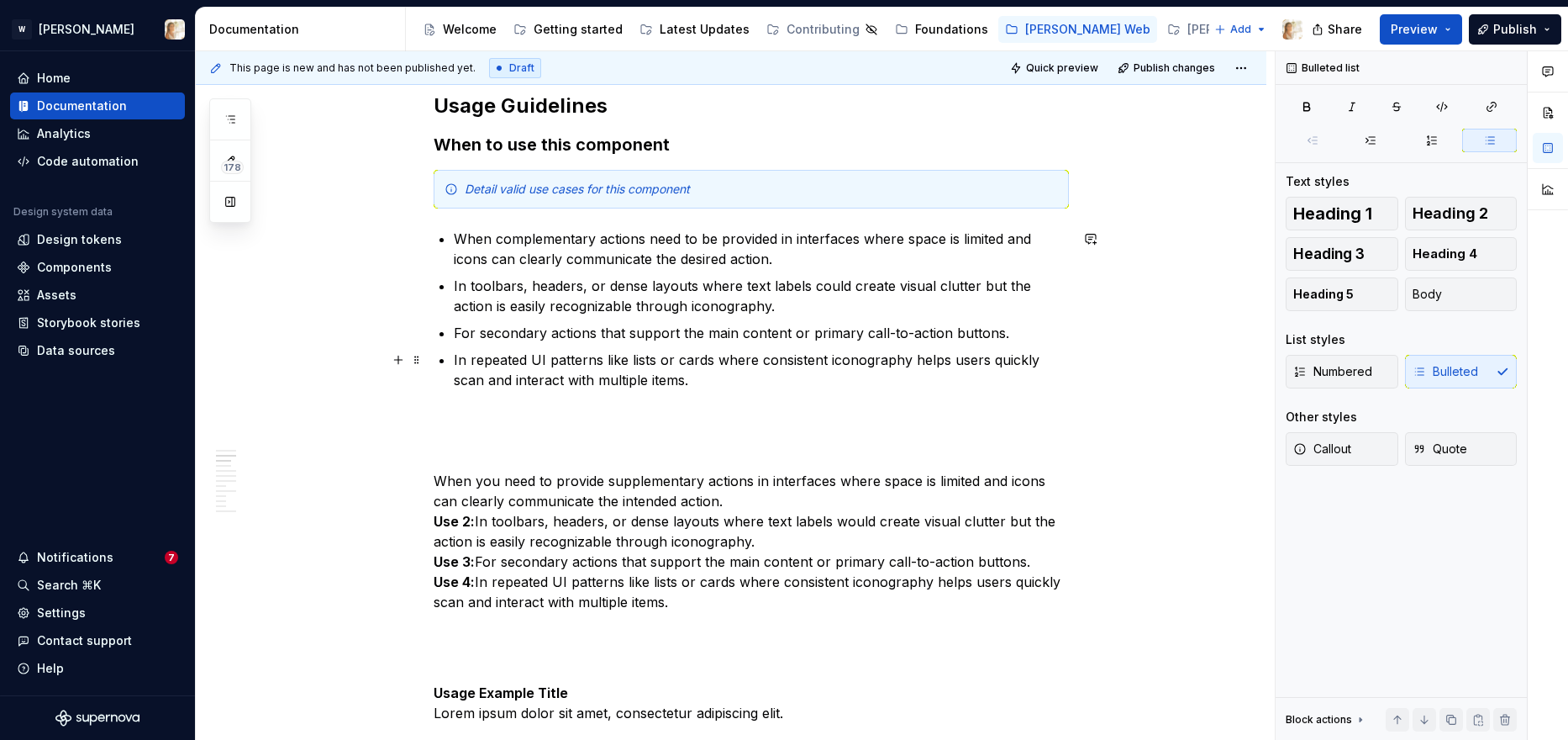
click at [633, 361] on p "In repeated UI patterns like lists or cards where consistent iconography helps …" at bounding box center [762, 369] width 615 height 41
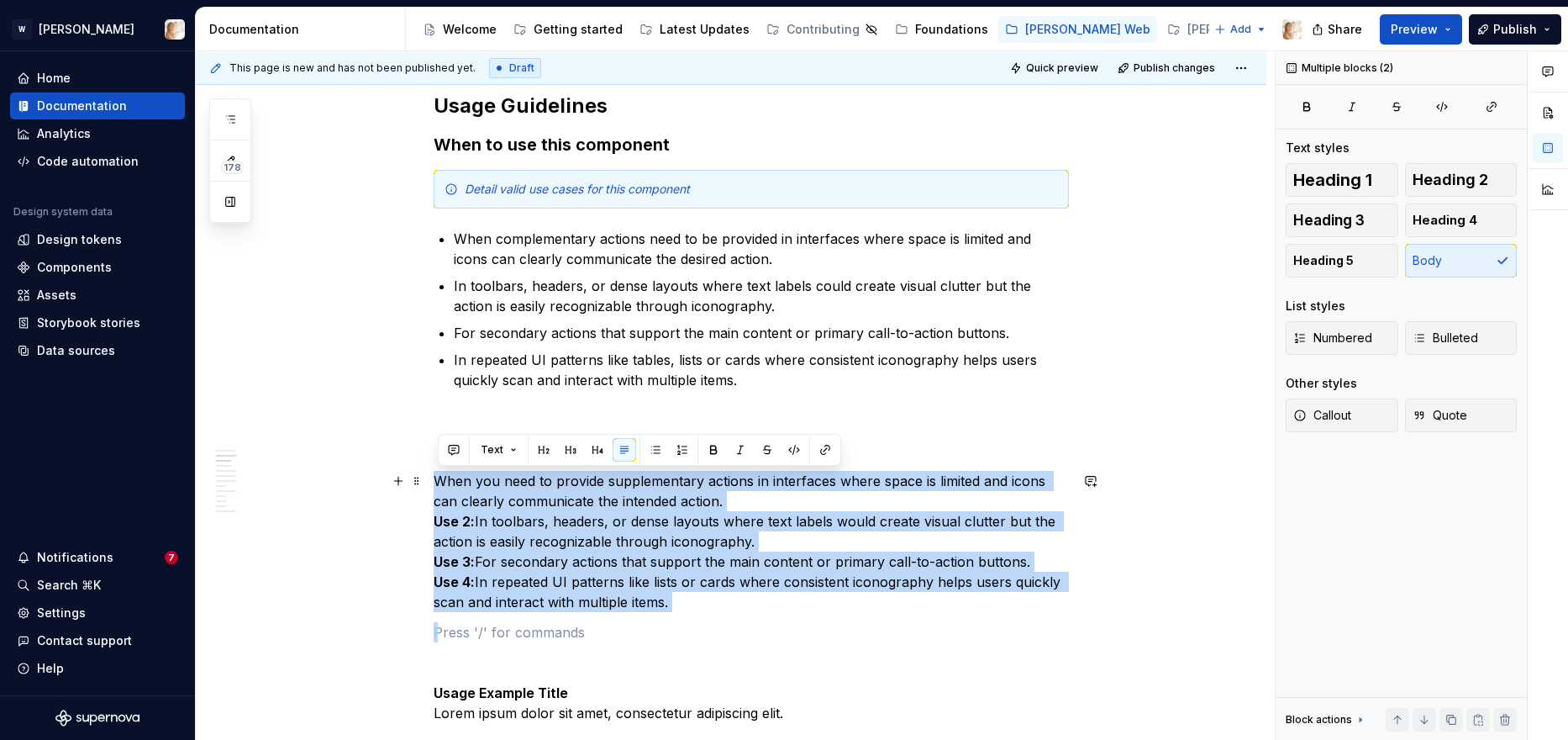
drag, startPoint x: 714, startPoint y: 619, endPoint x: 429, endPoint y: 476, distance: 318.9
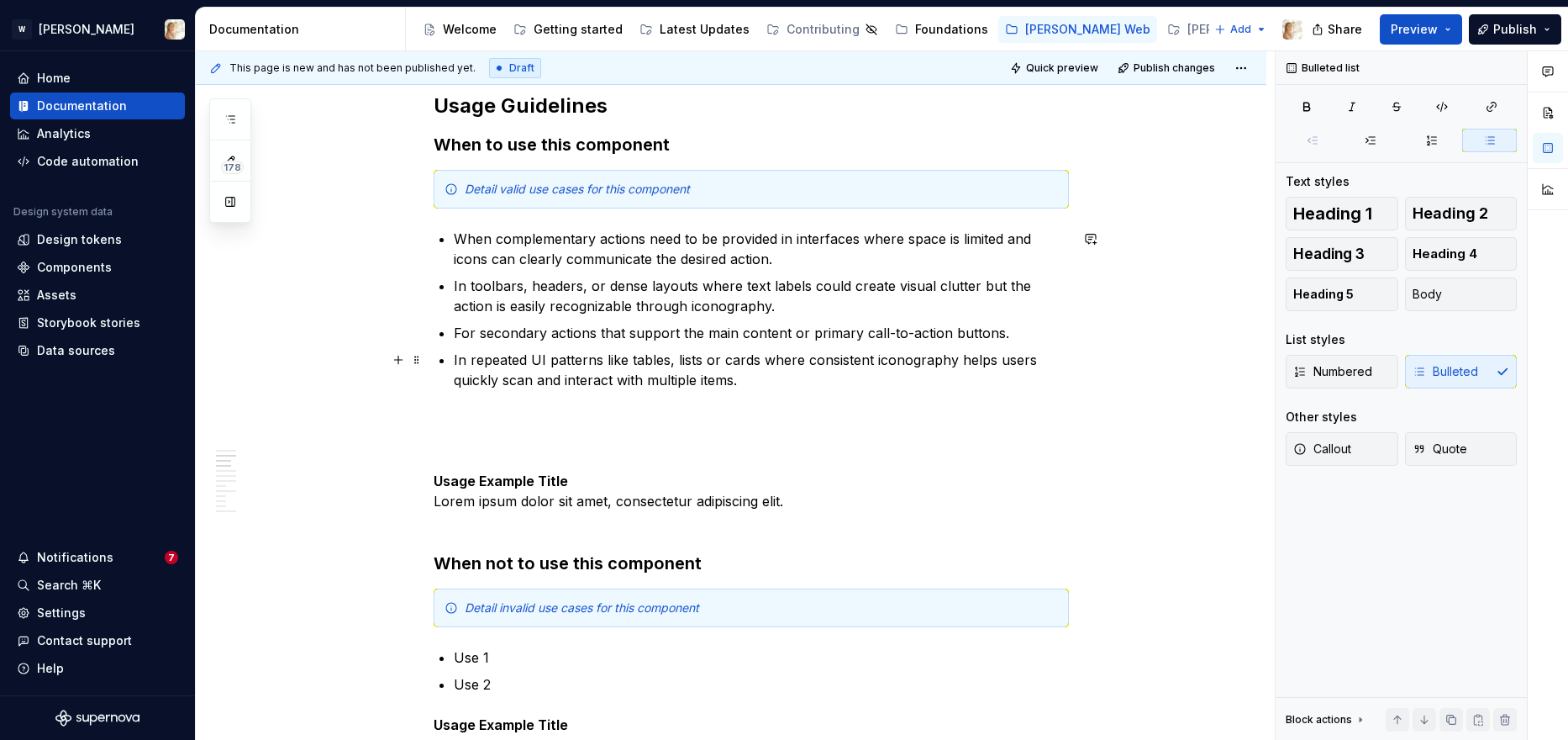
click at [739, 379] on p "In repeated UI patterns like tables, lists or cards where consistent iconograph…" at bounding box center [762, 369] width 615 height 41
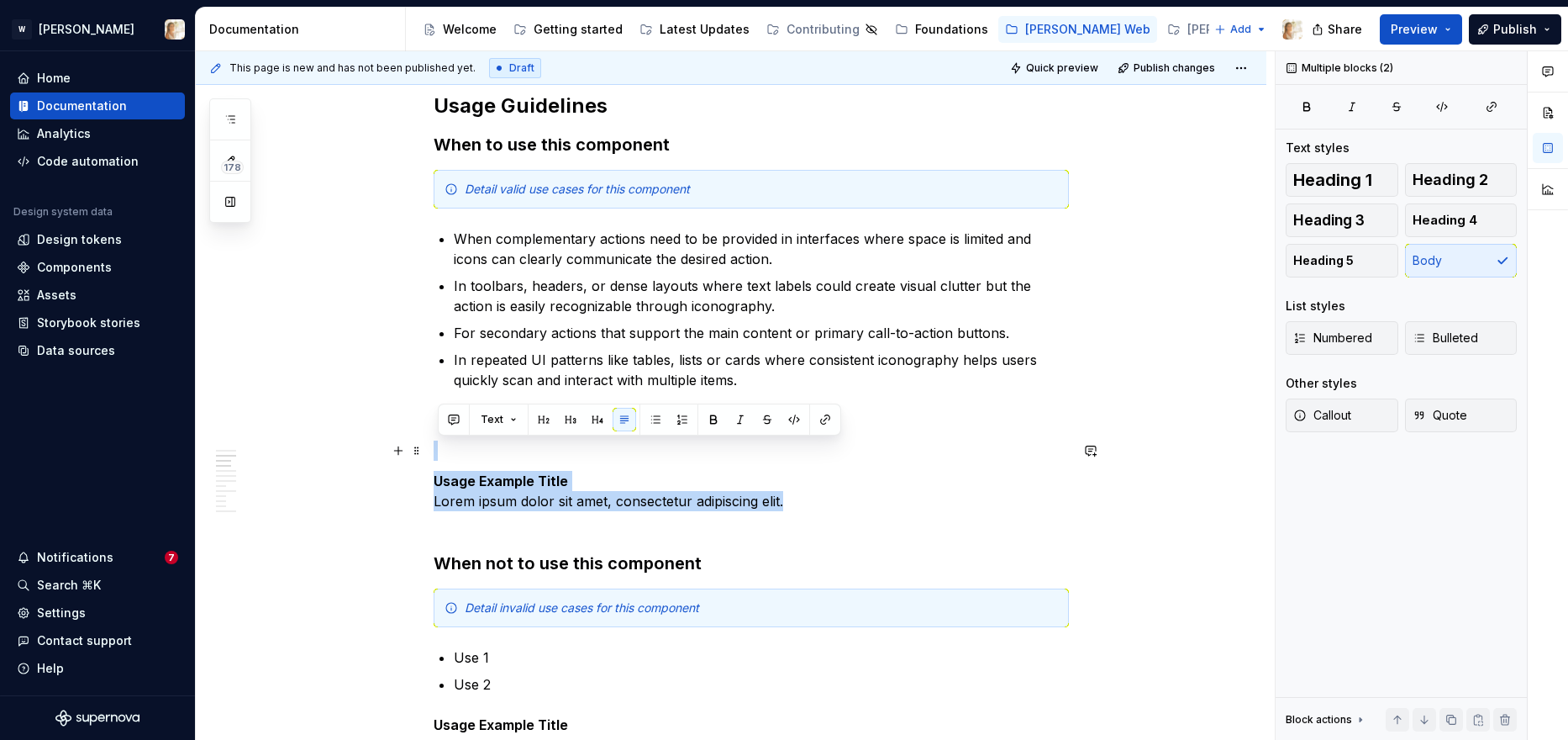
drag, startPoint x: 811, startPoint y: 500, endPoint x: 458, endPoint y: 453, distance: 356.1
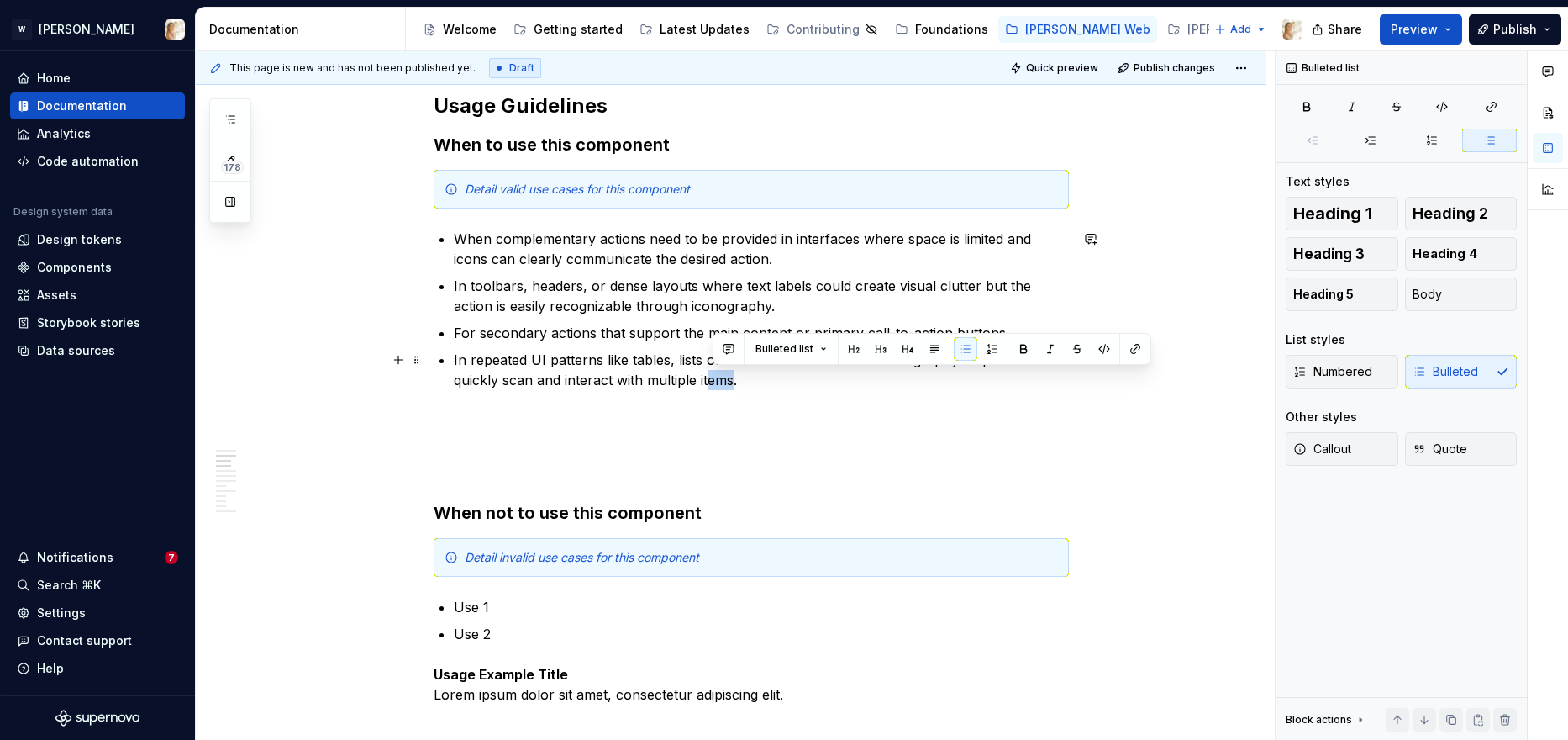
drag, startPoint x: 740, startPoint y: 383, endPoint x: 720, endPoint y: 383, distance: 20.0
click at [720, 383] on p "In repeated UI patterns like tables, lists or cards where consistent iconograph…" at bounding box center [762, 369] width 615 height 41
click at [759, 384] on p "In repeated UI patterns like tables, lists or cards where consistent iconograph…" at bounding box center [762, 369] width 615 height 41
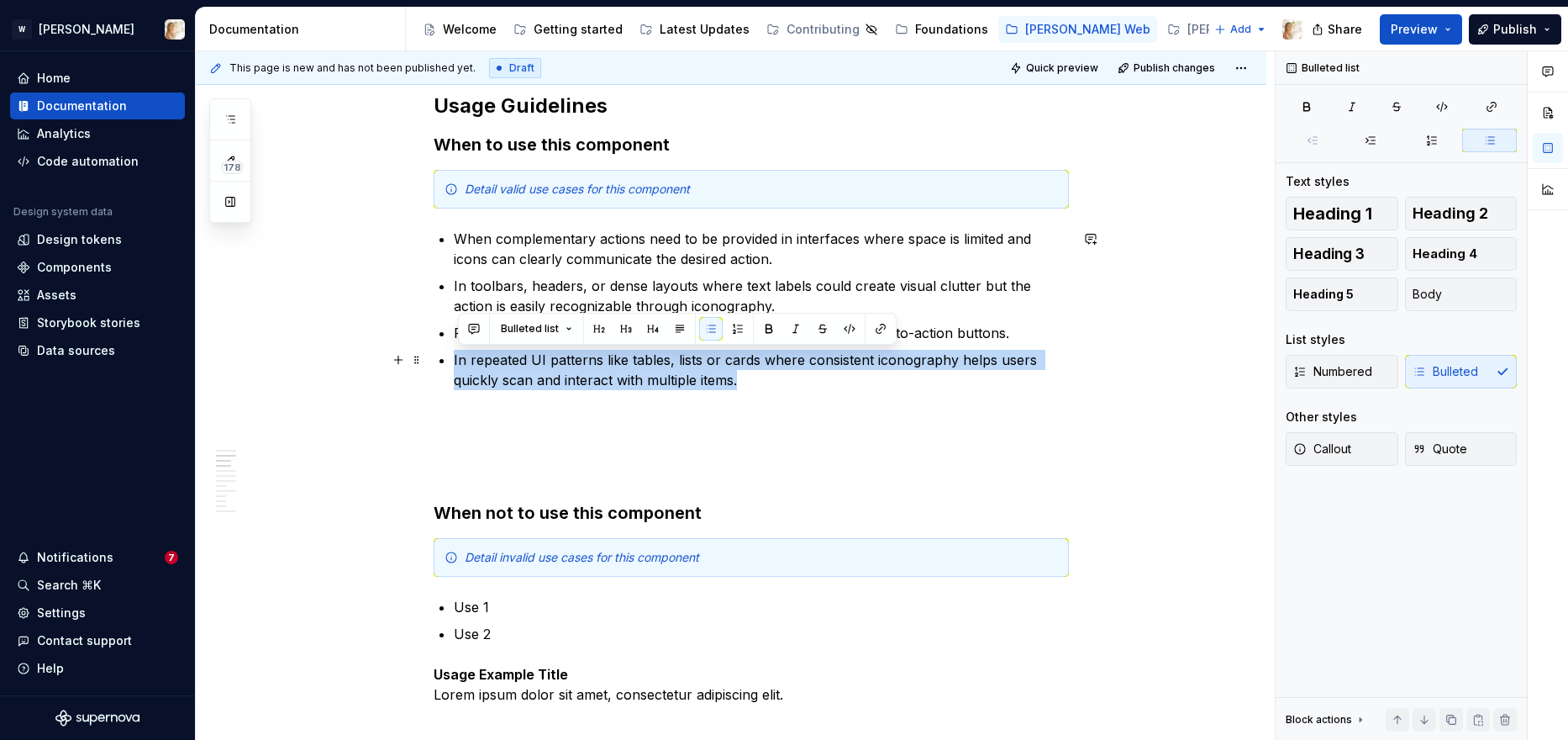
drag, startPoint x: 751, startPoint y: 384, endPoint x: 455, endPoint y: 355, distance: 297.4
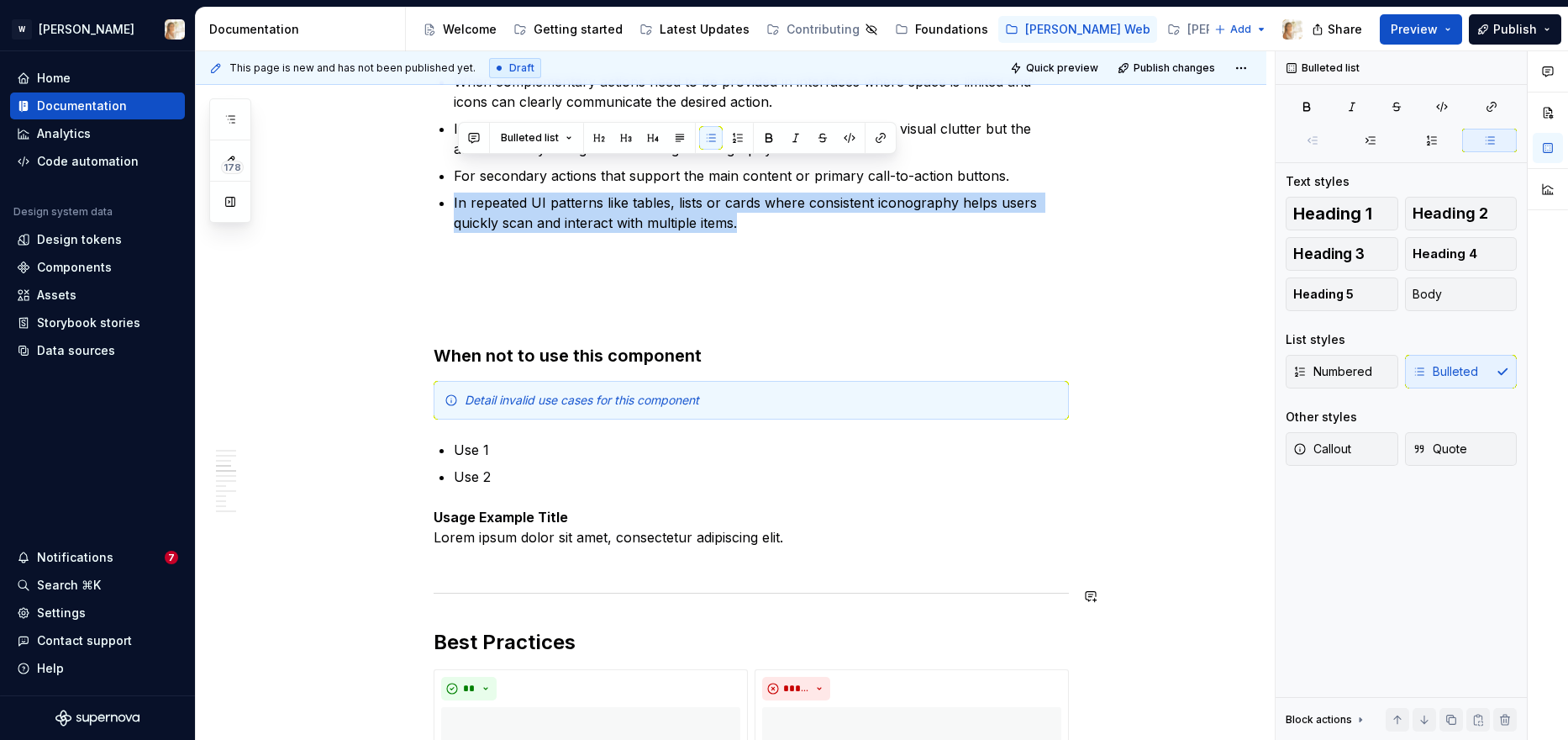
scroll to position [1255, 0]
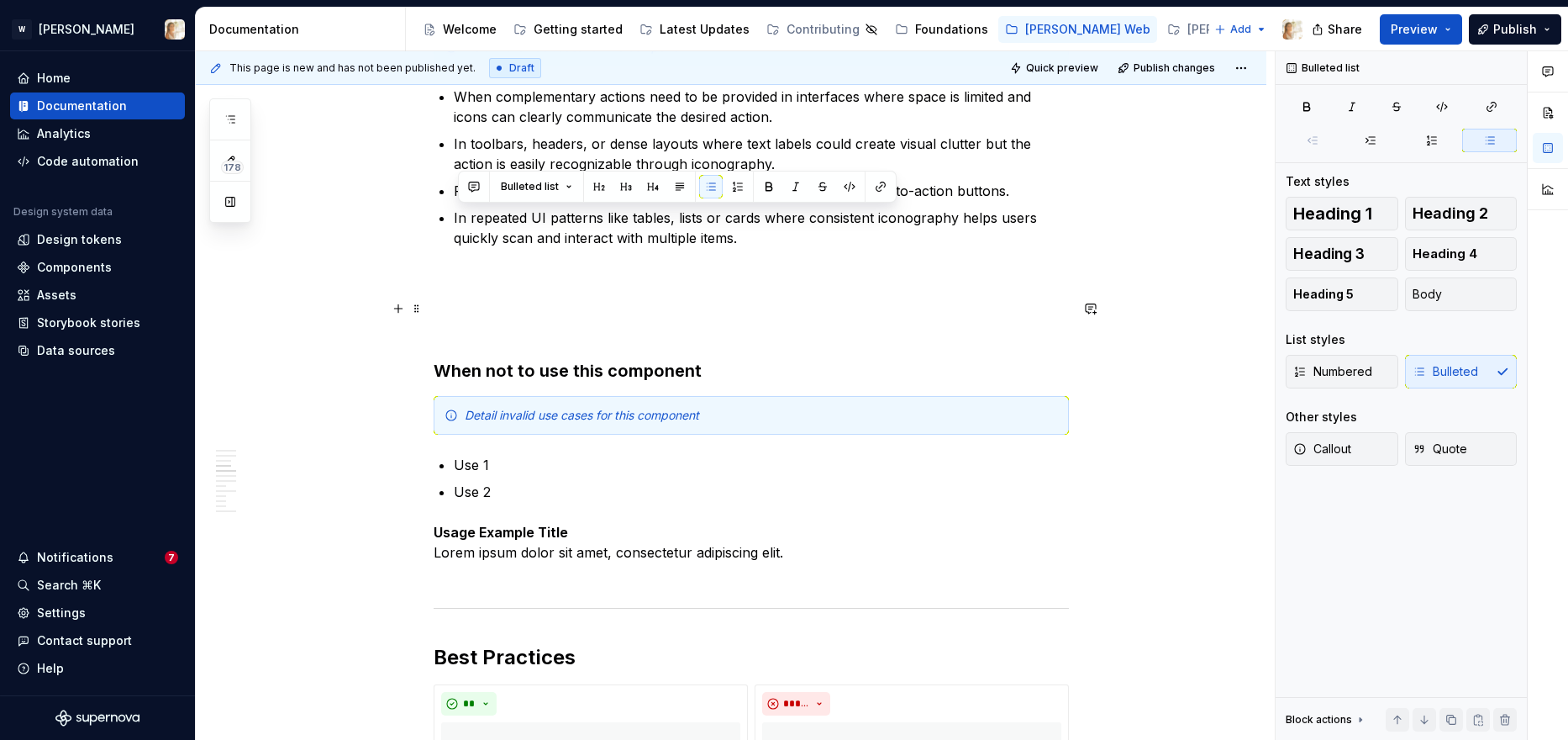
click at [476, 332] on p at bounding box center [751, 318] width 636 height 41
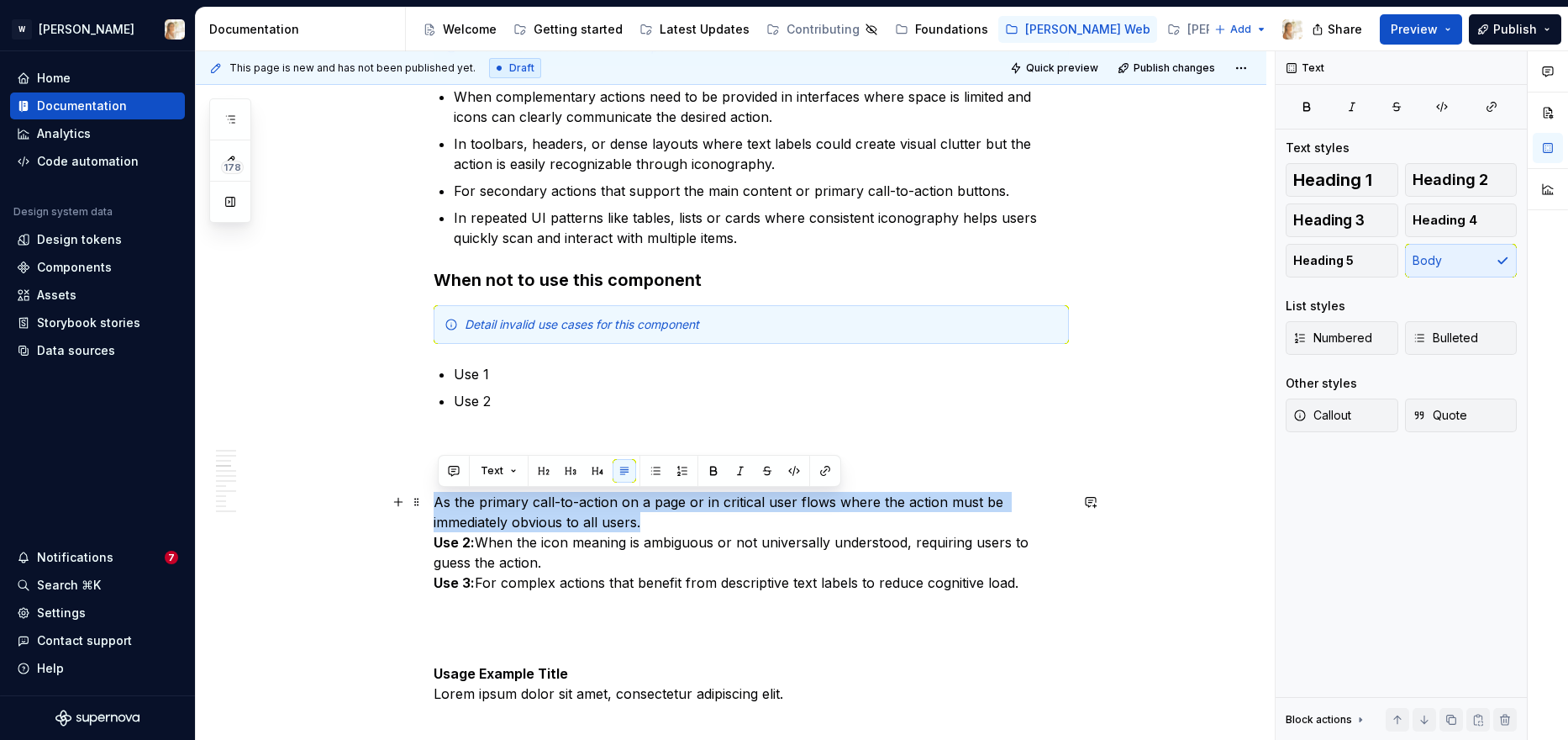
drag, startPoint x: 653, startPoint y: 524, endPoint x: 431, endPoint y: 508, distance: 222.6
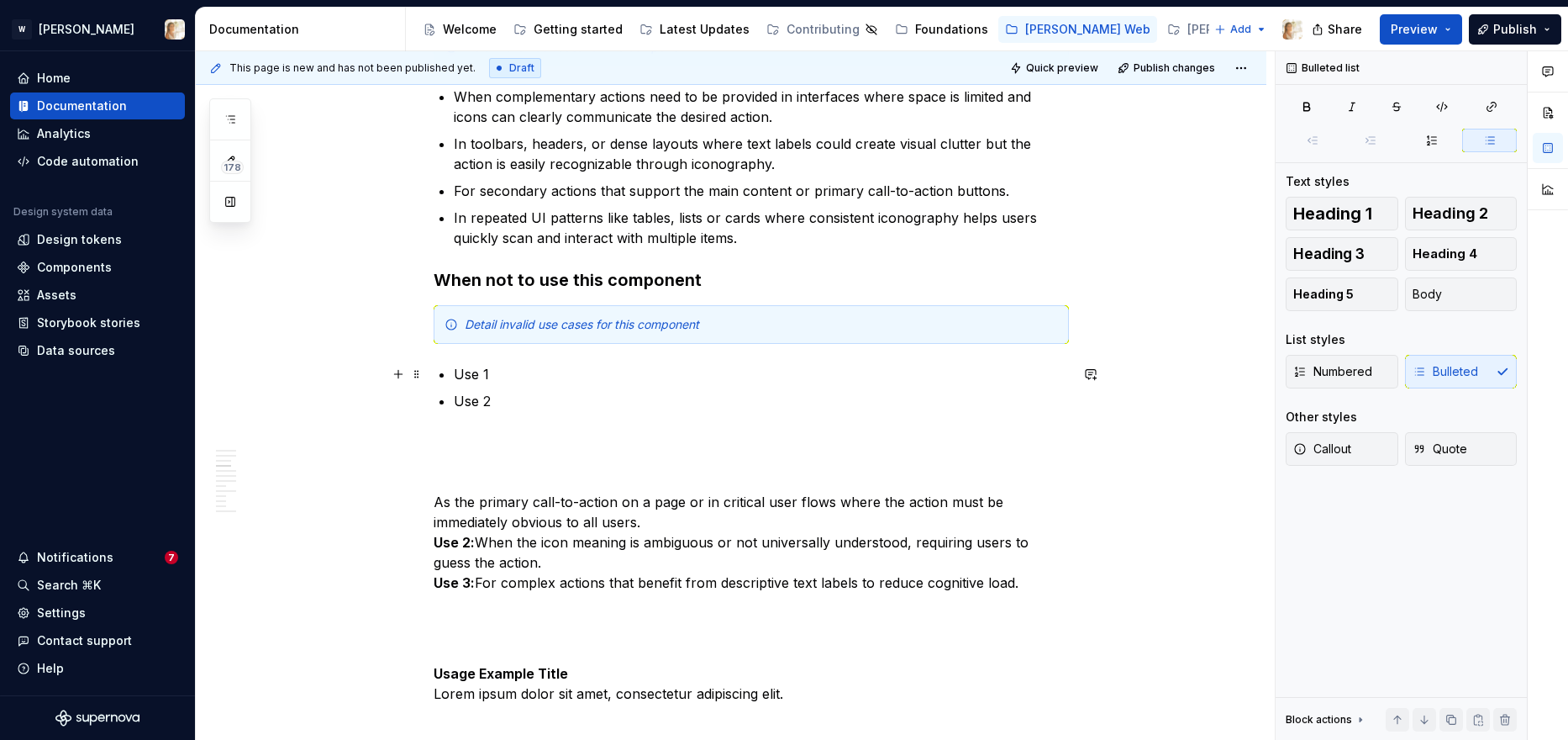
click at [503, 372] on p "Use 1" at bounding box center [762, 374] width 615 height 20
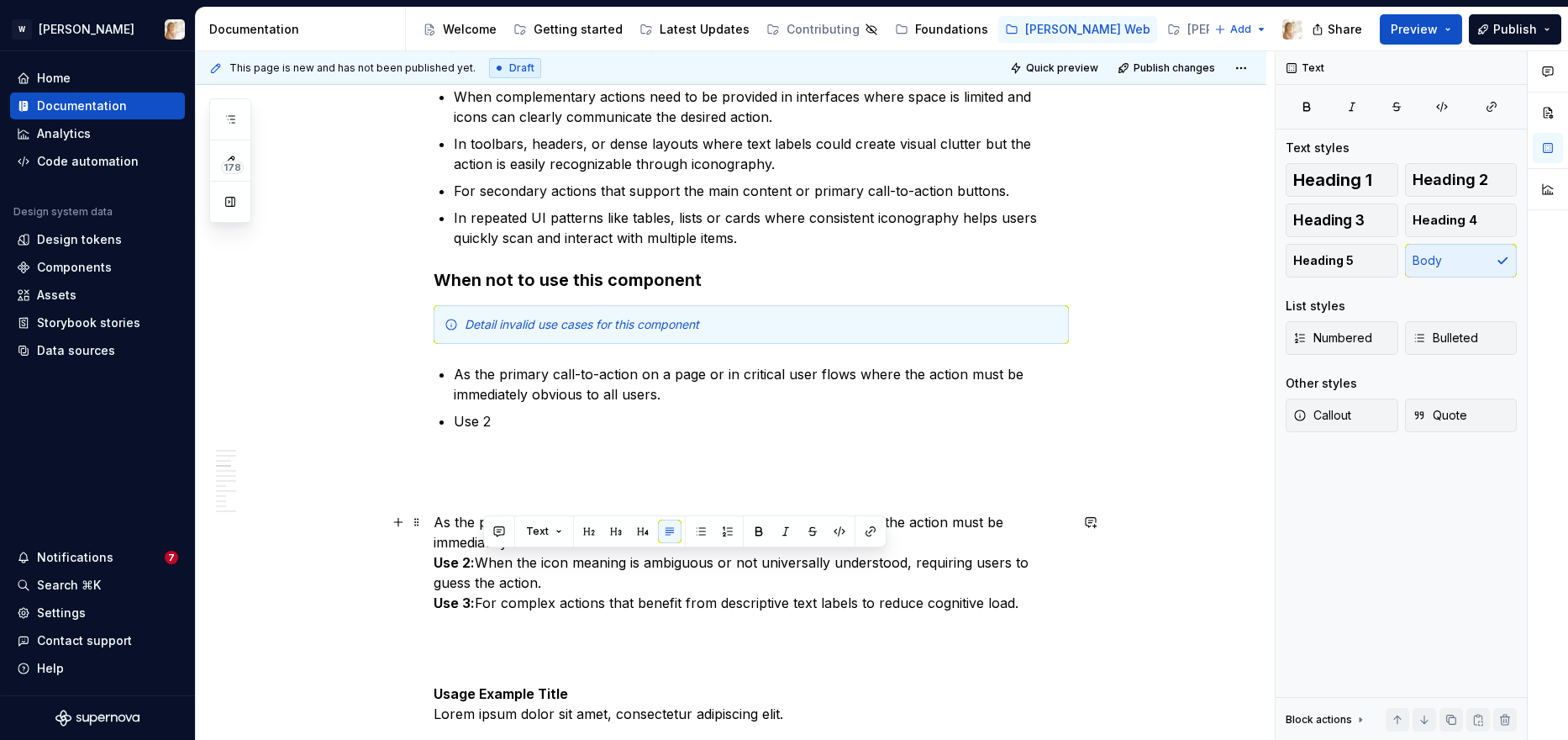
drag, startPoint x: 485, startPoint y: 566, endPoint x: 553, endPoint y: 580, distance: 69.4
click at [553, 580] on p "As the primary call-to-action on a page or in critical user flows where the act…" at bounding box center [751, 562] width 636 height 101
click at [509, 420] on p "Use 2" at bounding box center [762, 421] width 615 height 20
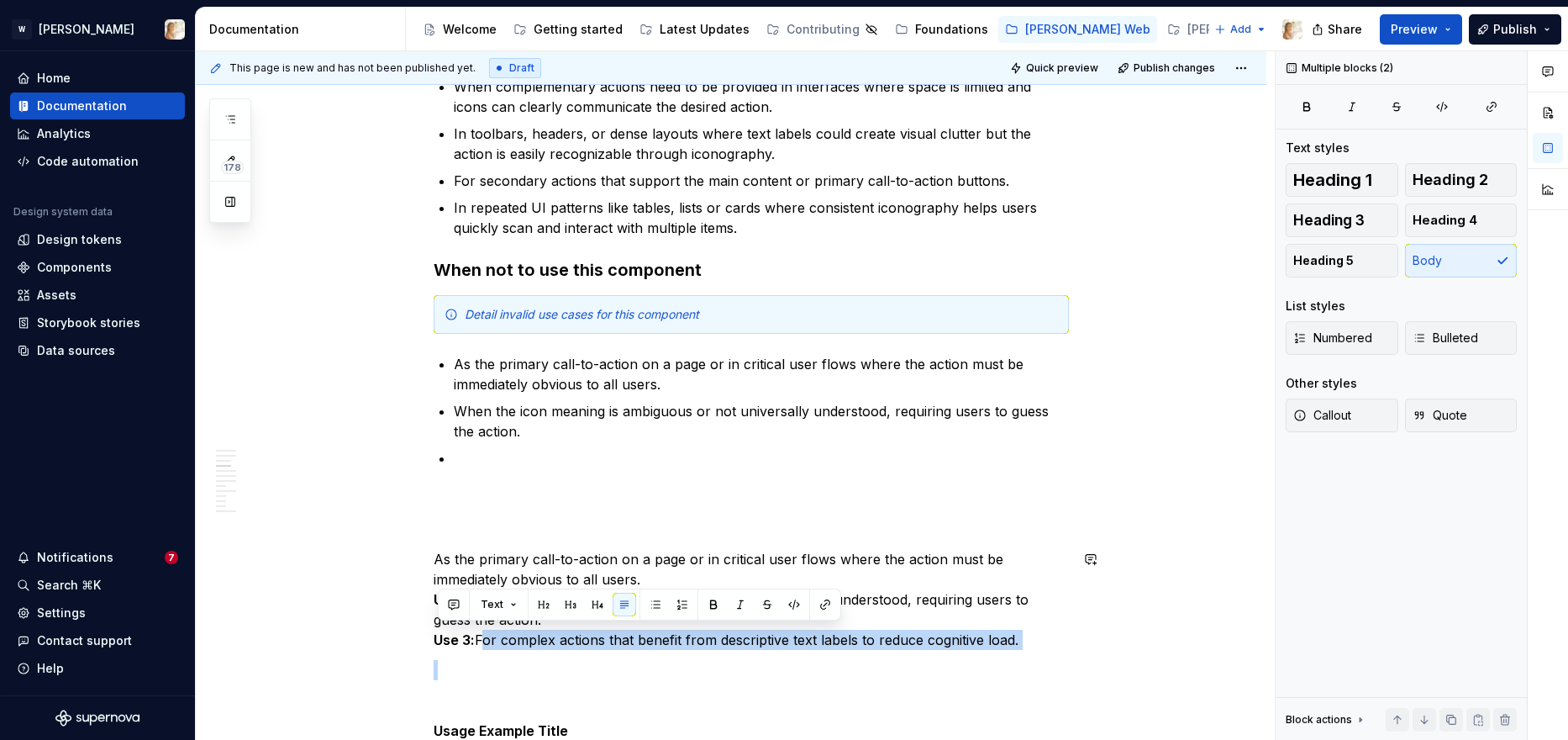
scroll to position [1271, 0]
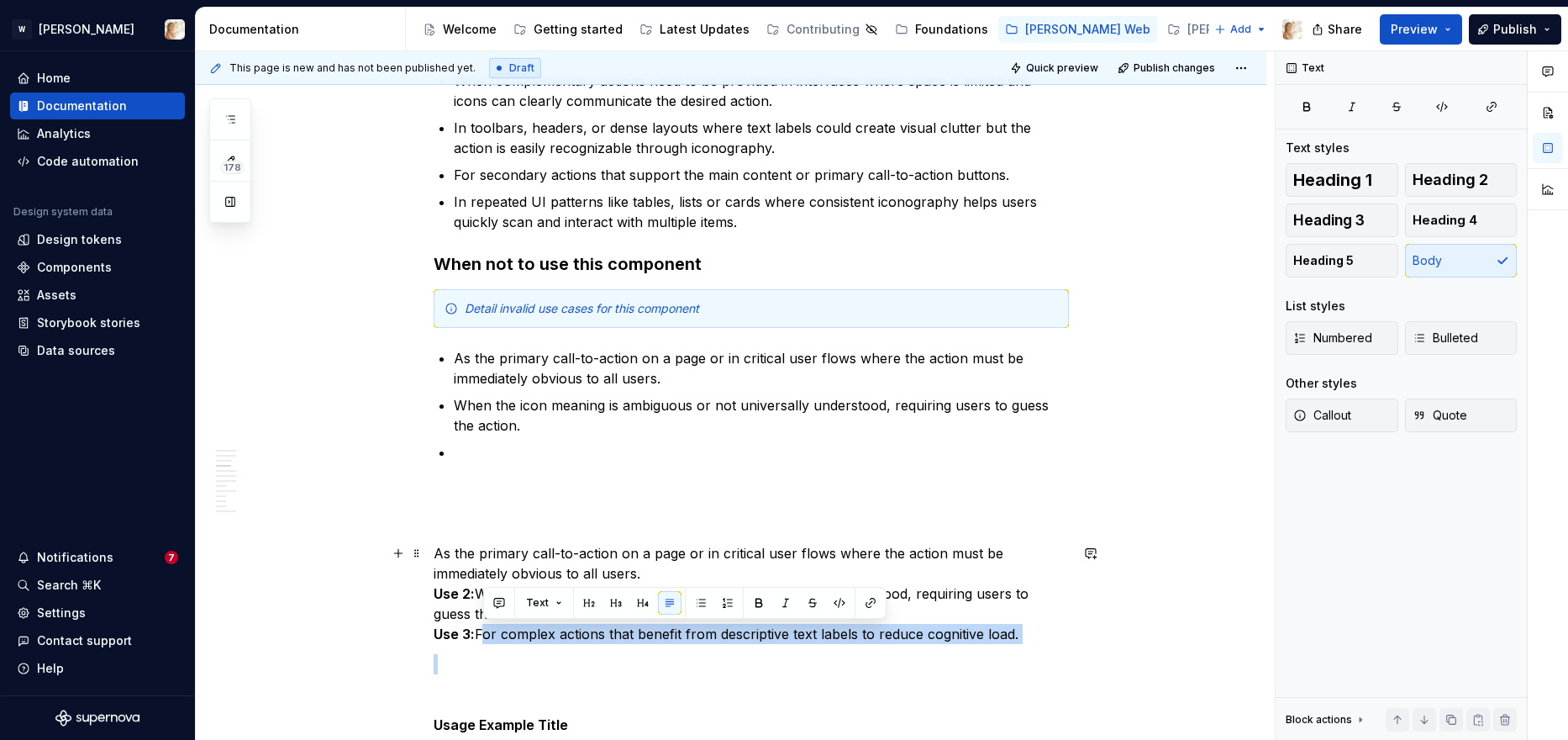
drag, startPoint x: 483, startPoint y: 648, endPoint x: 1024, endPoint y: 637, distance: 541.1
click at [1024, 637] on p "As the primary call-to-action on a page or in critical user flows where the act…" at bounding box center [751, 593] width 636 height 101
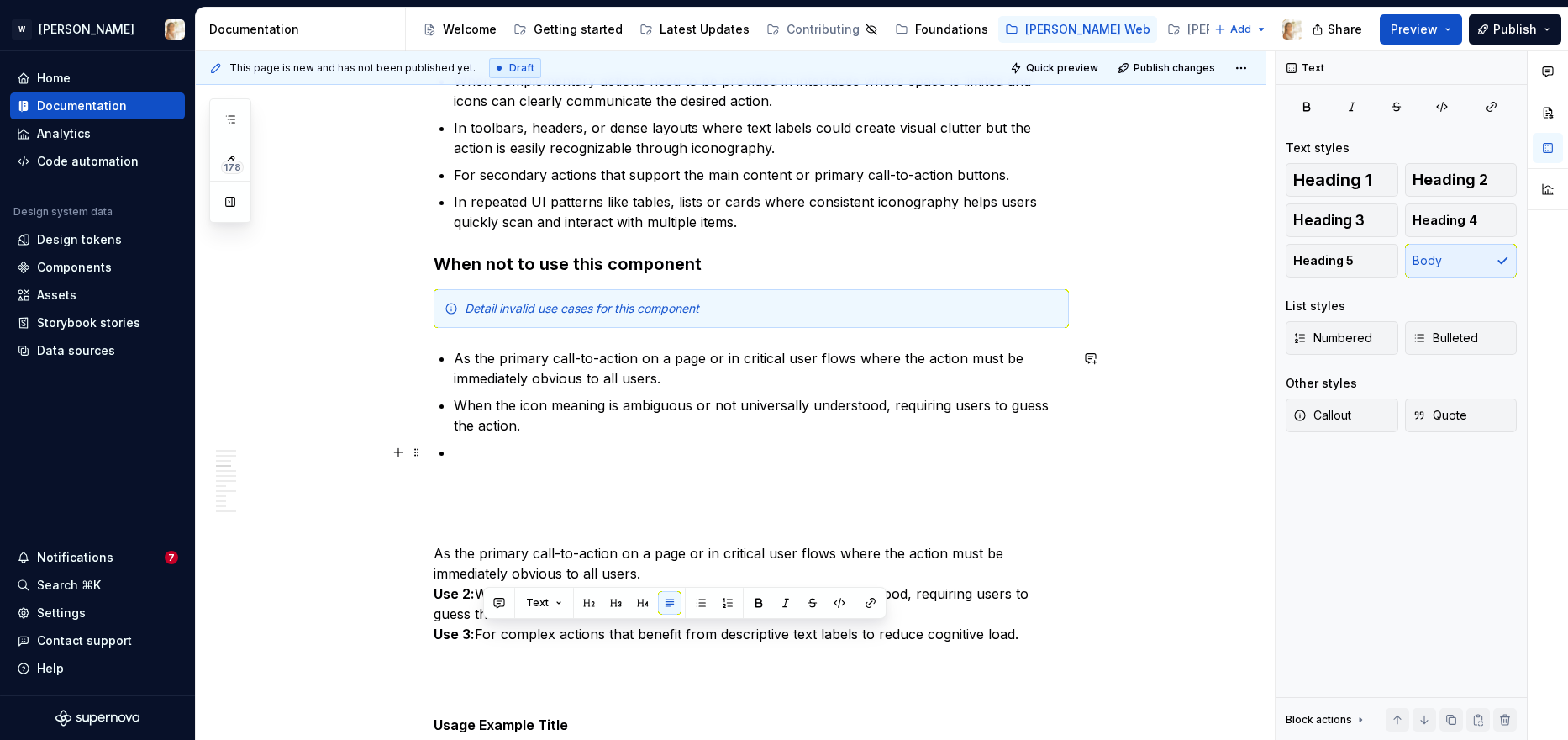
click at [467, 454] on p at bounding box center [762, 452] width 615 height 20
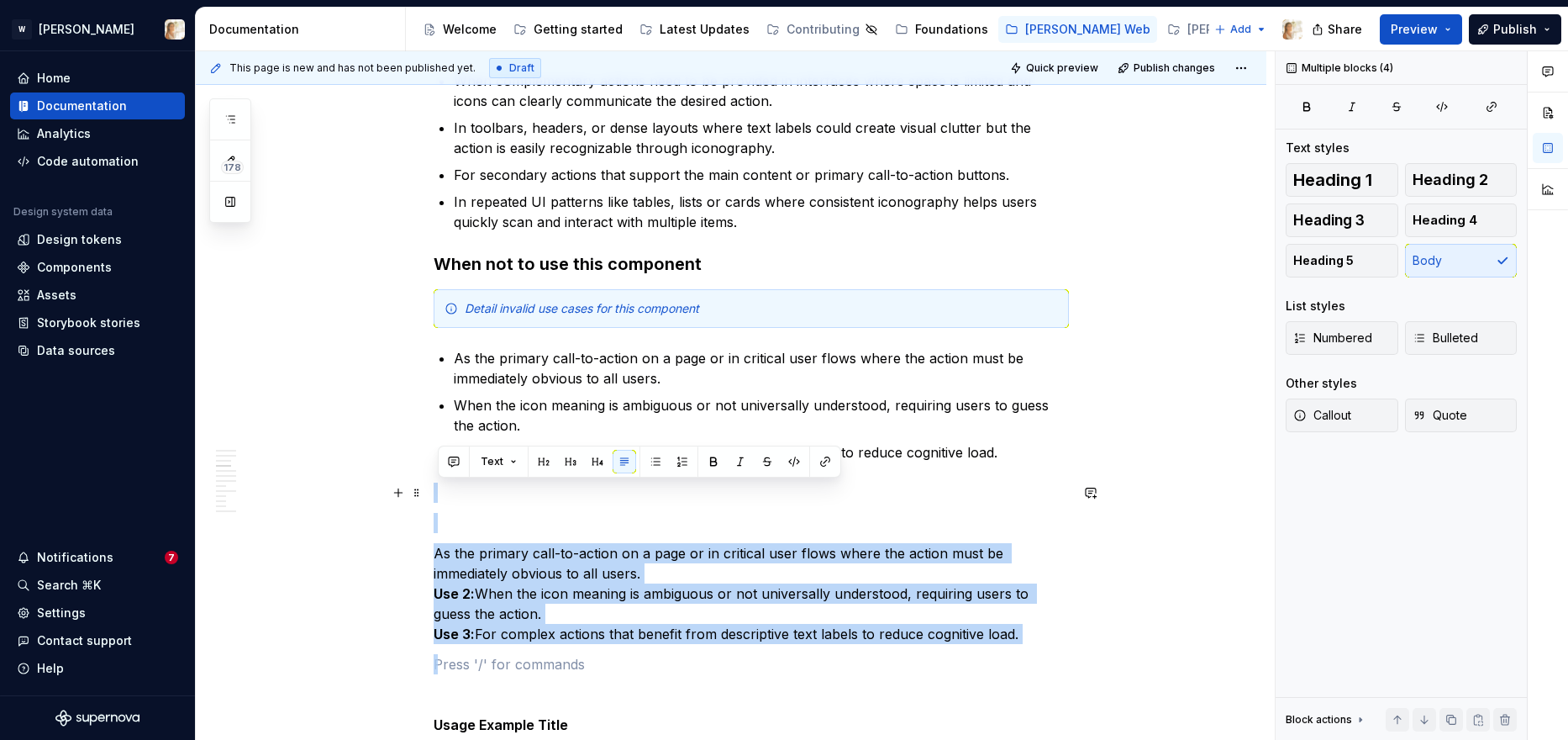
drag, startPoint x: 457, startPoint y: 660, endPoint x: 428, endPoint y: 492, distance: 170.5
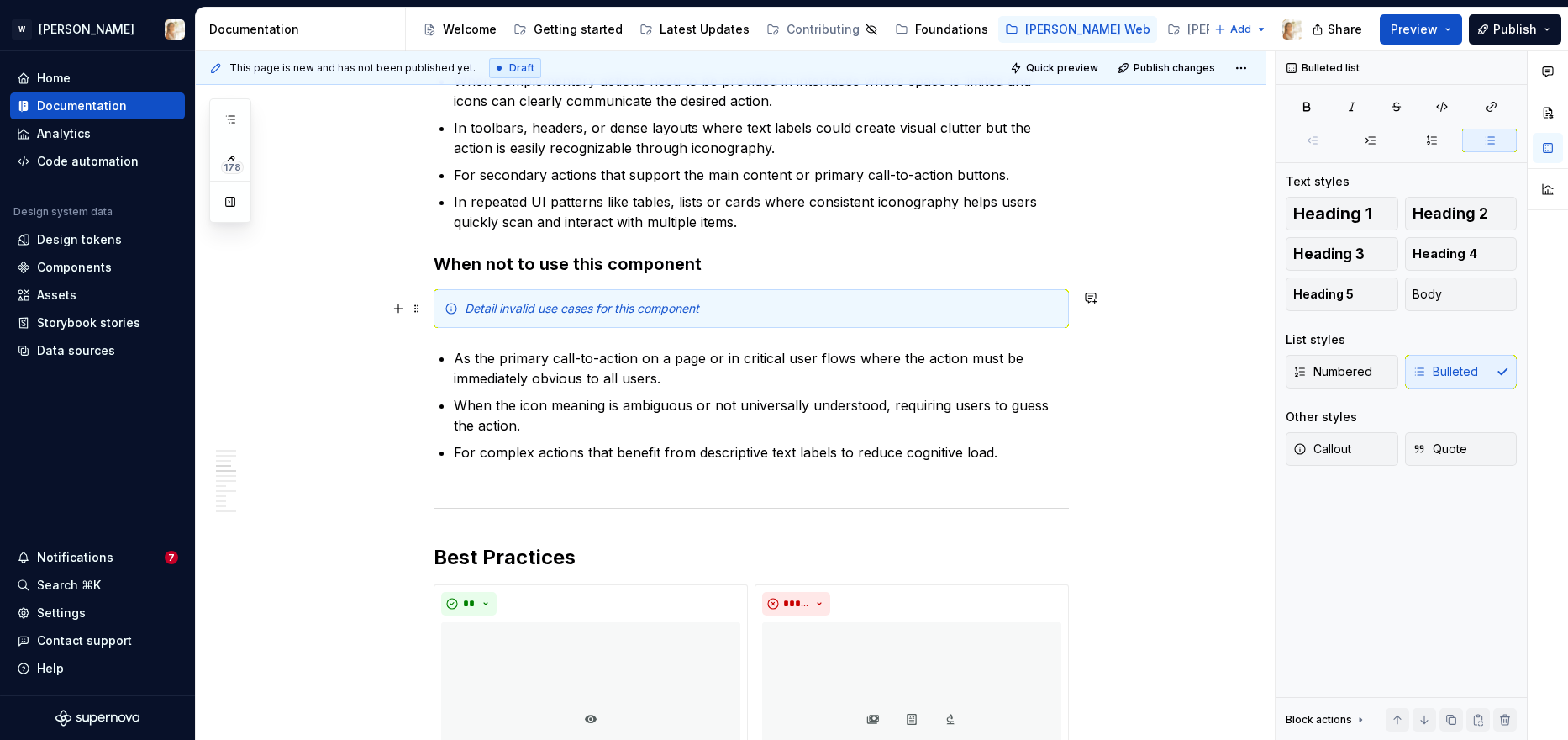
click at [556, 308] on em "Detail invalid use cases for this component" at bounding box center [582, 308] width 234 height 14
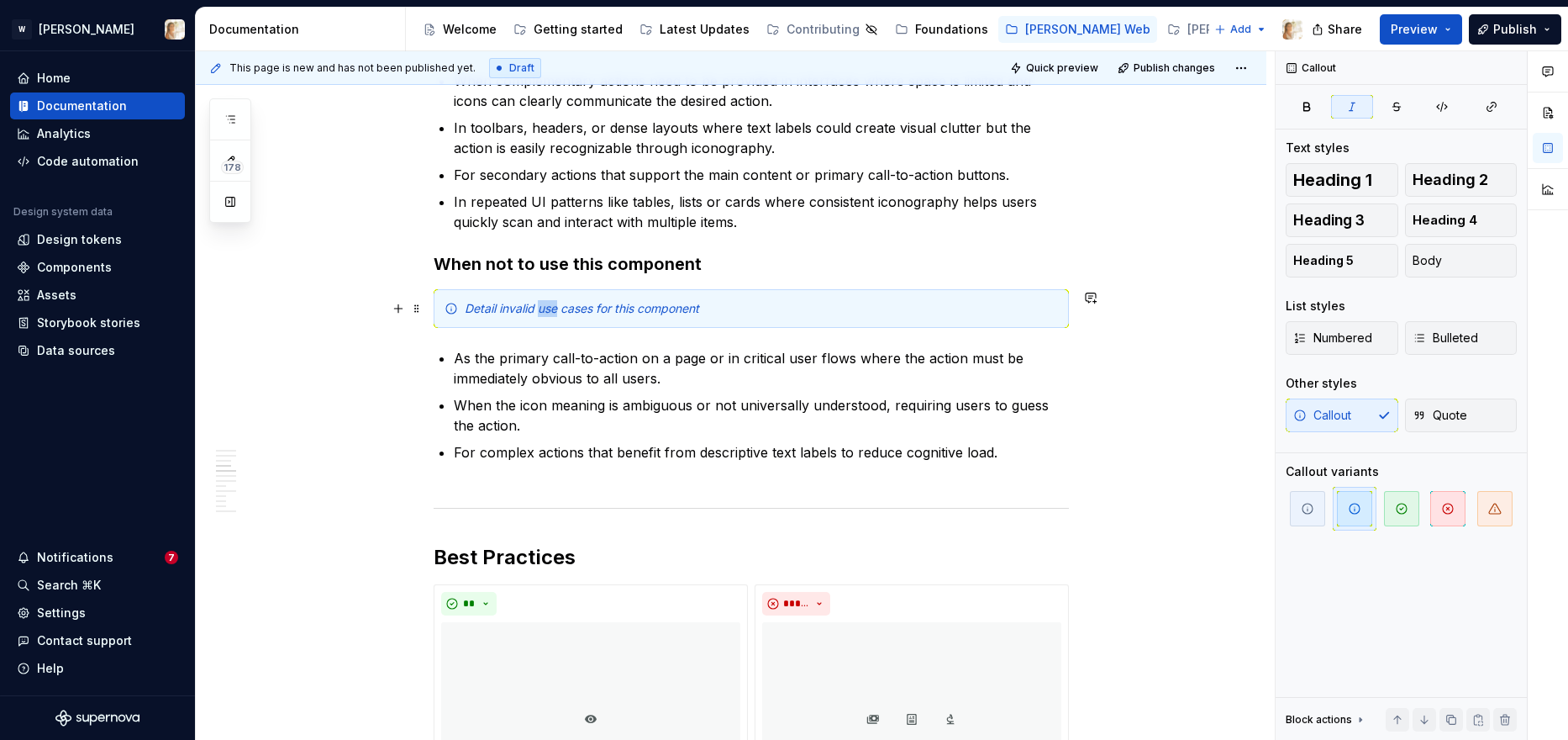
click at [556, 308] on em "Detail invalid use cases for this component" at bounding box center [582, 308] width 234 height 14
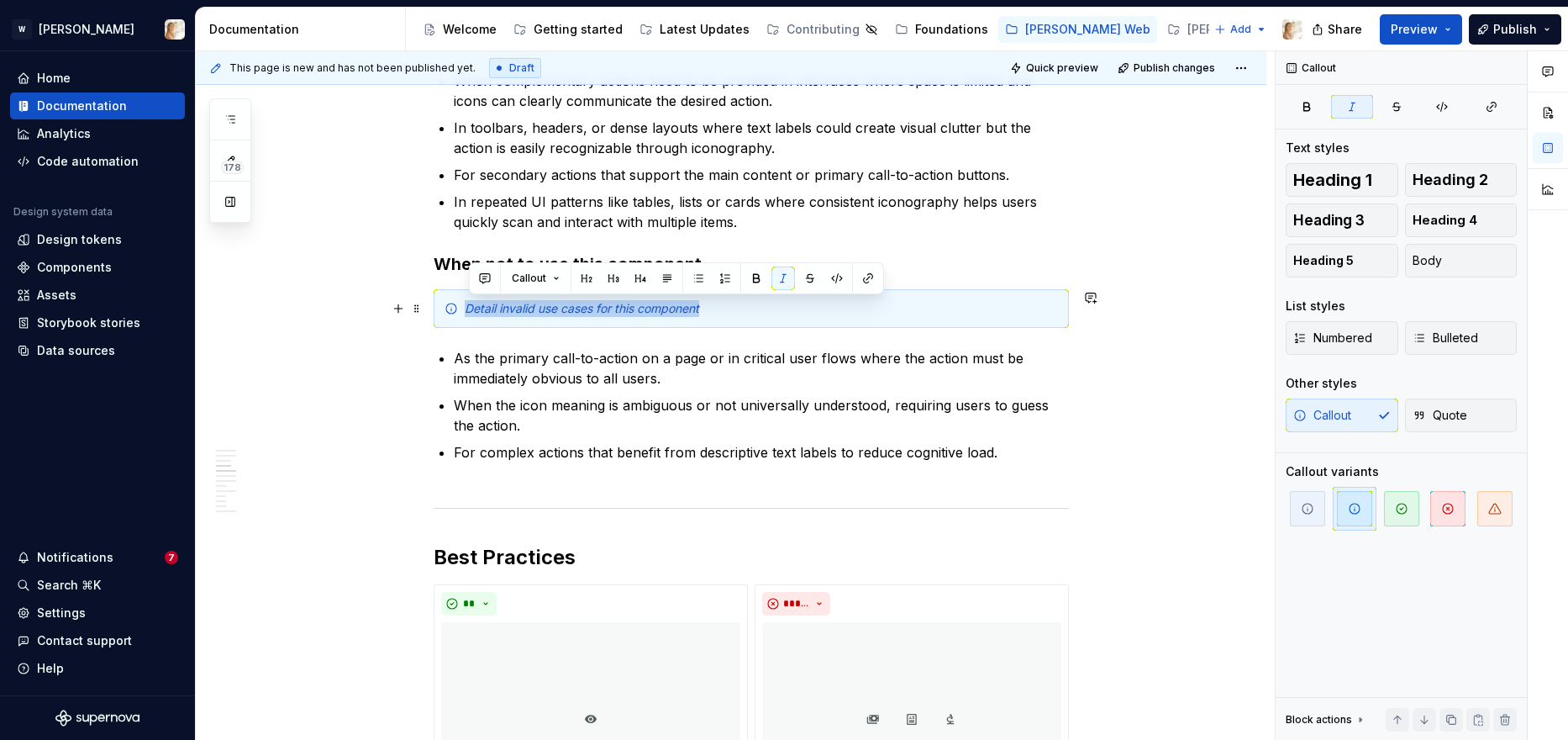
click at [556, 308] on em "Detail invalid use cases for this component" at bounding box center [582, 308] width 234 height 14
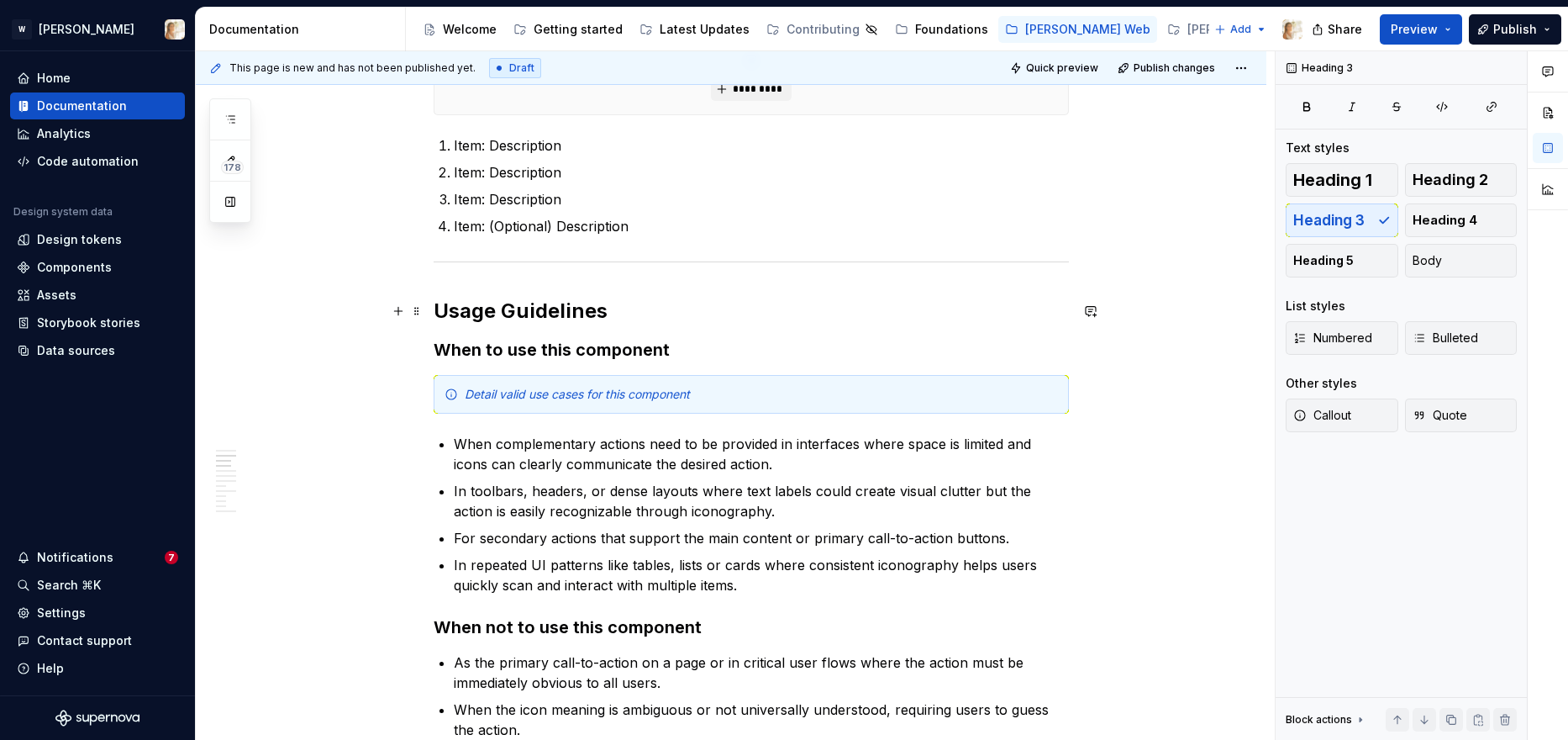
scroll to position [835, 0]
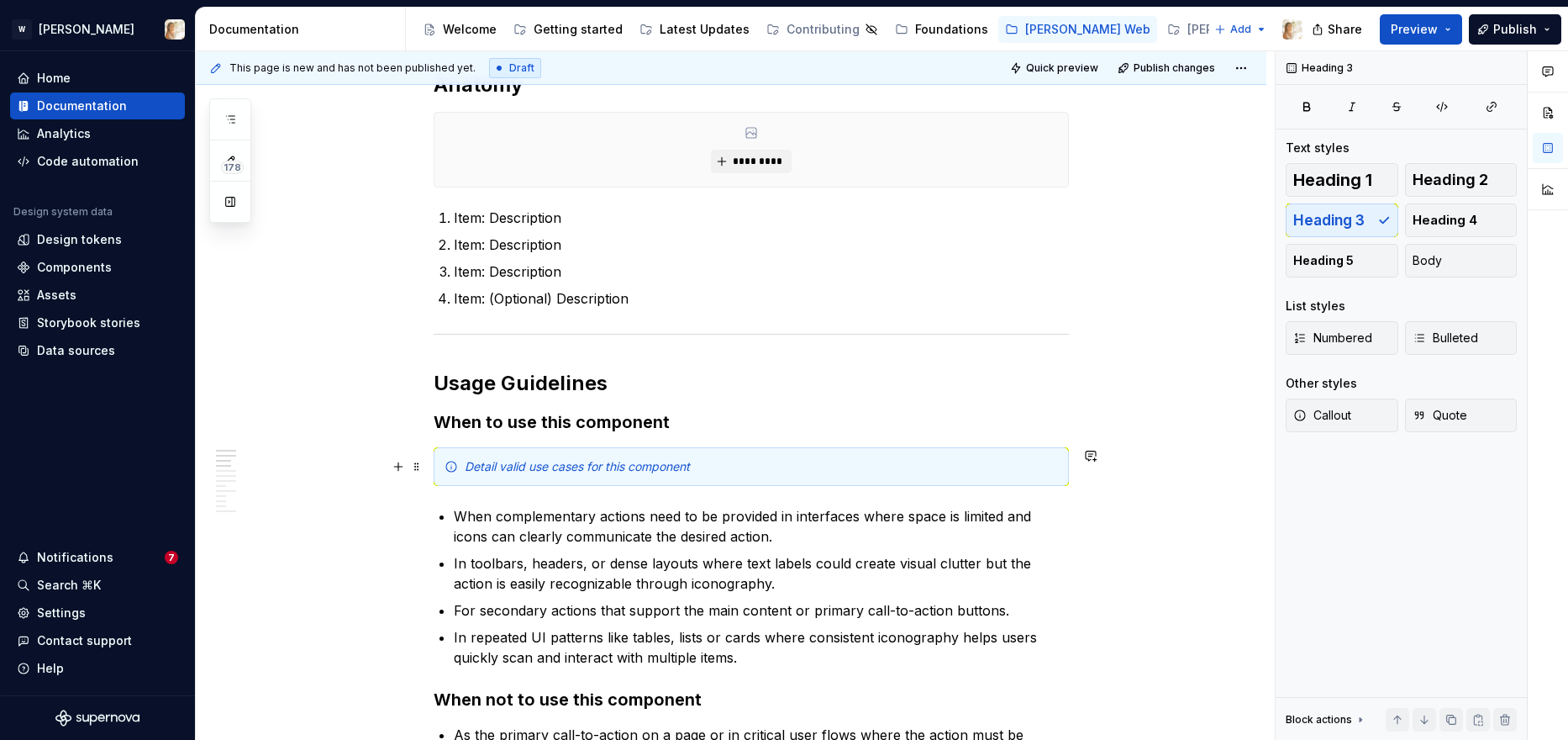
click at [490, 467] on em "Detail valid use cases for this component" at bounding box center [577, 466] width 225 height 14
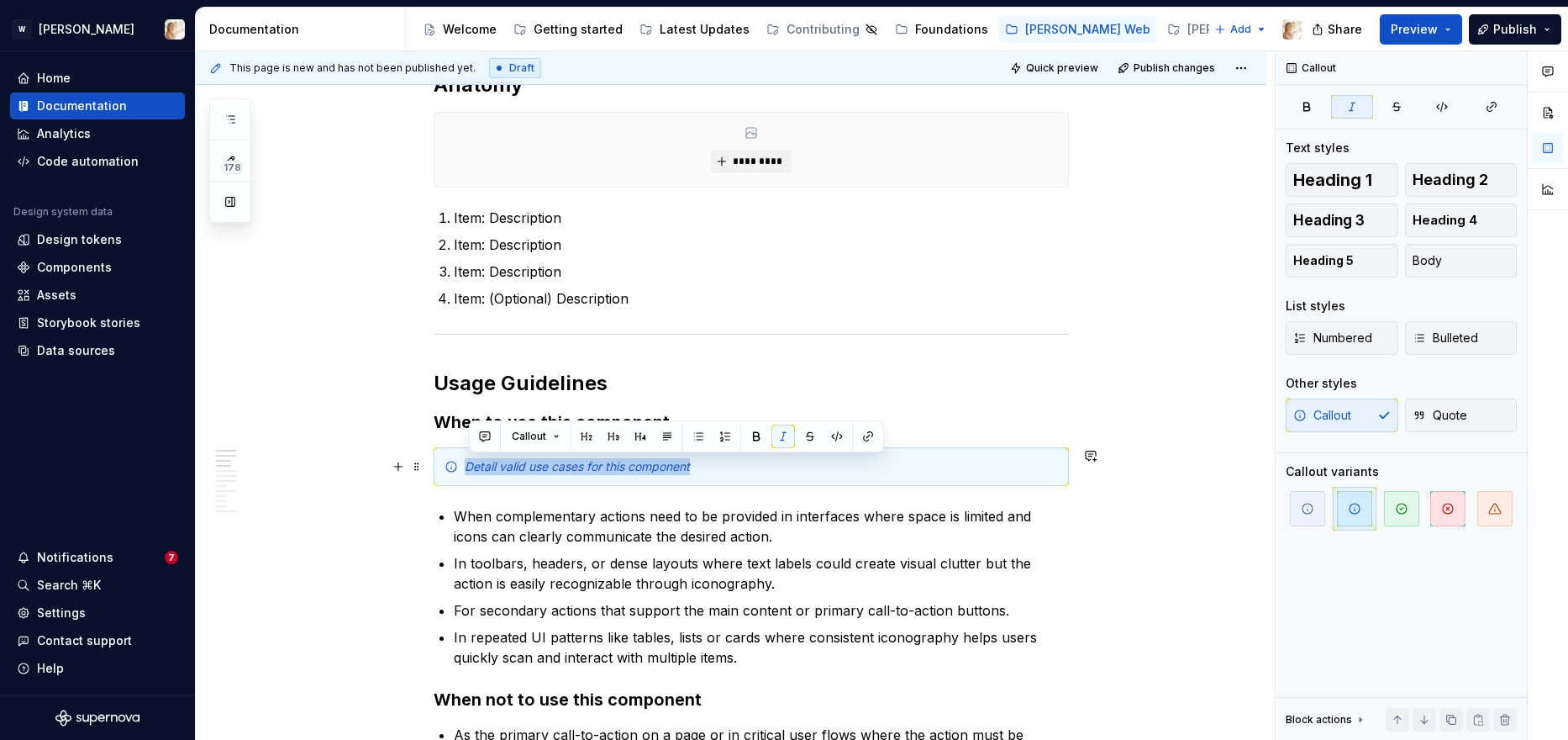
click at [490, 467] on em "Detail valid use cases for this component" at bounding box center [577, 466] width 225 height 14
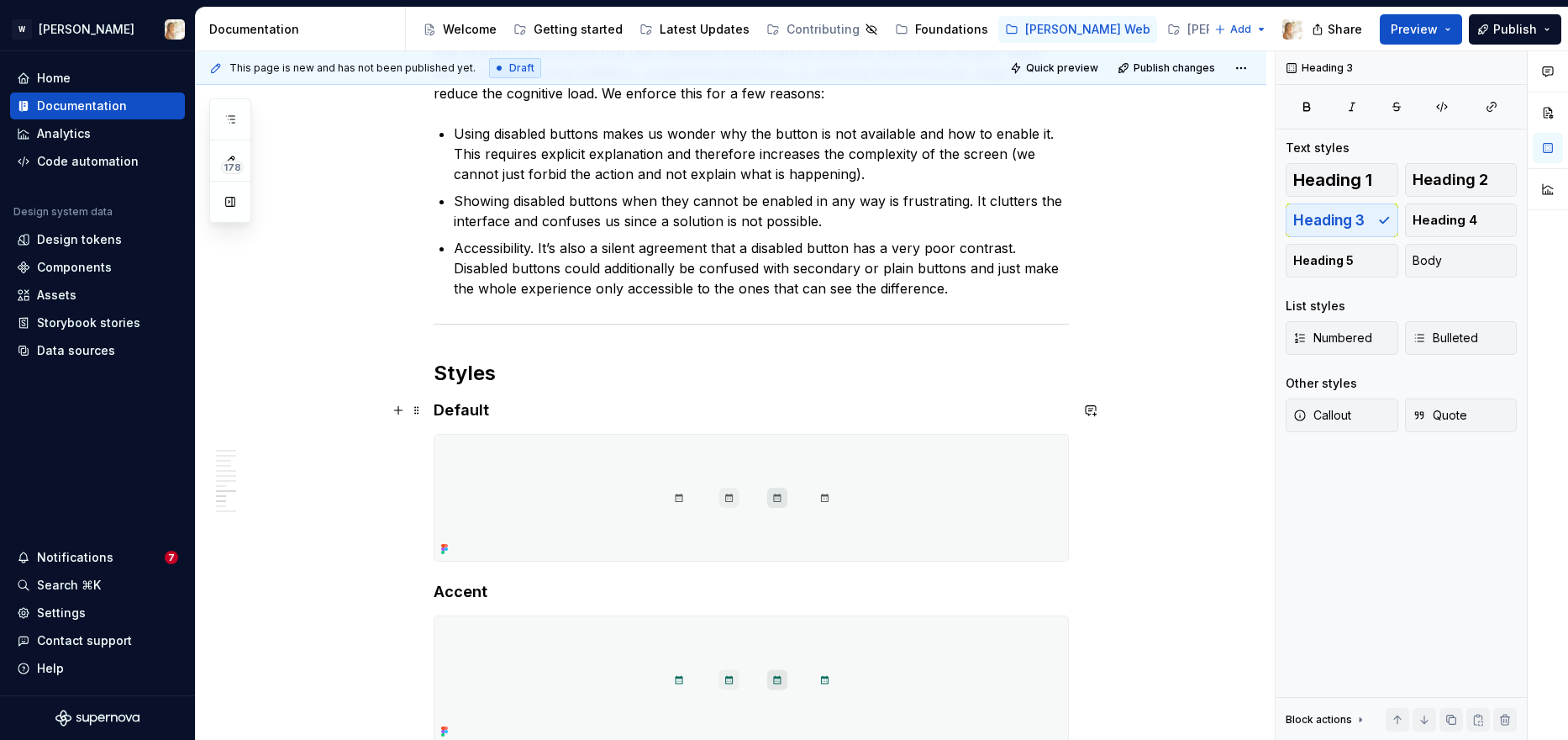
scroll to position [4059, 0]
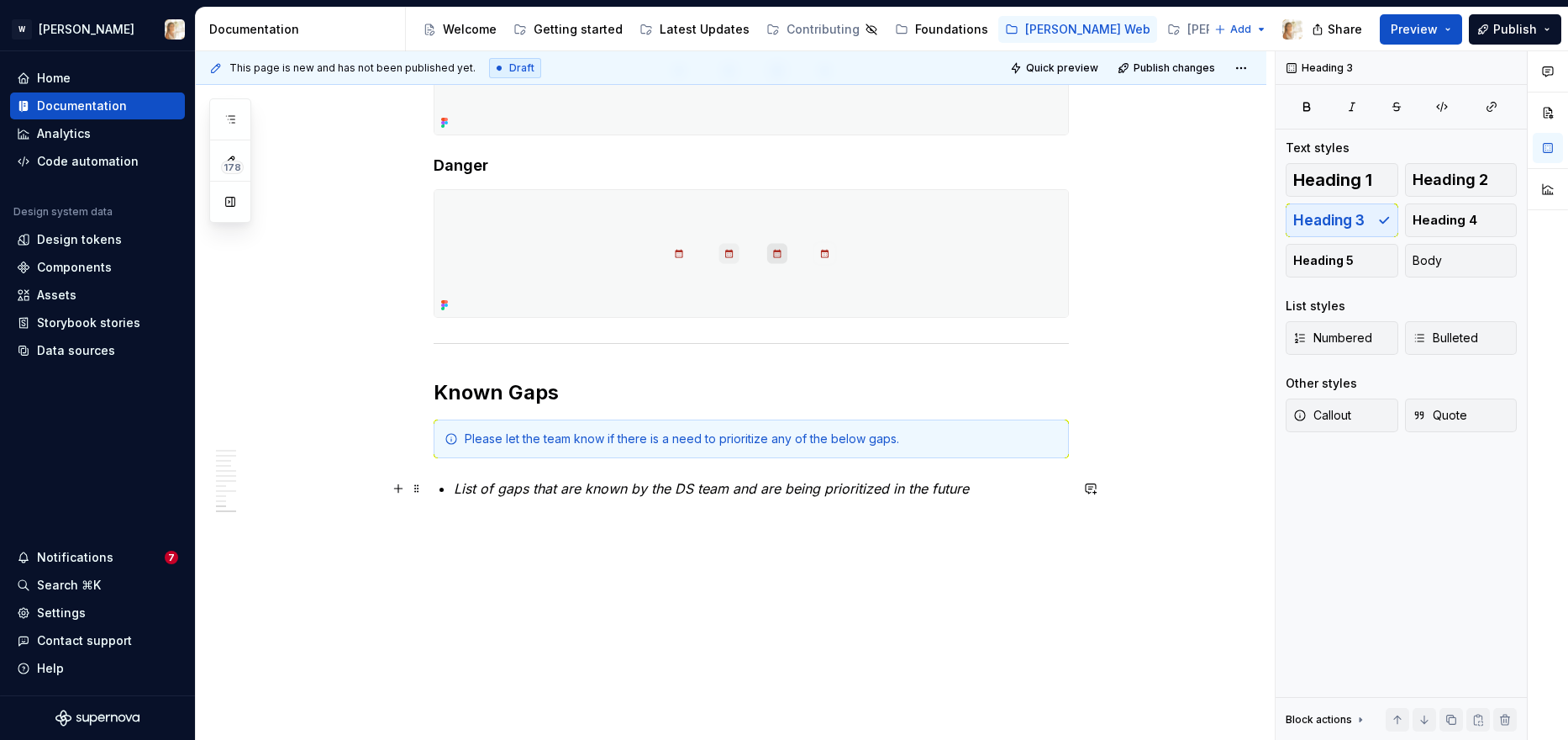
click at [761, 495] on em "List of gaps that are known by the DS team and are being prioritized in the fut…" at bounding box center [711, 488] width 515 height 17
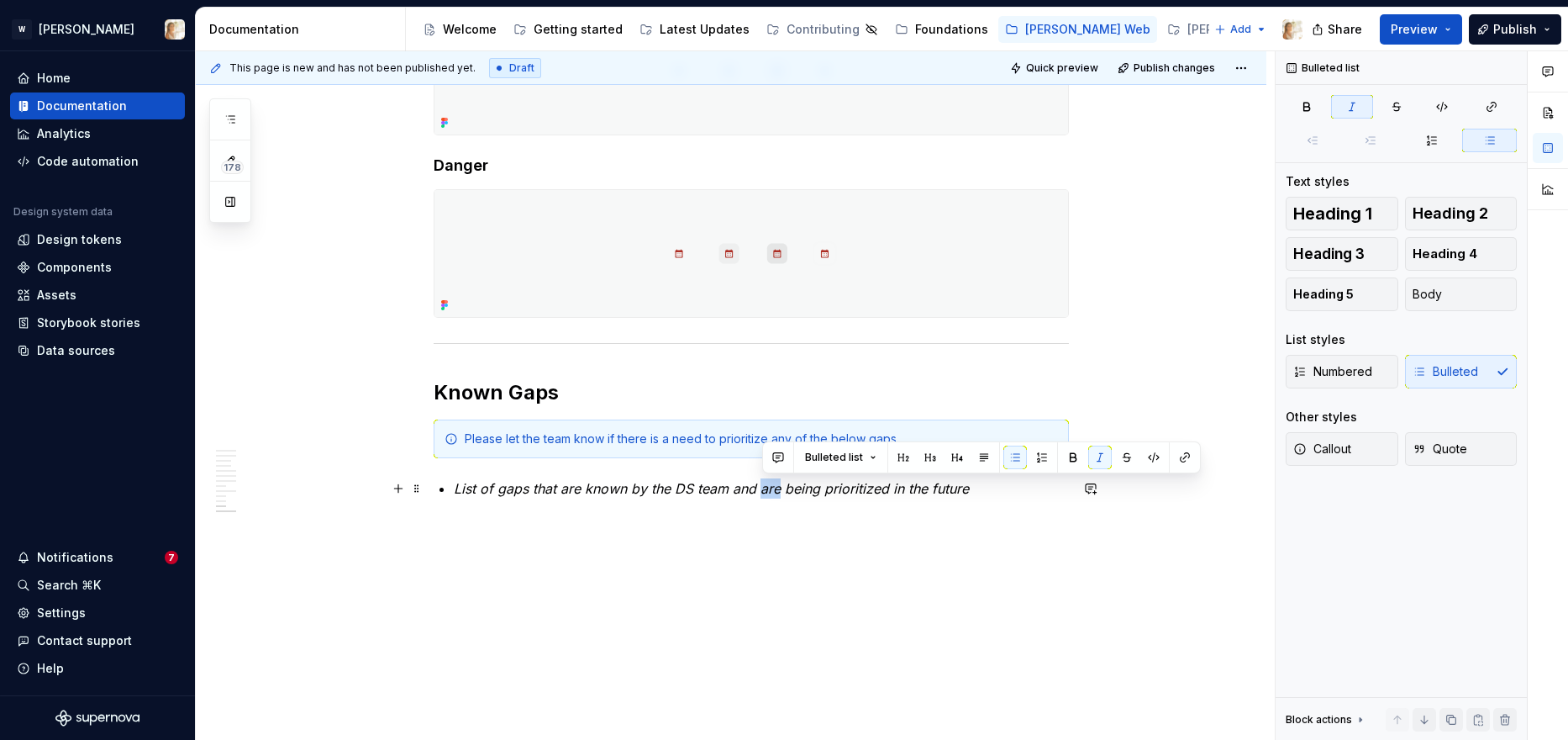
click at [761, 495] on em "List of gaps that are known by the DS team and are being prioritized in the fut…" at bounding box center [711, 488] width 515 height 17
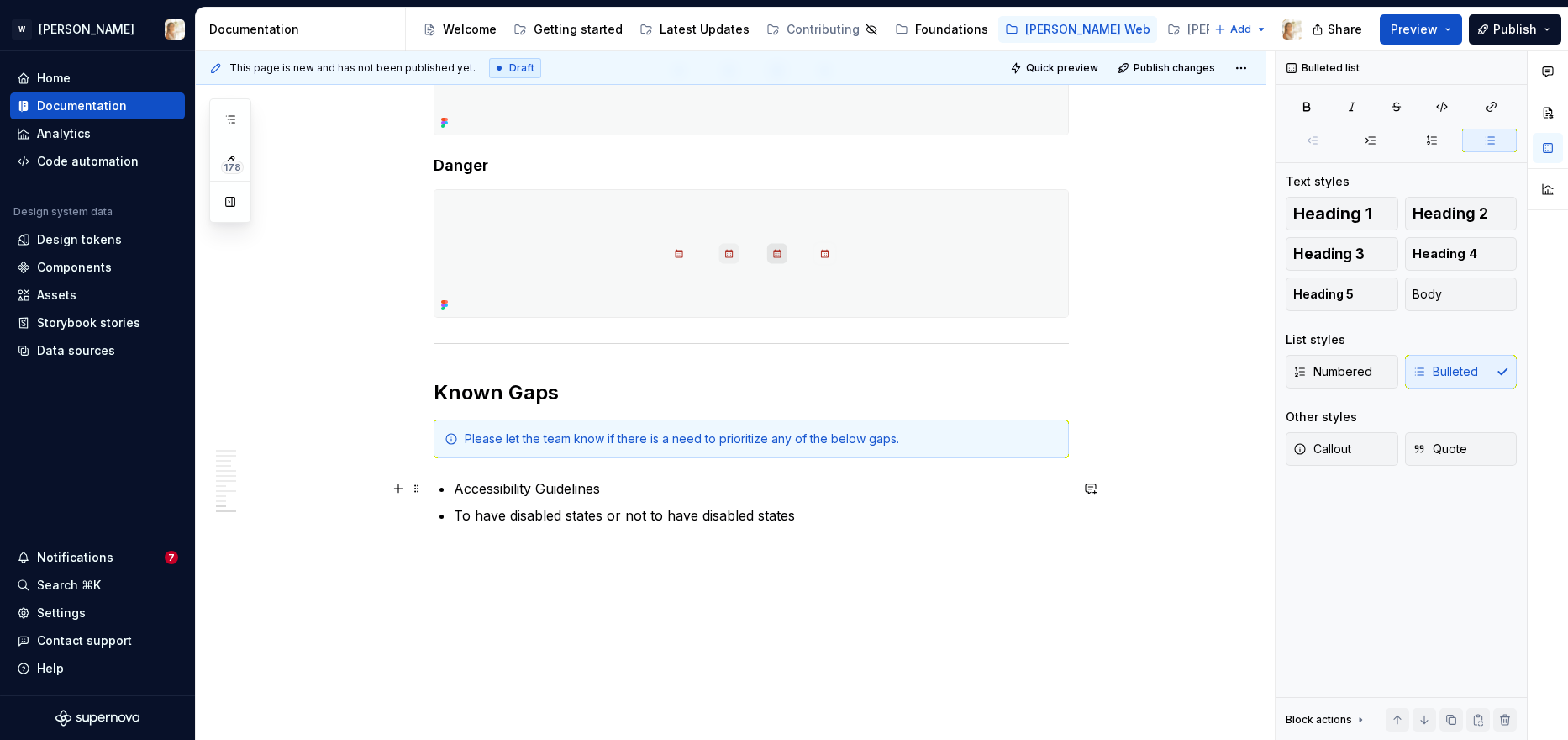
click at [867, 494] on p "Accessibility Guidelines" at bounding box center [762, 488] width 615 height 20
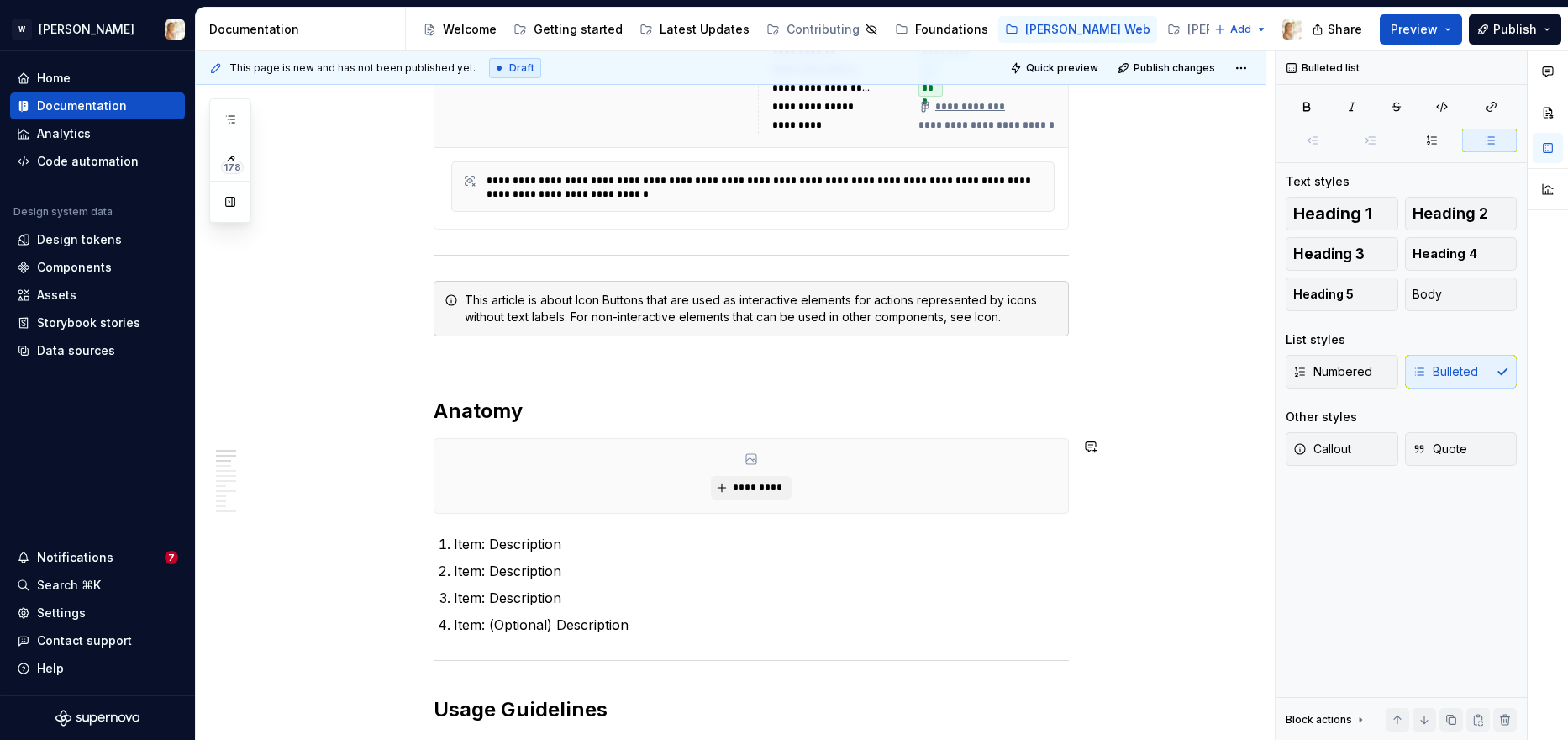
scroll to position [559, 0]
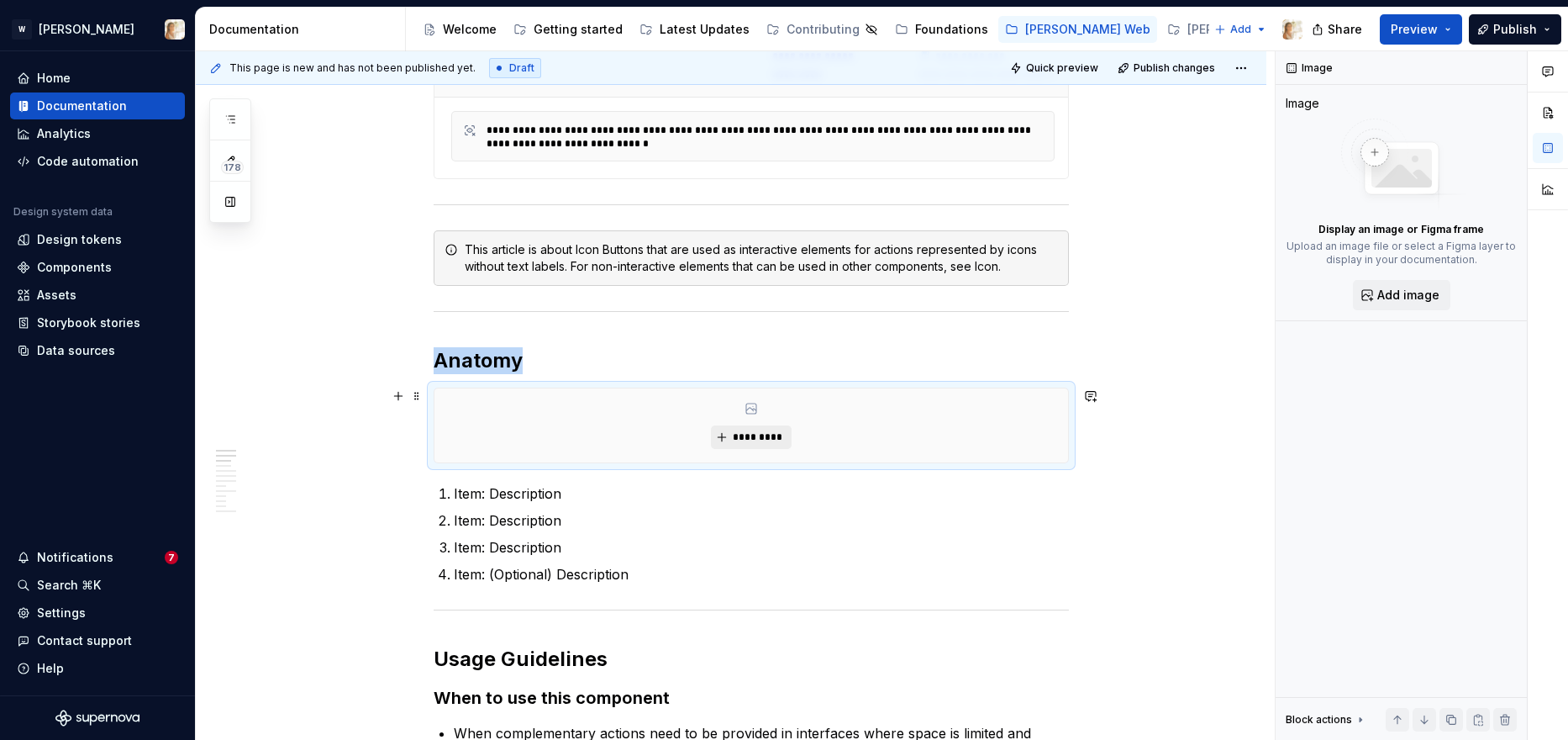
click at [737, 434] on span "*********" at bounding box center [758, 437] width 52 height 14
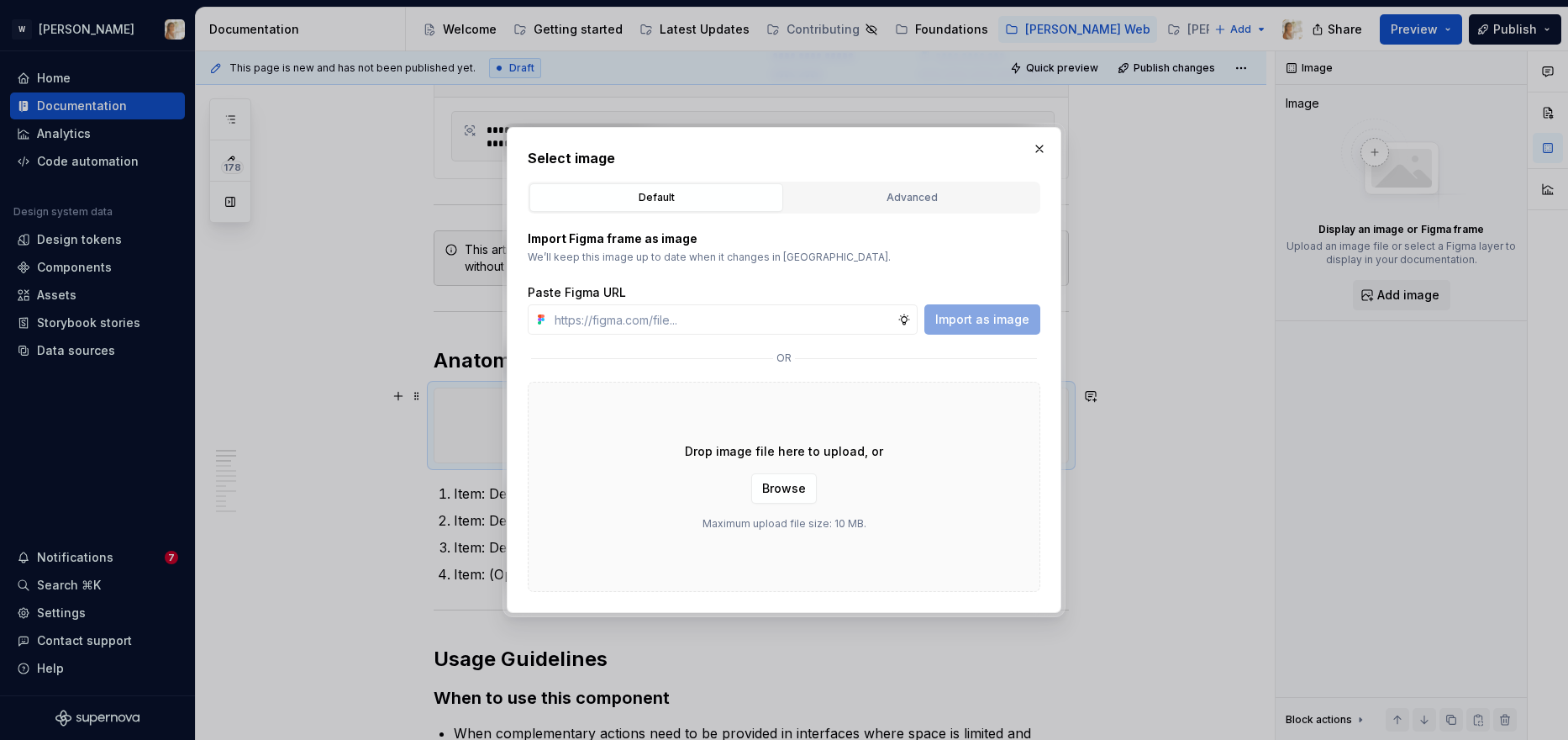
type textarea "*"
type input "https://www.figma.com/design/oPxB51PBWpdybzXO7ZYVlQ/Documentation?node-id=6292-…"
type textarea "*"
type input "https://www.figma.com/design/oPxB51PBWpdybzXO7ZYVlQ/Documentation?node-id=6292-…"
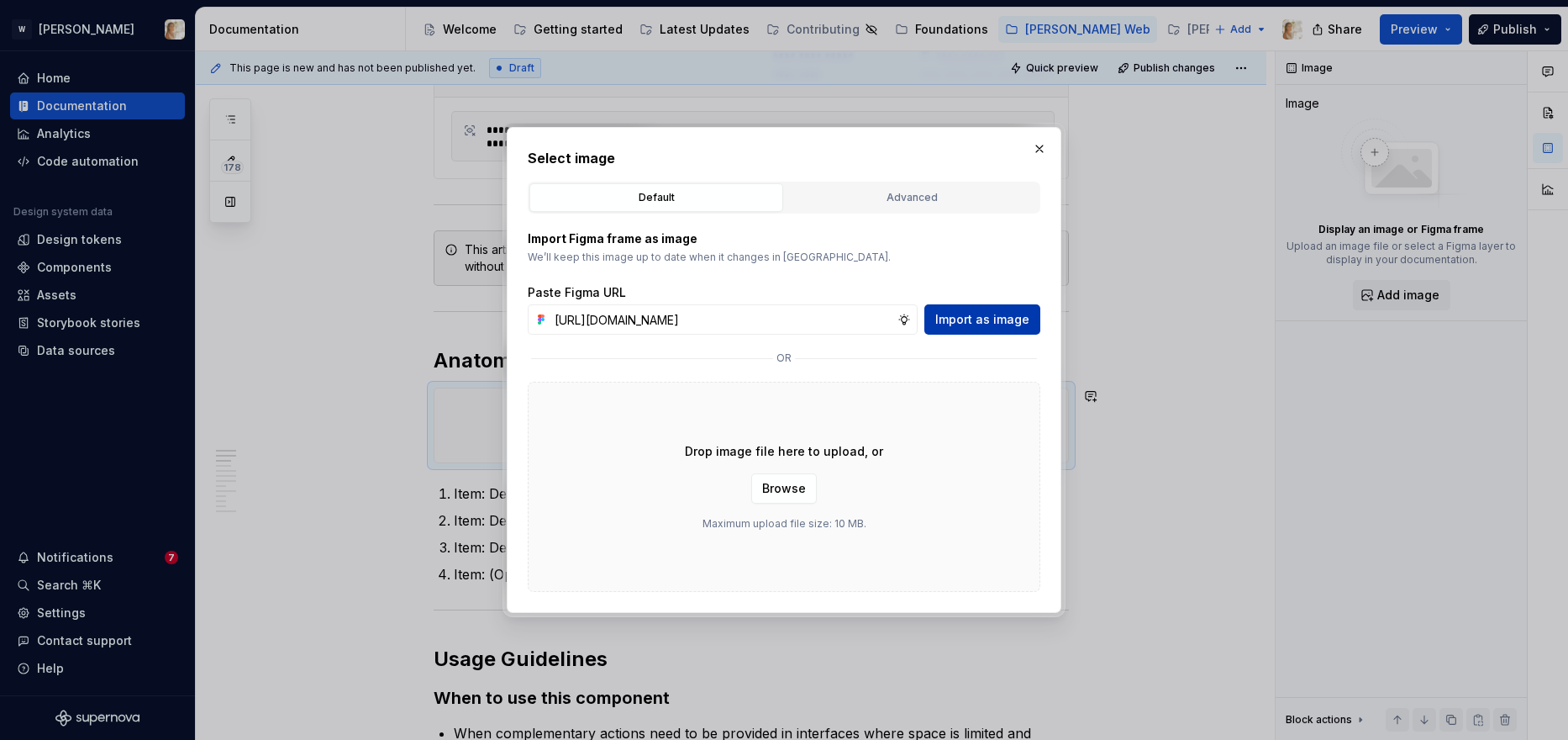
click at [952, 322] on span "Import as image" at bounding box center [982, 319] width 94 height 17
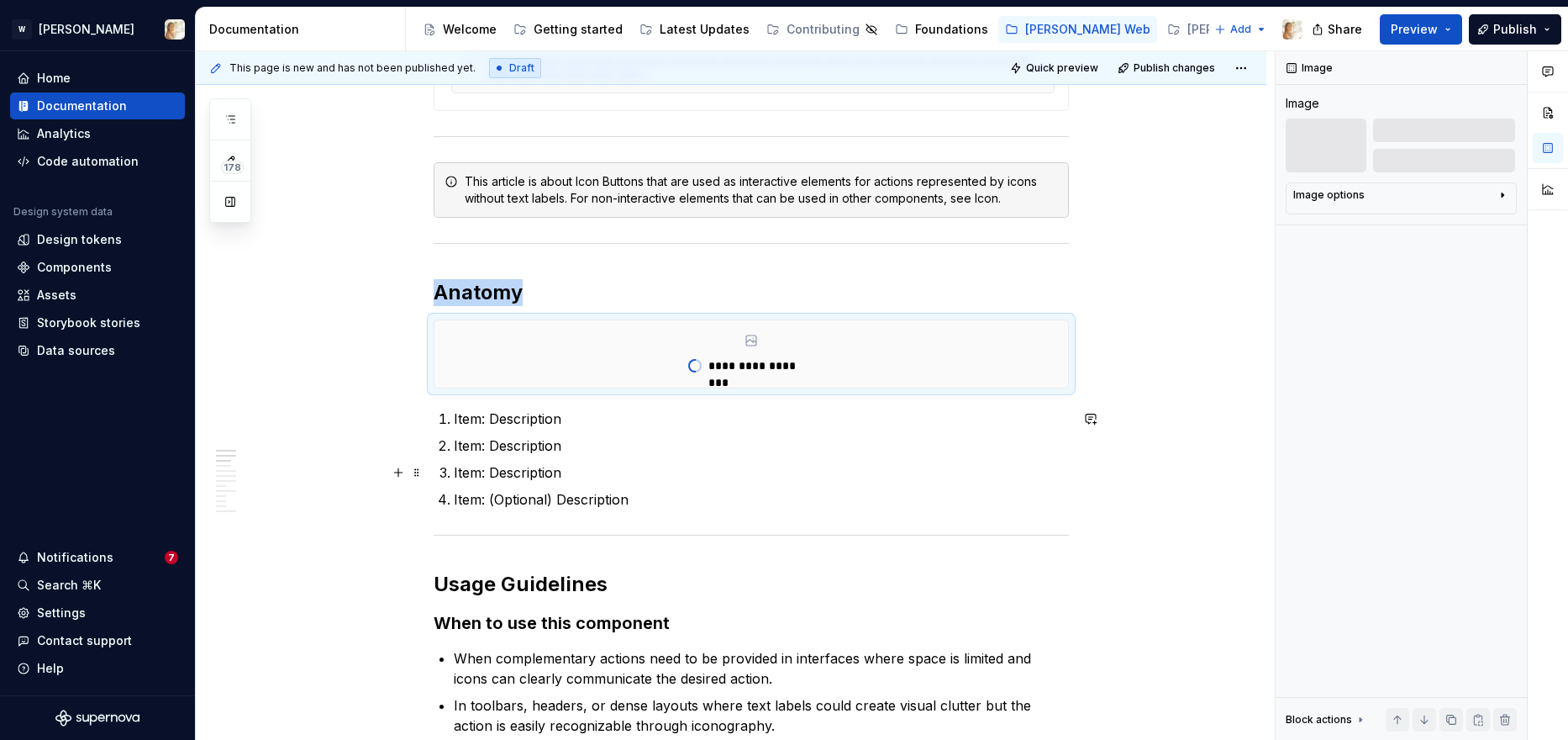
scroll to position [649, 0]
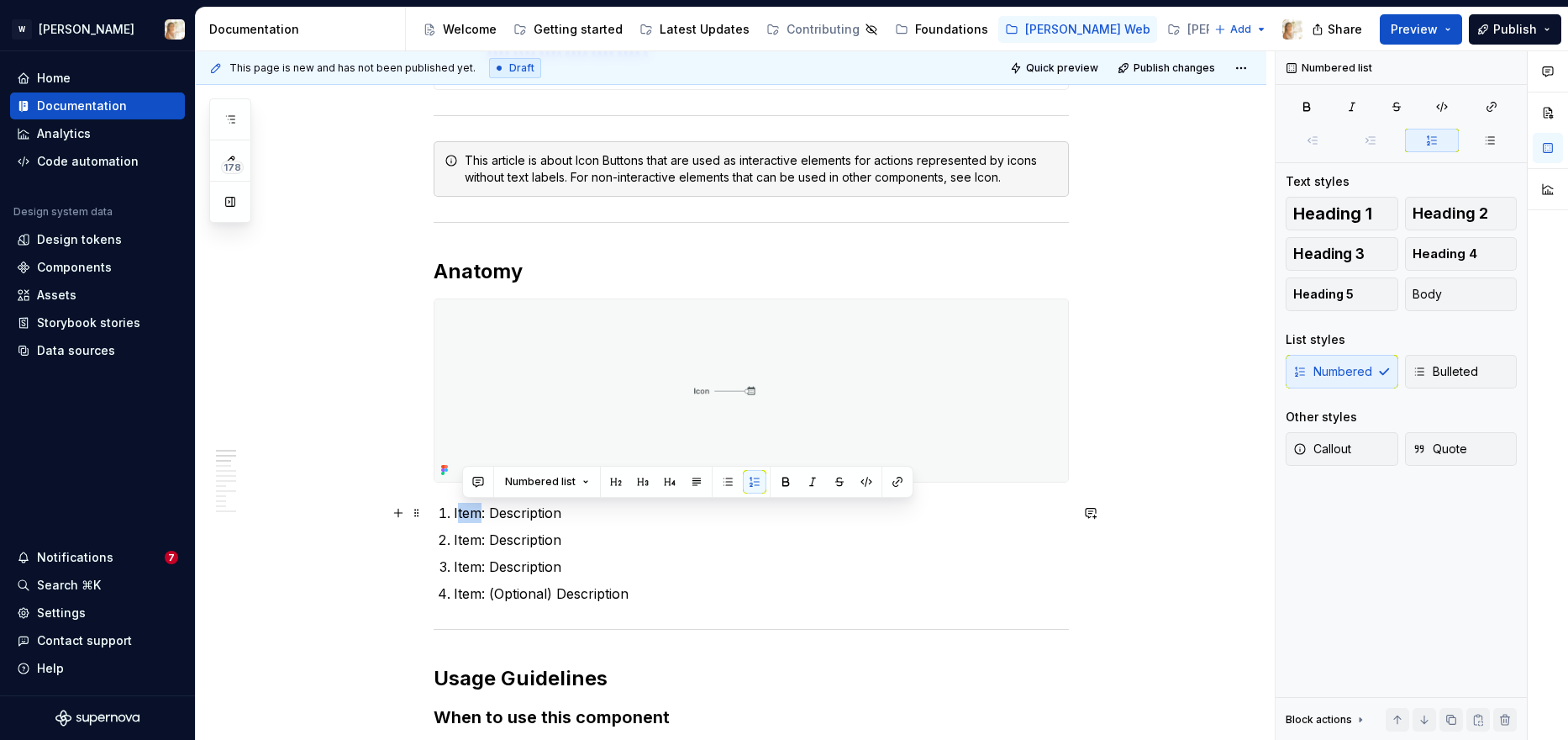
drag, startPoint x: 485, startPoint y: 512, endPoint x: 462, endPoint y: 513, distance: 23.0
click at [462, 513] on p "Item: Description" at bounding box center [762, 513] width 615 height 20
drag, startPoint x: 495, startPoint y: 514, endPoint x: 564, endPoint y: 519, distance: 69.2
click at [564, 519] on p "Icon: Description" at bounding box center [762, 513] width 615 height 20
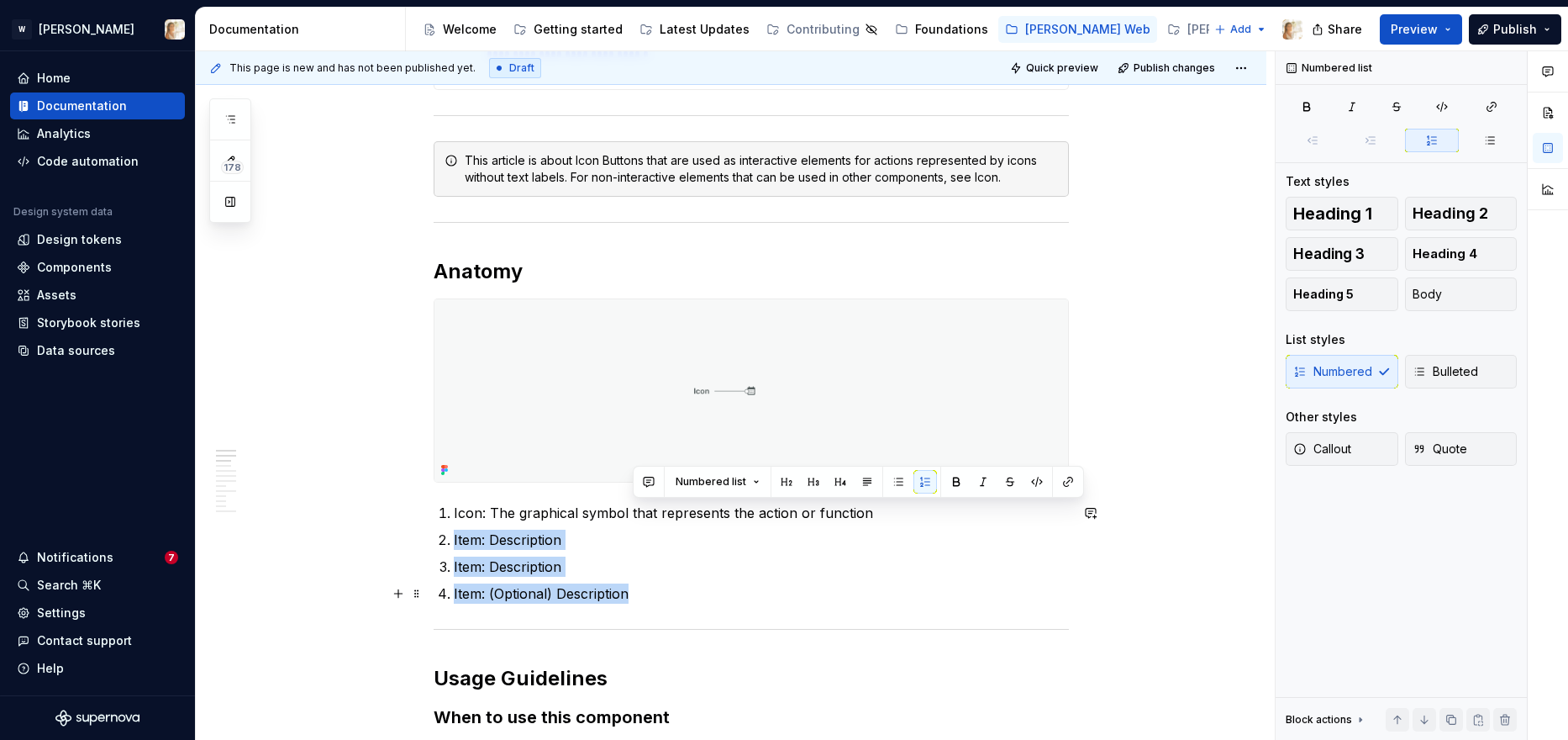
drag, startPoint x: 872, startPoint y: 516, endPoint x: 870, endPoint y: 588, distance: 72.0
click at [870, 588] on ol "Icon: The graphical symbol that represents the action or function Item: Descrip…" at bounding box center [762, 554] width 615 height 101
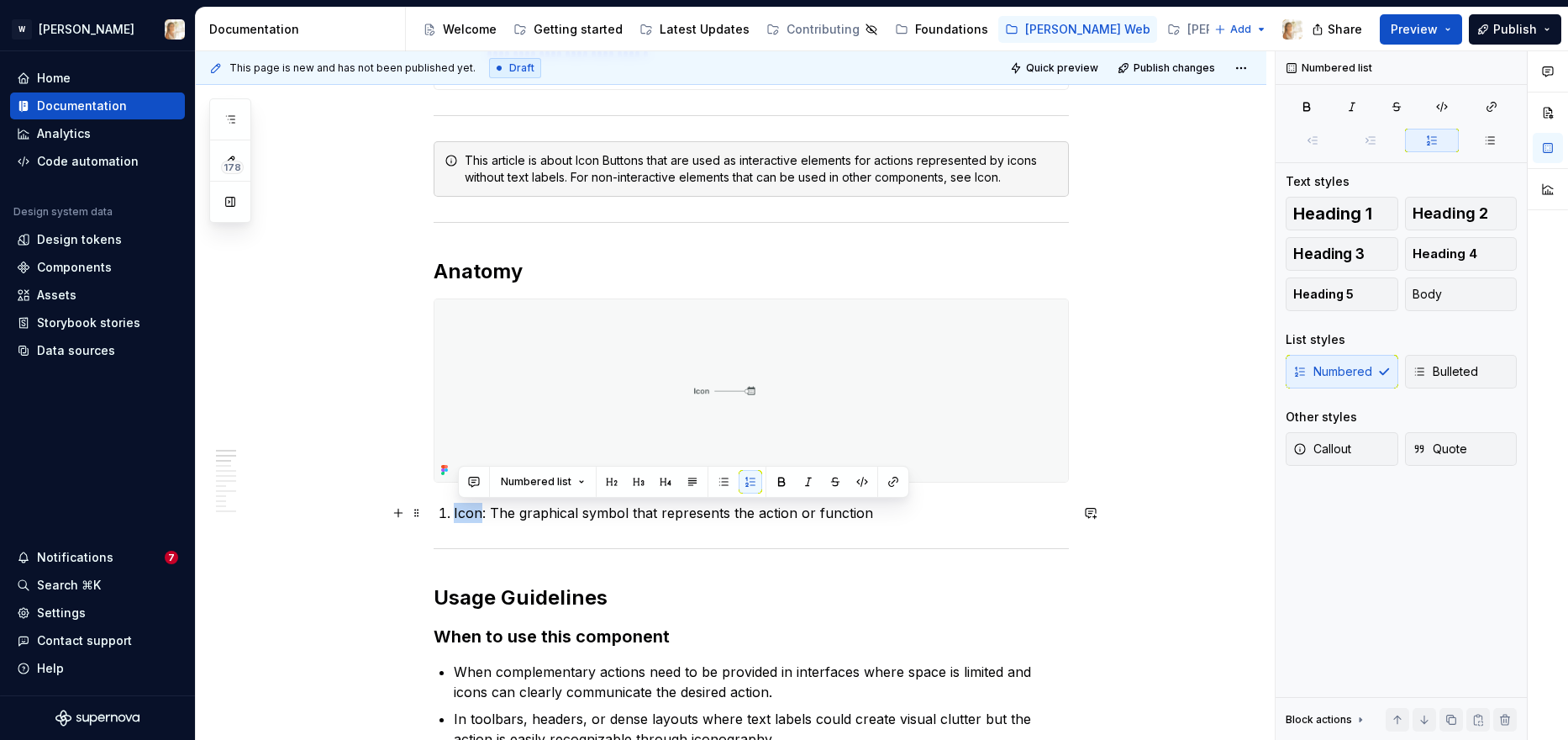
drag, startPoint x: 484, startPoint y: 516, endPoint x: 456, endPoint y: 513, distance: 28.2
click at [456, 513] on li "Icon: The graphical symbol that represents the action or function" at bounding box center [762, 513] width 615 height 20
click at [1269, 17] on button "Preview" at bounding box center [1420, 29] width 82 height 31
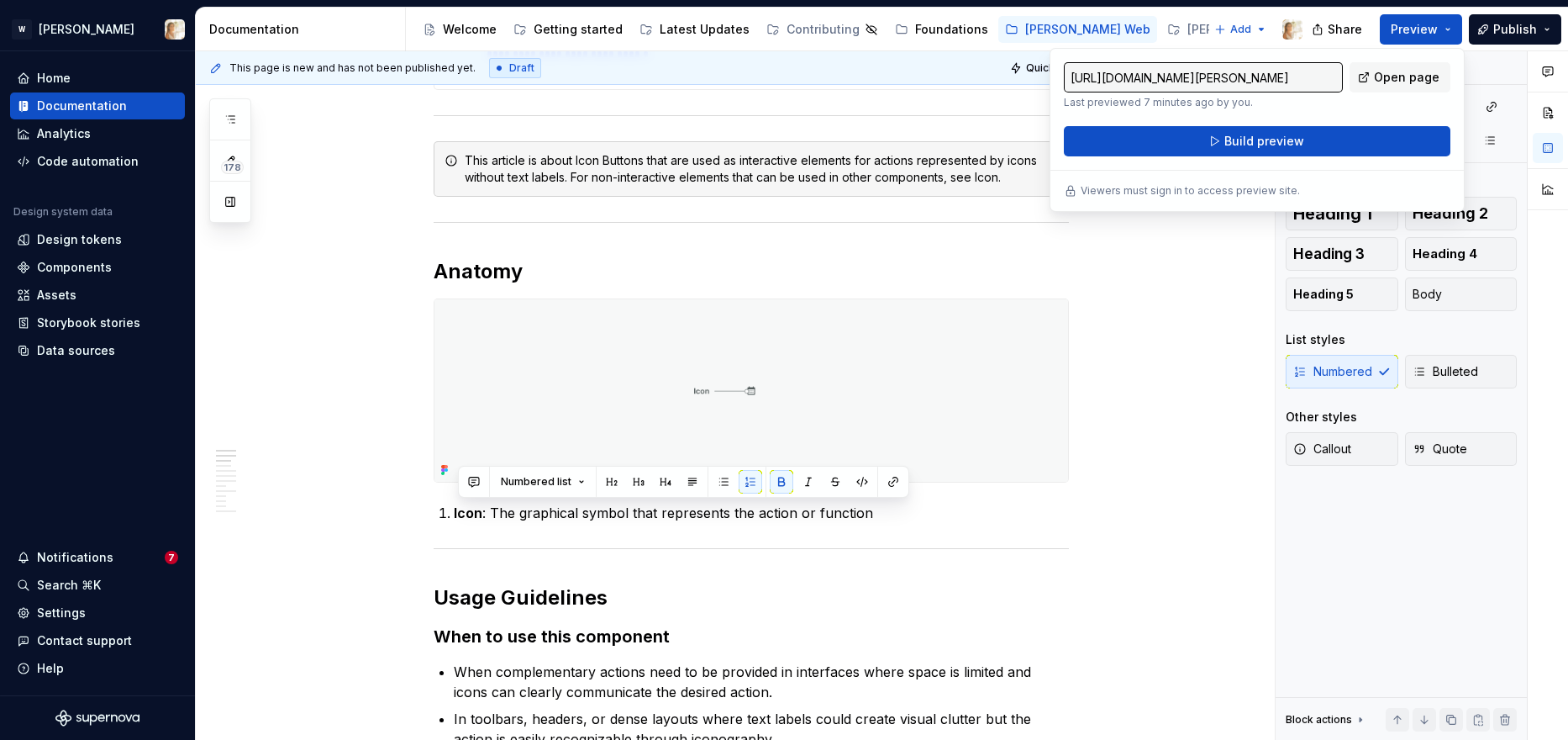
type textarea "*"
click at [1263, 139] on span "Build preview" at bounding box center [1265, 141] width 79 height 17
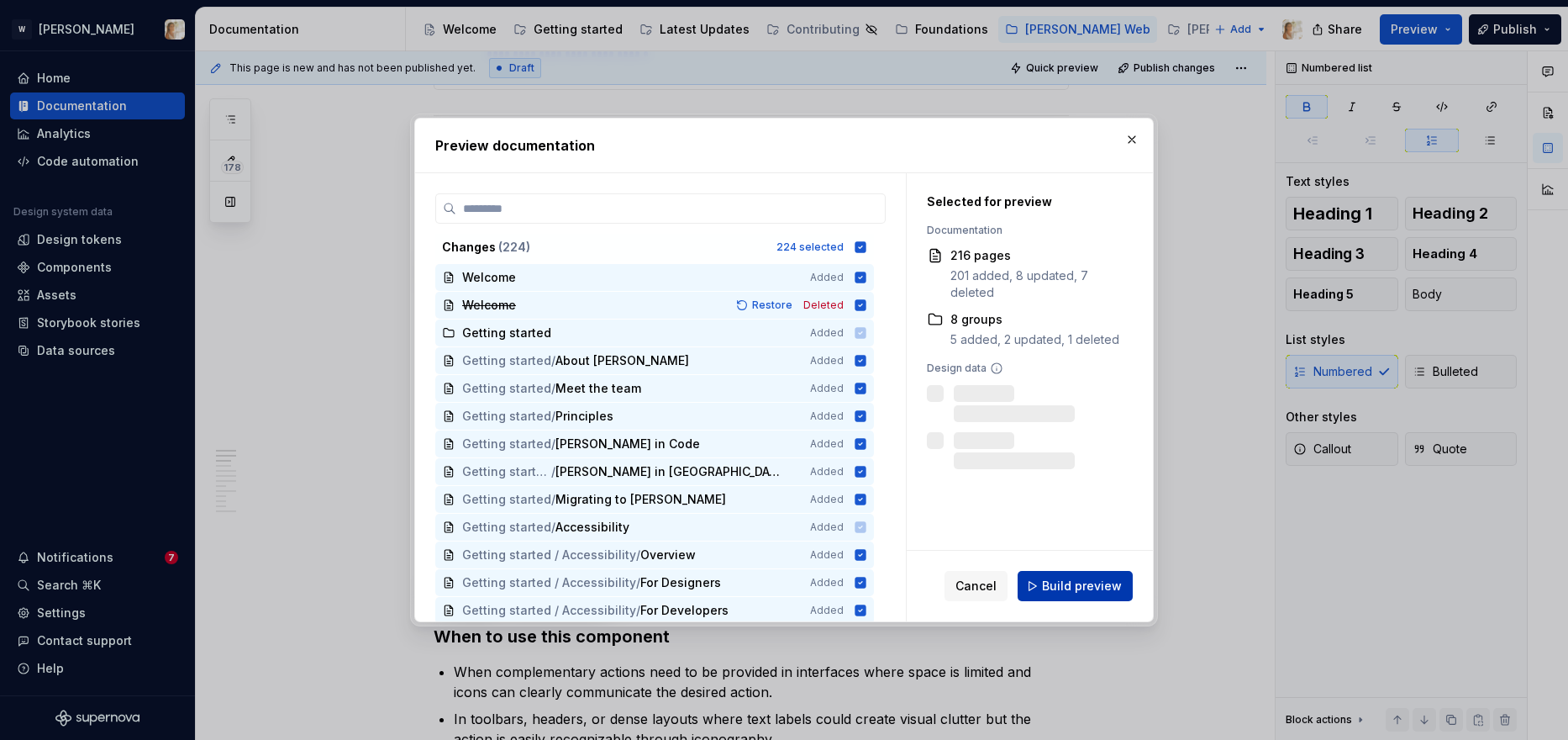
click at [1071, 593] on span "Build preview" at bounding box center [1082, 585] width 79 height 17
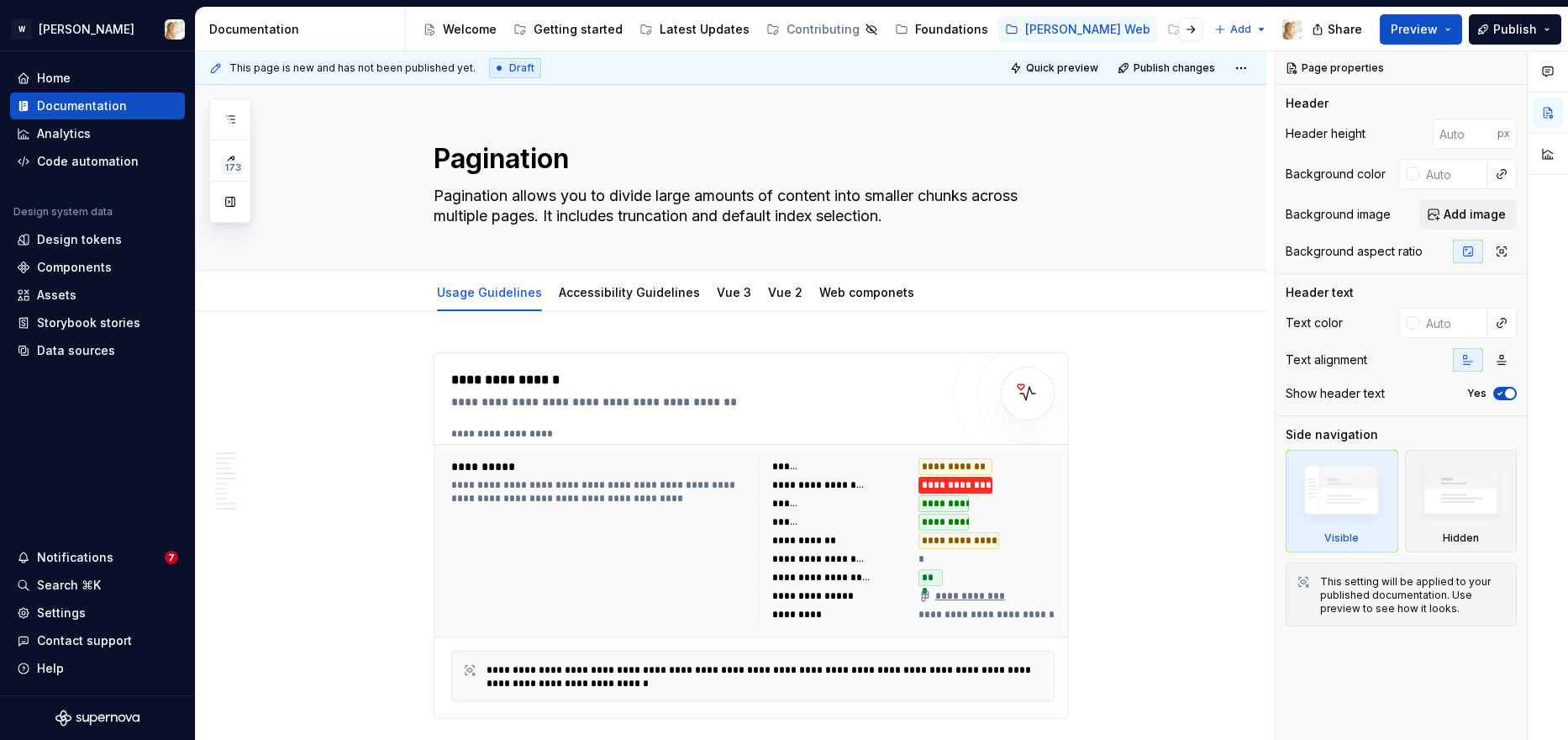
type textarea "*"
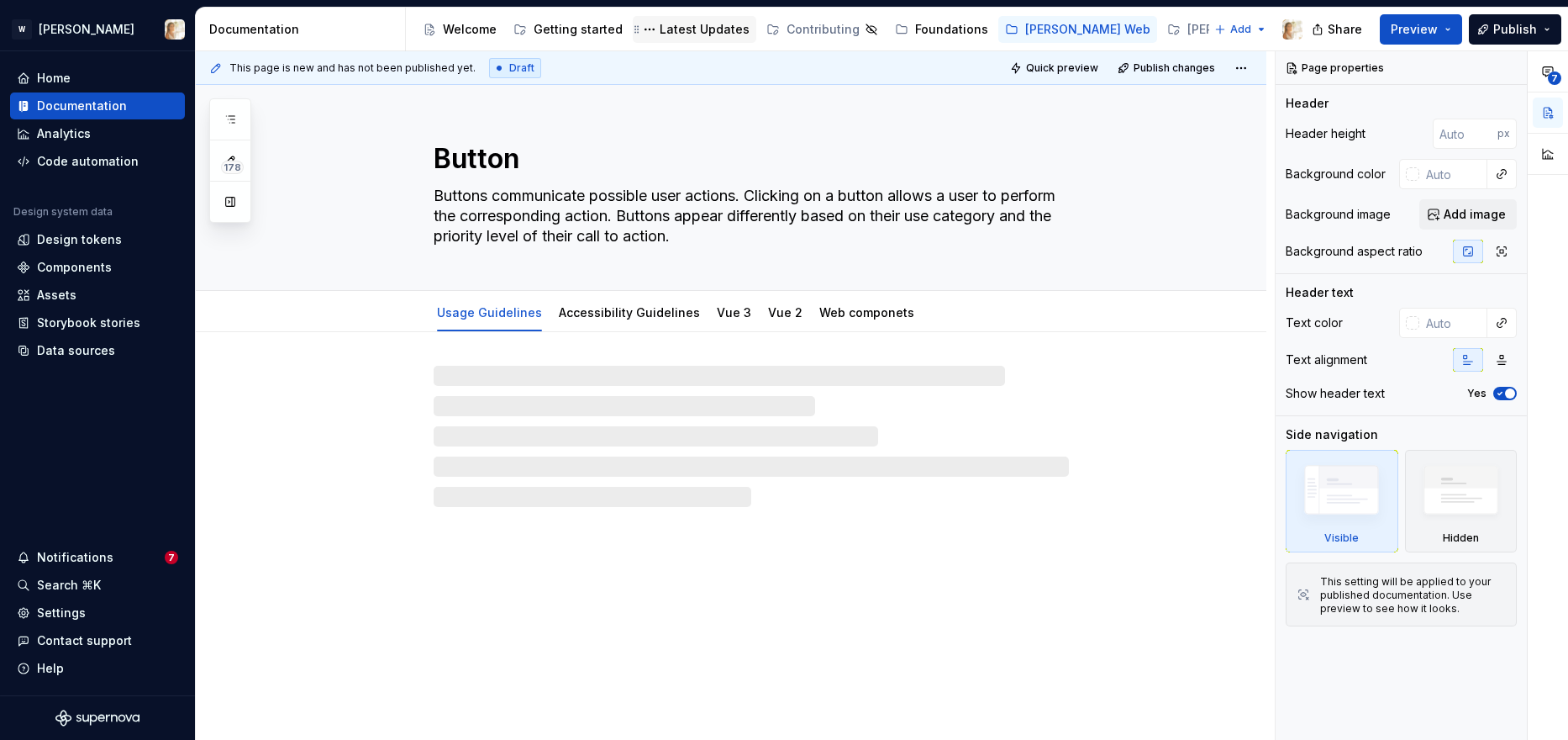
type textarea "*"
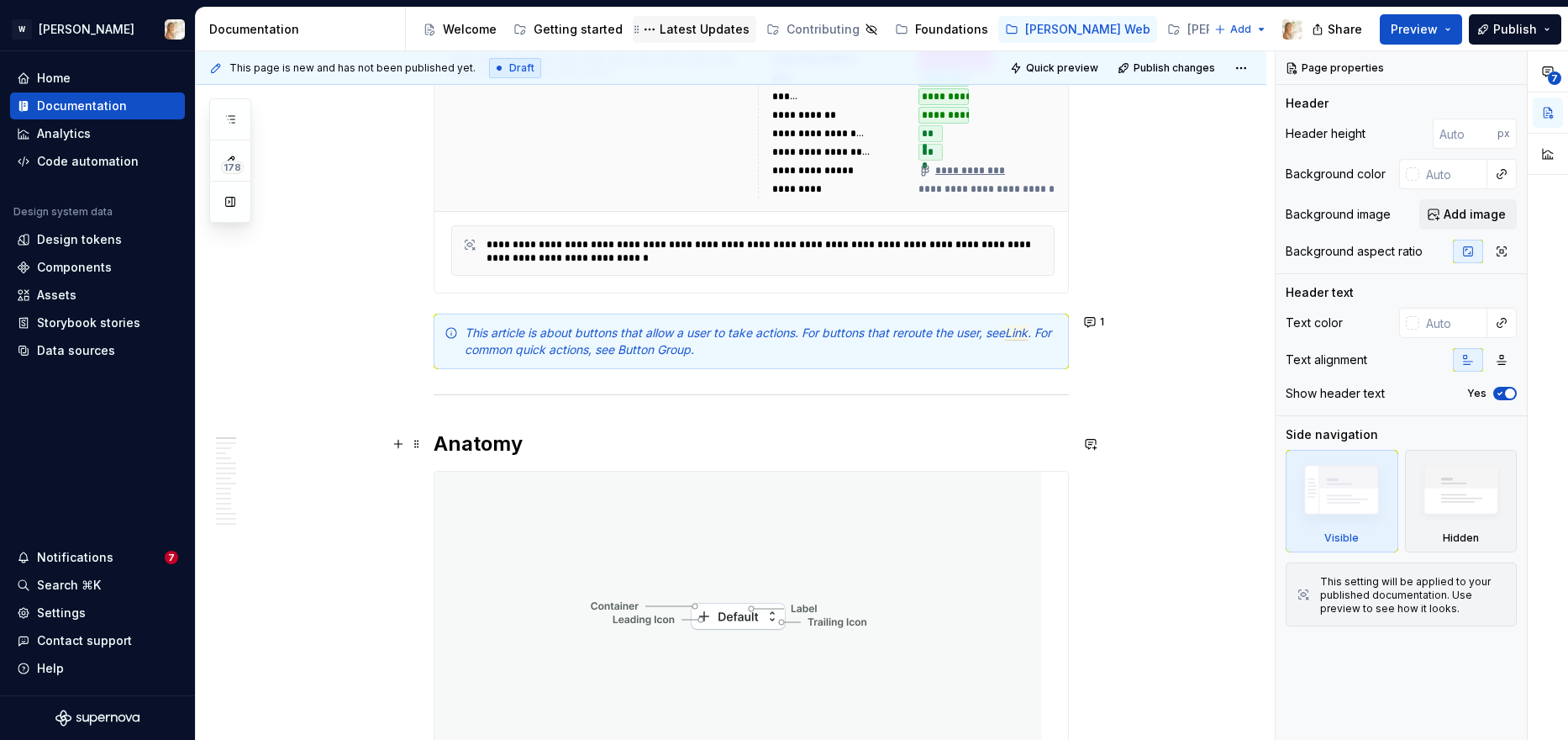
scroll to position [446, 0]
click at [763, 356] on div "This article is about buttons that allow a user to take actions. For buttons th…" at bounding box center [762, 340] width 593 height 34
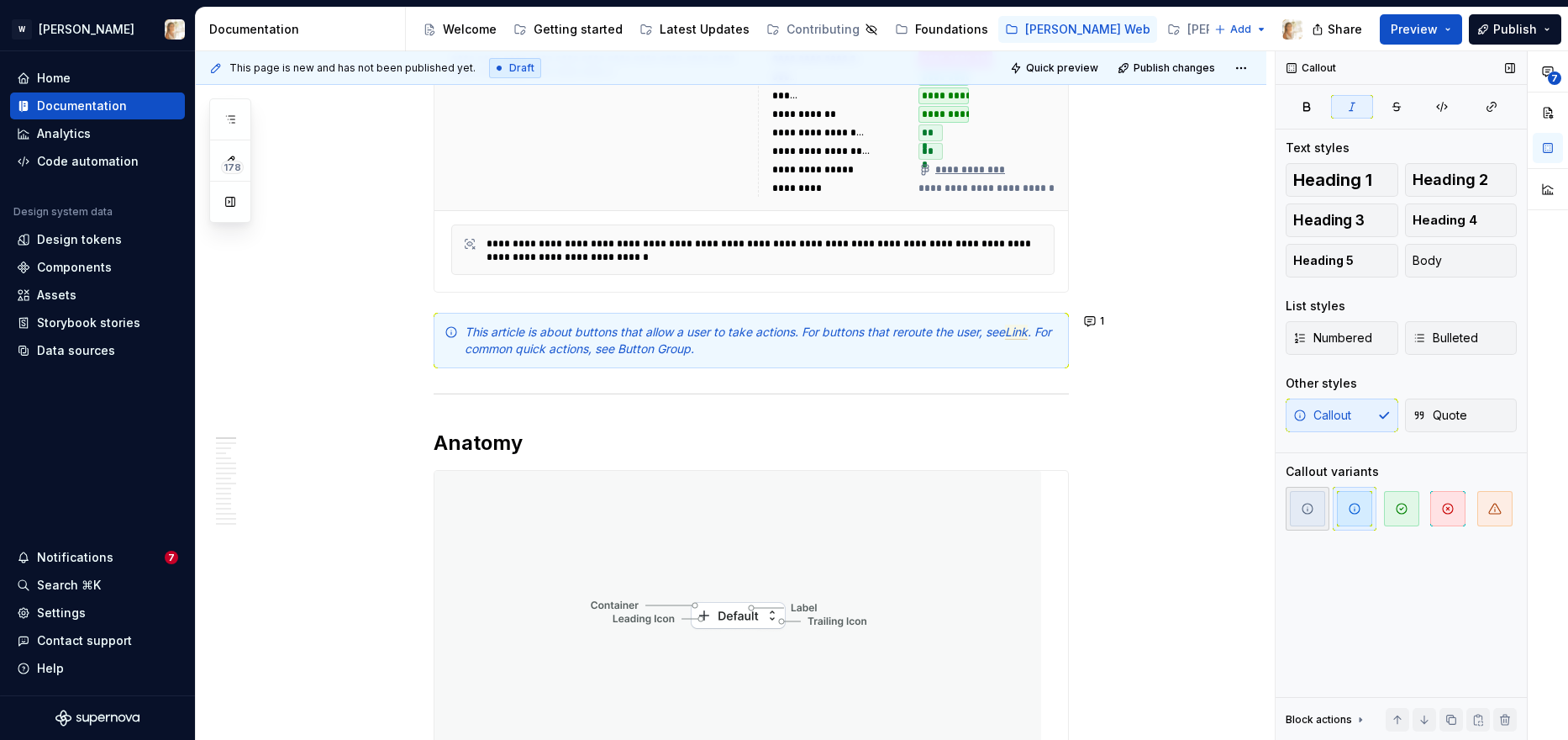
click at [1309, 526] on button "button" at bounding box center [1307, 509] width 44 height 44
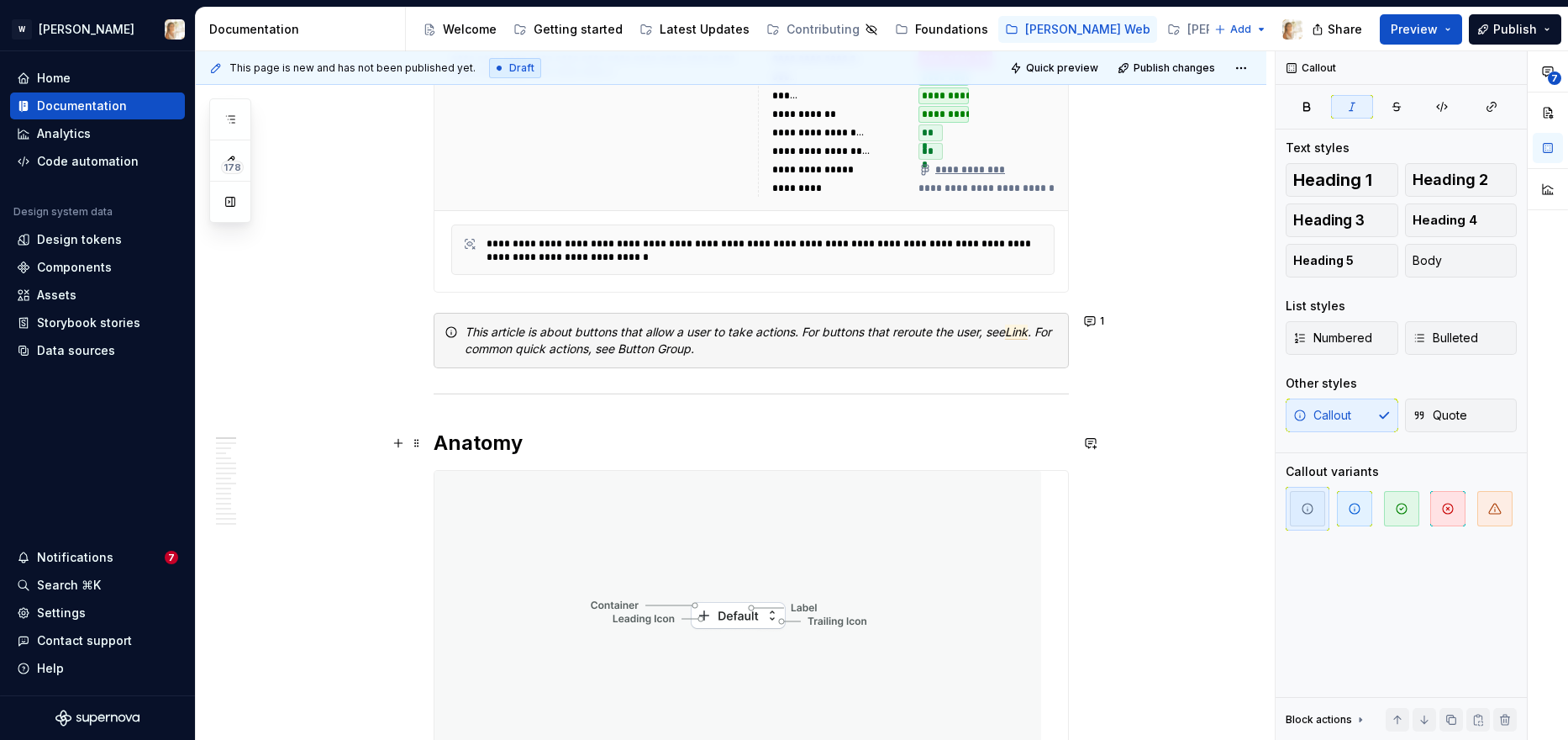
click at [734, 444] on h2 "Anatomy" at bounding box center [751, 442] width 636 height 27
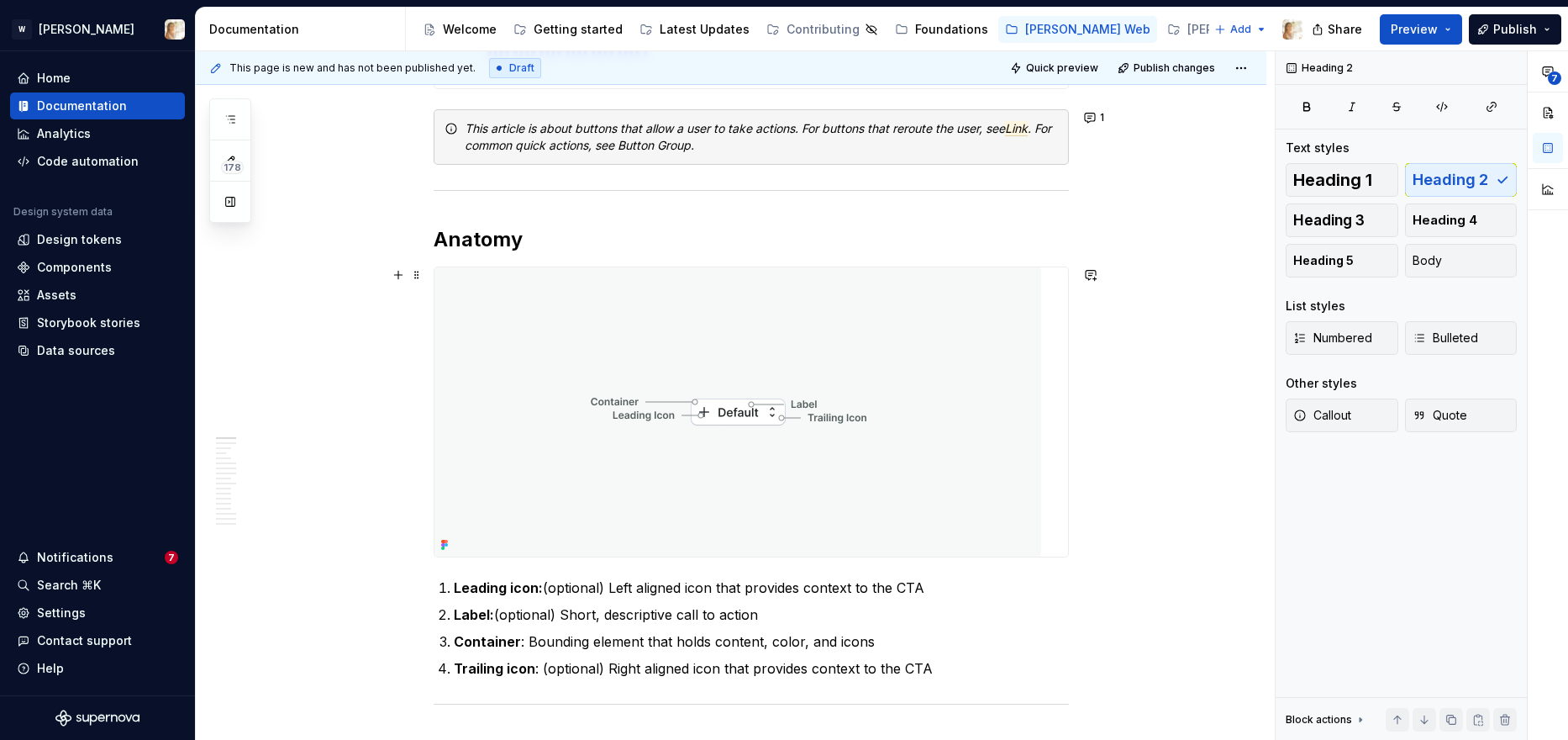
scroll to position [652, 0]
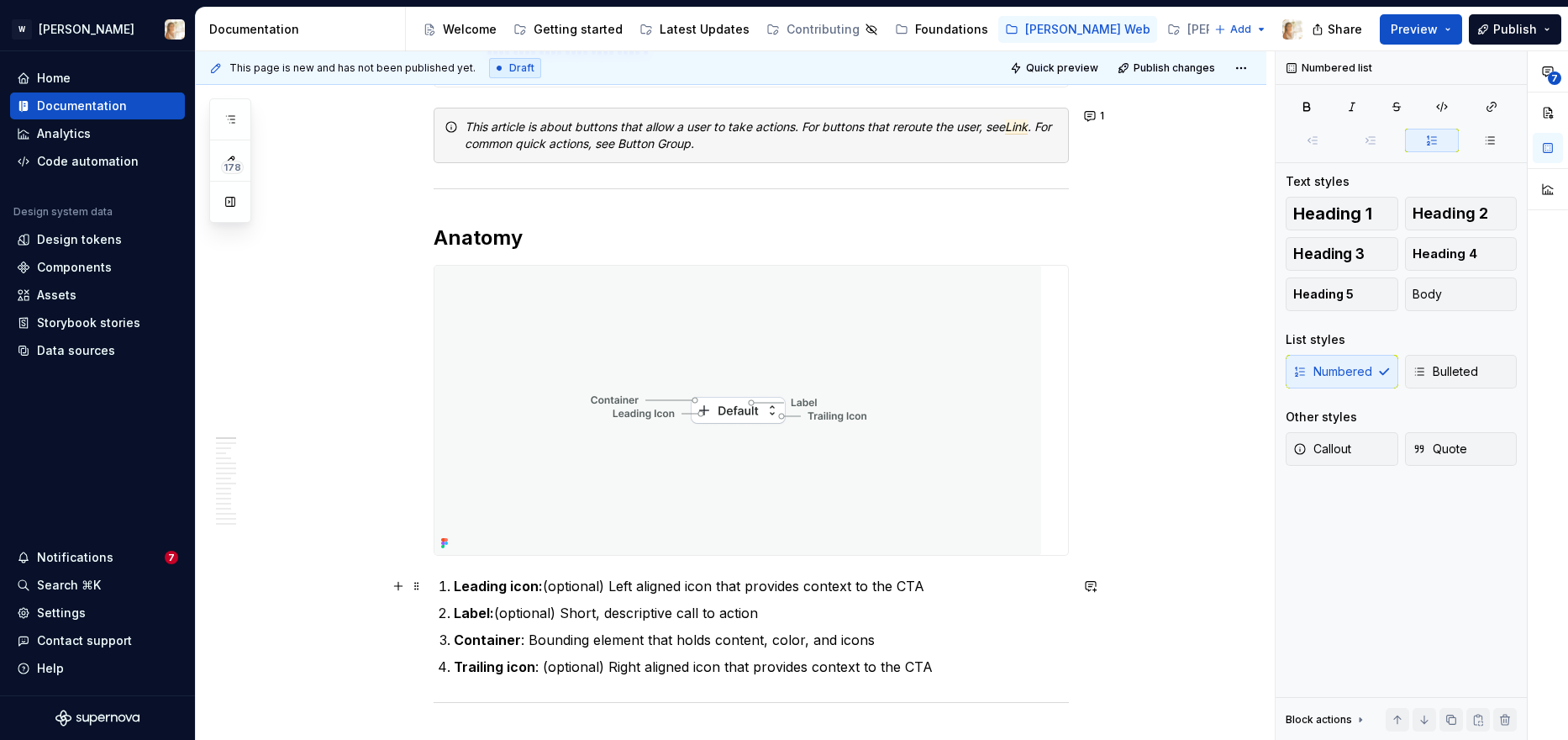
click at [560, 586] on p "Leading icon: (optional) Left aligned icon that provides context to the CTA" at bounding box center [762, 585] width 615 height 20
click at [512, 614] on p "Label: (optional) Short, descriptive call to action" at bounding box center [762, 613] width 615 height 20
click at [558, 664] on p "Trailing icon : (optional) Right aligned icon that provides context to the CTA" at bounding box center [762, 667] width 615 height 20
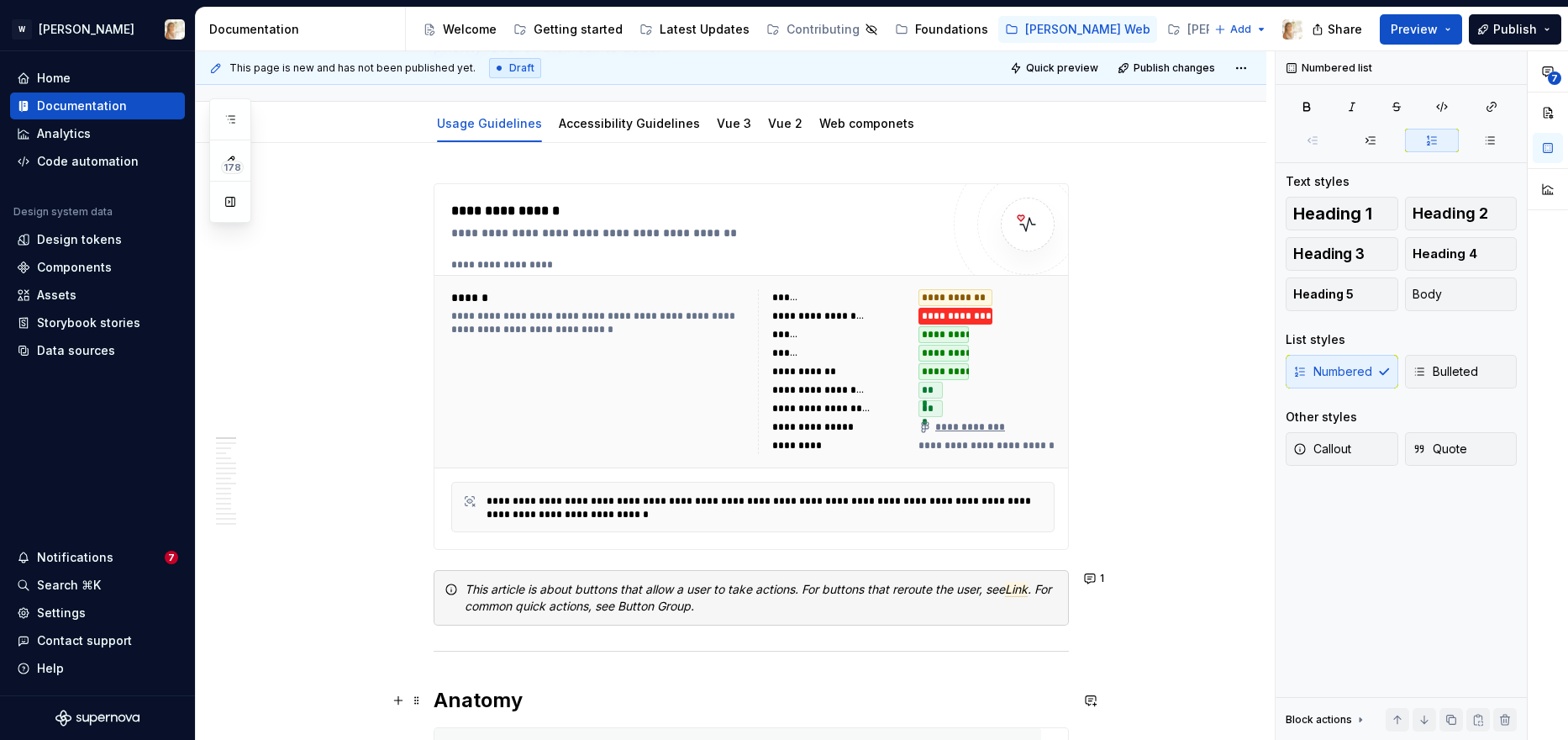
scroll to position [0, 0]
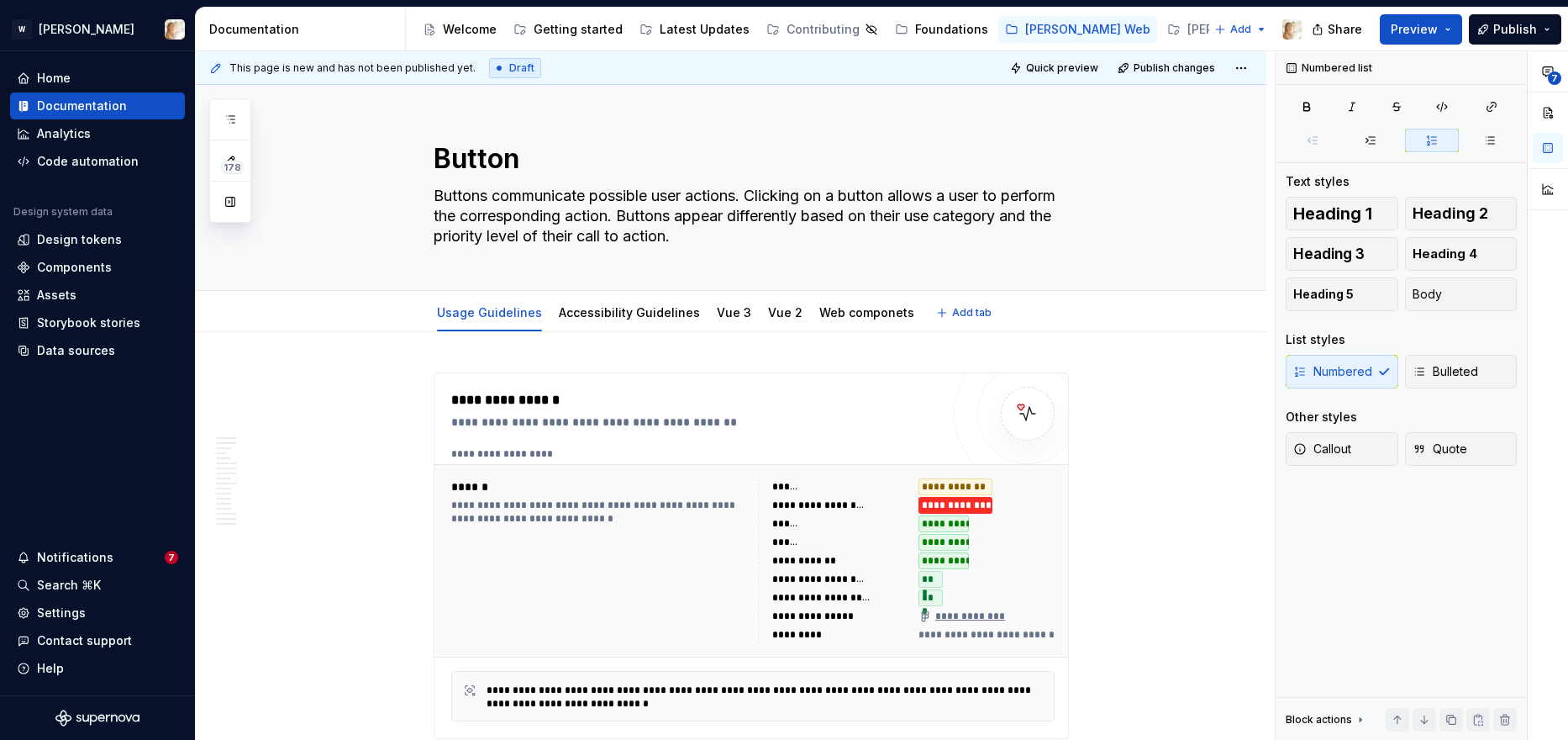
type textarea "*"
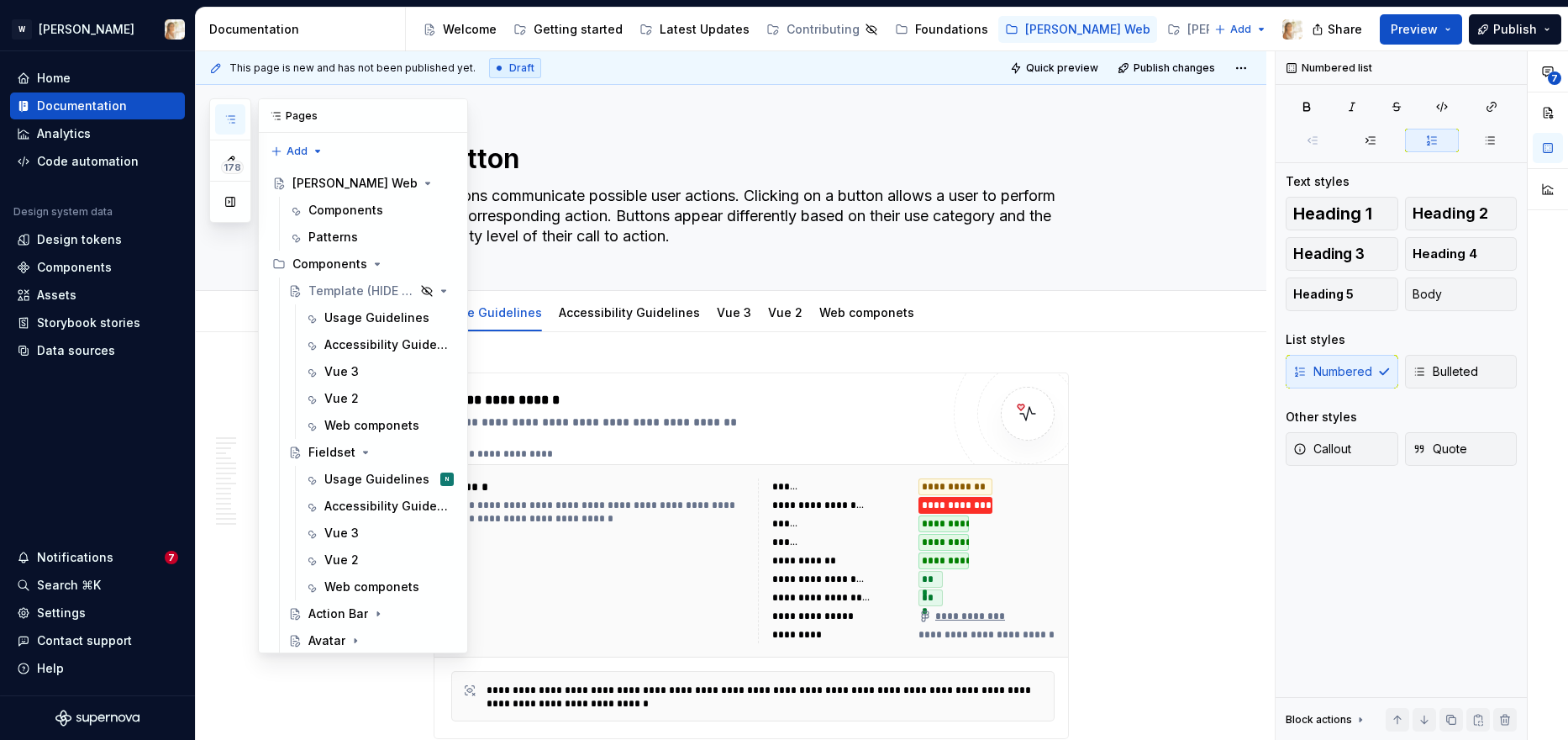
click at [234, 115] on icon "button" at bounding box center [230, 120] width 14 height 14
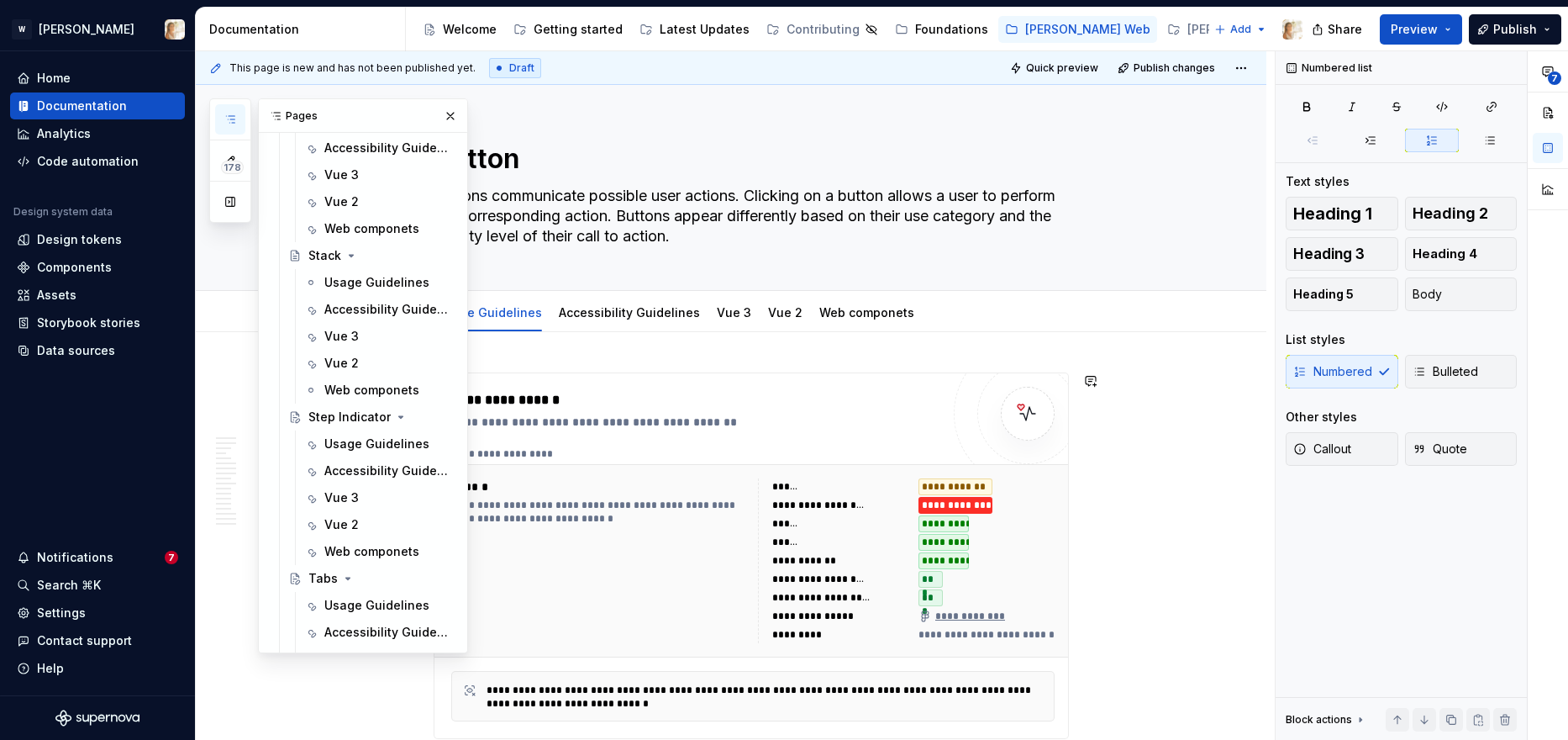
scroll to position [2143, 0]
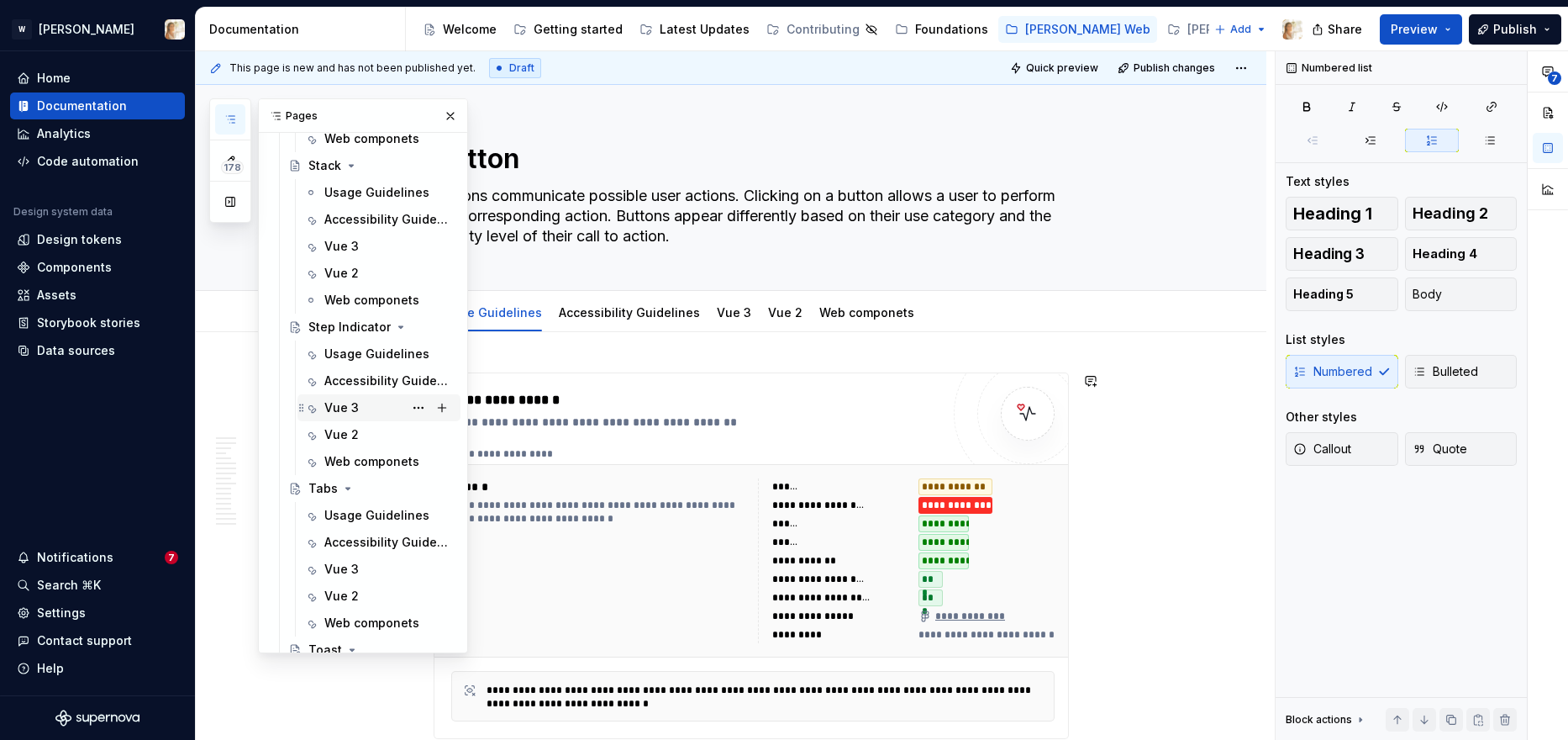
click at [342, 401] on div "Vue 3" at bounding box center [341, 407] width 35 height 17
click at [447, 117] on button "button" at bounding box center [450, 116] width 24 height 24
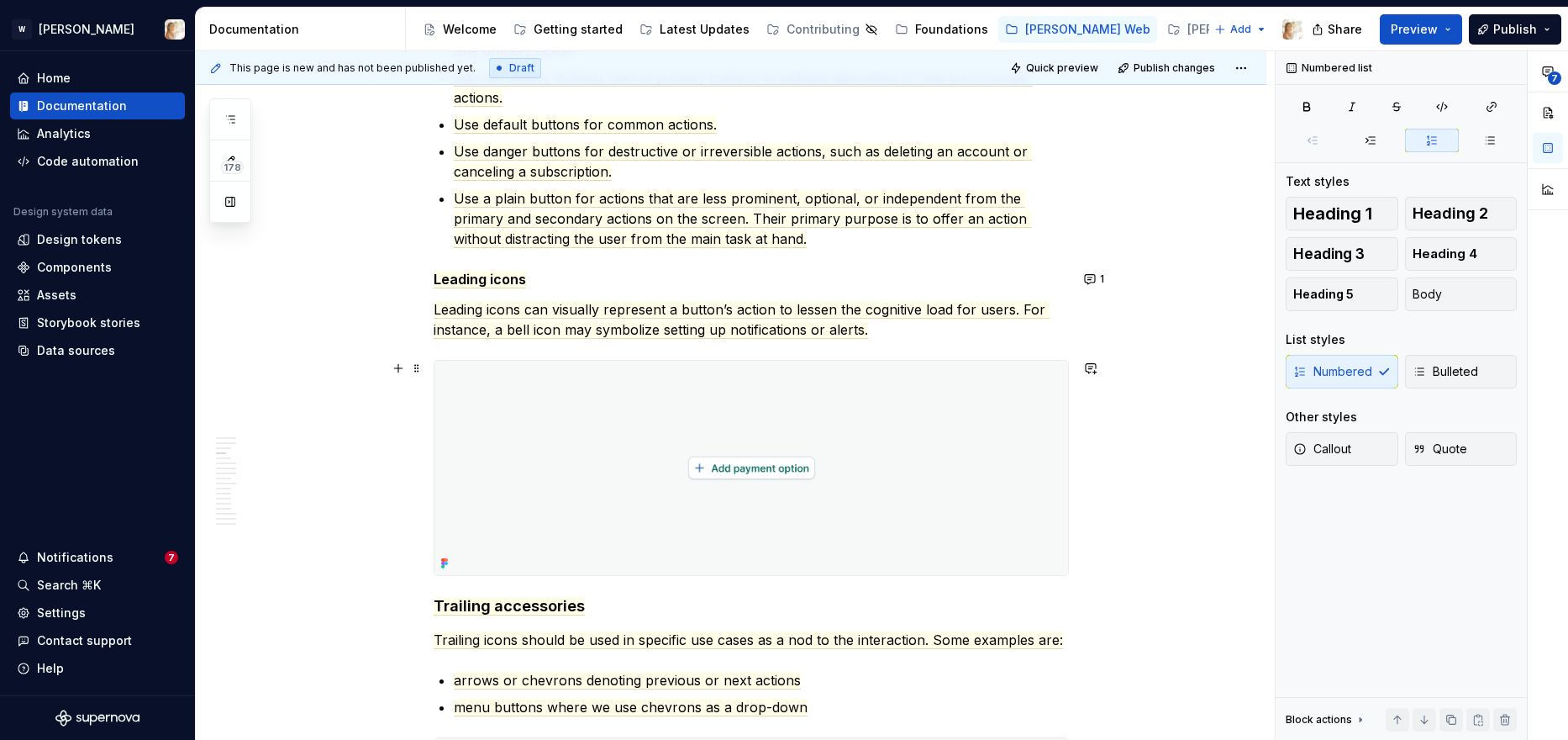
scroll to position [1751, 0]
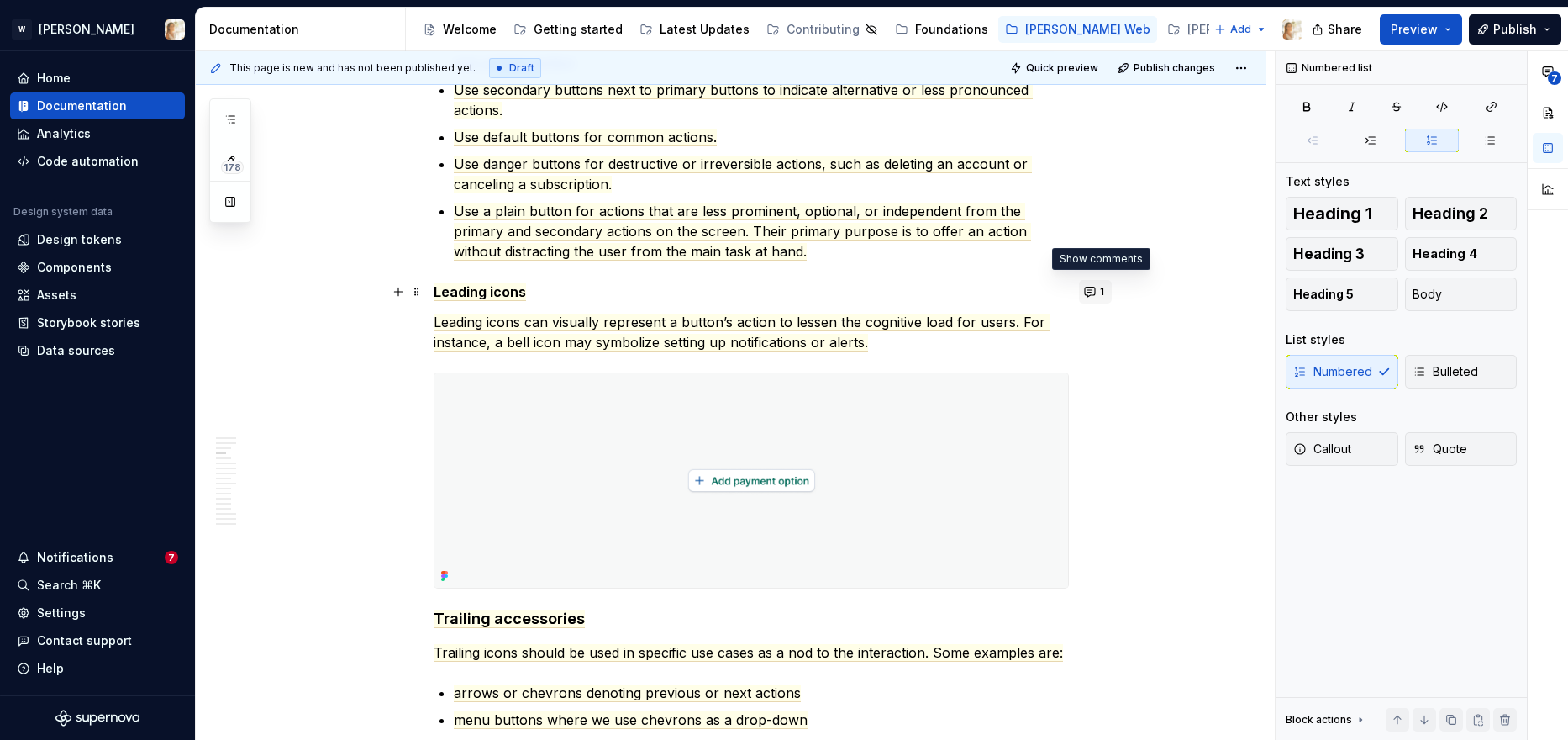
click at [1092, 289] on button "1" at bounding box center [1095, 292] width 33 height 24
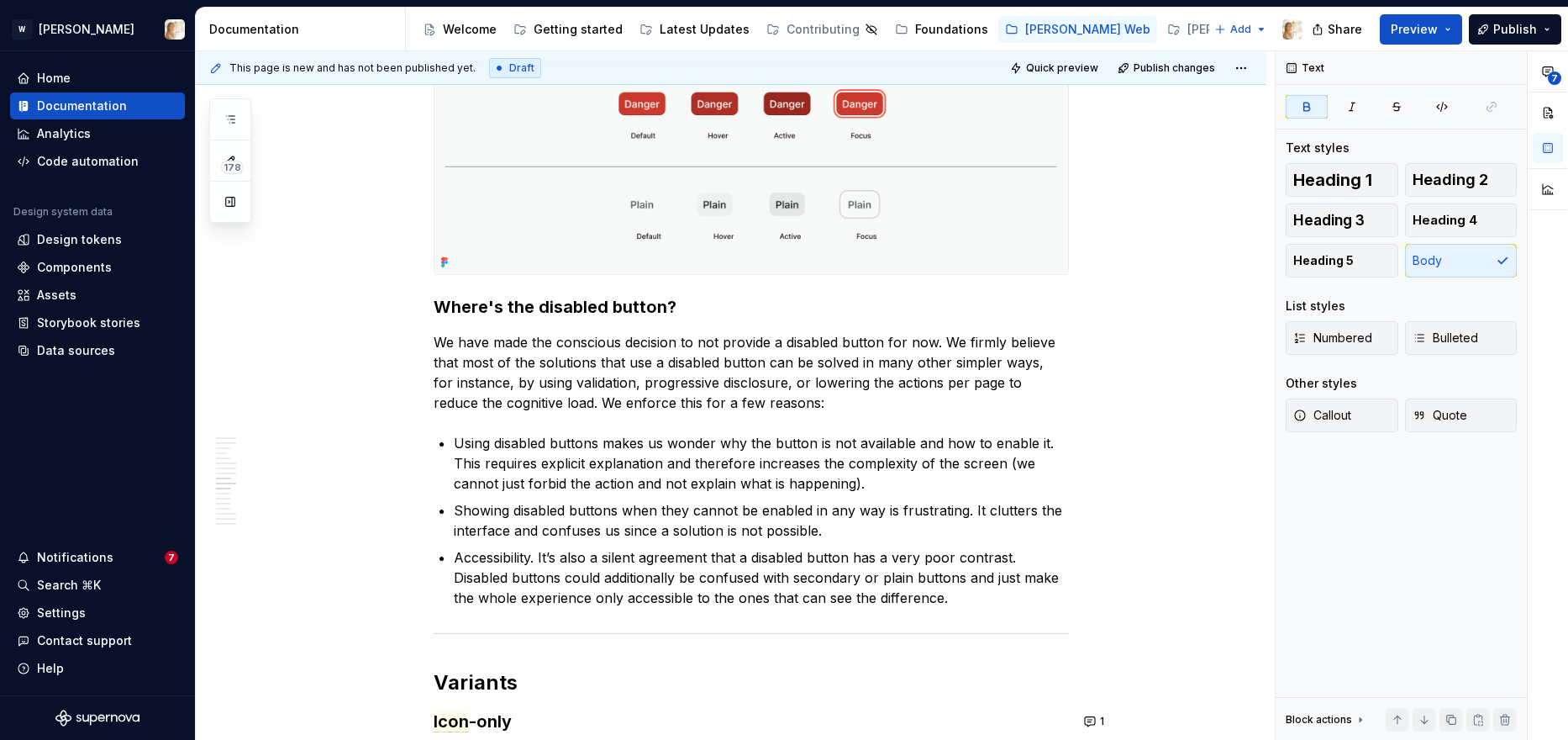
scroll to position [6168, 0]
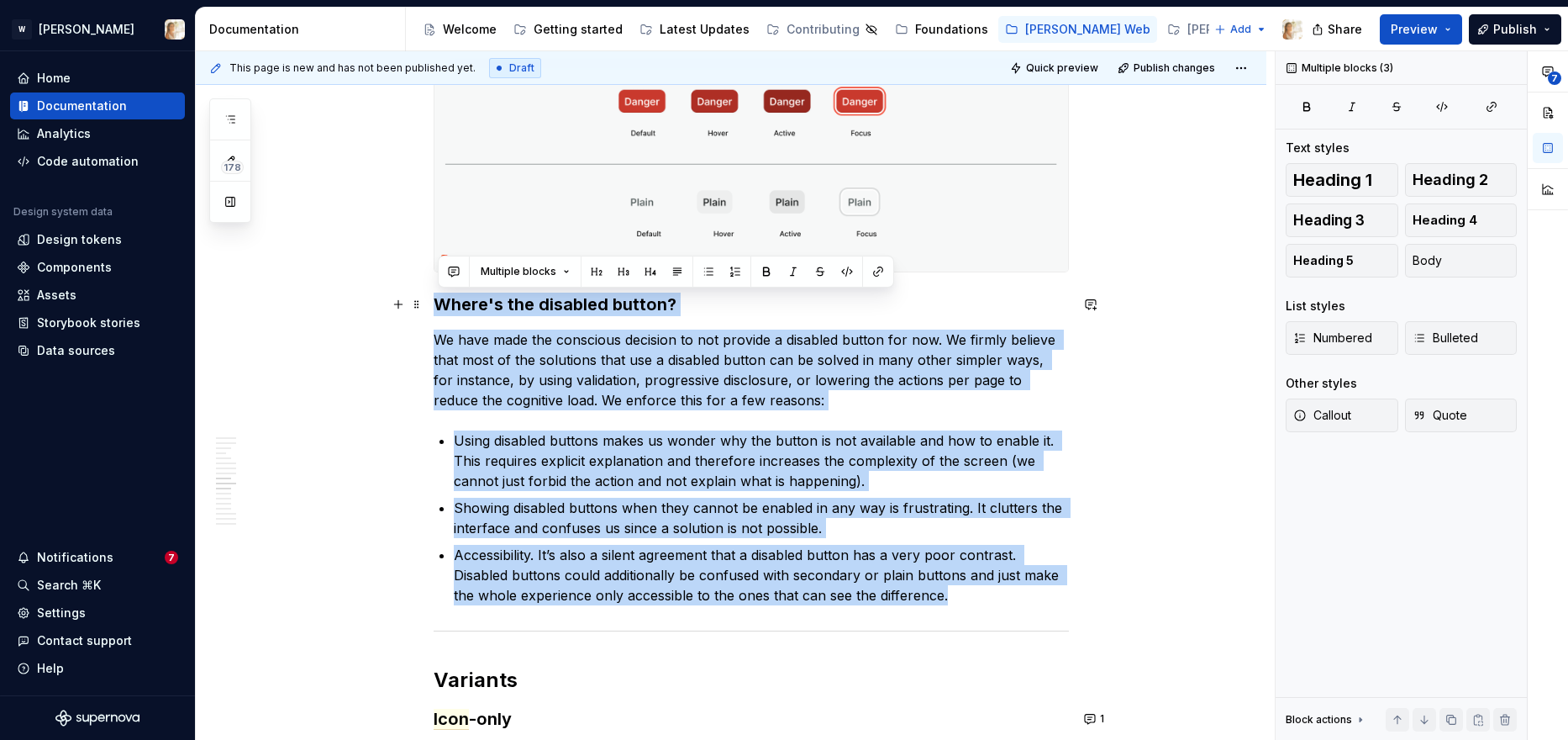
drag, startPoint x: 966, startPoint y: 596, endPoint x: 430, endPoint y: 305, distance: 609.9
copy div "Where's the disabled button? We have made the conscious decision to not provide…"
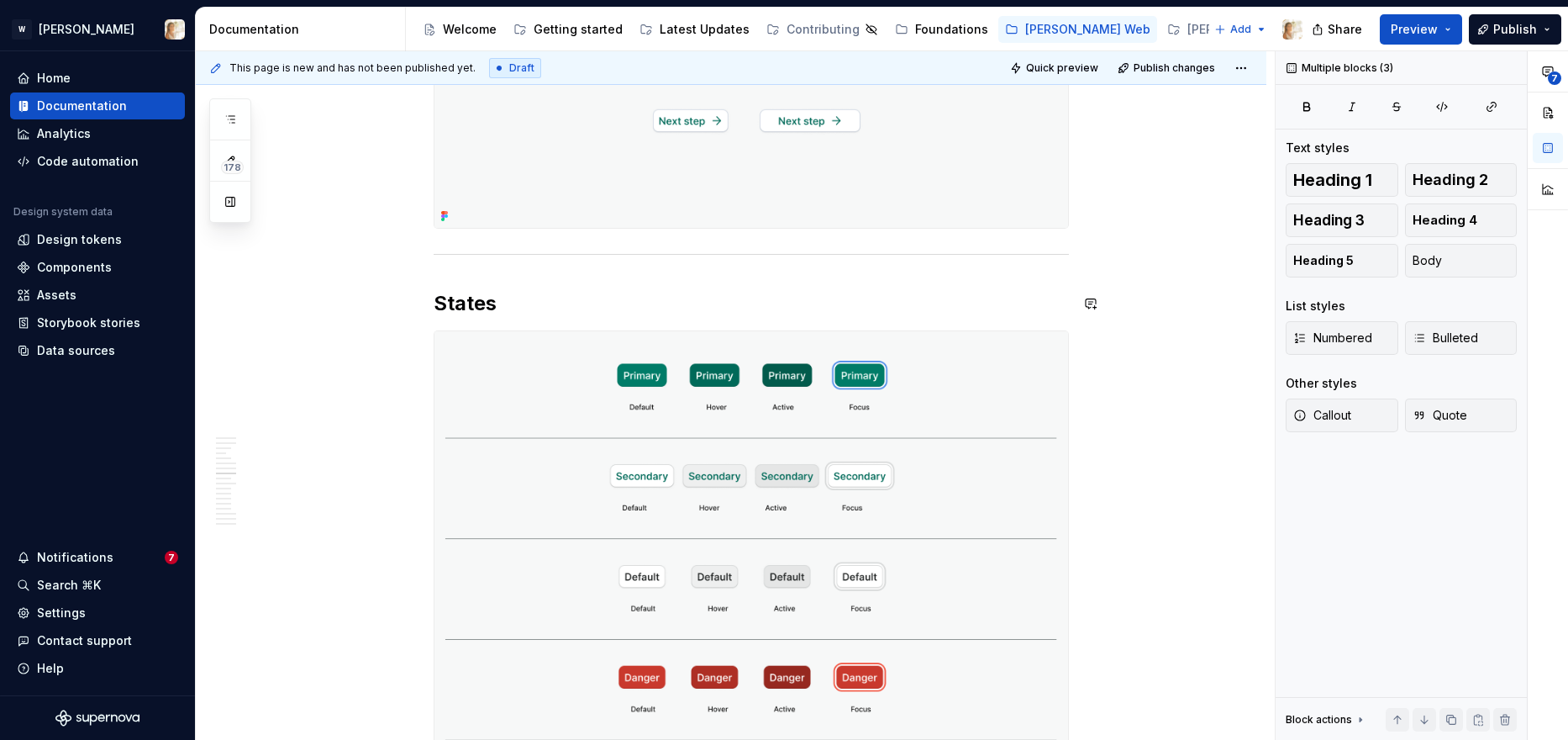
scroll to position [5576, 0]
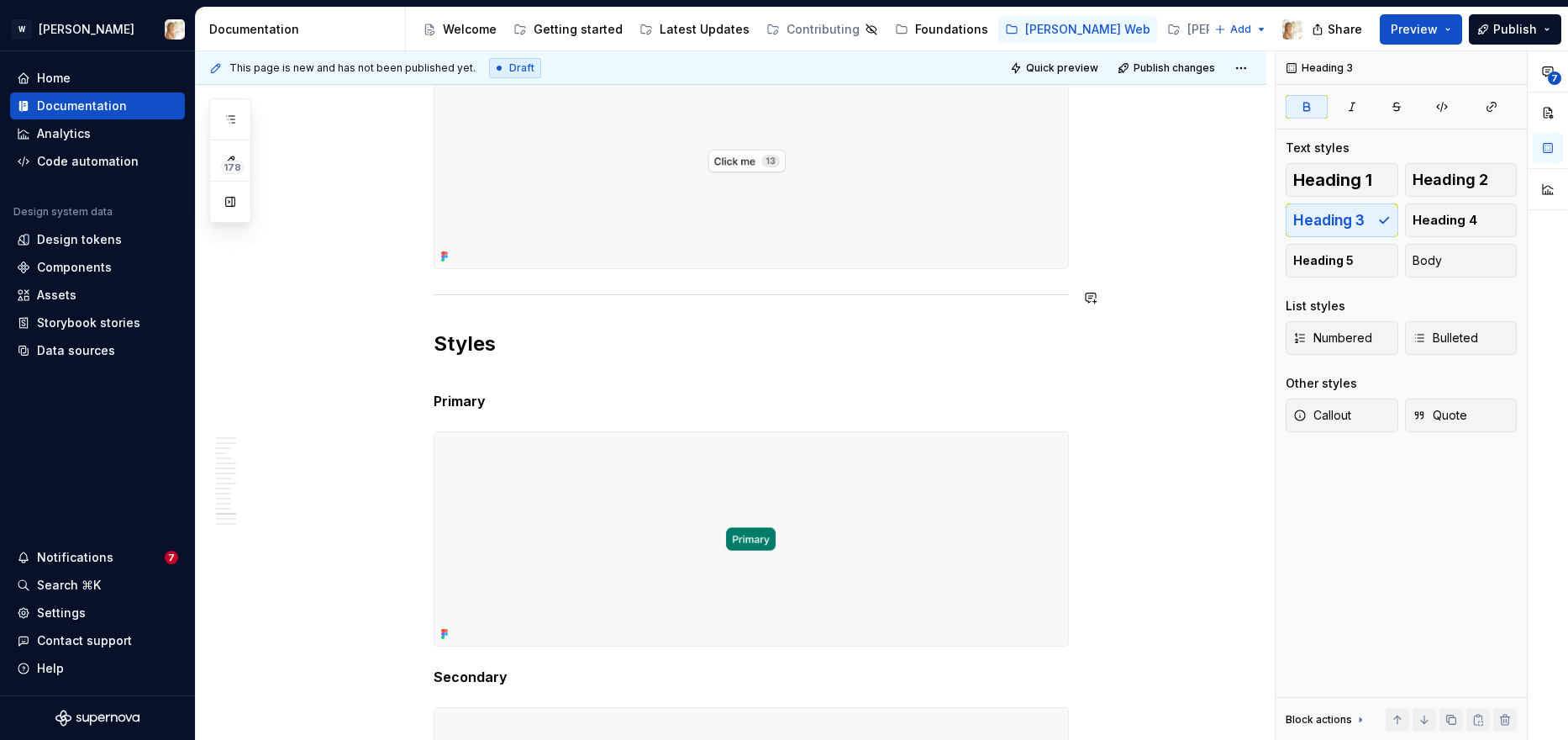
scroll to position [7921, 0]
type textarea "*"
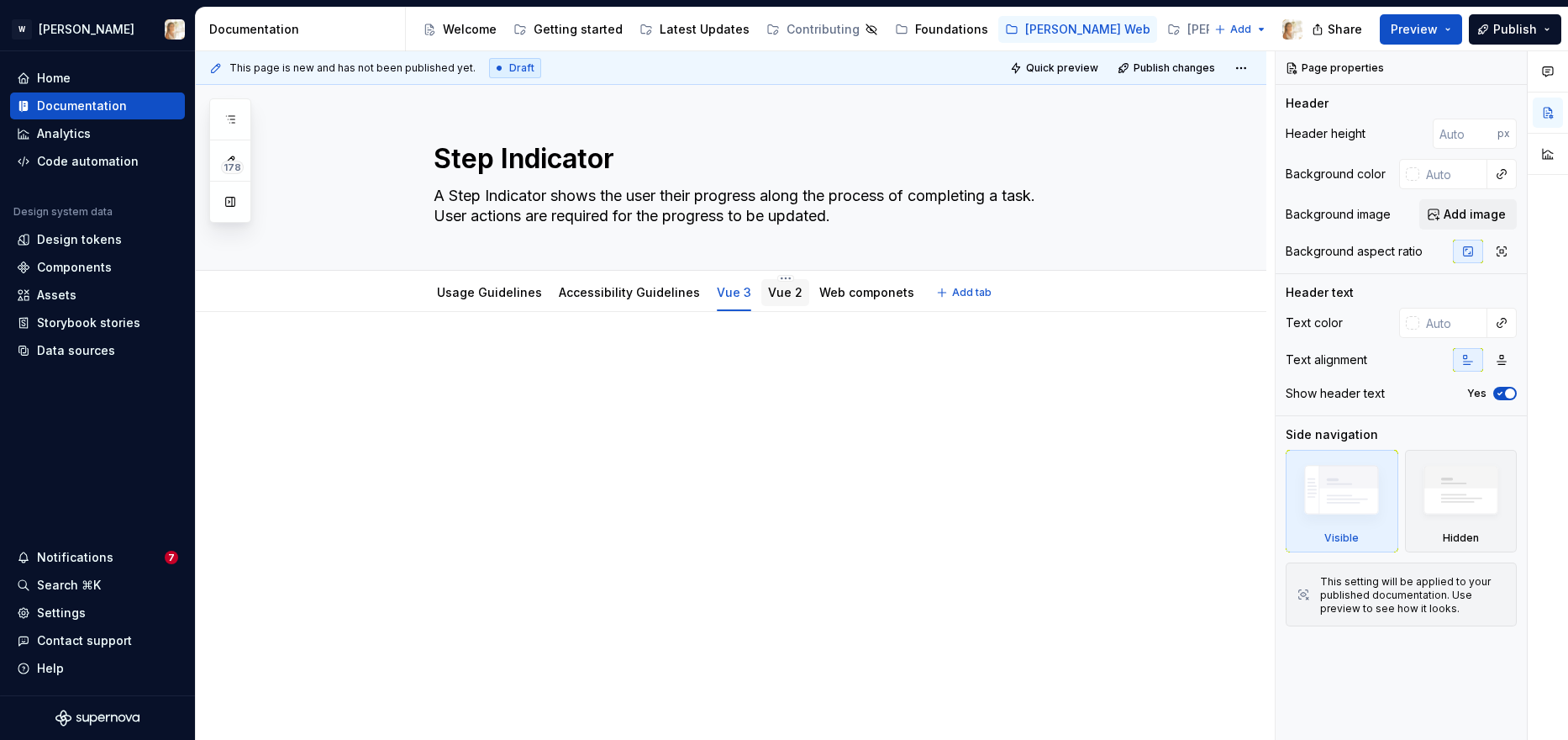
click at [772, 292] on link "Vue 2" at bounding box center [784, 292] width 35 height 14
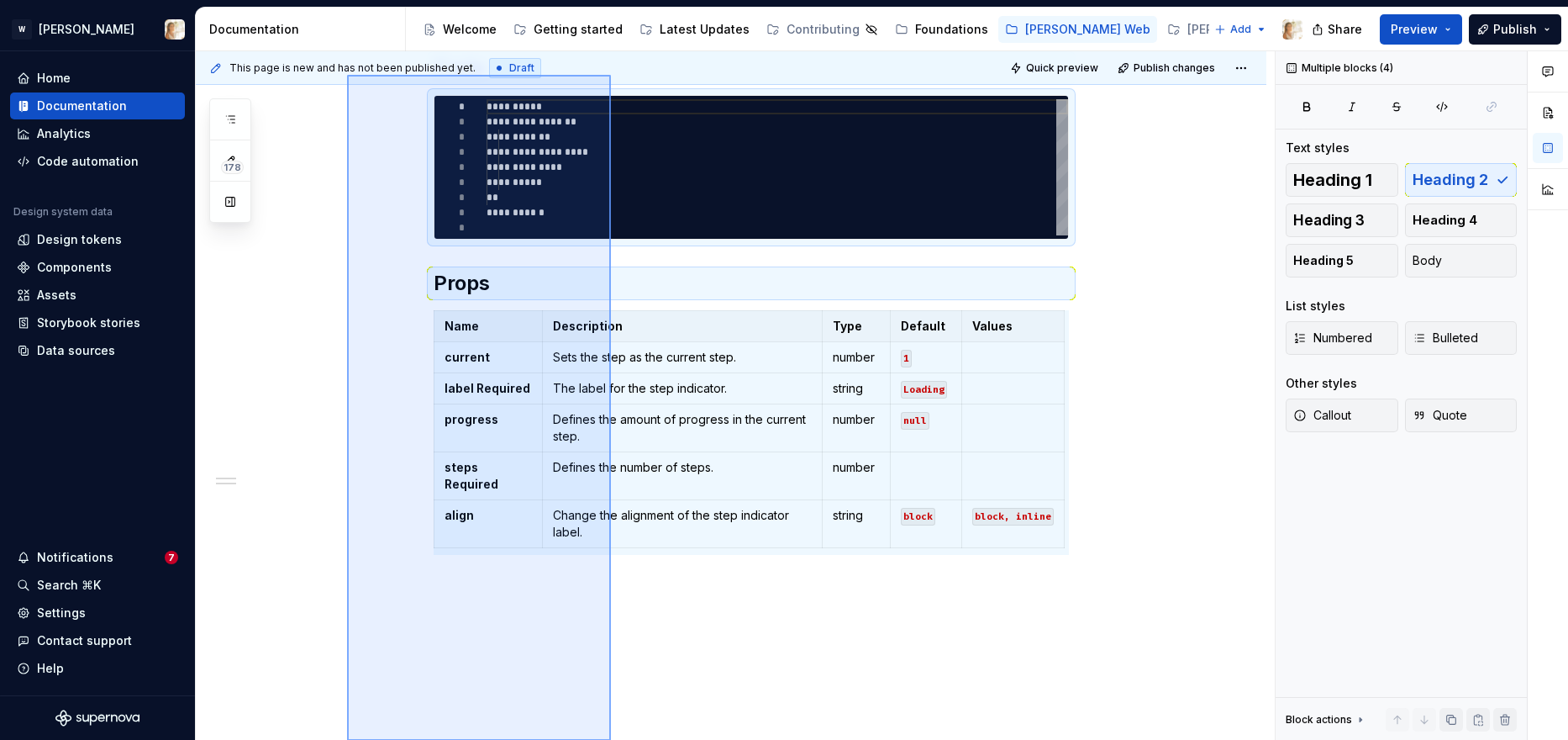
scroll to position [337, 0]
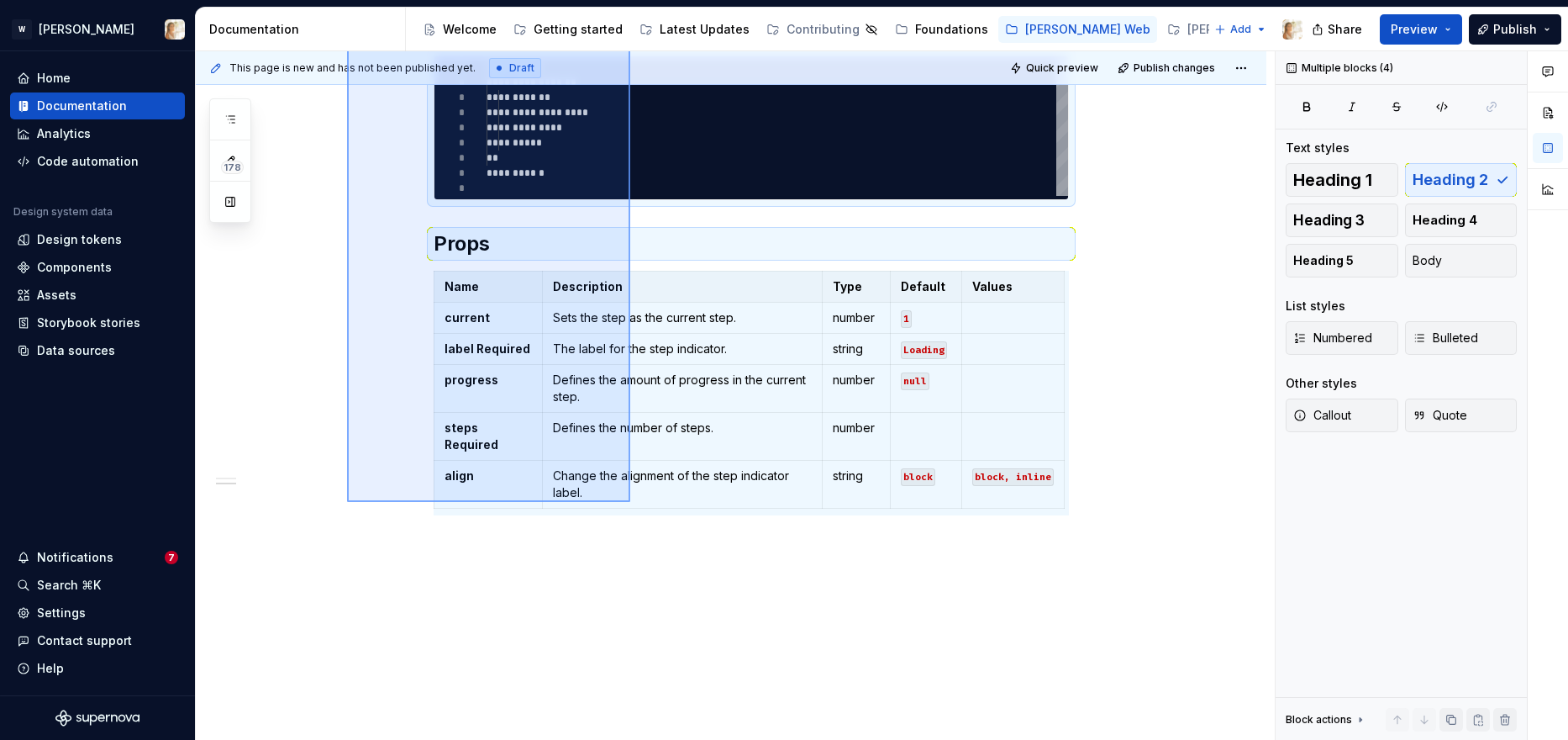
drag, startPoint x: 347, startPoint y: 354, endPoint x: 630, endPoint y: 502, distance: 319.4
click at [630, 502] on div "**********" at bounding box center [735, 396] width 1079 height 689
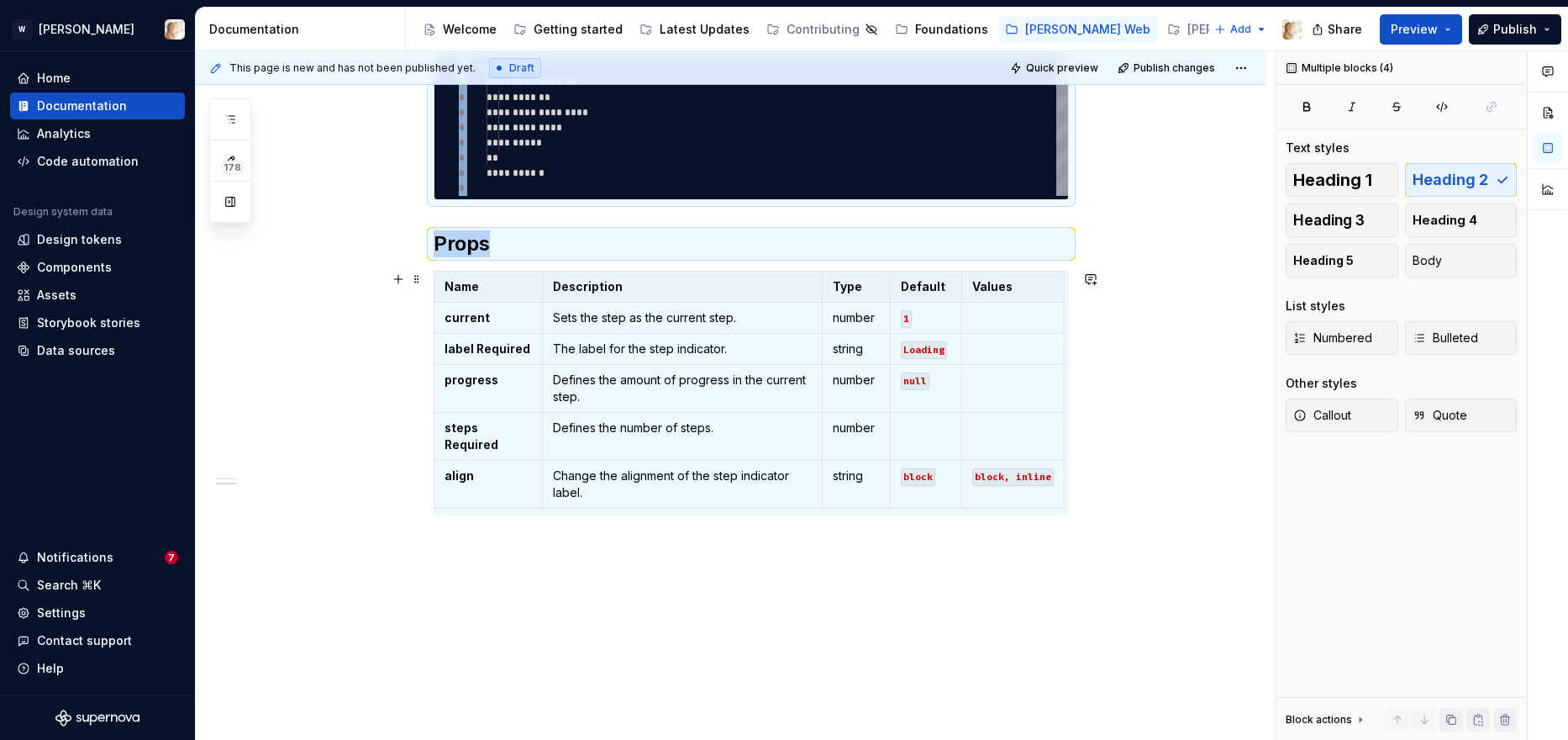
click at [271, 355] on div "**********" at bounding box center [730, 366] width 1070 height 783
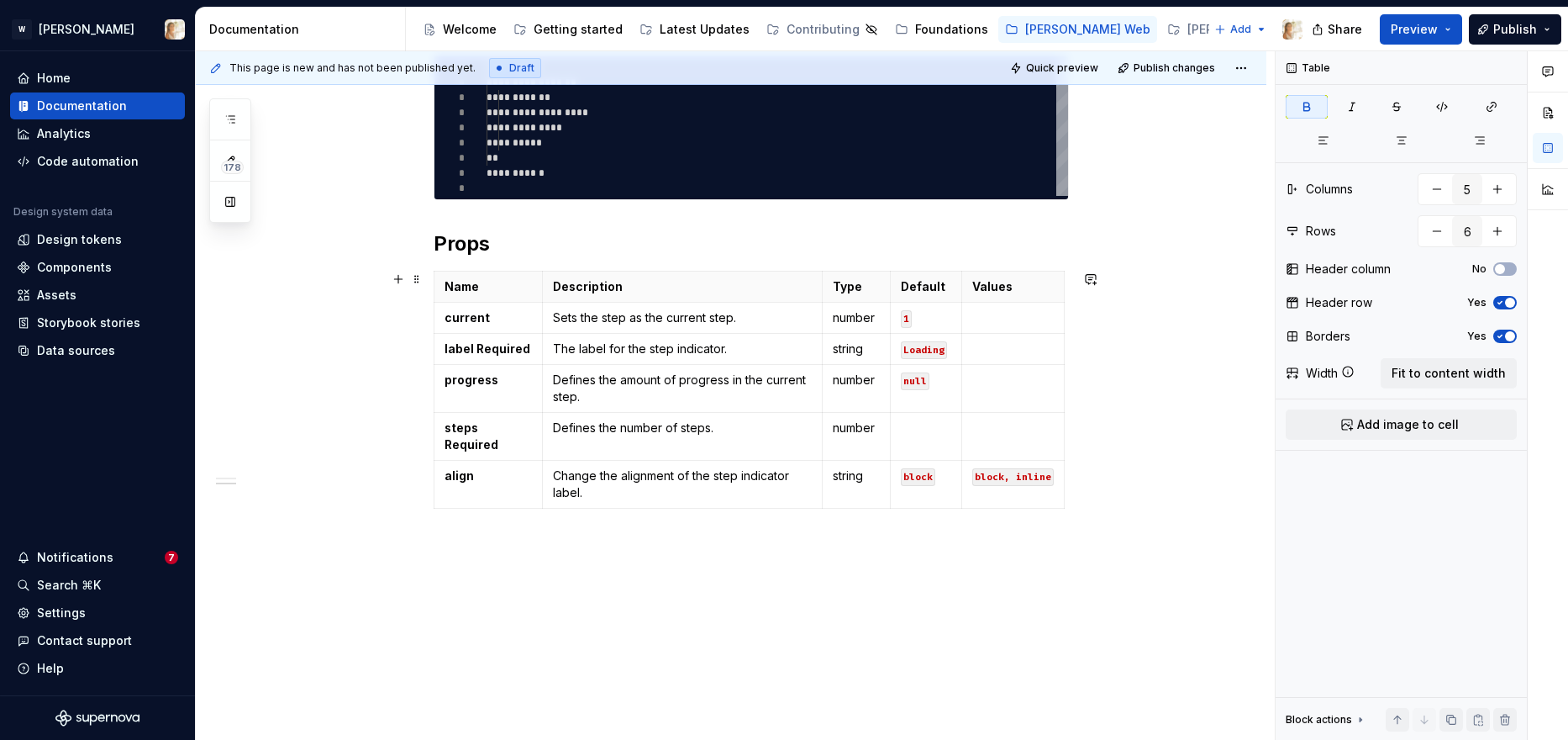
scroll to position [0, 0]
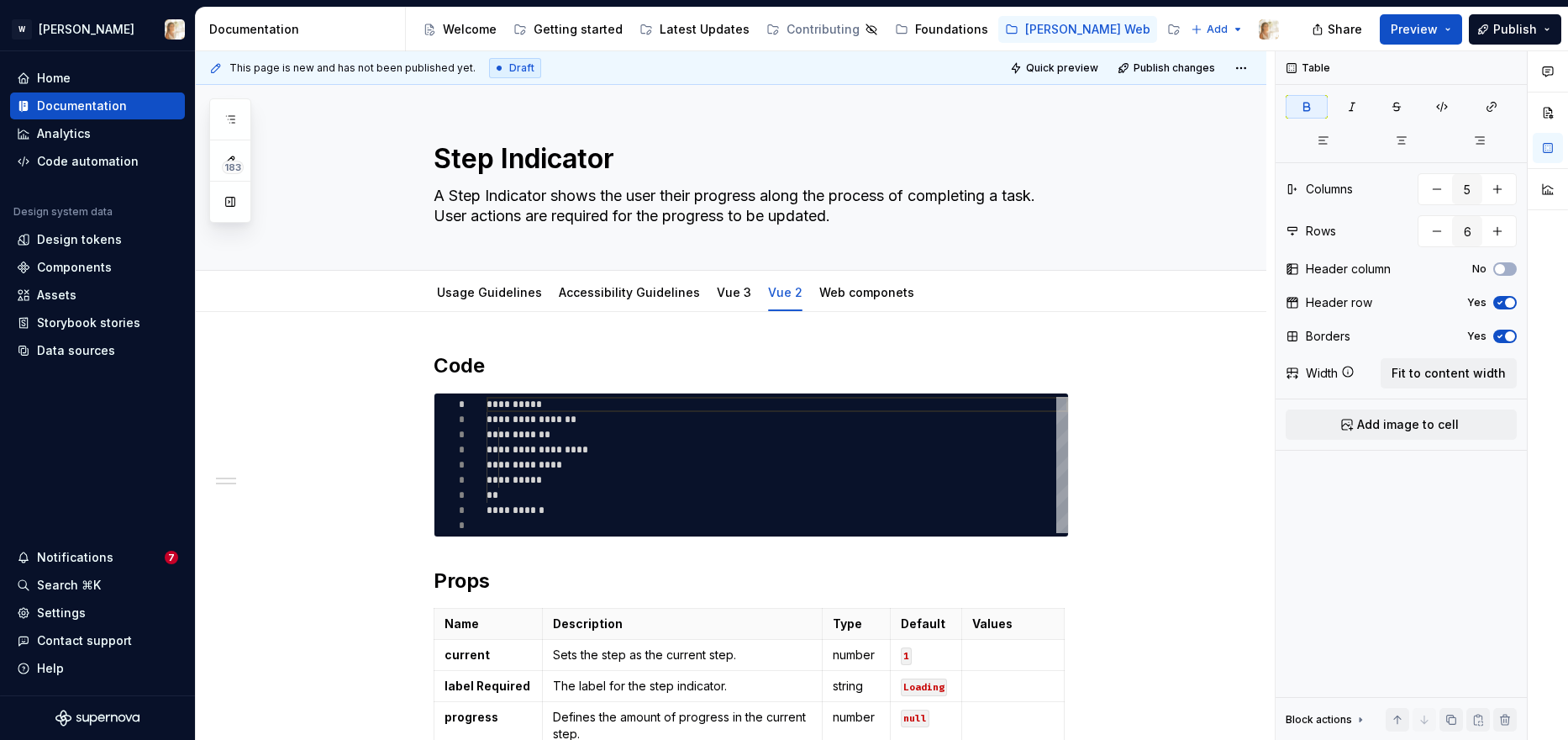
type textarea "*"
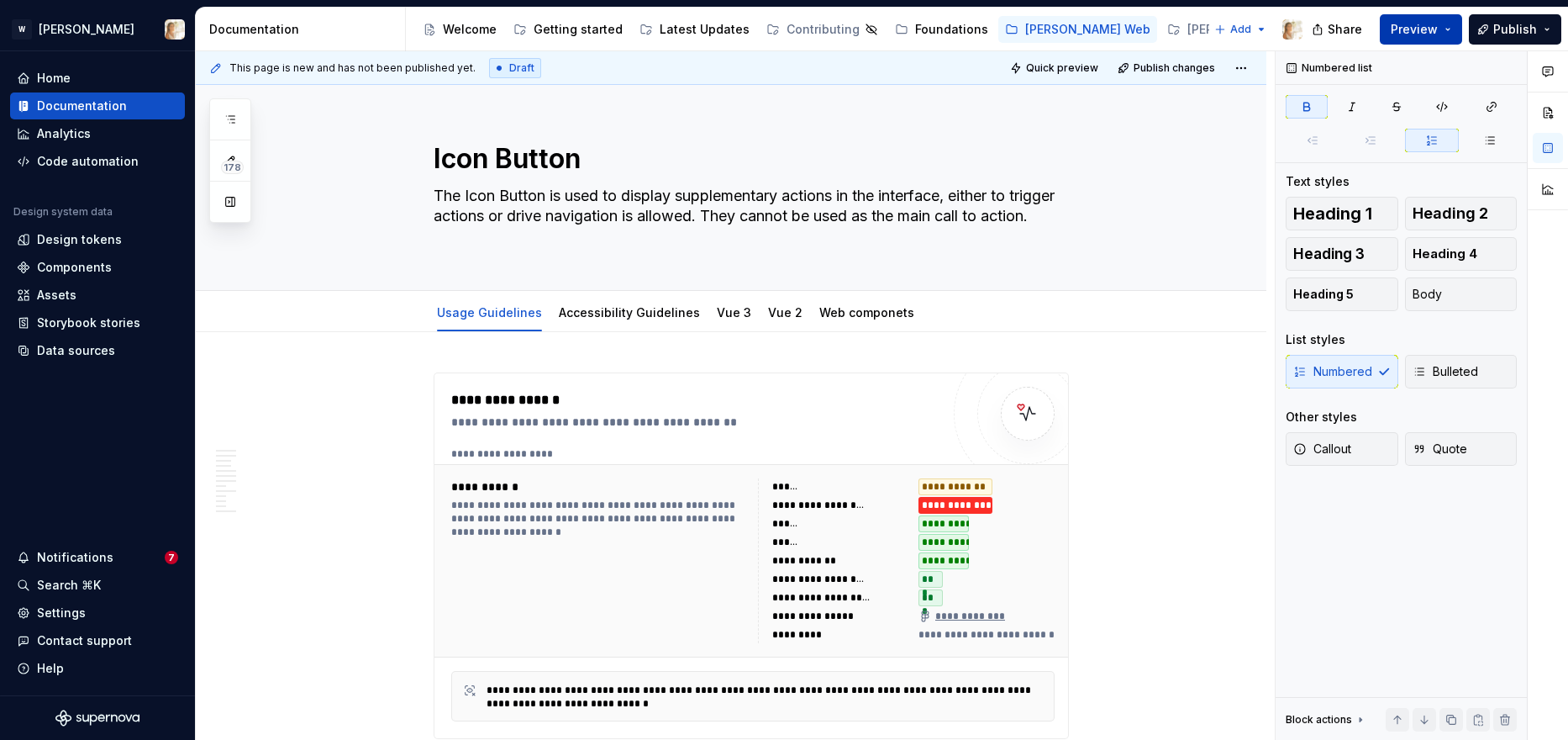
click at [1404, 38] on button "Preview" at bounding box center [1420, 29] width 82 height 31
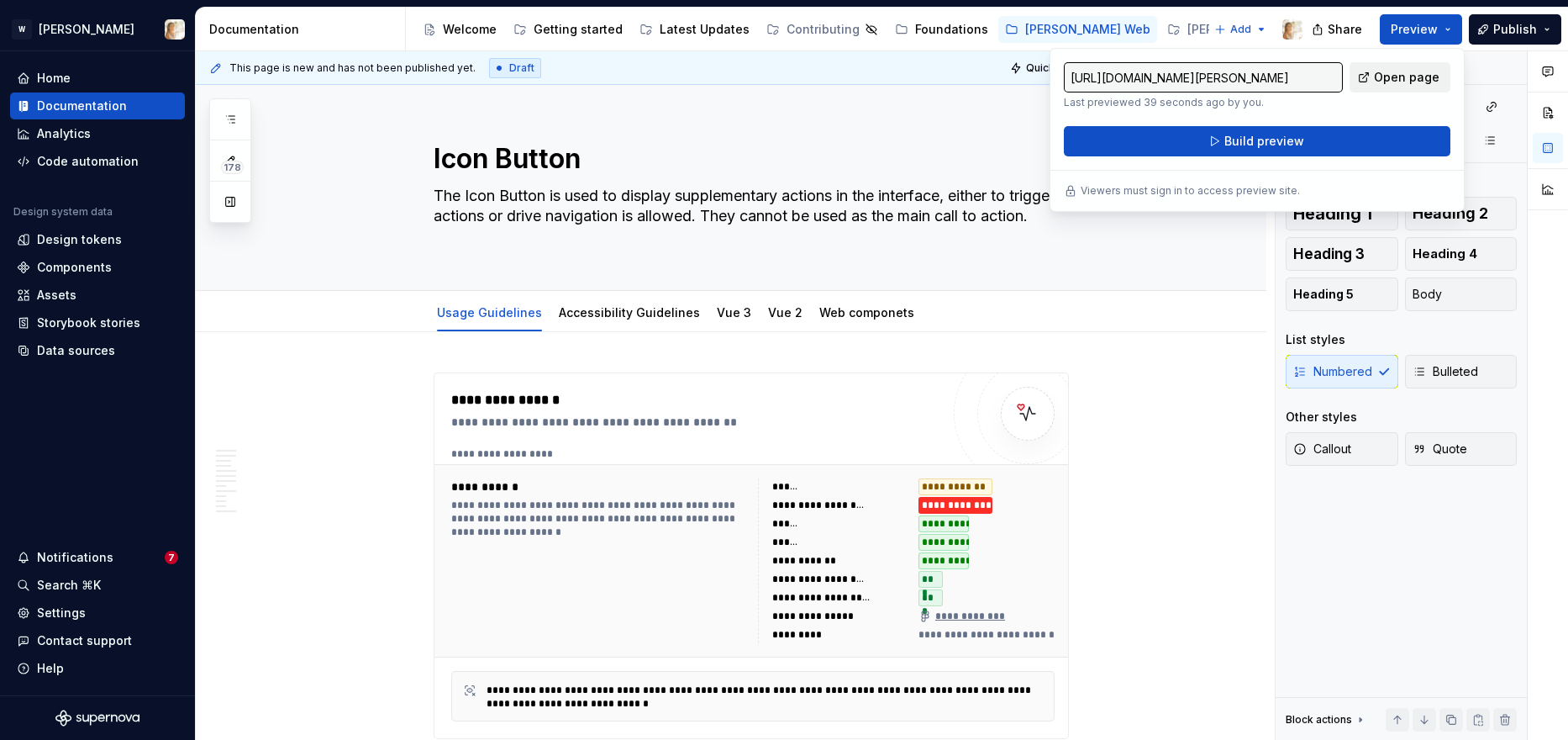
click at [1382, 83] on span "Open page" at bounding box center [1406, 76] width 65 height 17
click at [239, 116] on button "button" at bounding box center [230, 119] width 31 height 31
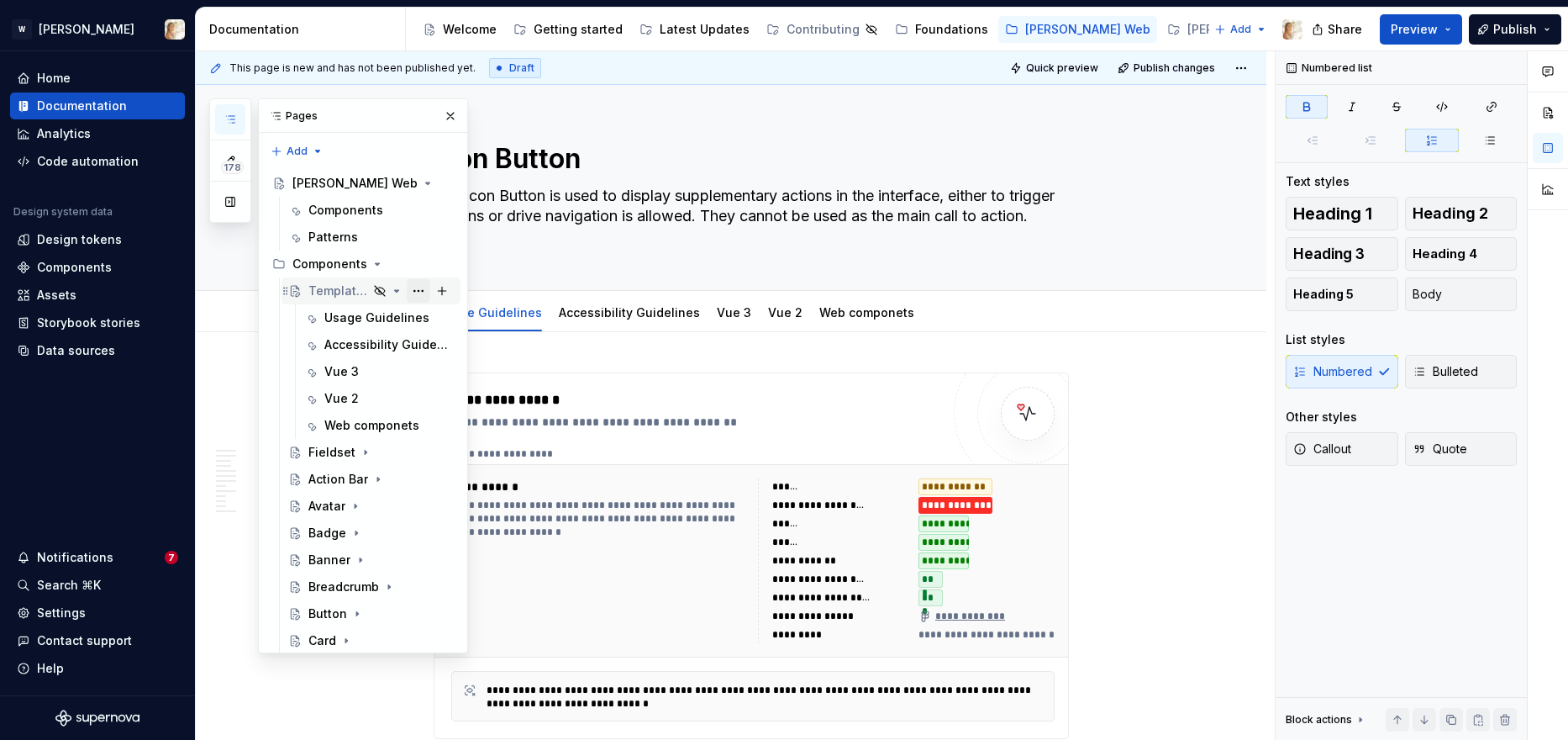
click at [417, 292] on button "Page tree" at bounding box center [419, 291] width 24 height 24
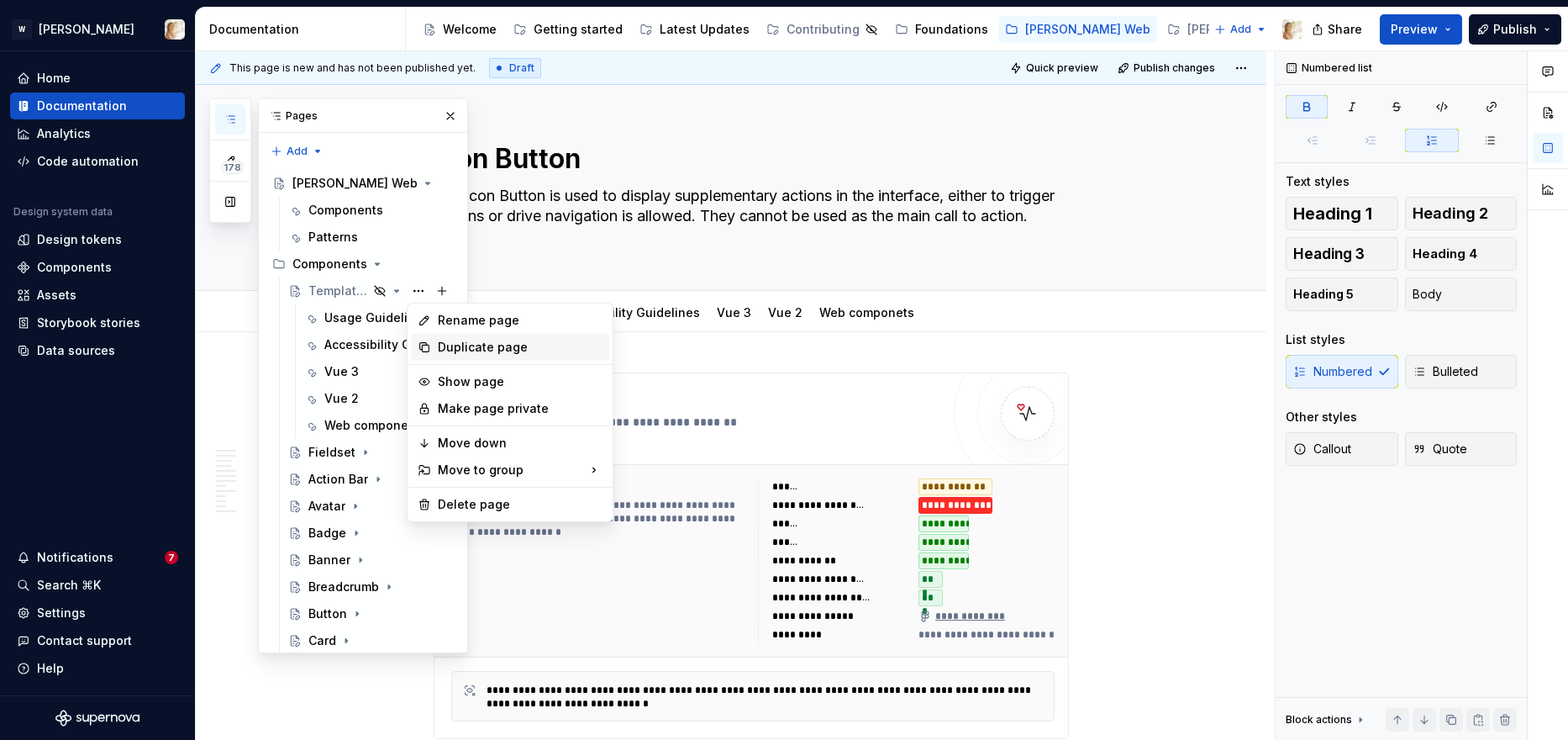
click at [462, 348] on div "Duplicate page" at bounding box center [520, 346] width 165 height 17
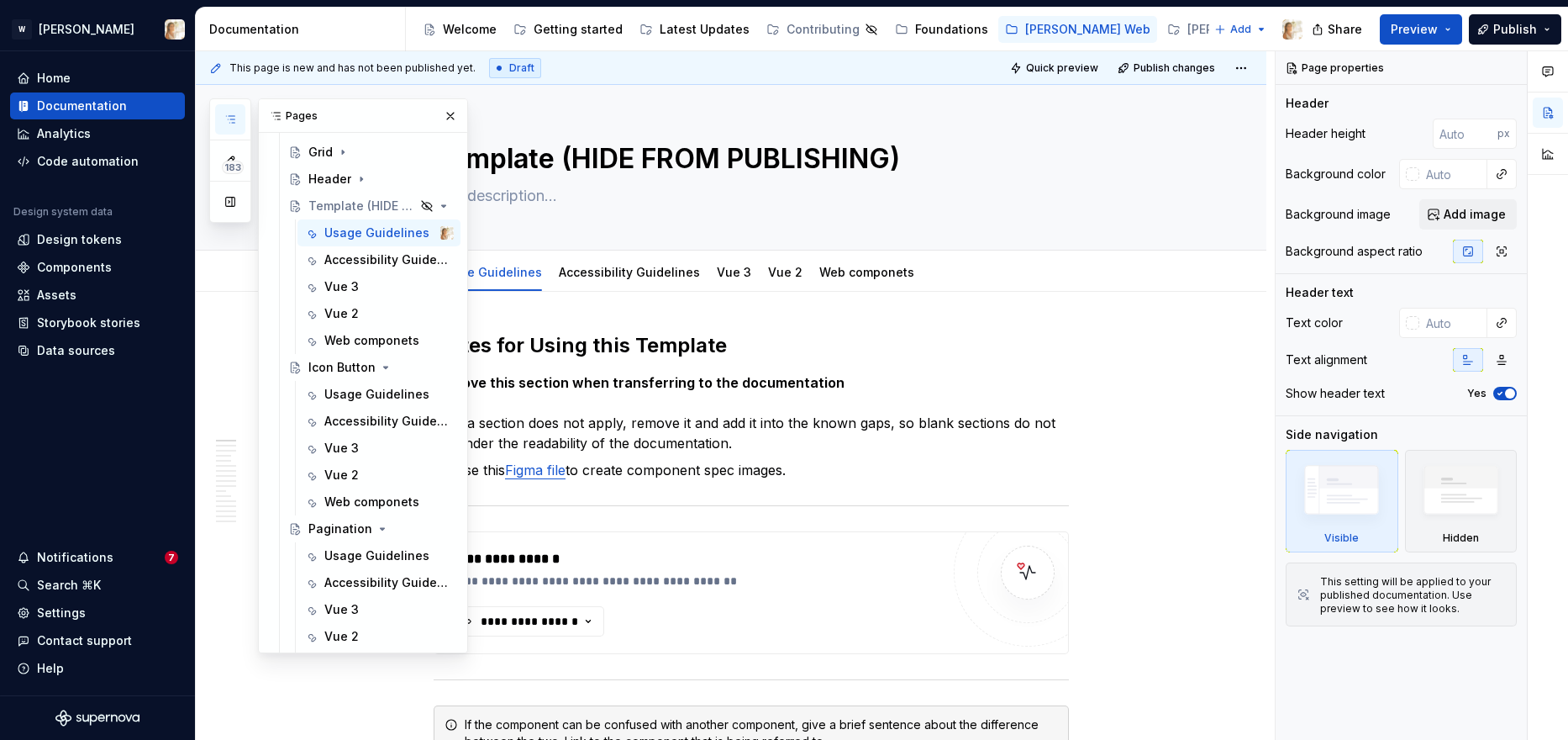
scroll to position [596, 0]
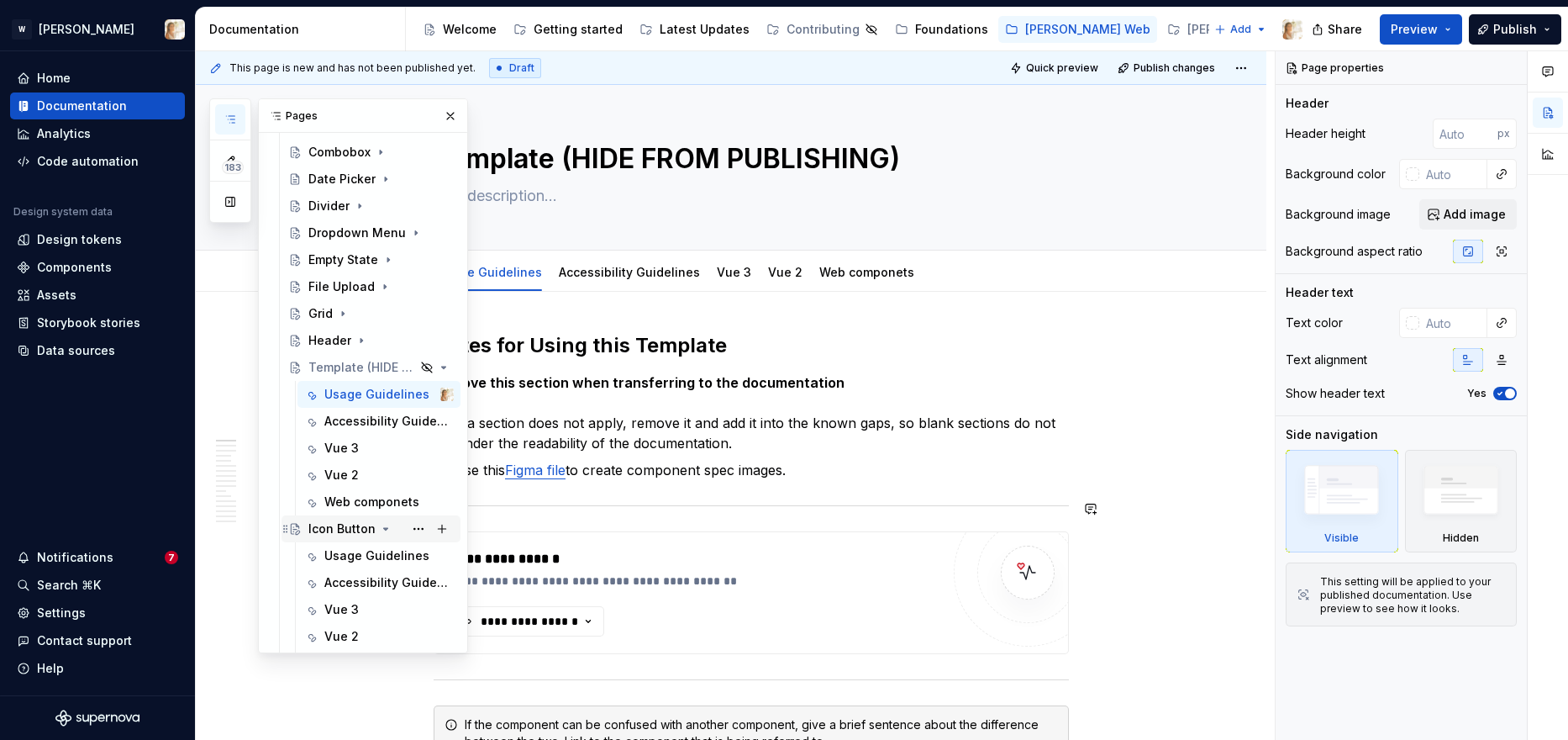
click at [382, 523] on icon "Page tree" at bounding box center [386, 529] width 14 height 14
click at [377, 551] on icon "Page tree" at bounding box center [383, 555] width 14 height 14
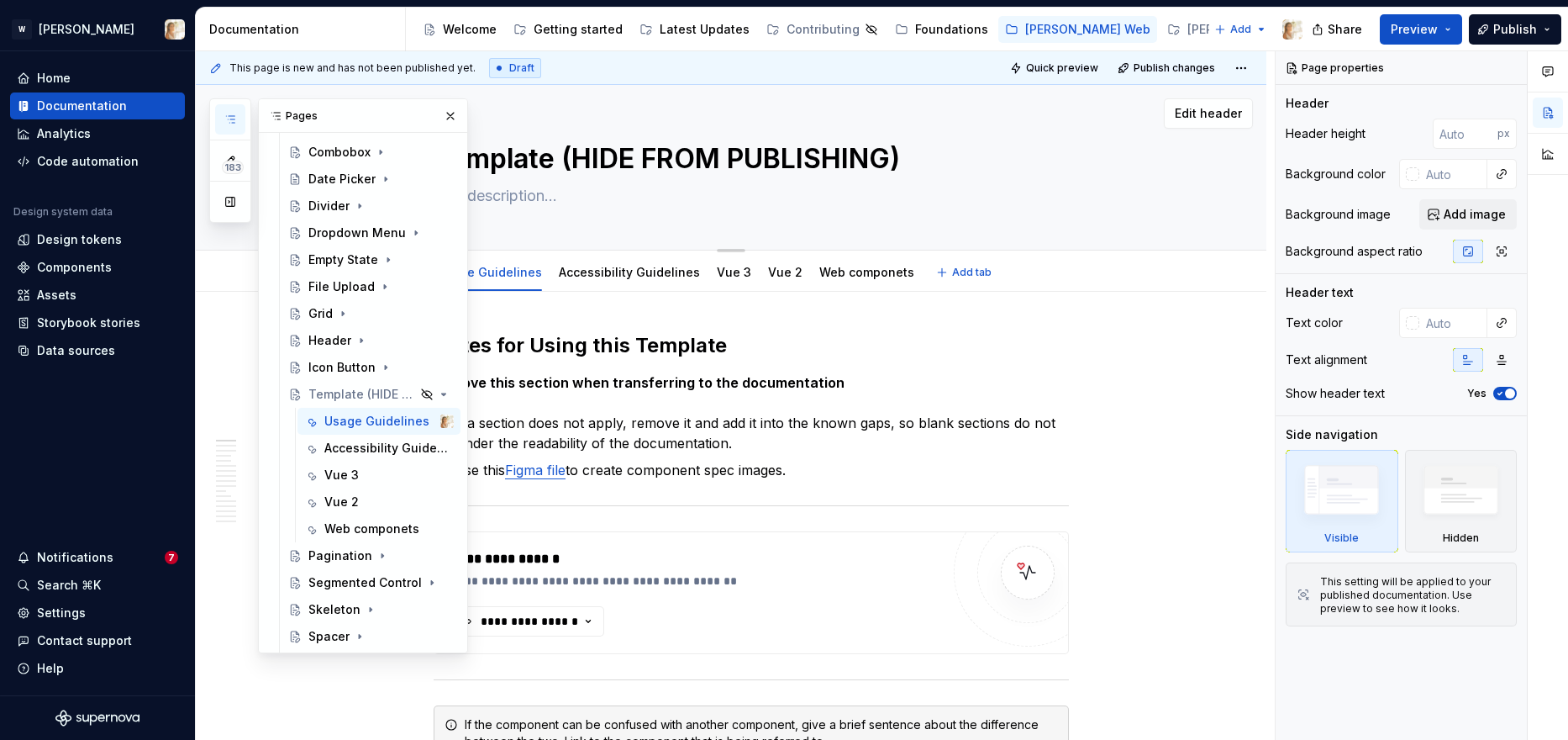
click at [740, 163] on textarea "Template (HIDE FROM PUBLISHING)" at bounding box center [748, 159] width 636 height 41
type textarea "*"
type textarea "UBLISHING)"
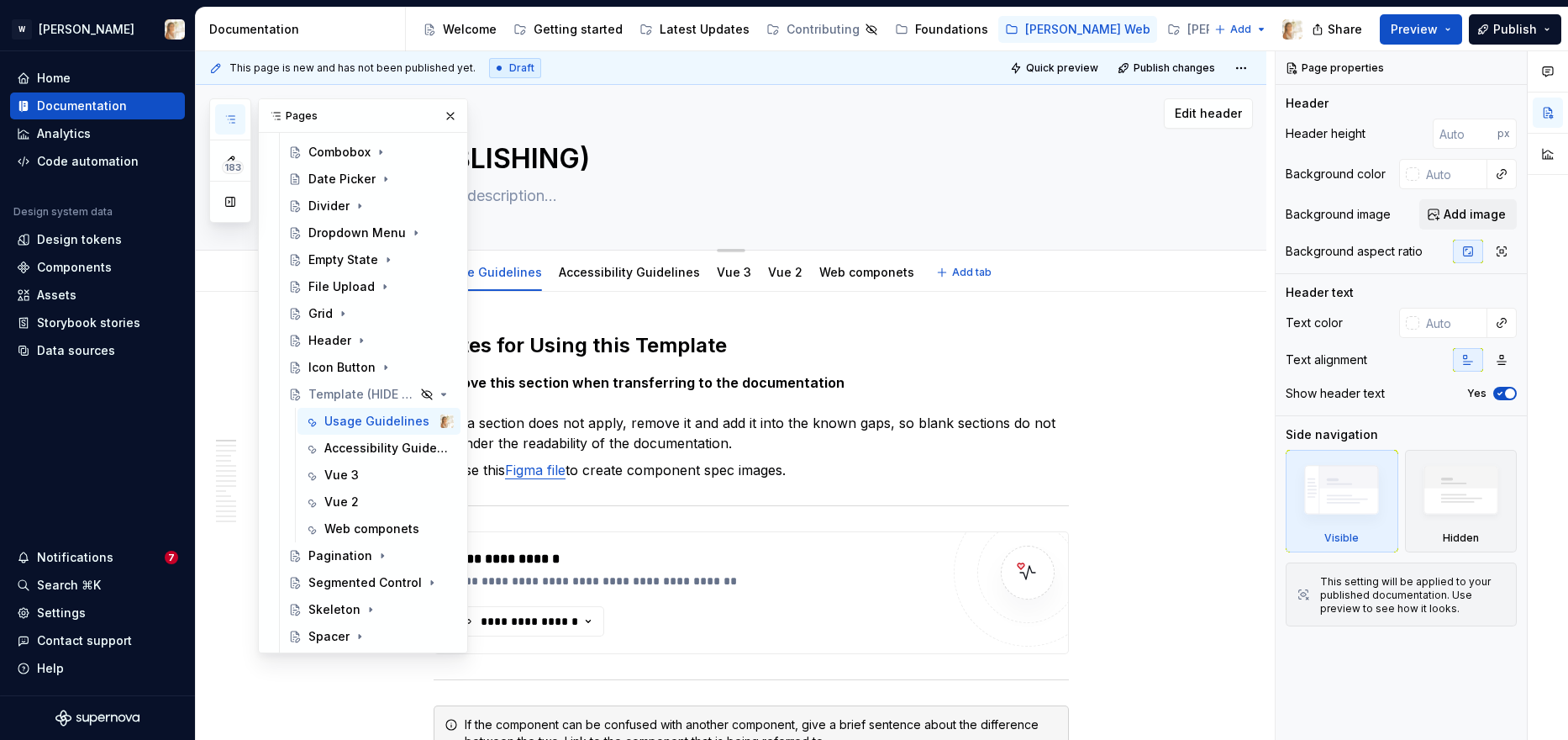
type textarea "*"
type textarea "BLISHING)"
type textarea "*"
type textarea "LISHING)"
type textarea "*"
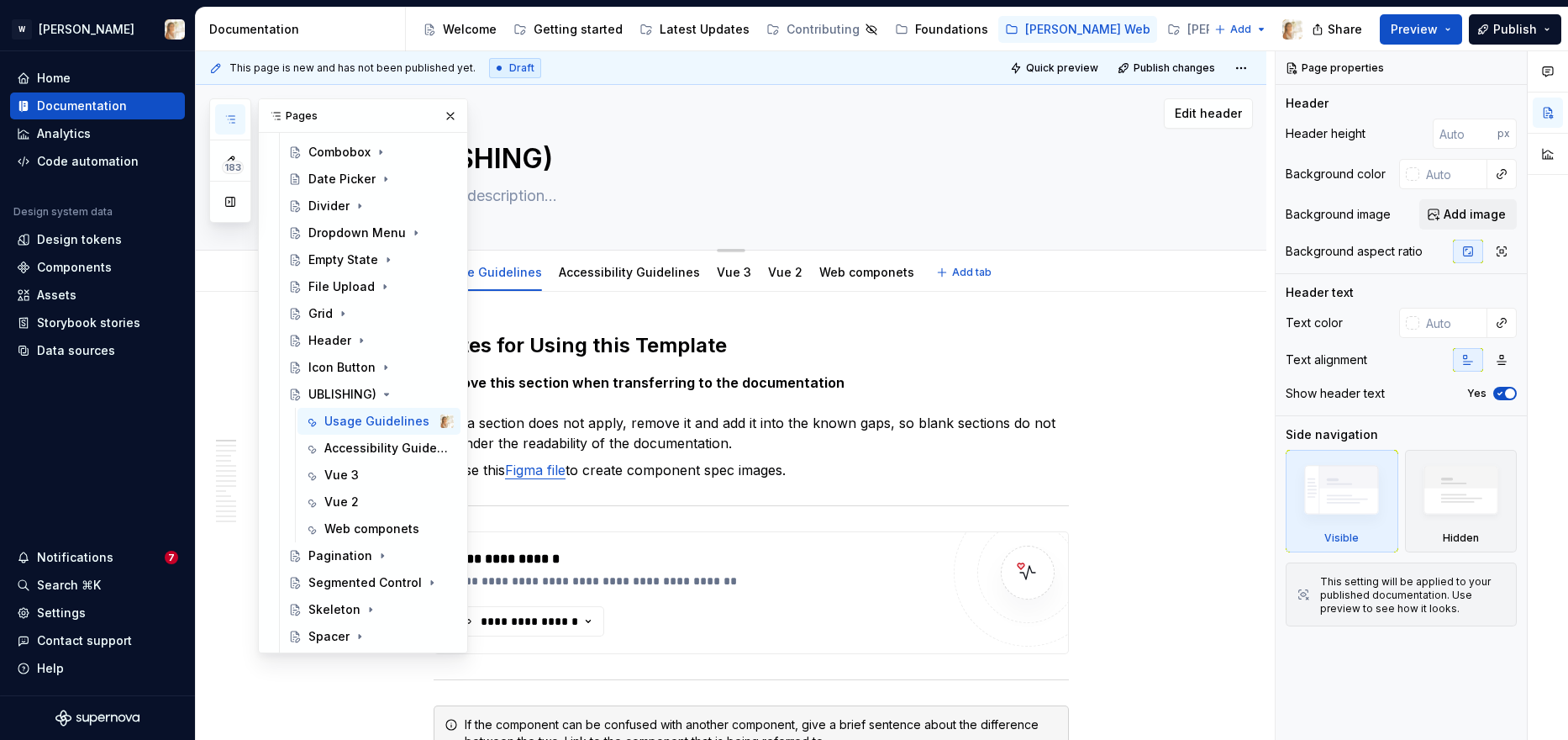
type textarea "ISHING)"
type textarea "*"
type textarea "SHING)"
type textarea "*"
type textarea "HING)"
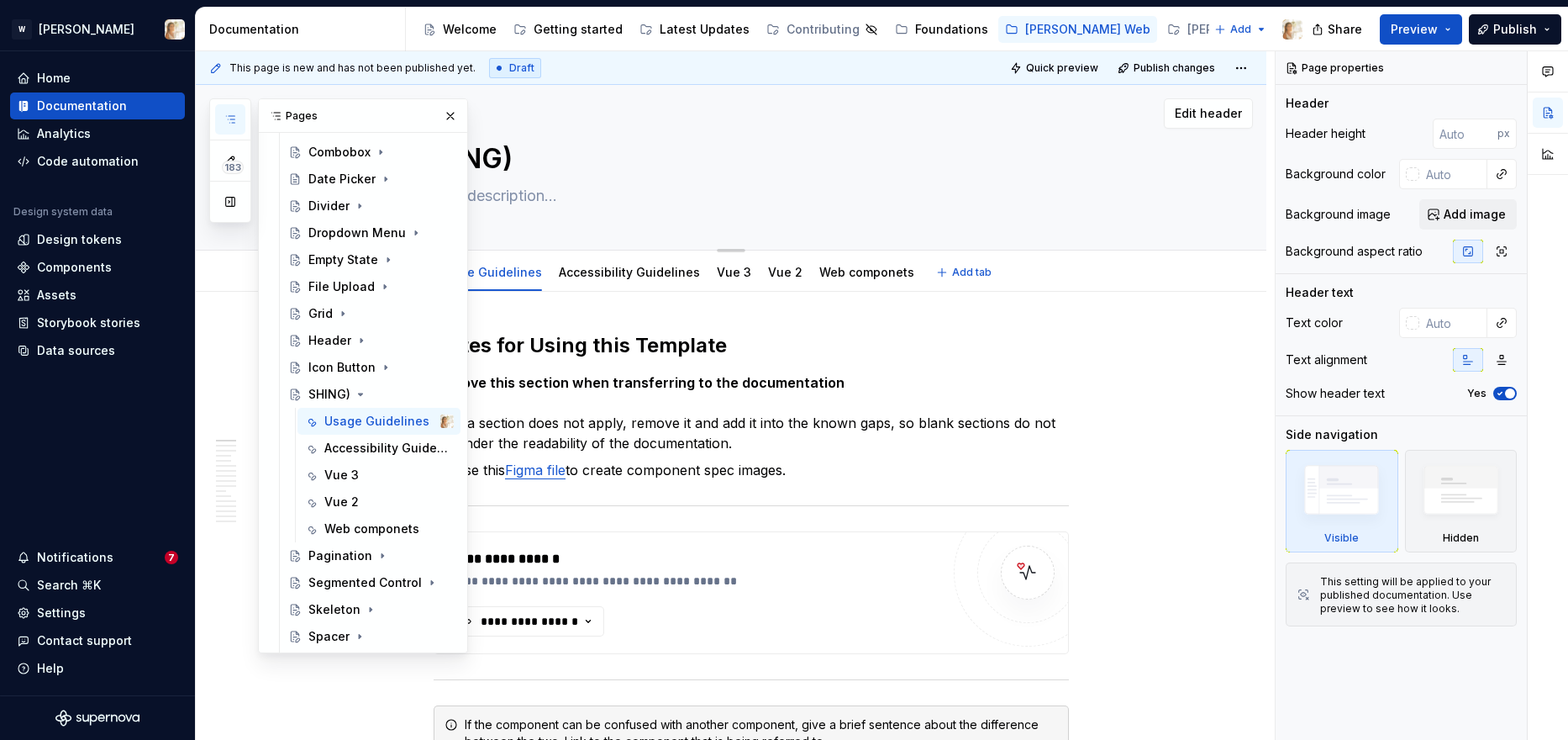
type textarea "*"
type textarea "ING)"
type textarea "*"
type textarea "NG)"
type textarea "*"
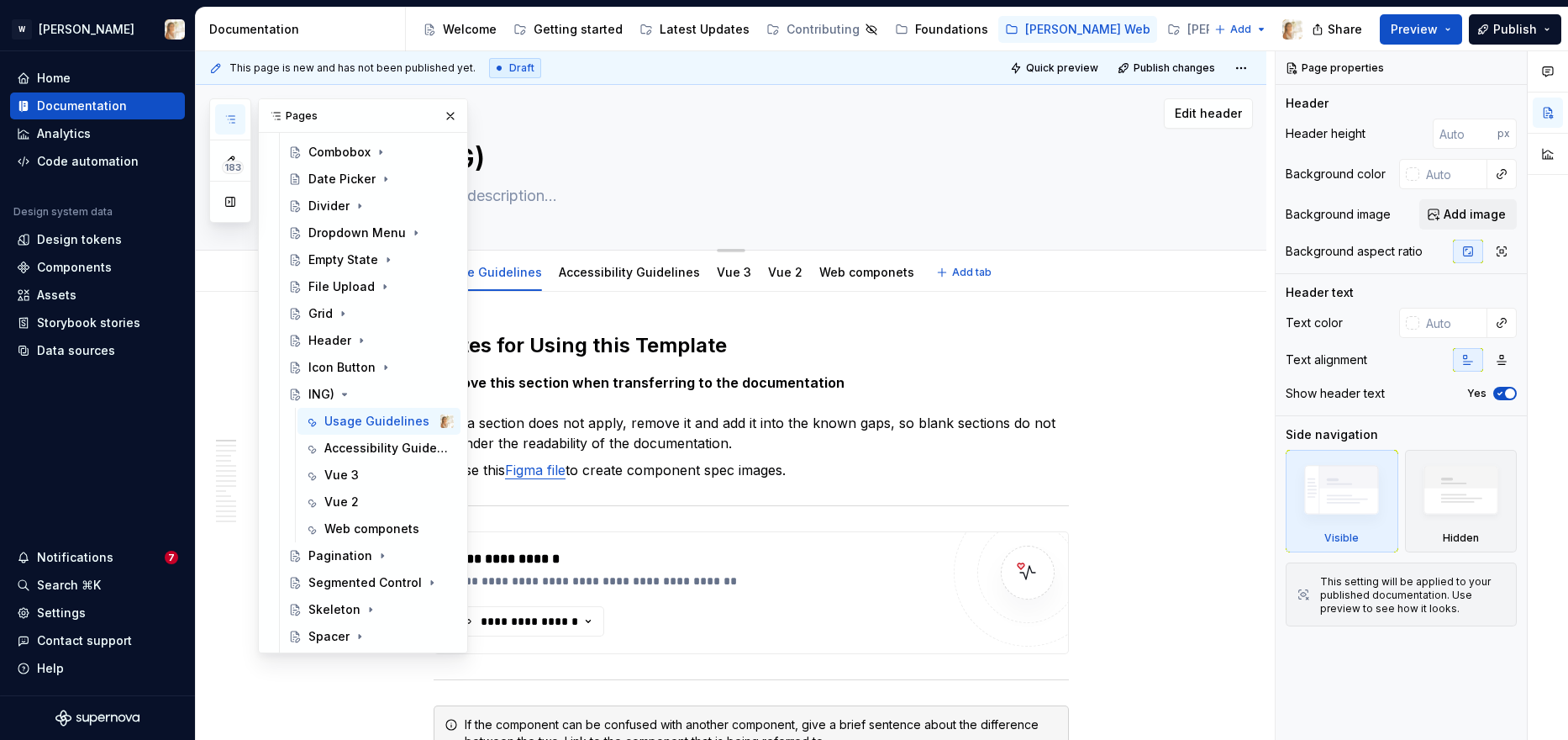
type textarea "G)"
type textarea "*"
type textarea ")"
type textarea "*"
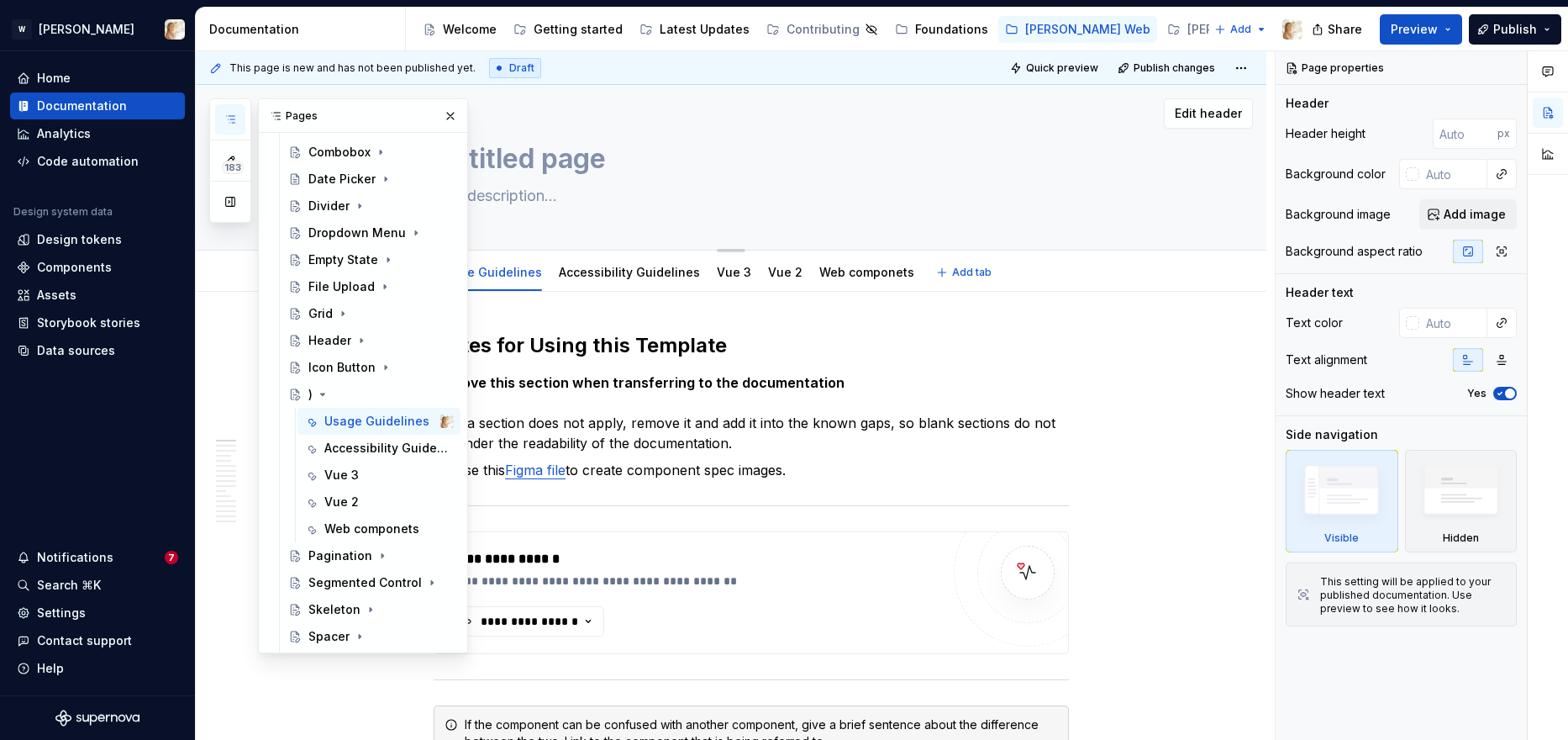
type textarea "Untitled group"
click at [673, 147] on textarea "Untitled group" at bounding box center [748, 159] width 636 height 41
type textarea "*"
type textarea "Untitled group"
click at [443, 109] on button "button" at bounding box center [450, 116] width 24 height 24
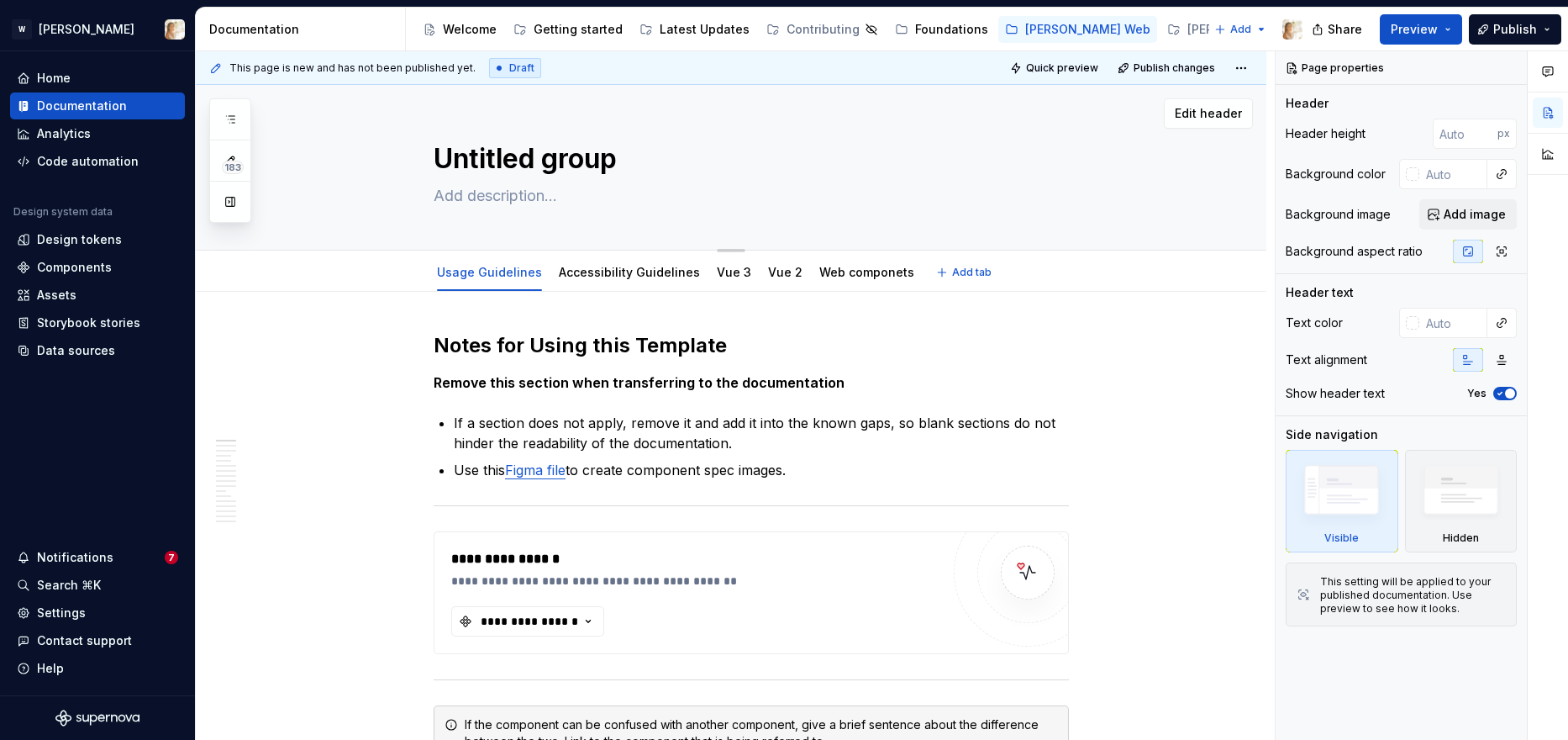
click at [470, 166] on textarea "Untitled group" at bounding box center [748, 159] width 636 height 41
type textarea "*"
type textarea "M"
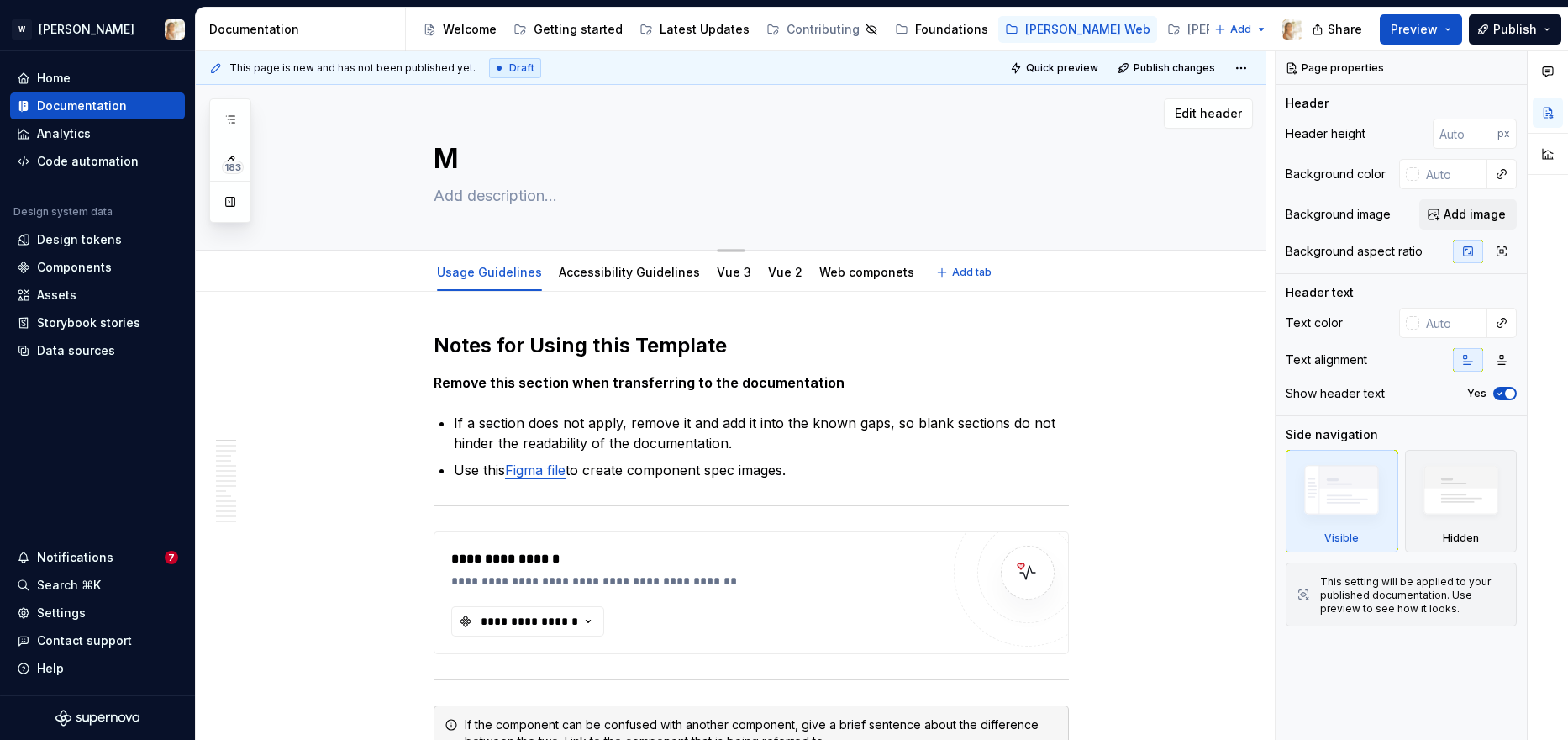
type textarea "*"
type textarea "Mo"
type textarea "*"
type textarea "Mod"
type textarea "*"
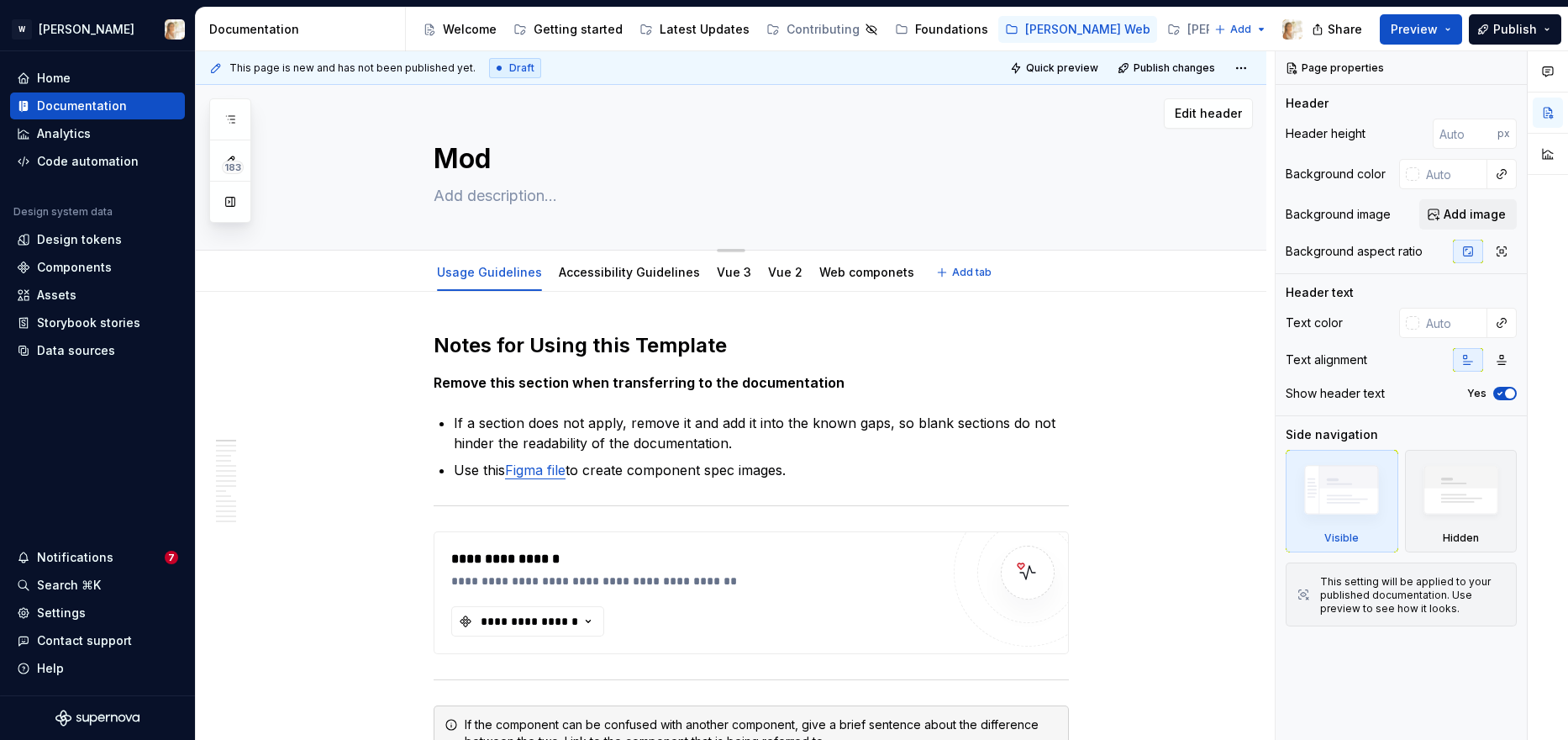
type textarea "Moda"
type textarea "*"
type textarea "Modal"
type textarea "*"
type textarea "Modal"
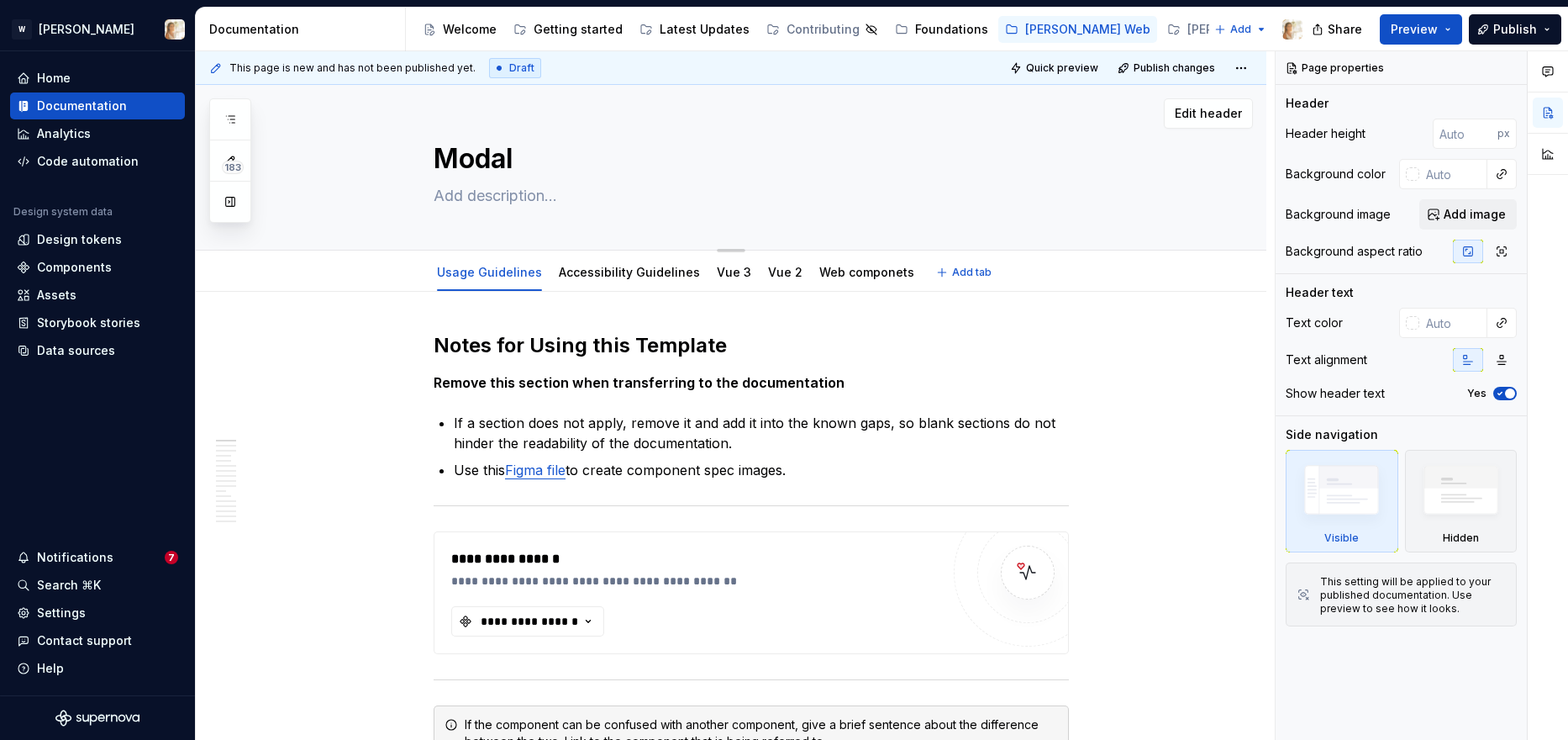
click at [474, 195] on textarea at bounding box center [748, 195] width 636 height 27
paste textarea "Modal dialog overlays on top of the main content of a page. It is used to focus…"
type textarea "*"
type textarea "Modal dialog overlays on top of the main content of a page. It is used to focus…"
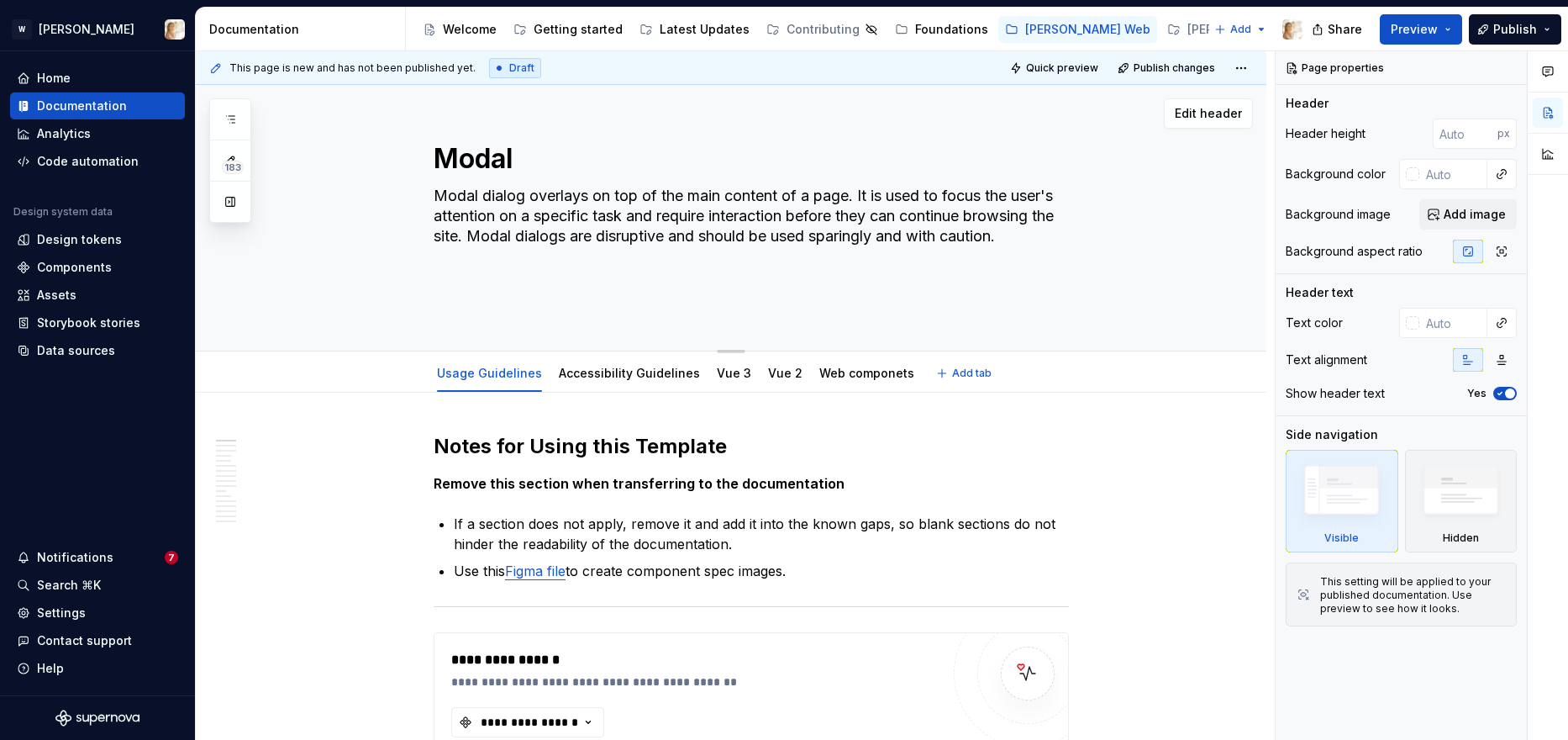
type textarea "*"
type textarea "Modal dialog overlays on top of the main content of a page. It is used to focus…"
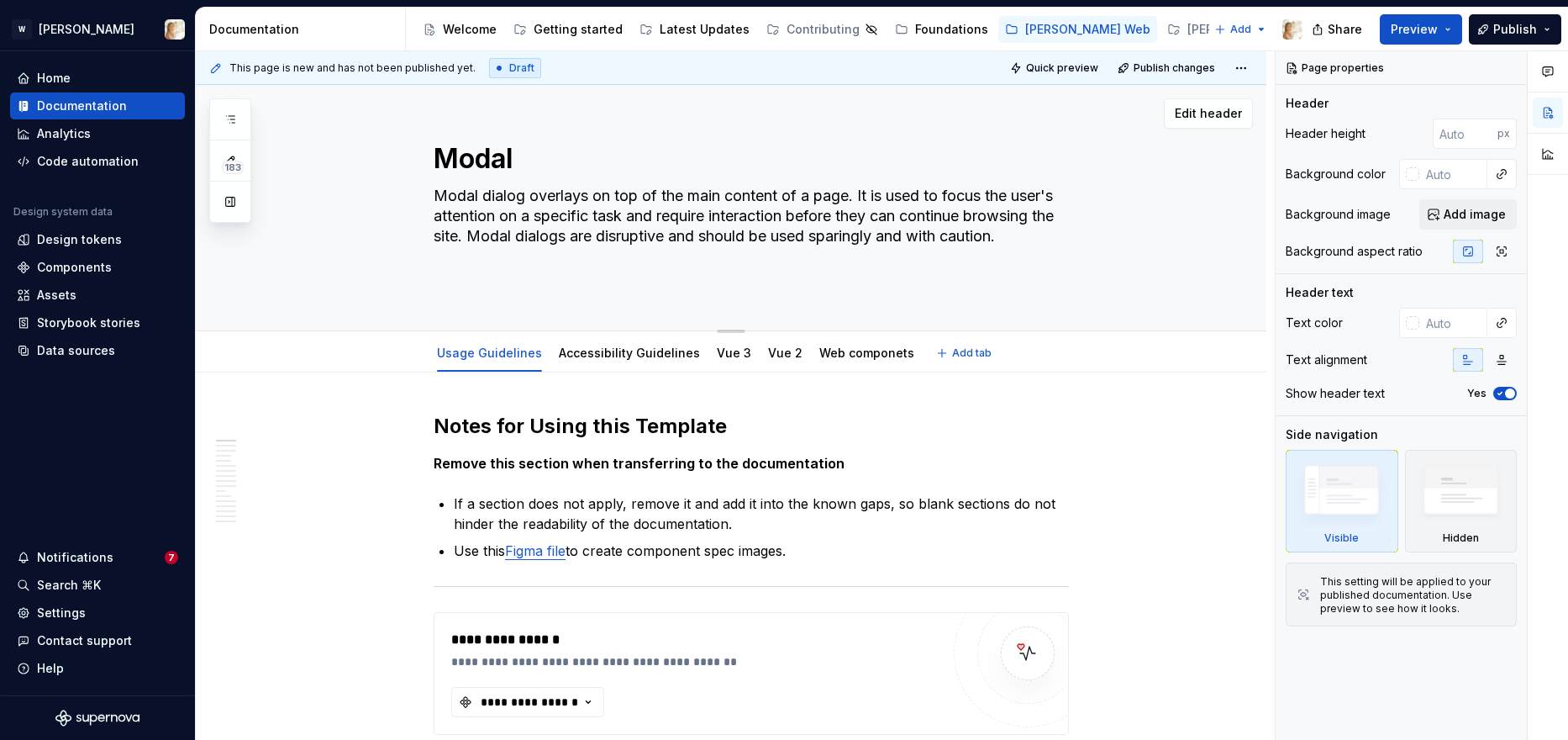
type textarea "*"
type textarea "Modal dialog overlays on top of the main content of a page. It is used to focus…"
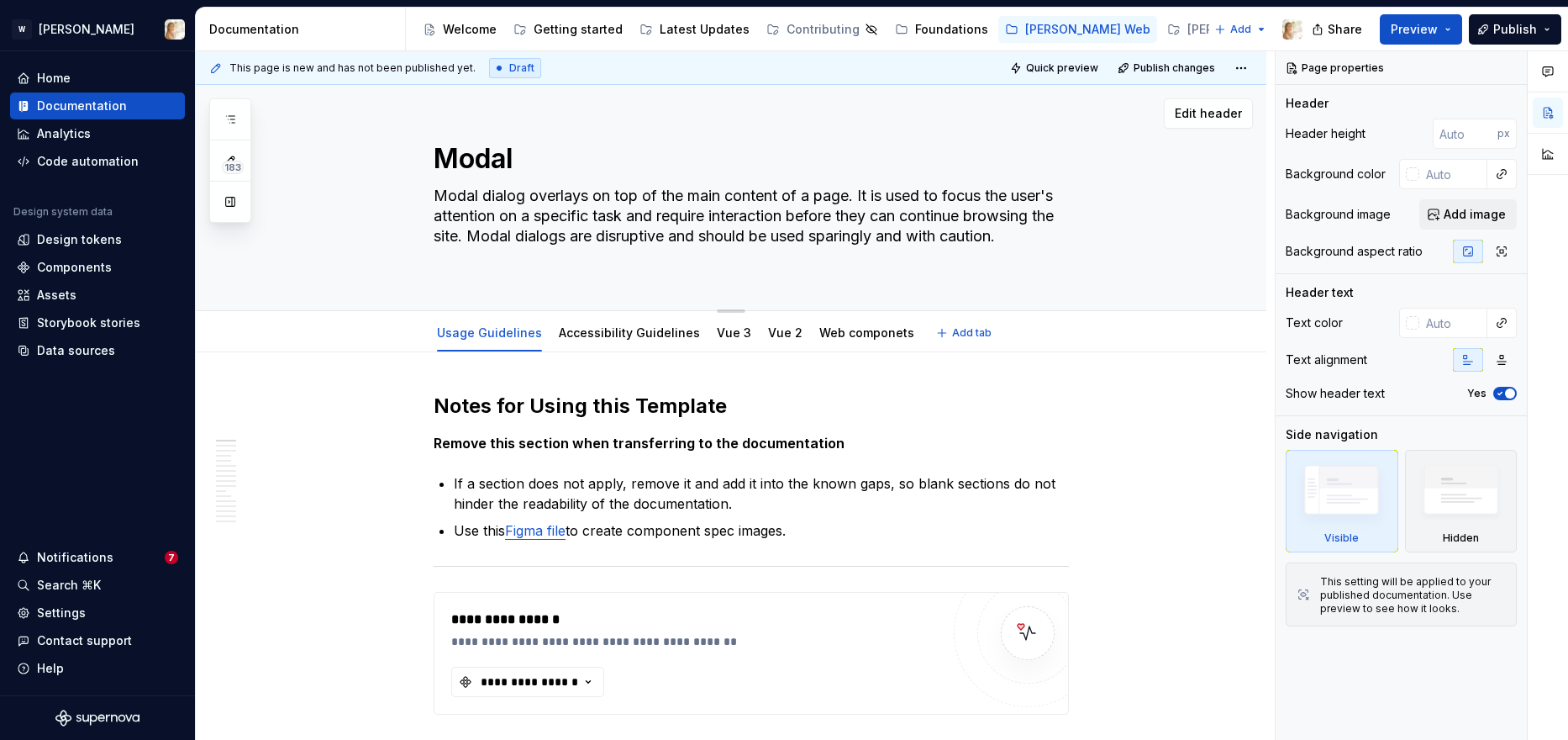
click at [451, 196] on textarea "Modal dialog overlays on top of the main content of a page. It is used to focus…" at bounding box center [748, 226] width 636 height 87
type textarea "*"
type textarea "Modal dialog overlays on top of the main content of a page. It is used to focus…"
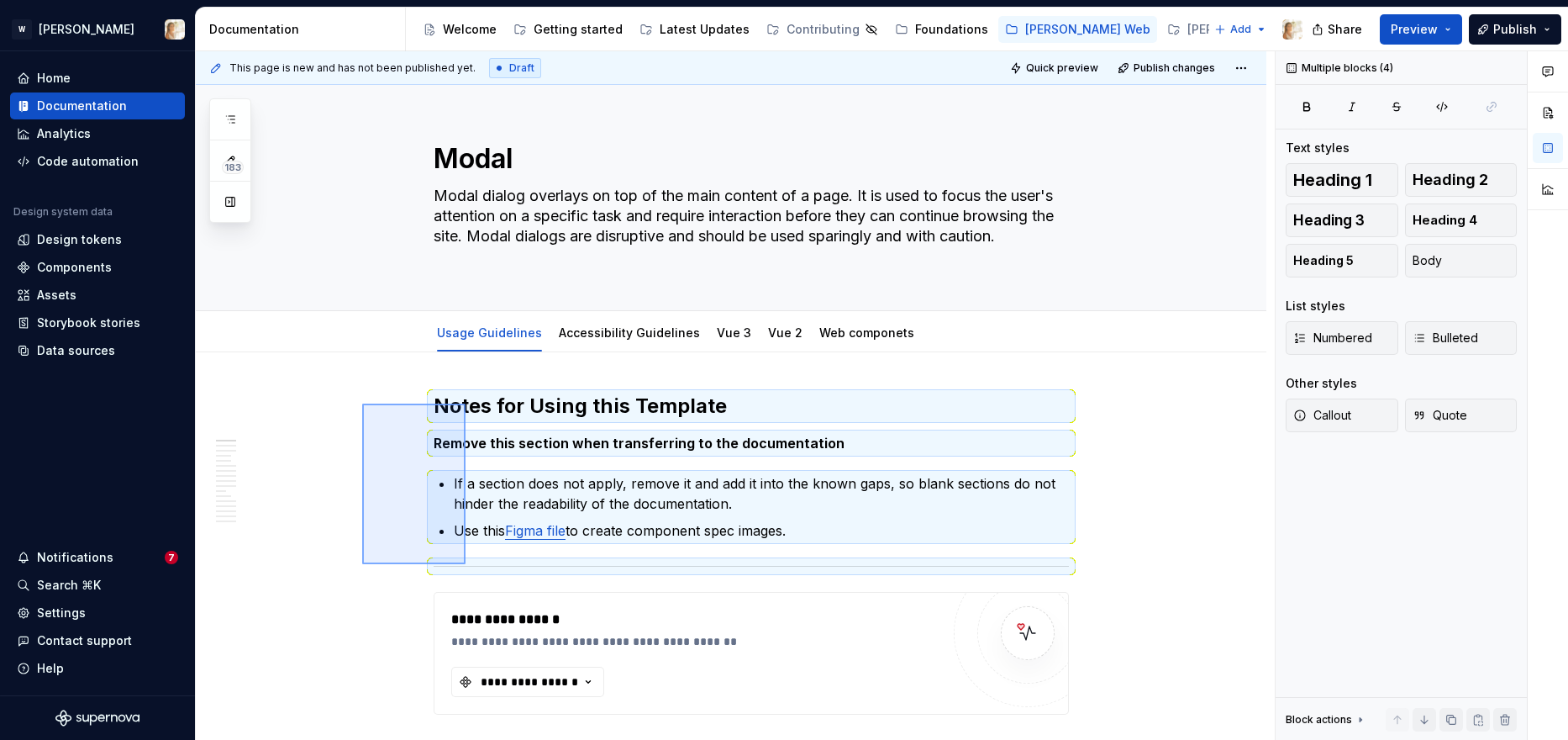
drag, startPoint x: 362, startPoint y: 404, endPoint x: 466, endPoint y: 564, distance: 190.8
click at [466, 564] on div "**********" at bounding box center [735, 396] width 1079 height 689
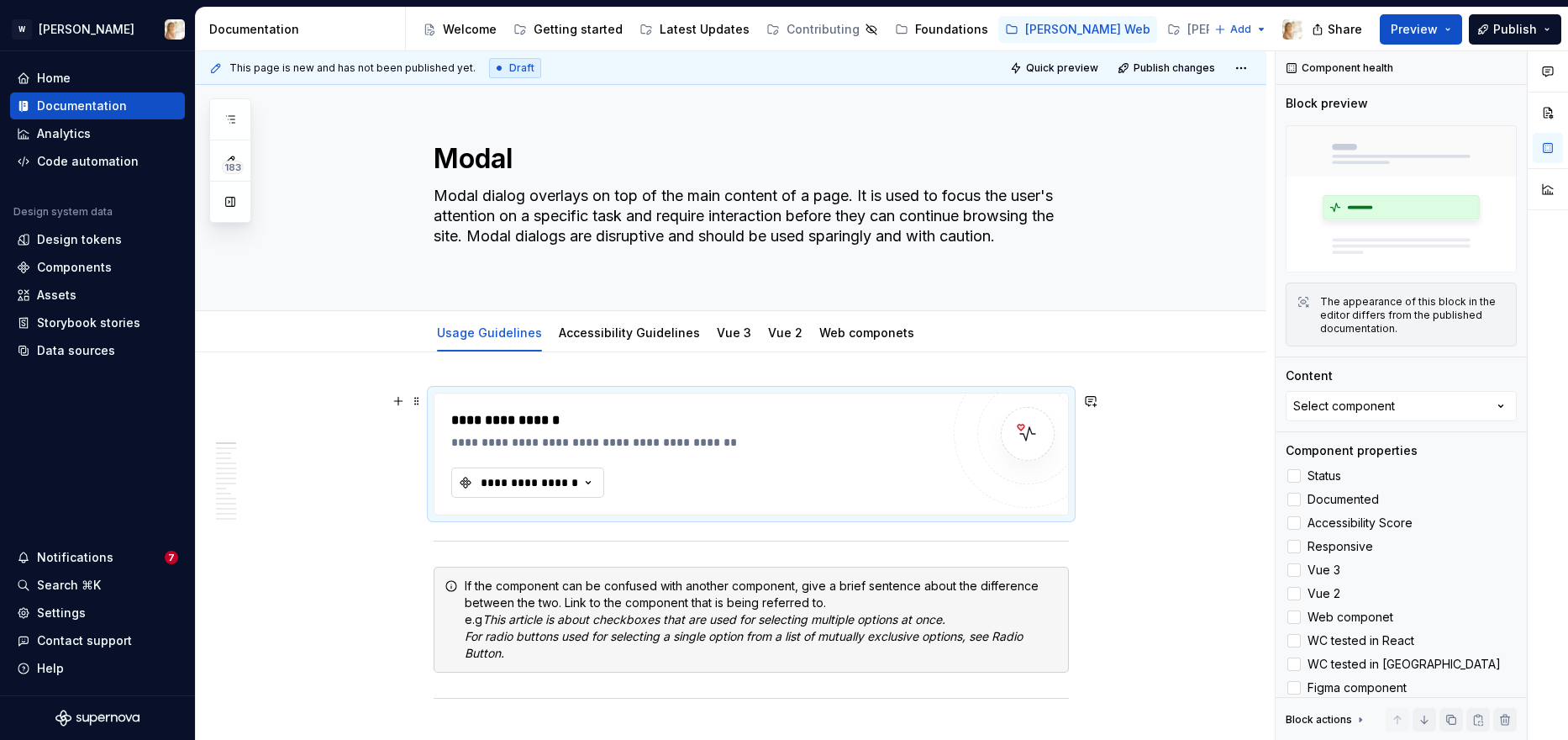
click at [561, 482] on div "**********" at bounding box center [530, 482] width 101 height 17
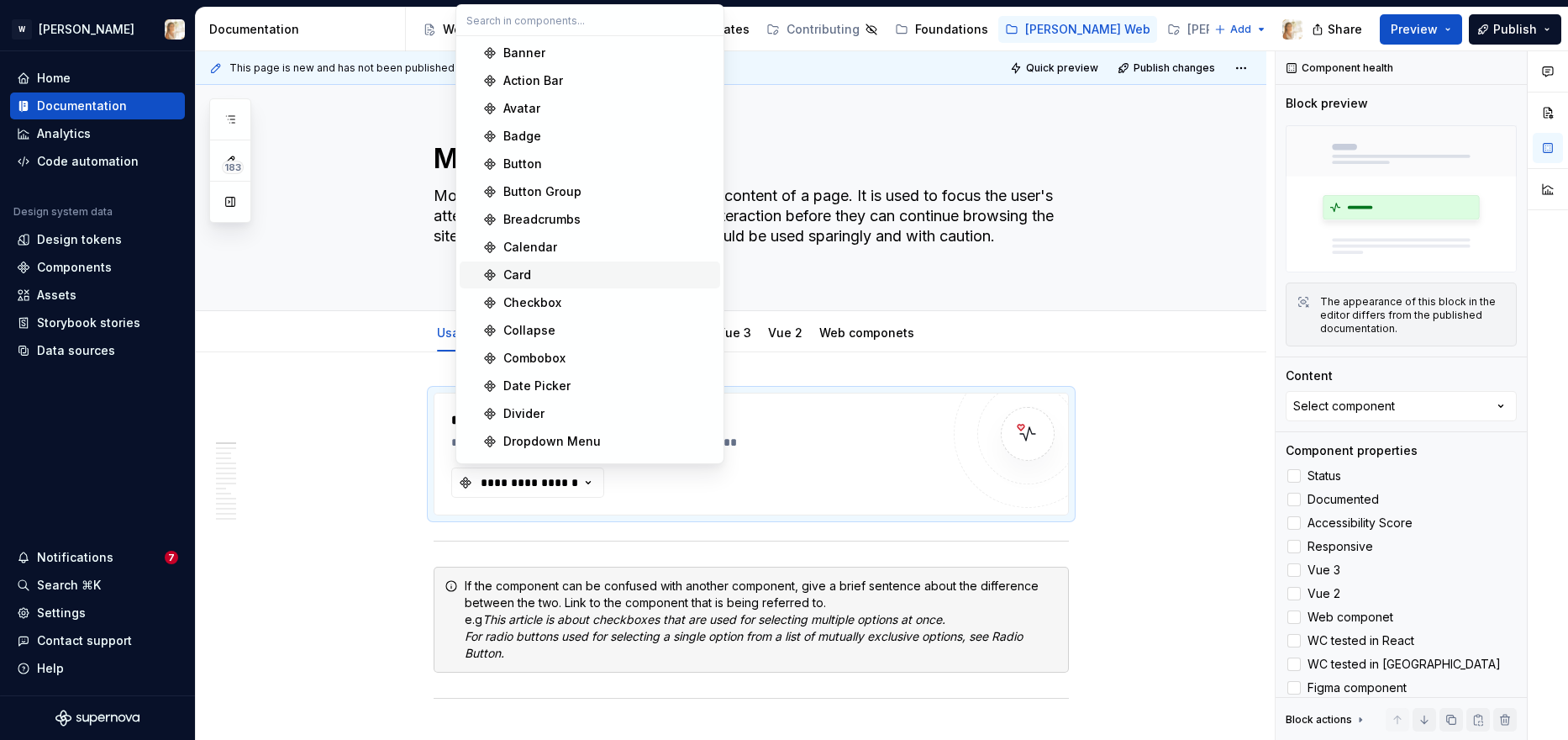
type textarea "*"
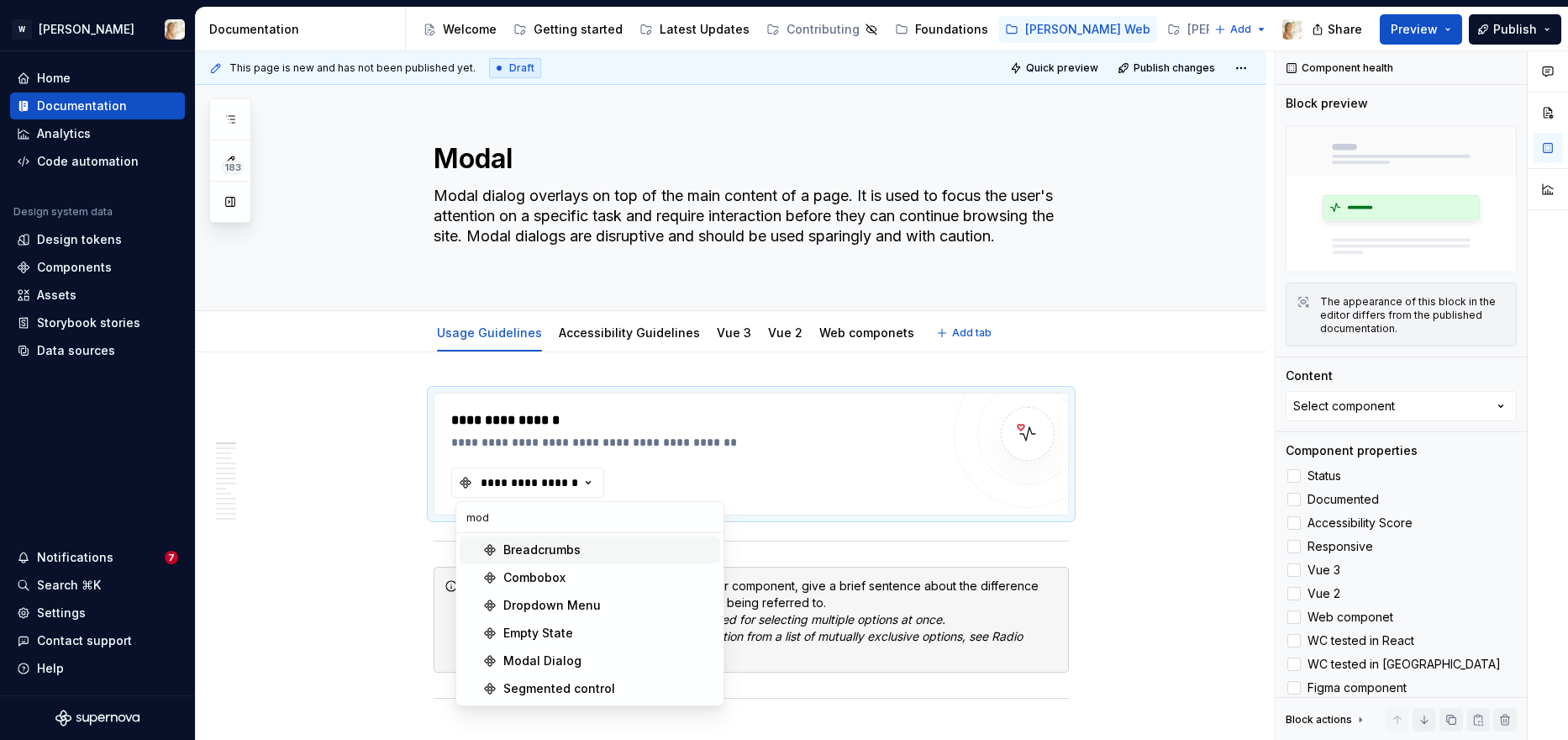
type input "moda"
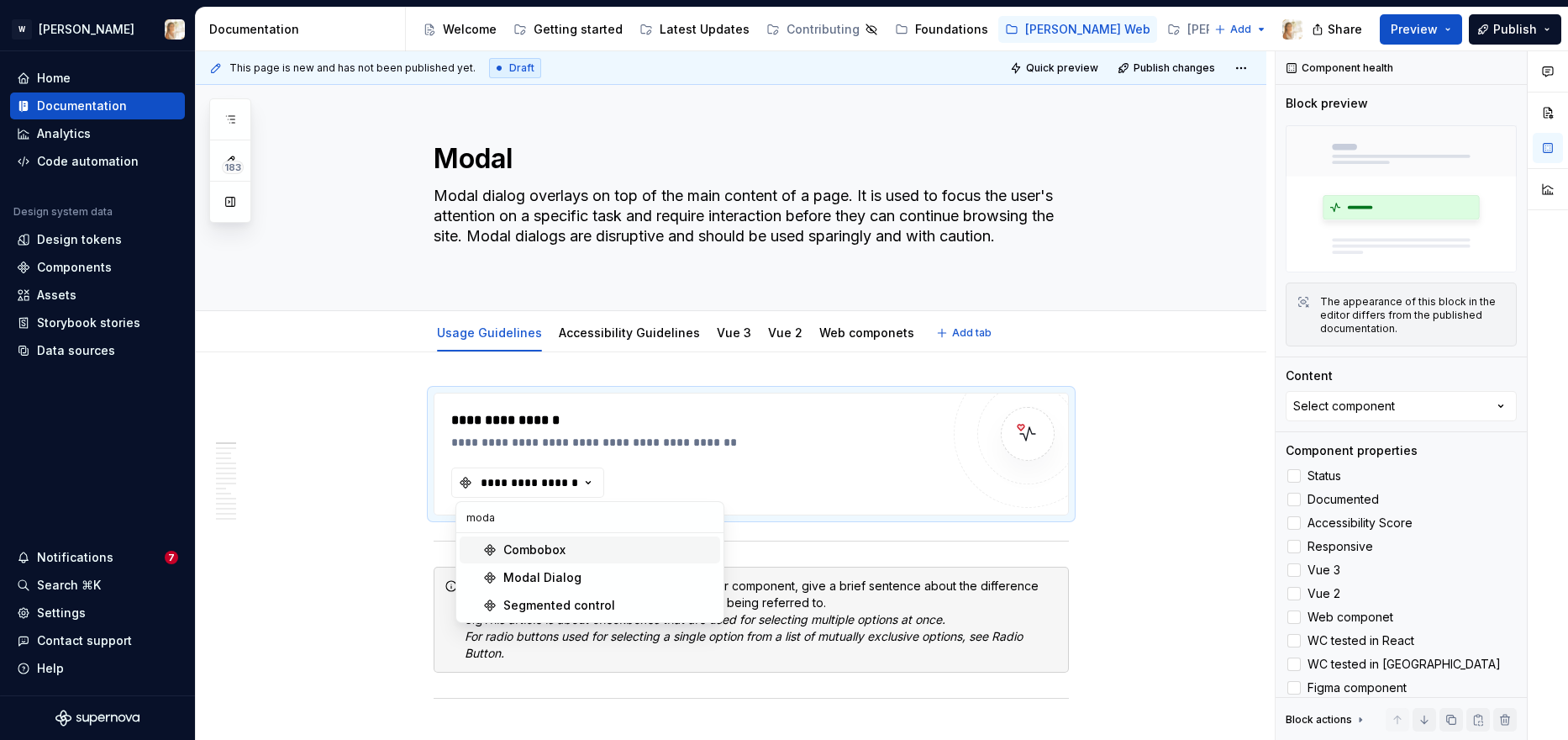
type textarea "*"
type input "moda"
click at [543, 581] on div "Modal Dialog" at bounding box center [543, 577] width 78 height 17
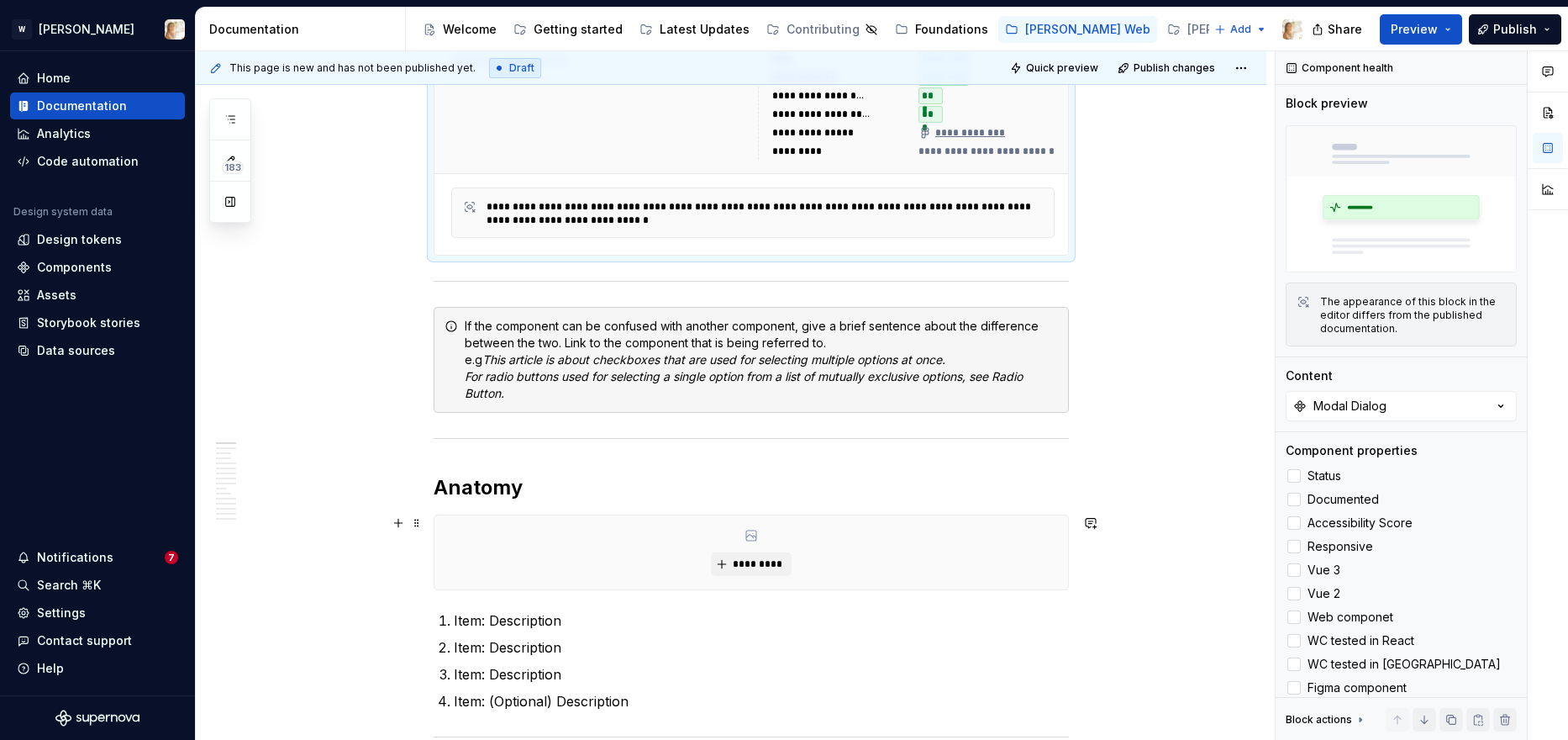
scroll to position [505, 0]
type textarea "*"
